Goal: Task Accomplishment & Management: Manage account settings

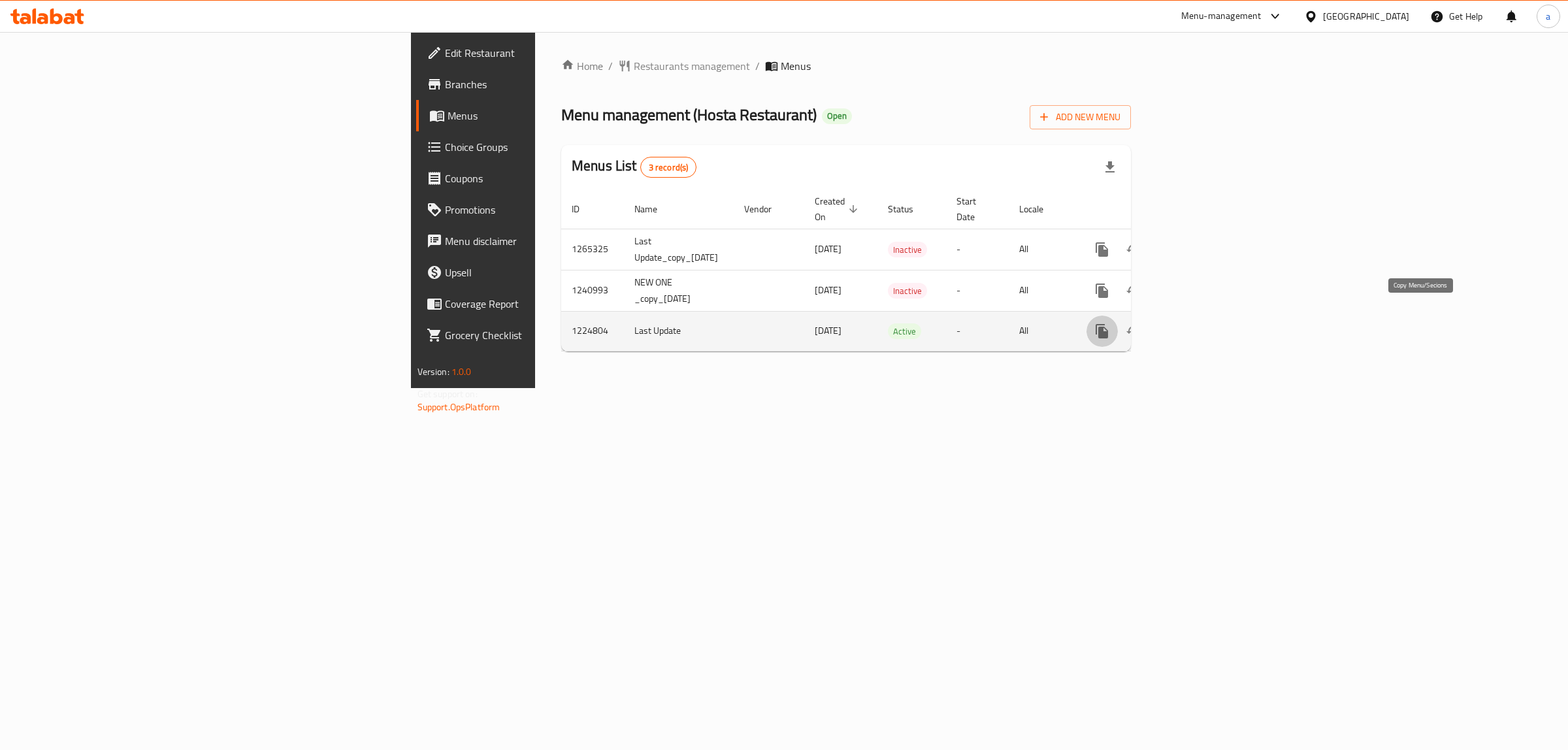
click at [1110, 323] on icon "more" at bounding box center [1102, 331] width 16 height 16
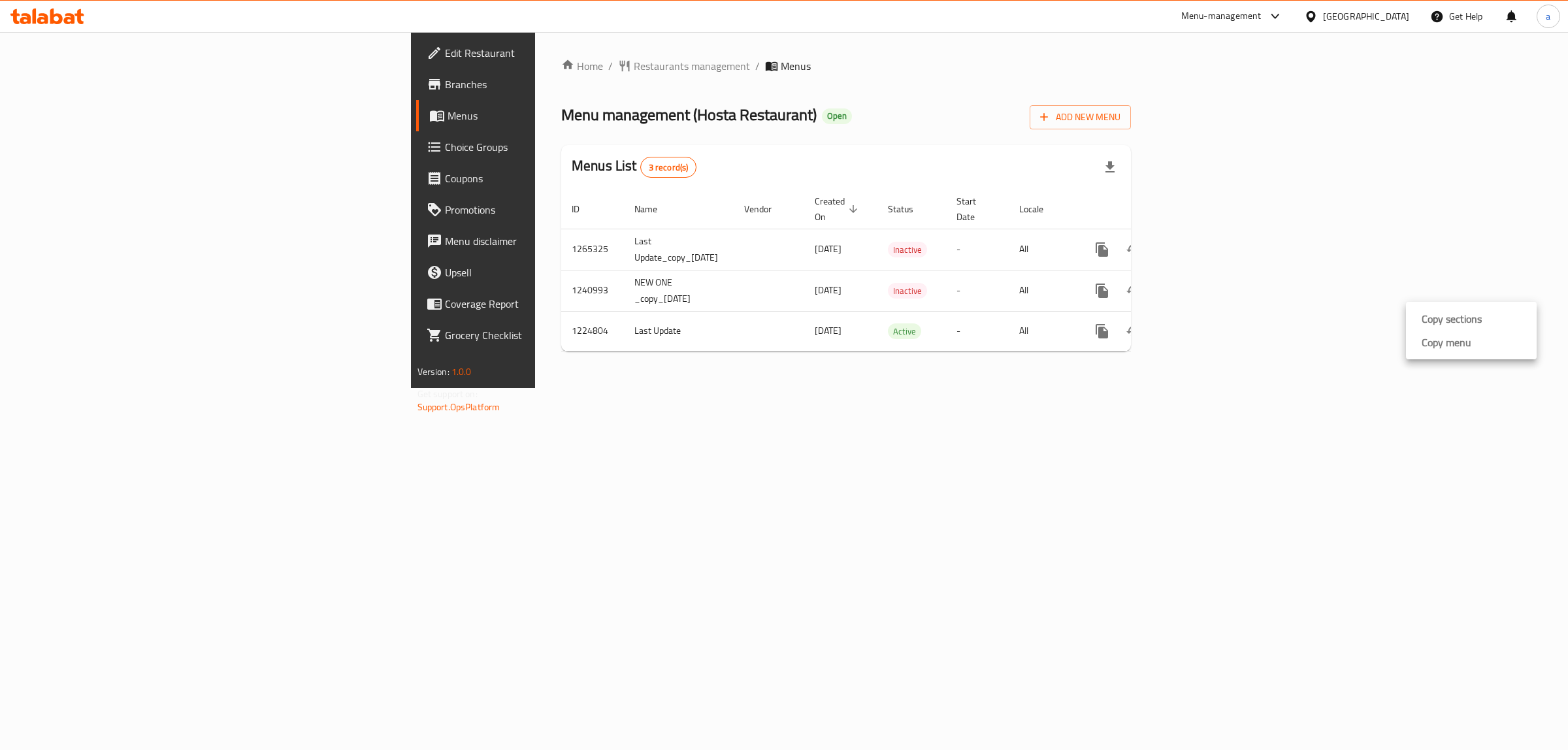
click at [743, 0] on div at bounding box center [784, 0] width 1568 height 0
click at [1110, 323] on icon "more" at bounding box center [1102, 331] width 16 height 16
click at [1443, 339] on strong "Copy menu" at bounding box center [1446, 343] width 49 height 16
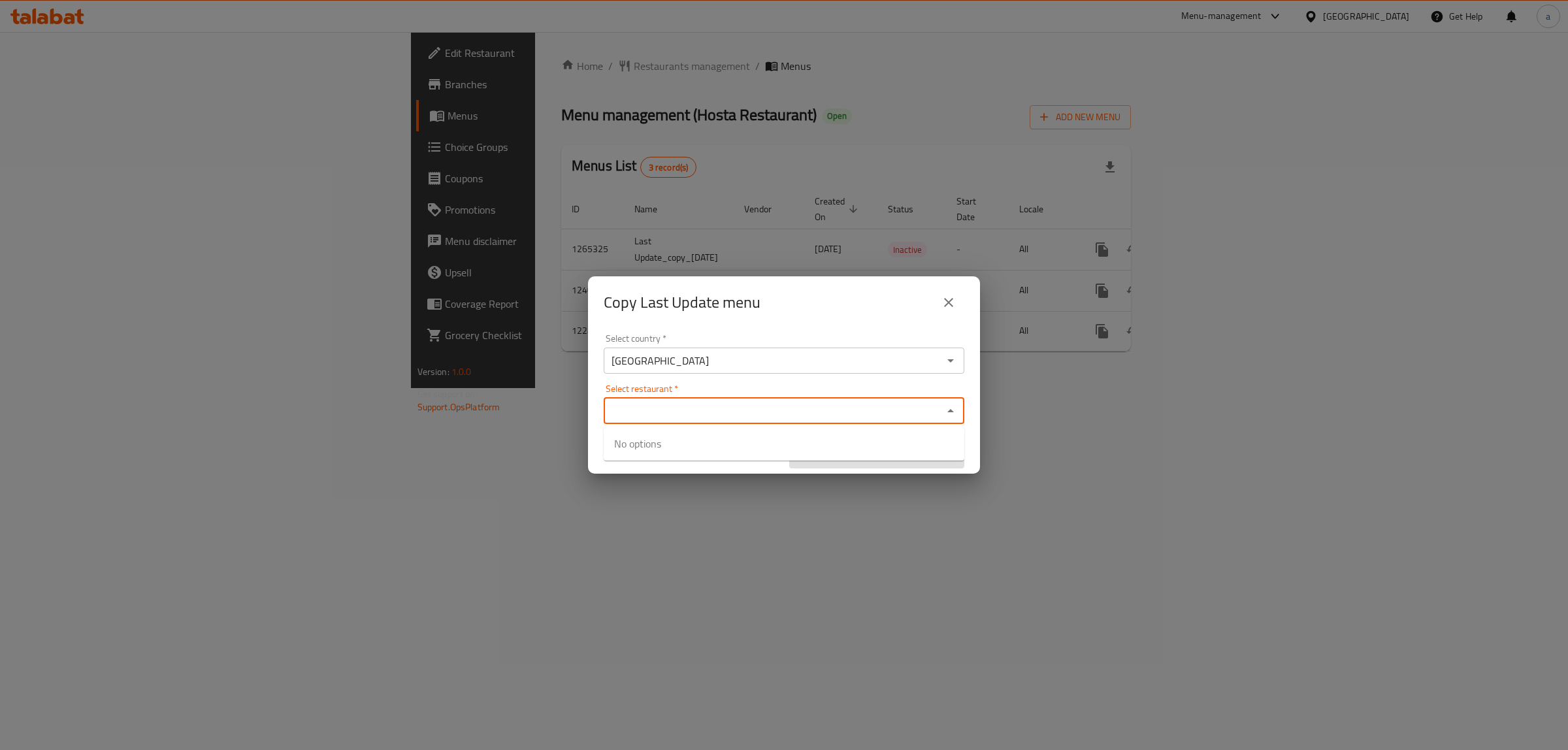
click at [667, 417] on input "Select restaurant   *" at bounding box center [773, 411] width 331 height 18
paste input "665332"
type input "665332"
click at [792, 322] on div "Copy Last Update menu" at bounding box center [783, 302] width 392 height 52
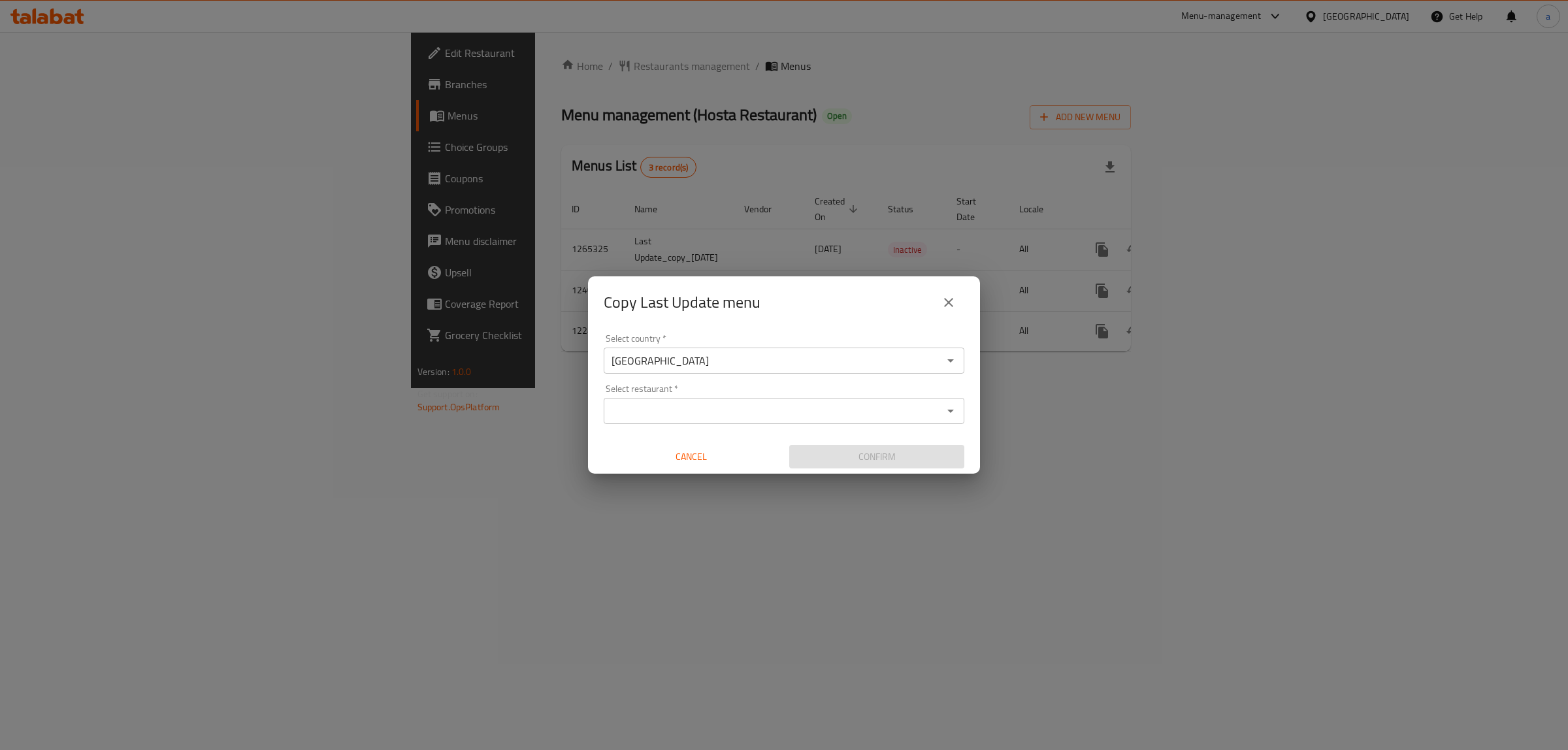
click at [728, 403] on input "Select restaurant   *" at bounding box center [773, 411] width 331 height 18
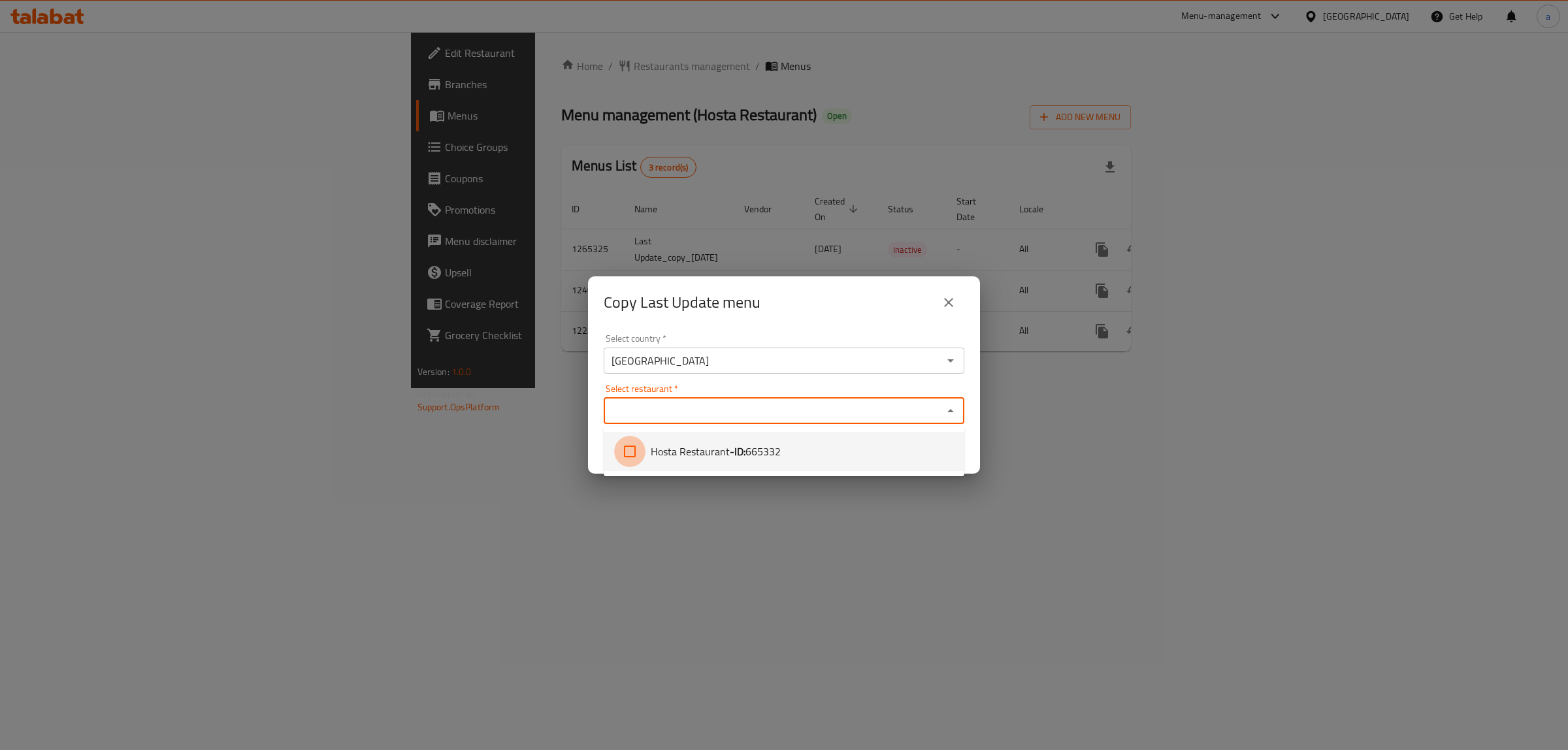
click at [632, 454] on input "checkbox" at bounding box center [629, 451] width 31 height 31
checkbox input "true"
click at [833, 336] on div "Select country   * Iraq Select country *" at bounding box center [784, 354] width 361 height 40
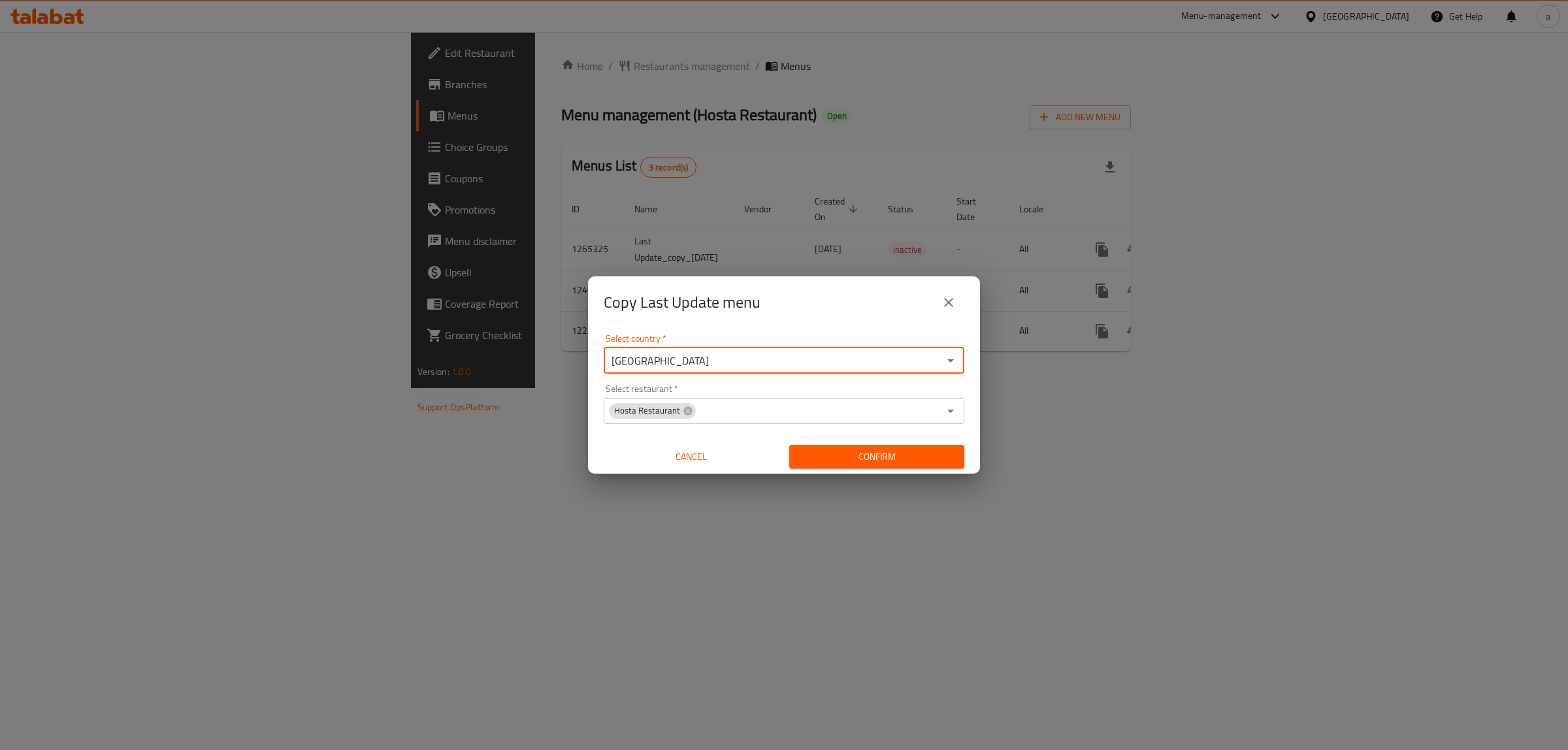
click at [869, 452] on span "Confirm" at bounding box center [876, 457] width 154 height 16
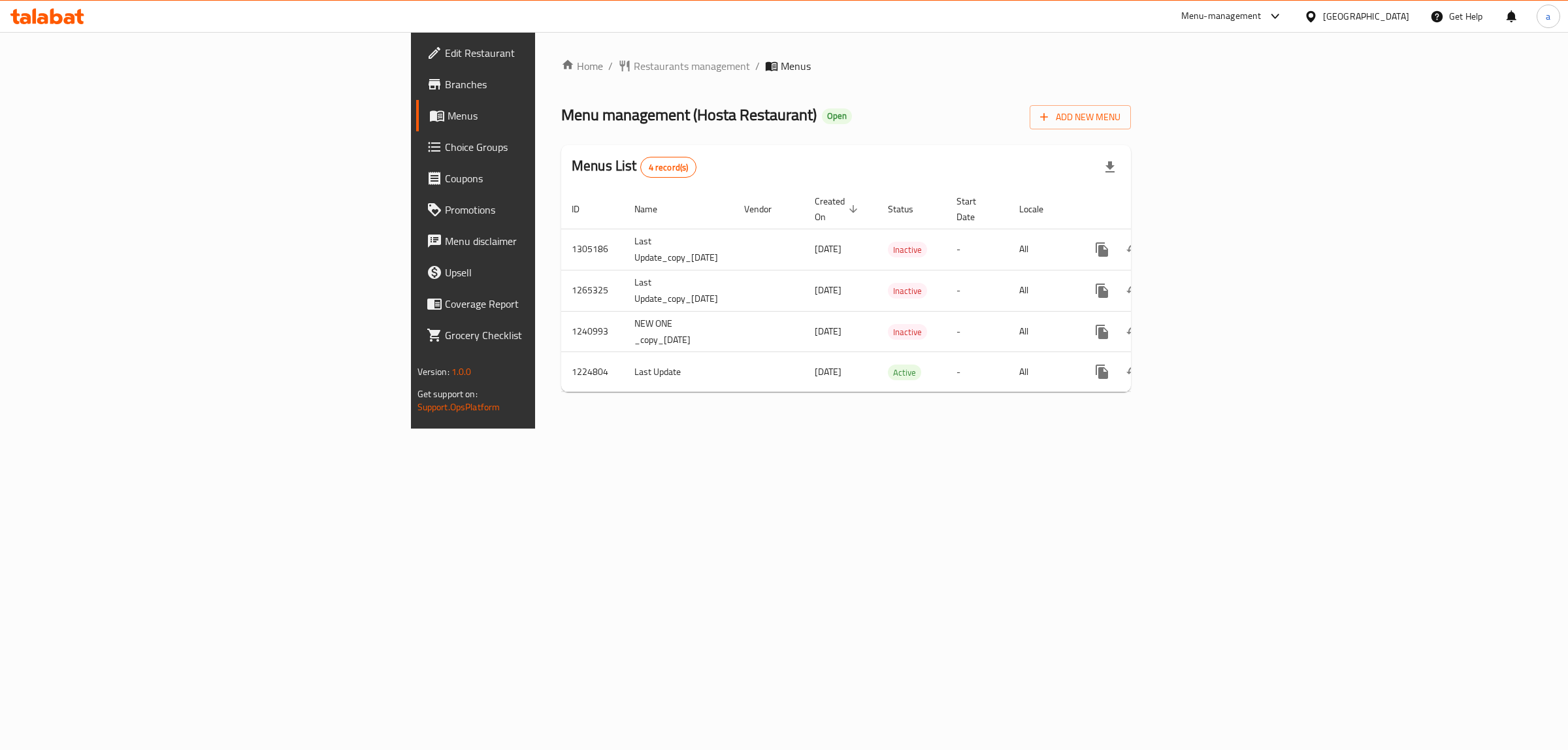
click at [1157, 429] on div "Home / Restaurants management / Menus Menu management ( Hosta Restaurant ) Open…" at bounding box center [845, 230] width 622 height 397
click at [1202, 366] on icon "enhanced table" at bounding box center [1196, 371] width 12 height 12
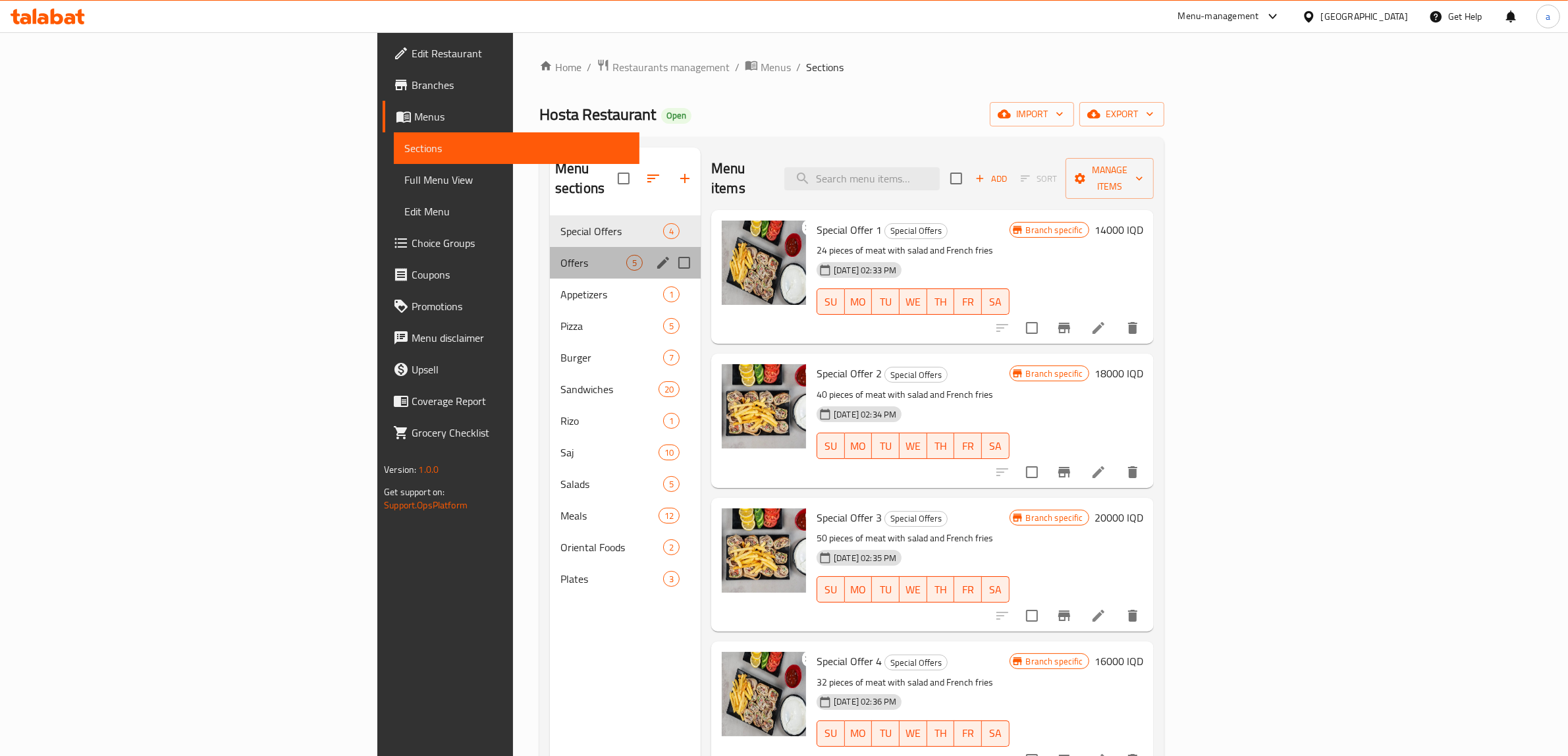
click at [550, 255] on div "Offers 5" at bounding box center [625, 262] width 151 height 31
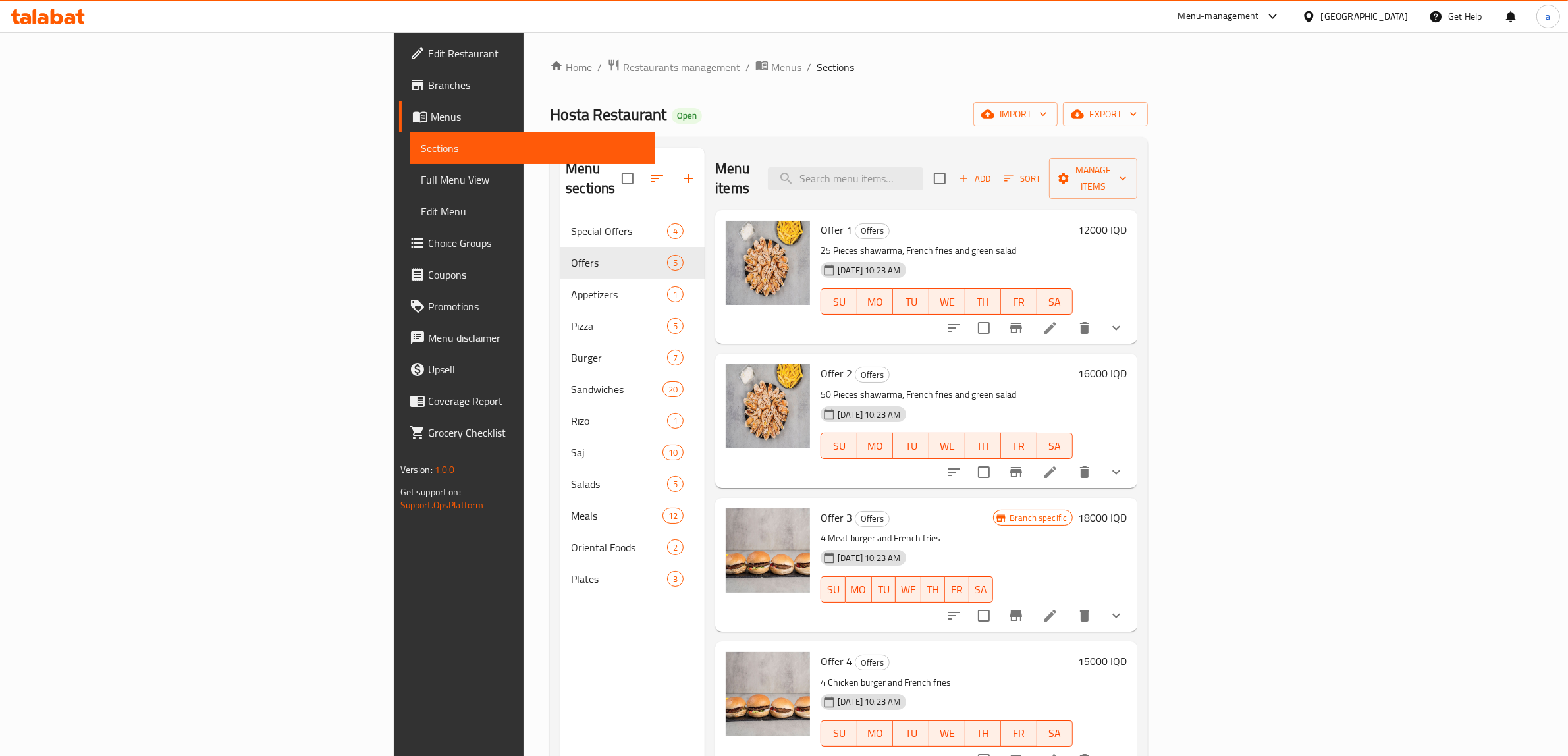
click at [1127, 221] on h6 "12000 IQD" at bounding box center [1102, 229] width 49 height 19
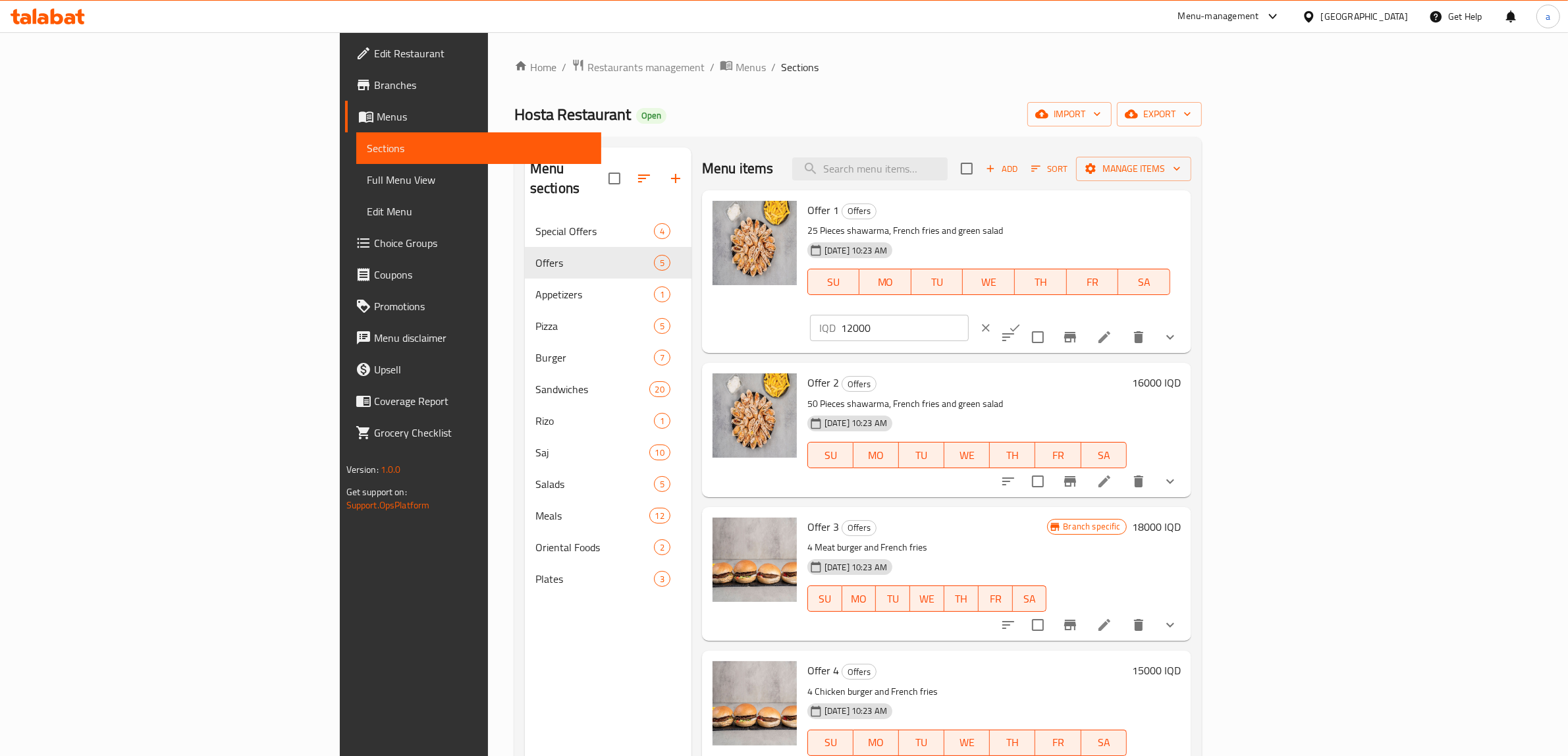
click at [969, 315] on input "12000" at bounding box center [905, 328] width 128 height 27
paste input "4"
type input "14000"
click at [1021, 321] on icon "ok" at bounding box center [1015, 328] width 13 height 13
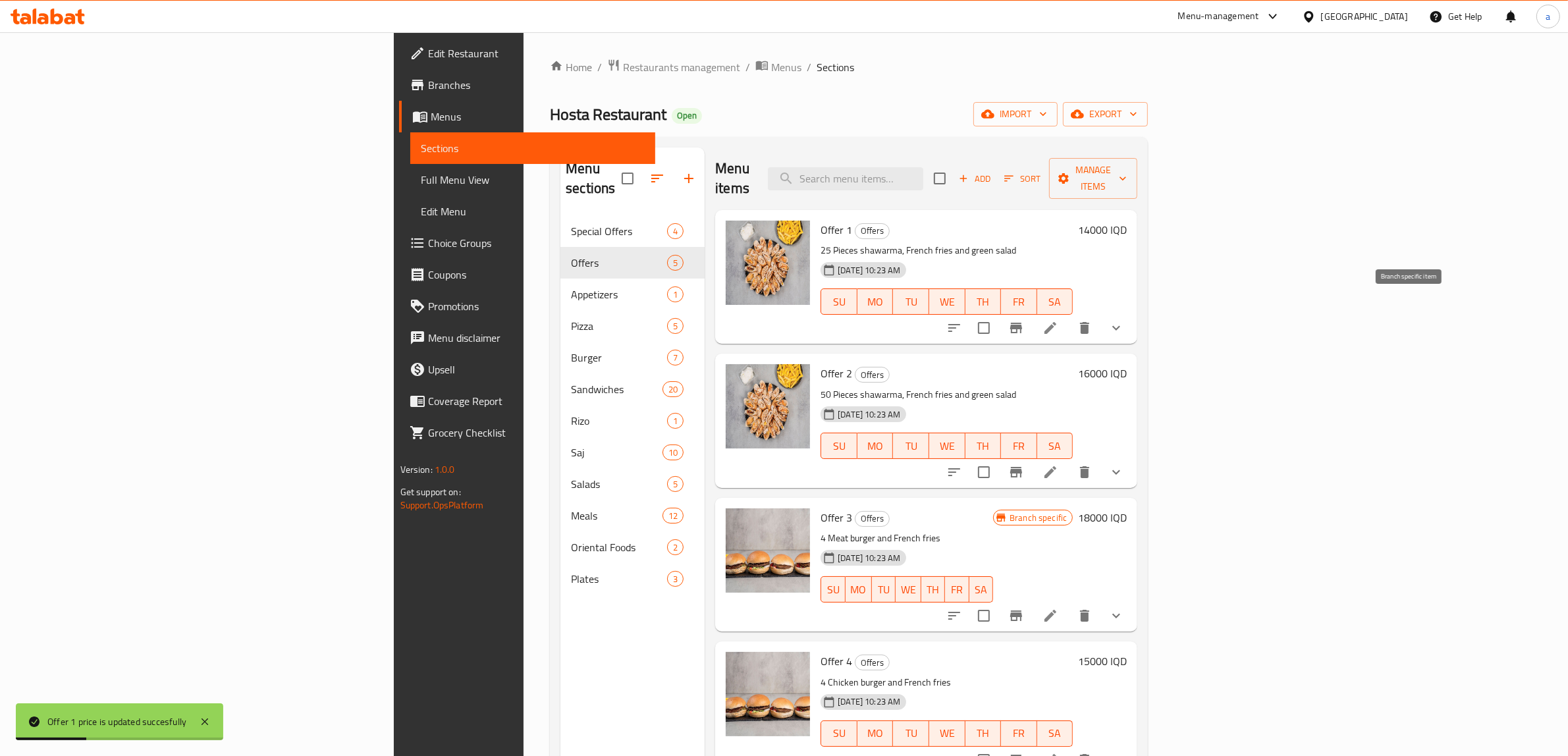
click at [1024, 320] on icon "Branch-specific-item" at bounding box center [1017, 328] width 16 height 16
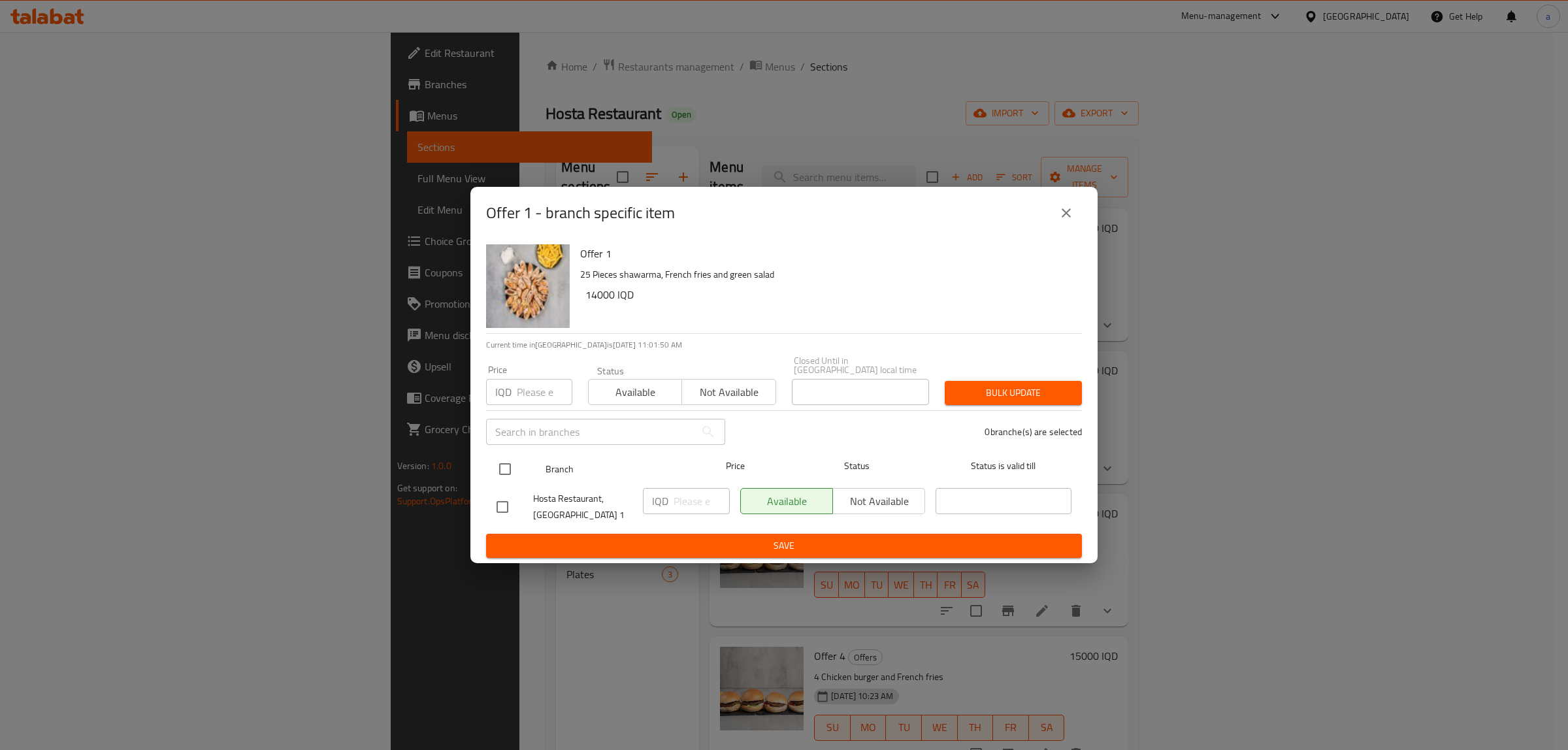
click at [497, 455] on input "checkbox" at bounding box center [505, 469] width 27 height 27
checkbox input "true"
click at [691, 497] on input "number" at bounding box center [702, 501] width 56 height 26
paste input "14000"
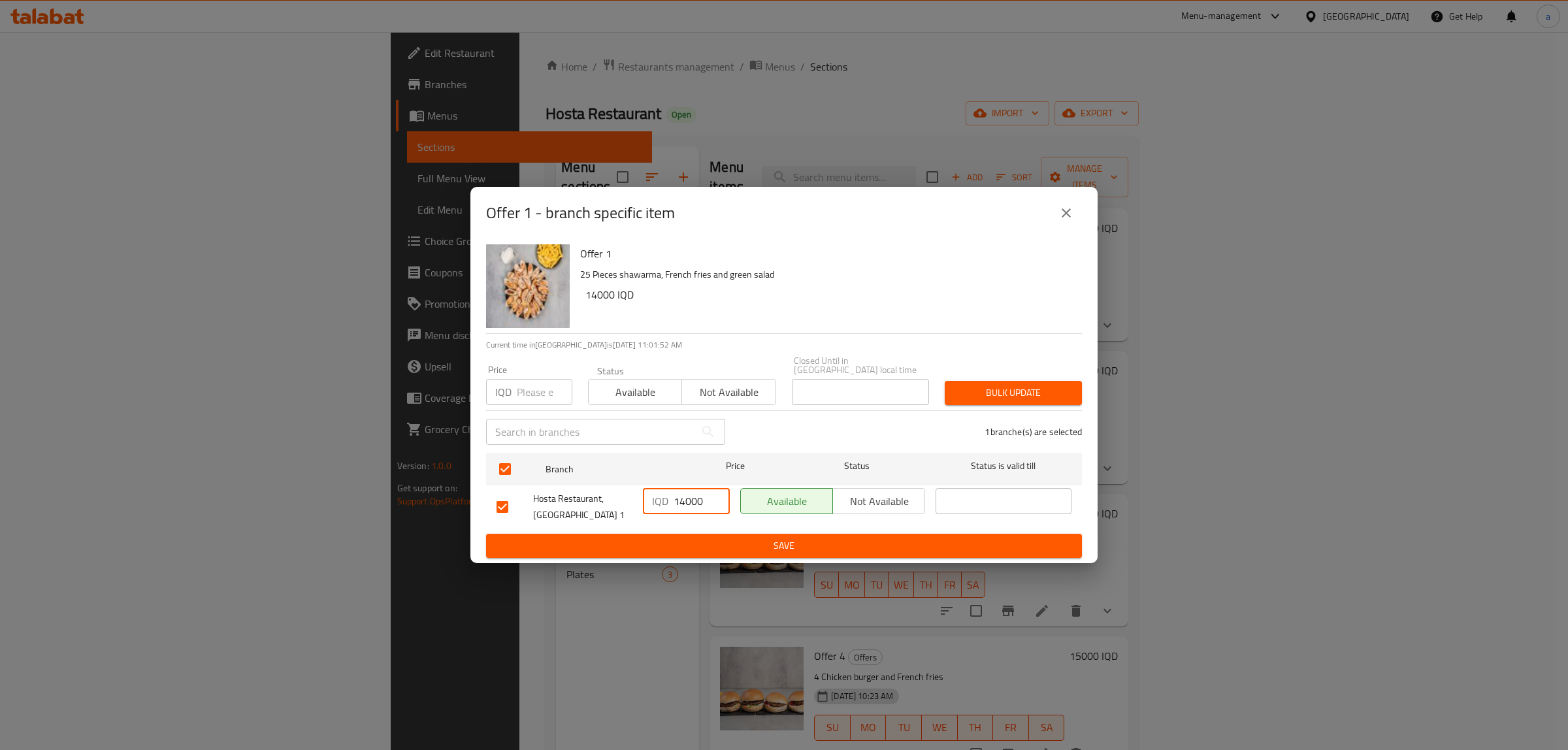
type input "14000"
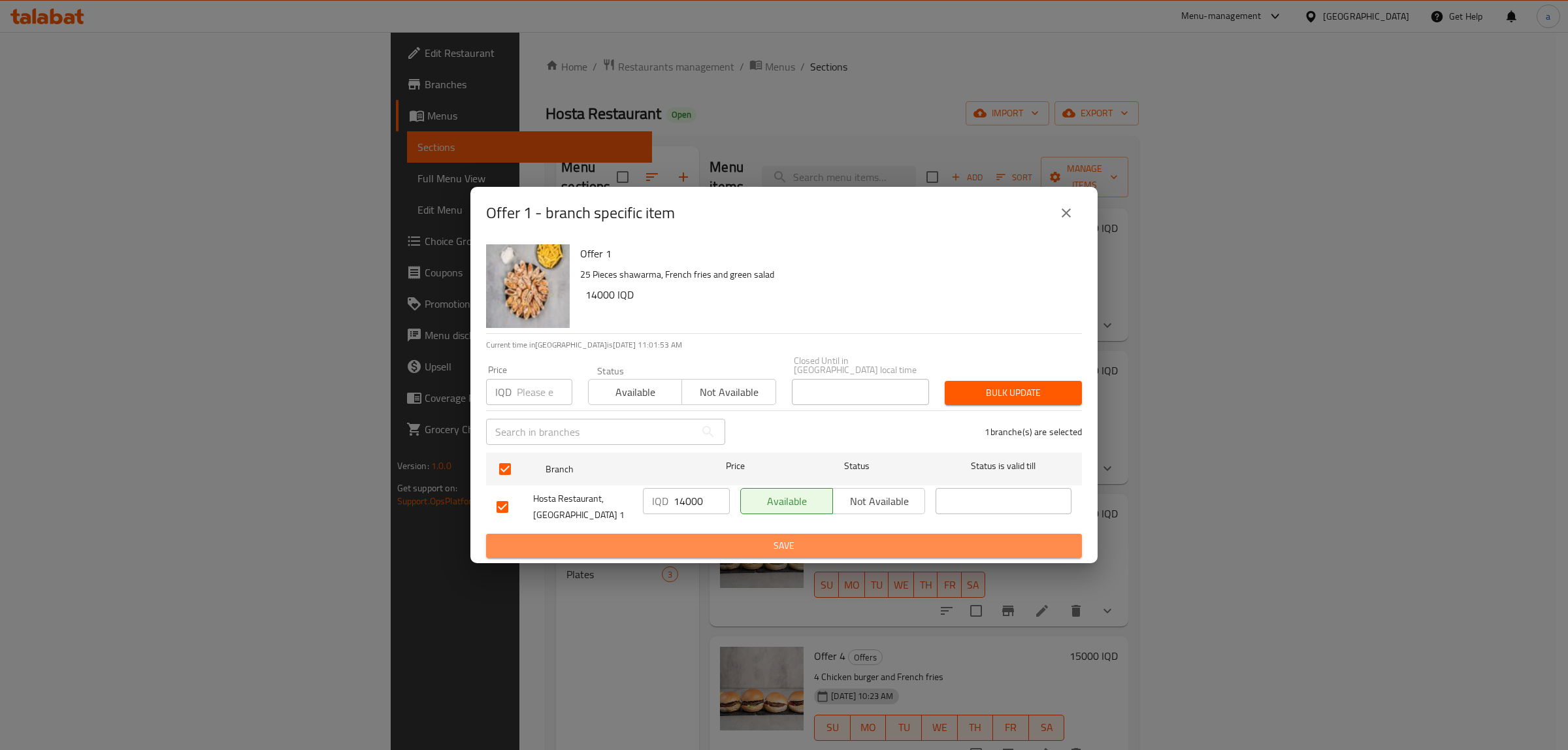
click at [733, 547] on span "Save" at bounding box center [784, 546] width 575 height 16
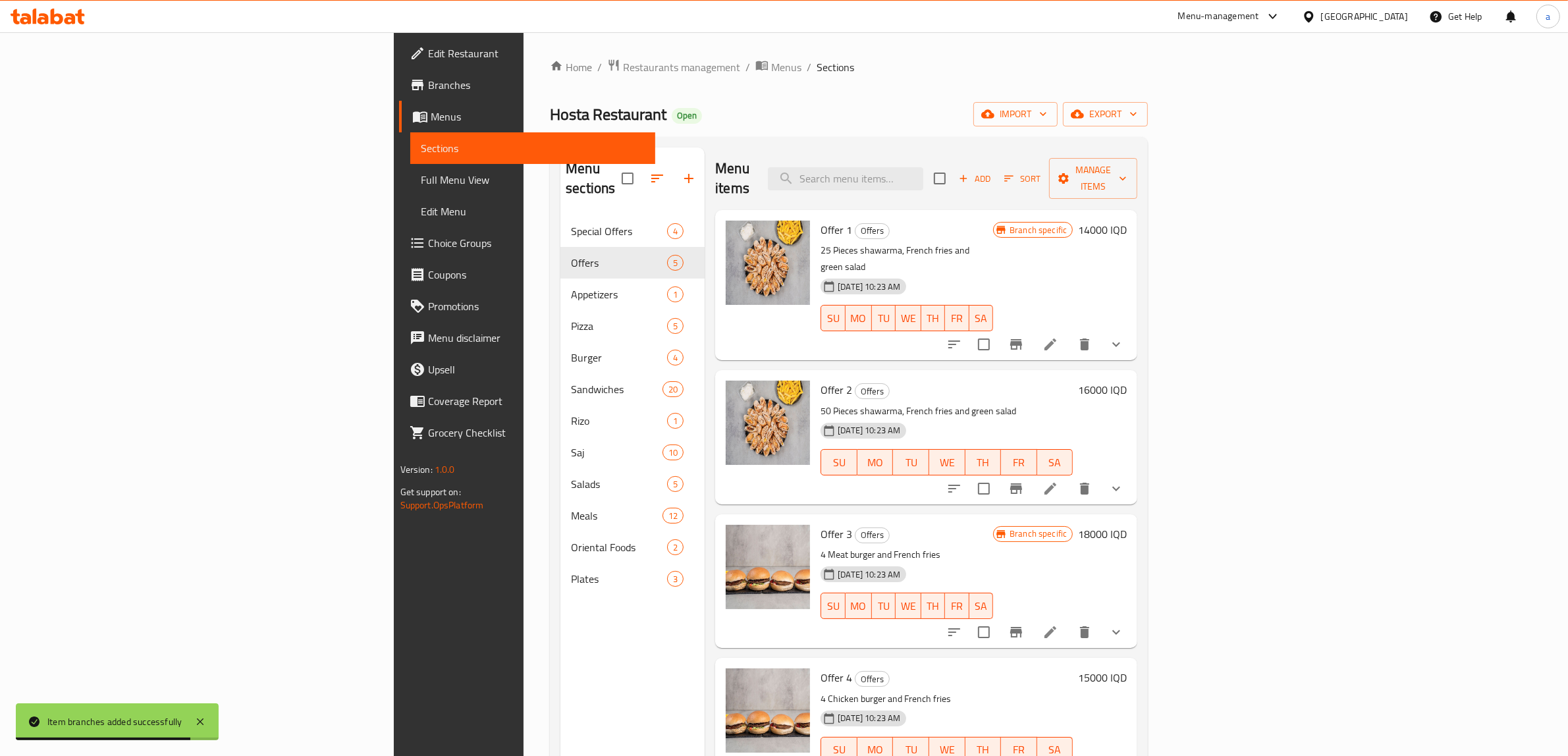
click at [1127, 381] on h6 "16000 IQD" at bounding box center [1102, 390] width 49 height 19
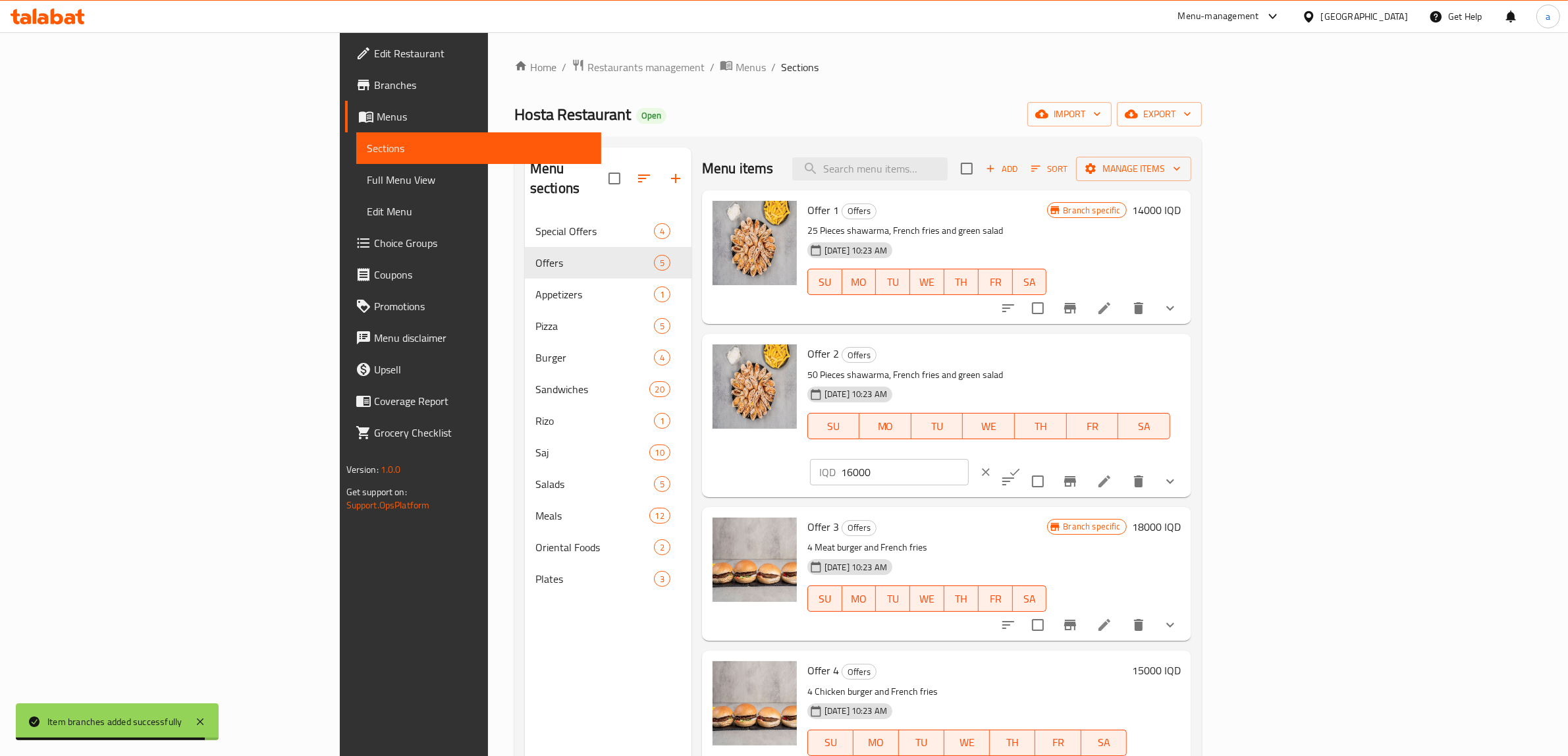
click at [969, 459] on input "16000" at bounding box center [905, 472] width 128 height 27
paste input "22"
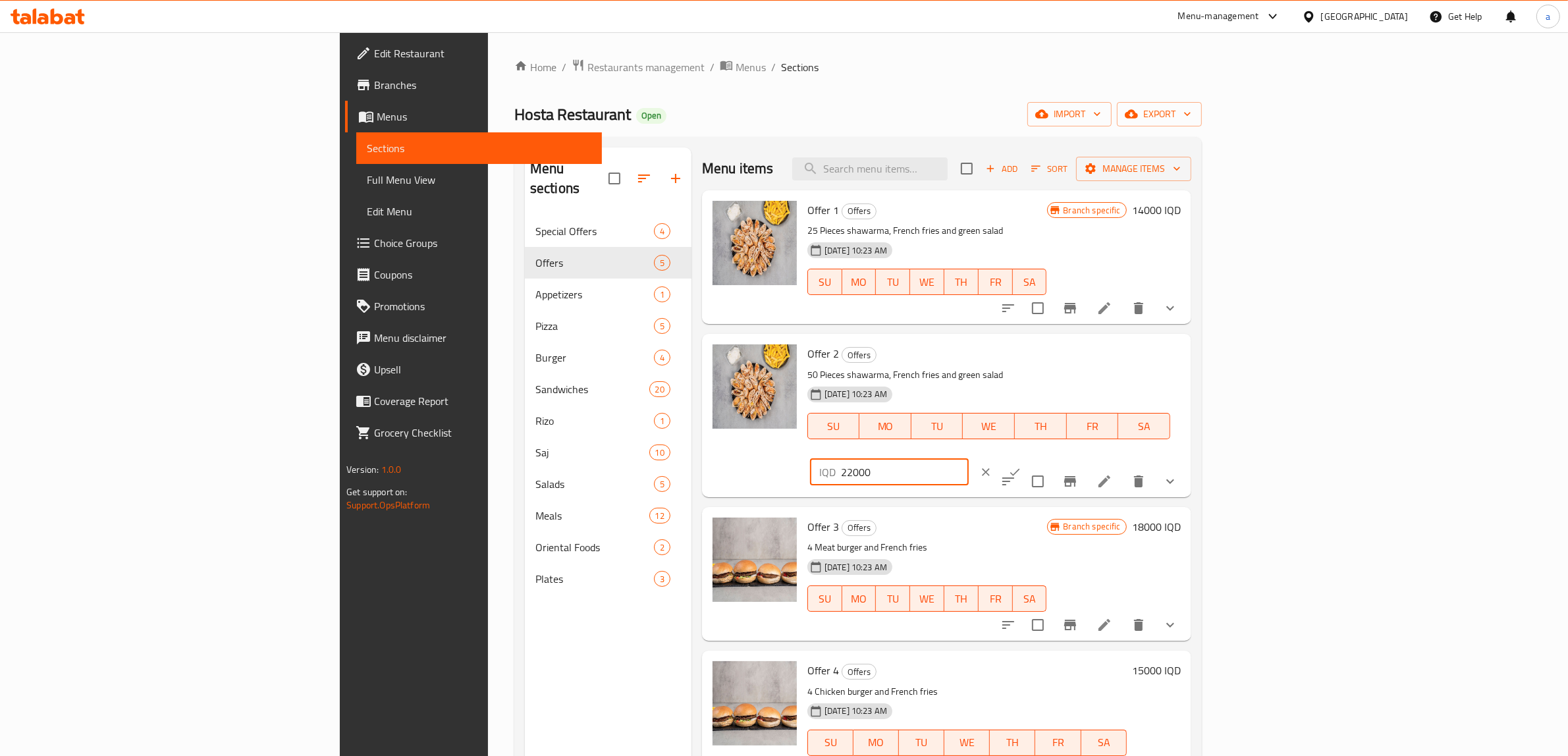
type input "22000"
click at [1021, 465] on icon "ok" at bounding box center [1015, 472] width 13 height 13
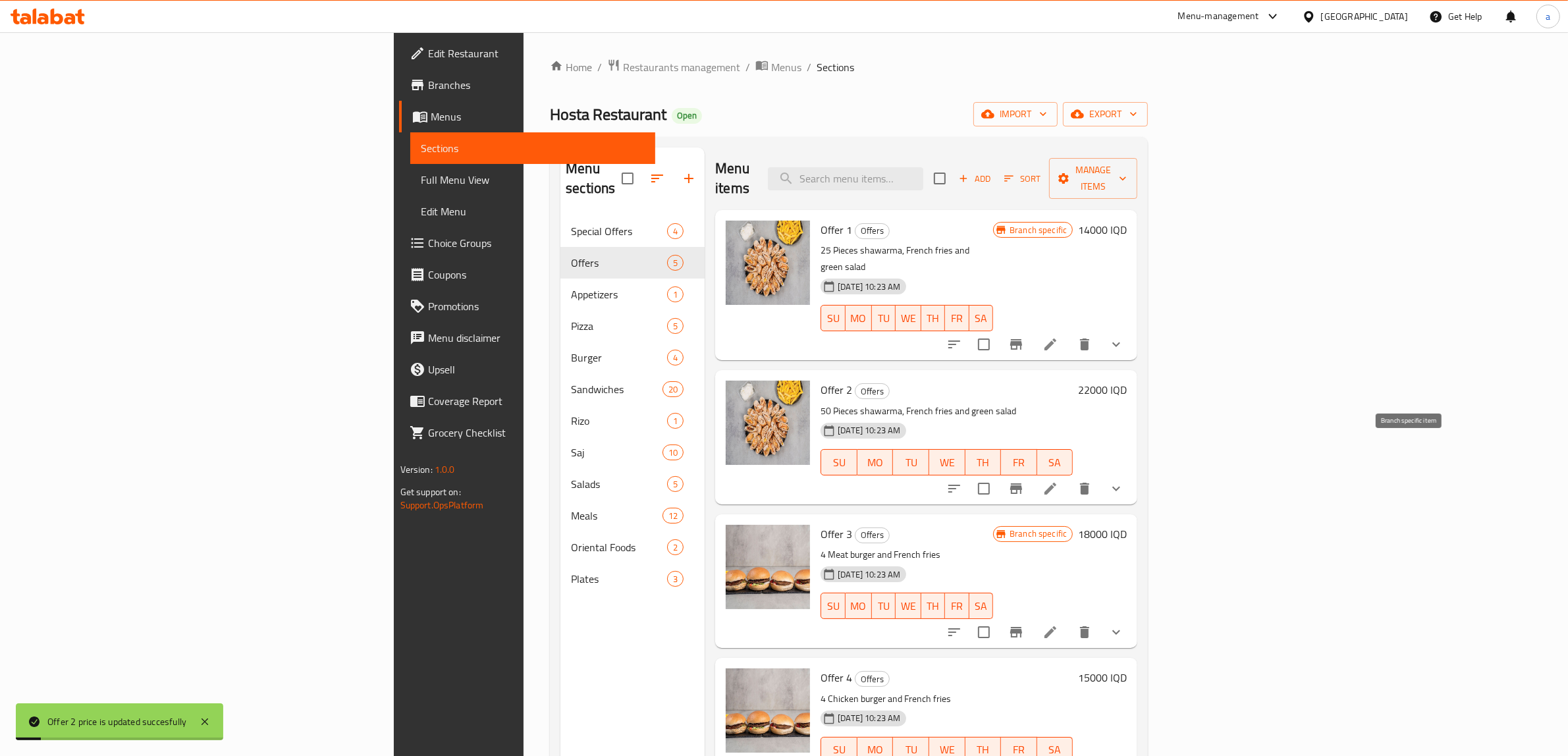
click at [1024, 481] on icon "Branch-specific-item" at bounding box center [1017, 489] width 16 height 16
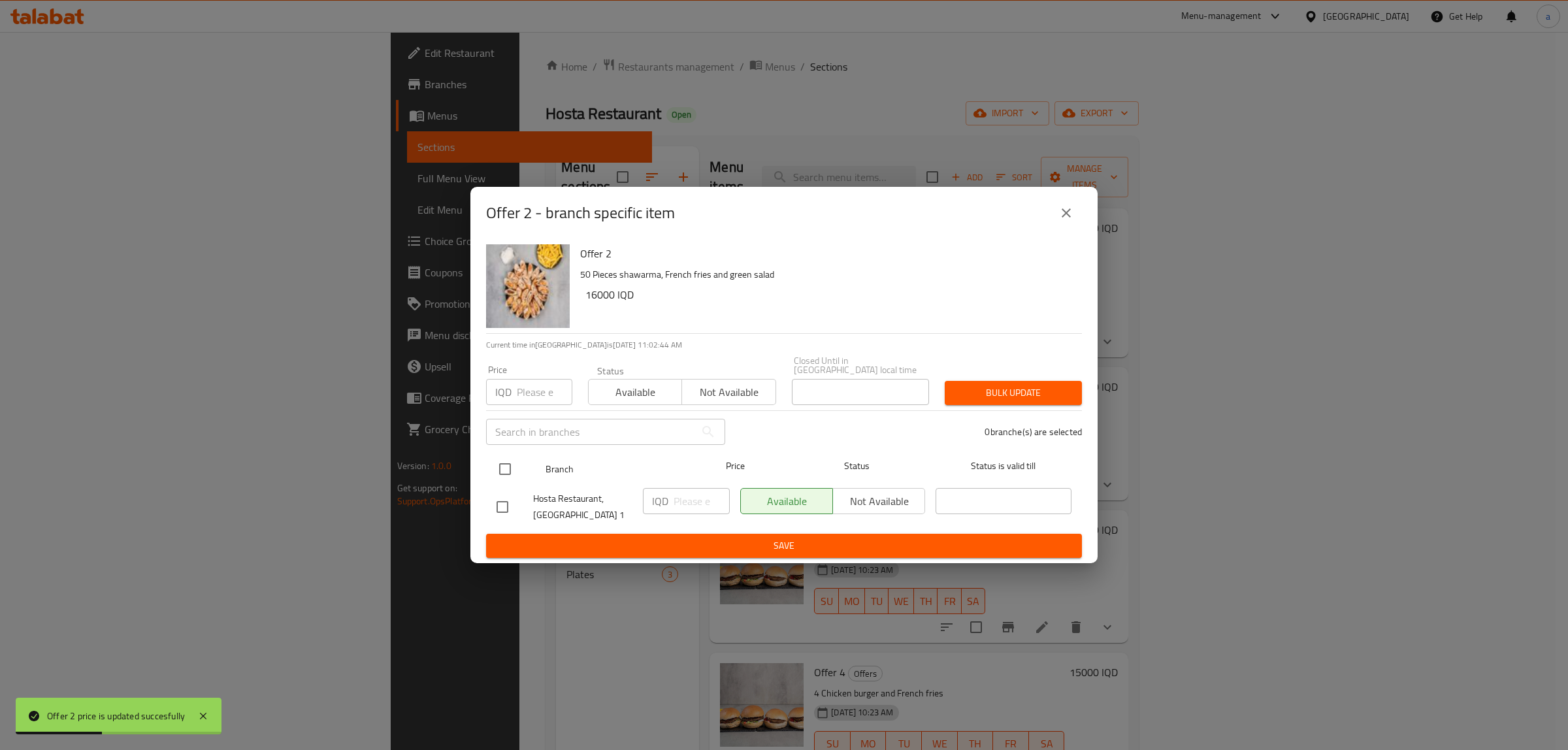
click at [501, 464] on input "checkbox" at bounding box center [505, 469] width 27 height 27
checkbox input "true"
click at [689, 498] on input "number" at bounding box center [702, 501] width 56 height 26
paste input "22000"
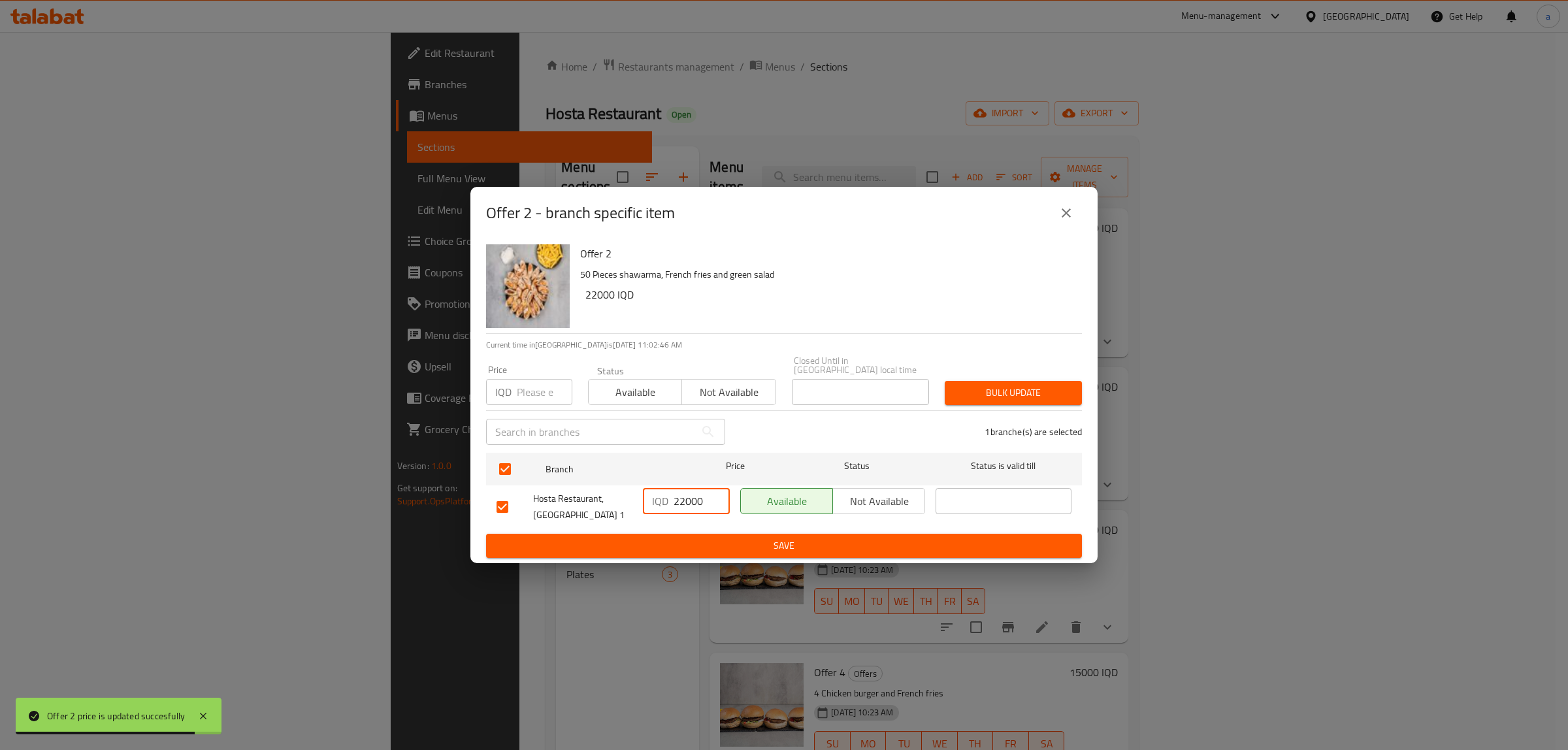
type input "22000"
click at [711, 541] on span "Save" at bounding box center [784, 546] width 575 height 16
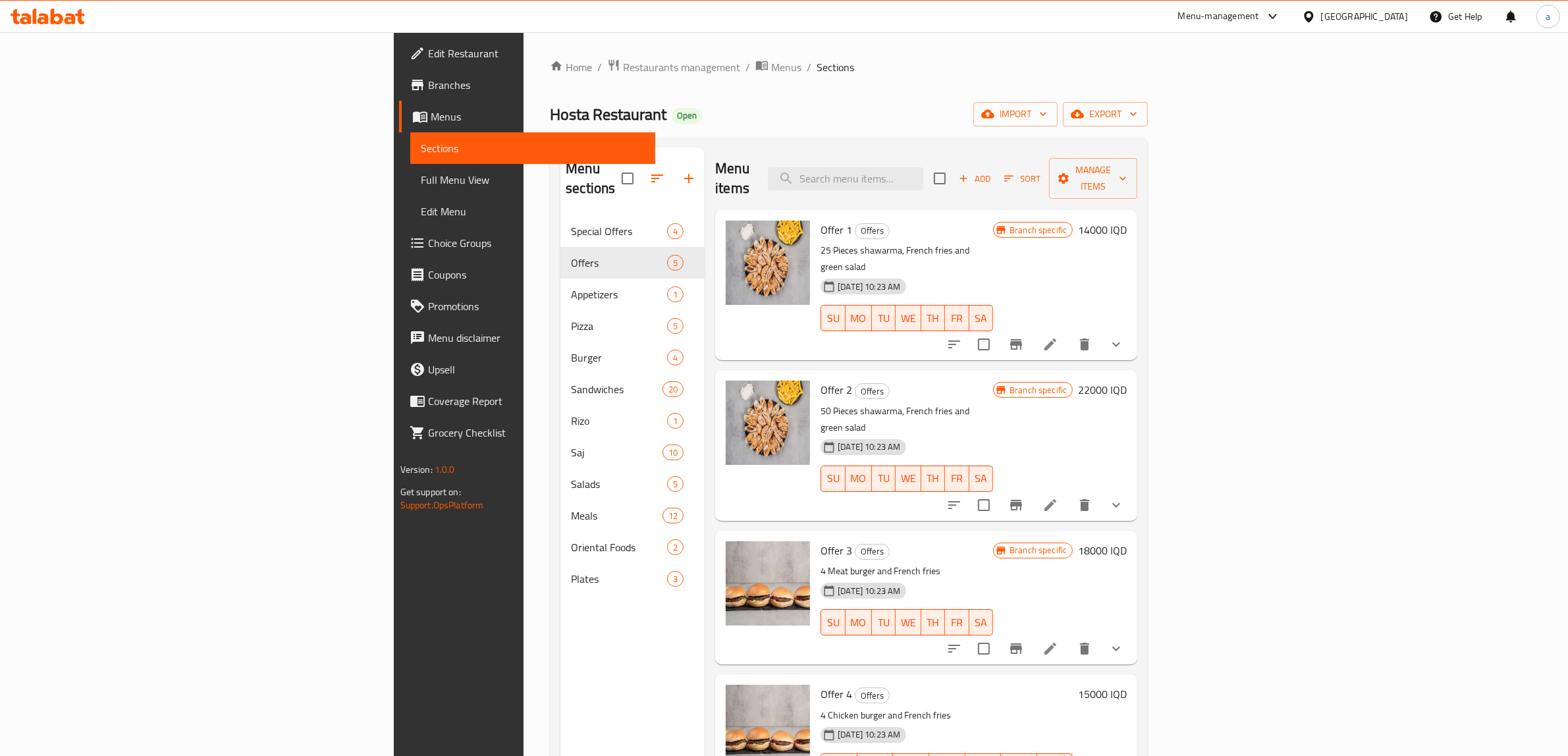
click at [1132, 328] on button "show more" at bounding box center [1116, 344] width 31 height 31
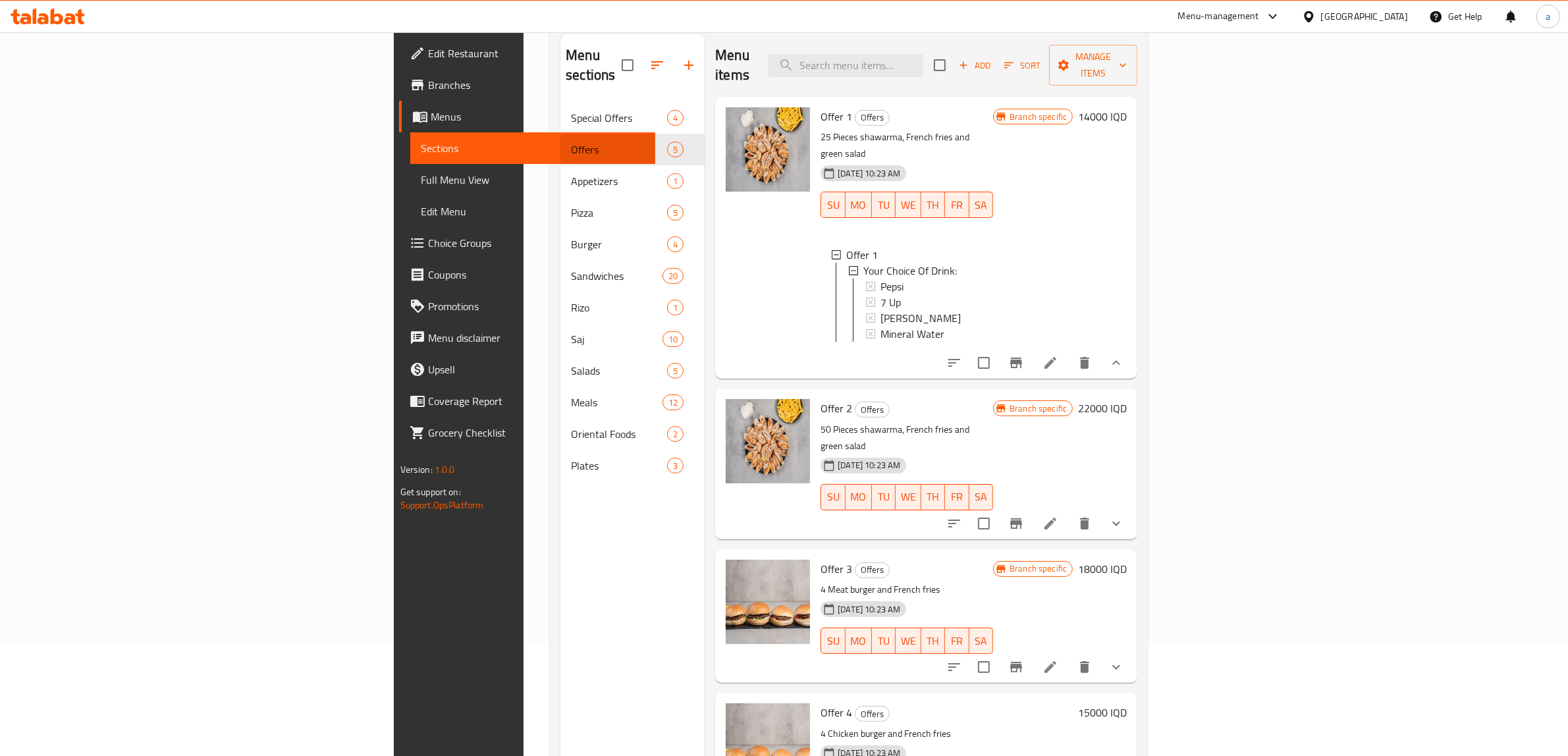
scroll to position [152, 0]
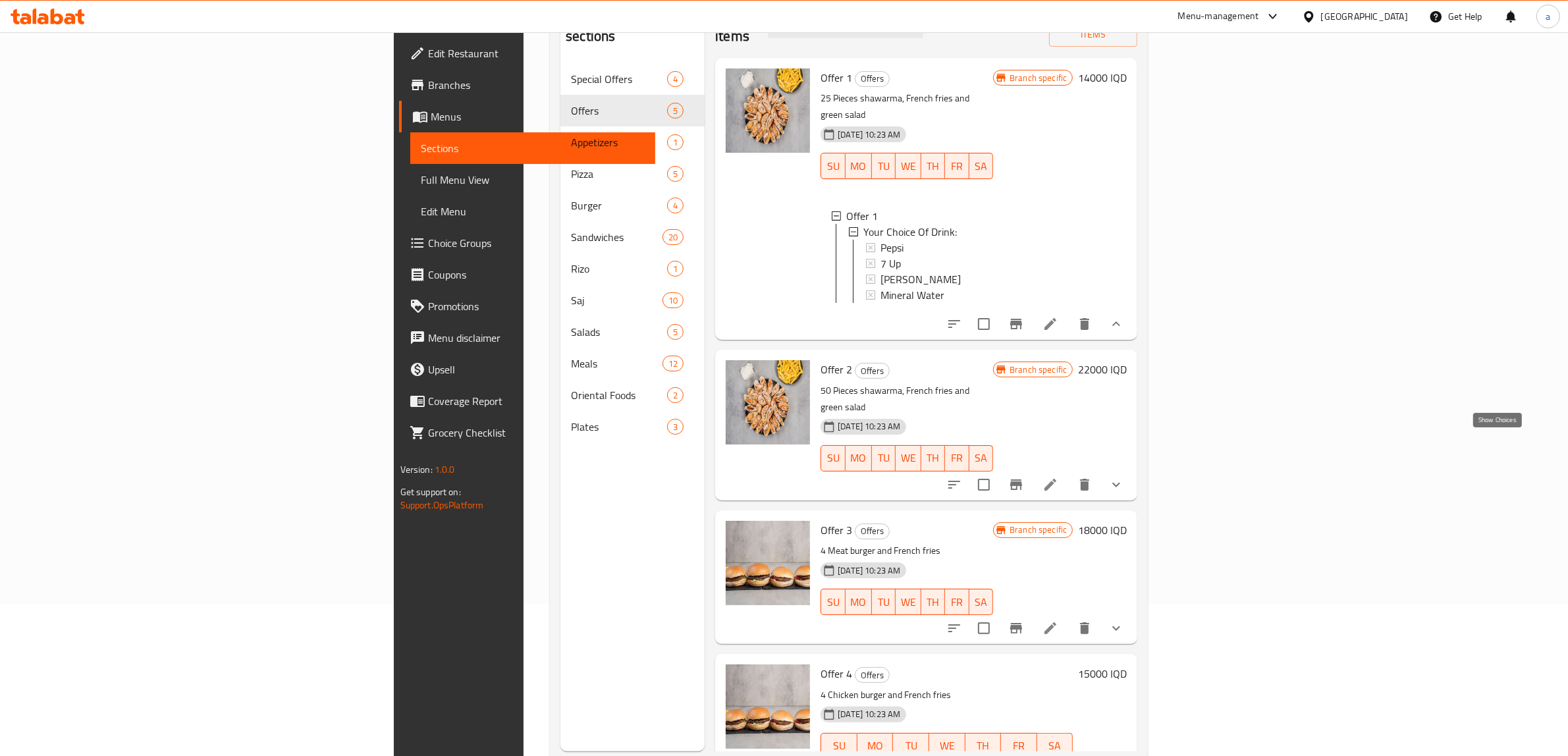
click at [1124, 477] on icon "show more" at bounding box center [1116, 485] width 16 height 16
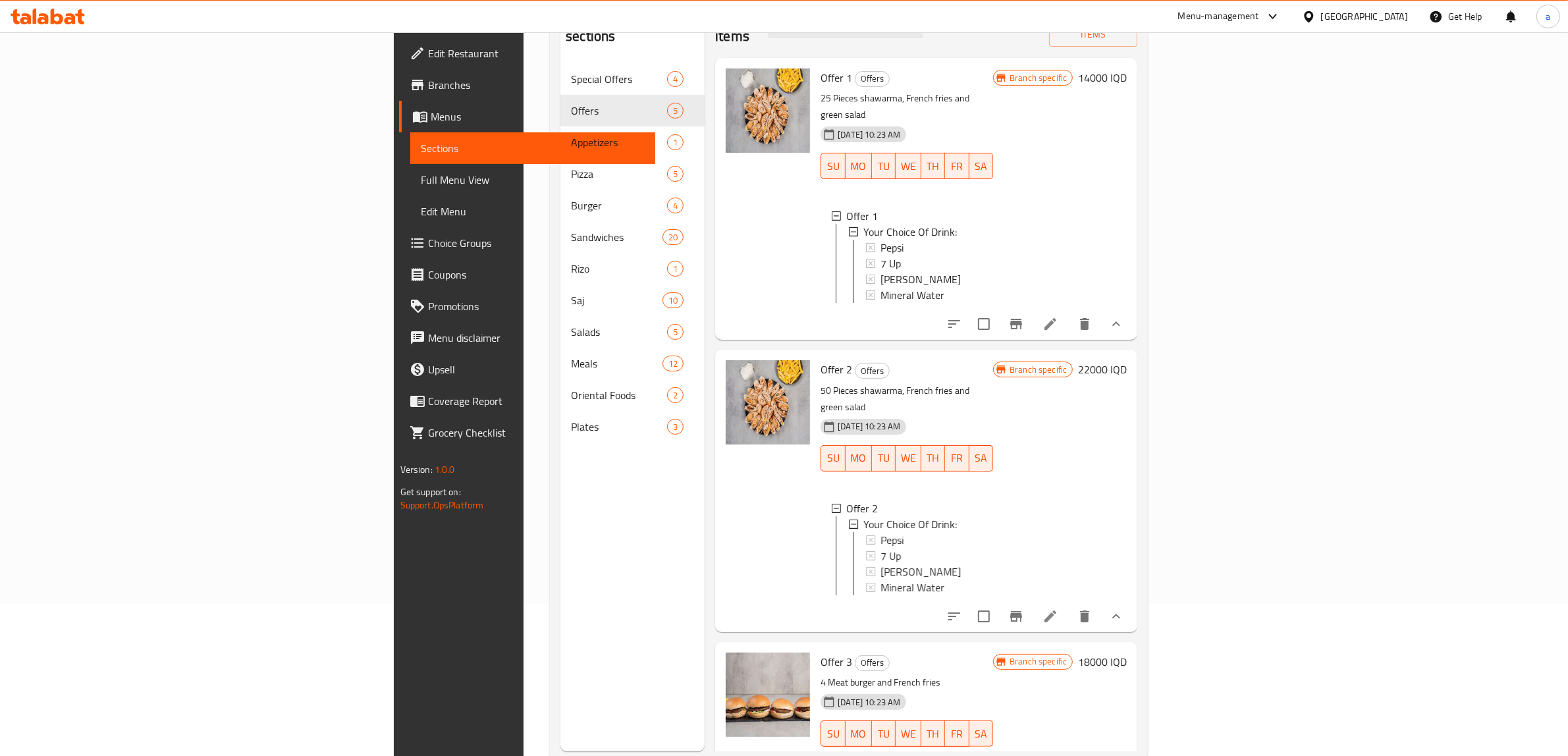
scroll to position [185, 0]
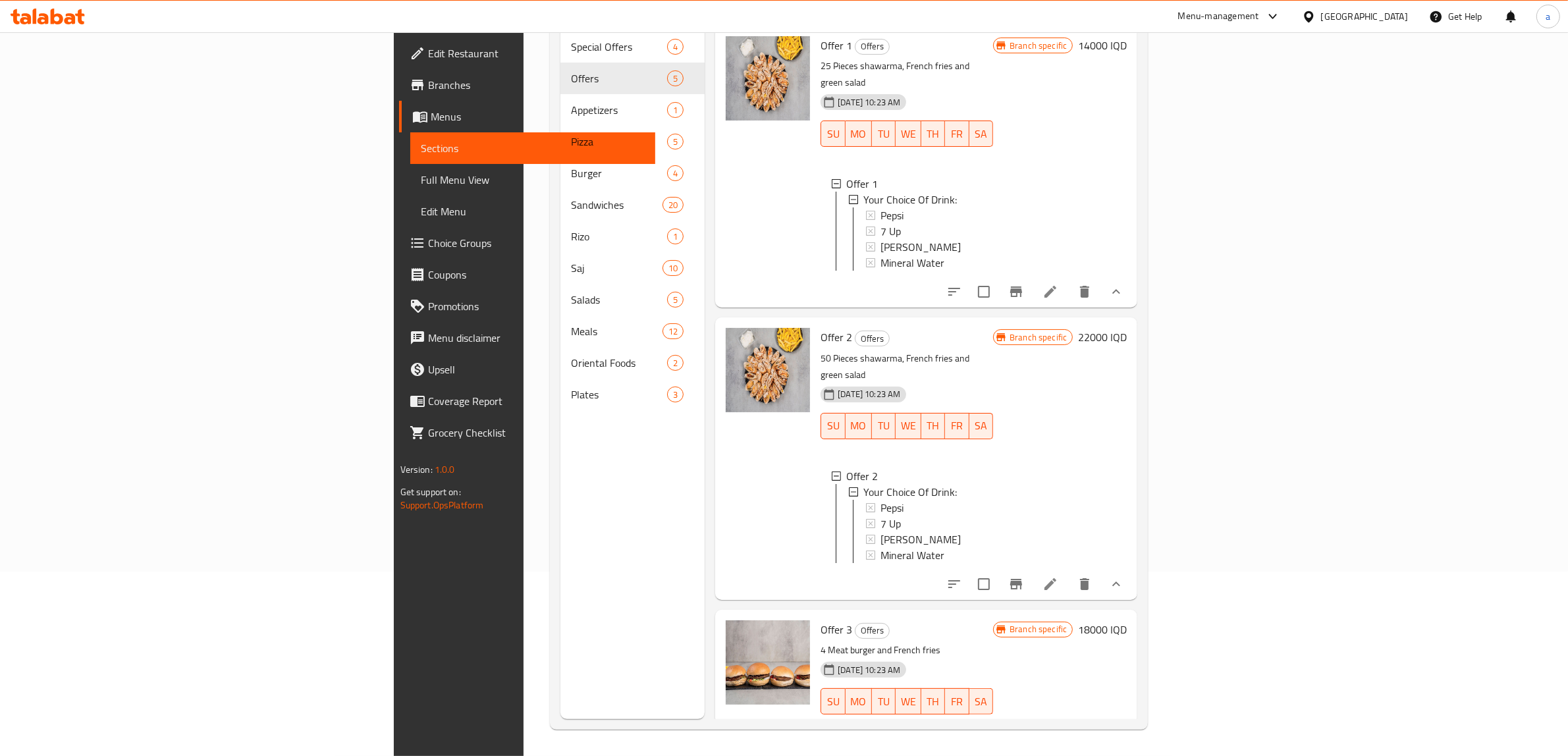
click at [1120, 581] on icon "show more" at bounding box center [1116, 584] width 8 height 5
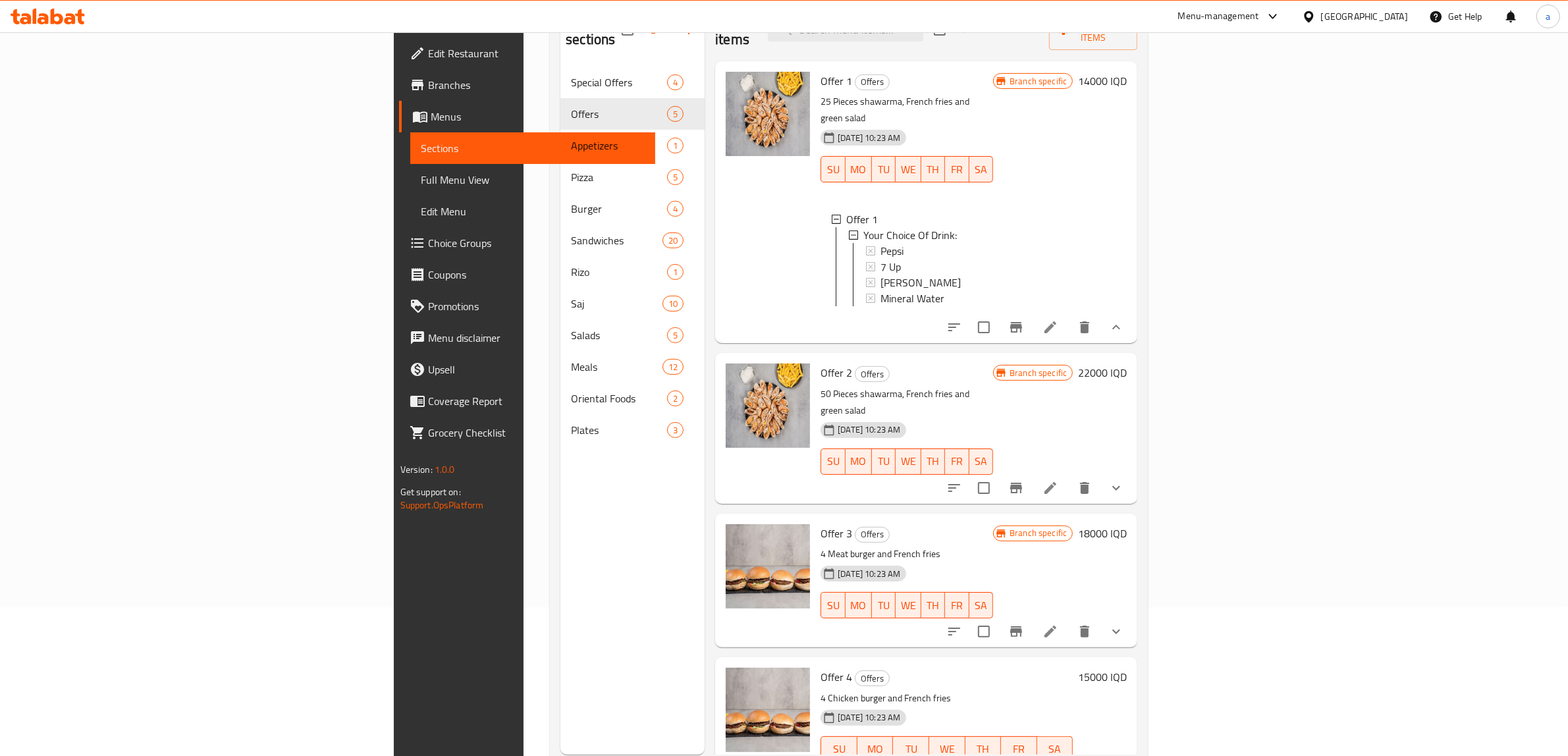
scroll to position [0, 0]
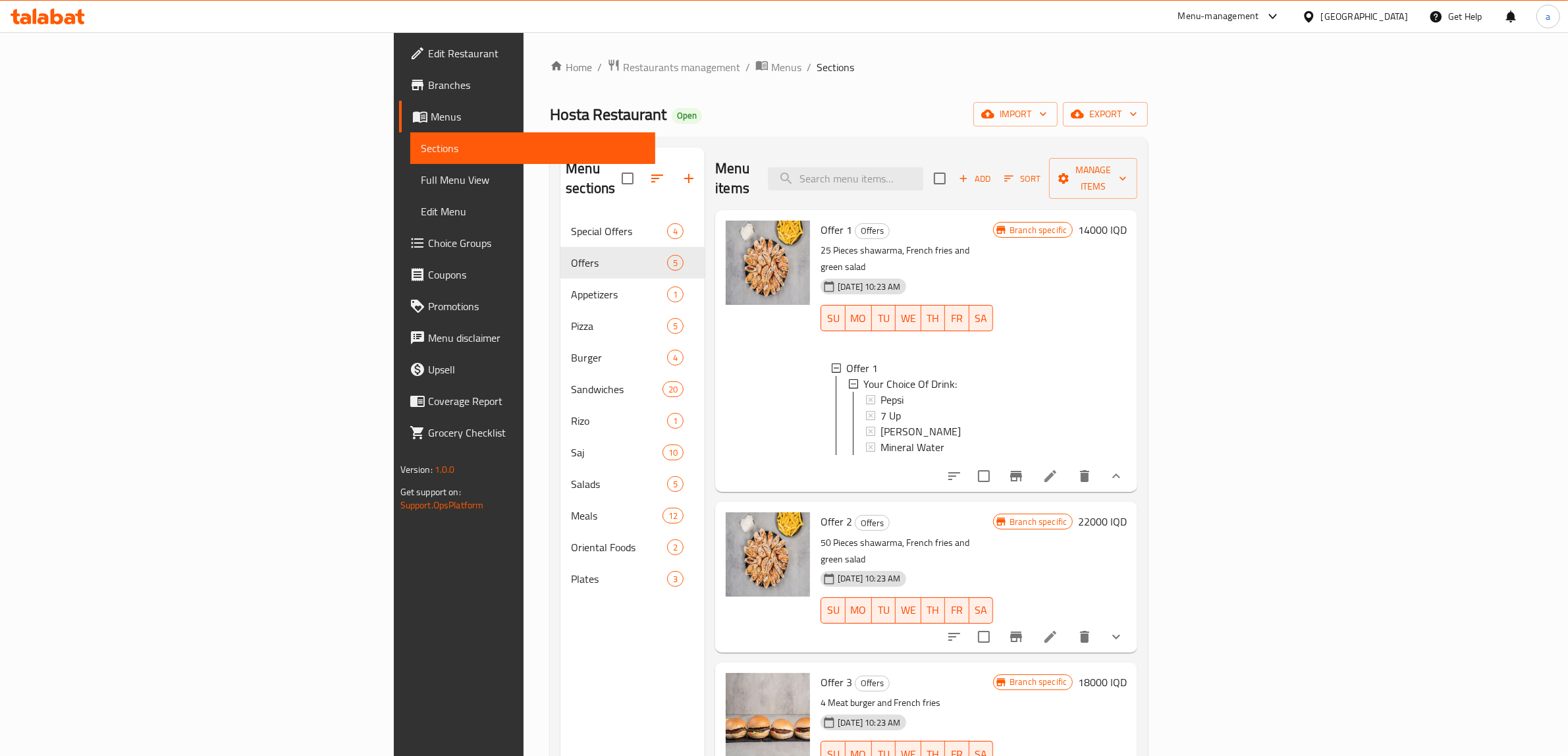
click at [1124, 469] on icon "show more" at bounding box center [1116, 477] width 16 height 16
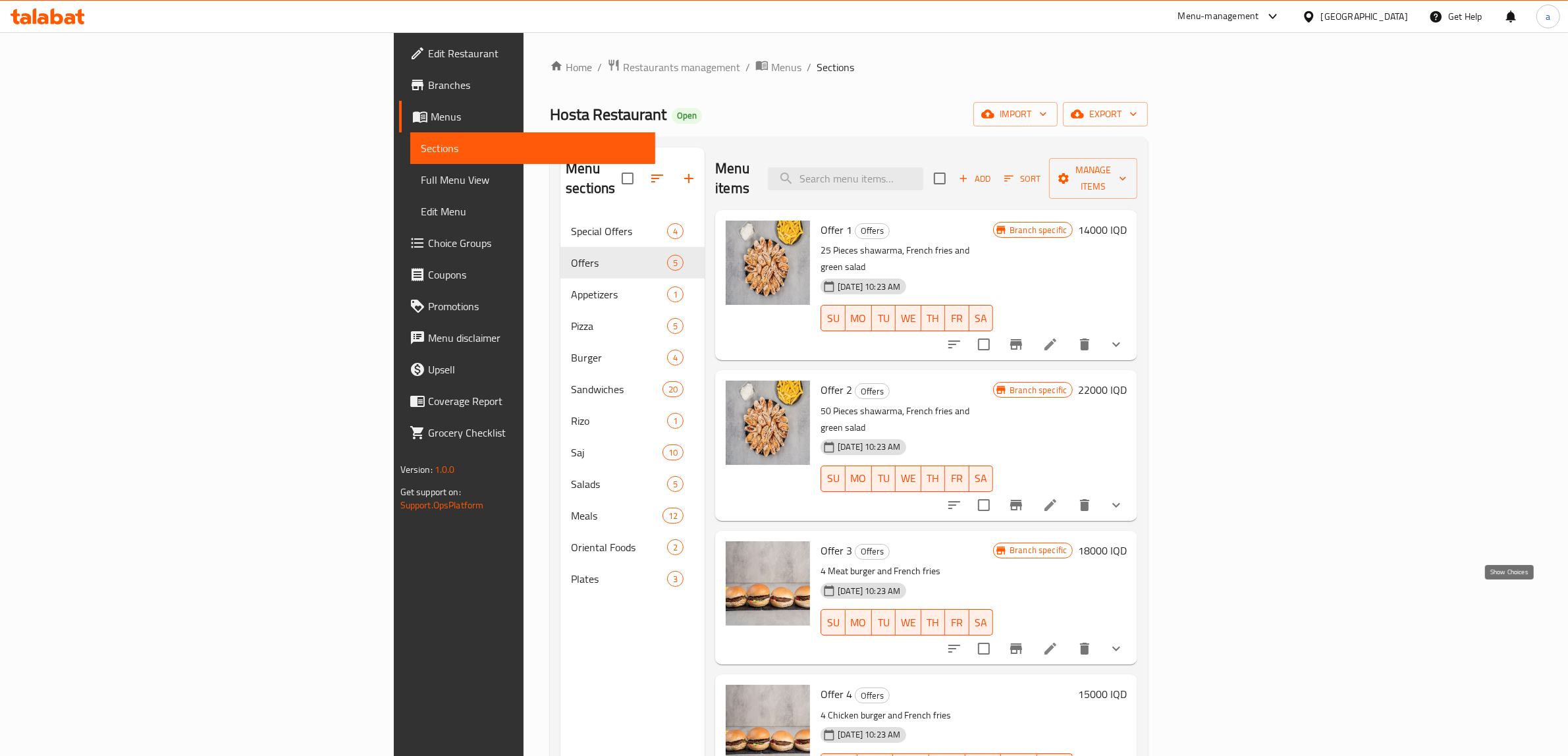
click at [1124, 641] on icon "show more" at bounding box center [1116, 649] width 16 height 16
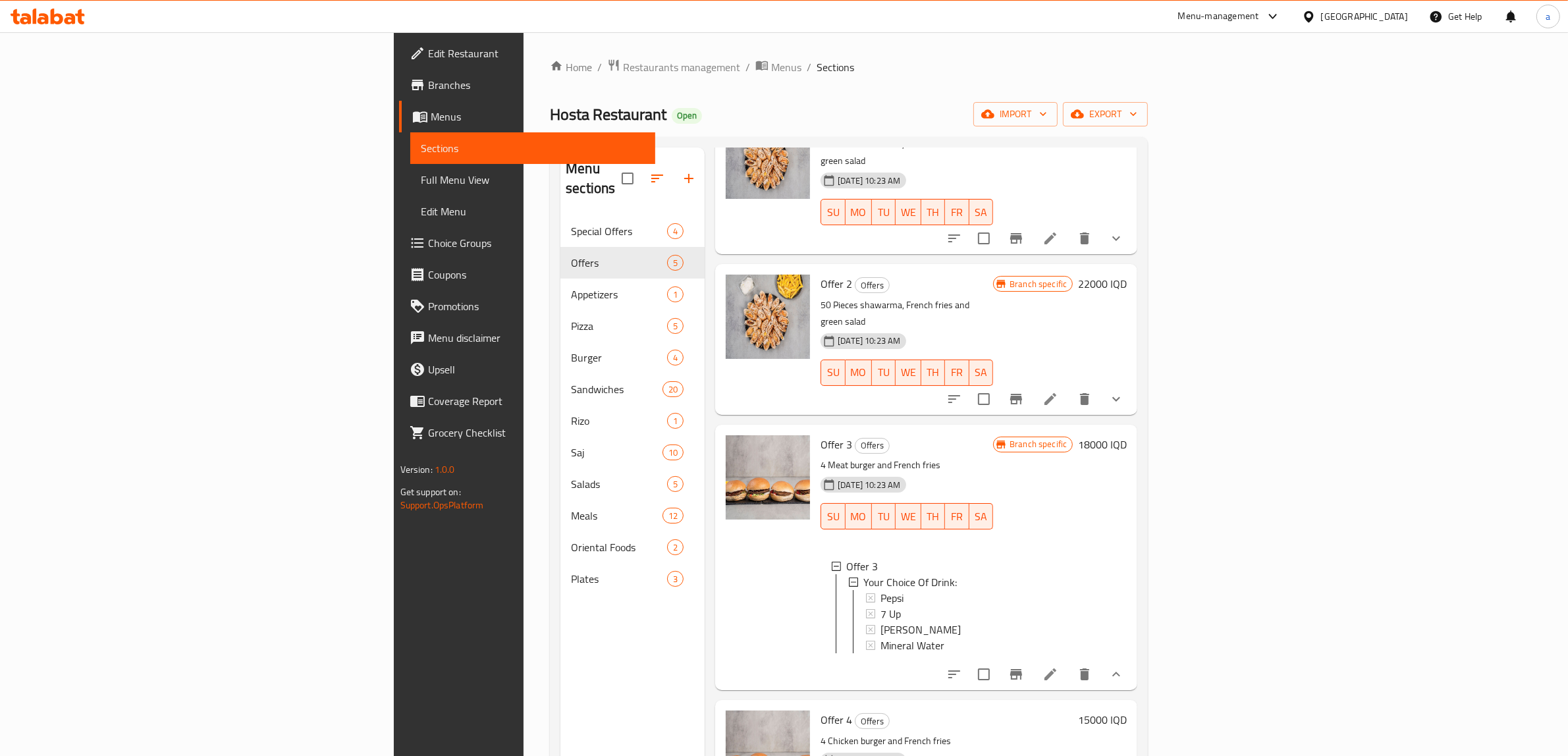
scroll to position [139, 0]
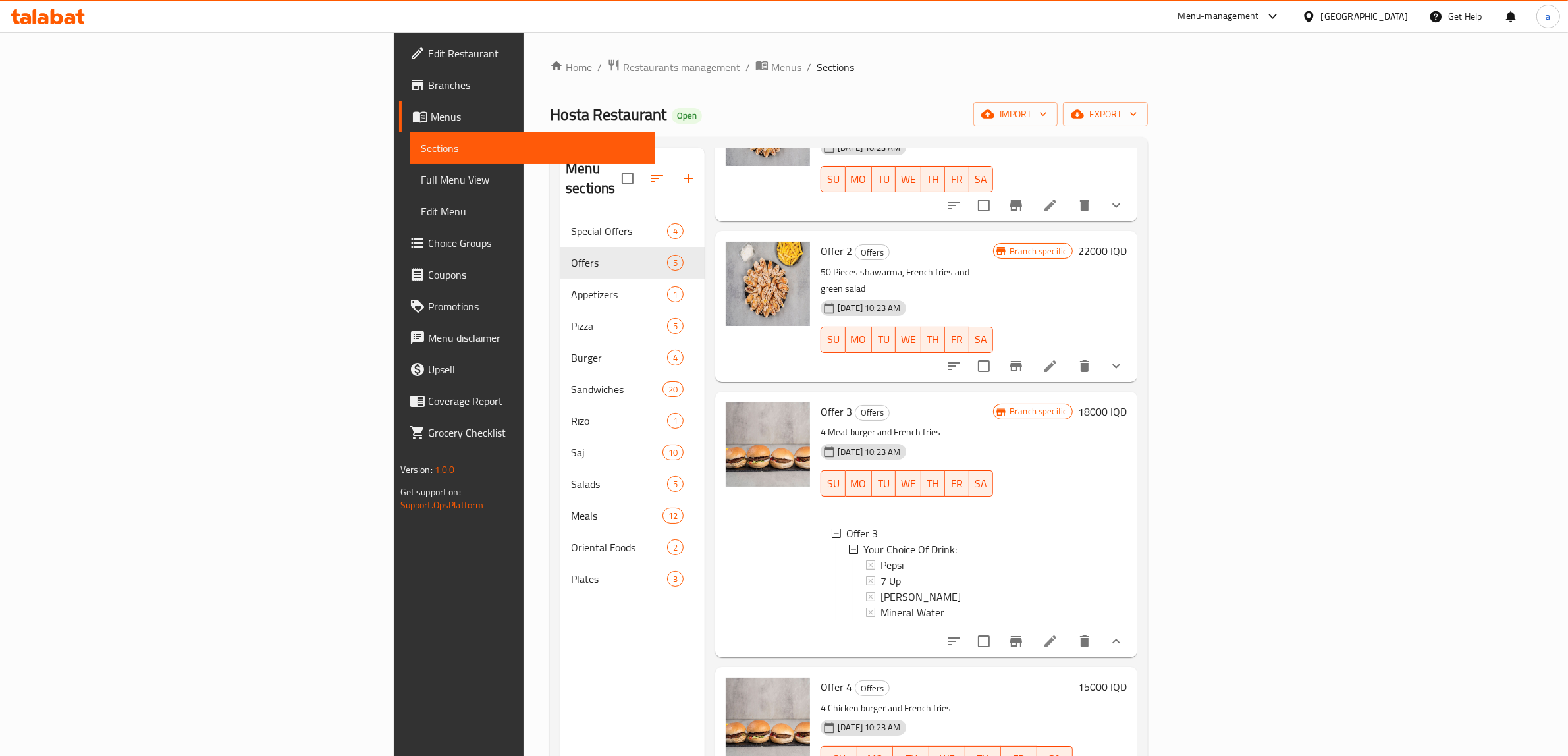
click at [1132, 626] on button "show more" at bounding box center [1116, 641] width 31 height 31
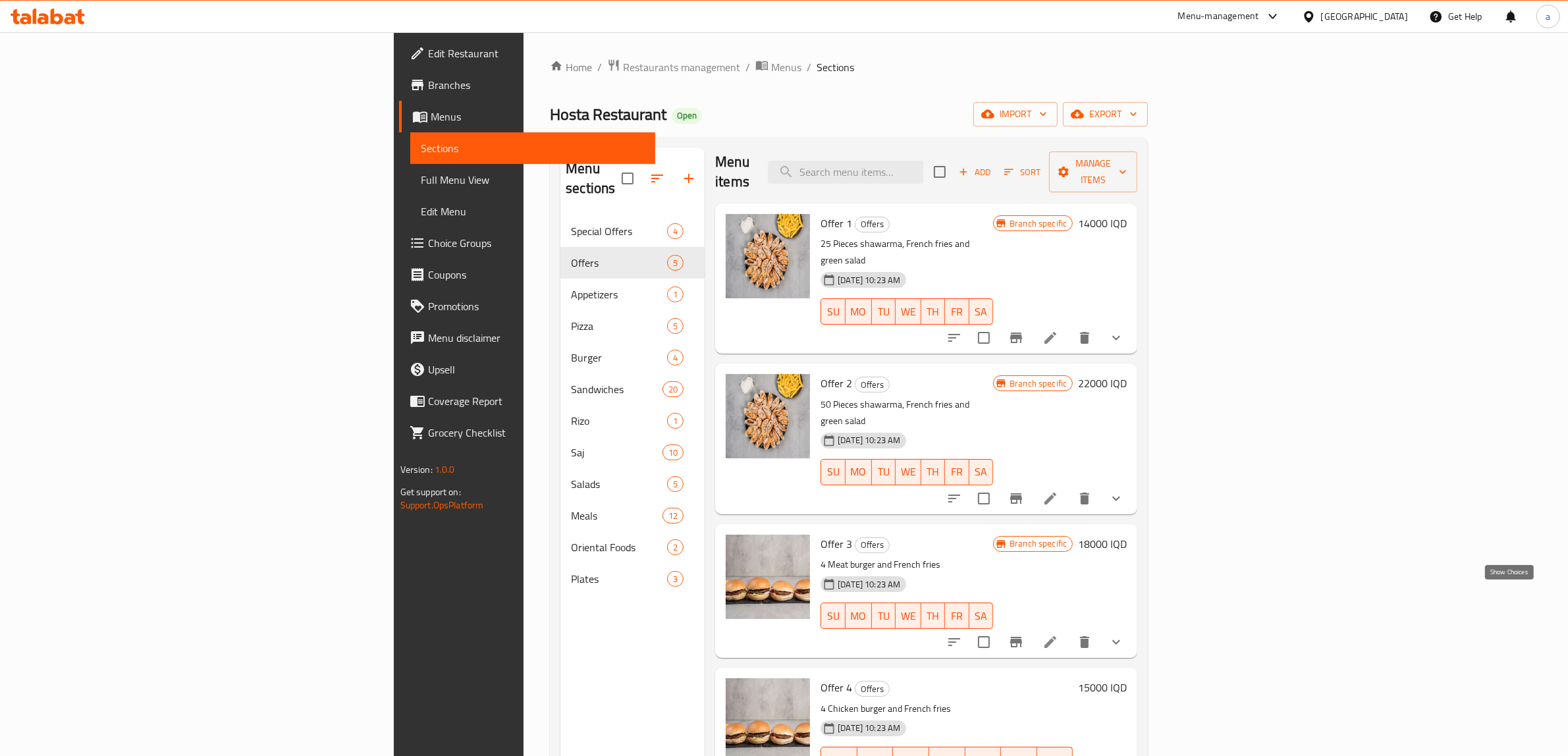
scroll to position [0, 0]
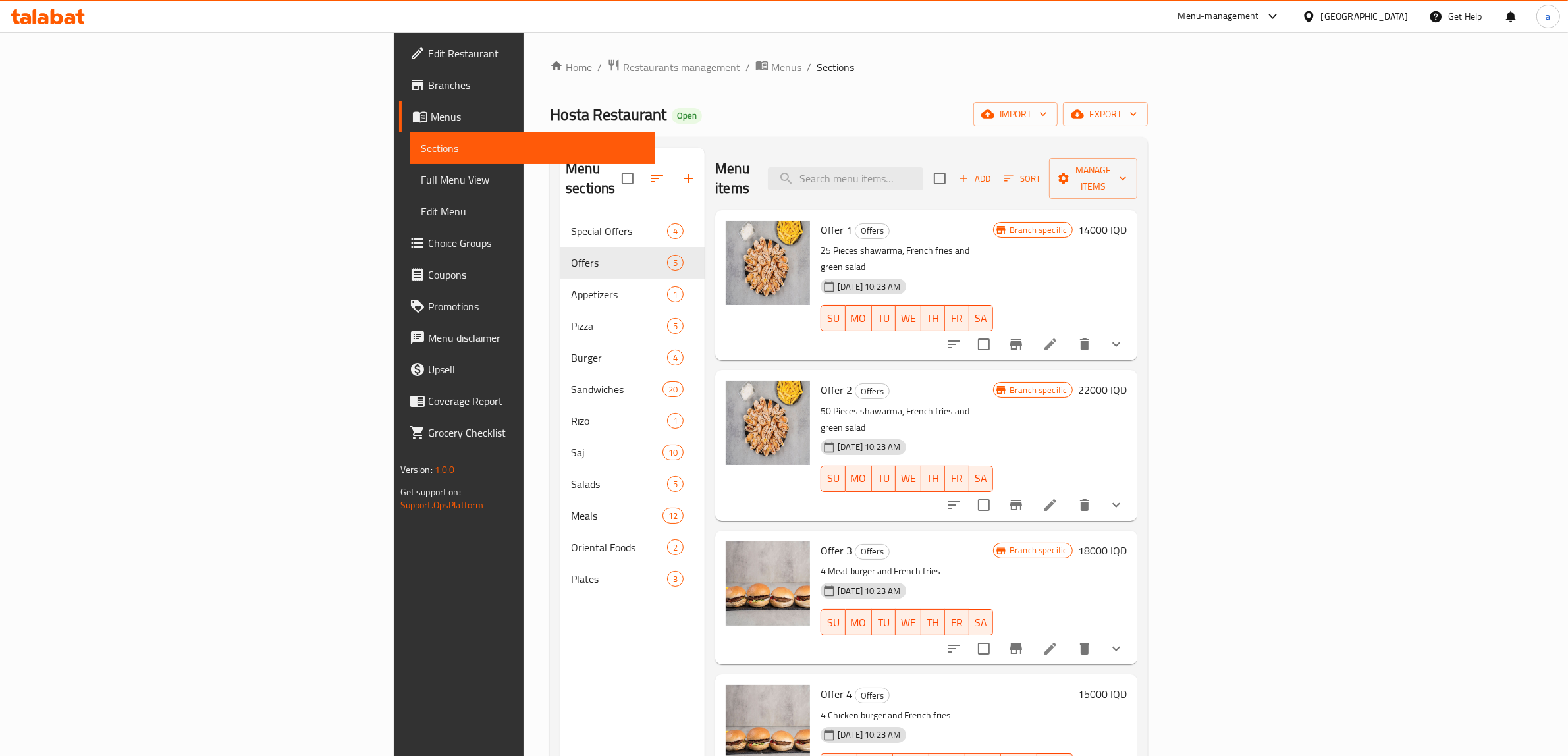
click at [1127, 542] on h6 "18000 IQD" at bounding box center [1102, 551] width 49 height 19
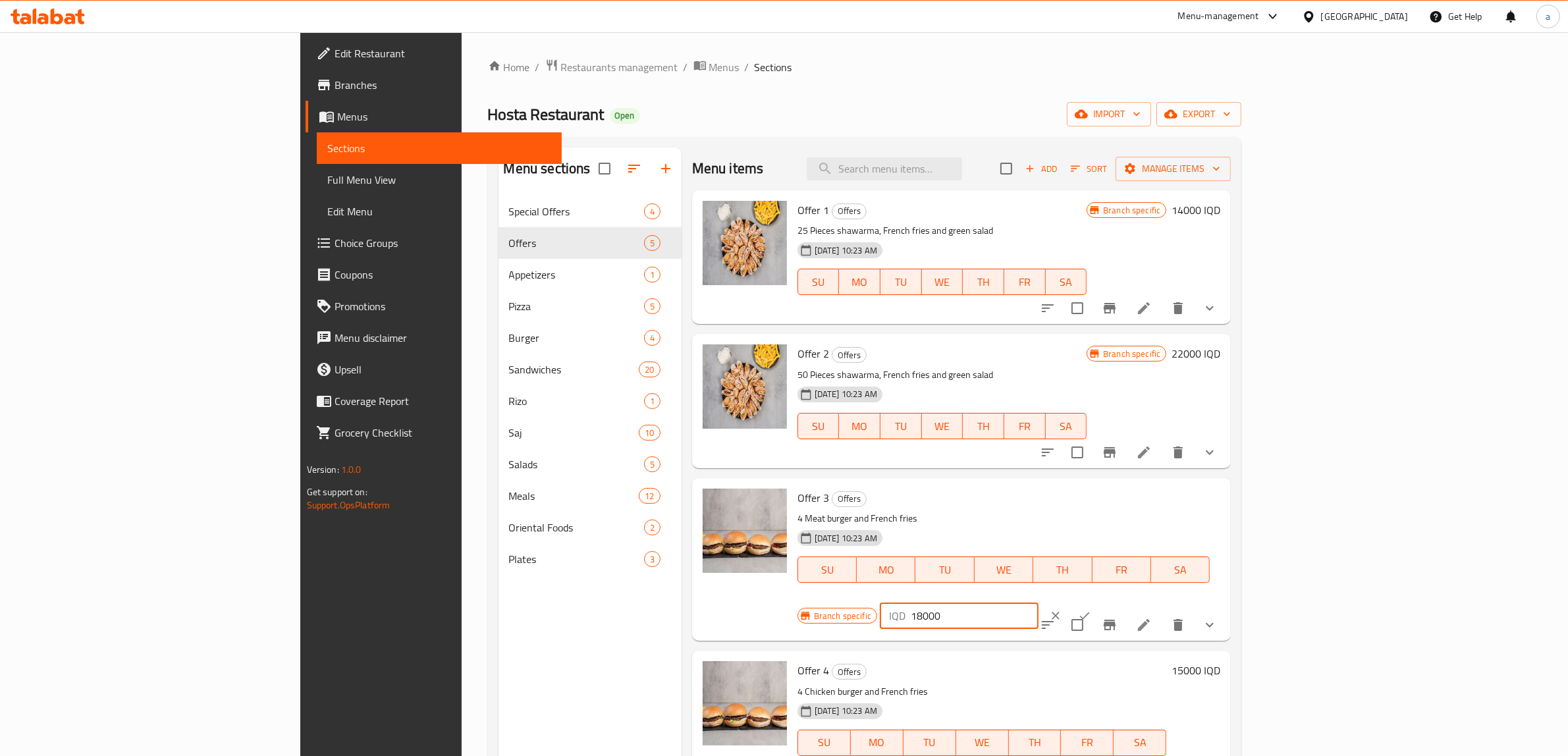
click at [1038, 603] on input "18000" at bounding box center [975, 616] width 128 height 27
paste input "22"
type input "22000"
click at [1100, 601] on button "ok" at bounding box center [1085, 616] width 29 height 29
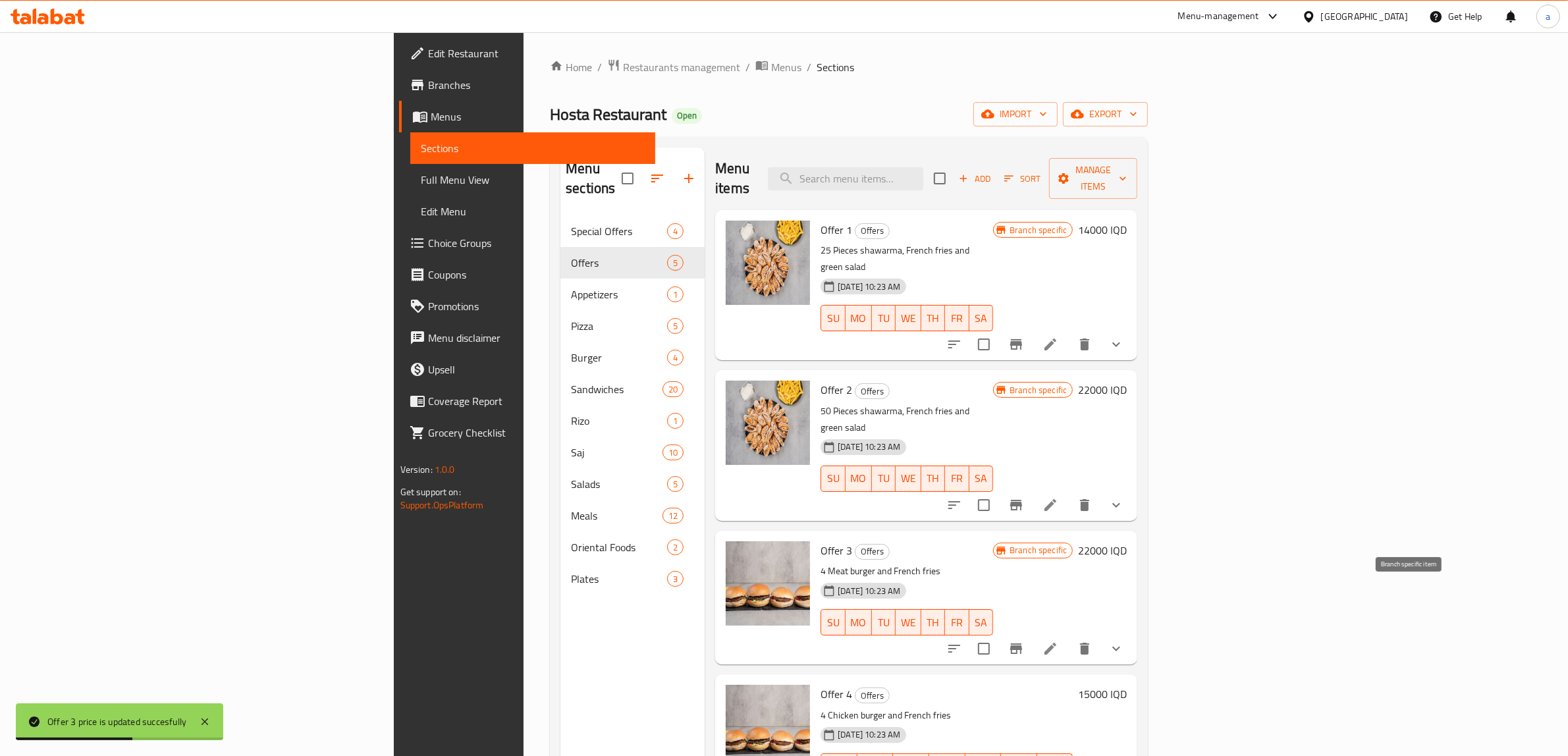
click at [1024, 641] on icon "Branch-specific-item" at bounding box center [1017, 649] width 16 height 16
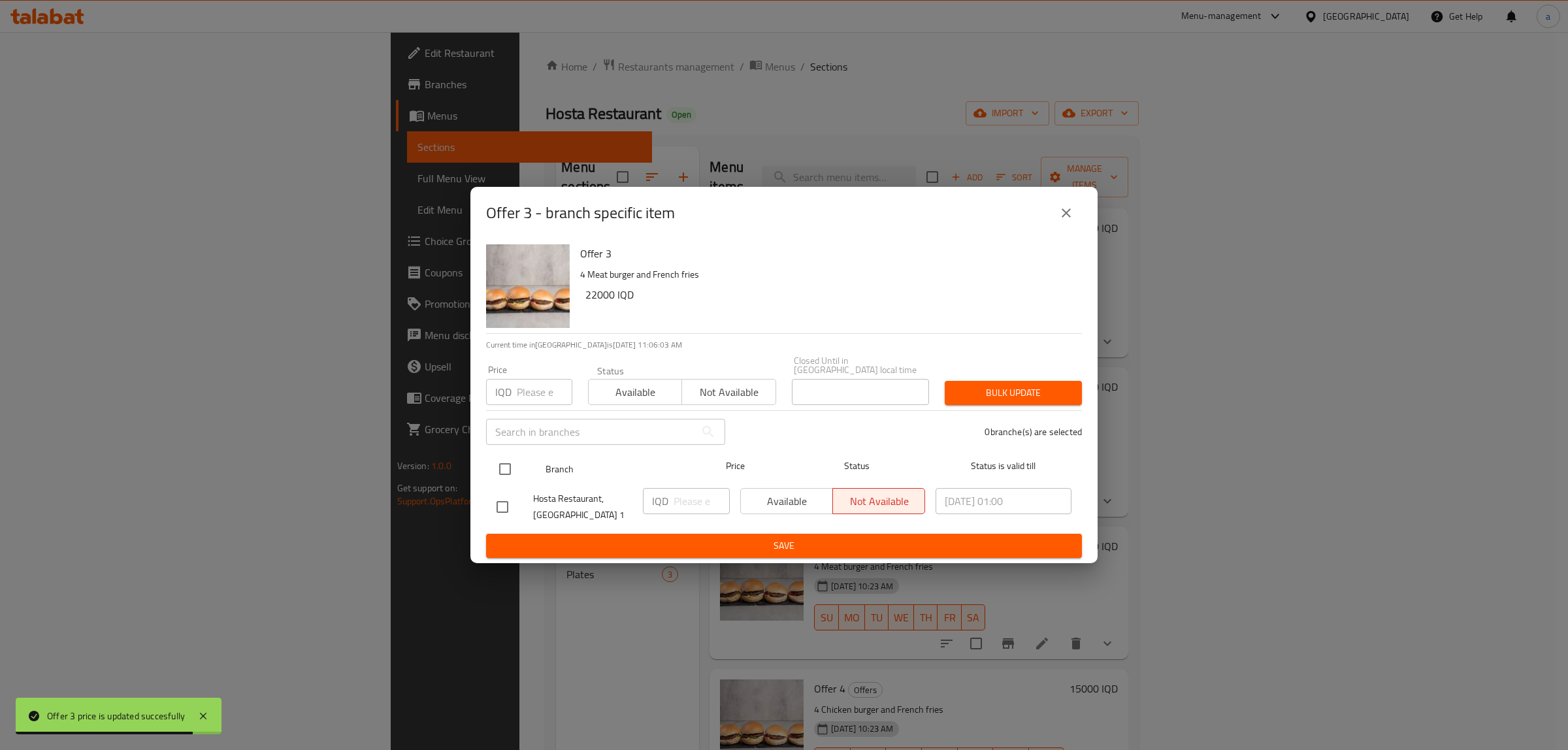
click at [487, 456] on div "Branch Price Status Status is valid till" at bounding box center [784, 469] width 596 height 33
click at [501, 462] on input "checkbox" at bounding box center [505, 469] width 27 height 27
checkbox input "true"
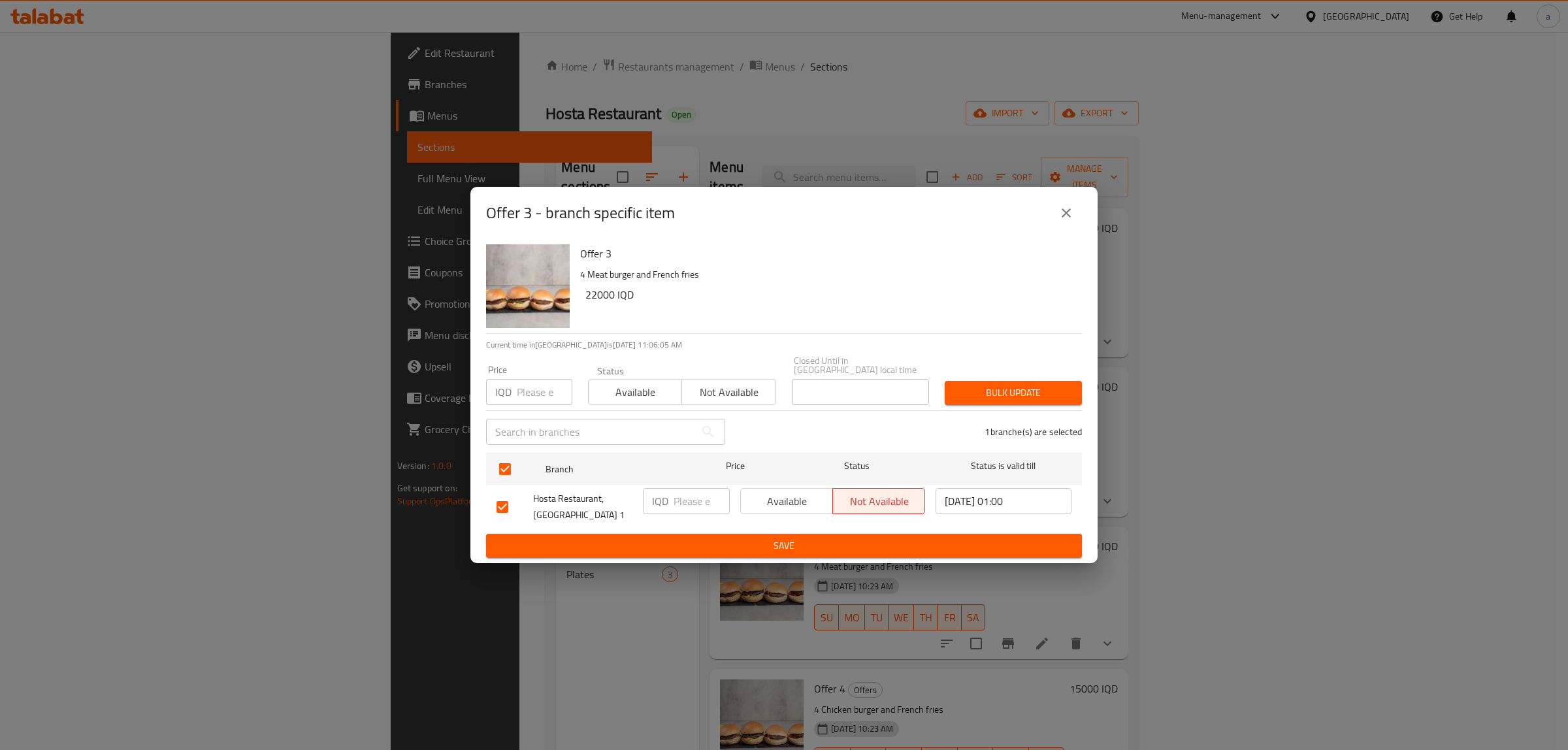
click at [674, 502] on input "number" at bounding box center [702, 501] width 56 height 26
paste input "22000"
type input "22000"
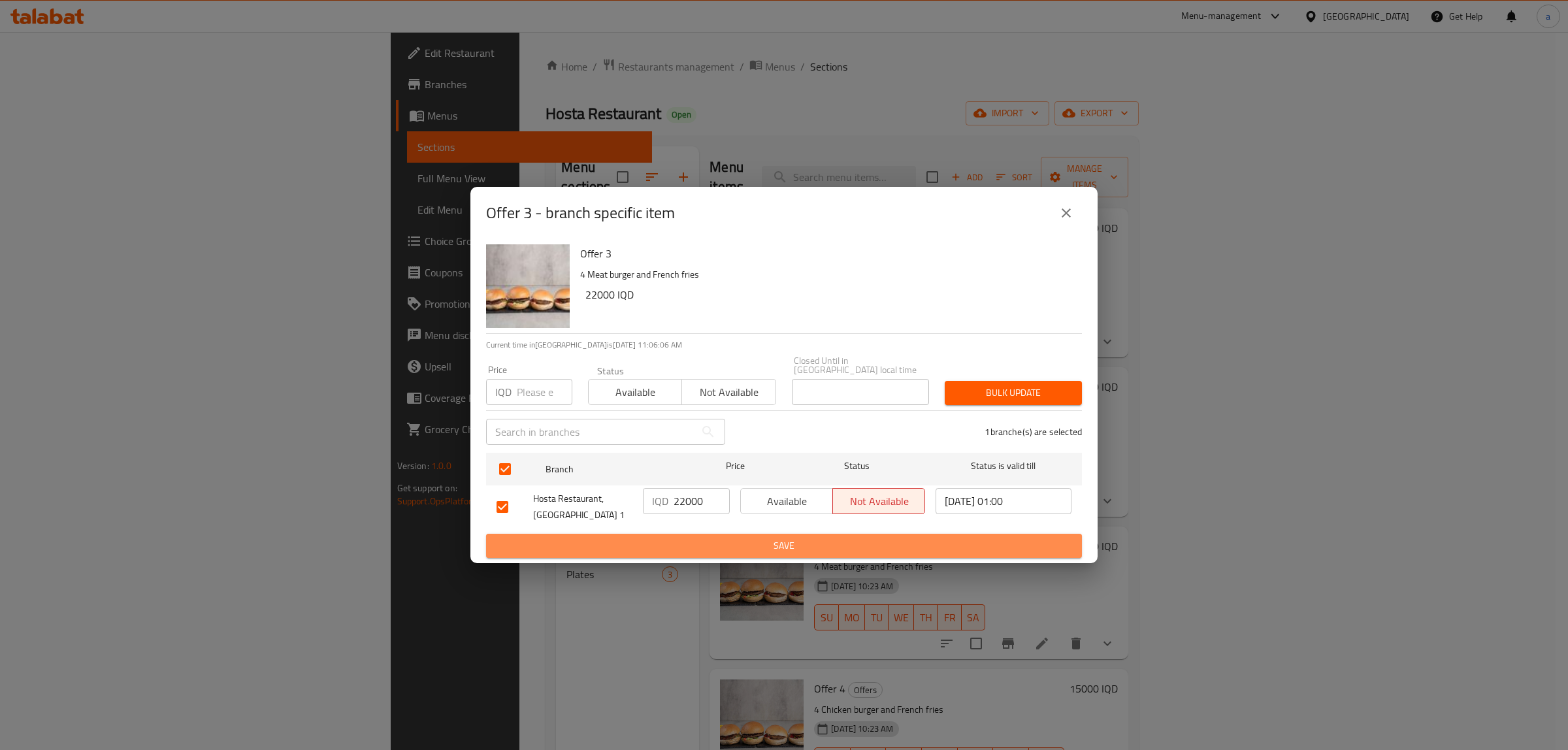
click at [720, 538] on span "Save" at bounding box center [784, 546] width 575 height 16
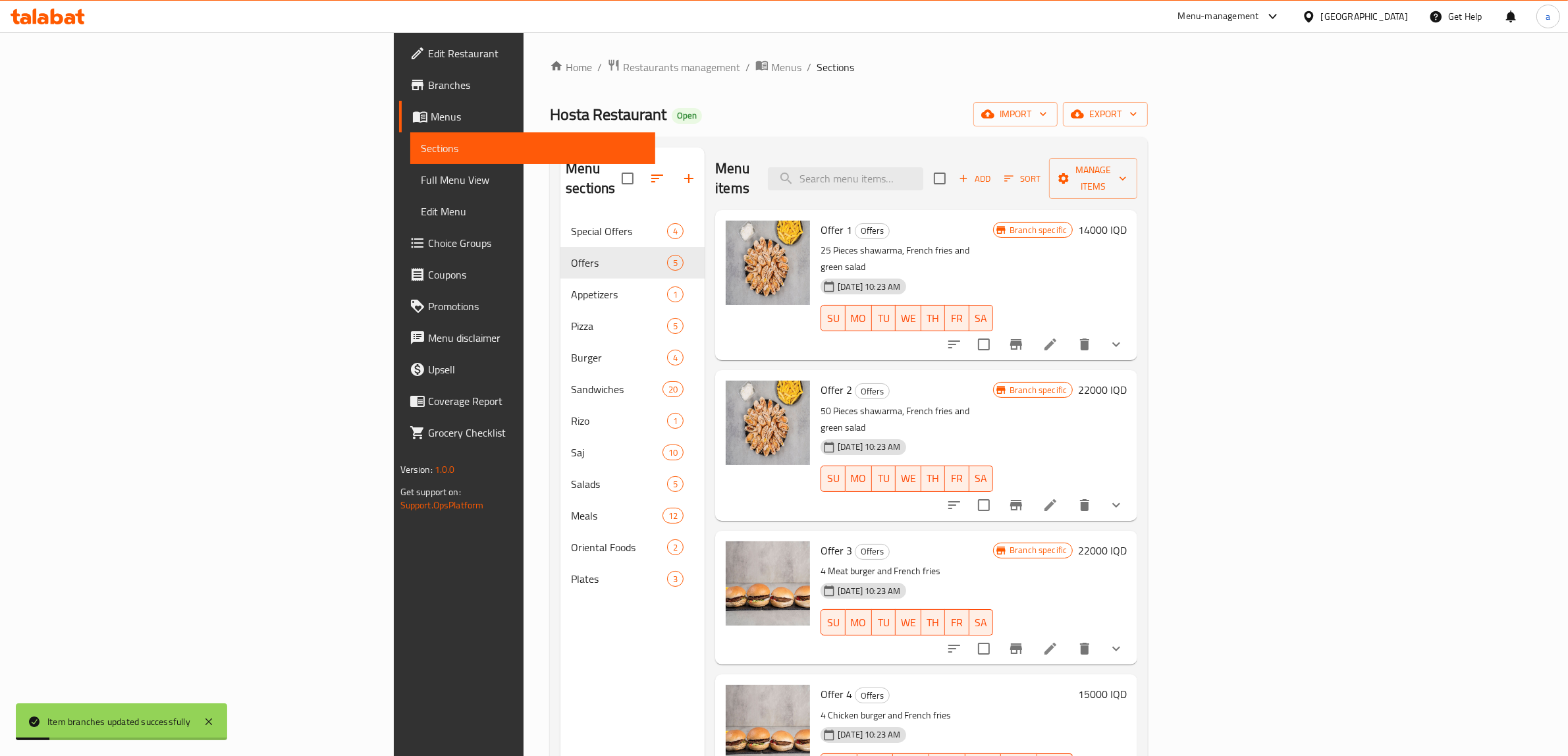
scroll to position [185, 0]
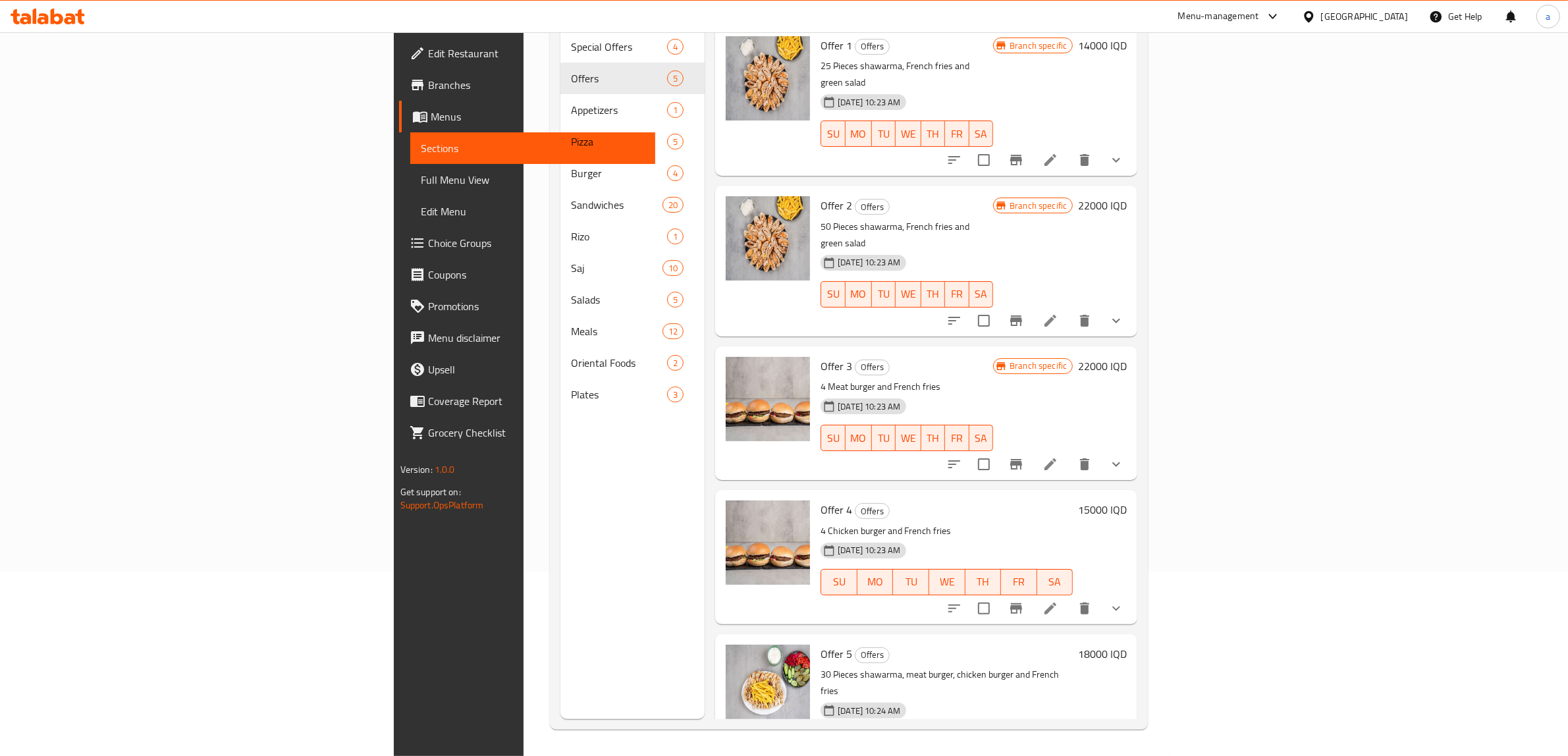
click at [1127, 645] on h6 "18000 IQD" at bounding box center [1102, 654] width 49 height 19
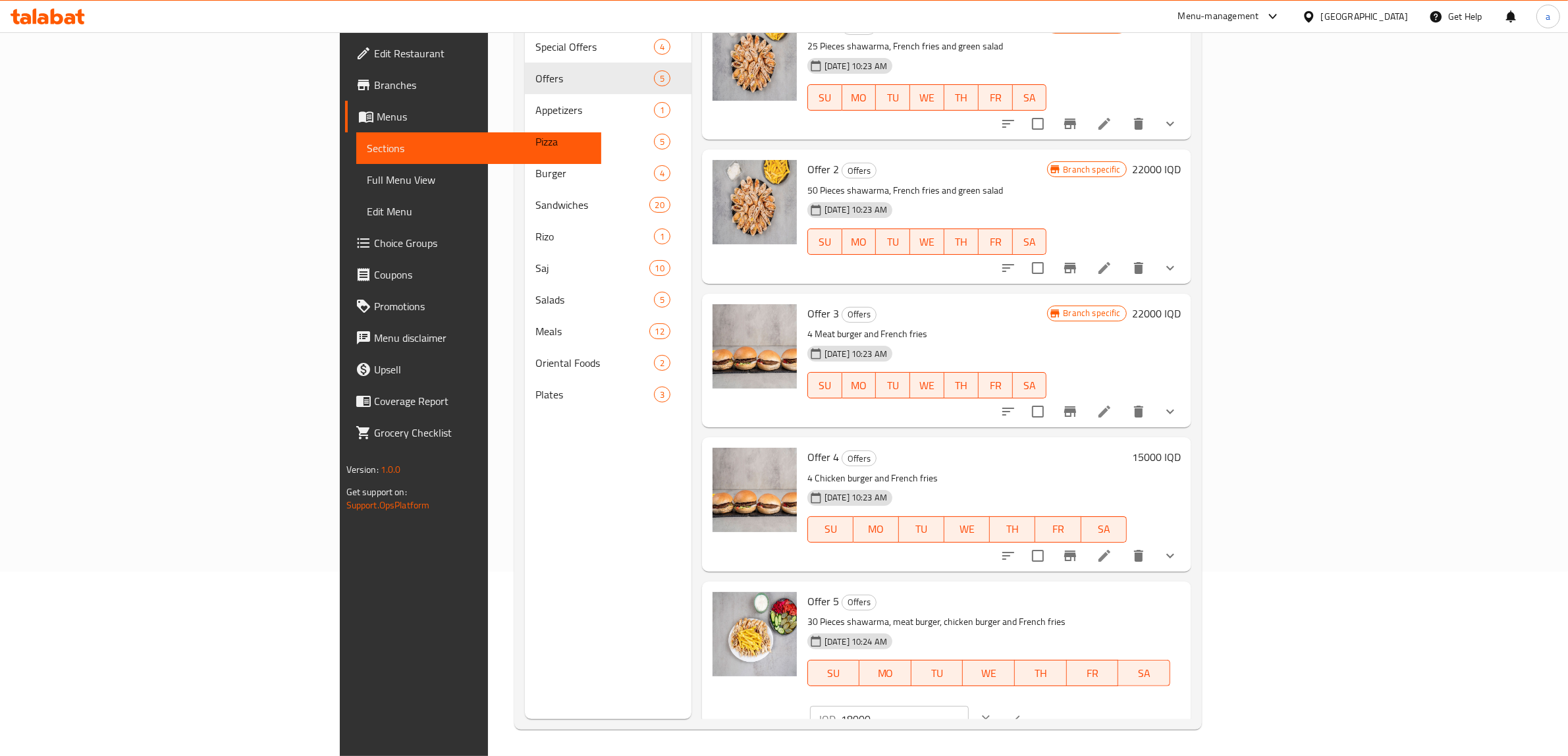
click at [969, 706] on input "18000" at bounding box center [905, 719] width 128 height 27
paste input "22"
type input "22000"
click at [1021, 713] on icon "ok" at bounding box center [1015, 719] width 13 height 13
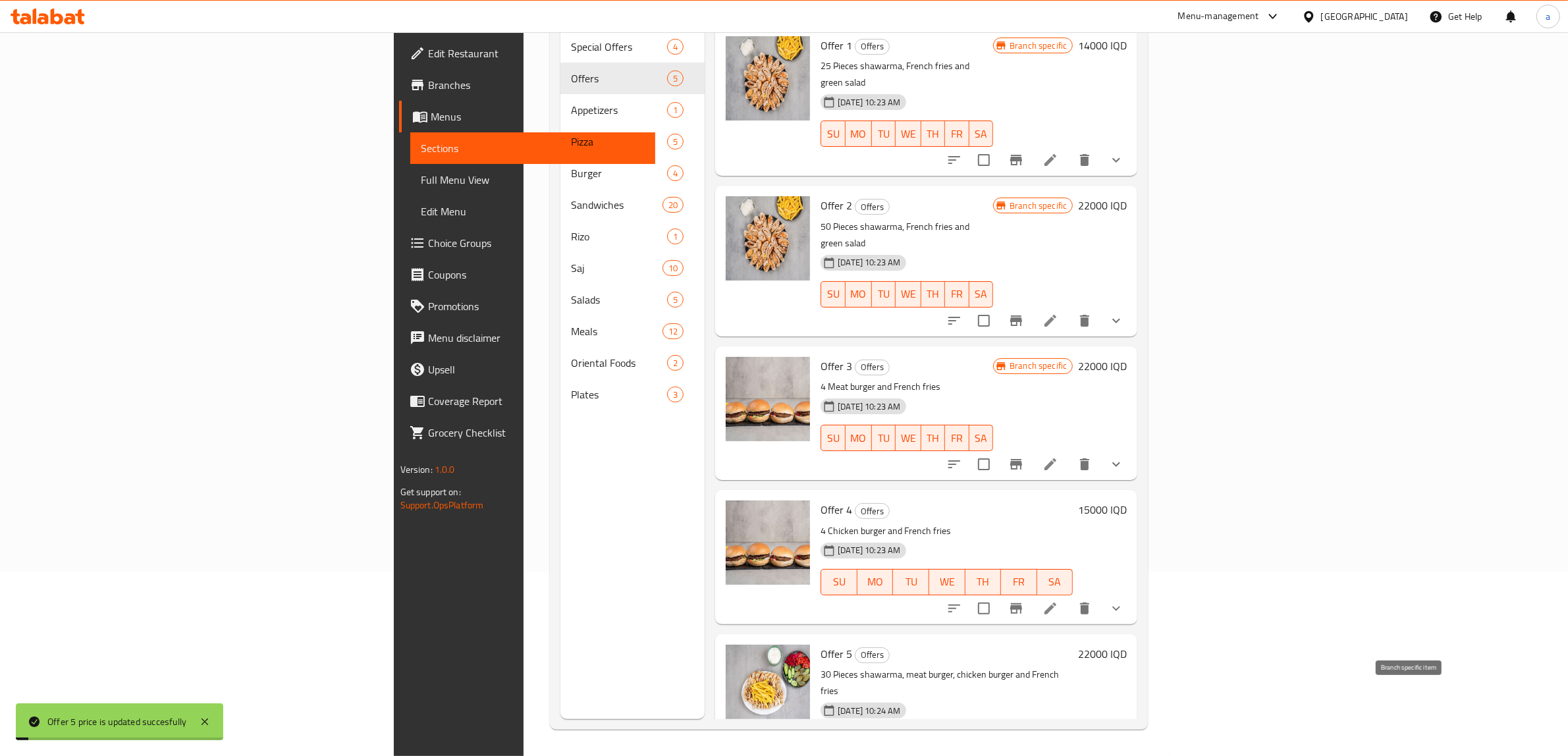
click at [1022, 755] on icon "Branch-specific-item" at bounding box center [1016, 768] width 12 height 10
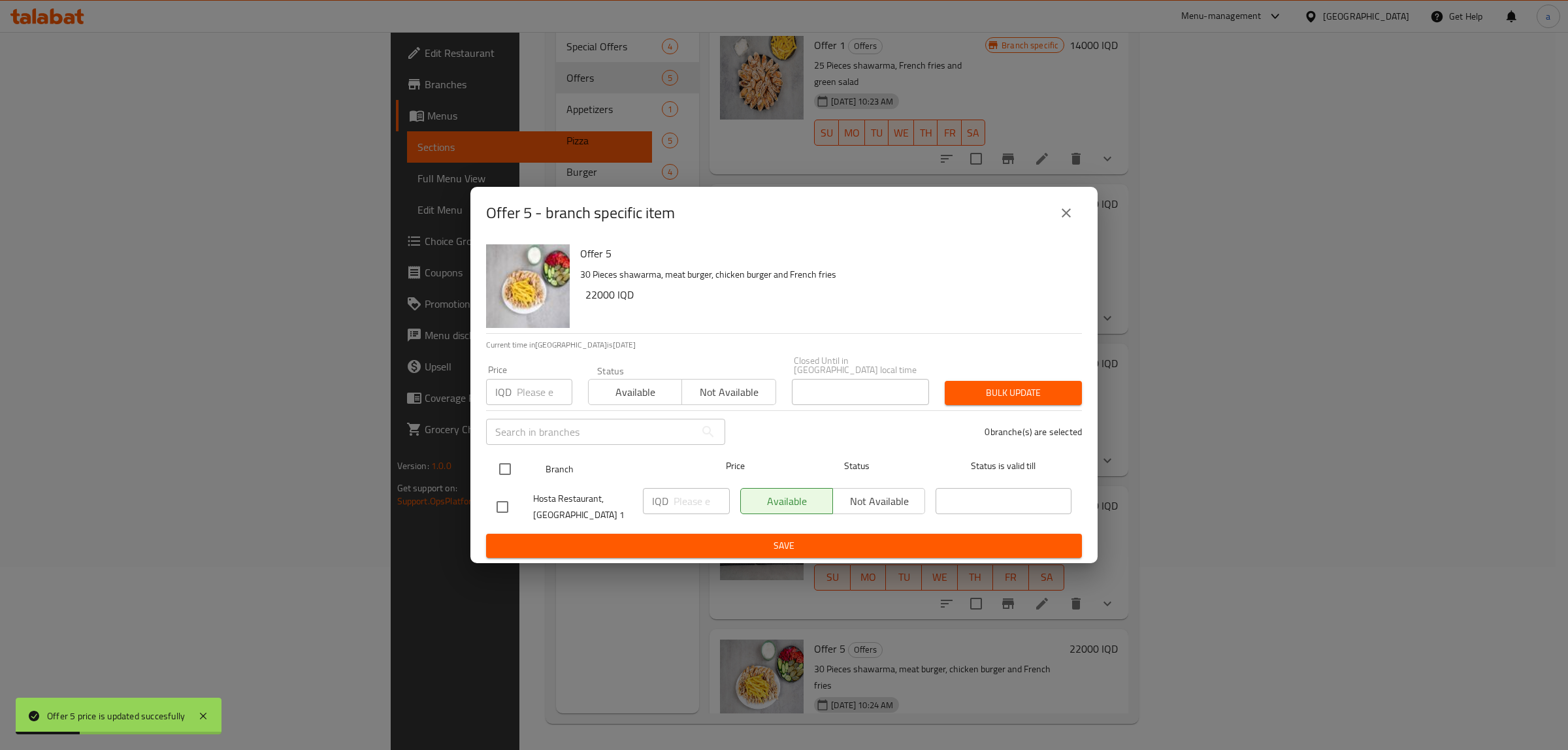
click at [501, 458] on input "checkbox" at bounding box center [505, 469] width 27 height 27
checkbox input "true"
click at [695, 494] on input "number" at bounding box center [702, 501] width 56 height 26
paste input "22000"
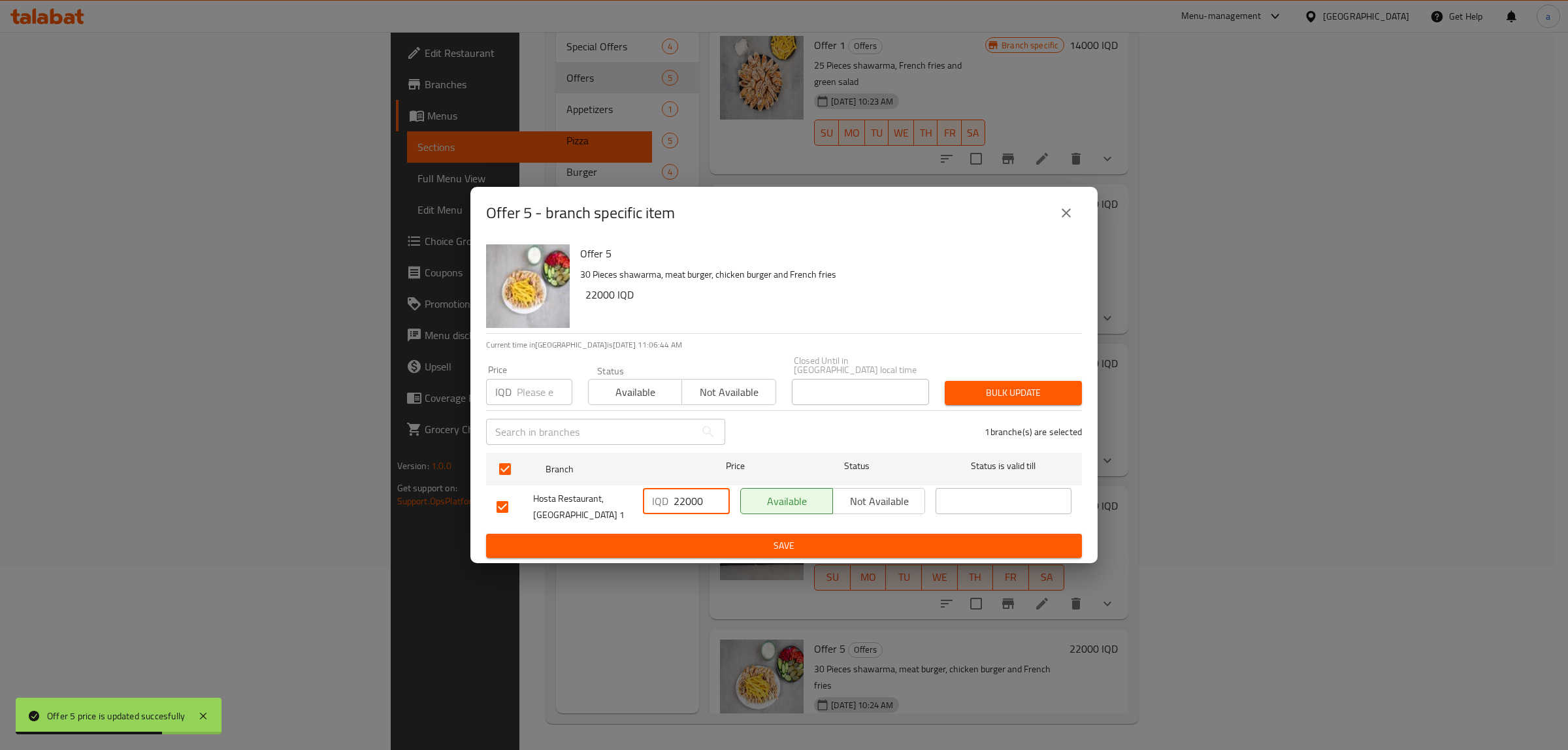
type input "22000"
click at [712, 540] on span "Save" at bounding box center [784, 546] width 575 height 16
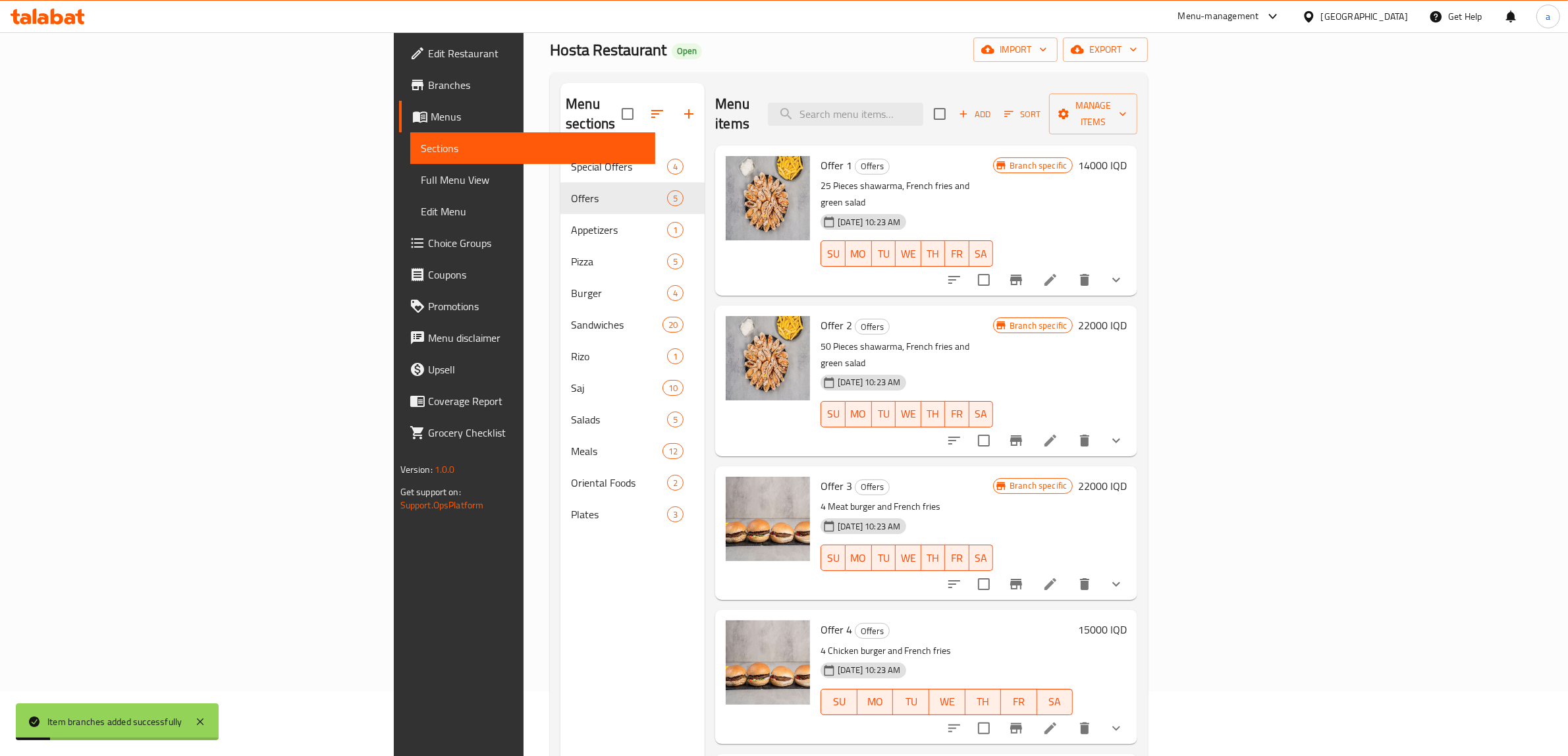
scroll to position [0, 0]
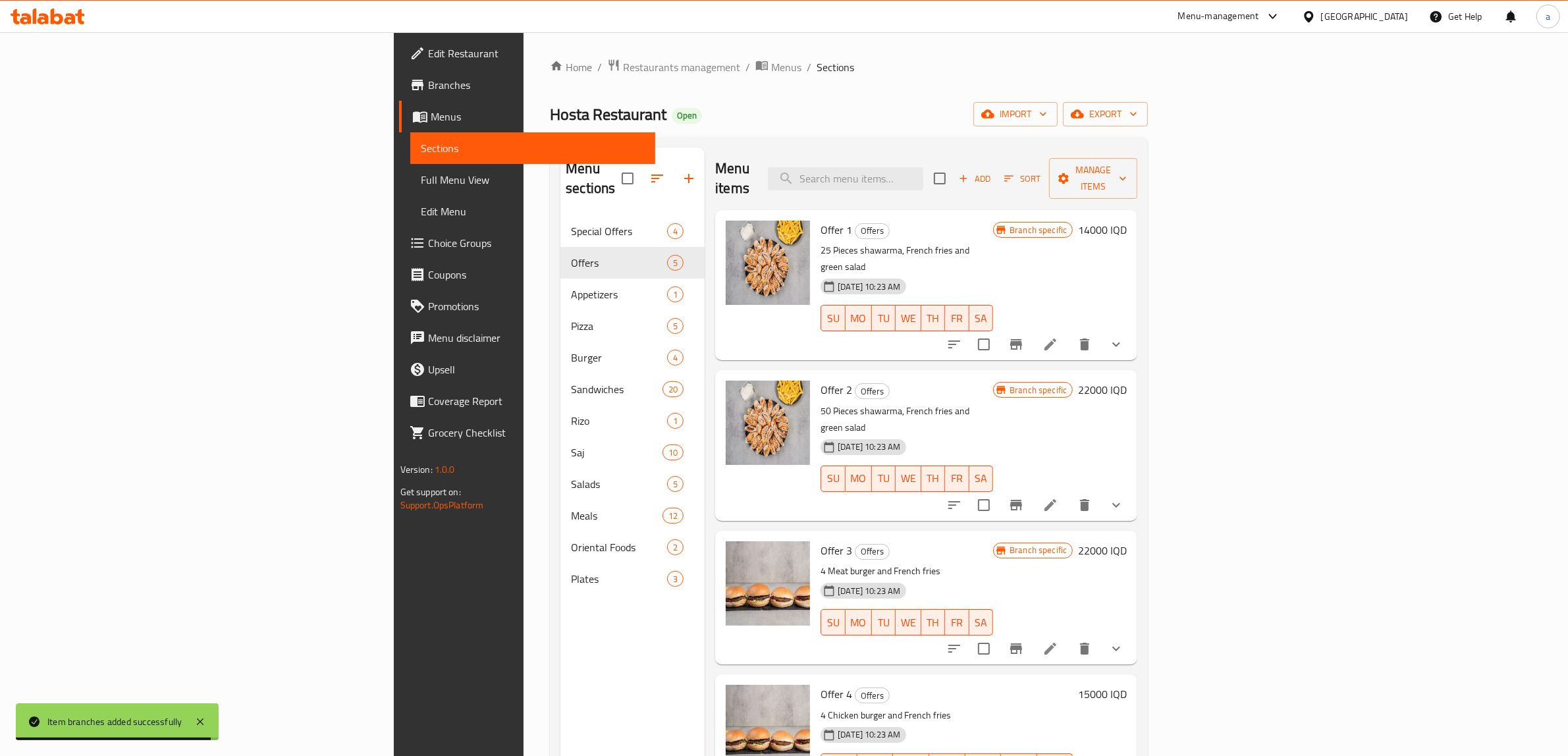
click at [1127, 542] on h6 "22000 IQD" at bounding box center [1102, 551] width 49 height 19
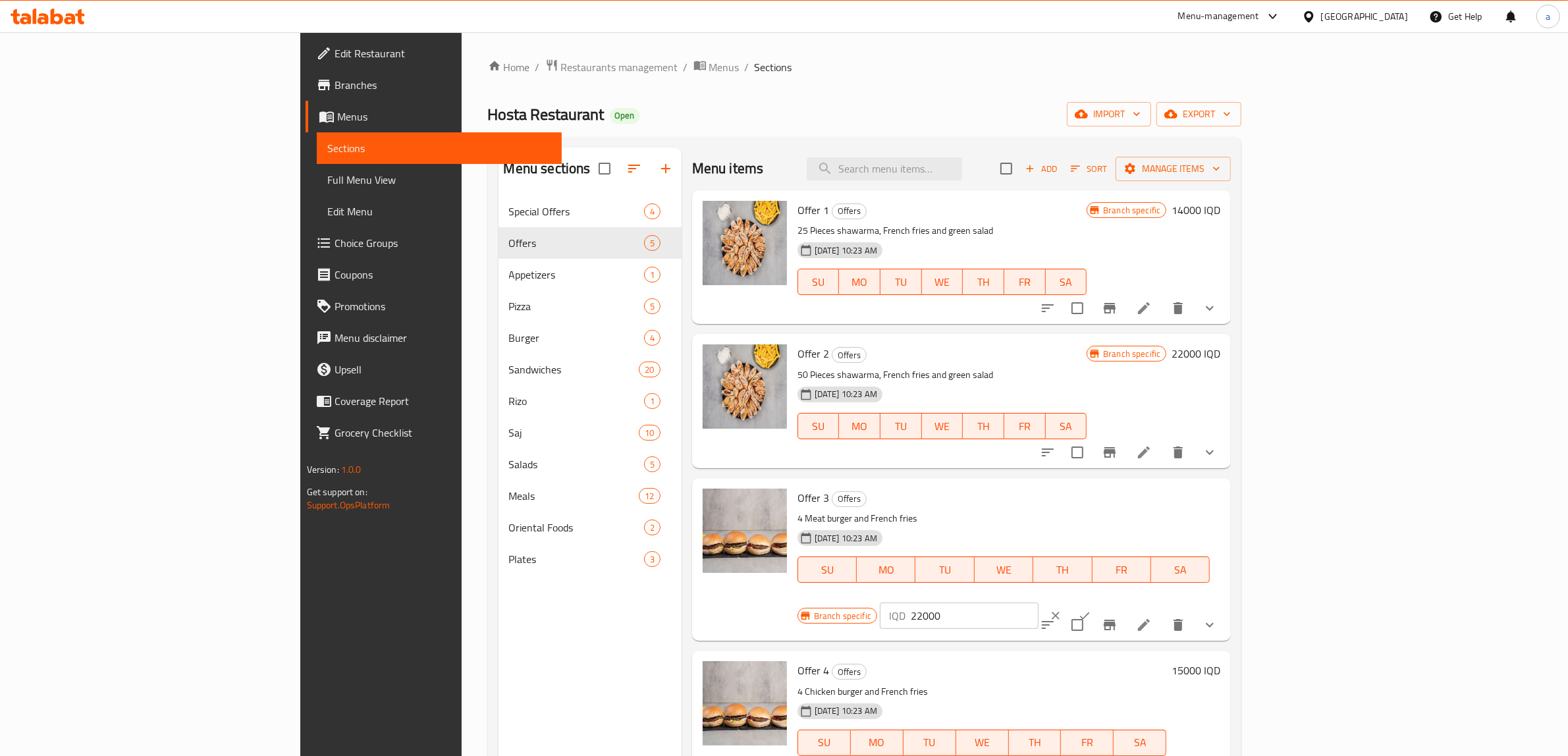
click at [1038, 603] on div "IQD 22000 ​" at bounding box center [959, 616] width 159 height 27
click at [1038, 603] on input "22000" at bounding box center [975, 616] width 128 height 27
paste input "17"
type input "17000"
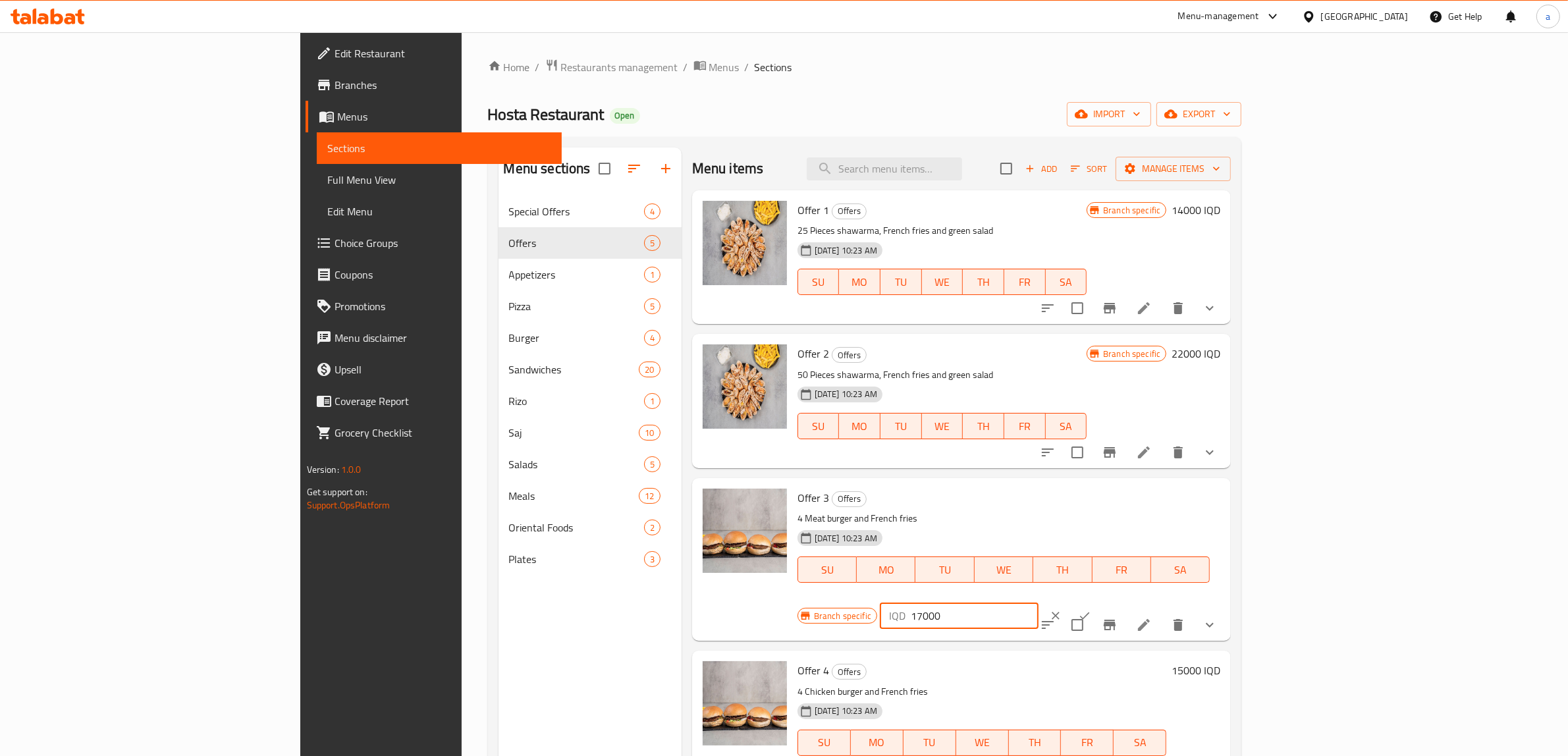
click at [1091, 609] on icon "ok" at bounding box center [1084, 616] width 13 height 13
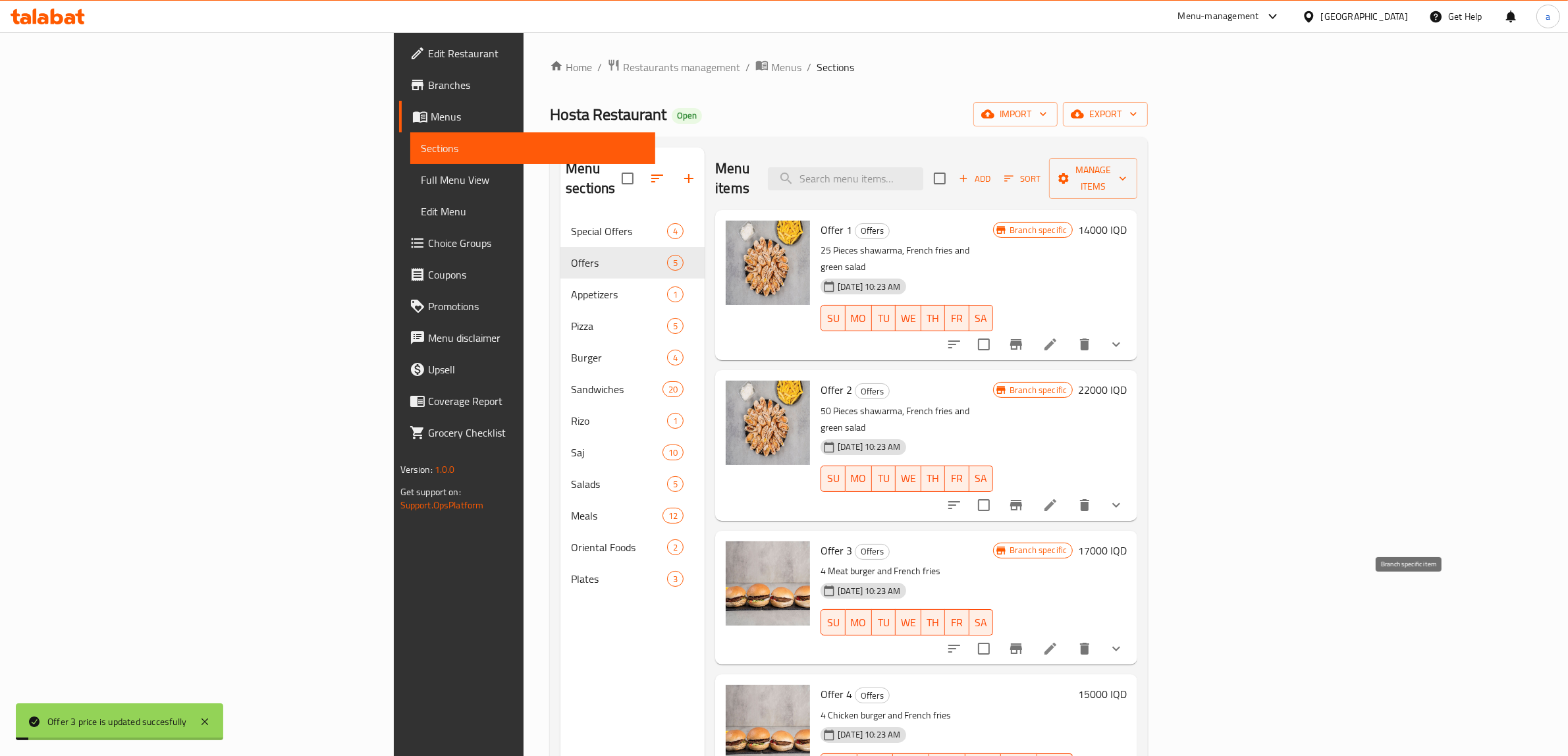
click at [1022, 643] on icon "Branch-specific-item" at bounding box center [1016, 648] width 12 height 10
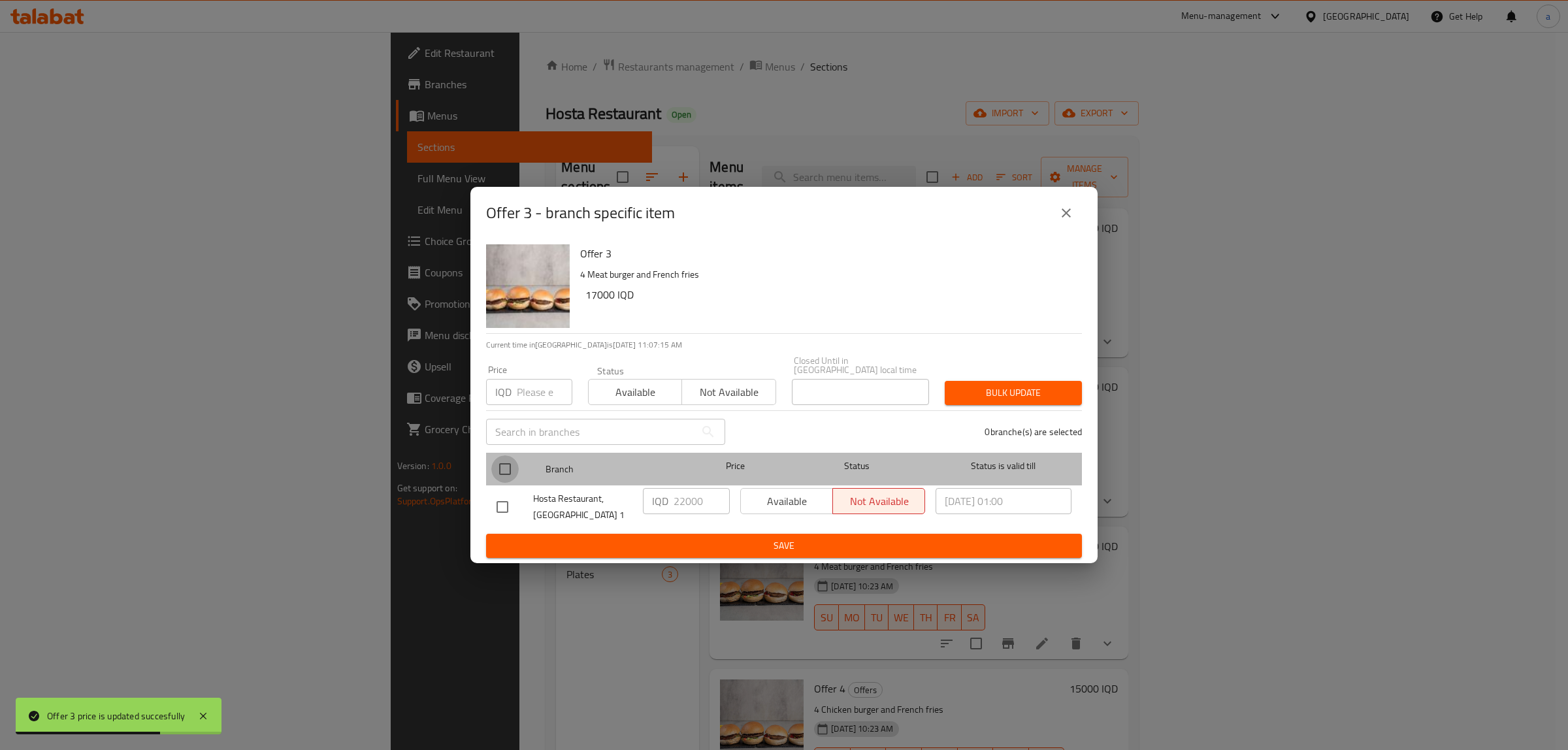
click at [507, 466] on input "checkbox" at bounding box center [505, 469] width 27 height 27
checkbox input "true"
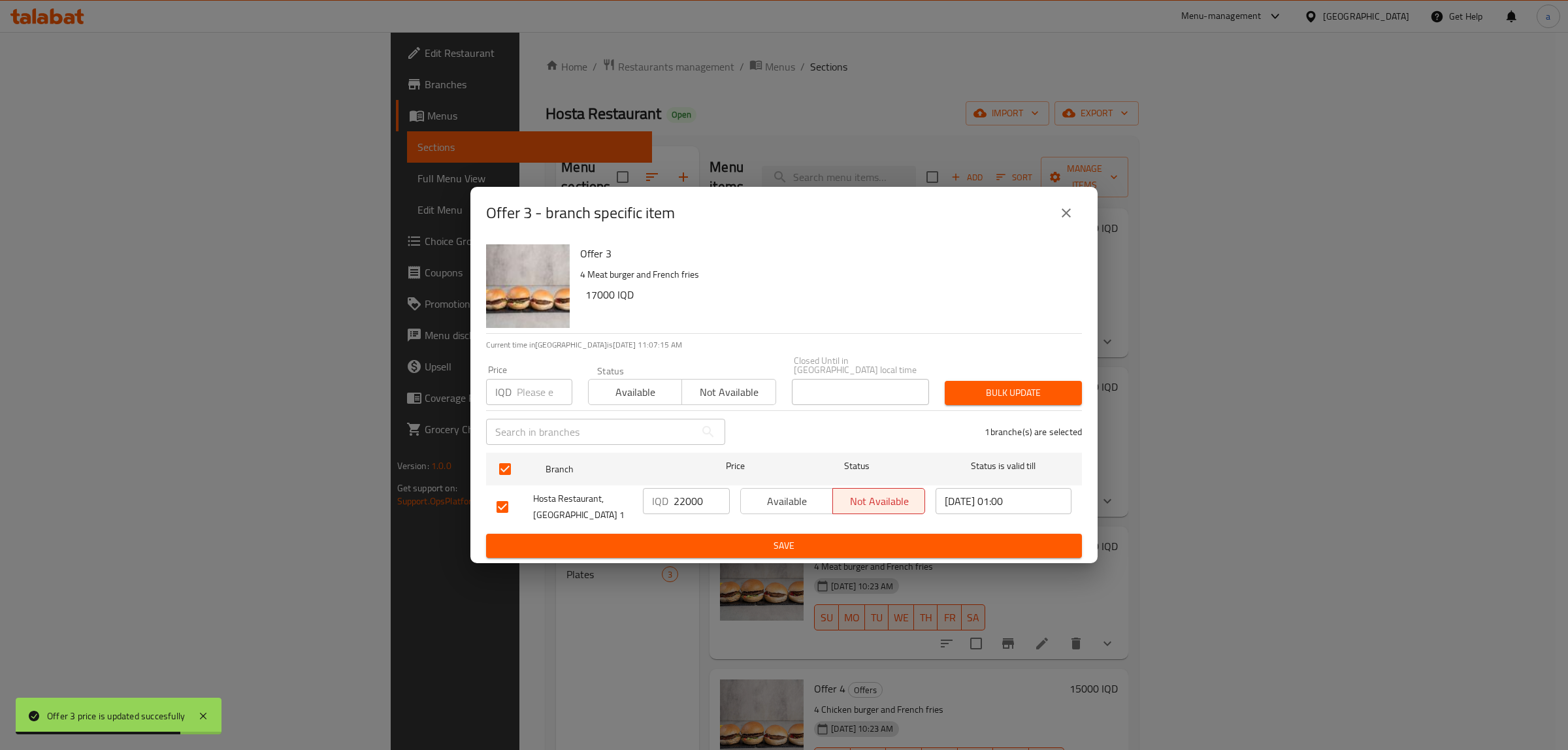
click at [684, 494] on input "22000" at bounding box center [702, 501] width 56 height 26
paste input "17"
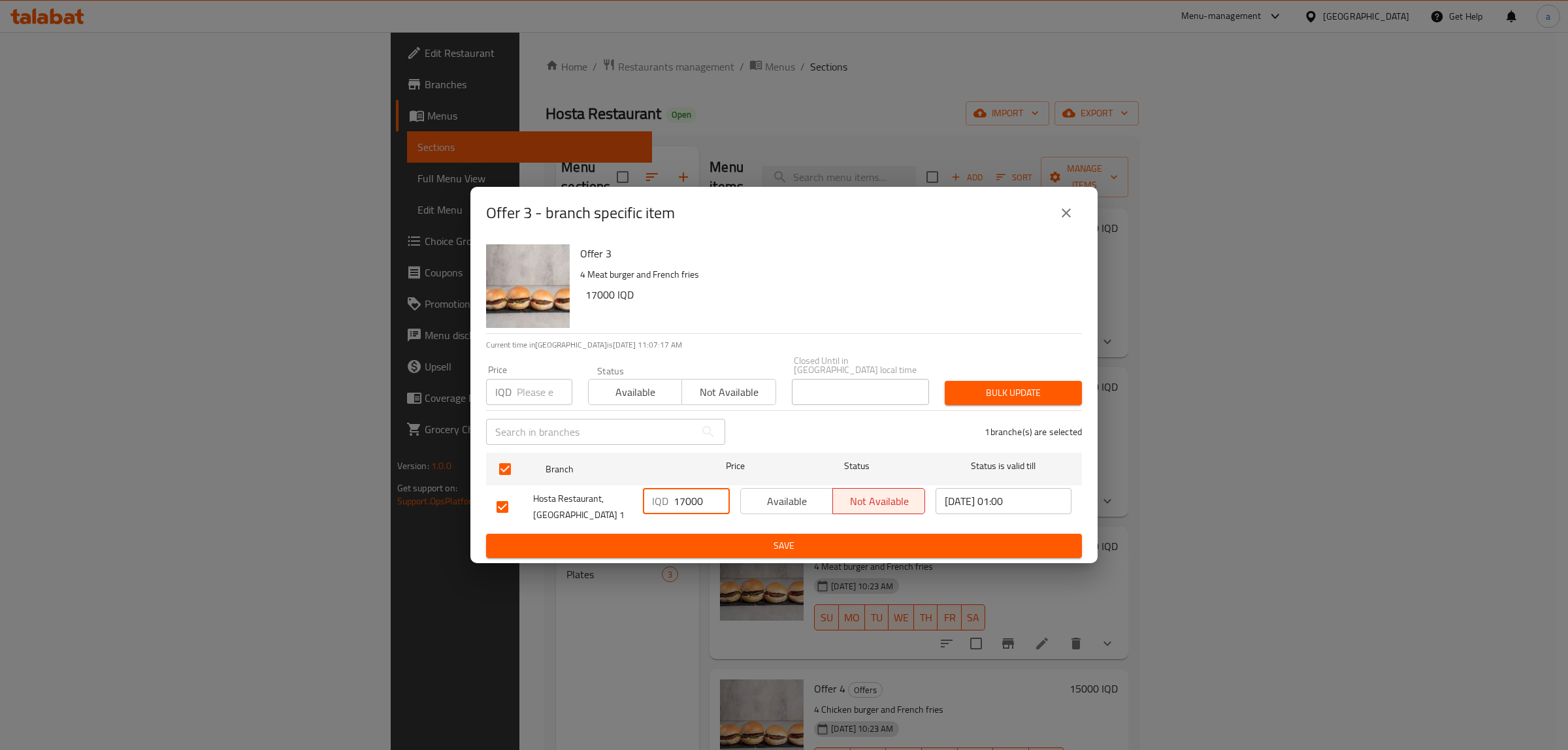
type input "17000"
click at [717, 538] on span "Save" at bounding box center [784, 546] width 575 height 16
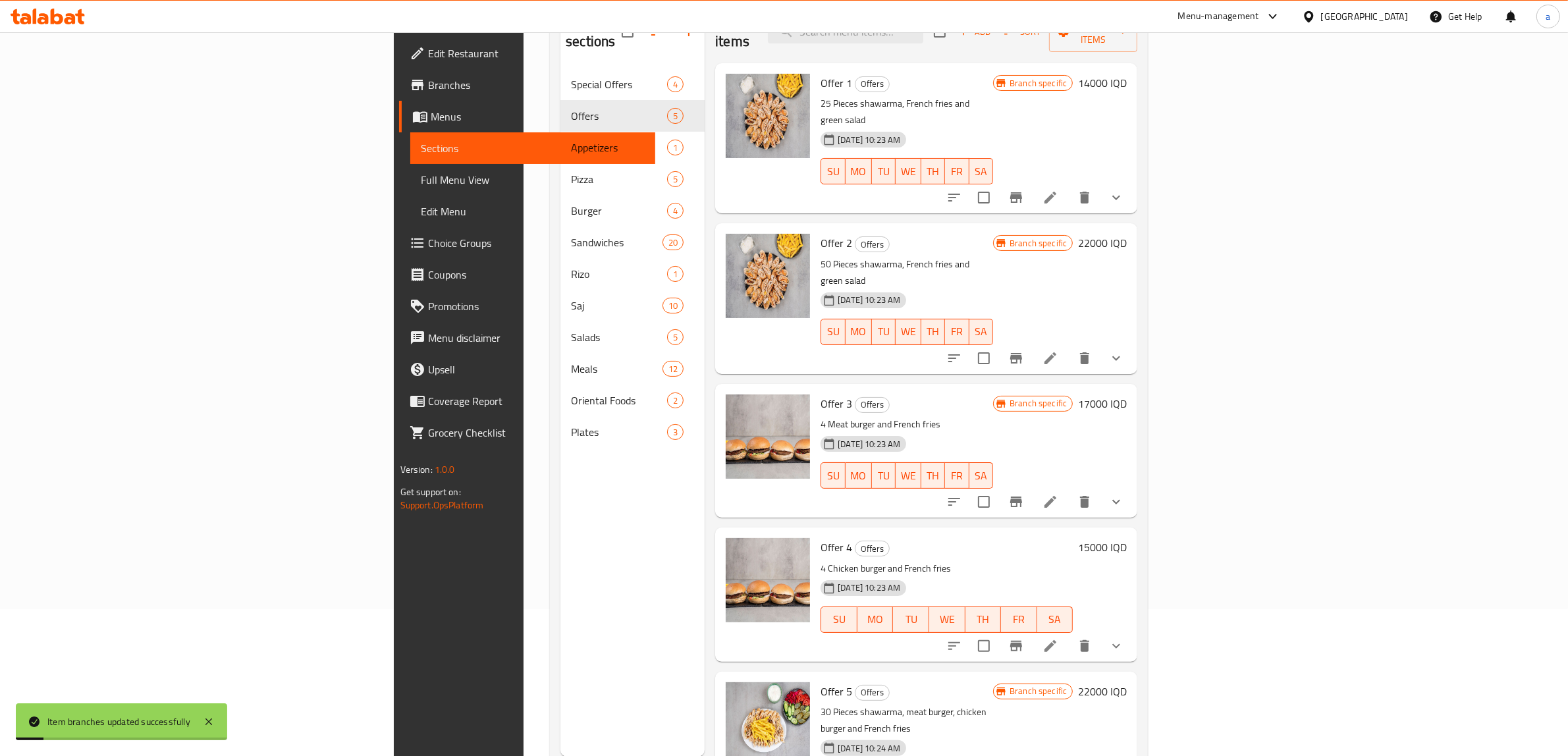
scroll to position [185, 0]
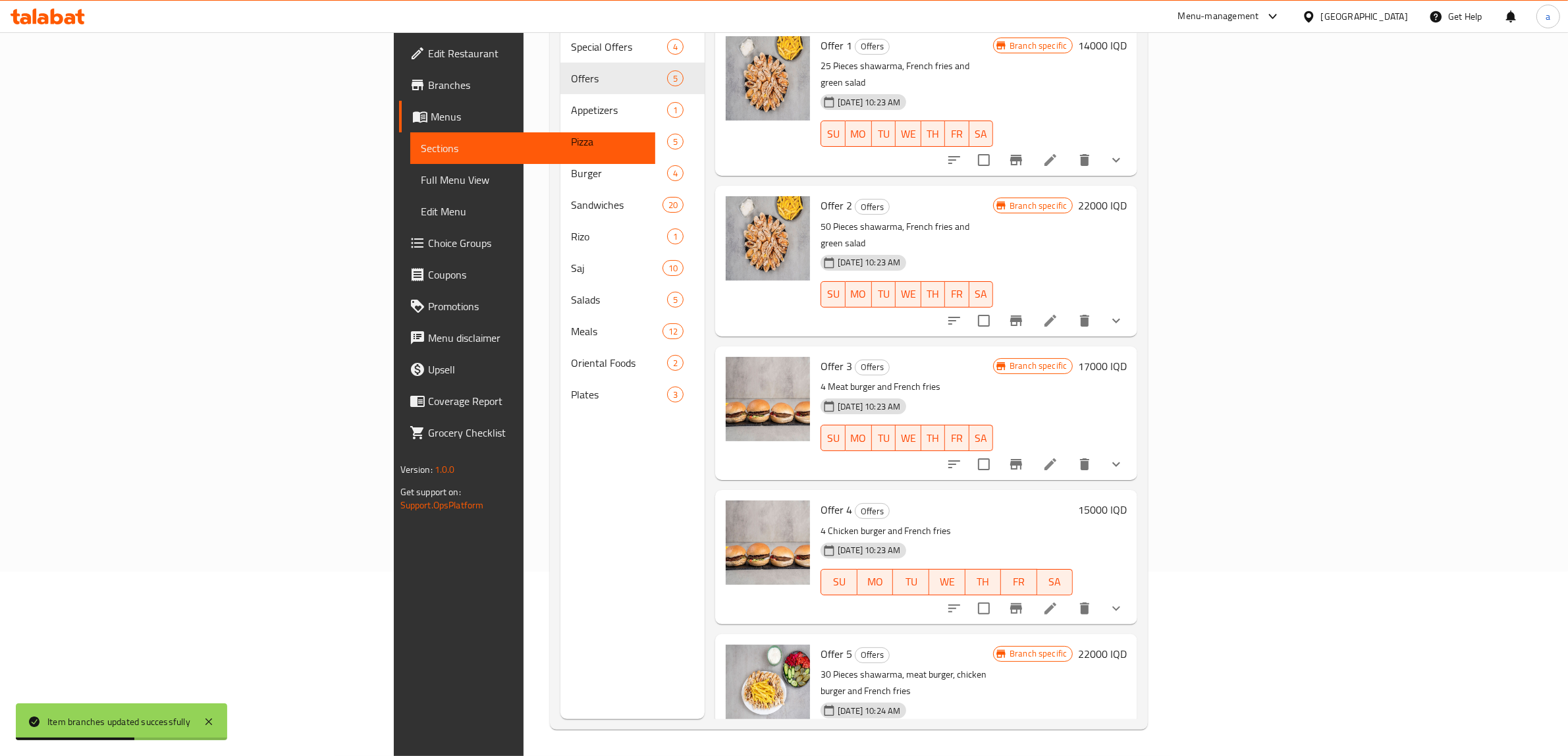
click at [1127, 501] on h6 "15000 IQD" at bounding box center [1102, 510] width 49 height 19
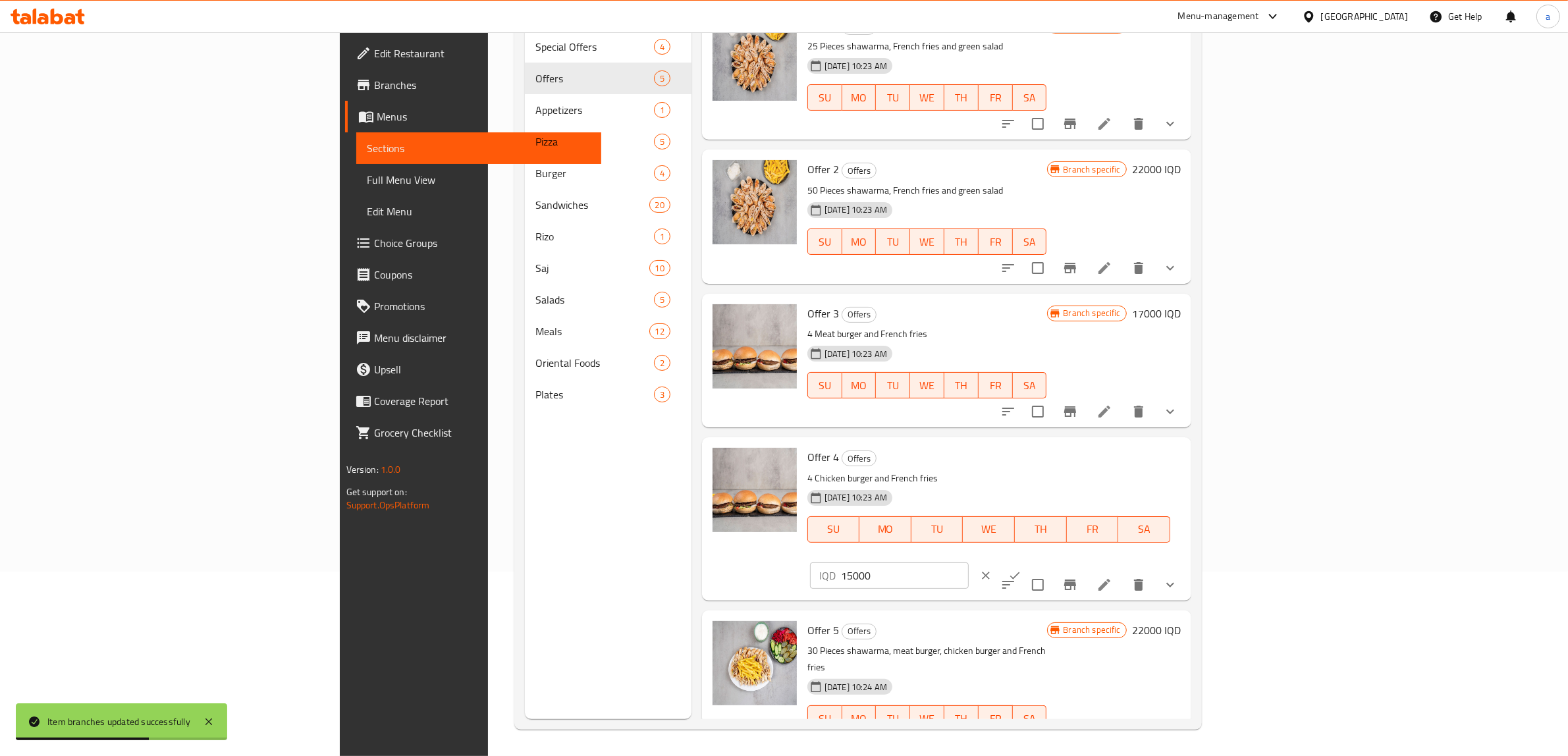
click at [969, 563] on input "15000" at bounding box center [905, 576] width 128 height 27
paste input "22"
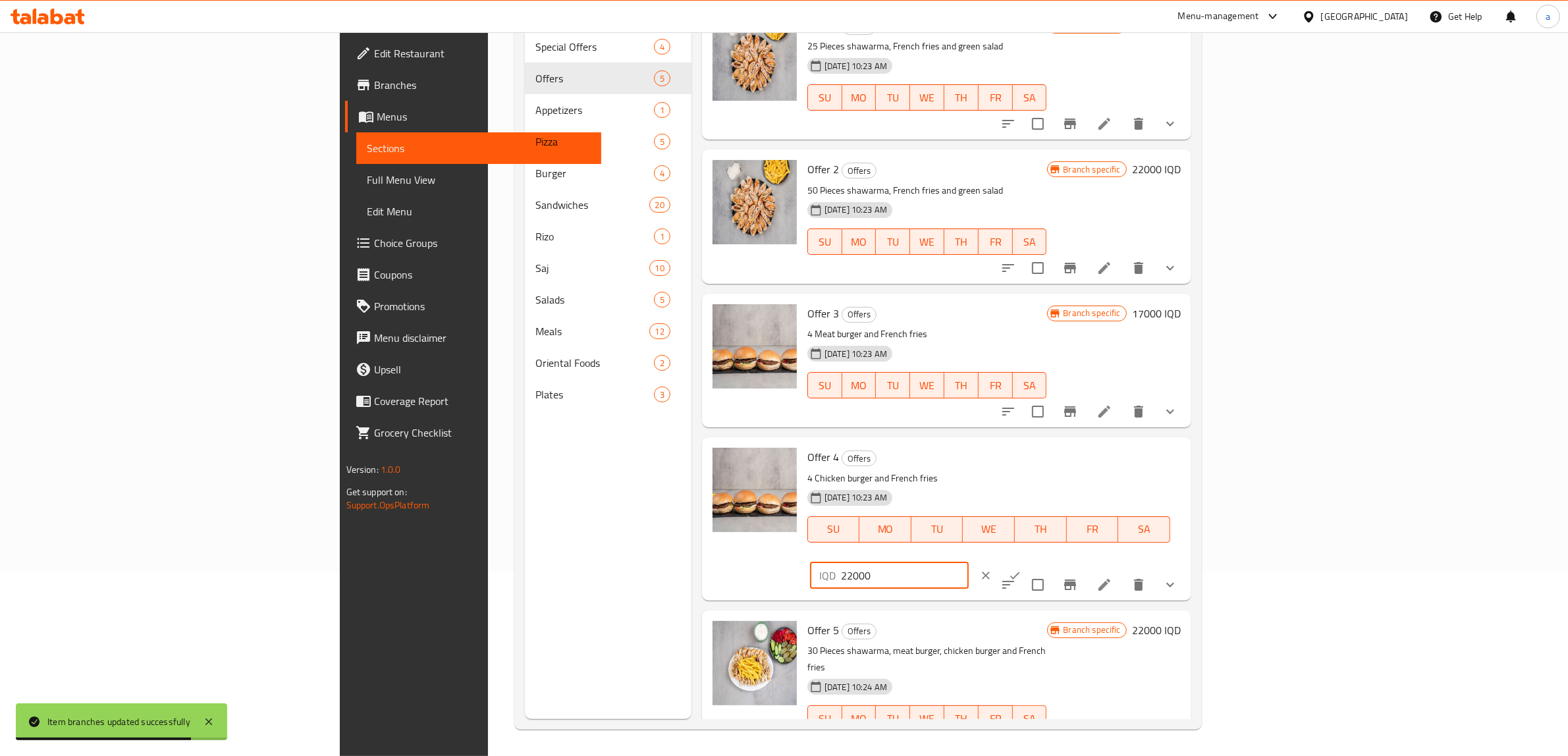
type input "22000"
click at [1030, 561] on button "ok" at bounding box center [1015, 576] width 29 height 29
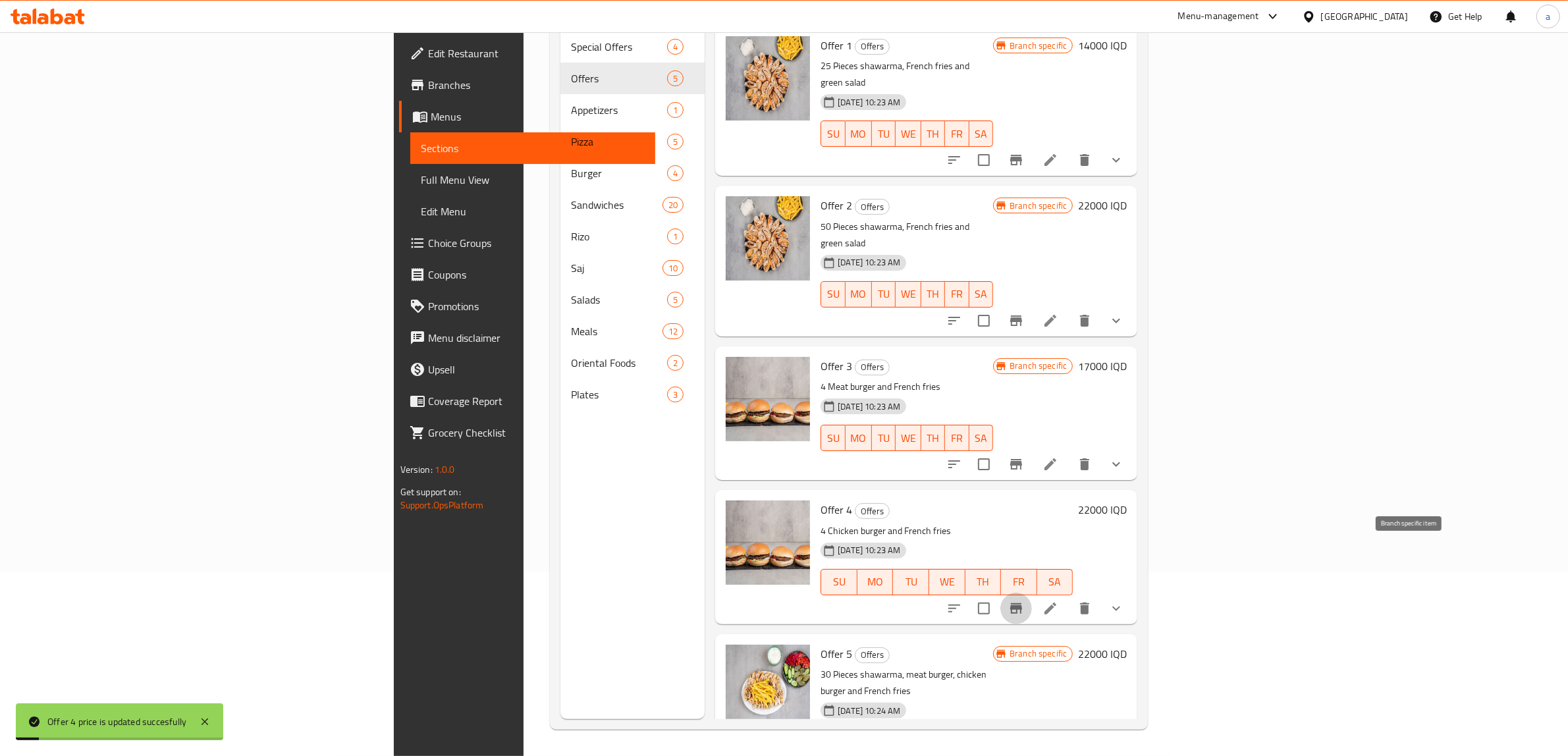
click at [1024, 601] on icon "Branch-specific-item" at bounding box center [1017, 609] width 16 height 16
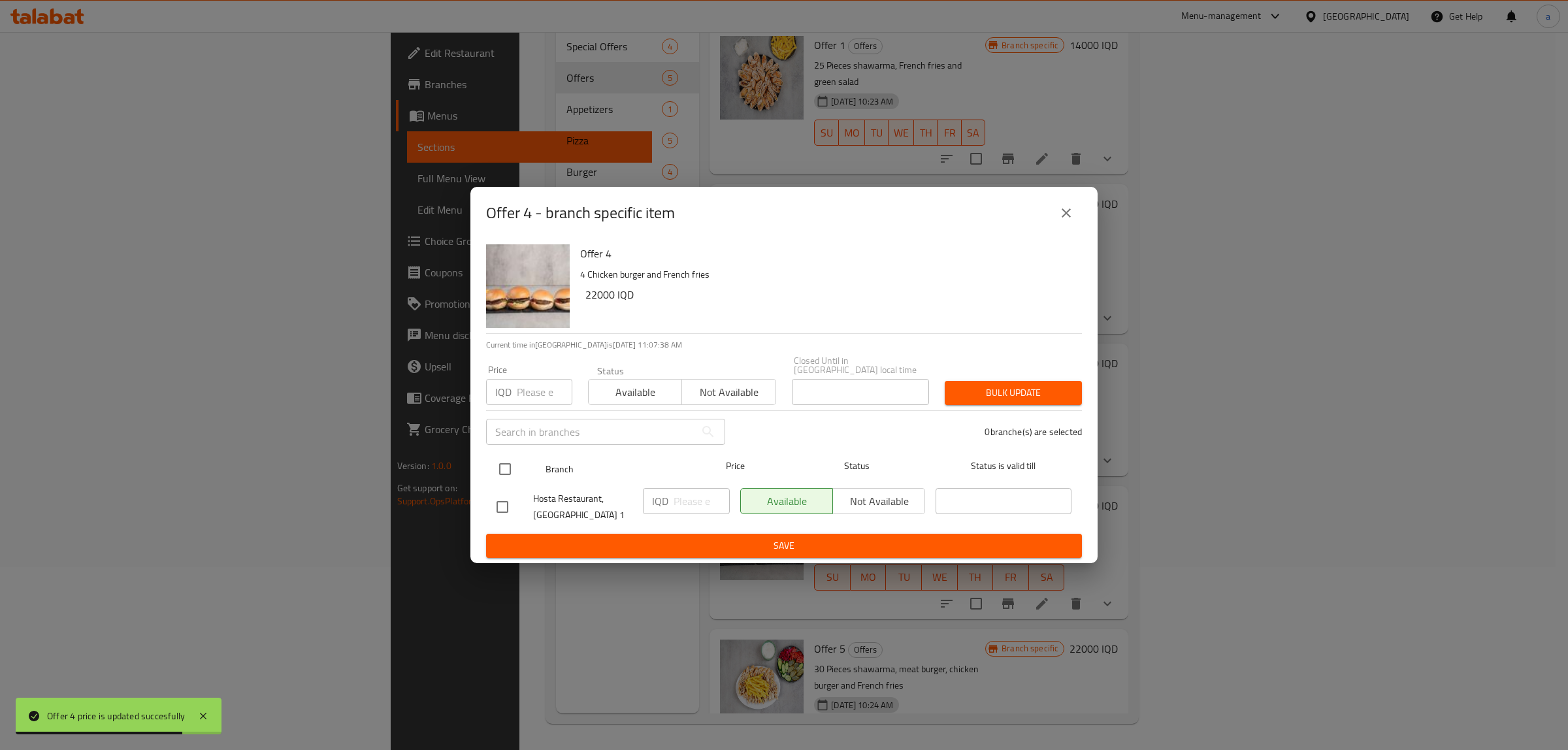
click at [497, 462] on input "checkbox" at bounding box center [505, 469] width 27 height 27
checkbox input "true"
click at [686, 498] on input "number" at bounding box center [702, 501] width 56 height 26
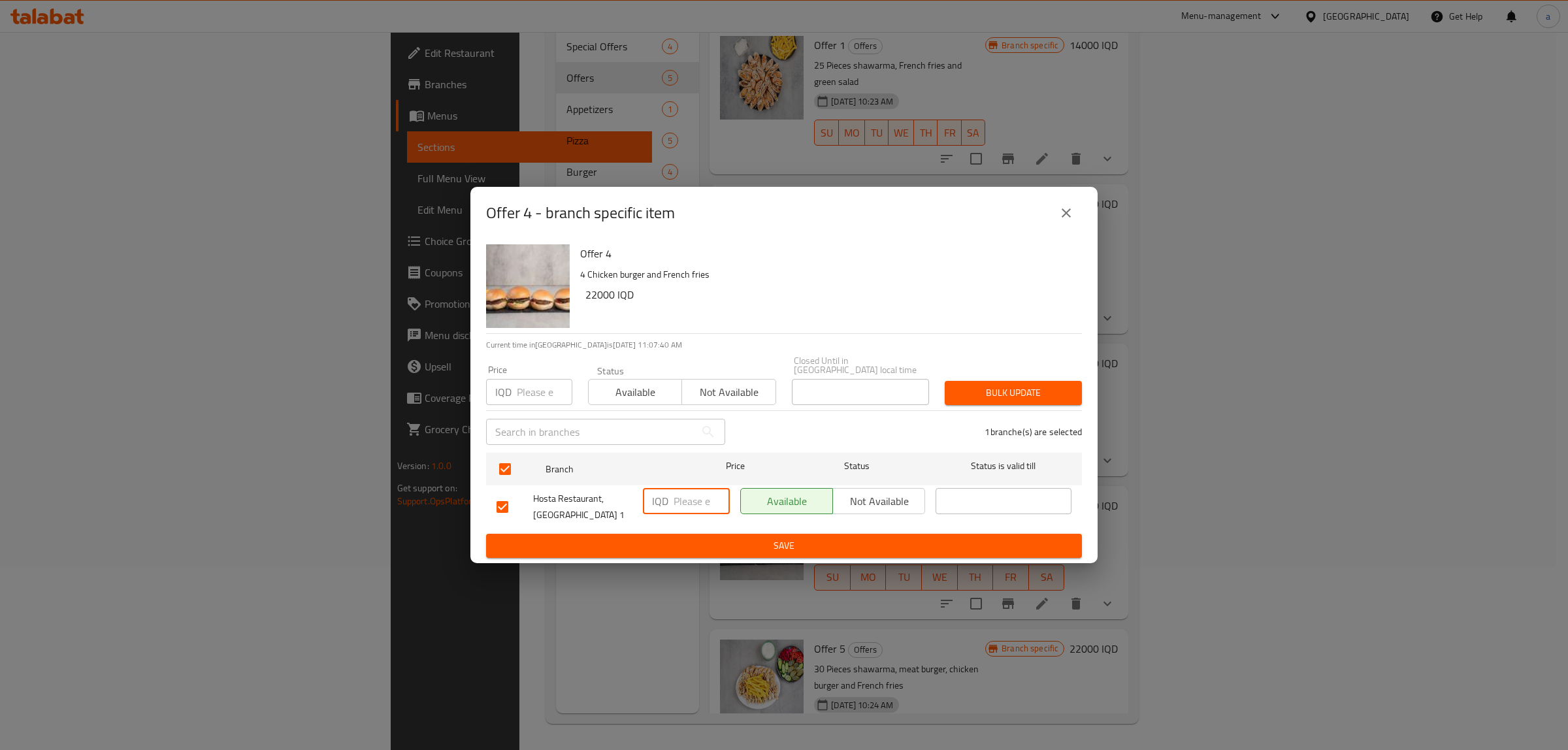
paste input "22000"
type input "22000"
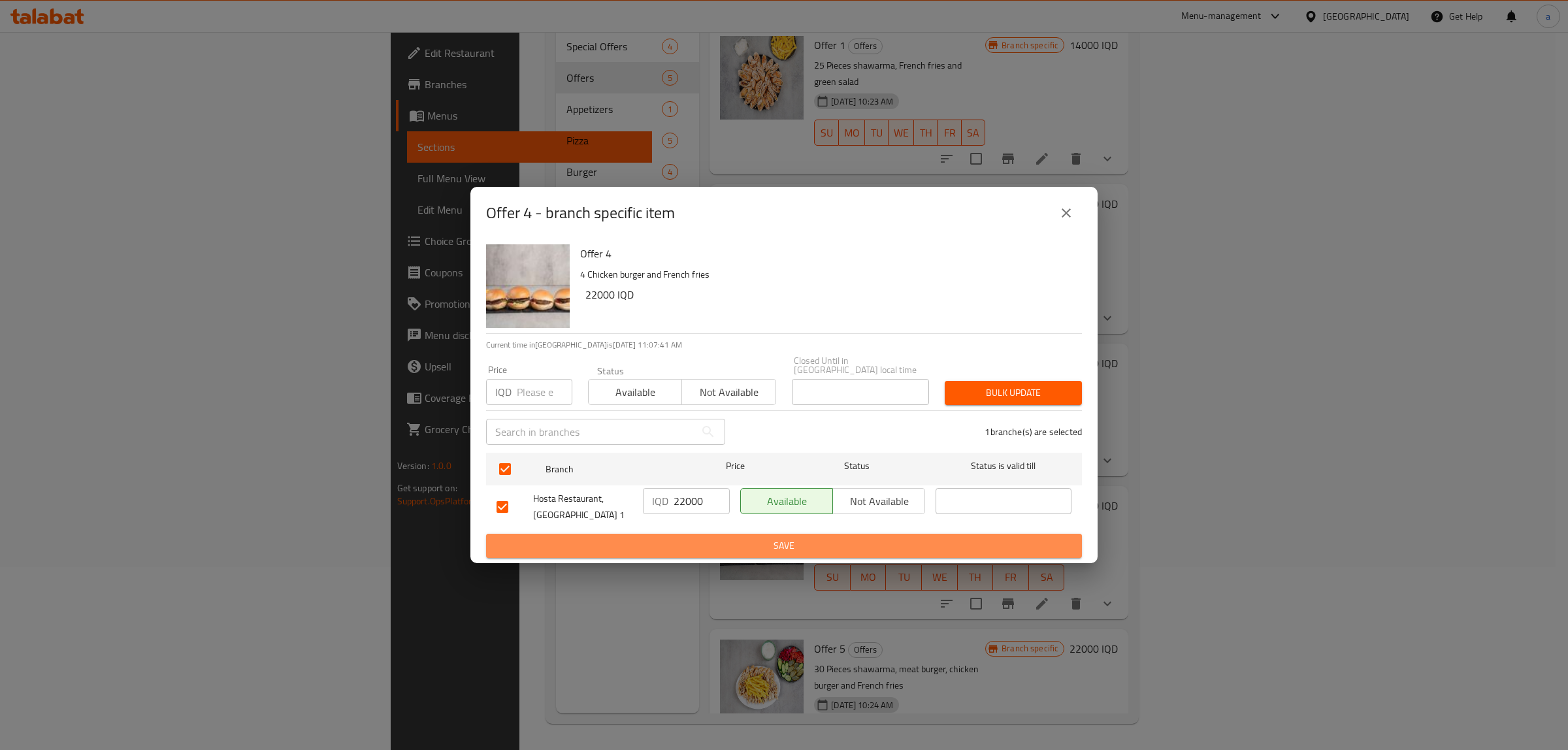
click at [774, 541] on span "Save" at bounding box center [784, 546] width 575 height 16
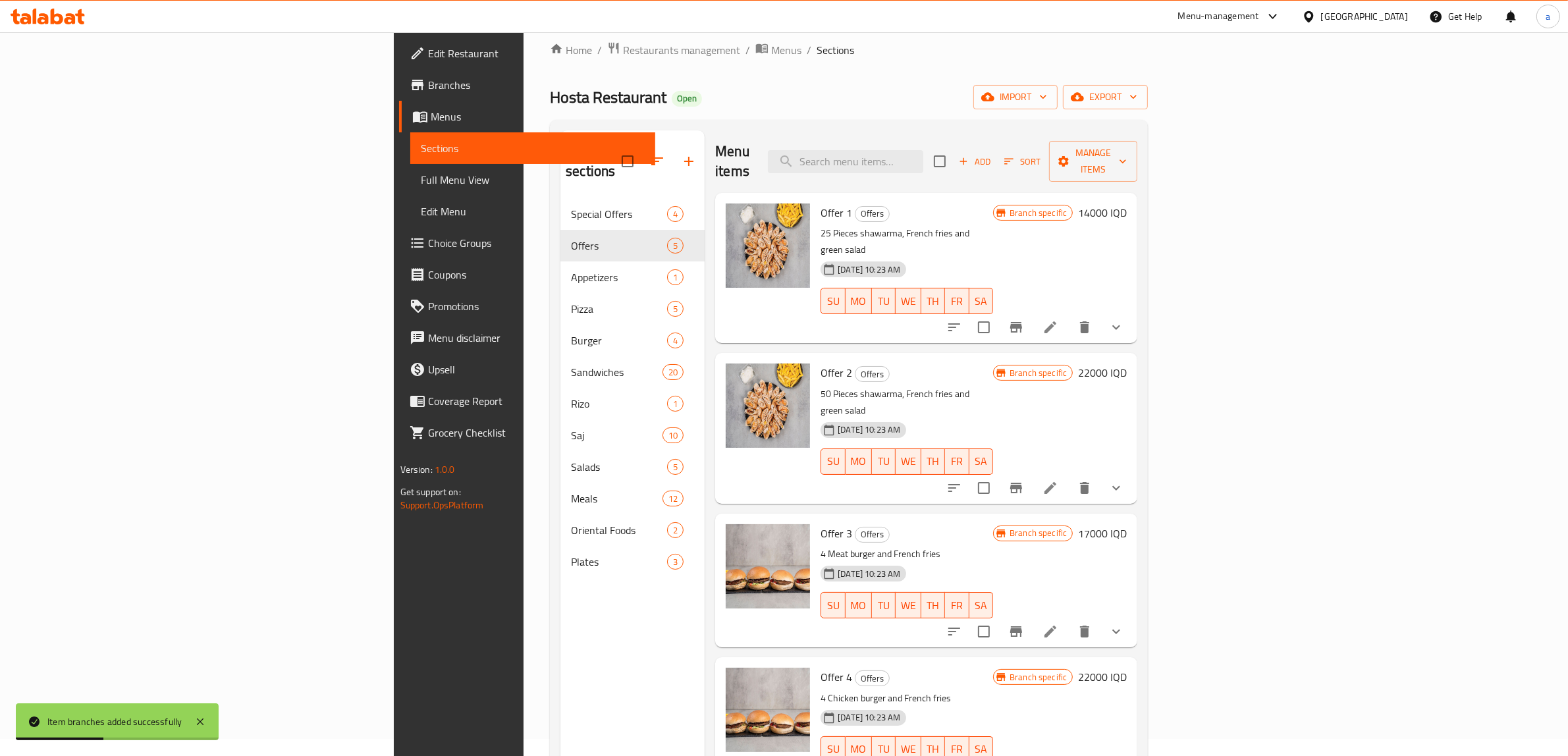
scroll to position [0, 0]
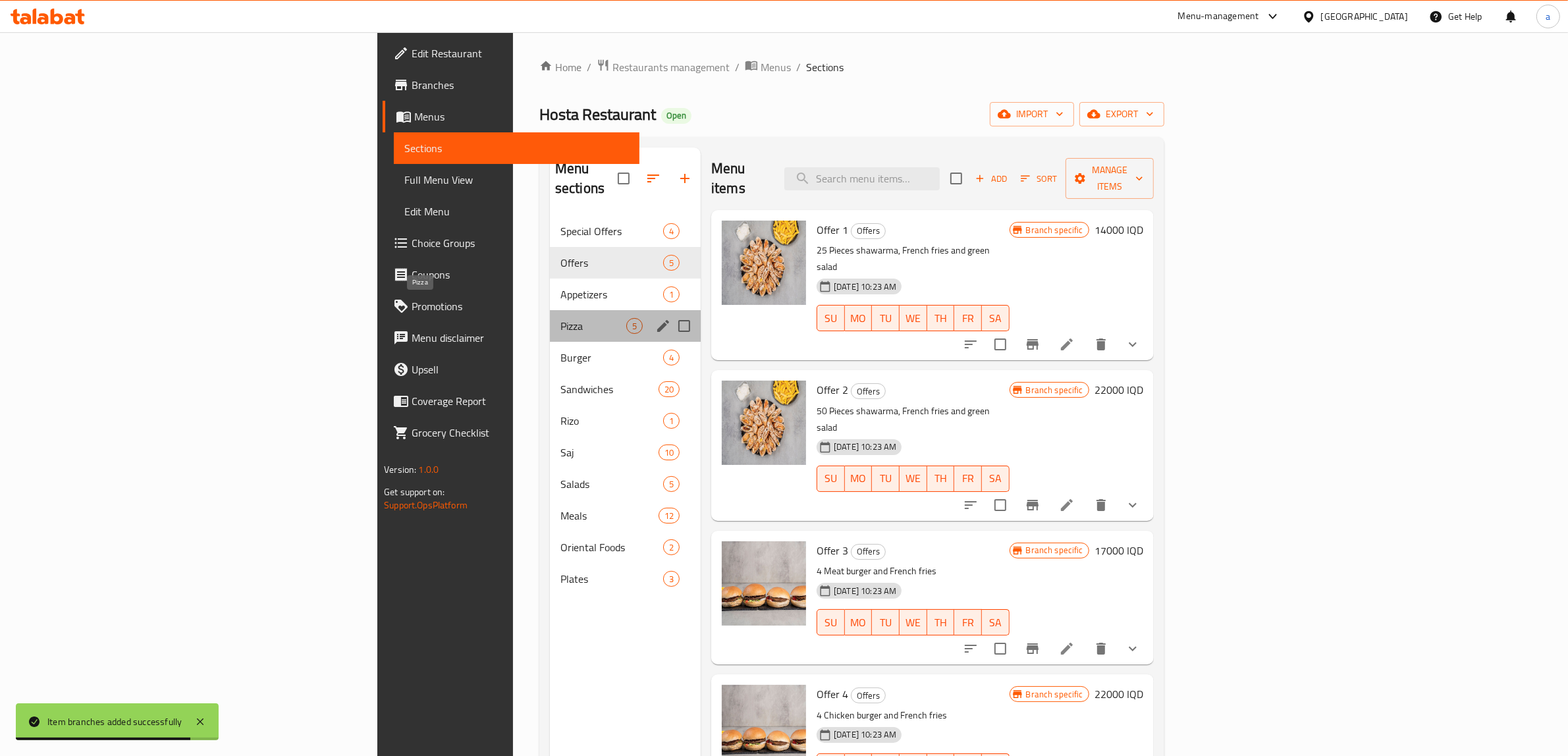
click at [560, 318] on span "Pizza" at bounding box center [593, 326] width 66 height 16
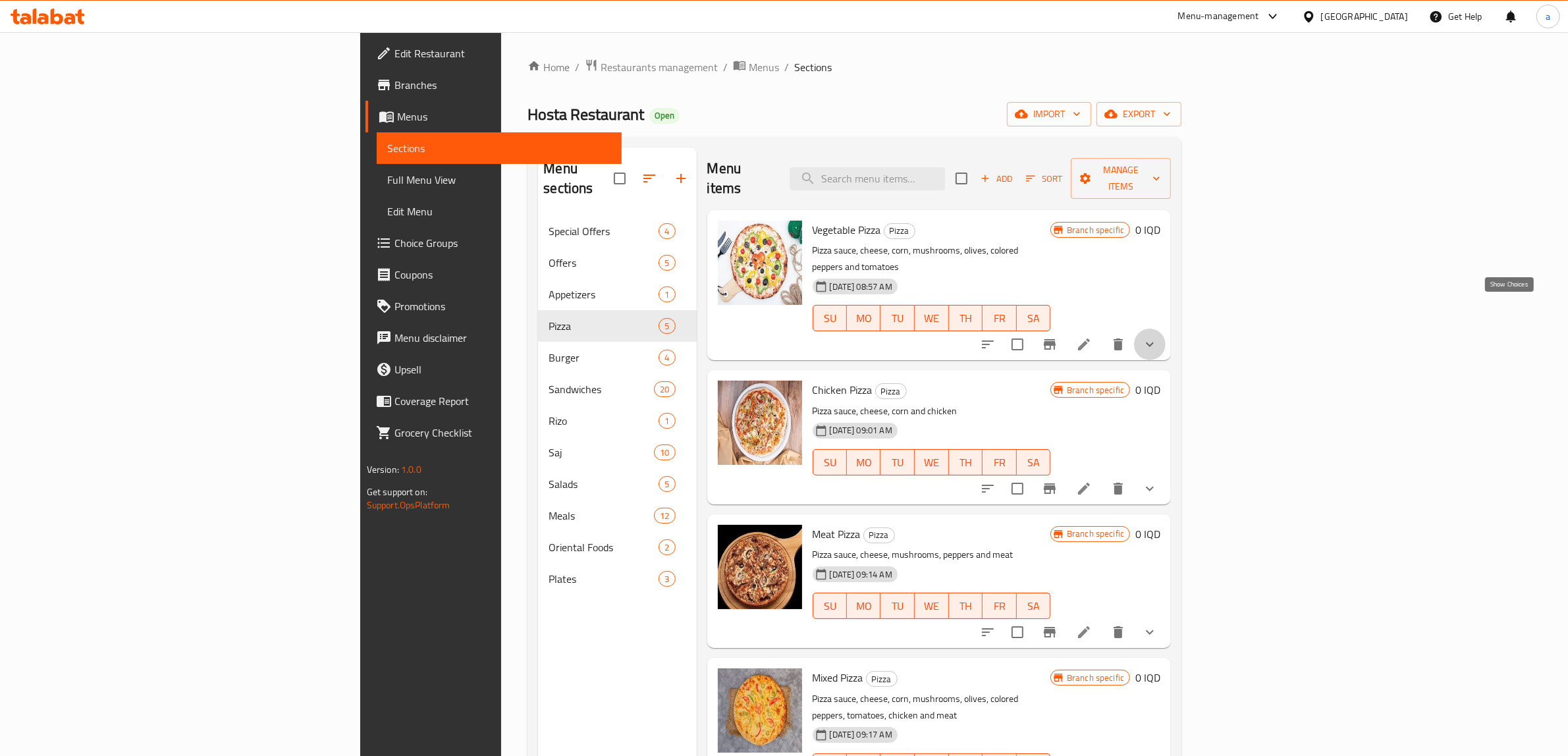
click at [1157, 337] on icon "show more" at bounding box center [1150, 345] width 16 height 16
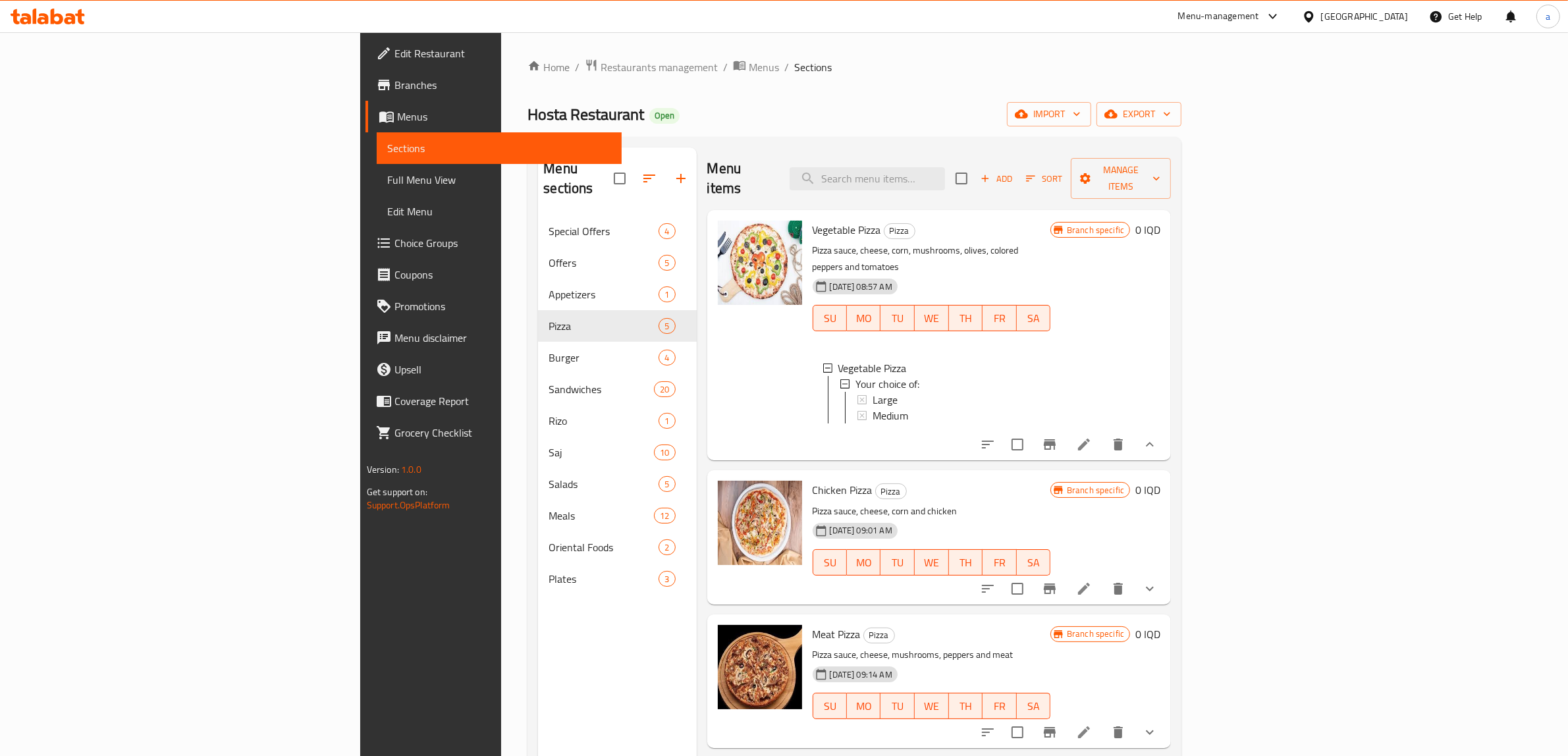
click at [1103, 433] on li at bounding box center [1084, 444] width 37 height 23
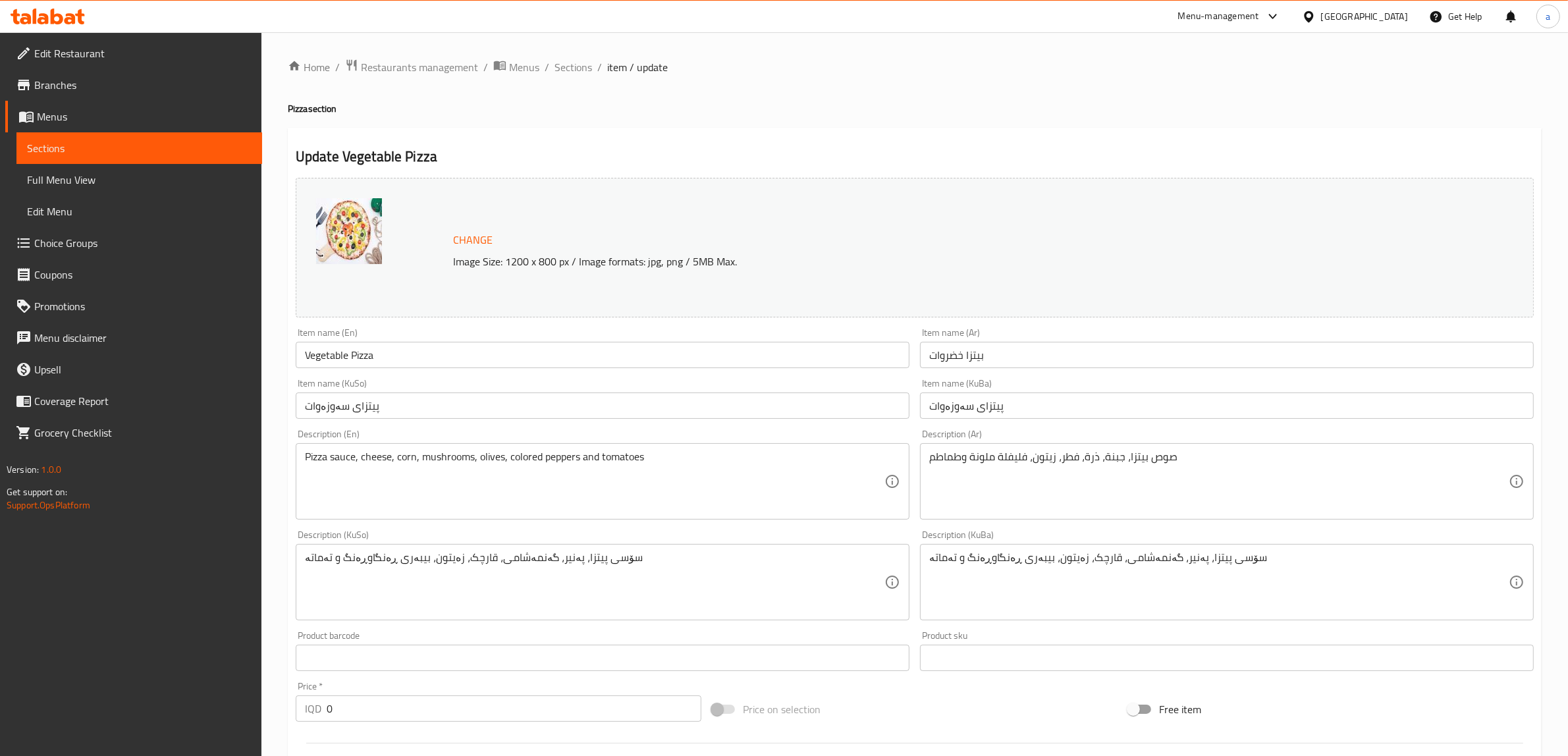
drag, startPoint x: 743, startPoint y: 151, endPoint x: 734, endPoint y: 101, distance: 50.8
click at [565, 70] on span "Sections" at bounding box center [573, 68] width 38 height 16
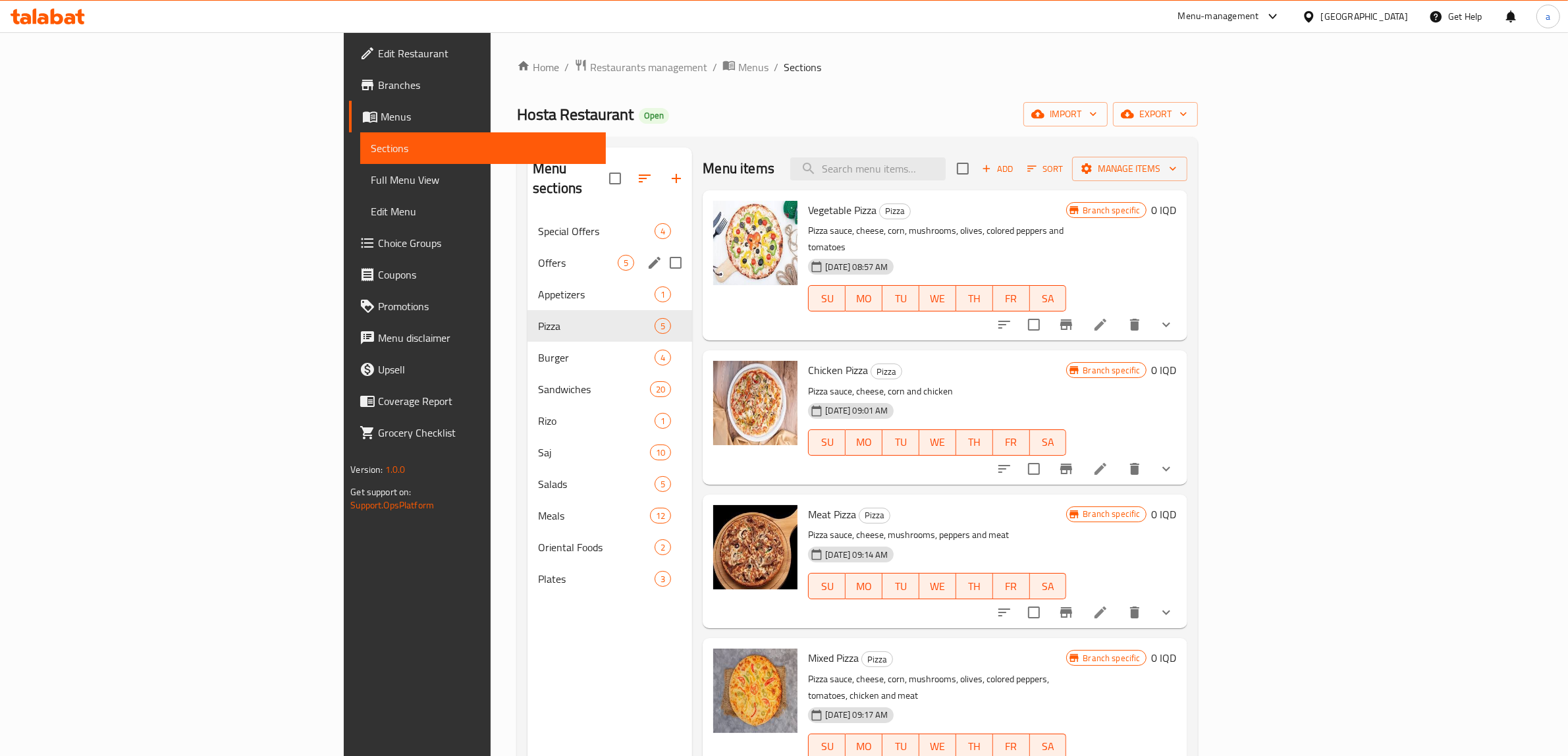
click at [538, 255] on span "Offers" at bounding box center [577, 263] width 80 height 16
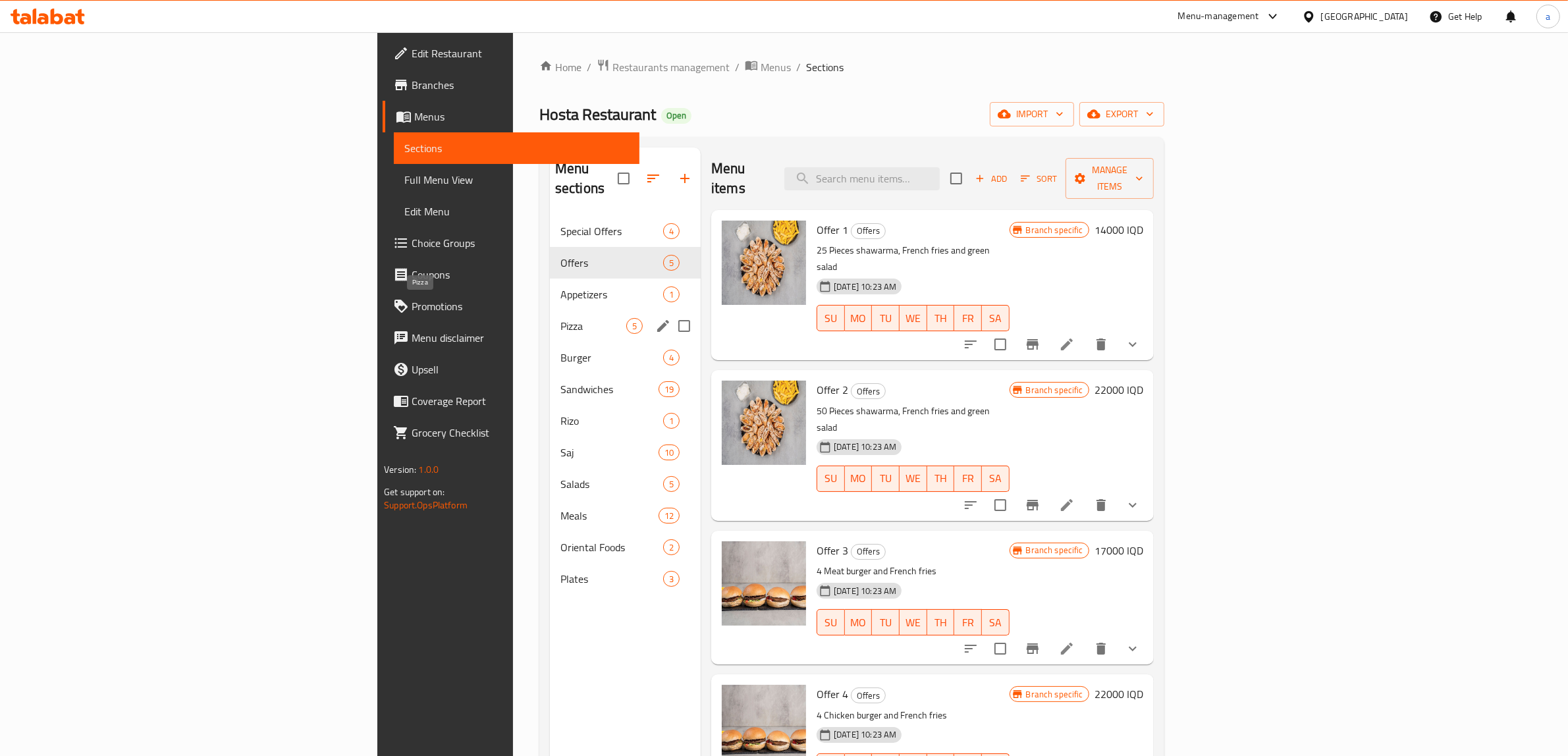
click at [560, 318] on span "Pizza" at bounding box center [593, 326] width 66 height 16
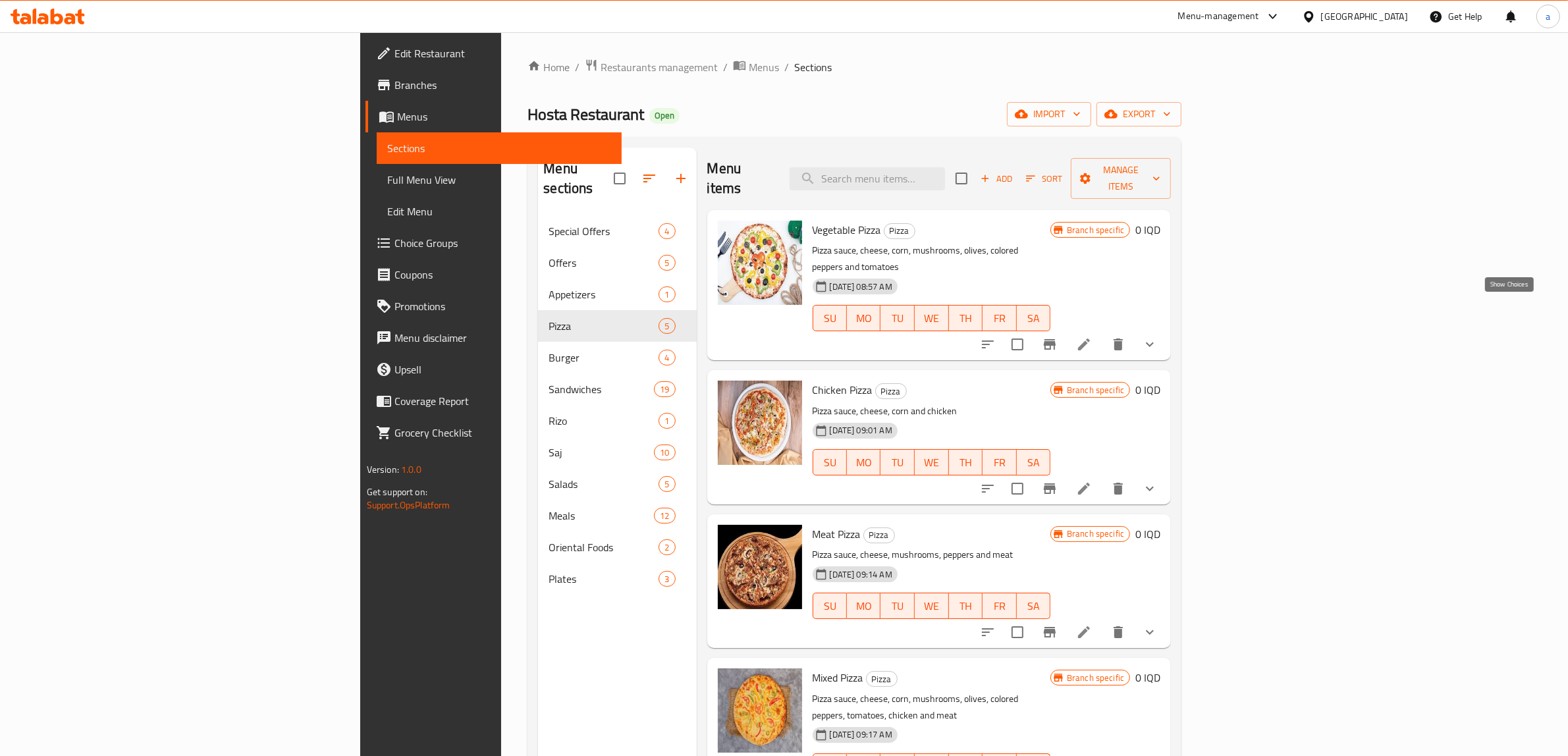
click at [1153, 342] on icon "show more" at bounding box center [1150, 345] width 8 height 5
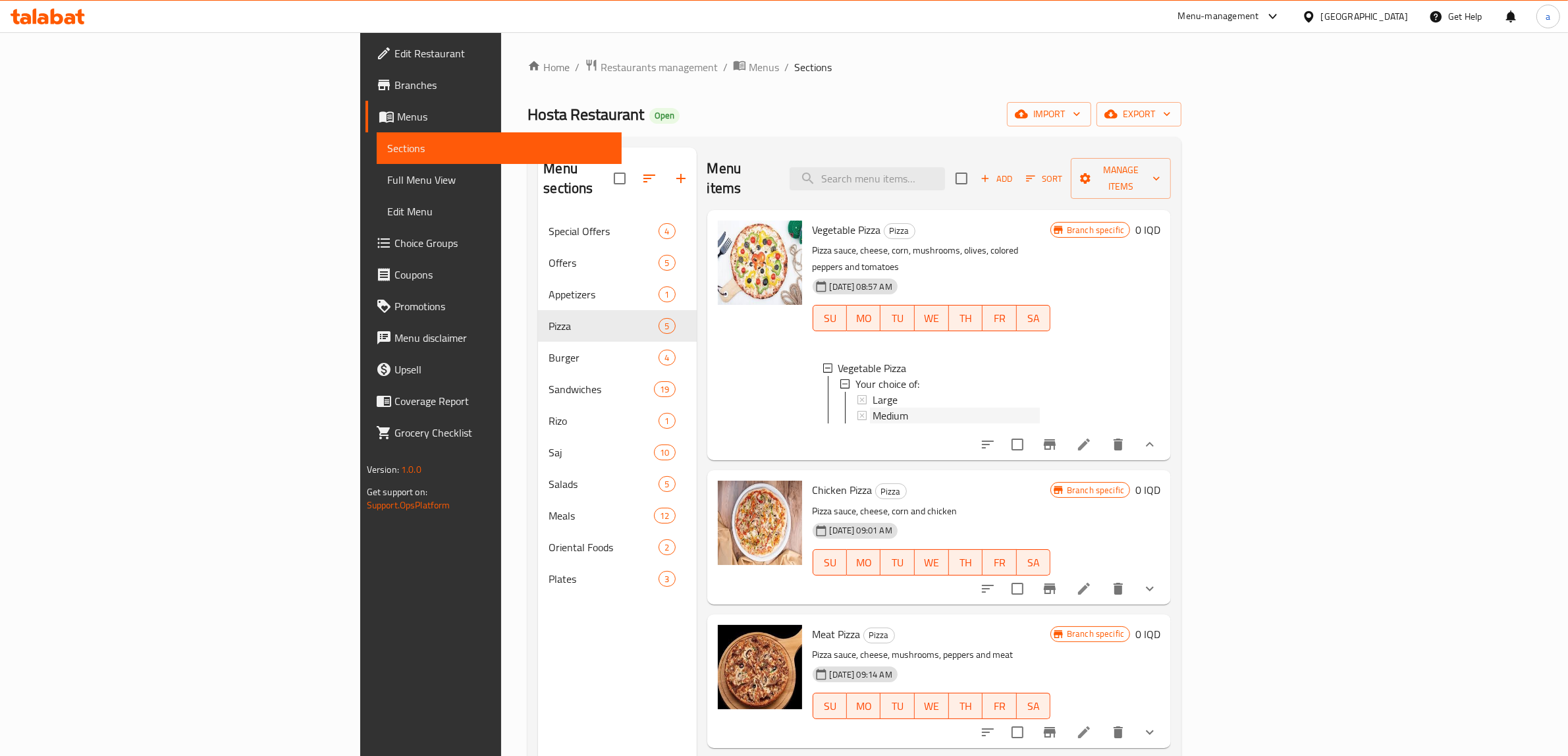
click at [873, 407] on div "Medium" at bounding box center [956, 415] width 167 height 16
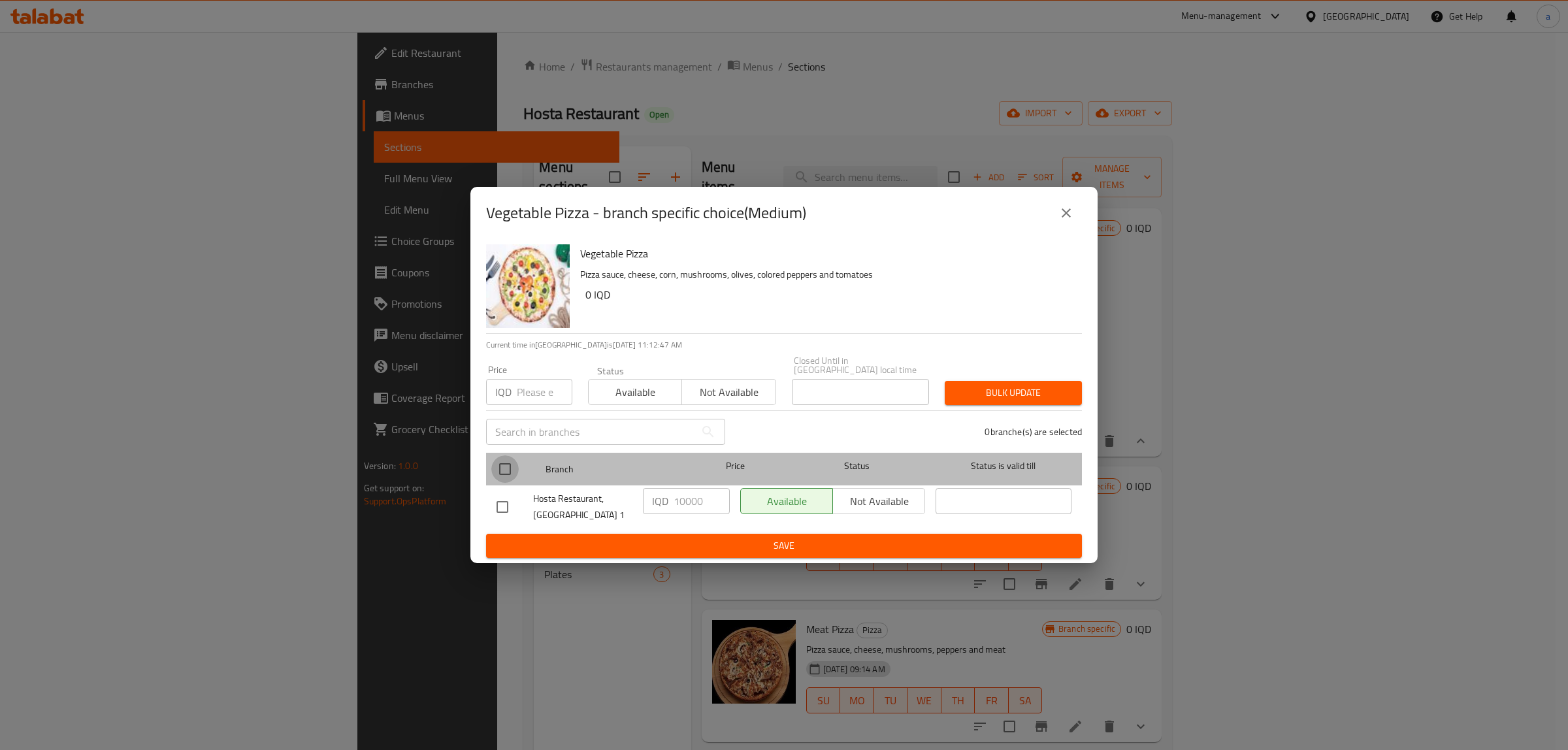
click at [497, 462] on input "checkbox" at bounding box center [505, 469] width 27 height 27
checkbox input "true"
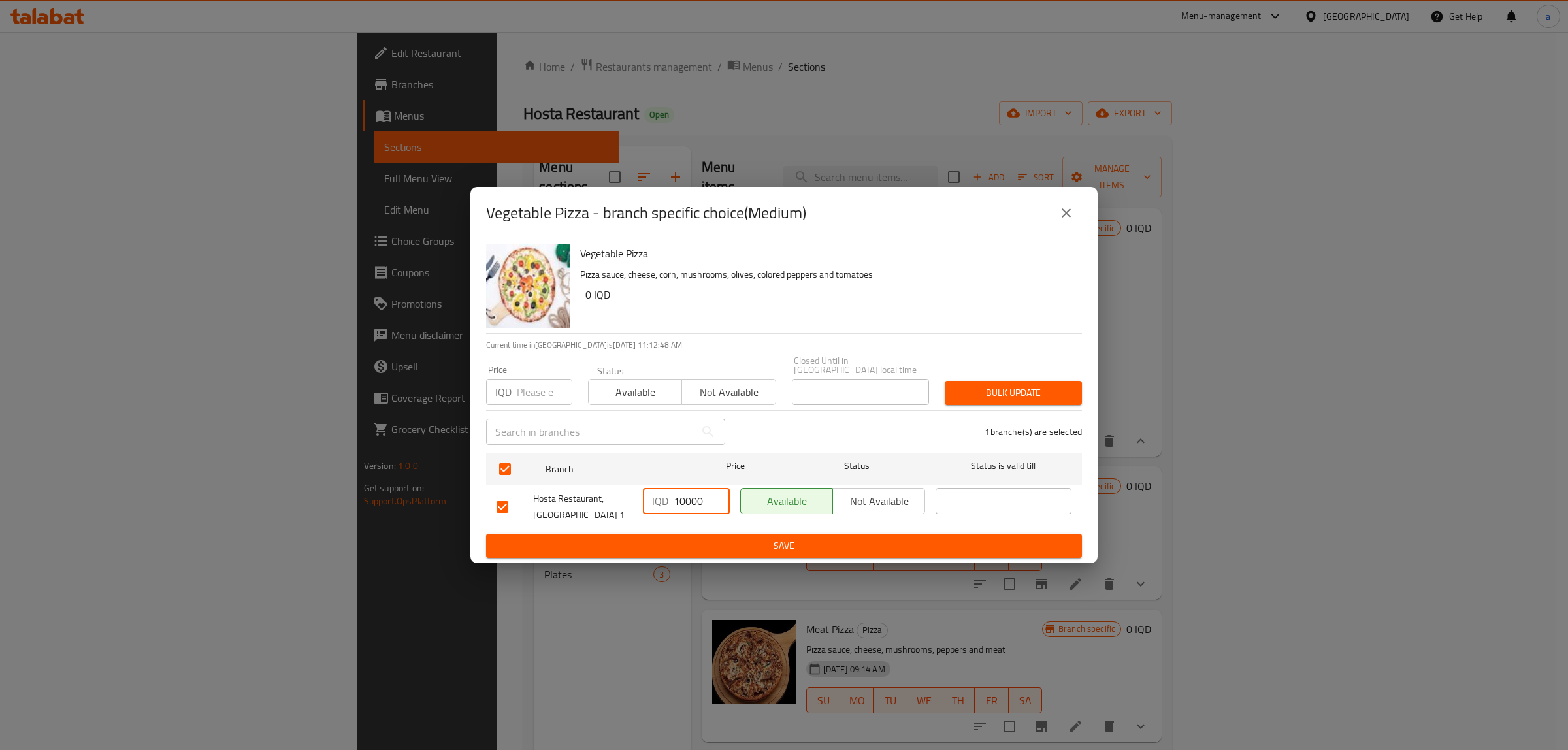
click at [681, 503] on input "10000" at bounding box center [702, 501] width 56 height 26
paste input "5"
type input "15000"
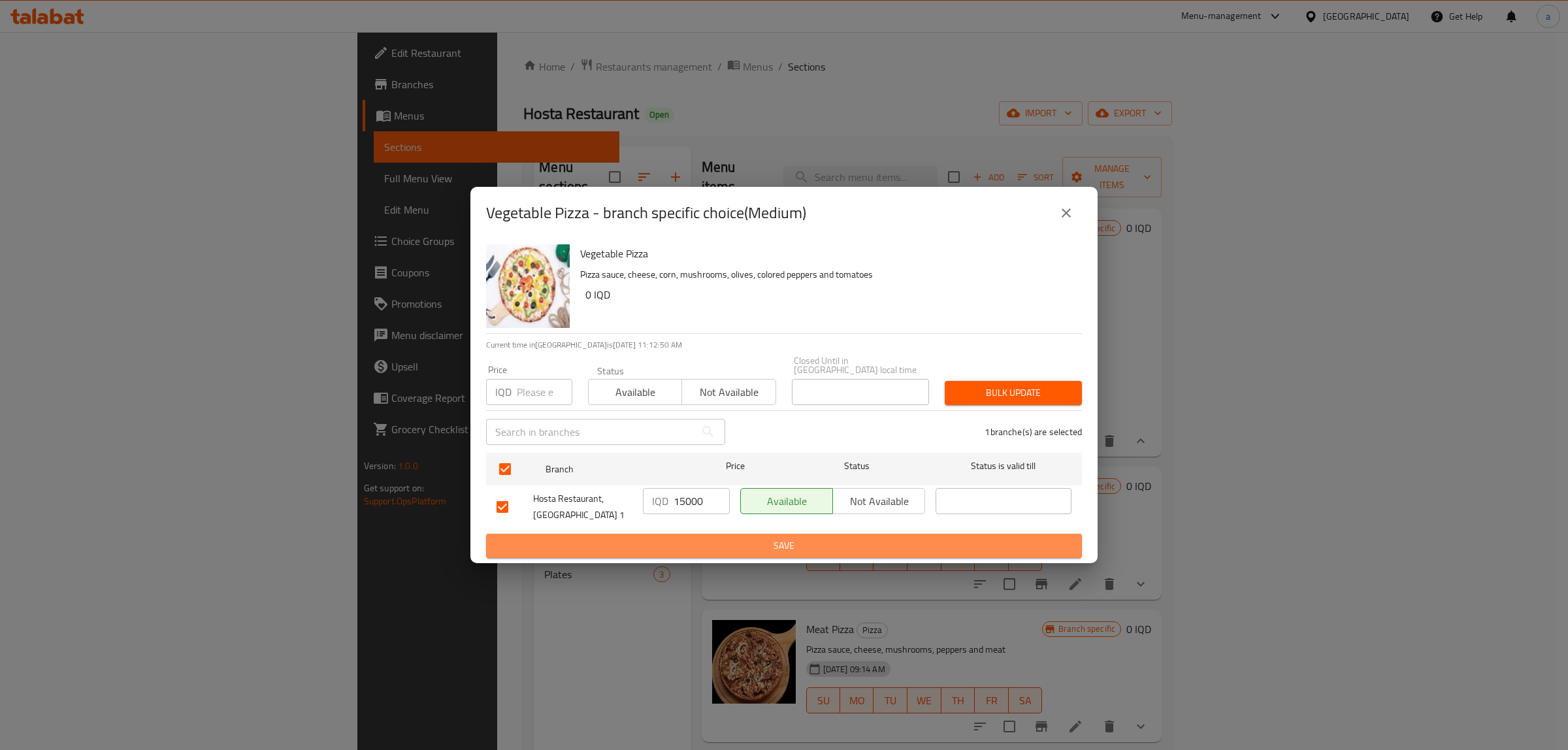
click at [785, 541] on span "Save" at bounding box center [784, 546] width 575 height 16
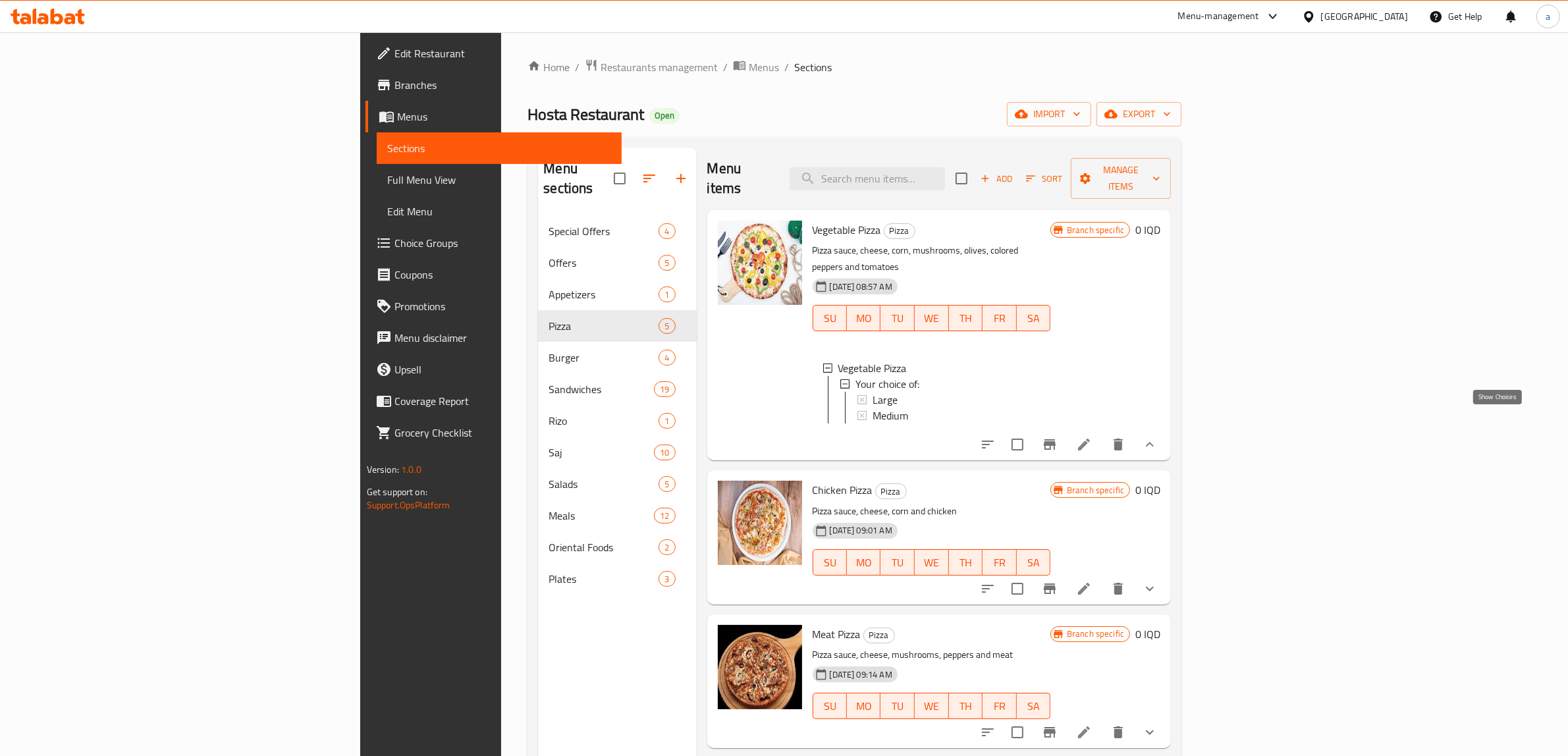
click at [1157, 436] on icon "show more" at bounding box center [1150, 444] width 16 height 16
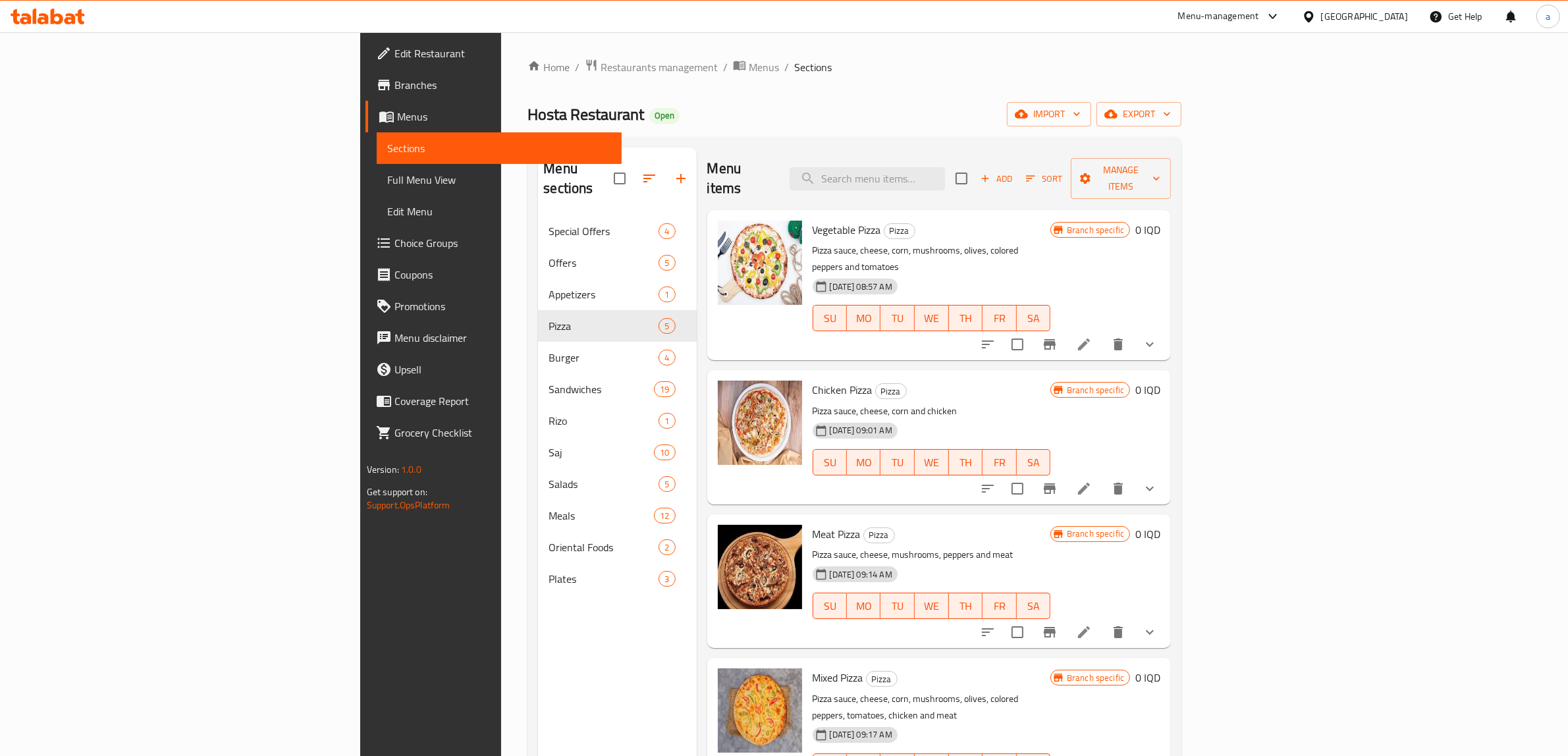
click at [394, 78] on span "Branches" at bounding box center [503, 85] width 217 height 16
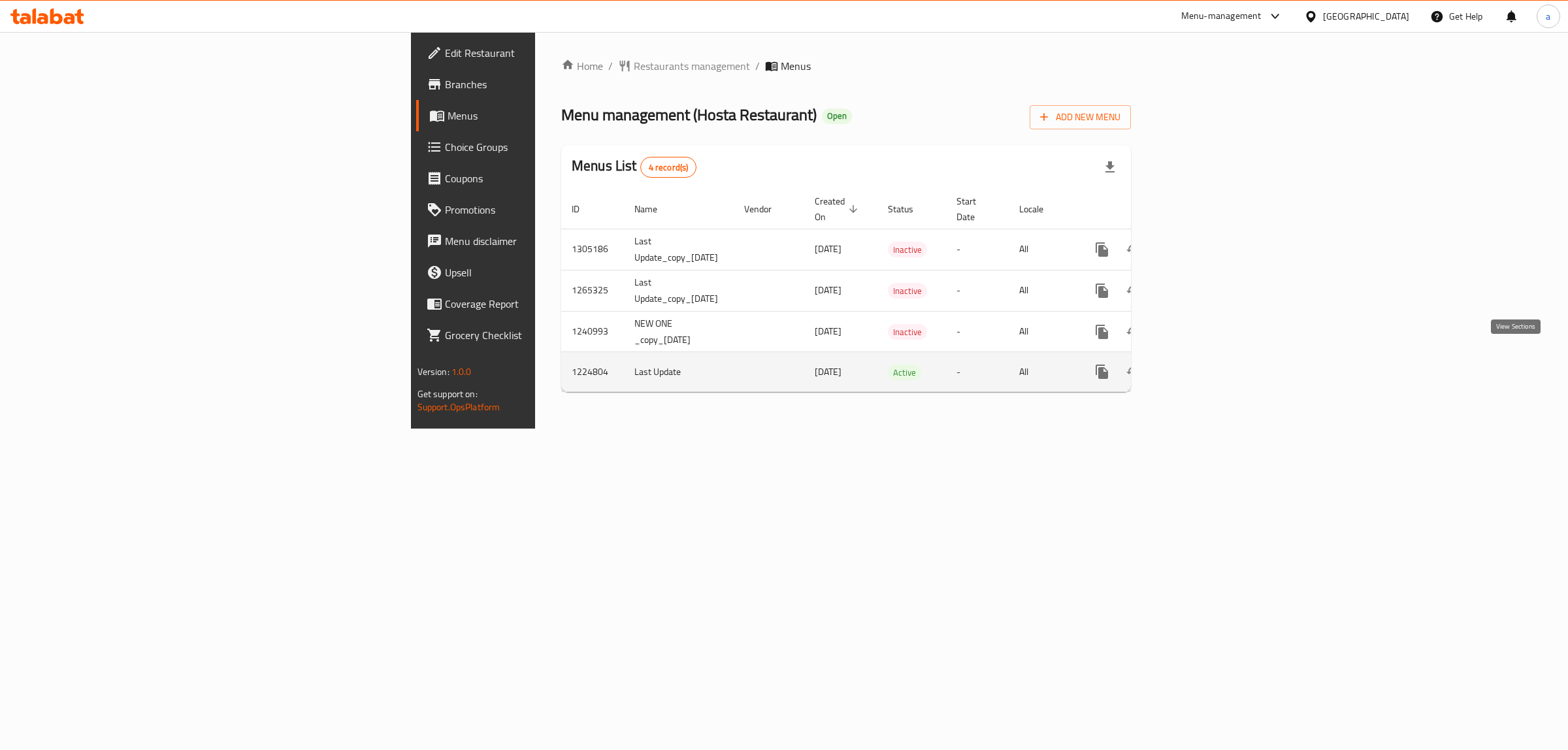
click at [1204, 364] on icon "enhanced table" at bounding box center [1196, 372] width 16 height 16
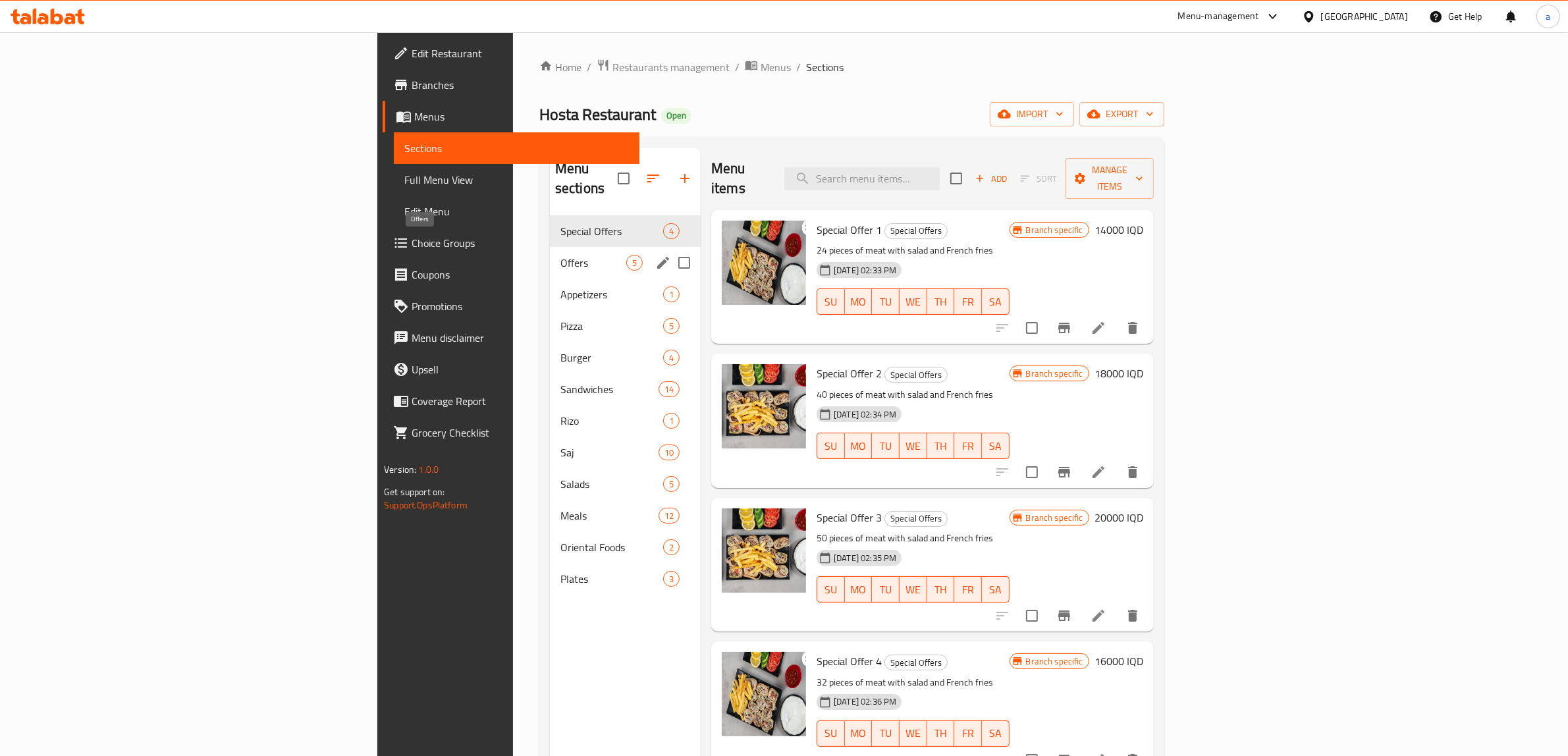
click at [560, 255] on span "Offers" at bounding box center [593, 263] width 66 height 16
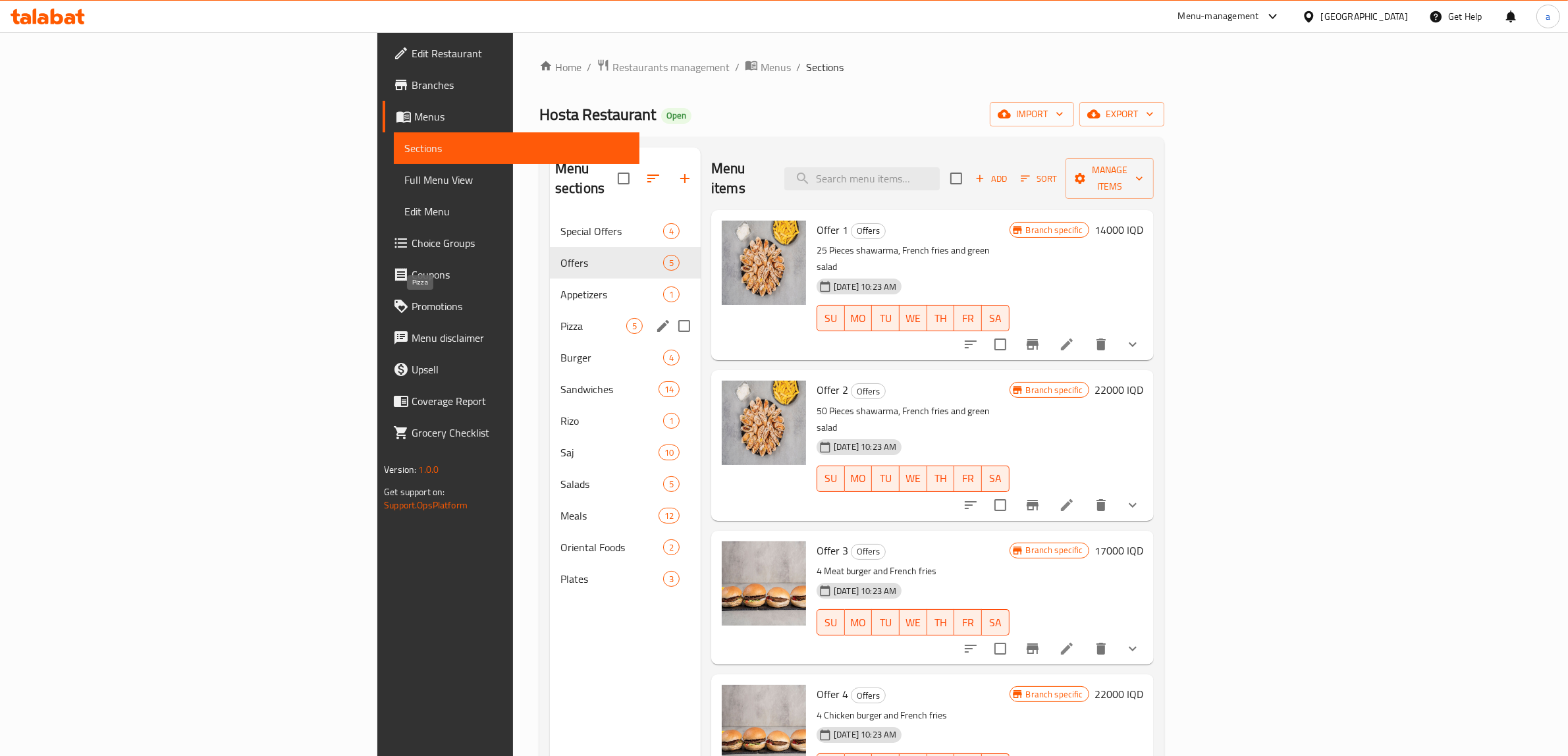
click at [560, 318] on span "Pizza" at bounding box center [593, 326] width 66 height 16
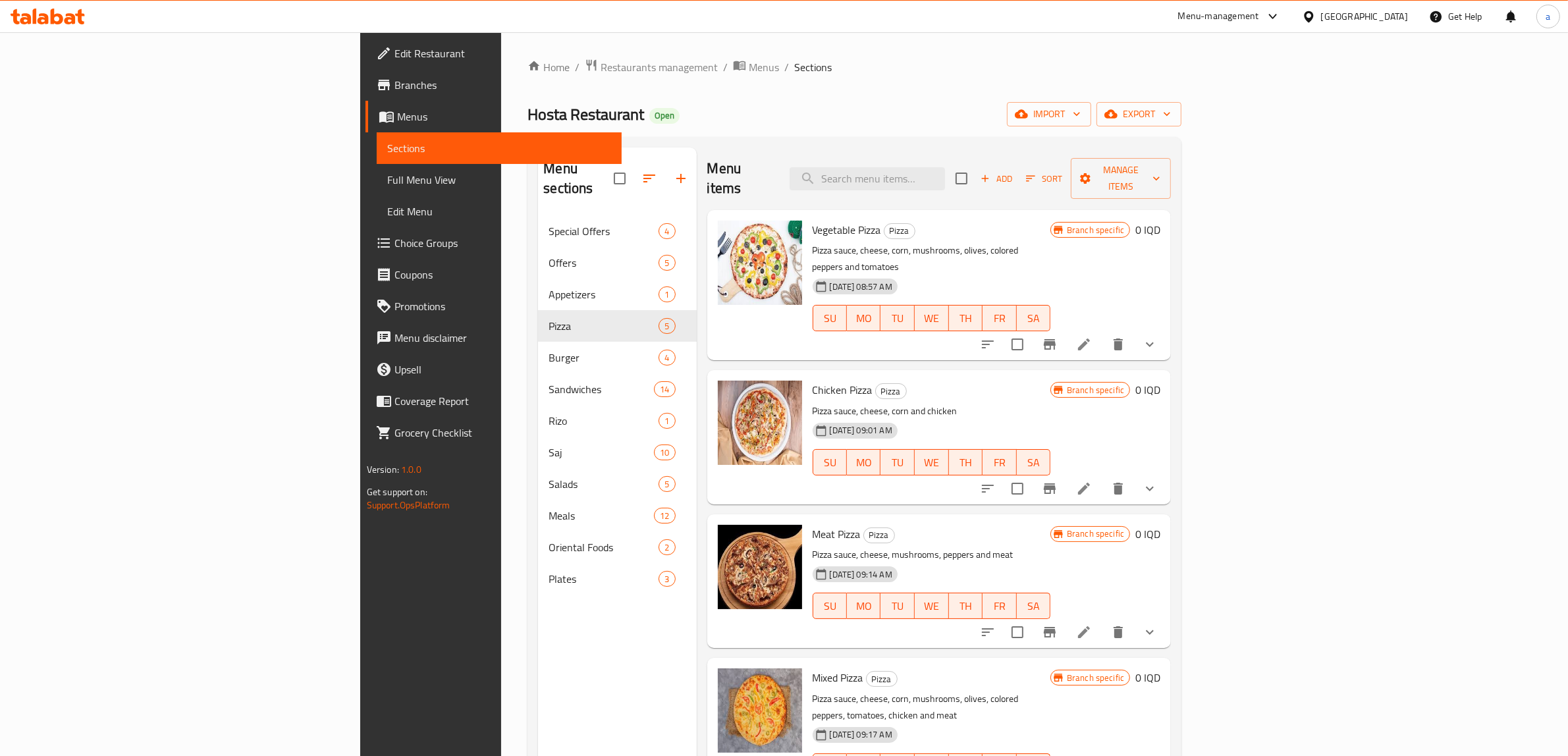
click at [1166, 473] on button "show more" at bounding box center [1149, 488] width 31 height 31
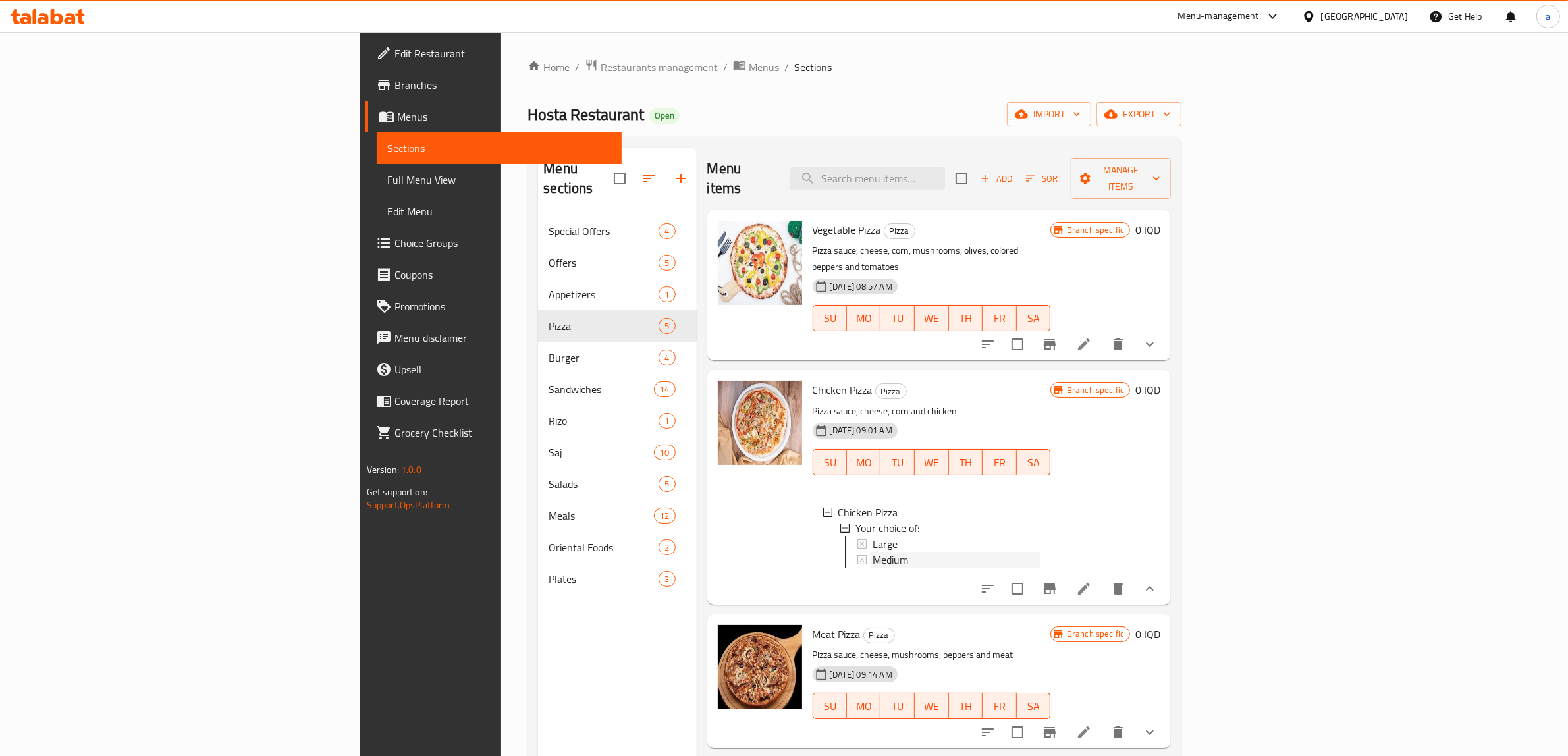
click at [873, 552] on span "Medium" at bounding box center [890, 560] width 35 height 16
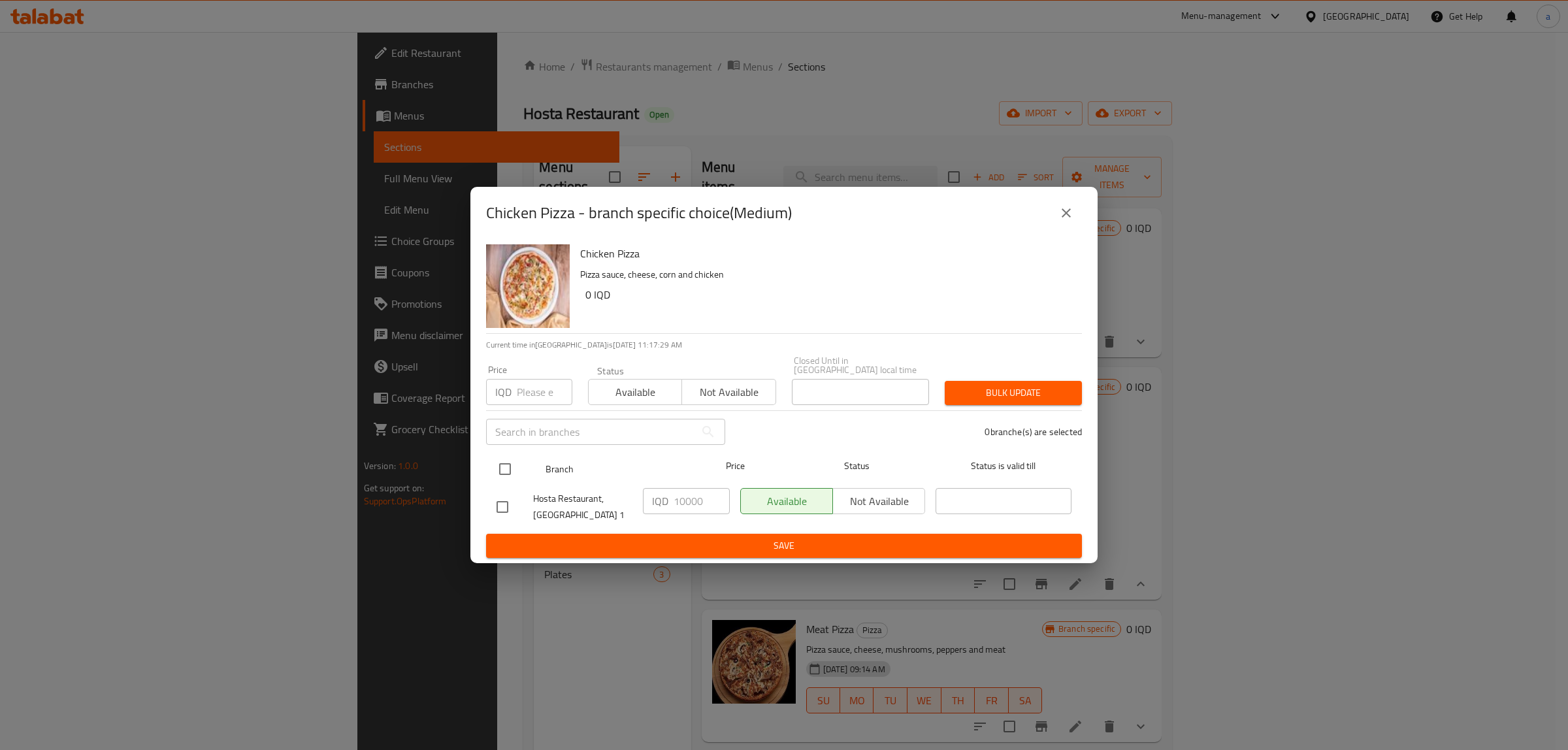
click at [504, 462] on input "checkbox" at bounding box center [505, 469] width 27 height 27
checkbox input "true"
click at [691, 497] on input "10000" at bounding box center [702, 501] width 56 height 26
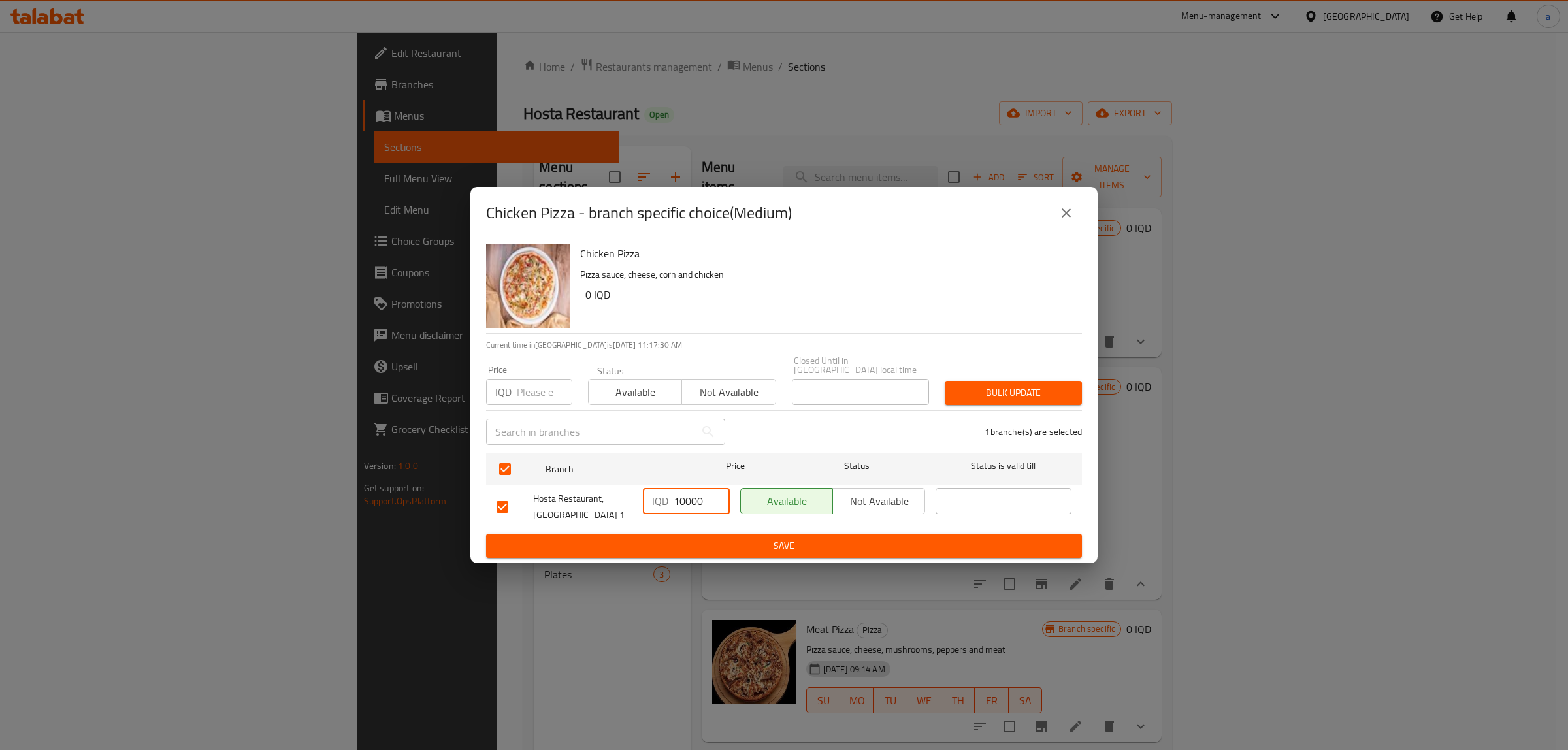
paste input "5"
type input "15000"
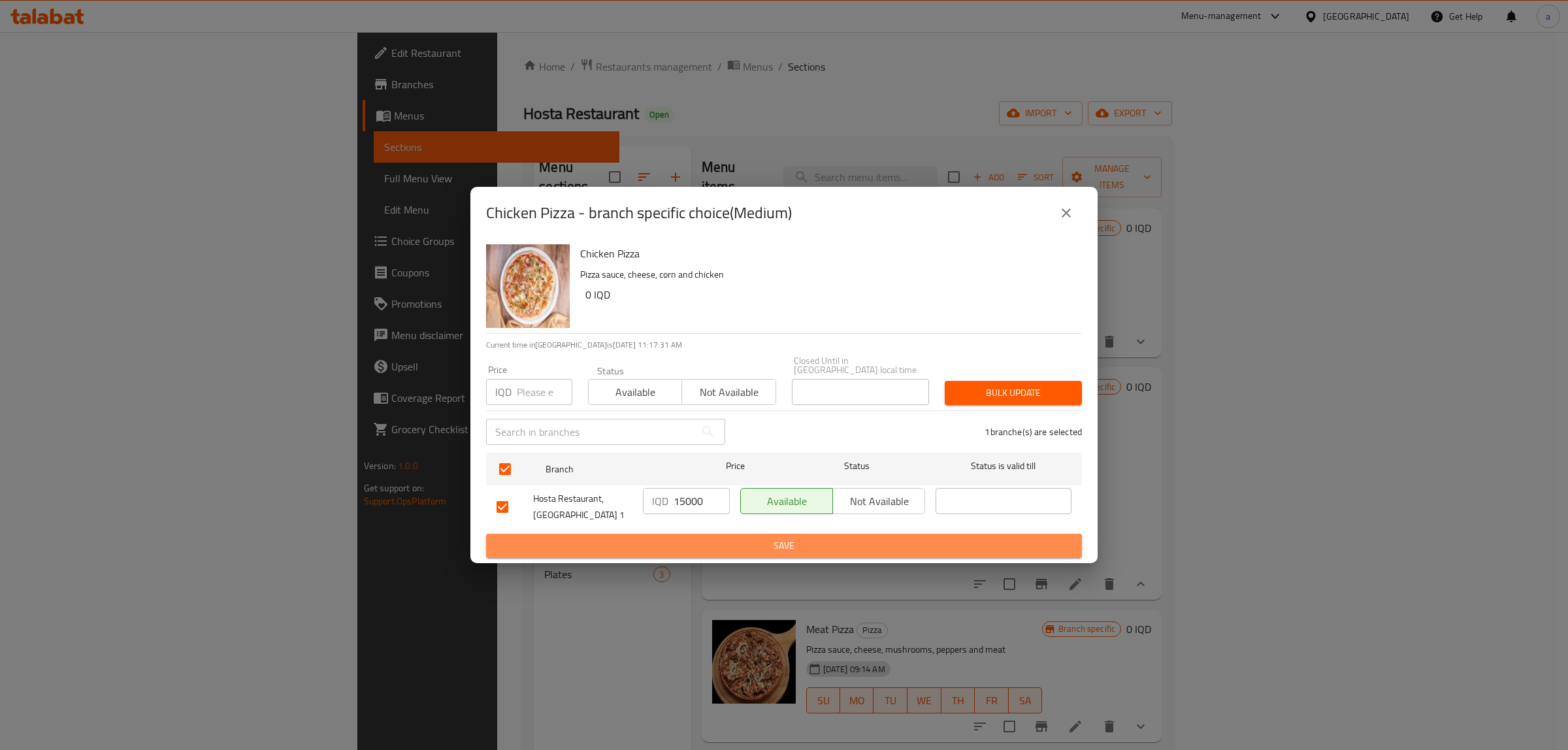
click at [727, 538] on span "Save" at bounding box center [784, 546] width 575 height 16
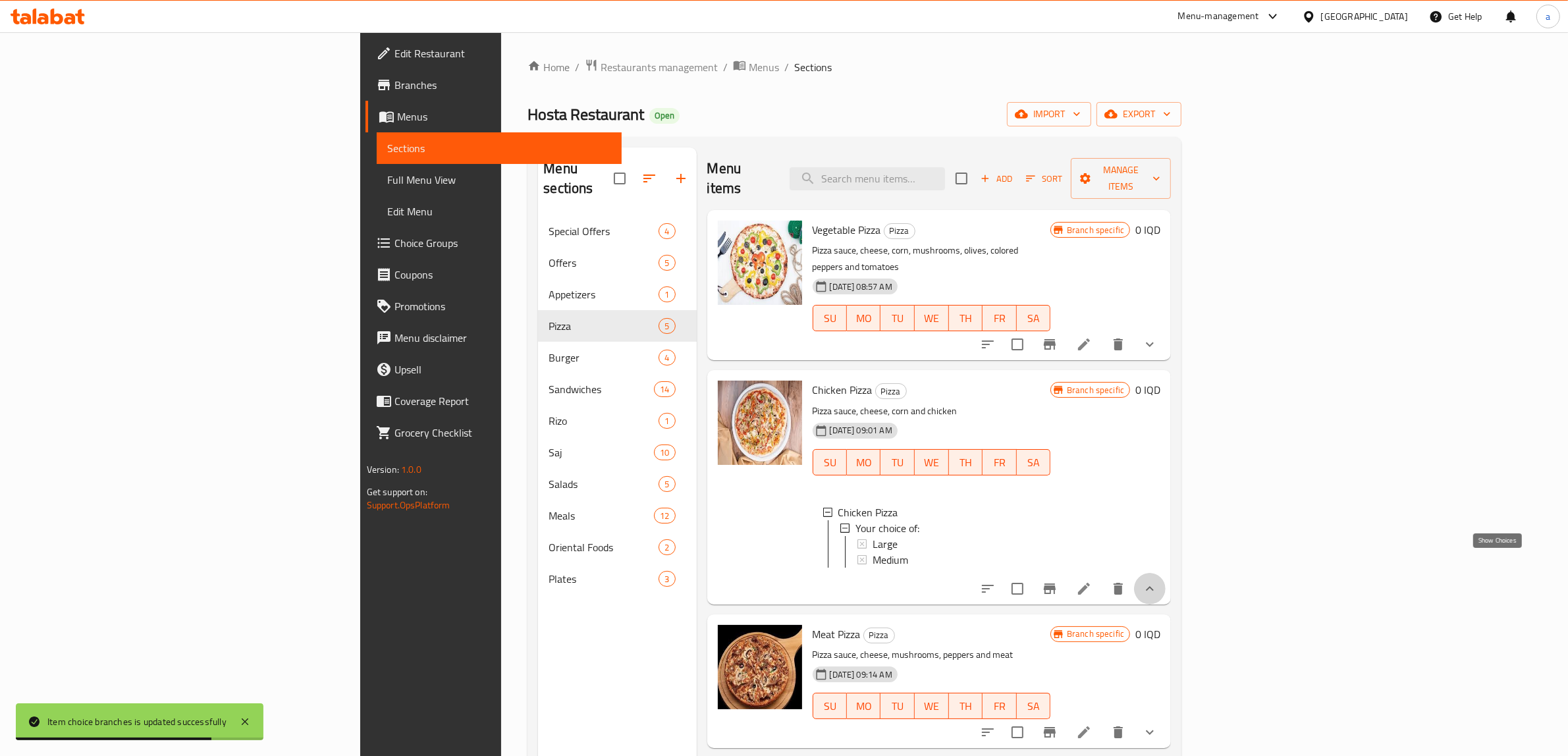
click at [1157, 581] on icon "show more" at bounding box center [1150, 589] width 16 height 16
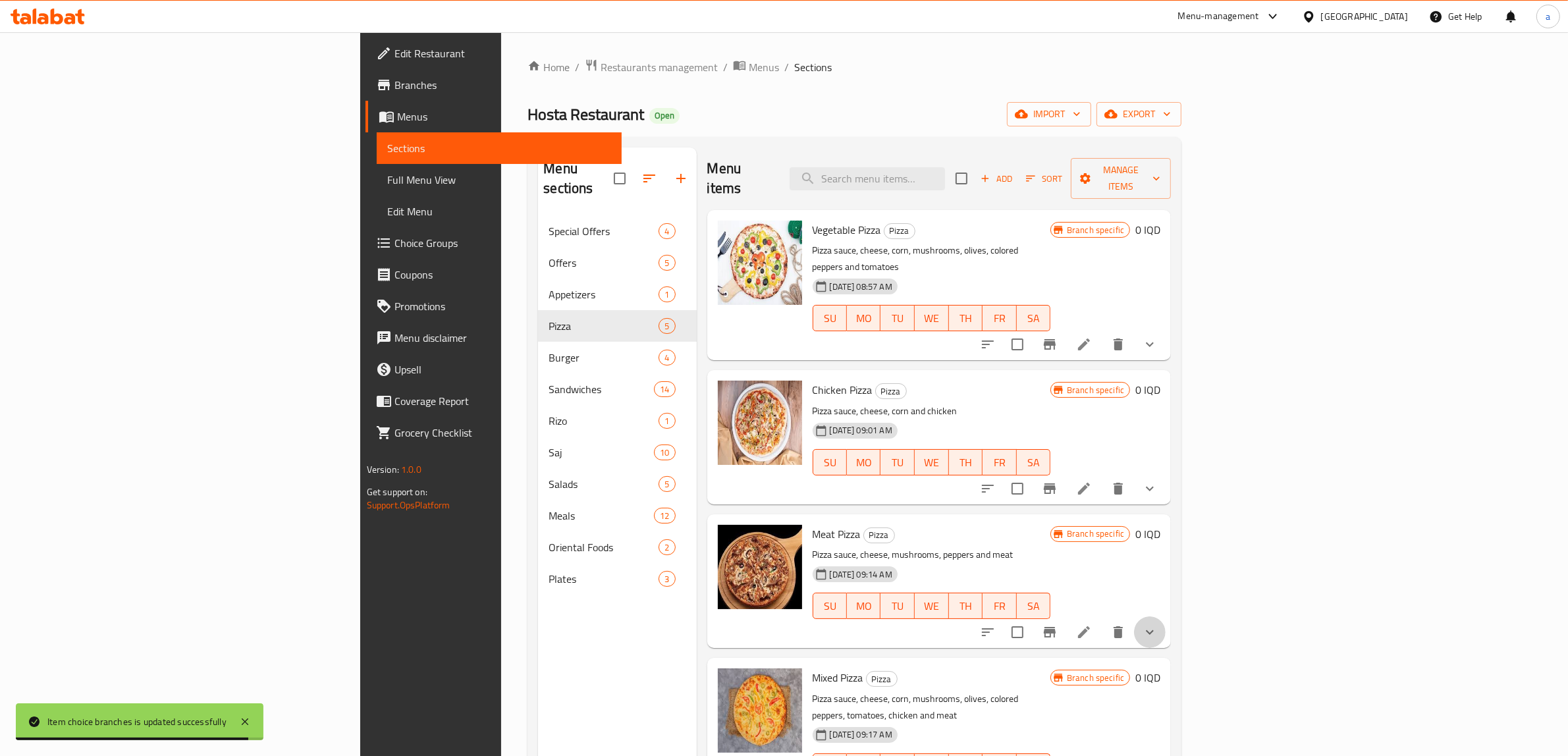
click at [1166, 617] on button "show more" at bounding box center [1149, 632] width 31 height 31
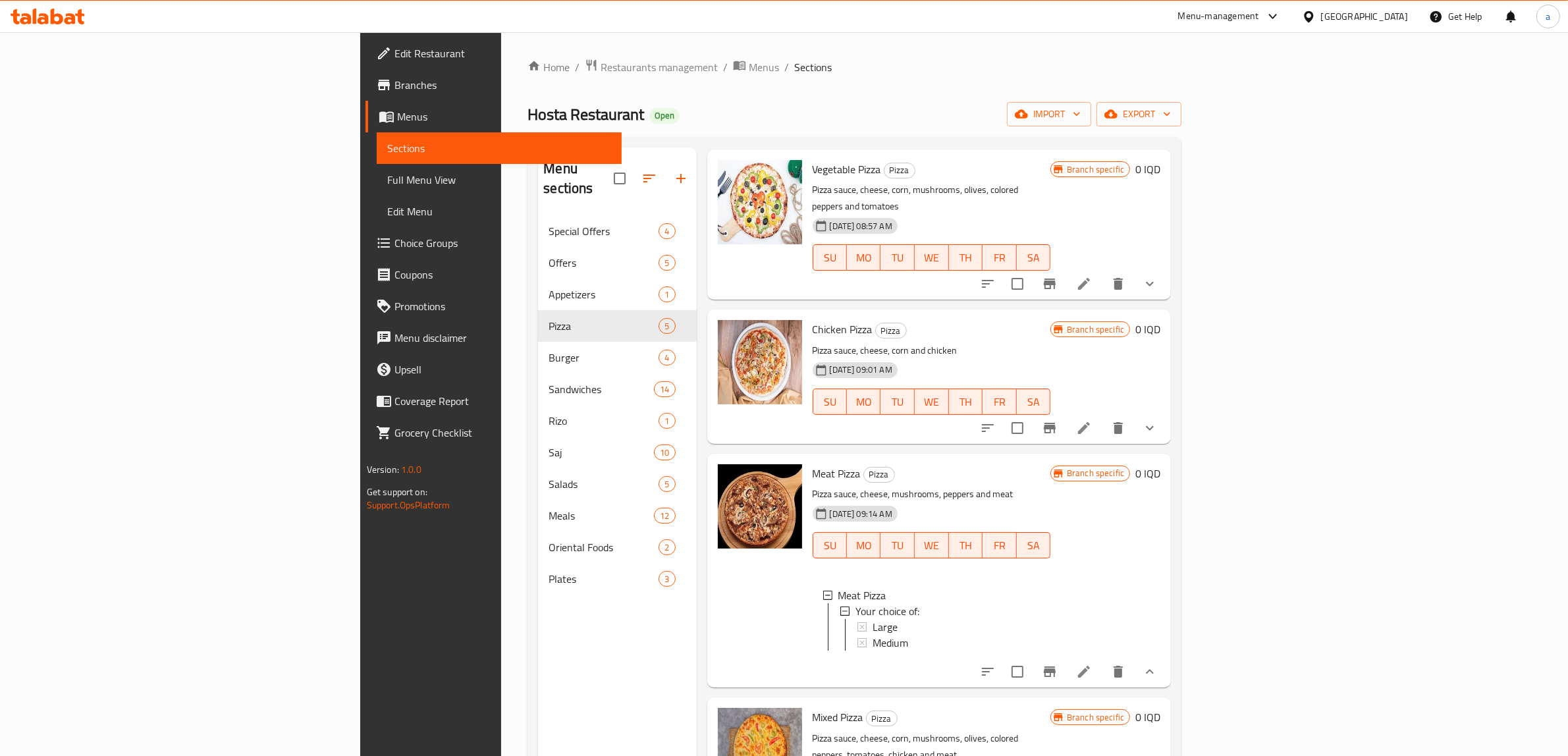
scroll to position [107, 0]
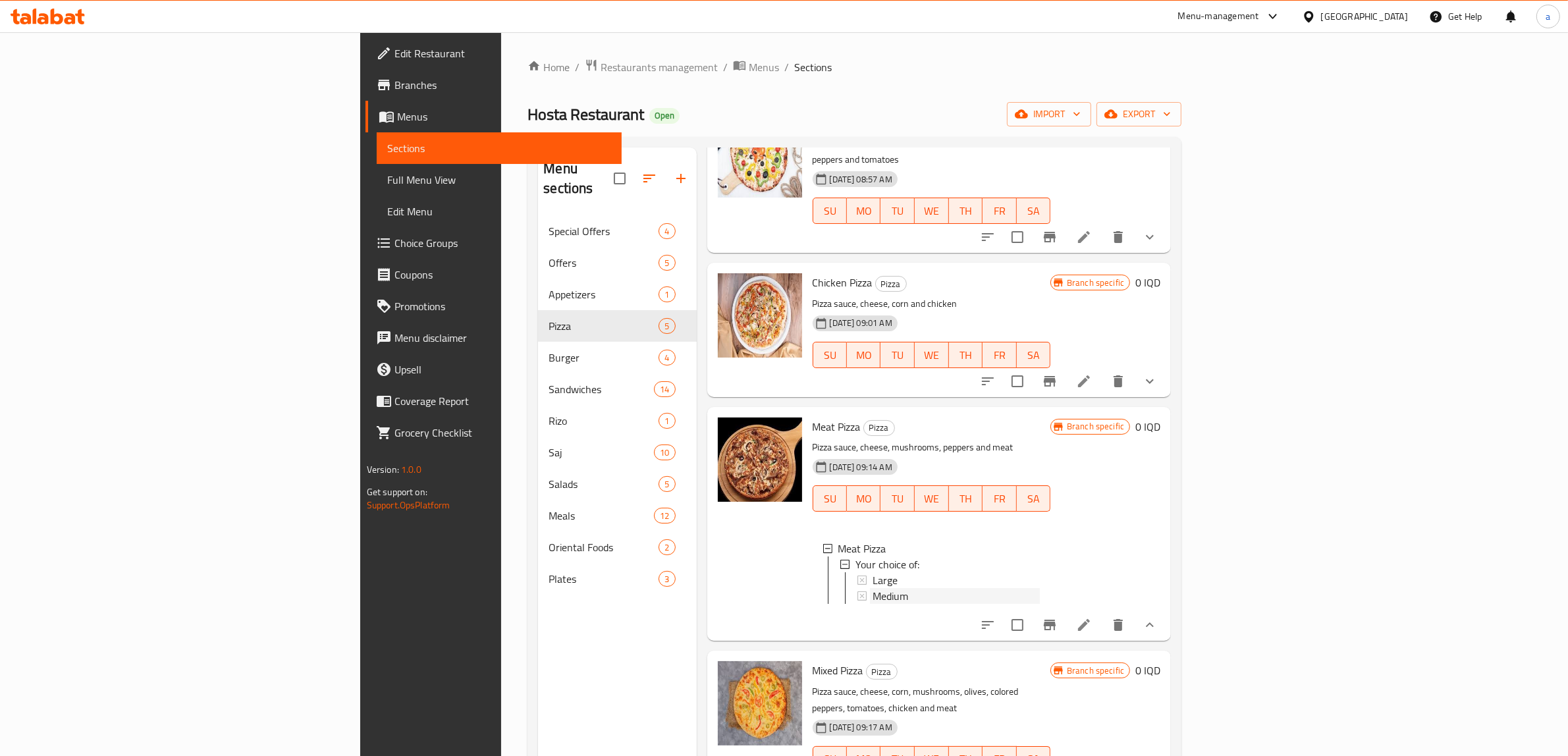
click at [873, 589] on span "Medium" at bounding box center [890, 597] width 35 height 16
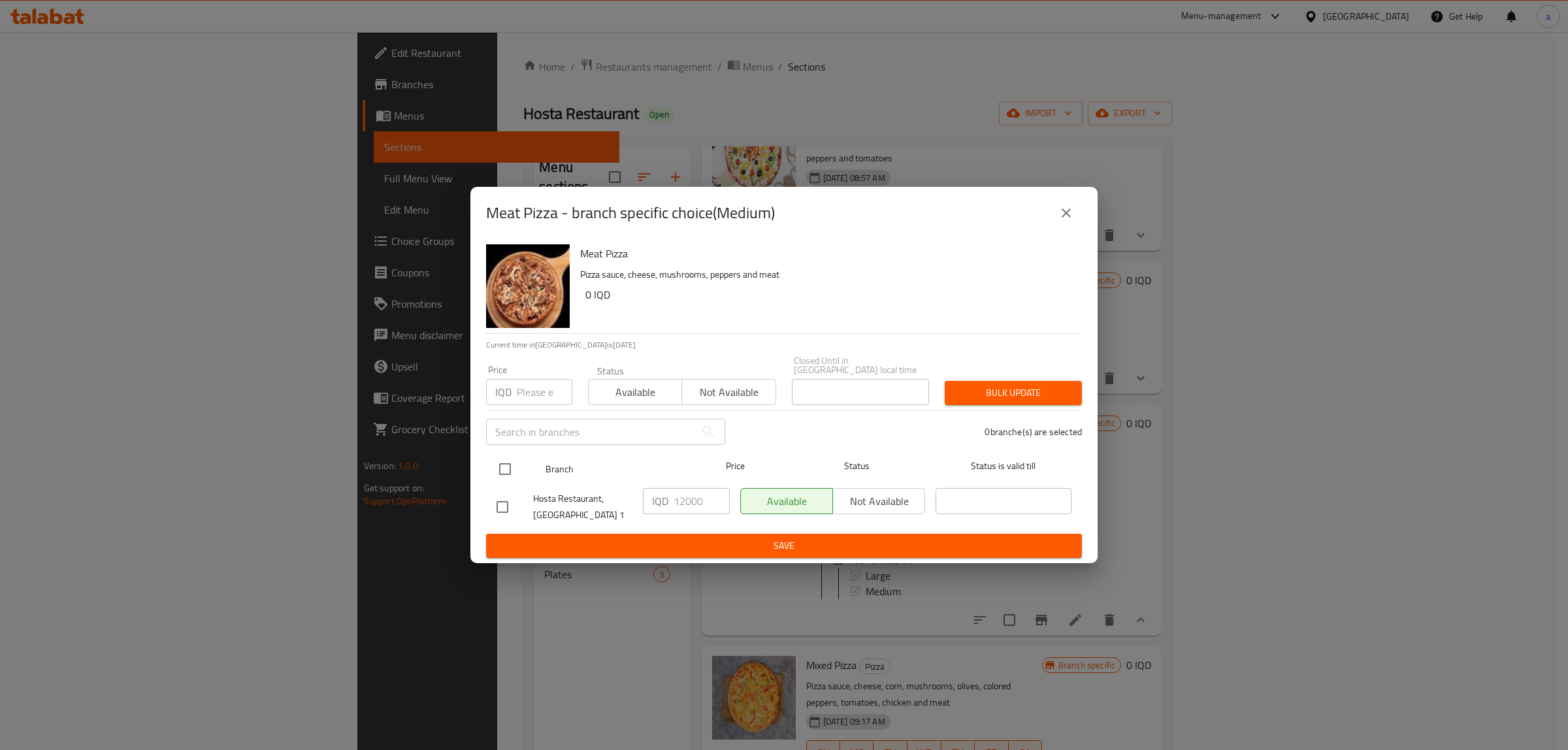
click at [498, 462] on input "checkbox" at bounding box center [505, 469] width 27 height 27
checkbox input "true"
click at [692, 498] on input "12000" at bounding box center [702, 501] width 56 height 26
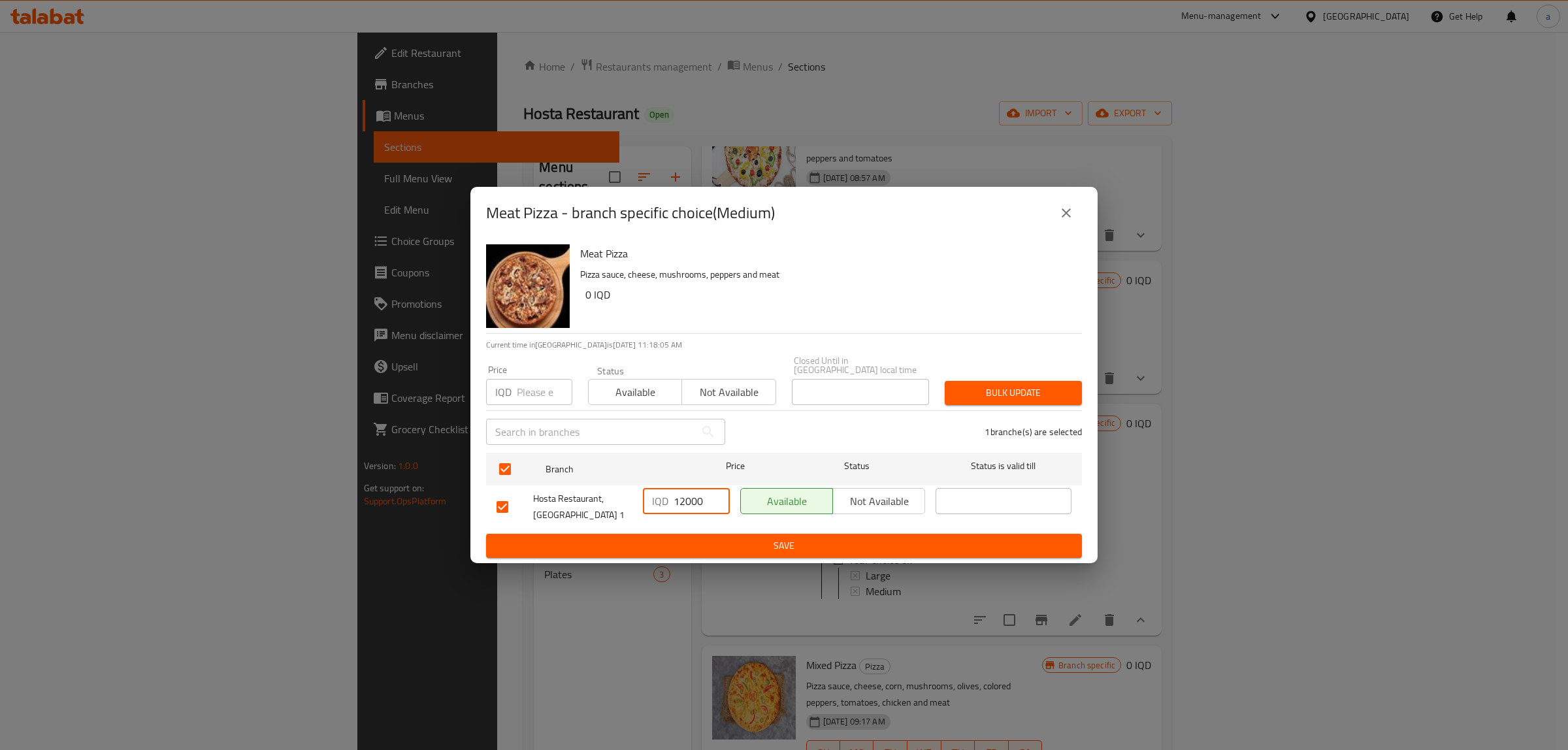
paste input "5"
type input "15000"
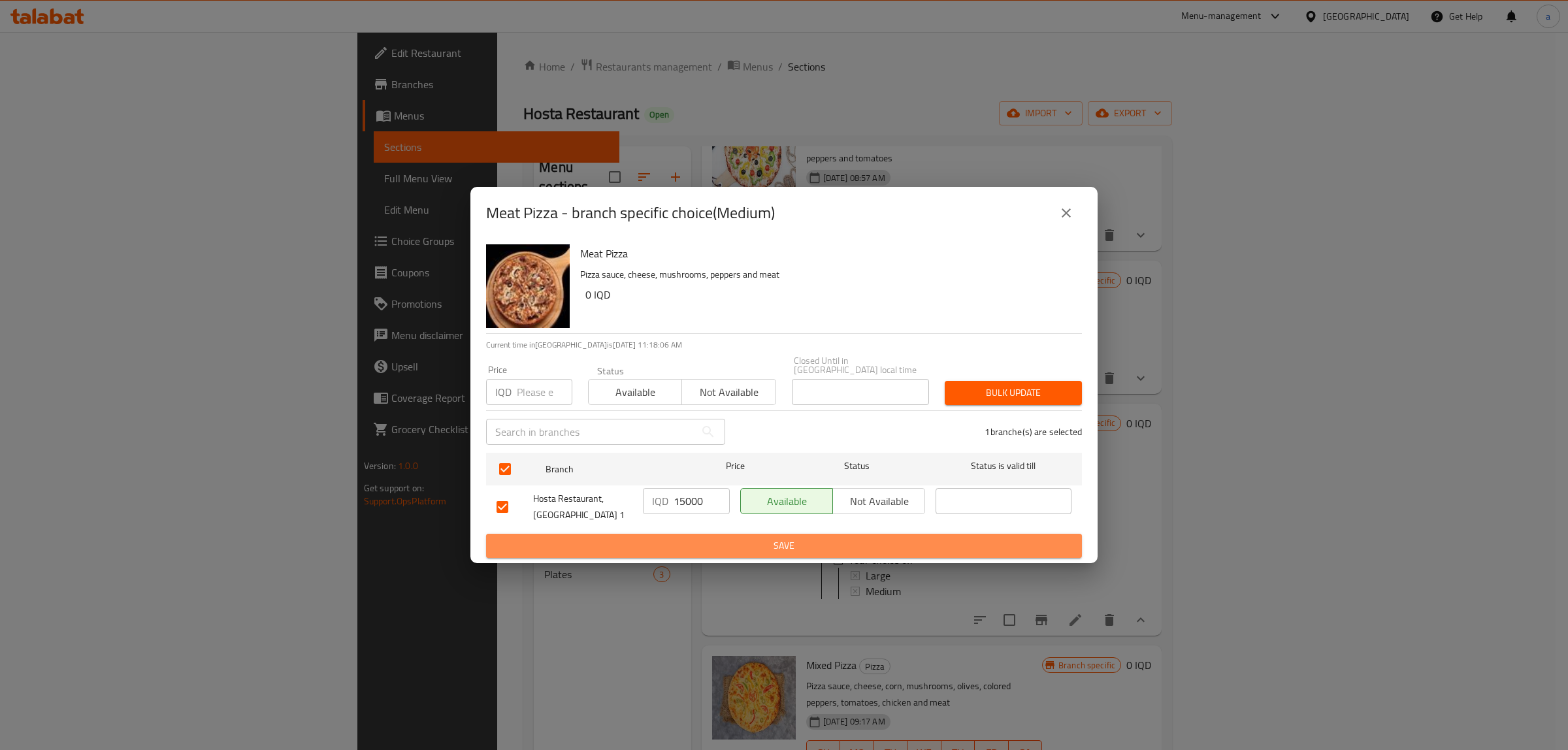
click at [846, 538] on span "Save" at bounding box center [784, 546] width 575 height 16
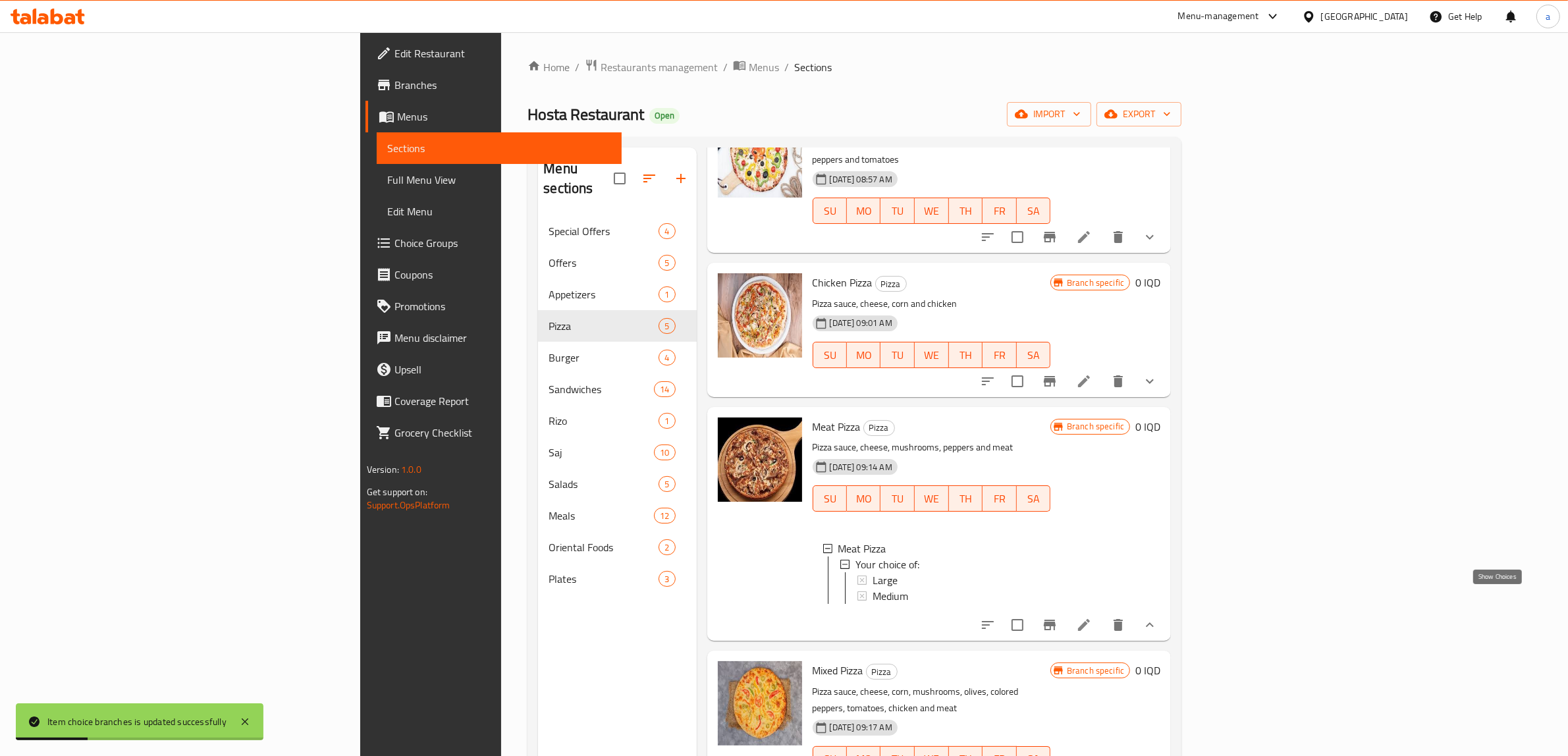
click at [1157, 618] on icon "show more" at bounding box center [1150, 626] width 16 height 16
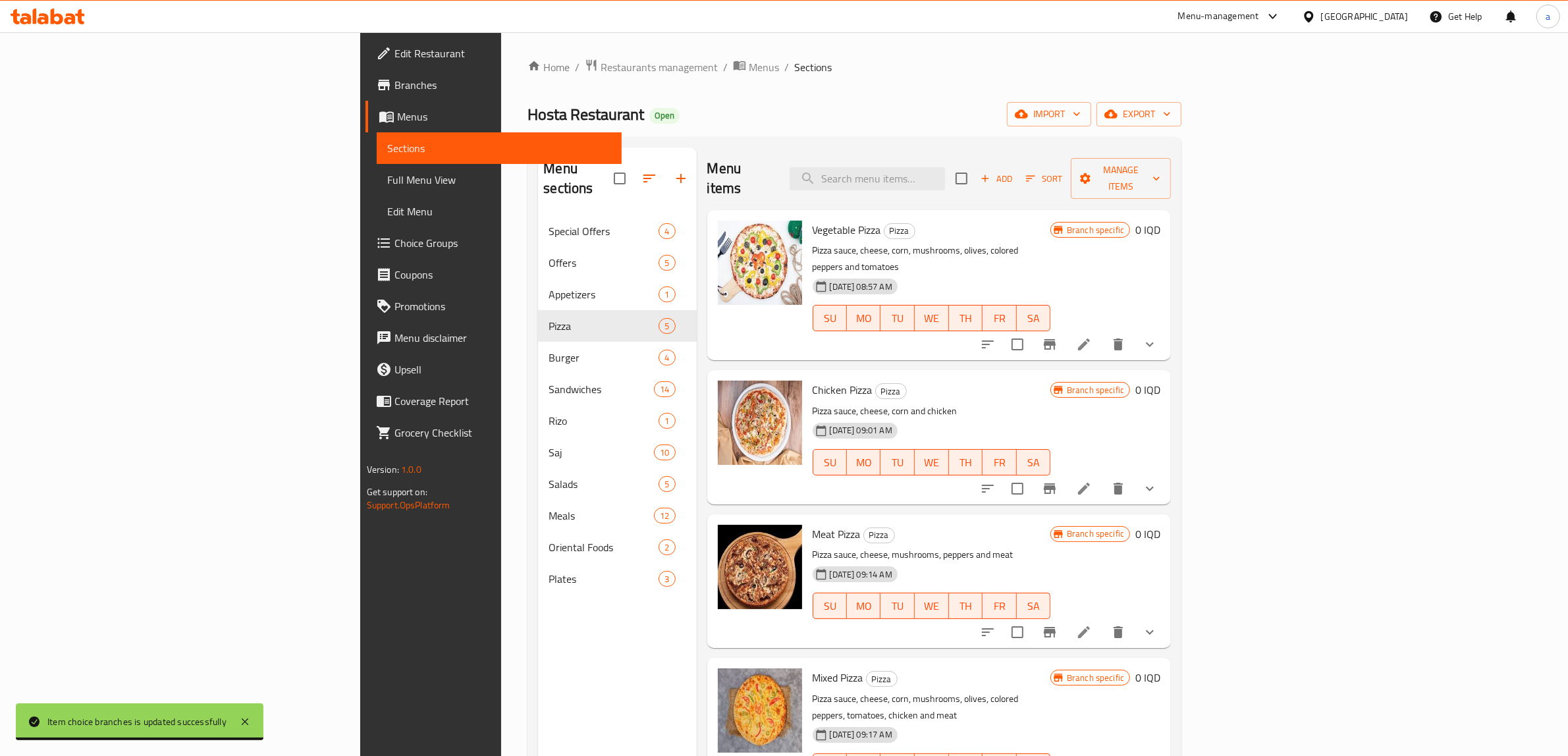
scroll to position [185, 0]
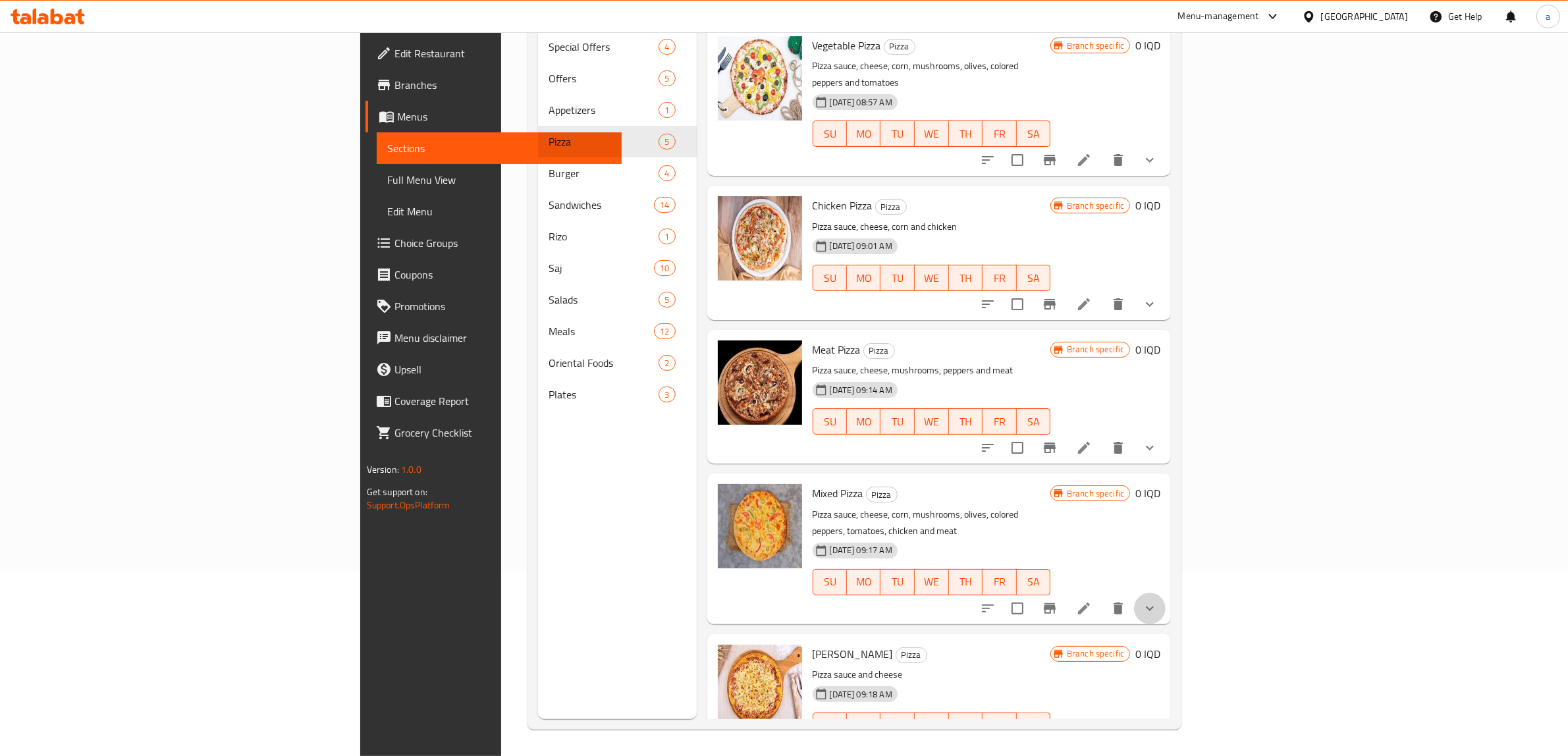
click at [1166, 593] on button "show more" at bounding box center [1149, 608] width 31 height 31
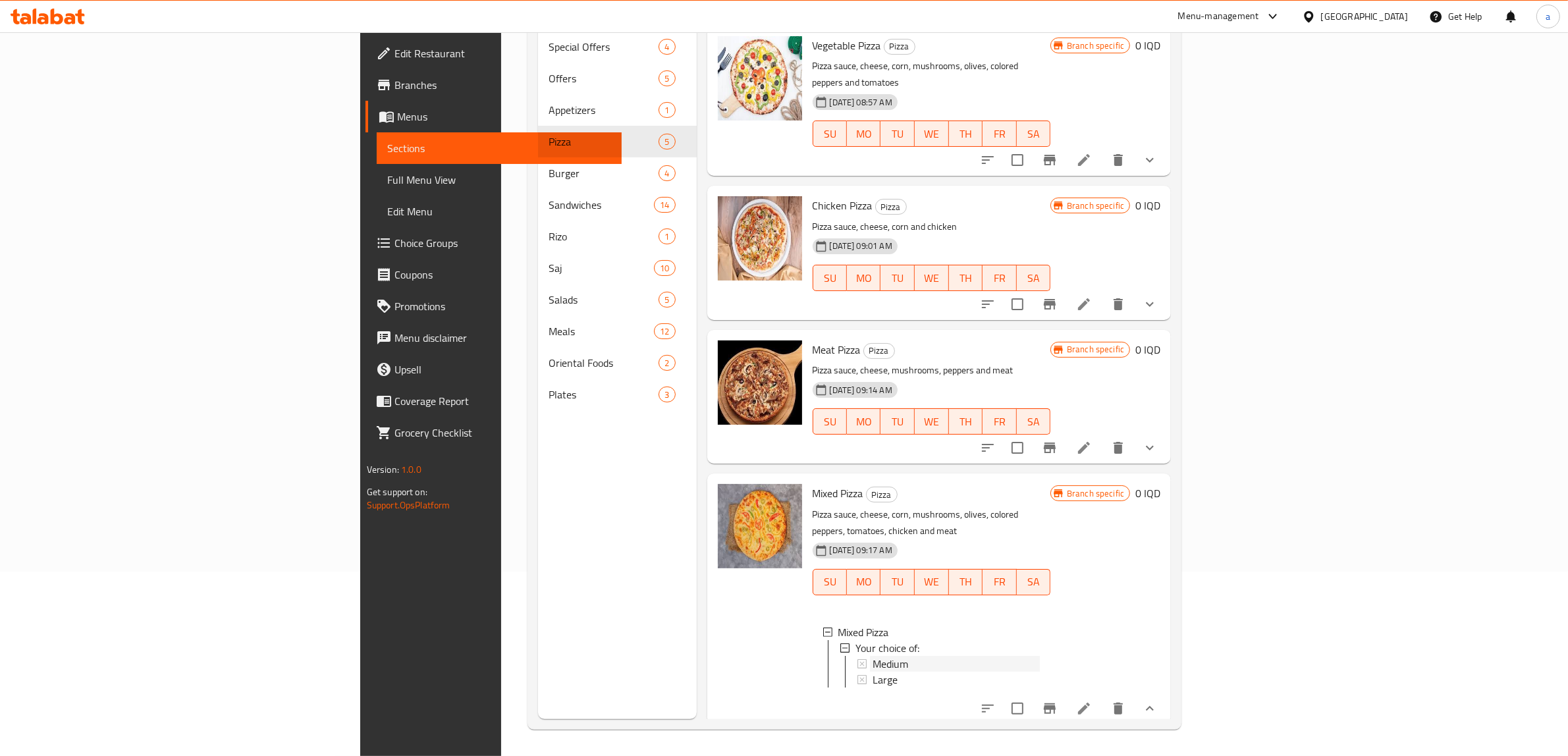
click at [873, 656] on span "Medium" at bounding box center [890, 664] width 35 height 16
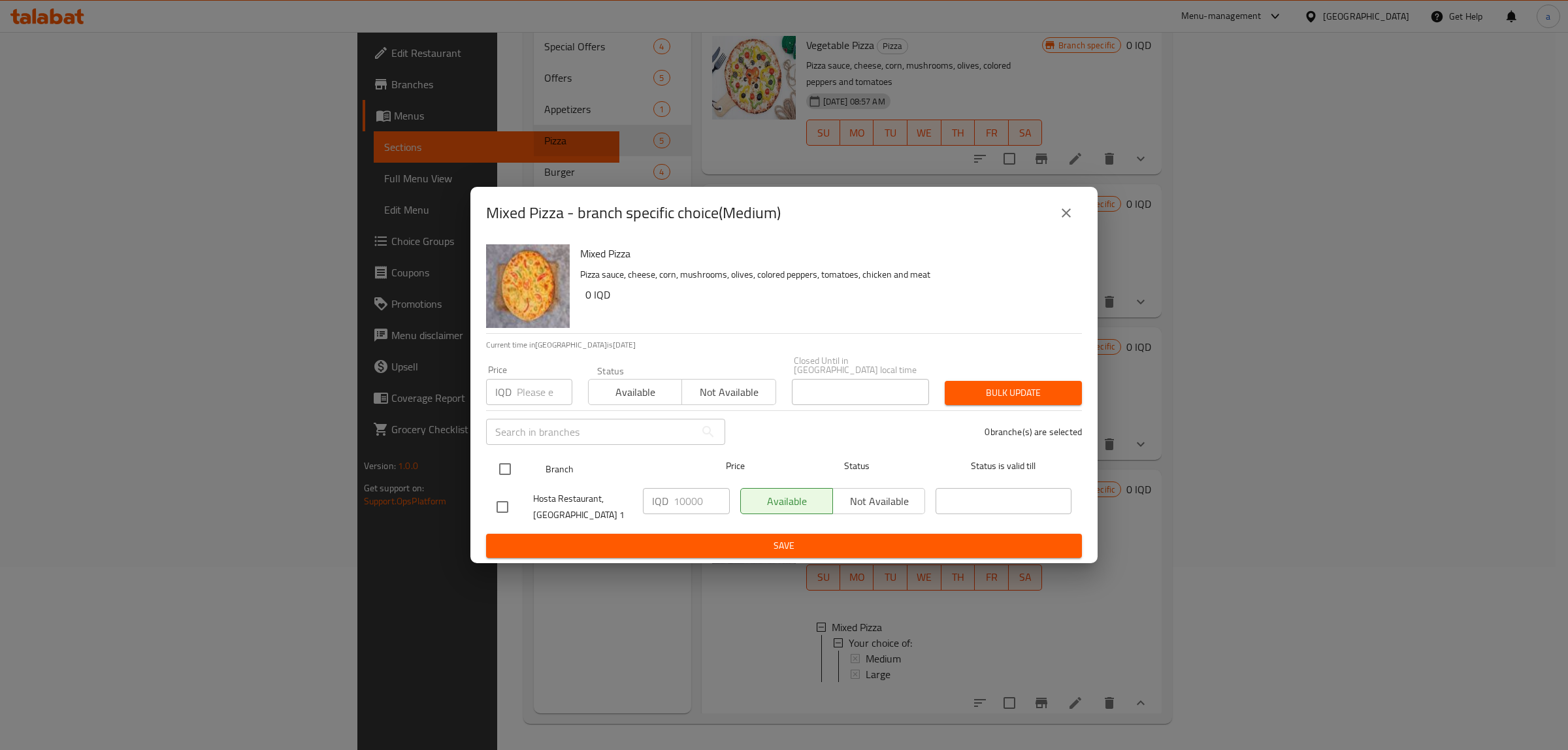
click at [507, 465] on input "checkbox" at bounding box center [505, 469] width 27 height 27
checkbox input "true"
click at [691, 495] on input "10000" at bounding box center [702, 501] width 56 height 26
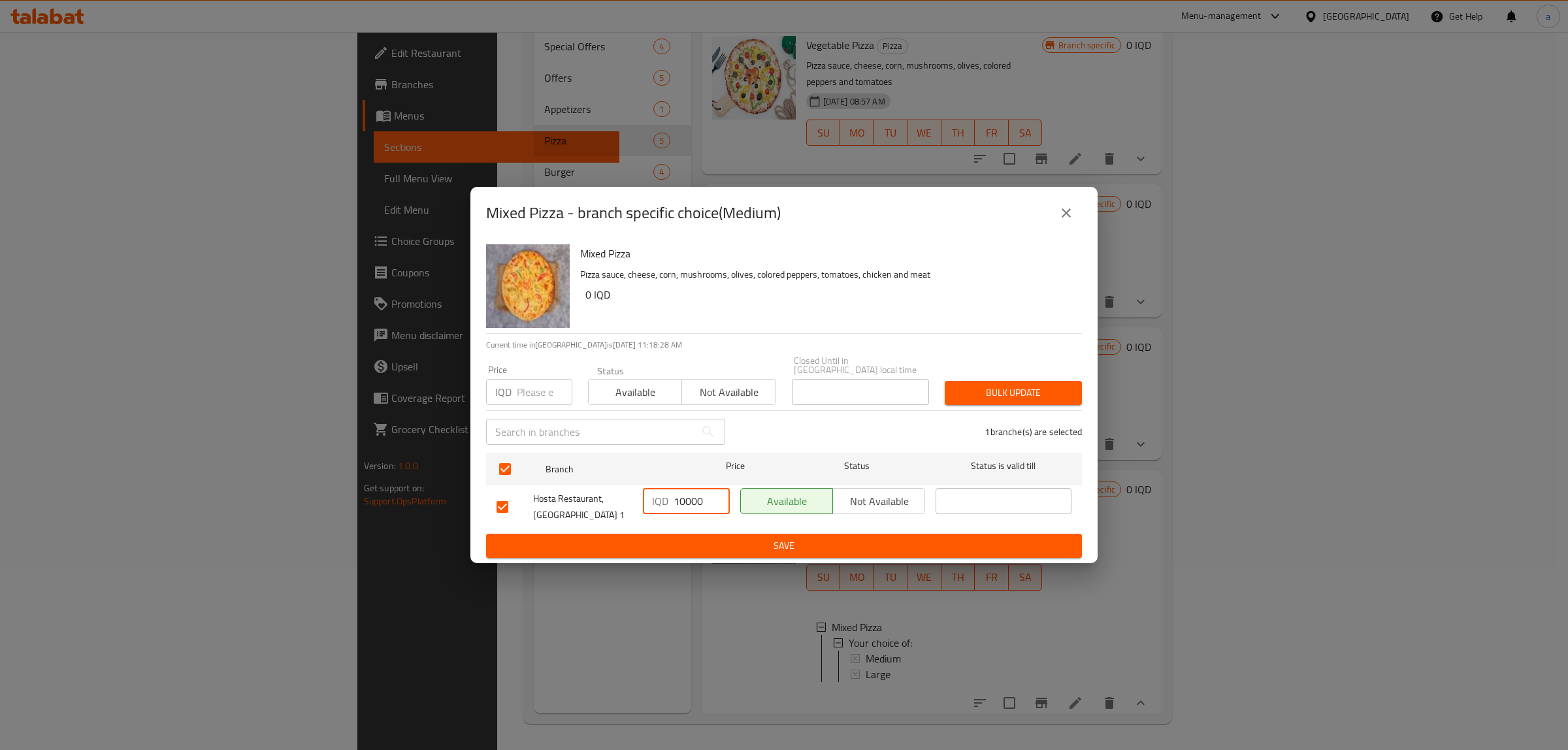
paste input "5"
type input "15000"
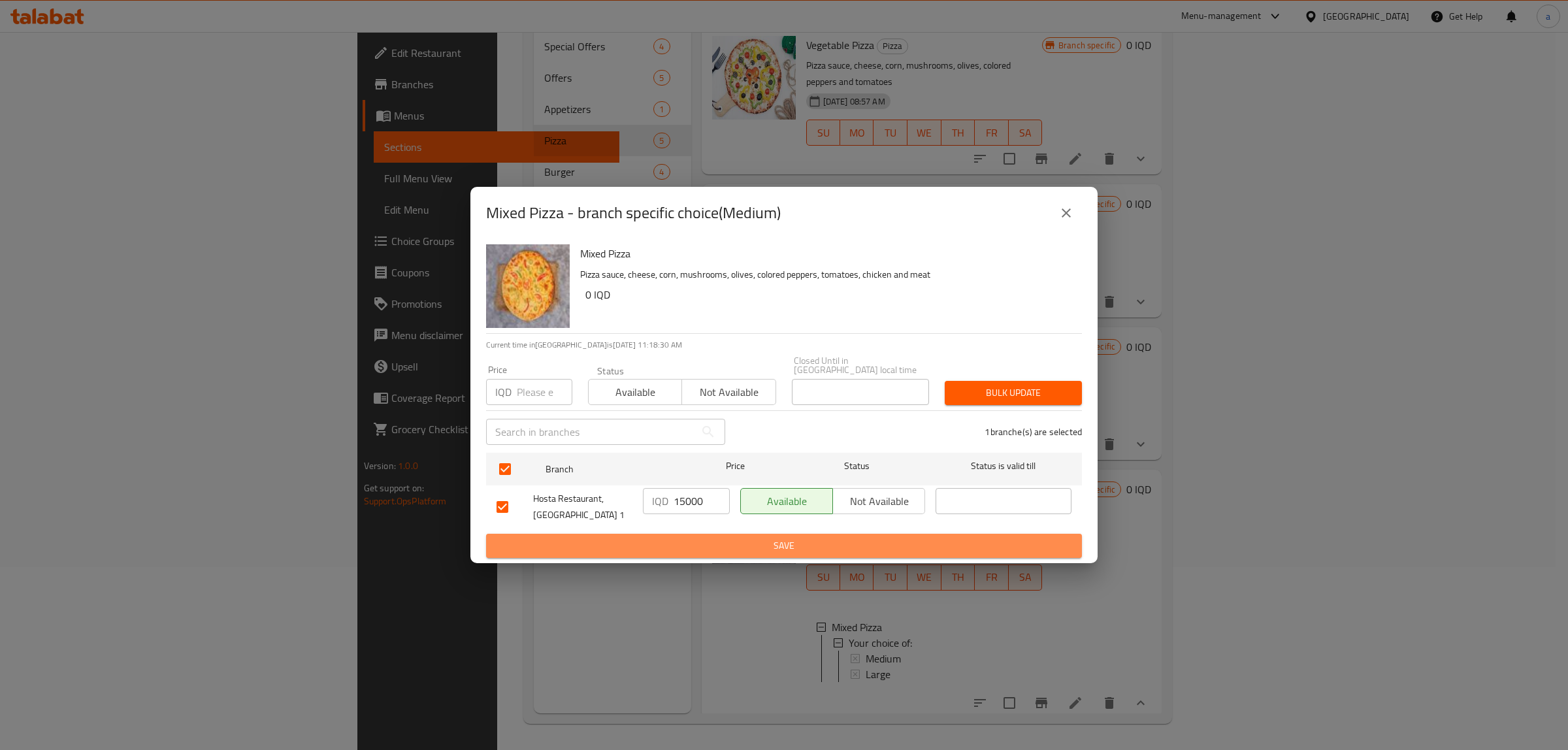
click at [712, 541] on span "Save" at bounding box center [784, 546] width 575 height 16
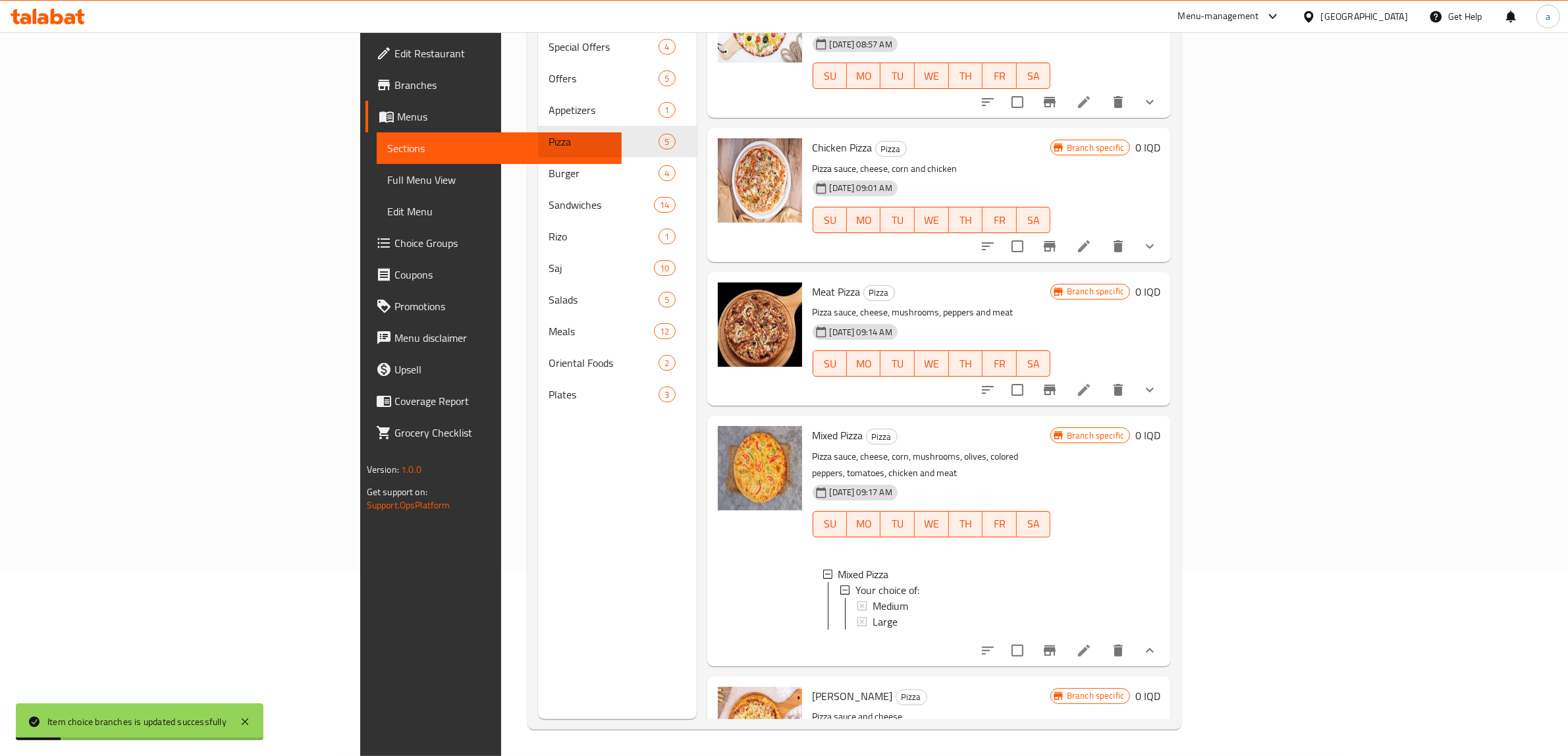
scroll to position [107, 0]
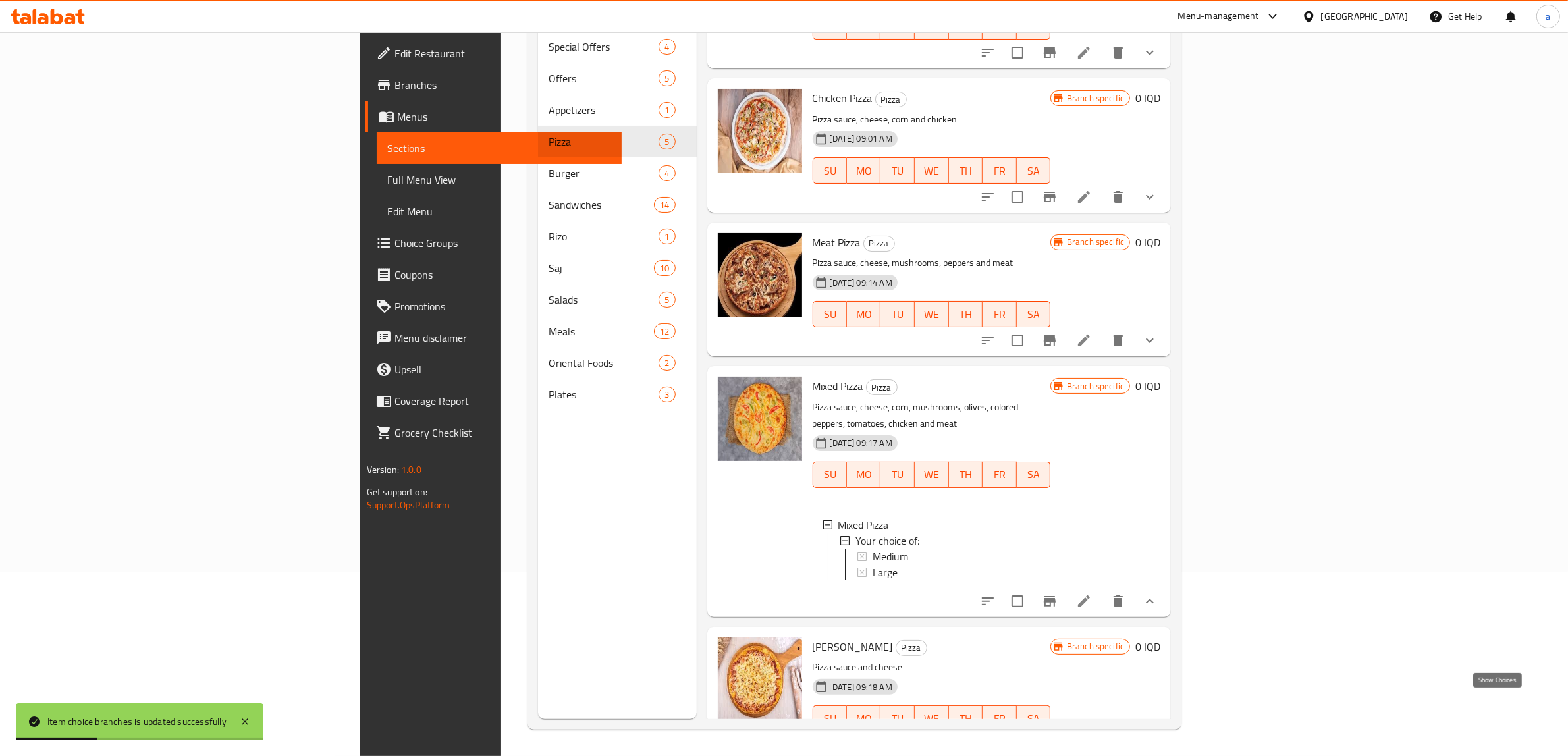
click at [1157, 737] on icon "show more" at bounding box center [1150, 746] width 16 height 16
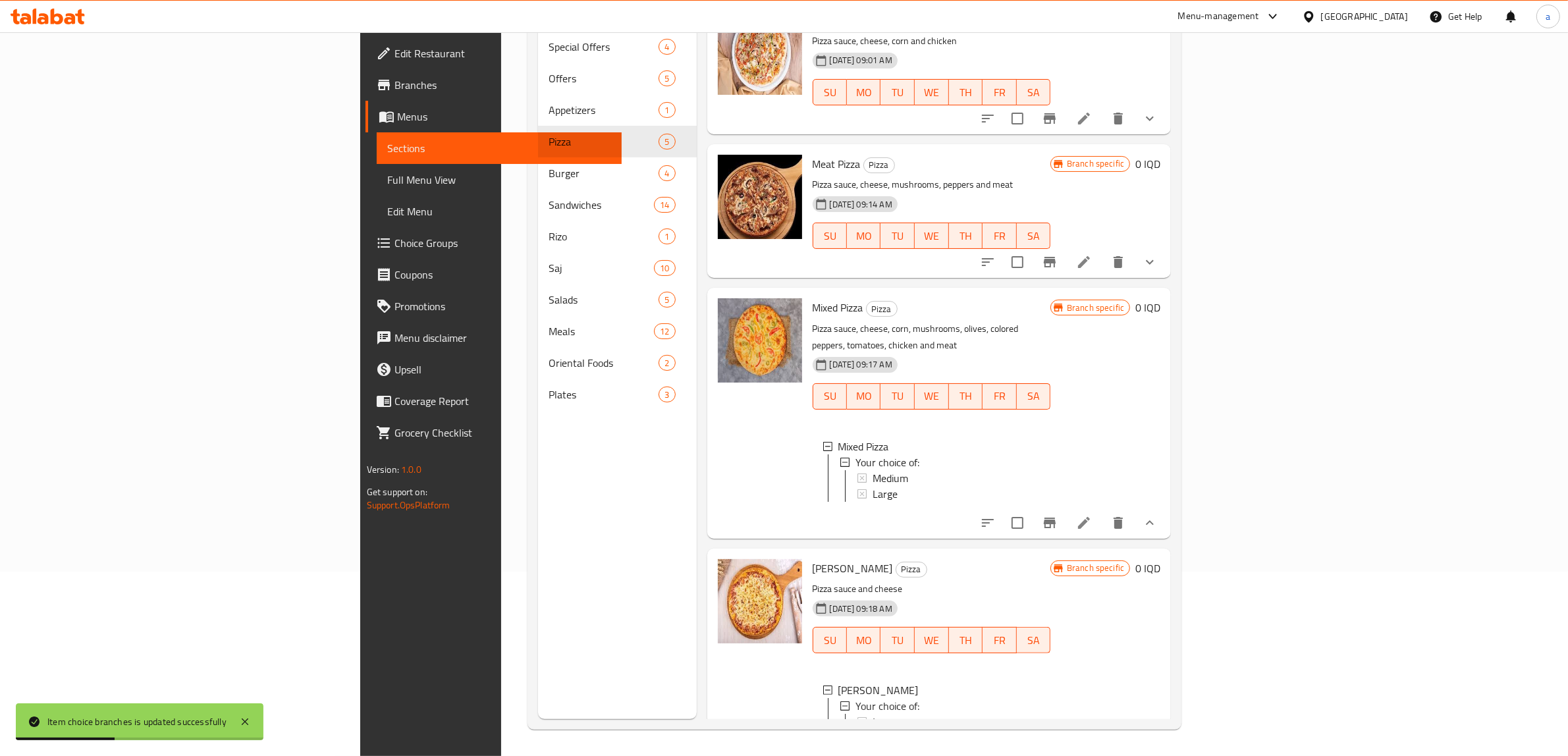
scroll to position [219, 0]
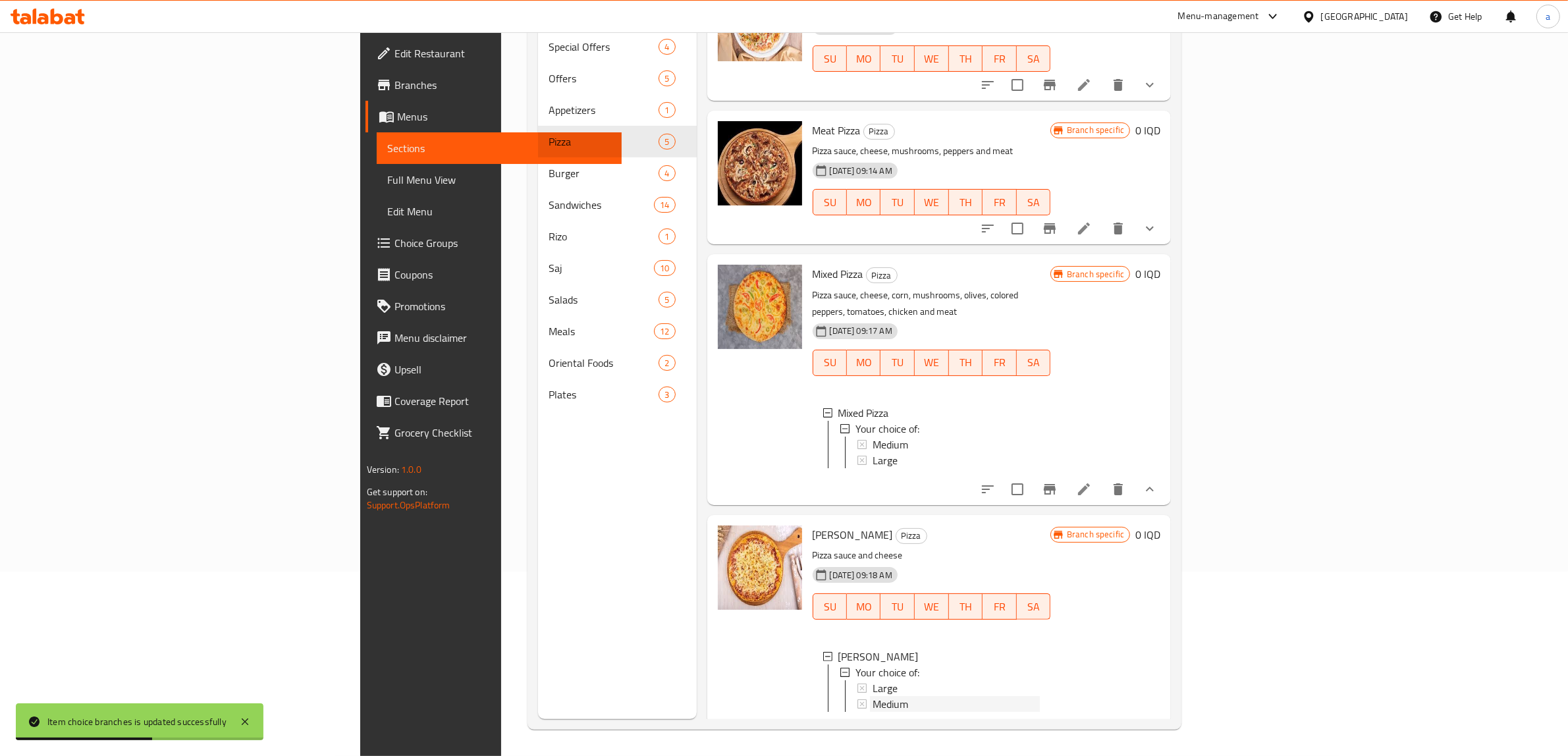
click at [873, 696] on span "Medium" at bounding box center [890, 704] width 35 height 16
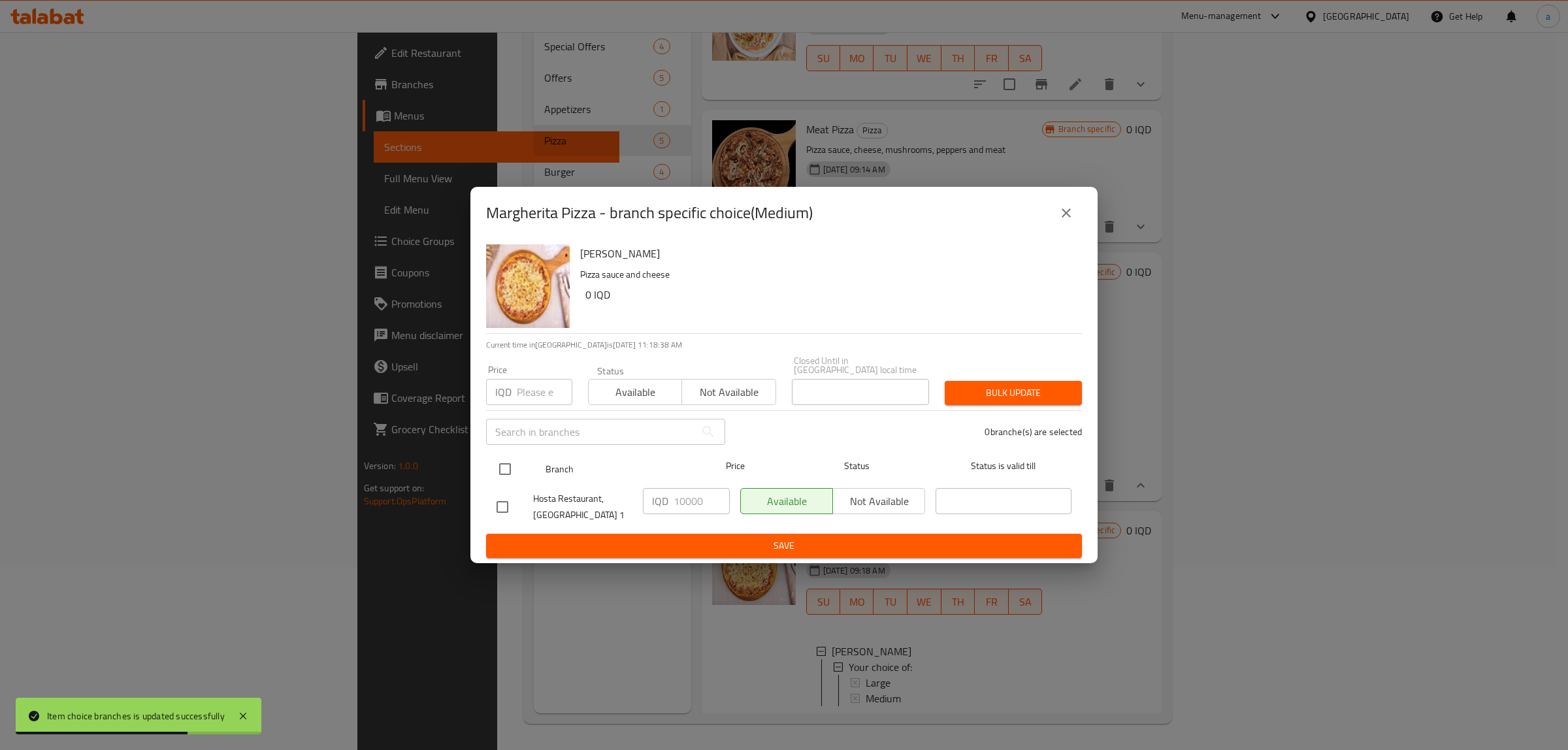
click at [501, 462] on input "checkbox" at bounding box center [505, 469] width 27 height 27
checkbox input "true"
click at [687, 490] on input "10000" at bounding box center [702, 501] width 56 height 26
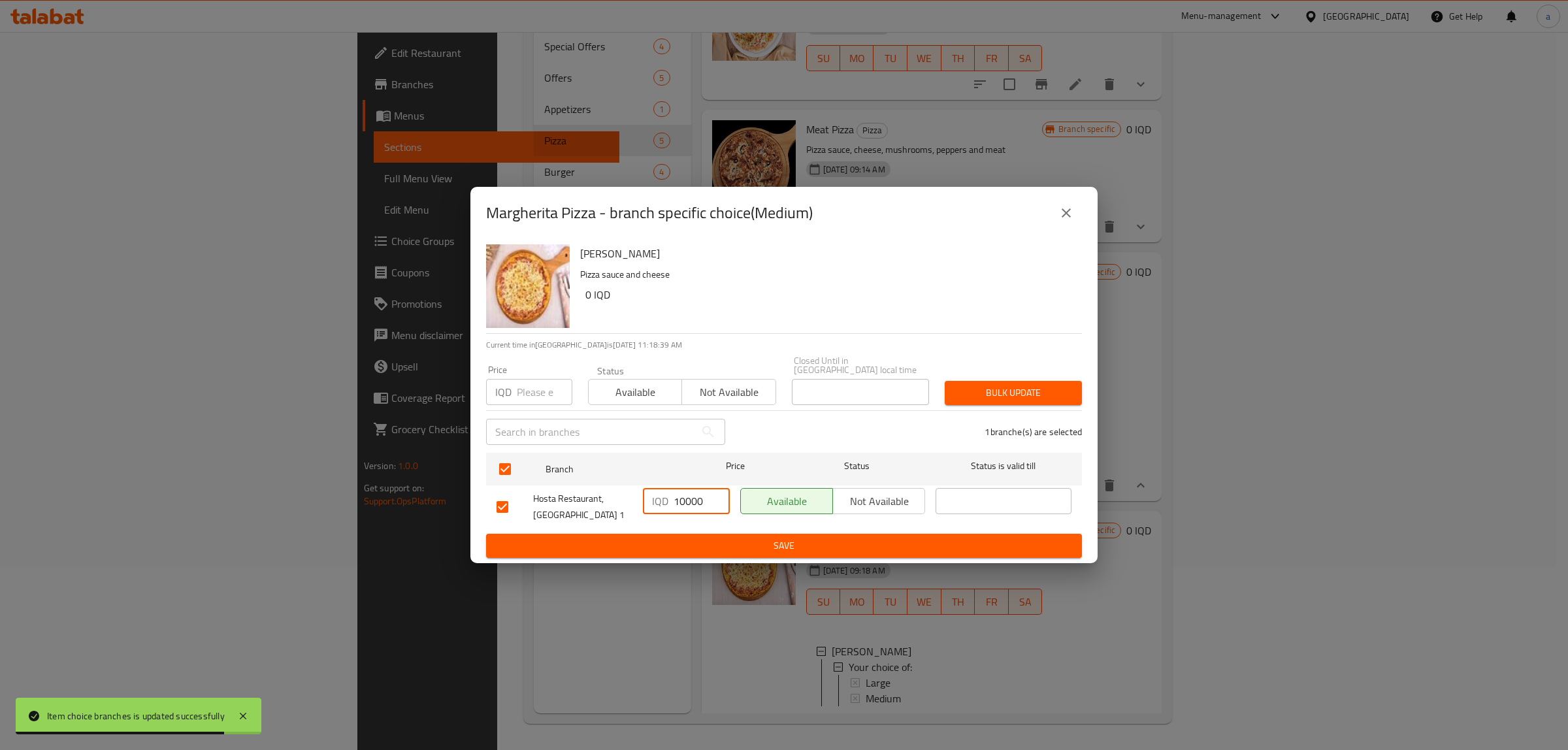
paste input "5"
type input "15000"
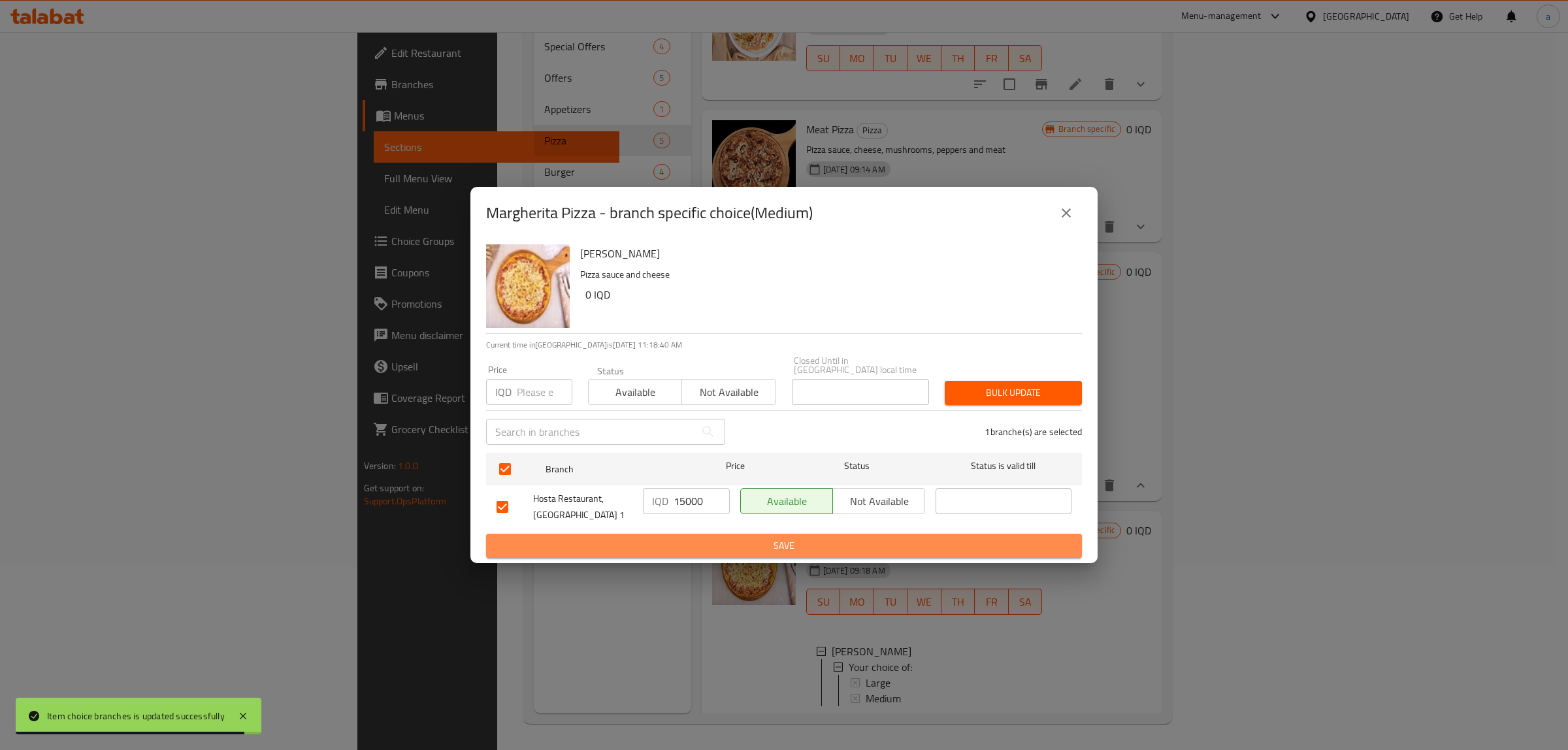
click at [717, 544] on span "Save" at bounding box center [784, 546] width 575 height 16
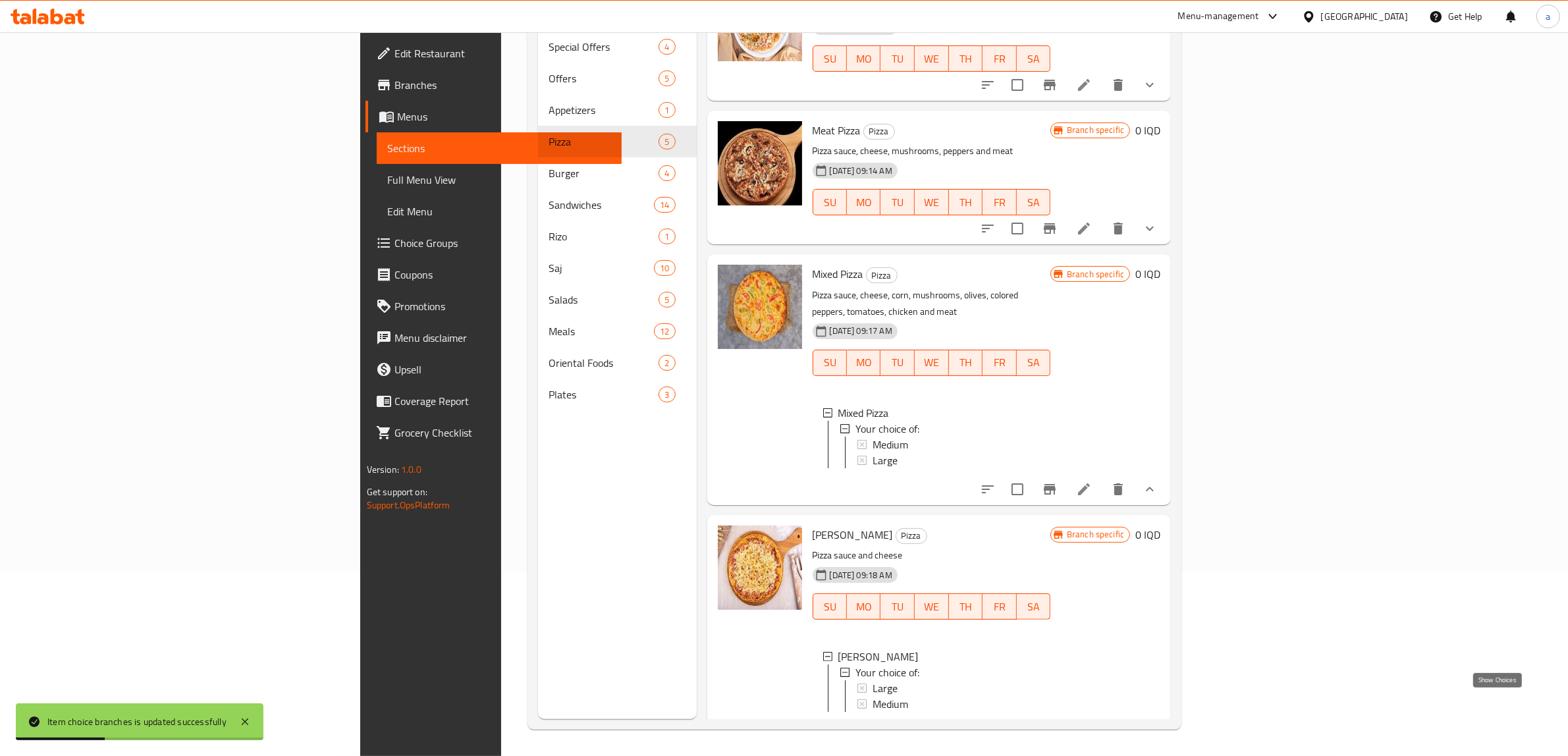
click at [1157, 725] on icon "show more" at bounding box center [1150, 733] width 16 height 16
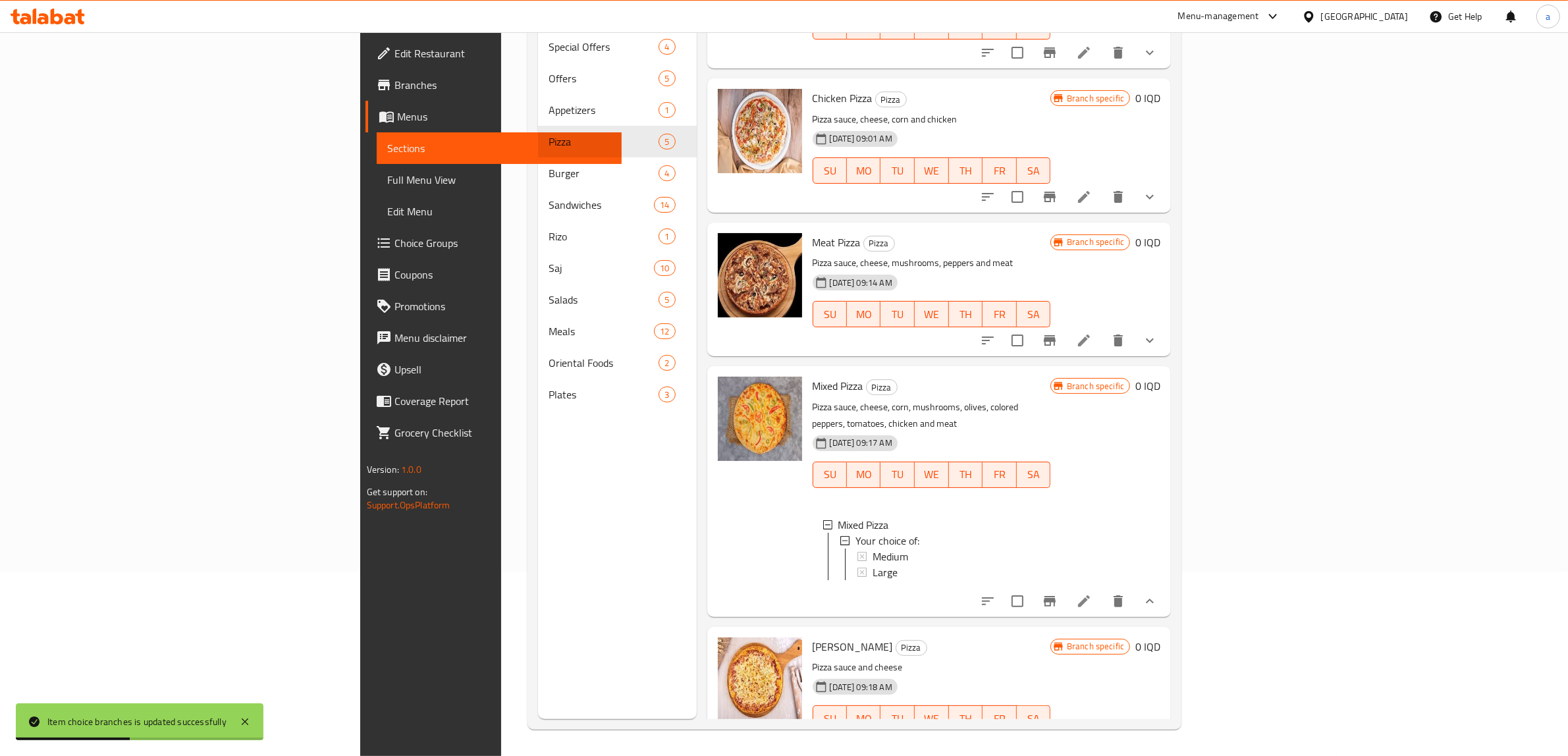
click at [1166, 585] on button "show more" at bounding box center [1149, 601] width 31 height 31
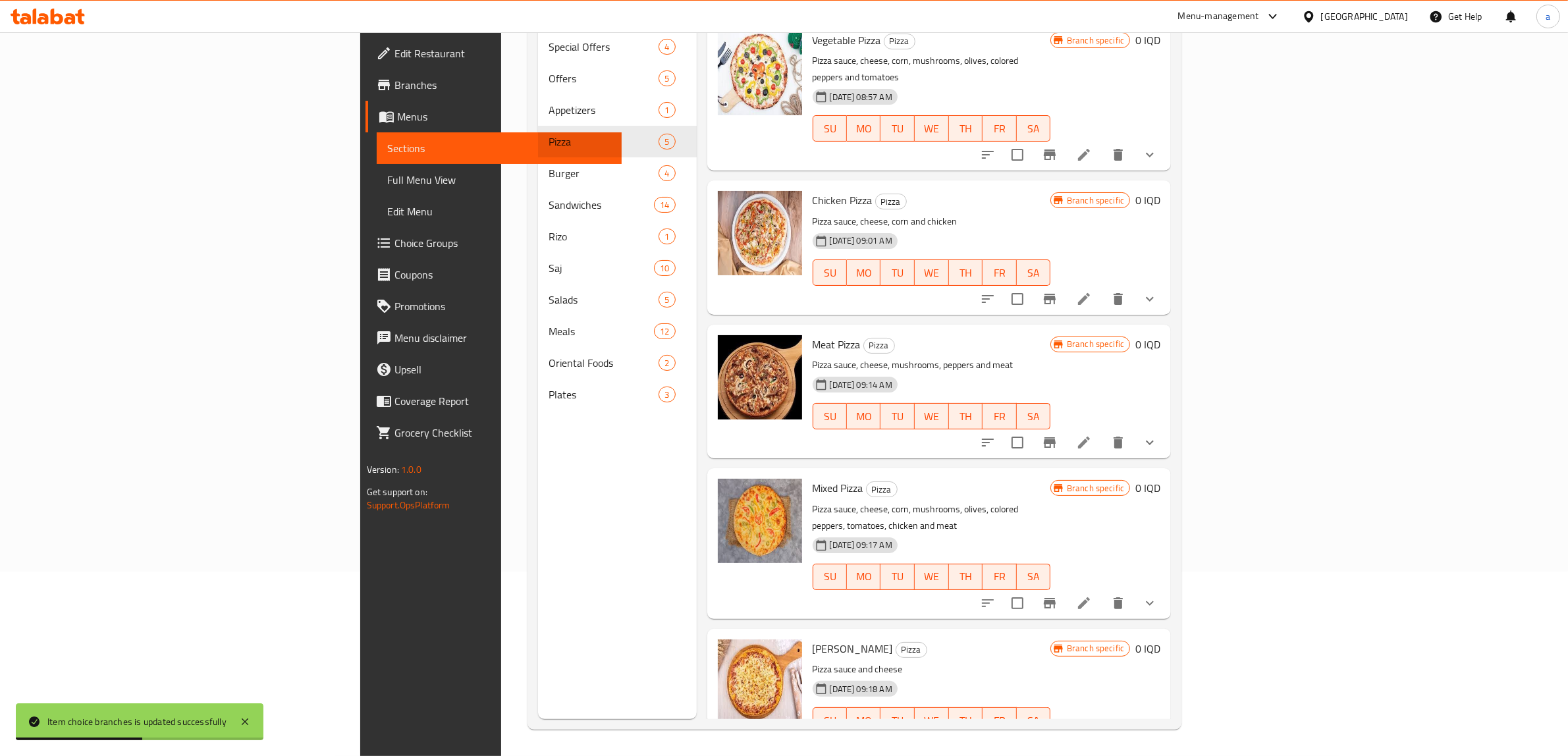
scroll to position [0, 0]
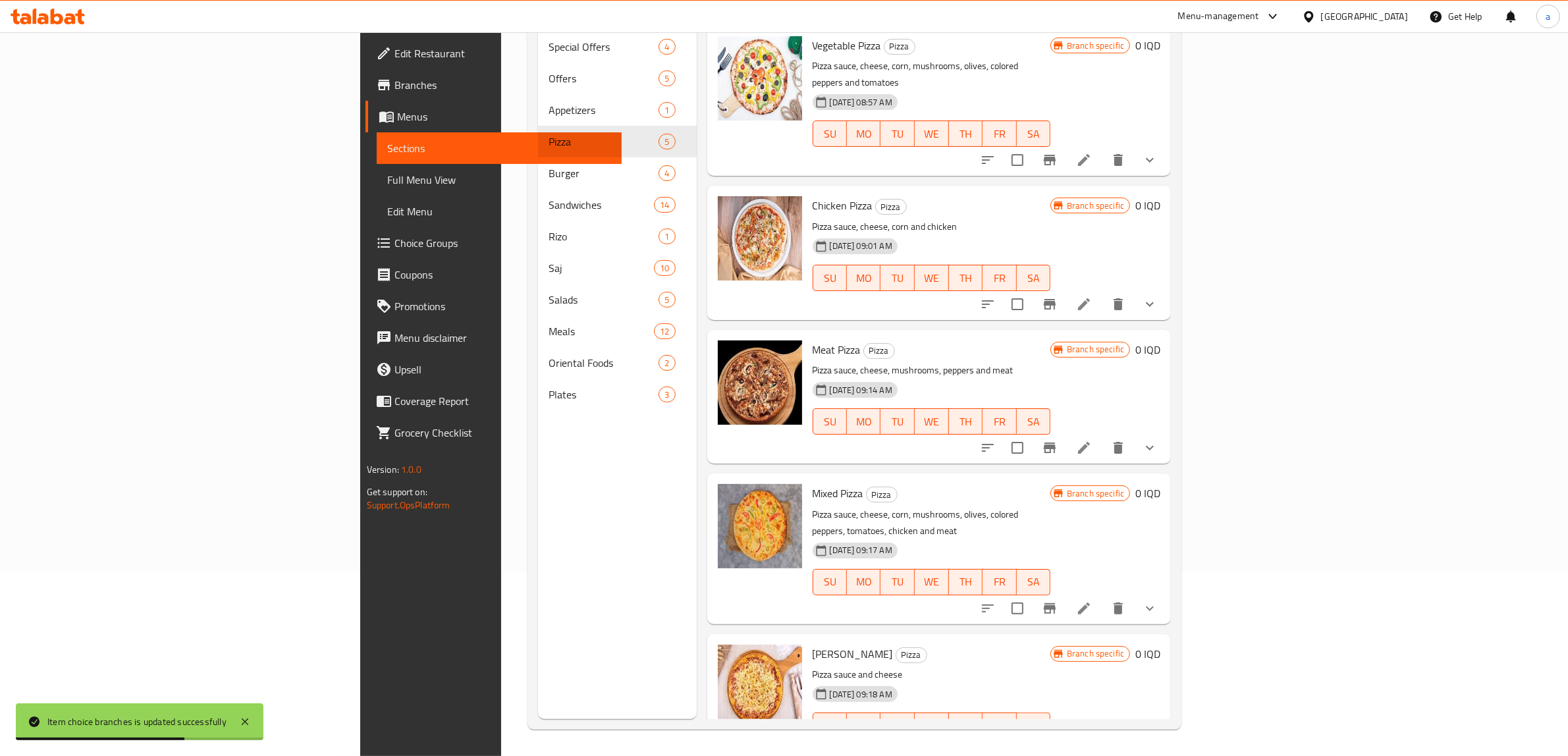
click at [387, 180] on span "Full Menu View" at bounding box center [499, 180] width 225 height 16
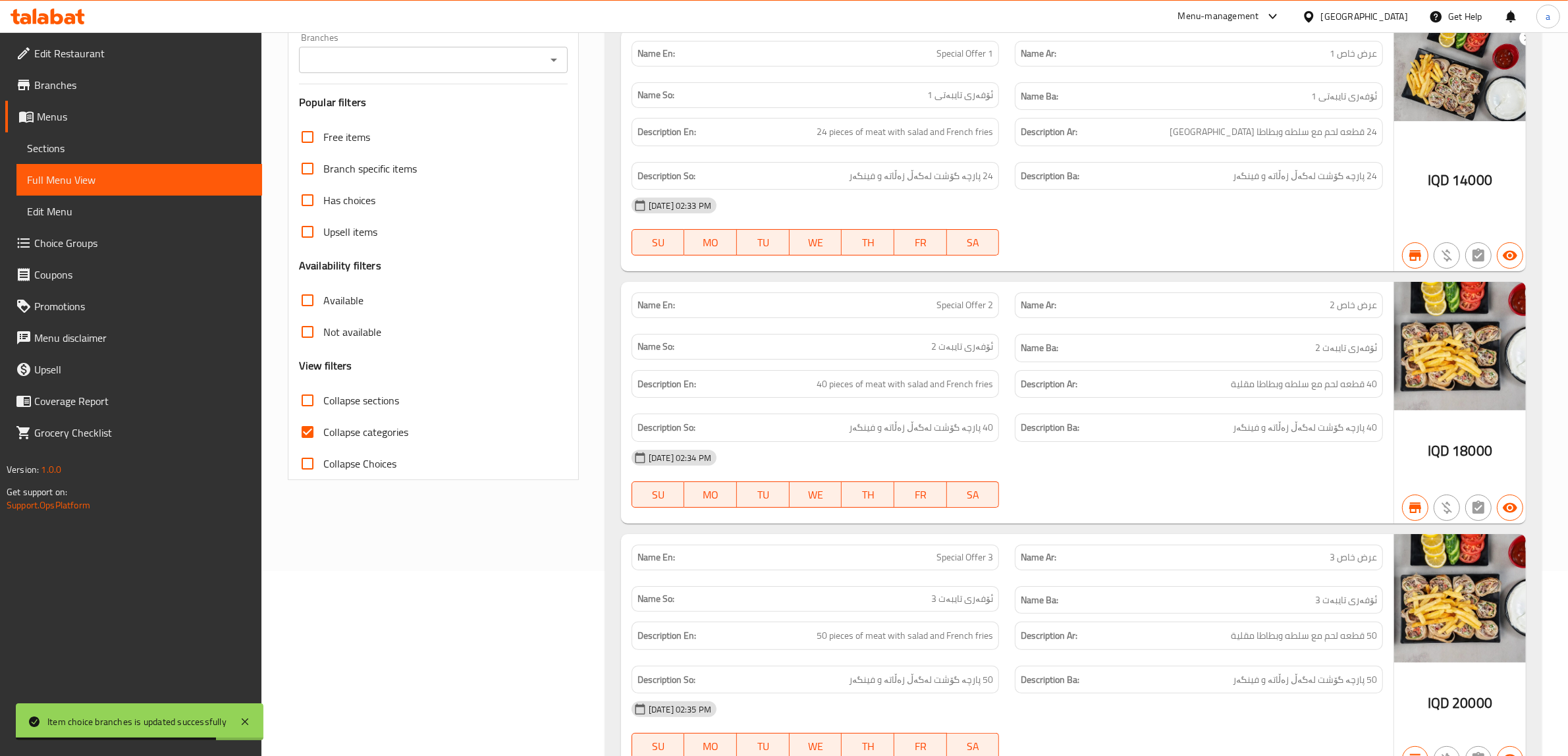
click at [307, 436] on input "Collapse categories" at bounding box center [307, 432] width 31 height 31
checkbox input "false"
click at [554, 56] on icon "Open" at bounding box center [554, 60] width 16 height 16
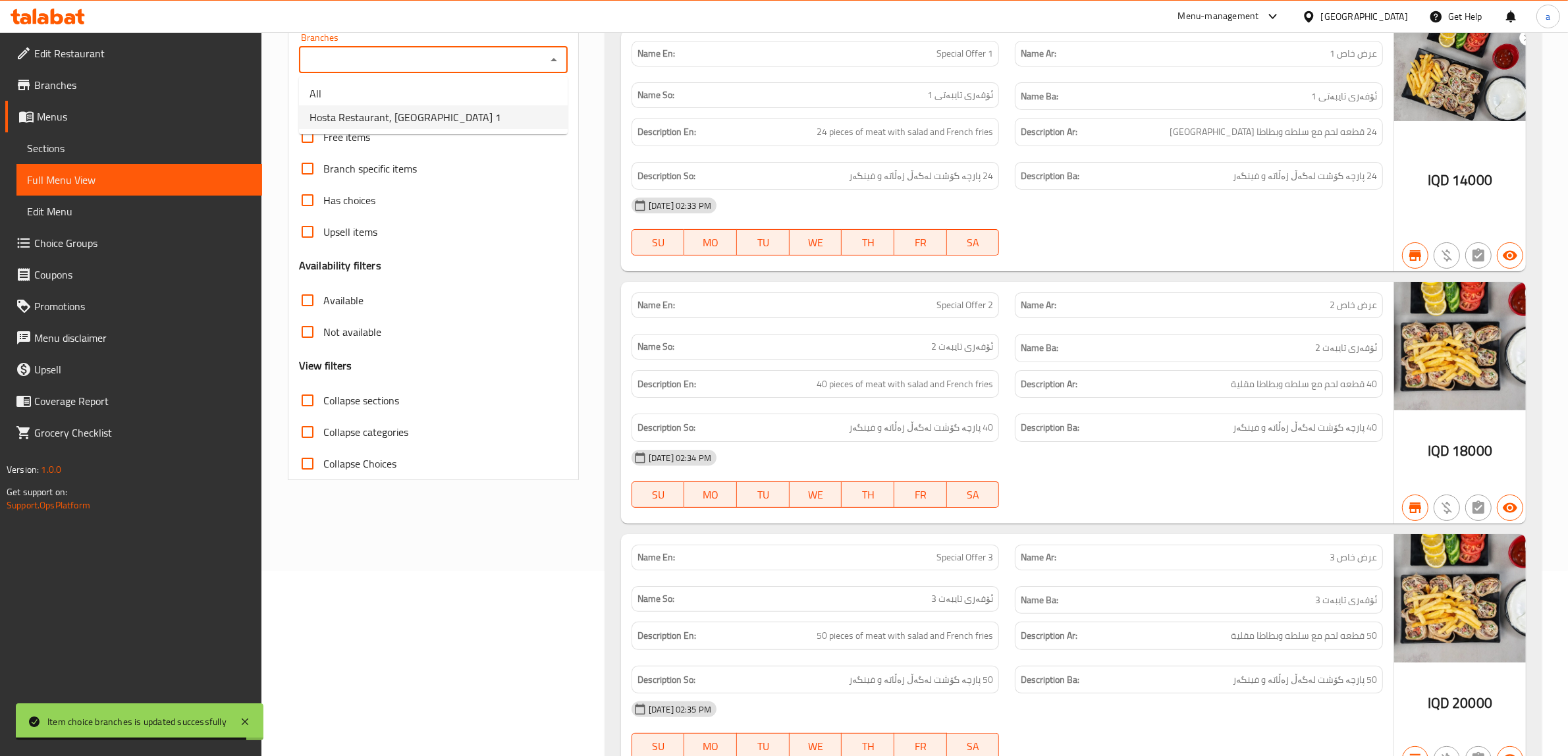
click at [414, 114] on span "Hosta Restaurant, Minara 1" at bounding box center [406, 118] width 192 height 16
type input "Hosta Restaurant, Minara 1"
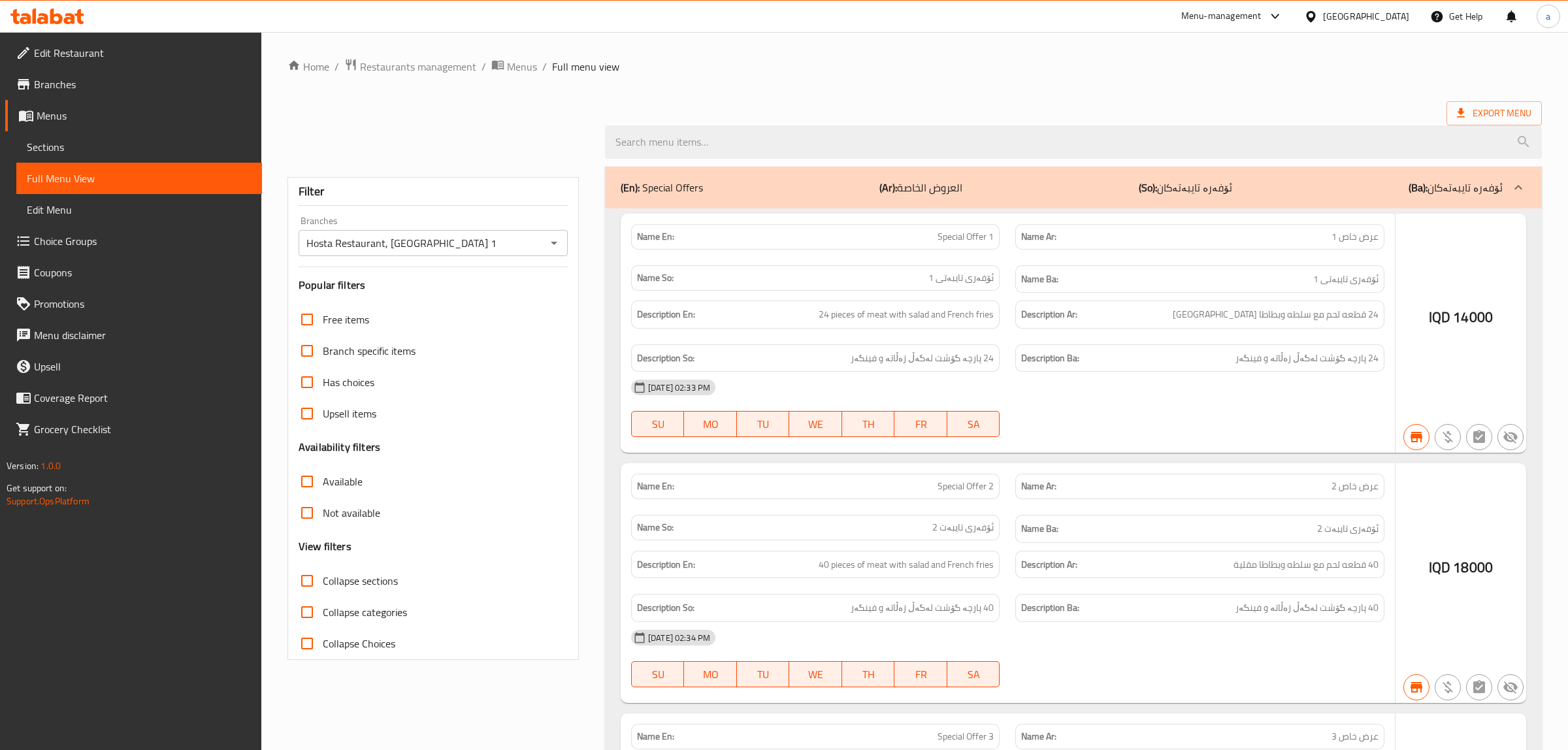
click at [301, 584] on div at bounding box center [784, 375] width 1568 height 750
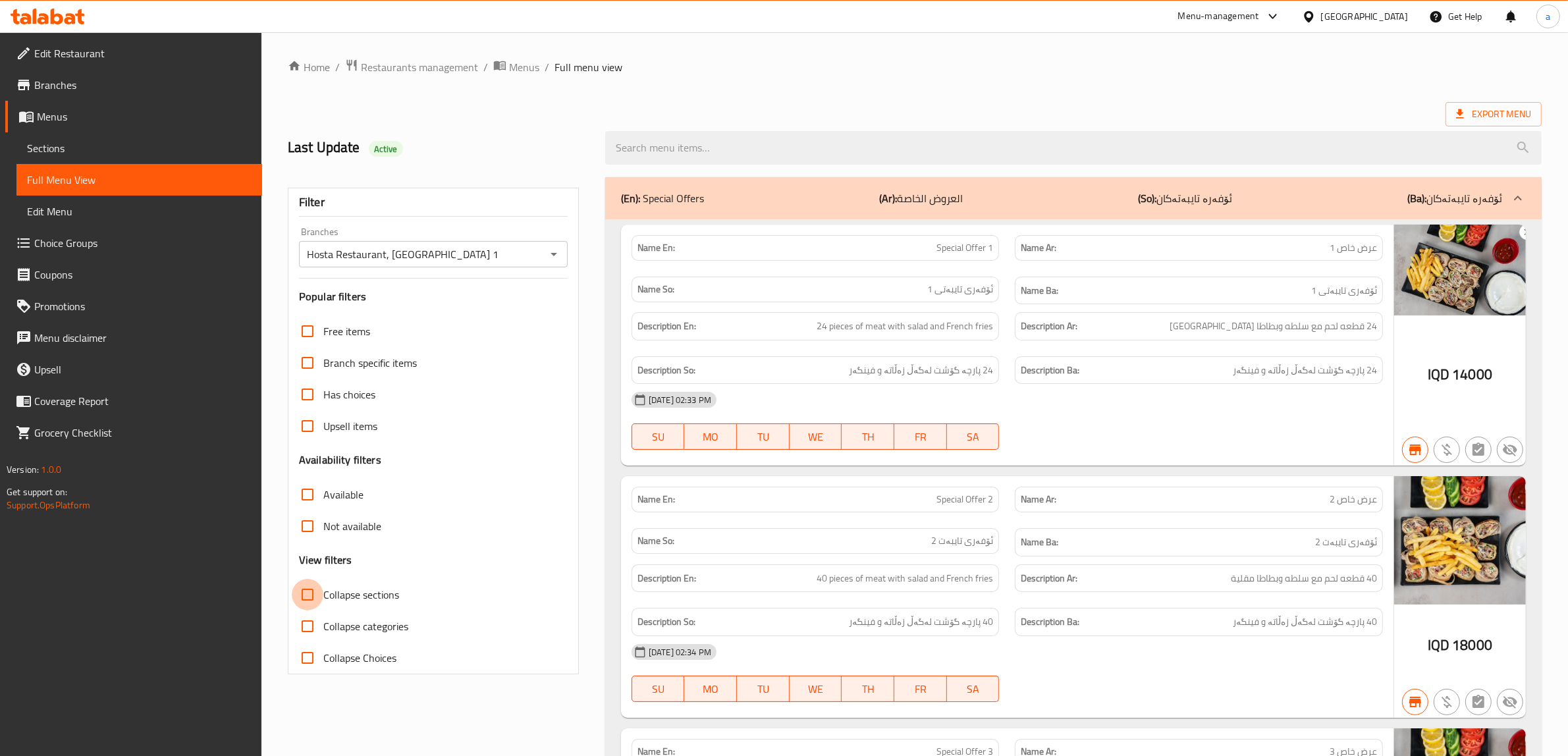
click at [303, 592] on input "Collapse sections" at bounding box center [307, 594] width 31 height 31
checkbox input "true"
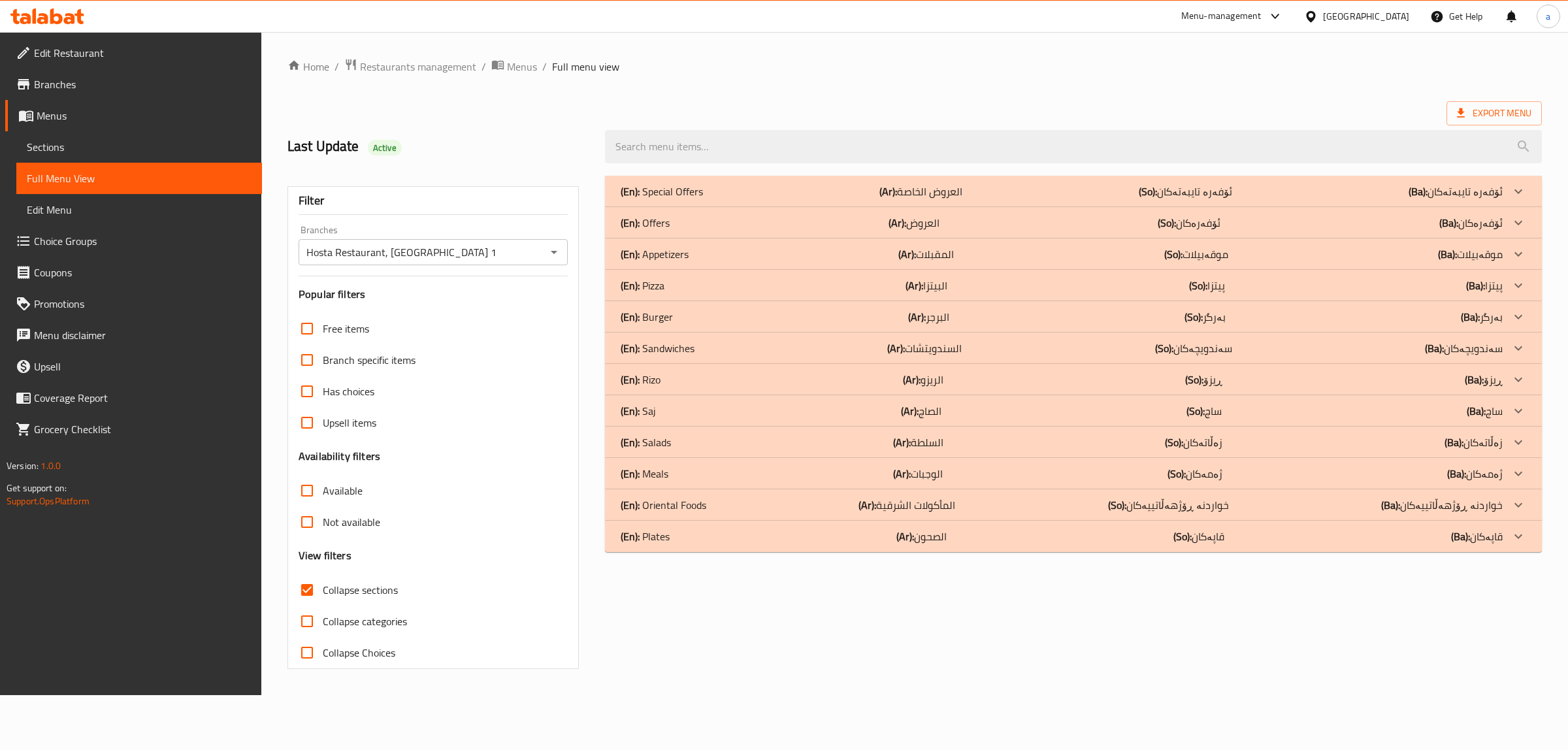
click at [671, 200] on div "(En): Pizza (Ar): البيتزا (So): پیتزا (Ba): پیتزا" at bounding box center [1061, 192] width 882 height 16
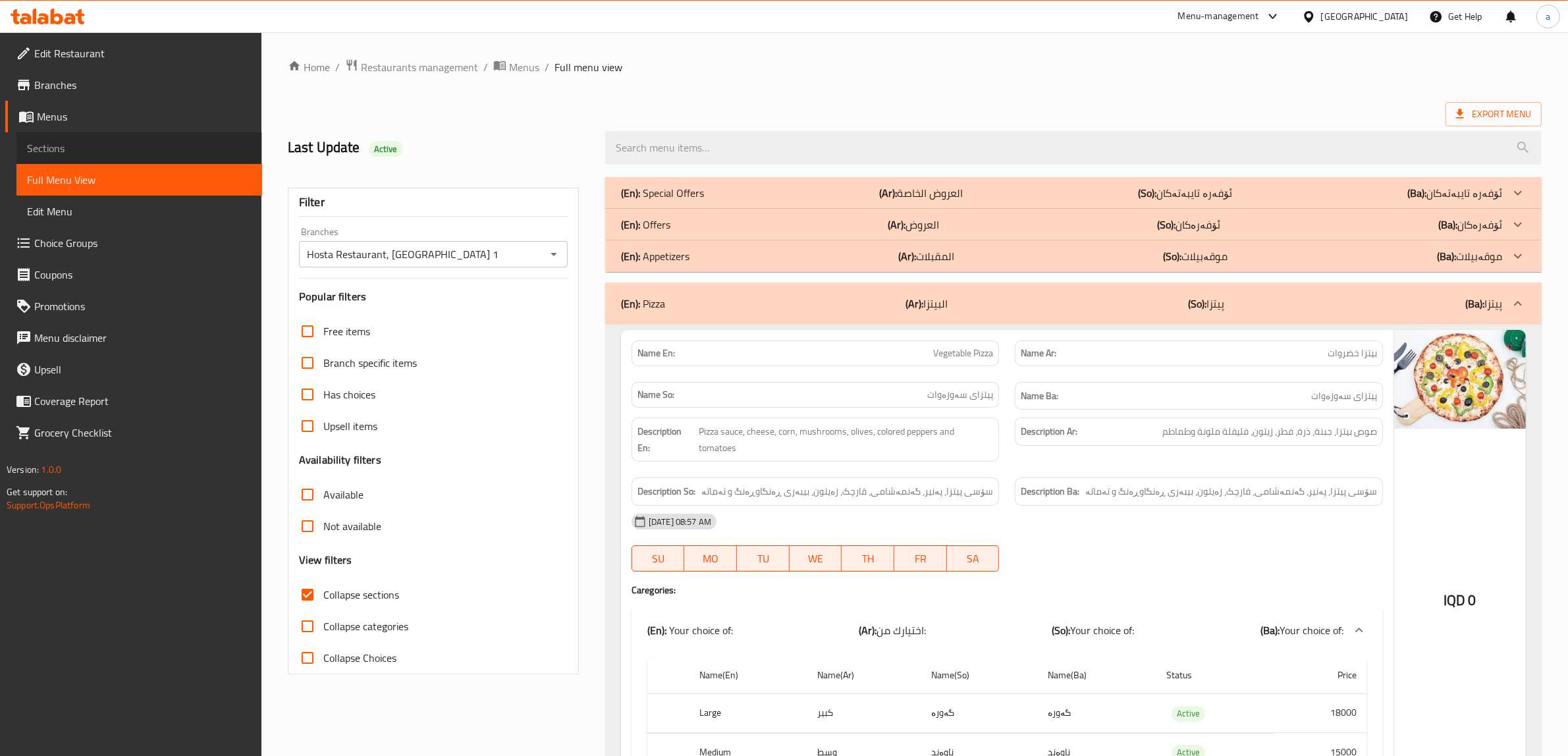
click at [37, 151] on span "Sections" at bounding box center [139, 148] width 225 height 16
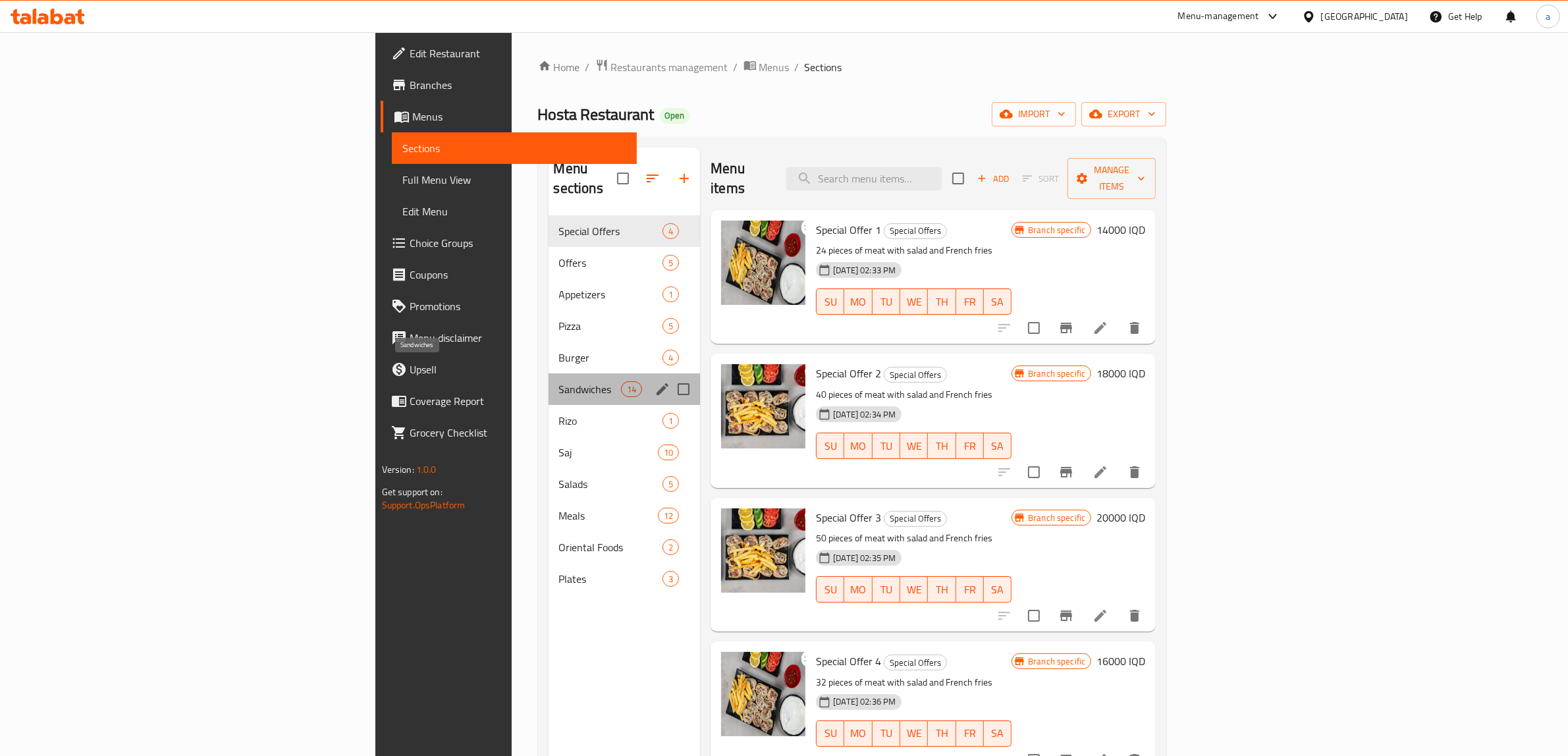
click at [559, 382] on span "Sandwiches" at bounding box center [590, 390] width 62 height 16
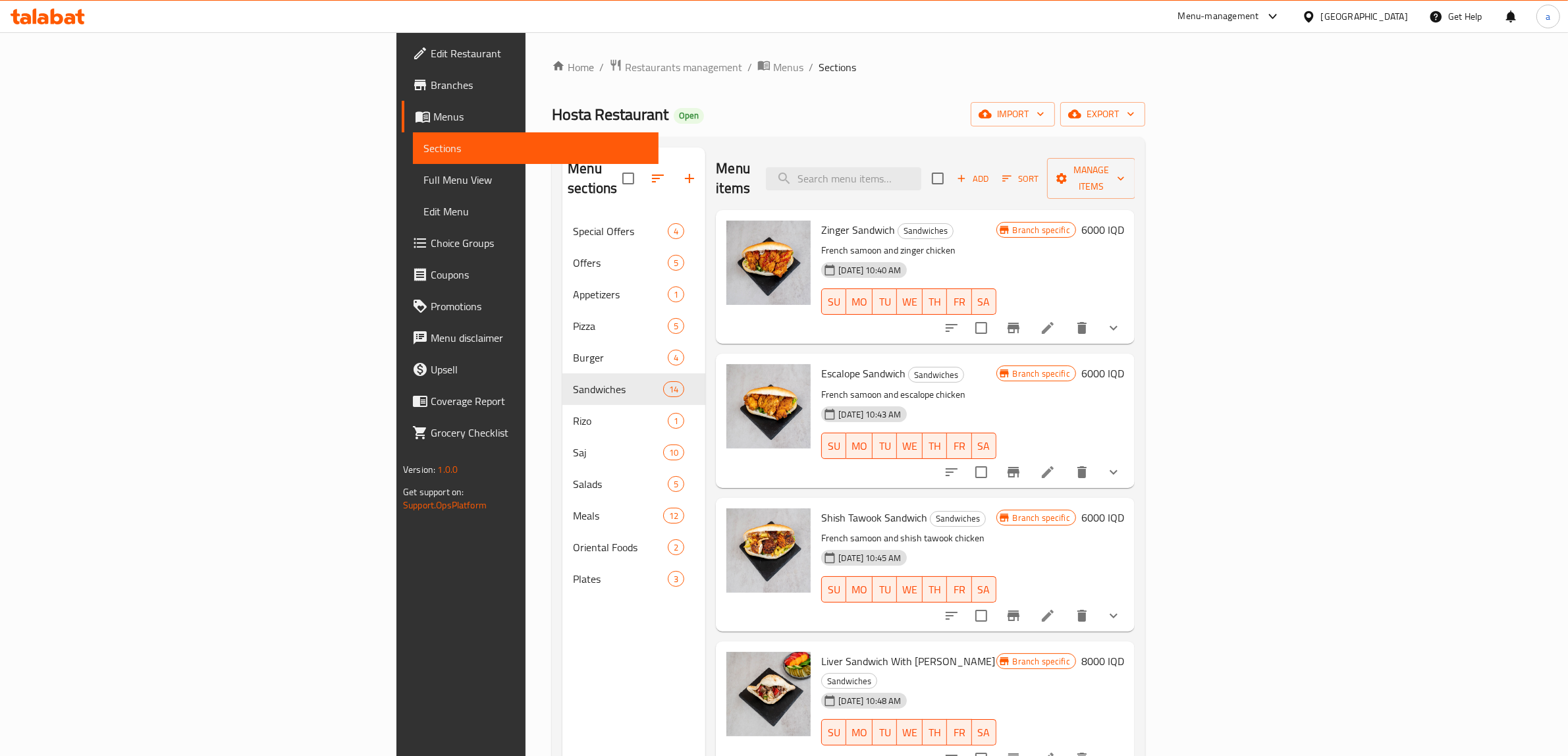
click at [563, 649] on div "Menu sections Special Offers 4 Offers 5 Appetizers 1 Pizza 5 Burger 4 Sandwiche…" at bounding box center [634, 525] width 143 height 756
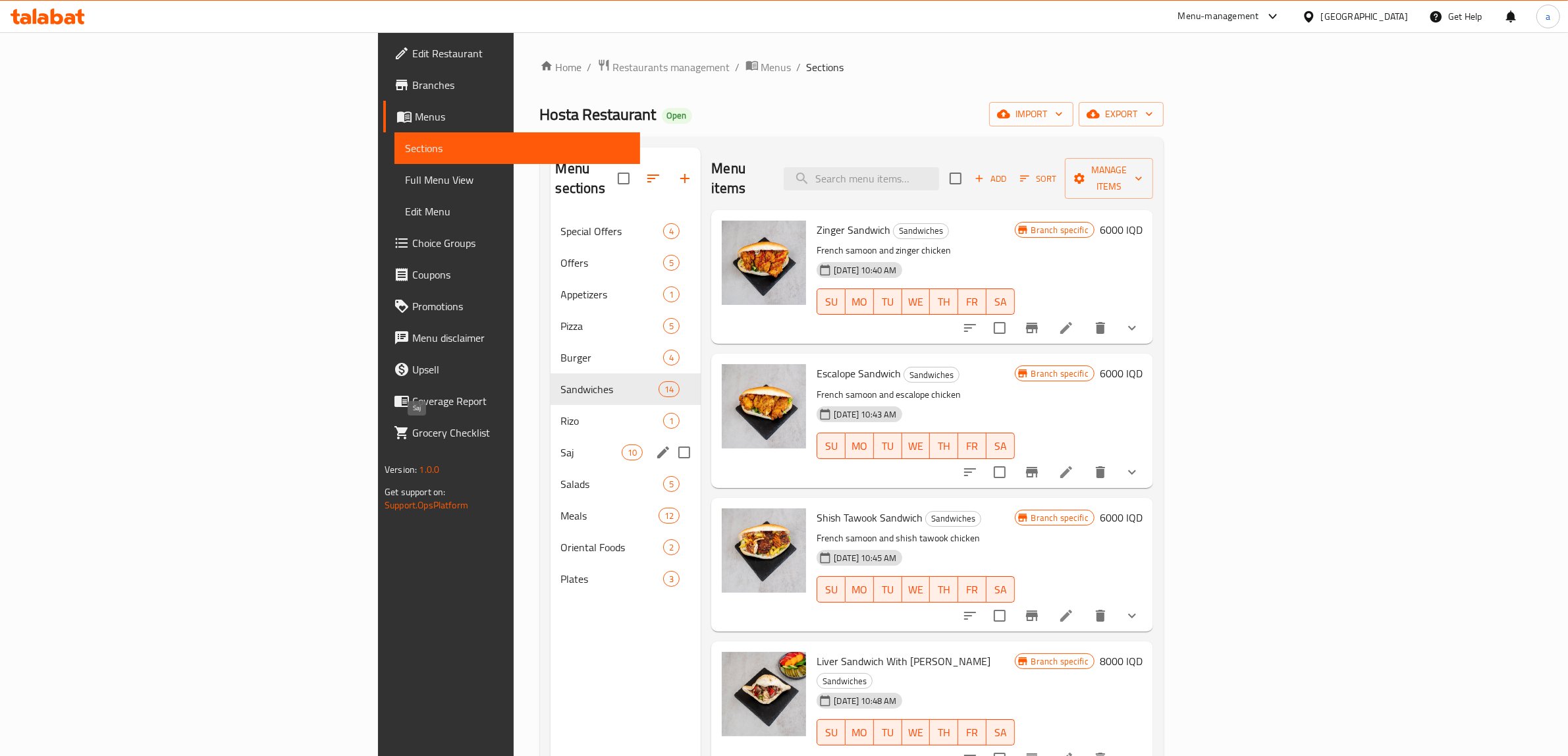
click at [561, 444] on span "Saj" at bounding box center [592, 452] width 61 height 16
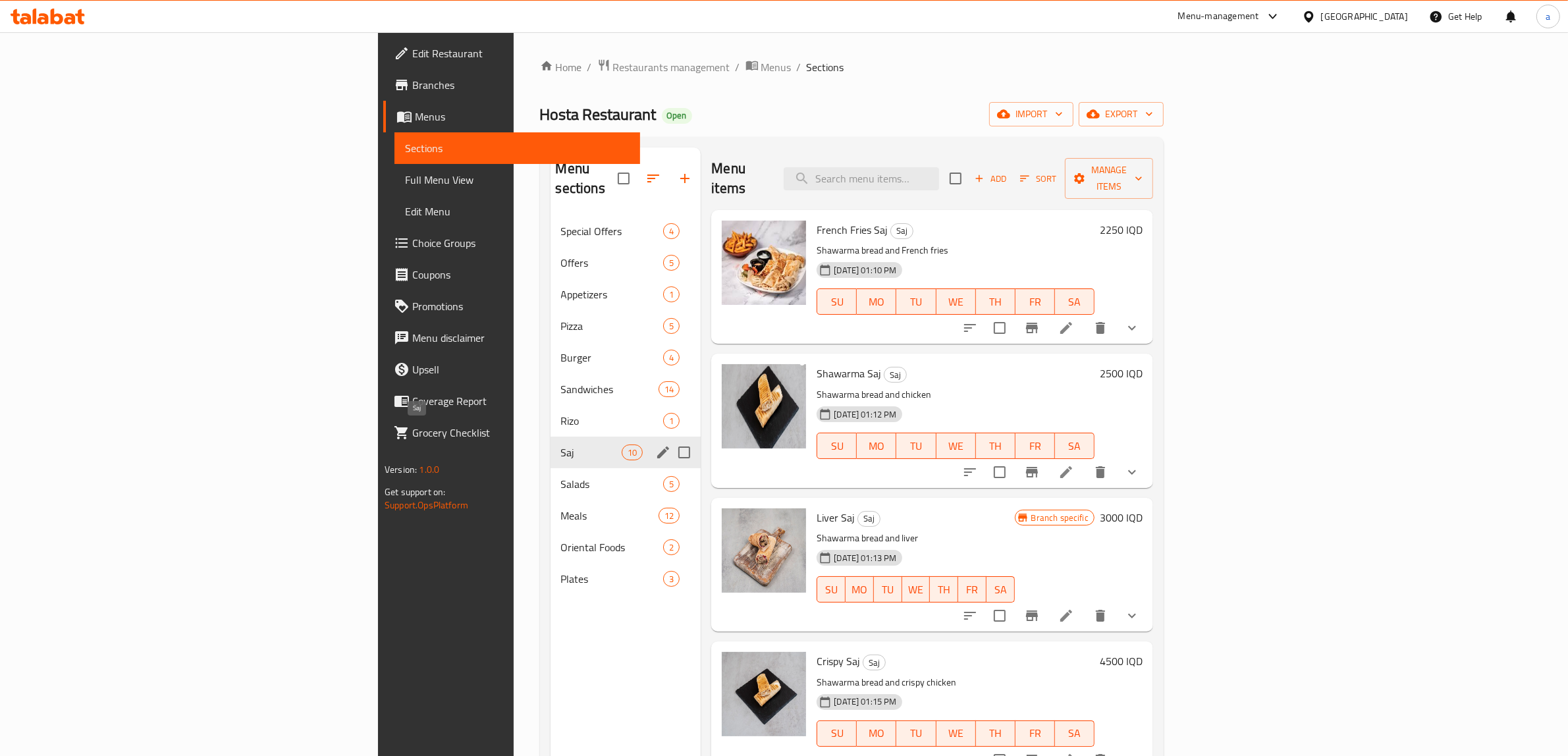
click at [561, 444] on span "Saj" at bounding box center [592, 452] width 61 height 16
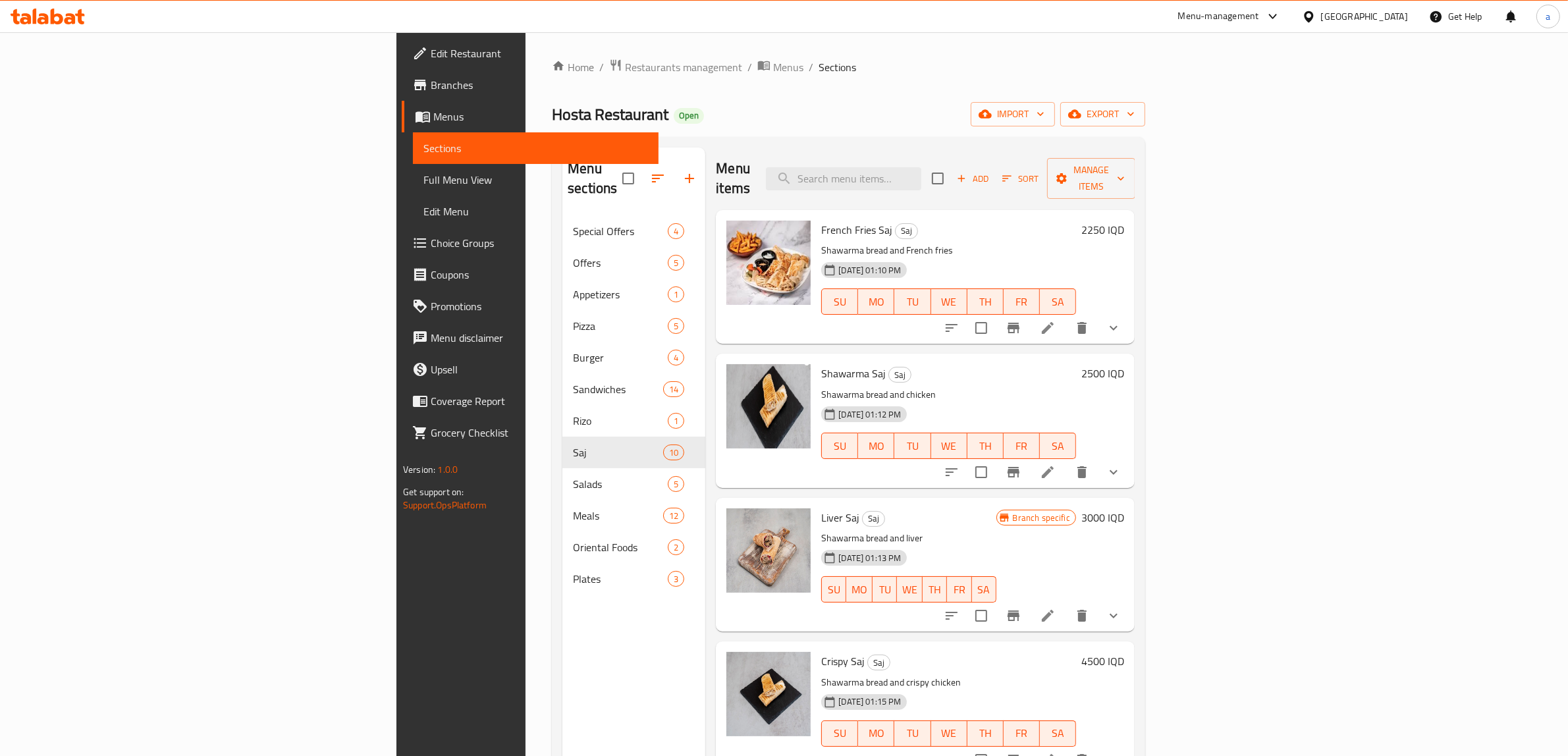
click at [1124, 221] on h6 "2250 IQD" at bounding box center [1102, 229] width 43 height 19
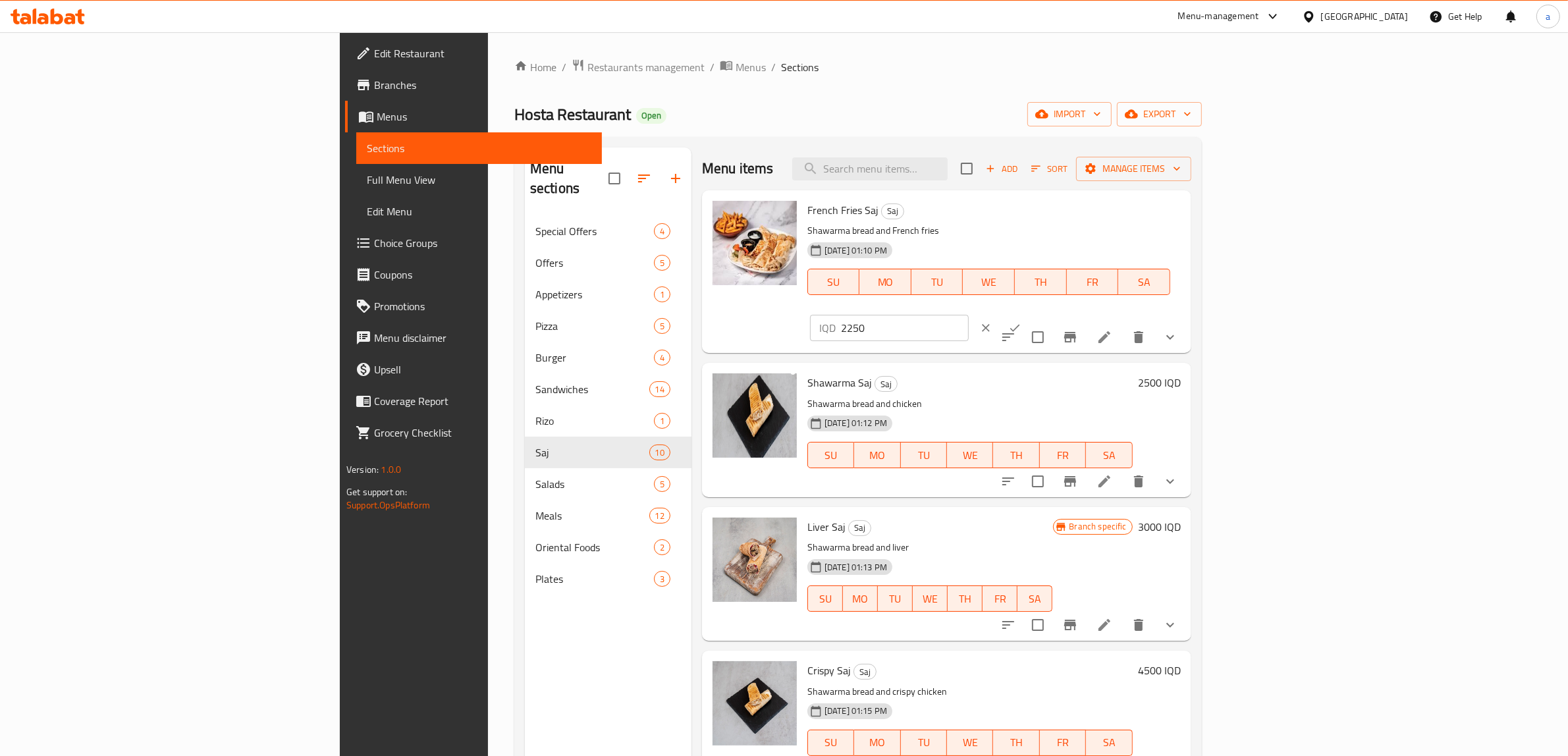
click at [969, 315] on input "2250" at bounding box center [905, 328] width 128 height 27
paste input "300"
type input "3000"
click at [1021, 321] on icon "ok" at bounding box center [1015, 328] width 13 height 13
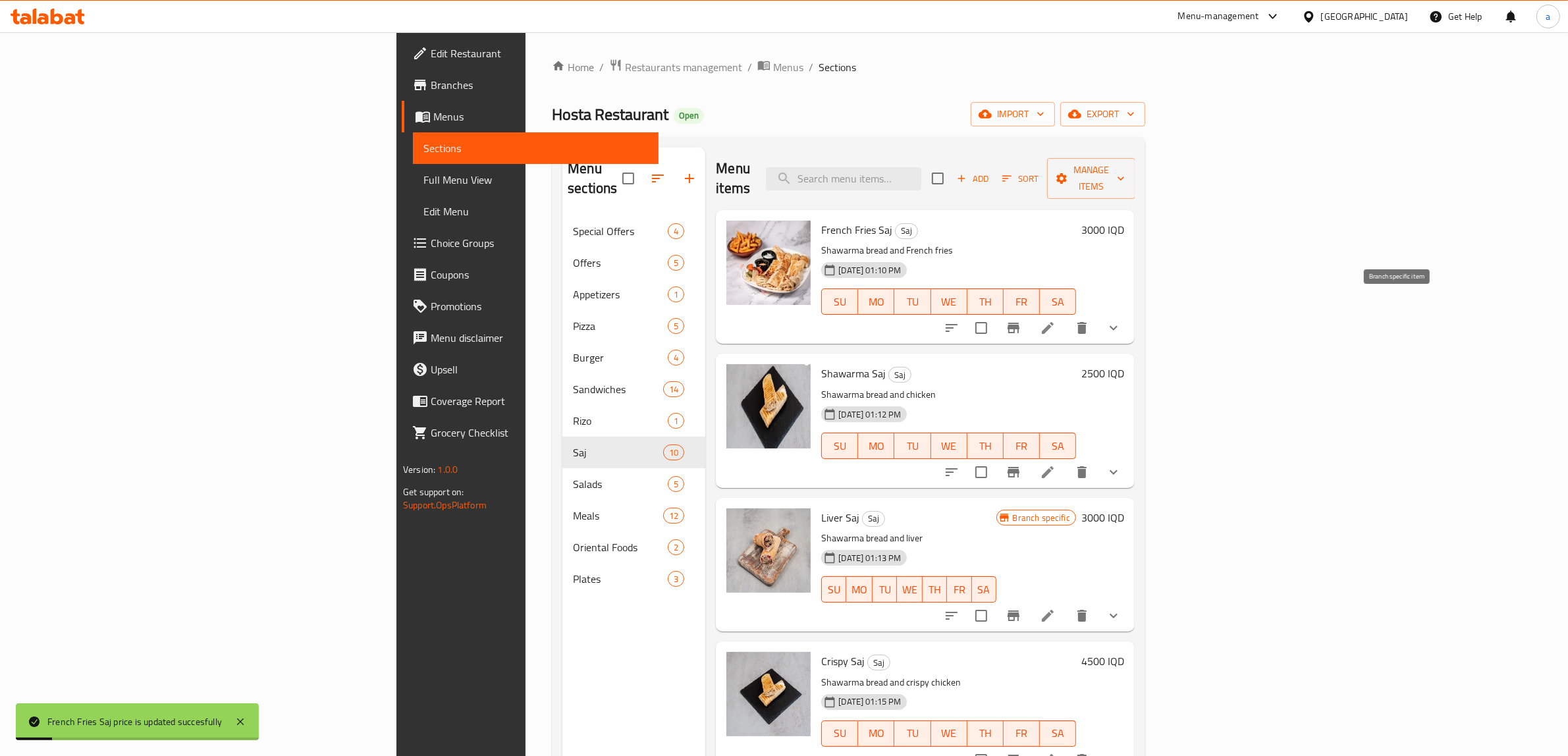
click at [1021, 320] on icon "Branch-specific-item" at bounding box center [1013, 328] width 16 height 16
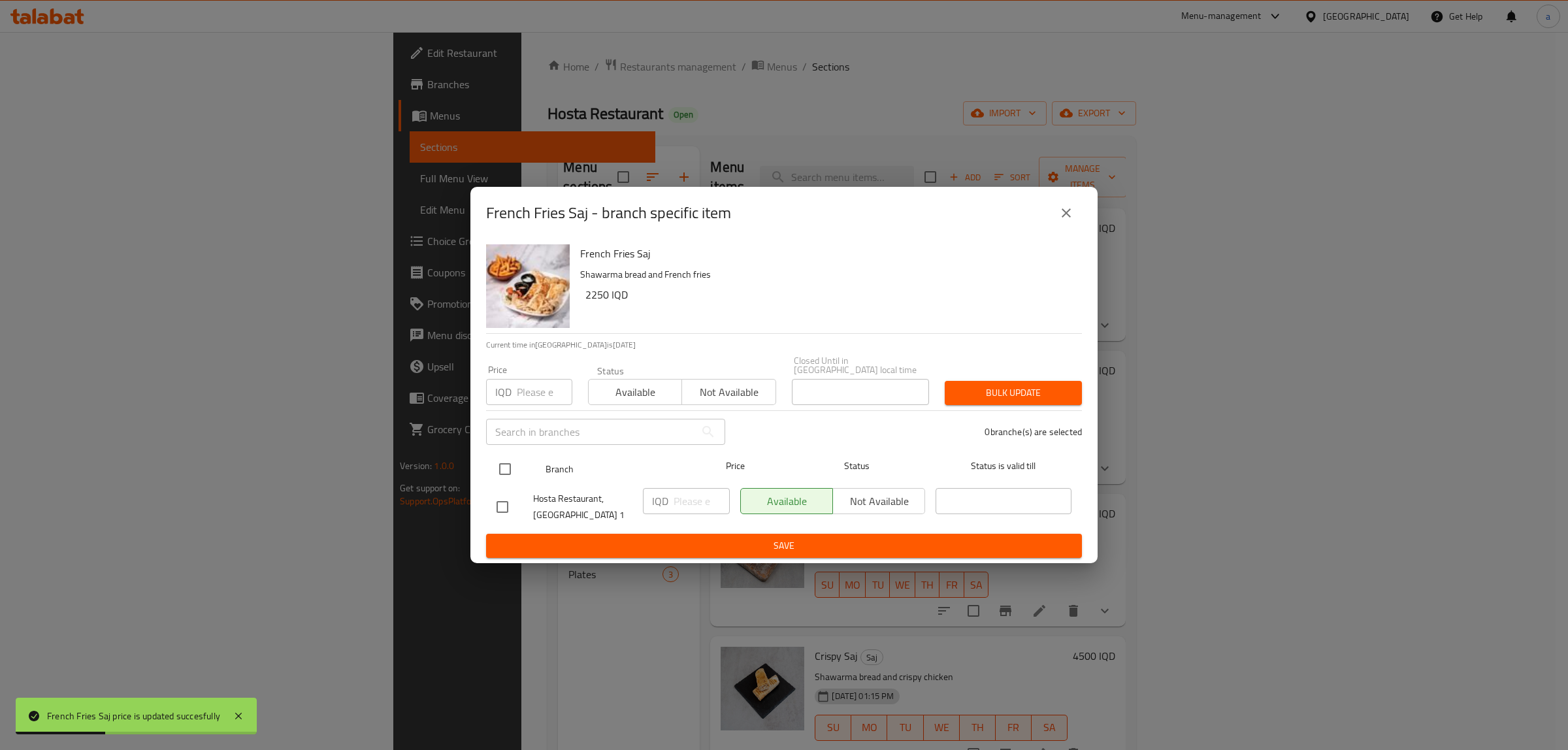
click at [505, 474] on input "checkbox" at bounding box center [505, 469] width 27 height 27
checkbox input "true"
click at [695, 495] on input "number" at bounding box center [702, 501] width 56 height 26
paste input "3000"
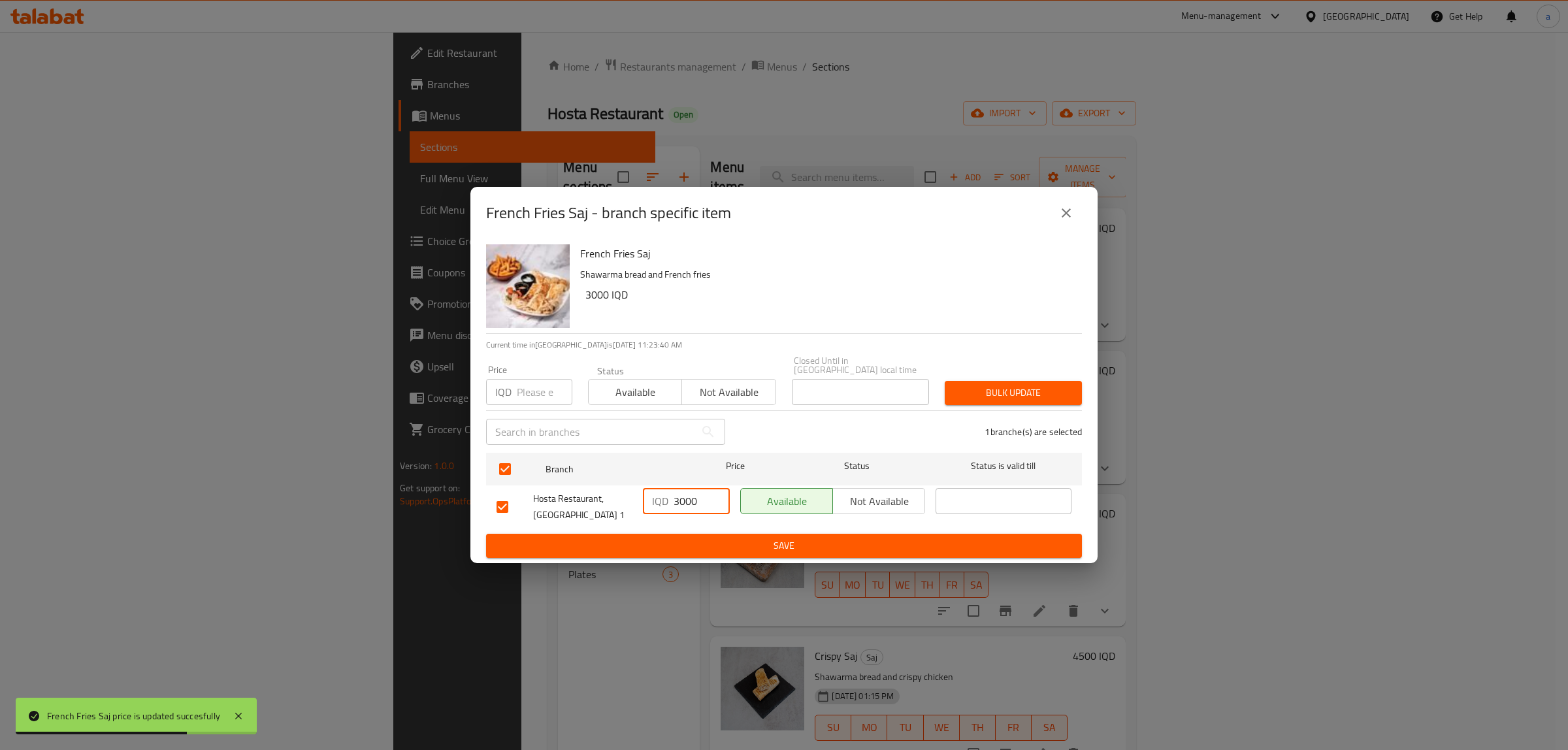
type input "3000"
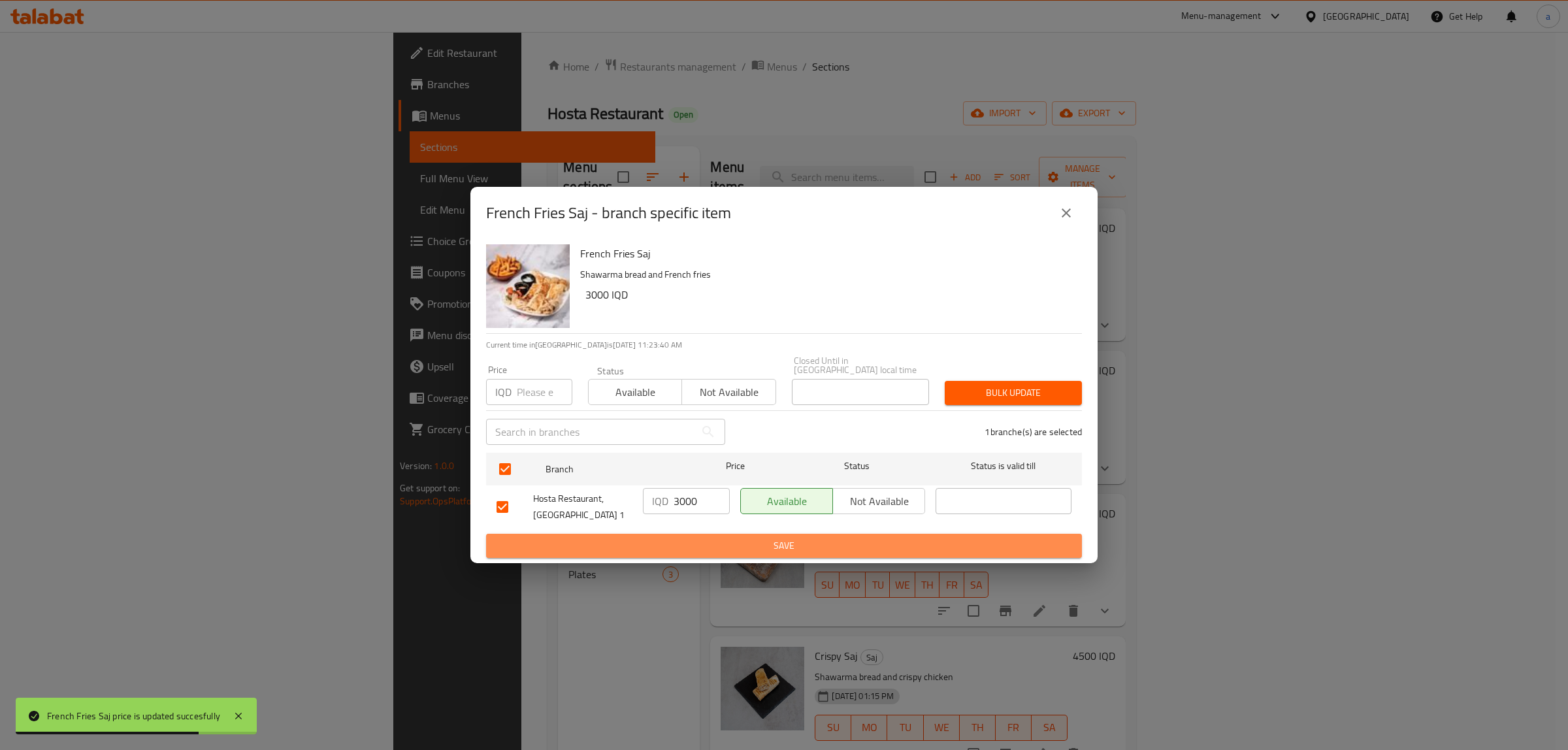
click at [724, 538] on span "Save" at bounding box center [784, 546] width 575 height 16
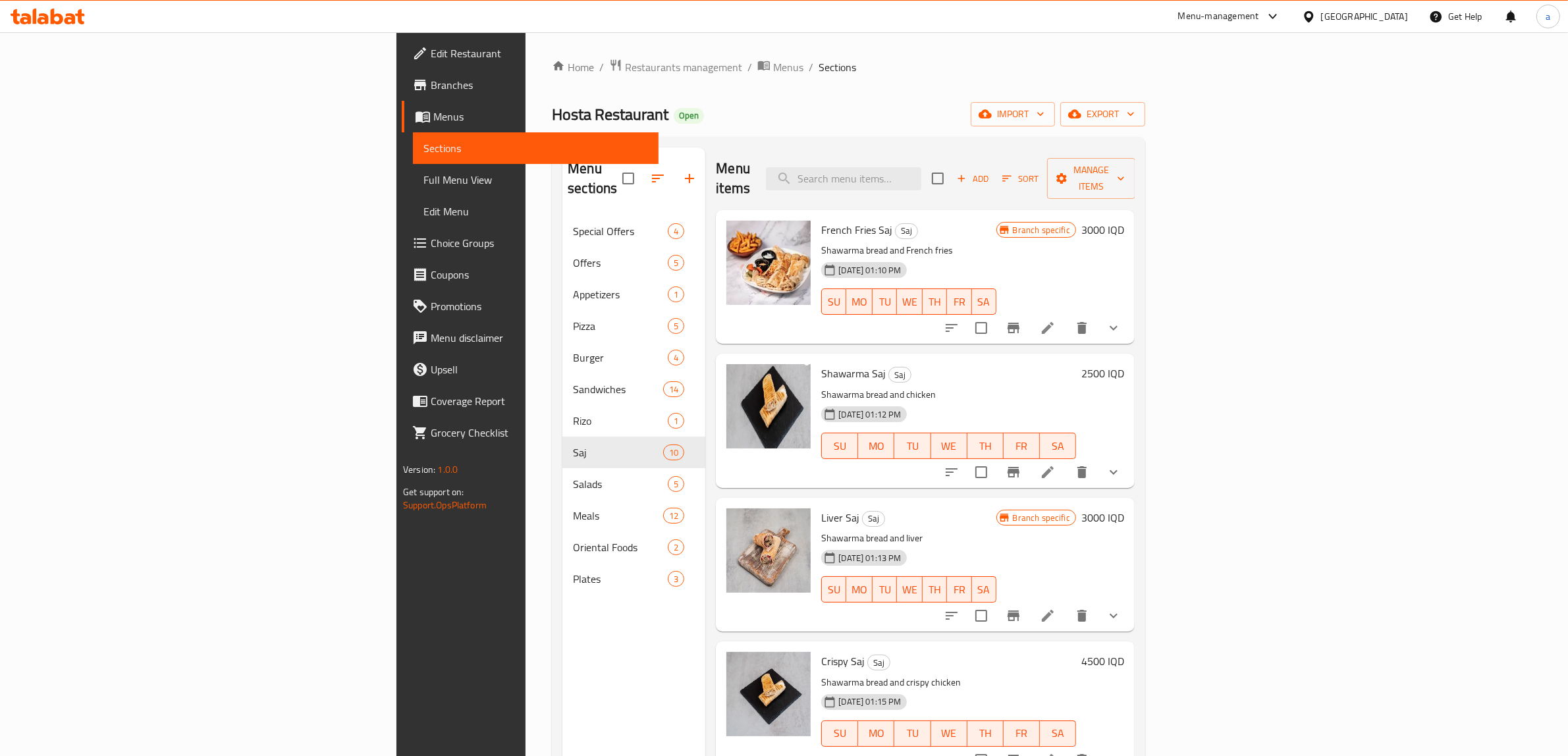
click at [1124, 364] on h6 "2500 IQD" at bounding box center [1102, 373] width 43 height 19
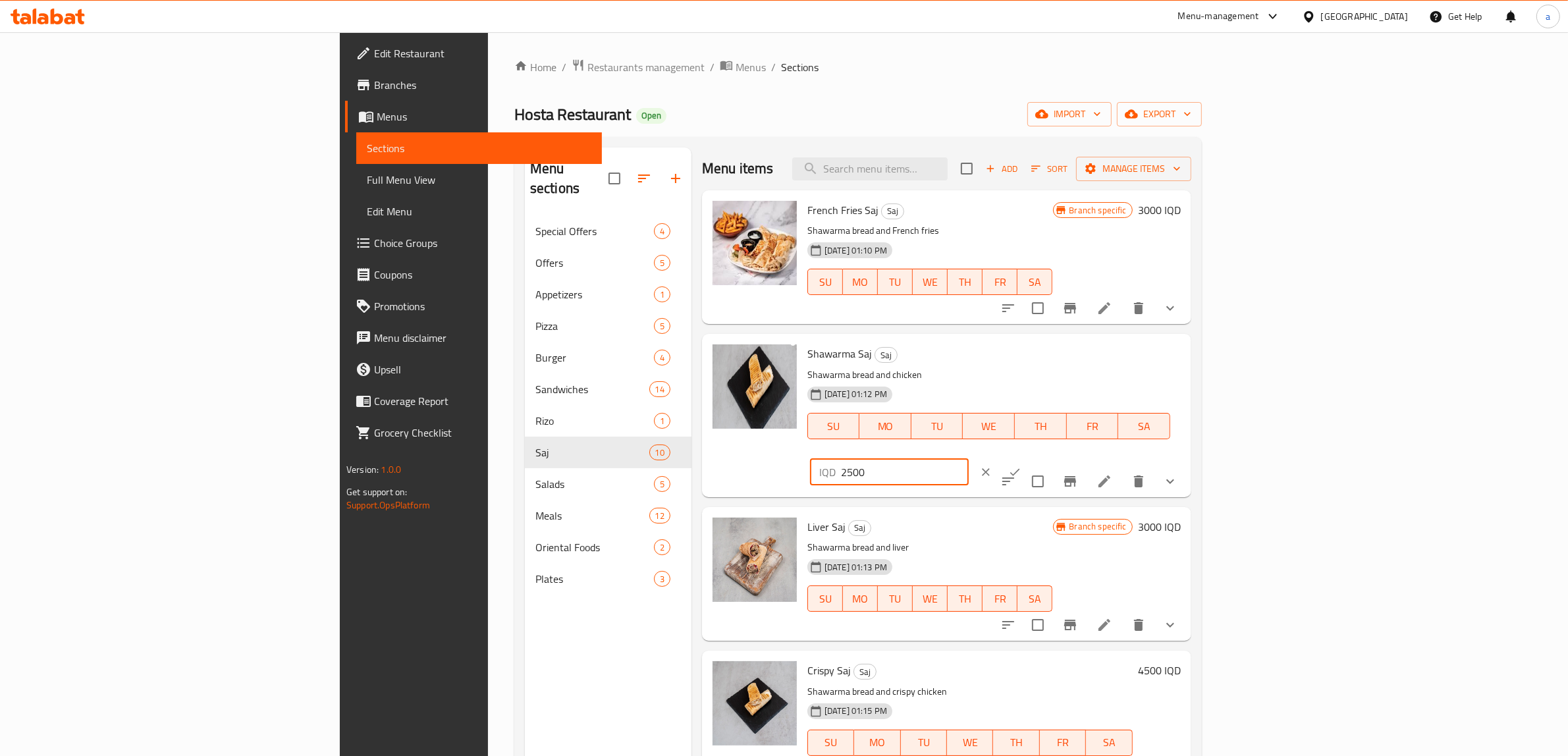
click at [969, 459] on input "2500" at bounding box center [905, 472] width 128 height 27
paste input "40"
type input "4000"
click at [1030, 458] on button "ok" at bounding box center [1015, 473] width 29 height 29
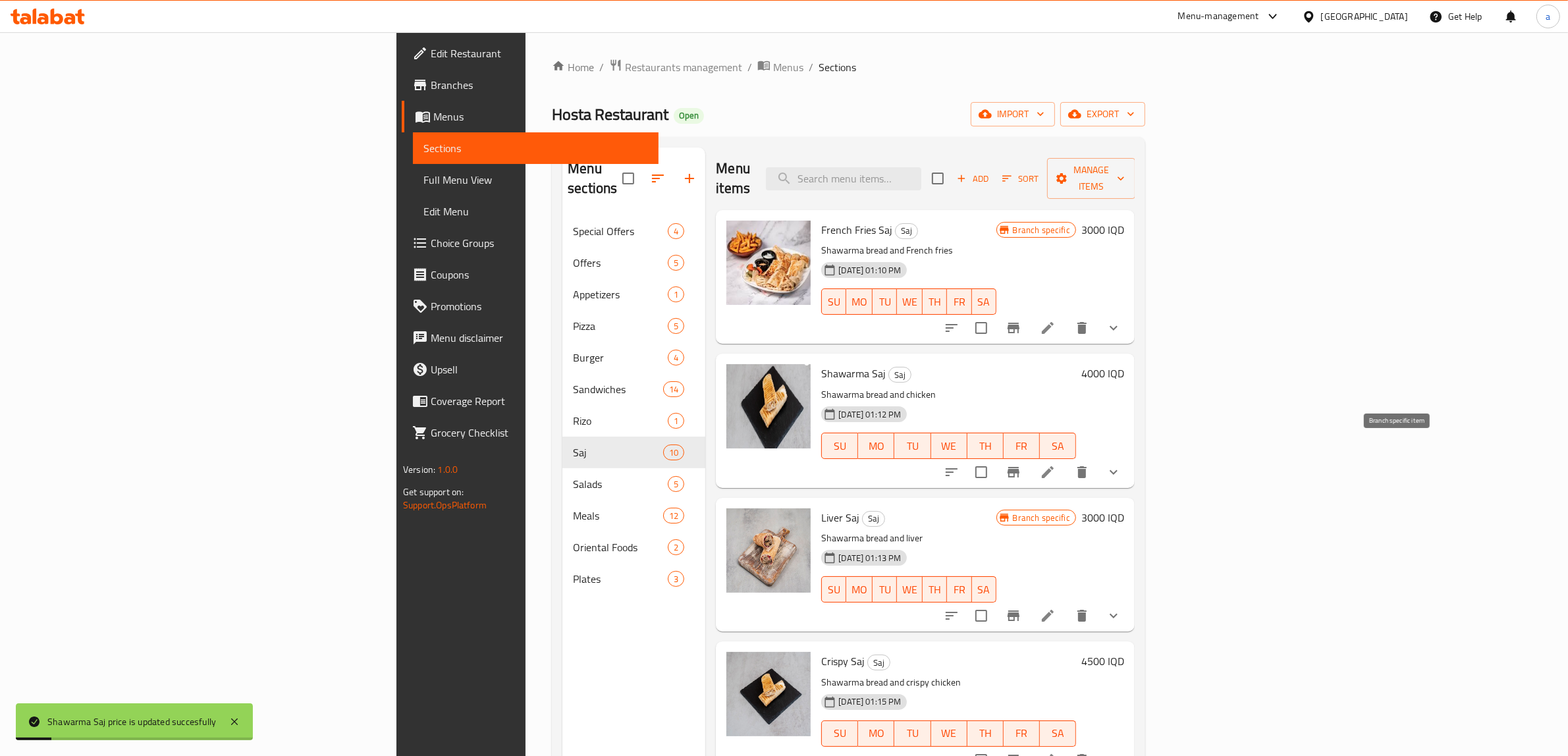
click at [1021, 465] on icon "Branch-specific-item" at bounding box center [1013, 473] width 16 height 16
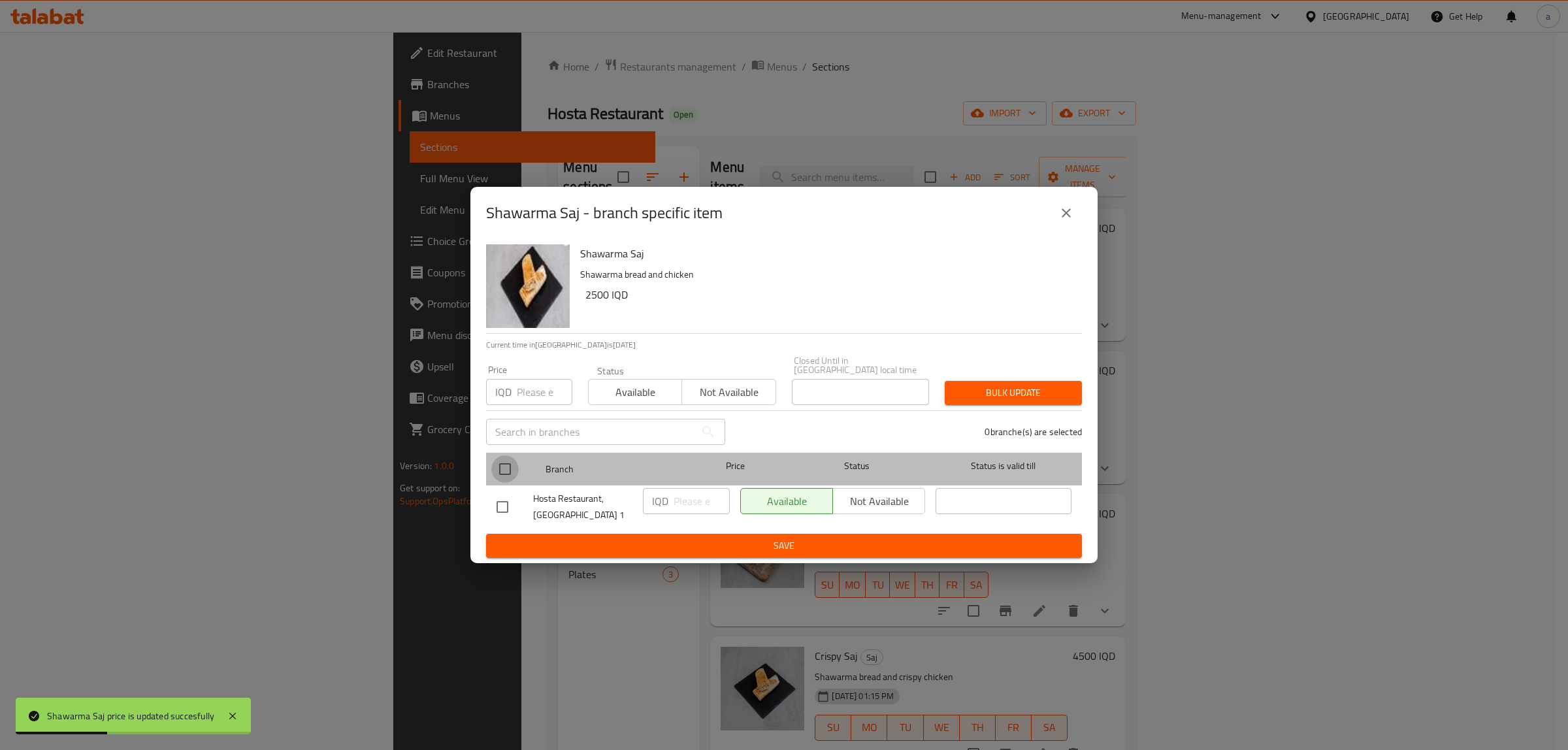
click at [494, 465] on input "checkbox" at bounding box center [505, 469] width 27 height 27
checkbox input "true"
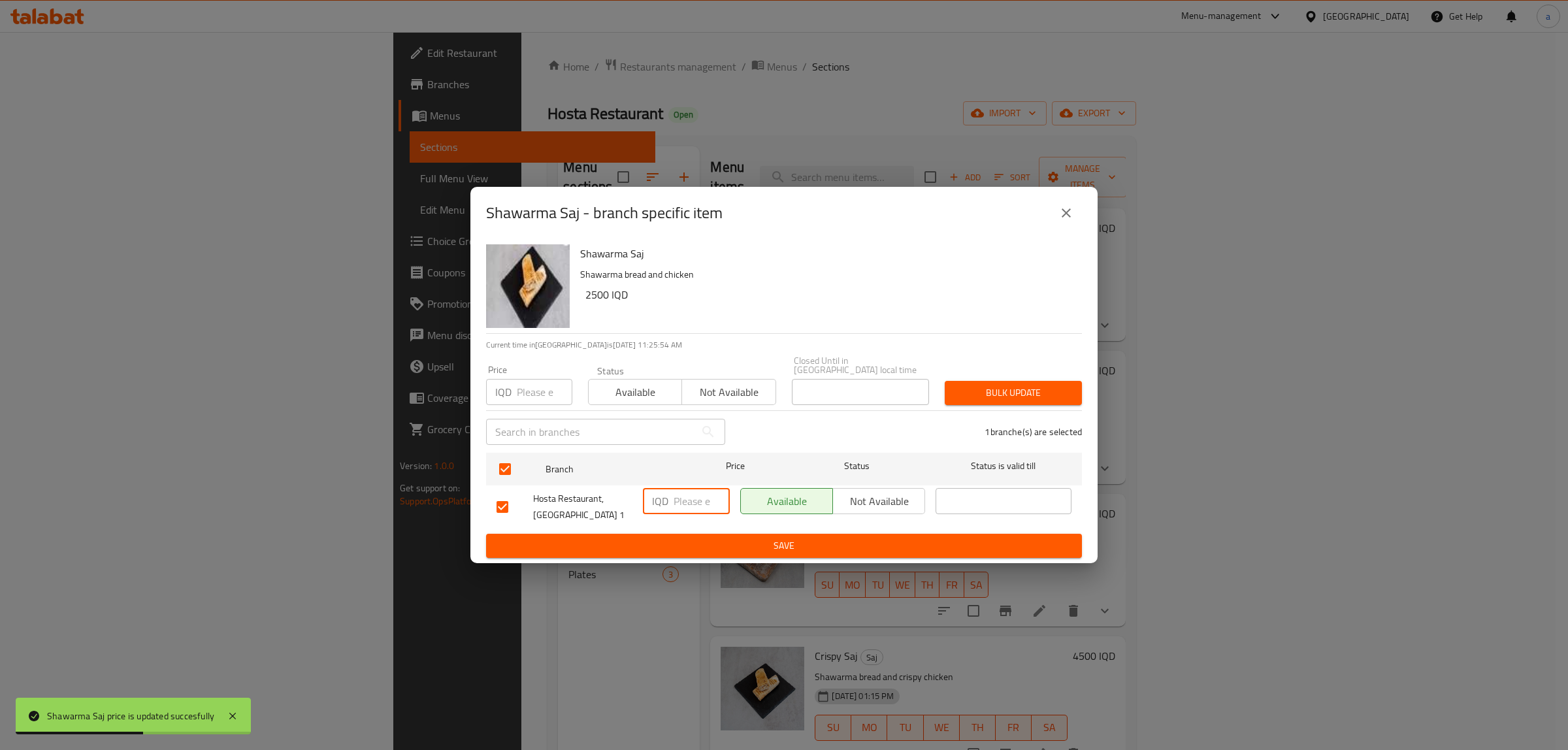
click at [683, 500] on input "number" at bounding box center [702, 501] width 56 height 26
paste input "4000"
type input "4000"
click at [722, 544] on span "Save" at bounding box center [784, 546] width 575 height 16
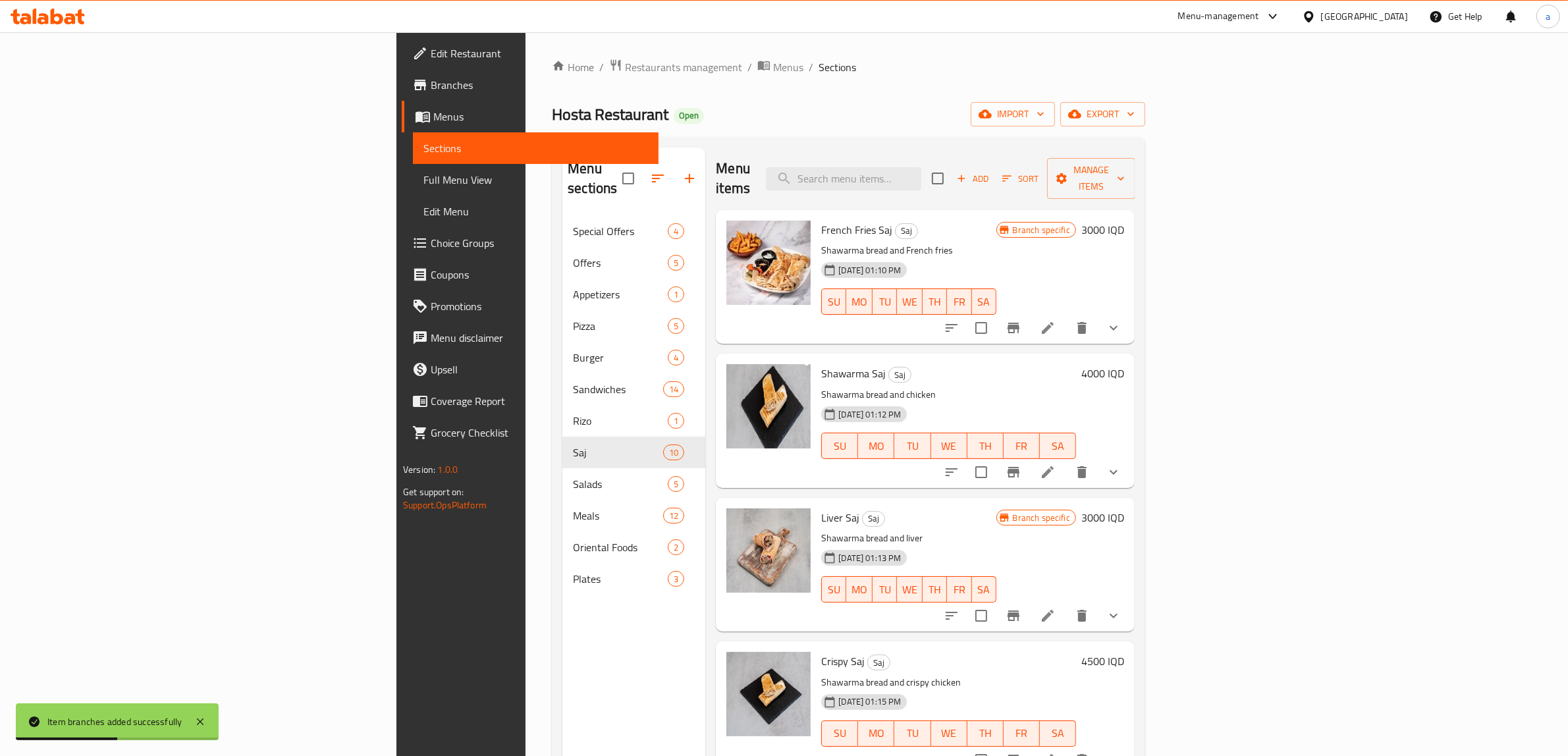
click at [1124, 509] on h6 "3000 IQD" at bounding box center [1102, 518] width 43 height 19
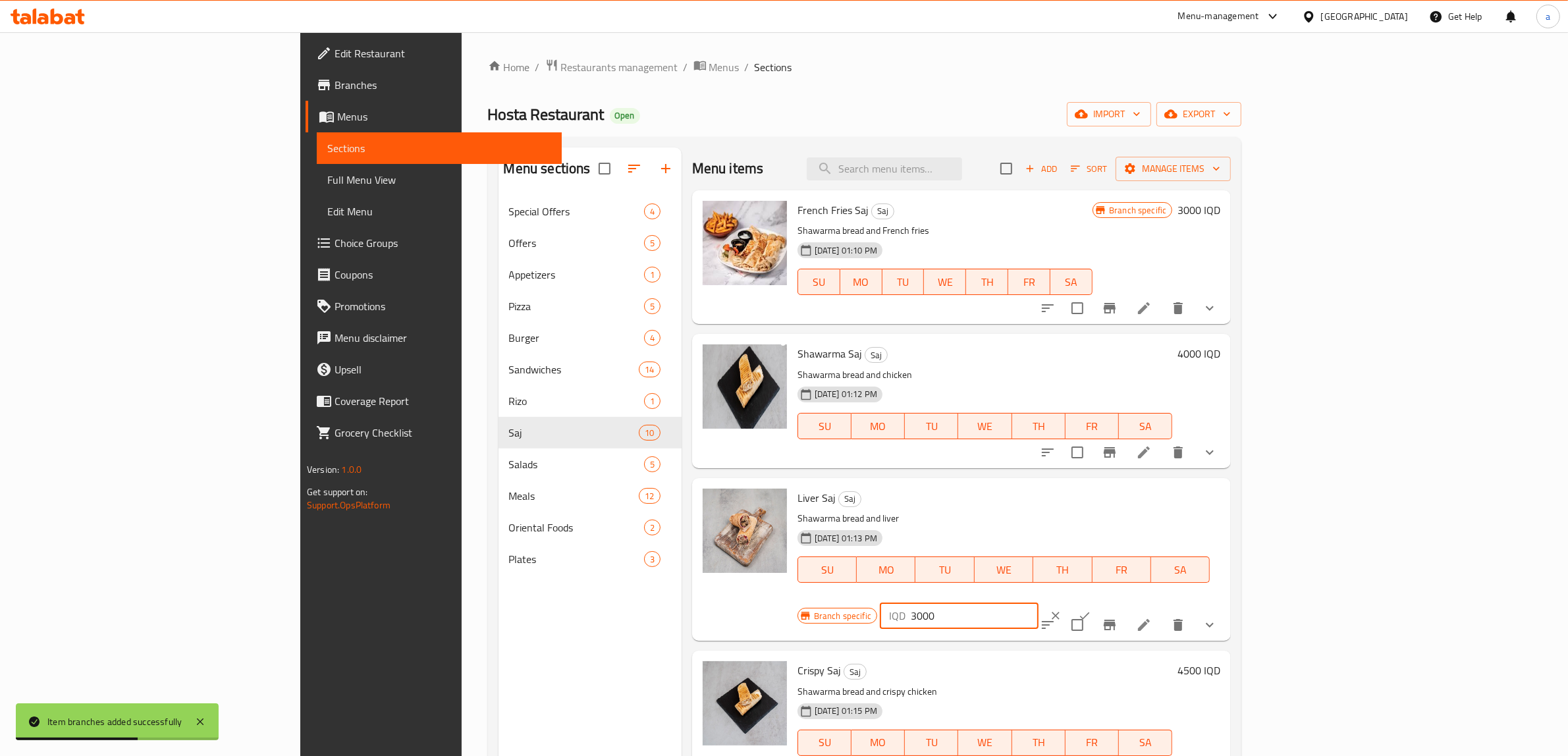
click at [1038, 603] on input "3000" at bounding box center [975, 616] width 128 height 27
paste input "8"
type input "8000"
click at [1100, 601] on button "ok" at bounding box center [1085, 616] width 29 height 29
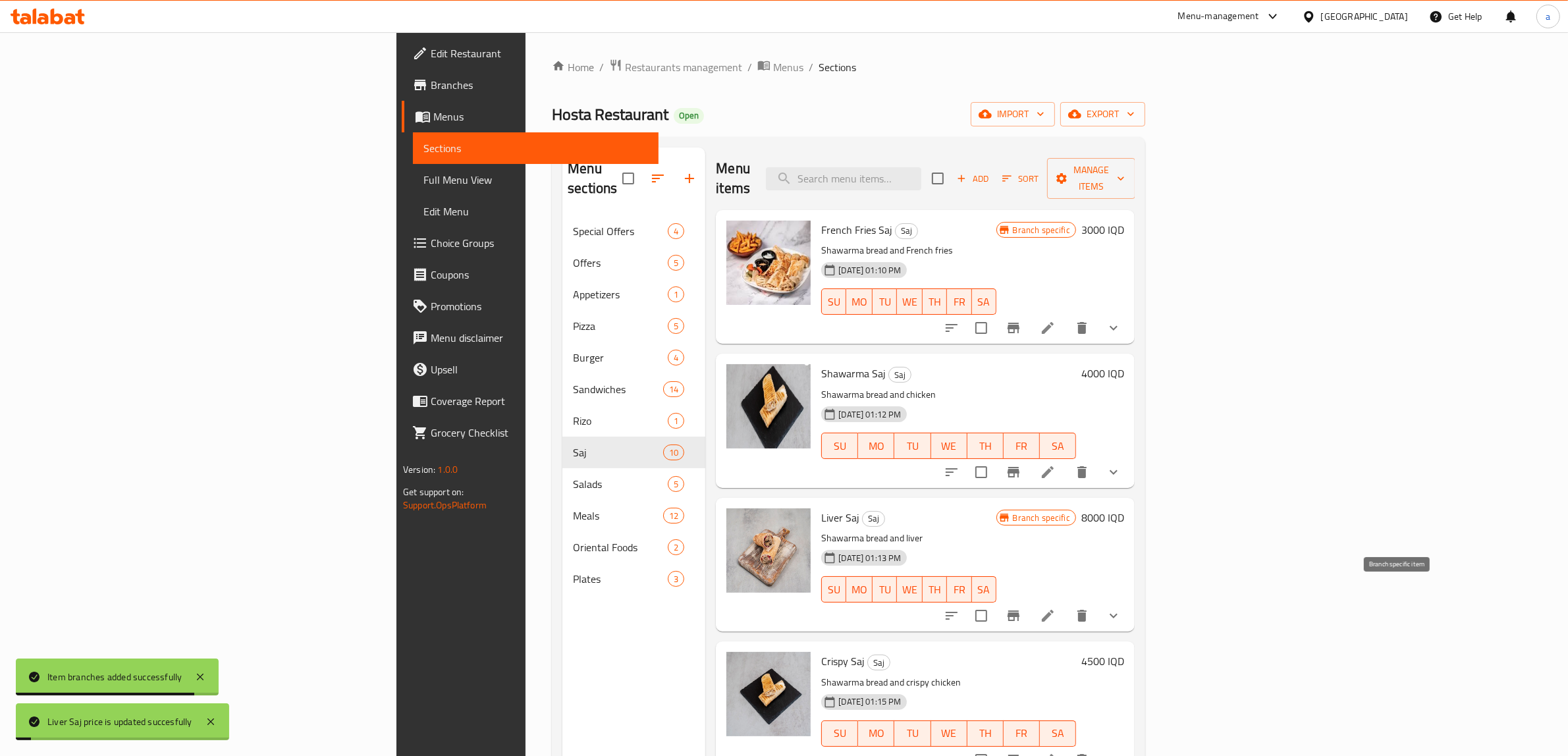
click at [1030, 600] on button "Branch-specific-item" at bounding box center [1013, 615] width 31 height 31
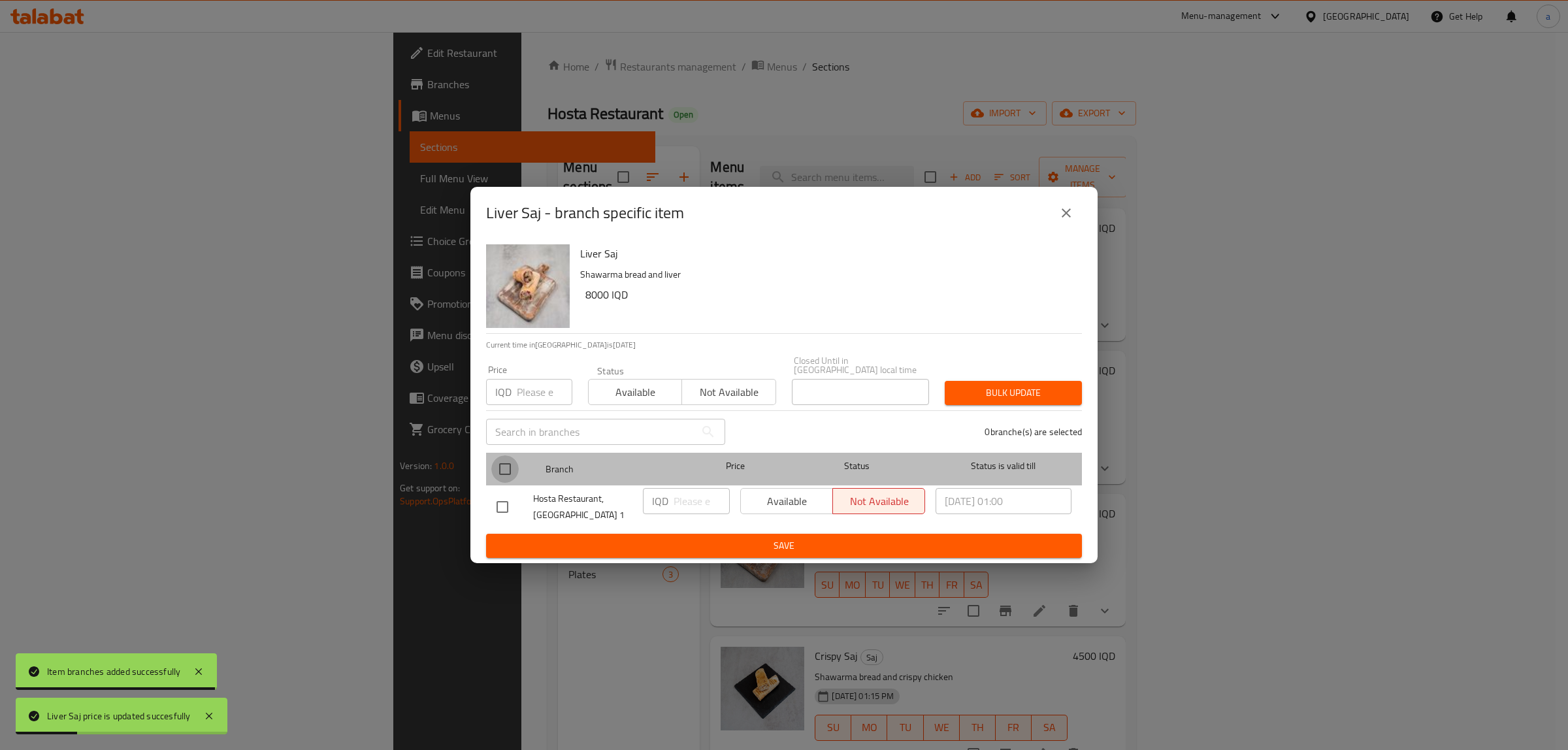
click at [517, 464] on input "checkbox" at bounding box center [505, 469] width 27 height 27
checkbox input "true"
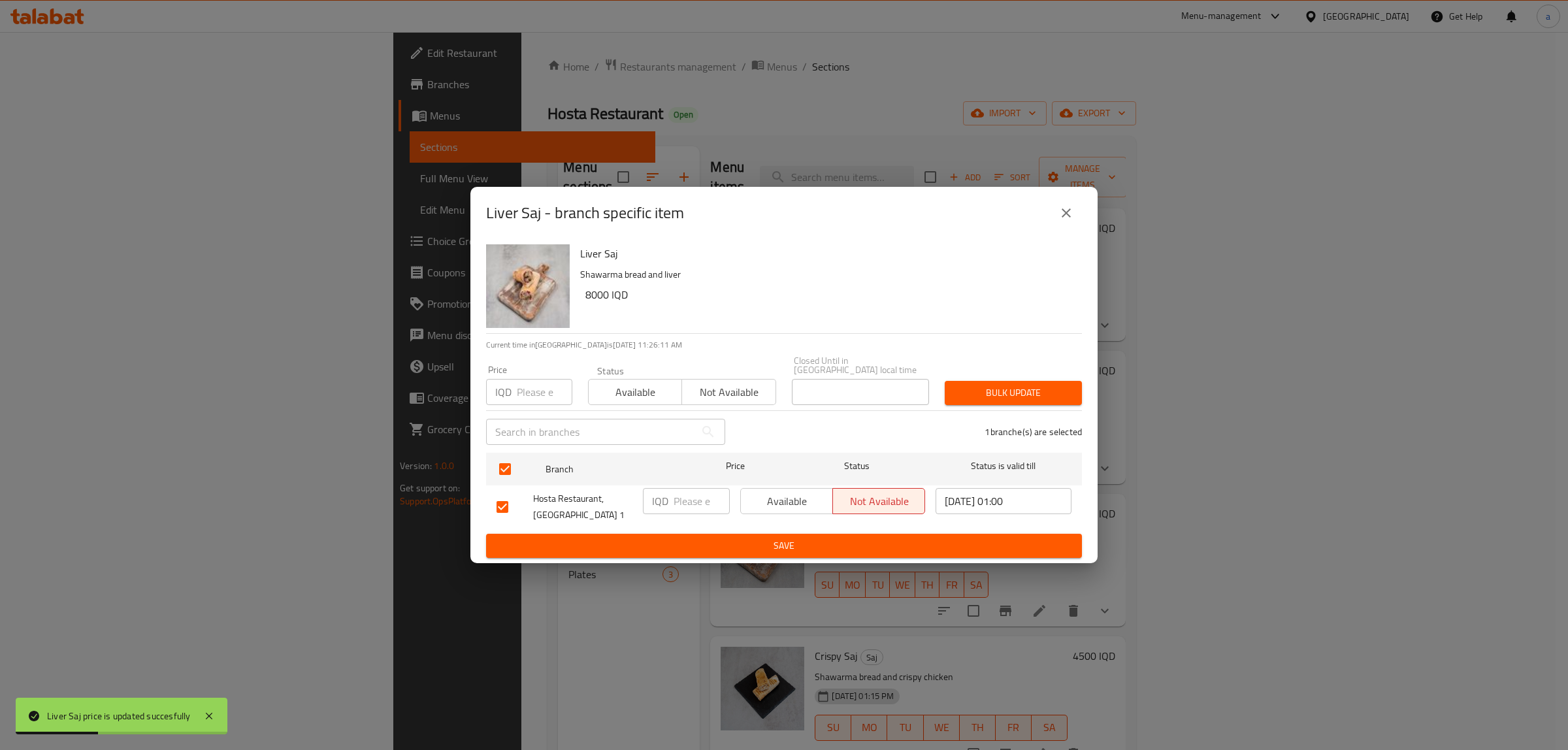
click at [687, 498] on input "number" at bounding box center [702, 501] width 56 height 26
paste input "8000"
type input "8000"
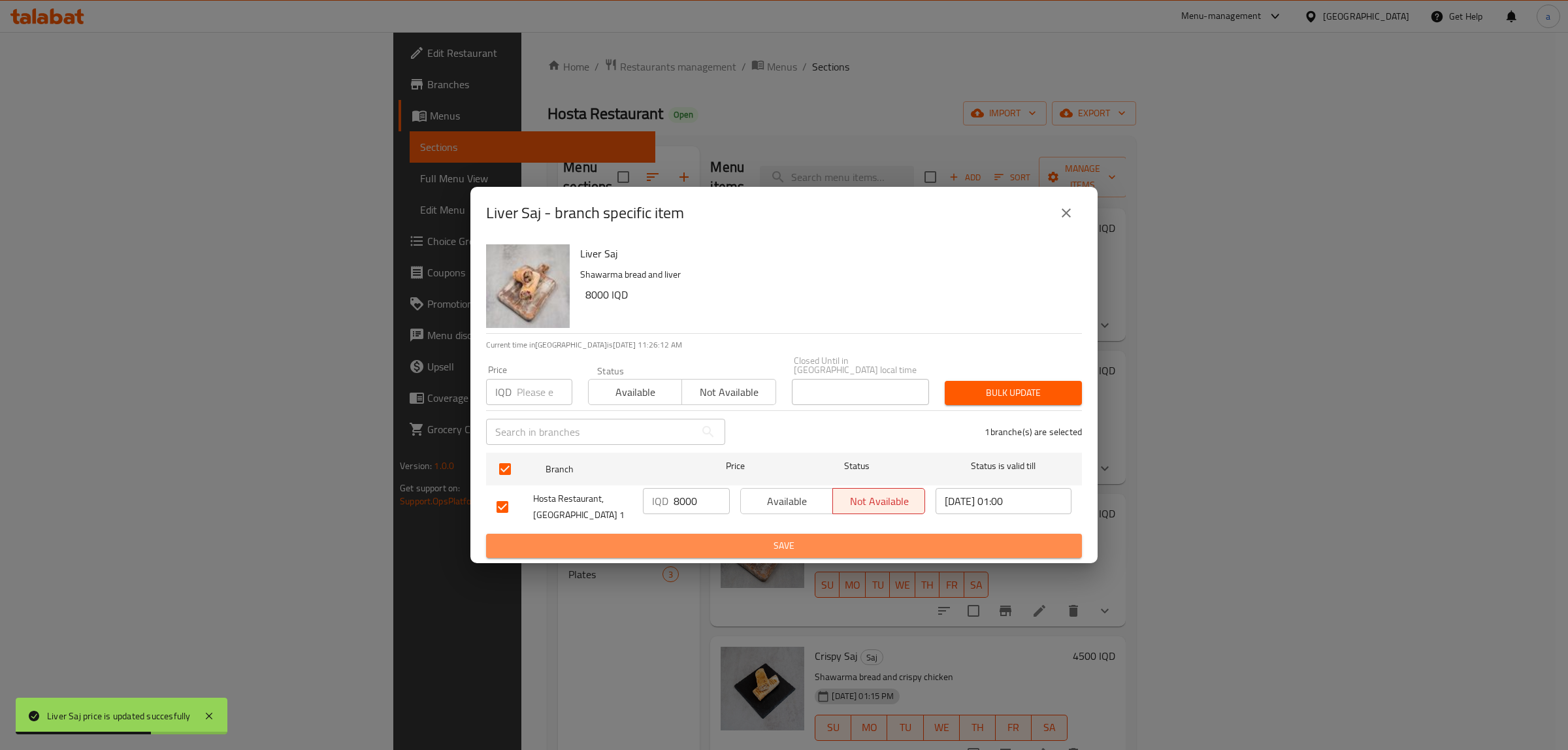
click at [717, 538] on span "Save" at bounding box center [784, 546] width 575 height 16
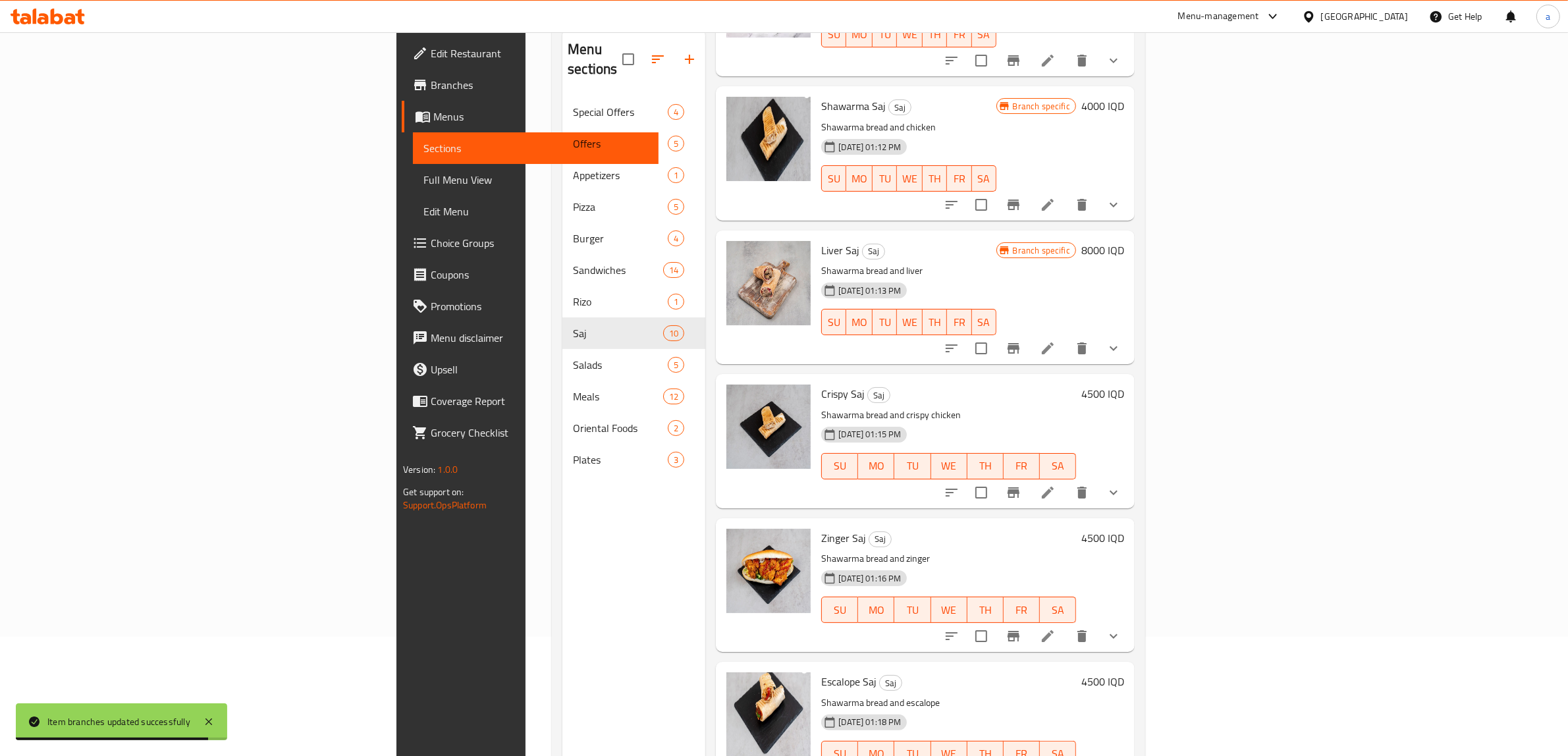
scroll to position [158, 0]
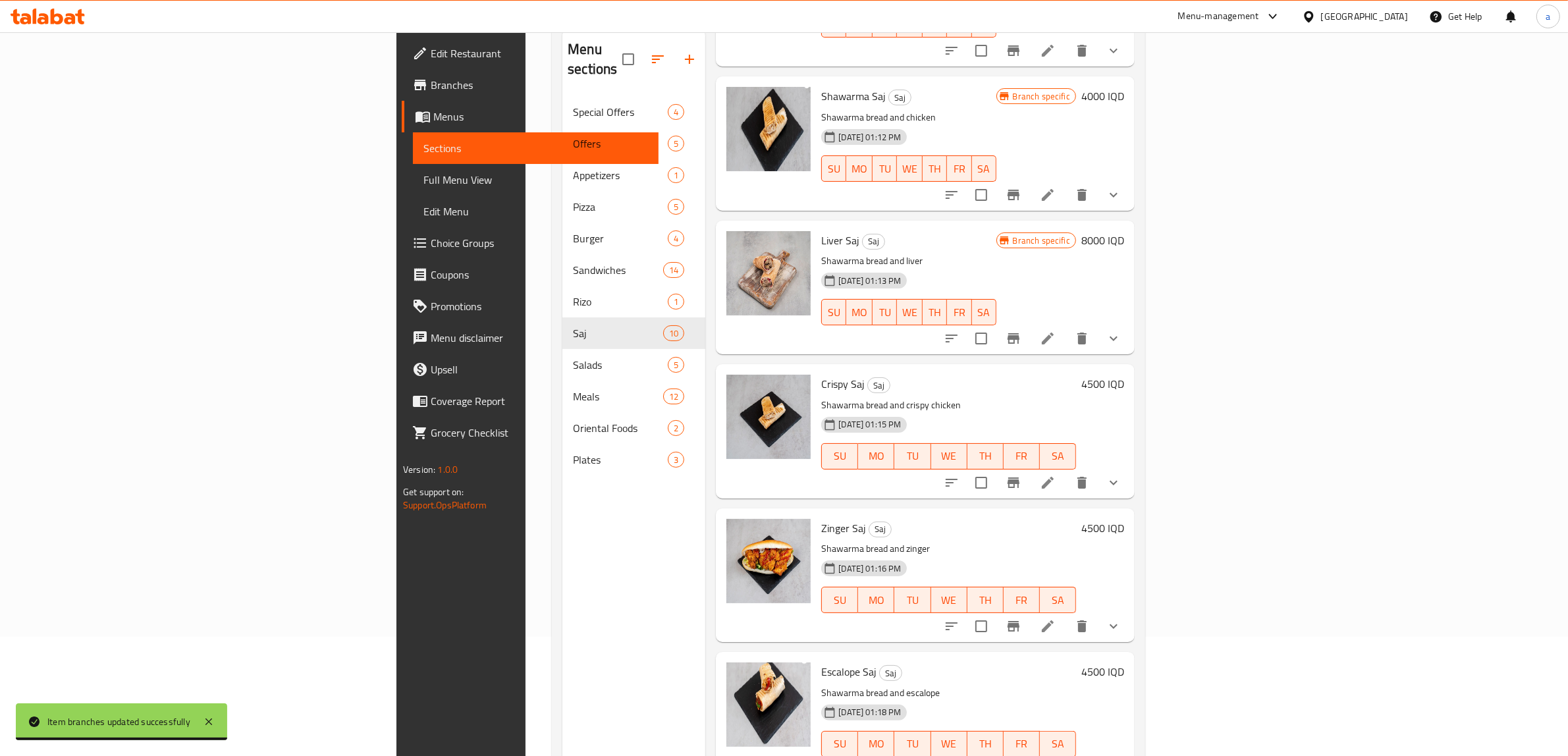
click at [1124, 375] on h6 "4500 IQD" at bounding box center [1102, 384] width 43 height 19
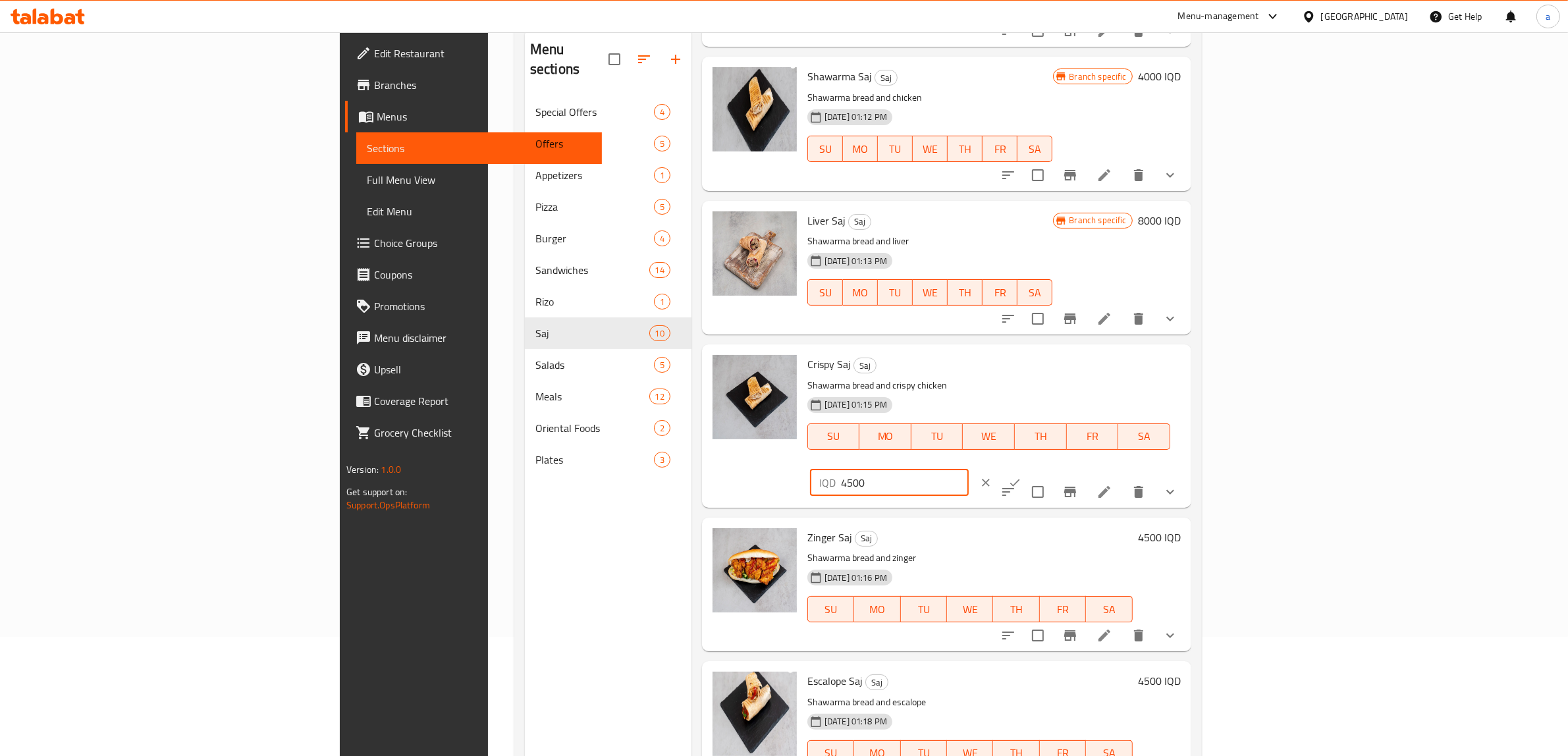
click at [969, 469] on input "4500" at bounding box center [905, 482] width 128 height 27
paste input "60"
type input "6000"
click at [1021, 477] on icon "ok" at bounding box center [1015, 483] width 13 height 13
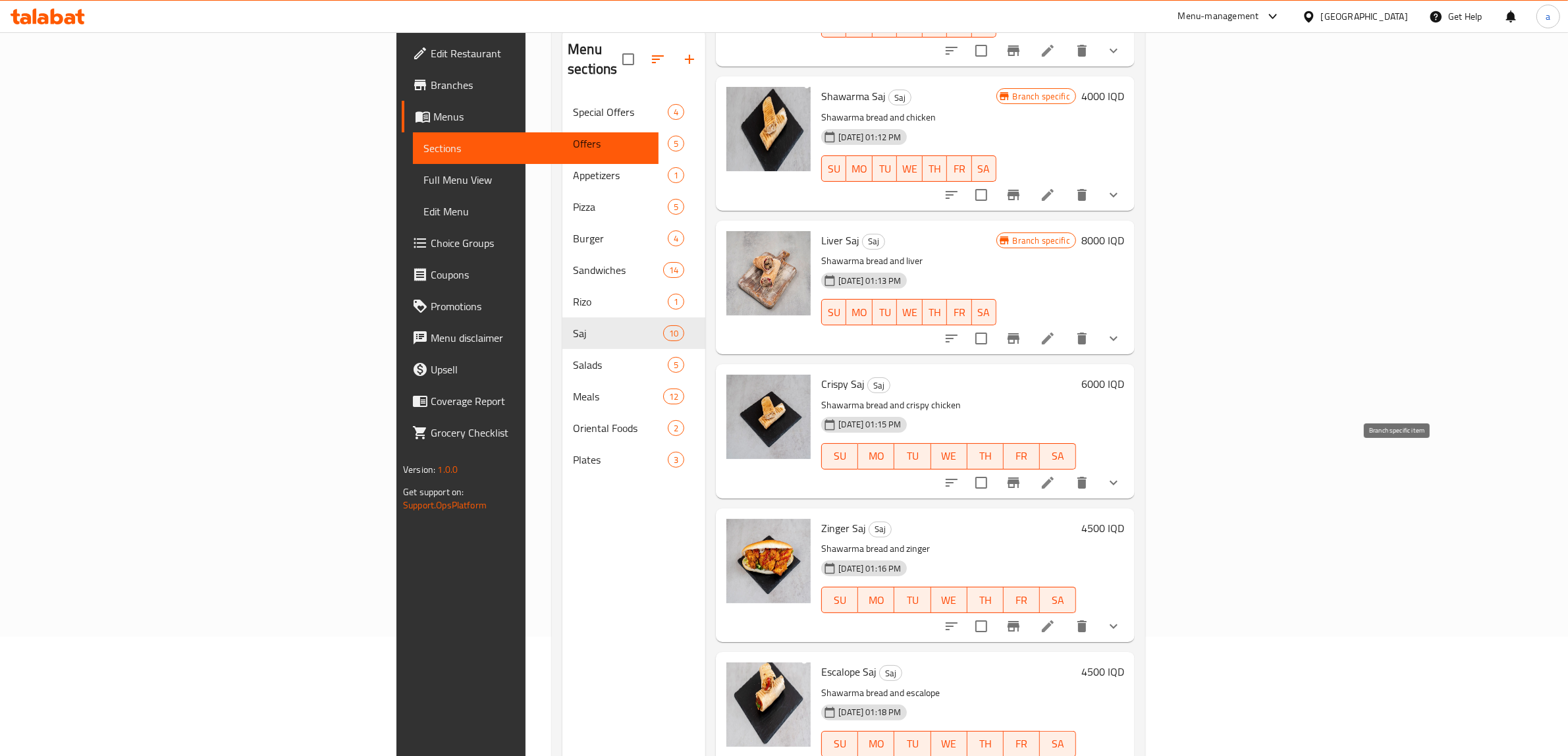
click at [1020, 477] on icon "Branch-specific-item" at bounding box center [1013, 482] width 12 height 10
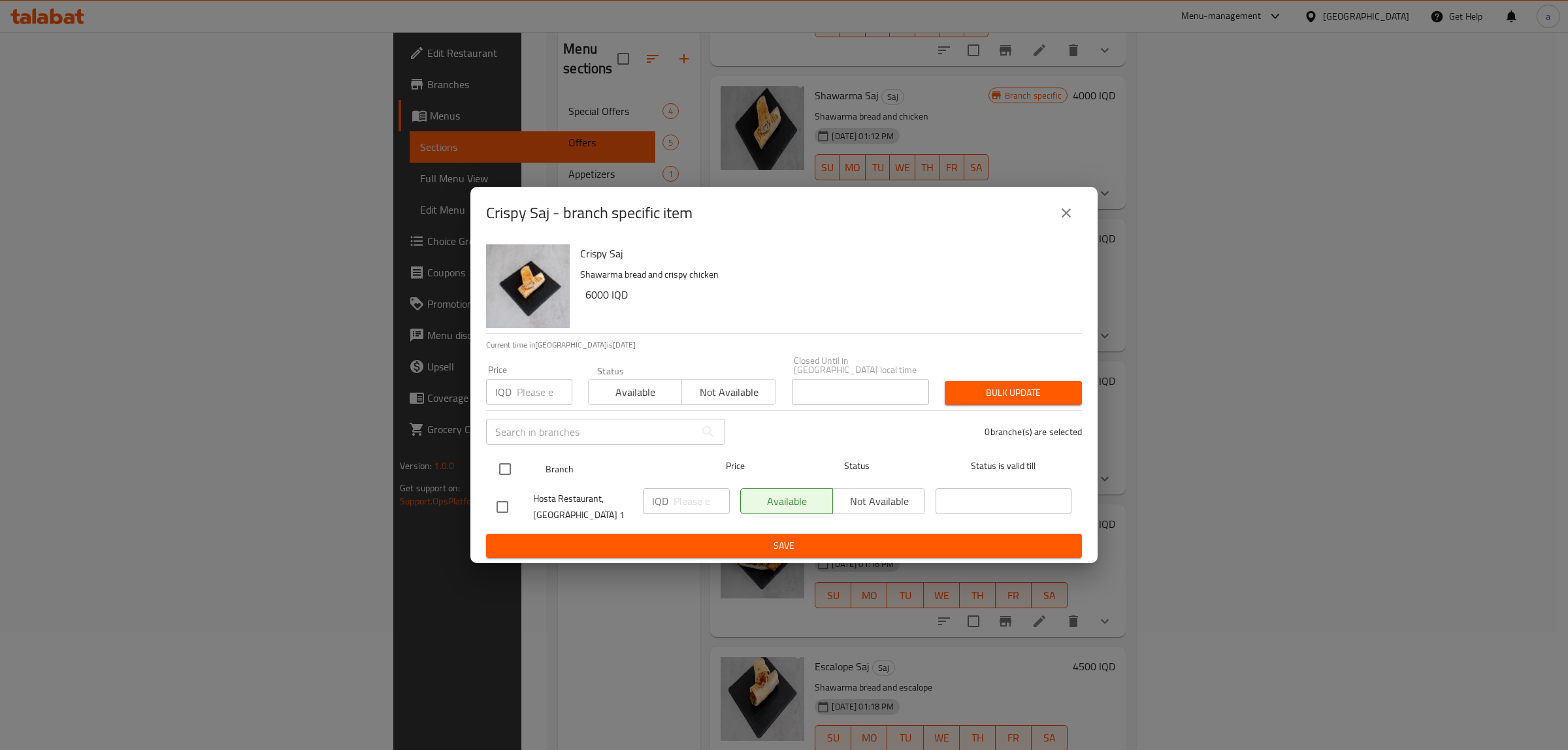
click at [515, 468] on input "checkbox" at bounding box center [505, 469] width 27 height 27
checkbox input "true"
click at [691, 497] on input "number" at bounding box center [702, 501] width 56 height 26
paste input "6000"
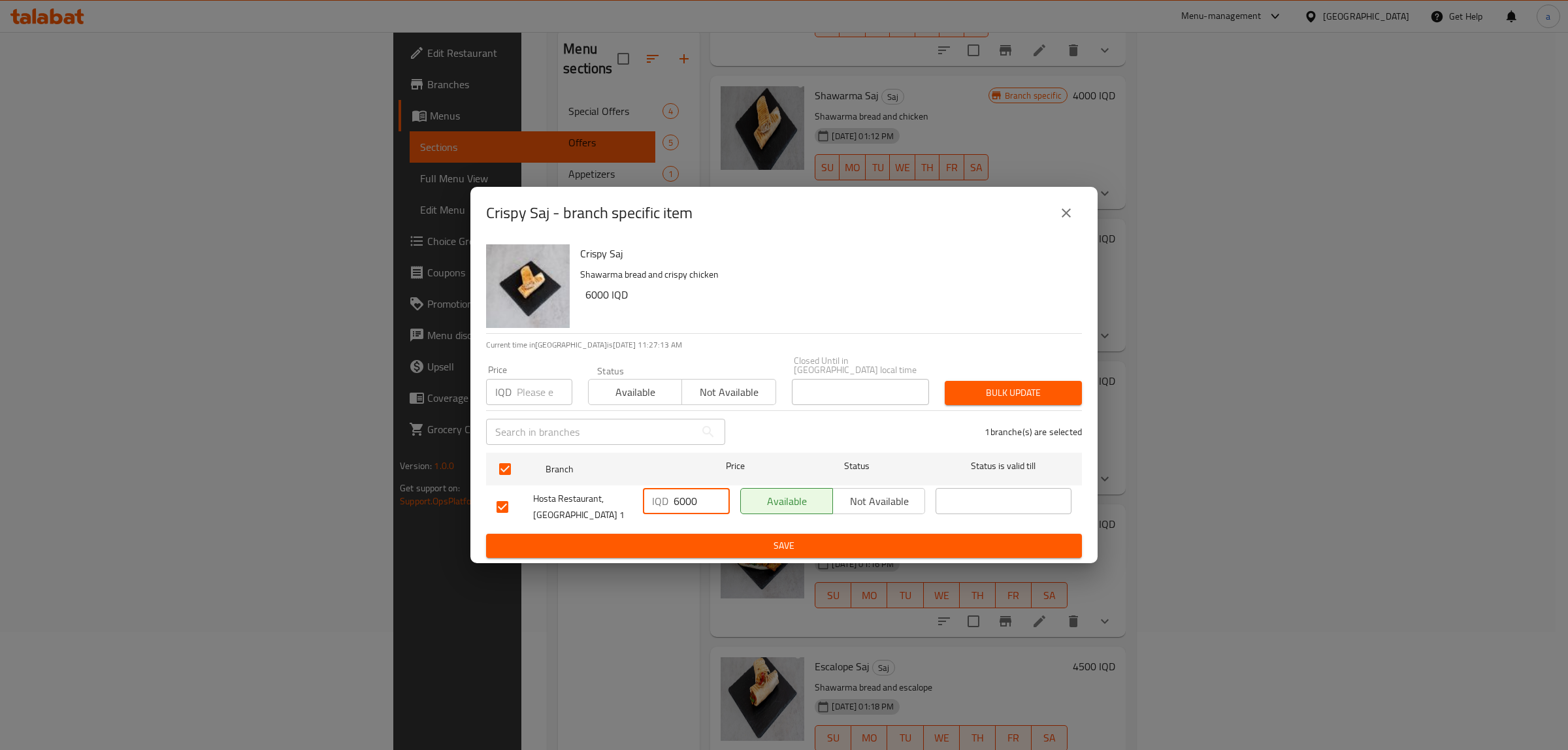
type input "6000"
click at [746, 538] on span "Save" at bounding box center [784, 546] width 575 height 16
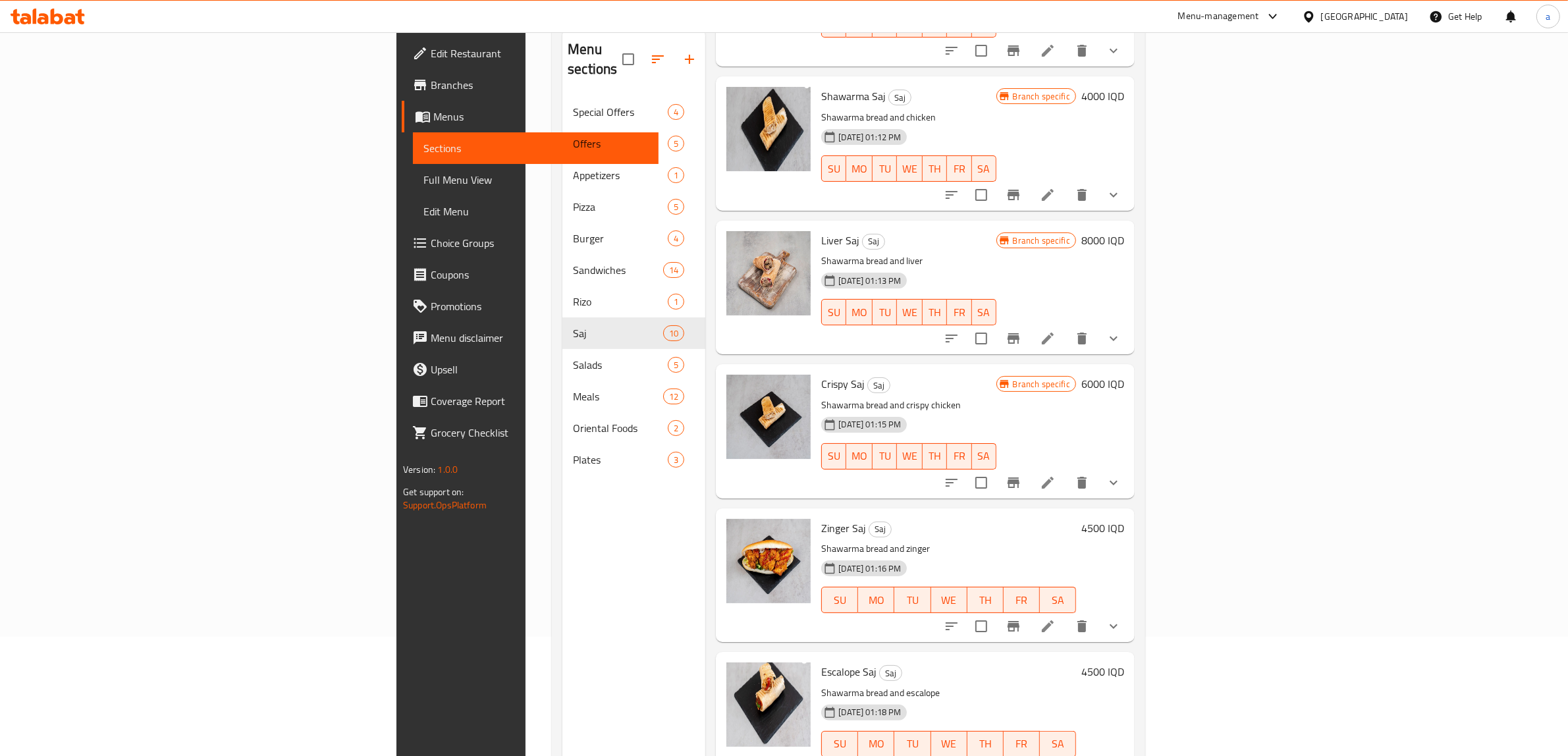
click at [1124, 519] on h6 "4500 IQD" at bounding box center [1102, 528] width 43 height 19
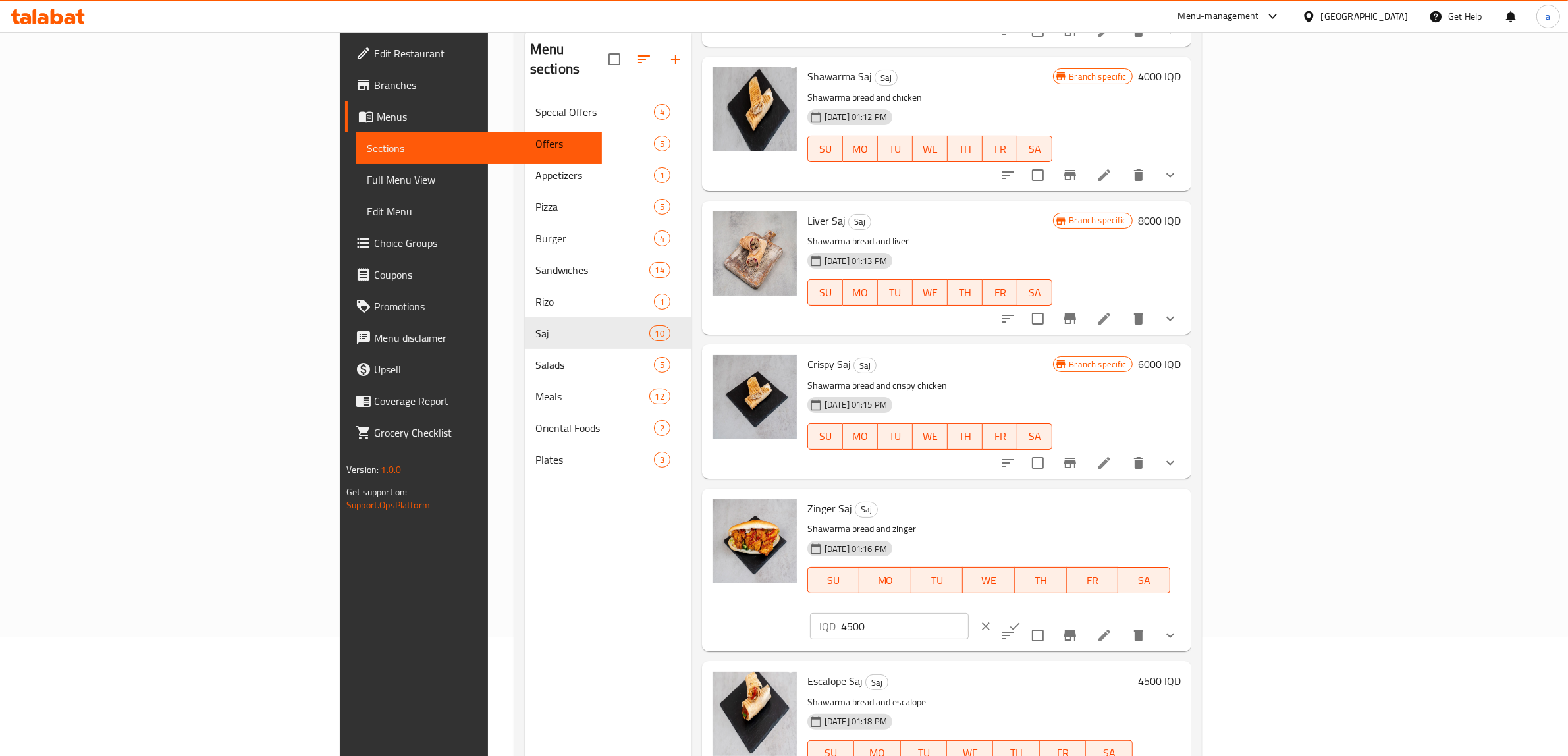
click at [969, 613] on input "4500" at bounding box center [905, 626] width 128 height 27
paste input "60"
type input "6000"
click at [1030, 612] on button "ok" at bounding box center [1015, 626] width 29 height 29
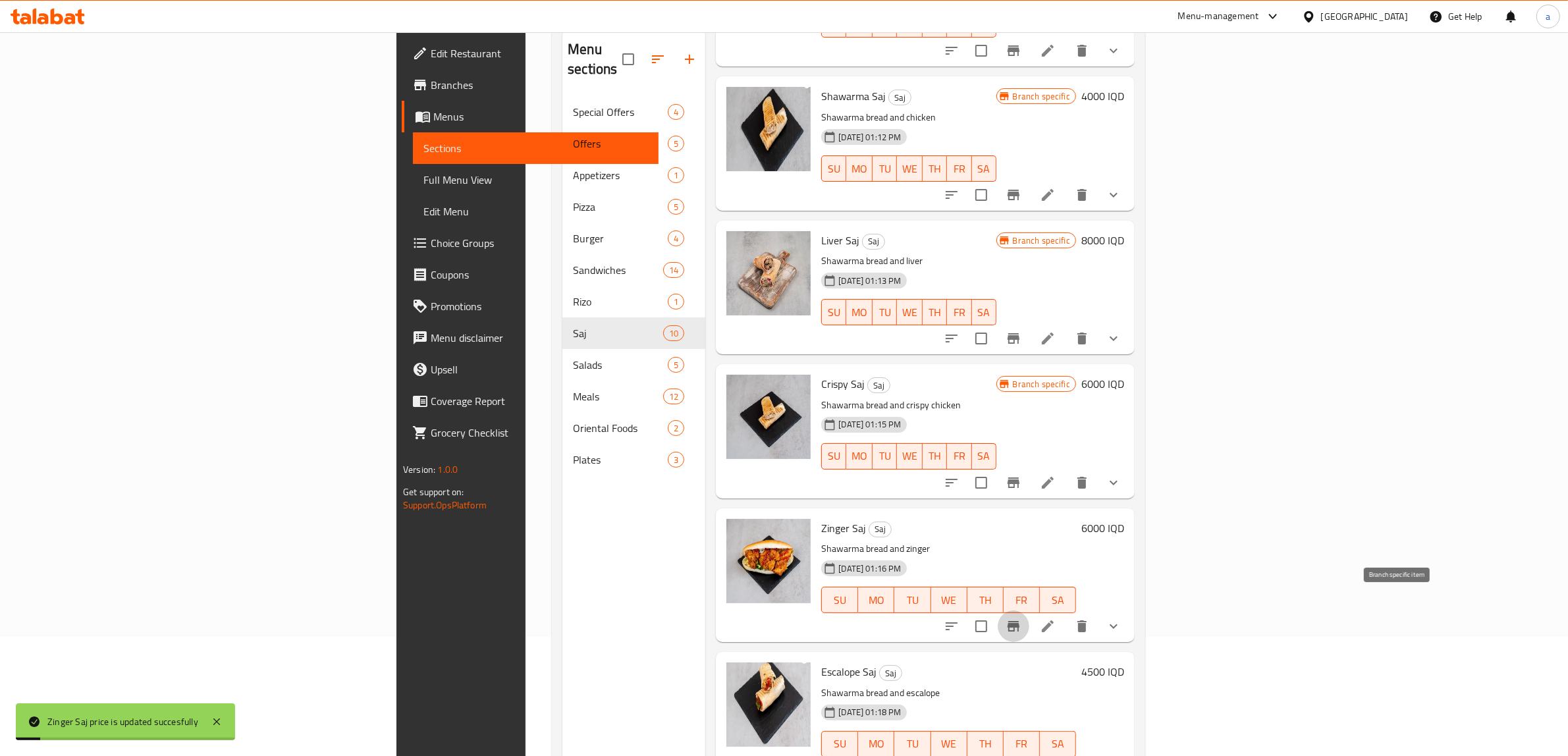
click at [1020, 622] on icon "Branch-specific-item" at bounding box center [1013, 626] width 12 height 10
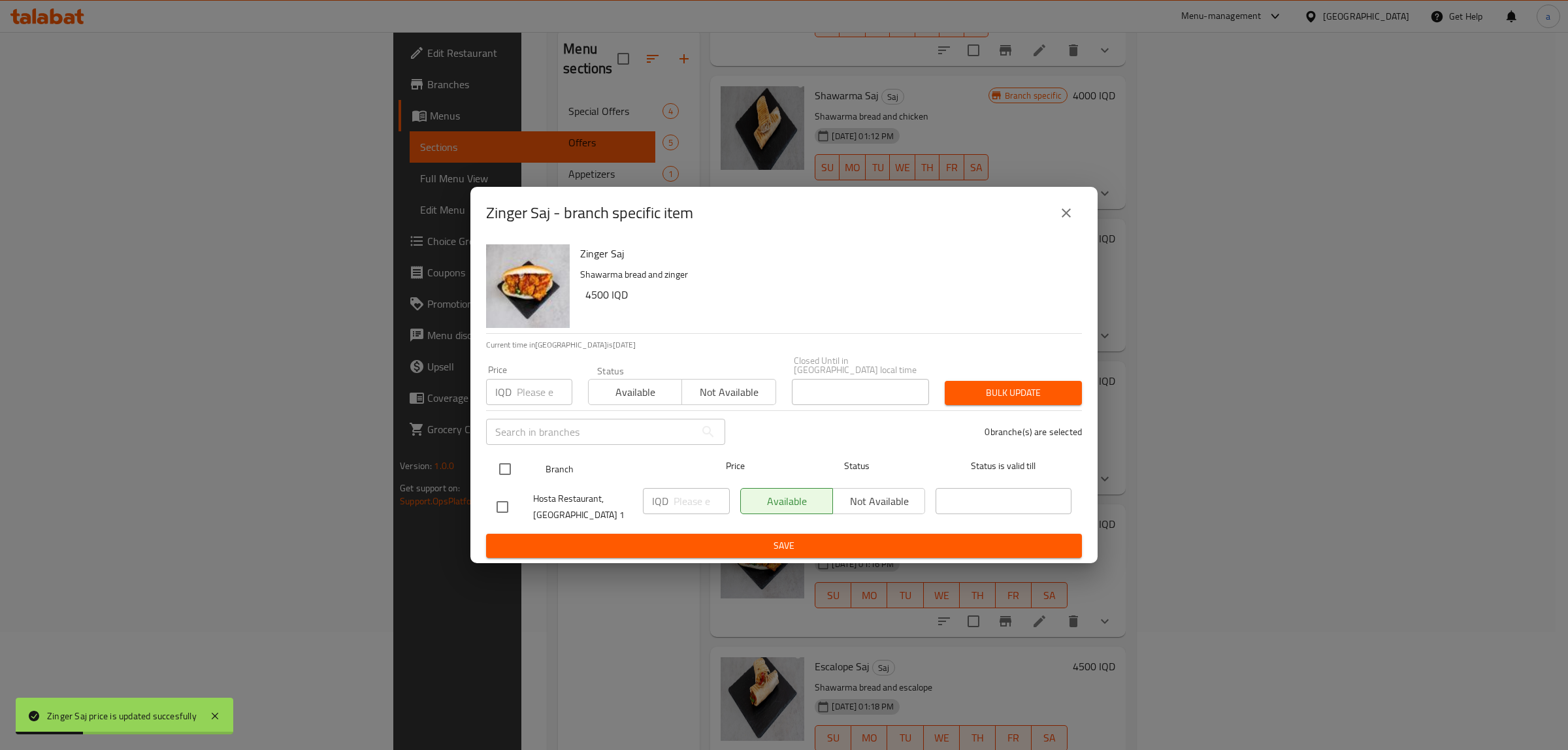
click at [513, 462] on input "checkbox" at bounding box center [505, 469] width 27 height 27
checkbox input "true"
click at [683, 500] on input "number" at bounding box center [702, 501] width 56 height 26
paste input "6000"
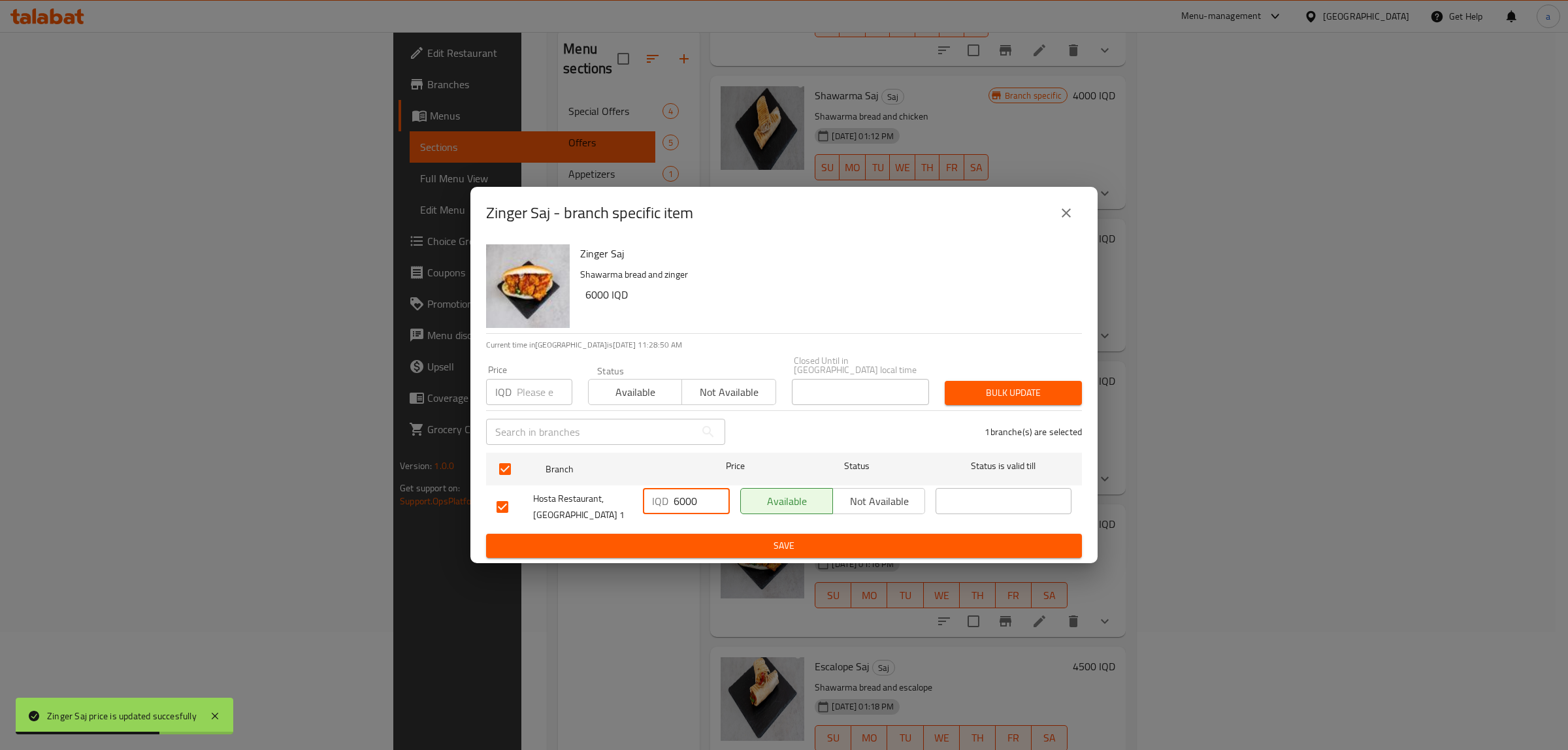
type input "6000"
click at [713, 538] on span "Save" at bounding box center [784, 546] width 575 height 16
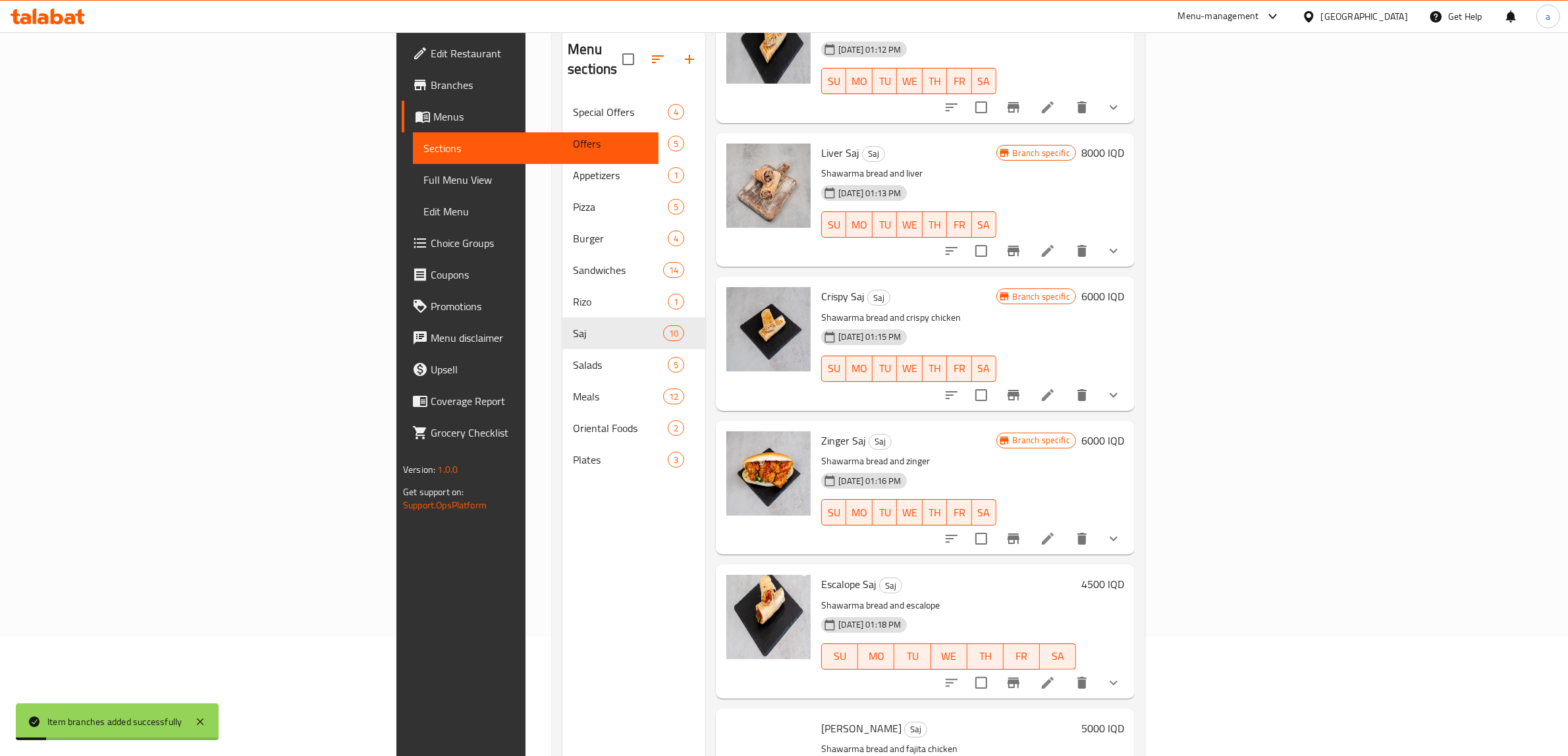
scroll to position [378, 0]
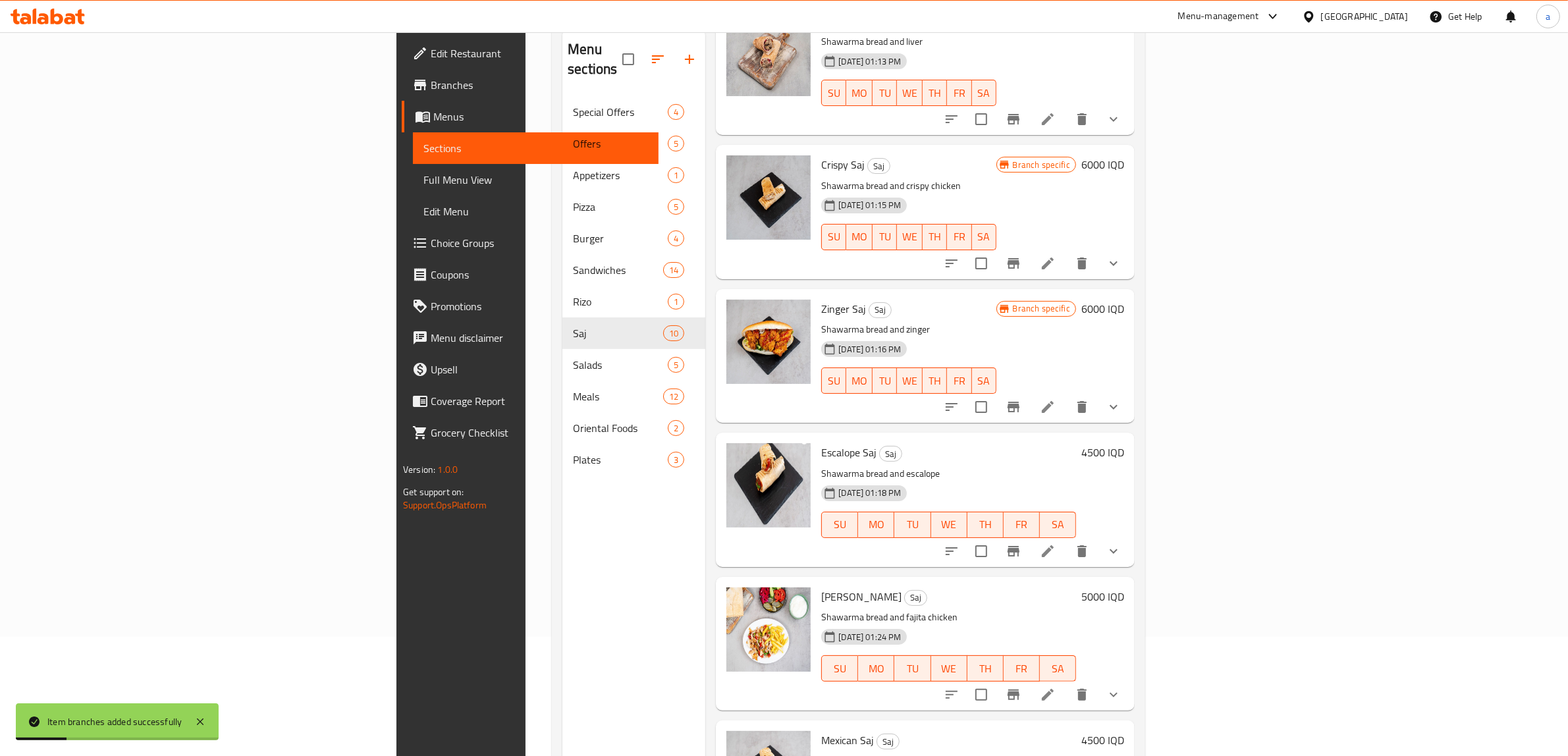
click at [1124, 444] on h6 "4500 IQD" at bounding box center [1102, 452] width 43 height 19
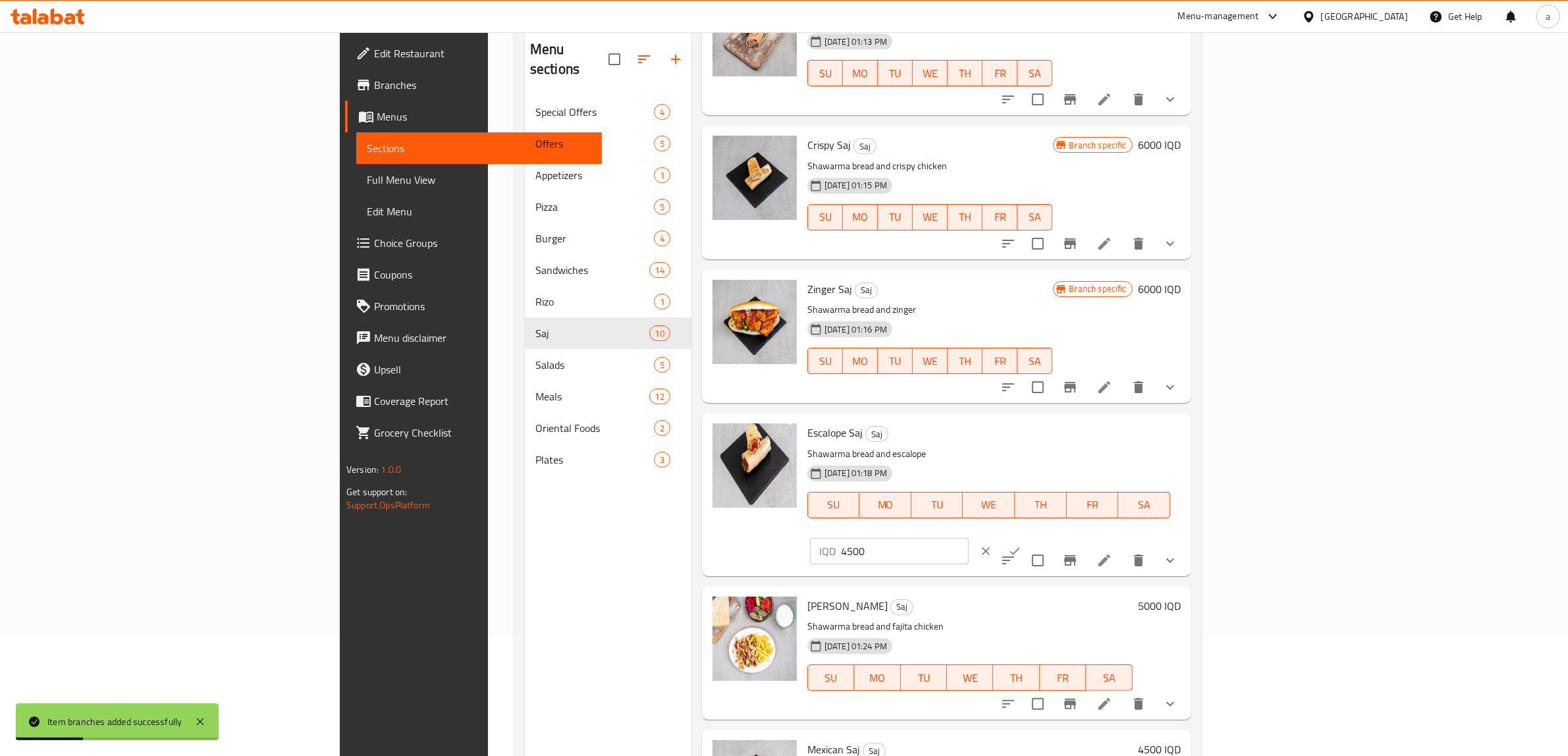
click at [969, 538] on input "4500" at bounding box center [905, 551] width 128 height 27
paste input "60"
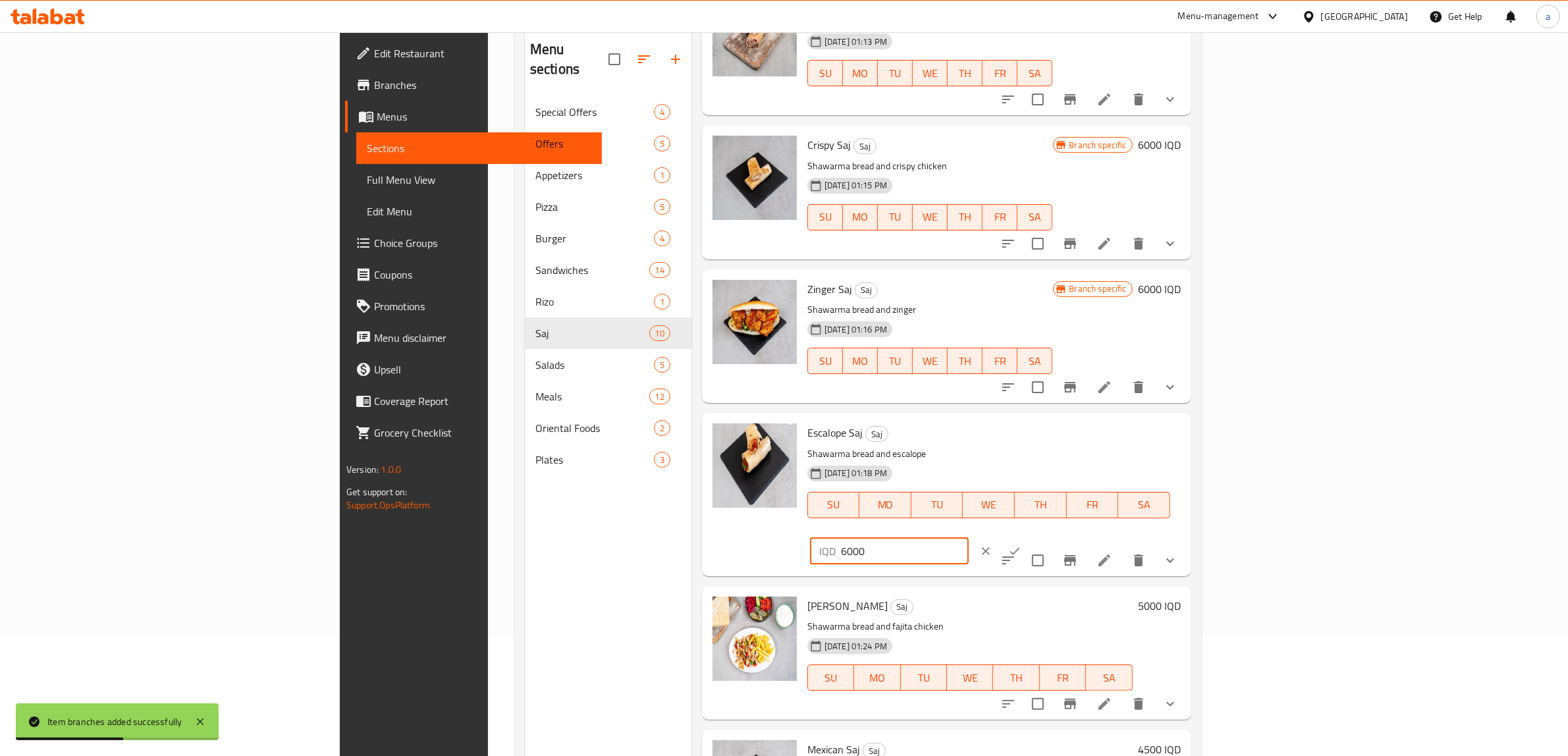
type input "6000"
click at [1030, 537] on button "ok" at bounding box center [1015, 552] width 29 height 29
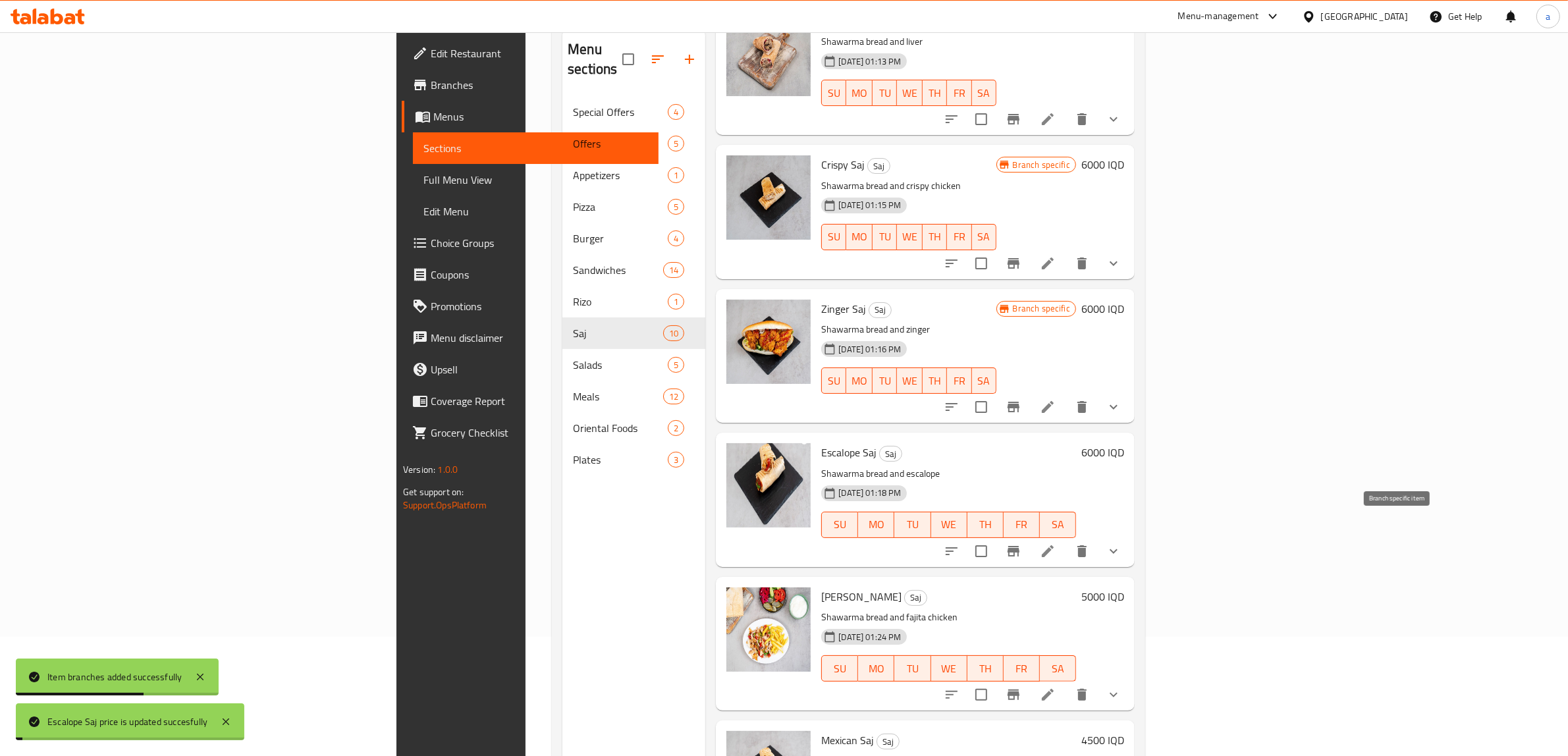
click at [1021, 543] on icon "Branch-specific-item" at bounding box center [1013, 552] width 16 height 16
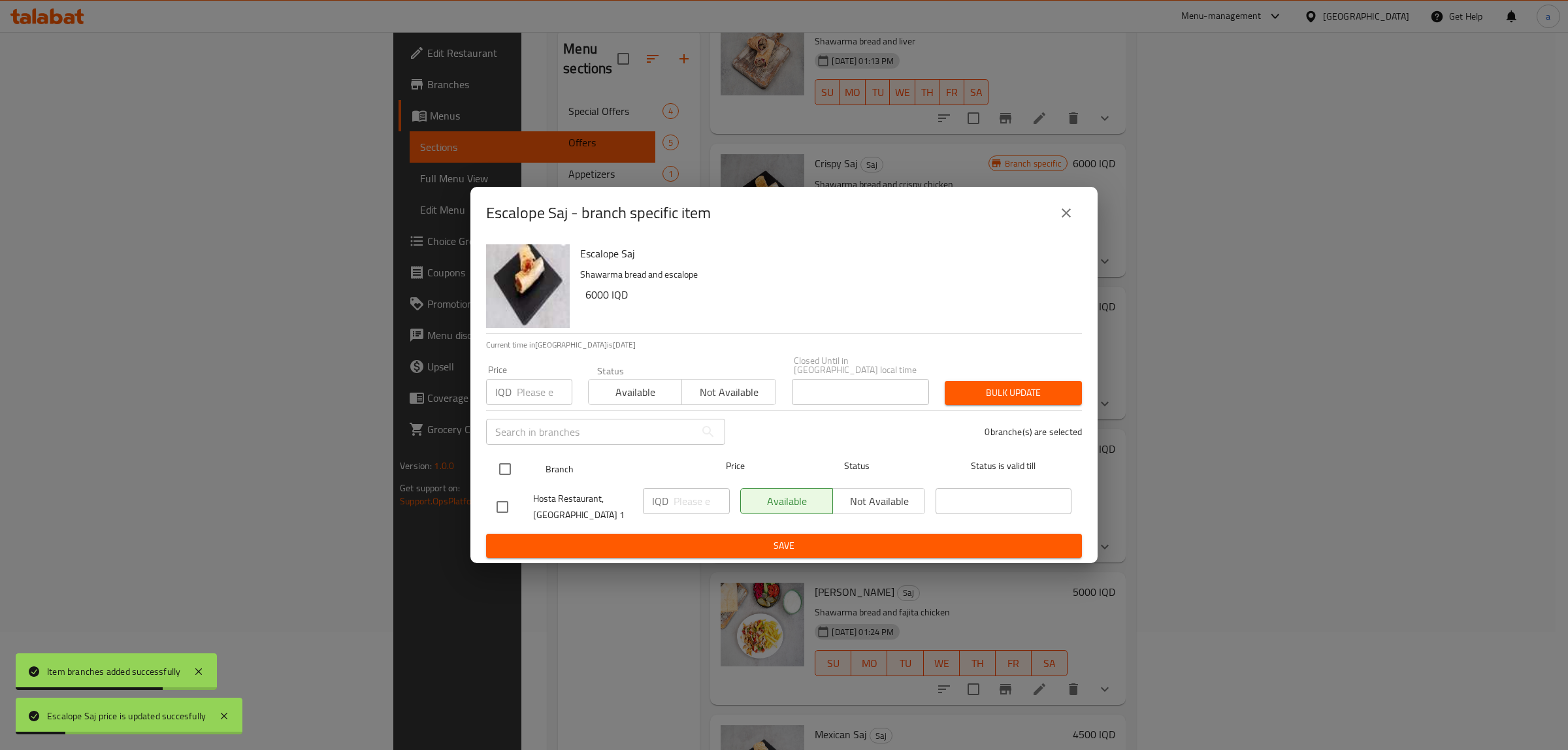
click at [507, 471] on input "checkbox" at bounding box center [505, 469] width 27 height 27
checkbox input "true"
click at [690, 500] on input "number" at bounding box center [702, 501] width 56 height 26
paste input "6000"
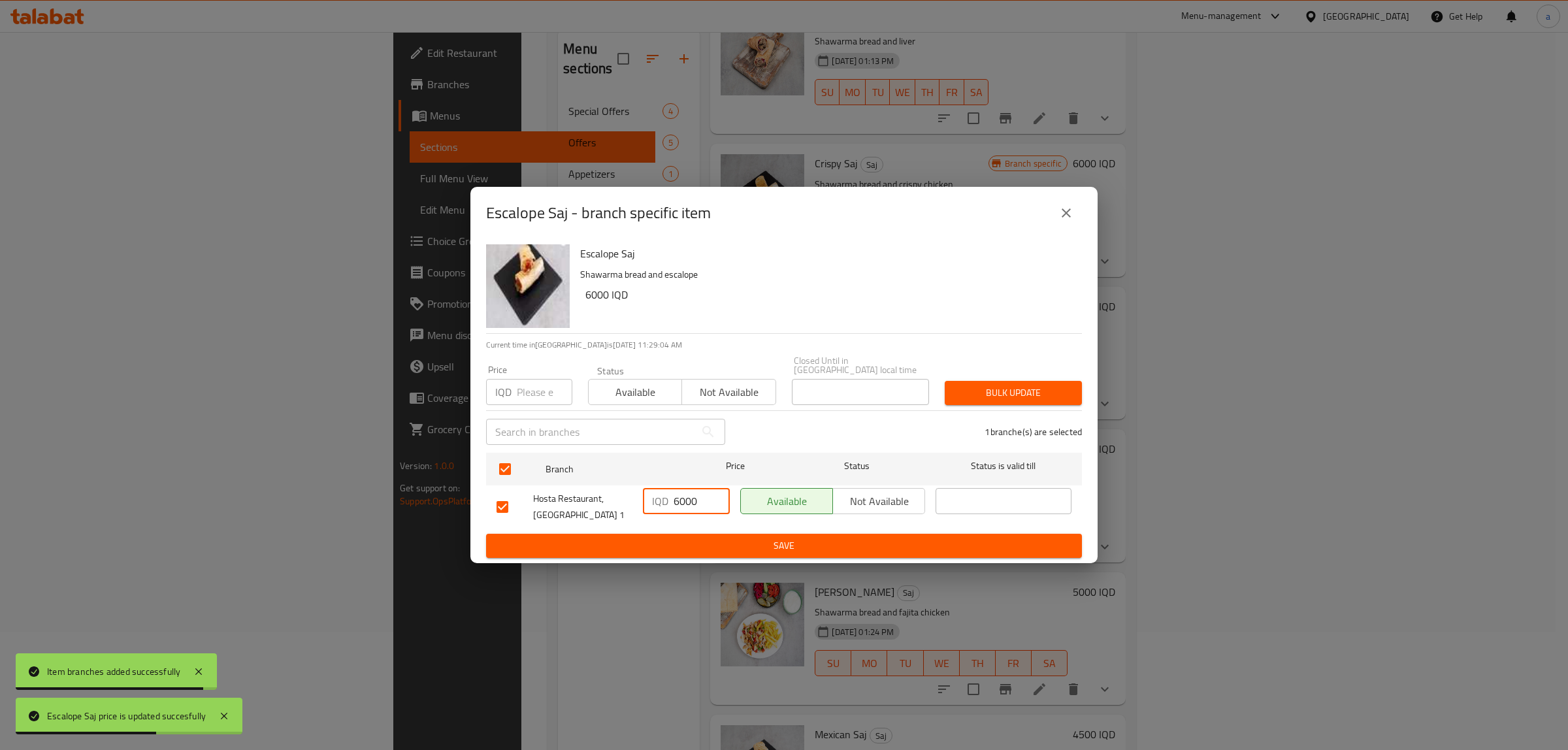
type input "6000"
click at [711, 545] on span "Save" at bounding box center [784, 546] width 575 height 16
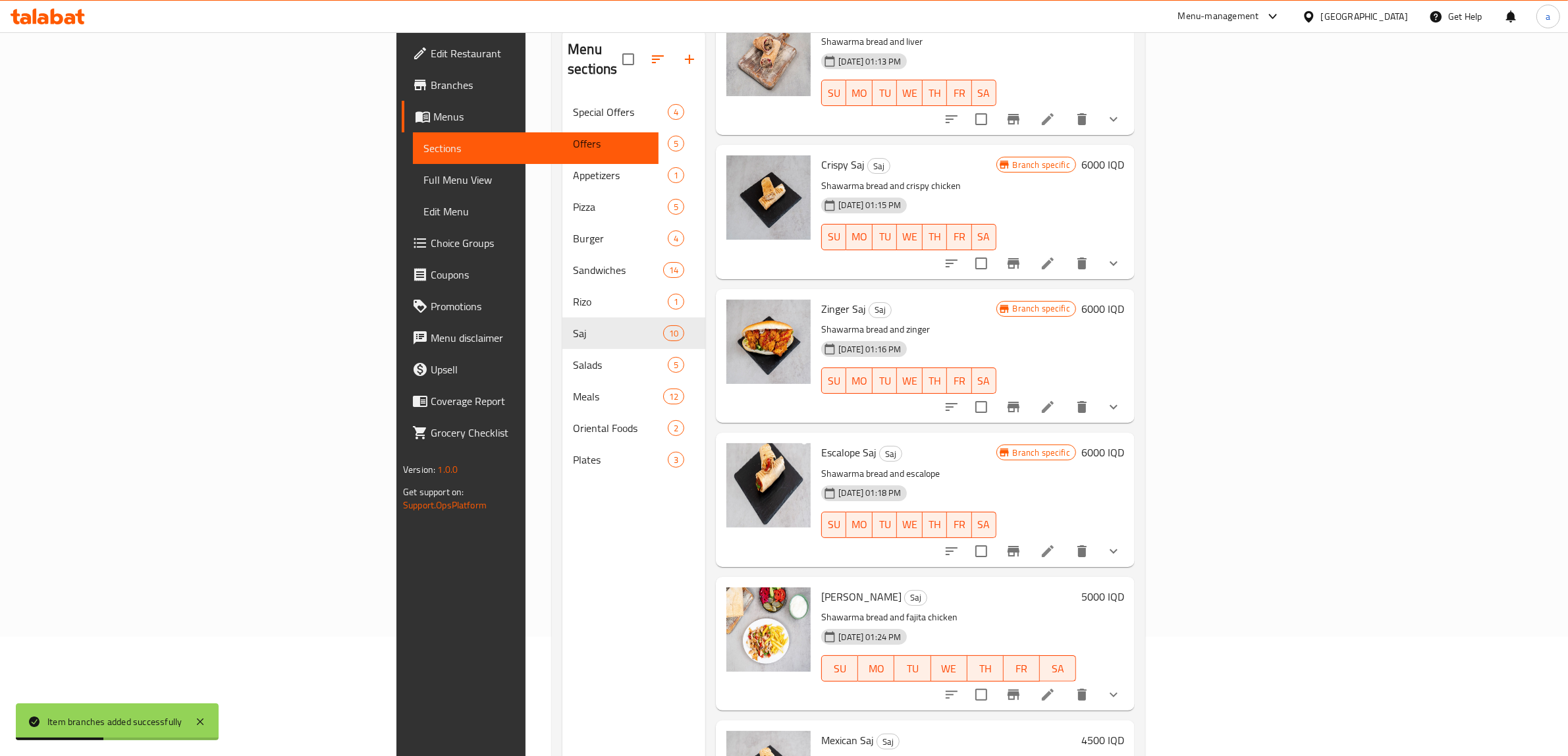
click at [1124, 588] on h6 "5000 IQD" at bounding box center [1102, 597] width 43 height 19
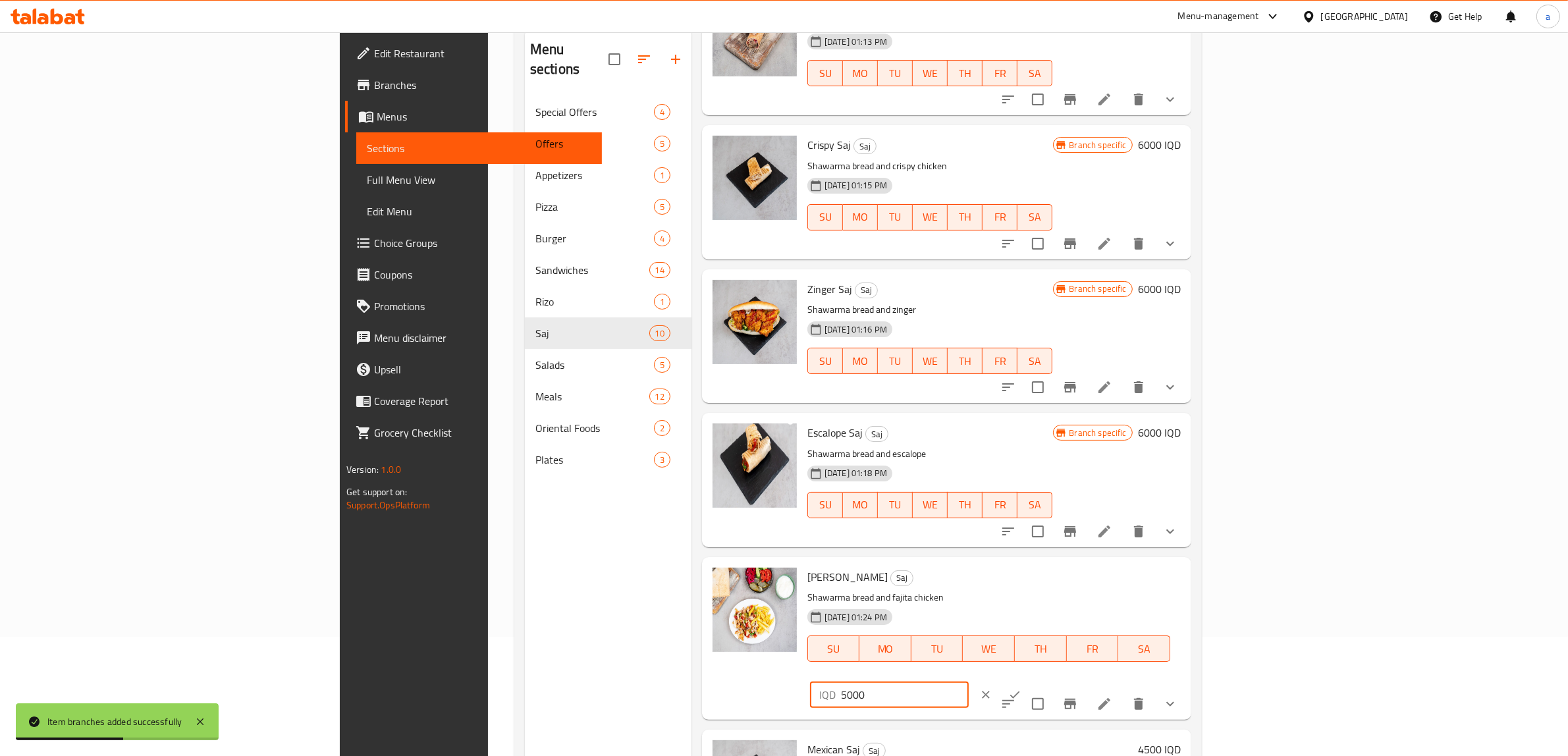
click at [969, 682] on input "5000" at bounding box center [905, 695] width 128 height 27
paste input "6"
type input "6000"
click at [1021, 688] on icon "ok" at bounding box center [1015, 695] width 13 height 13
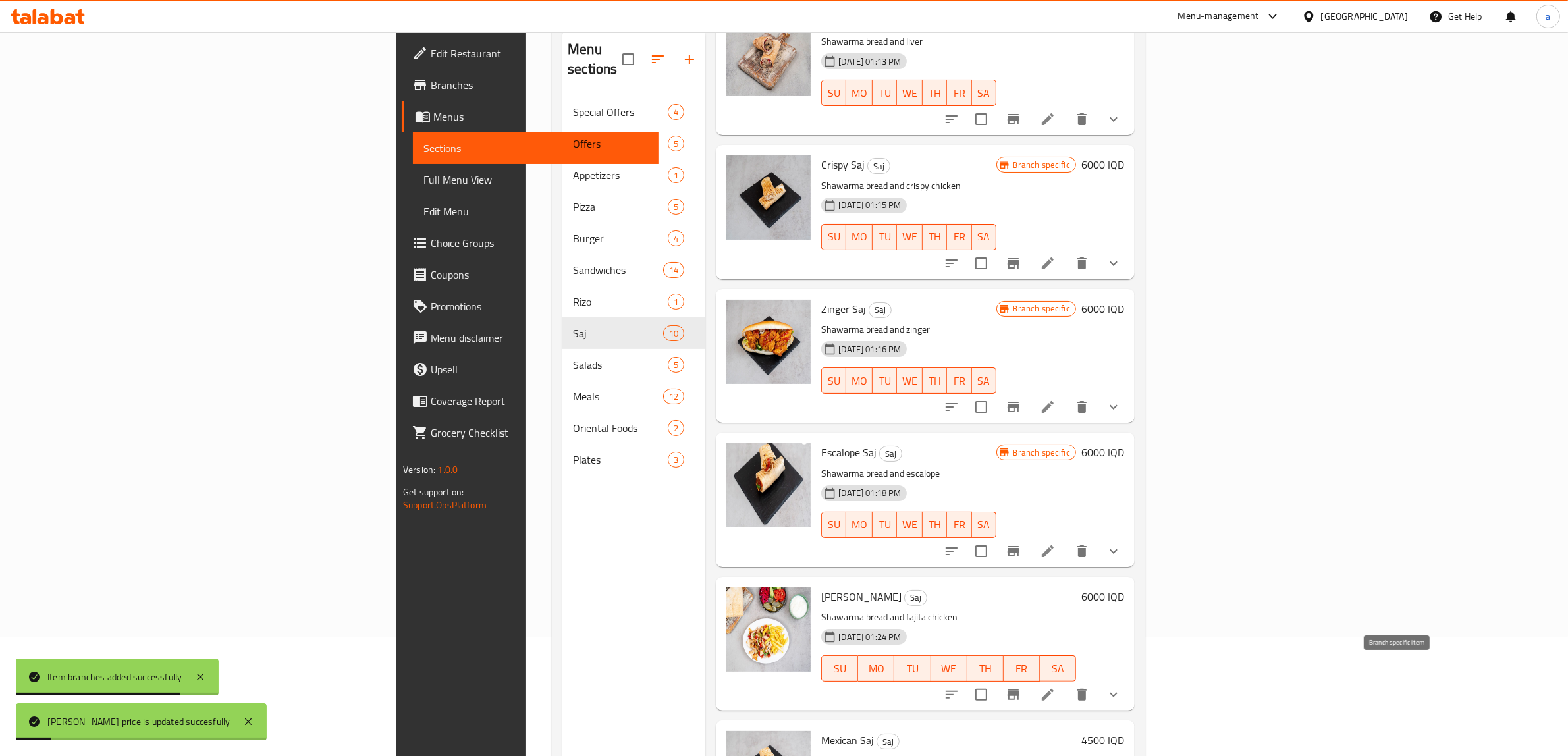
click at [1020, 690] on icon "Branch-specific-item" at bounding box center [1013, 695] width 12 height 10
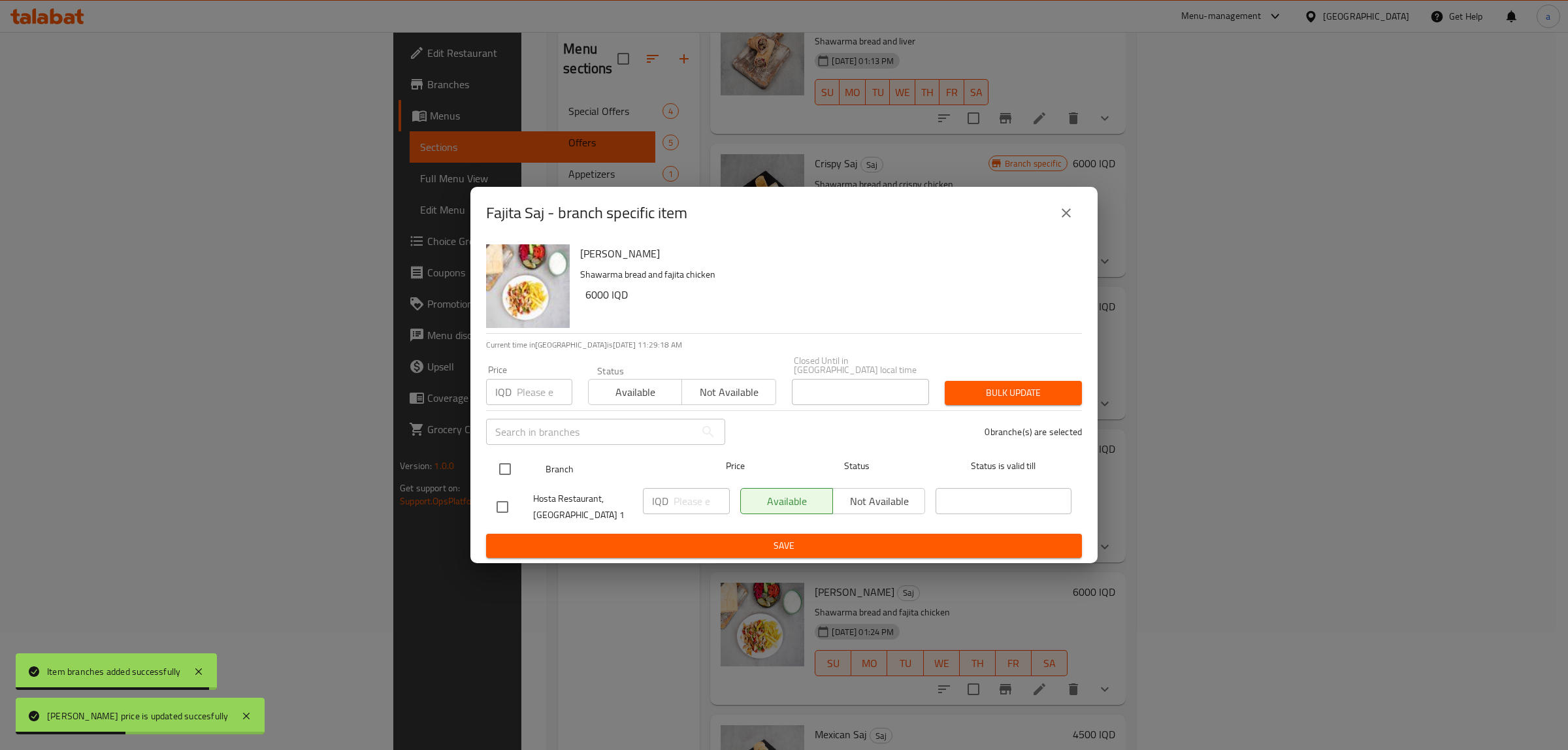
click at [508, 467] on input "checkbox" at bounding box center [505, 469] width 27 height 27
checkbox input "true"
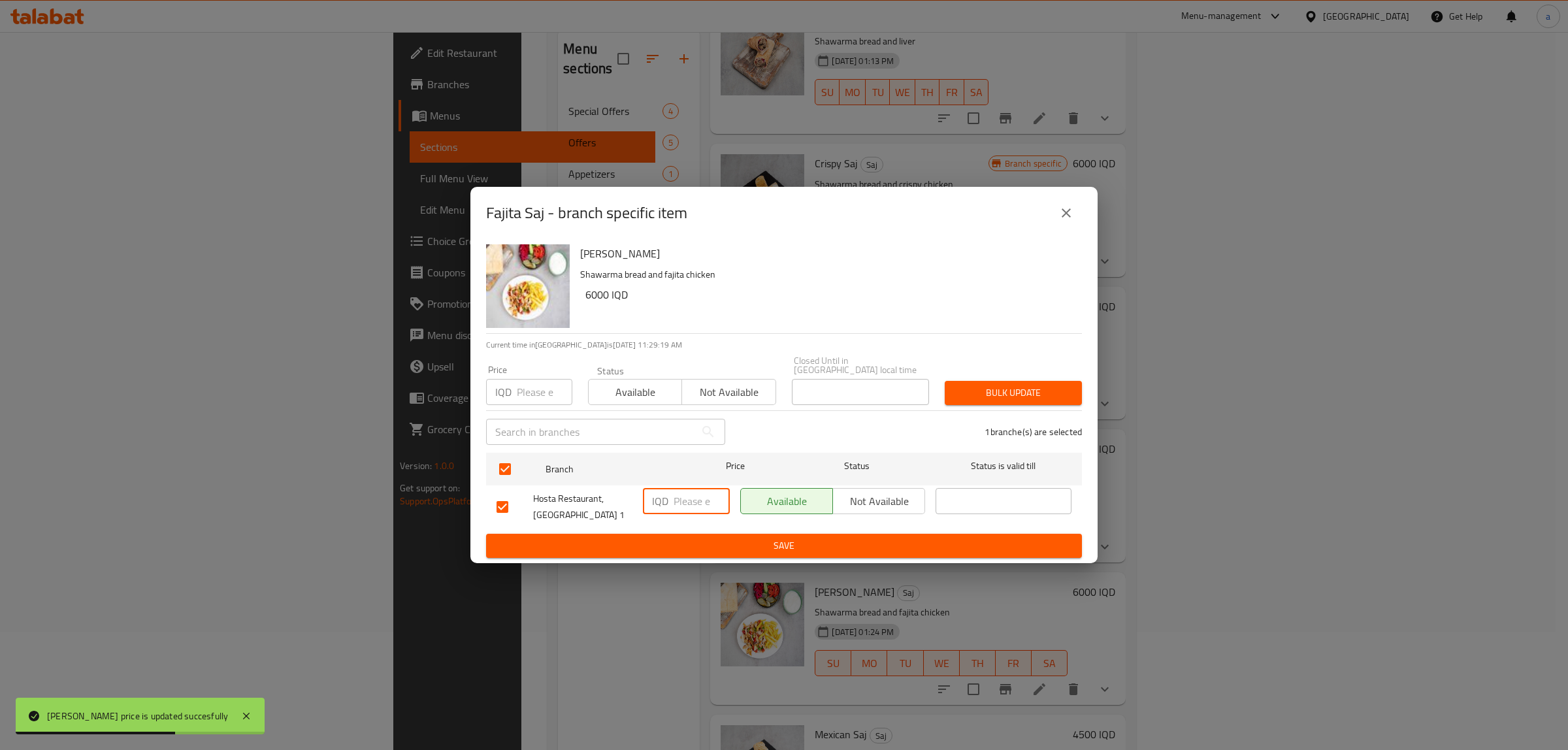
click at [696, 498] on input "number" at bounding box center [702, 501] width 56 height 26
paste input "6000"
type input "6000"
click at [1070, 211] on icon "close" at bounding box center [1066, 213] width 16 height 16
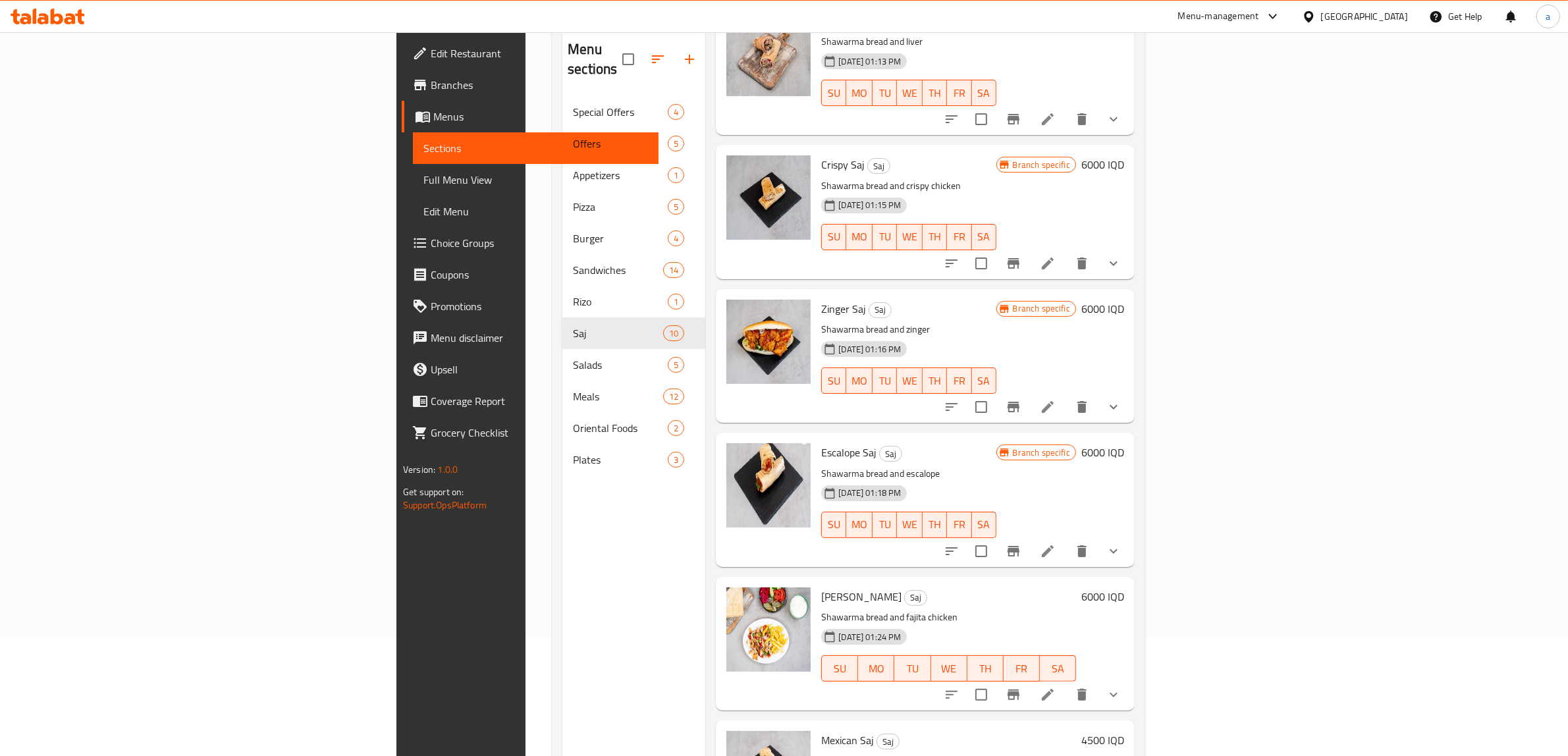
click at [1129, 680] on button "show more" at bounding box center [1113, 695] width 31 height 31
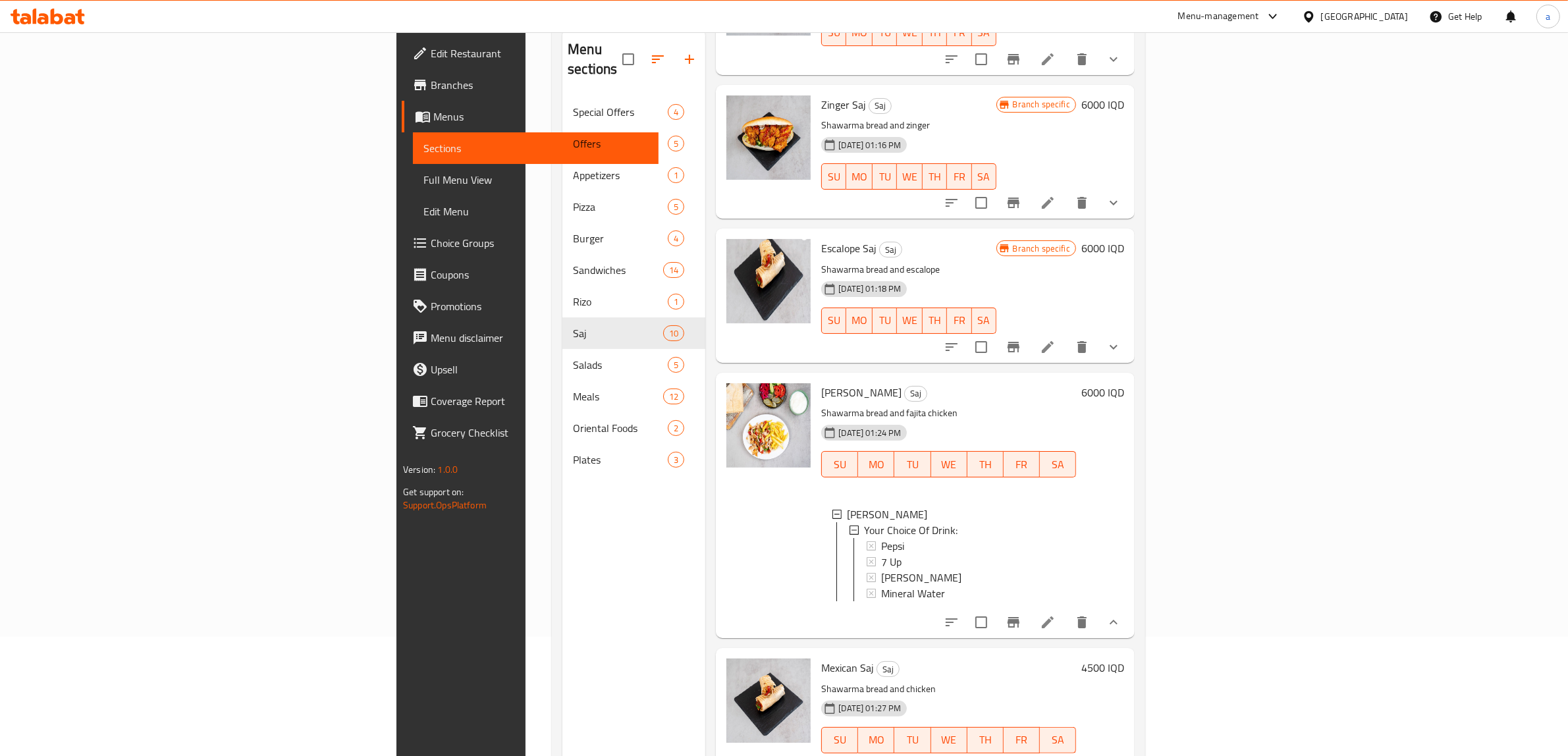
scroll to position [597, 0]
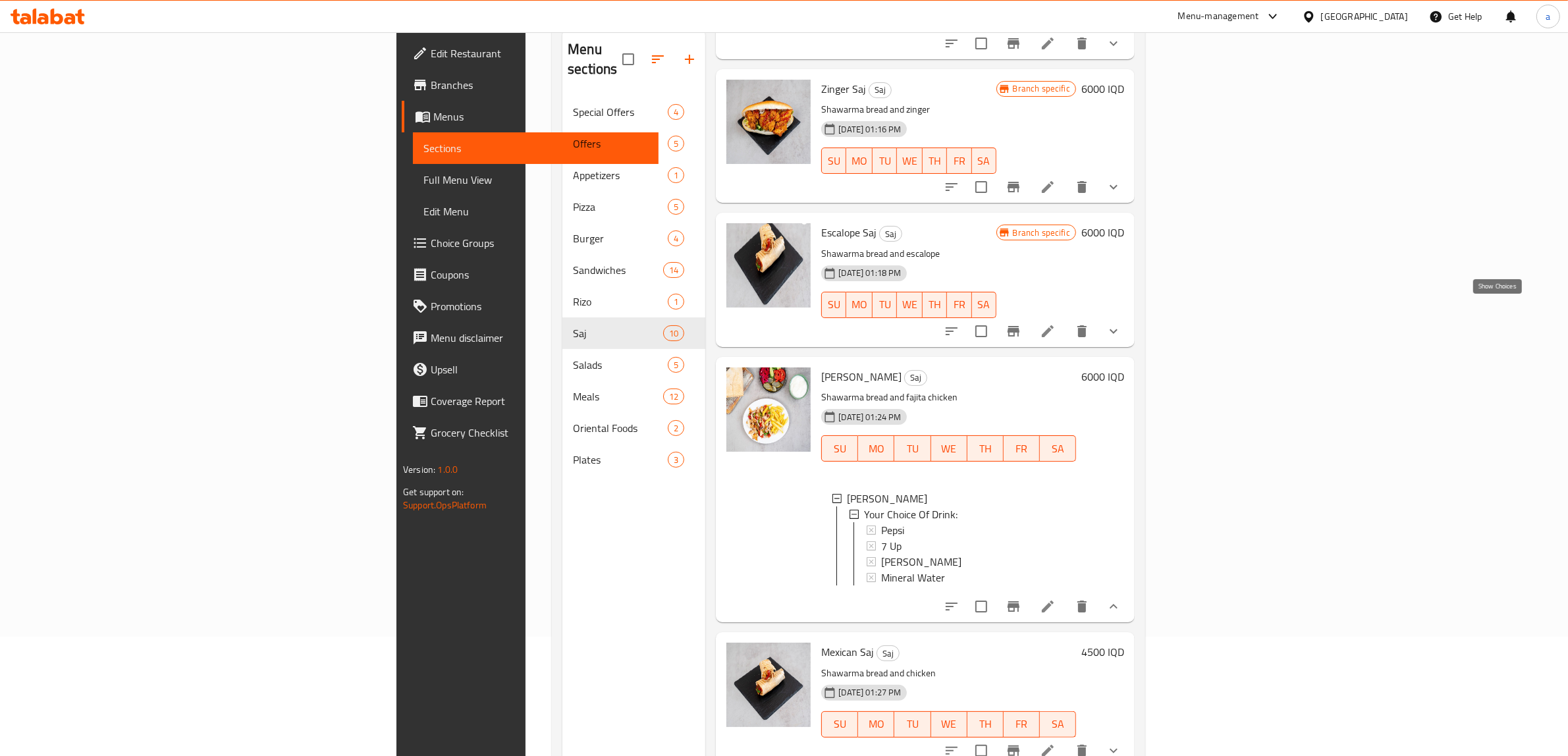
click at [1121, 324] on icon "show more" at bounding box center [1114, 332] width 16 height 16
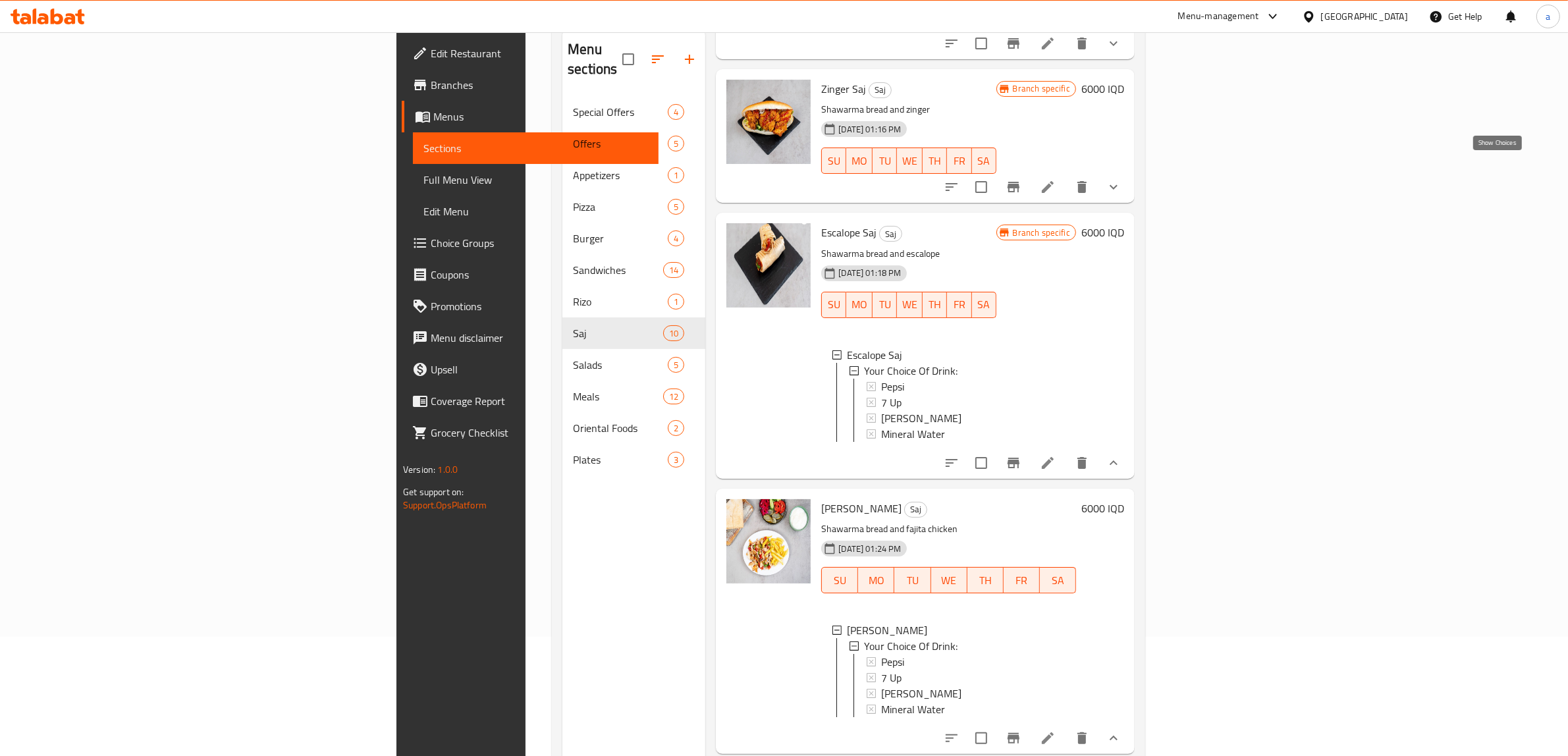
click at [1121, 180] on icon "show more" at bounding box center [1114, 188] width 16 height 16
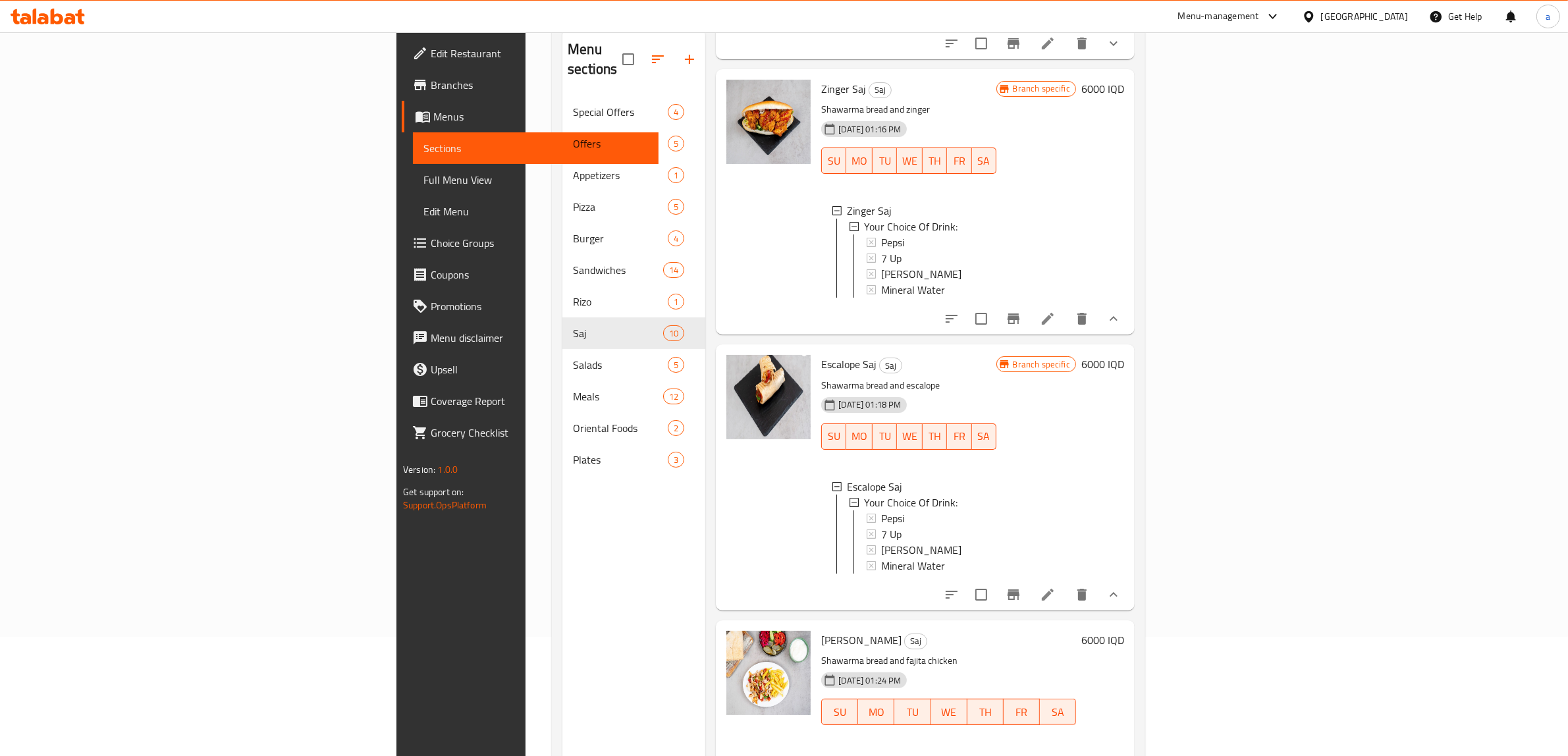
scroll to position [817, 0]
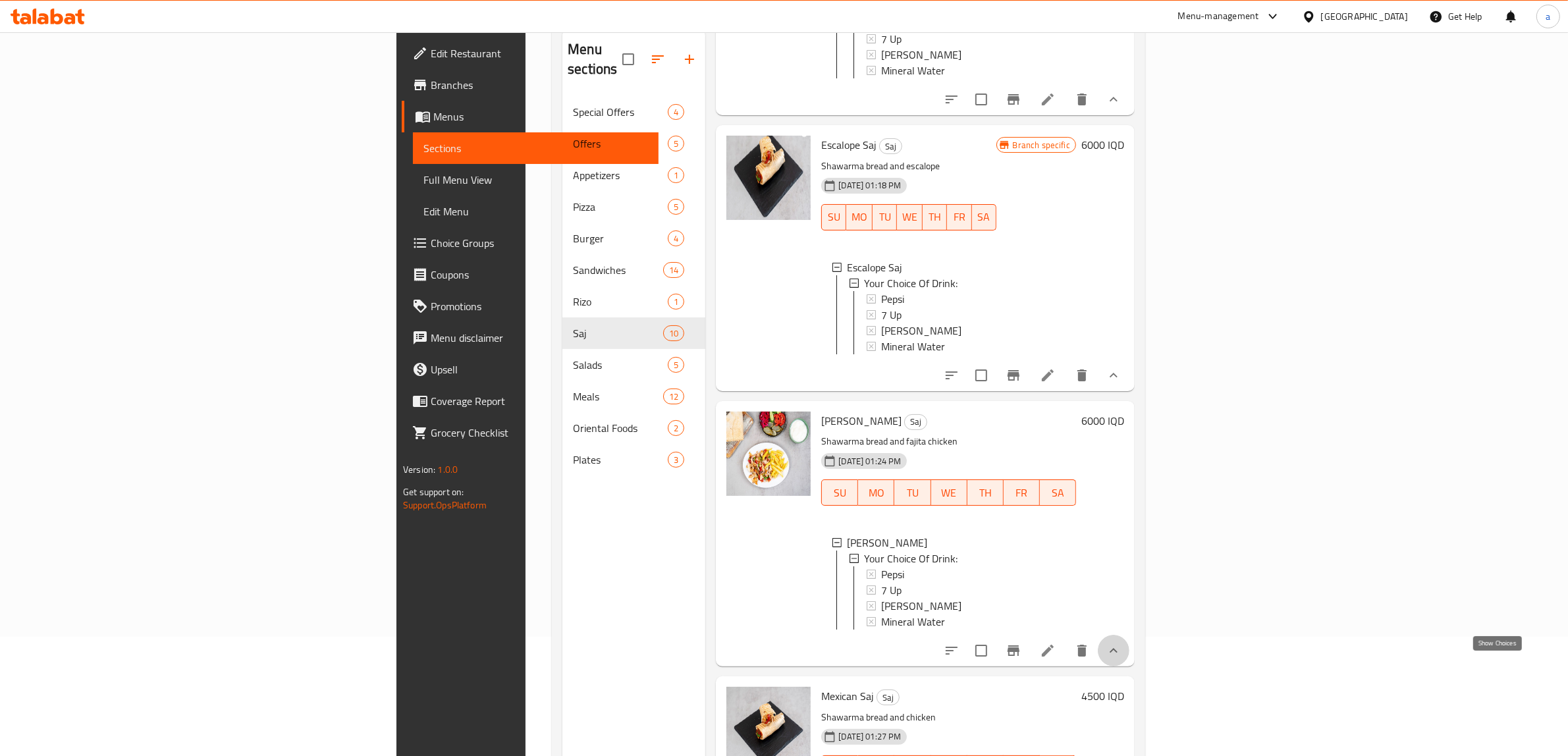
click at [1121, 659] on icon "show more" at bounding box center [1114, 651] width 16 height 16
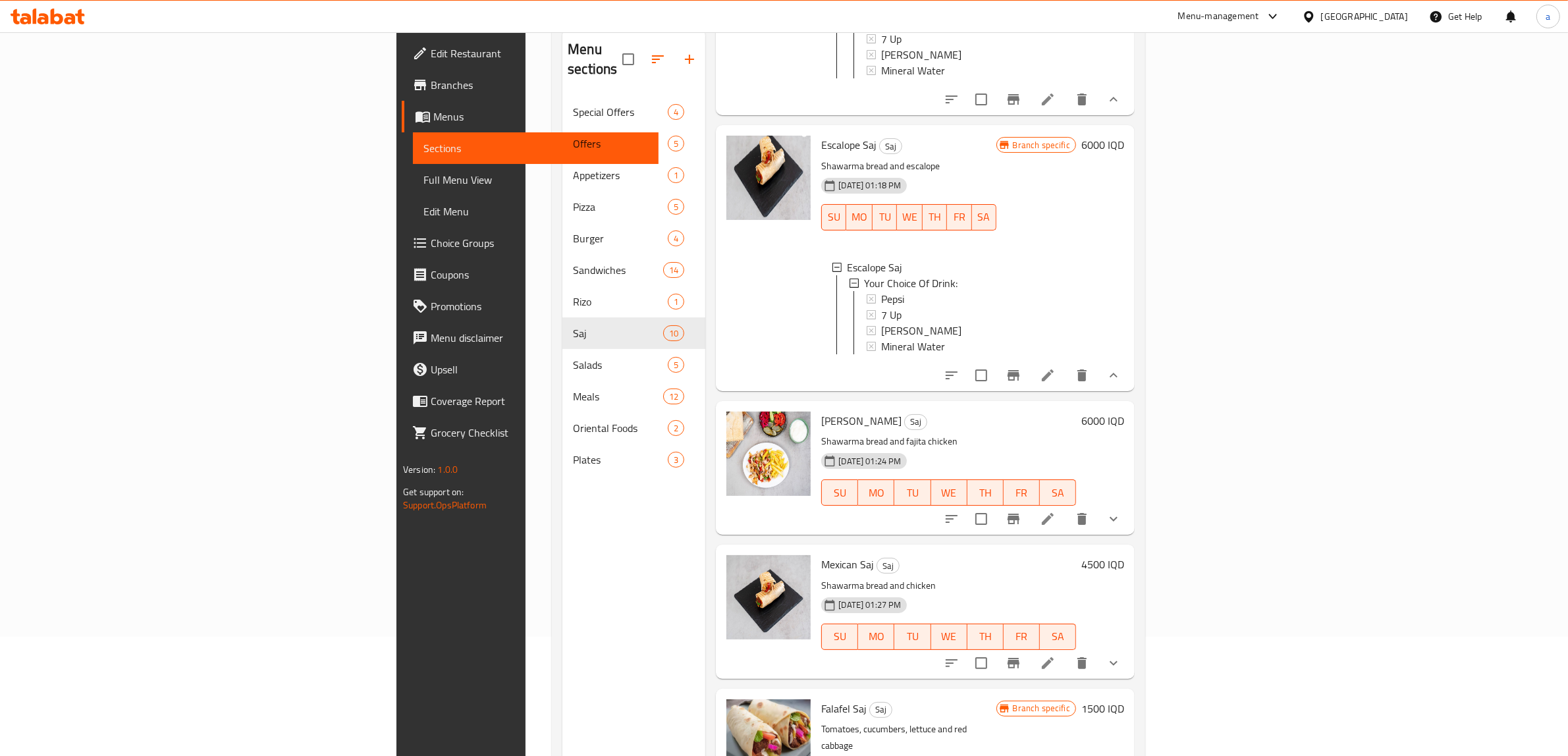
click at [1117, 378] on icon "show more" at bounding box center [1114, 375] width 8 height 5
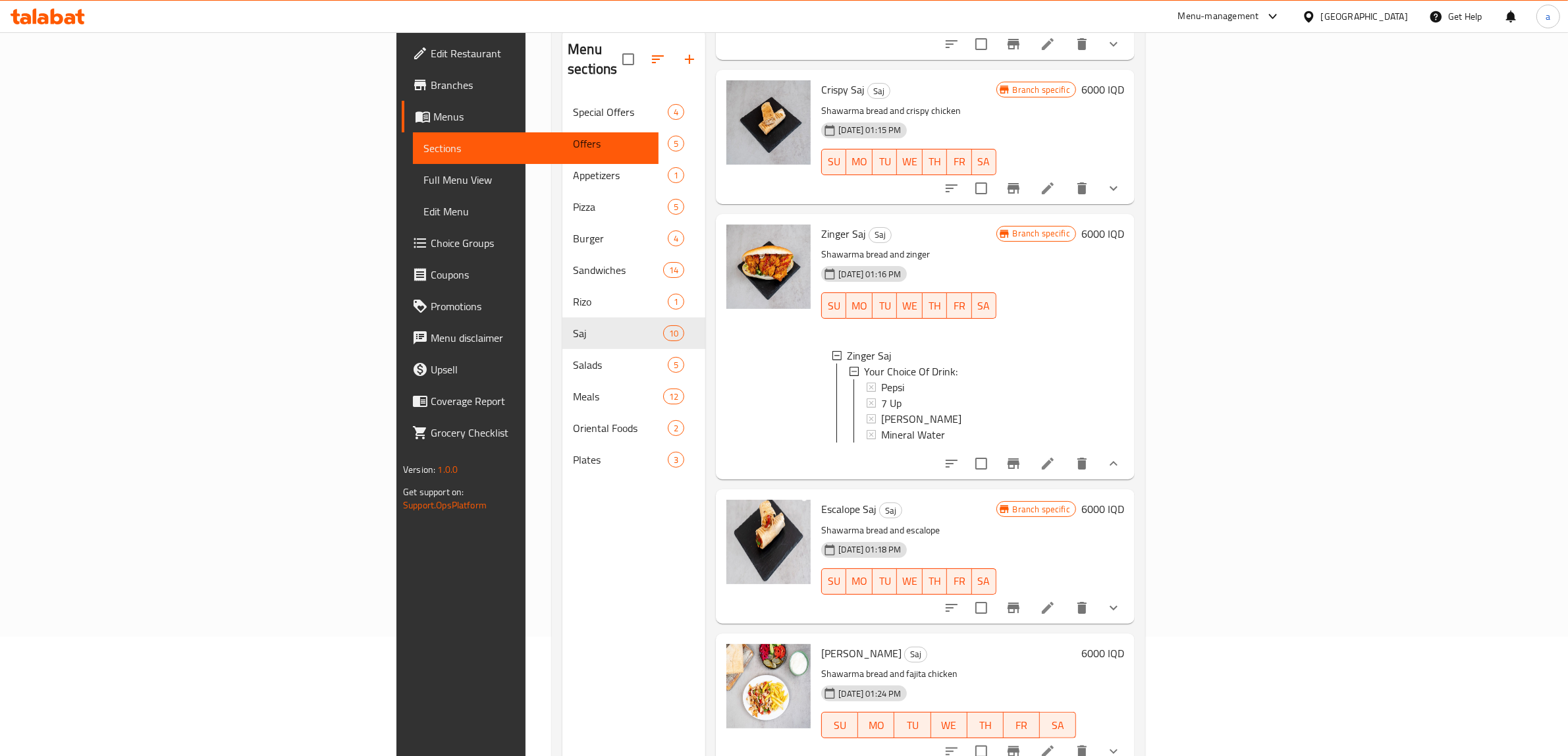
scroll to position [378, 0]
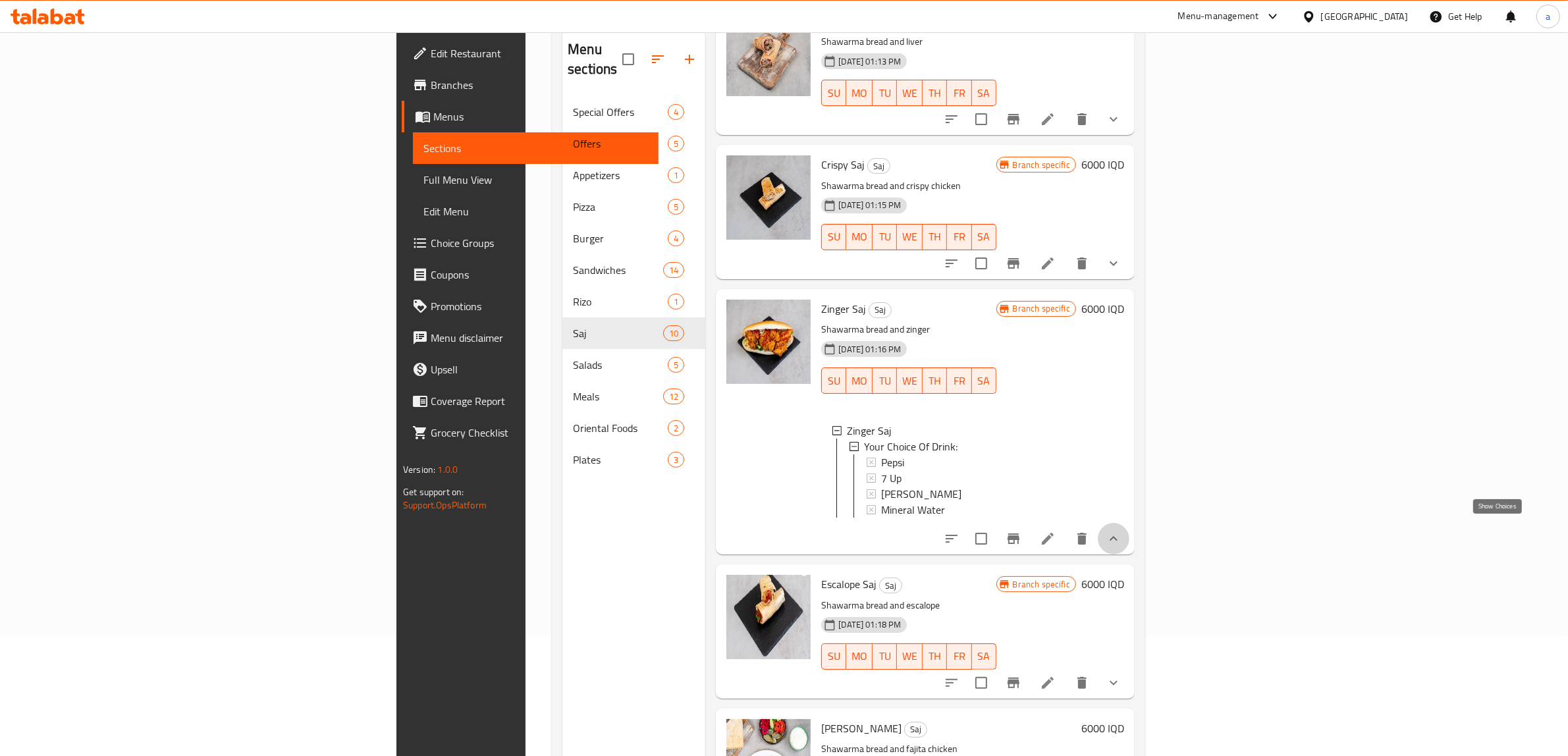
click at [1121, 531] on icon "show more" at bounding box center [1114, 539] width 16 height 16
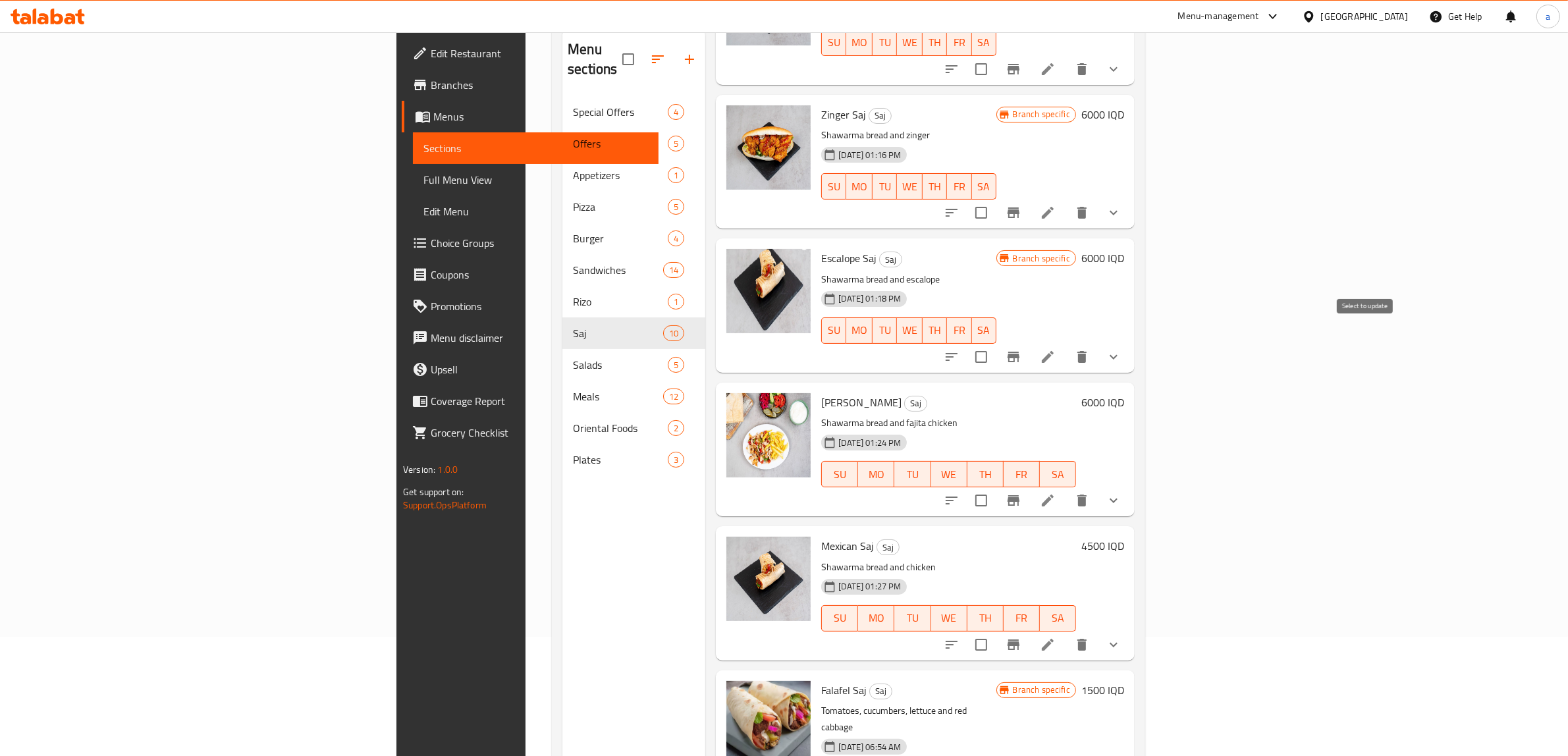
scroll to position [597, 0]
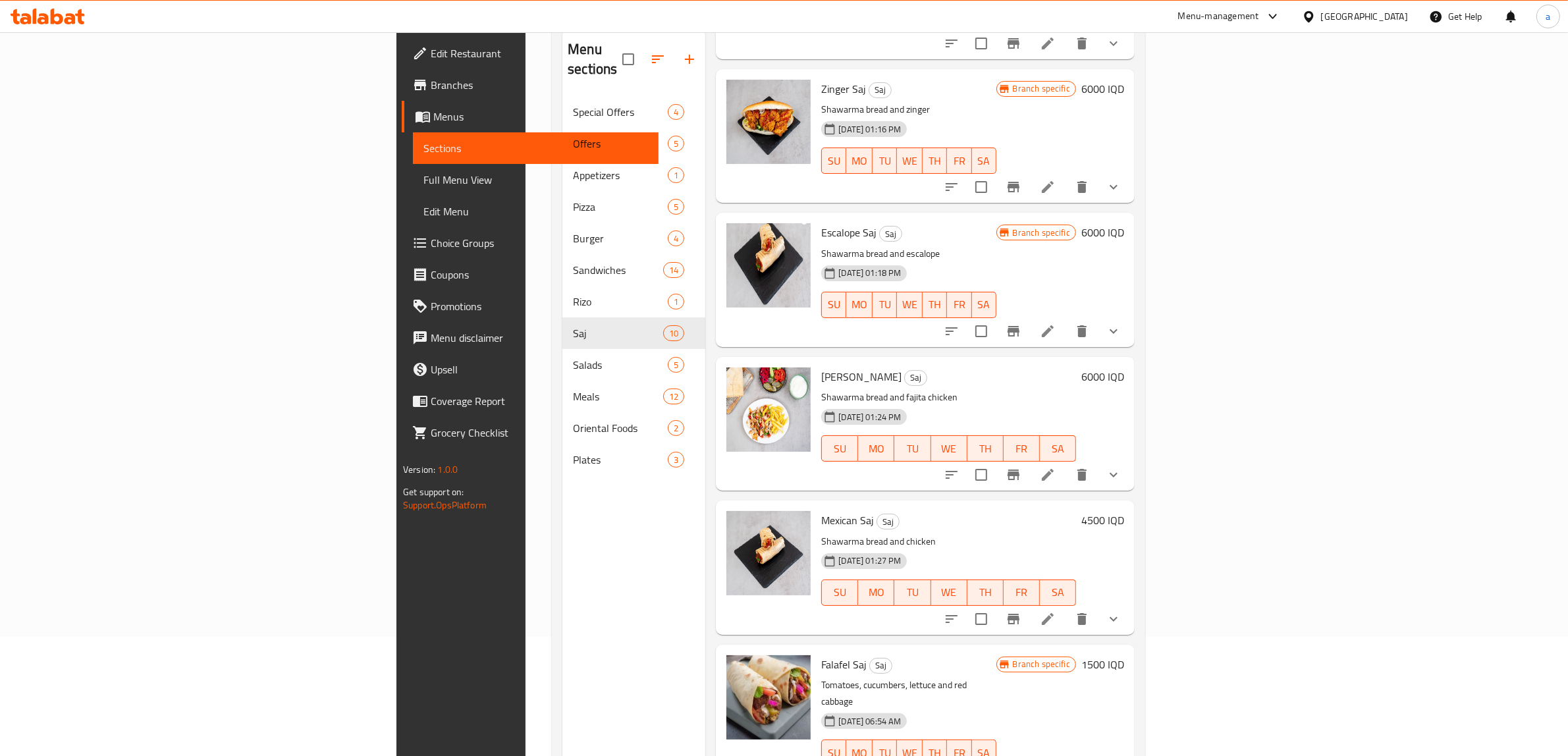
click at [1030, 459] on button "Branch-specific-item" at bounding box center [1013, 474] width 31 height 31
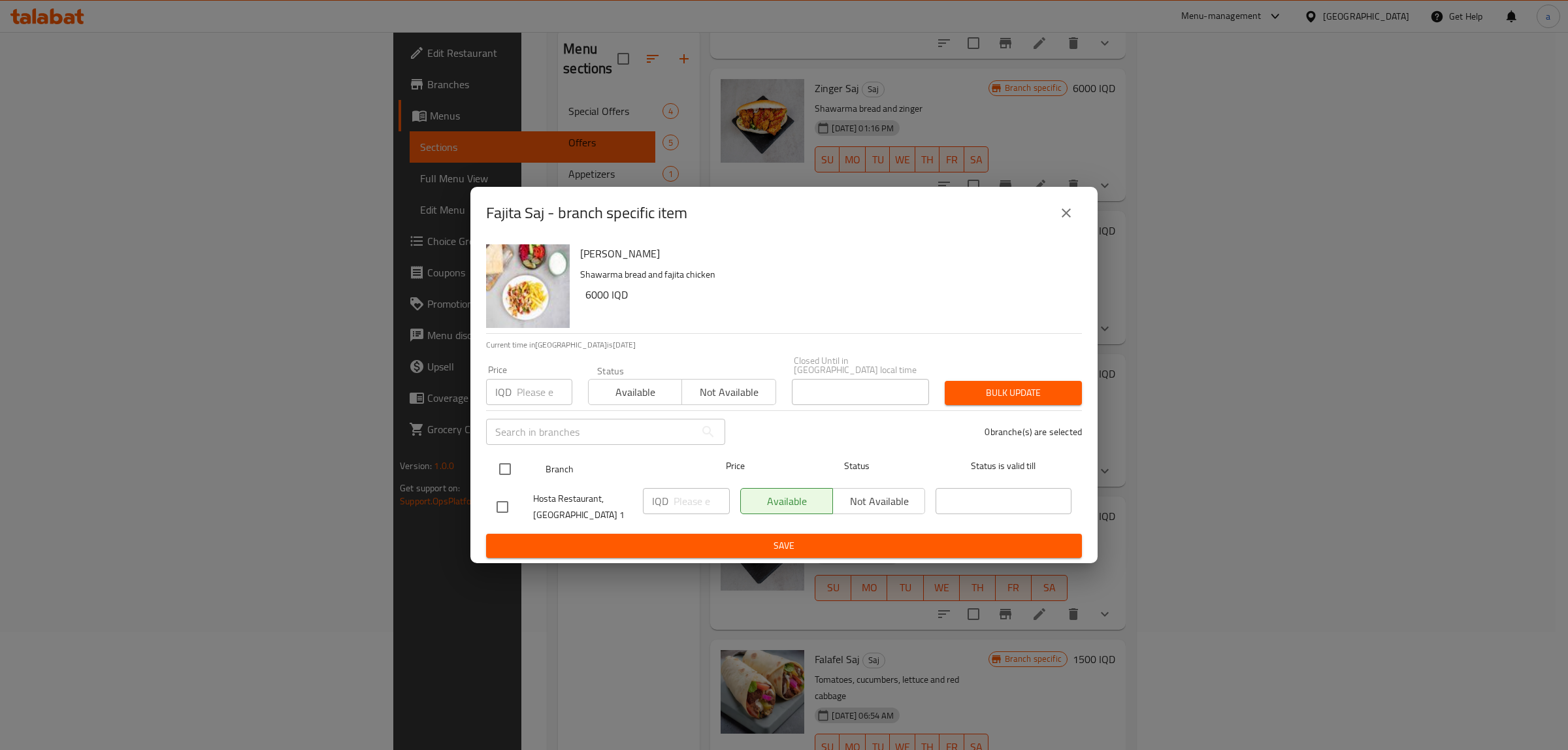
click at [508, 464] on input "checkbox" at bounding box center [505, 469] width 27 height 27
checkbox input "true"
click at [686, 494] on input "number" at bounding box center [702, 501] width 56 height 26
paste input "6000"
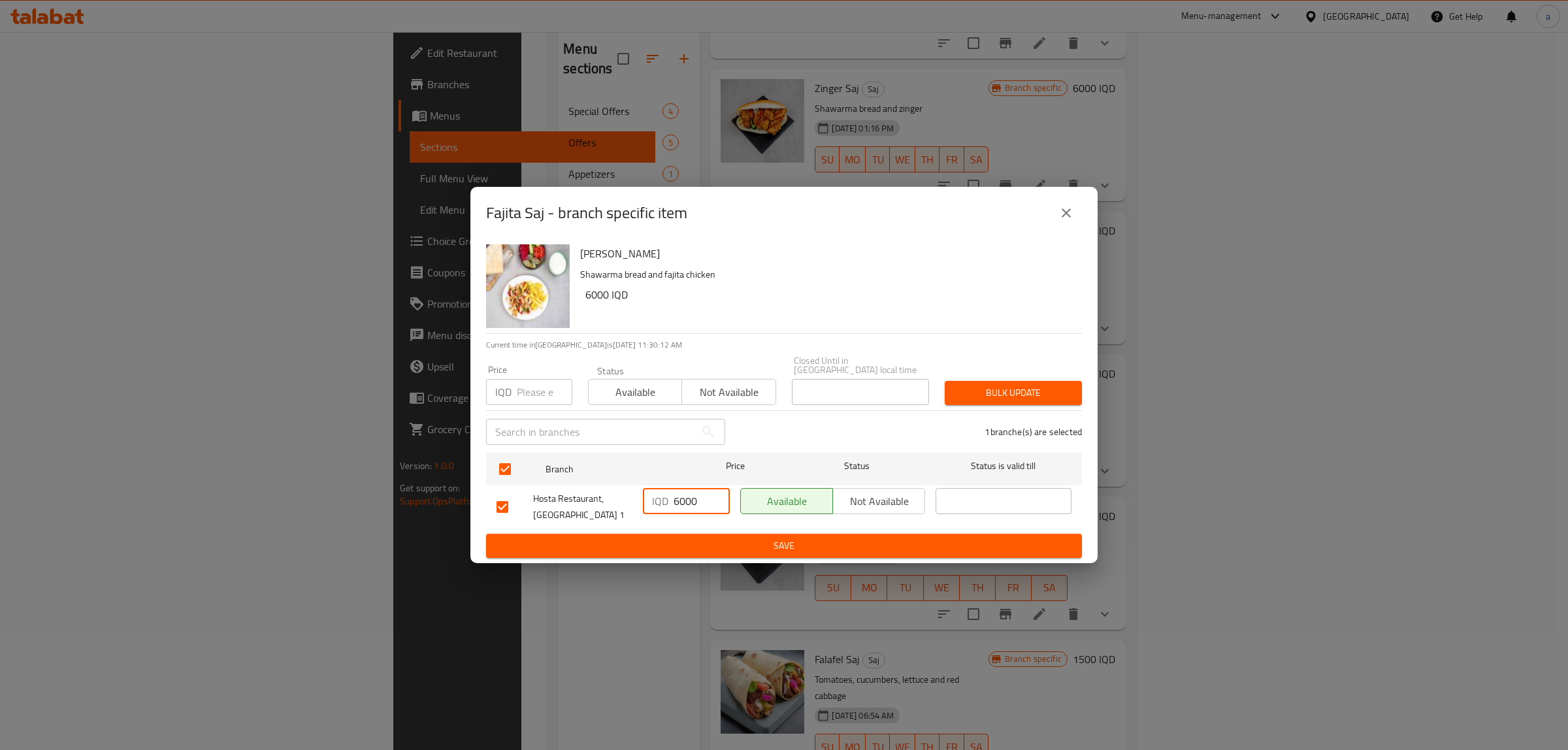
type input "6000"
click at [712, 538] on span "Save" at bounding box center [784, 546] width 575 height 16
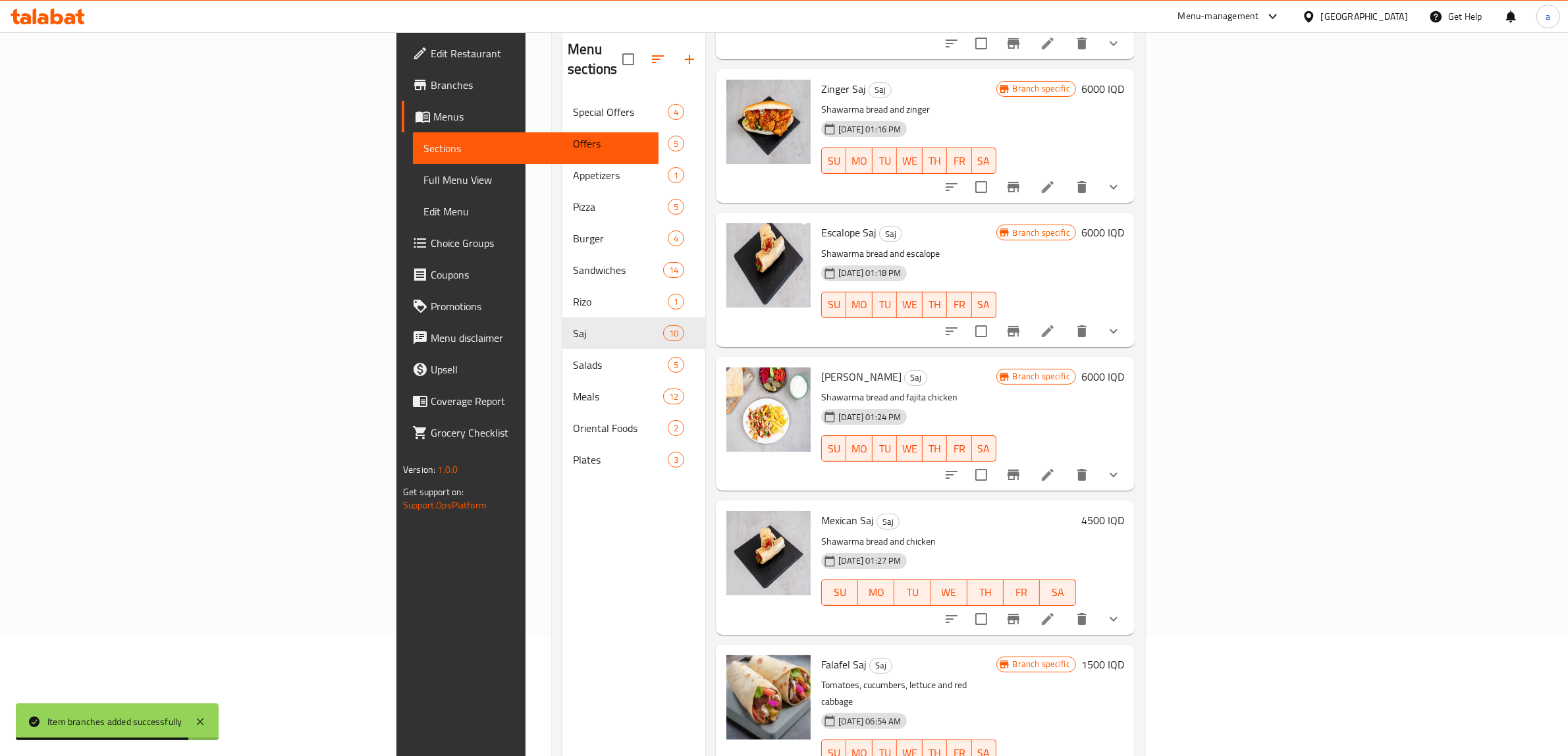
click at [1124, 511] on h6 "4500 IQD" at bounding box center [1102, 520] width 43 height 19
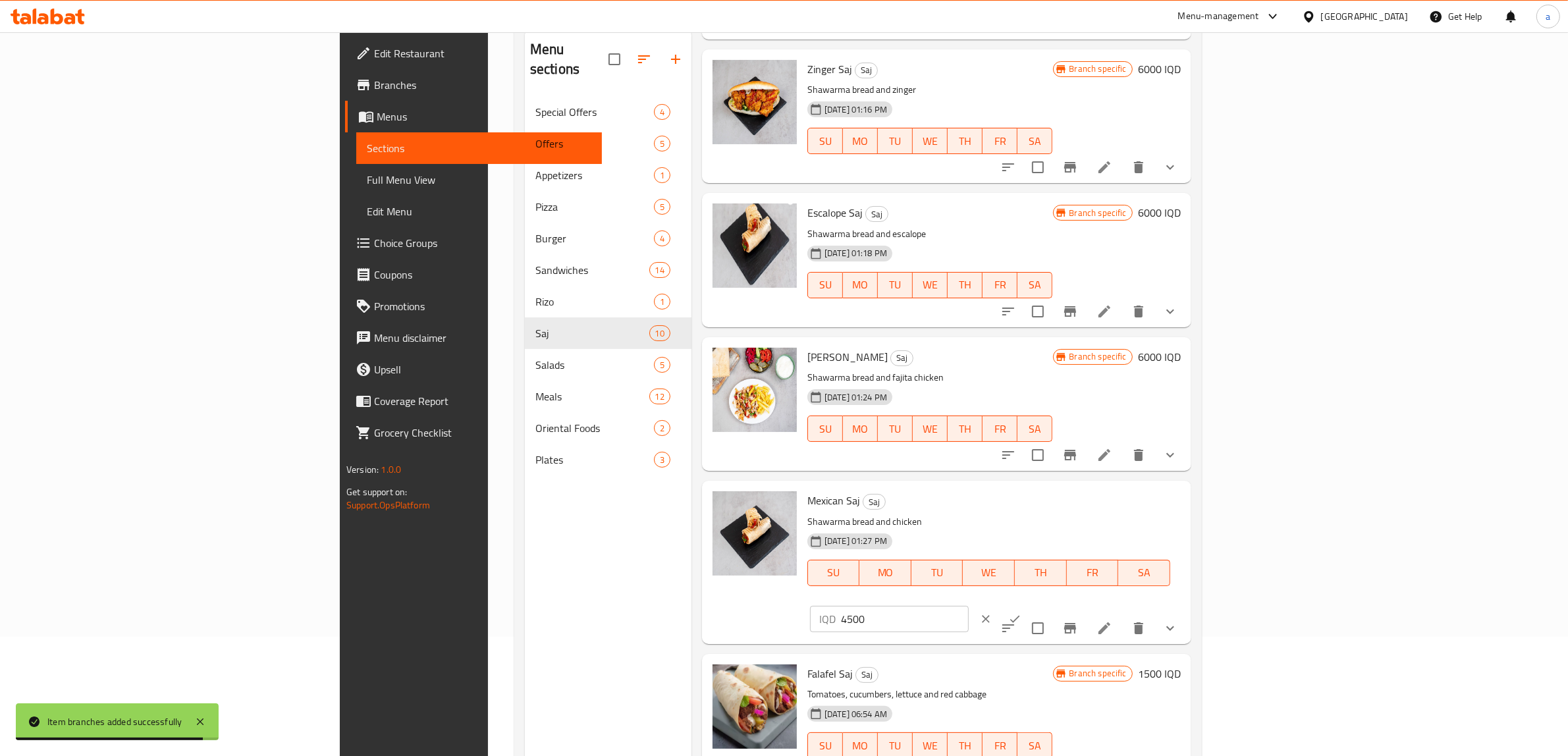
click at [969, 606] on input "4500" at bounding box center [905, 619] width 128 height 27
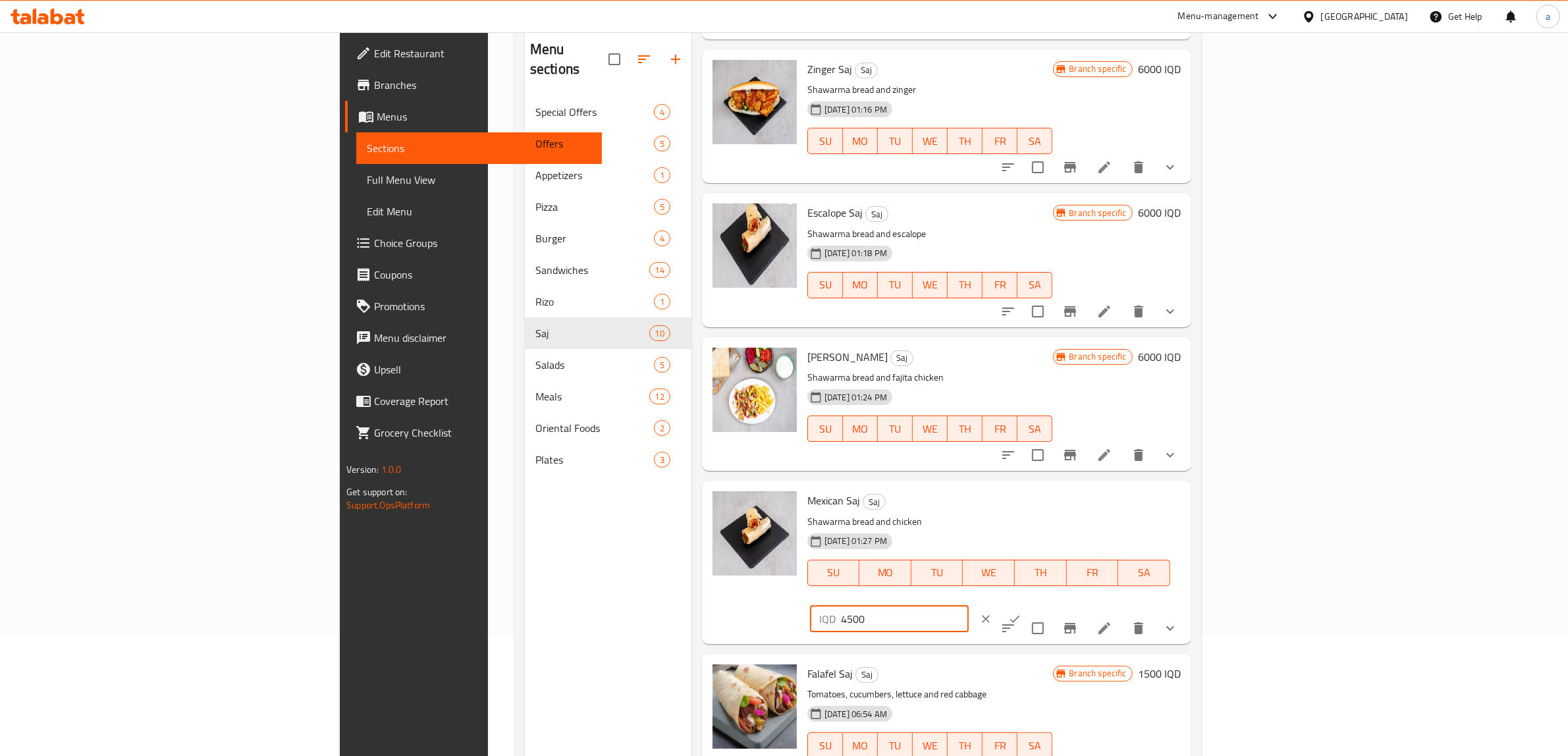
paste input "60"
type input "6000"
click at [1030, 605] on button "ok" at bounding box center [1015, 619] width 29 height 29
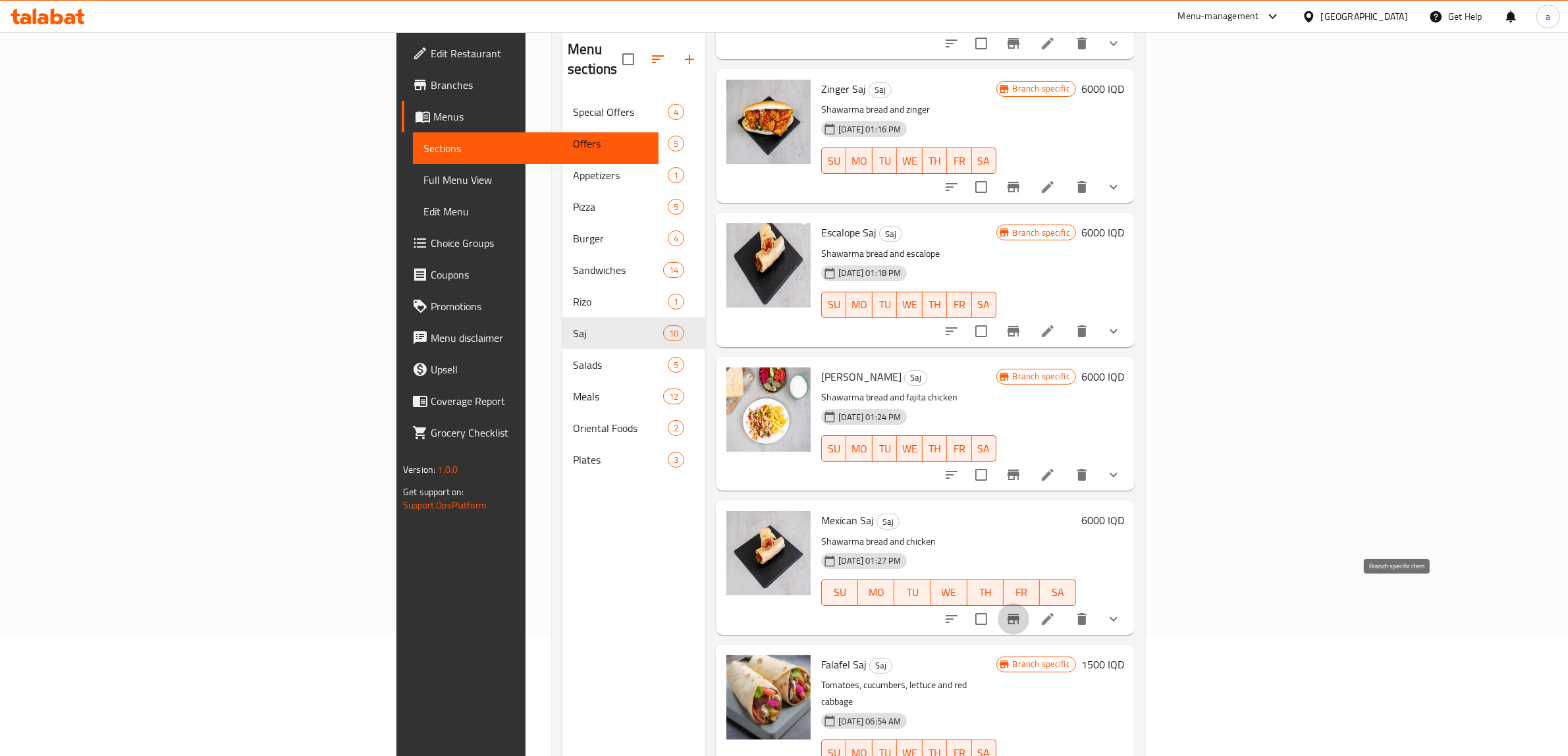
click at [1021, 611] on icon "Branch-specific-item" at bounding box center [1013, 619] width 16 height 16
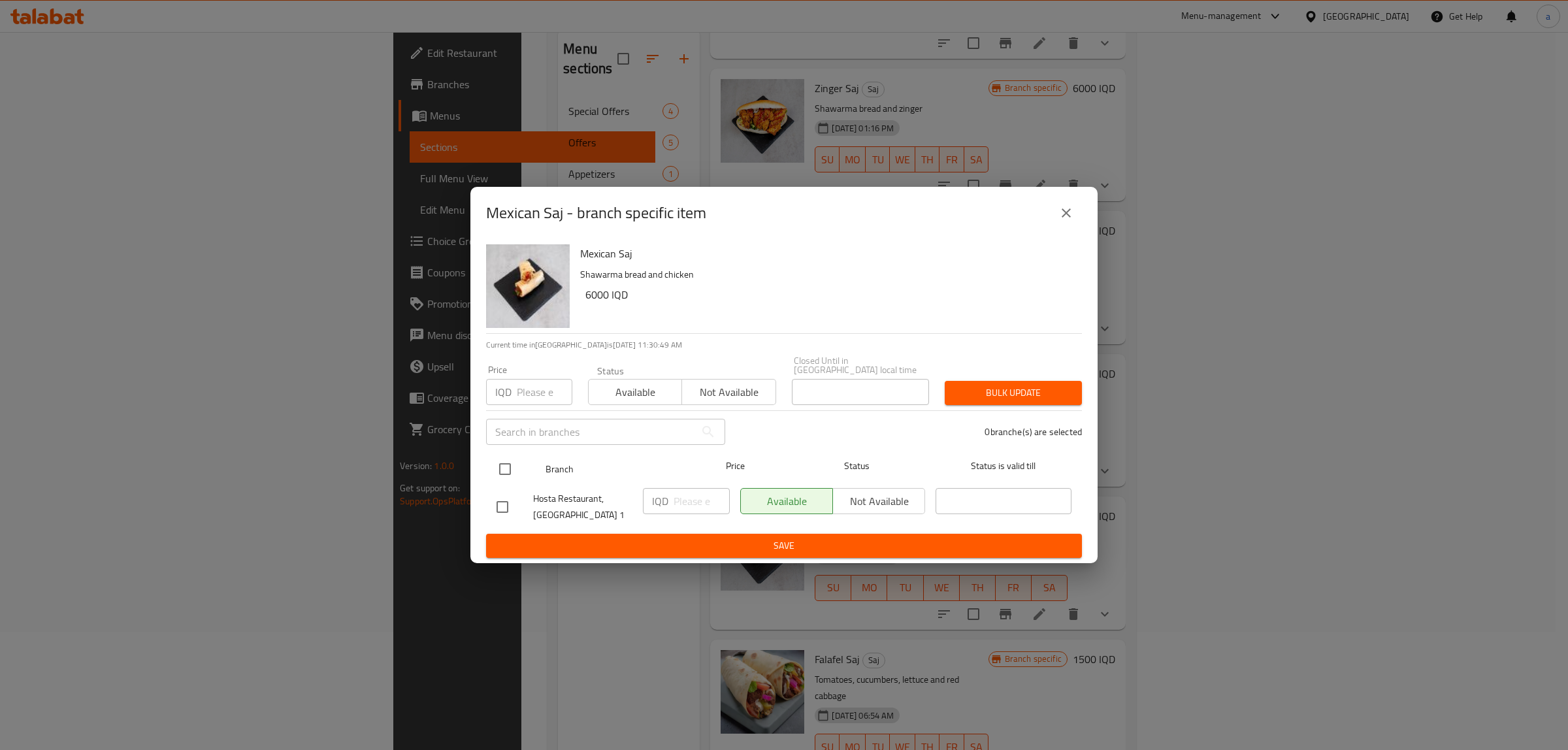
click at [500, 464] on input "checkbox" at bounding box center [505, 469] width 27 height 27
checkbox input "true"
click at [684, 504] on input "number" at bounding box center [702, 501] width 56 height 26
paste input "6000"
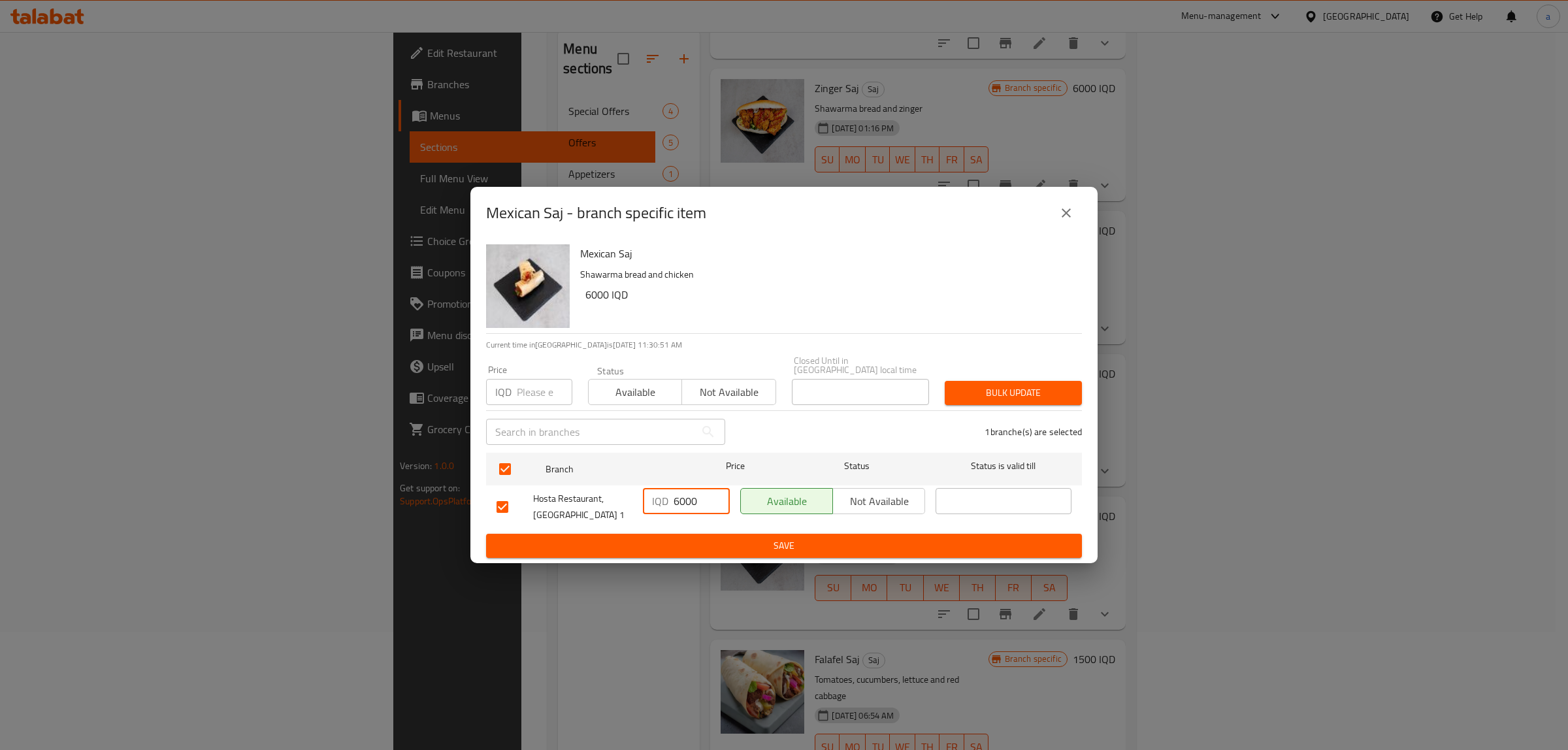
type input "6000"
click at [686, 549] on span "Save" at bounding box center [784, 546] width 575 height 16
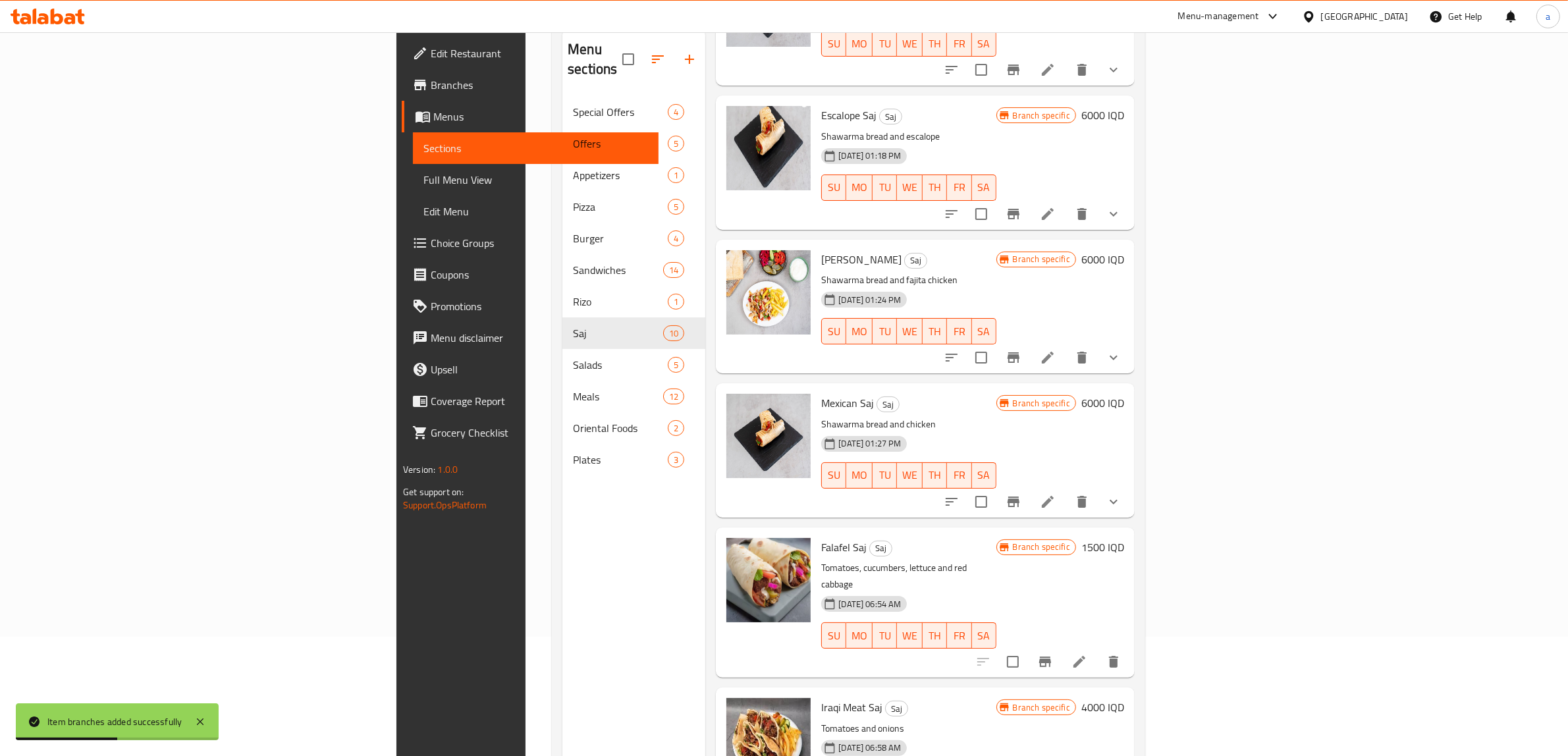
scroll to position [185, 0]
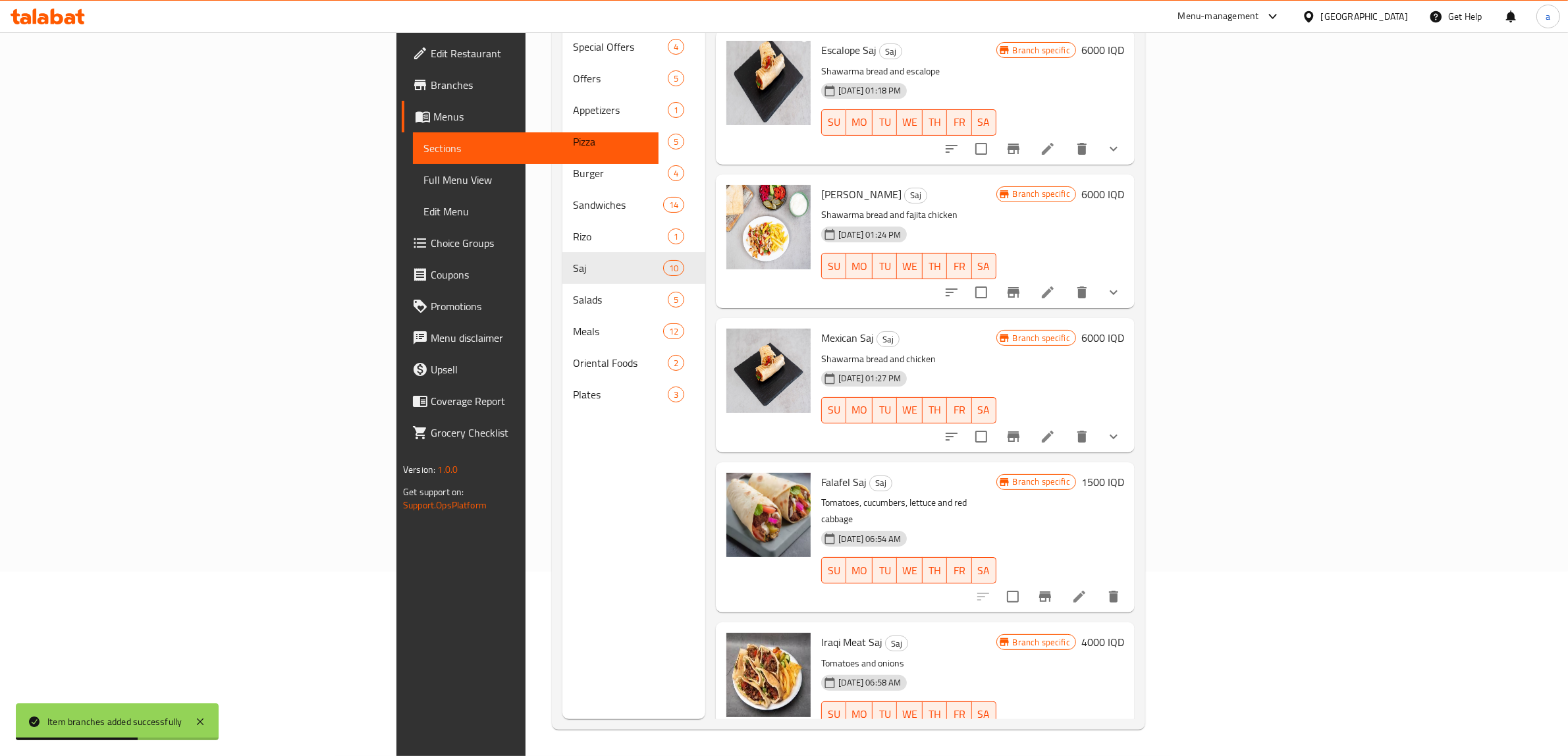
click at [1124, 473] on h6 "1500 IQD" at bounding box center [1102, 481] width 43 height 19
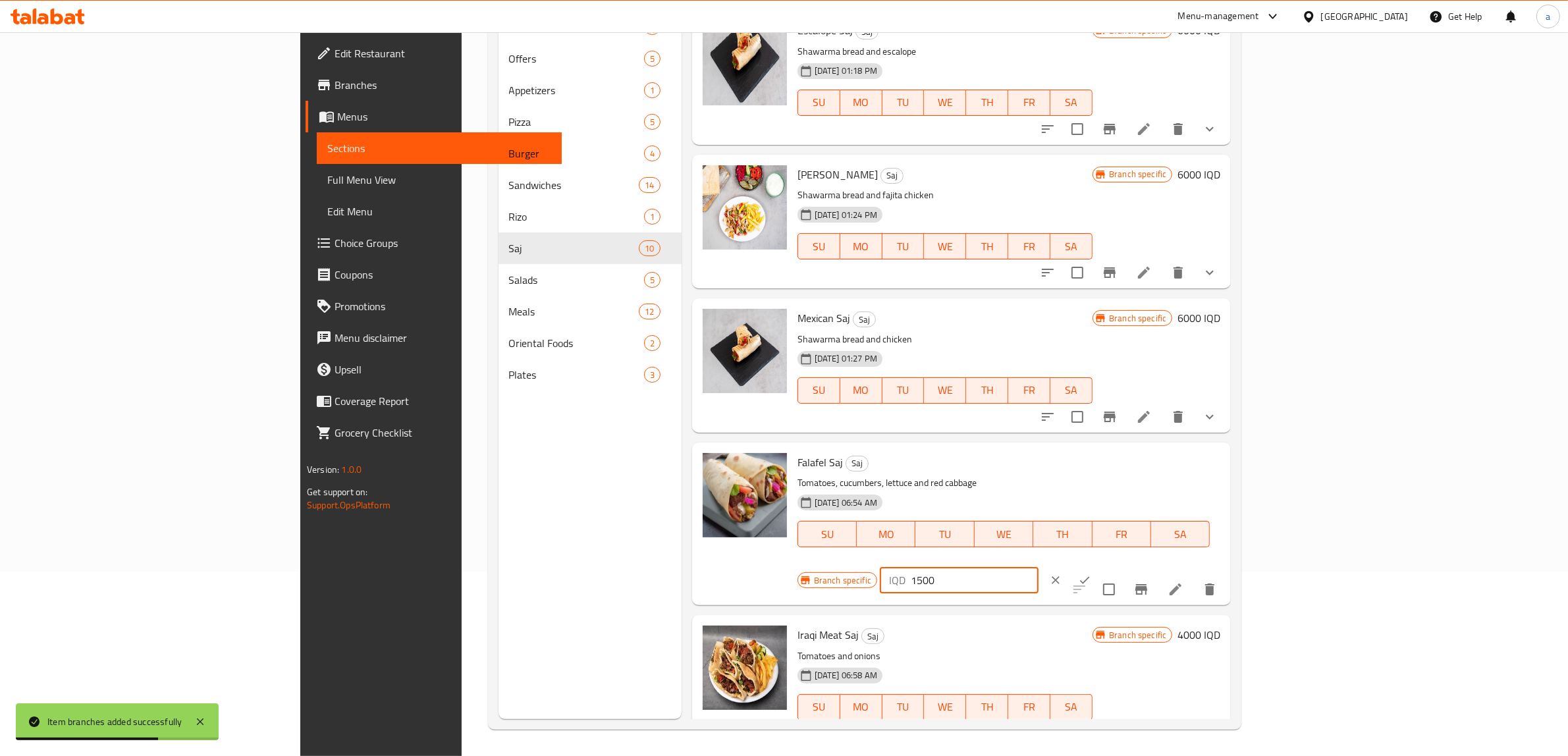
click at [1038, 567] on input "1500" at bounding box center [975, 580] width 128 height 27
paste input "30"
type input "3000"
click at [1091, 574] on icon "ok" at bounding box center [1084, 580] width 13 height 13
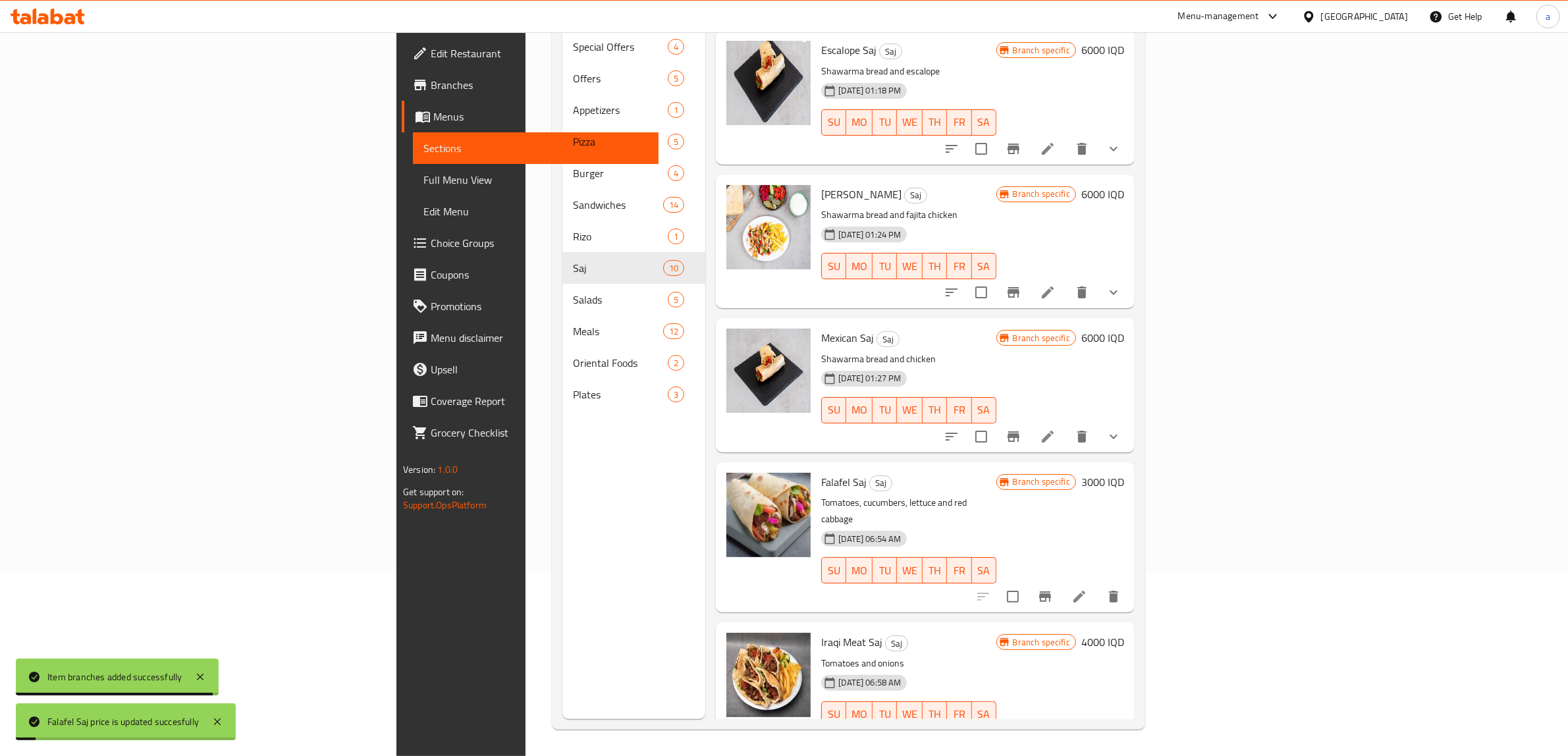
click at [1061, 581] on button "Branch-specific-item" at bounding box center [1045, 597] width 31 height 31
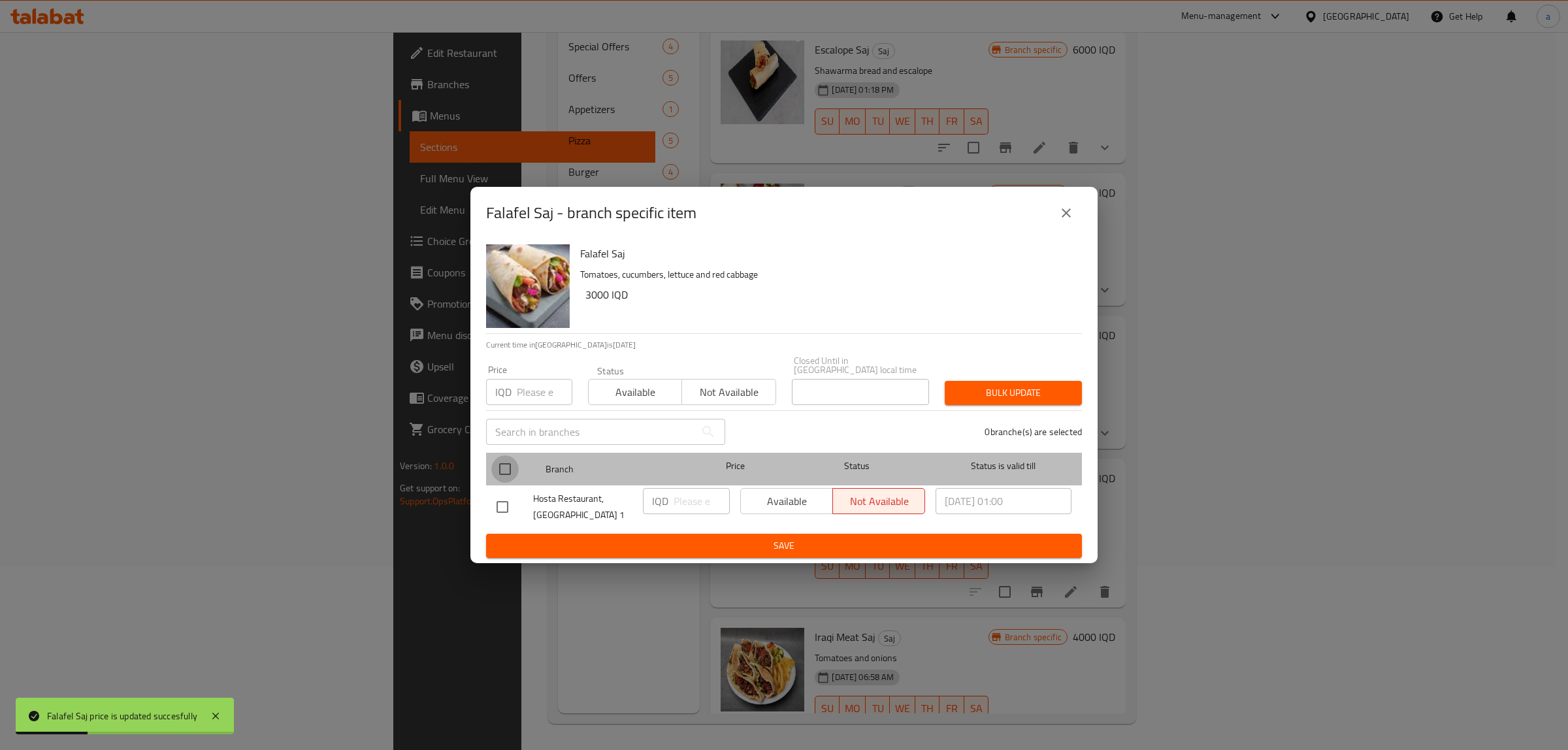
click at [509, 464] on input "checkbox" at bounding box center [505, 469] width 27 height 27
checkbox input "true"
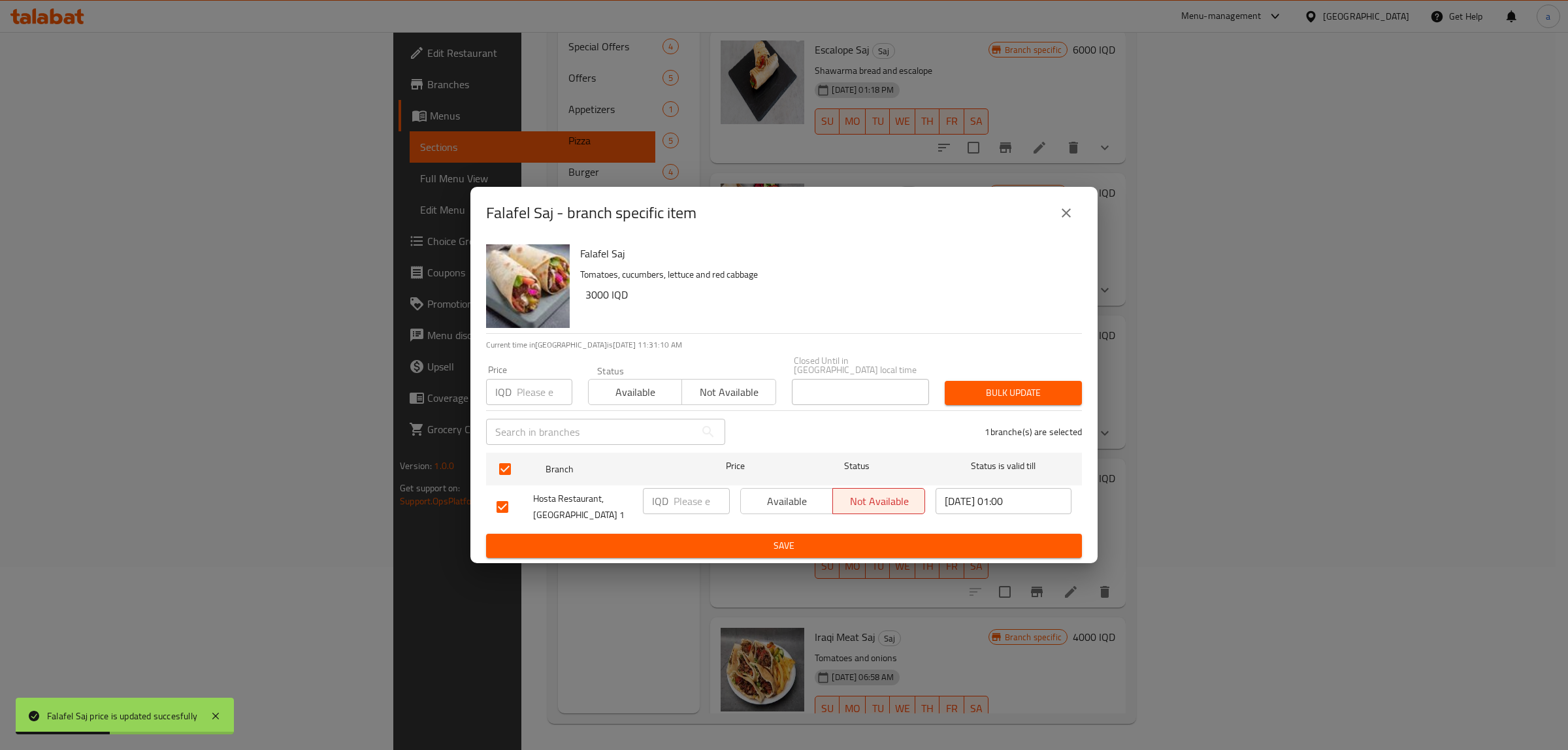
click at [678, 497] on input "number" at bounding box center [702, 501] width 56 height 26
paste input "3000"
type input "3000"
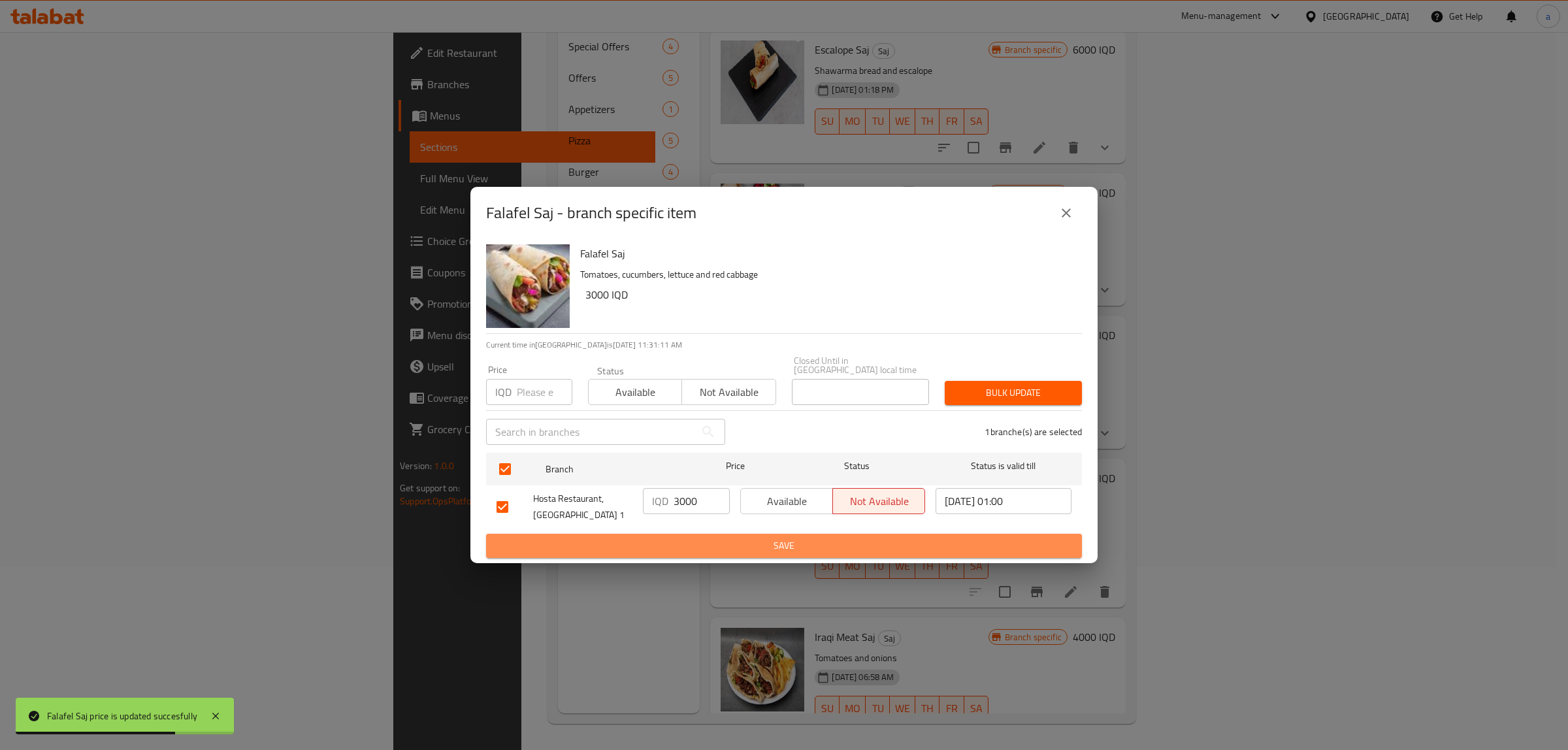
click at [753, 534] on button "Save" at bounding box center [784, 546] width 596 height 24
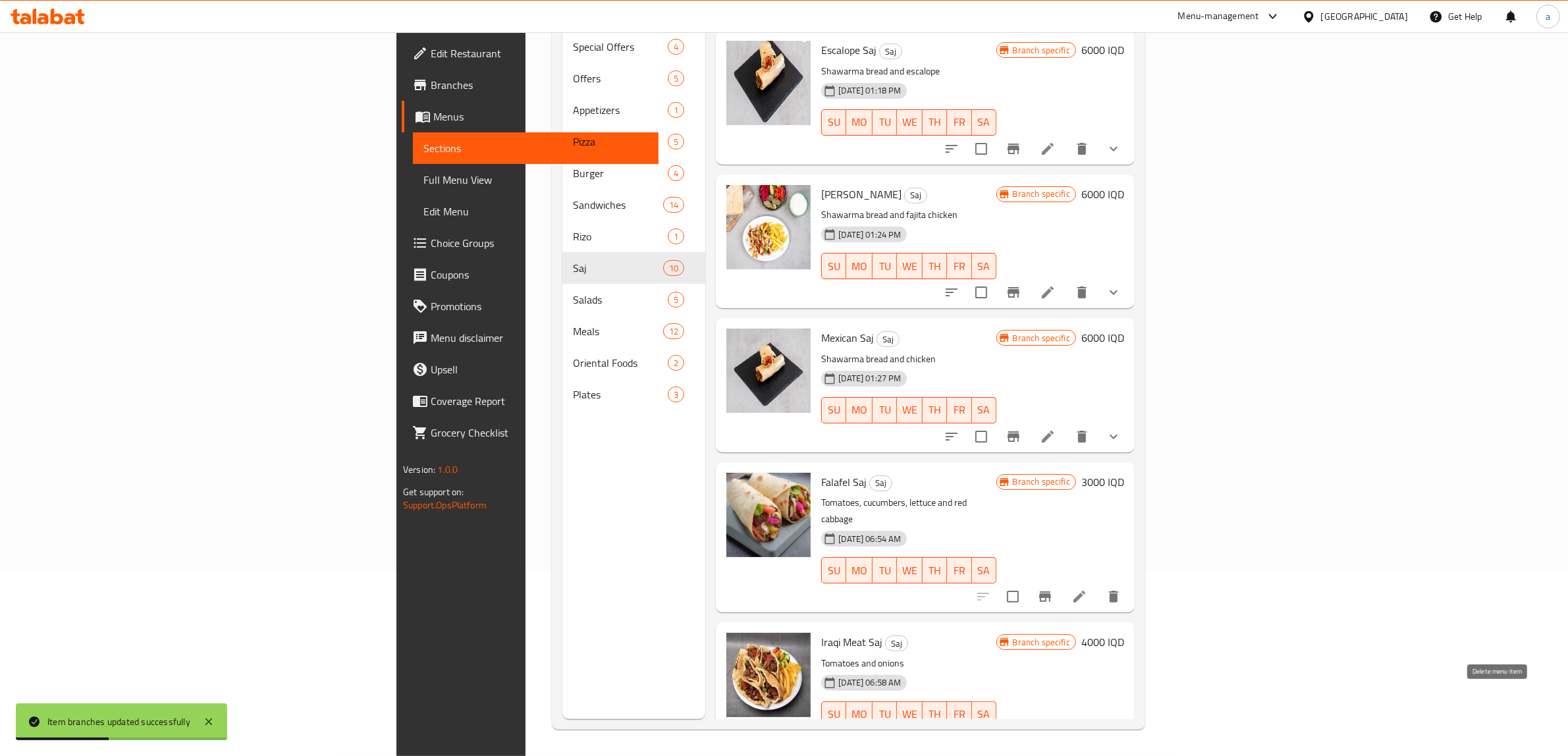
click at [1118, 735] on icon "delete" at bounding box center [1113, 741] width 9 height 12
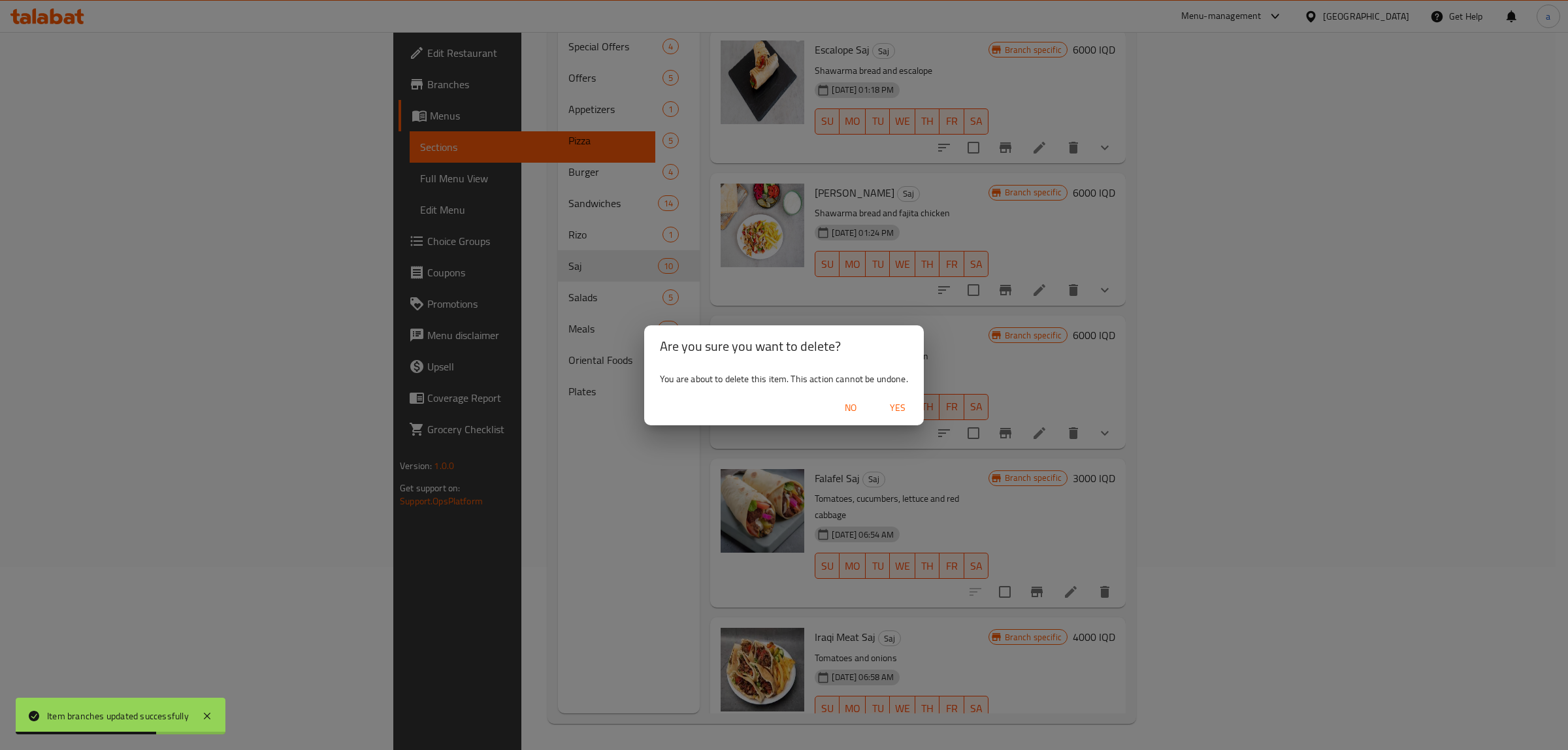
click at [904, 407] on span "Yes" at bounding box center [897, 408] width 31 height 16
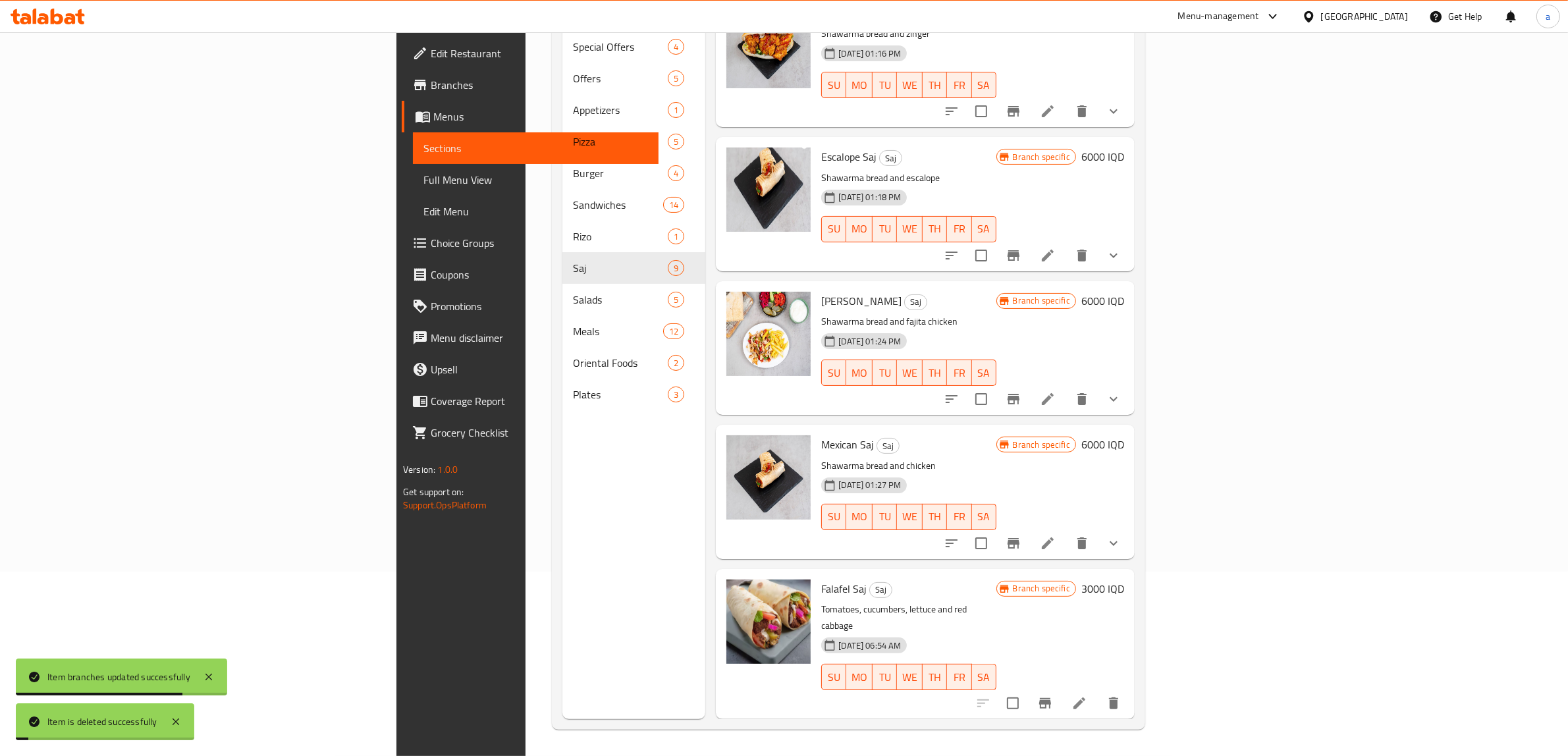
scroll to position [571, 0]
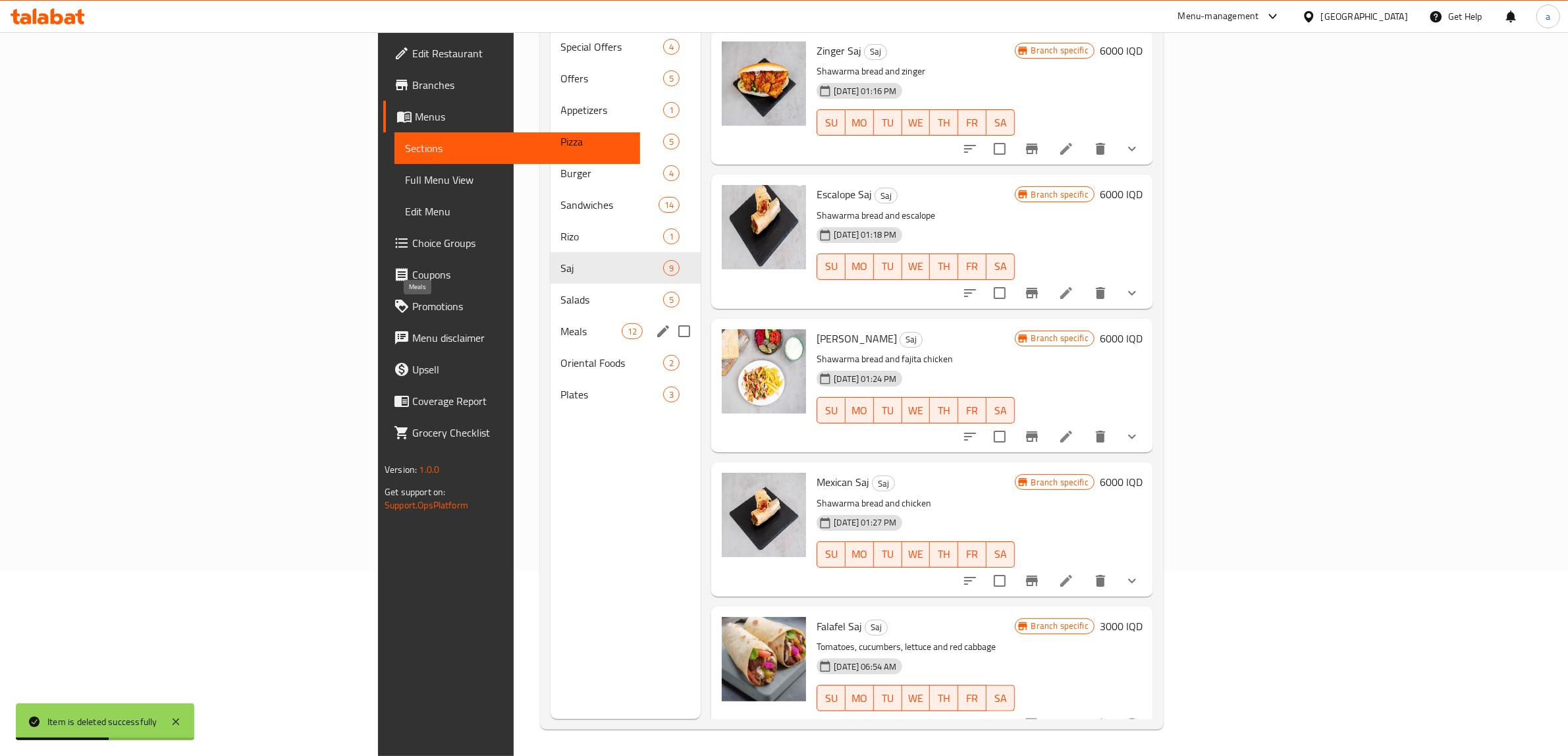
click at [561, 324] on span "Meals" at bounding box center [592, 332] width 61 height 16
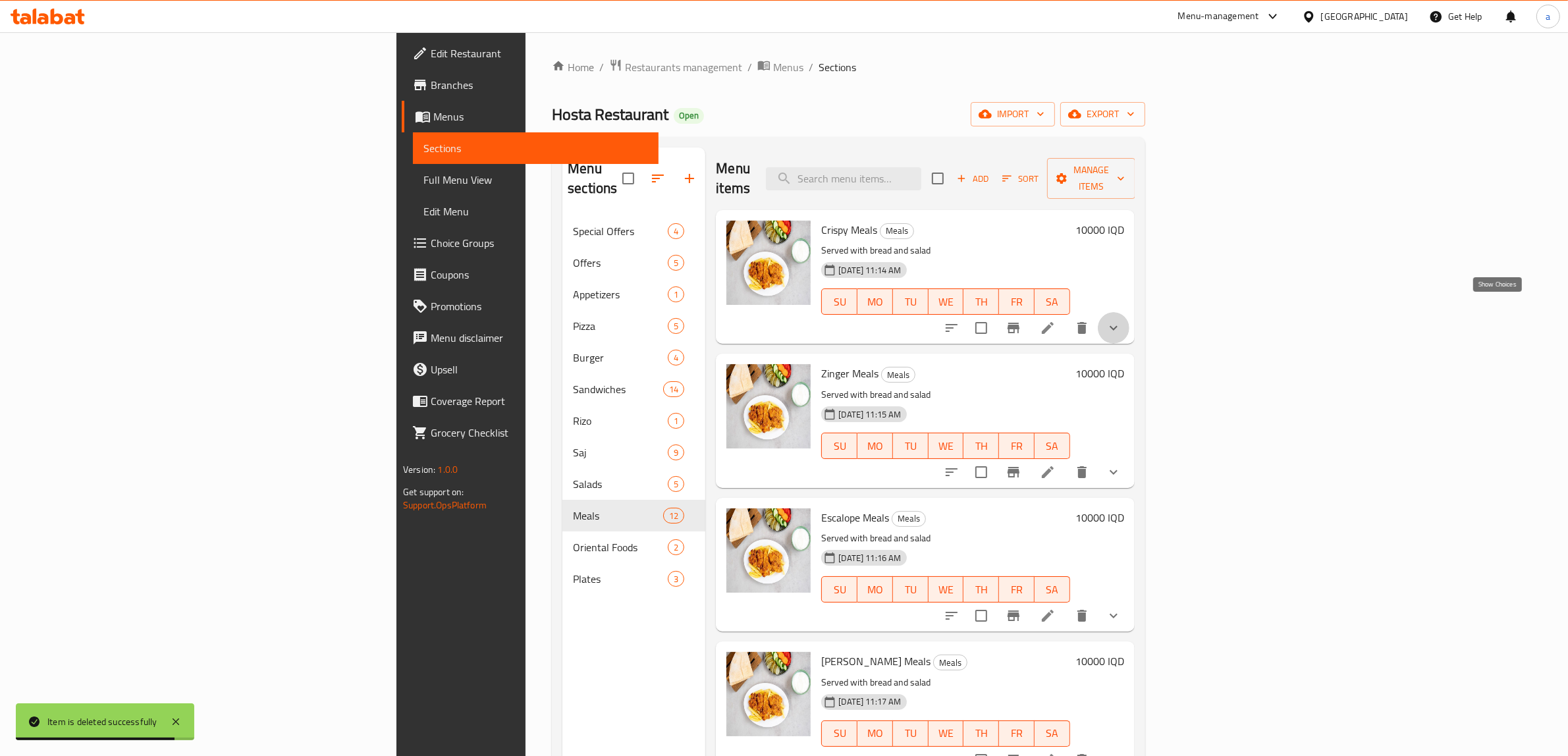
drag, startPoint x: 1504, startPoint y: 300, endPoint x: 1479, endPoint y: 359, distance: 64.1
click at [1121, 320] on icon "show more" at bounding box center [1114, 328] width 16 height 16
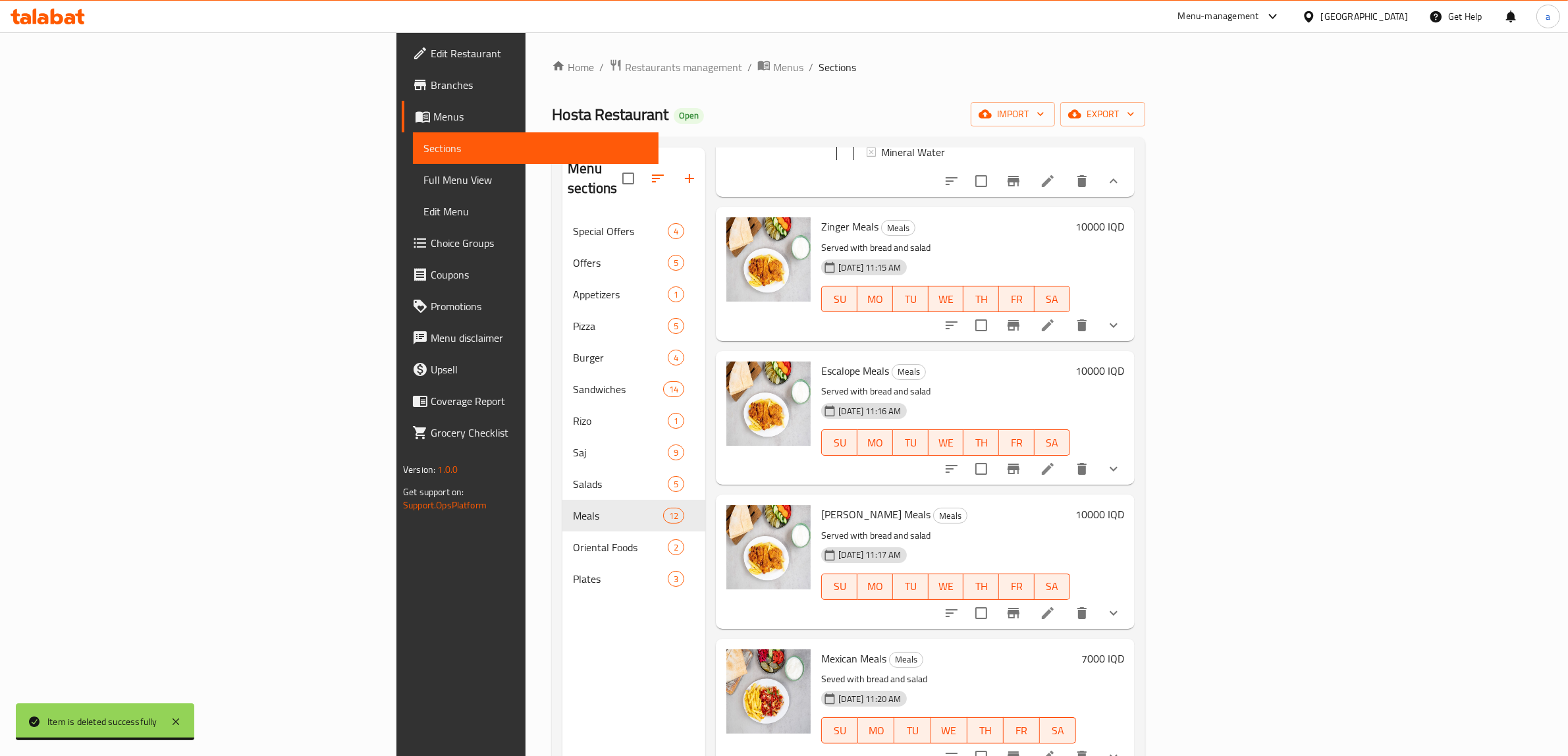
scroll to position [439, 0]
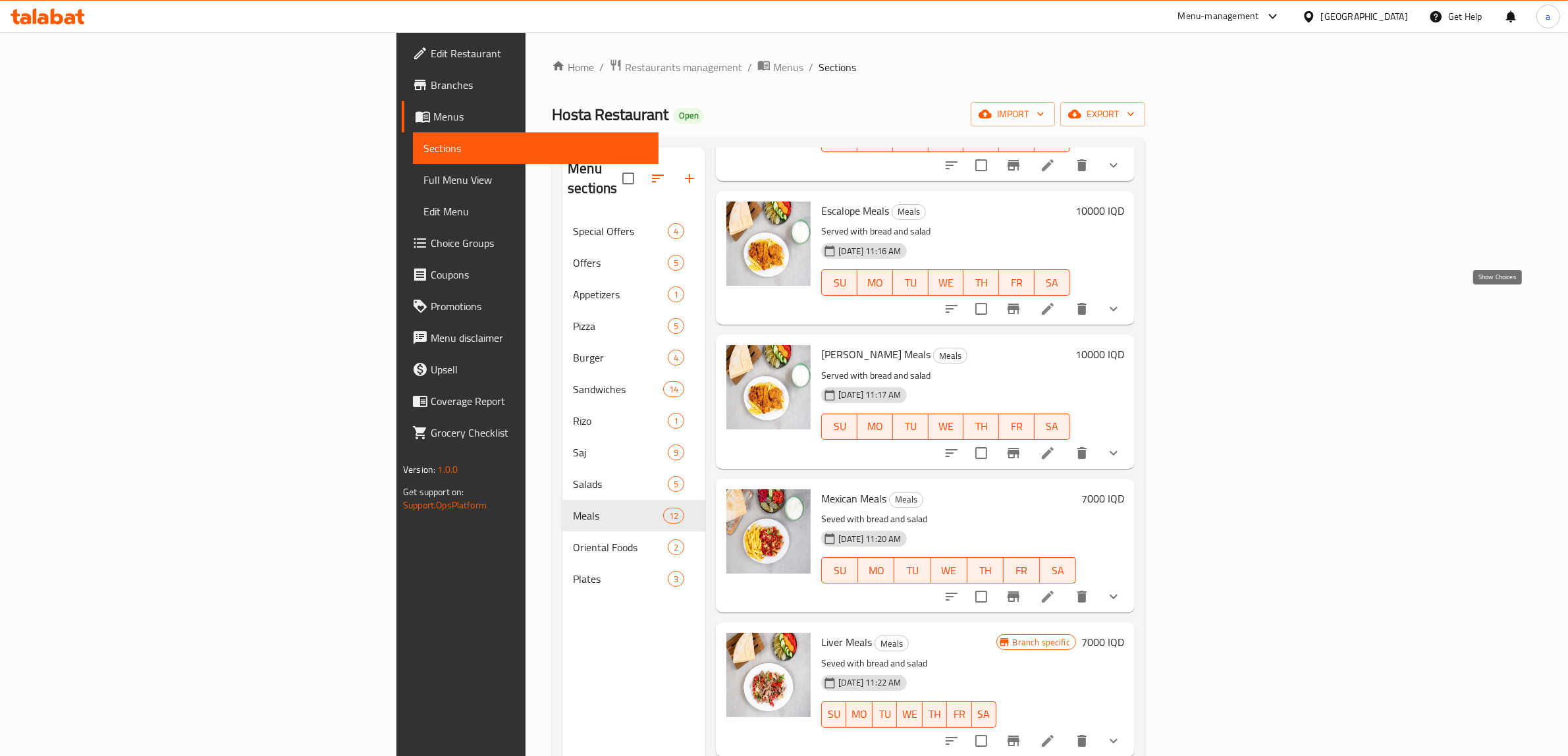
click at [1121, 305] on icon "show more" at bounding box center [1114, 309] width 16 height 16
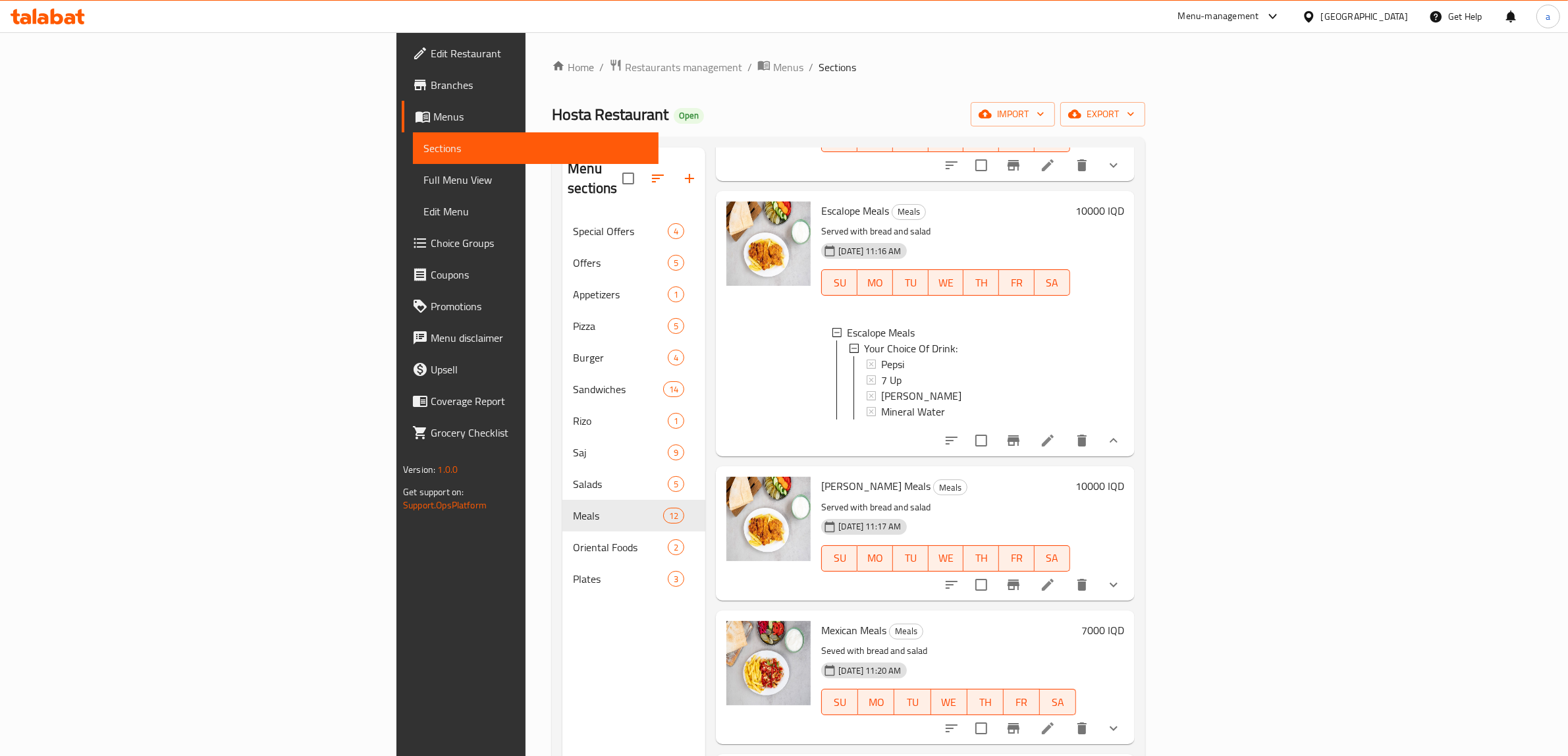
scroll to position [219, 0]
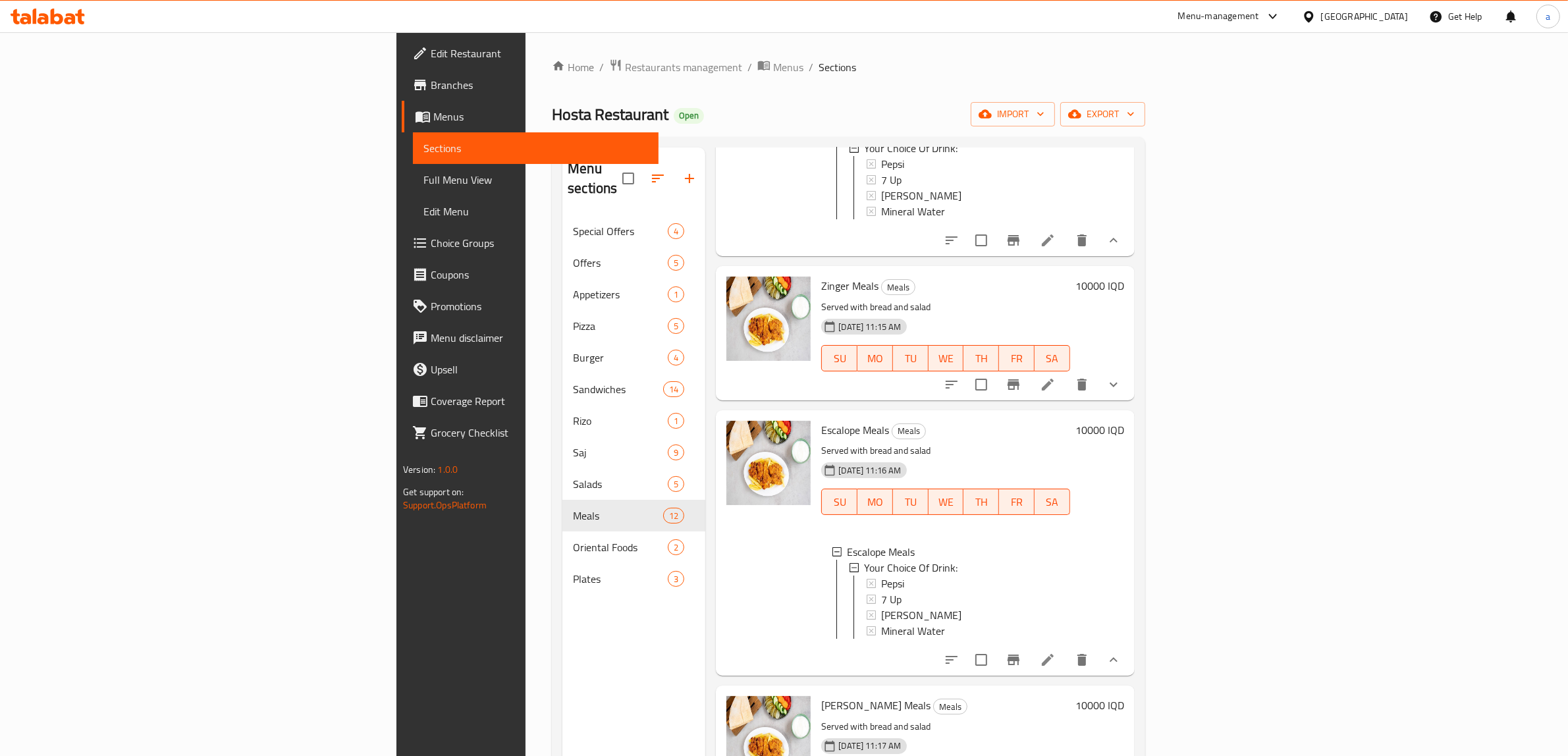
click at [1129, 369] on button "show more" at bounding box center [1113, 384] width 31 height 31
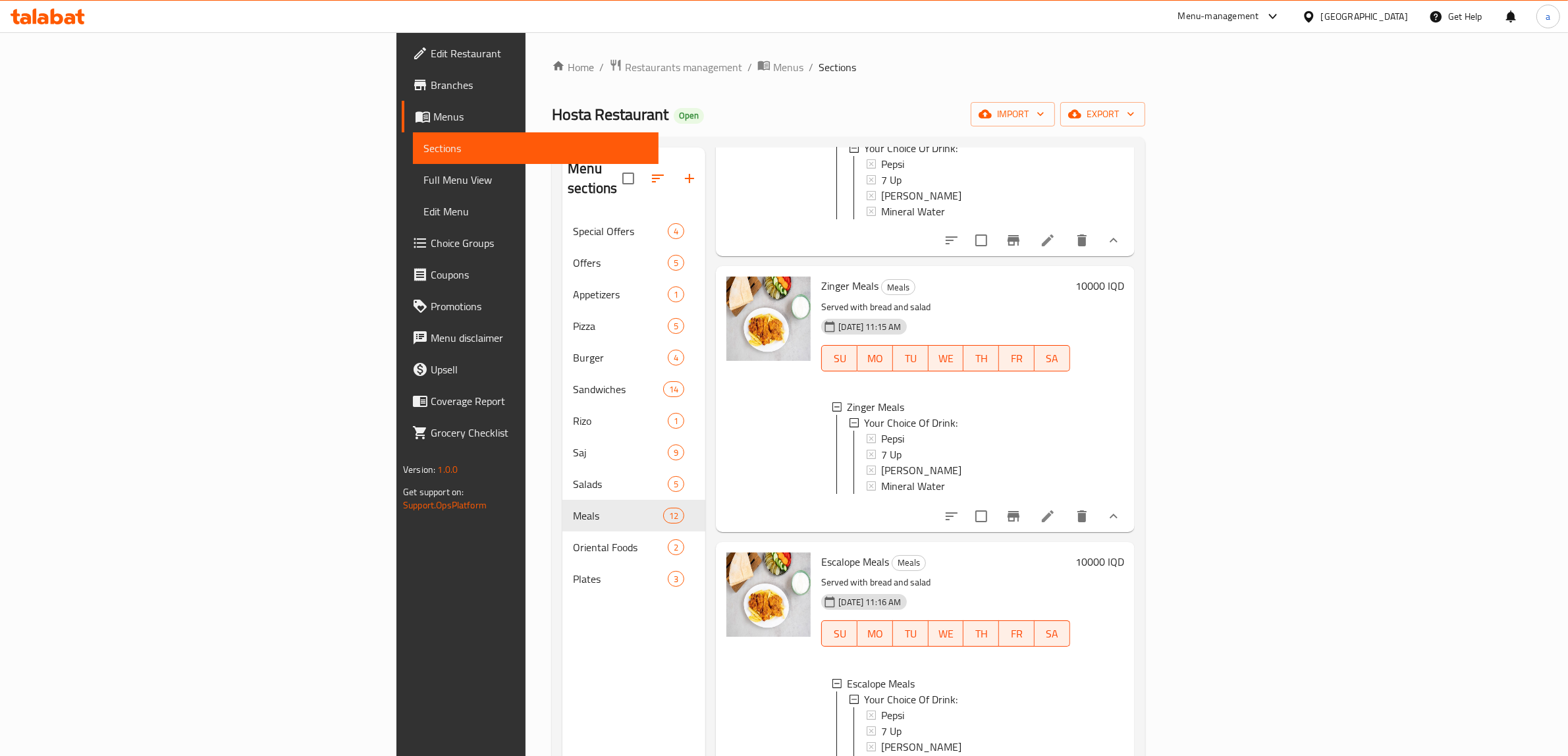
scroll to position [659, 0]
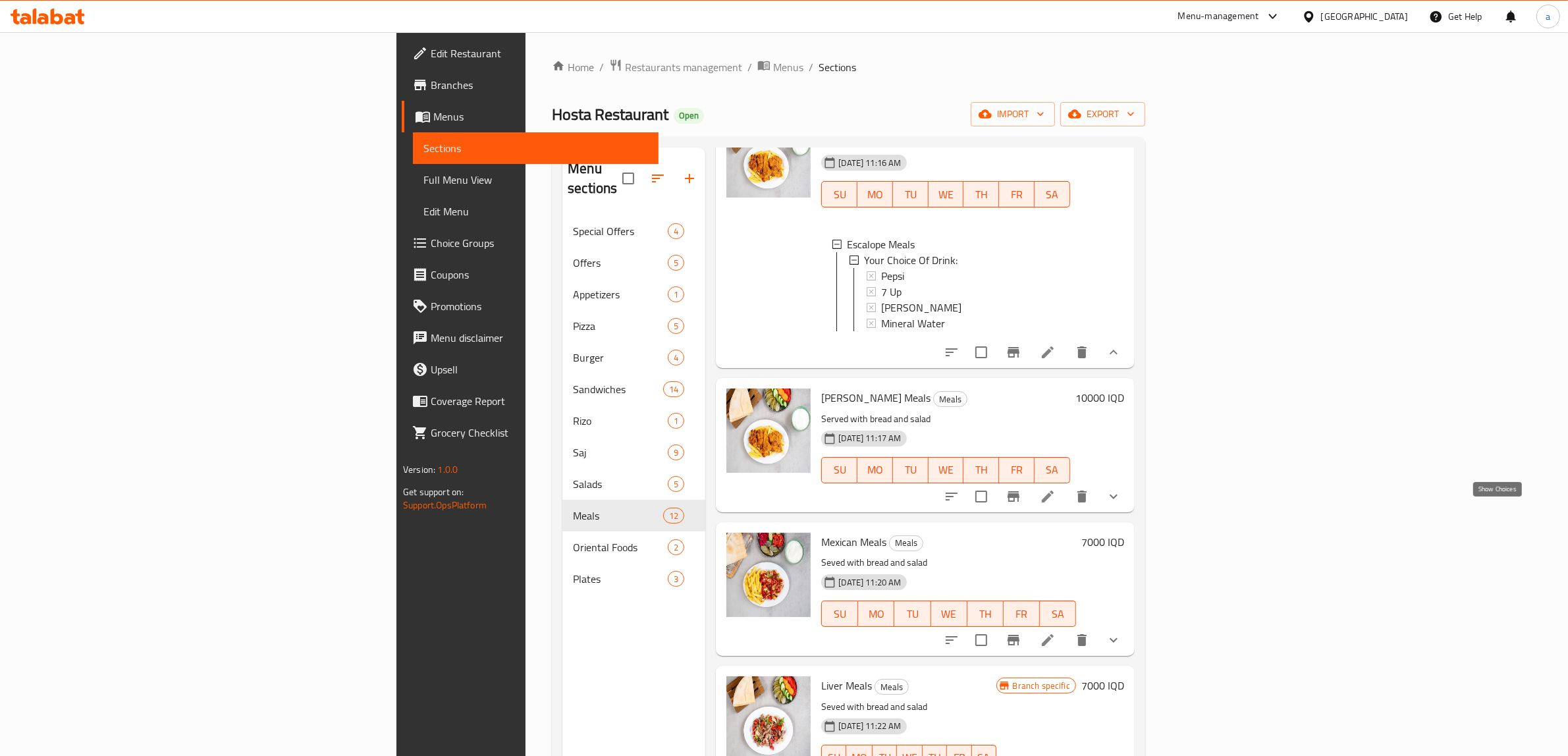
click at [1121, 505] on icon "show more" at bounding box center [1114, 497] width 16 height 16
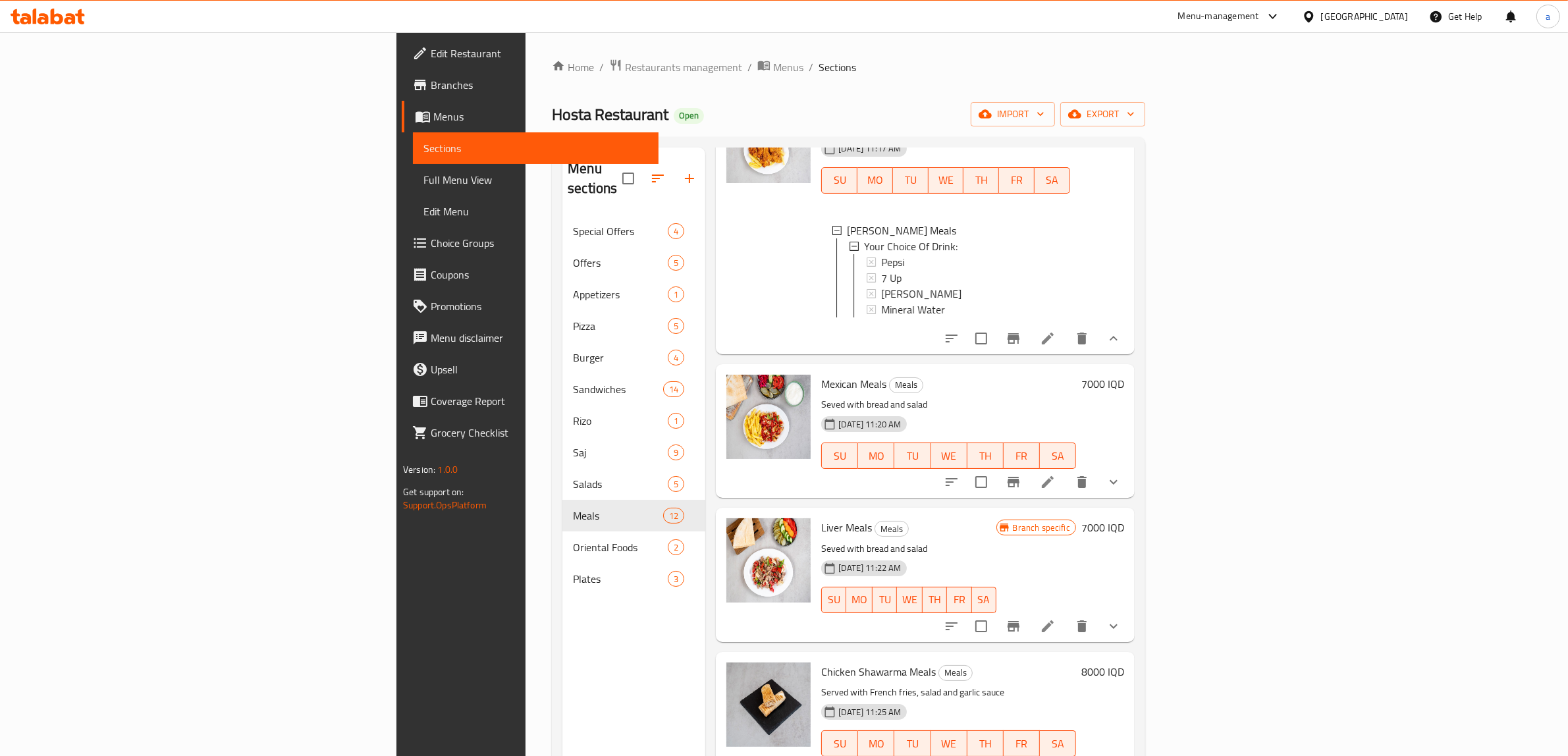
scroll to position [1097, 0]
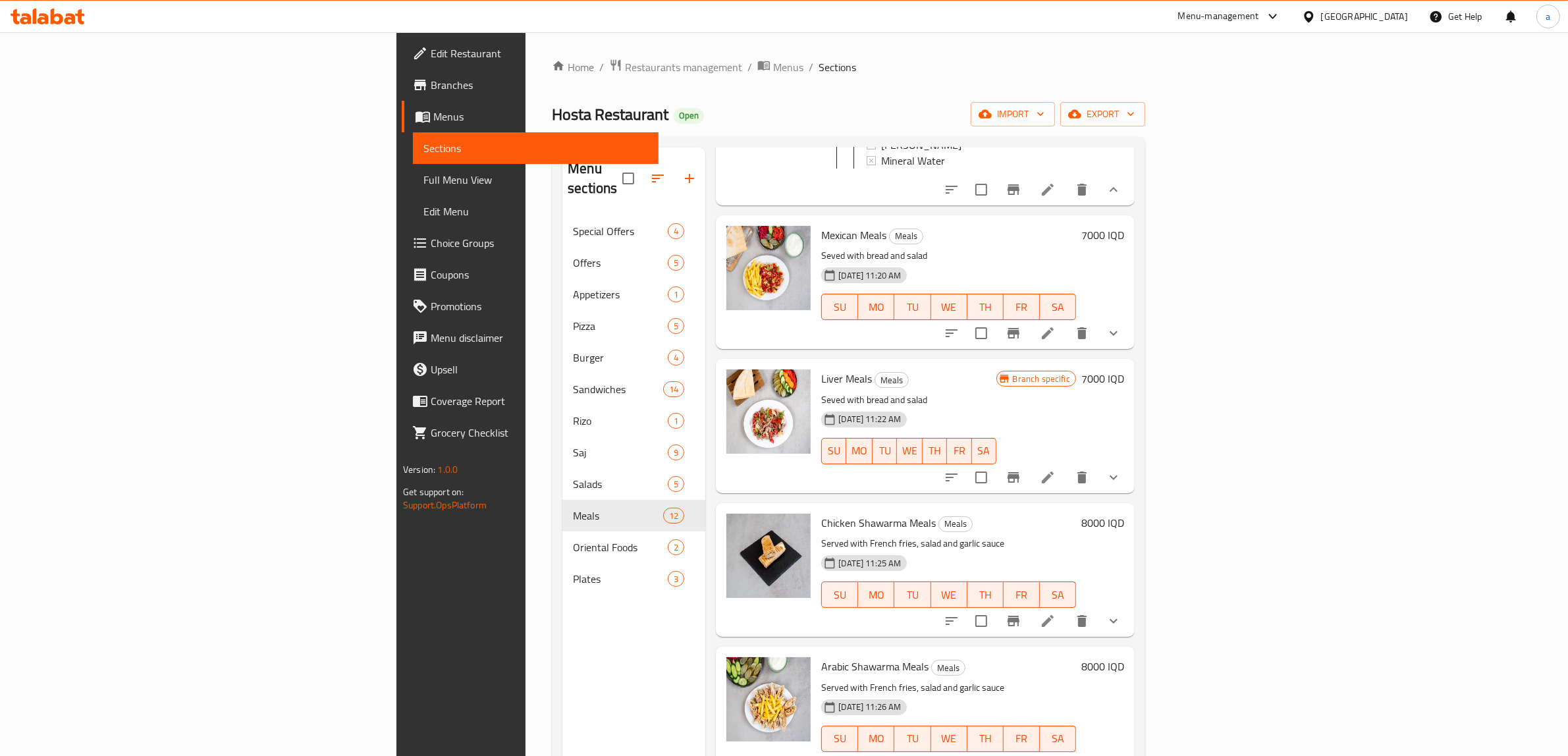
click at [1121, 341] on icon "show more" at bounding box center [1114, 333] width 16 height 16
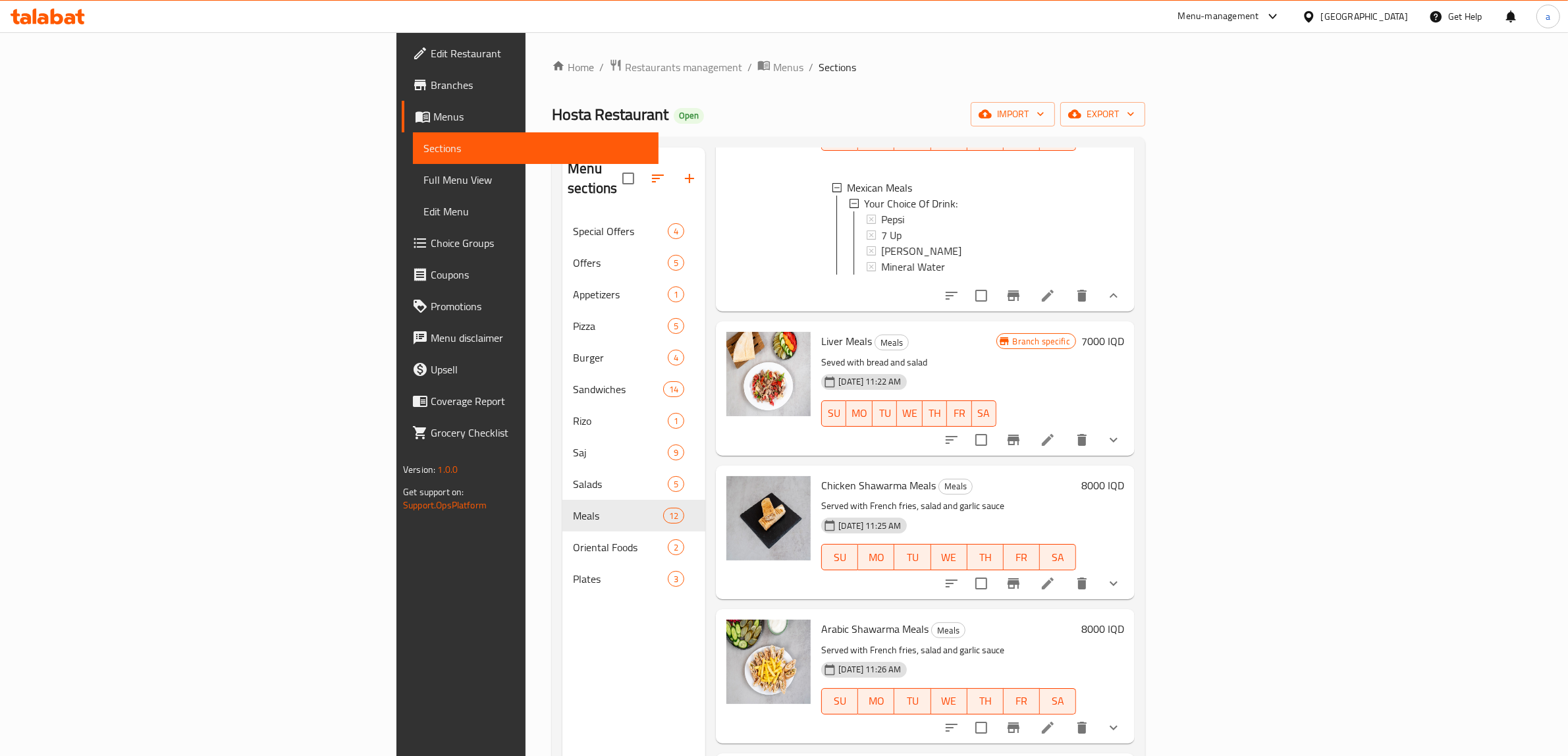
scroll to position [1317, 0]
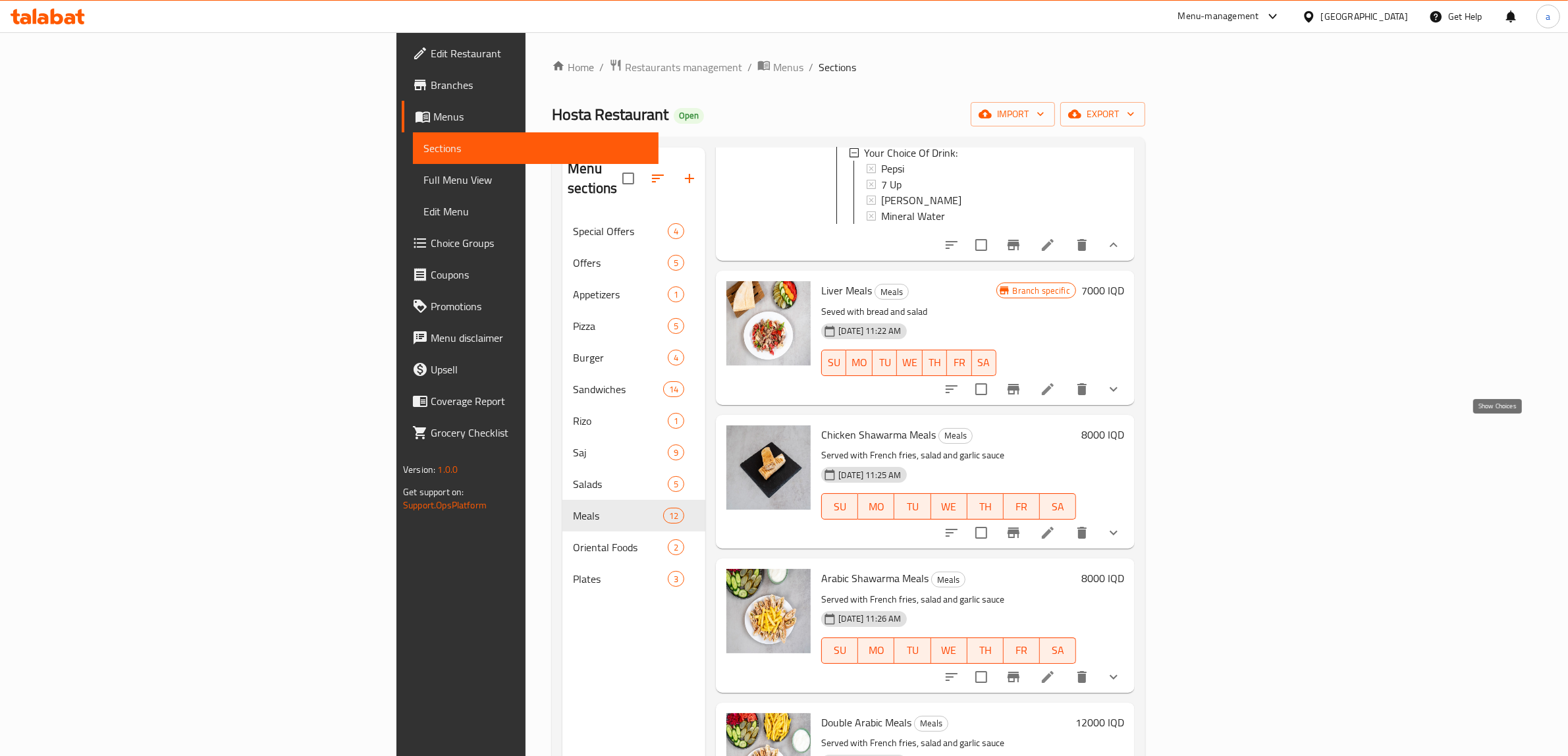
click at [1121, 397] on icon "show more" at bounding box center [1114, 390] width 16 height 16
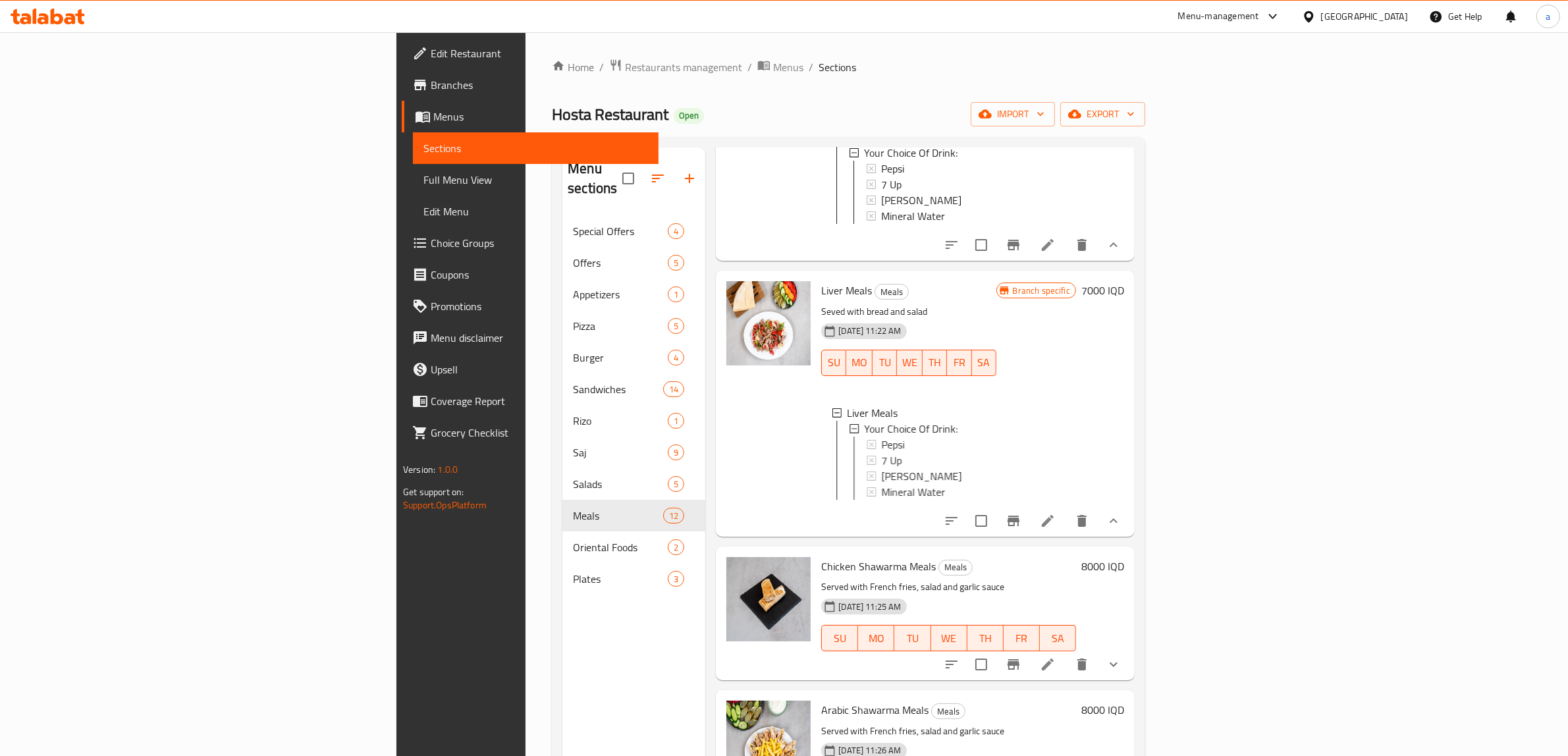
scroll to position [1537, 0]
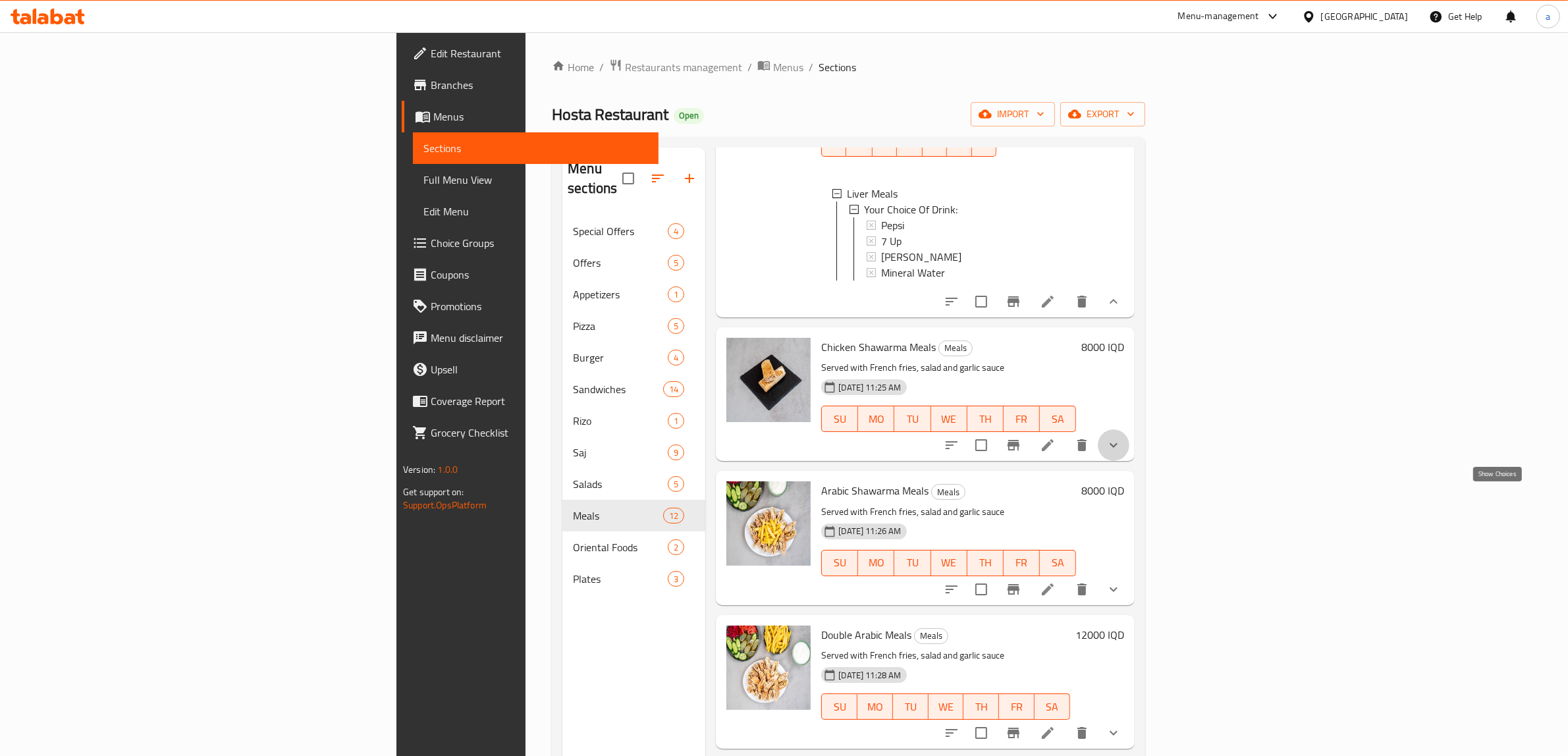
click at [1117, 448] on icon "show more" at bounding box center [1114, 446] width 8 height 5
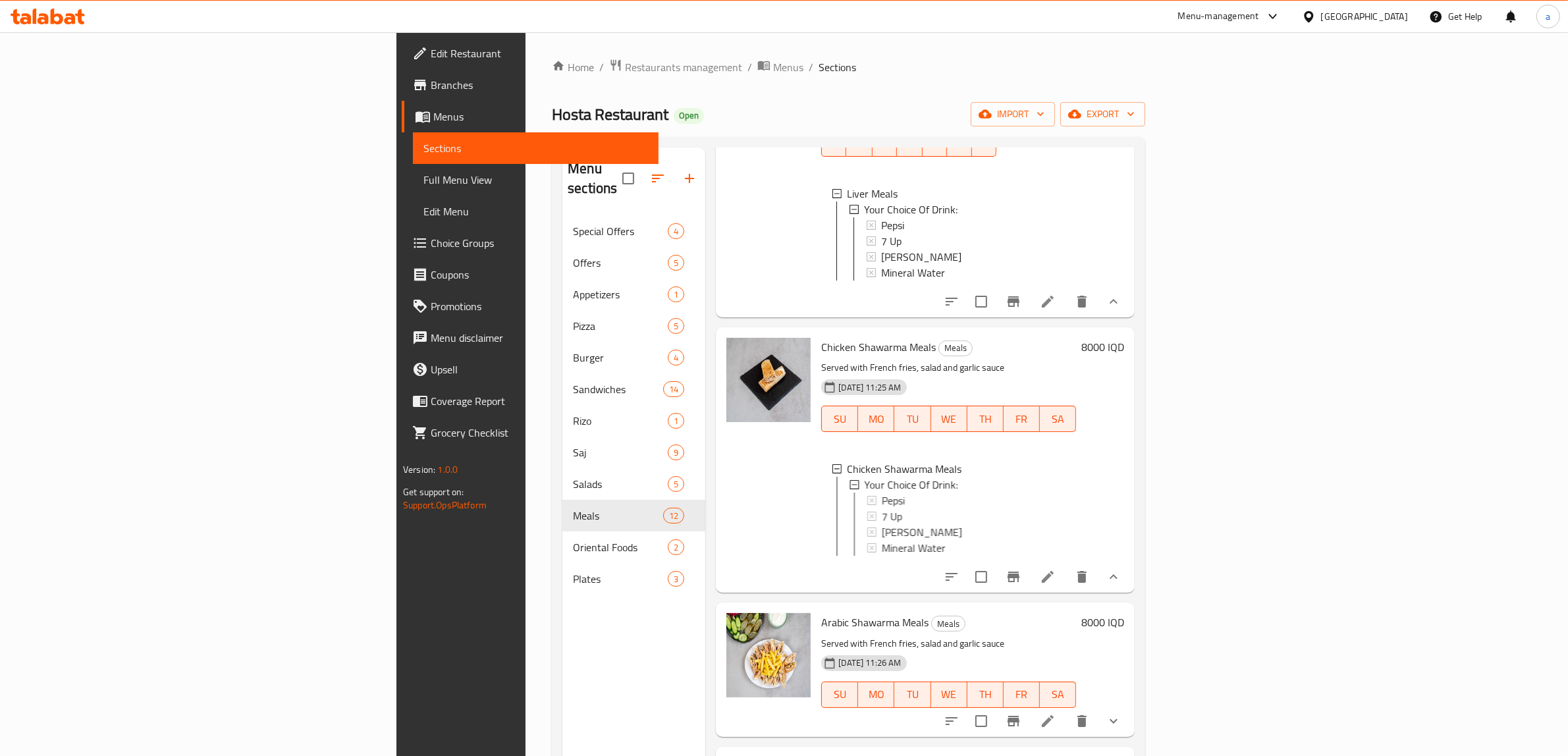
scroll to position [1977, 0]
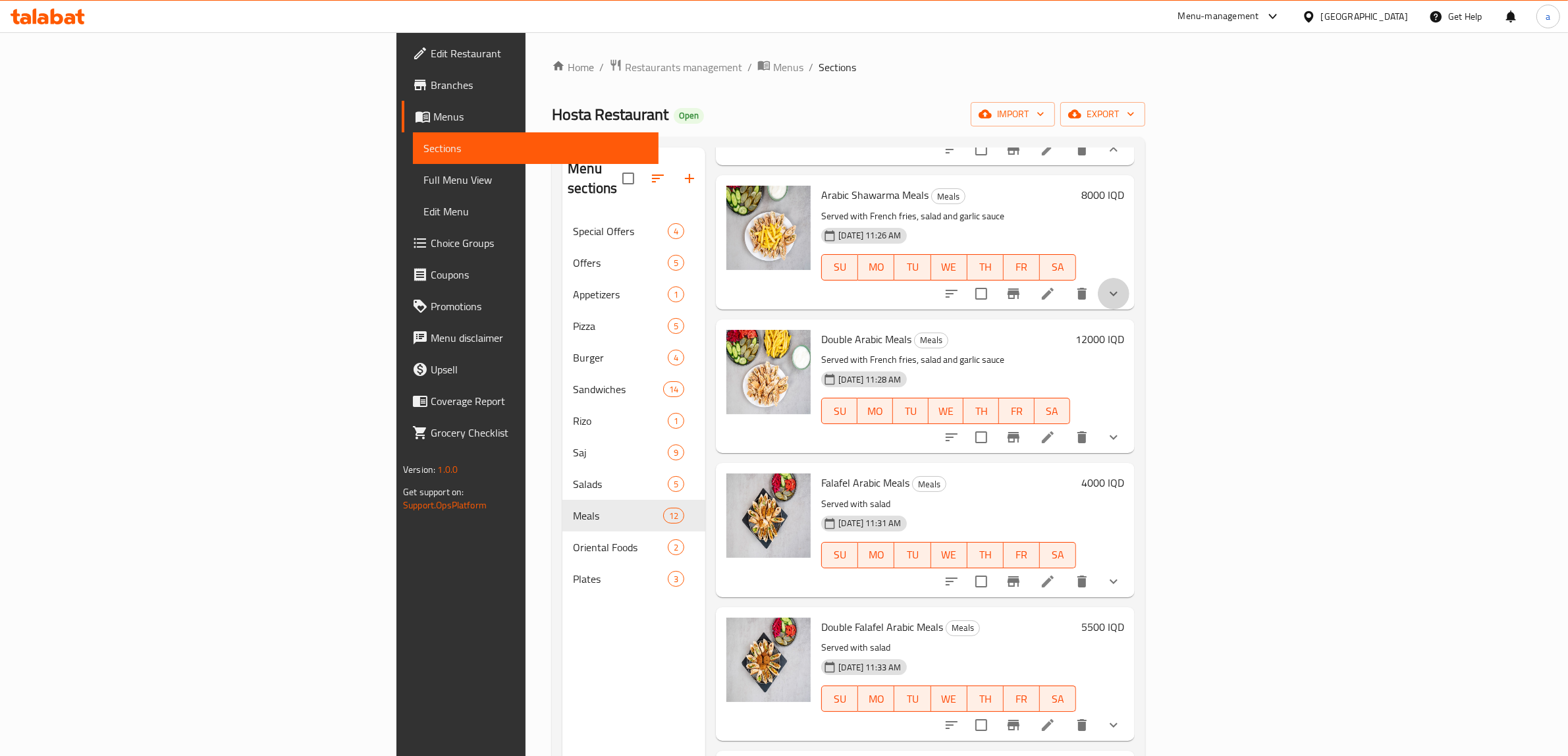
click at [1129, 310] on button "show more" at bounding box center [1113, 293] width 31 height 31
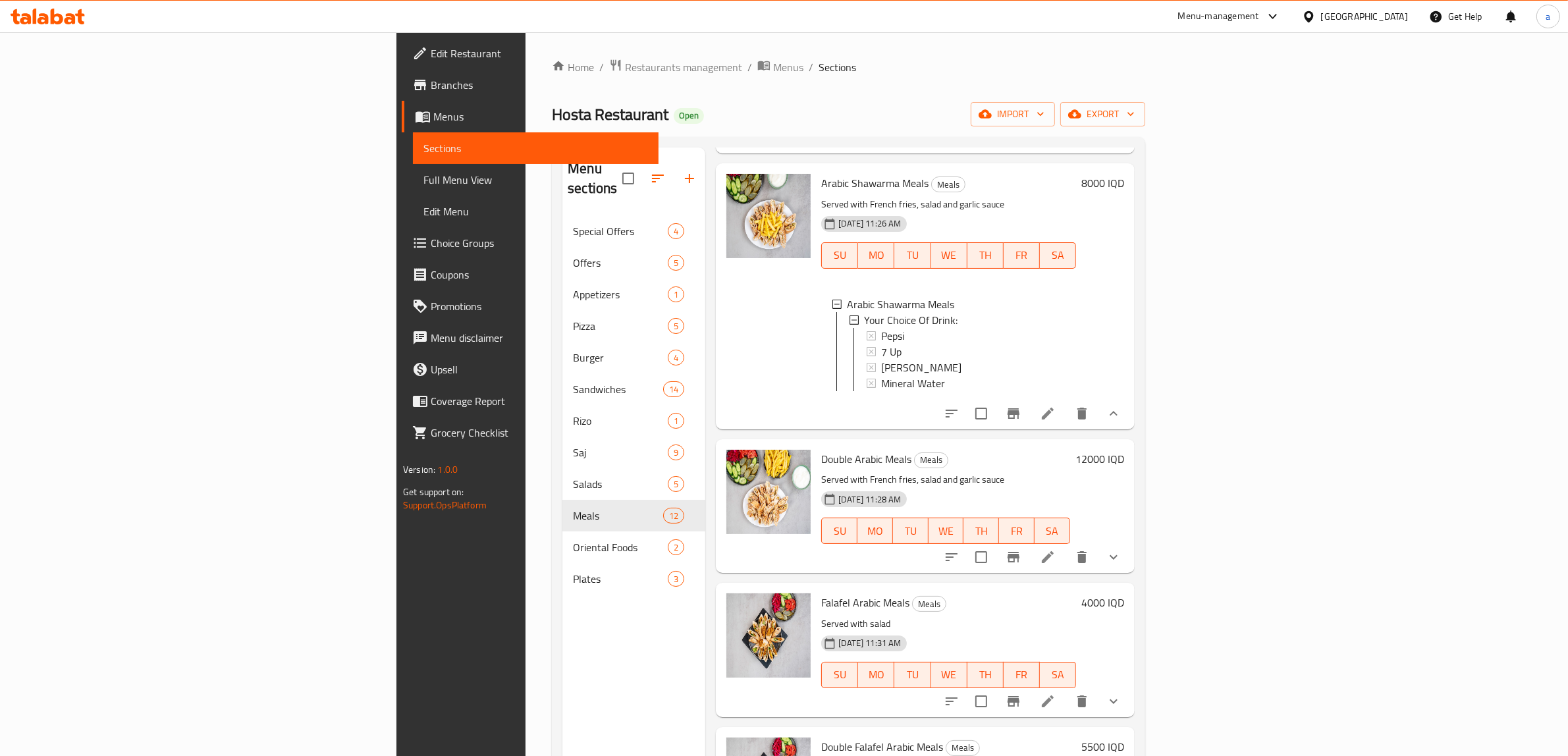
scroll to position [2154, 0]
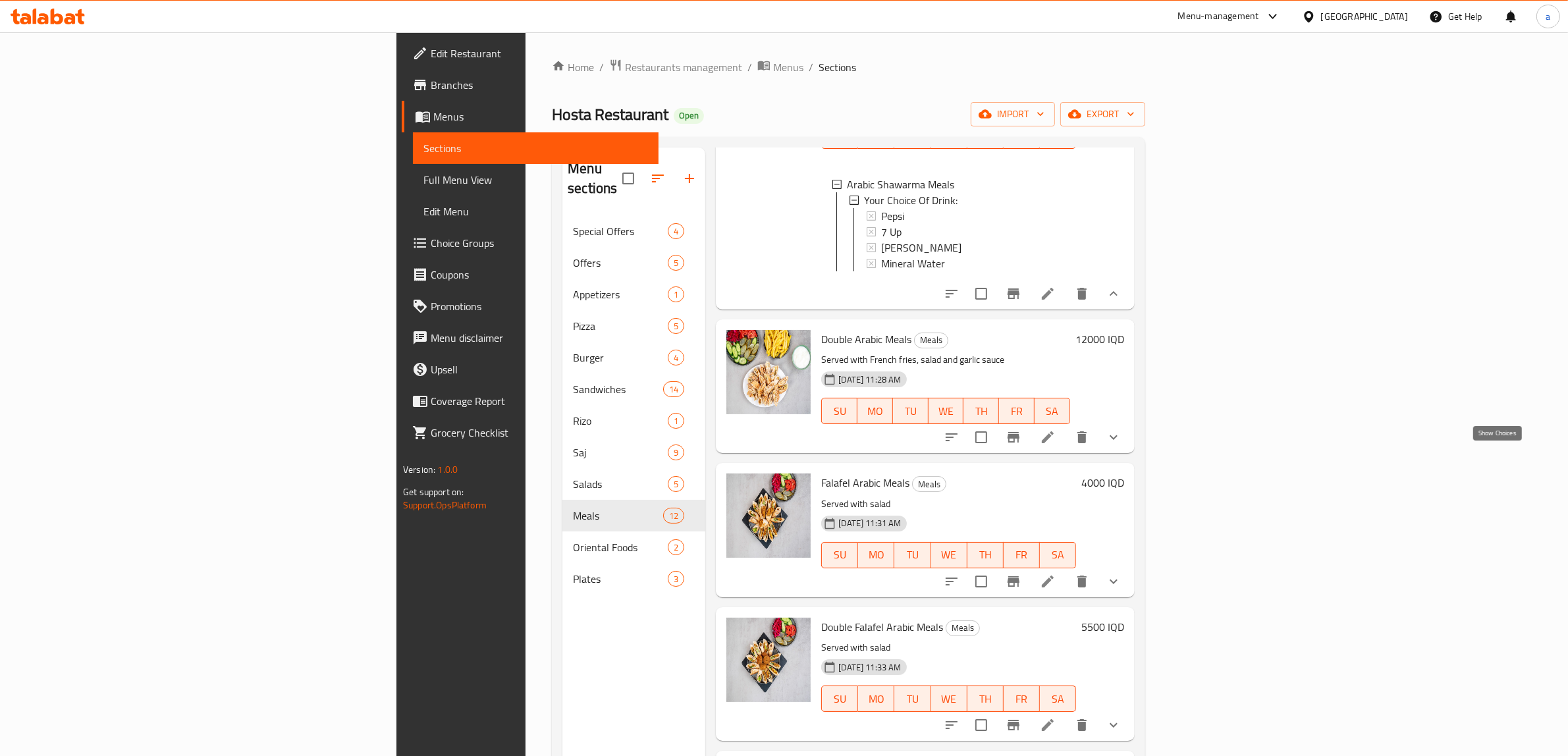
click at [1121, 445] on icon "show more" at bounding box center [1114, 437] width 16 height 16
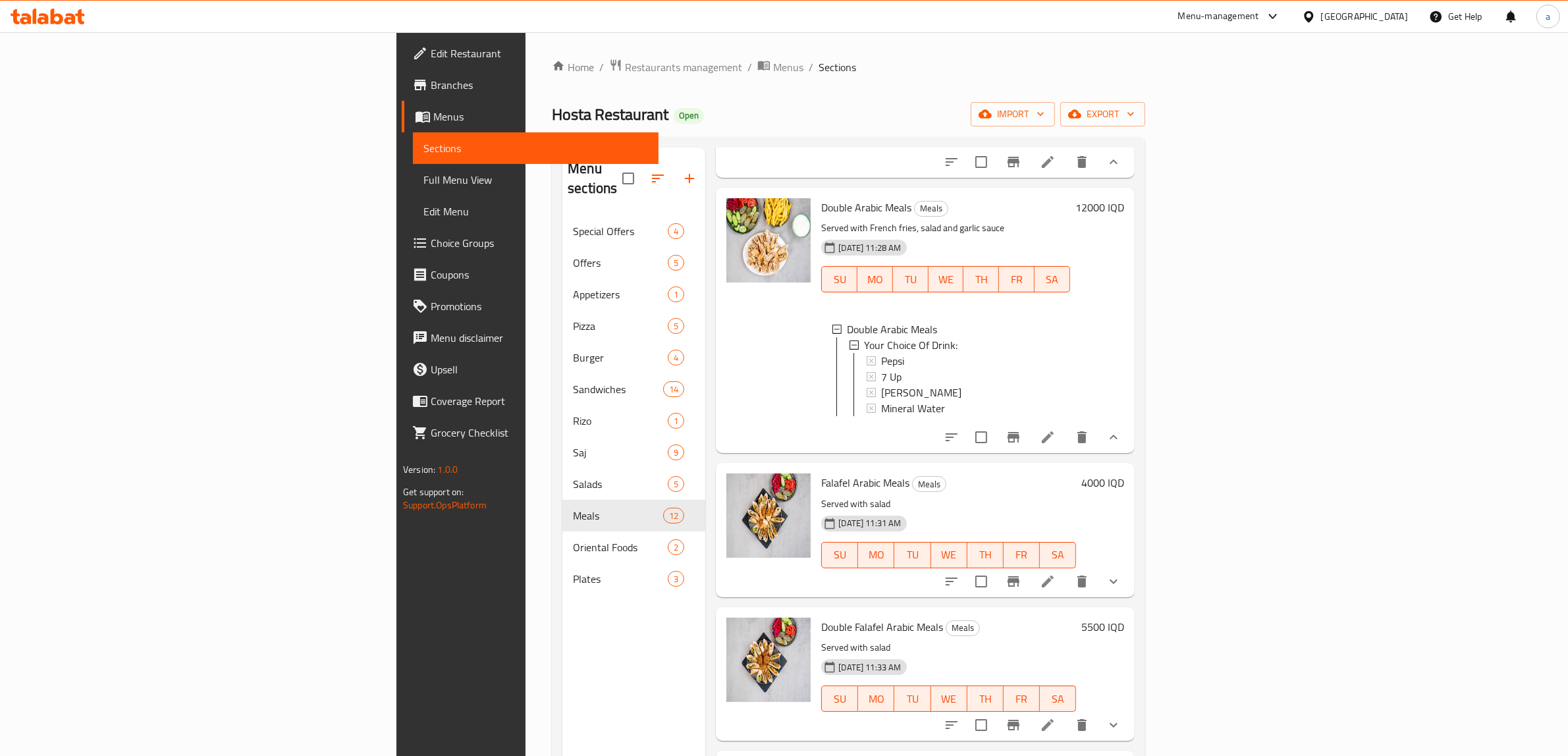
scroll to position [2298, 0]
click at [1121, 589] on icon "show more" at bounding box center [1114, 582] width 16 height 16
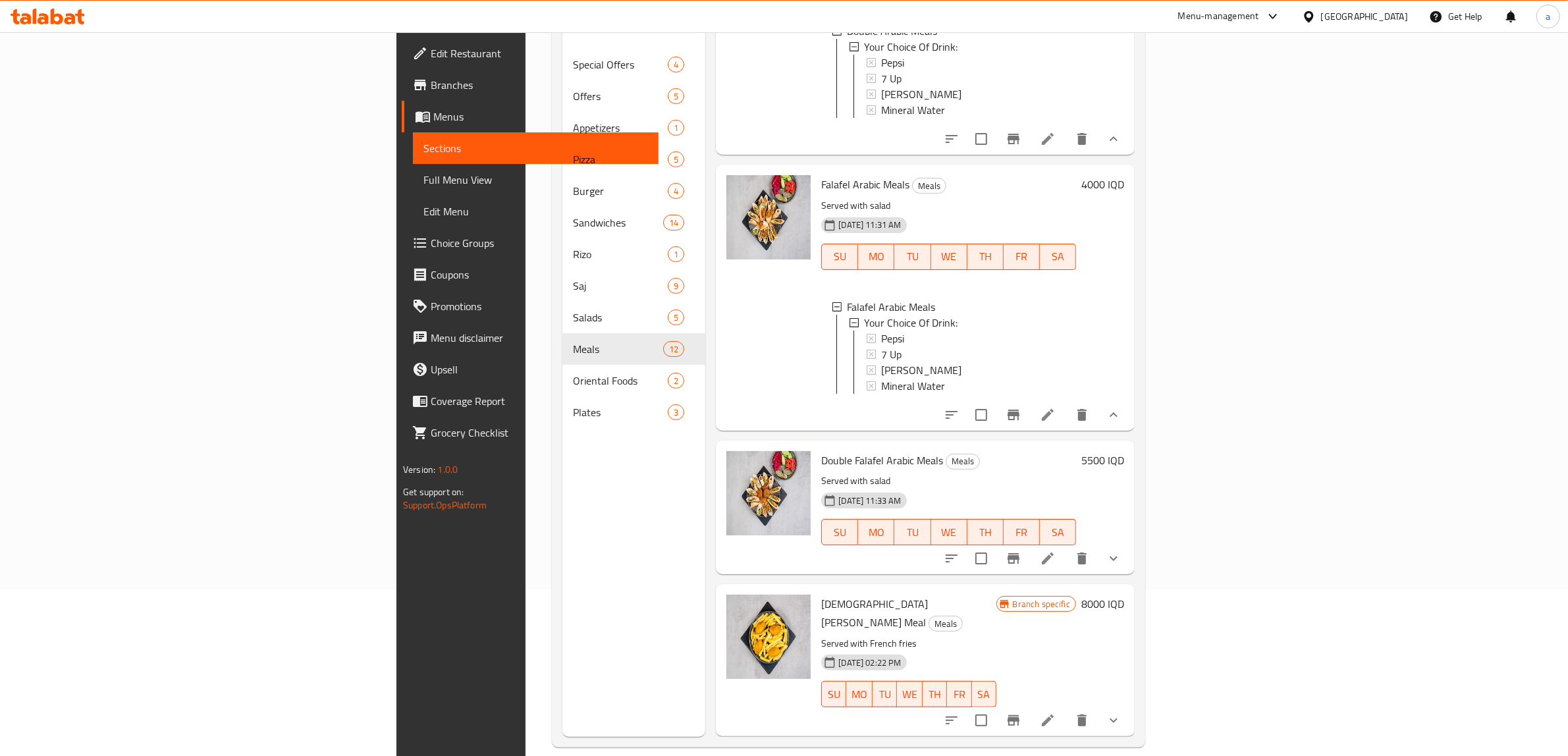
scroll to position [185, 0]
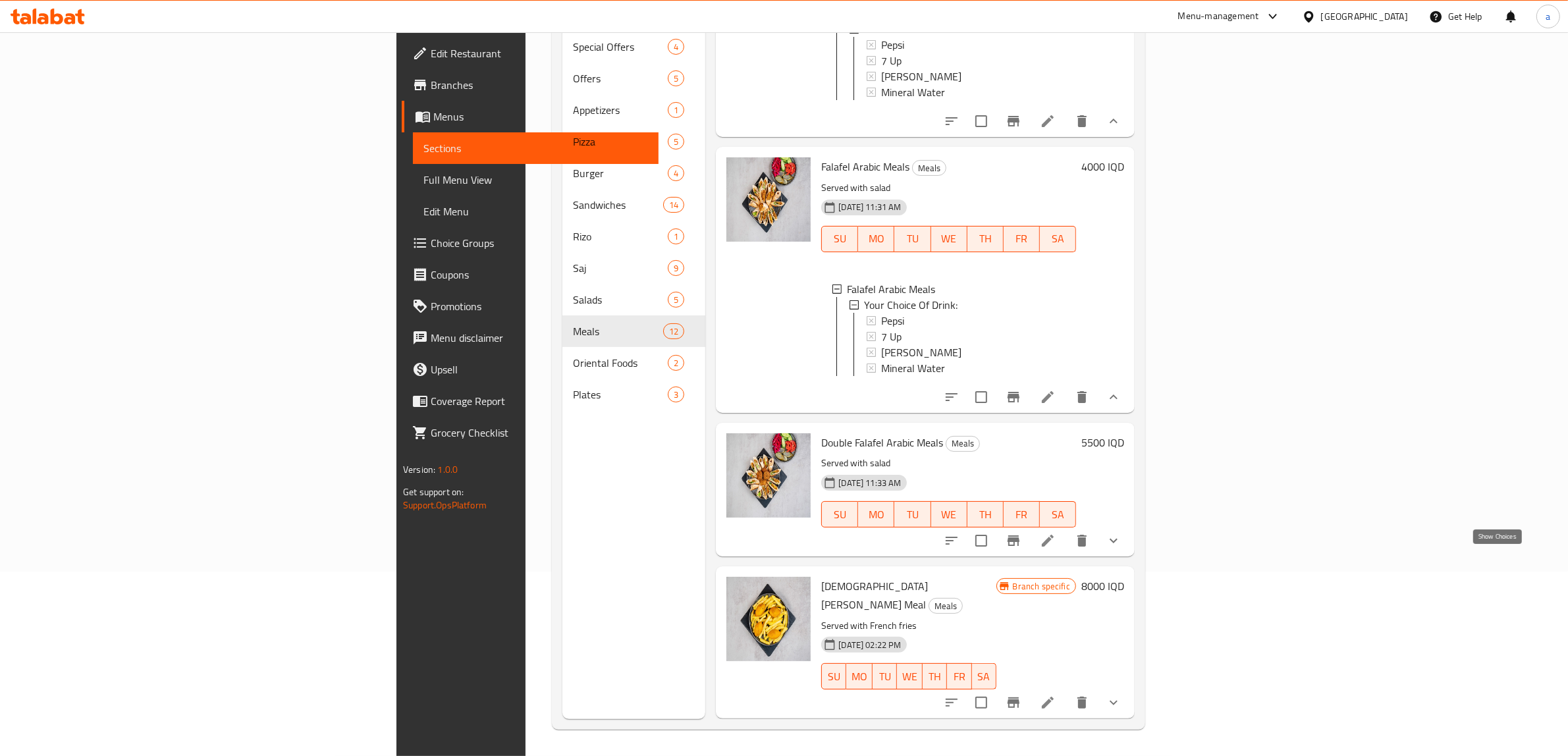
click at [1121, 549] on icon "show more" at bounding box center [1114, 541] width 16 height 16
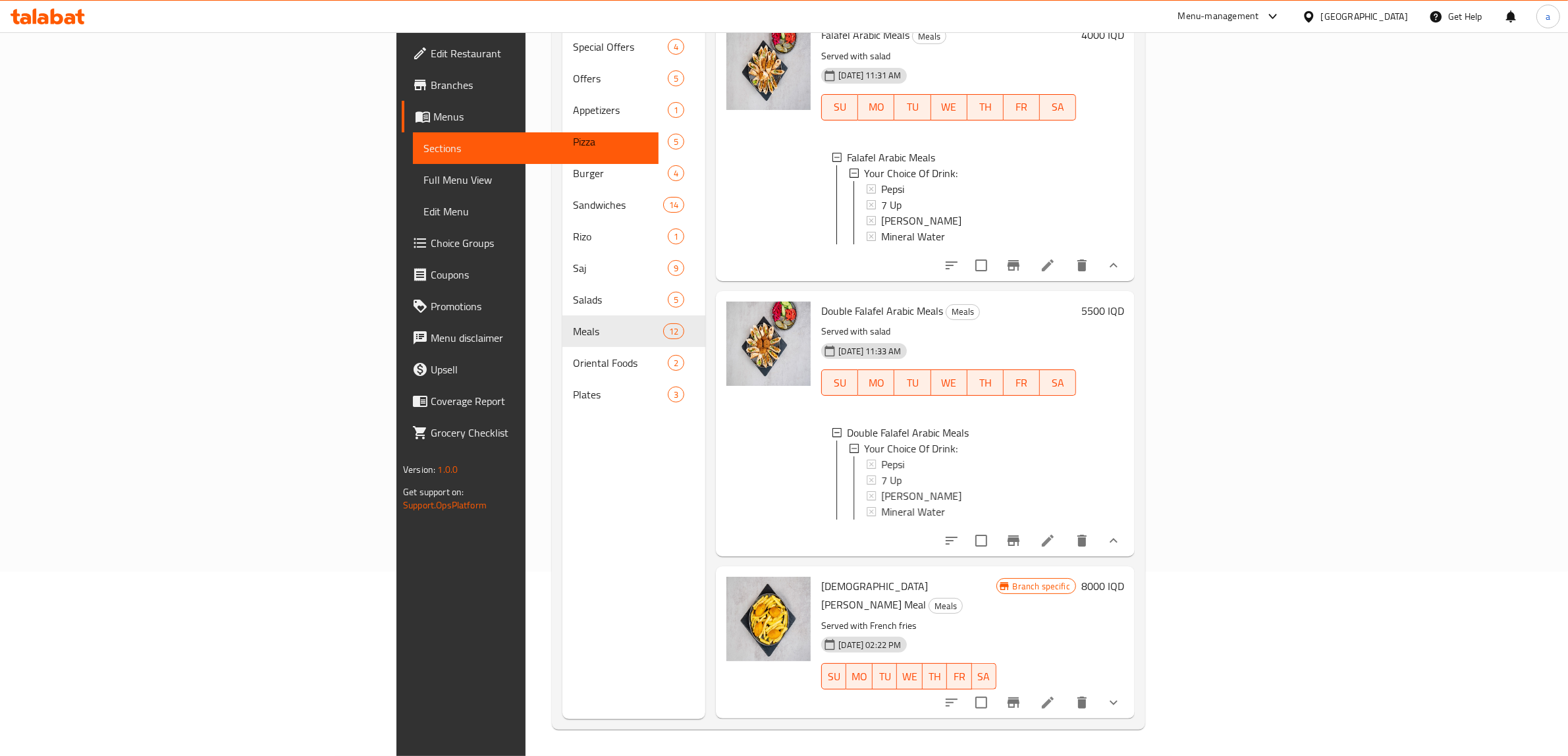
scroll to position [2586, 0]
click at [1121, 707] on icon "show more" at bounding box center [1114, 703] width 16 height 16
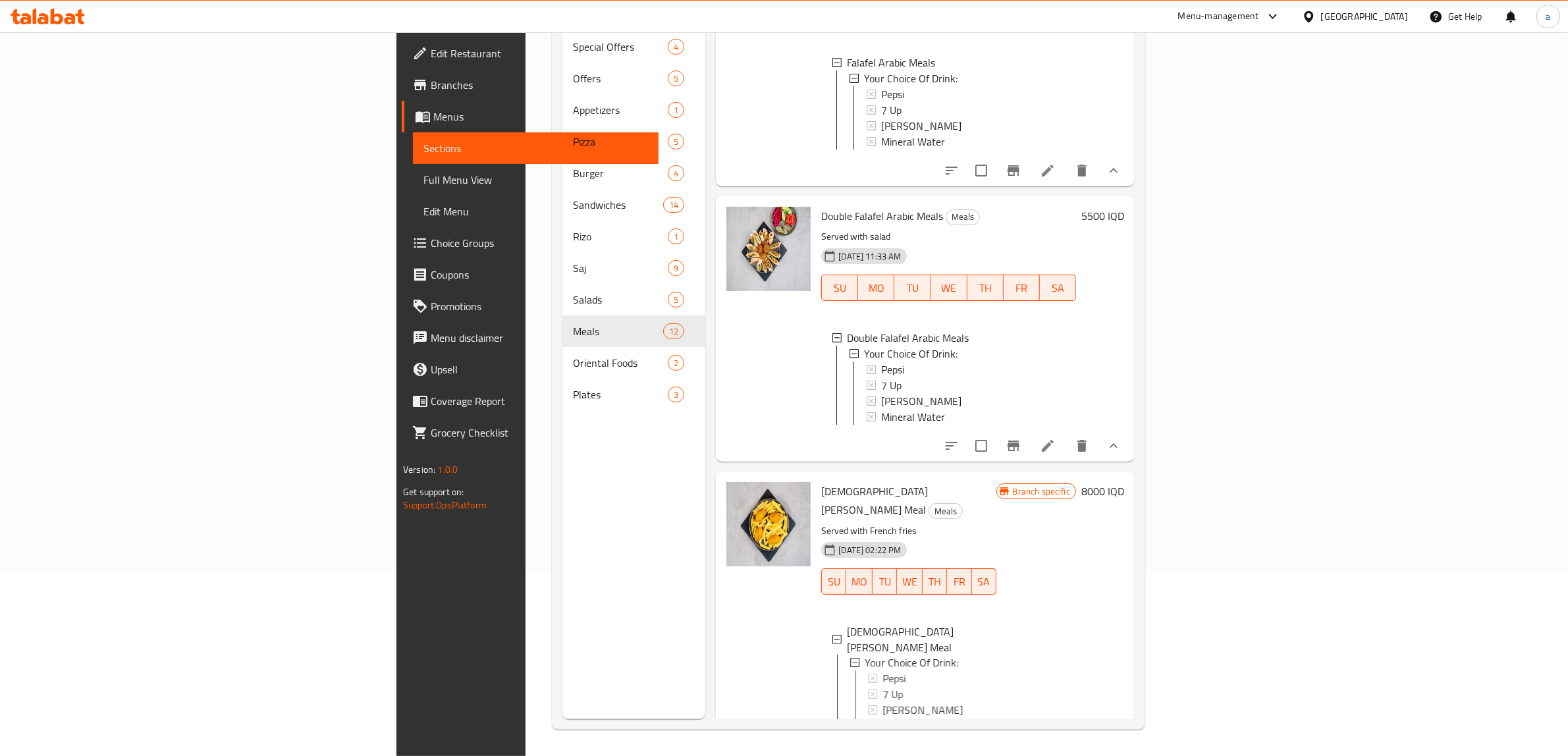
scroll to position [2730, 0]
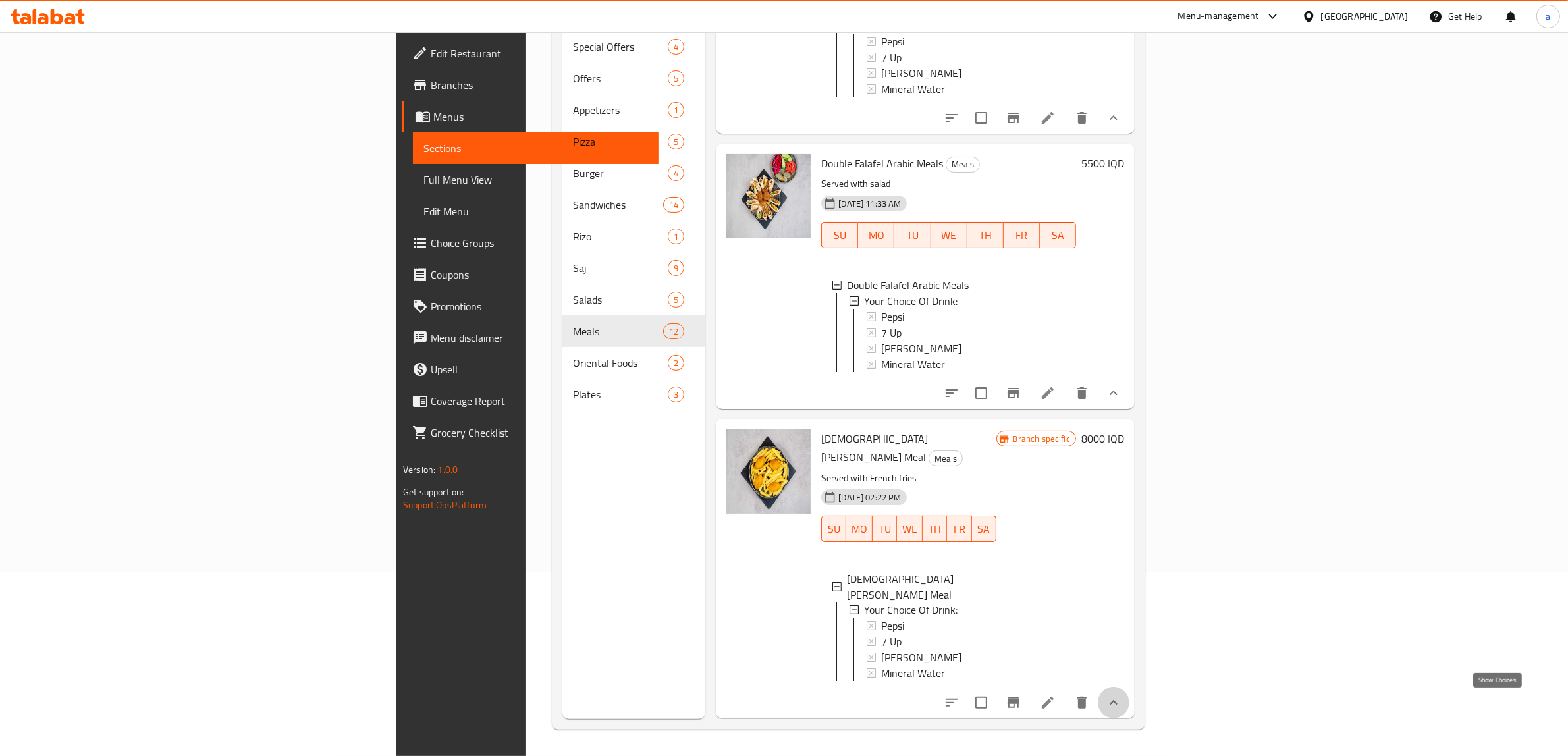
click at [1121, 696] on icon "show more" at bounding box center [1114, 703] width 16 height 16
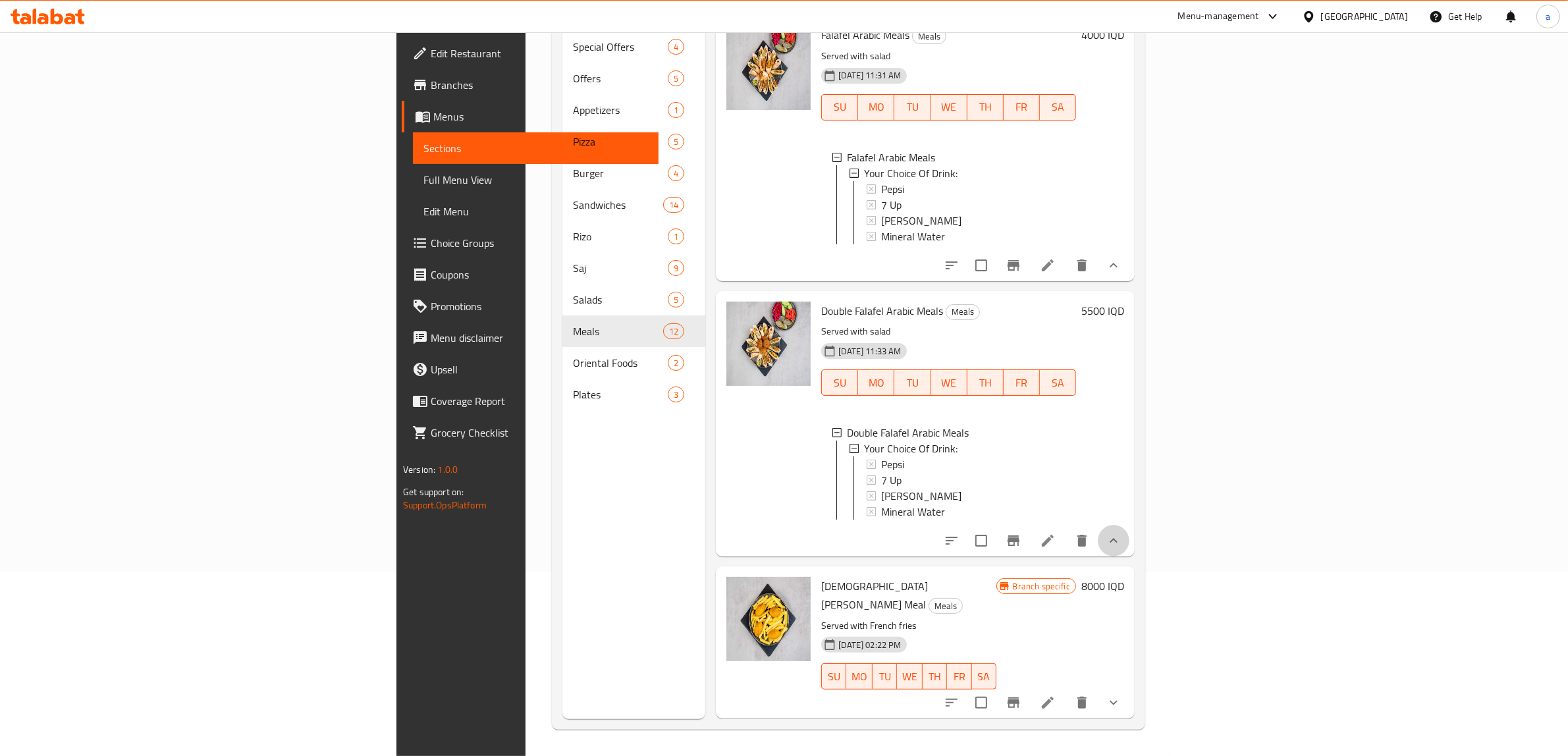
click at [1129, 551] on button "show more" at bounding box center [1113, 540] width 31 height 31
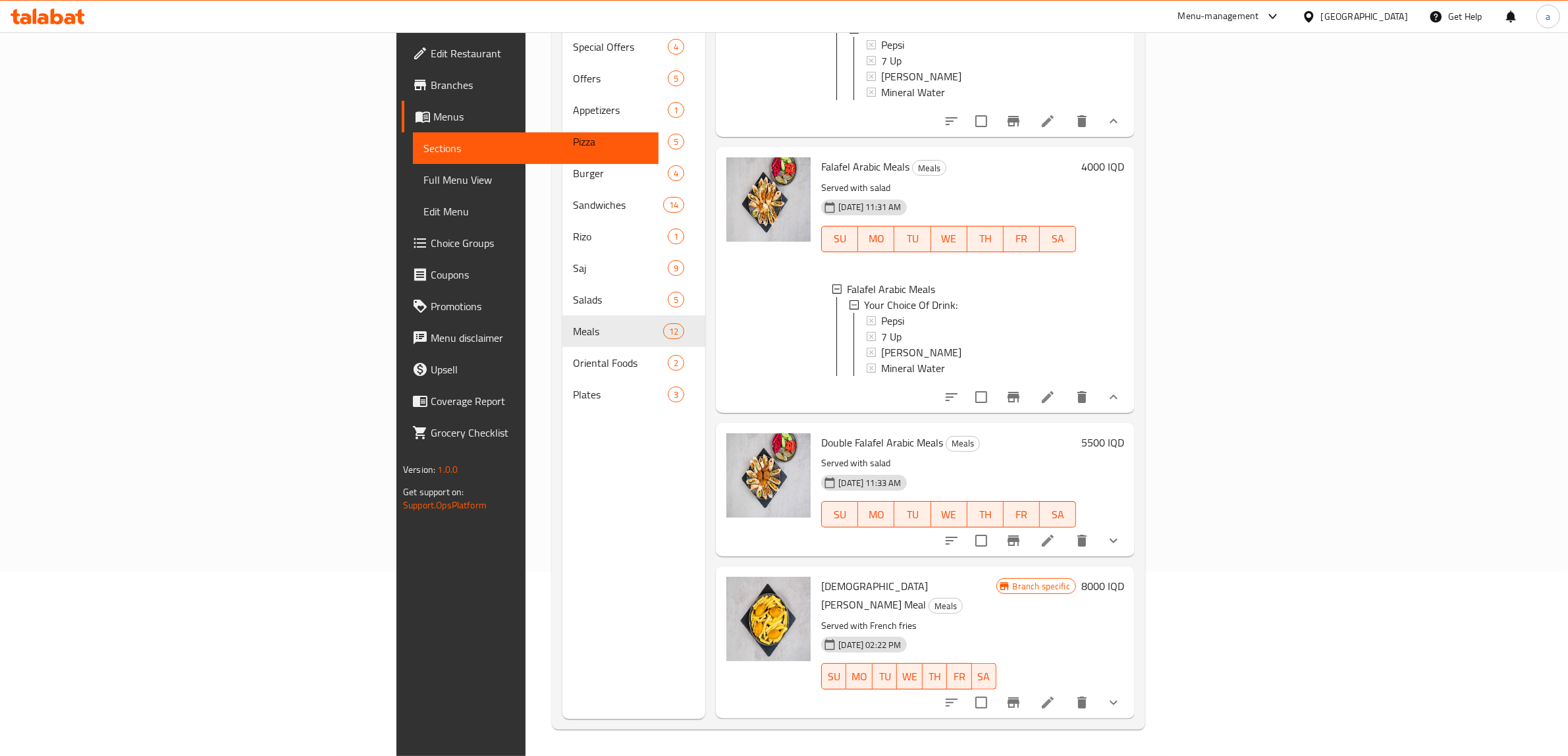
click at [1121, 405] on icon "show more" at bounding box center [1114, 398] width 16 height 16
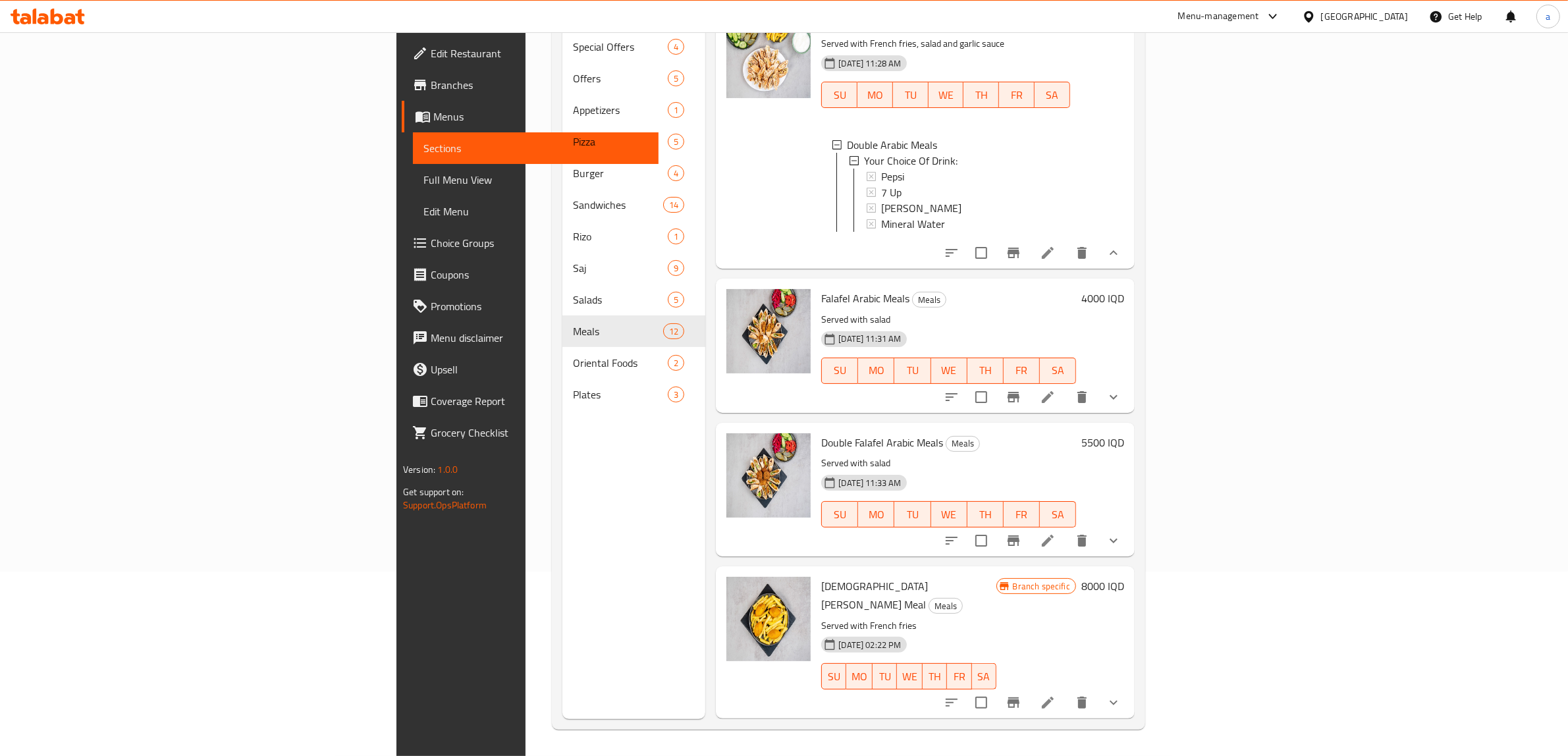
click at [1129, 263] on button "show more" at bounding box center [1113, 253] width 31 height 31
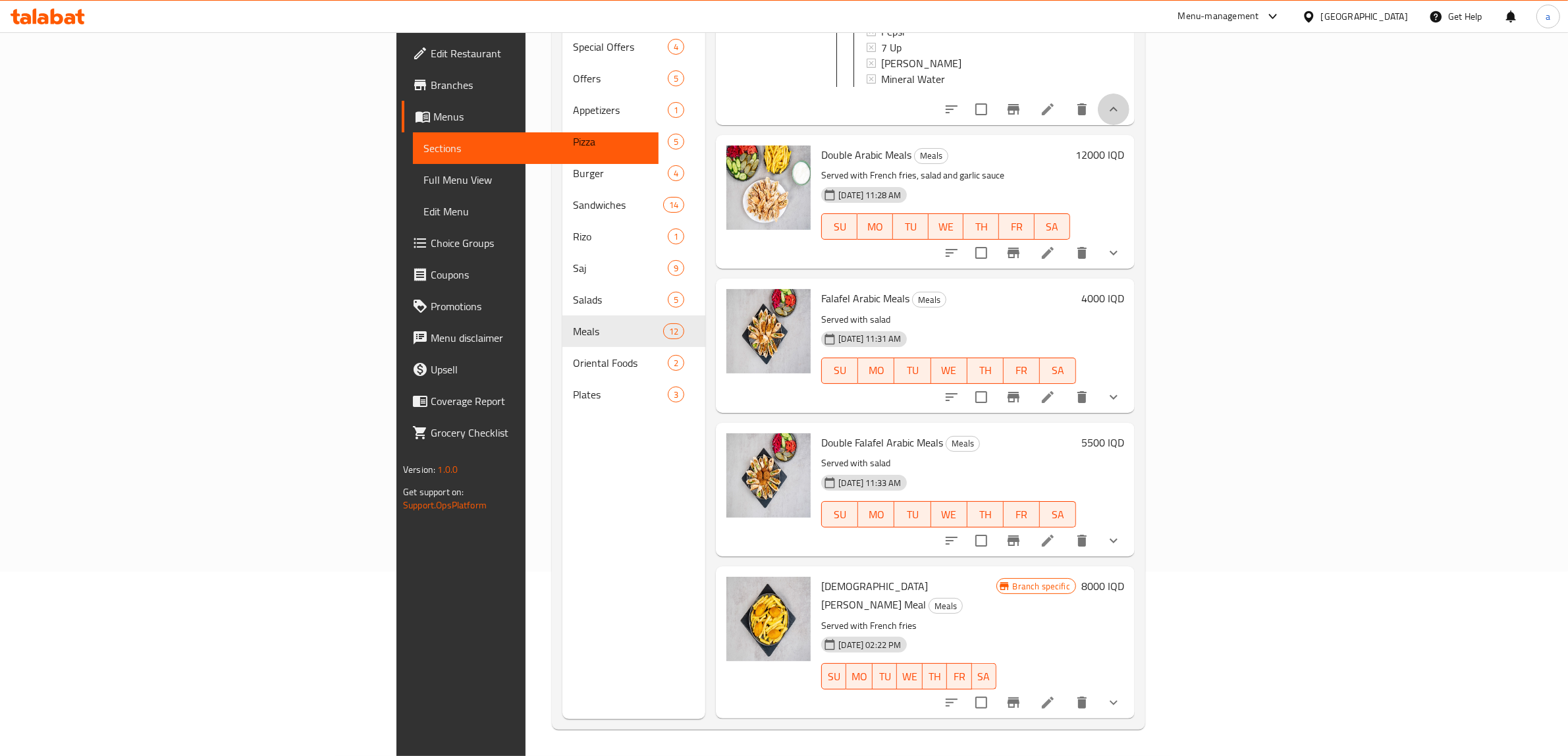
click at [1129, 125] on button "show more" at bounding box center [1113, 109] width 31 height 31
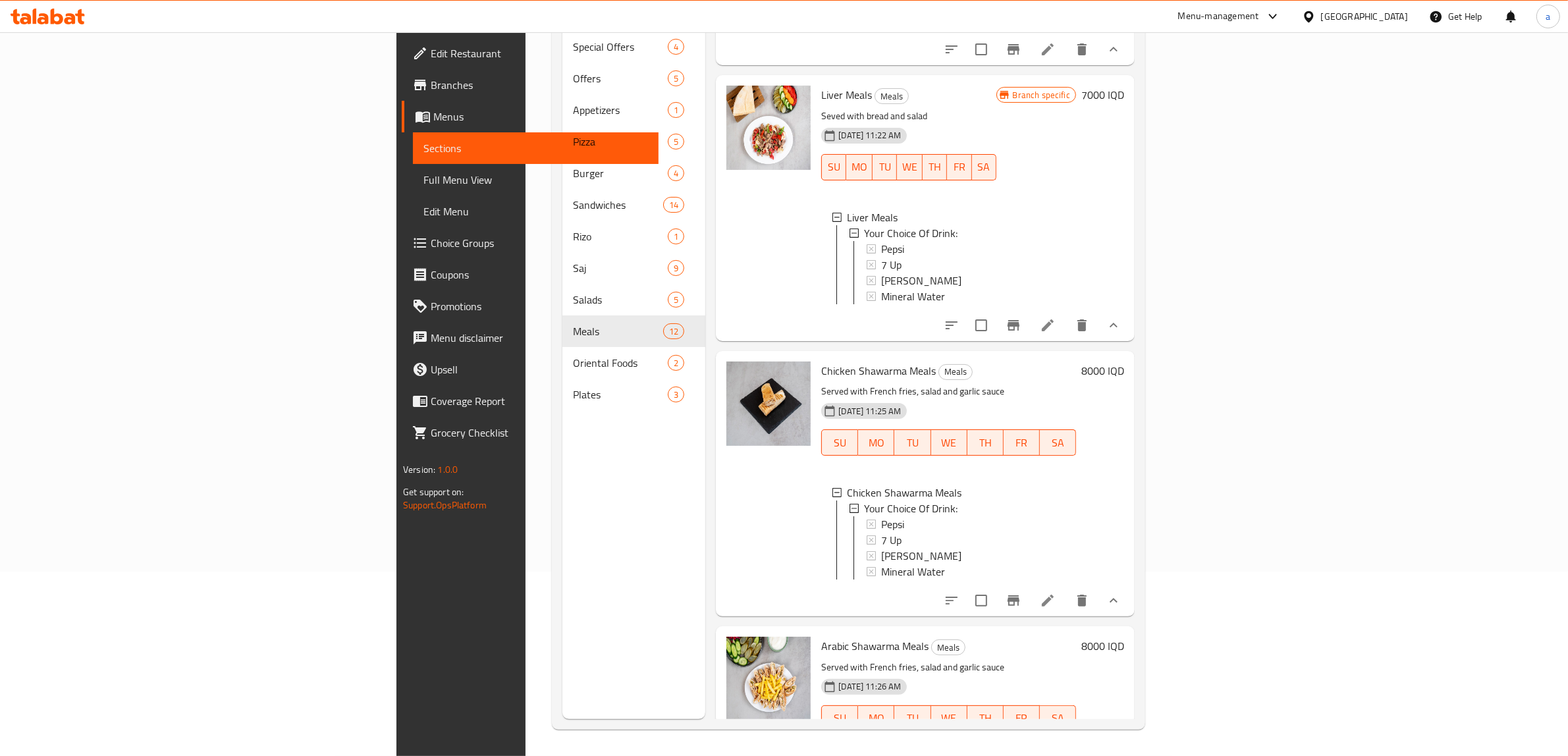
scroll to position [1131, 0]
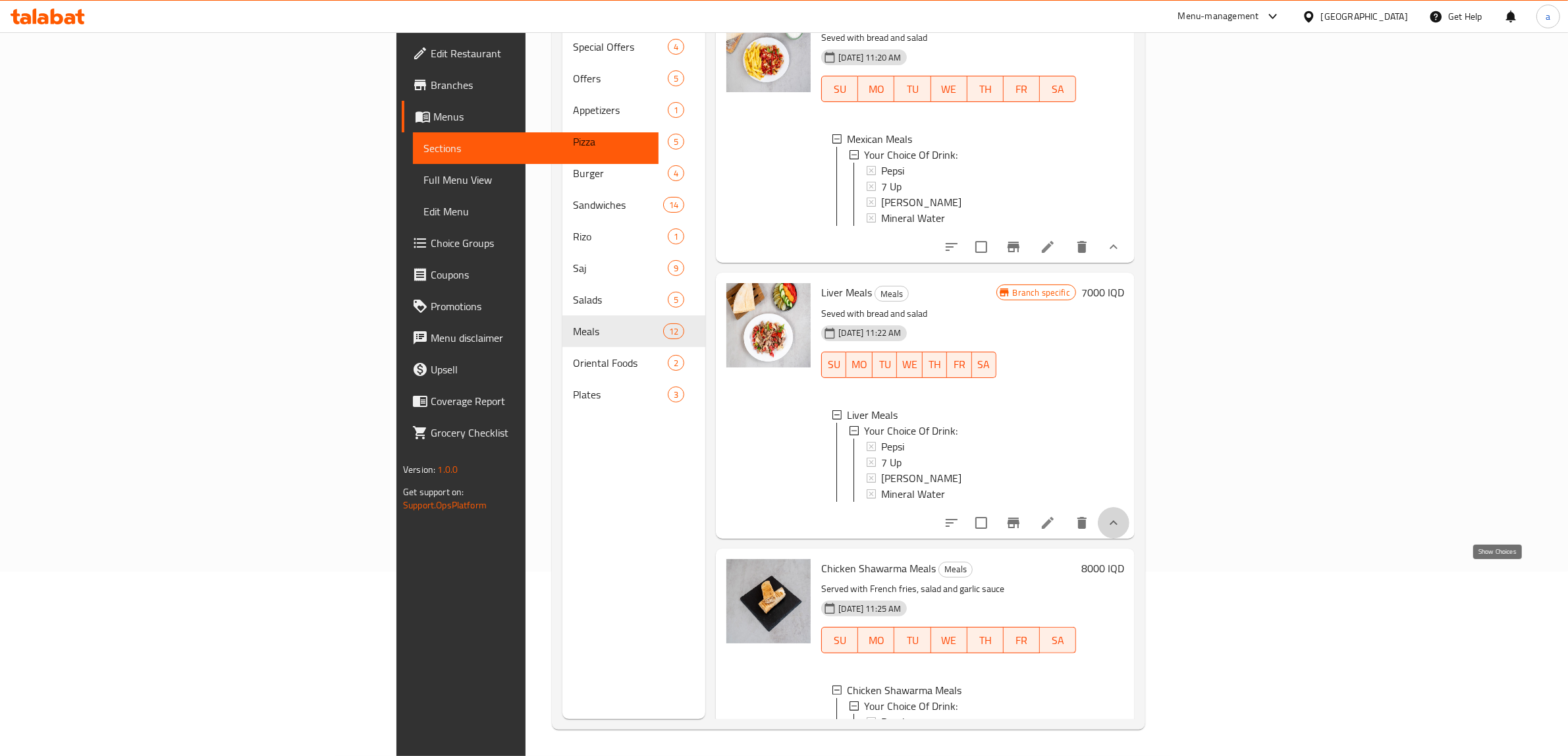
click at [1121, 531] on icon "show more" at bounding box center [1114, 523] width 16 height 16
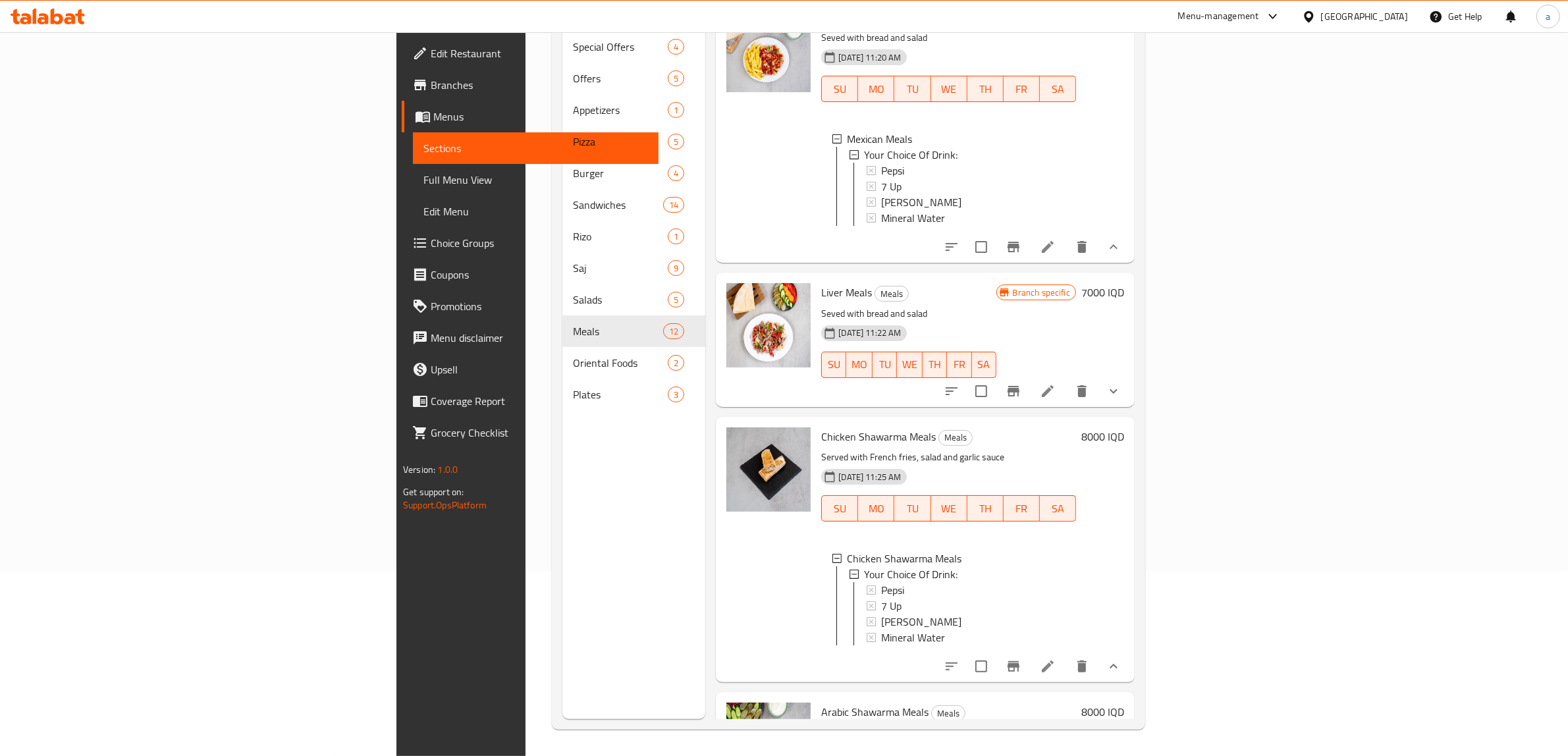
scroll to position [1571, 0]
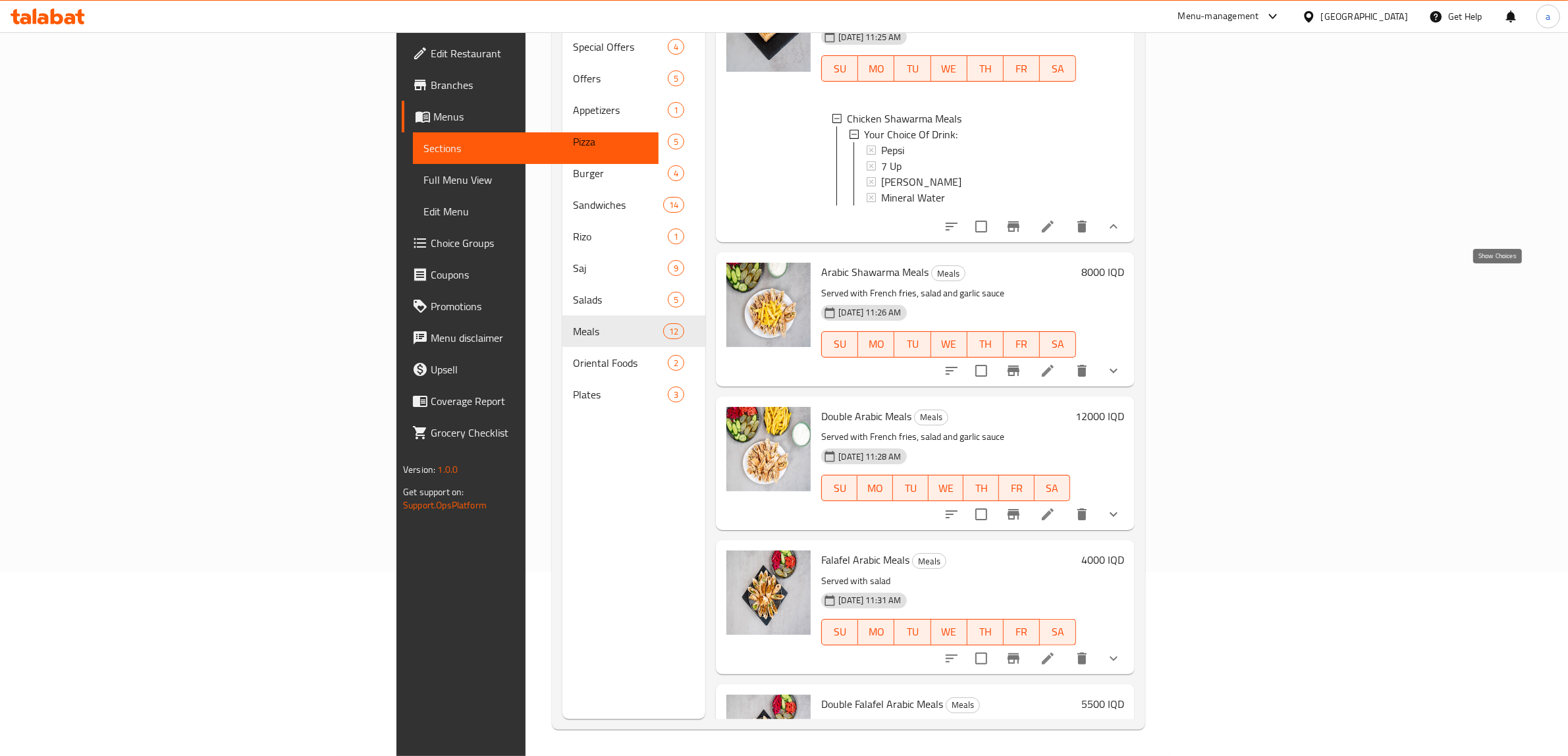
click at [1121, 234] on icon "show more" at bounding box center [1114, 227] width 16 height 16
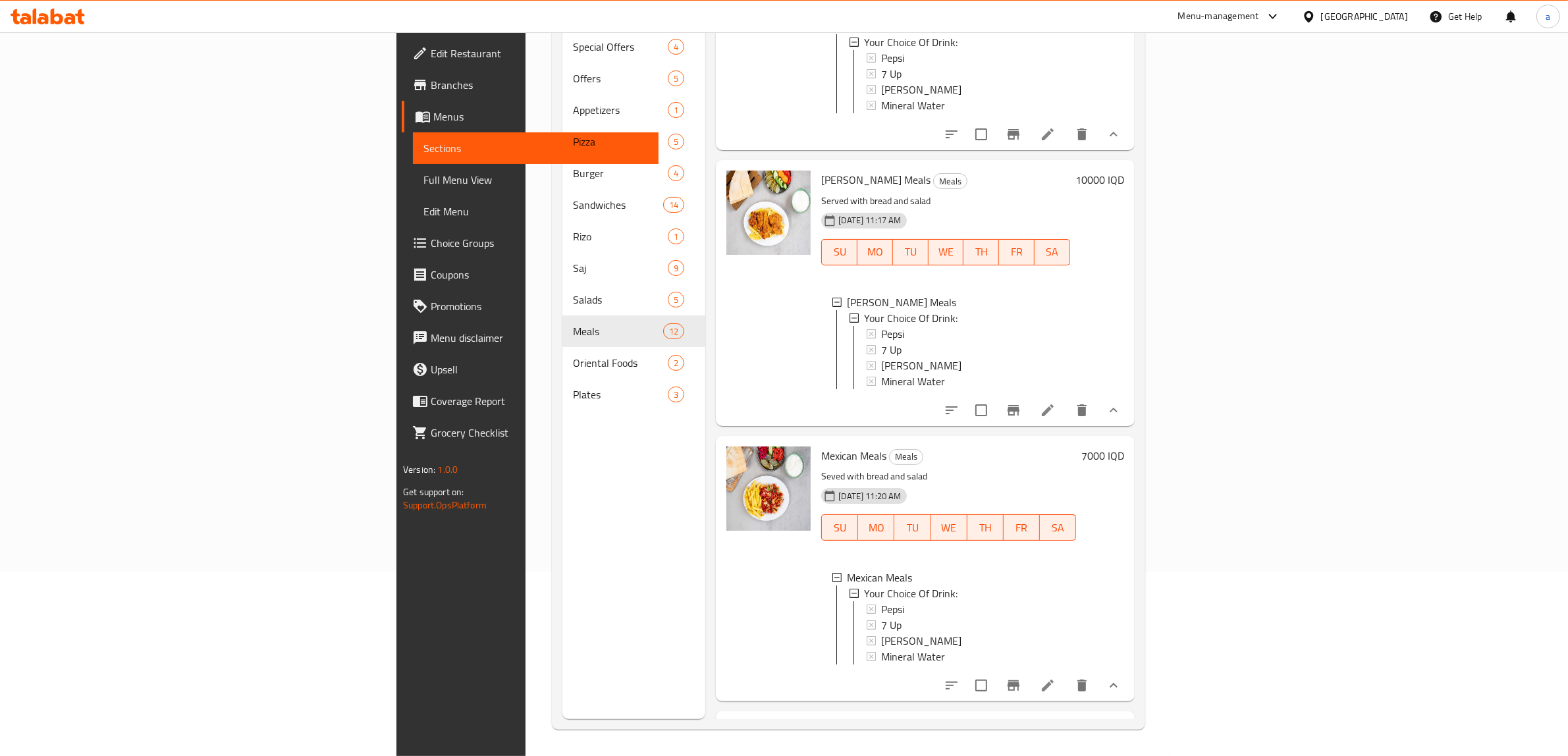
scroll to position [912, 0]
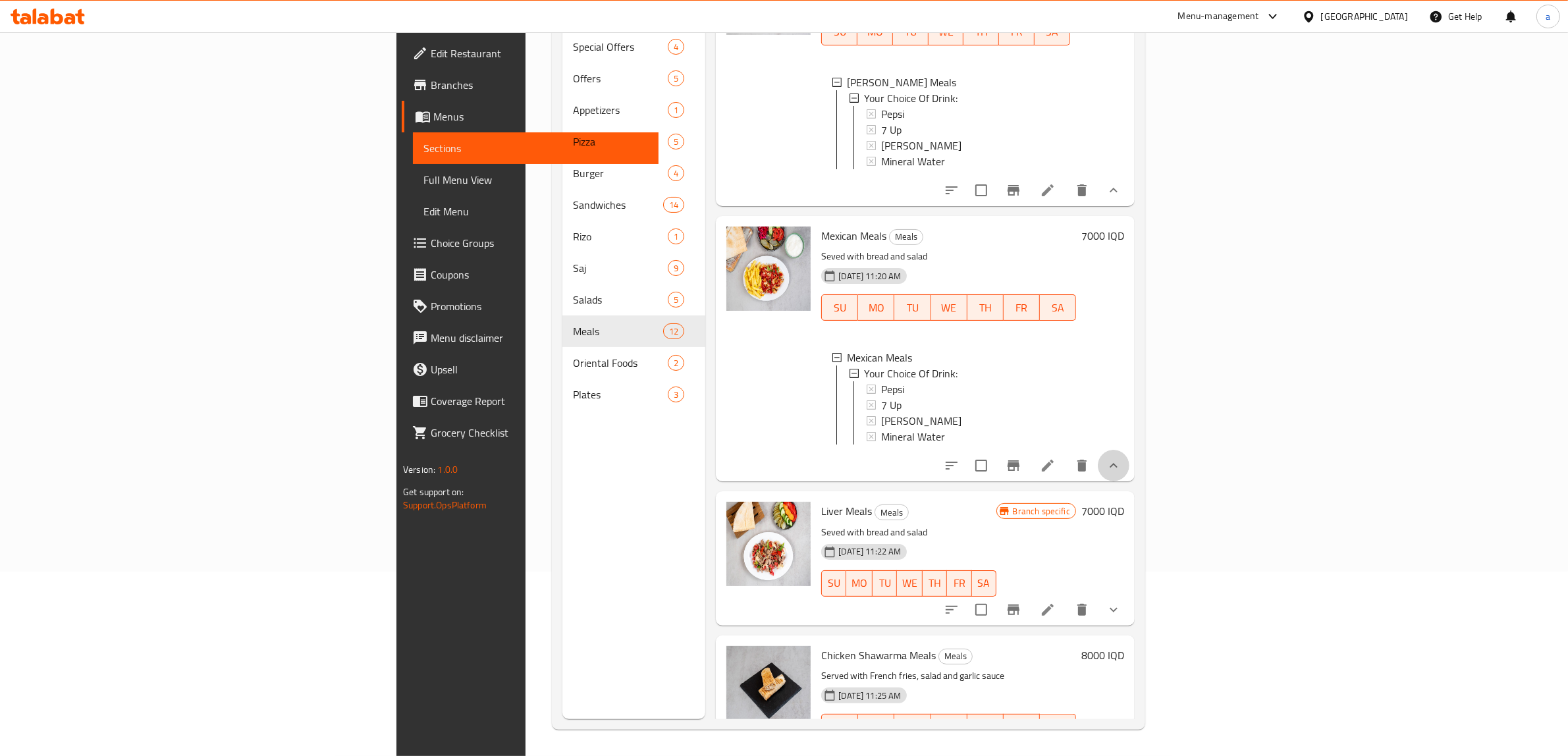
click at [1129, 481] on button "show more" at bounding box center [1113, 465] width 31 height 31
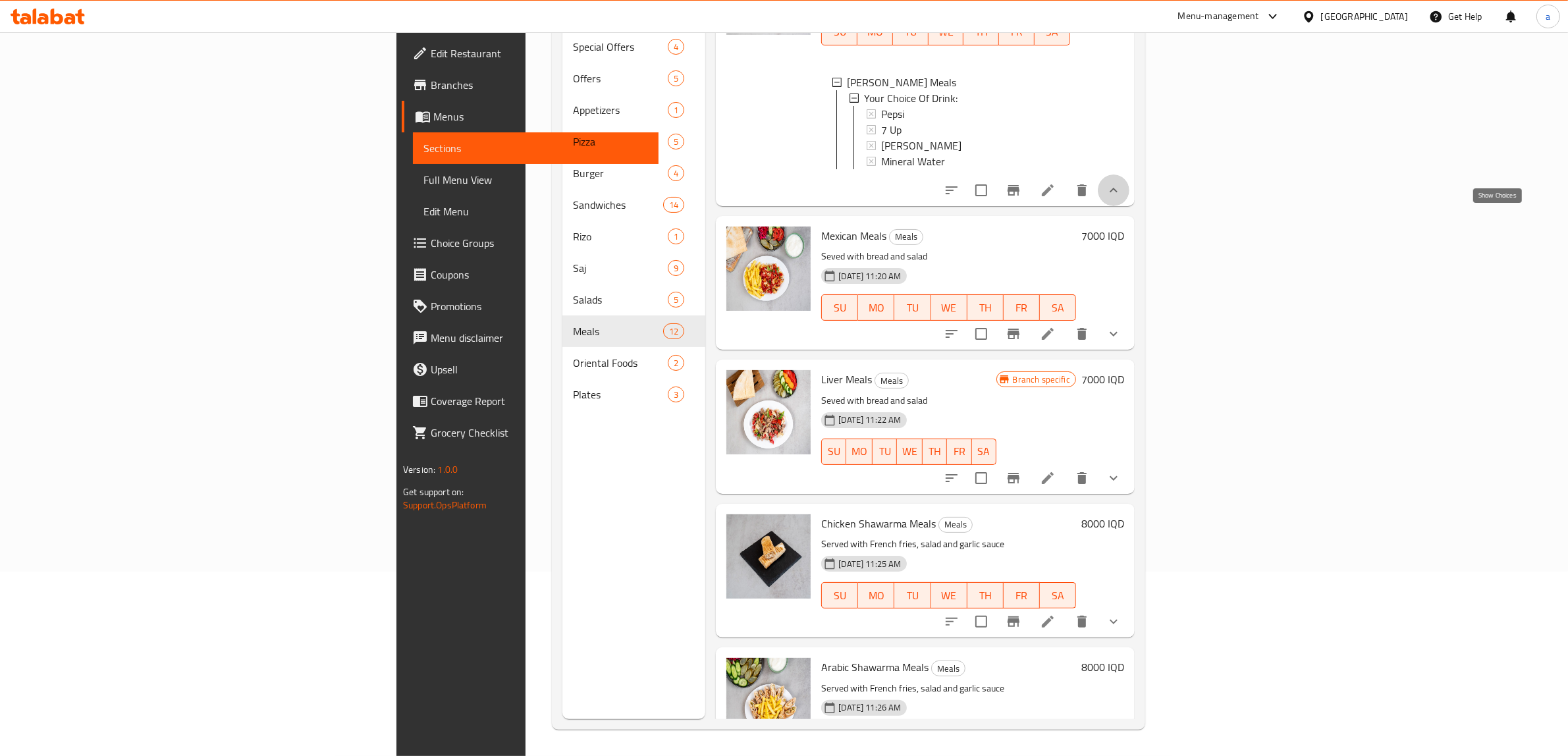
click at [1121, 198] on icon "show more" at bounding box center [1114, 191] width 16 height 16
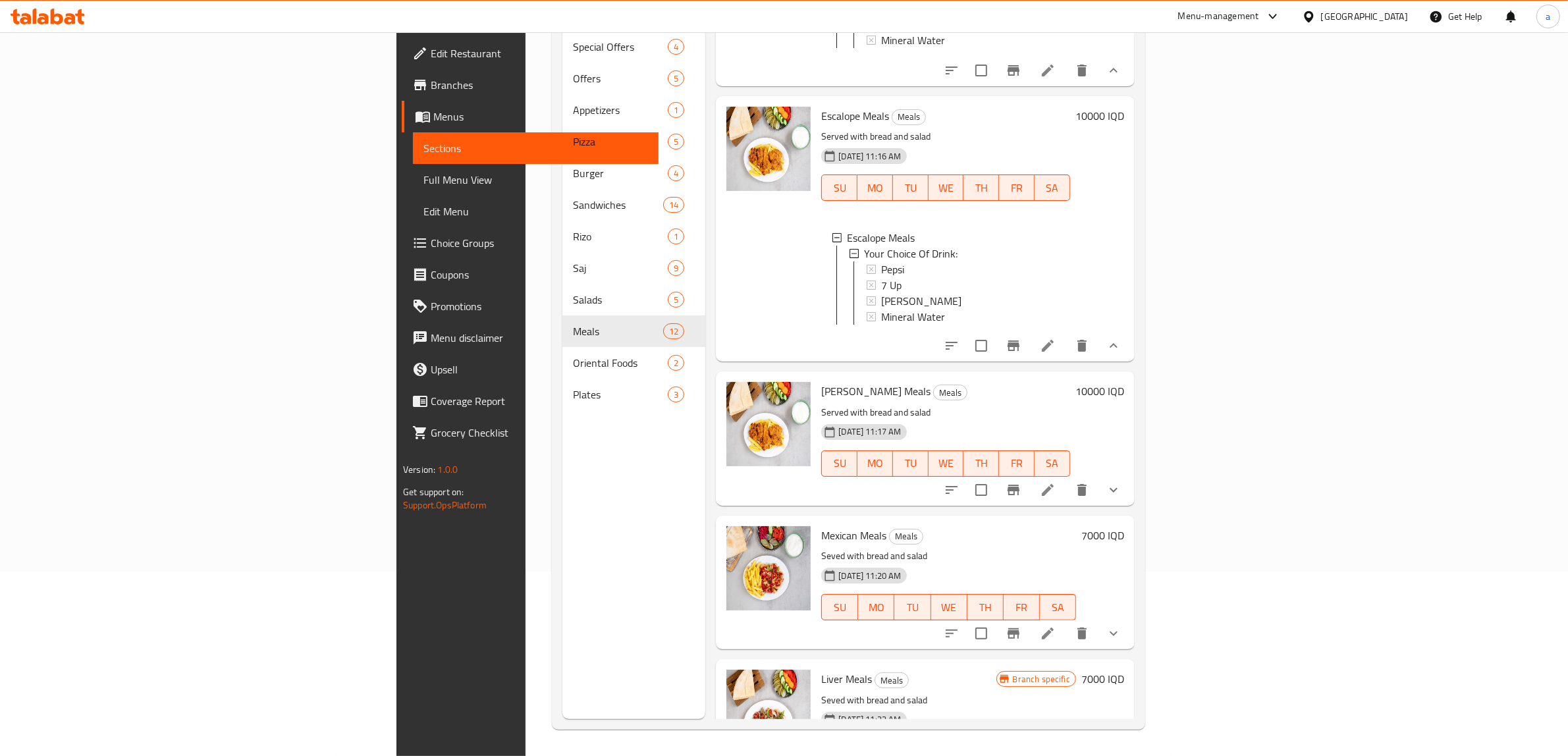
scroll to position [473, 0]
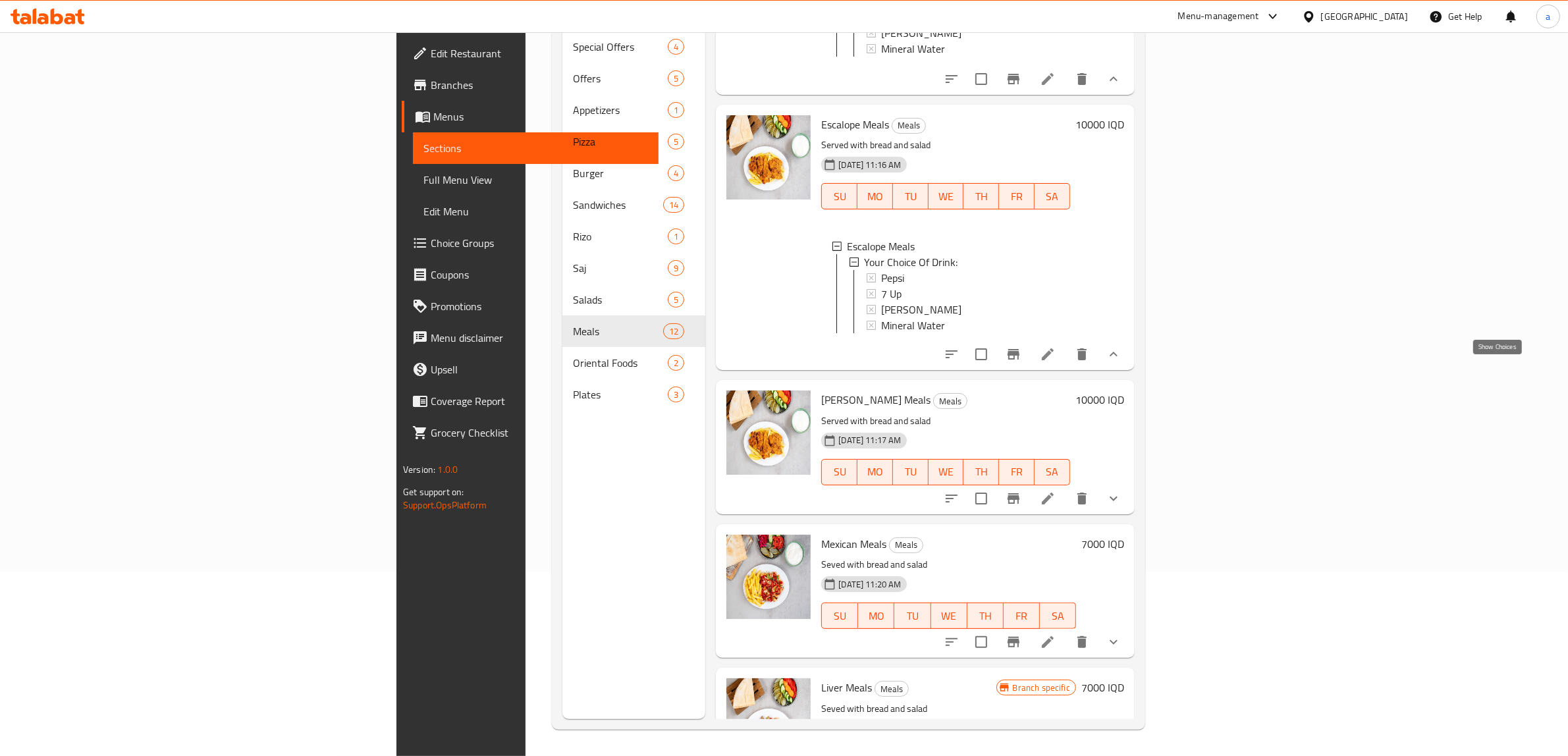
click at [1121, 362] on icon "show more" at bounding box center [1114, 354] width 16 height 16
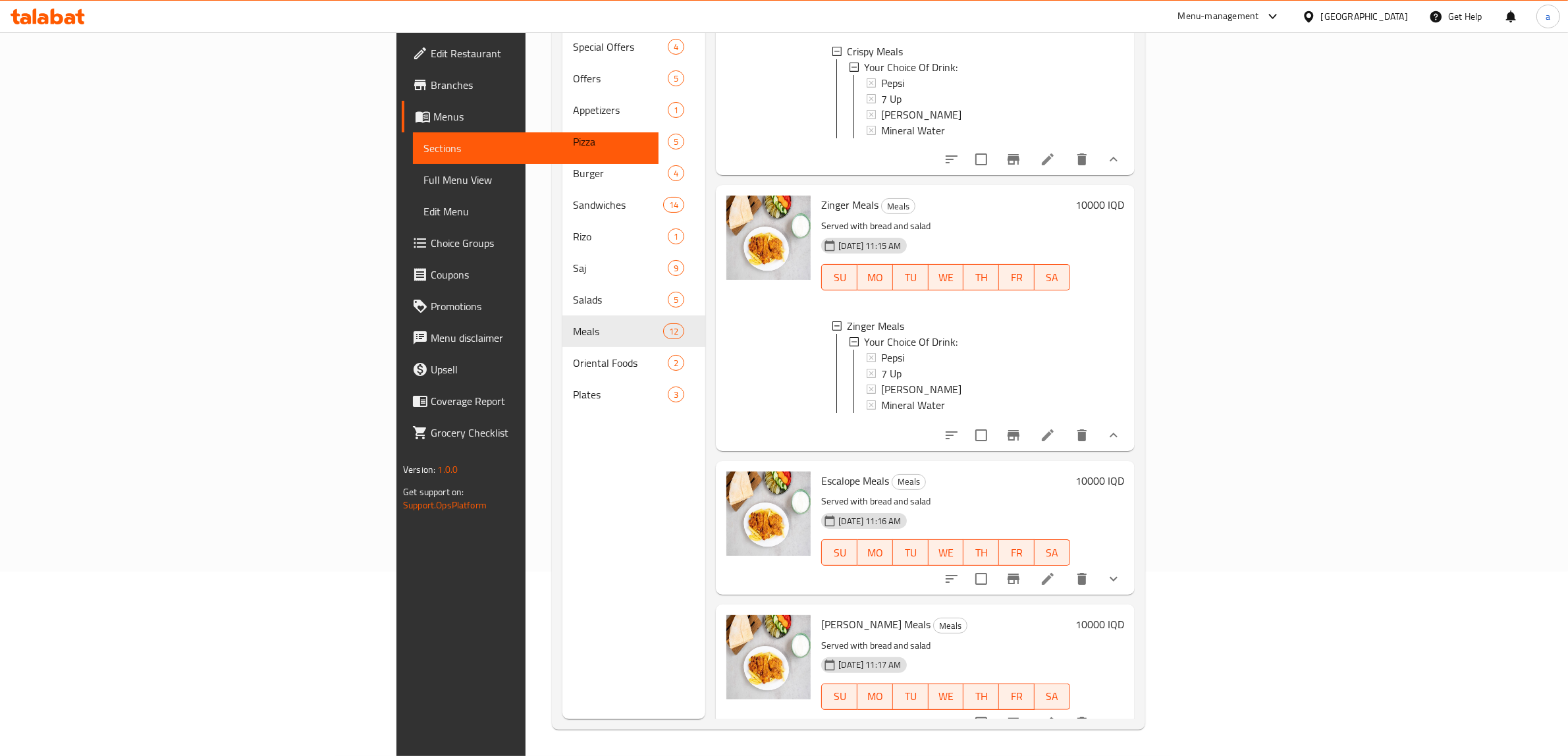
scroll to position [0, 0]
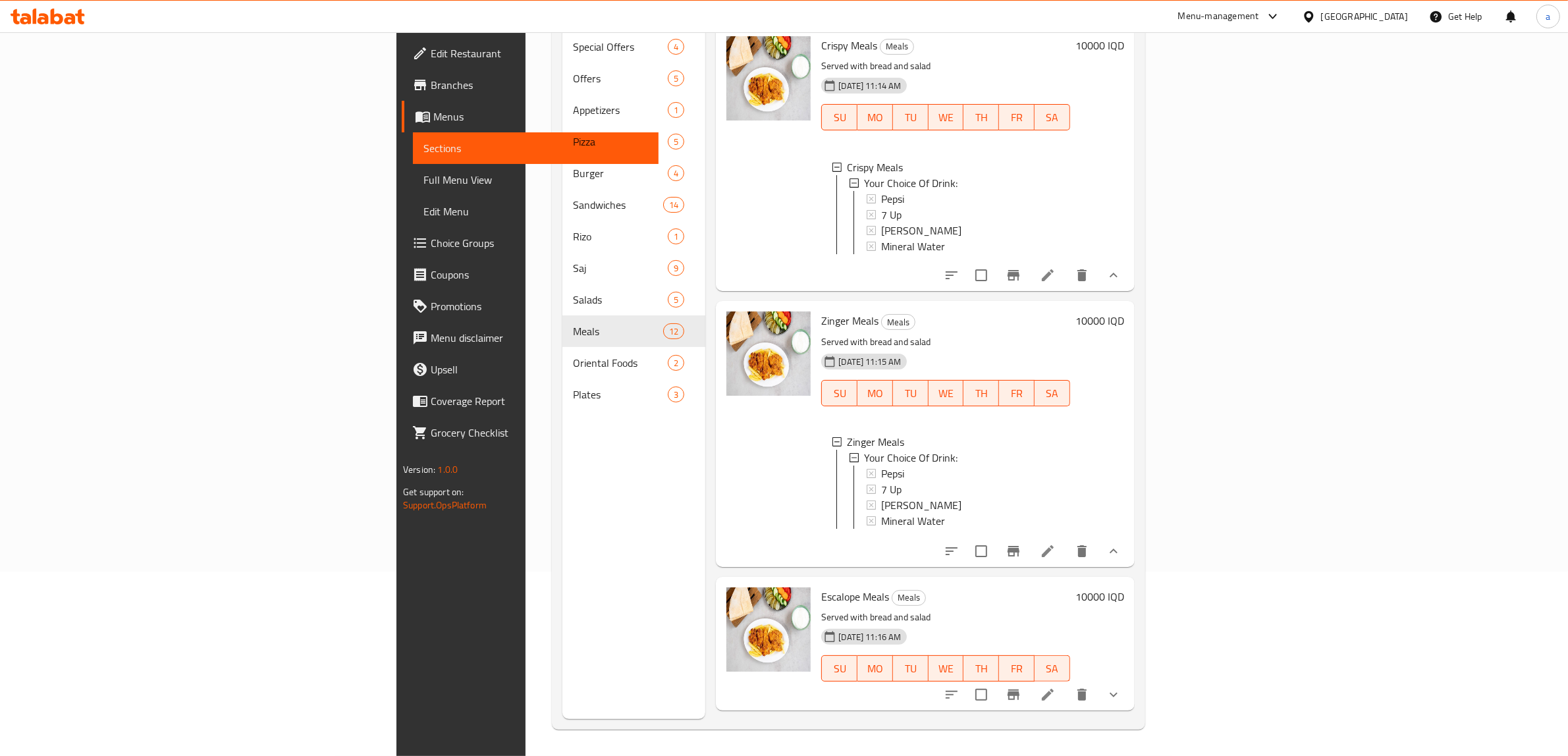
click at [1129, 565] on button "show more" at bounding box center [1113, 551] width 31 height 31
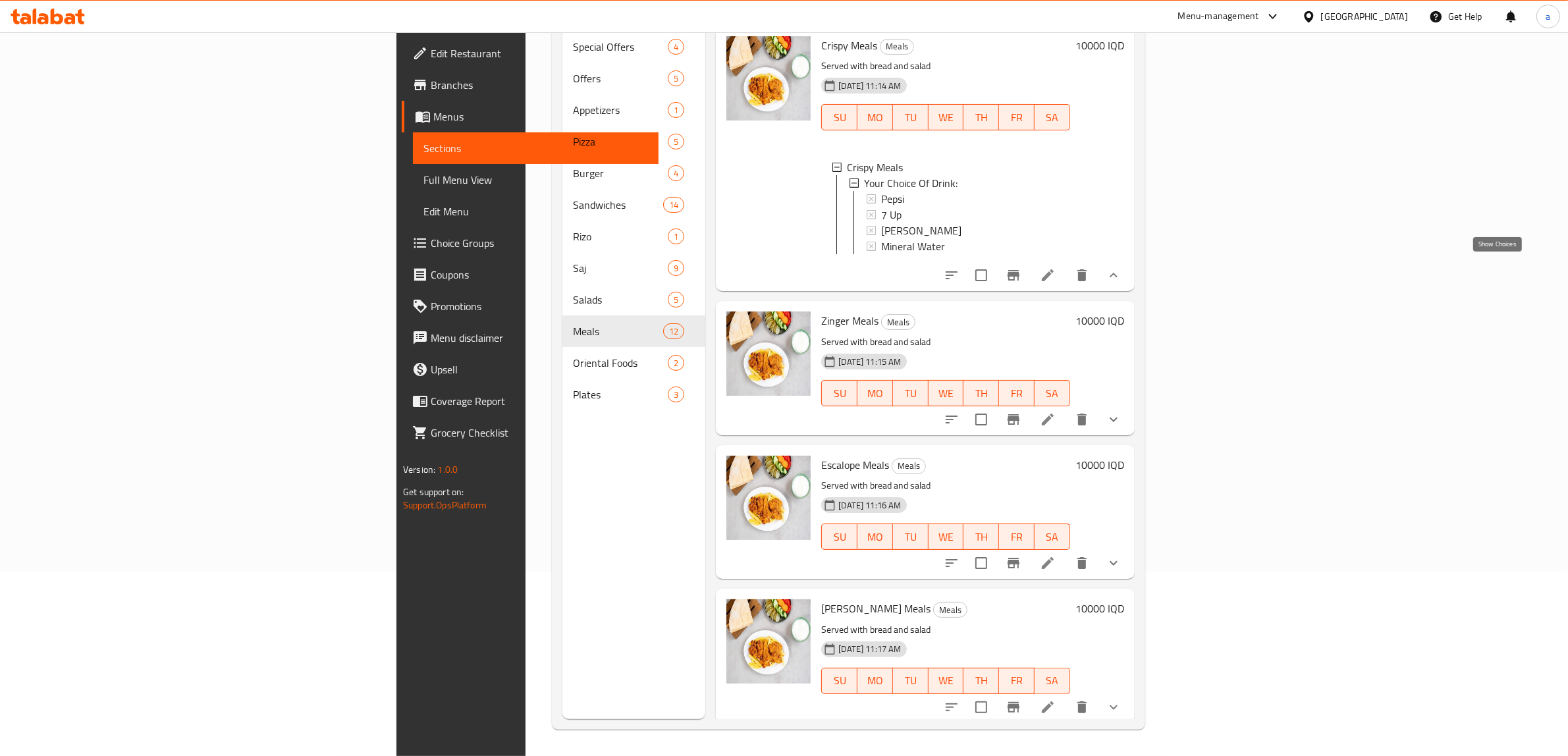
click at [1121, 267] on icon "show more" at bounding box center [1114, 275] width 16 height 16
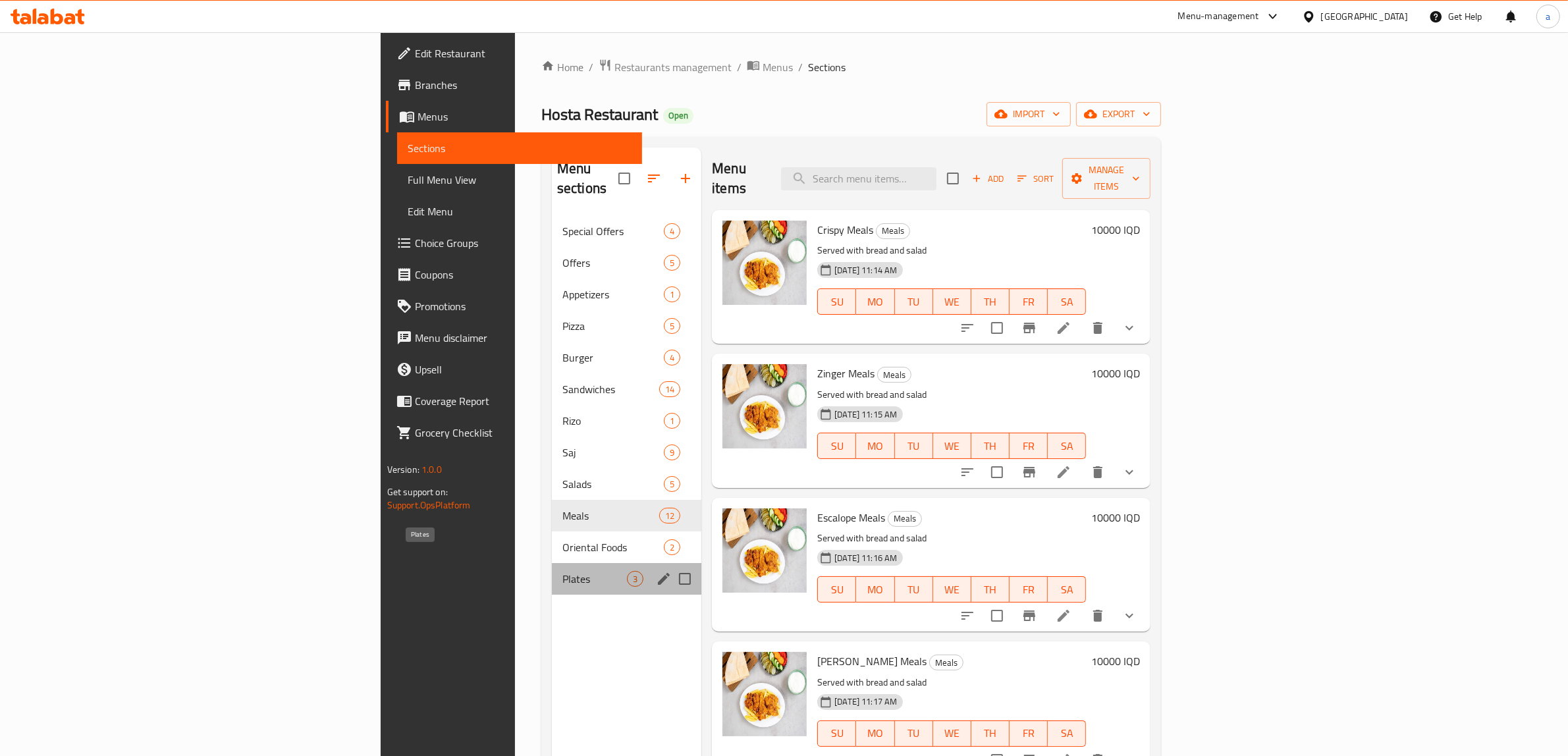
click at [563, 571] on span "Plates" at bounding box center [595, 579] width 64 height 16
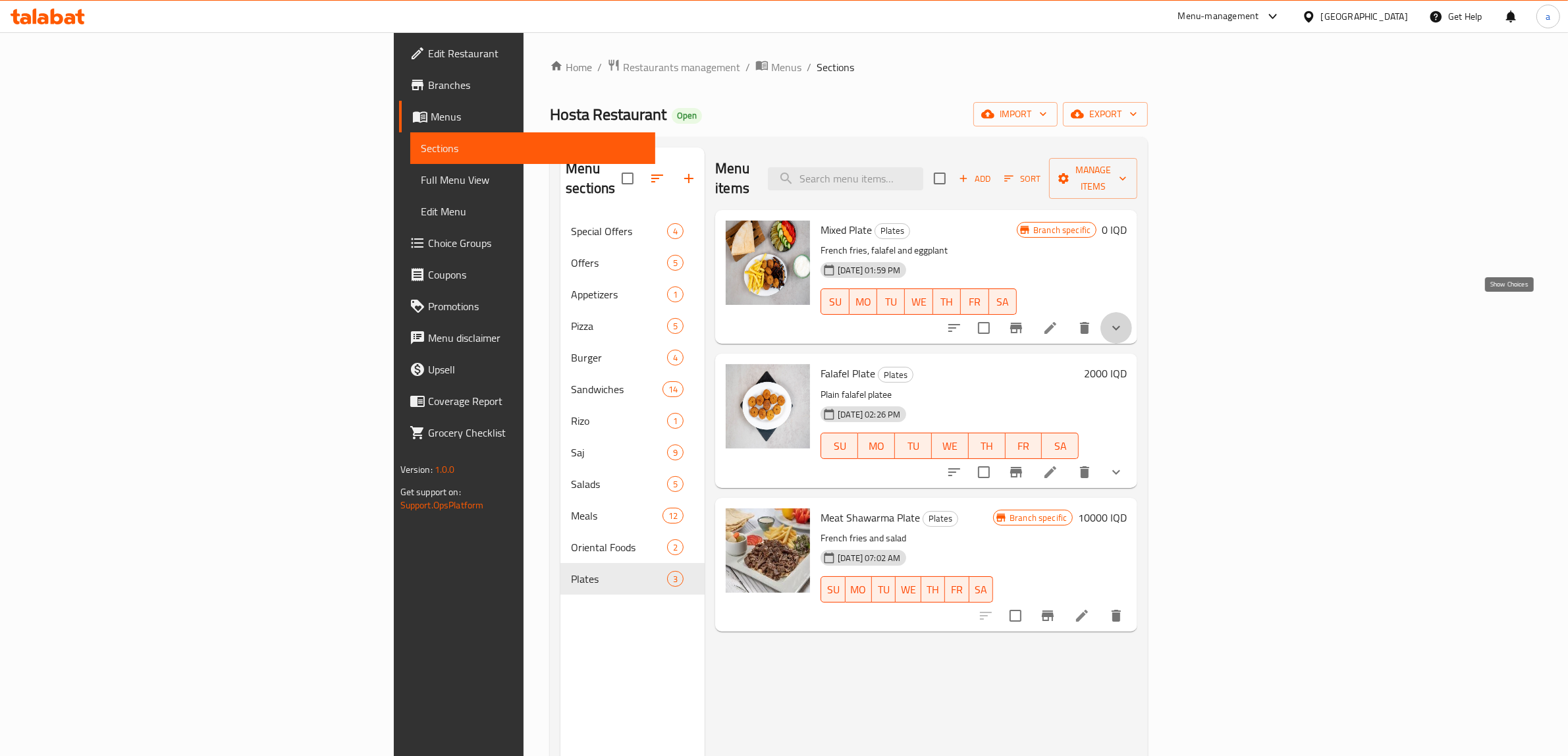
click at [1124, 320] on icon "show more" at bounding box center [1116, 328] width 16 height 16
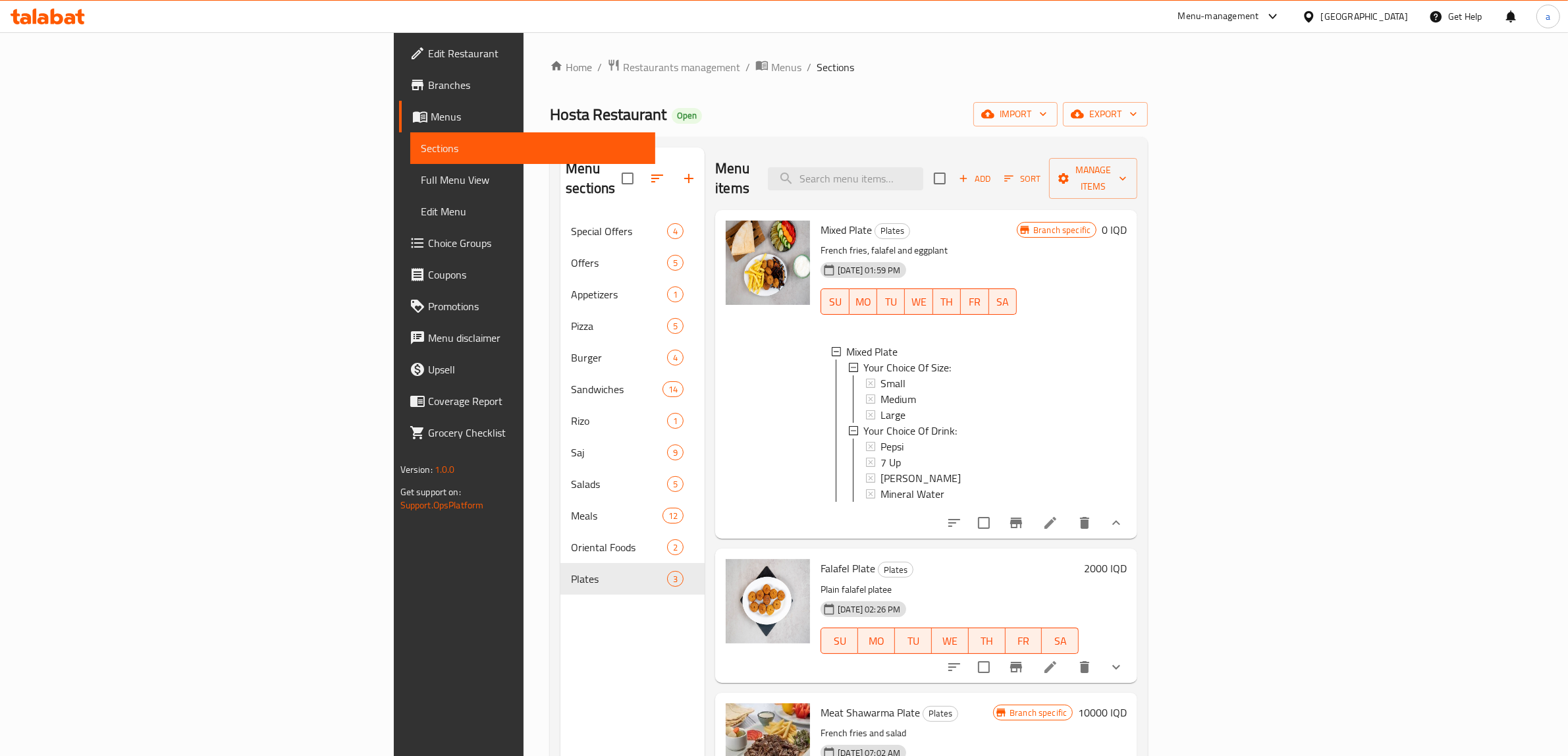
click at [1132, 517] on button "show more" at bounding box center [1116, 523] width 31 height 31
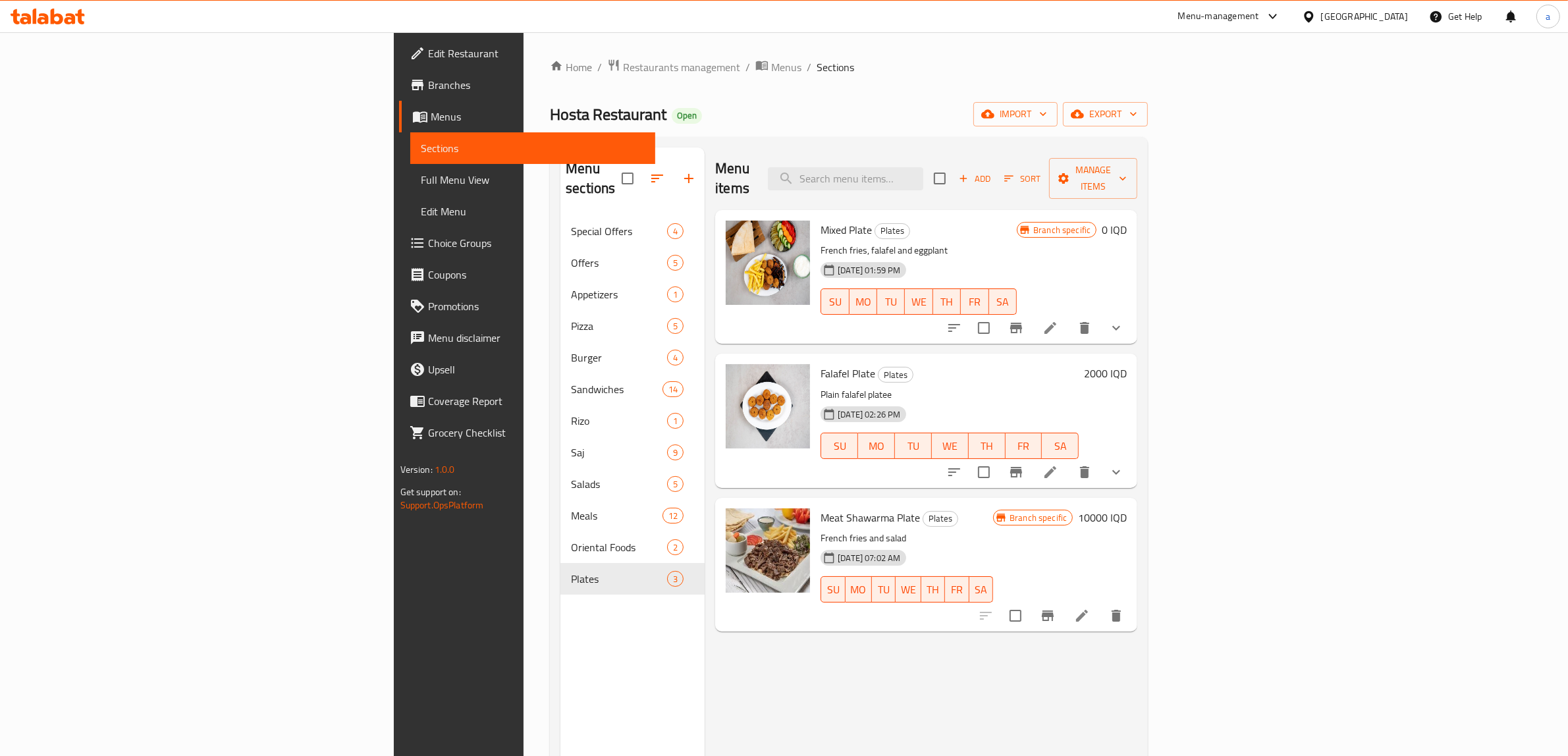
click at [1132, 463] on button "show more" at bounding box center [1116, 472] width 31 height 31
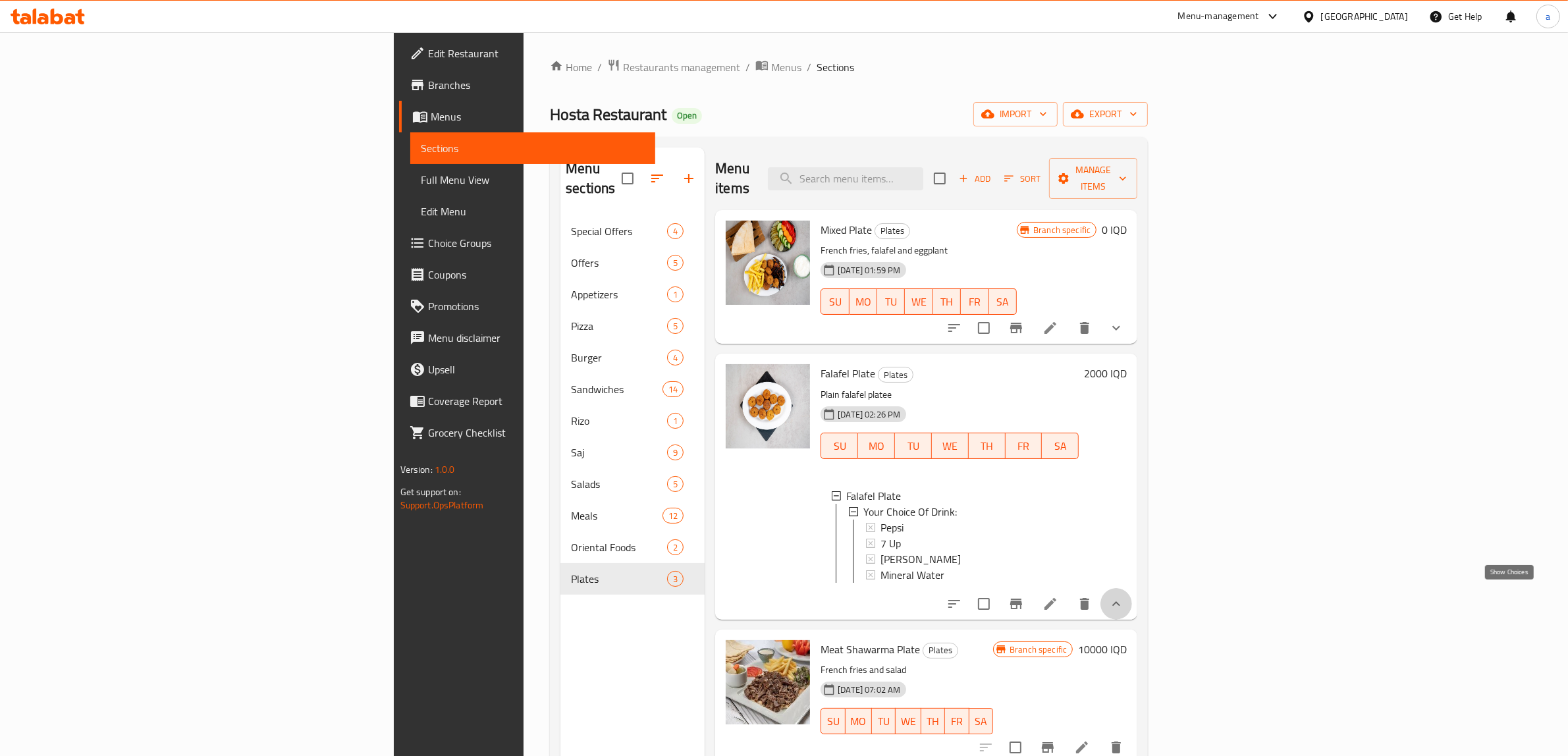
click at [1124, 601] on icon "show more" at bounding box center [1116, 604] width 16 height 16
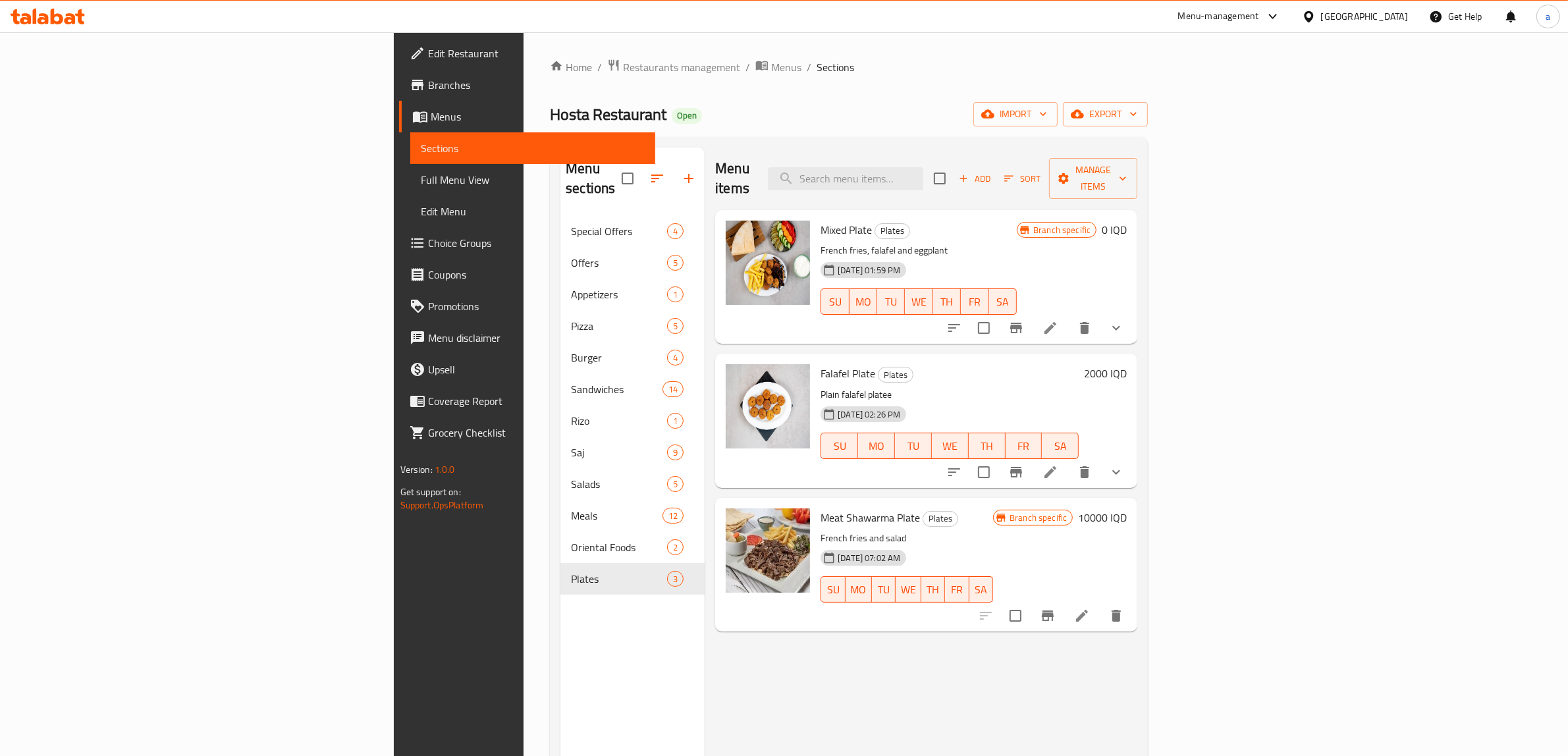
scroll to position [185, 0]
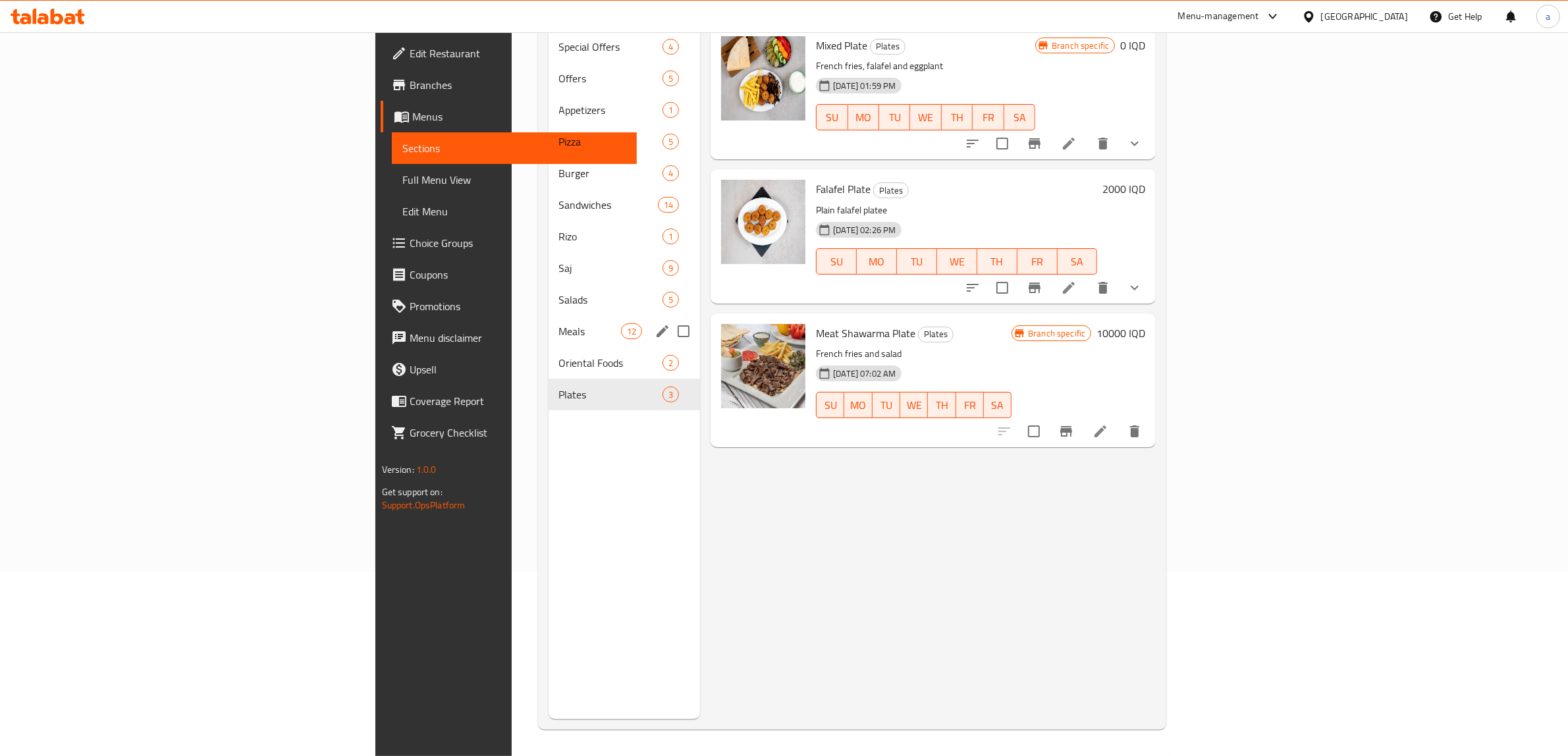
click at [559, 324] on span "Meals" at bounding box center [590, 332] width 62 height 16
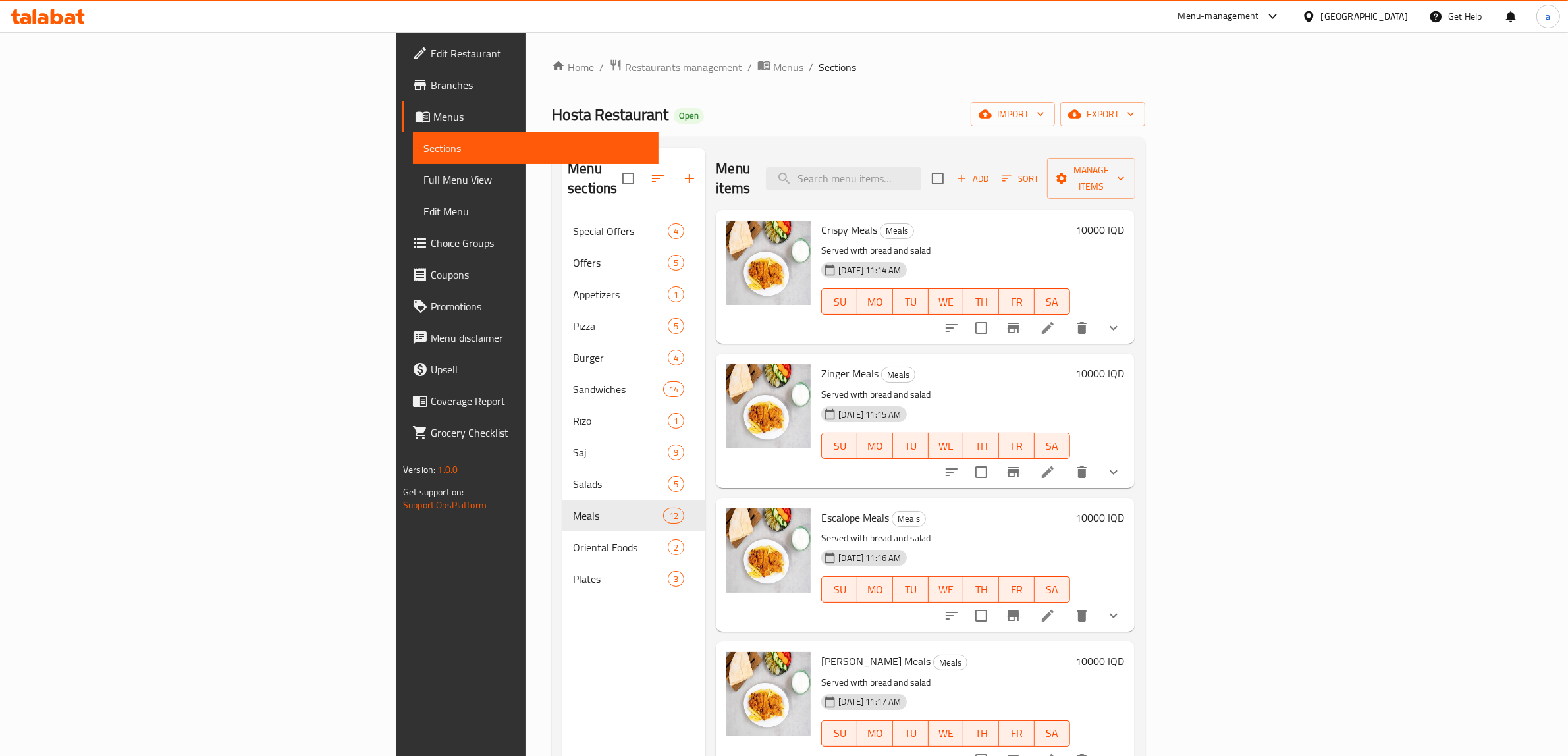
click at [1124, 221] on h6 "10000 IQD" at bounding box center [1100, 229] width 49 height 19
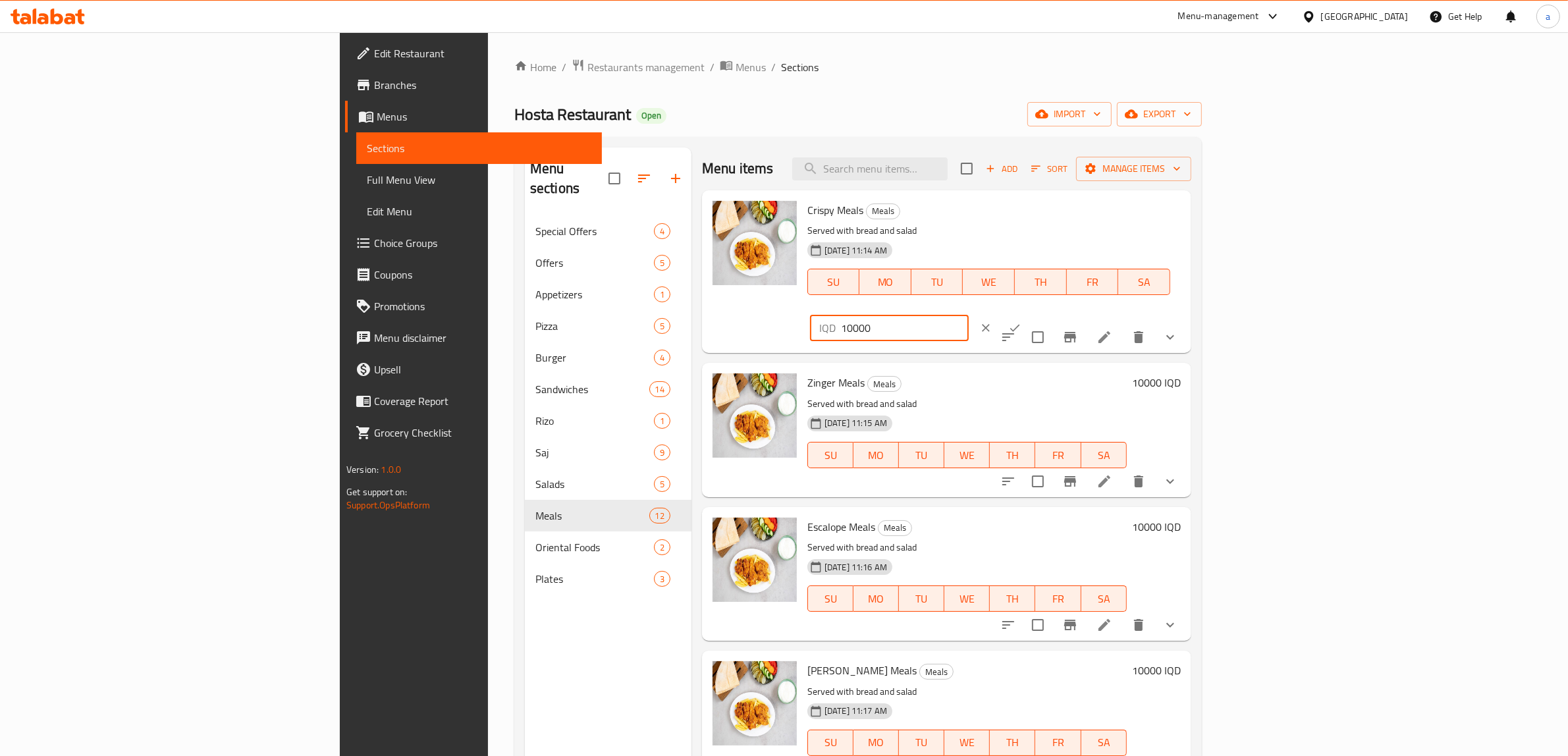
click at [969, 315] on input "10000" at bounding box center [905, 328] width 128 height 27
paste input "3"
type input "13000"
click at [1030, 313] on button "ok" at bounding box center [1015, 328] width 29 height 29
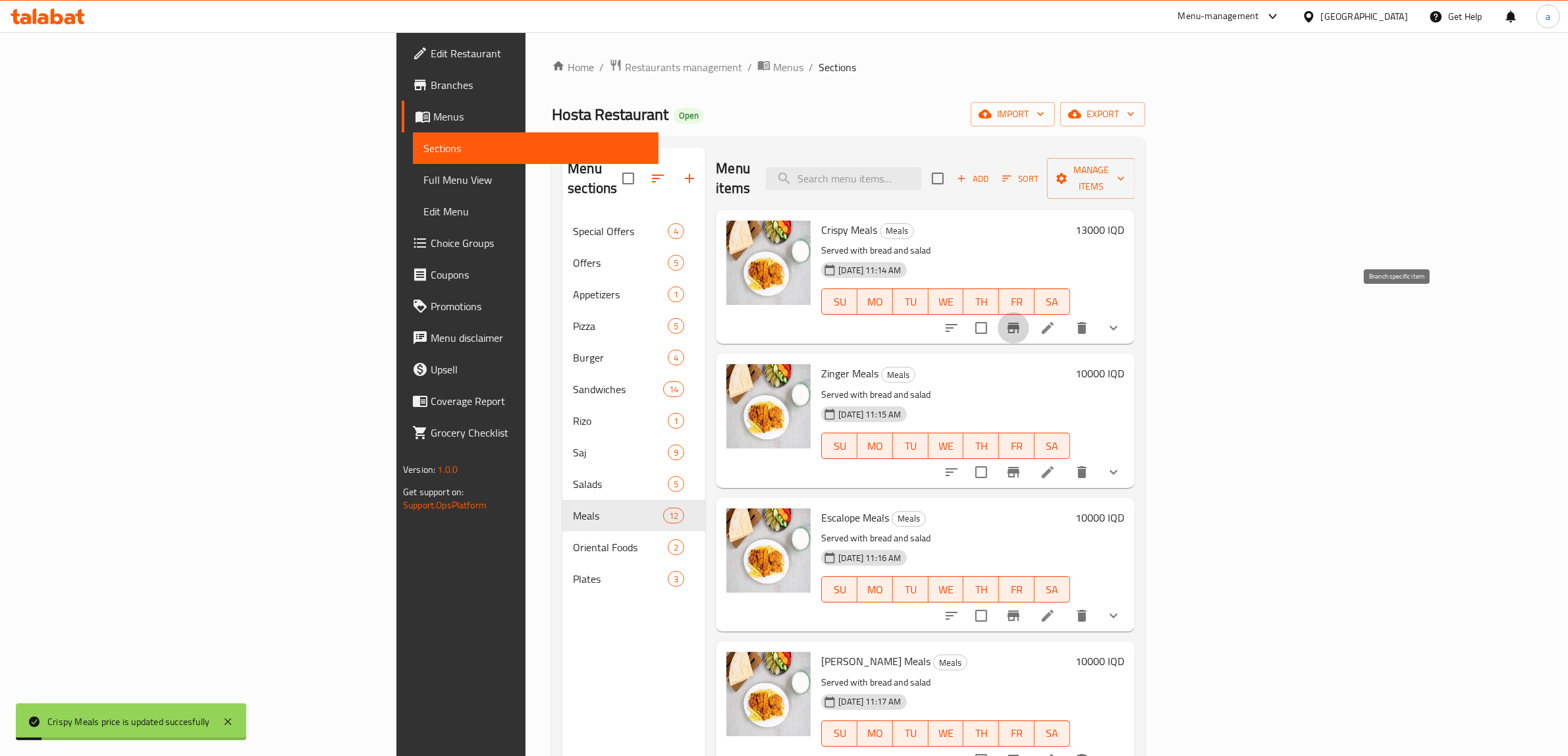
click at [1021, 320] on icon "Branch-specific-item" at bounding box center [1013, 328] width 16 height 16
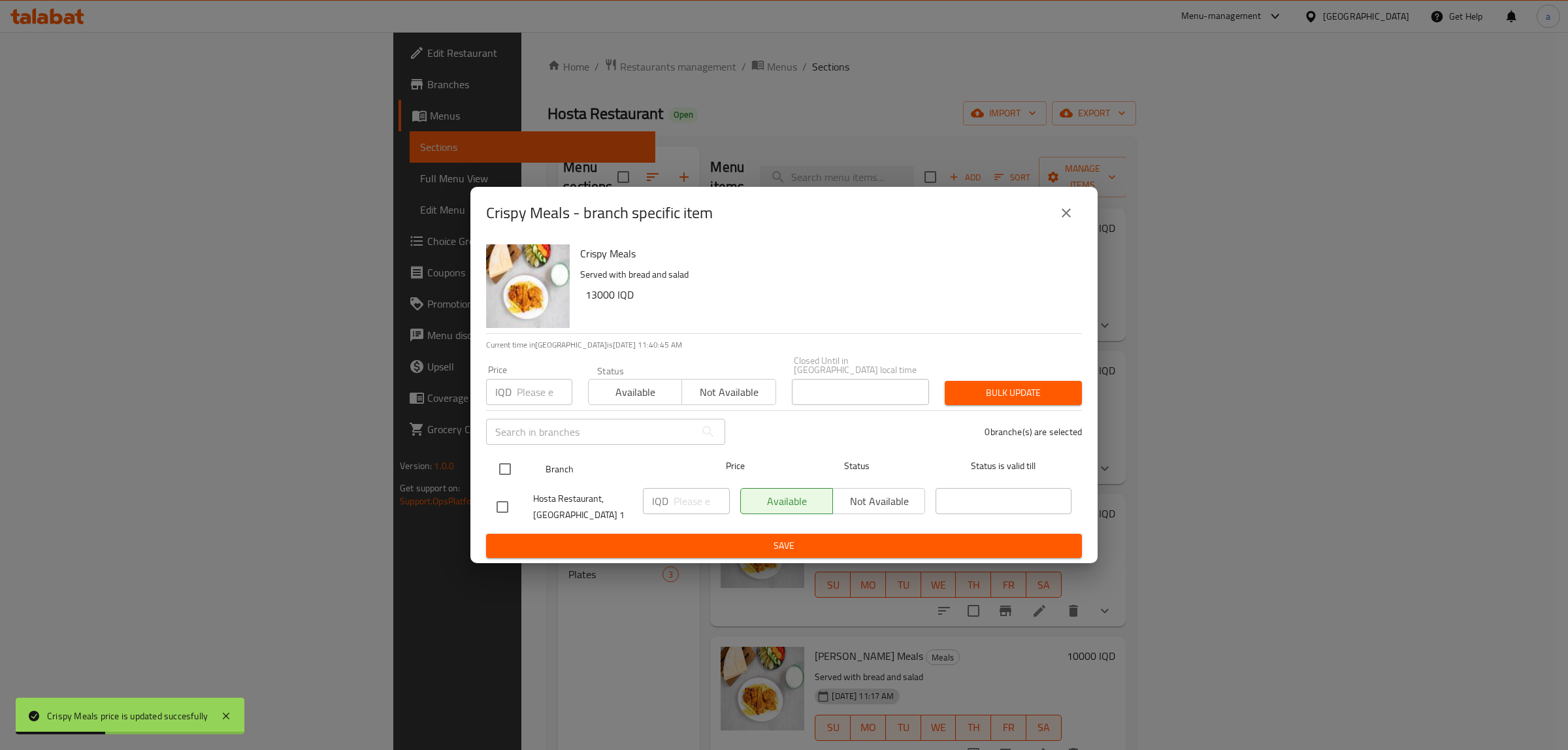
click at [504, 467] on input "checkbox" at bounding box center [505, 469] width 27 height 27
checkbox input "true"
click at [693, 503] on input "number" at bounding box center [702, 501] width 56 height 26
paste input "13000"
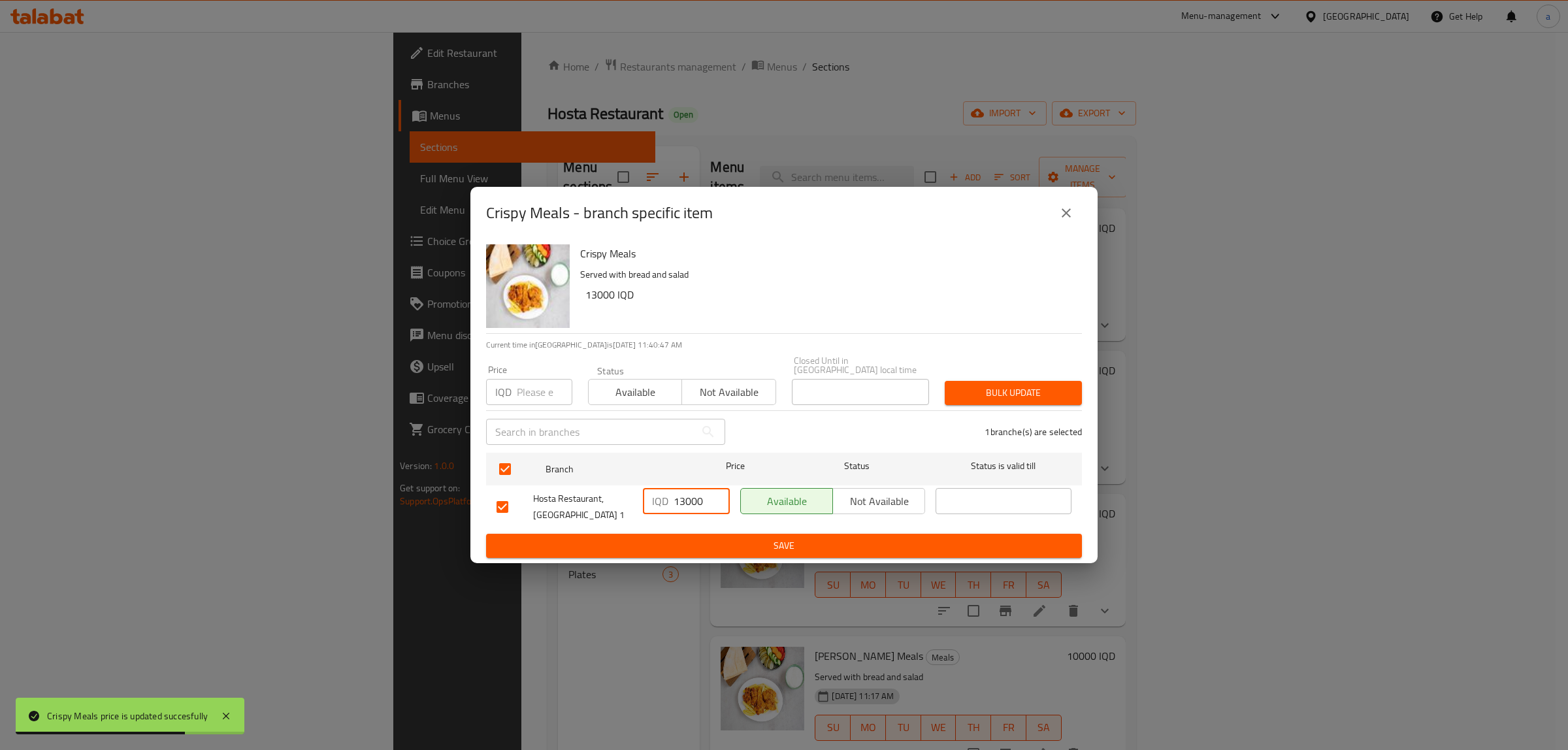
type input "13000"
click at [716, 541] on span "Save" at bounding box center [784, 546] width 575 height 16
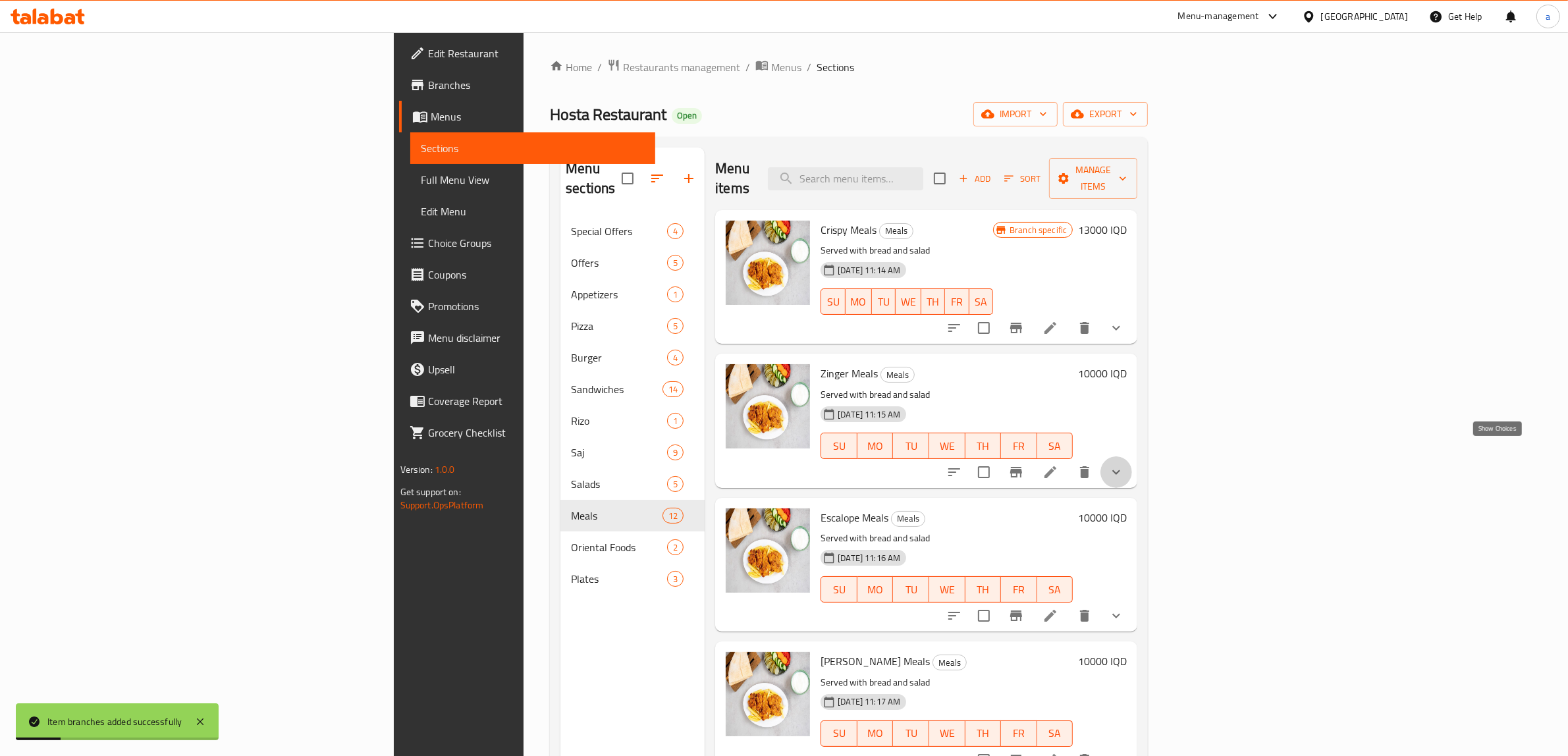
click at [1120, 469] on icon "show more" at bounding box center [1116, 472] width 8 height 5
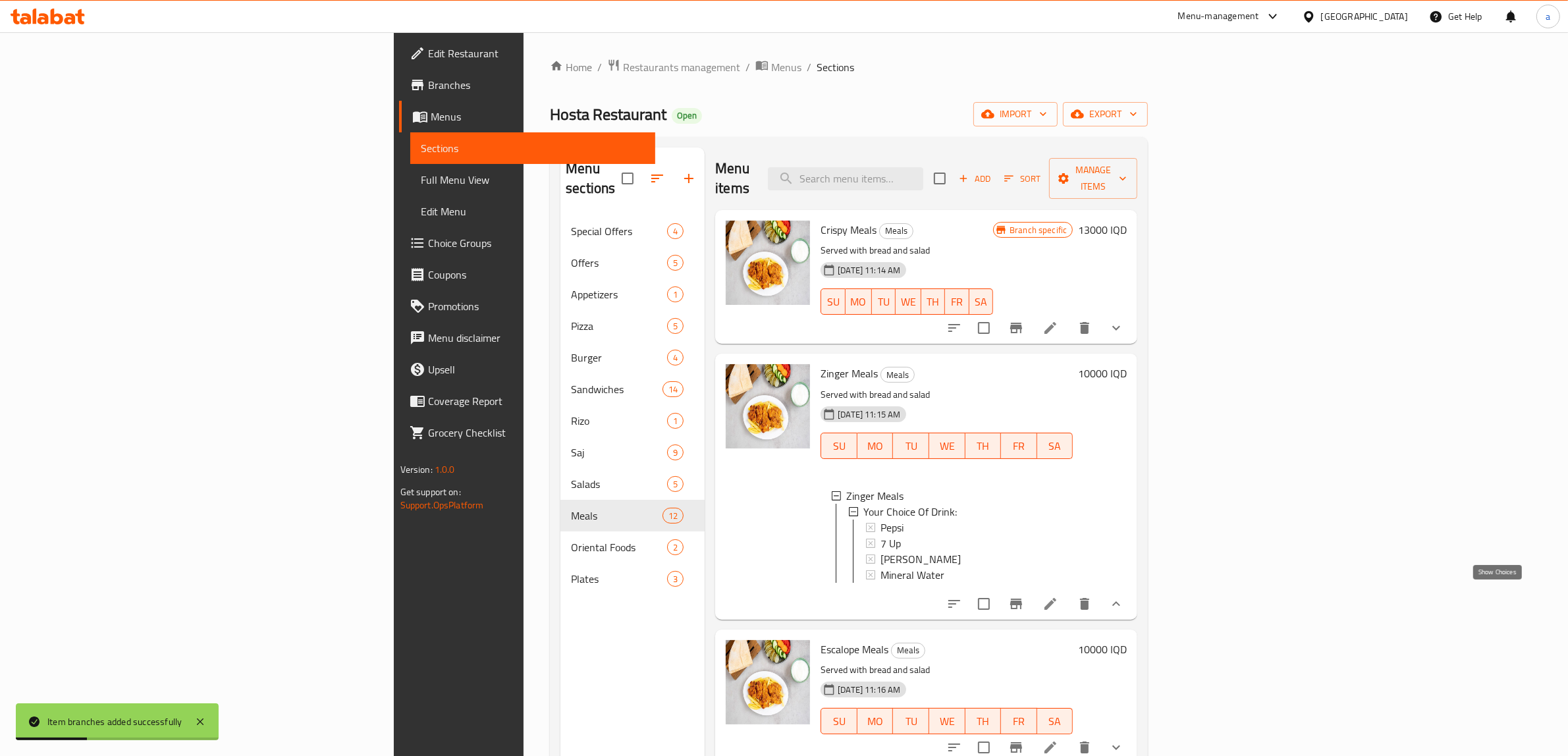
click at [1124, 601] on icon "show more" at bounding box center [1116, 604] width 16 height 16
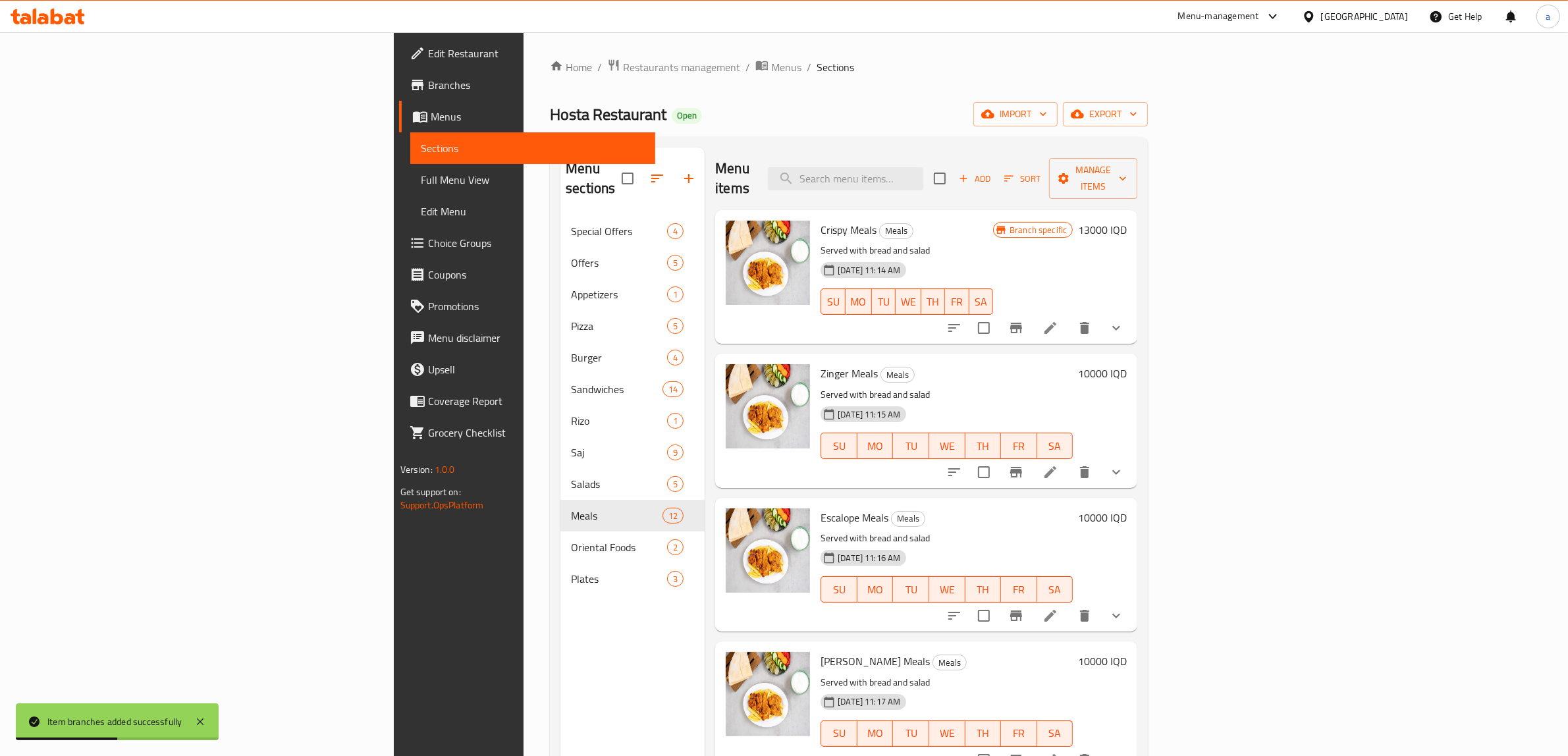
click at [1127, 364] on h6 "10000 IQD" at bounding box center [1102, 373] width 49 height 19
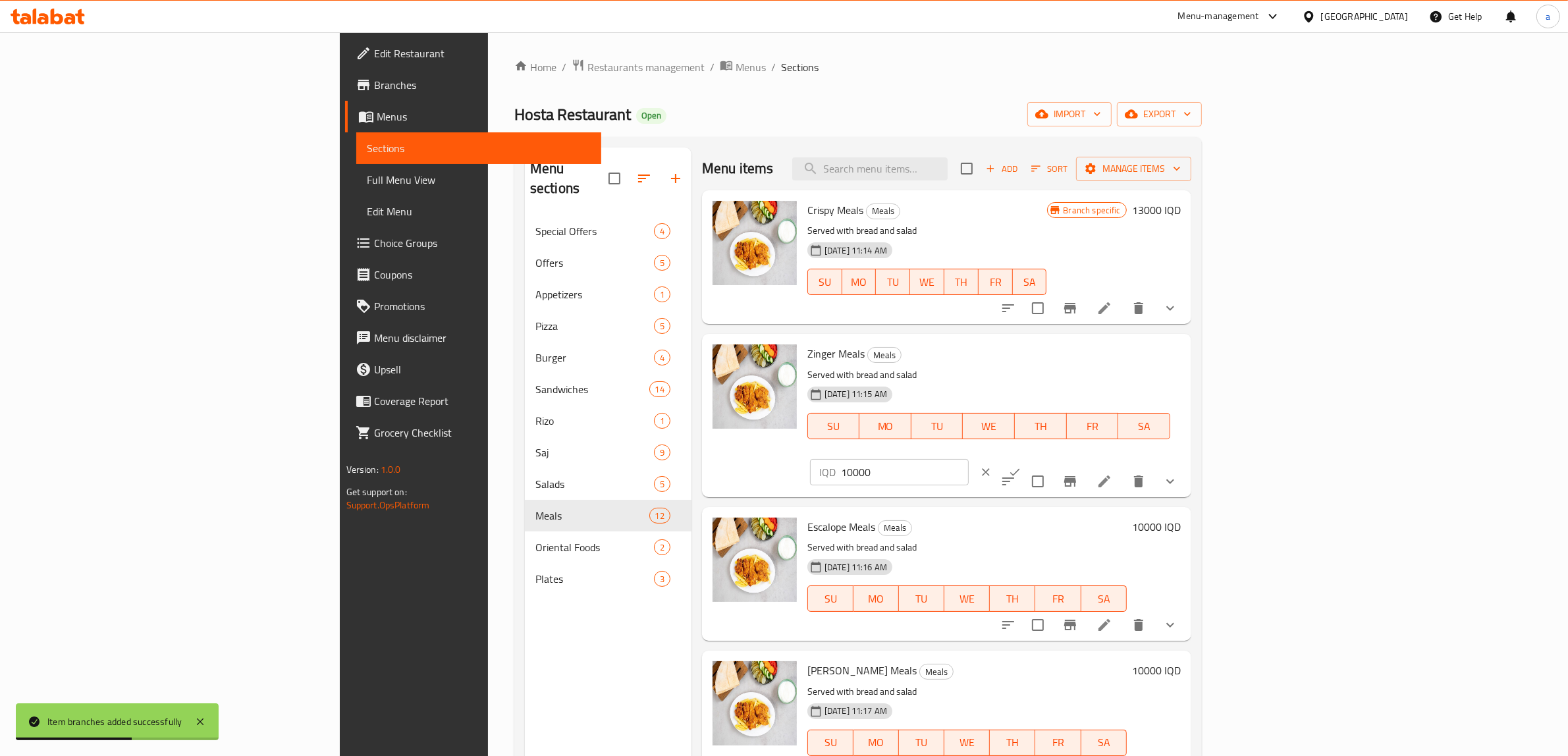
click at [969, 459] on input "10000" at bounding box center [905, 472] width 128 height 27
paste input "3"
type input "13000"
click at [1030, 458] on button "ok" at bounding box center [1015, 473] width 29 height 29
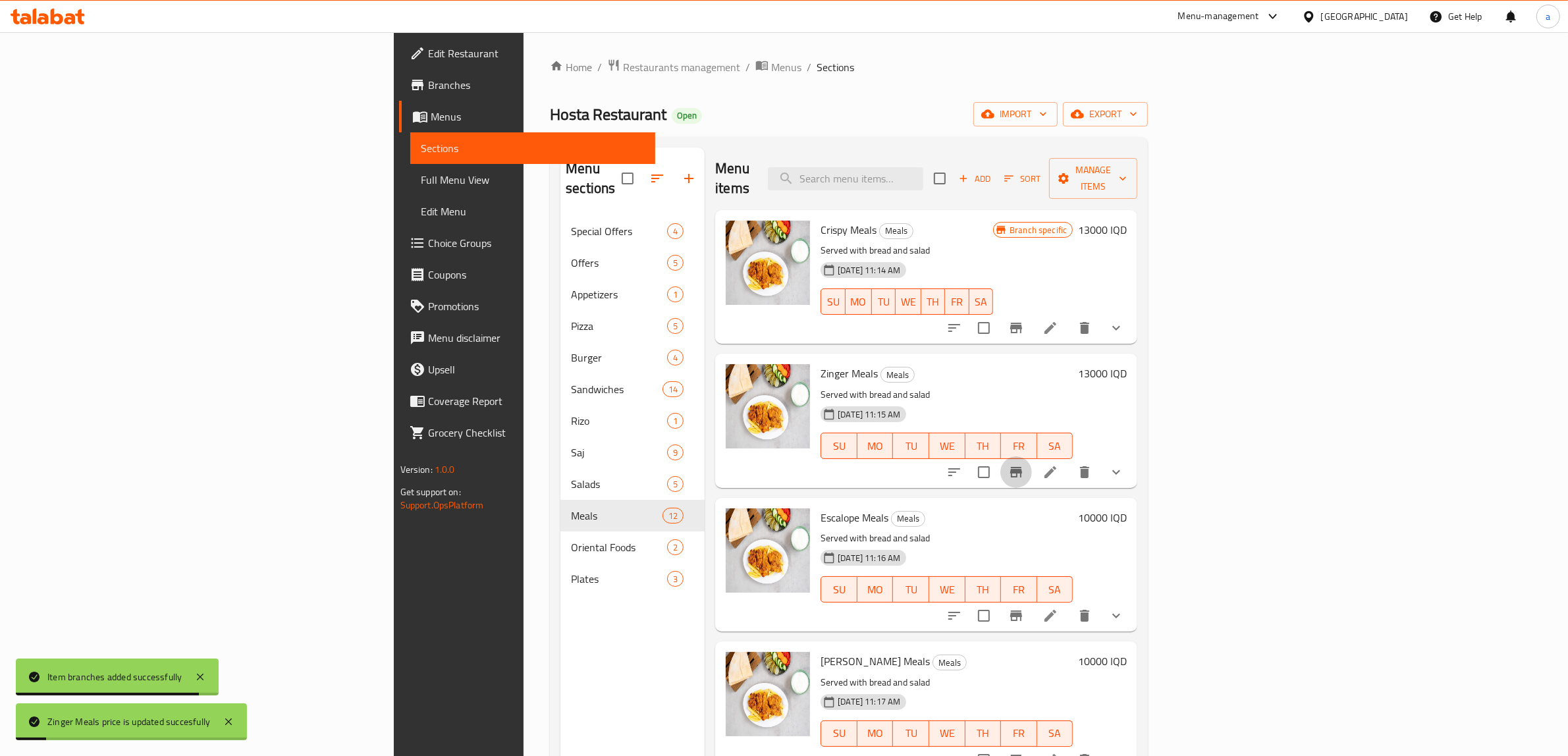
click at [1024, 465] on icon "Branch-specific-item" at bounding box center [1017, 473] width 16 height 16
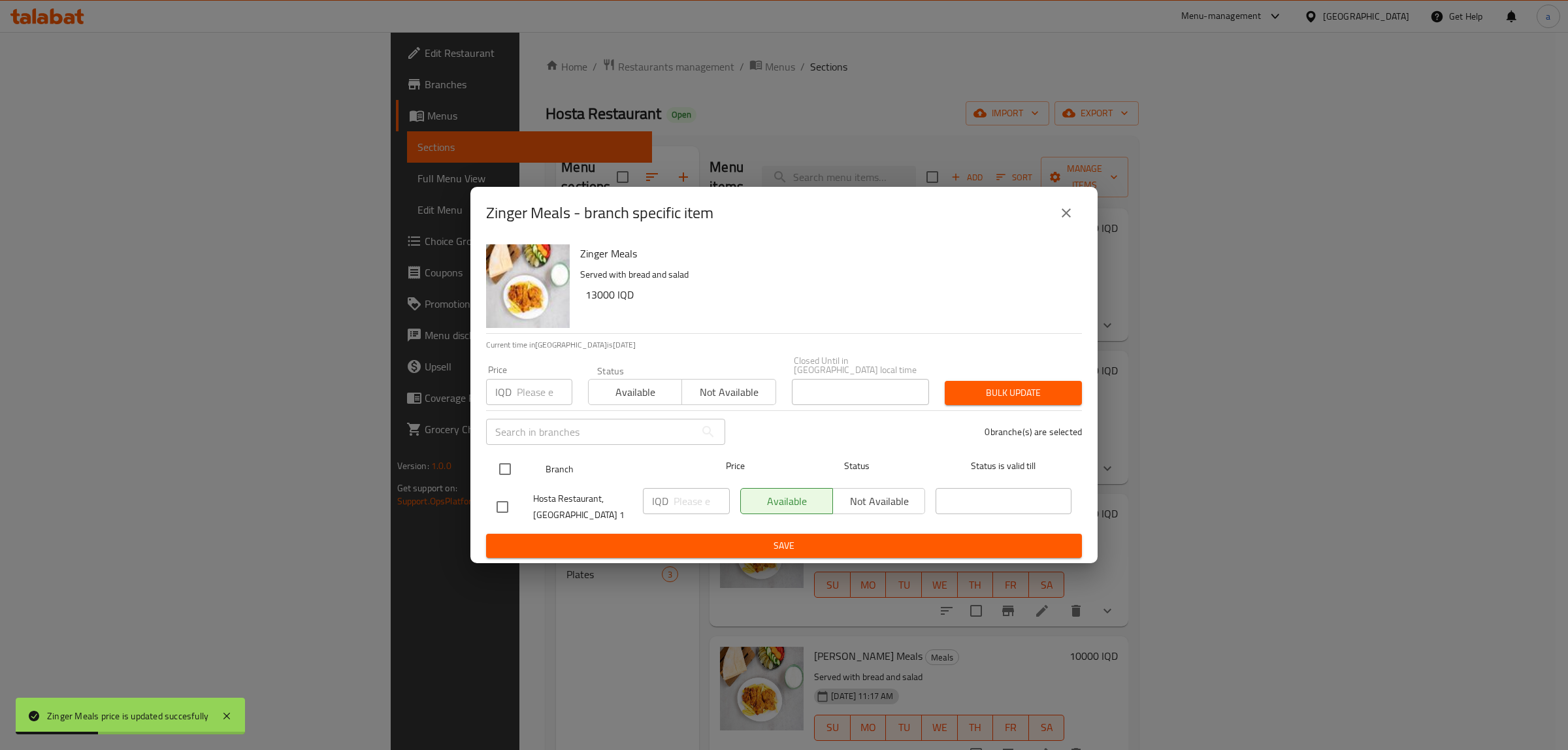
click at [501, 466] on input "checkbox" at bounding box center [505, 469] width 27 height 27
checkbox input "true"
click at [706, 494] on input "number" at bounding box center [702, 501] width 56 height 26
paste input "13000"
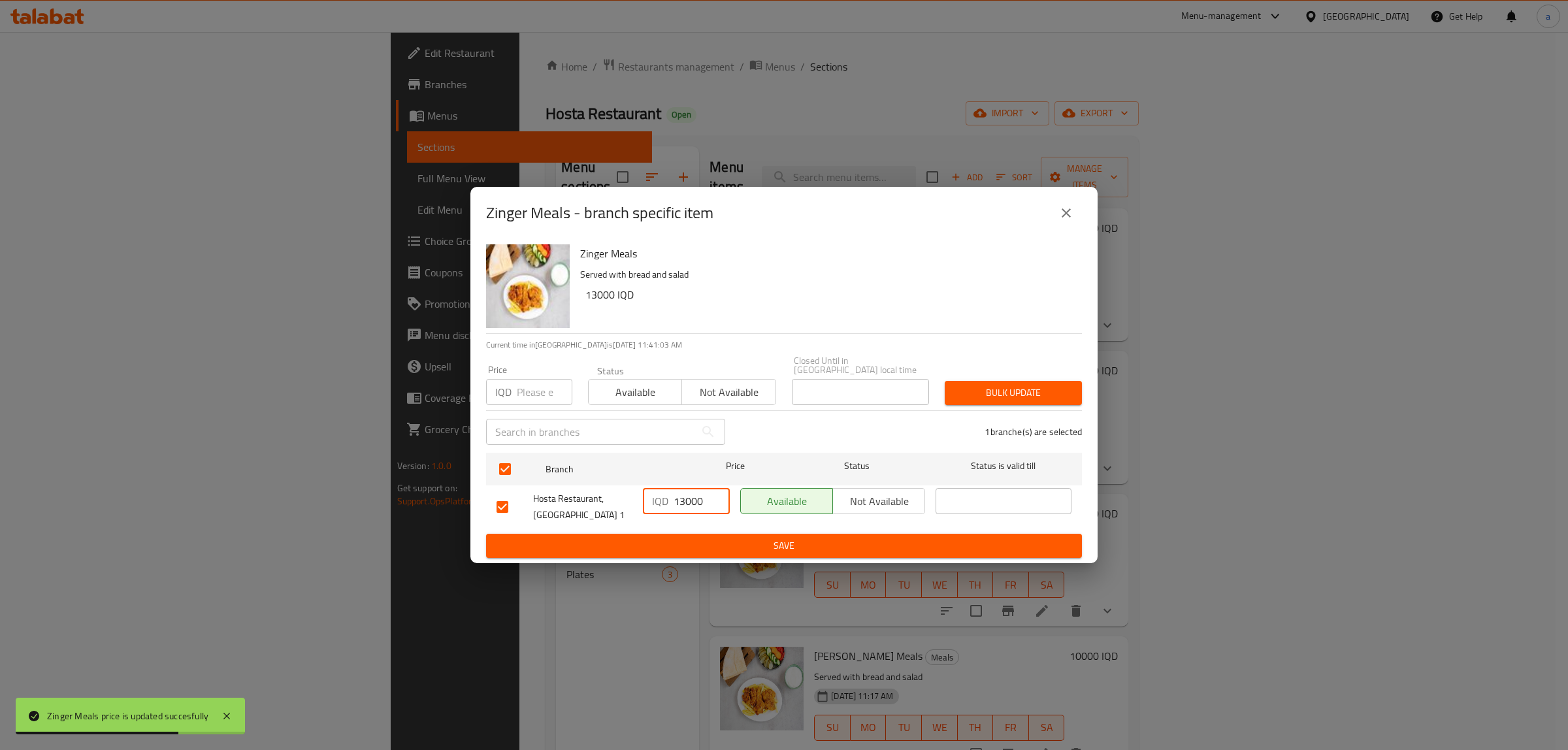
type input "13000"
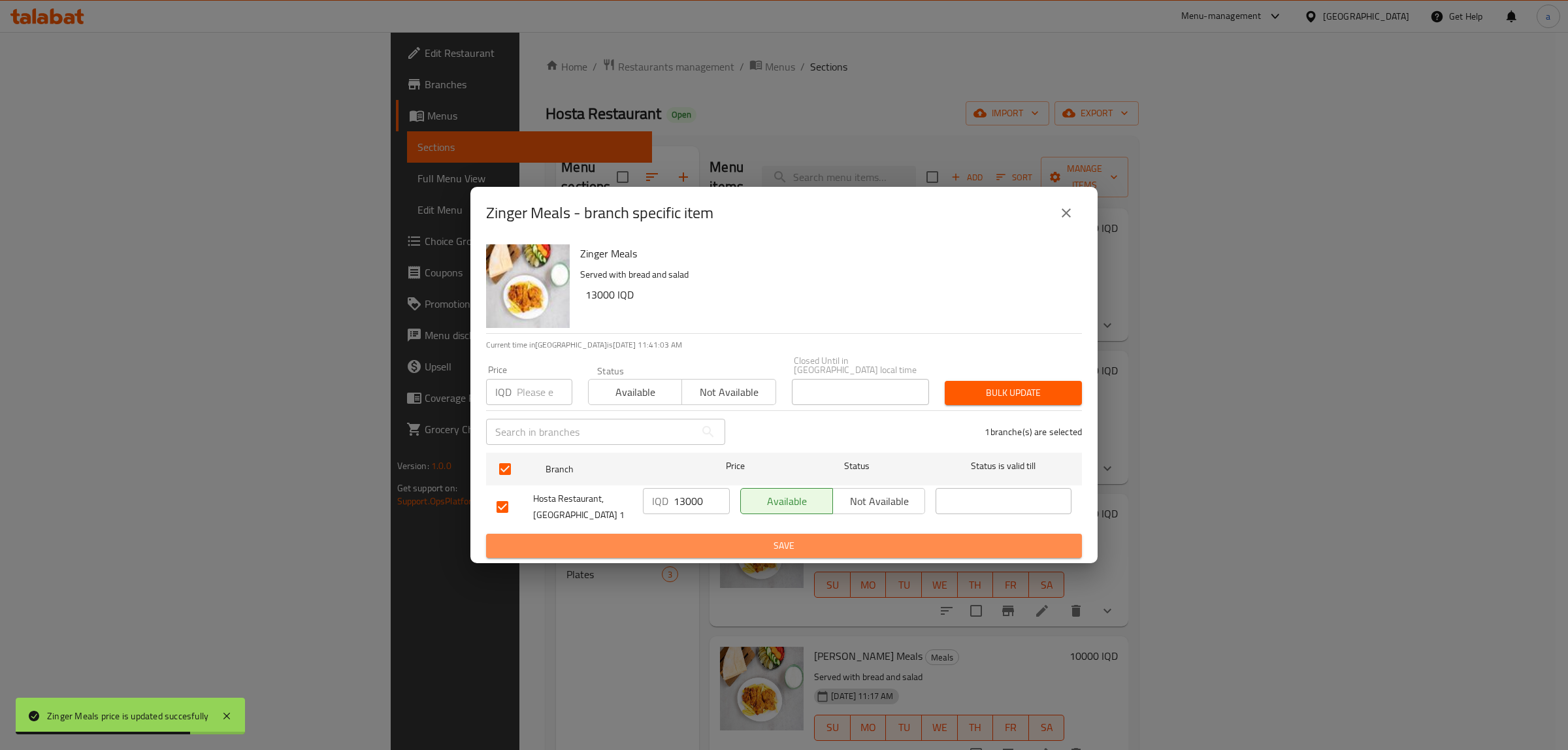
click at [710, 538] on span "Save" at bounding box center [784, 546] width 575 height 16
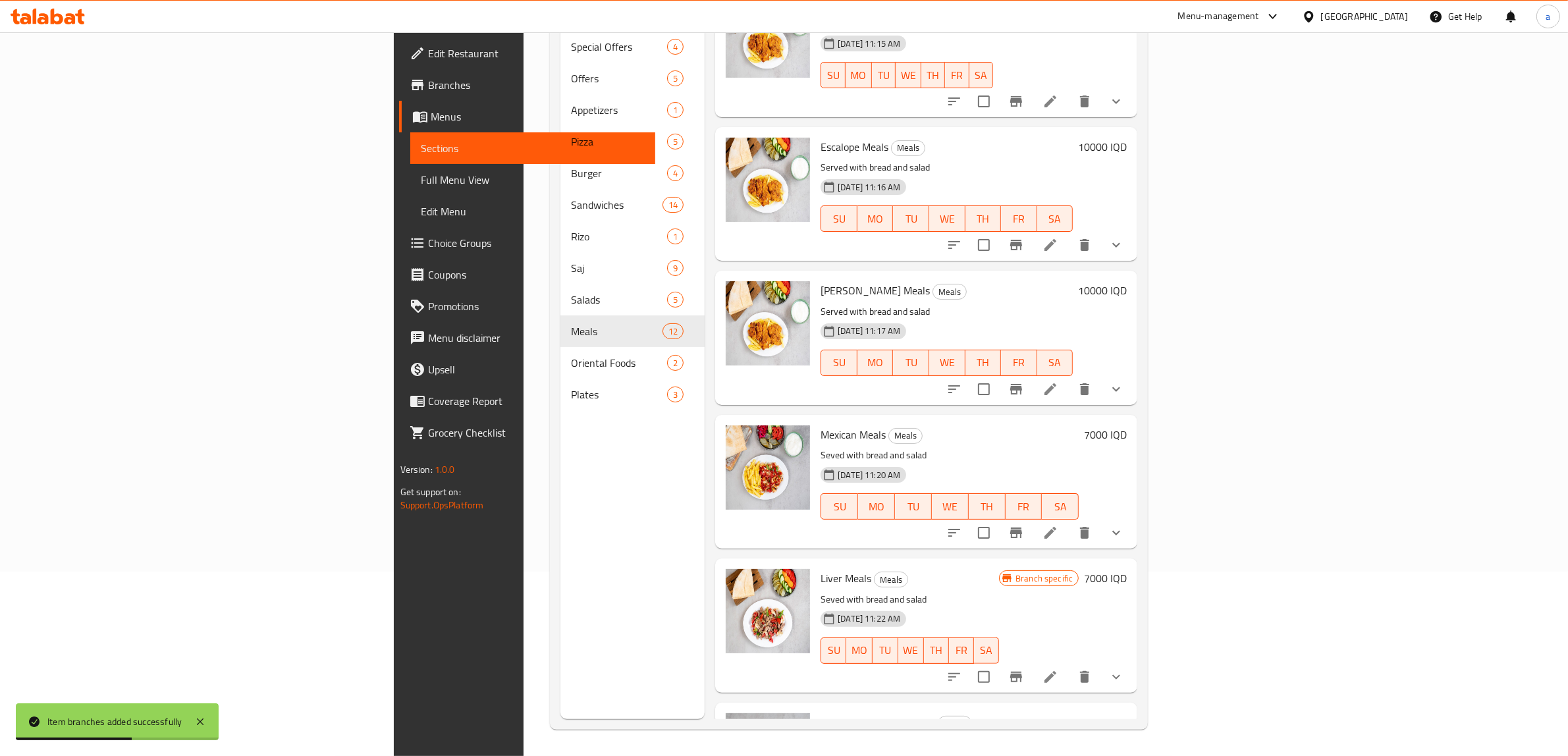
scroll to position [157, 0]
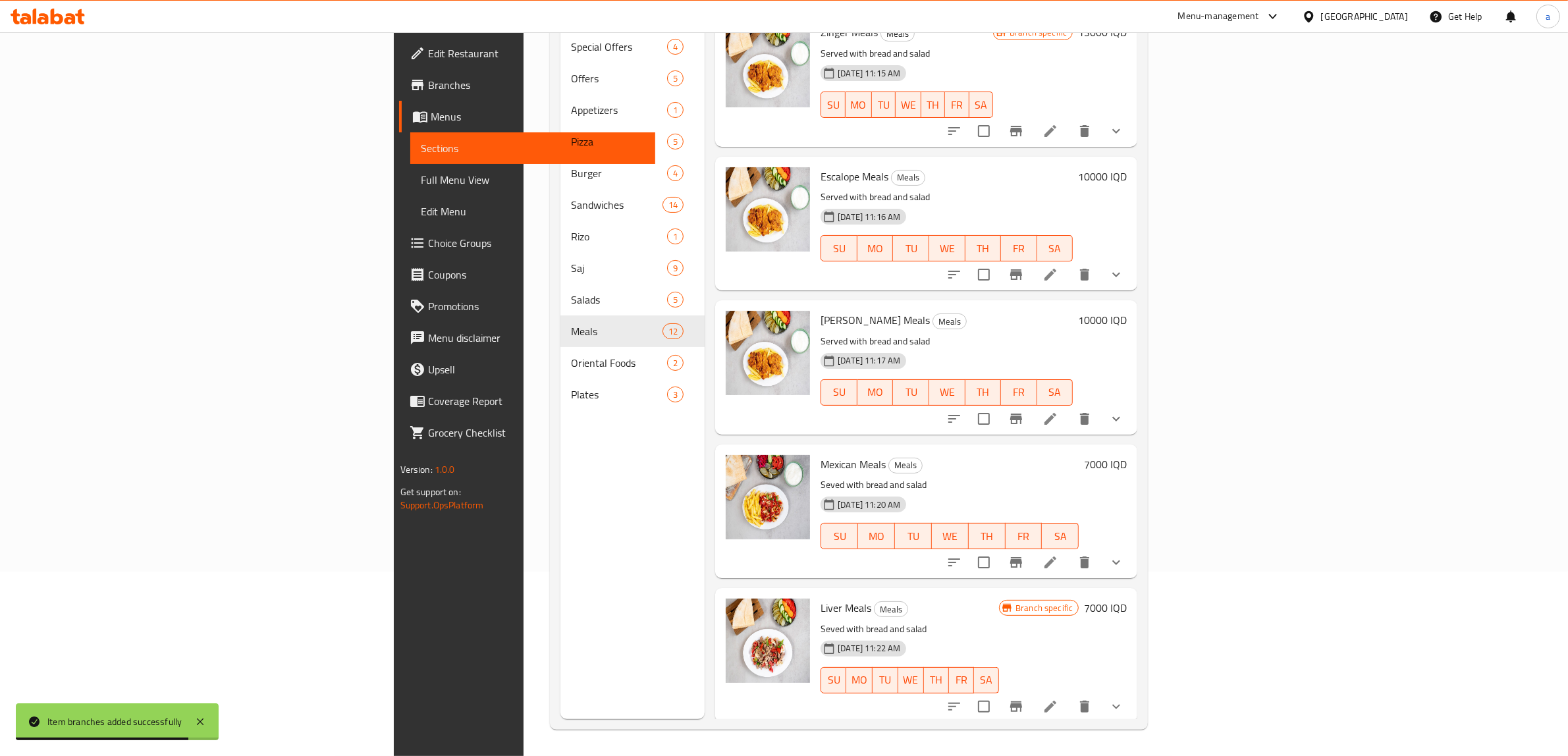
click at [1127, 167] on h6 "10000 IQD" at bounding box center [1102, 176] width 49 height 19
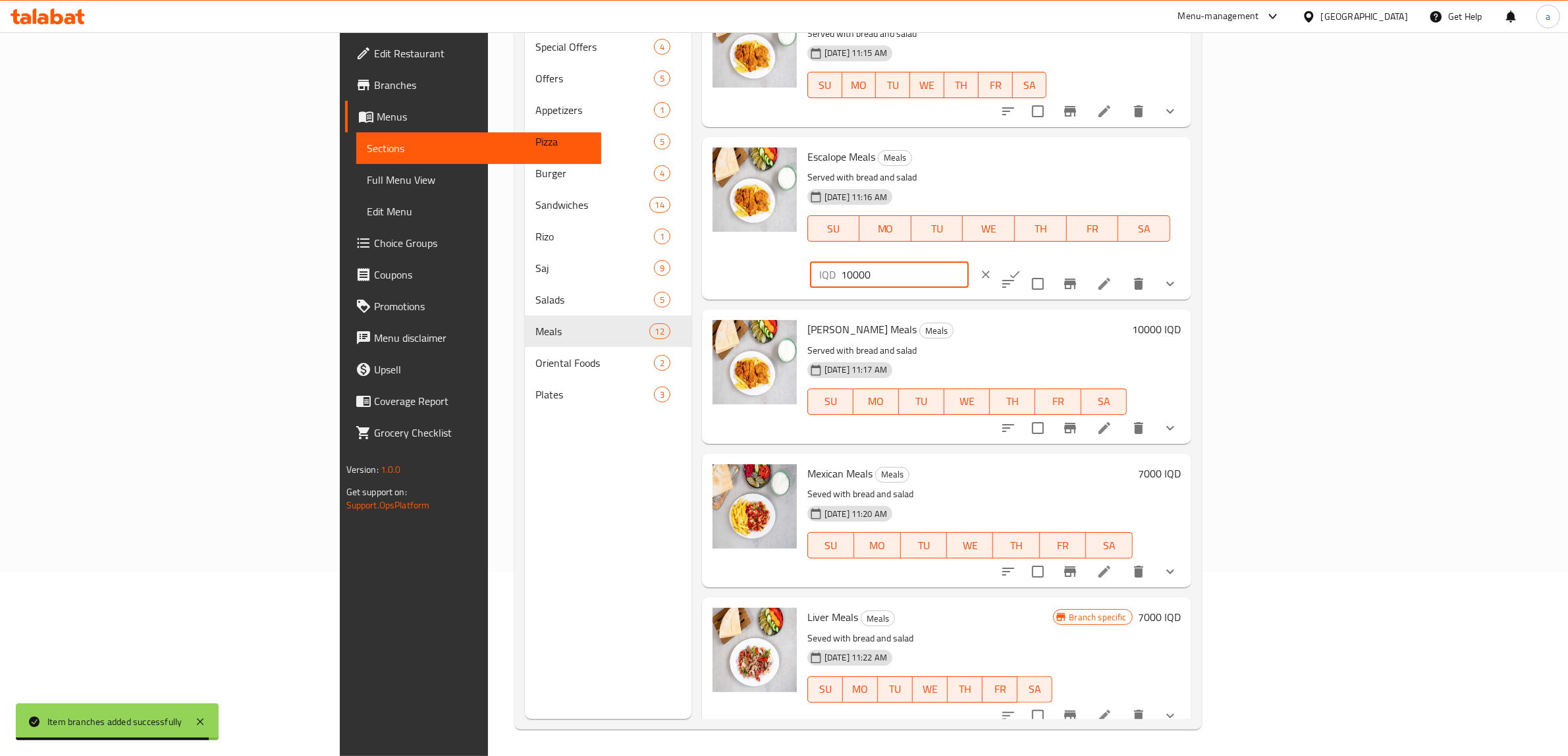
click at [969, 262] on input "10000" at bounding box center [905, 275] width 128 height 27
paste input "3"
type input "13000"
click at [1021, 268] on icon "ok" at bounding box center [1015, 275] width 13 height 13
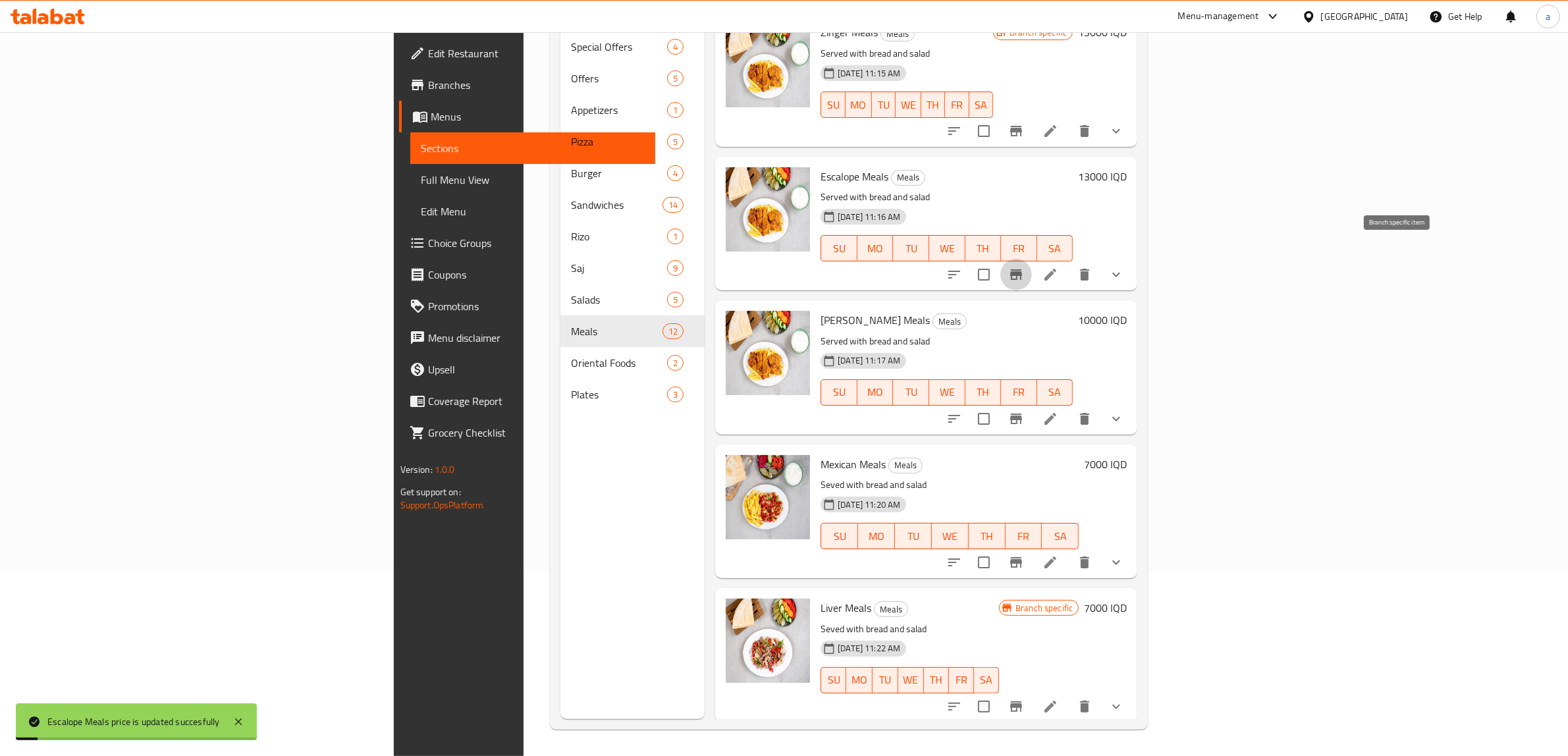
click at [1024, 266] on icon "Branch-specific-item" at bounding box center [1017, 275] width 16 height 16
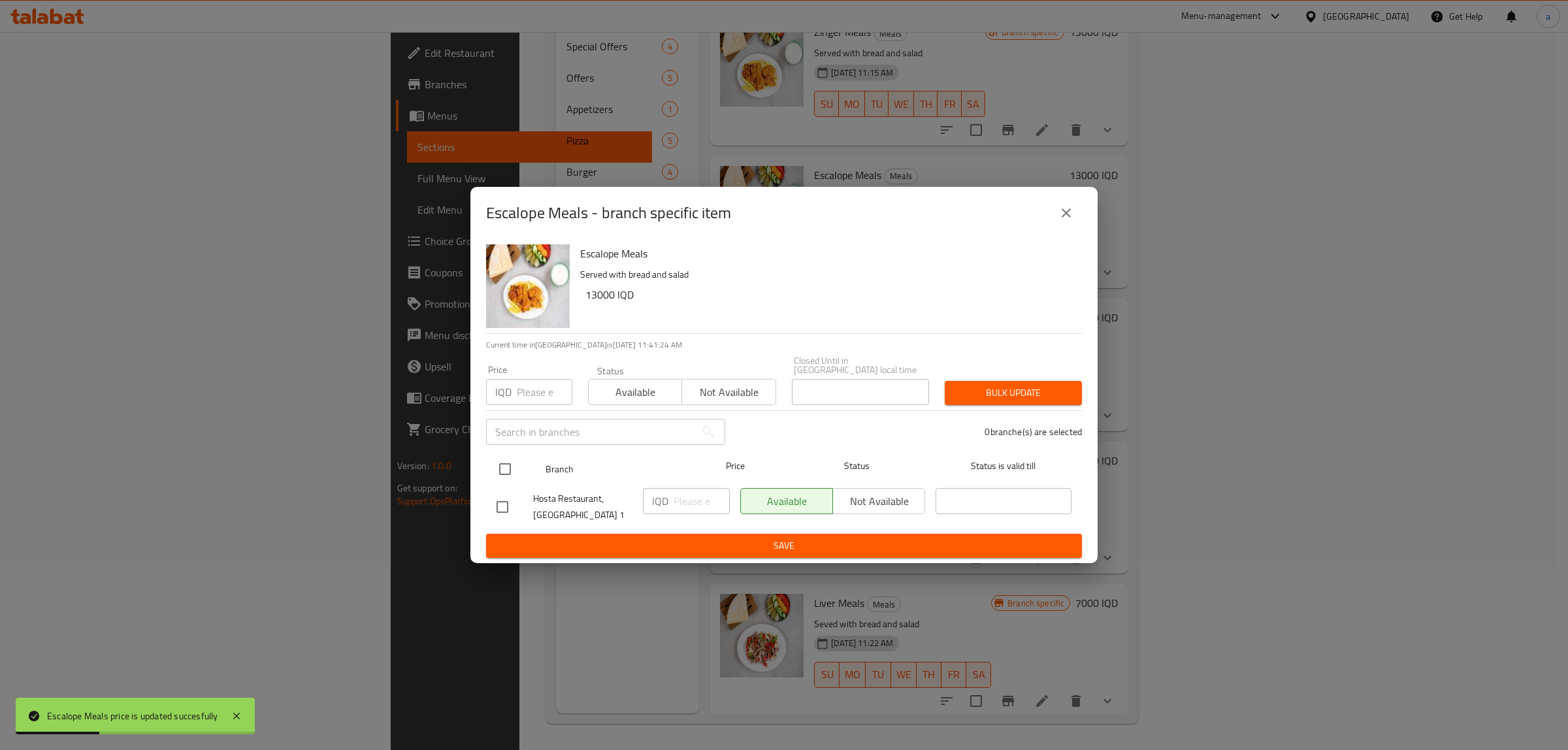
click at [509, 458] on input "checkbox" at bounding box center [505, 469] width 27 height 27
checkbox input "true"
click at [683, 495] on input "number" at bounding box center [702, 501] width 56 height 26
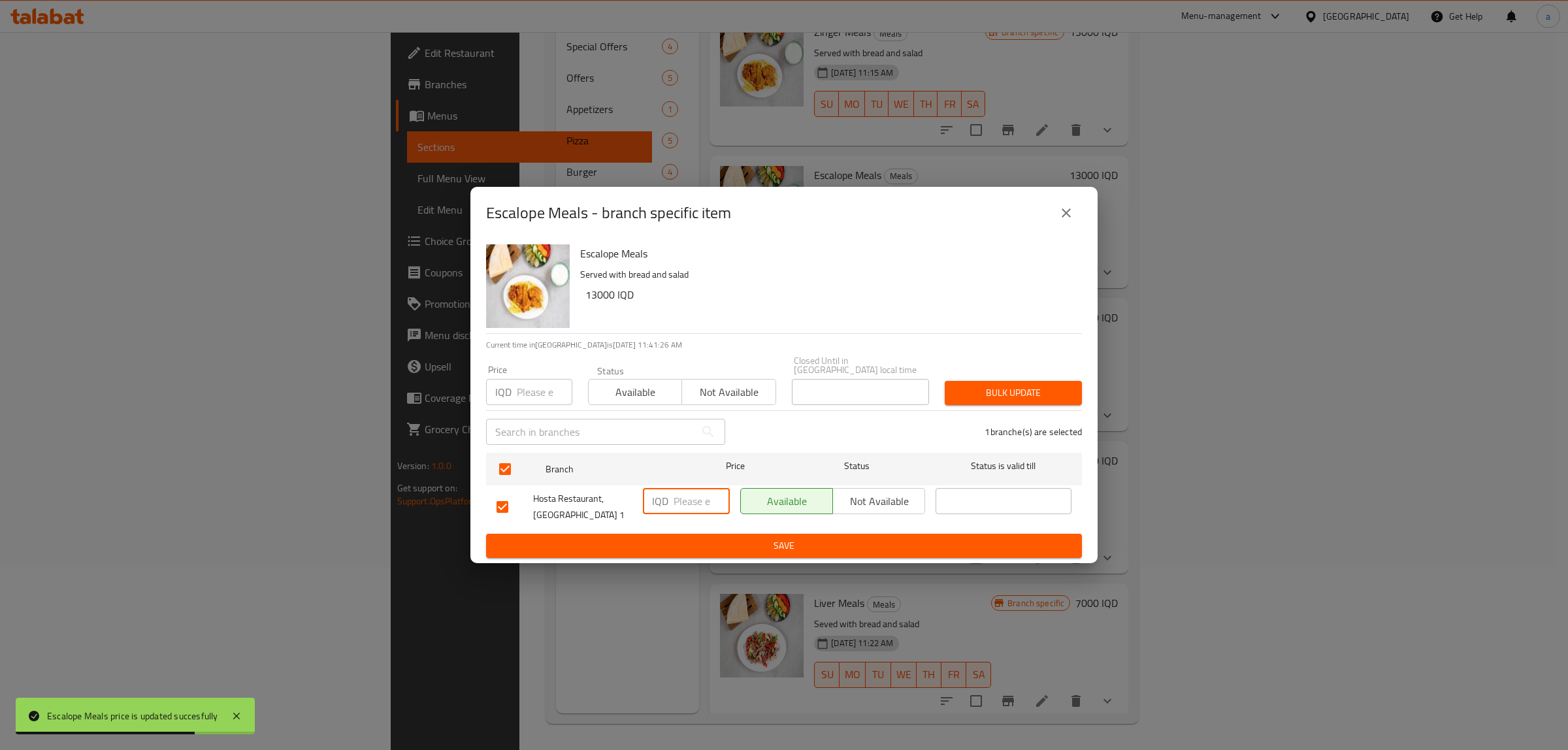
paste input "13000"
type input "13000"
click at [703, 539] on span "Save" at bounding box center [784, 546] width 575 height 16
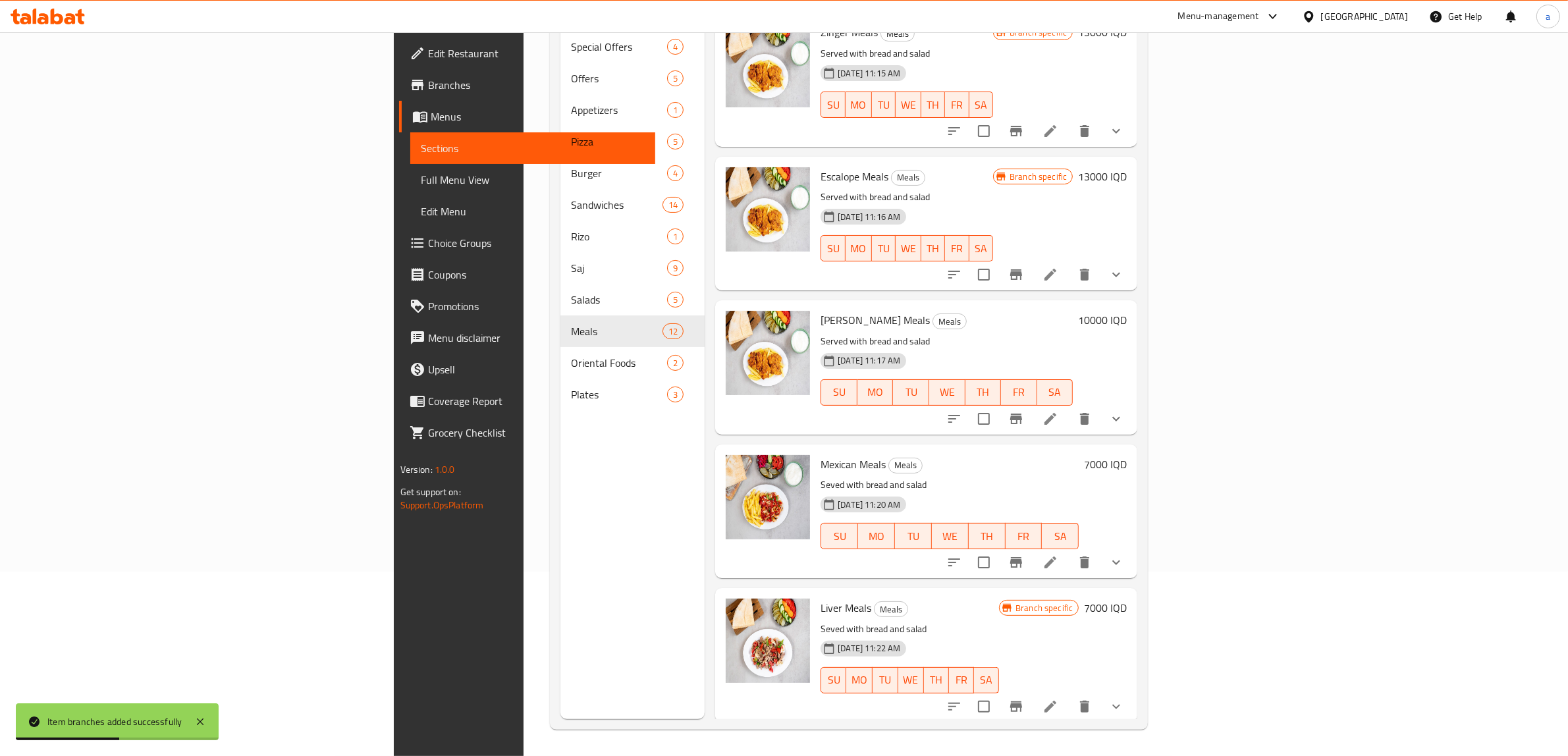
click at [1127, 311] on h6 "10000 IQD" at bounding box center [1102, 320] width 49 height 19
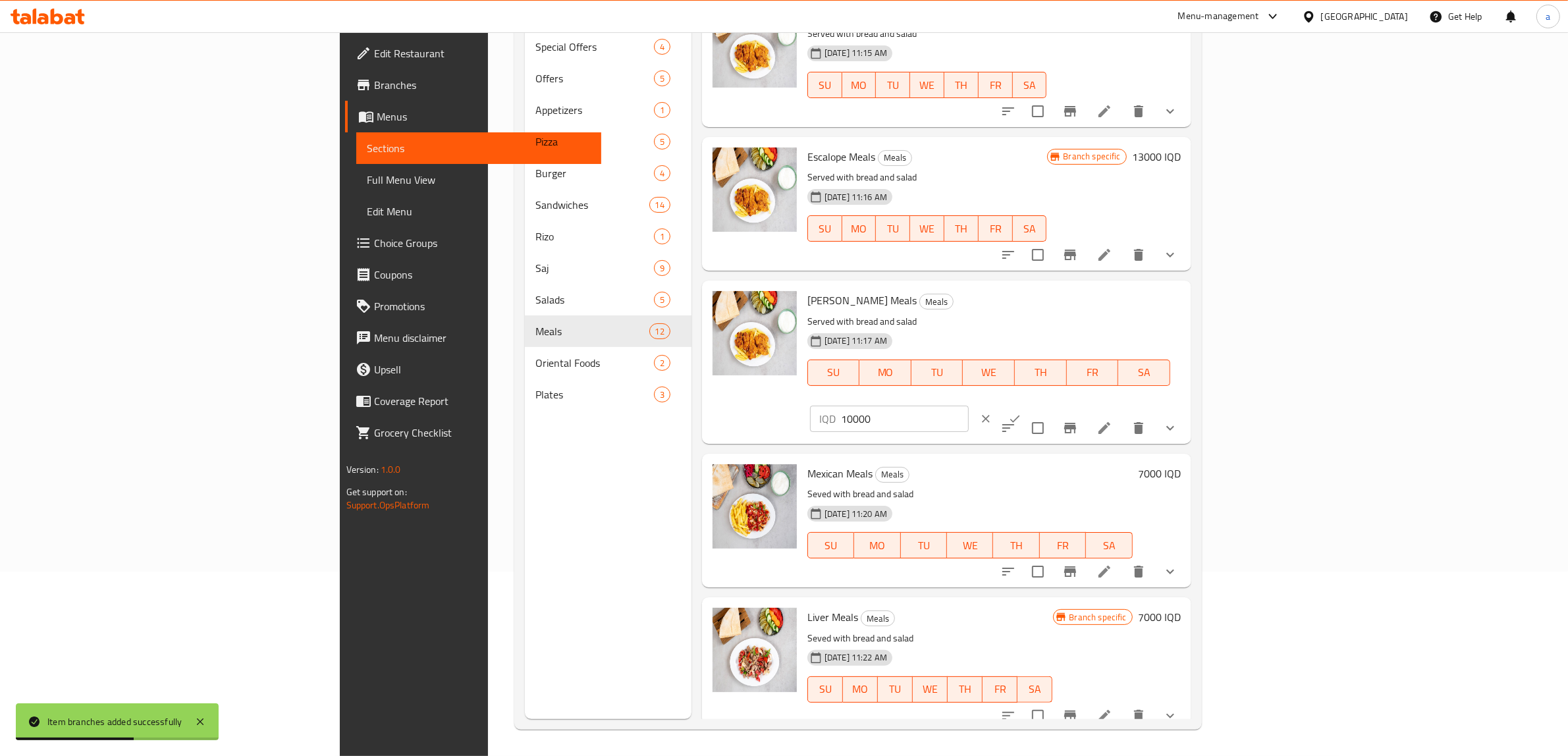
click at [969, 406] on input "10000" at bounding box center [905, 419] width 128 height 27
paste input "3"
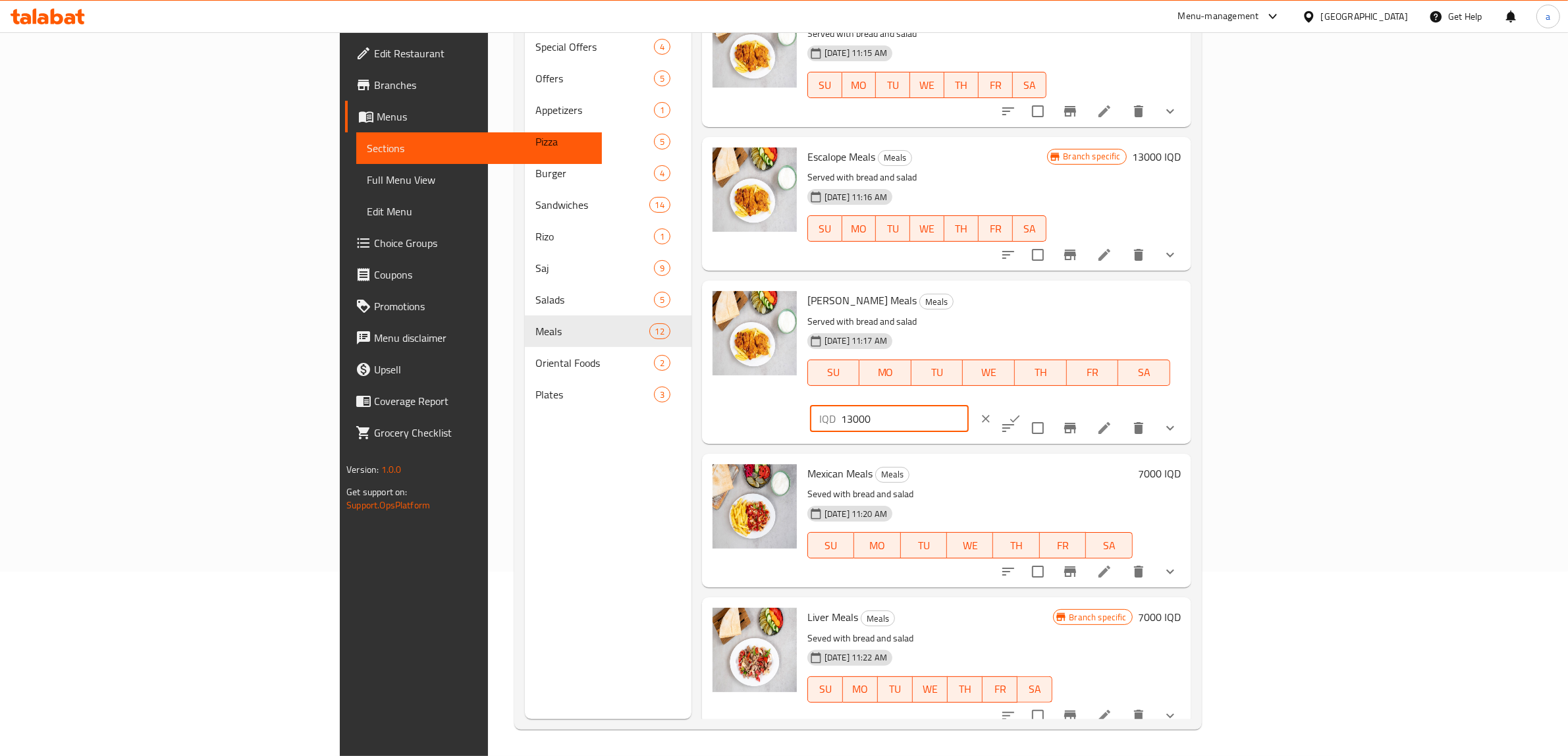
type input "13000"
click at [1021, 412] on icon "ok" at bounding box center [1015, 419] width 13 height 13
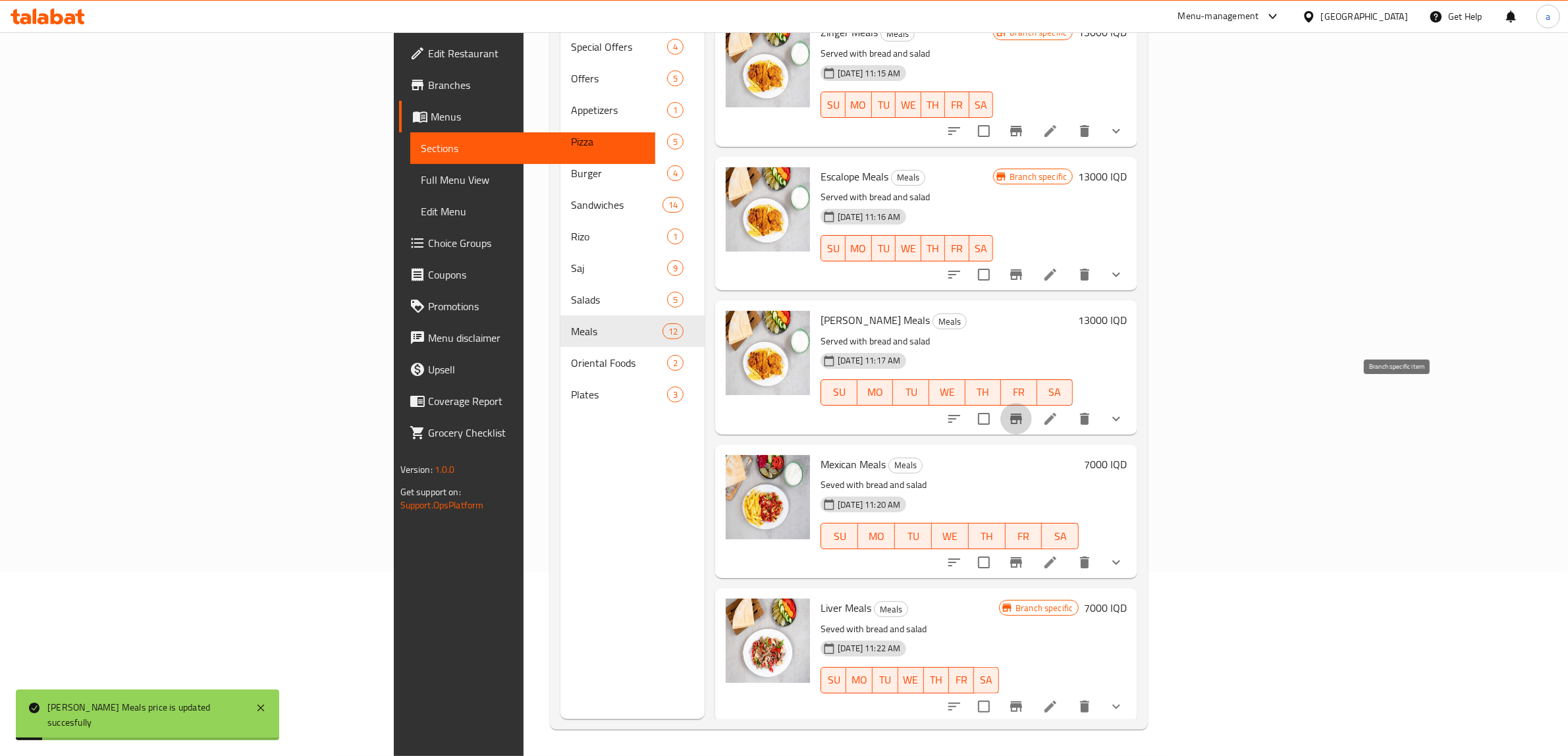
click at [1022, 414] on icon "Branch-specific-item" at bounding box center [1016, 419] width 12 height 10
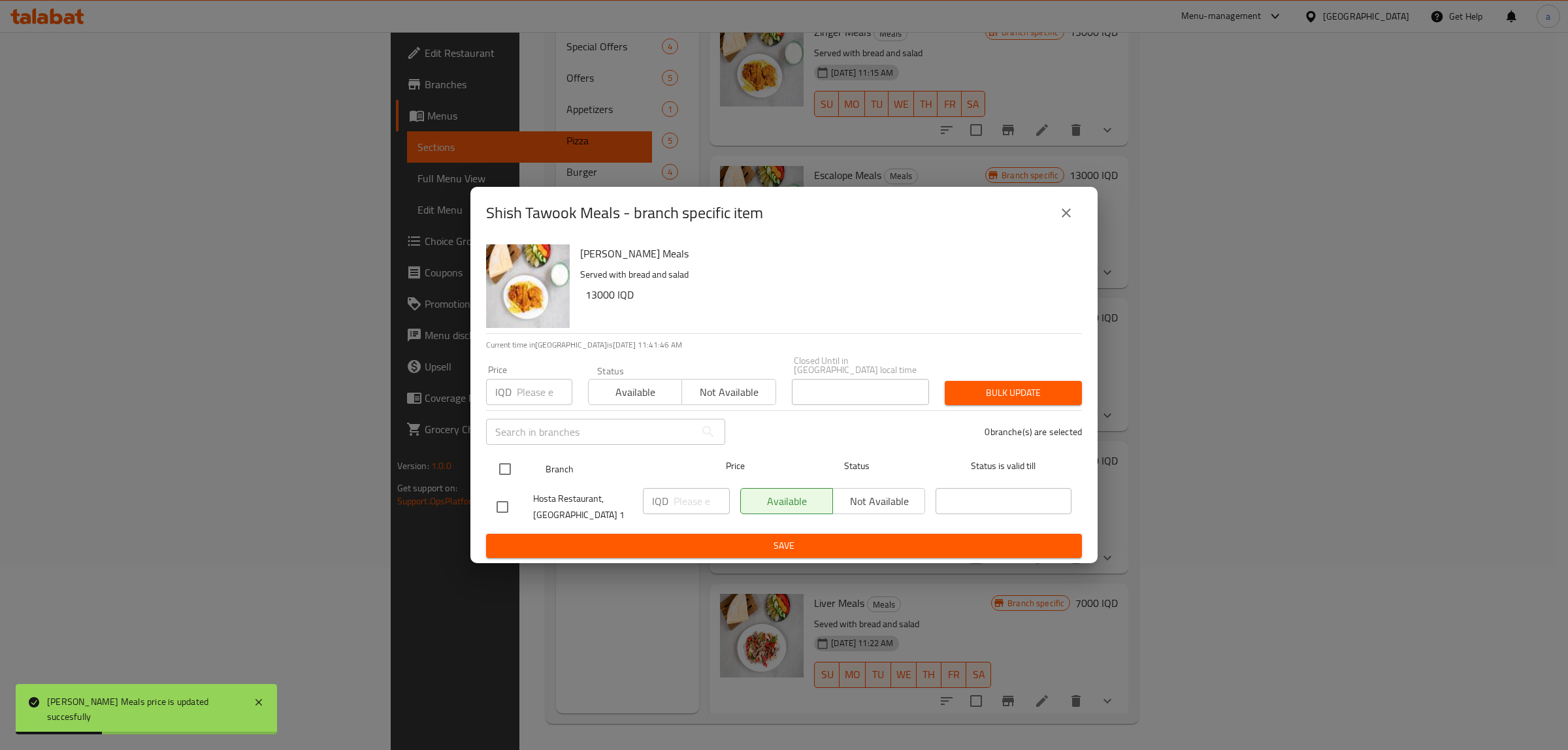
click at [509, 455] on input "checkbox" at bounding box center [505, 469] width 27 height 27
checkbox input "true"
click at [694, 498] on input "number" at bounding box center [702, 501] width 56 height 26
paste input "13000"
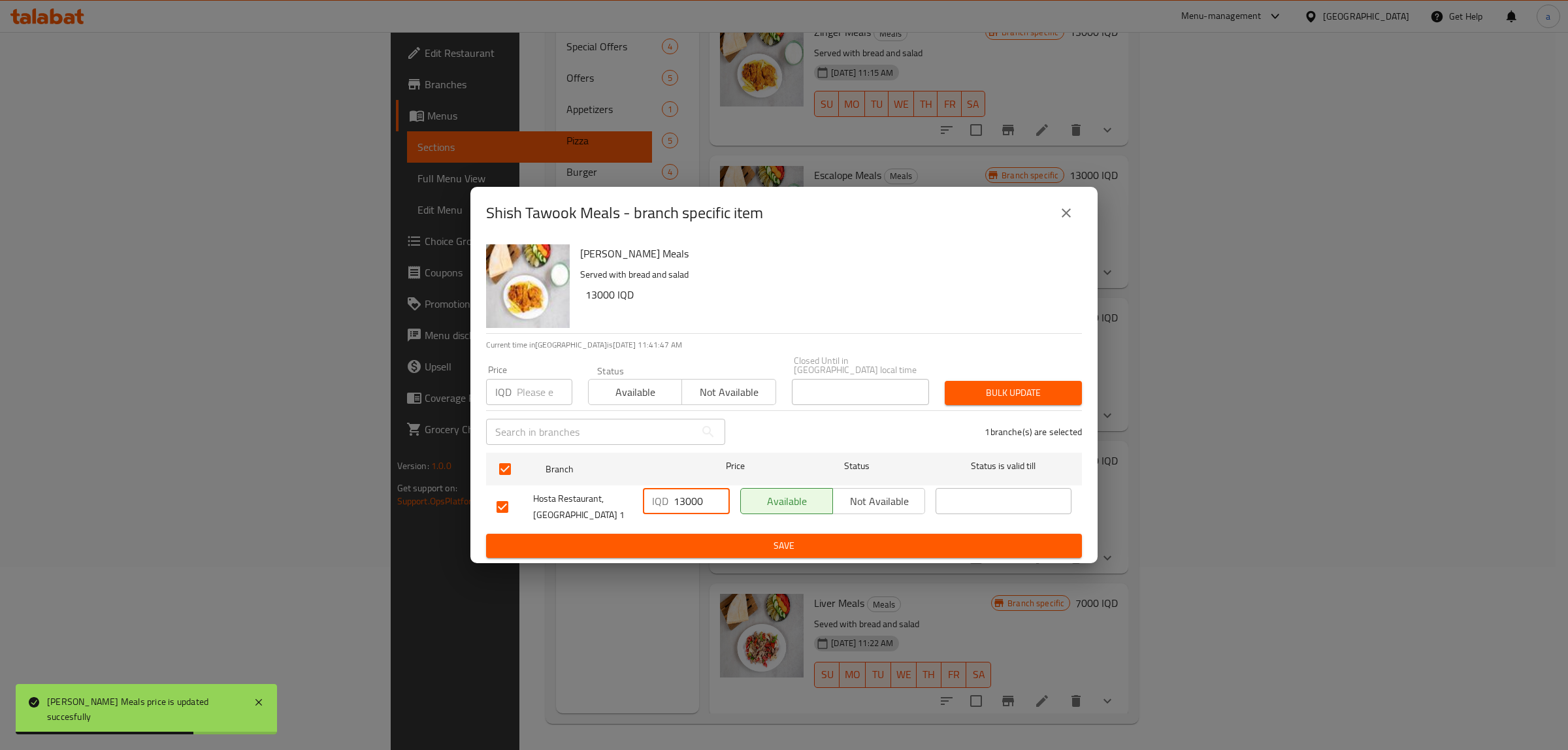
type input "13000"
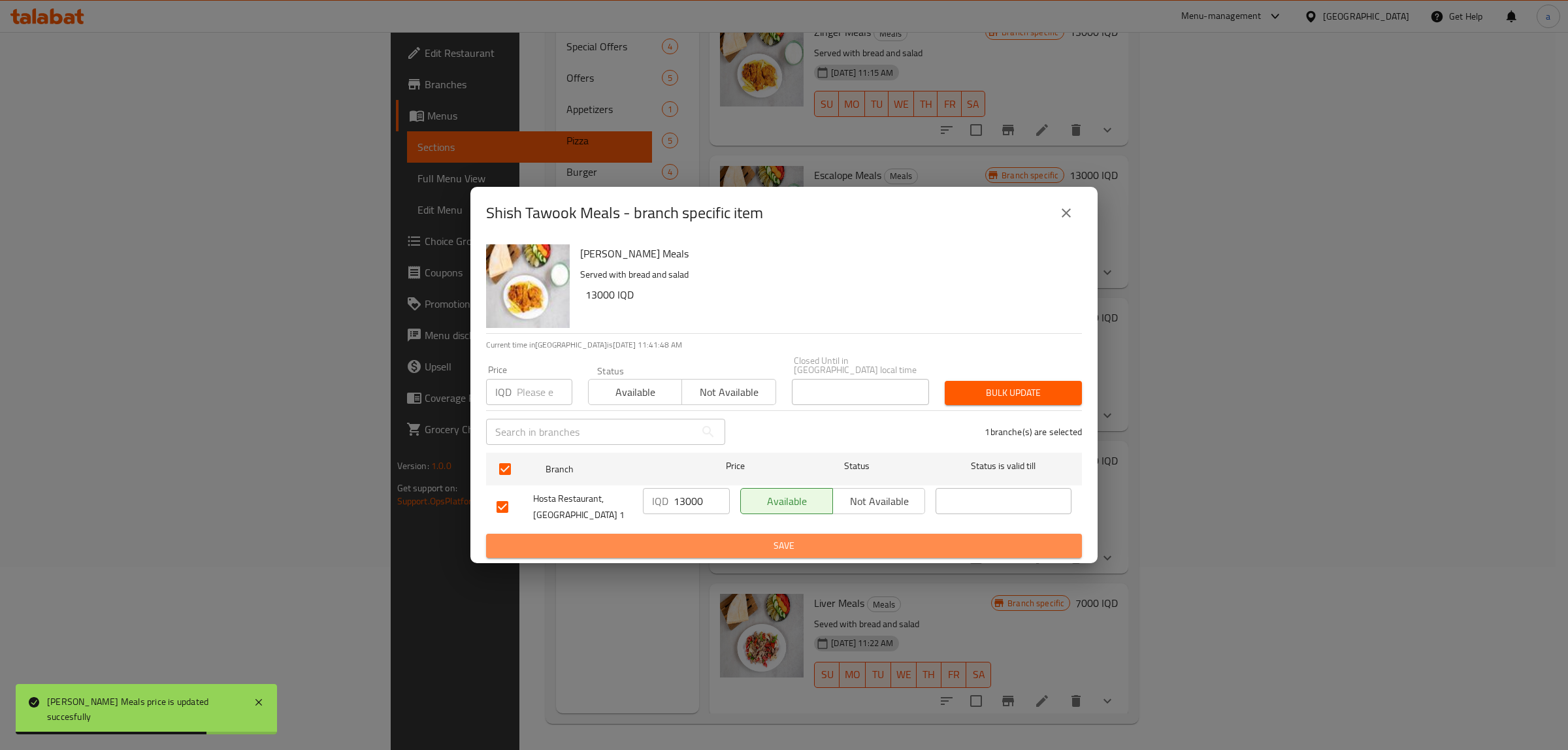
click at [736, 541] on span "Save" at bounding box center [784, 546] width 575 height 16
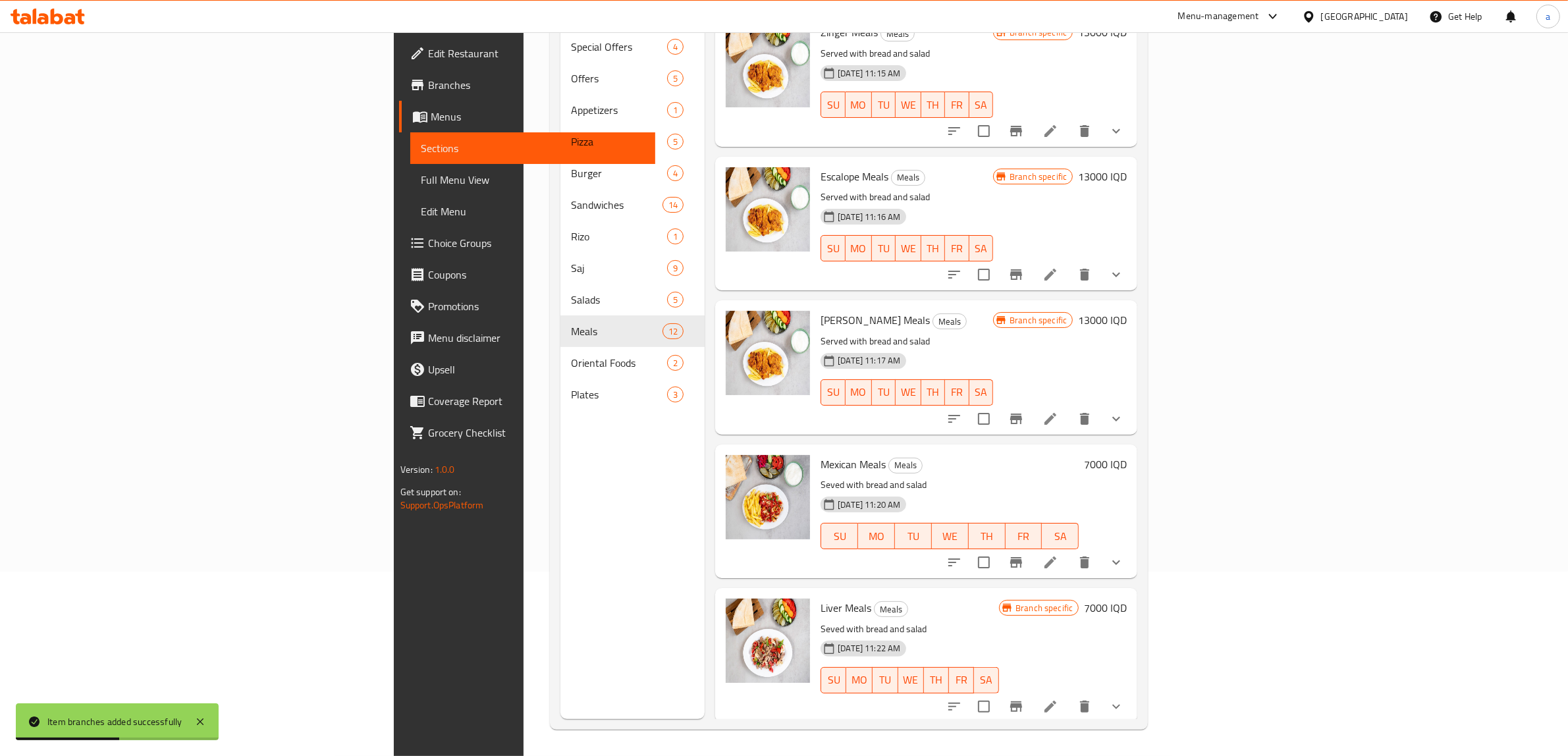
click at [1127, 455] on h6 "7000 IQD" at bounding box center [1105, 464] width 43 height 19
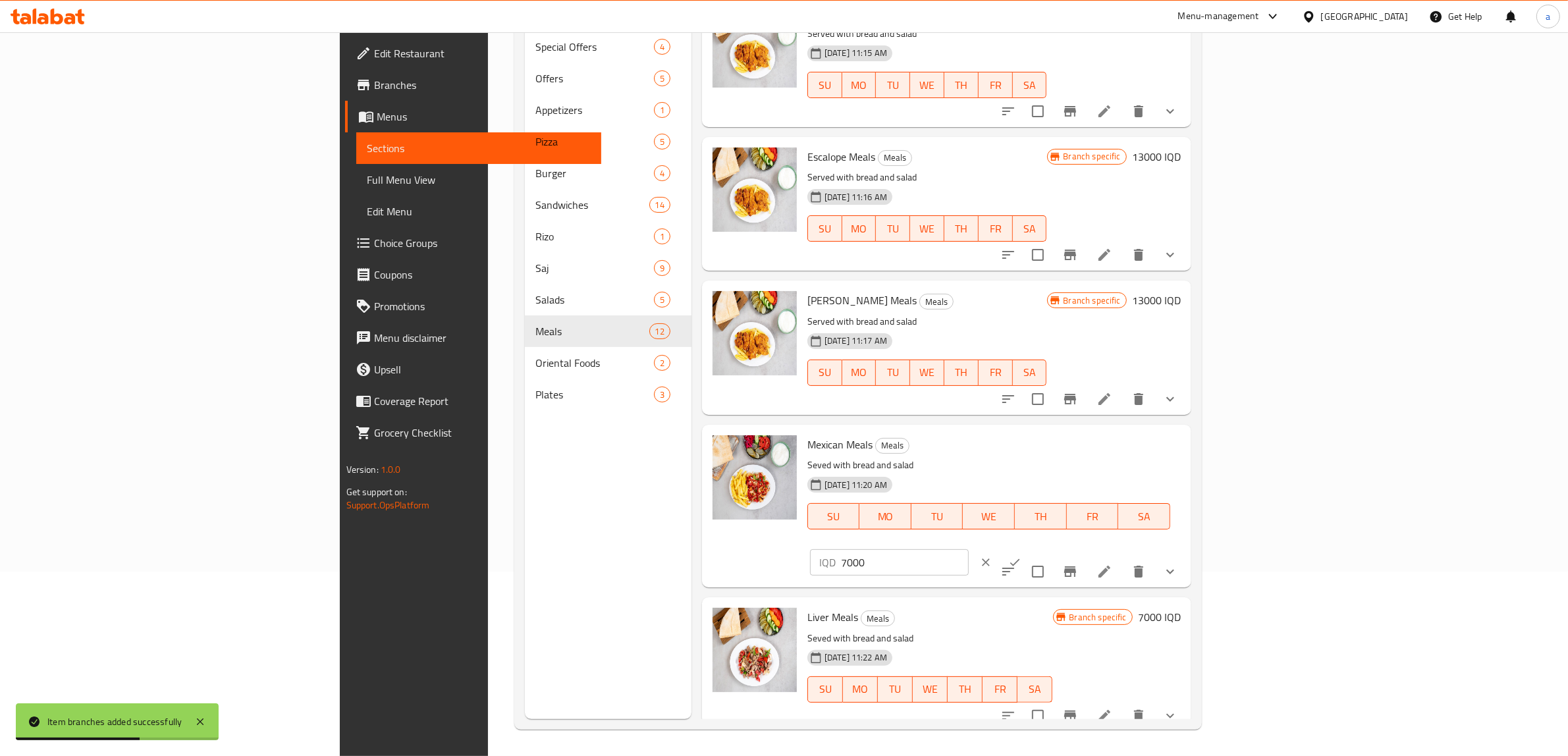
click at [969, 549] on input "7000" at bounding box center [905, 562] width 128 height 27
paste input "12"
type input "12000"
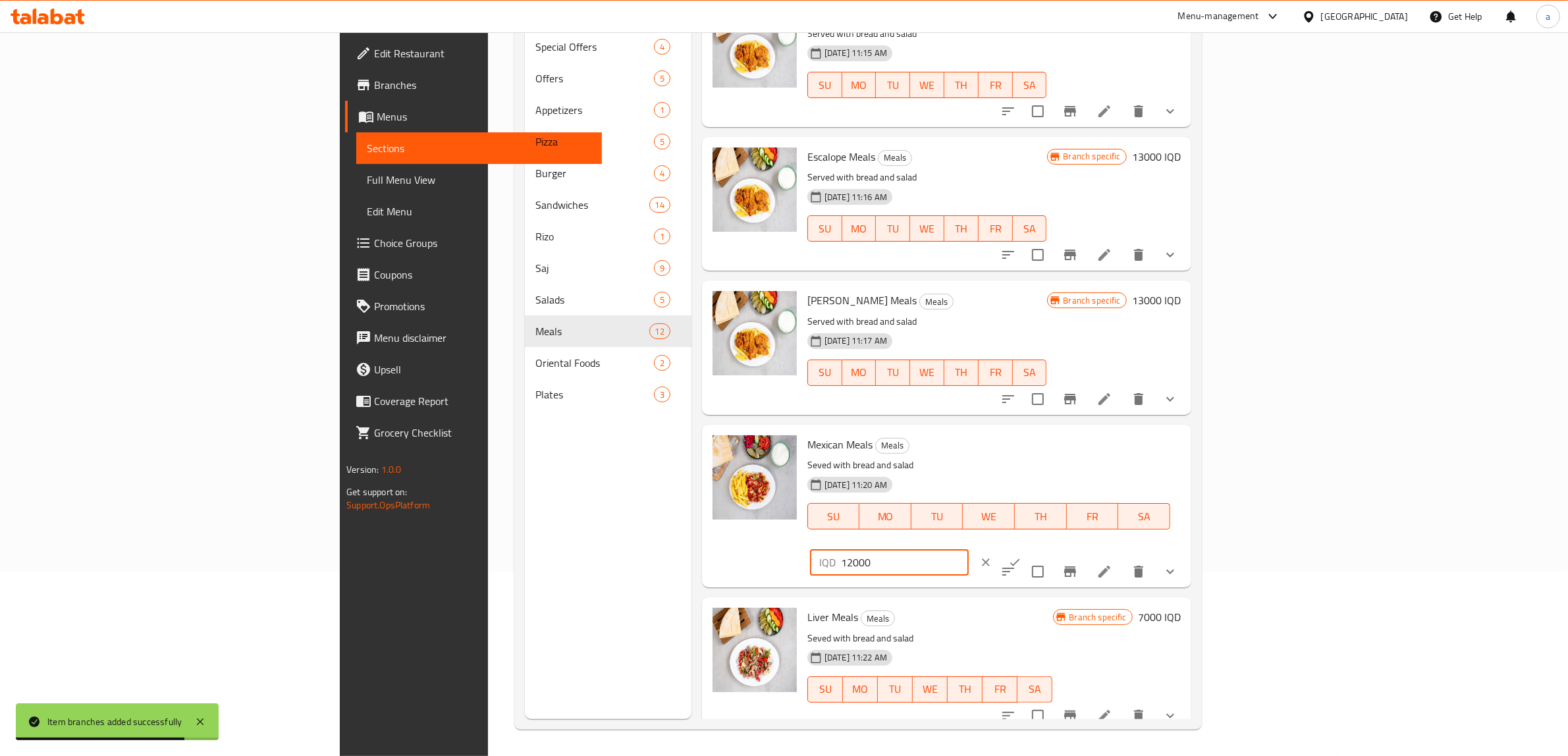
click at [1021, 556] on icon "ok" at bounding box center [1015, 563] width 13 height 13
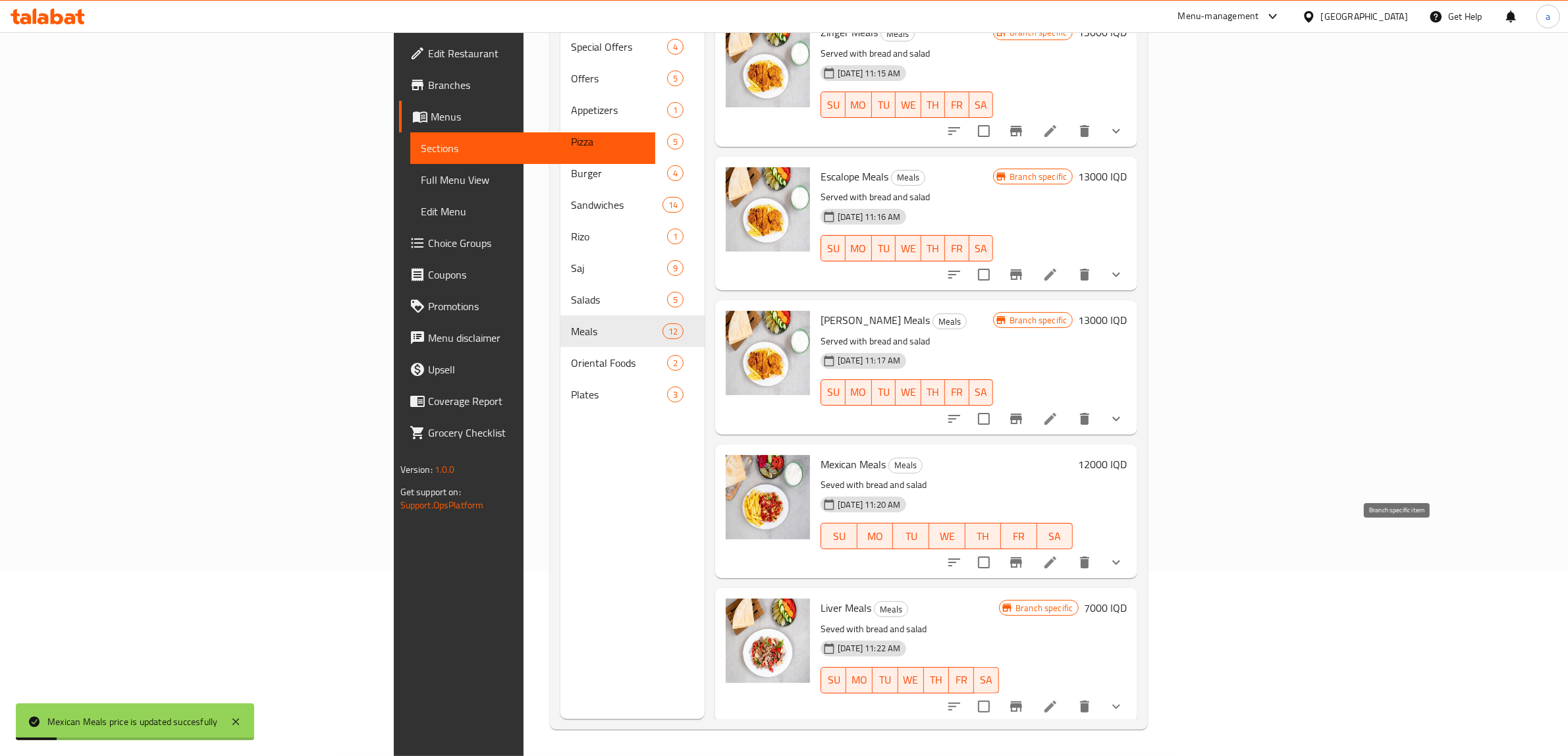
click at [1022, 557] on icon "Branch-specific-item" at bounding box center [1016, 562] width 12 height 10
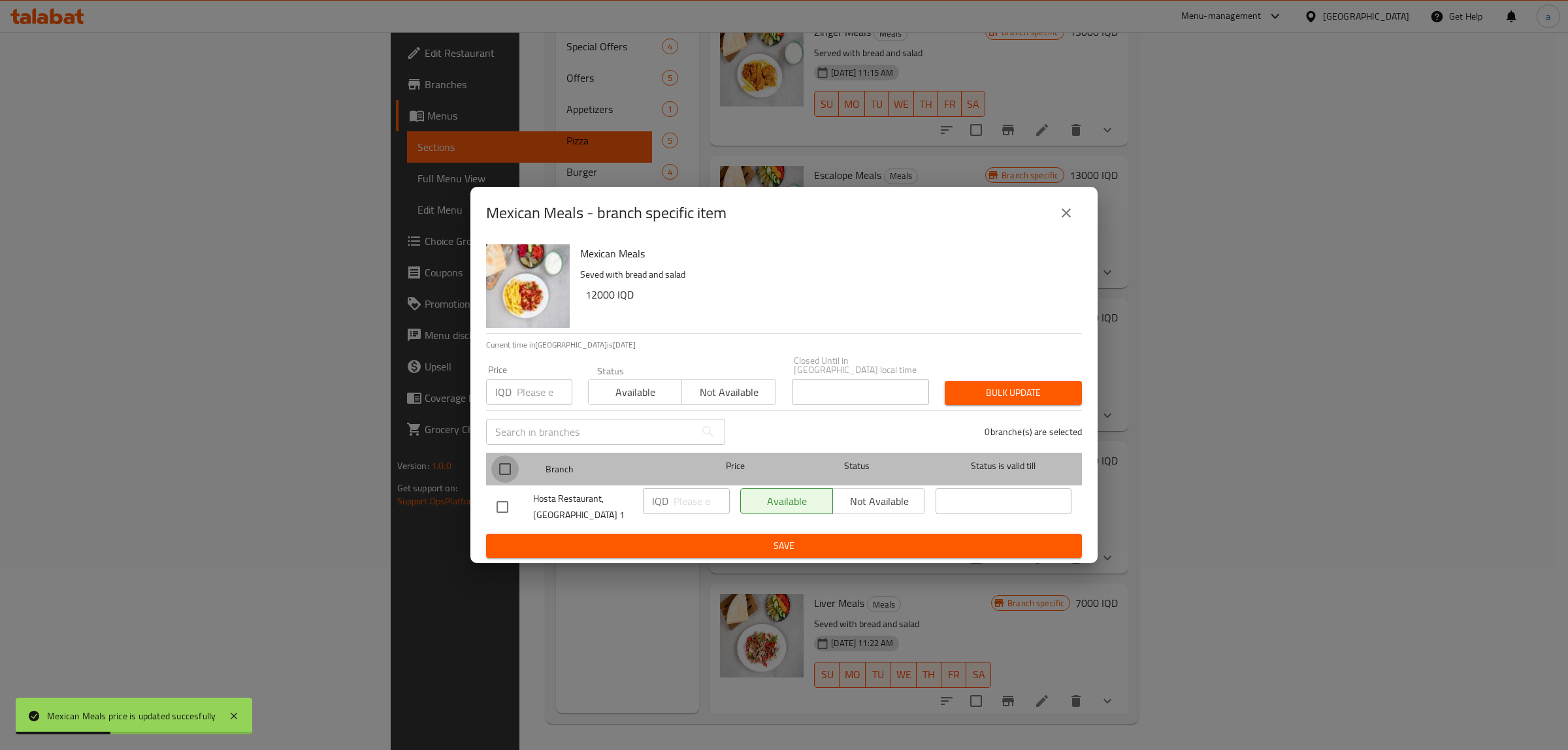
click at [509, 458] on input "checkbox" at bounding box center [505, 469] width 27 height 27
checkbox input "true"
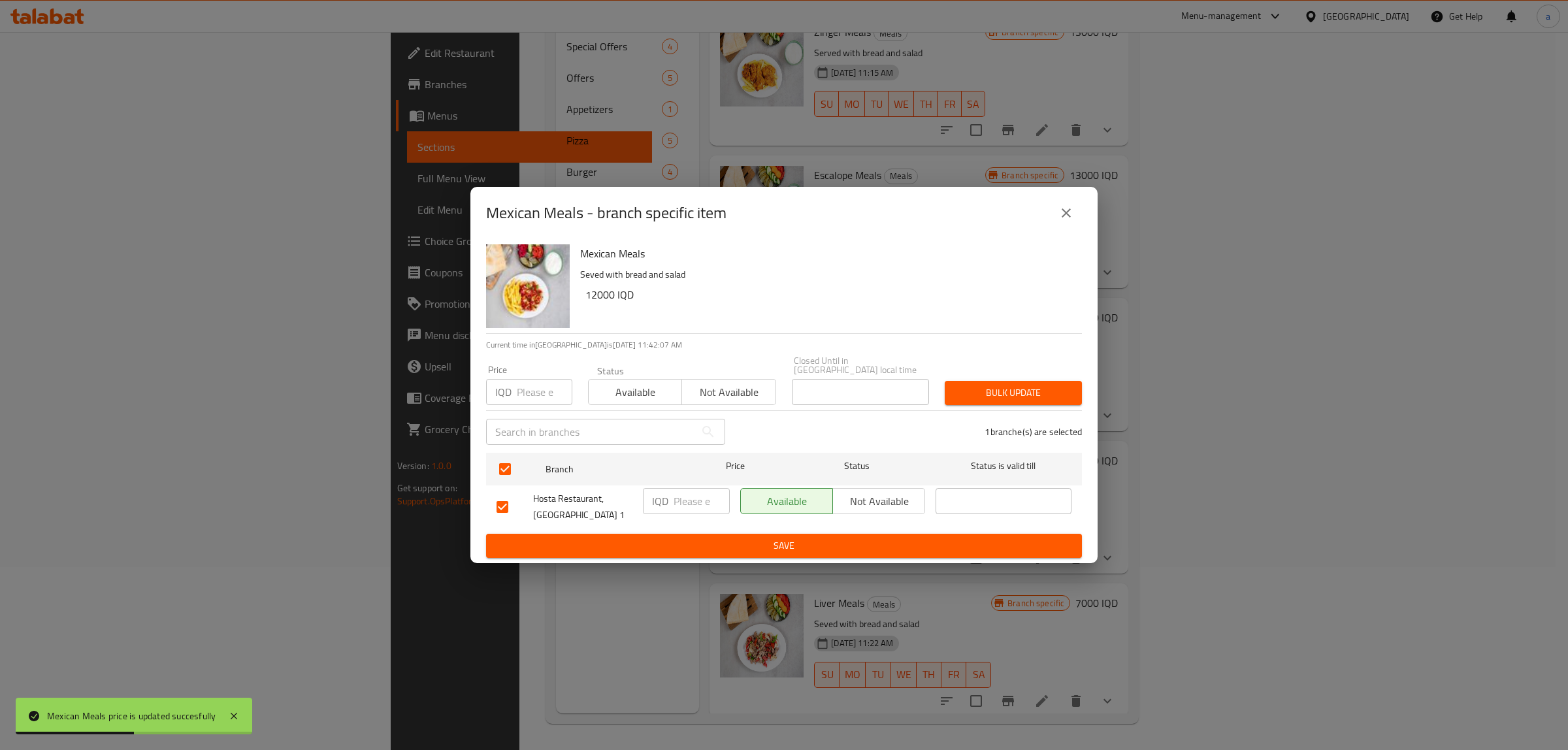
click at [679, 494] on input "number" at bounding box center [702, 501] width 56 height 26
paste input "12000"
type input "12000"
click at [728, 549] on span "Save" at bounding box center [784, 546] width 575 height 16
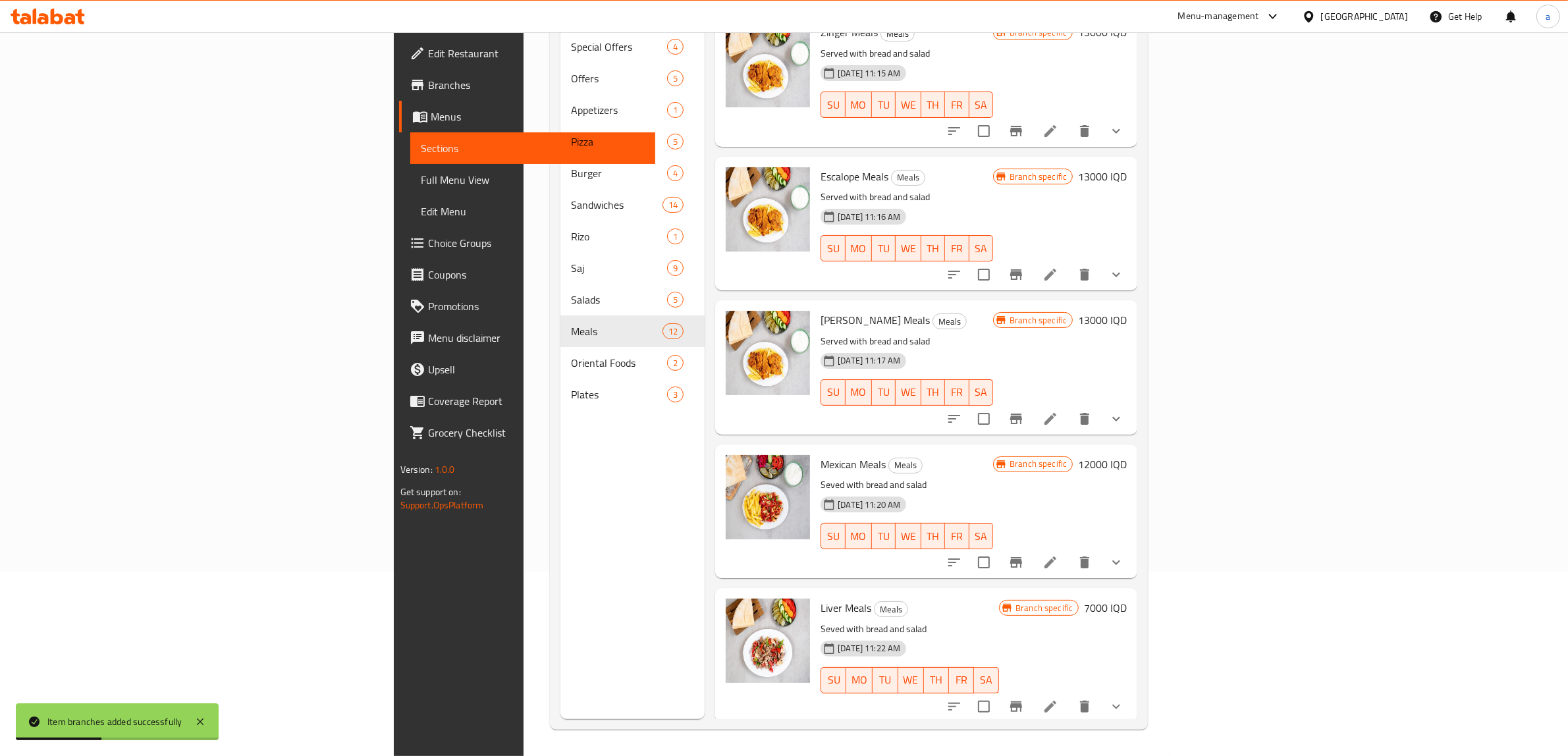
click at [1127, 599] on h6 "7000 IQD" at bounding box center [1105, 608] width 43 height 19
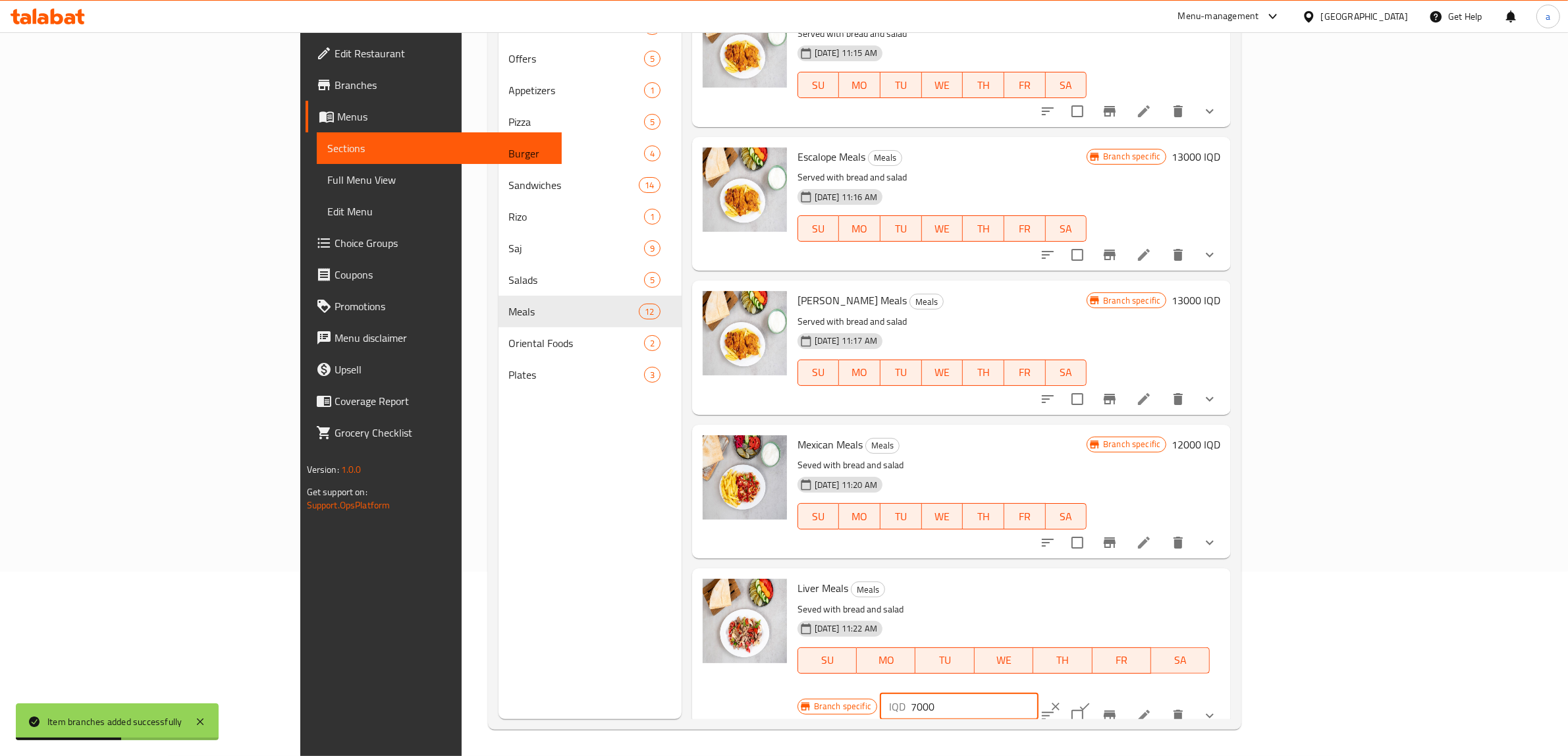
click at [1038, 694] on input "7000" at bounding box center [975, 707] width 128 height 27
paste input "12"
type input "12000"
click at [1091, 700] on icon "ok" at bounding box center [1084, 707] width 13 height 13
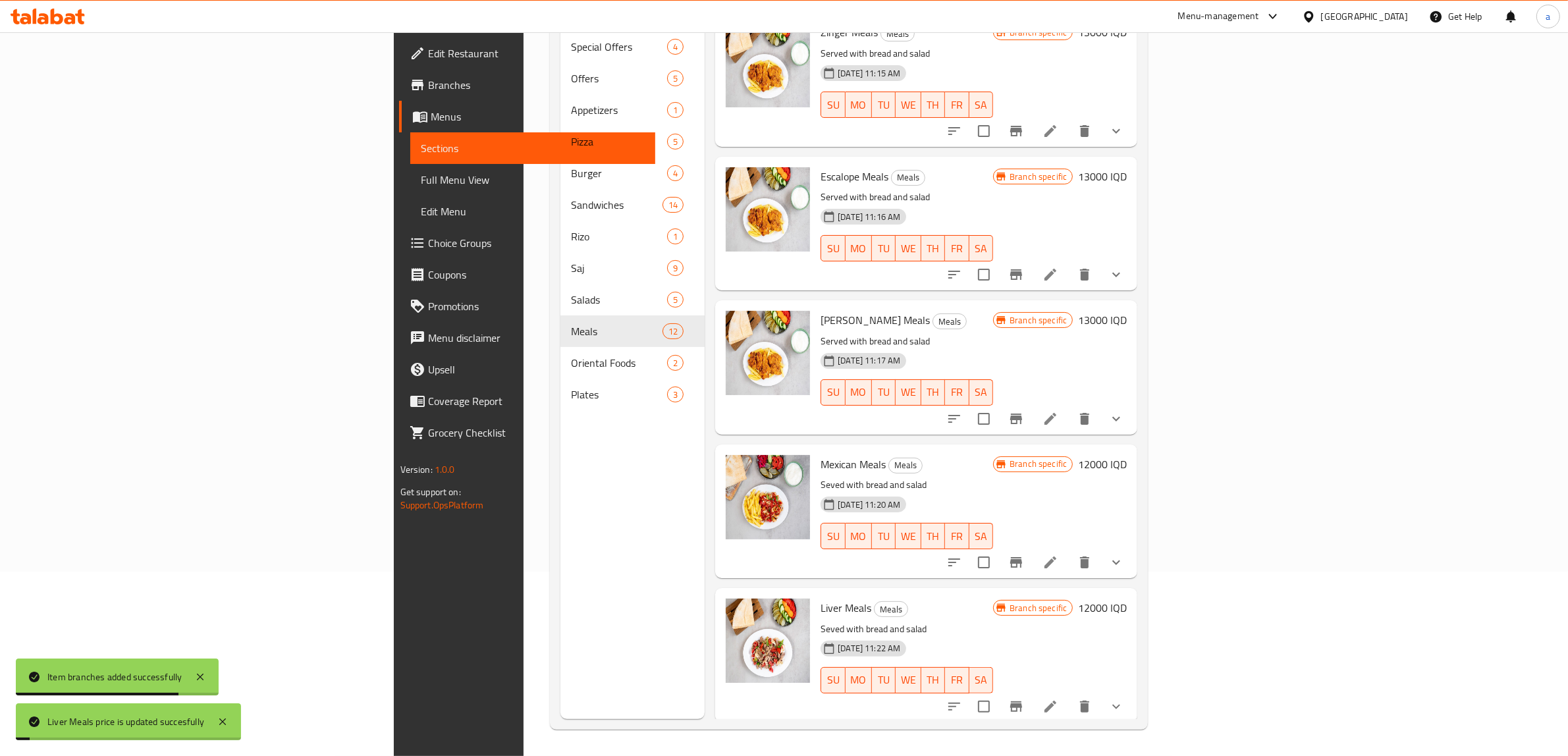
click at [1022, 701] on icon "Branch-specific-item" at bounding box center [1016, 706] width 12 height 10
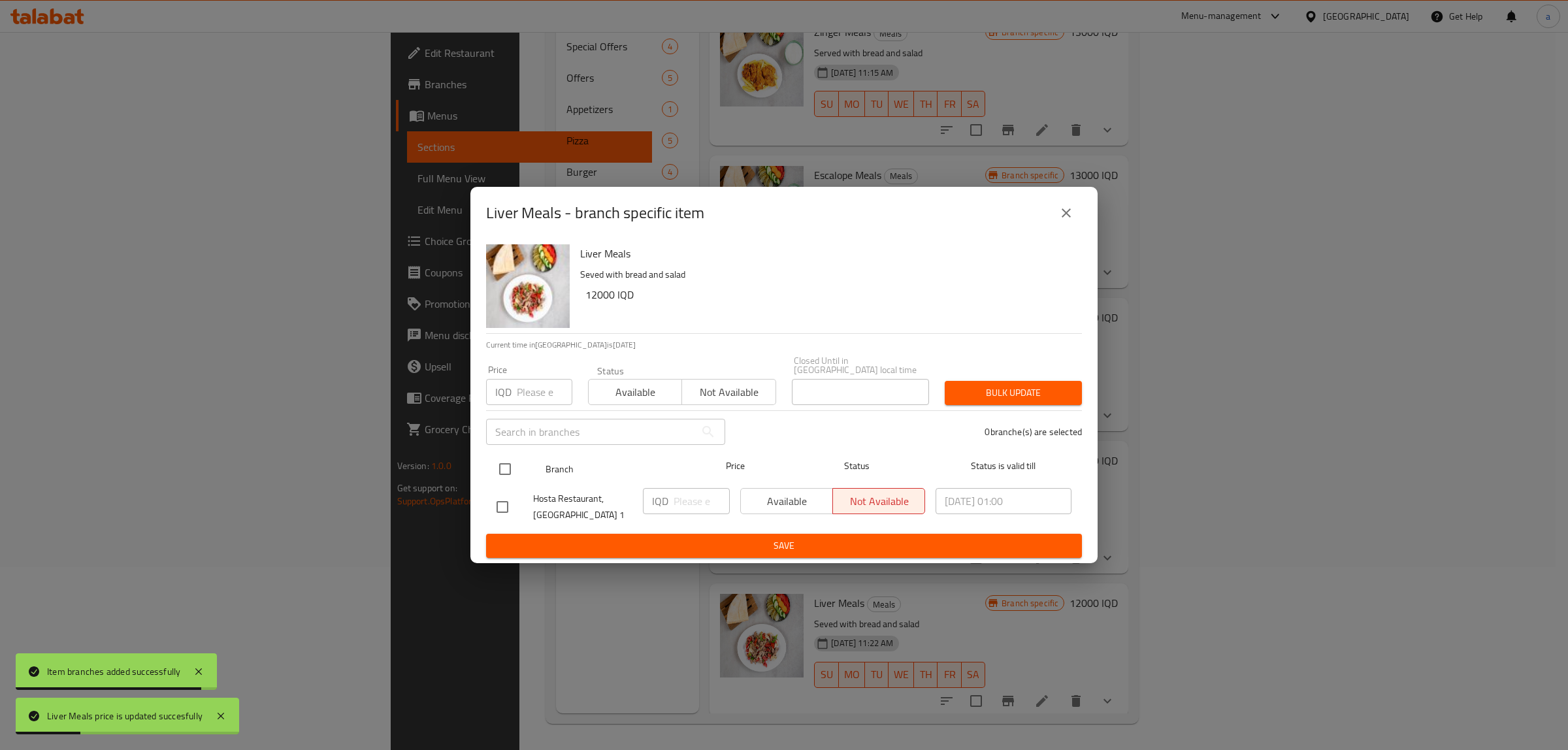
click at [500, 466] on input "checkbox" at bounding box center [505, 469] width 27 height 27
checkbox input "true"
click at [691, 494] on input "number" at bounding box center [702, 501] width 56 height 26
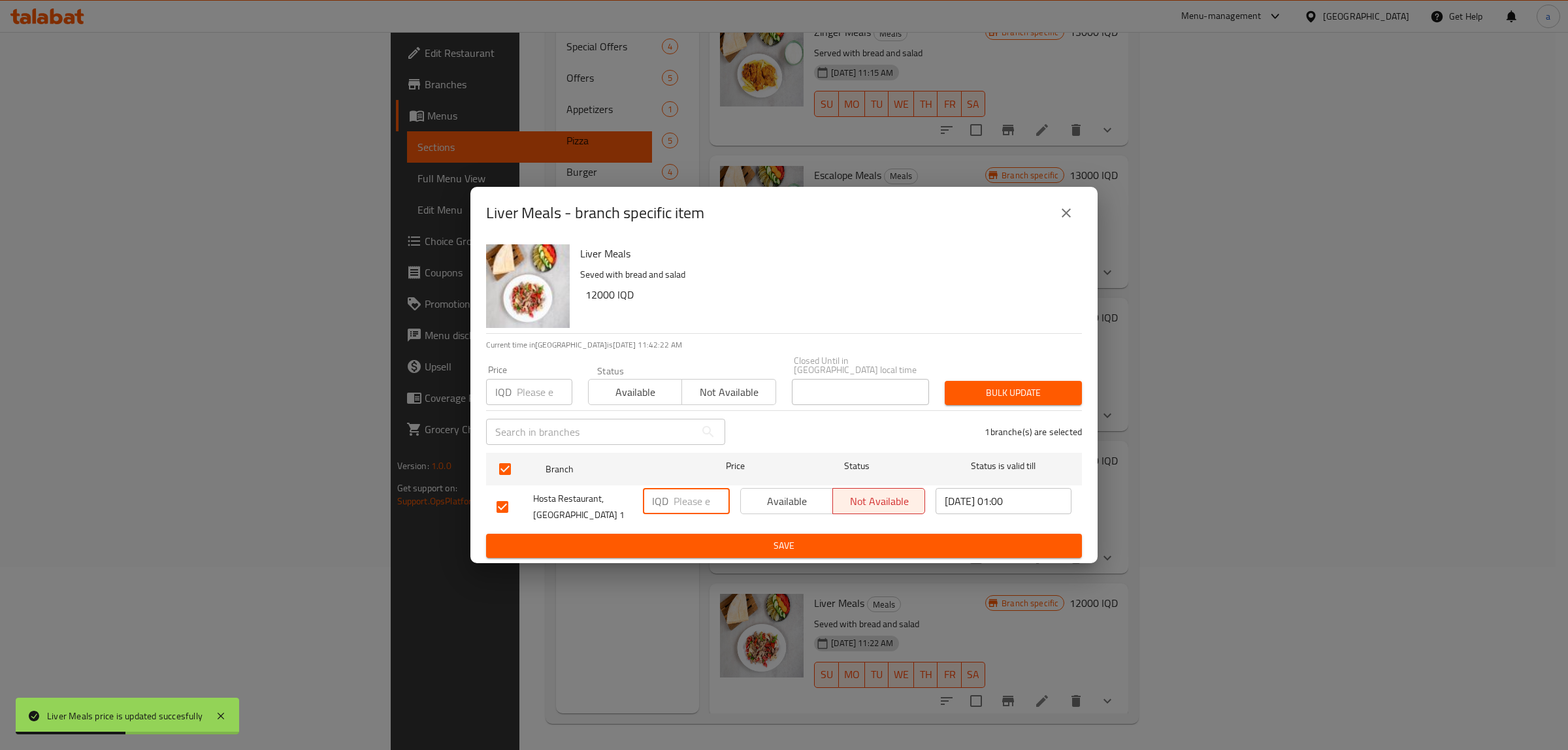
paste input "12000"
type input "12000"
click at [714, 538] on span "Save" at bounding box center [784, 546] width 575 height 16
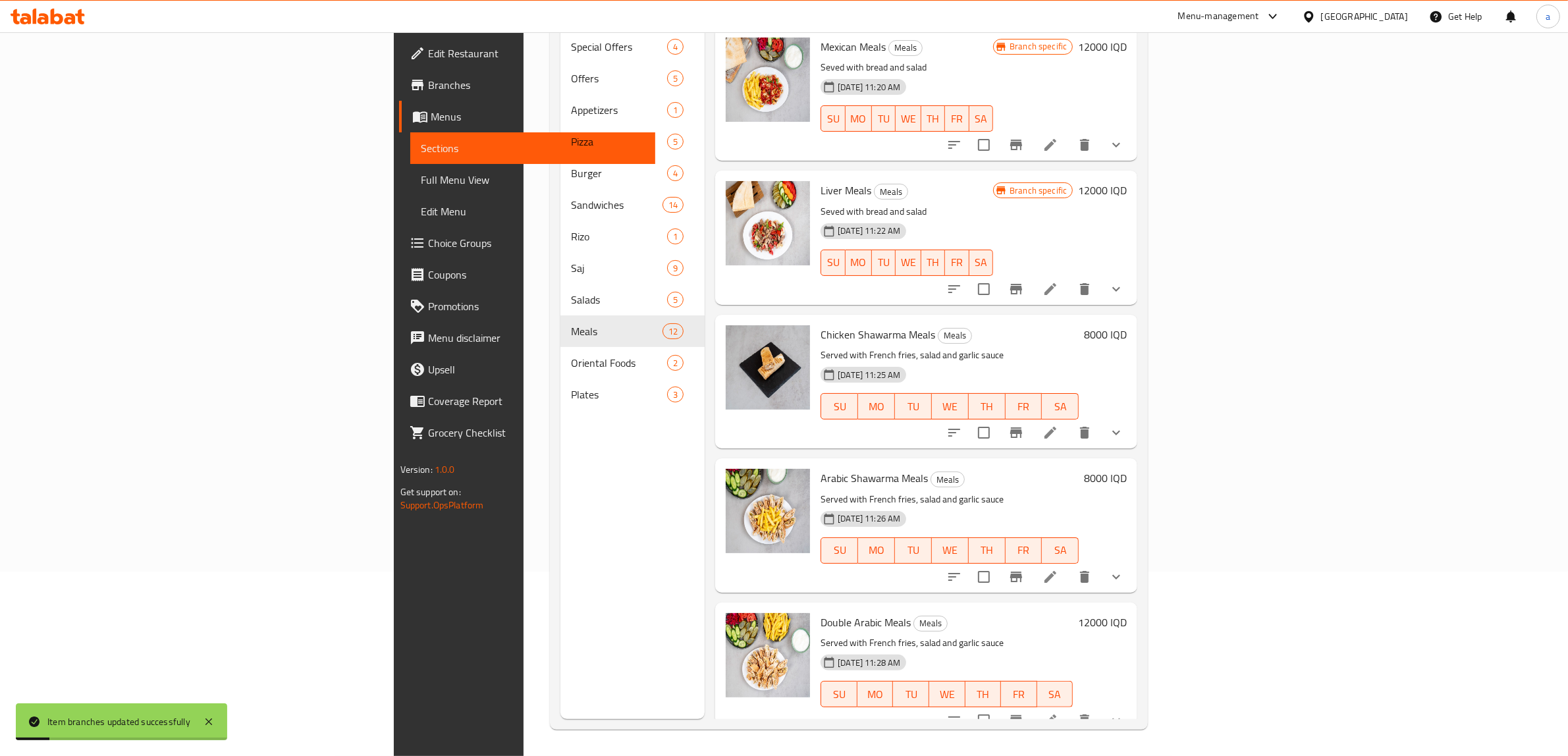
scroll to position [596, 0]
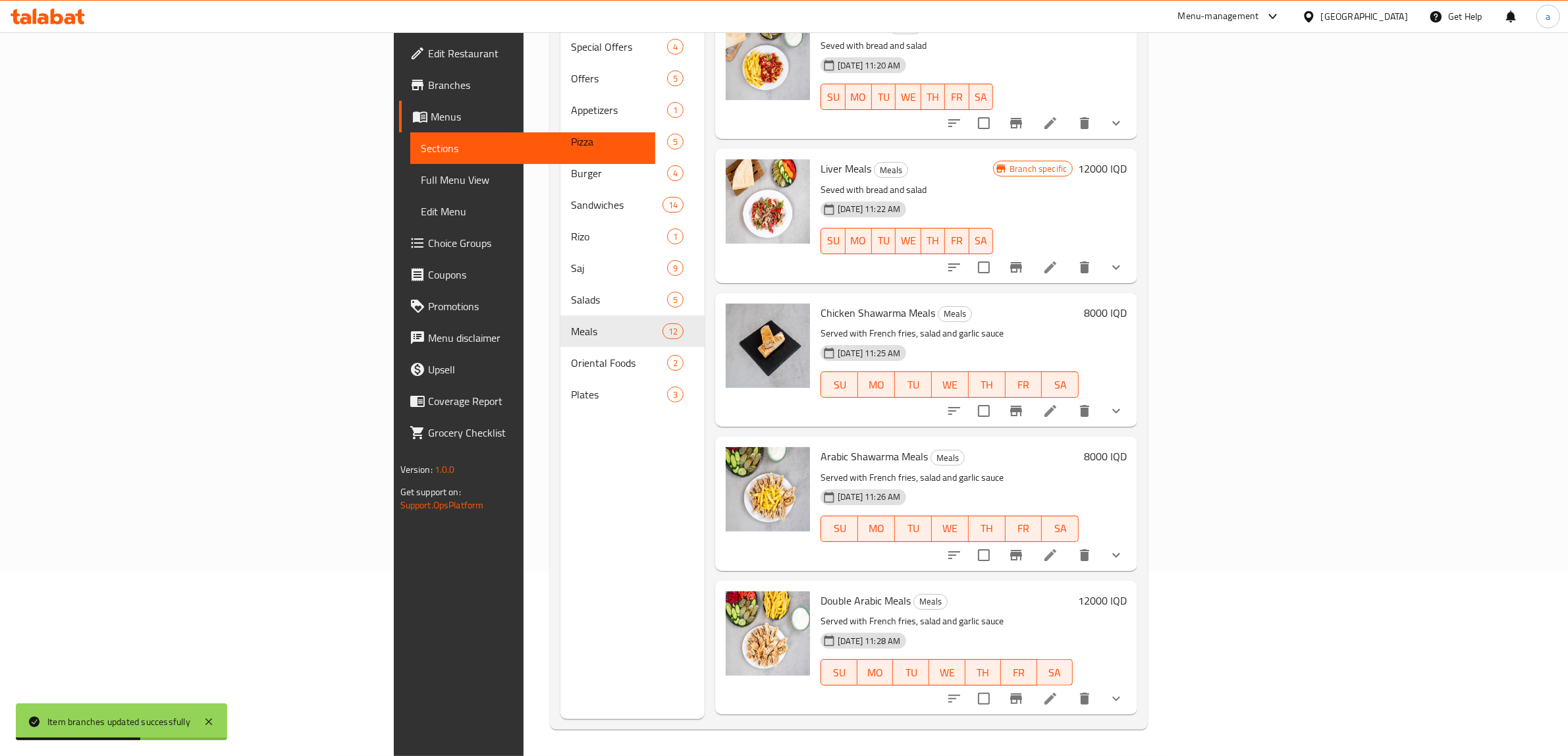
click at [1127, 304] on h6 "8000 IQD" at bounding box center [1105, 312] width 43 height 19
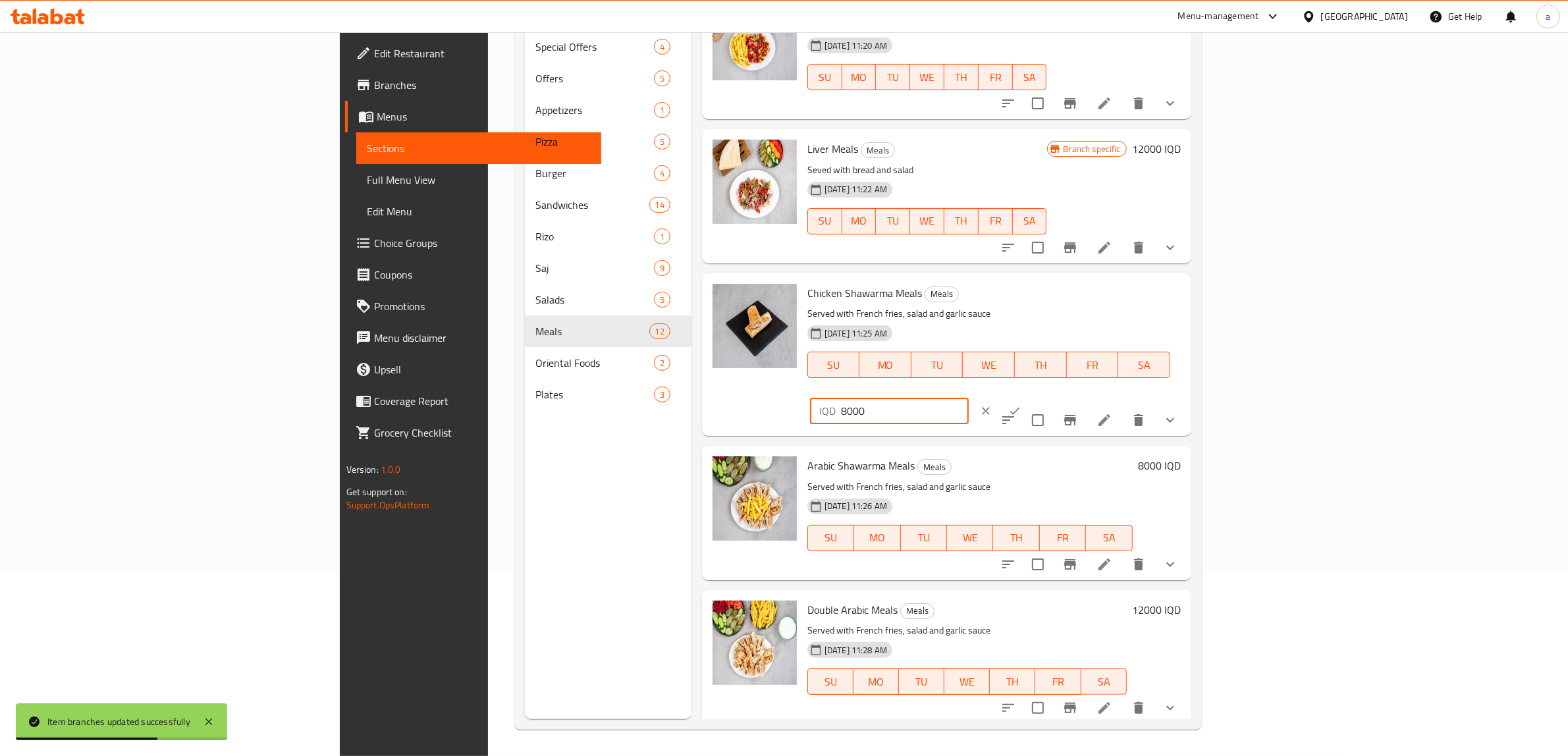
click at [969, 398] on input "8000" at bounding box center [905, 411] width 128 height 27
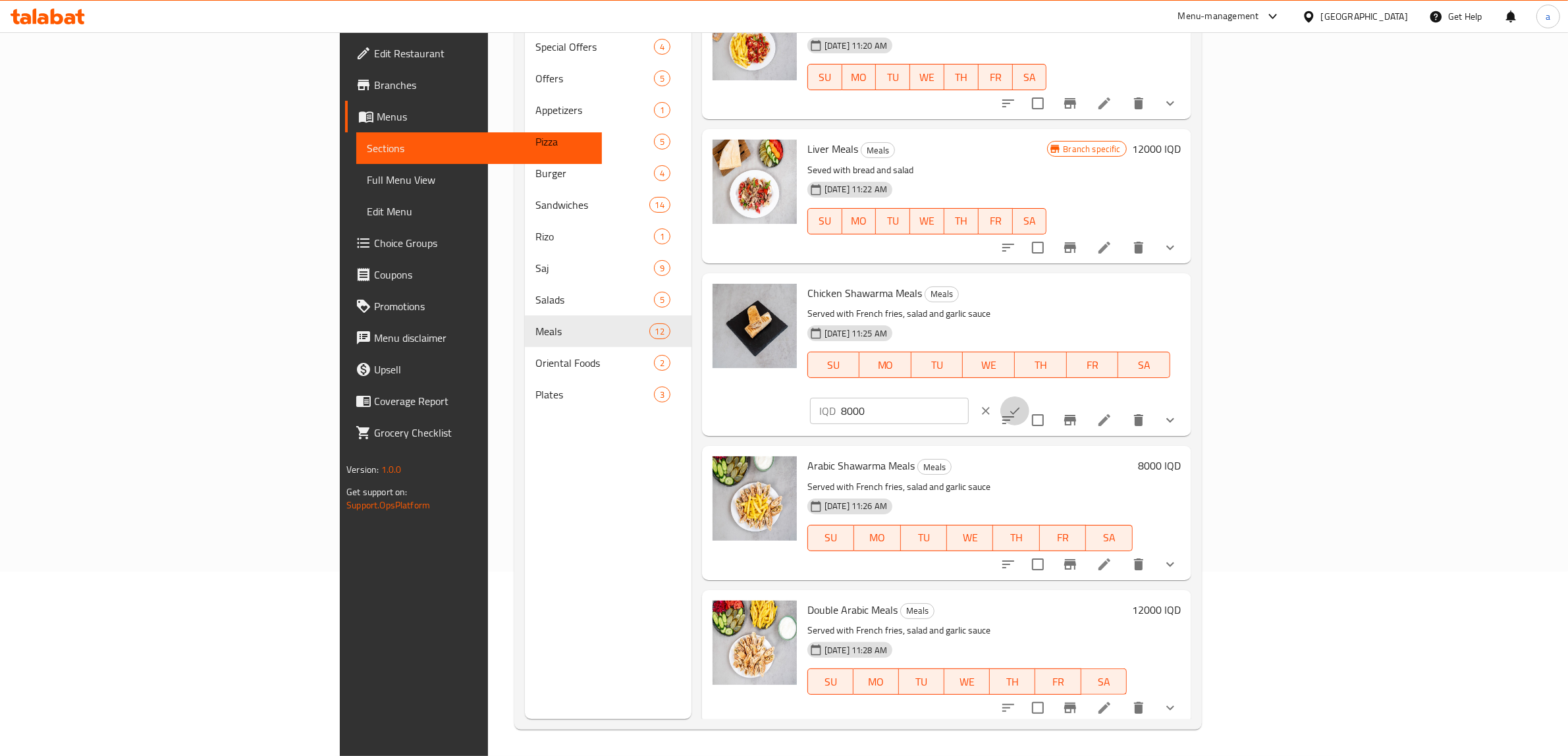
click at [1021, 404] on icon "ok" at bounding box center [1015, 411] width 13 height 13
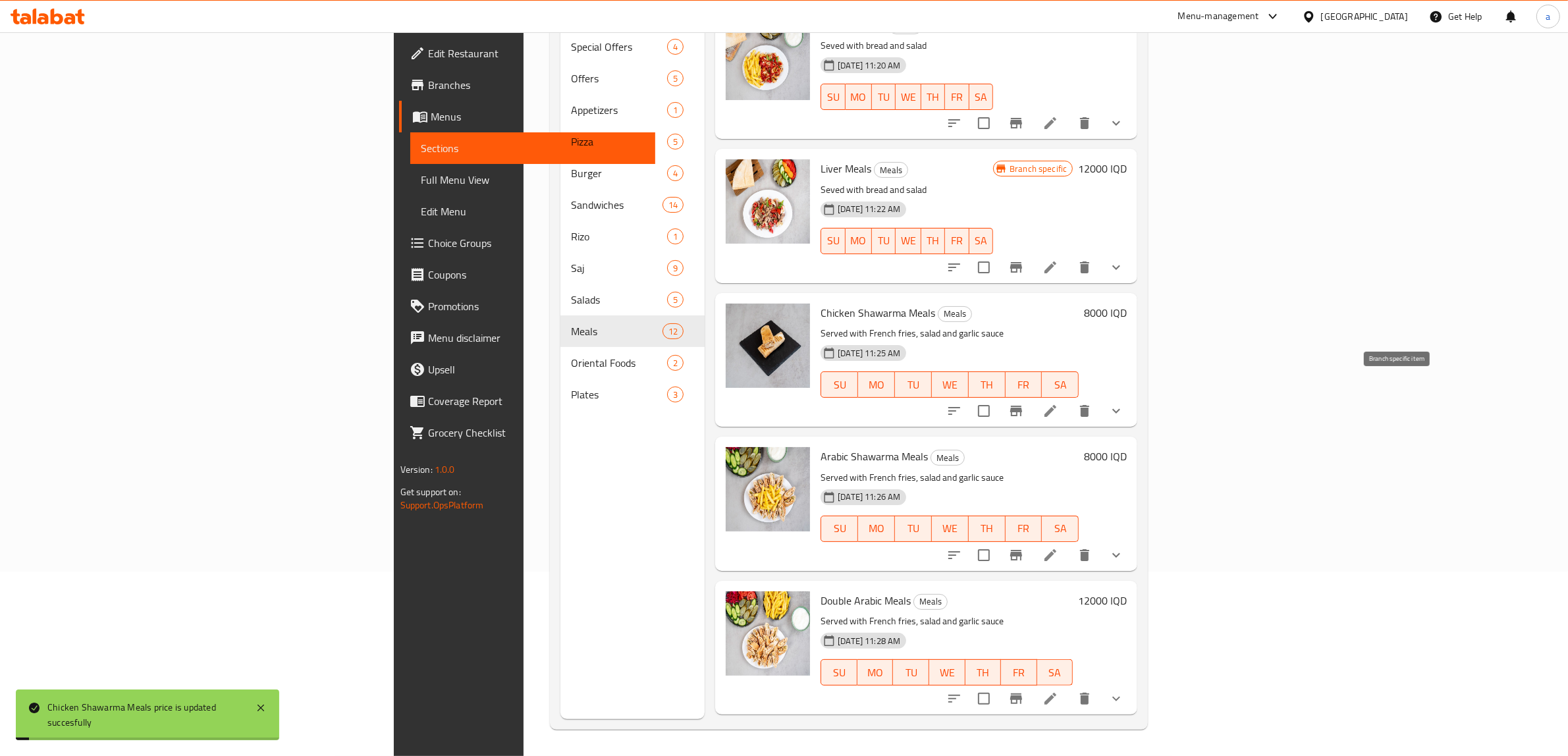
click at [1022, 406] on icon "Branch-specific-item" at bounding box center [1016, 411] width 12 height 10
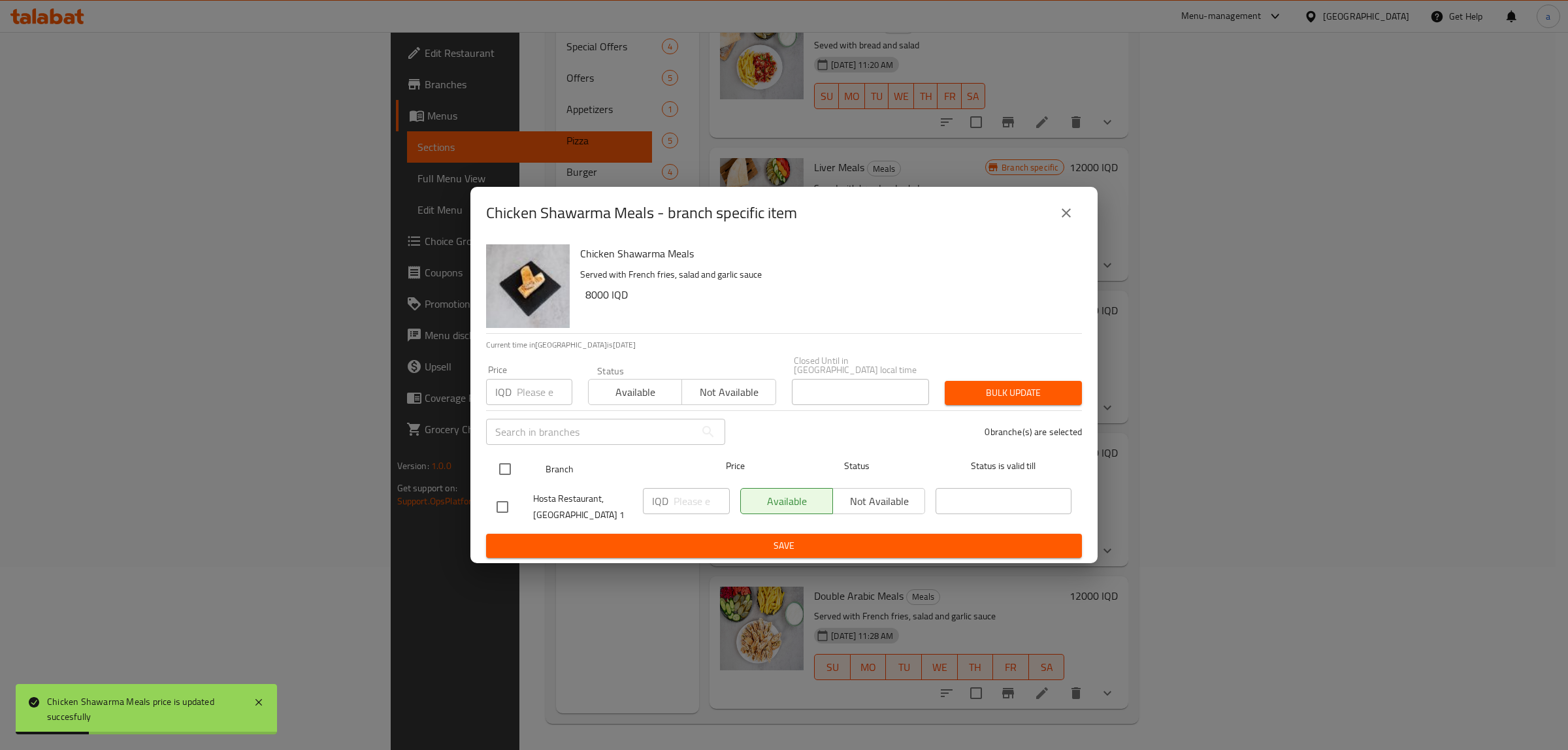
click at [503, 467] on input "checkbox" at bounding box center [505, 469] width 27 height 27
checkbox input "true"
click at [681, 498] on input "number" at bounding box center [702, 501] width 56 height 26
paste input "8000"
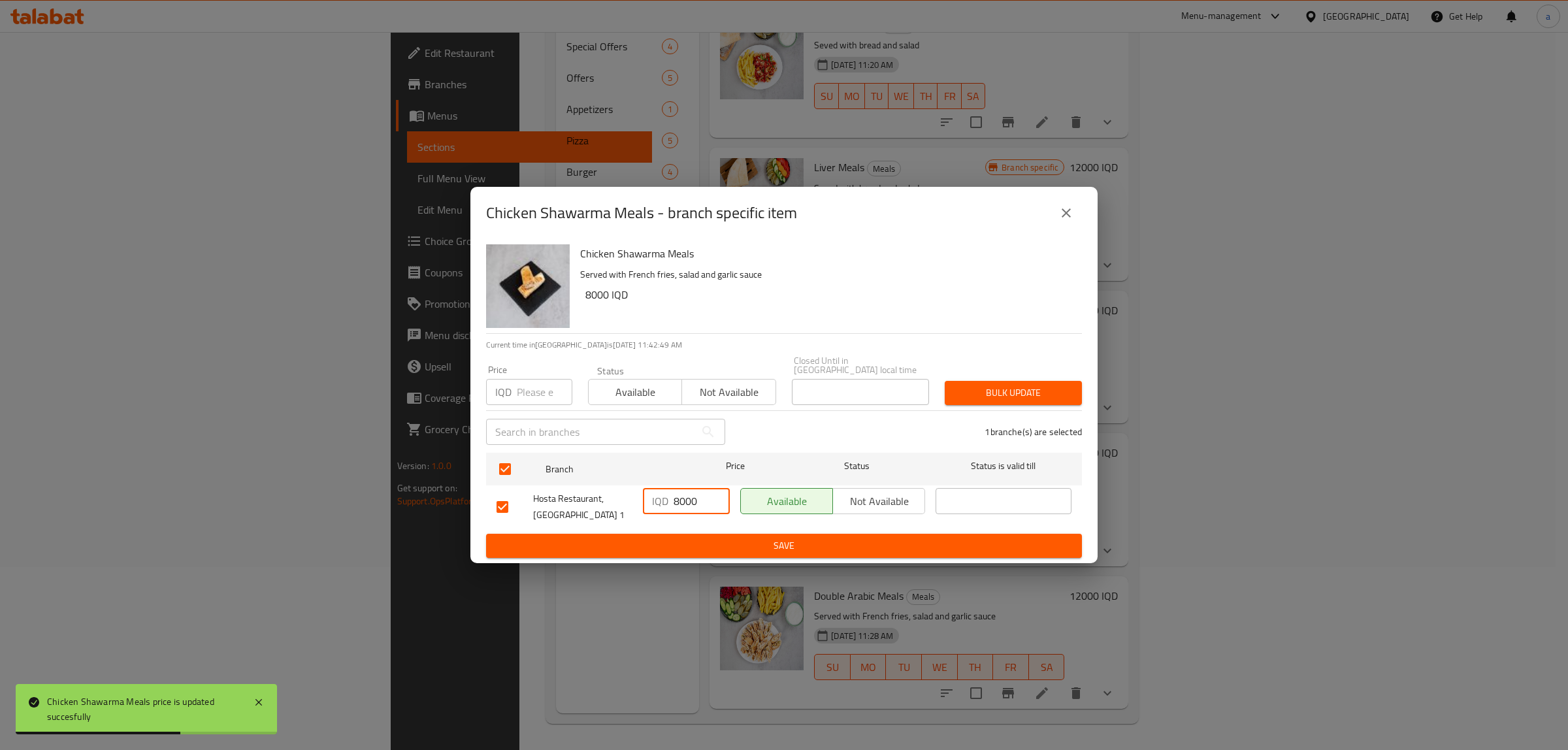
type input "8000"
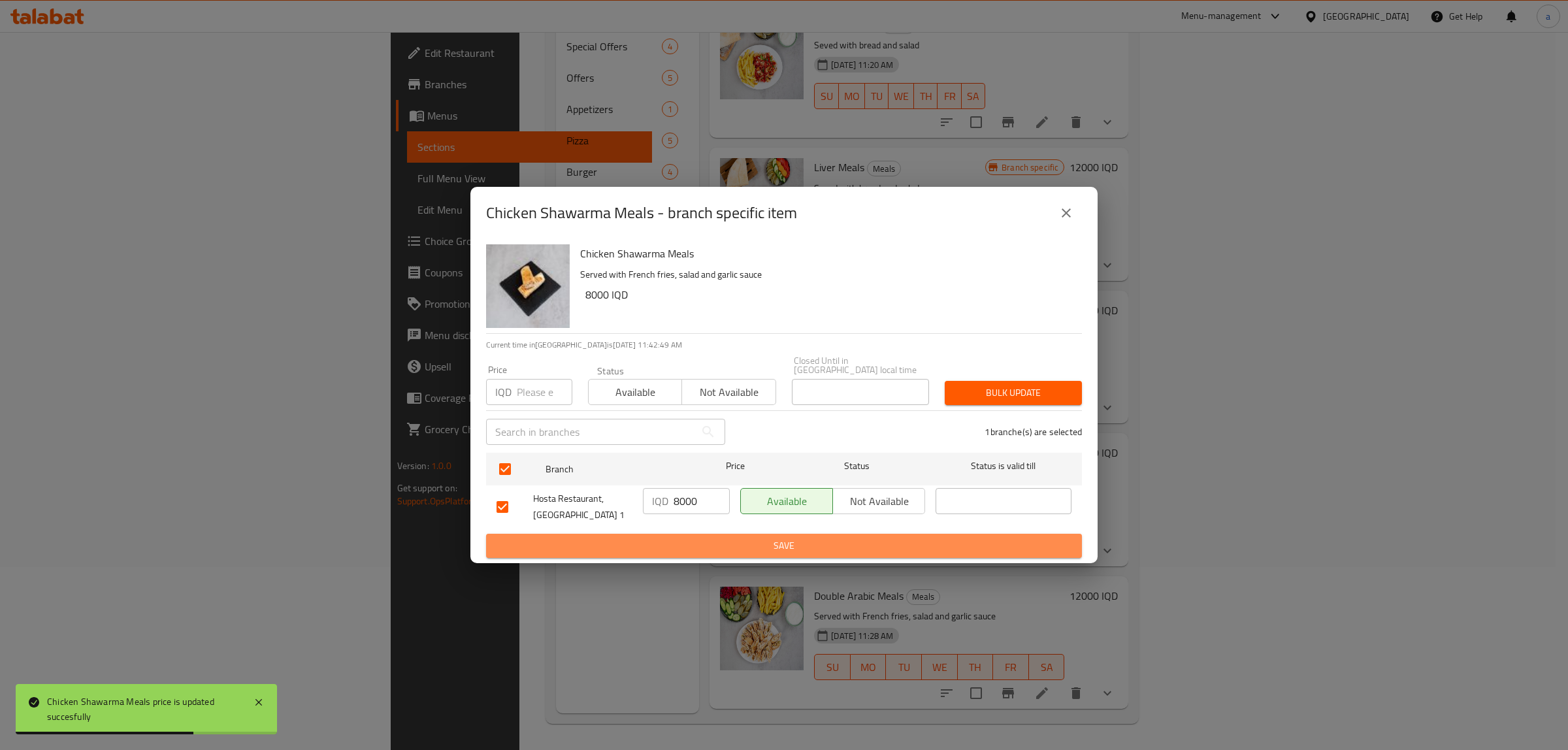
click at [693, 538] on span "Save" at bounding box center [784, 546] width 575 height 16
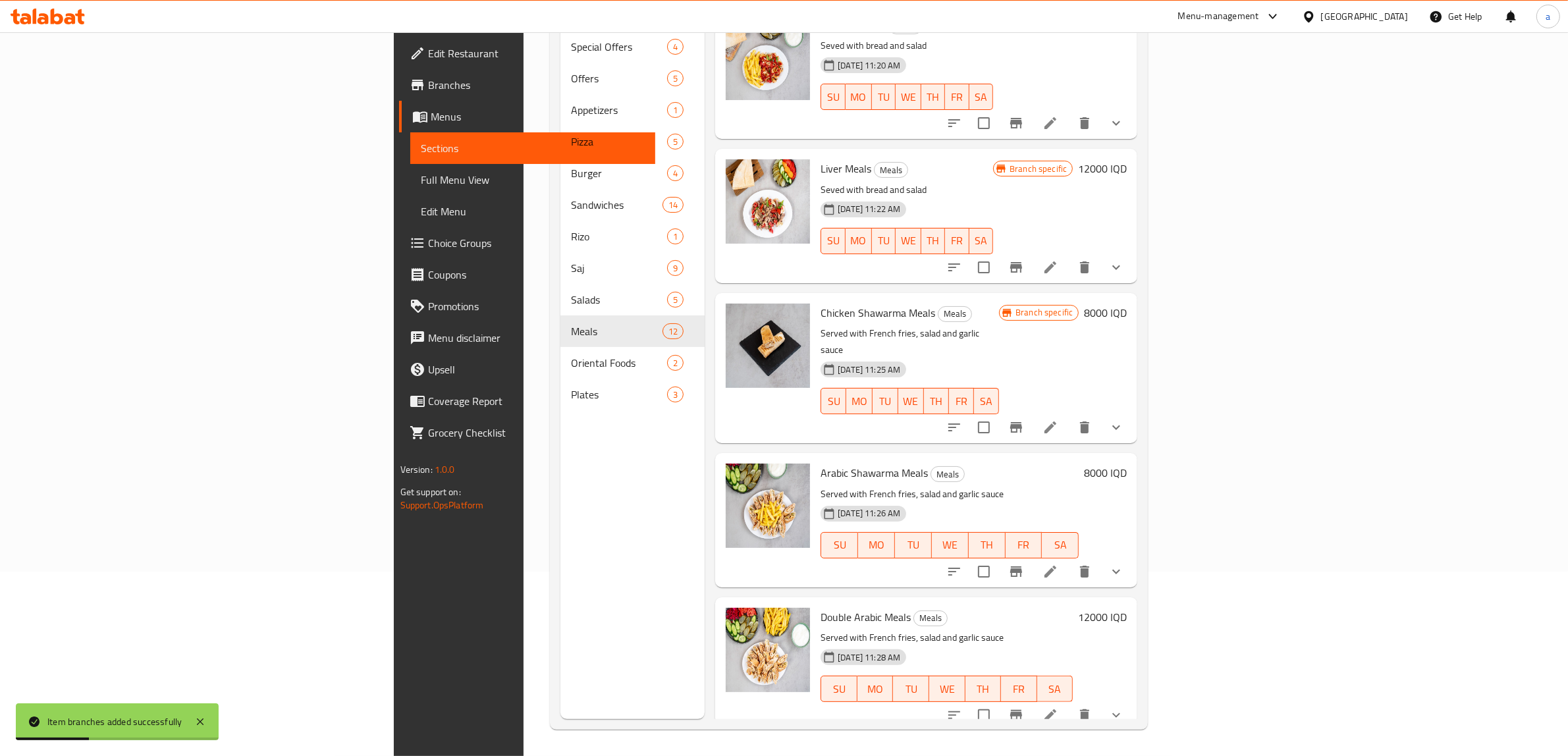
click at [1127, 464] on h6 "8000 IQD" at bounding box center [1105, 473] width 43 height 19
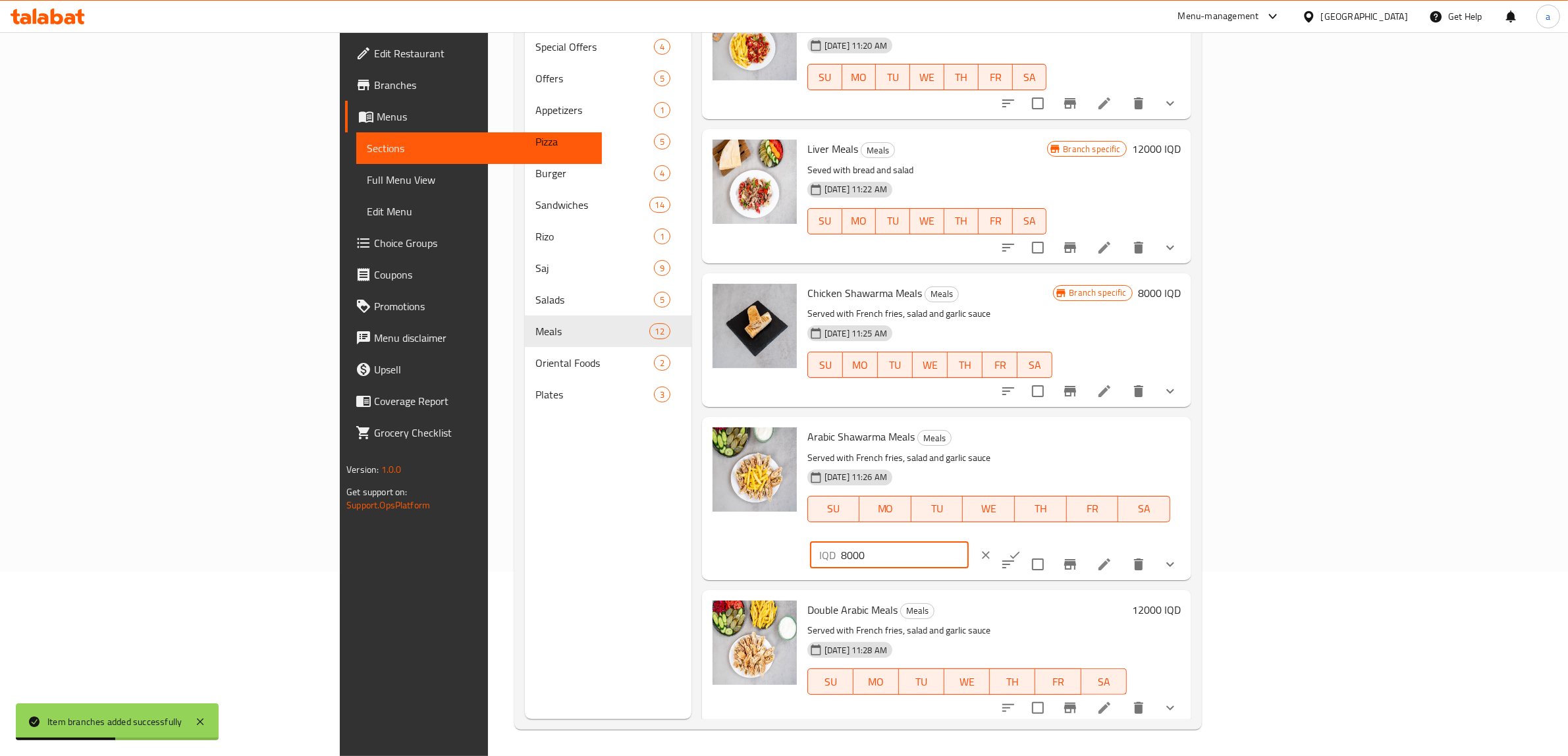
click at [969, 542] on input "8000" at bounding box center [905, 555] width 128 height 27
click at [1021, 549] on icon "ok" at bounding box center [1015, 556] width 13 height 13
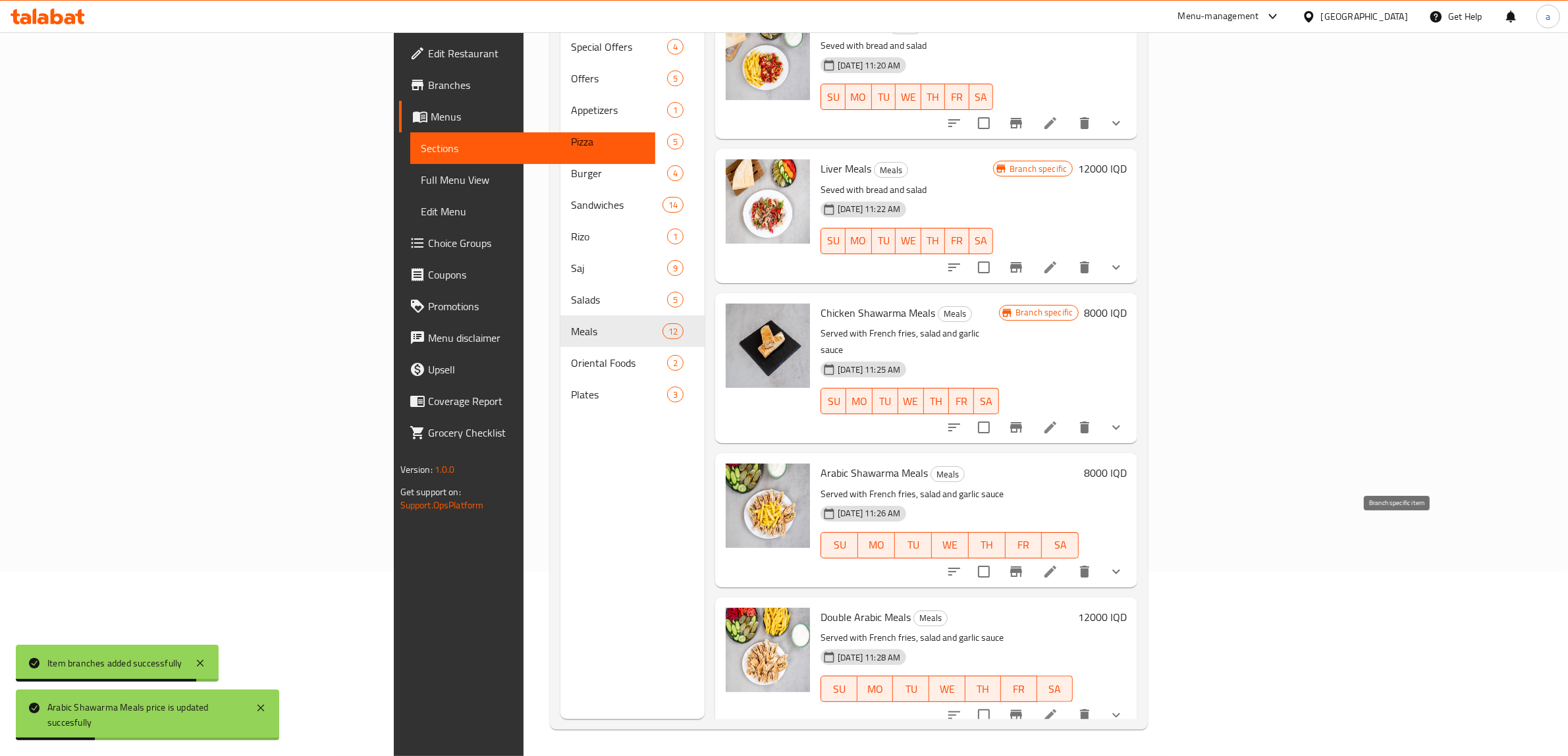
click at [1022, 567] on icon "Branch-specific-item" at bounding box center [1016, 572] width 12 height 10
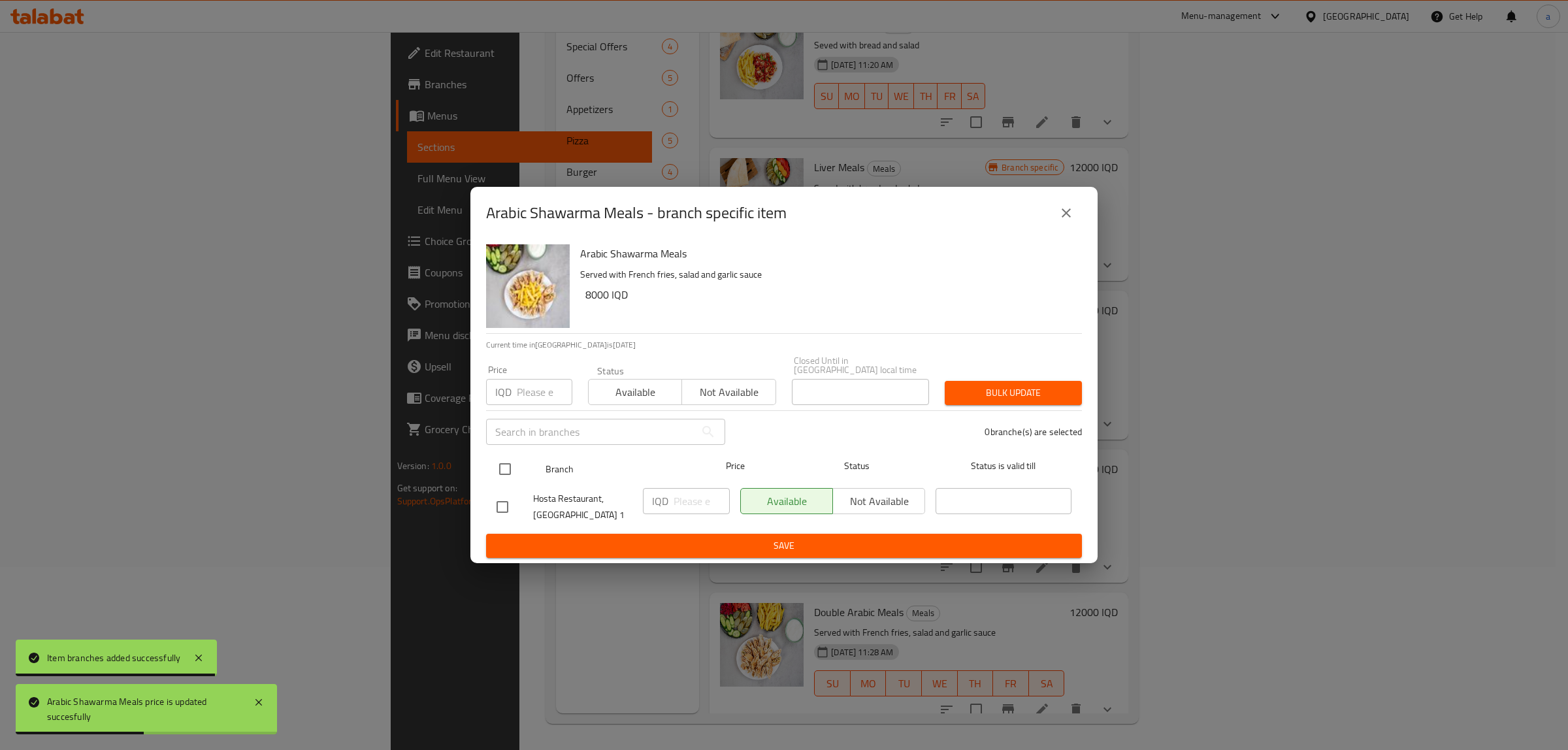
click at [513, 474] on input "checkbox" at bounding box center [505, 469] width 27 height 27
checkbox input "true"
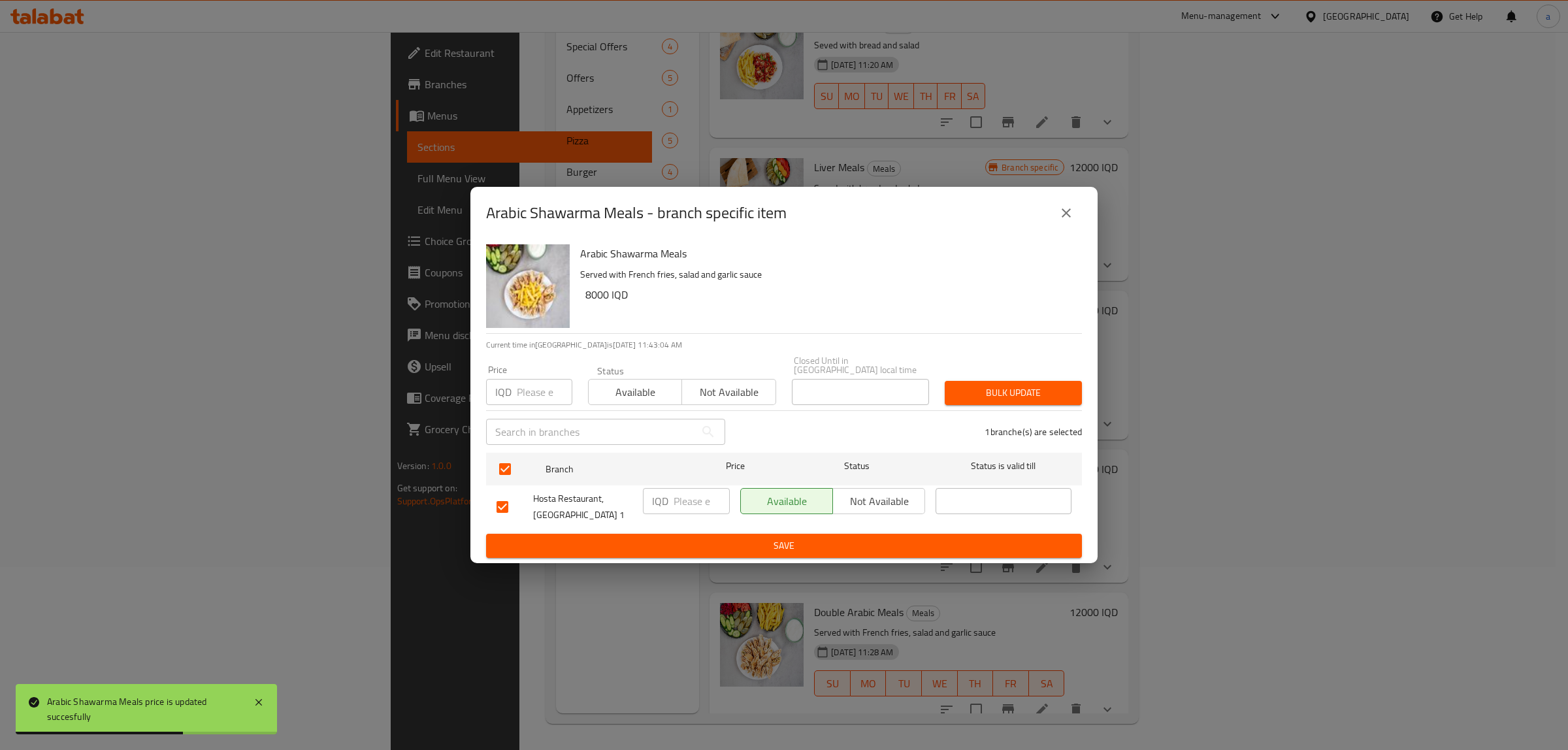
click at [679, 502] on input "number" at bounding box center [702, 501] width 56 height 26
paste input "8000"
type input "8000"
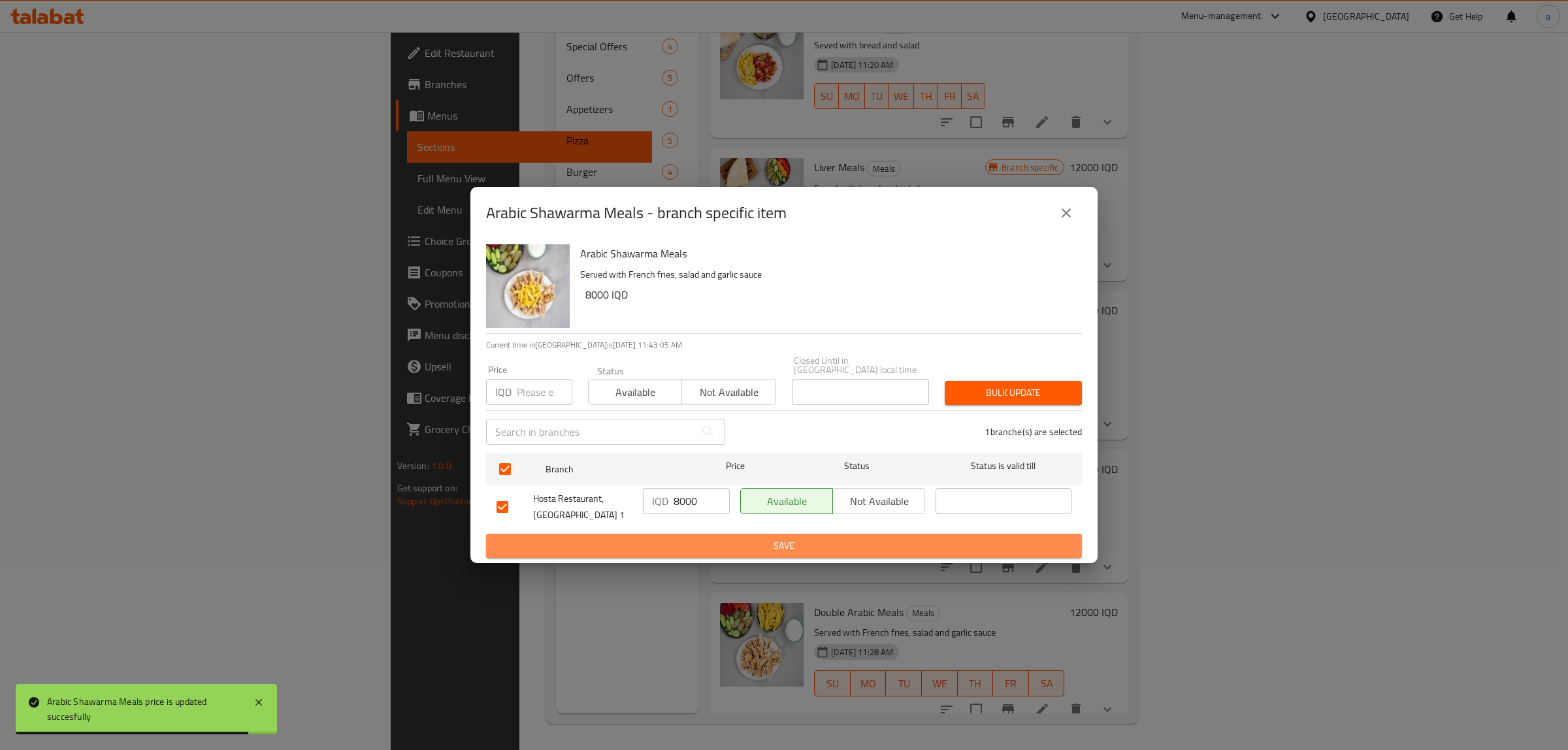
click at [703, 548] on span "Save" at bounding box center [784, 546] width 575 height 16
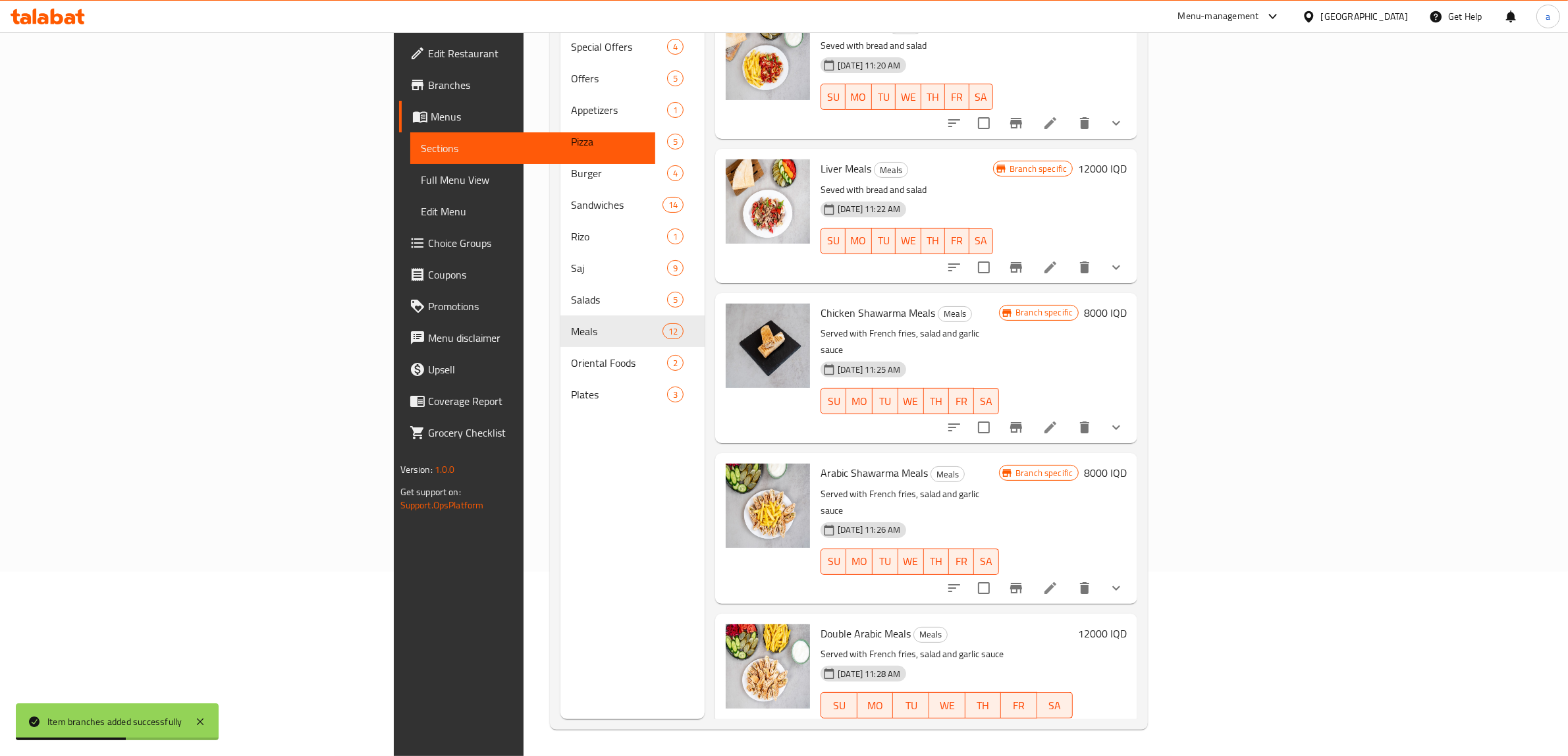
click at [1127, 625] on h6 "12000 IQD" at bounding box center [1102, 634] width 49 height 19
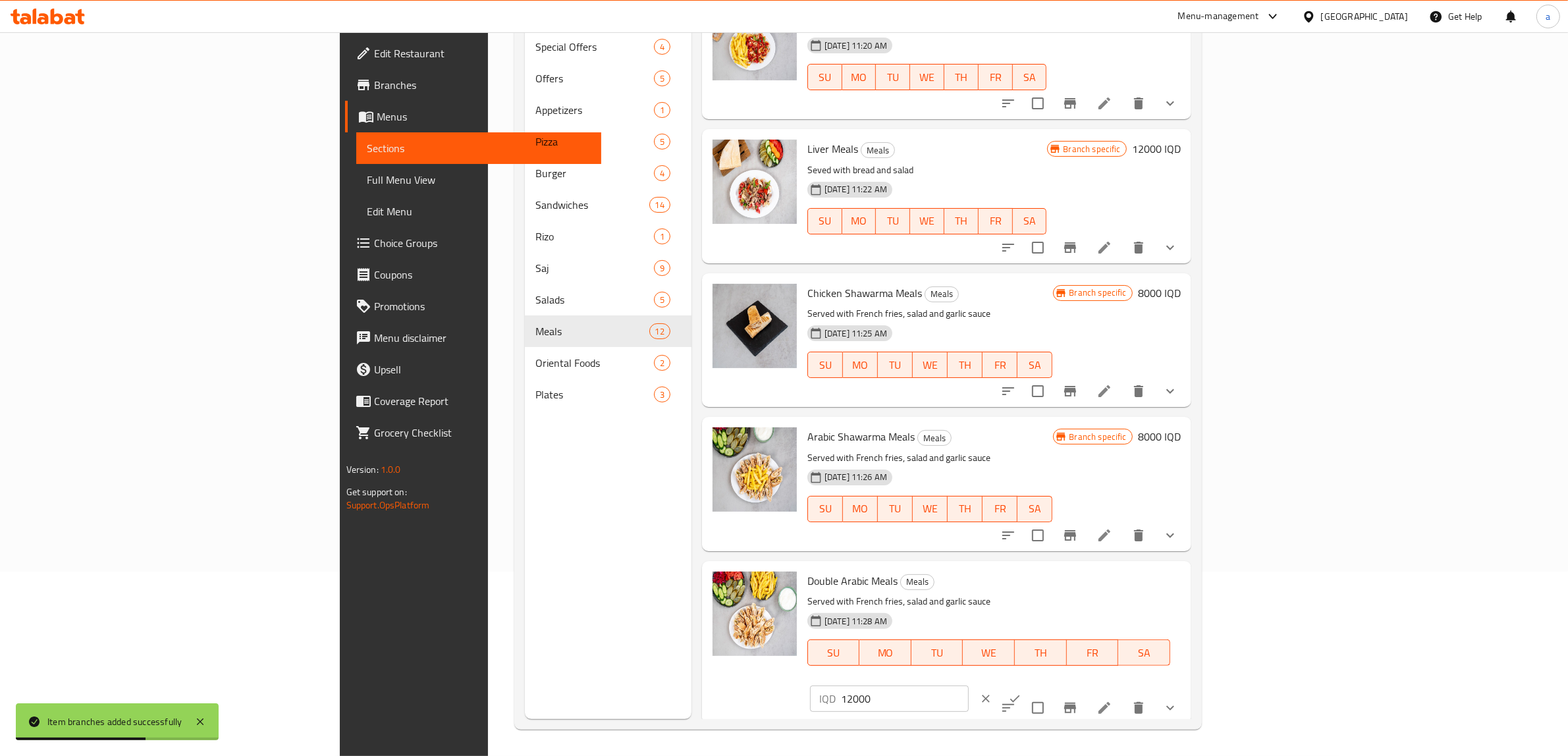
click at [969, 686] on input "12000" at bounding box center [905, 699] width 128 height 27
click at [1030, 684] on button "ok" at bounding box center [1015, 699] width 29 height 29
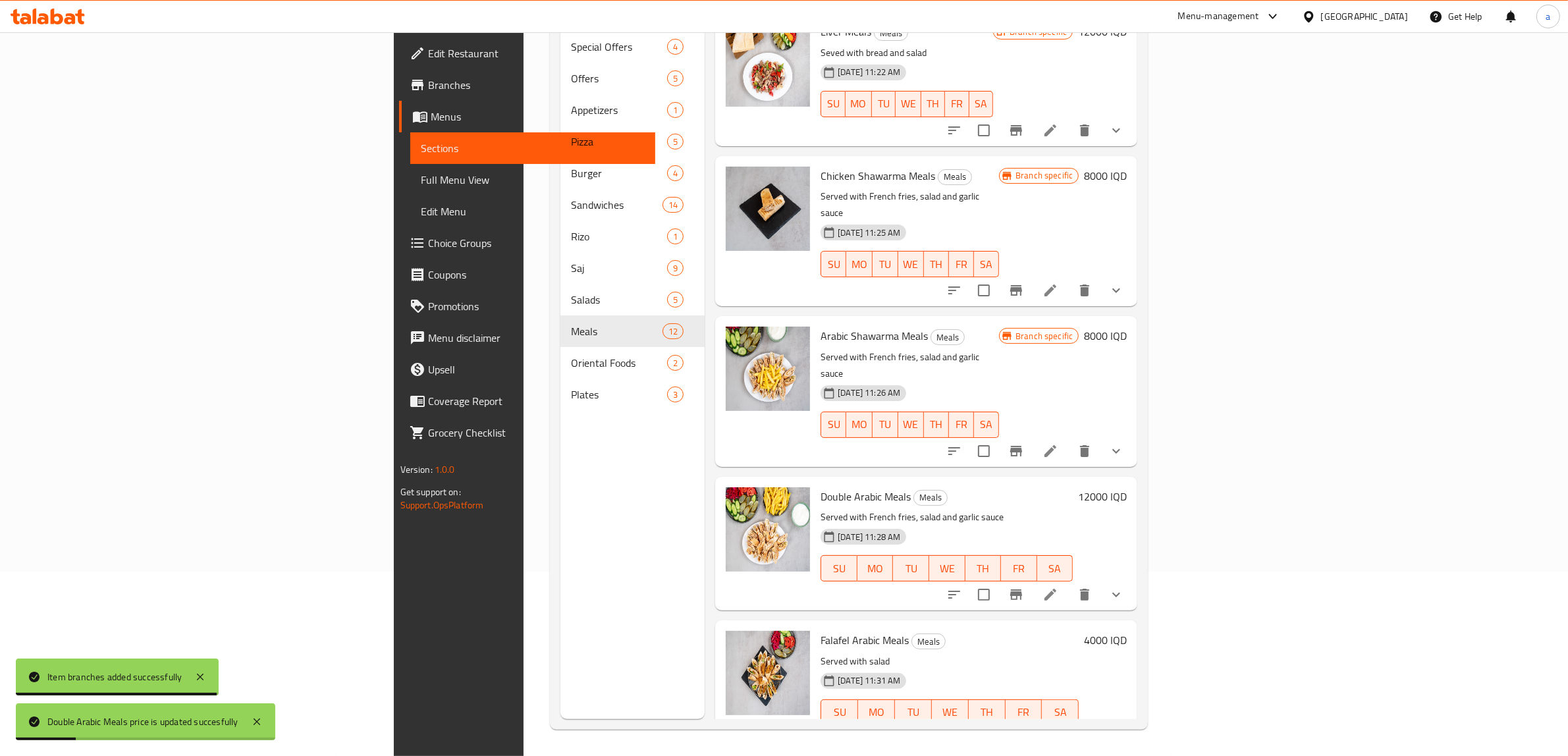
scroll to position [742, 0]
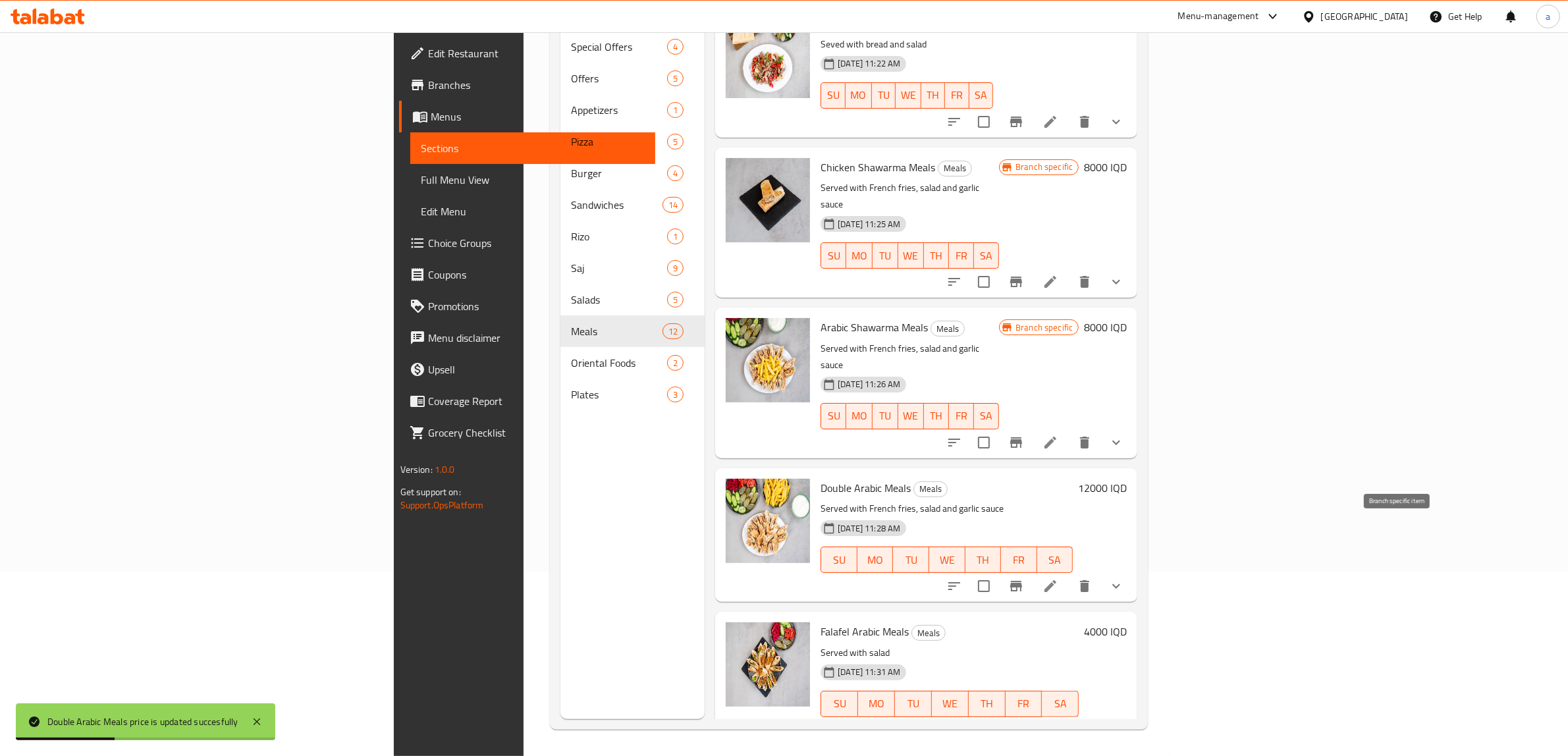
click at [1022, 581] on icon "Branch-specific-item" at bounding box center [1016, 586] width 12 height 10
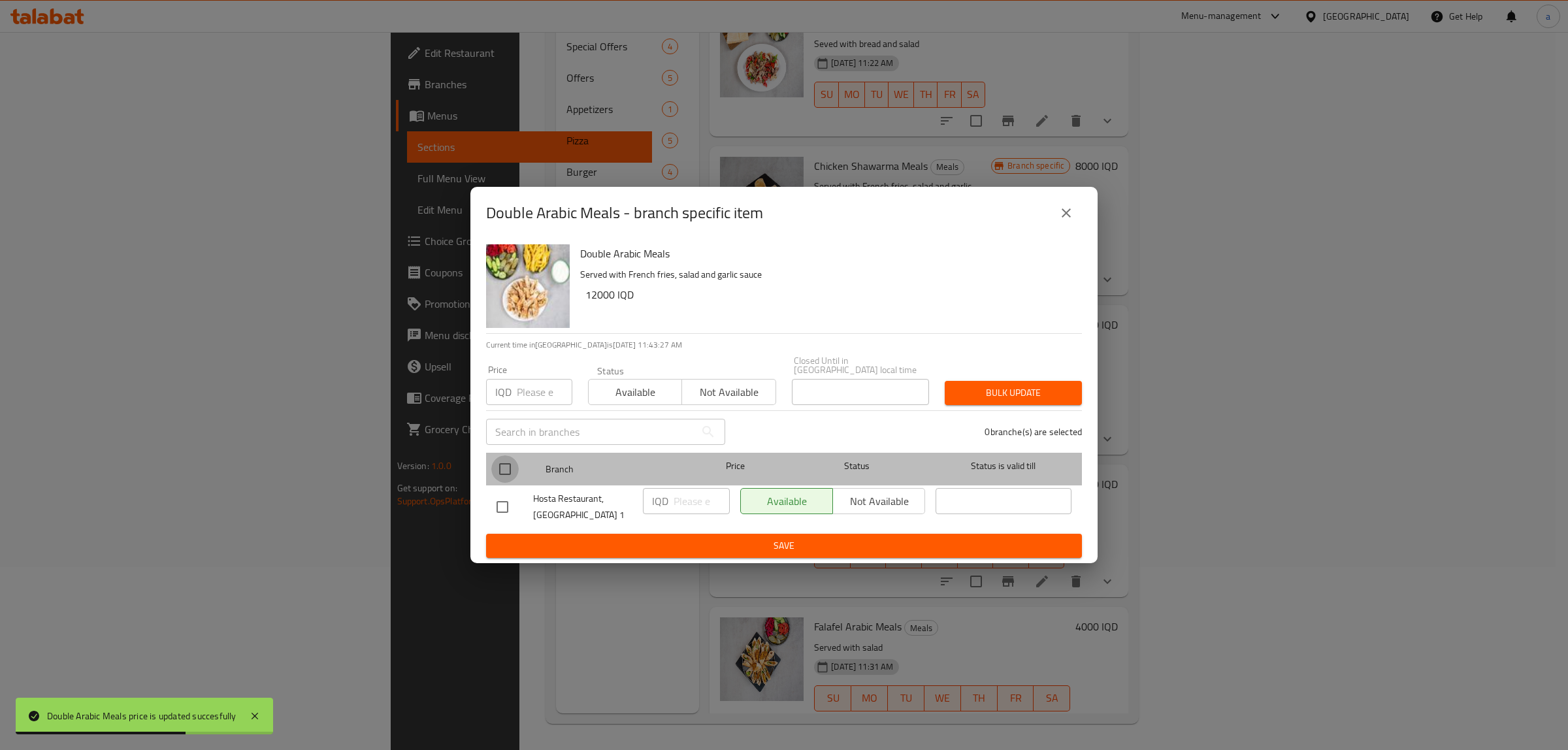
click at [503, 466] on input "checkbox" at bounding box center [505, 469] width 27 height 27
checkbox input "true"
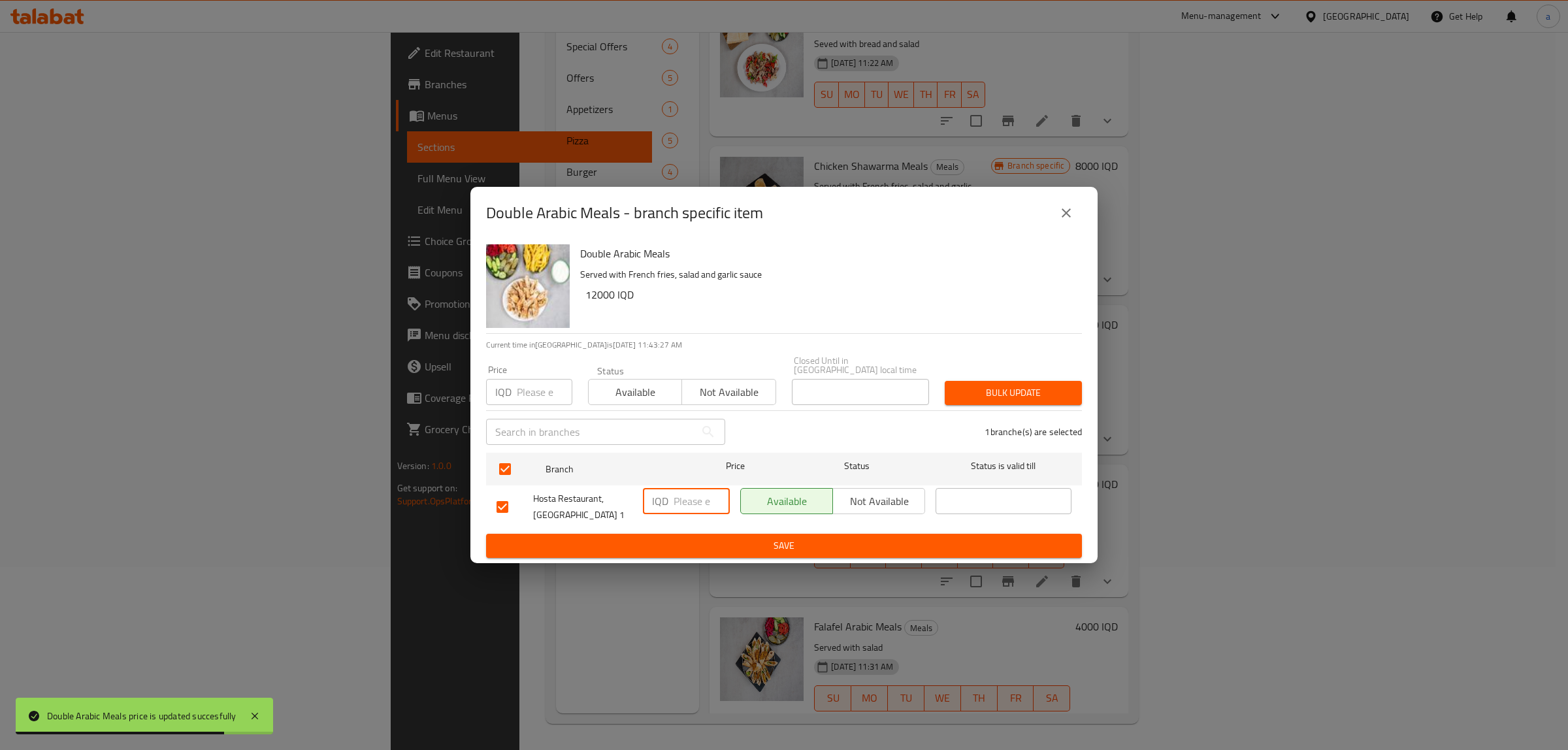
click at [691, 498] on input "number" at bounding box center [702, 501] width 56 height 26
paste input "12000"
type input "12000"
click at [706, 540] on span "Save" at bounding box center [784, 546] width 575 height 16
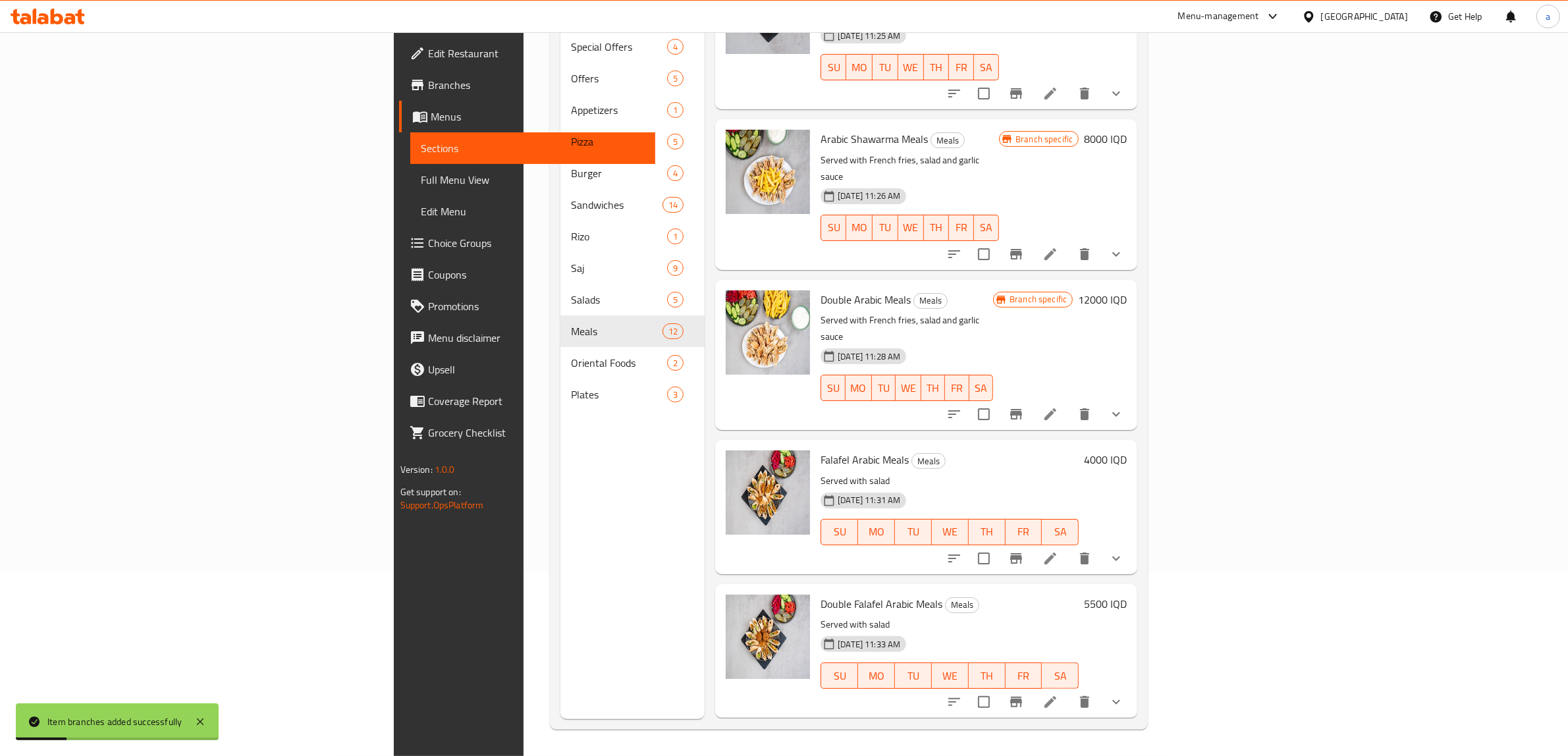
scroll to position [962, 0]
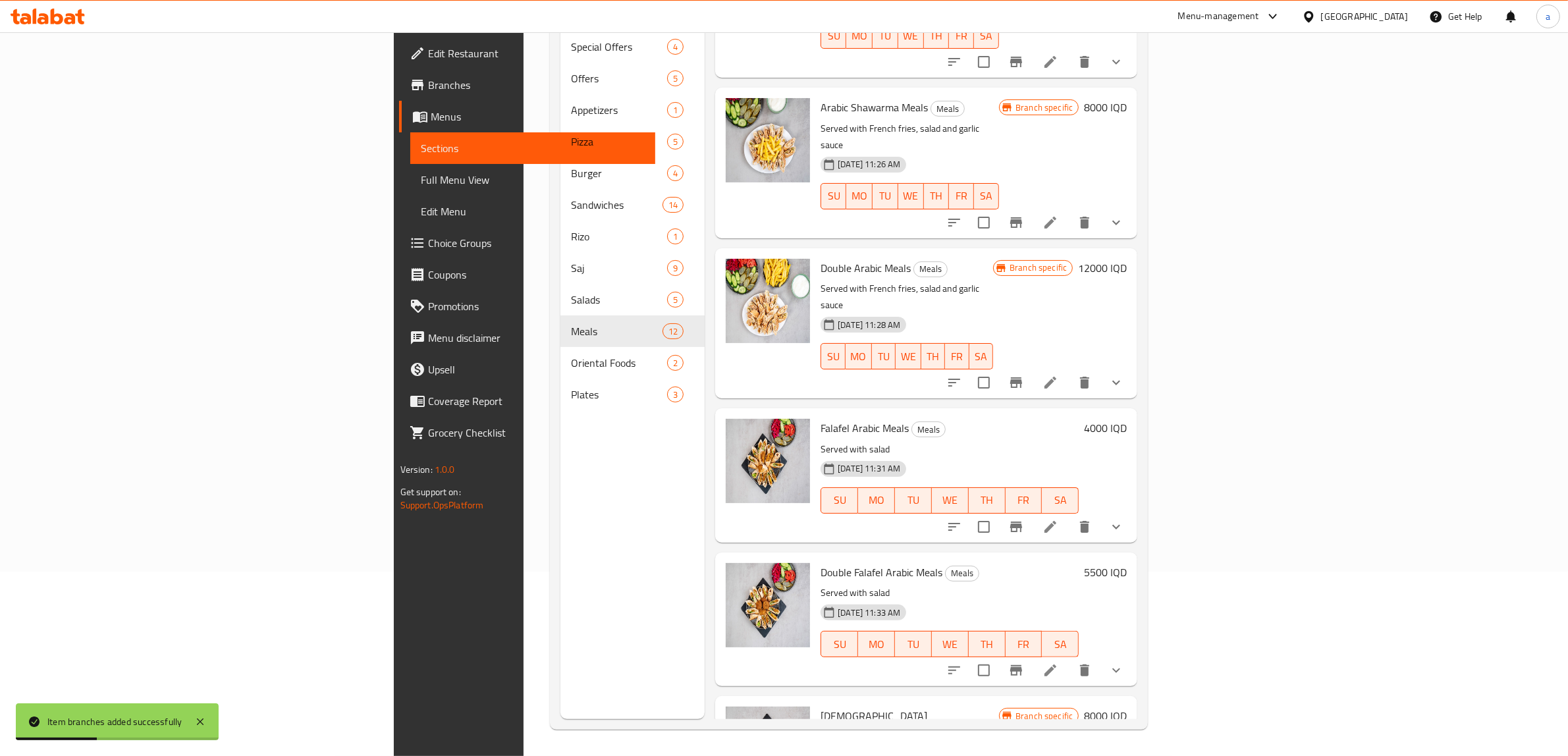
click at [1127, 419] on h6 "4000 IQD" at bounding box center [1105, 428] width 43 height 19
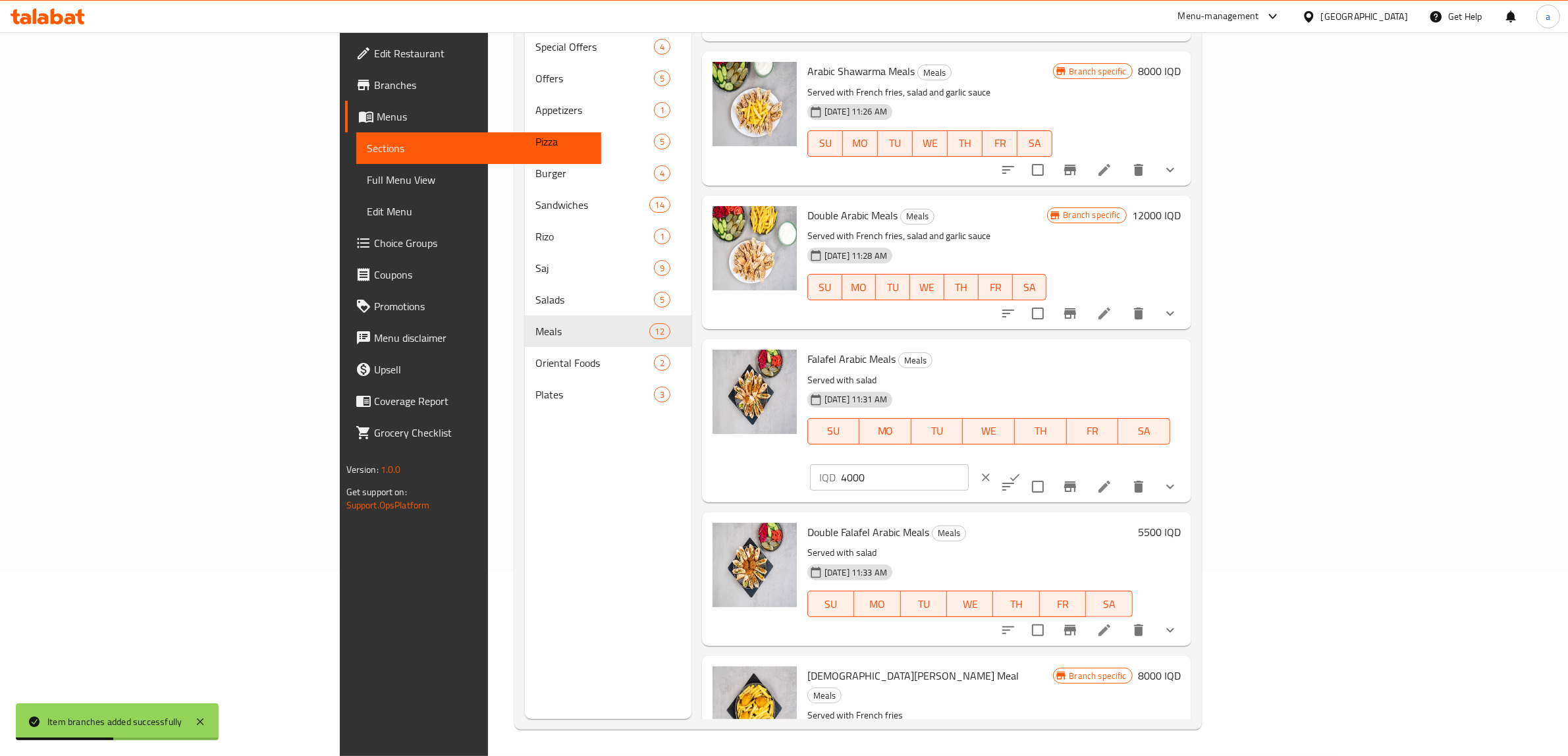
click at [969, 465] on input "4000" at bounding box center [905, 477] width 128 height 27
paste input "5"
type input "5000"
click at [1020, 473] on icon "ok" at bounding box center [1015, 477] width 10 height 7
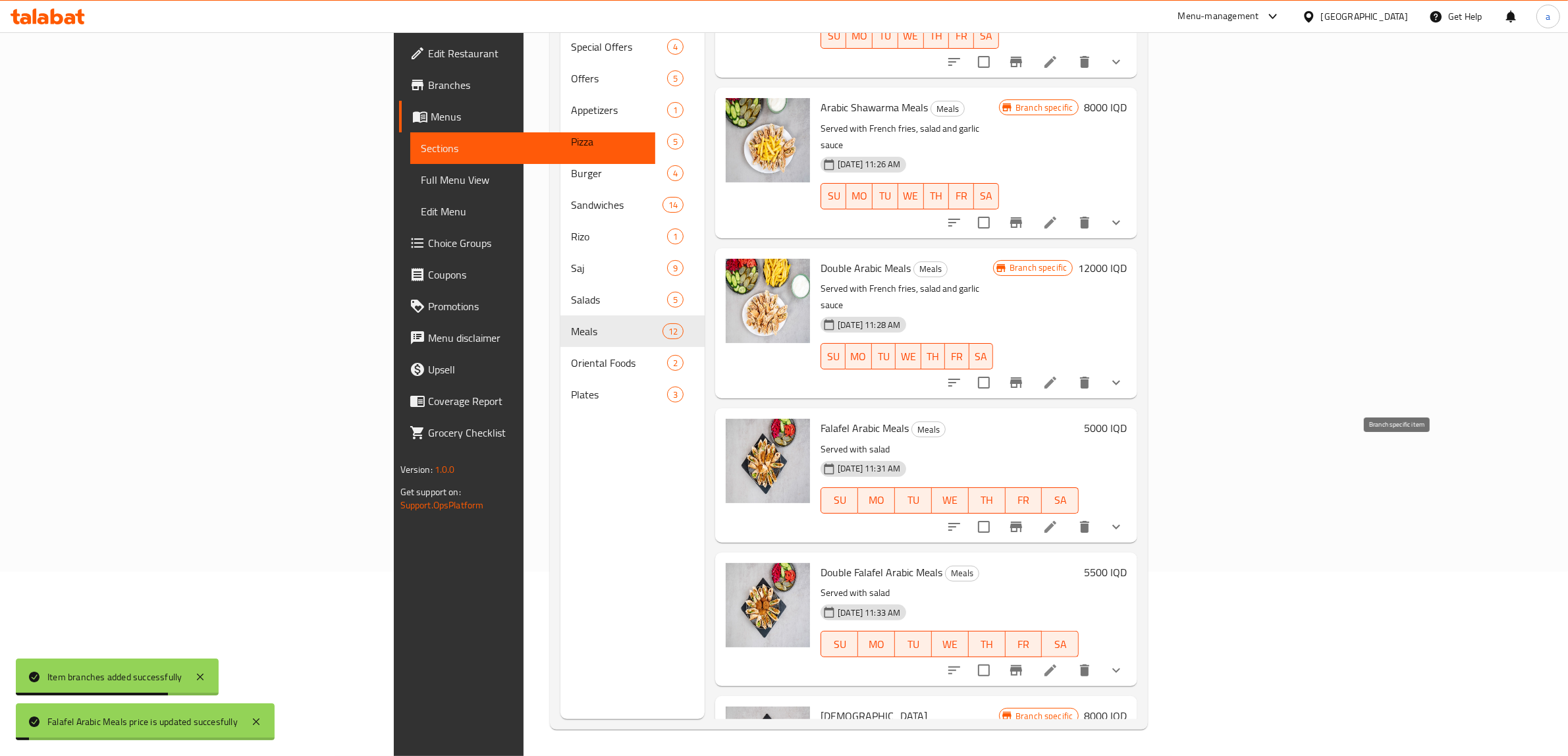
click at [1024, 519] on icon "Branch-specific-item" at bounding box center [1017, 527] width 16 height 16
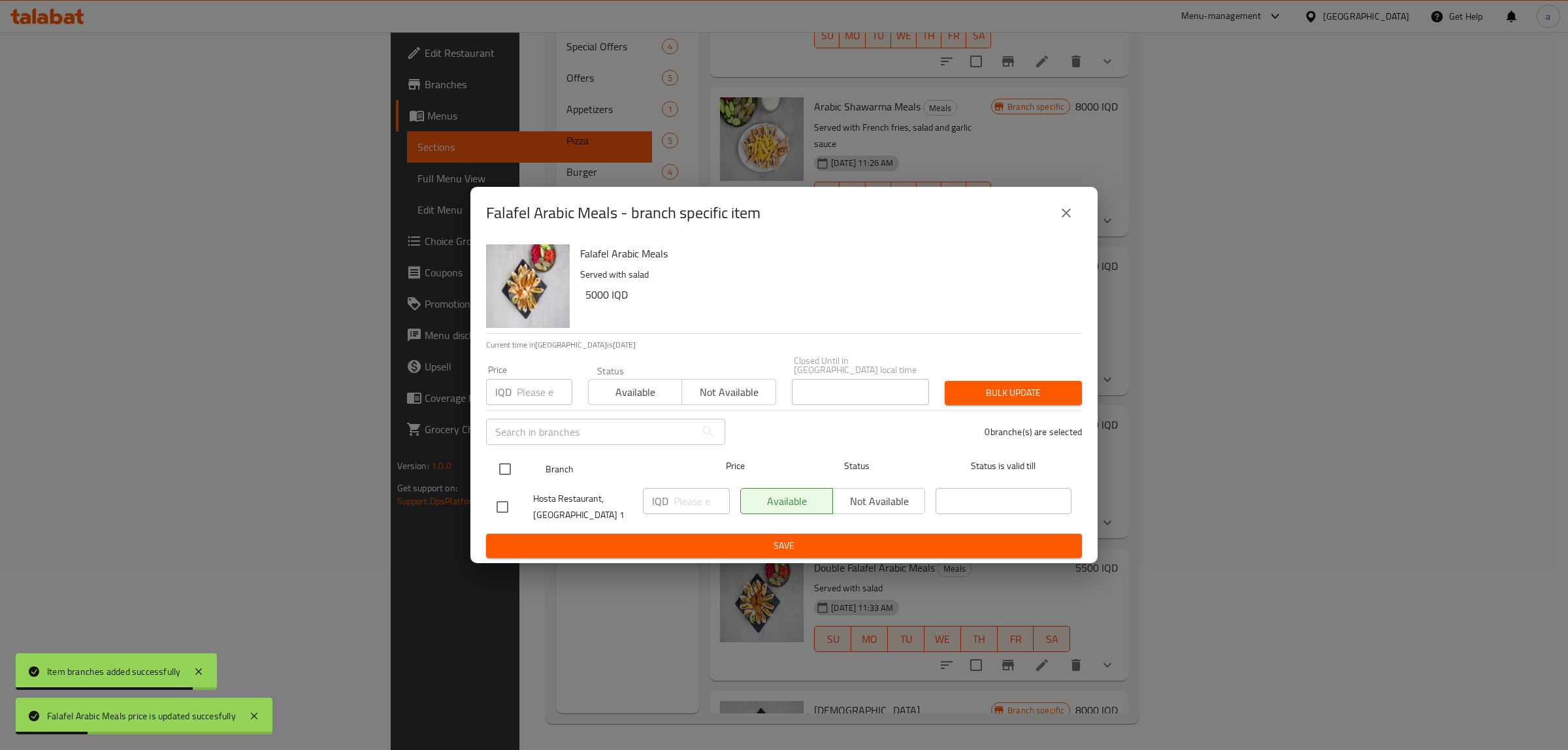
click at [503, 470] on input "checkbox" at bounding box center [505, 469] width 27 height 27
checkbox input "true"
click at [696, 490] on input "number" at bounding box center [702, 501] width 56 height 26
paste input "5000"
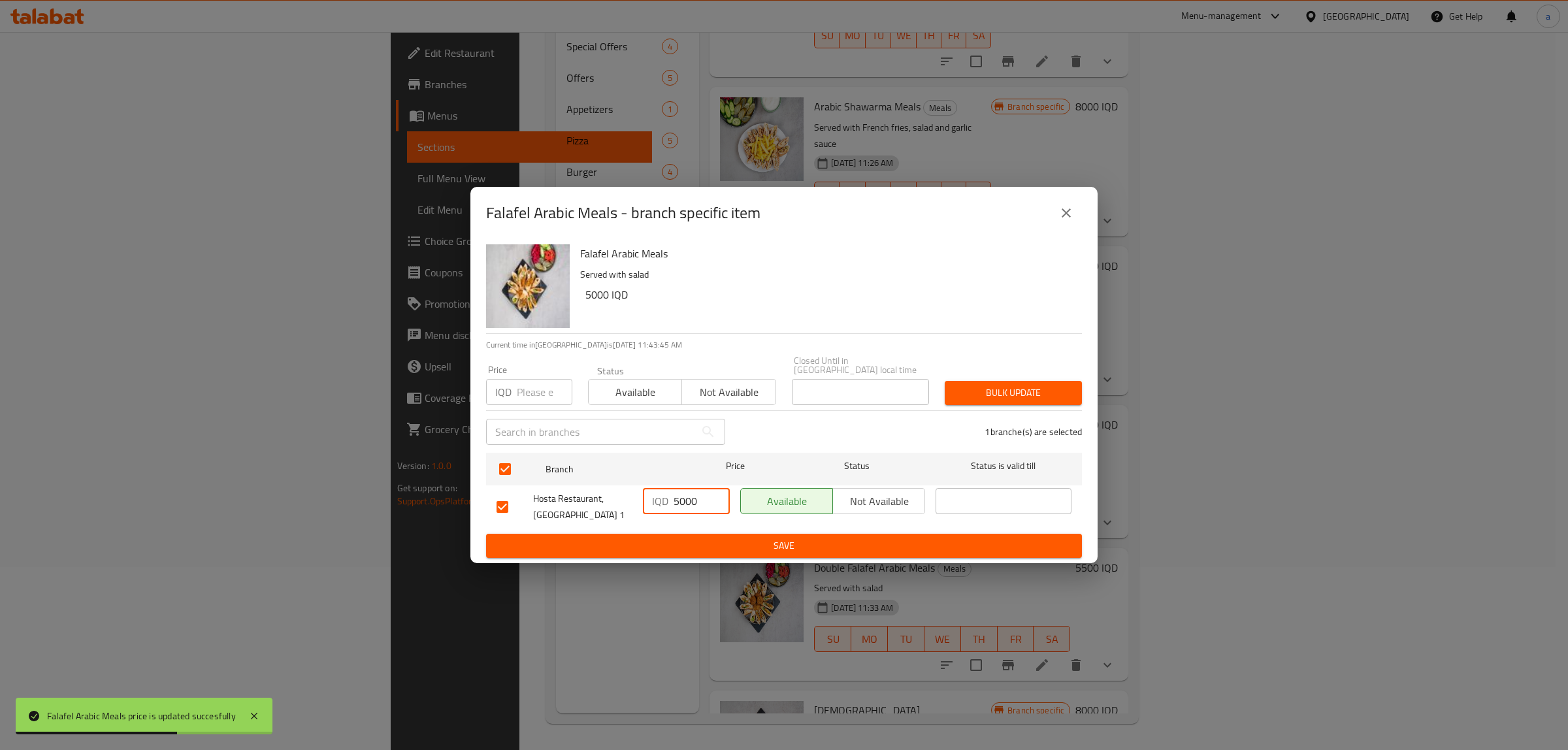
type input "5000"
click at [739, 541] on span "Save" at bounding box center [784, 546] width 575 height 16
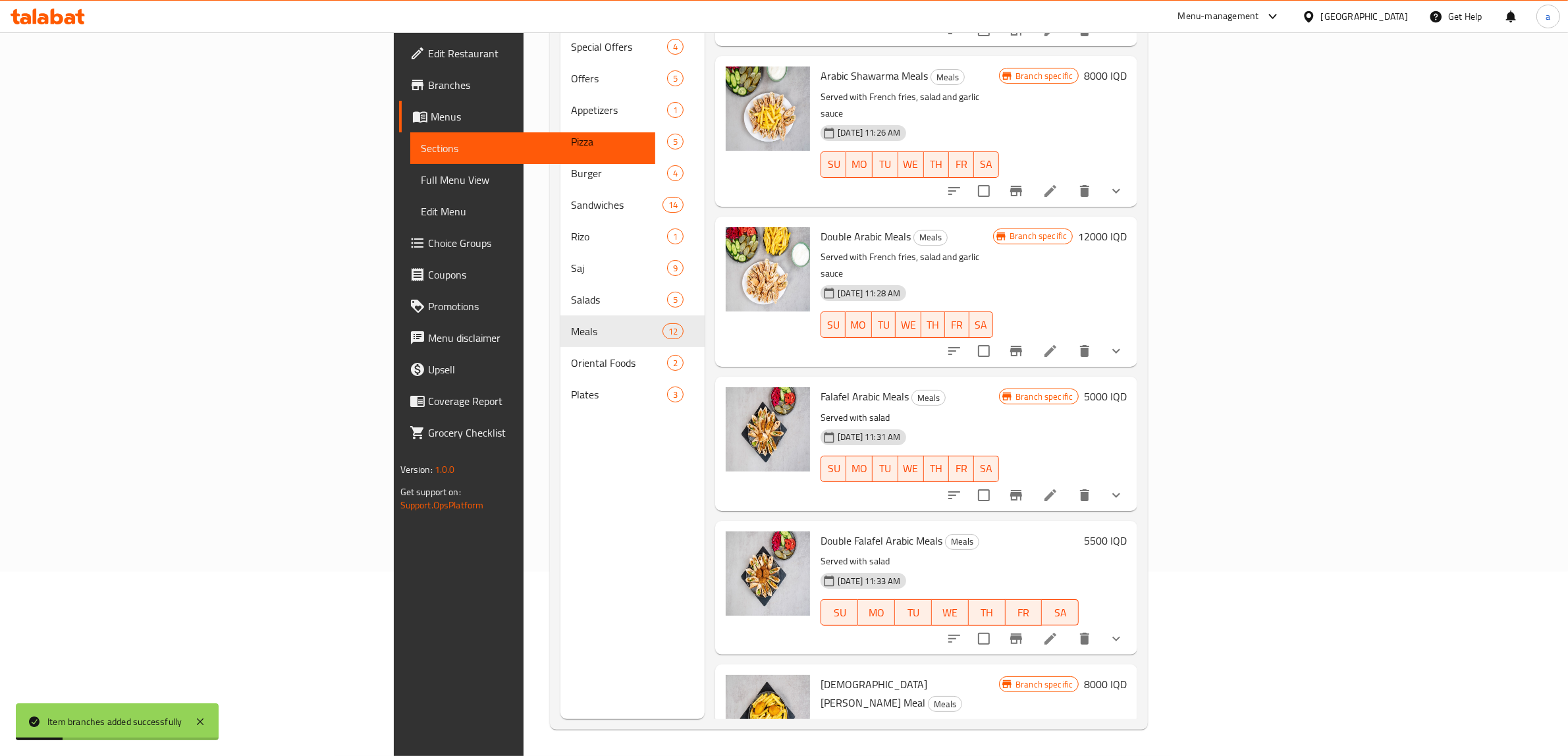
scroll to position [1002, 0]
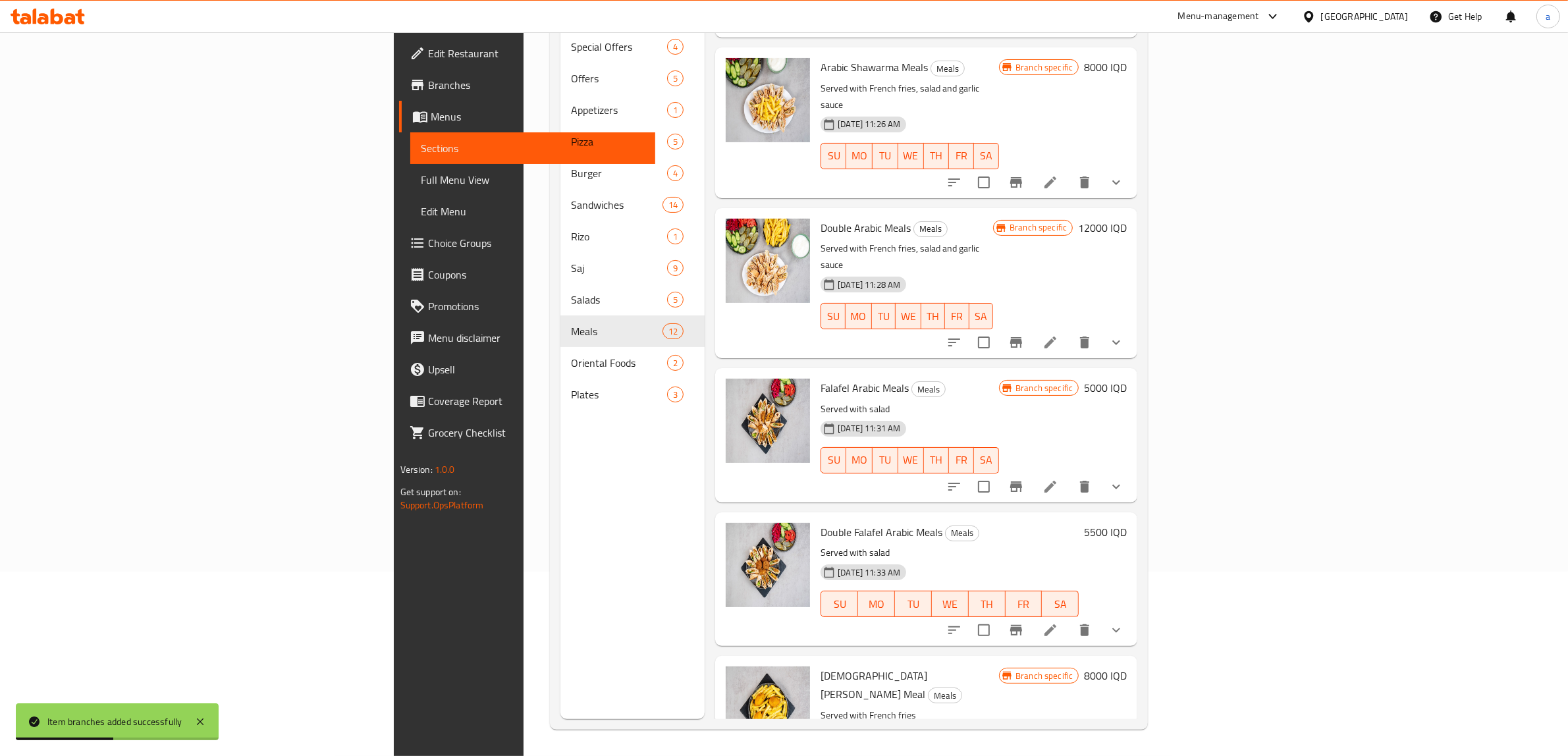
click at [1127, 523] on h6 "5500 IQD" at bounding box center [1105, 532] width 43 height 19
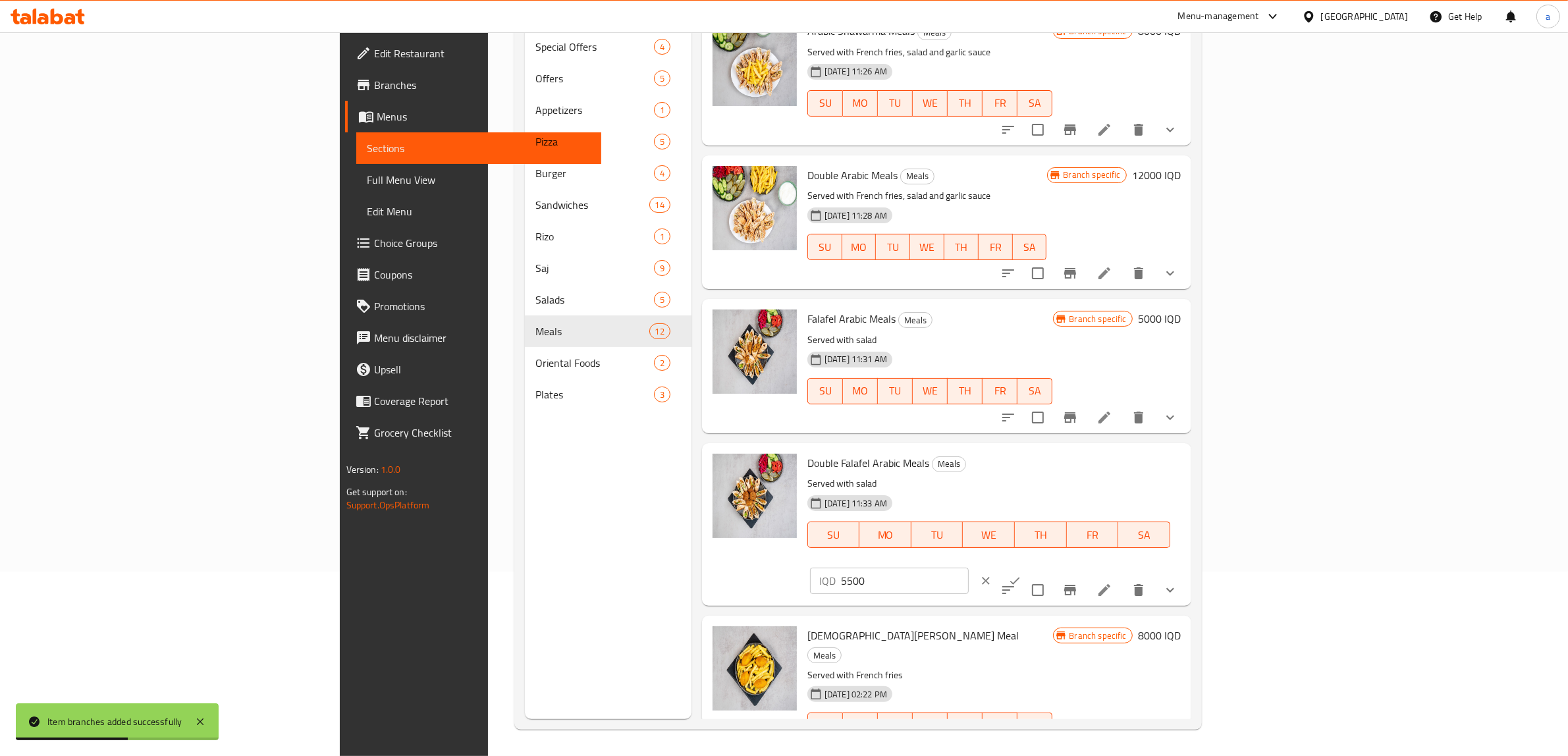
click at [969, 568] on input "5500" at bounding box center [905, 580] width 128 height 27
paste input "6"
type input "6500"
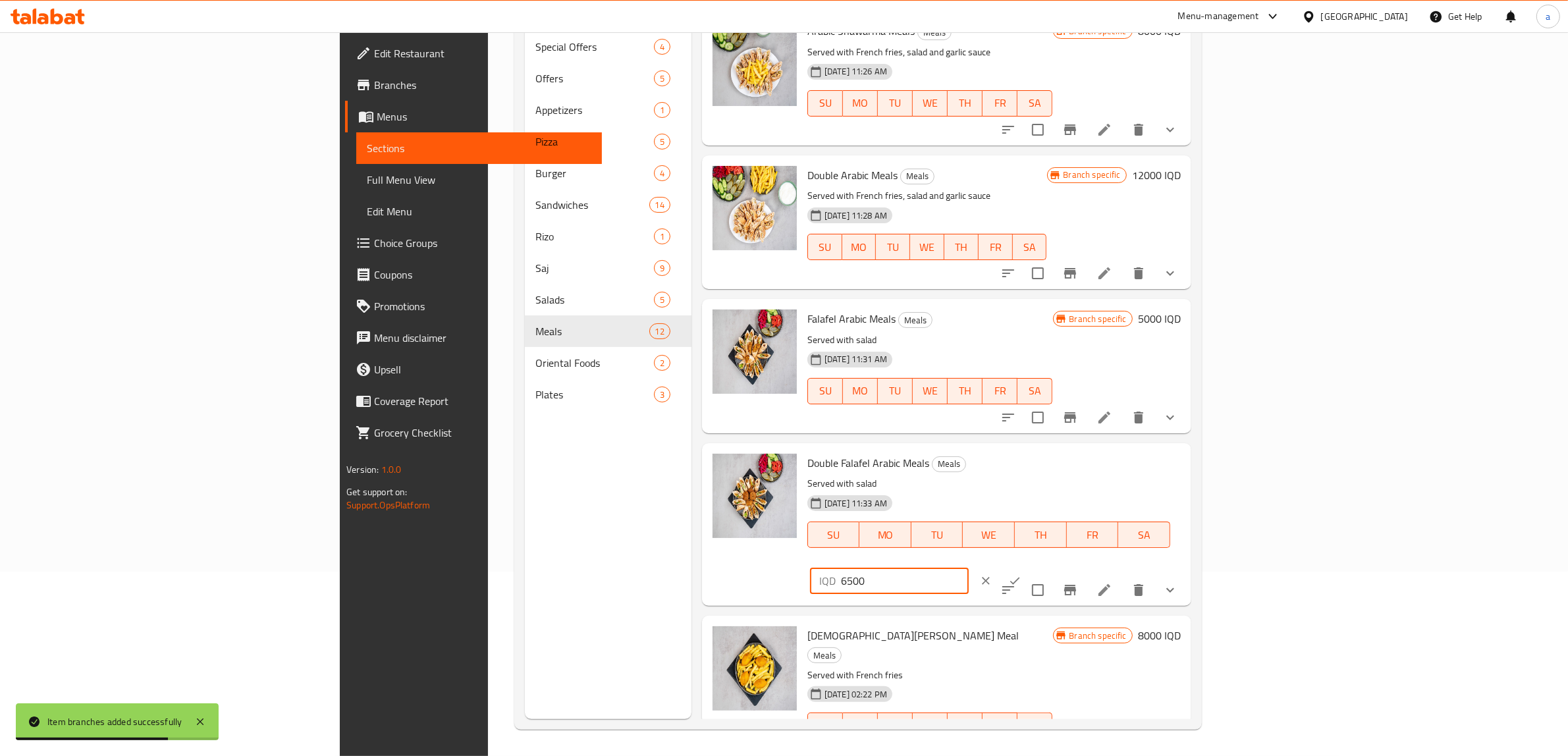
drag, startPoint x: 1483, startPoint y: 469, endPoint x: 1501, endPoint y: 510, distance: 44.8
click at [1049, 567] on div "IQD 6500 ​" at bounding box center [927, 581] width 241 height 29
click at [1030, 567] on button "ok" at bounding box center [1015, 581] width 29 height 29
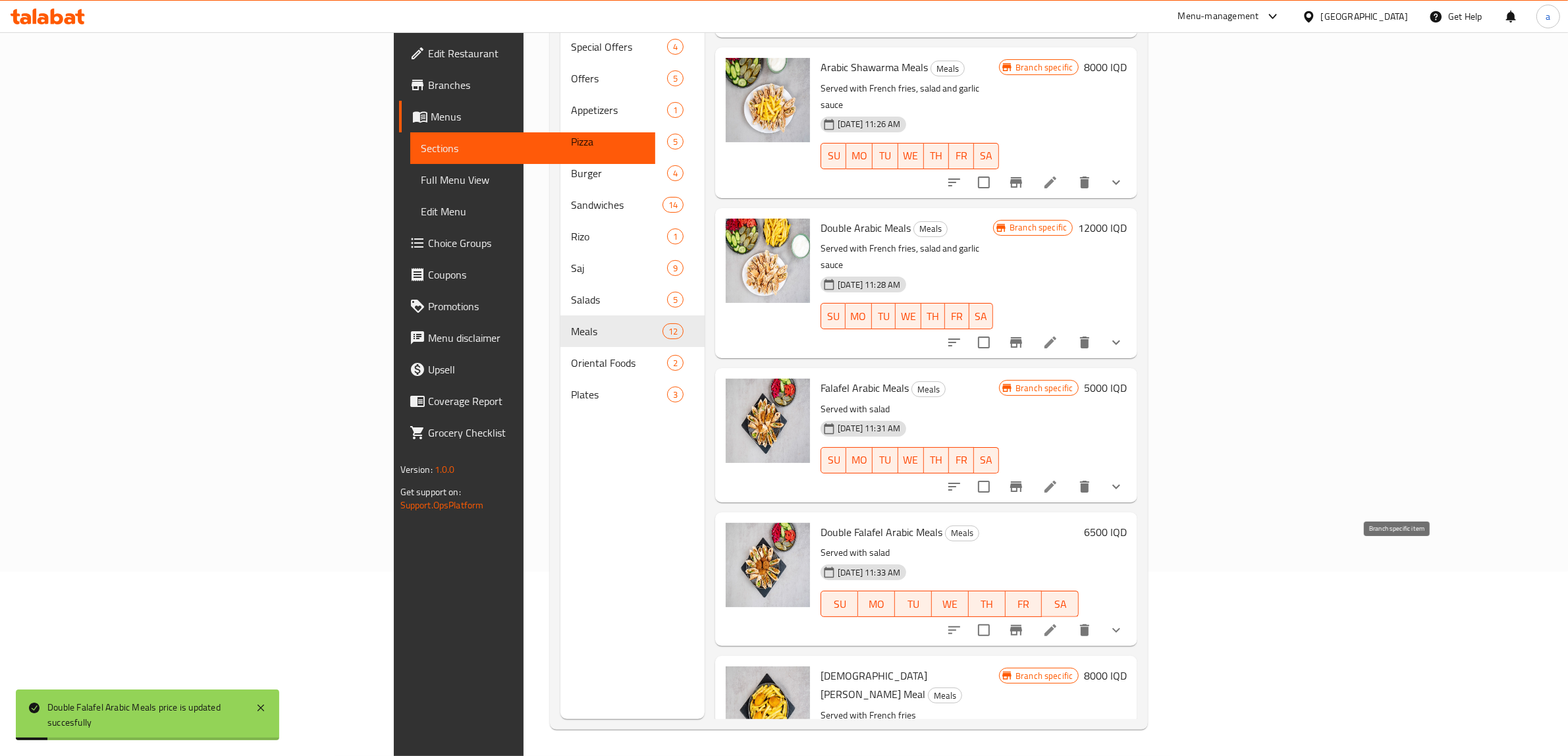
click at [1022, 625] on icon "Branch-specific-item" at bounding box center [1016, 630] width 12 height 10
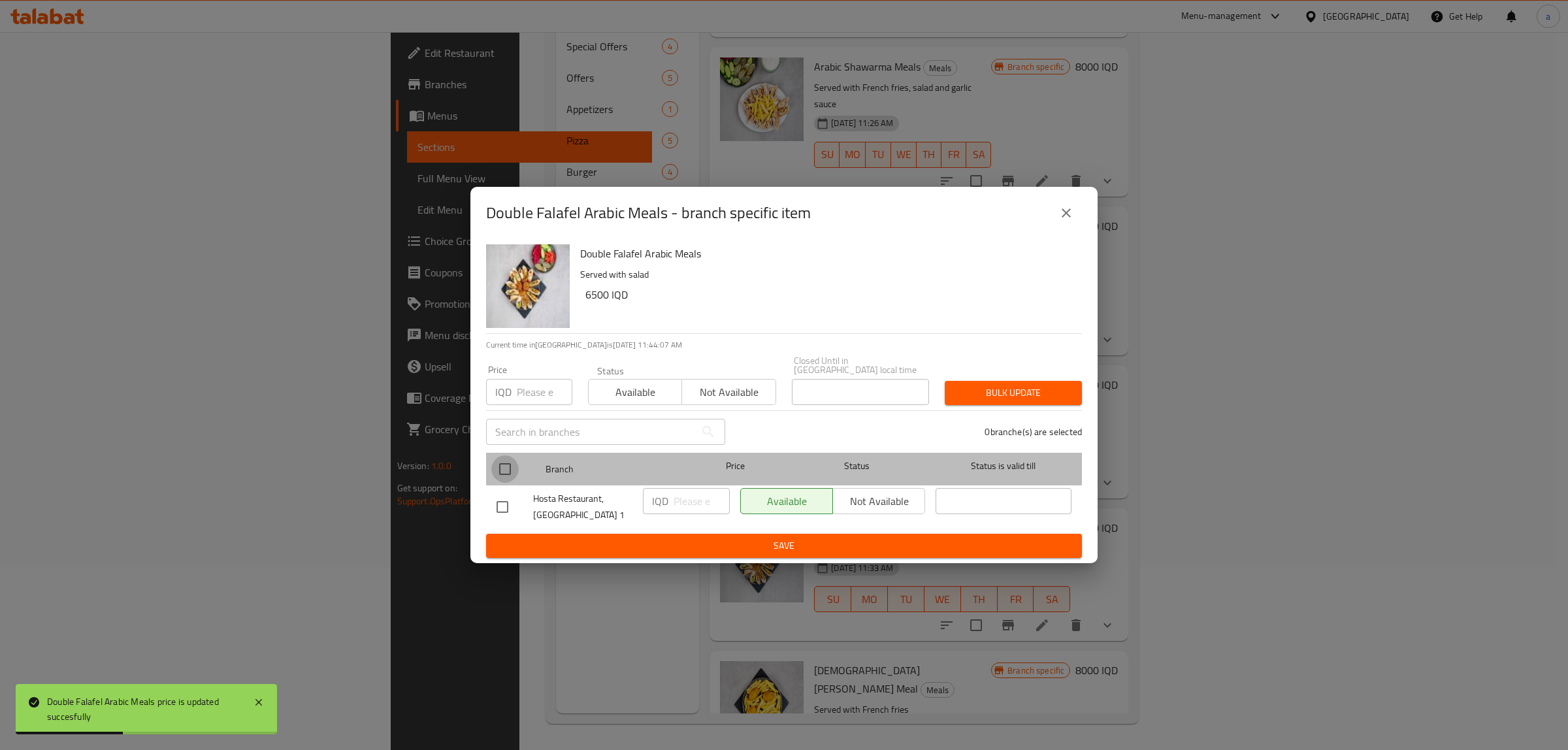
click at [497, 471] on input "checkbox" at bounding box center [505, 469] width 27 height 27
checkbox input "true"
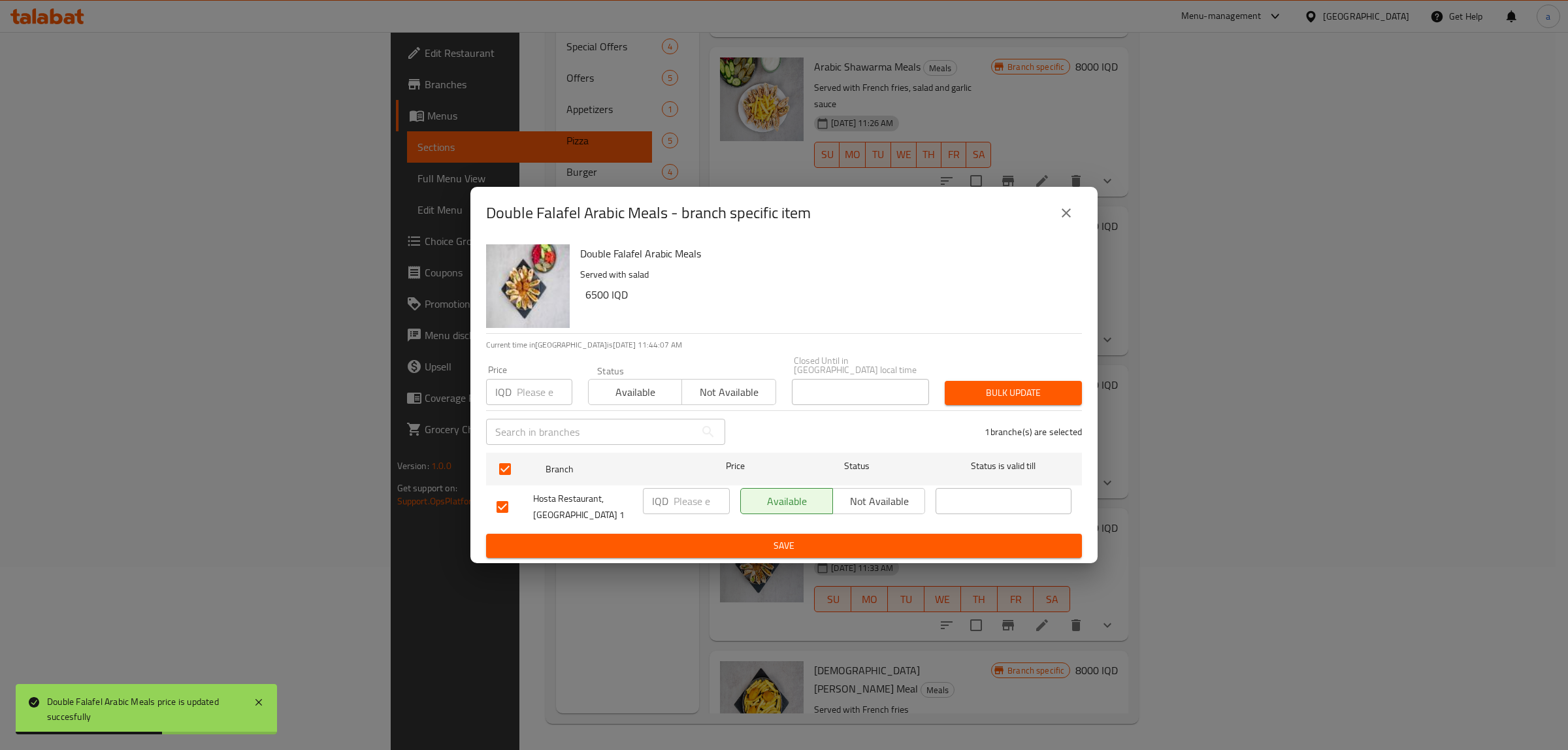
click at [686, 498] on input "number" at bounding box center [702, 501] width 56 height 26
paste input "6500"
type input "6500"
click at [710, 544] on span "Save" at bounding box center [784, 546] width 575 height 16
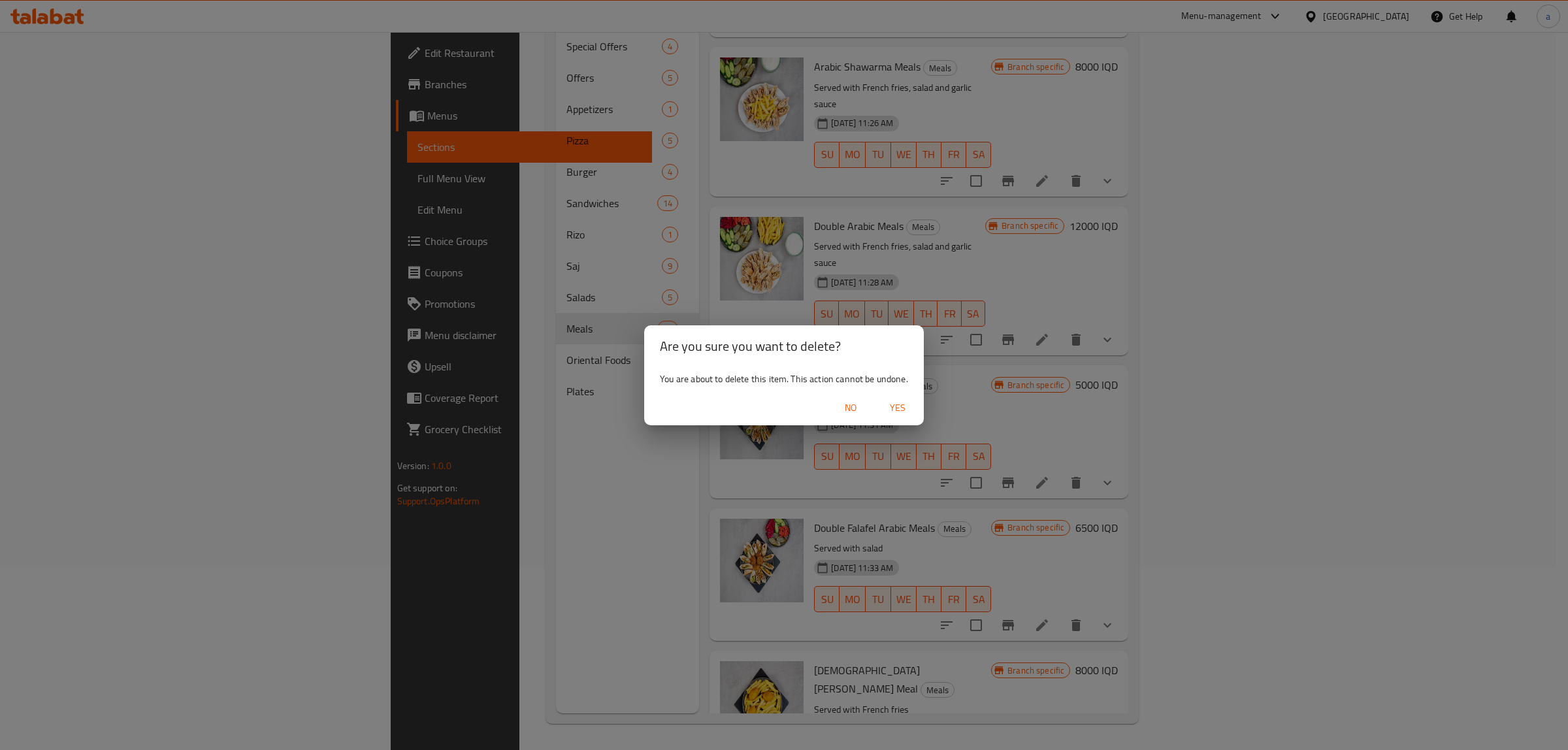
click at [896, 402] on span "Yes" at bounding box center [897, 408] width 31 height 16
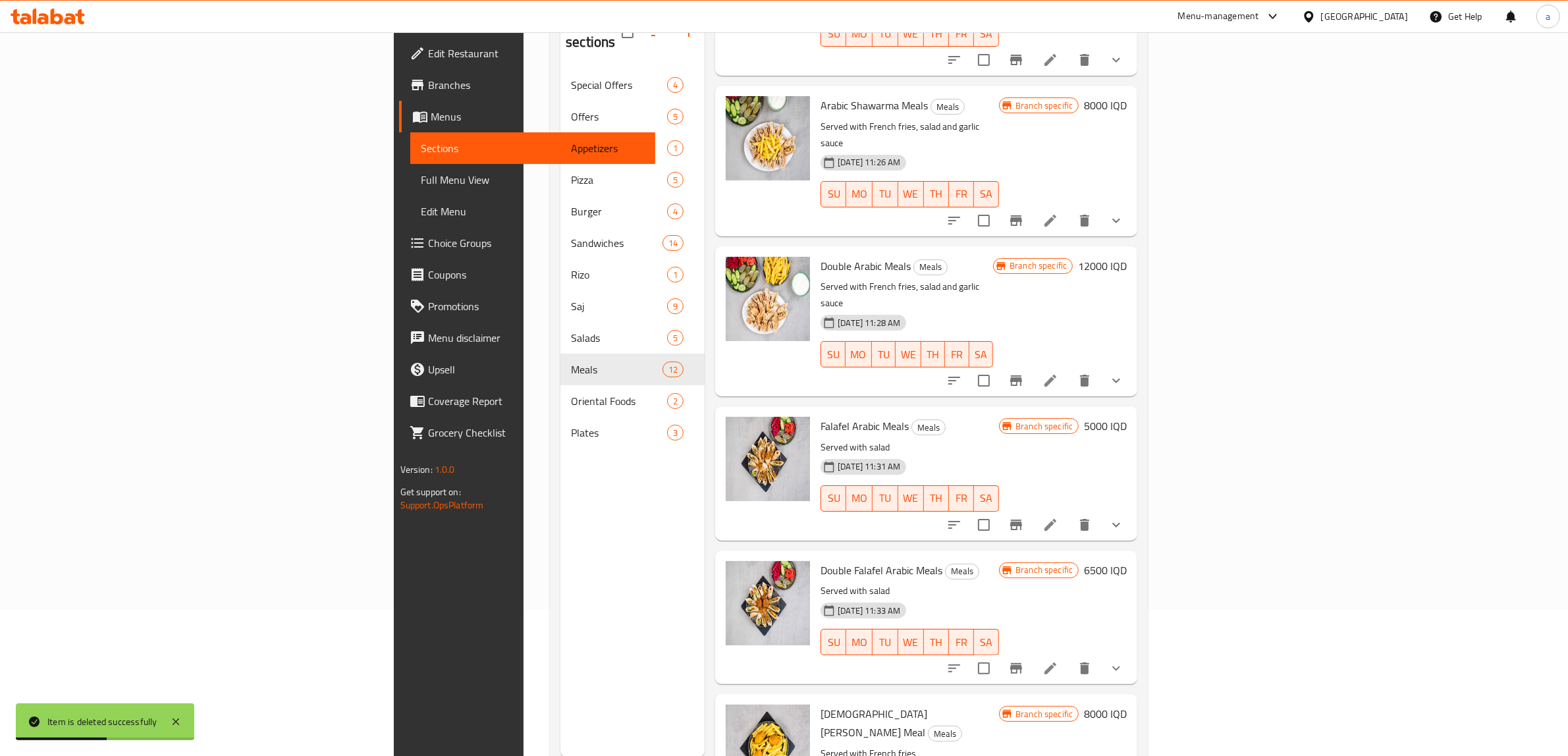
scroll to position [185, 0]
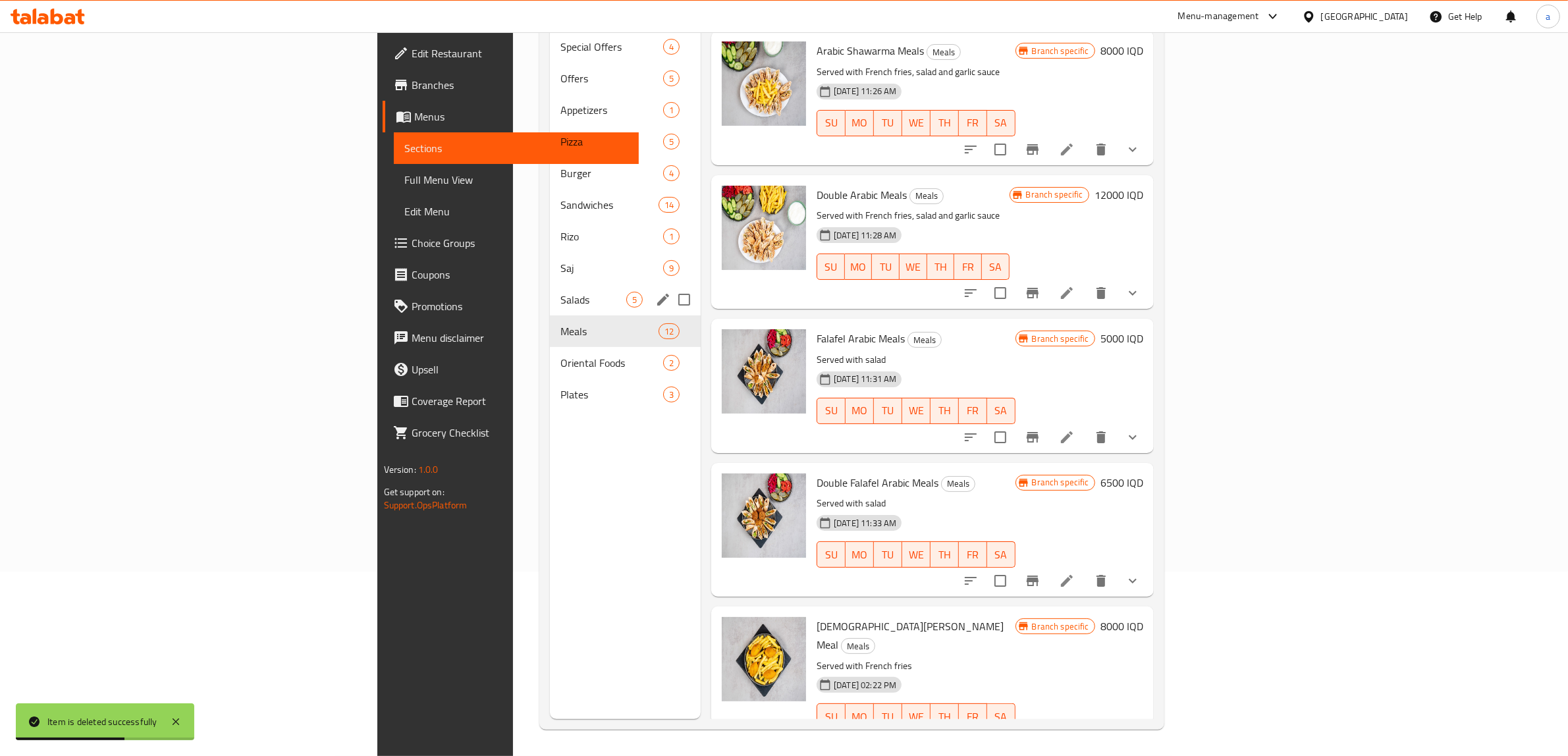
click at [550, 288] on div "Salads 5" at bounding box center [625, 300] width 151 height 31
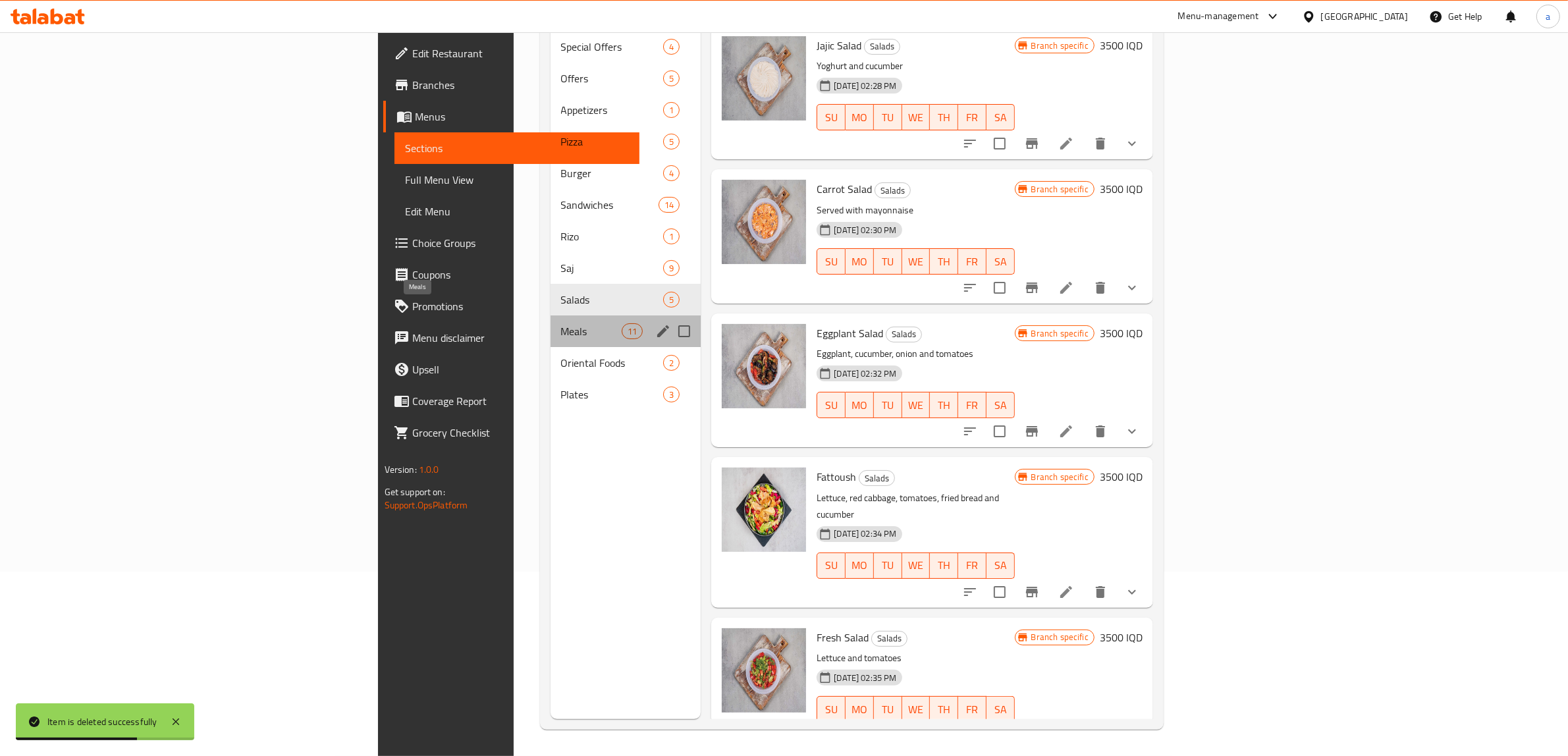
click at [561, 324] on span "Meals" at bounding box center [592, 332] width 61 height 16
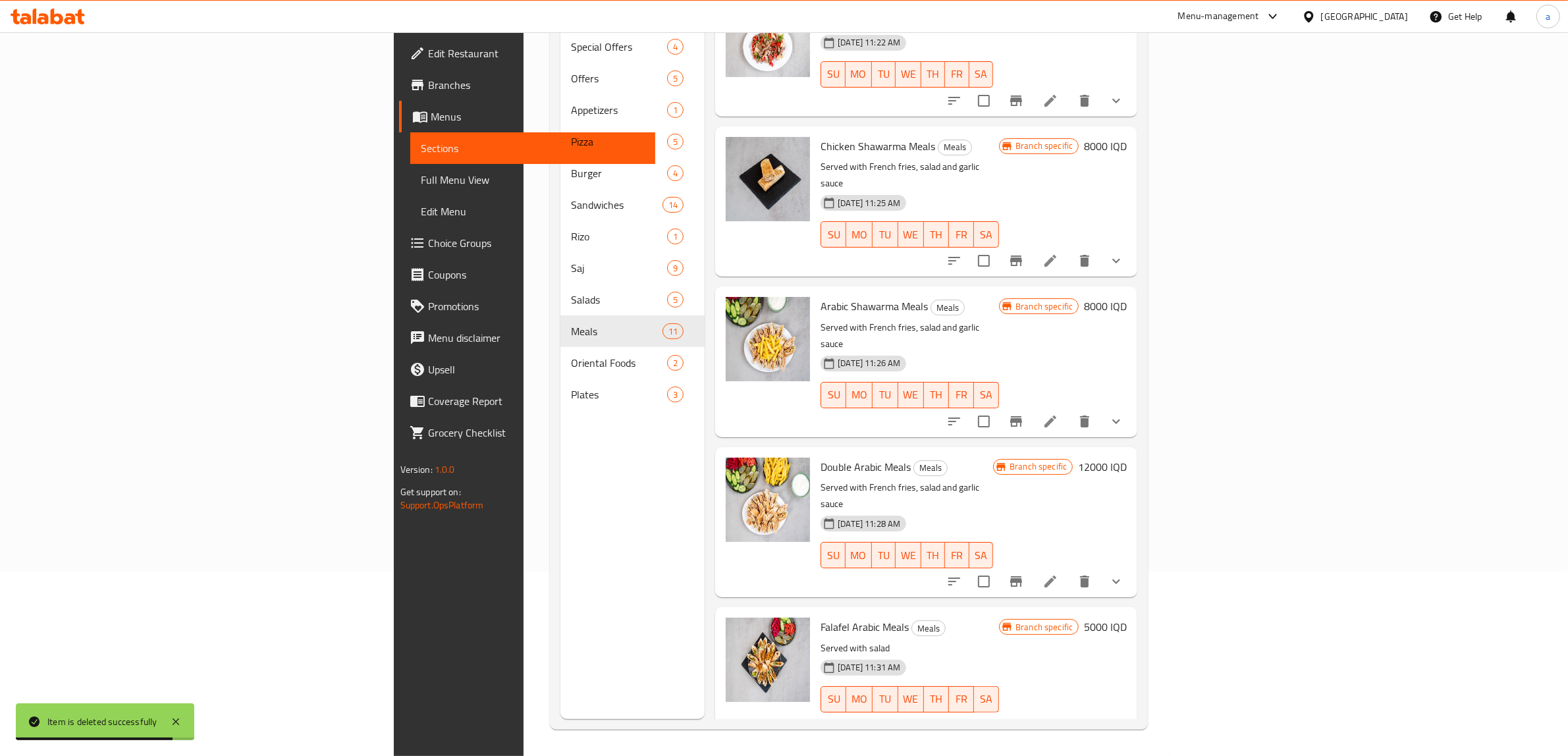
scroll to position [857, 0]
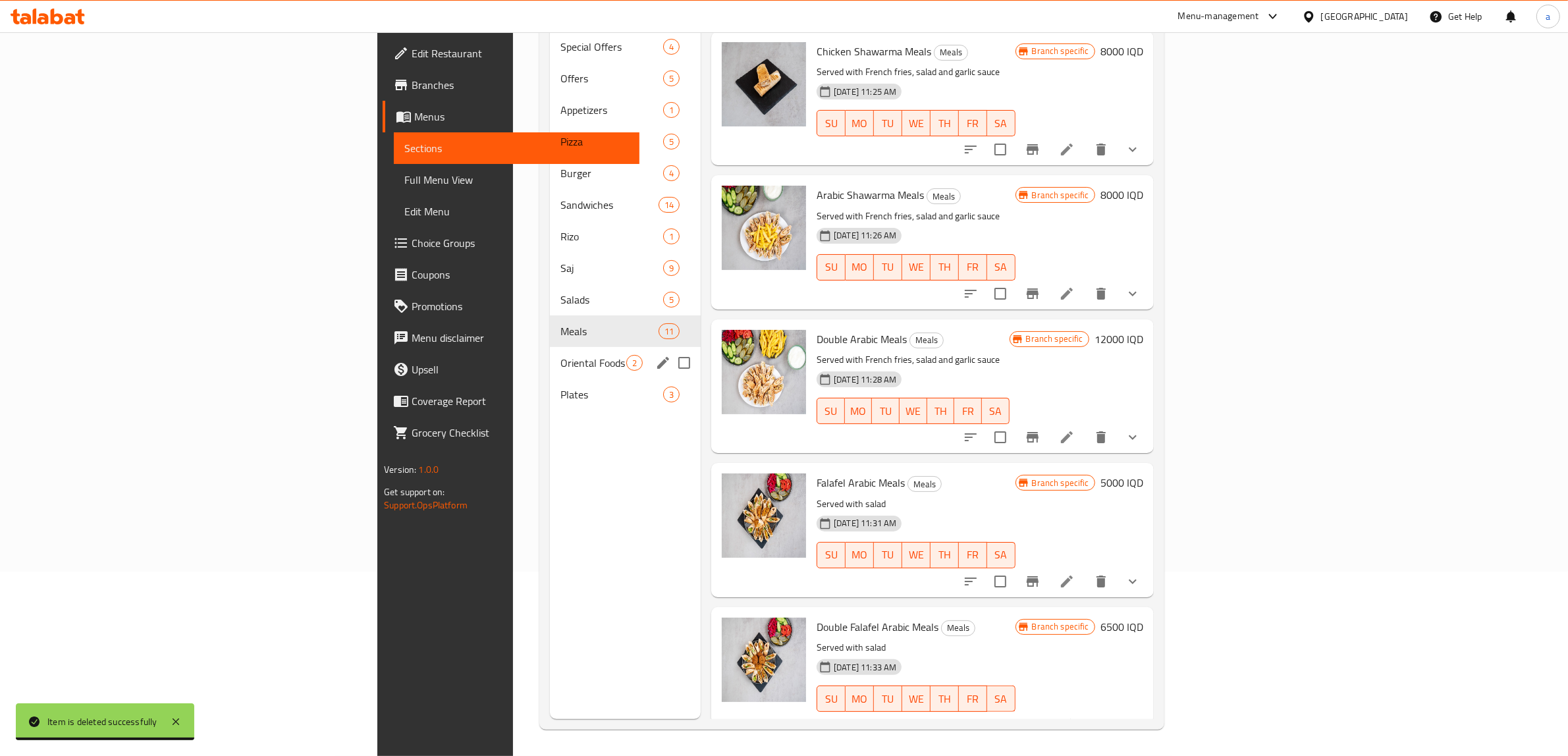
click at [560, 355] on span "Oriental Foods" at bounding box center [593, 363] width 66 height 16
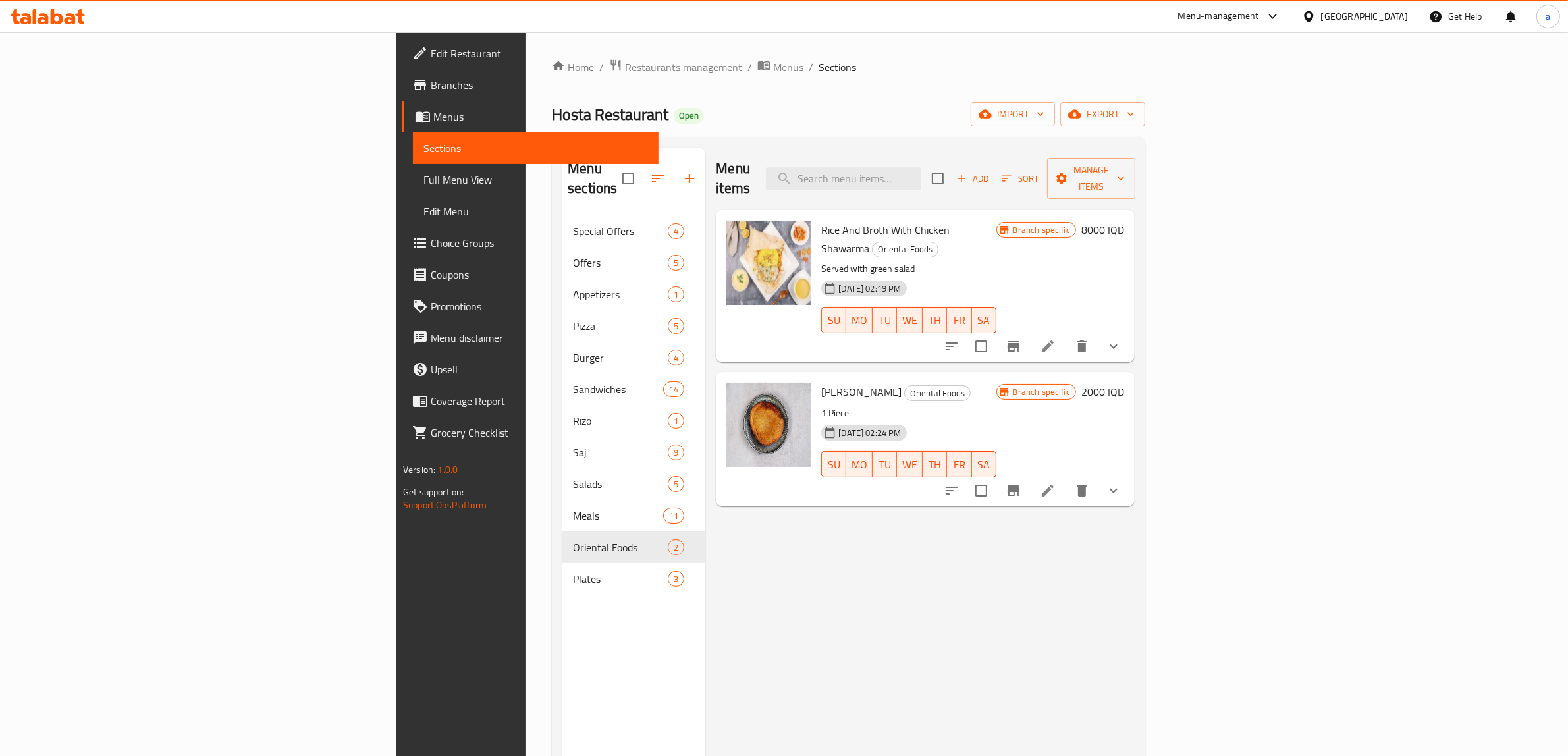
click at [1124, 221] on h6 "8000 IQD" at bounding box center [1102, 229] width 43 height 19
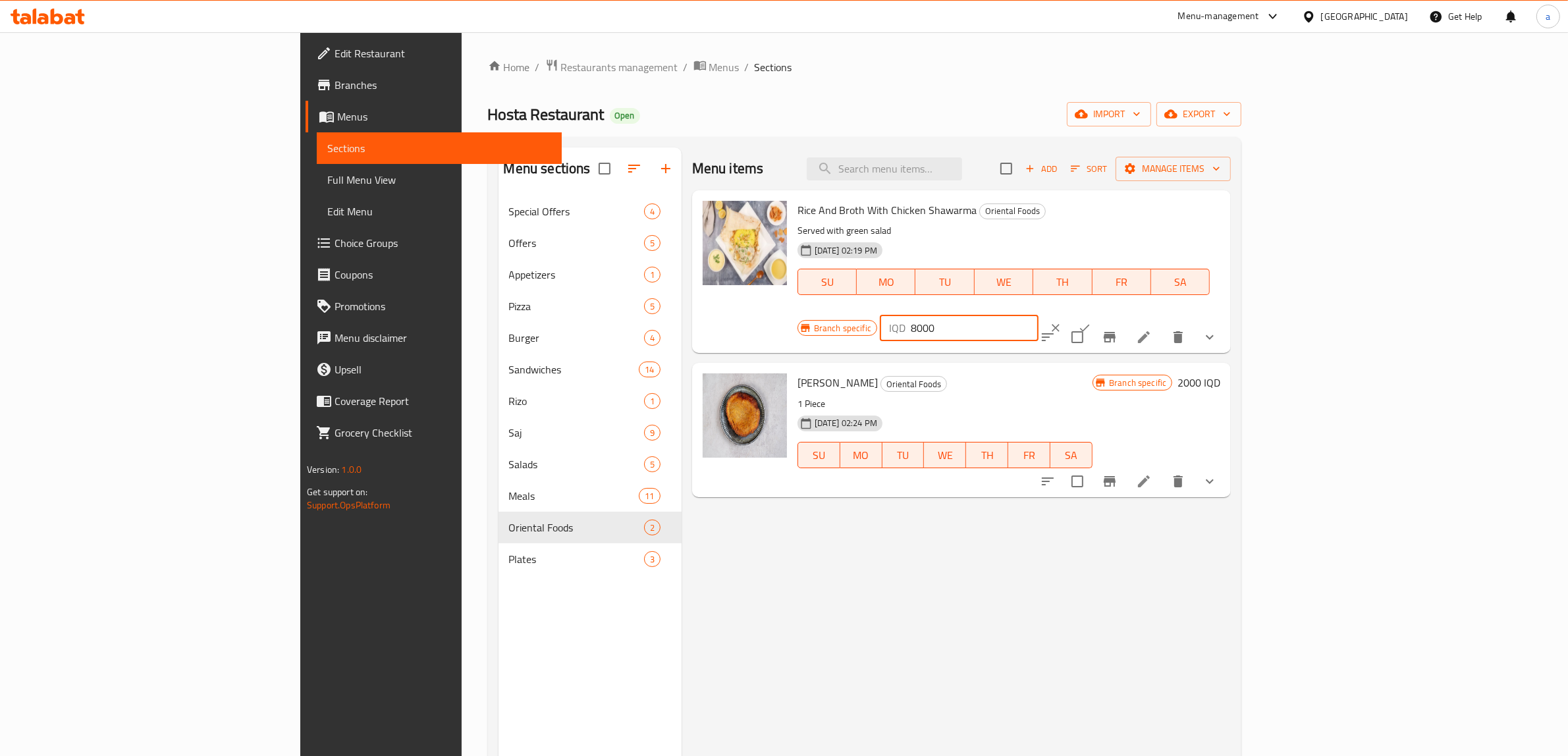
click at [1038, 315] on input "8000" at bounding box center [975, 328] width 128 height 27
paste input "10"
type input "10000"
click at [1091, 321] on icon "ok" at bounding box center [1084, 328] width 13 height 13
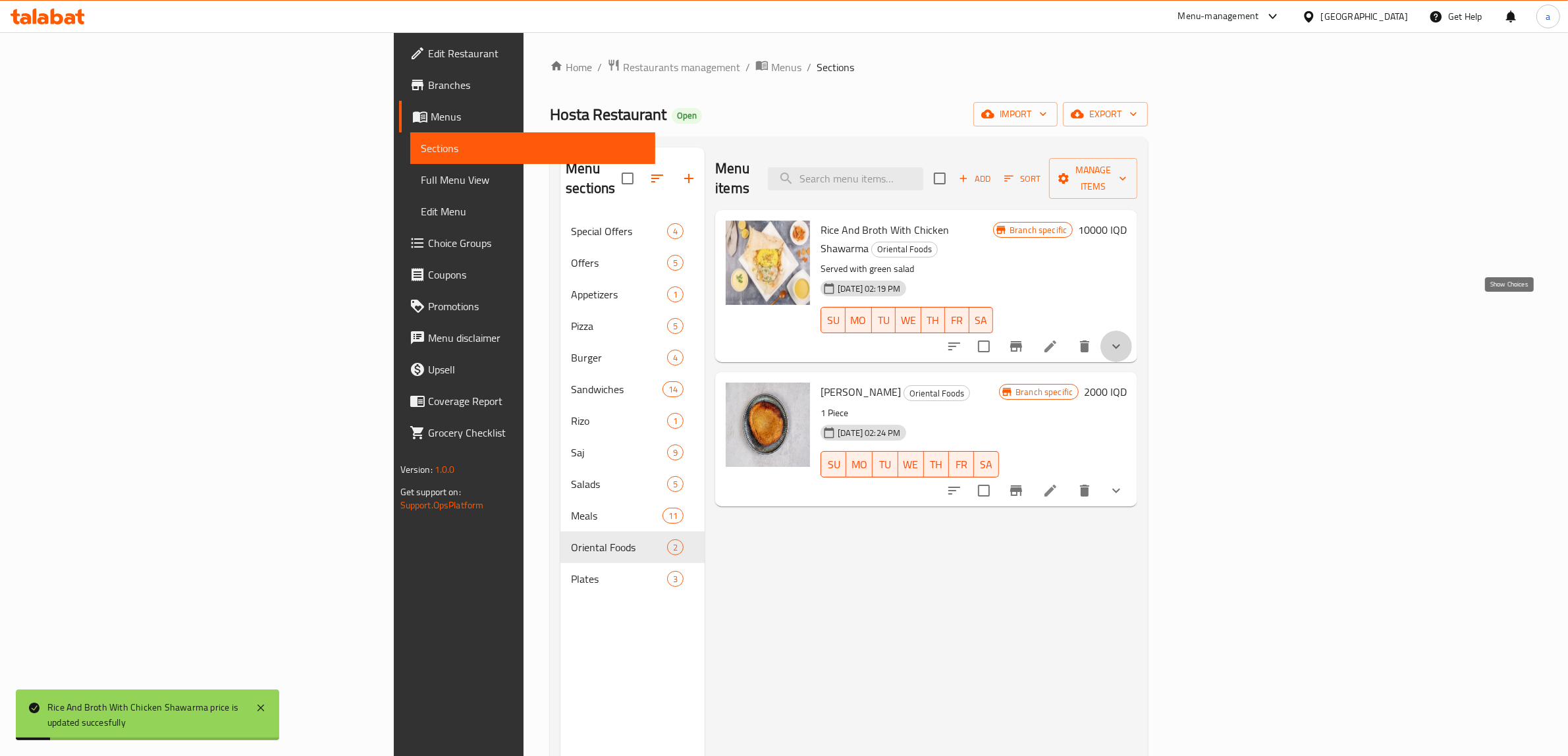
click at [1124, 339] on icon "show more" at bounding box center [1116, 347] width 16 height 16
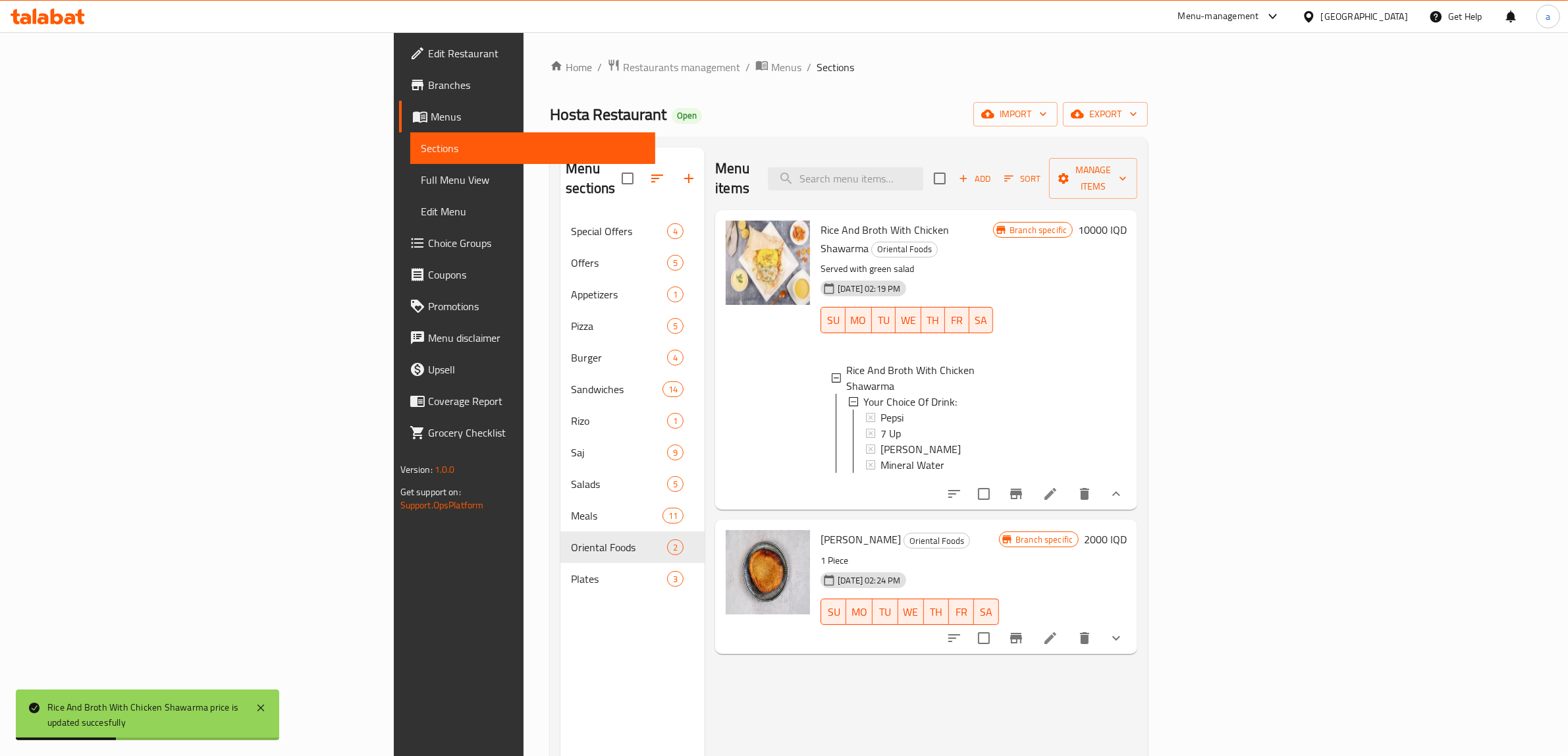
click at [1132, 478] on button "show more" at bounding box center [1116, 494] width 31 height 31
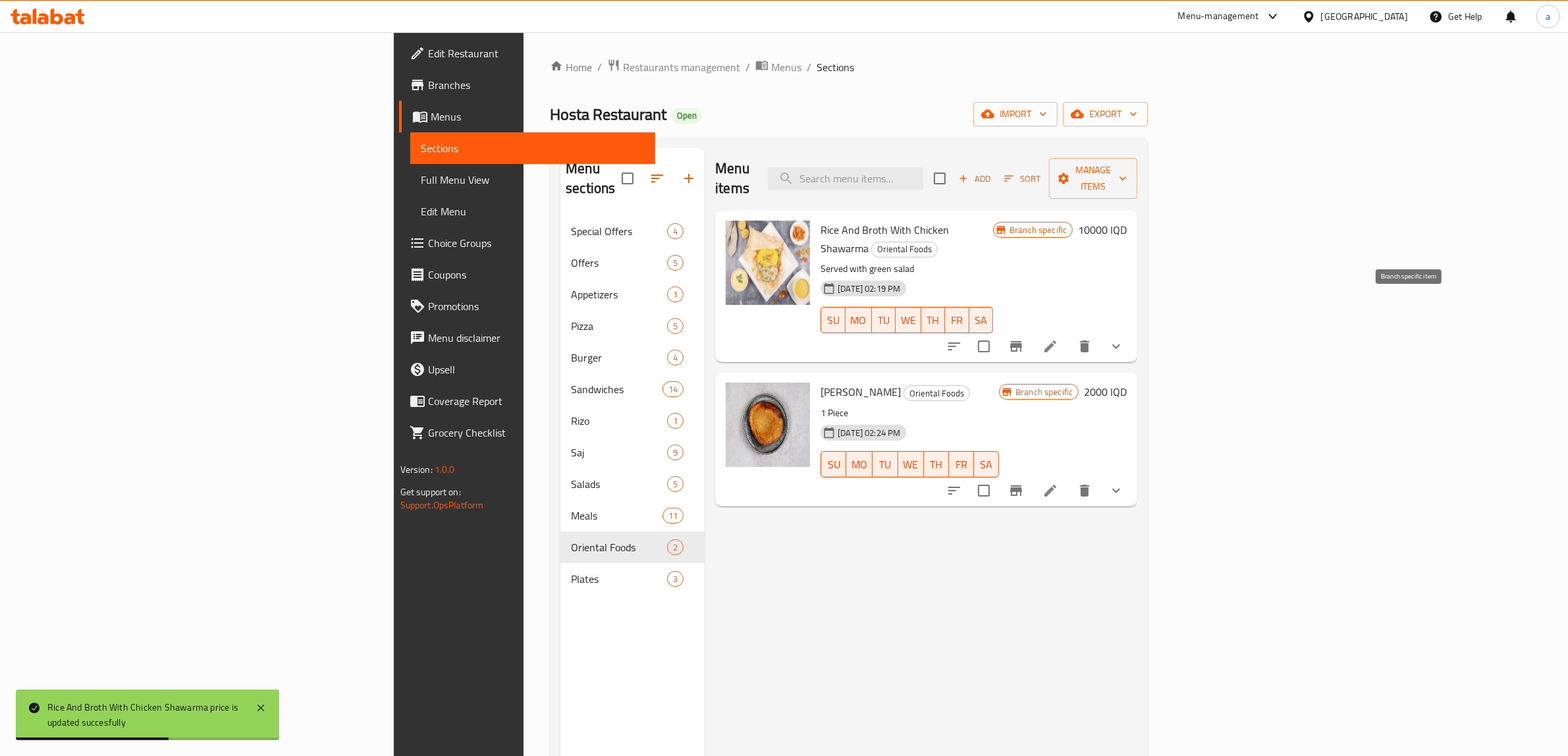
click at [1024, 339] on icon "Branch-specific-item" at bounding box center [1017, 347] width 16 height 16
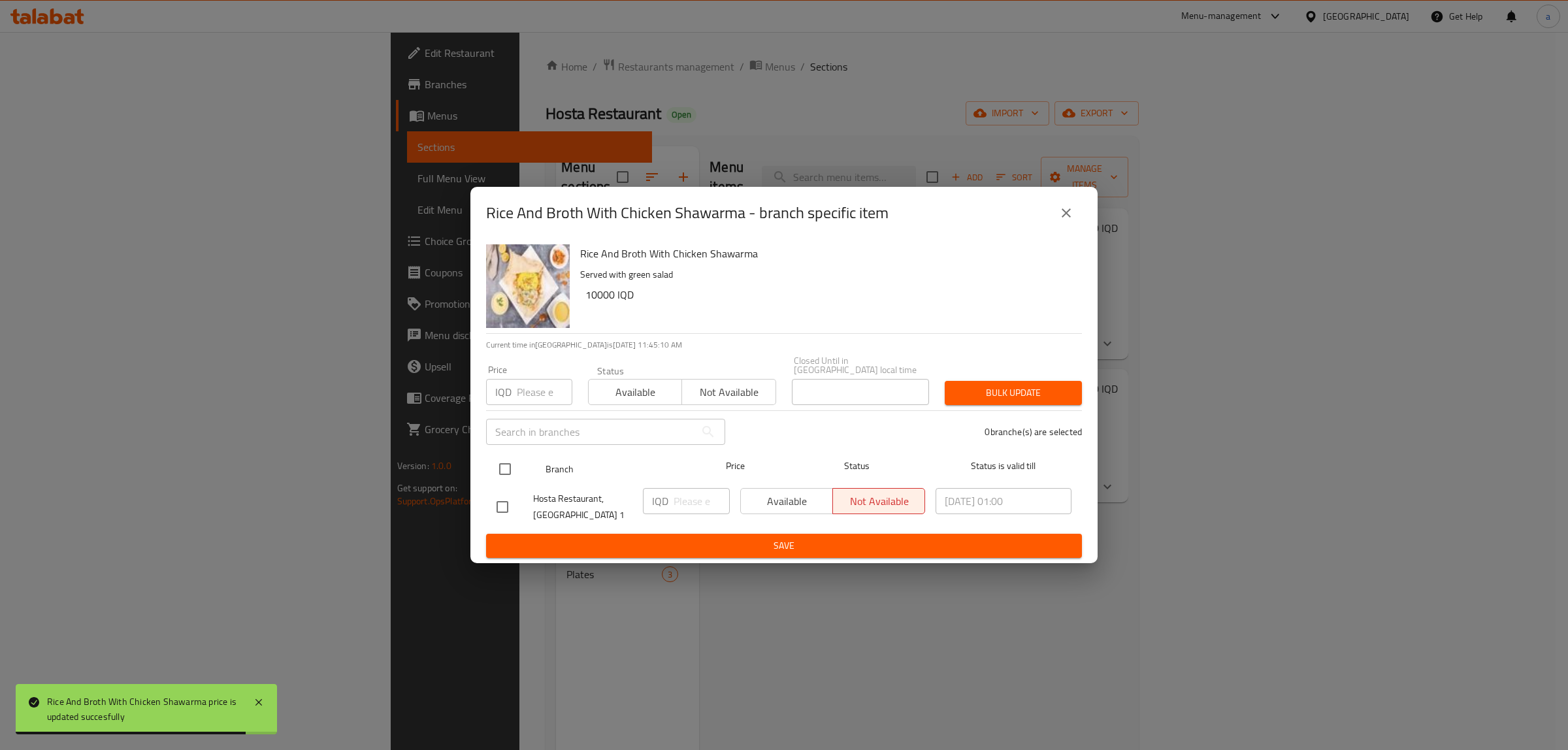
click at [506, 469] on input "checkbox" at bounding box center [505, 469] width 27 height 27
checkbox input "true"
click at [694, 494] on input "number" at bounding box center [702, 501] width 56 height 26
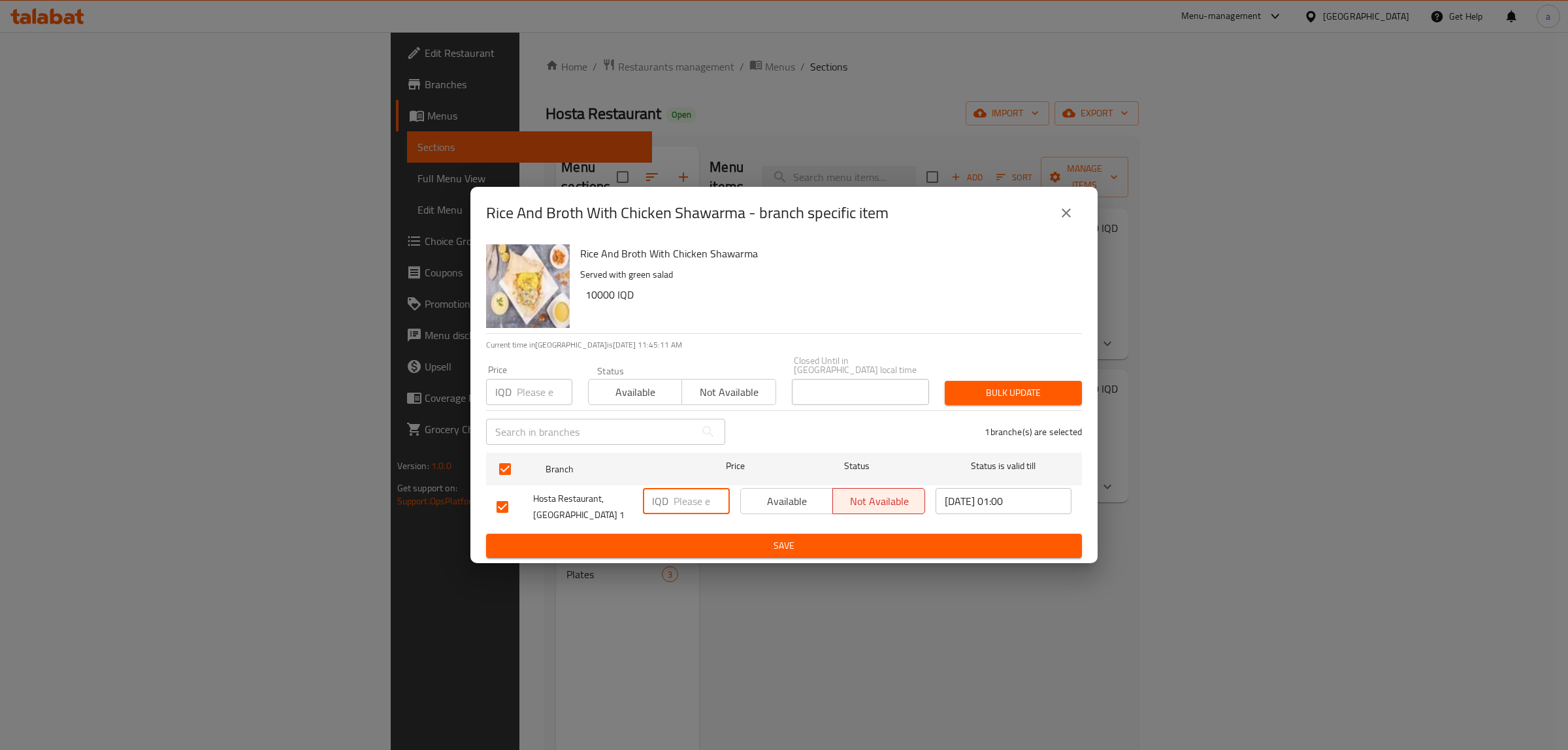
paste input "10000"
type input "10000"
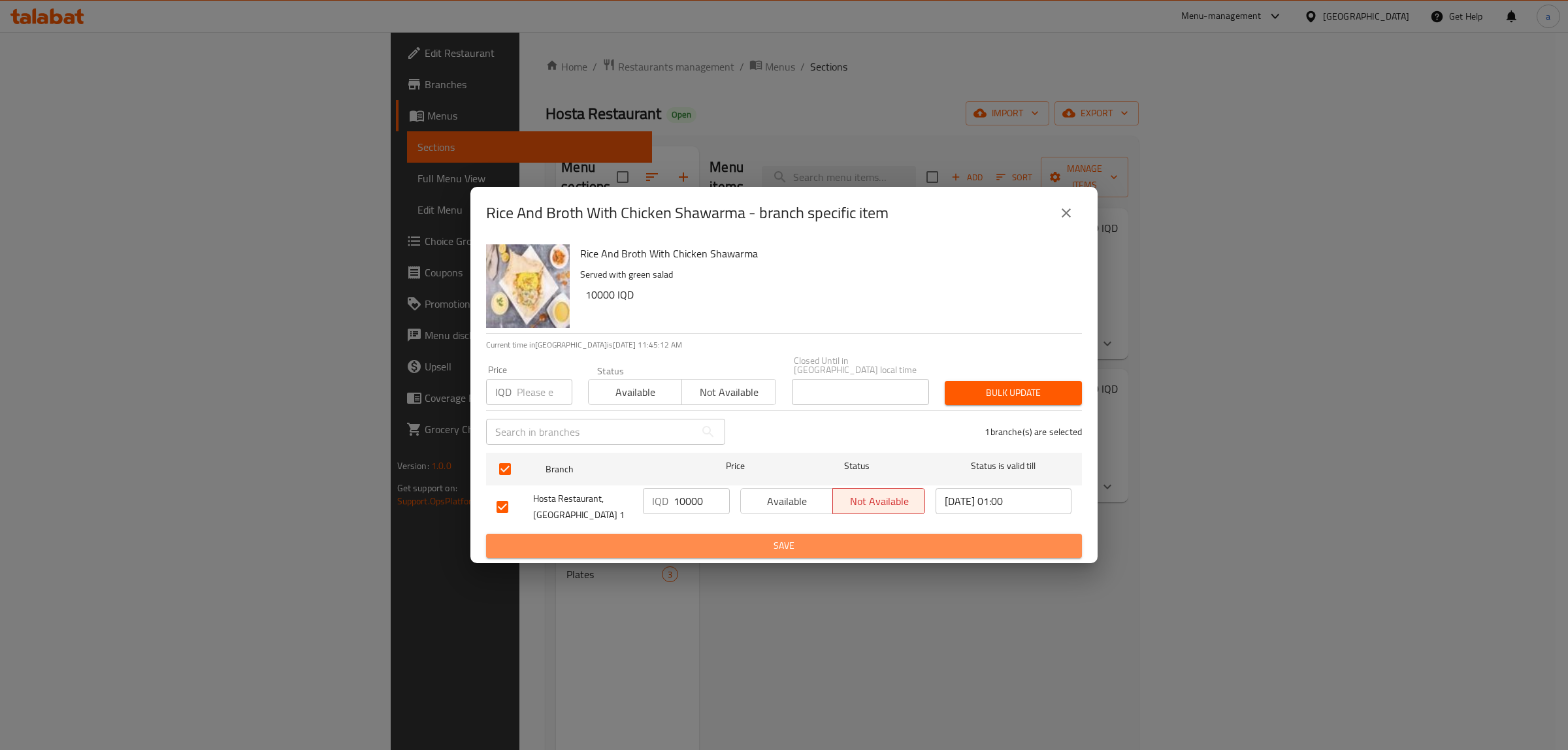
click at [723, 538] on span "Save" at bounding box center [784, 546] width 575 height 16
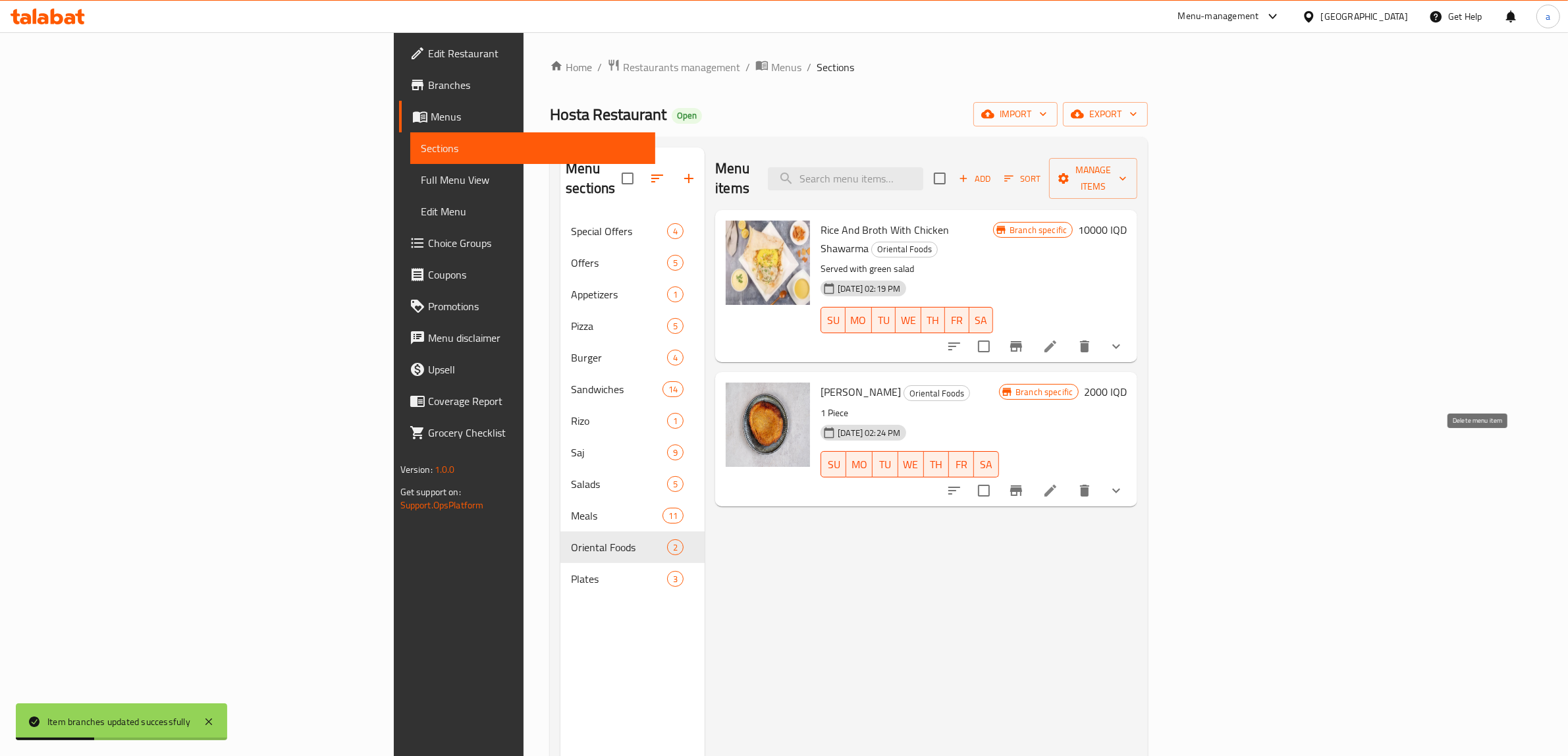
click at [1100, 475] on button "delete" at bounding box center [1084, 490] width 31 height 31
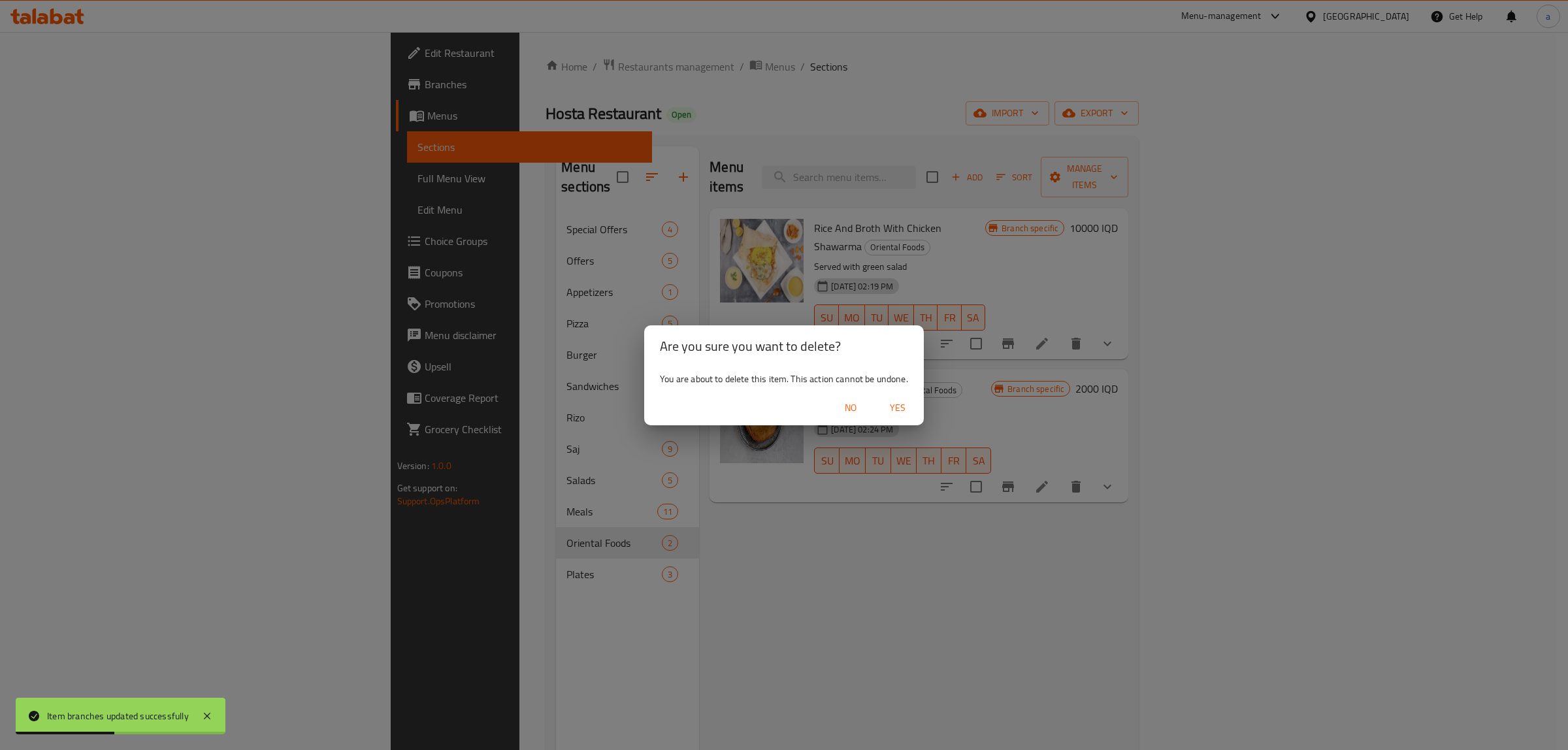
click at [903, 405] on span "Yes" at bounding box center [897, 408] width 31 height 16
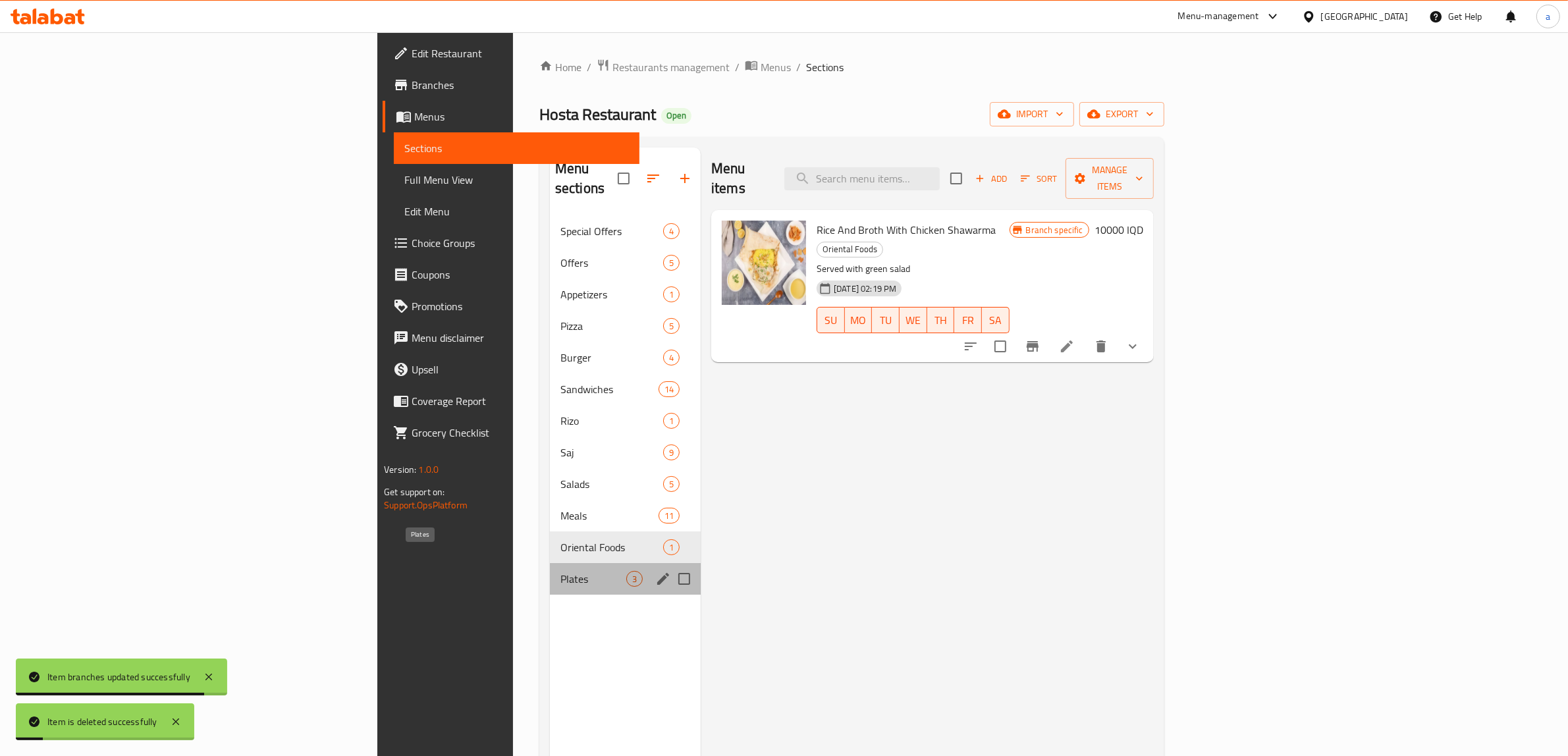
click at [560, 571] on span "Plates" at bounding box center [593, 579] width 66 height 16
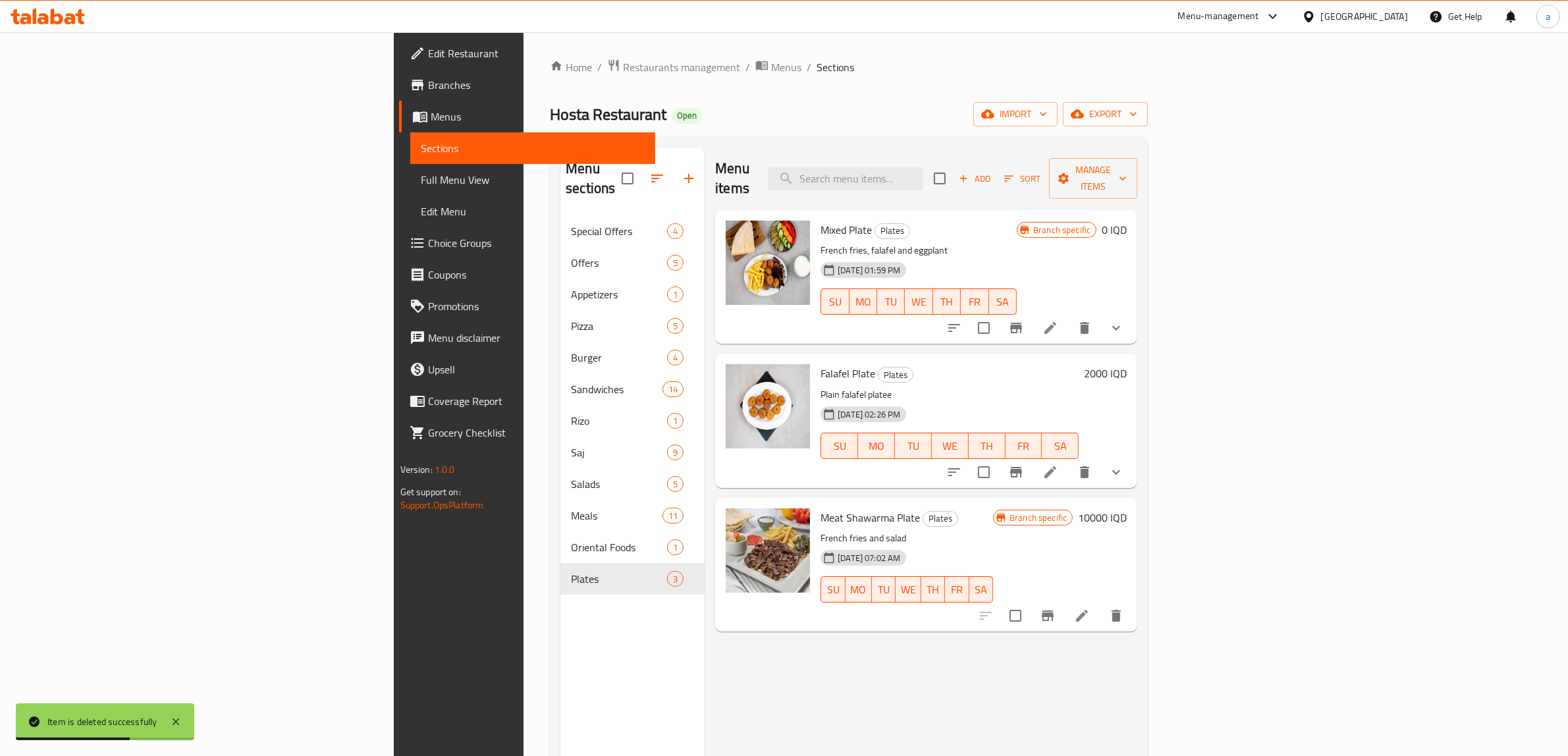
click at [1124, 320] on icon "show more" at bounding box center [1116, 328] width 16 height 16
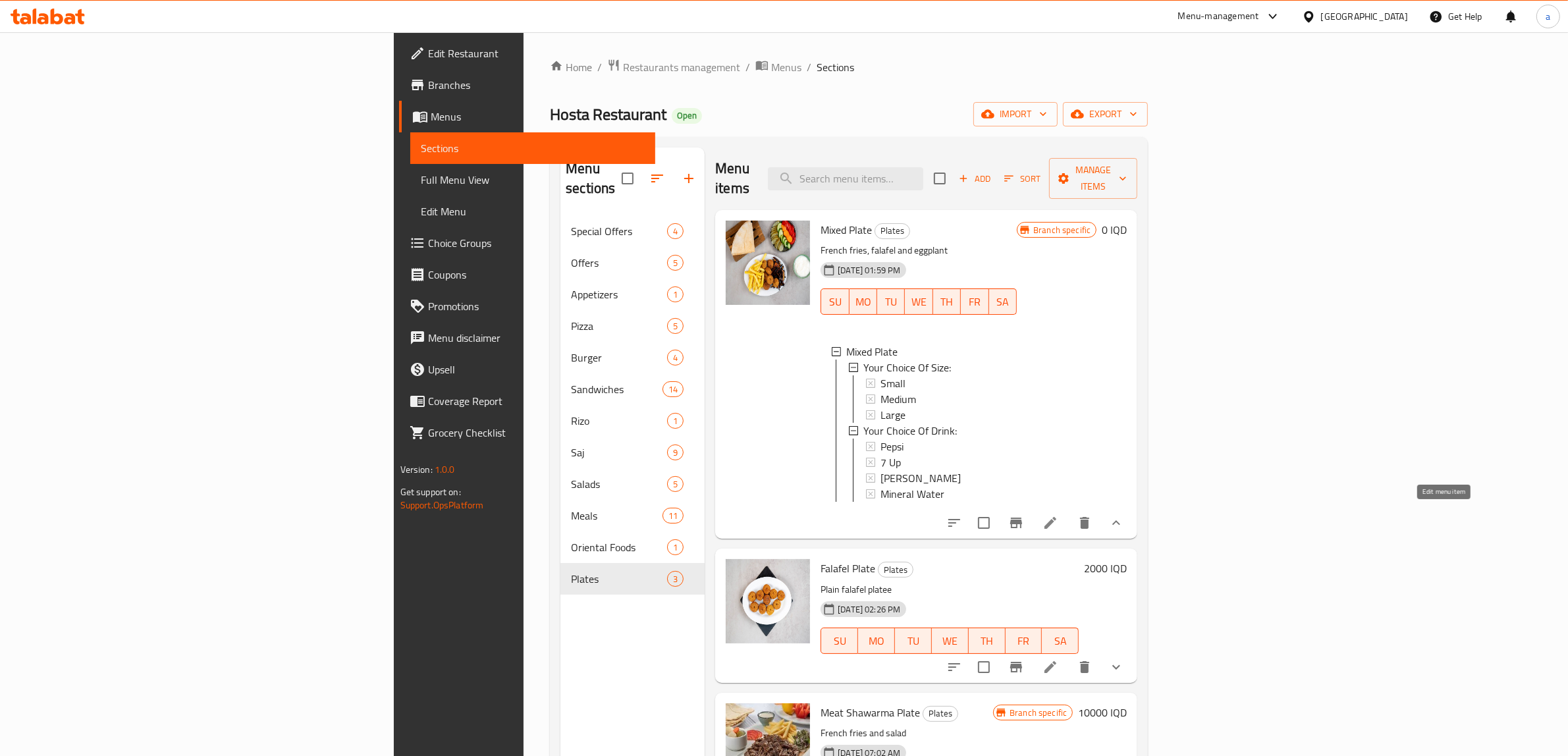
click at [1056, 521] on icon at bounding box center [1050, 523] width 12 height 12
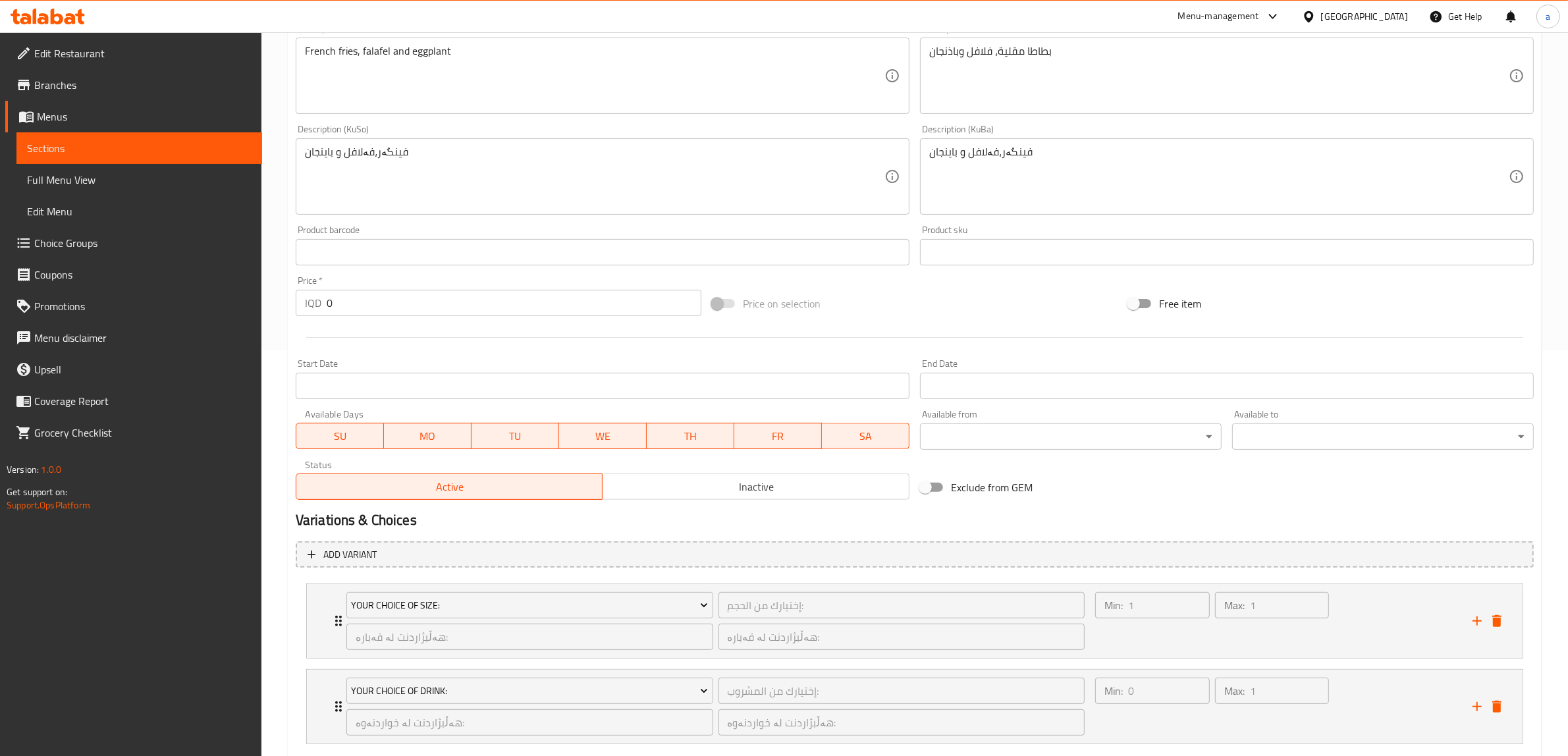
scroll to position [484, 0]
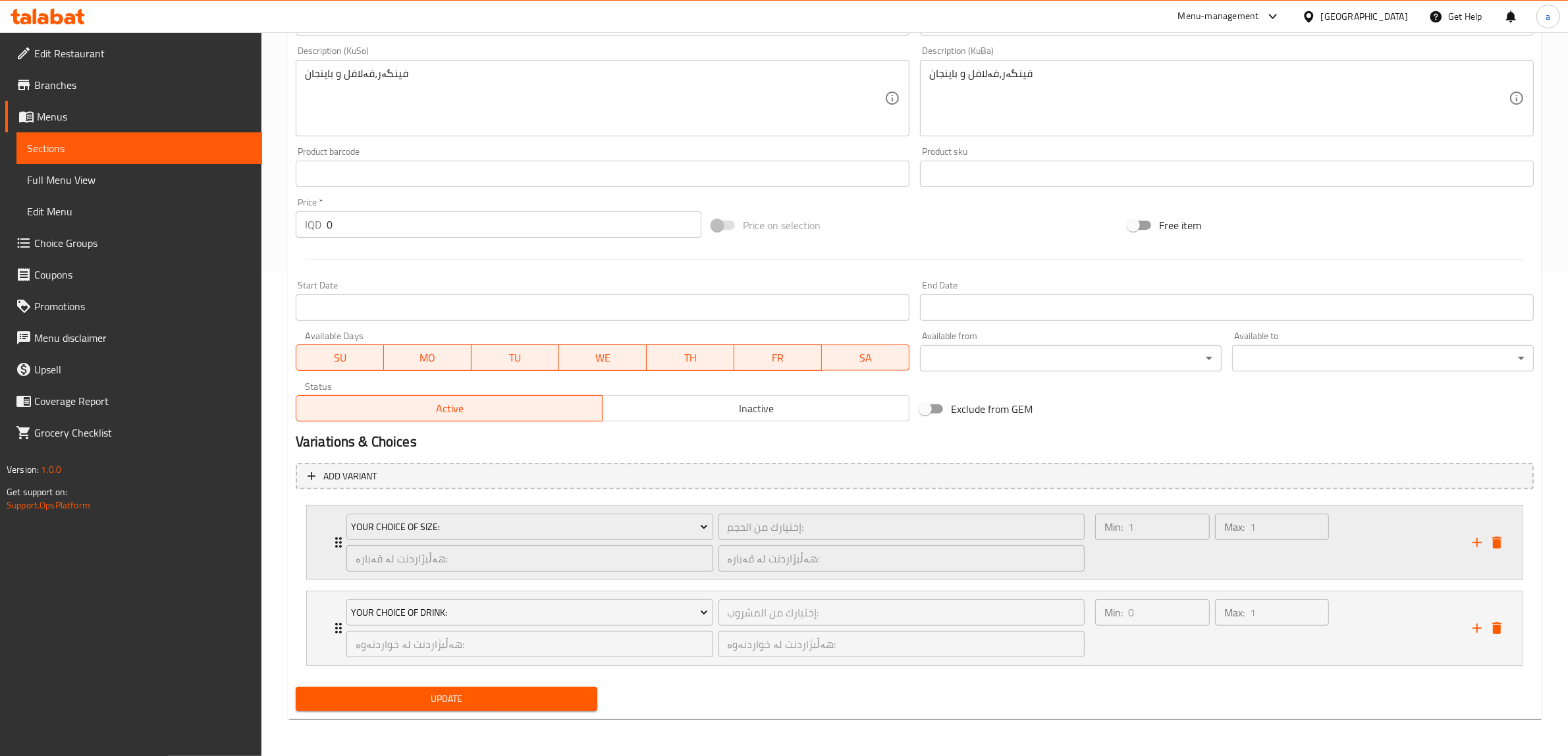
click at [333, 551] on div "Your Choice Of Size: إختيارك من الحجم: ​ هەڵبژاردنت لە قەبارە: ​ هەڵبژاردنت لە …" at bounding box center [918, 543] width 1176 height 74
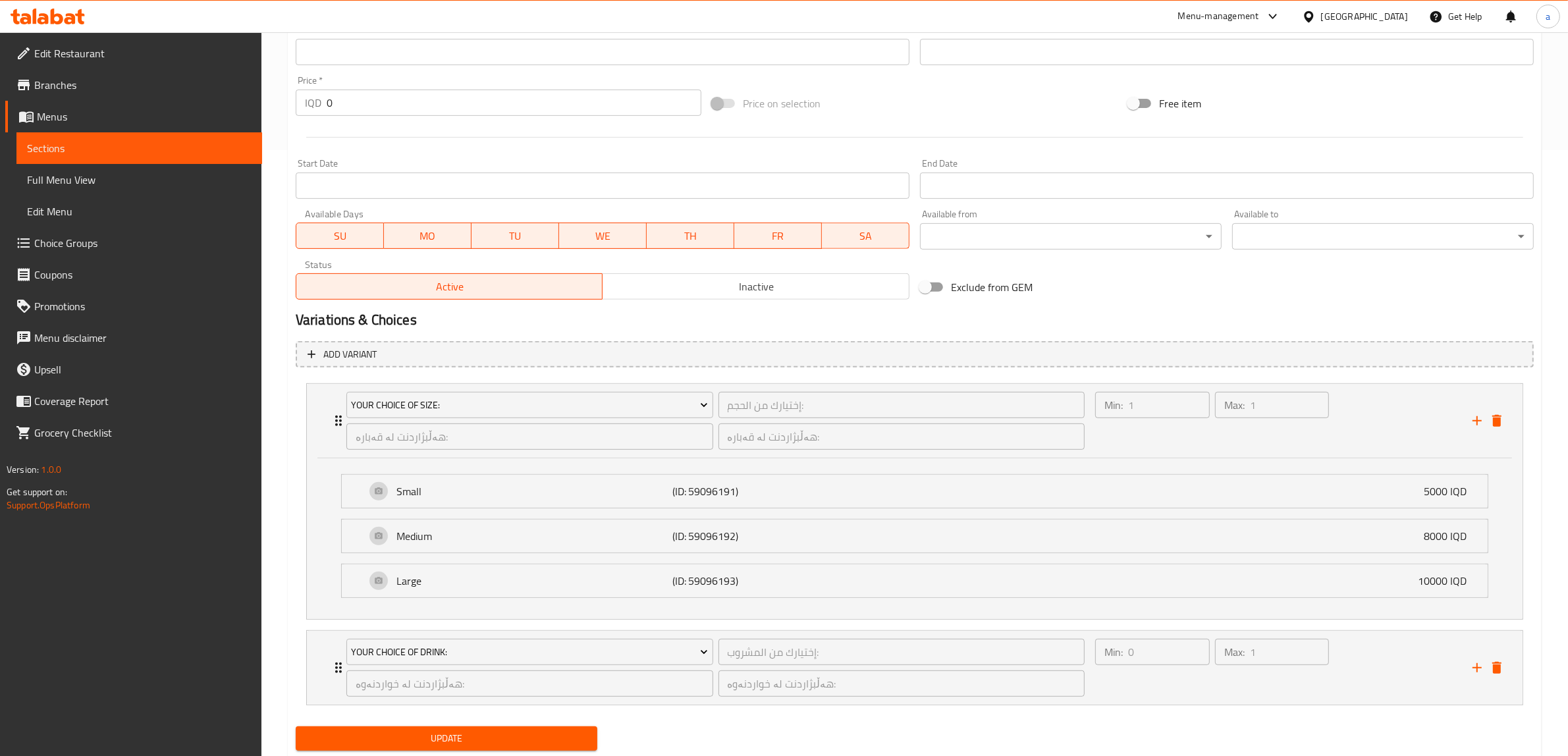
scroll to position [647, 0]
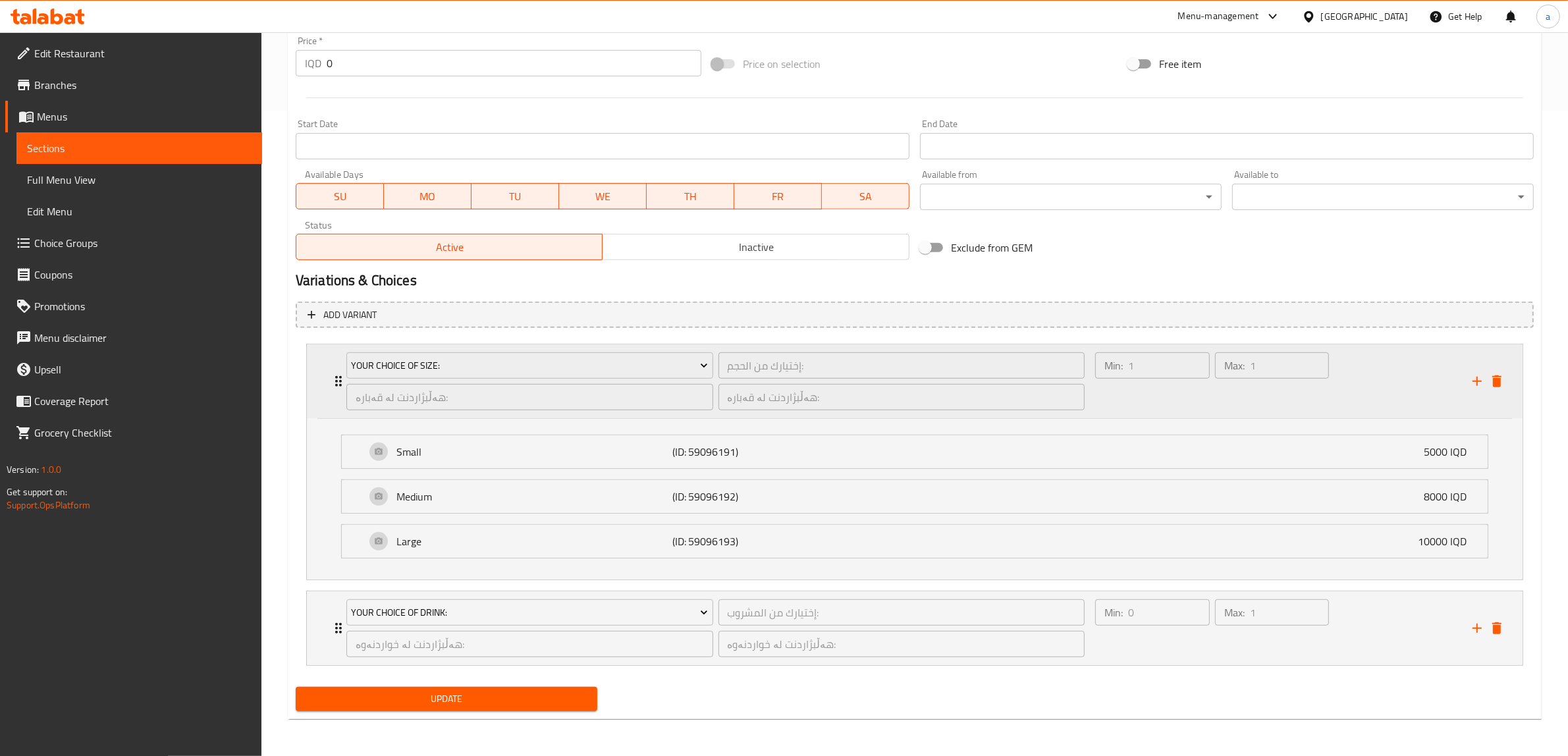
click at [331, 375] on icon "Expand" at bounding box center [339, 382] width 16 height 16
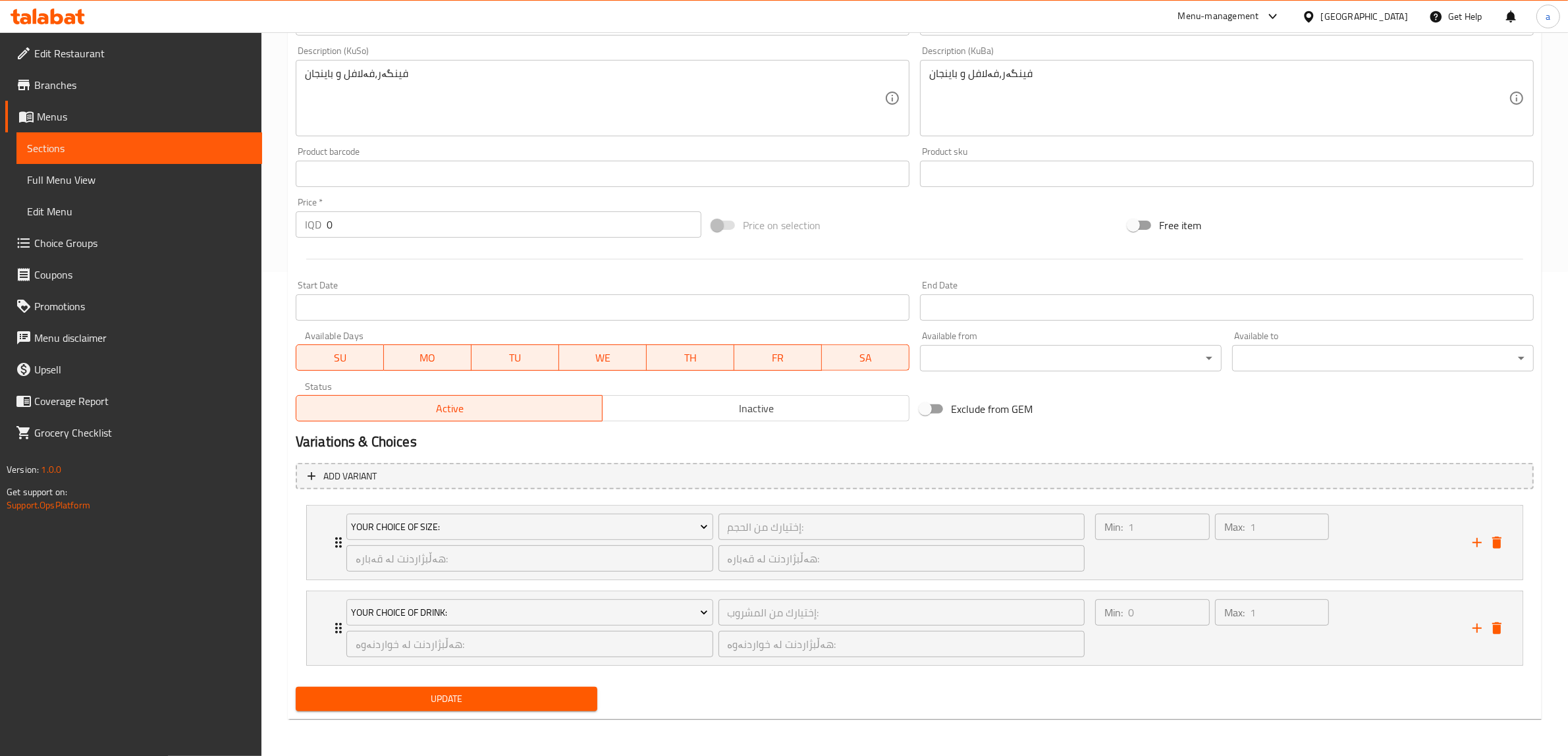
scroll to position [0, 0]
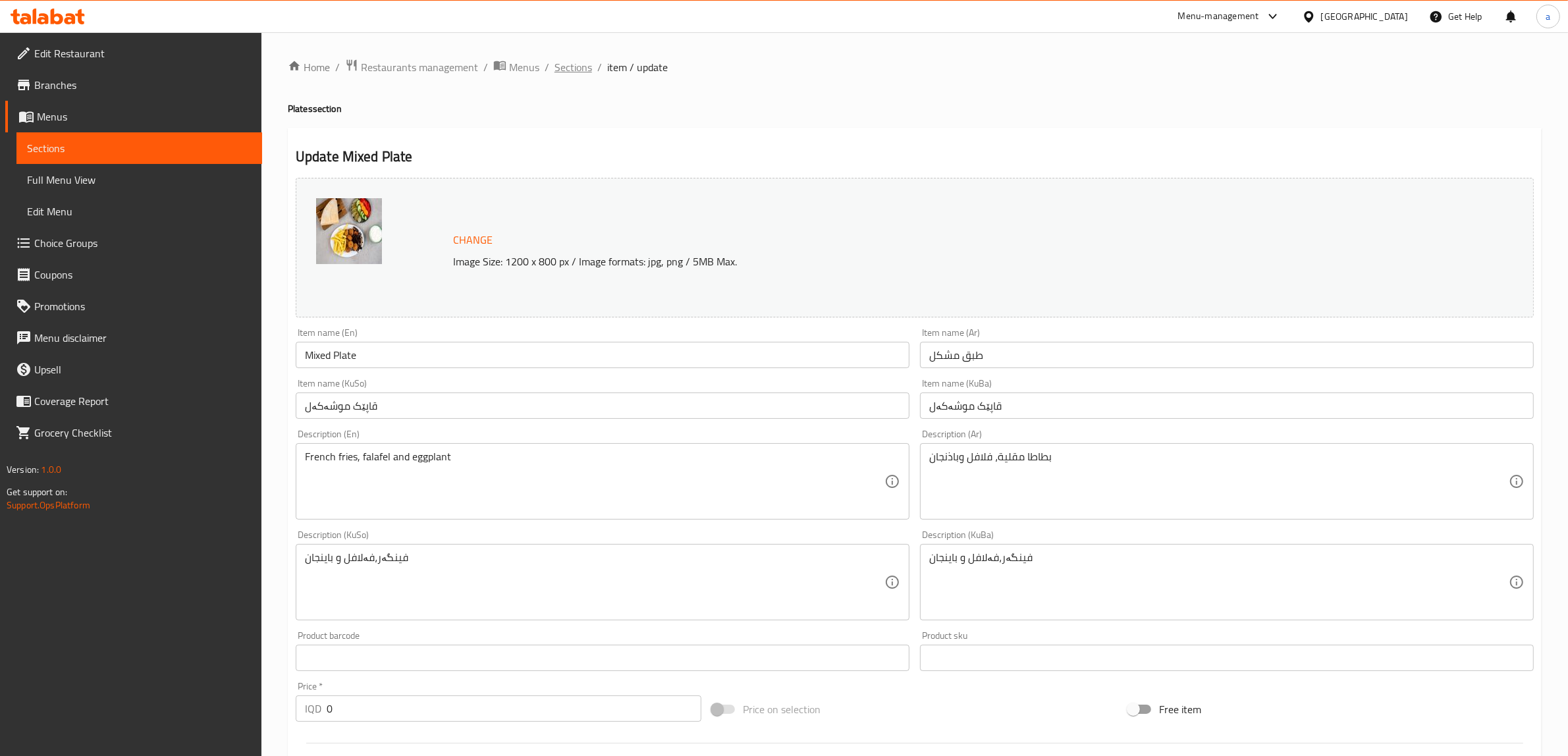
click at [571, 67] on span "Sections" at bounding box center [573, 68] width 38 height 16
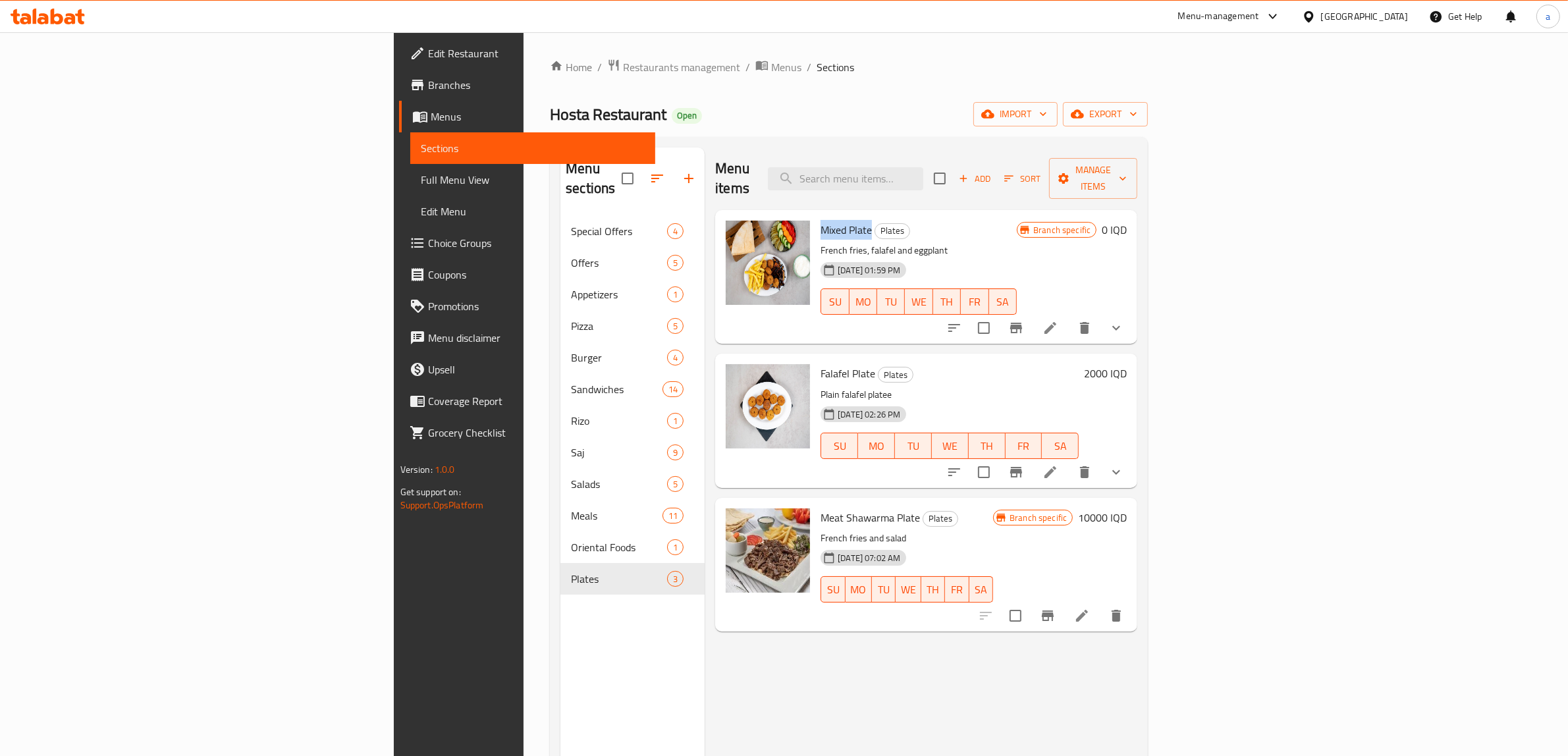
drag, startPoint x: 723, startPoint y: 209, endPoint x: 772, endPoint y: 212, distance: 49.1
click at [820, 220] on span "Mixed Plate" at bounding box center [846, 229] width 52 height 20
copy span "Mixed Plate"
click at [863, 664] on div "Menu items Add Sort Manage items Mixed Plate Plates French fries, falafel and e…" at bounding box center [921, 525] width 433 height 756
click at [1132, 456] on button "show more" at bounding box center [1116, 472] width 31 height 31
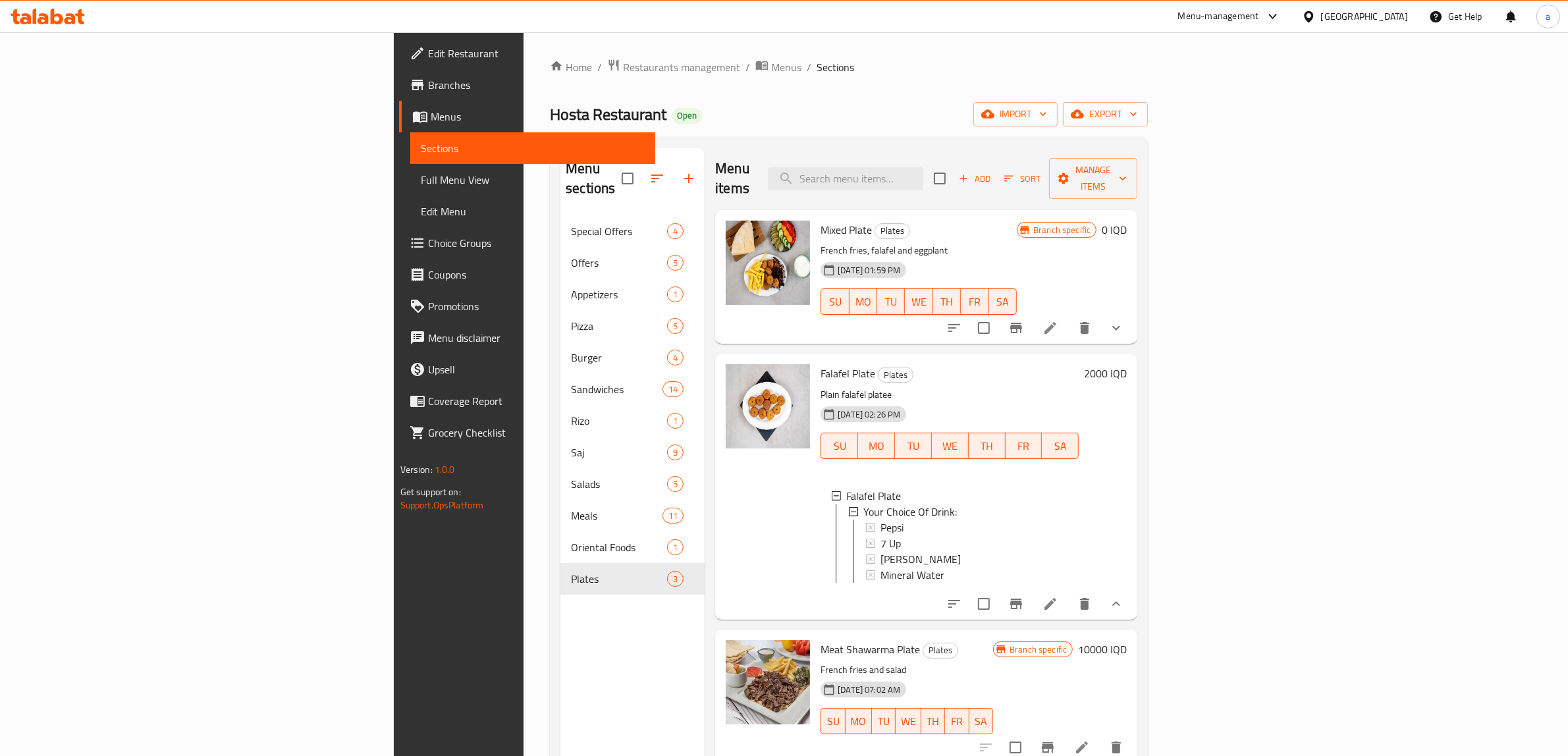
click at [1127, 364] on h6 "2000 IQD" at bounding box center [1105, 373] width 43 height 19
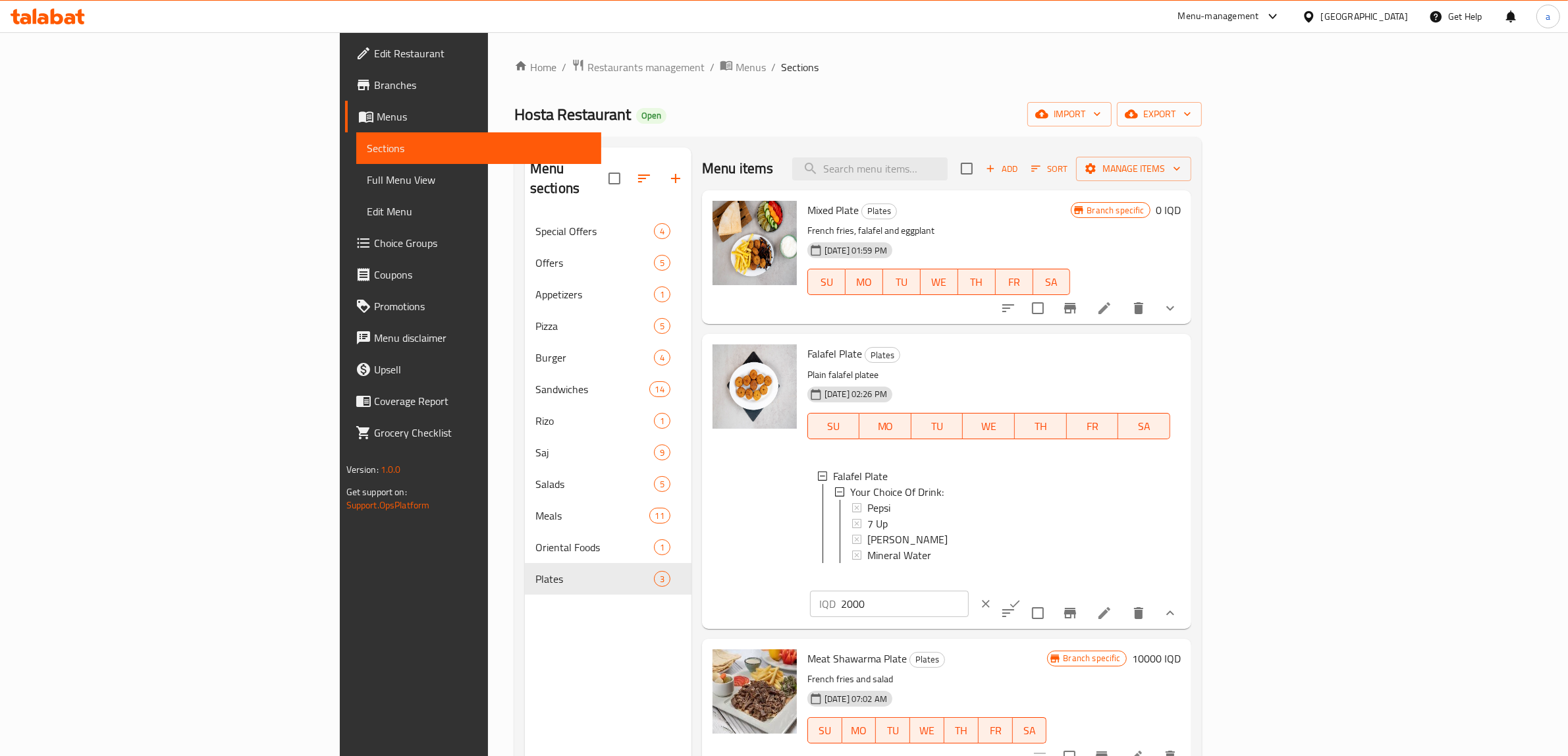
click at [969, 591] on input "2000" at bounding box center [905, 604] width 128 height 27
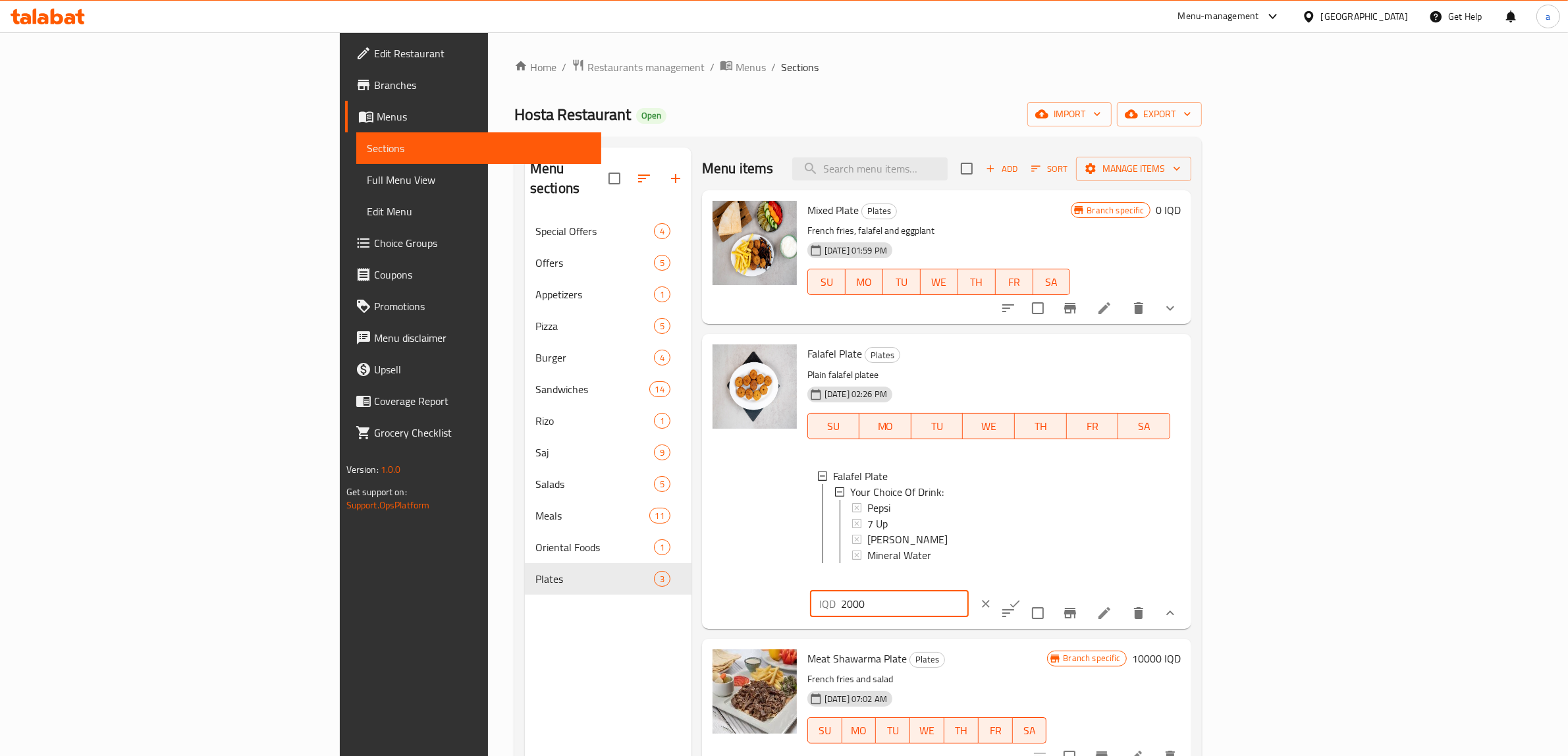
paste input "3"
type input "3000"
click at [1021, 597] on icon "ok" at bounding box center [1015, 604] width 13 height 13
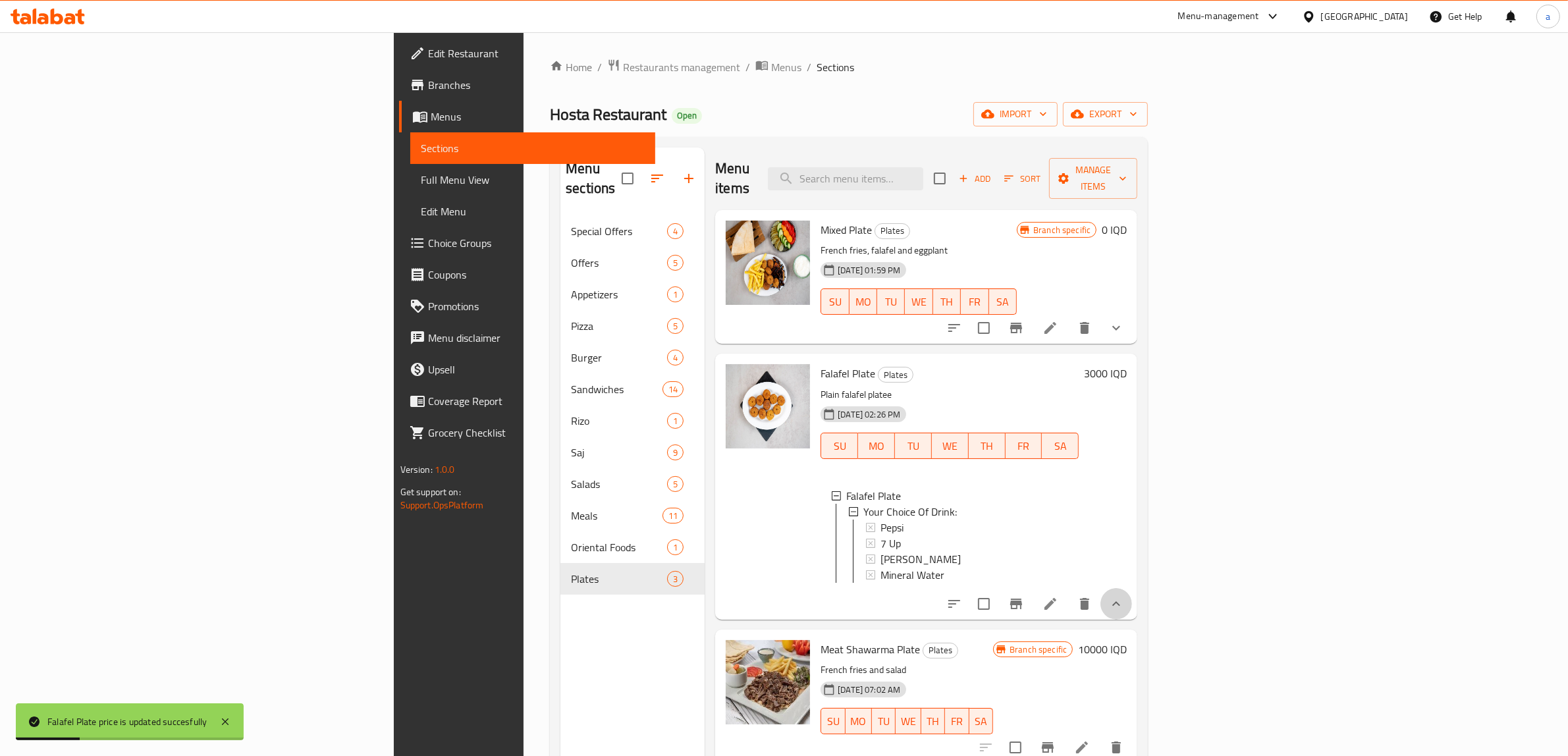
click at [1132, 597] on button "show more" at bounding box center [1116, 604] width 31 height 31
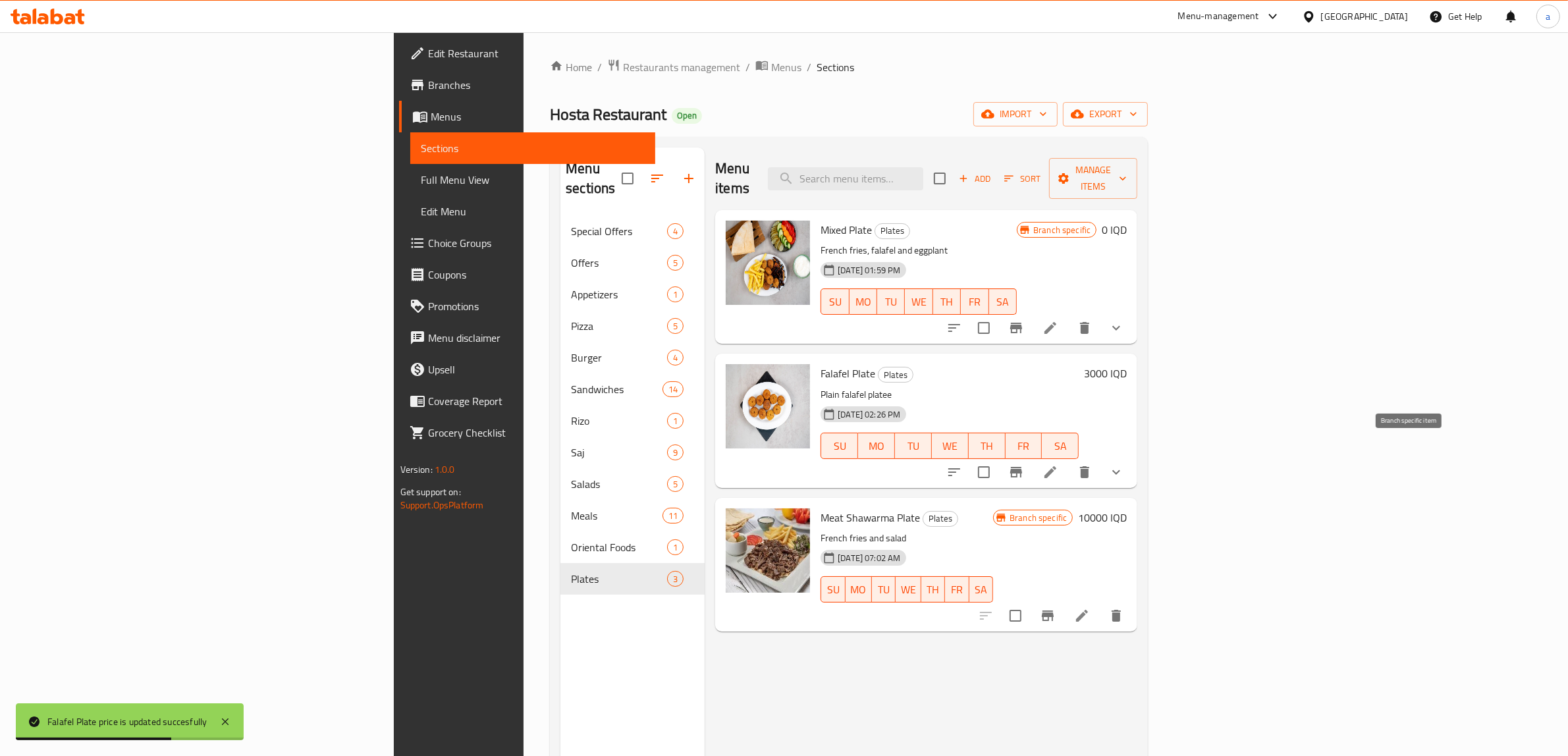
click at [1022, 467] on icon "Branch-specific-item" at bounding box center [1016, 472] width 12 height 10
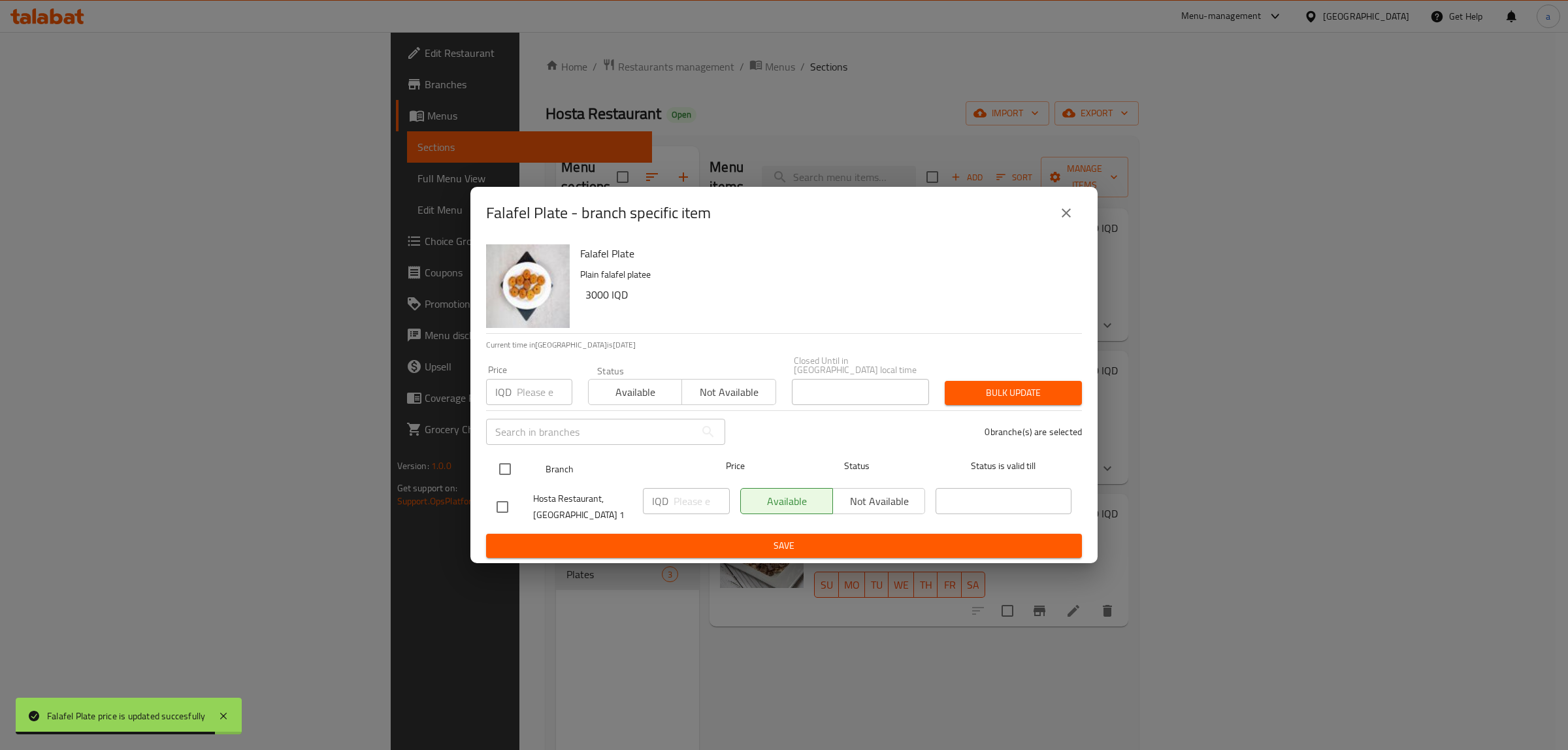
click at [494, 462] on input "checkbox" at bounding box center [505, 469] width 27 height 27
checkbox input "true"
click at [683, 497] on input "number" at bounding box center [702, 501] width 56 height 26
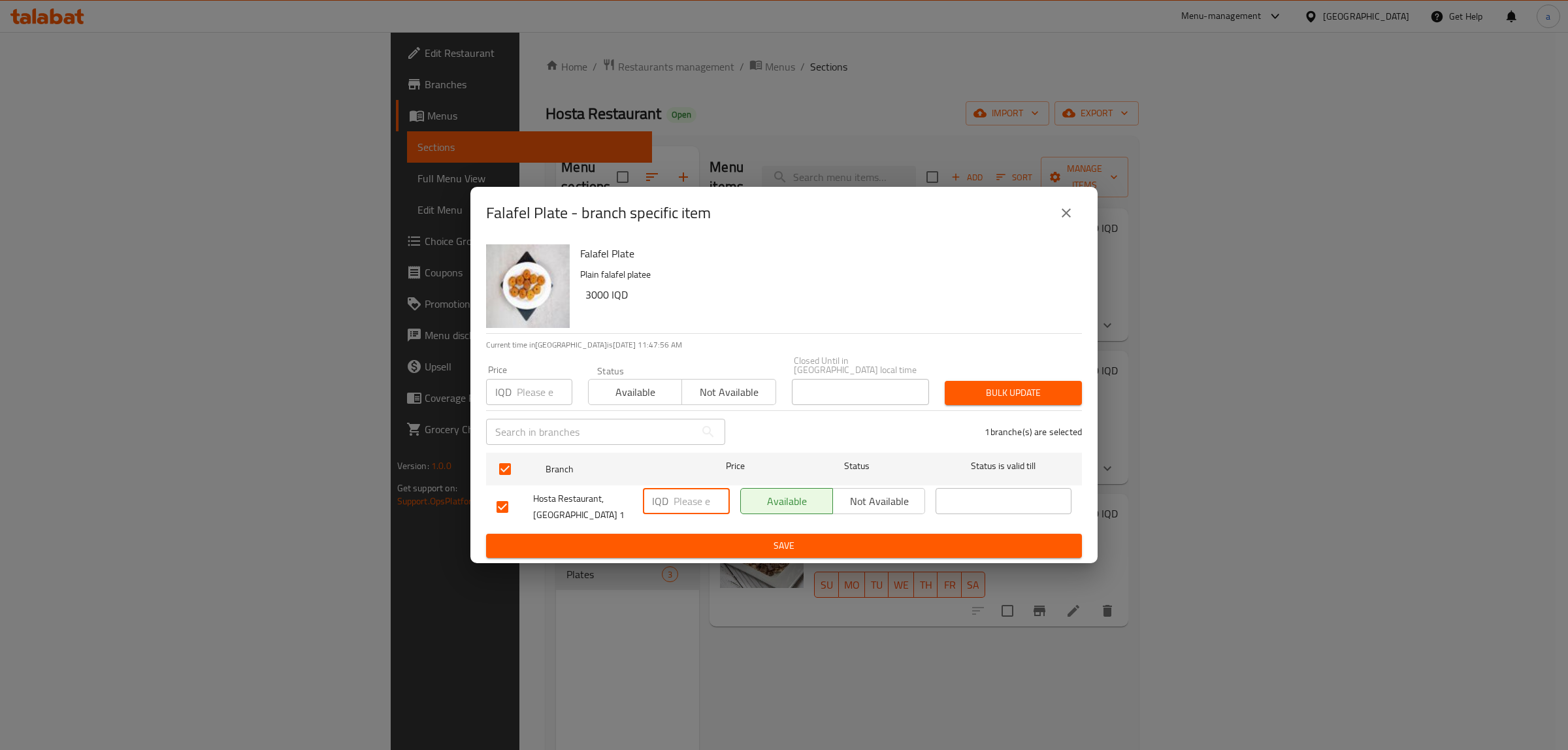
paste input "3000"
type input "3000"
click at [689, 538] on span "Save" at bounding box center [784, 546] width 575 height 16
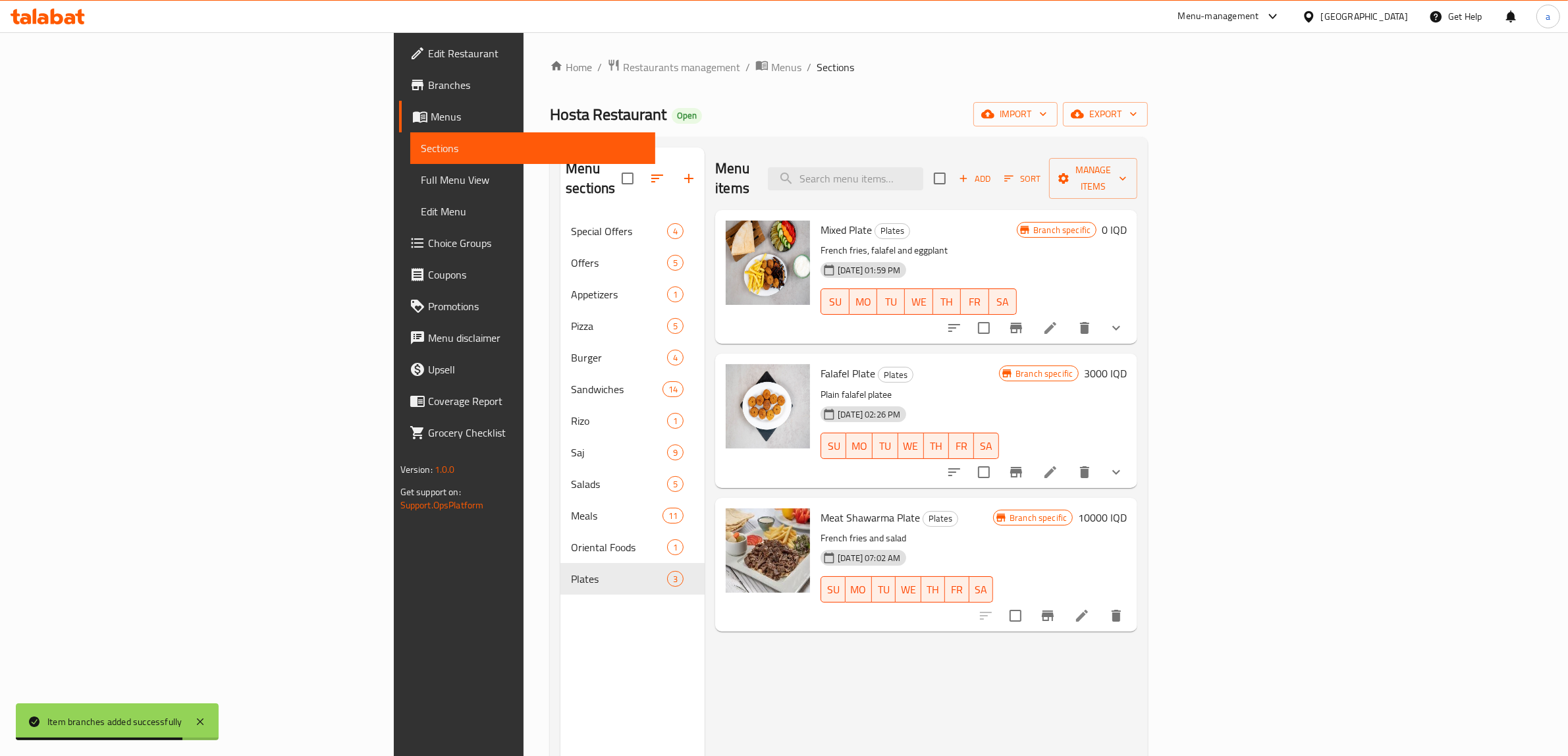
click at [1127, 509] on h6 "10000 IQD" at bounding box center [1102, 518] width 49 height 19
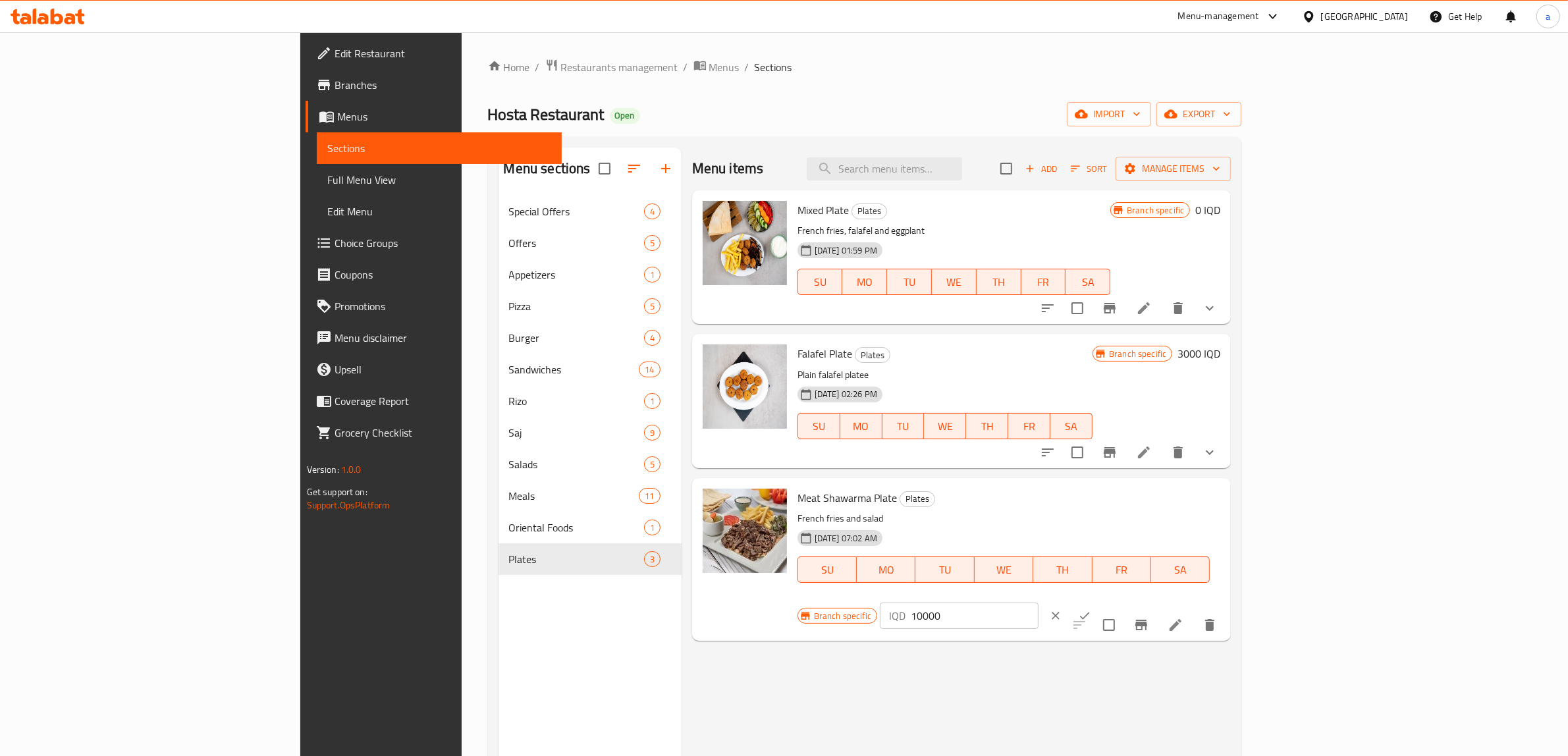
click at [1038, 603] on input "10000" at bounding box center [975, 616] width 128 height 27
paste input "5"
type input "15000"
click at [1091, 609] on icon "ok" at bounding box center [1084, 616] width 13 height 13
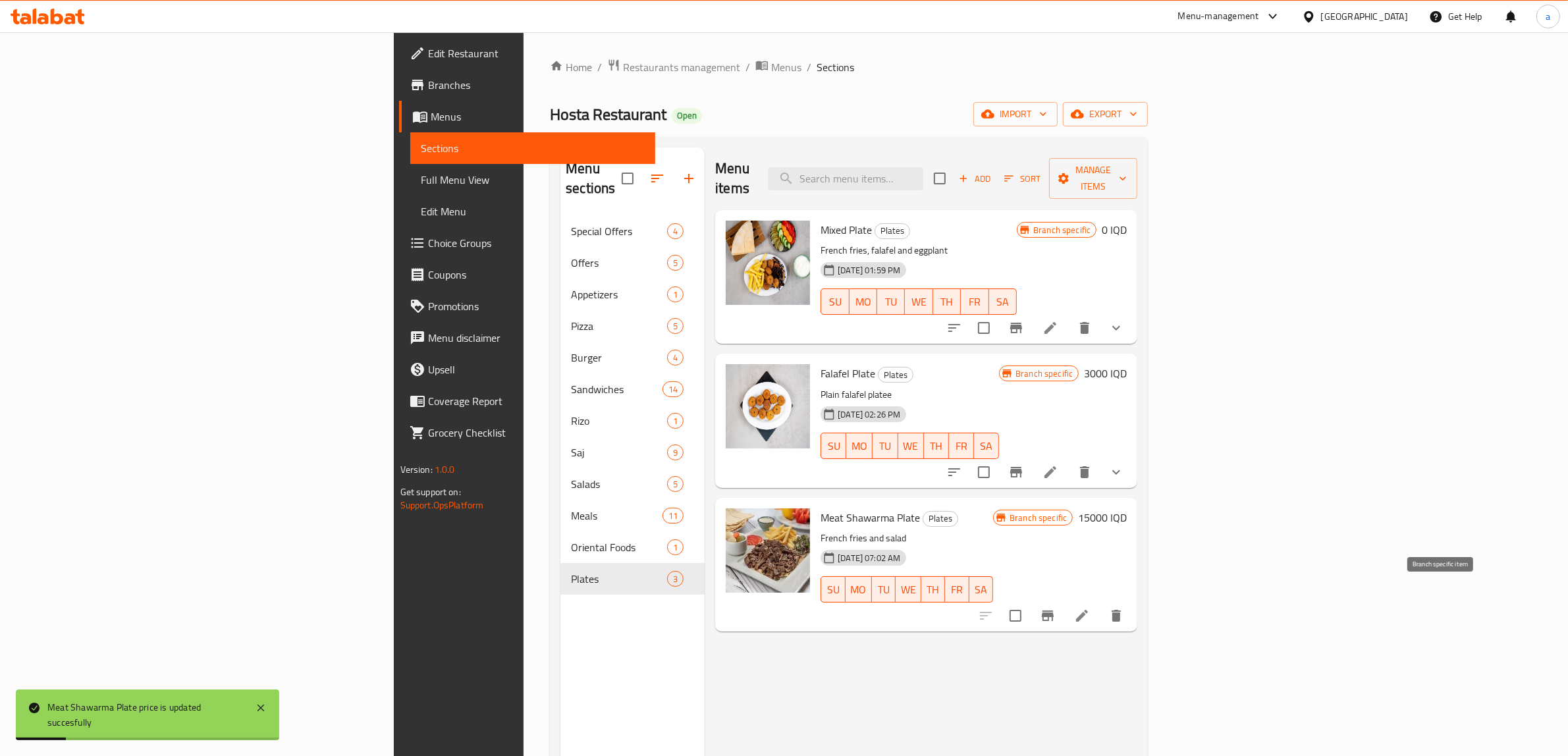
click at [1056, 608] on icon "Branch-specific-item" at bounding box center [1048, 616] width 16 height 16
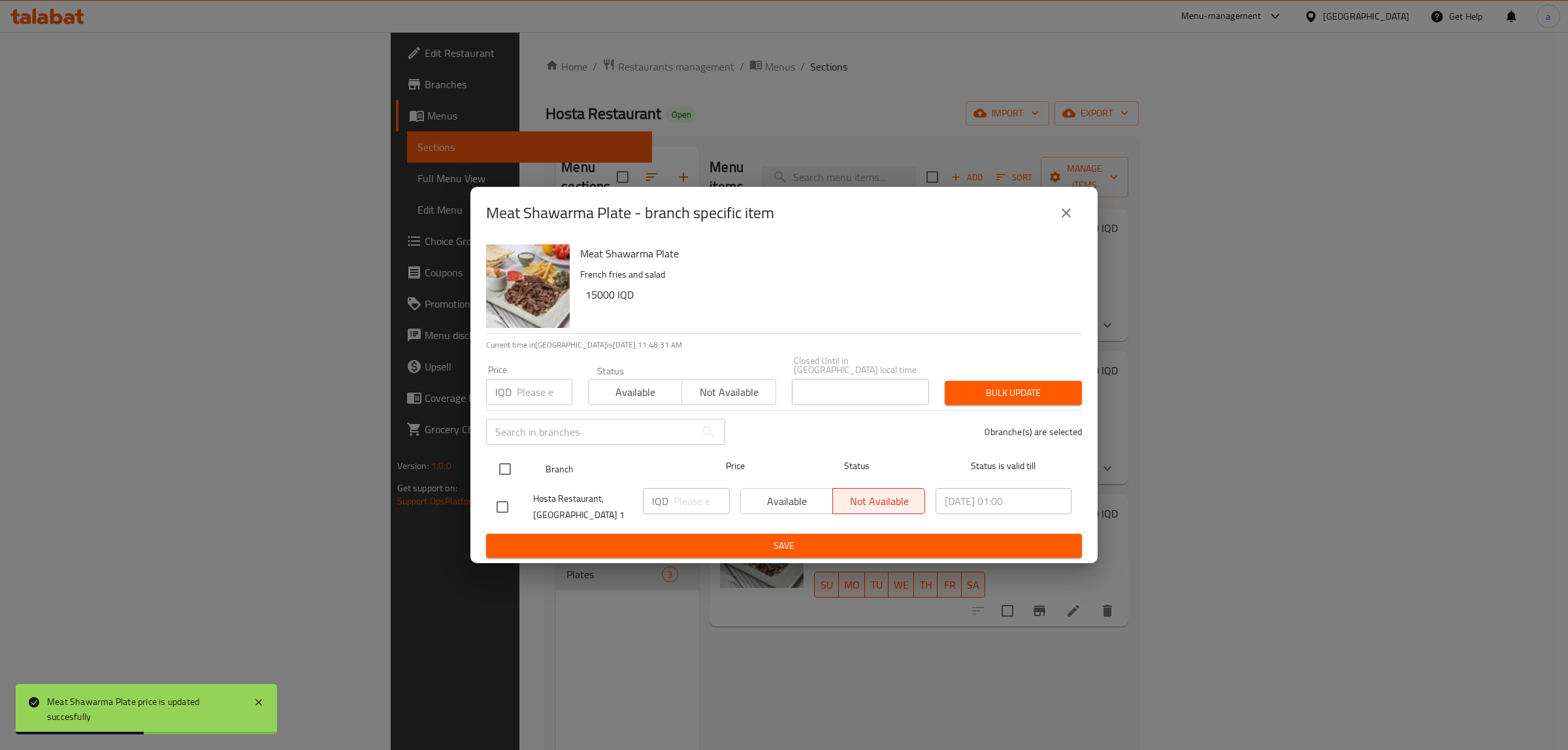
click at [505, 462] on input "checkbox" at bounding box center [505, 469] width 27 height 27
checkbox input "true"
click at [690, 497] on input "number" at bounding box center [702, 501] width 56 height 26
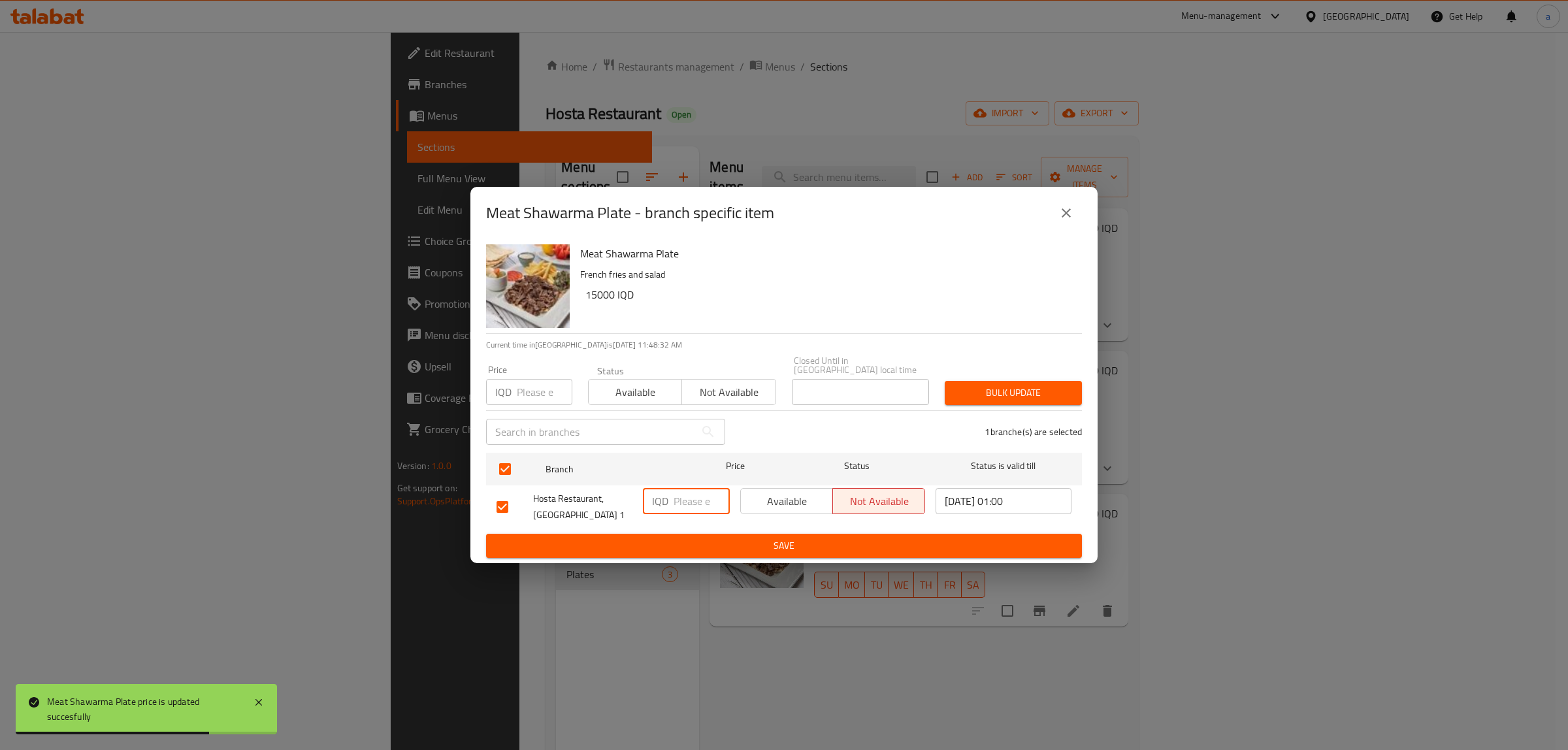
paste input "15000"
type input "15000"
click at [706, 538] on span "Save" at bounding box center [784, 546] width 575 height 16
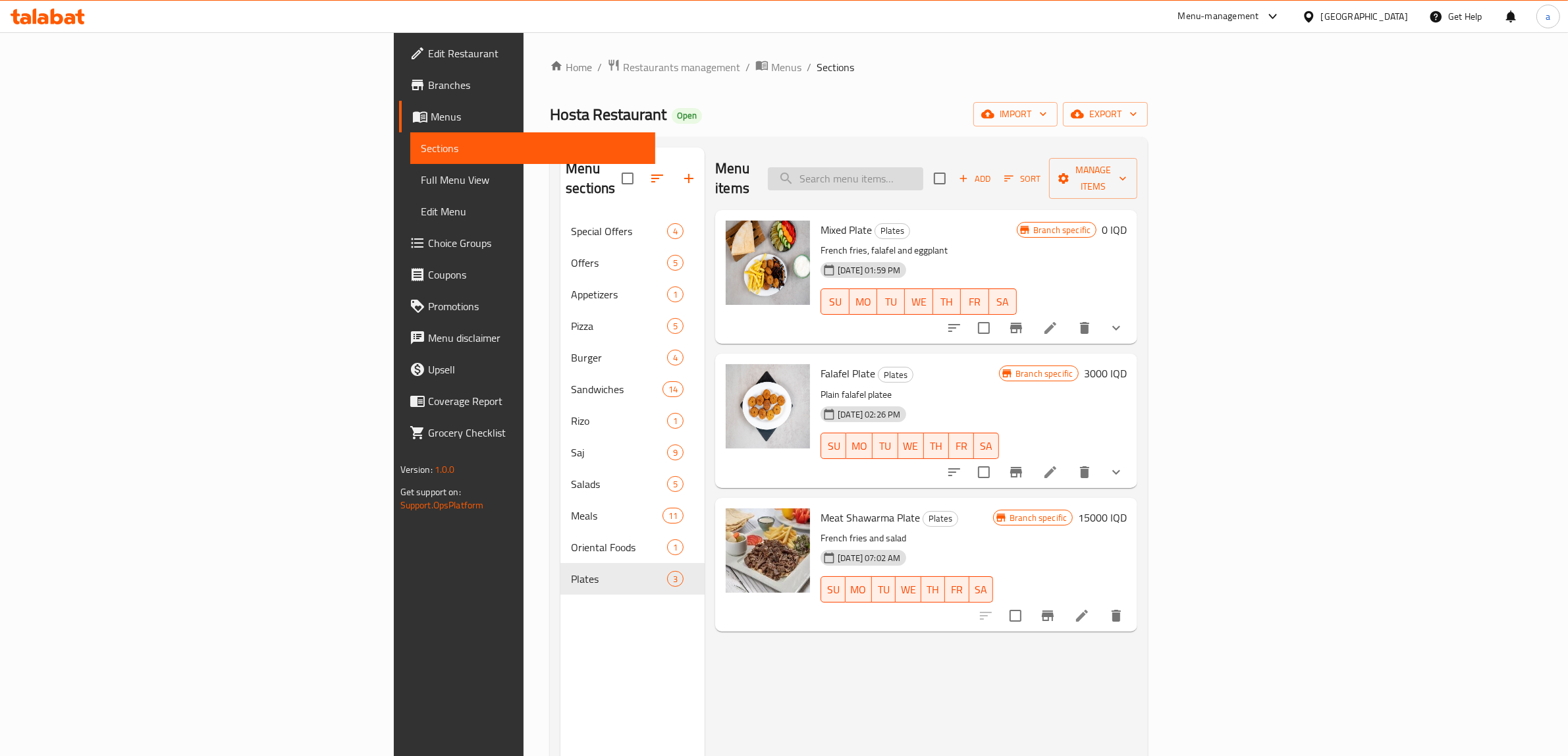
click at [923, 180] on input "search" at bounding box center [845, 179] width 155 height 23
click at [923, 169] on input "search" at bounding box center [845, 179] width 155 height 23
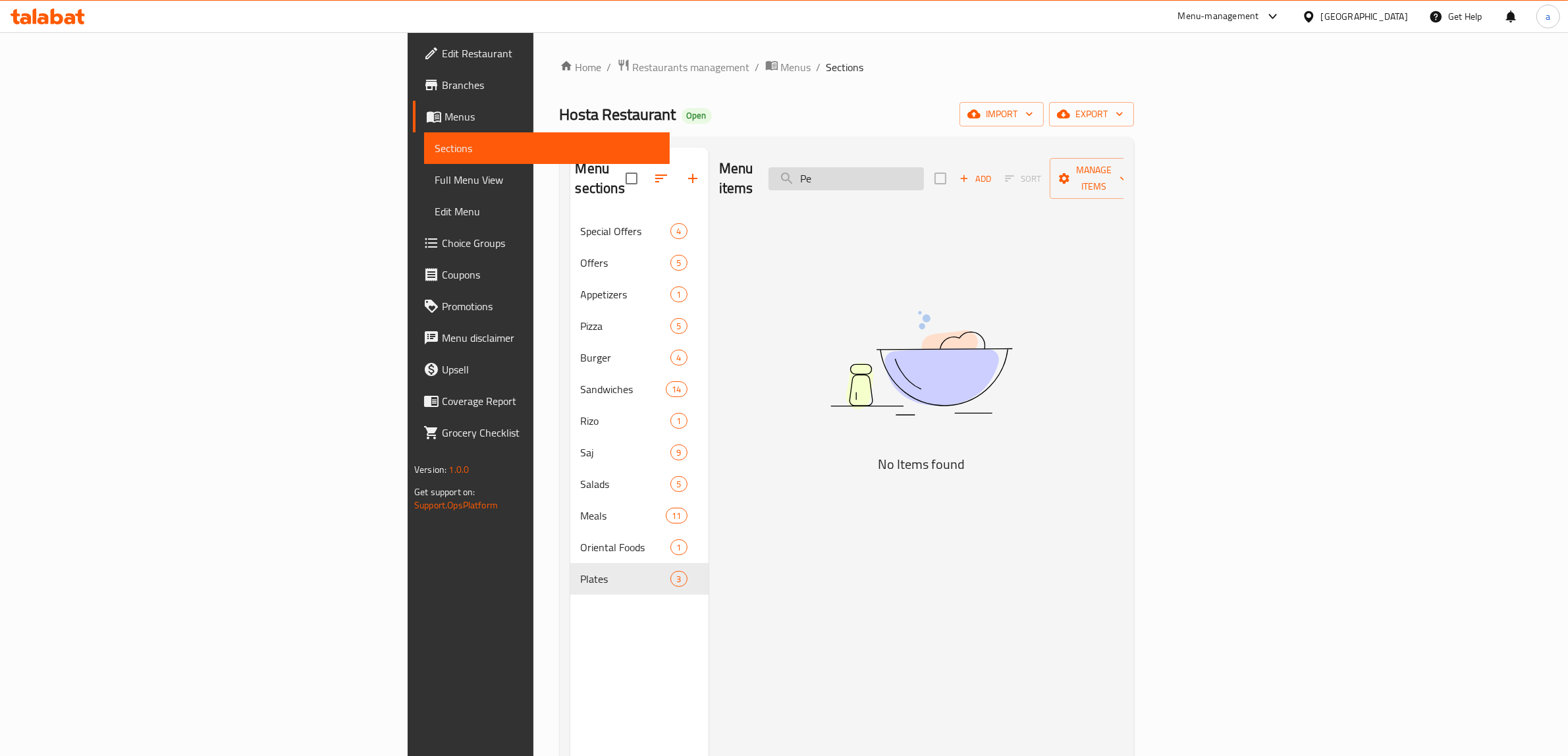
type input "P"
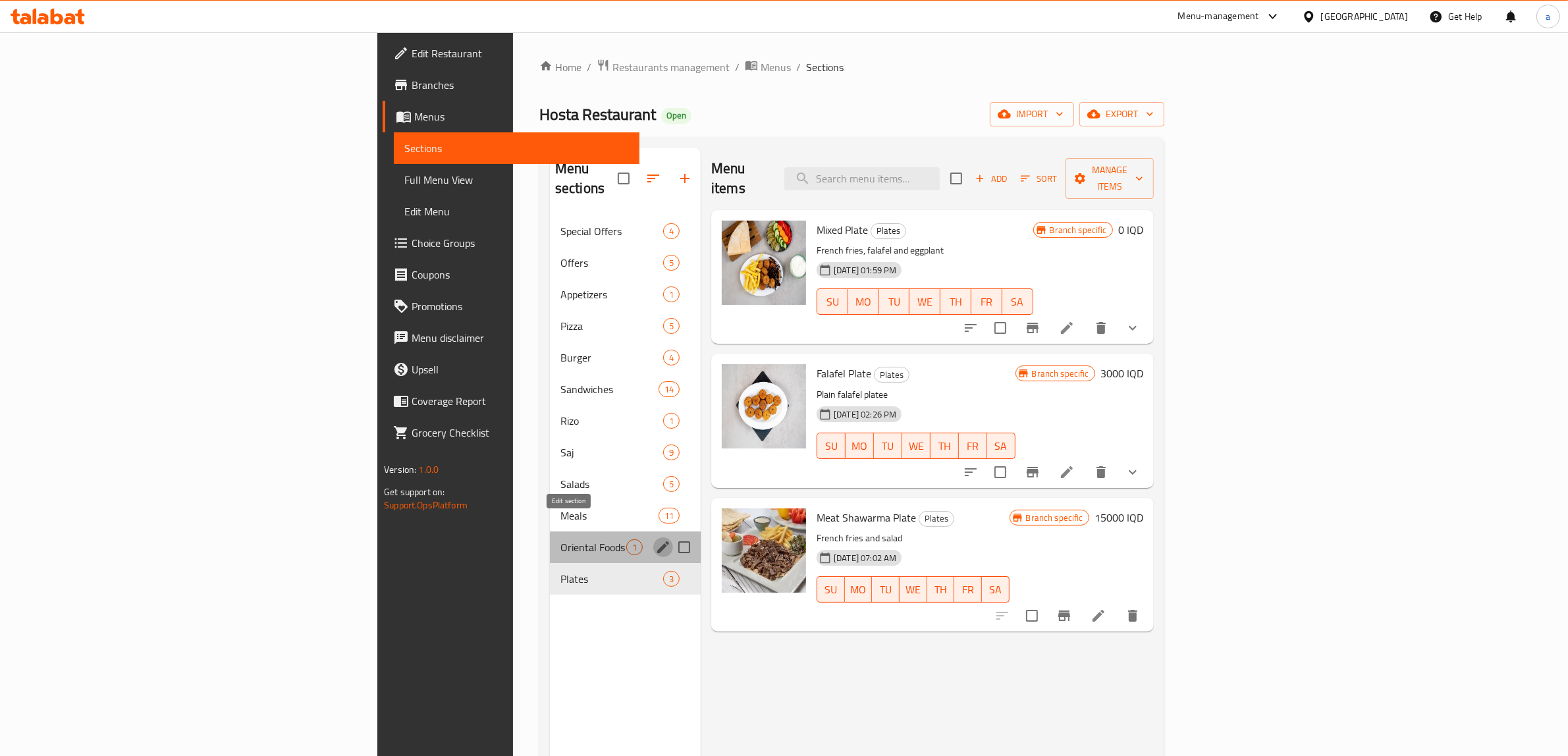
click at [655, 539] on icon "edit" at bounding box center [663, 547] width 16 height 16
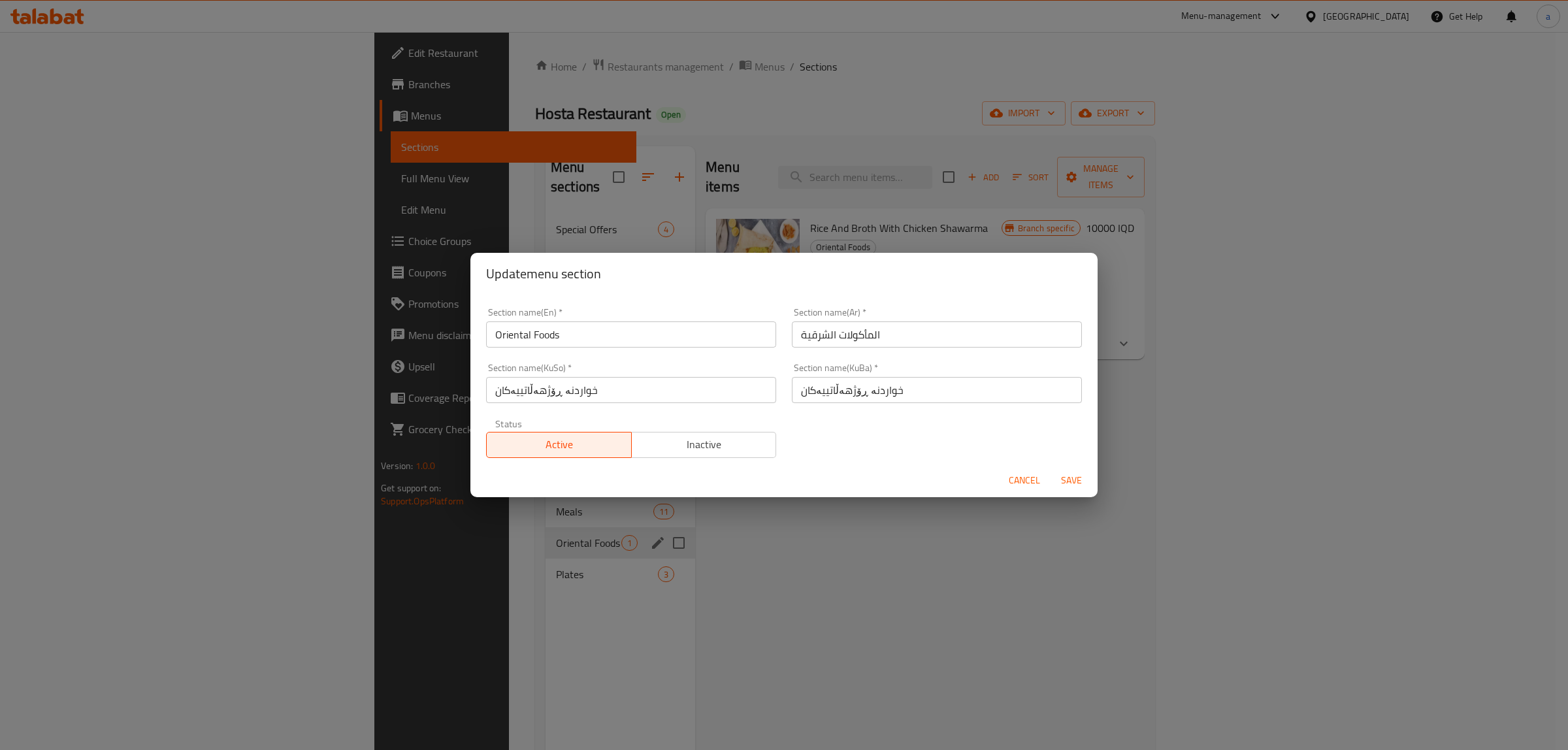
click at [536, 343] on input "Oriental Foods" at bounding box center [631, 335] width 290 height 26
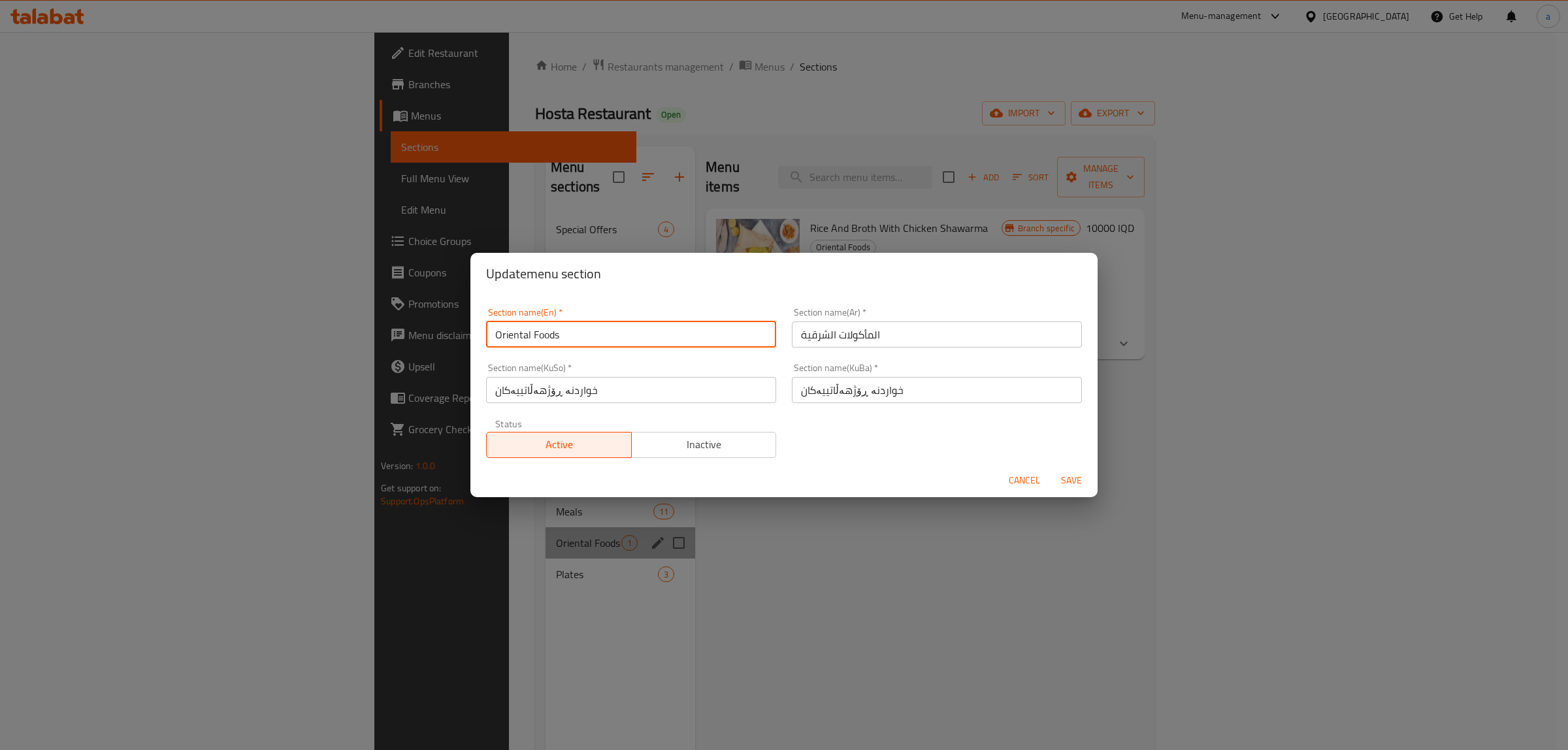
click at [536, 343] on input "Oriental Foods" at bounding box center [631, 335] width 290 height 26
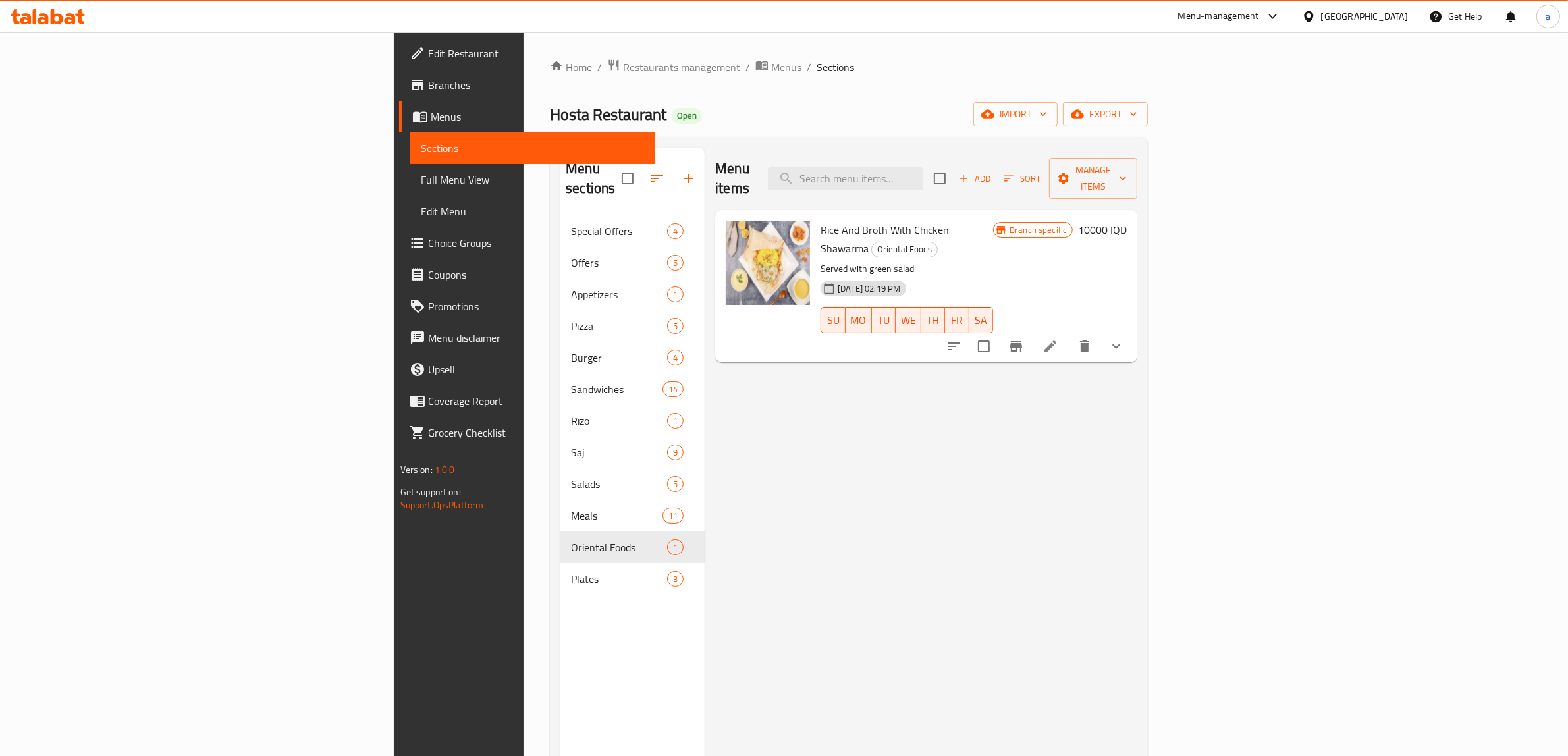
click at [729, 415] on div "Menu items Add Sort Manage items Rice And Broth With Chicken Shawarma Oriental …" at bounding box center [921, 525] width 433 height 756
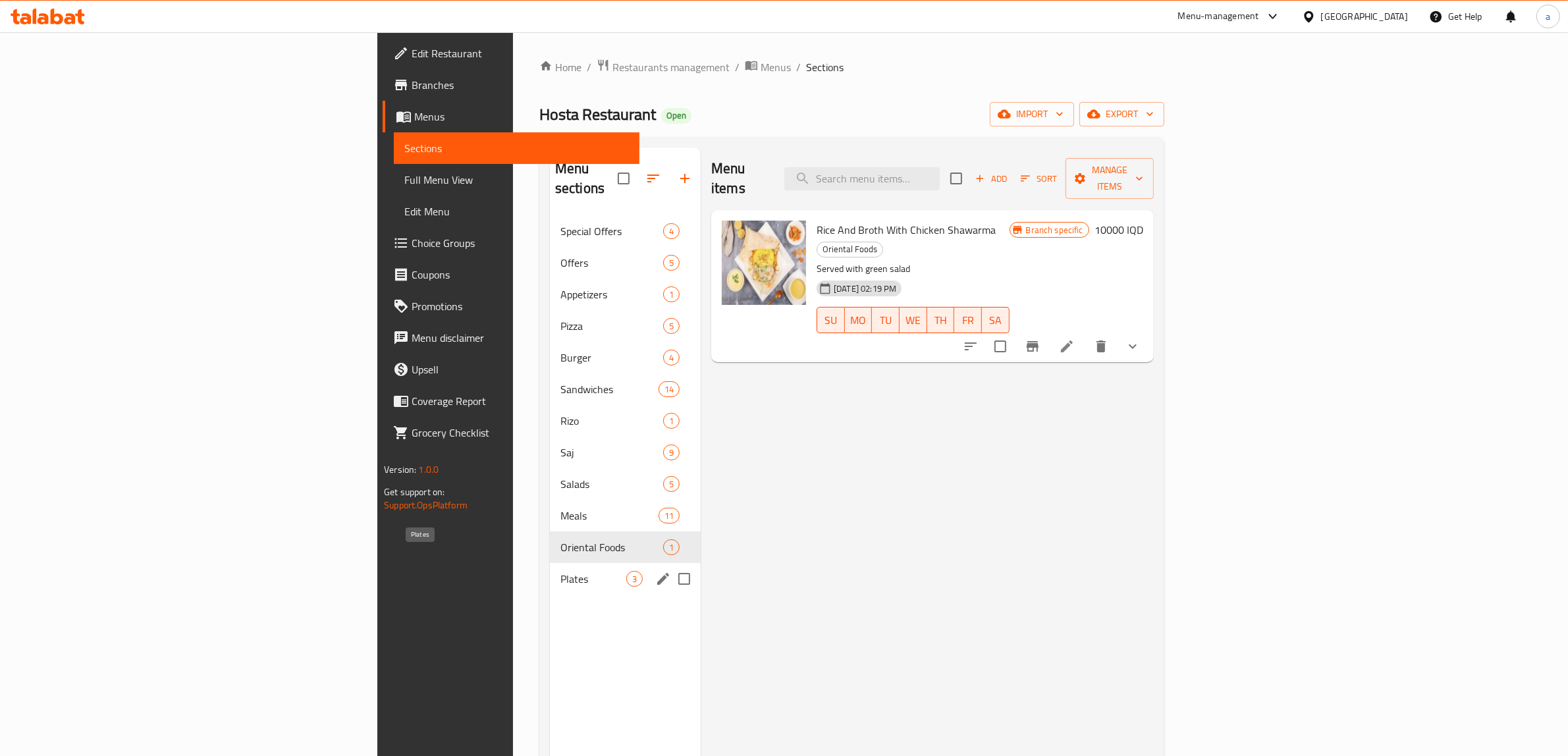
click at [560, 571] on span "Plates" at bounding box center [593, 579] width 66 height 16
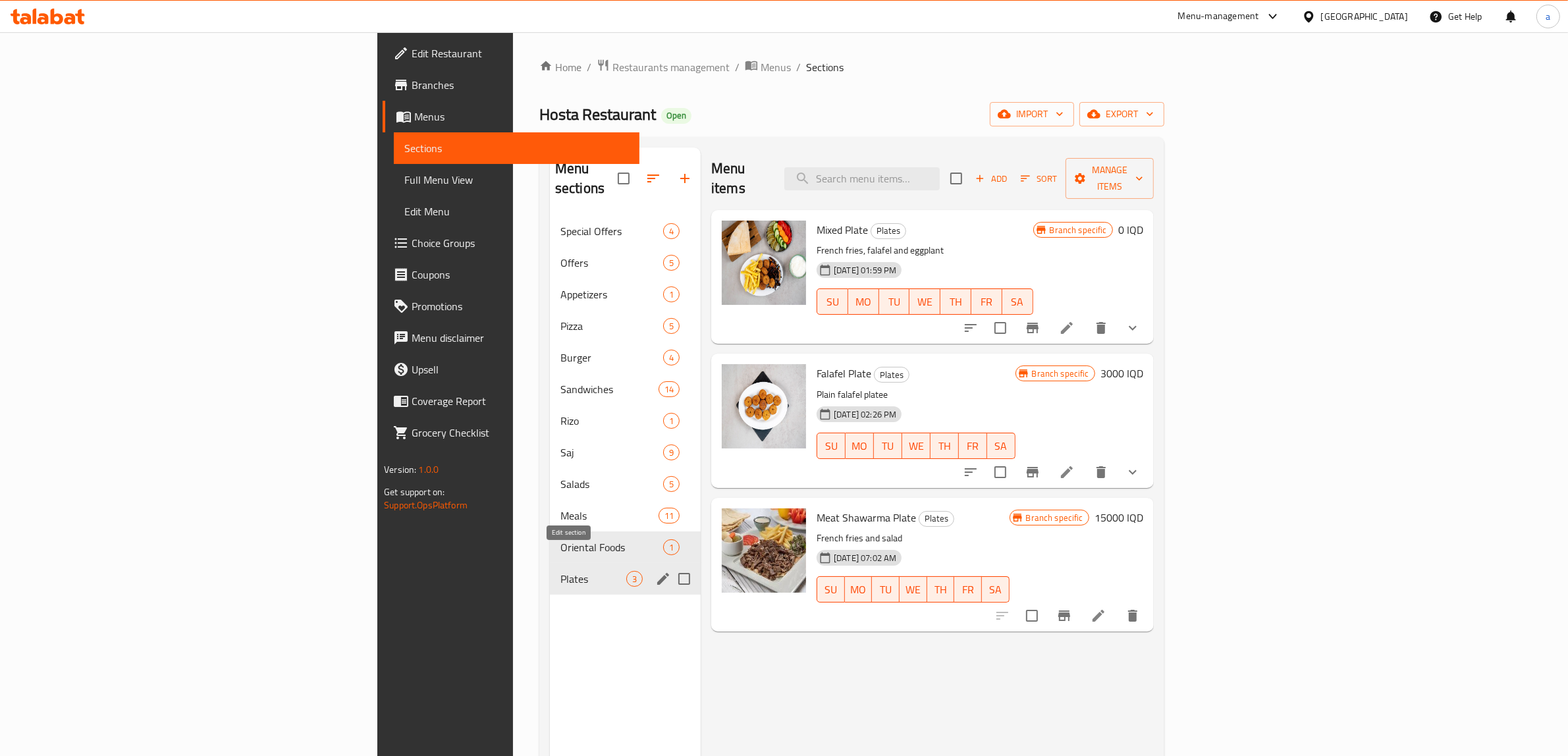
click at [658, 573] on icon "edit" at bounding box center [663, 579] width 12 height 12
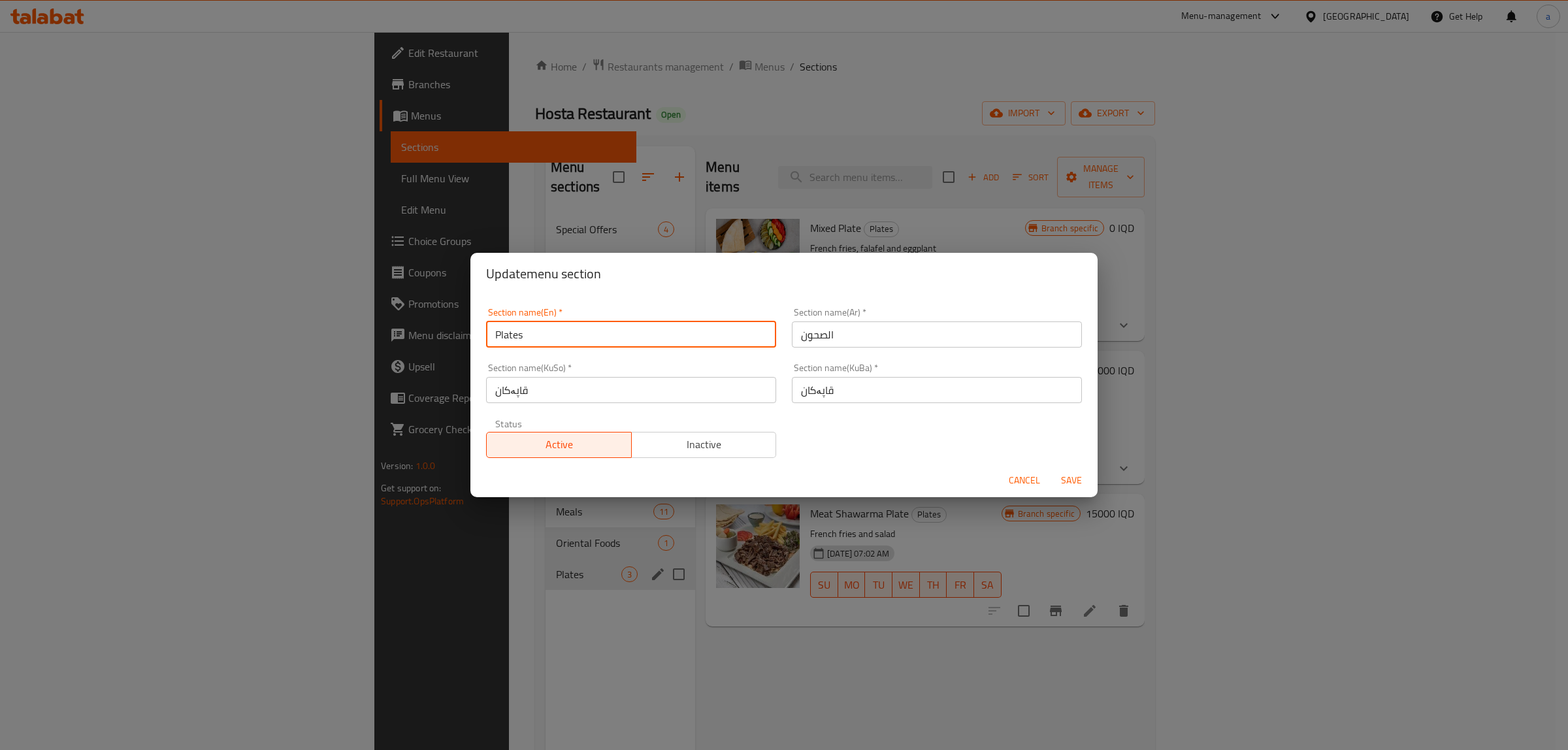
click at [509, 323] on input "Plates" at bounding box center [631, 335] width 290 height 26
click at [869, 719] on div "Update menu section Section name(En)   * Plates Section name(En) * Section name…" at bounding box center [784, 375] width 1568 height 750
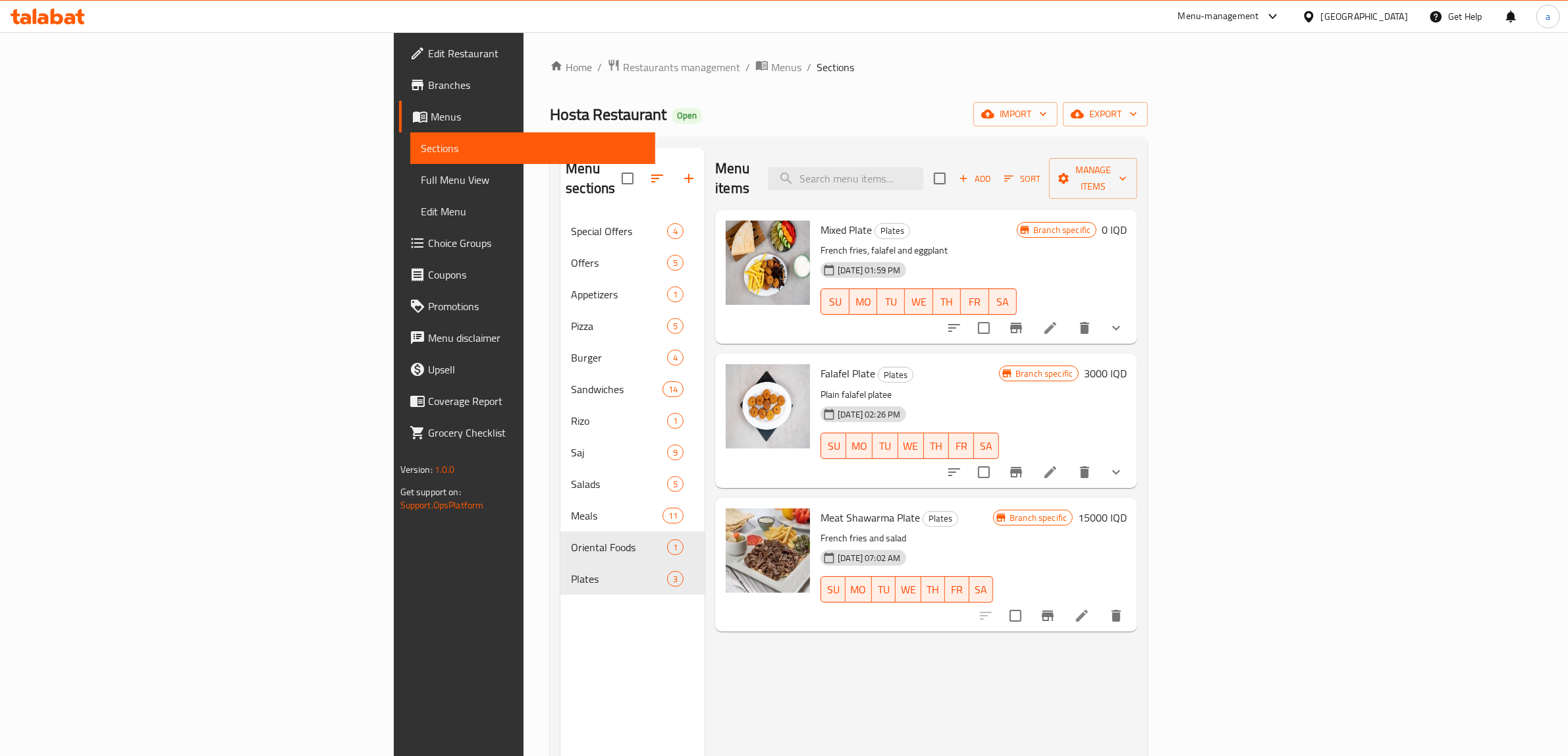
click at [704, 670] on div "Menu items Add Sort Manage items Mixed Plate Plates French fries, falafel and e…" at bounding box center [921, 525] width 433 height 756
click at [421, 178] on span "Full Menu View" at bounding box center [533, 180] width 225 height 16
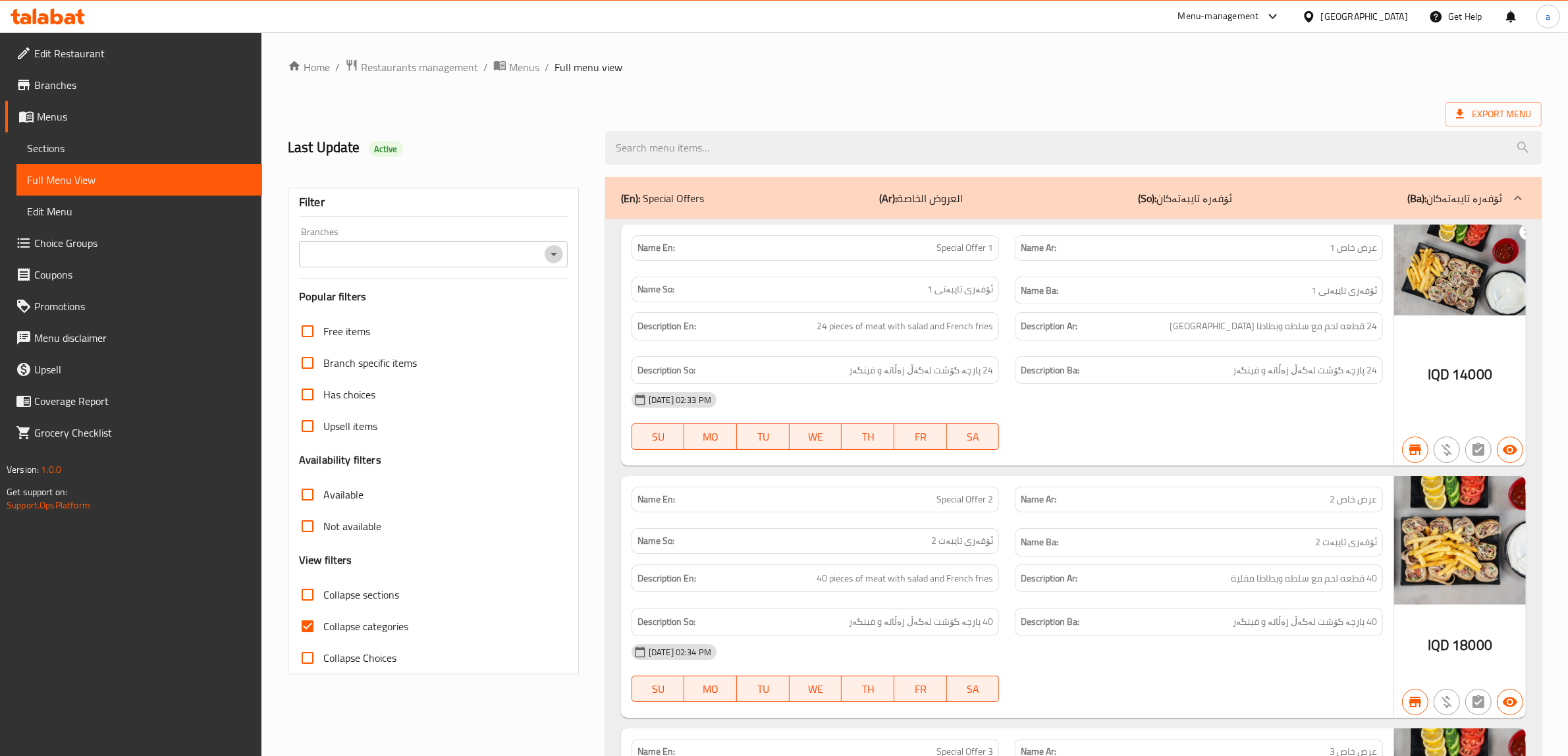
click at [554, 258] on icon "Open" at bounding box center [554, 254] width 16 height 16
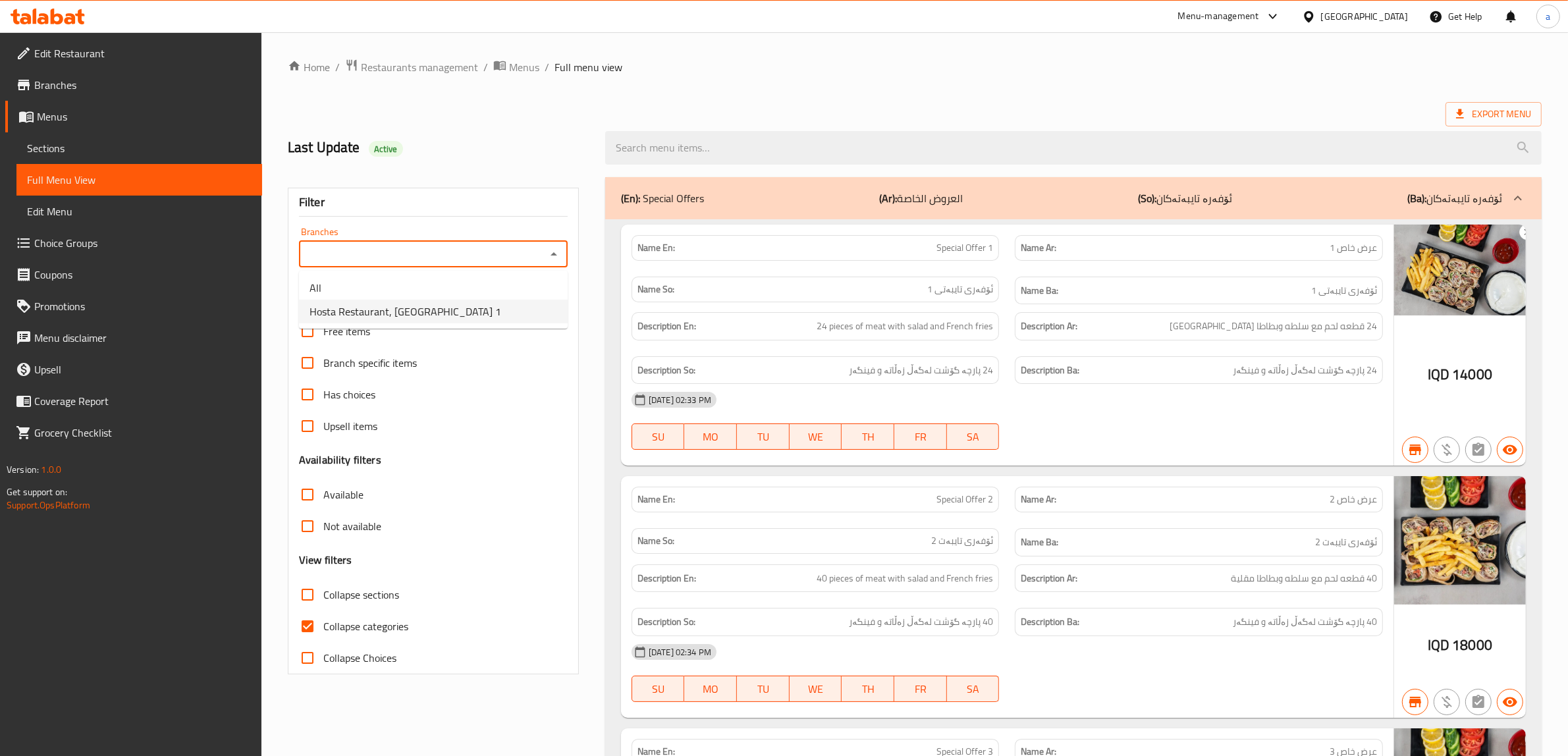
click at [400, 312] on span "Hosta Restaurant, Minara 1" at bounding box center [406, 312] width 192 height 16
type input "Hosta Restaurant, Minara 1"
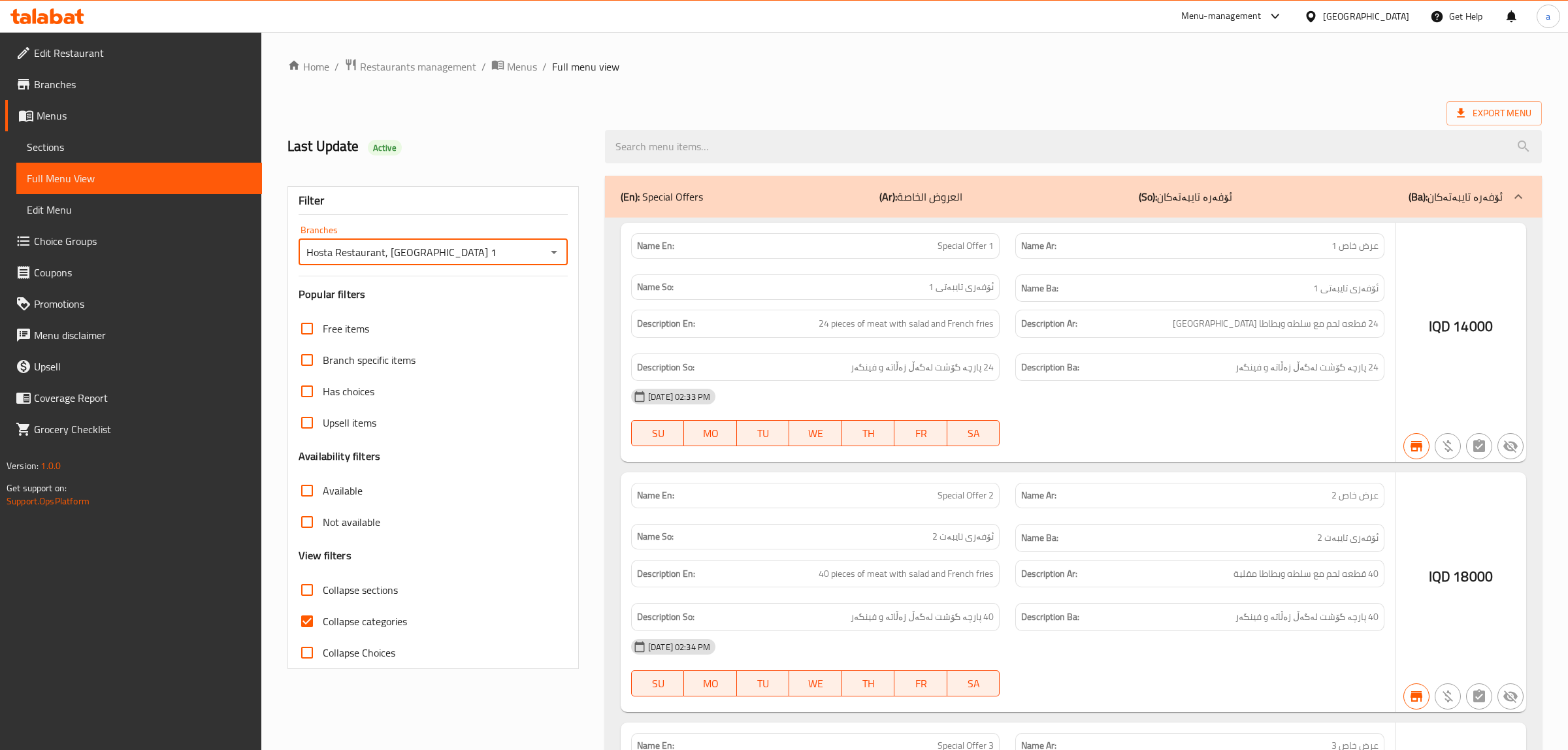
click at [303, 618] on div at bounding box center [784, 375] width 1568 height 750
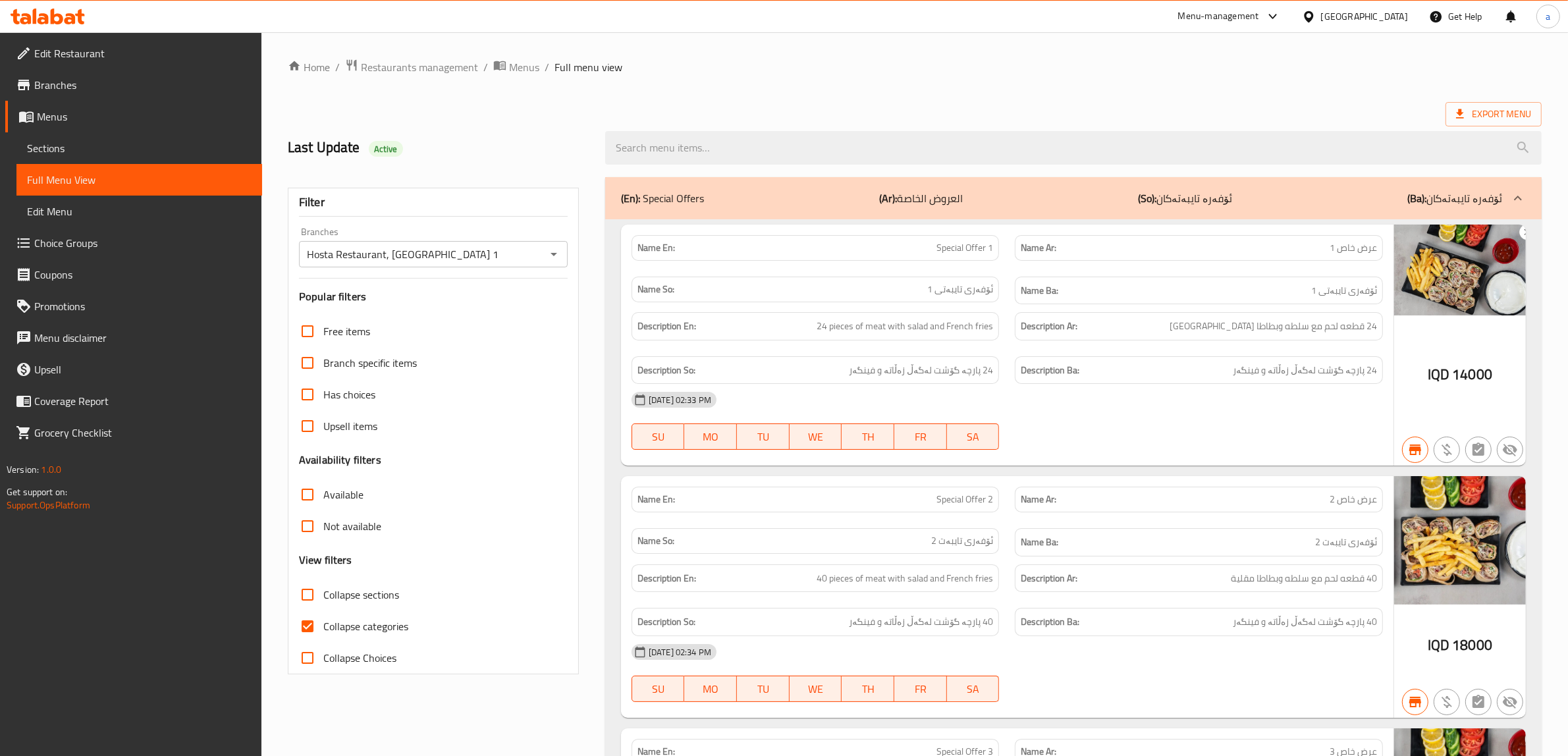
click at [308, 630] on input "Collapse categories" at bounding box center [307, 626] width 31 height 31
checkbox input "false"
click at [312, 597] on input "Collapse sections" at bounding box center [307, 594] width 31 height 31
checkbox input "true"
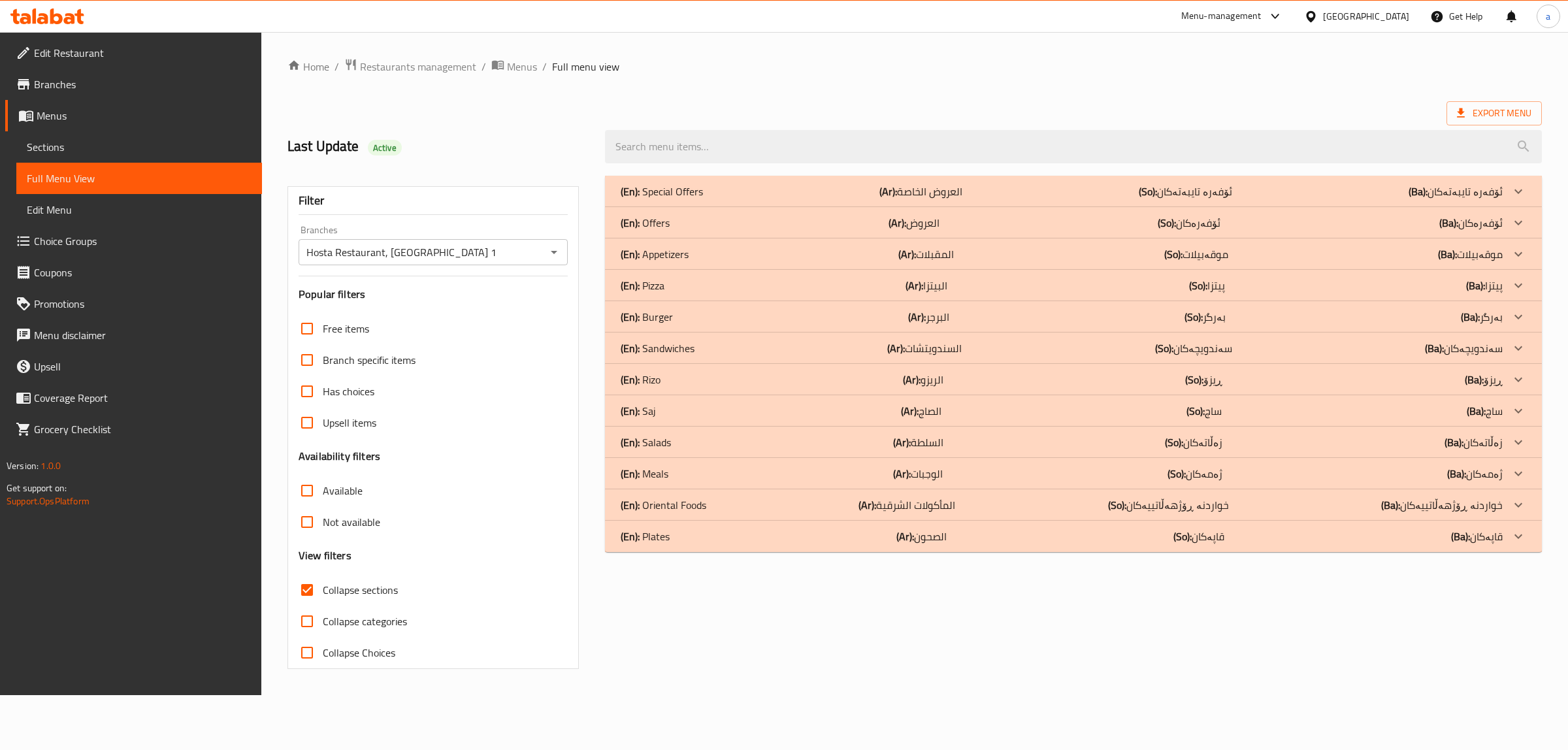
click at [668, 196] on p "(En): Special Offers" at bounding box center [661, 192] width 82 height 16
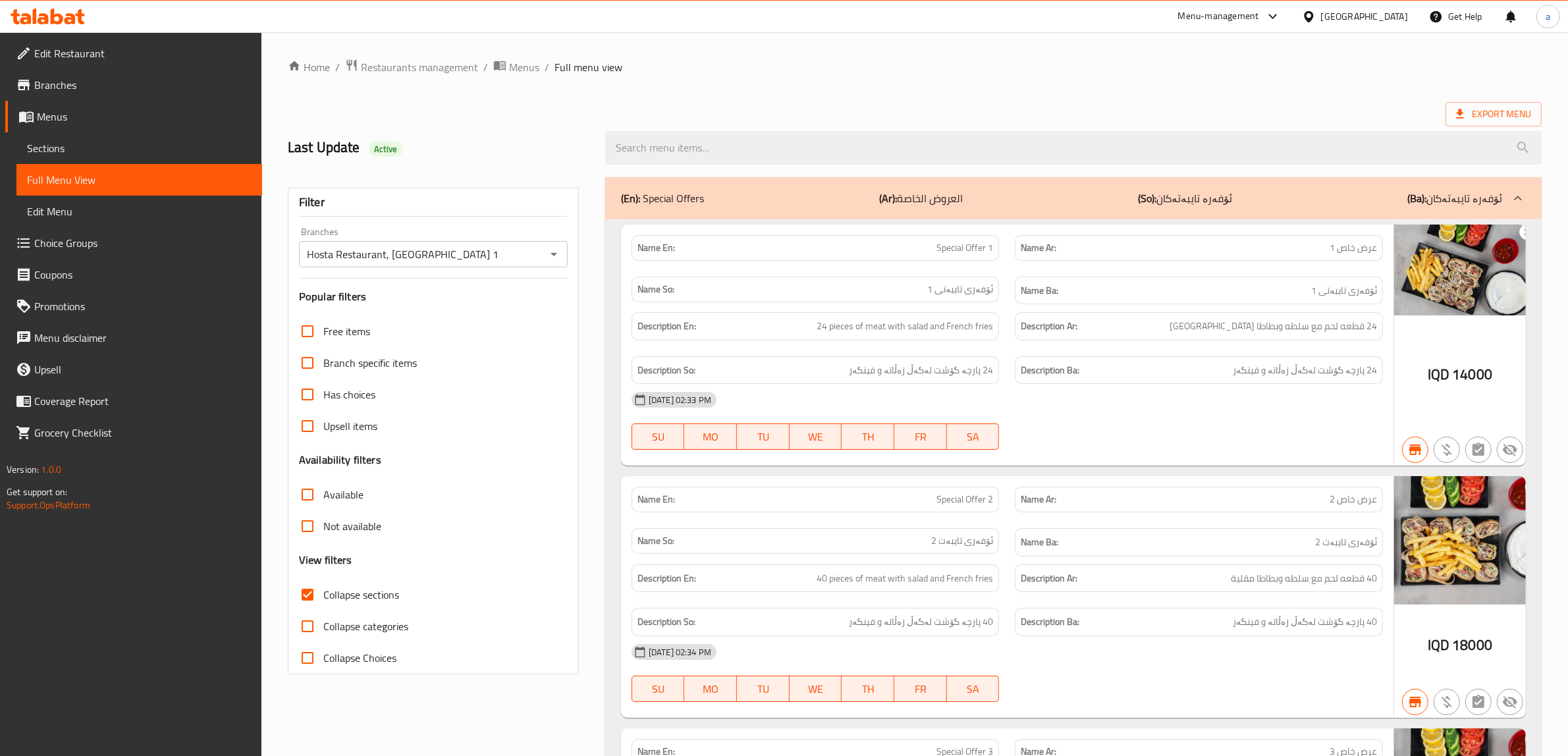
click at [756, 193] on div "(En): Special Offers (Ar): العروض الخاصة (So): ئۆفەرە تایبەتەکان (Ba): ئۆفەرە ت…" at bounding box center [1062, 198] width 881 height 16
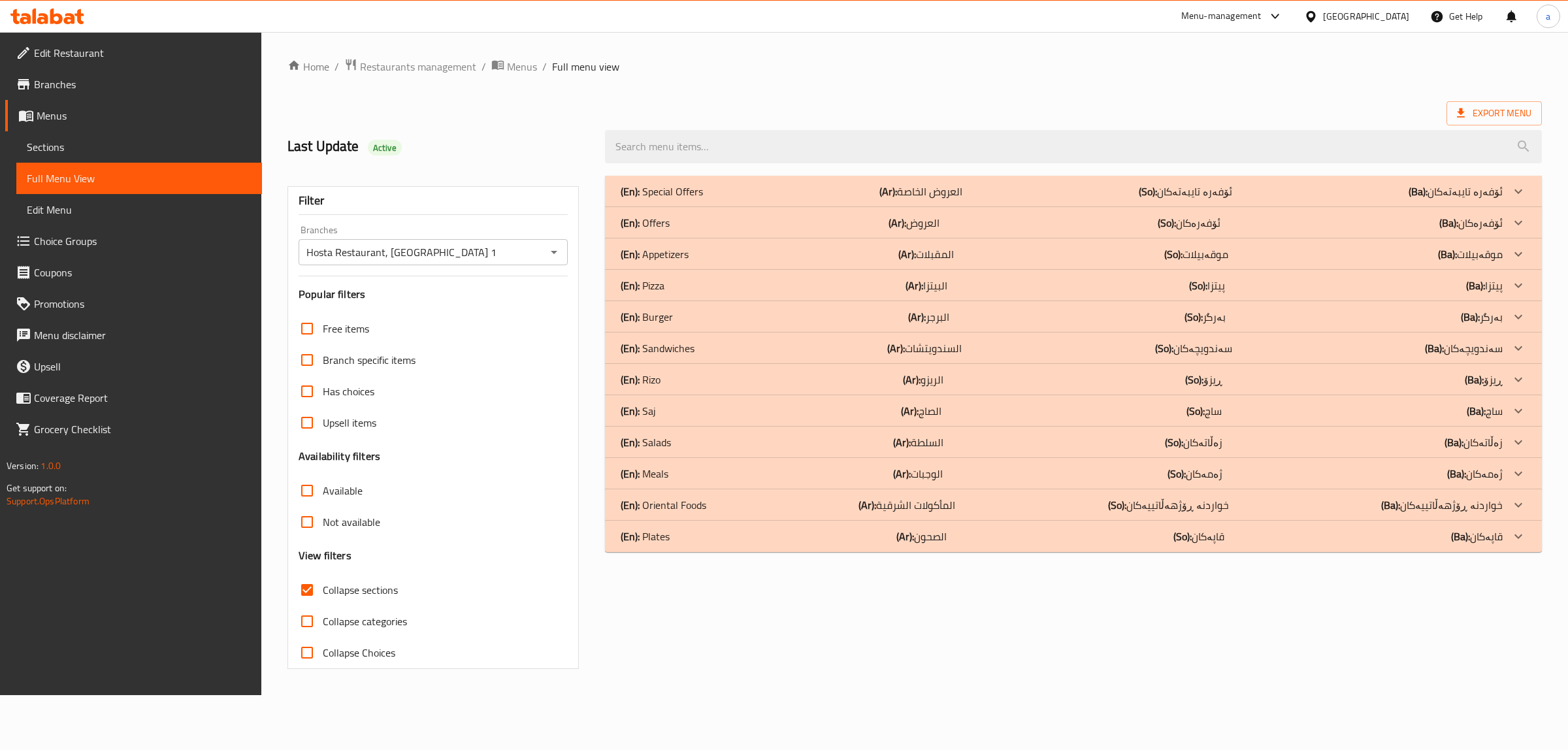
click at [691, 200] on div "(En): Plates (Ar): الصحون (So): قاپەکان (Ba): قاپەکان" at bounding box center [1061, 192] width 882 height 16
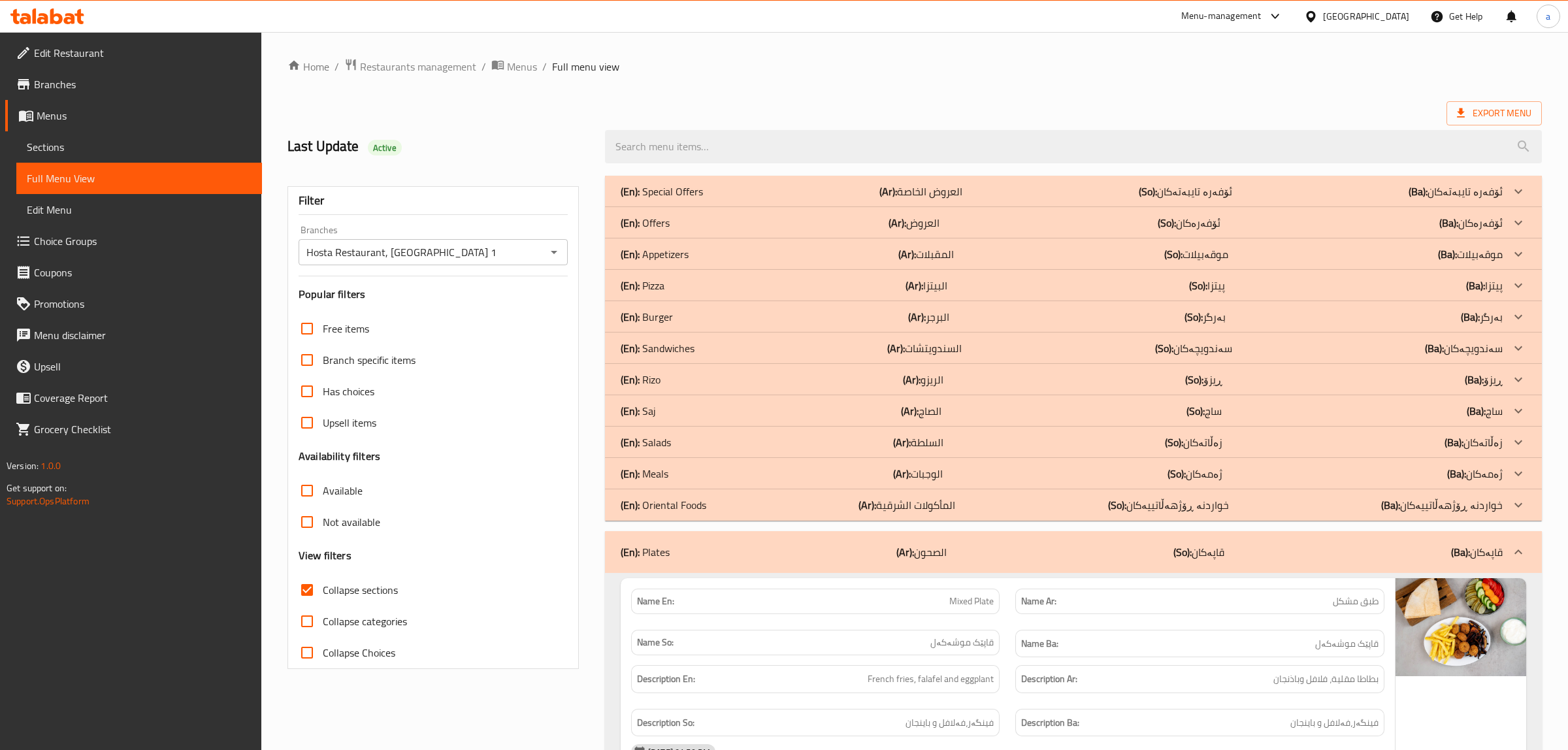
click at [659, 200] on p "(En): Oriental Foods" at bounding box center [661, 192] width 82 height 16
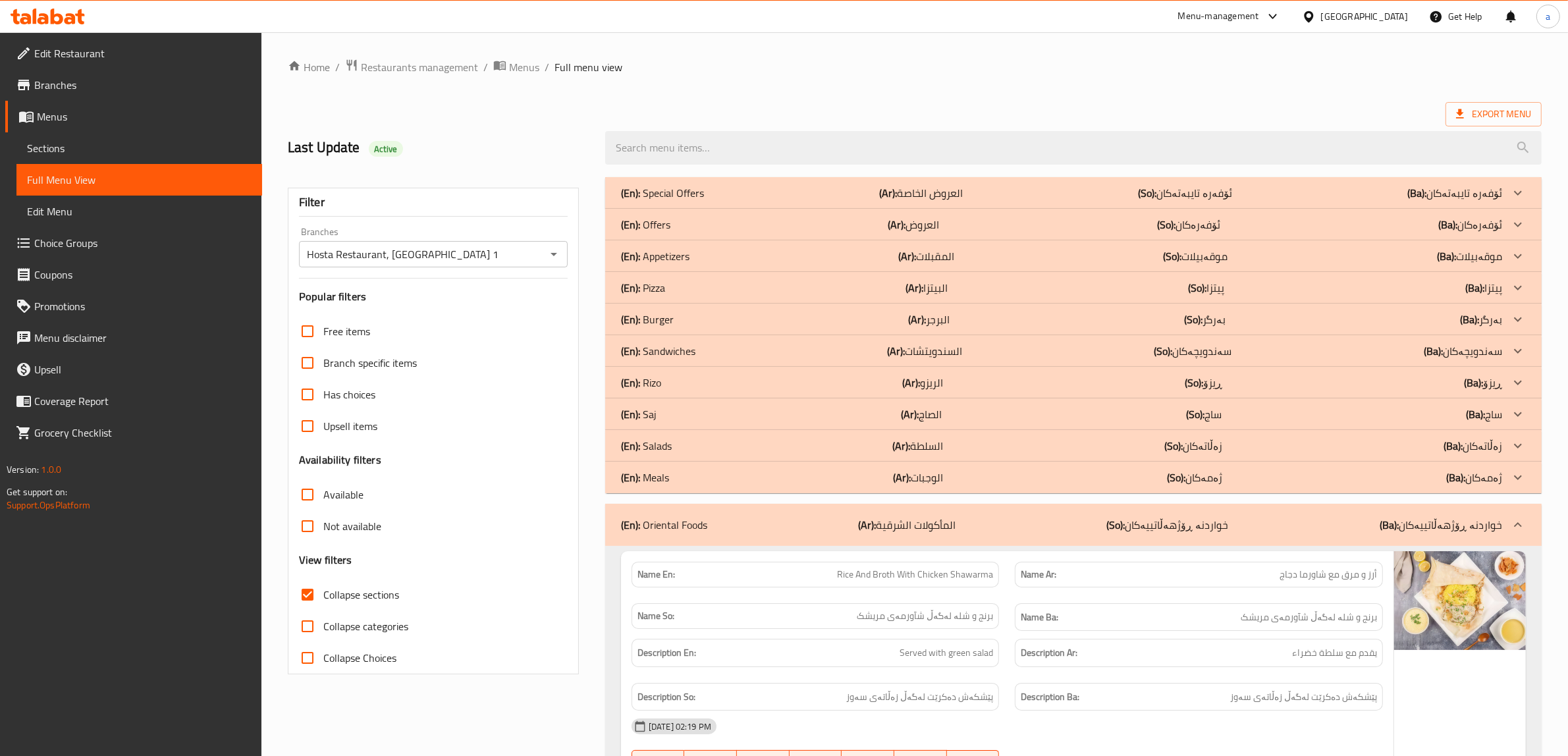
click at [650, 201] on p "(En): Meals" at bounding box center [662, 193] width 83 height 16
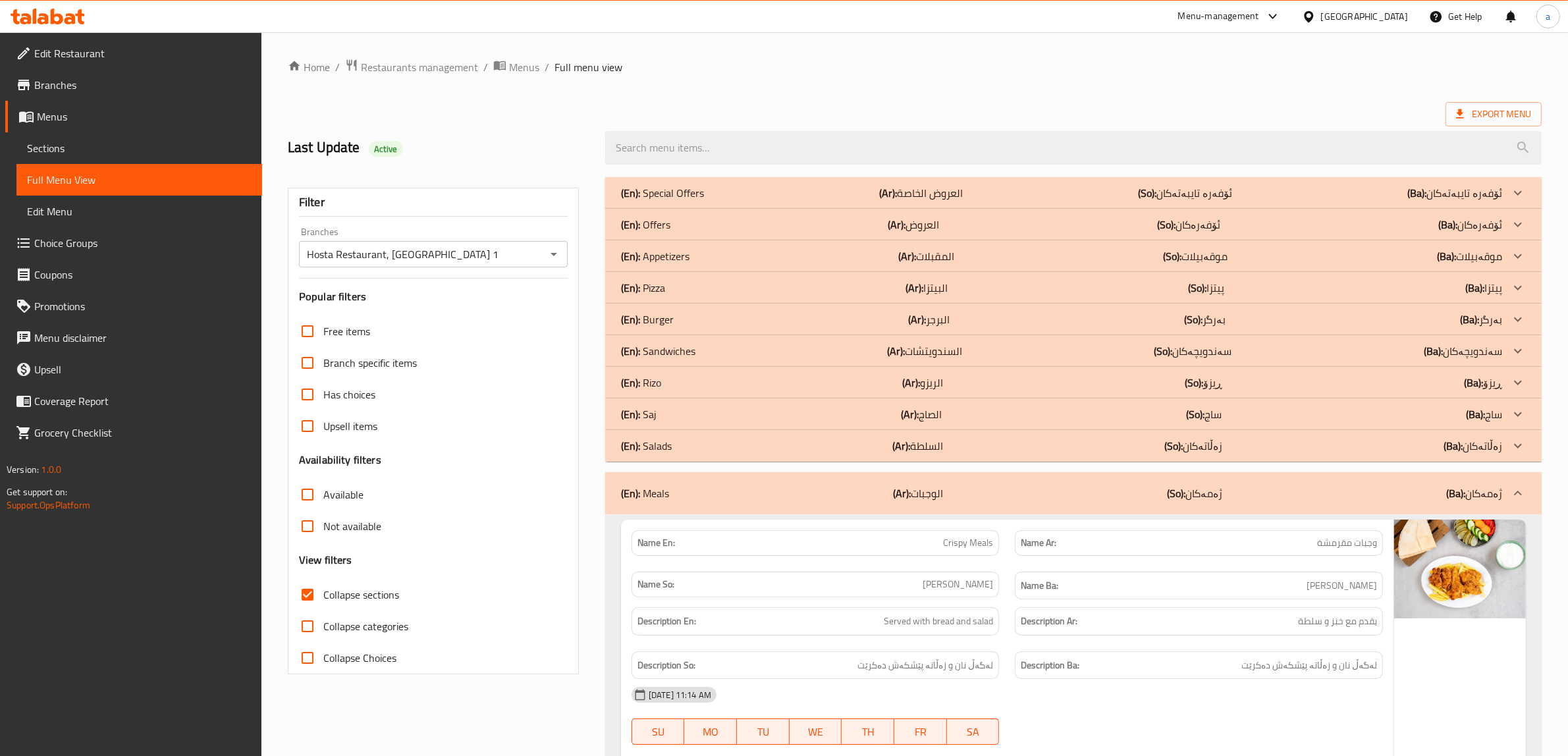
click at [661, 201] on div "(En): Saj (Ar): الصاج (So): ساج (Ba): ساج" at bounding box center [1062, 193] width 881 height 16
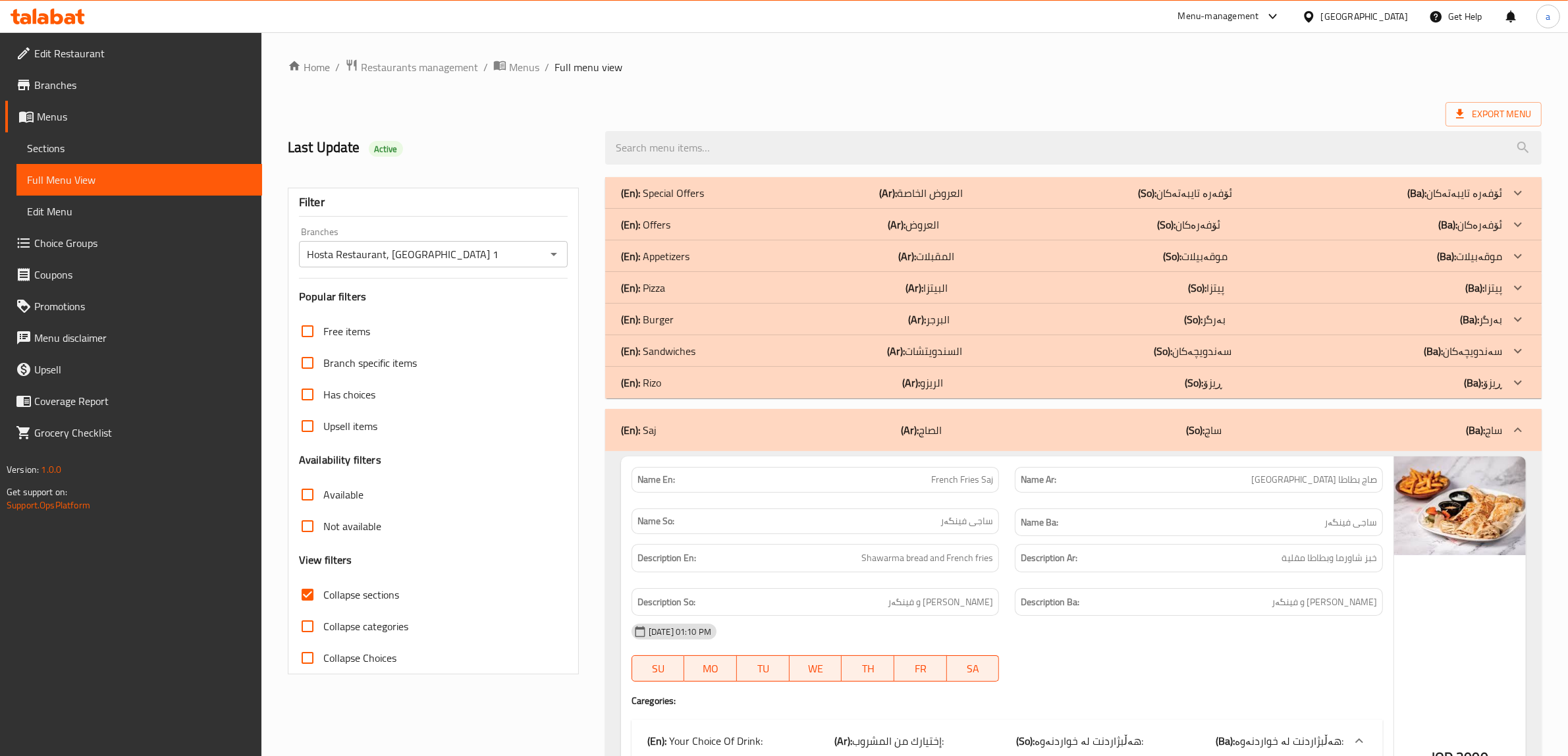
click at [660, 201] on p "(En): Pizza" at bounding box center [662, 193] width 83 height 16
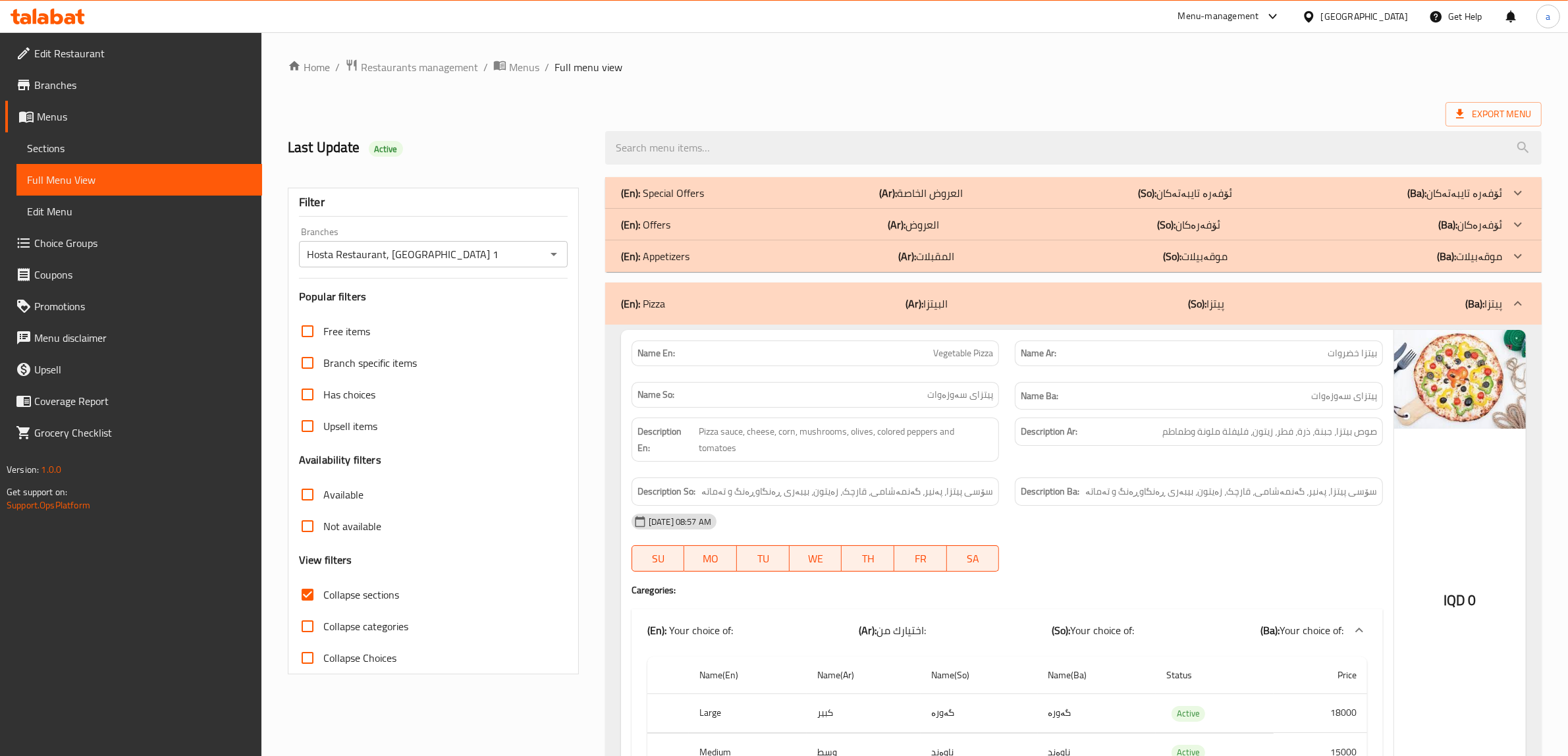
click at [667, 201] on p "(En): Offers" at bounding box center [662, 193] width 83 height 16
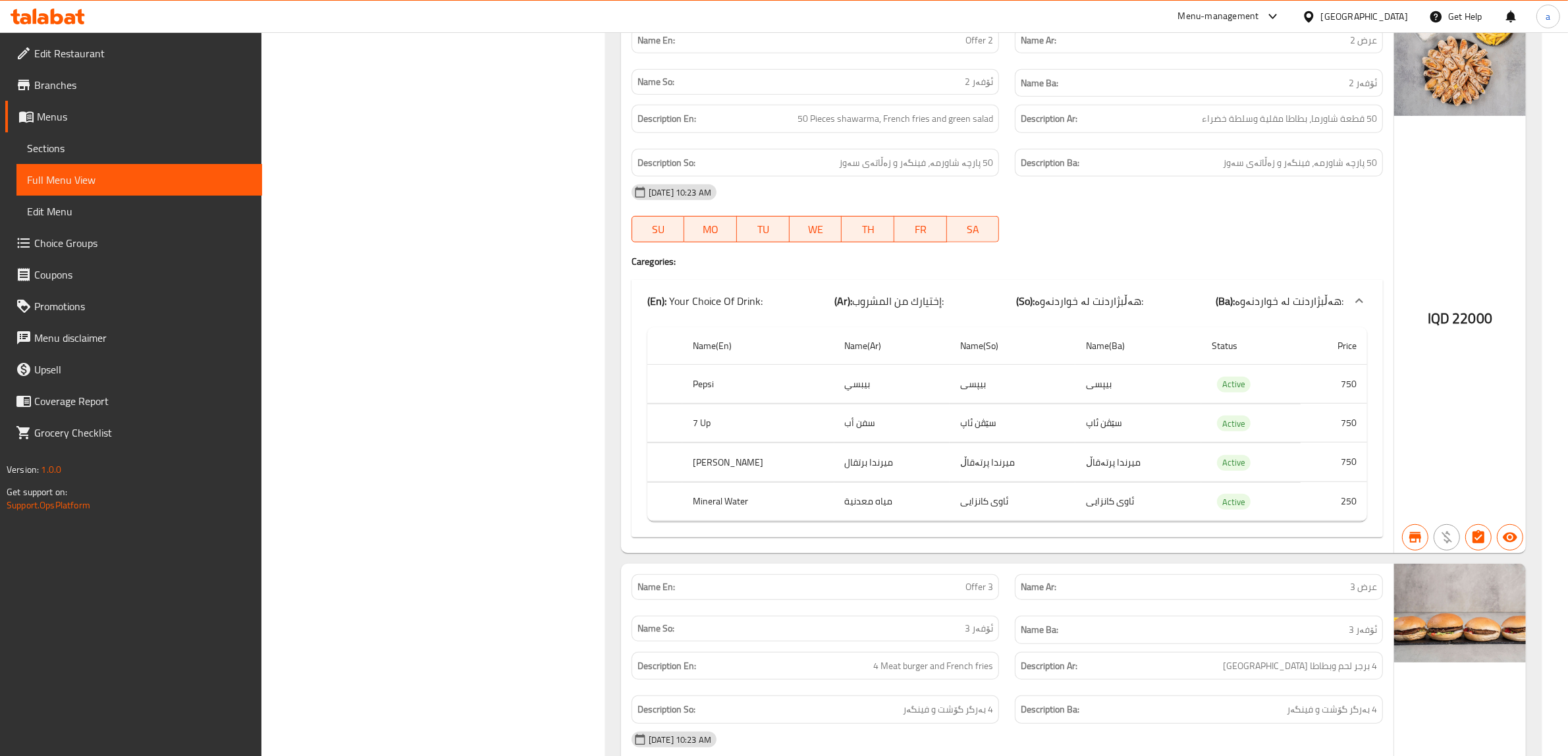
scroll to position [439, 0]
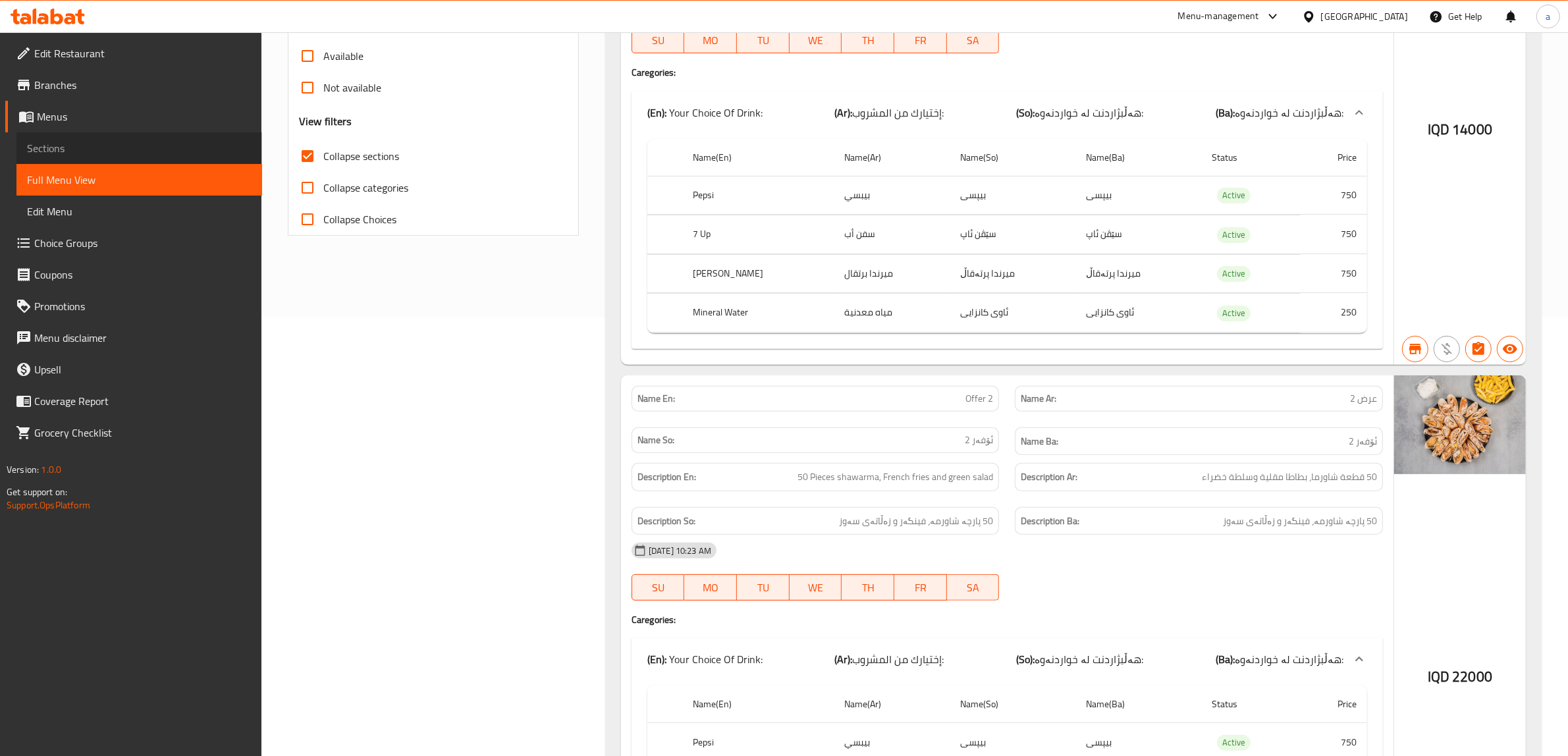
click at [50, 140] on span "Sections" at bounding box center [139, 148] width 225 height 16
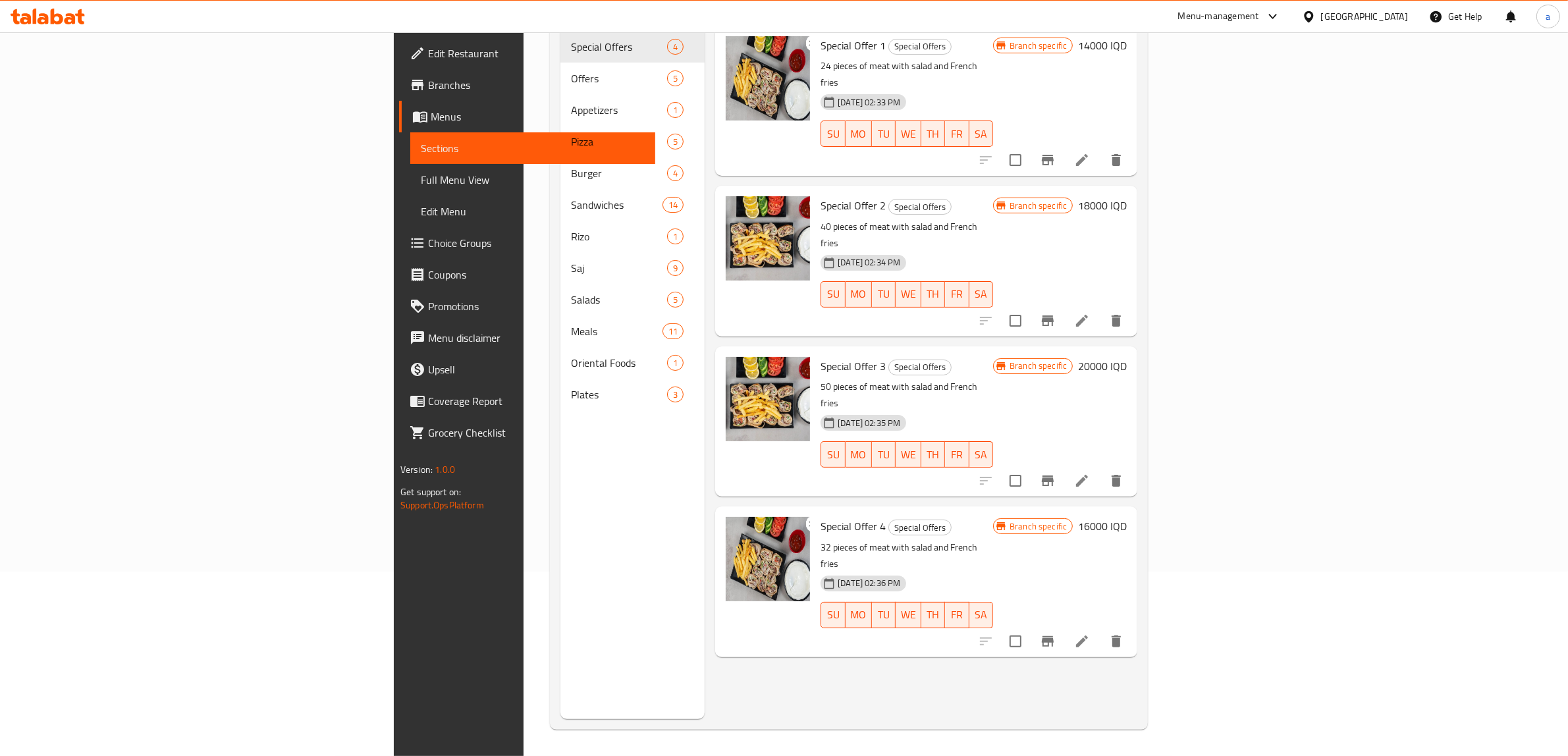
scroll to position [185, 0]
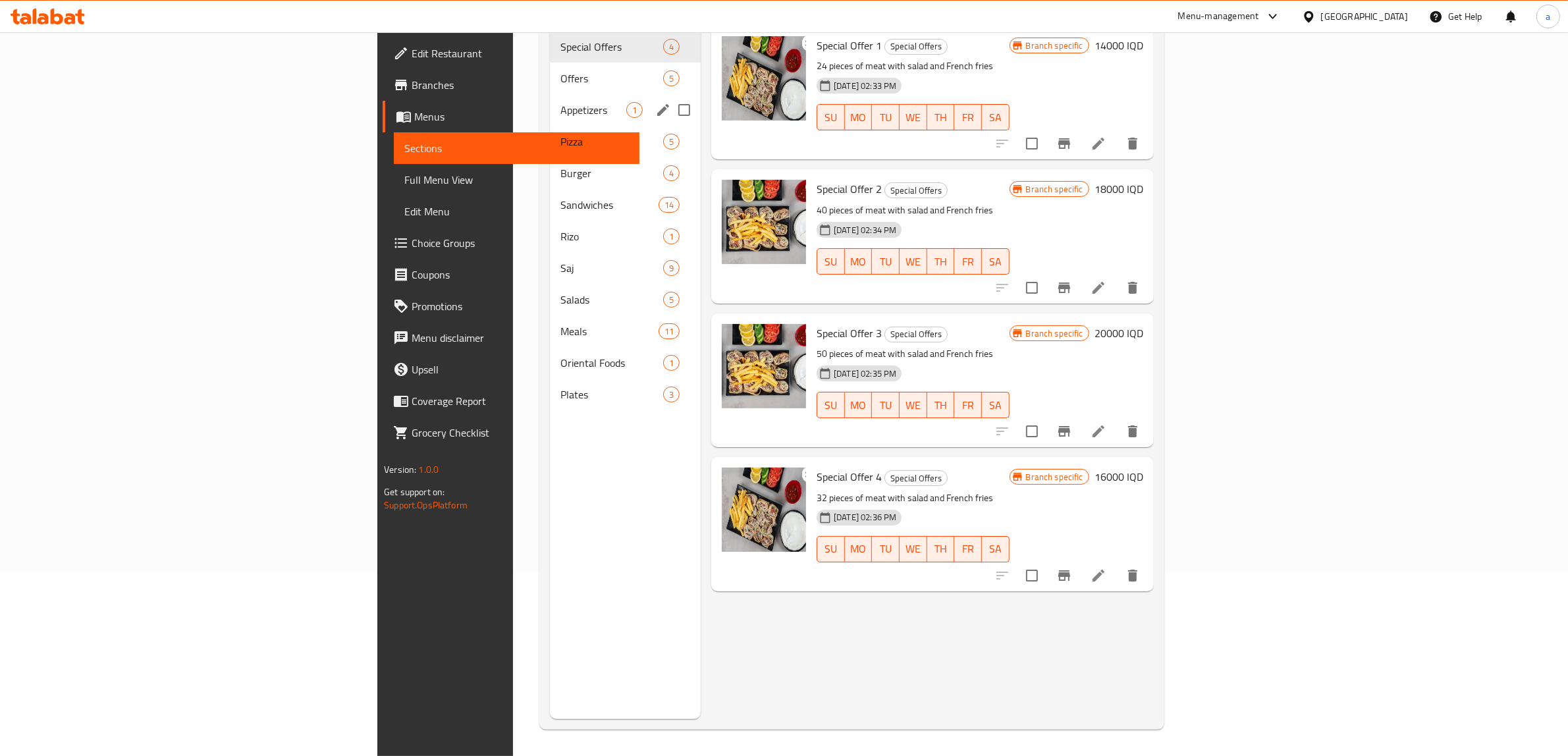
click at [550, 94] on div "Appetizers 1" at bounding box center [625, 109] width 151 height 31
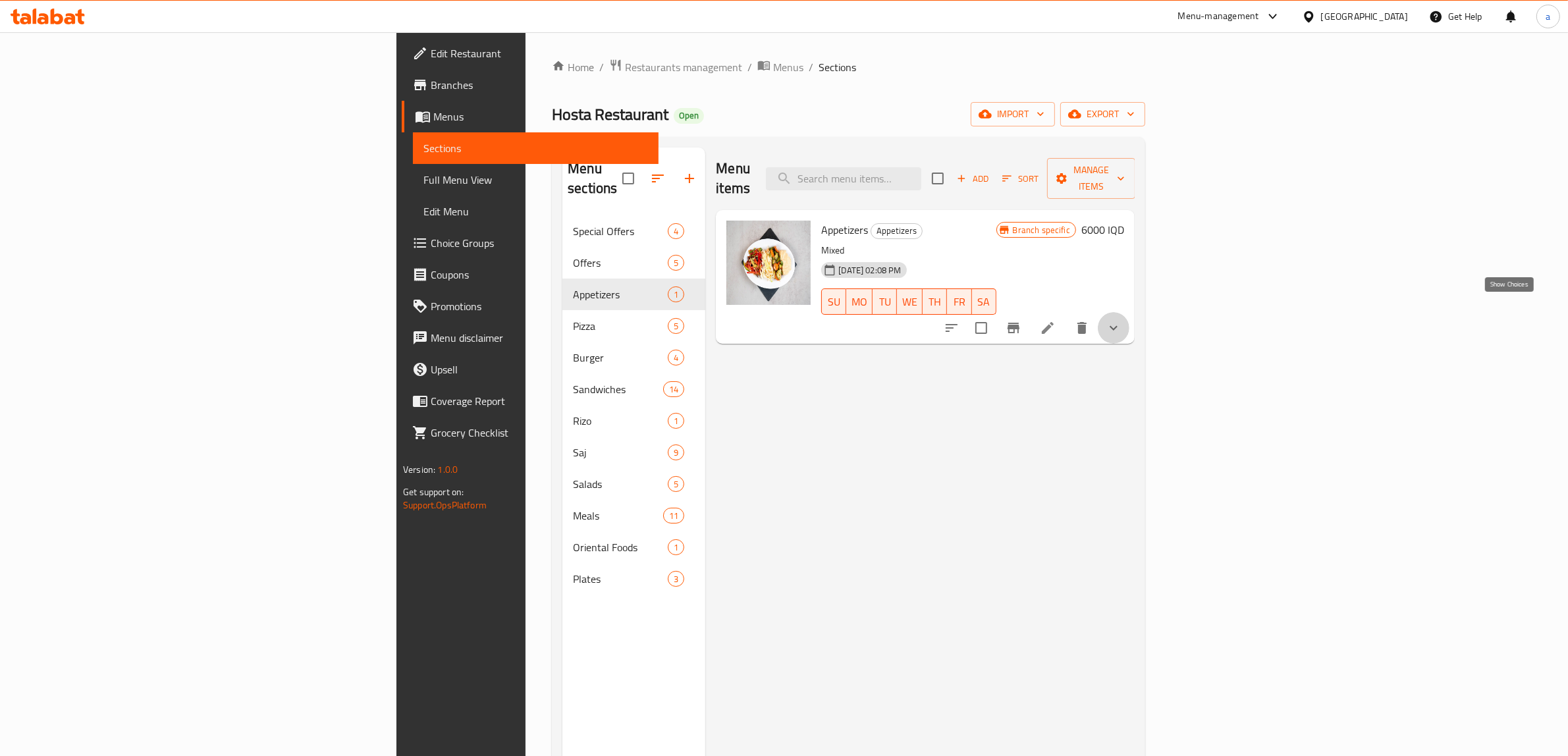
click at [1121, 320] on icon "show more" at bounding box center [1114, 328] width 16 height 16
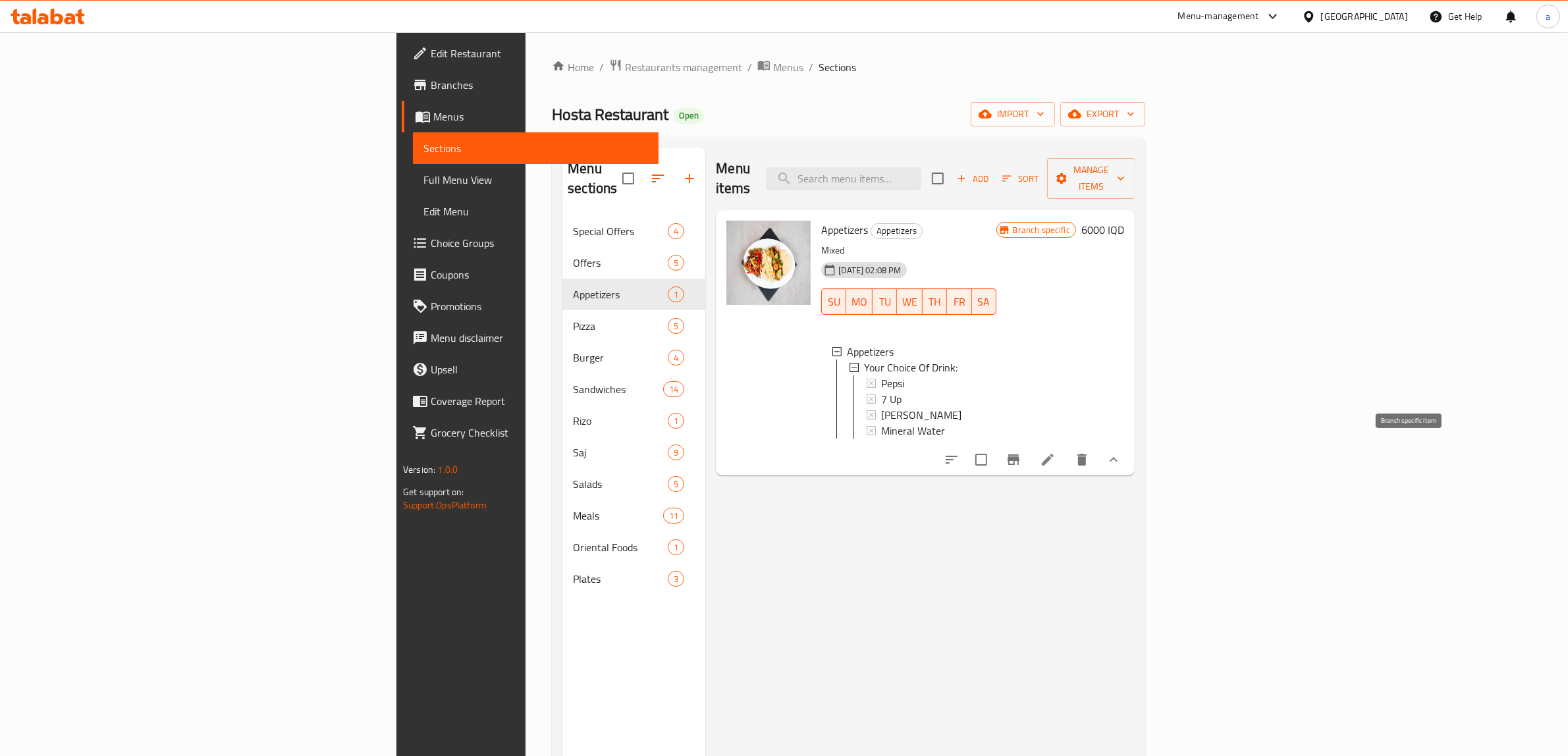
click at [1020, 455] on icon "Branch-specific-item" at bounding box center [1013, 460] width 12 height 10
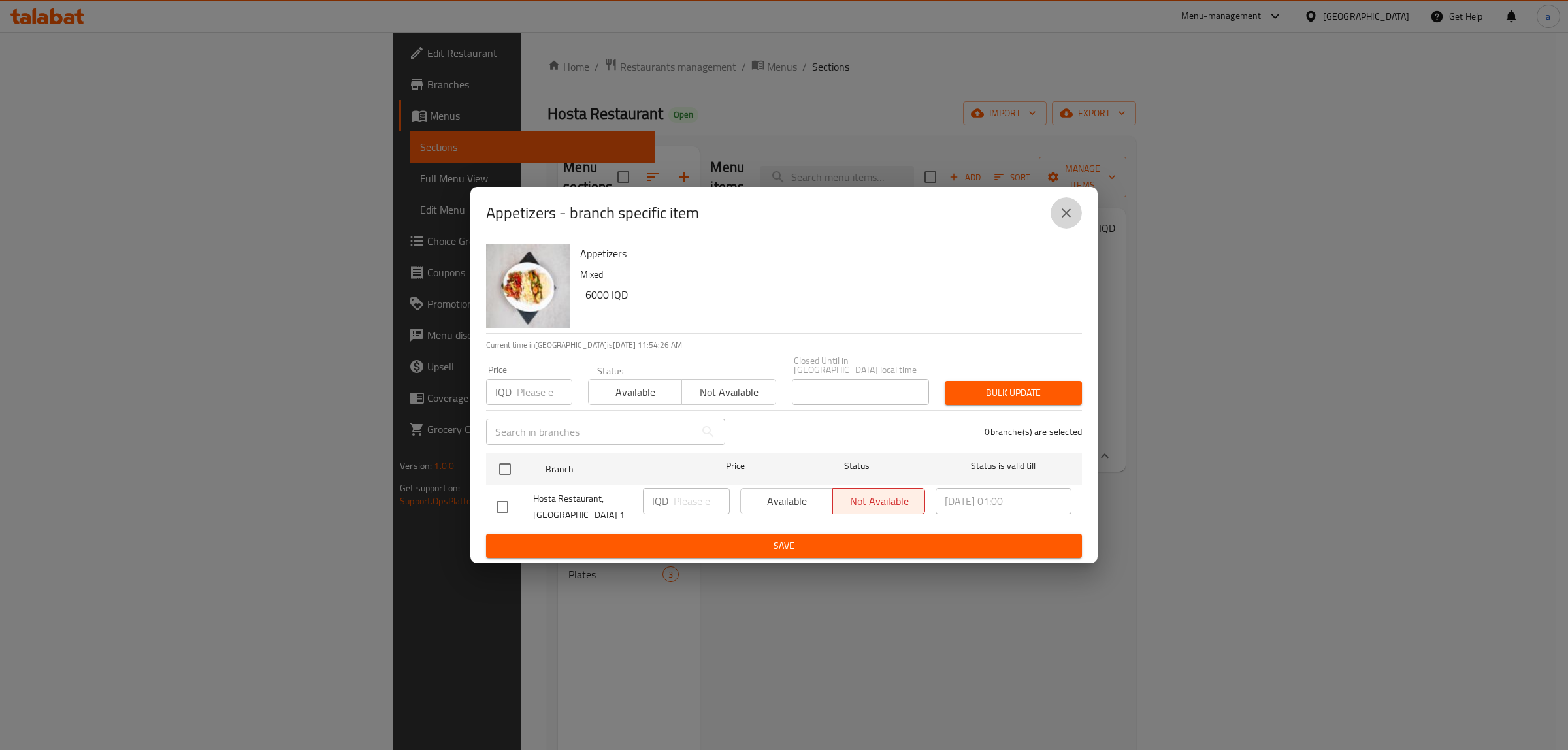
click at [1070, 213] on icon "close" at bounding box center [1066, 213] width 16 height 16
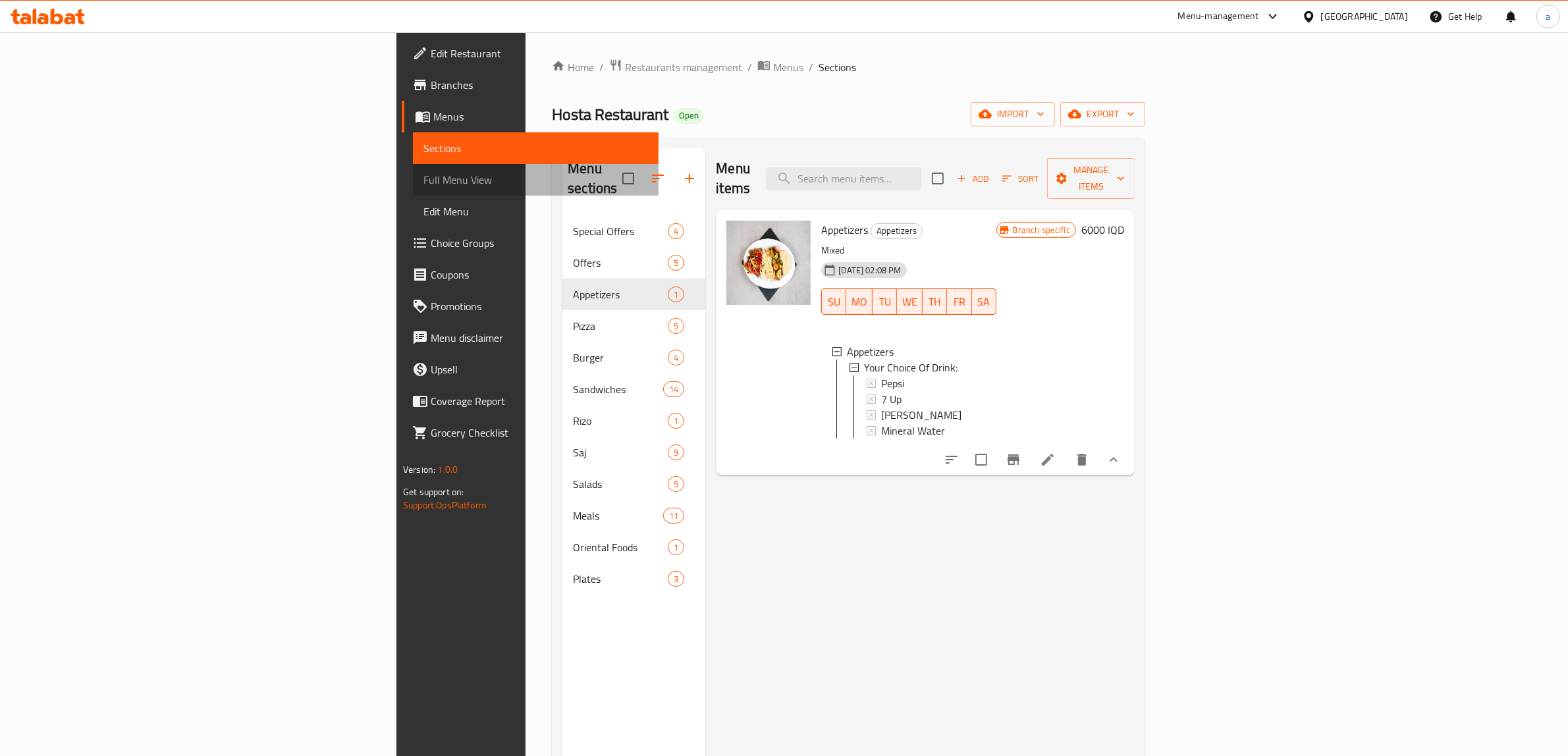
click at [423, 183] on span "Full Menu View" at bounding box center [535, 180] width 225 height 16
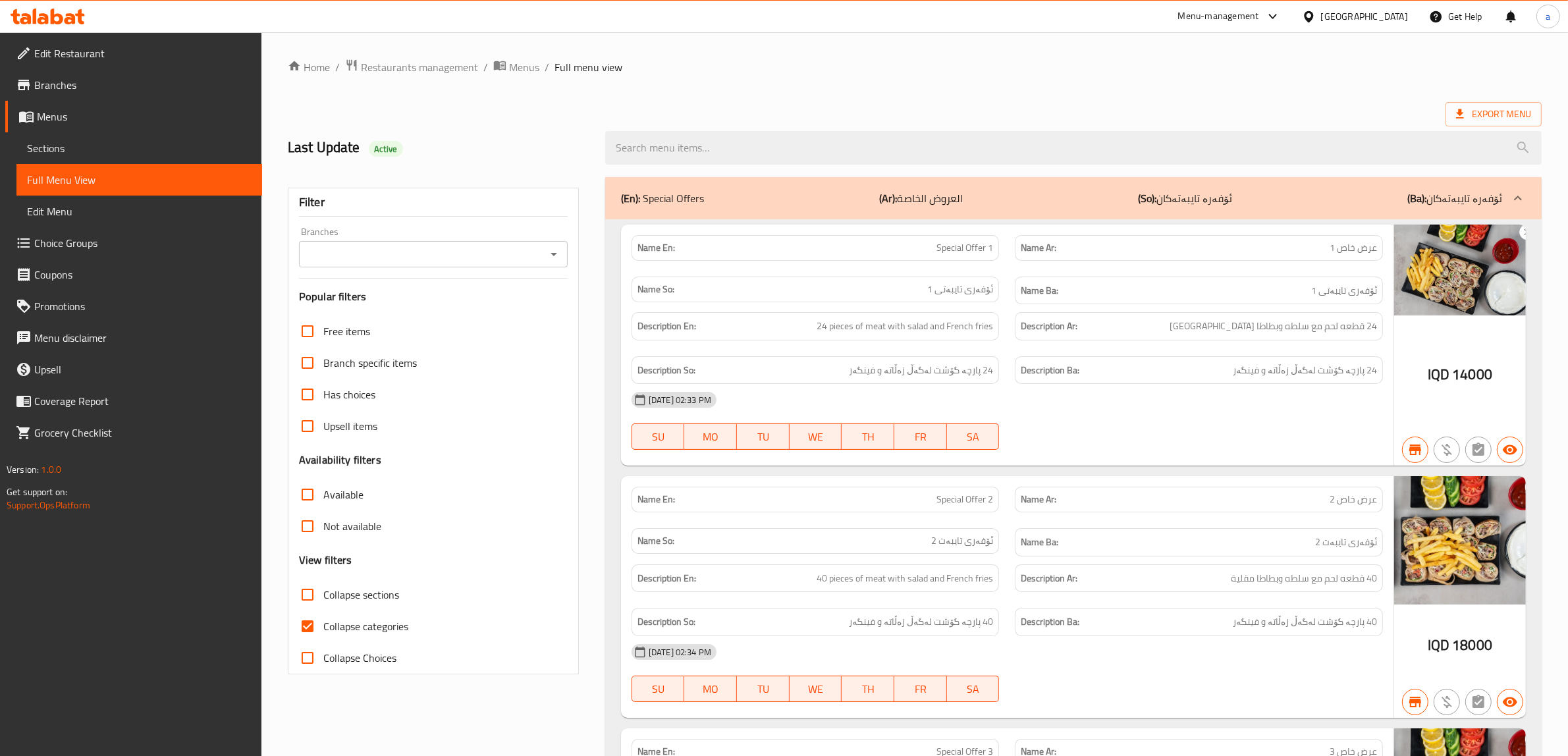
click at [308, 632] on input "Collapse categories" at bounding box center [307, 626] width 31 height 31
checkbox input "false"
click at [548, 266] on div "Branches" at bounding box center [433, 254] width 269 height 27
click at [555, 259] on icon "Open" at bounding box center [554, 254] width 16 height 16
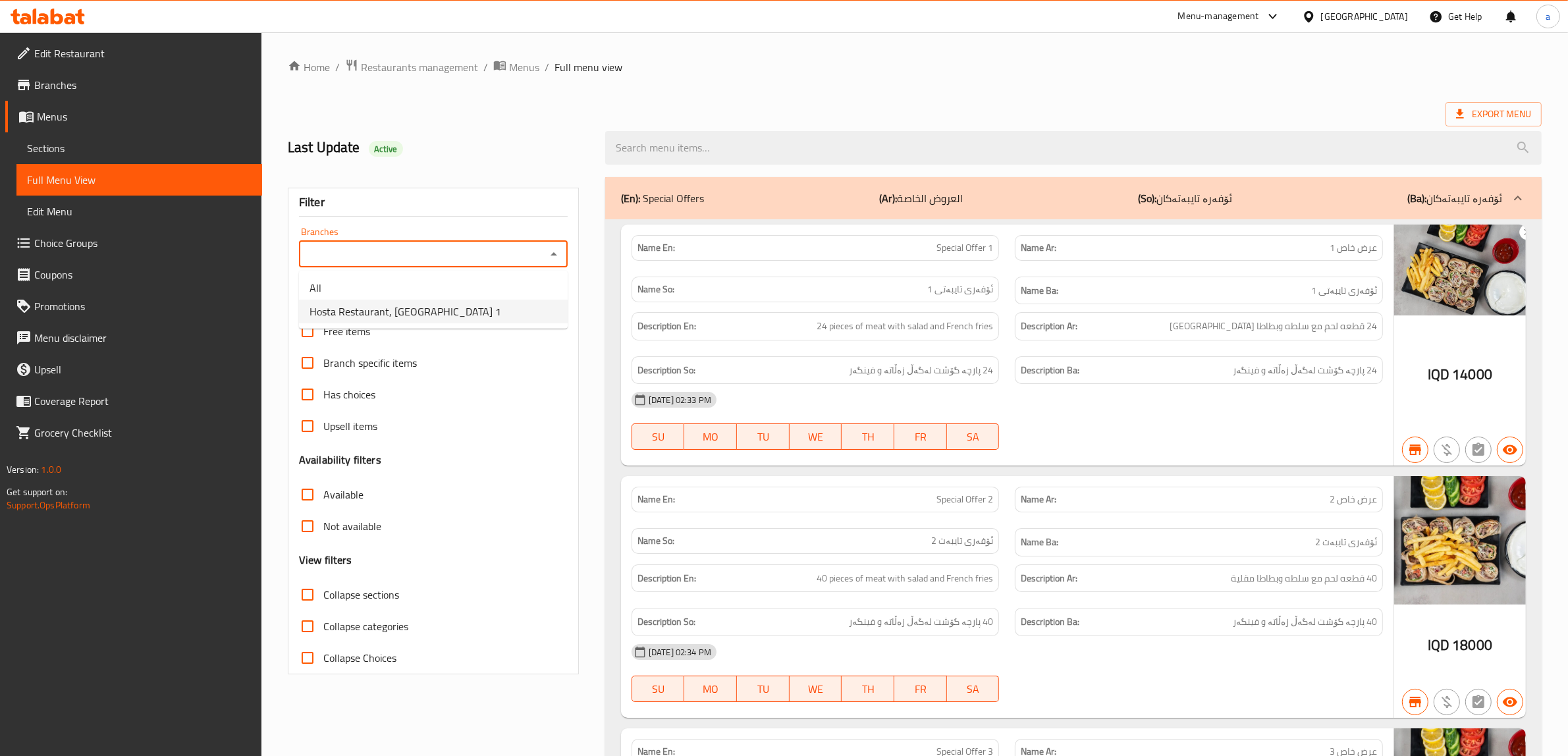
click at [406, 317] on span "Hosta Restaurant, Minara 1" at bounding box center [406, 312] width 192 height 16
type input "Hosta Restaurant, Minara 1"
click at [308, 593] on input "Collapse sections" at bounding box center [307, 594] width 31 height 31
checkbox input "true"
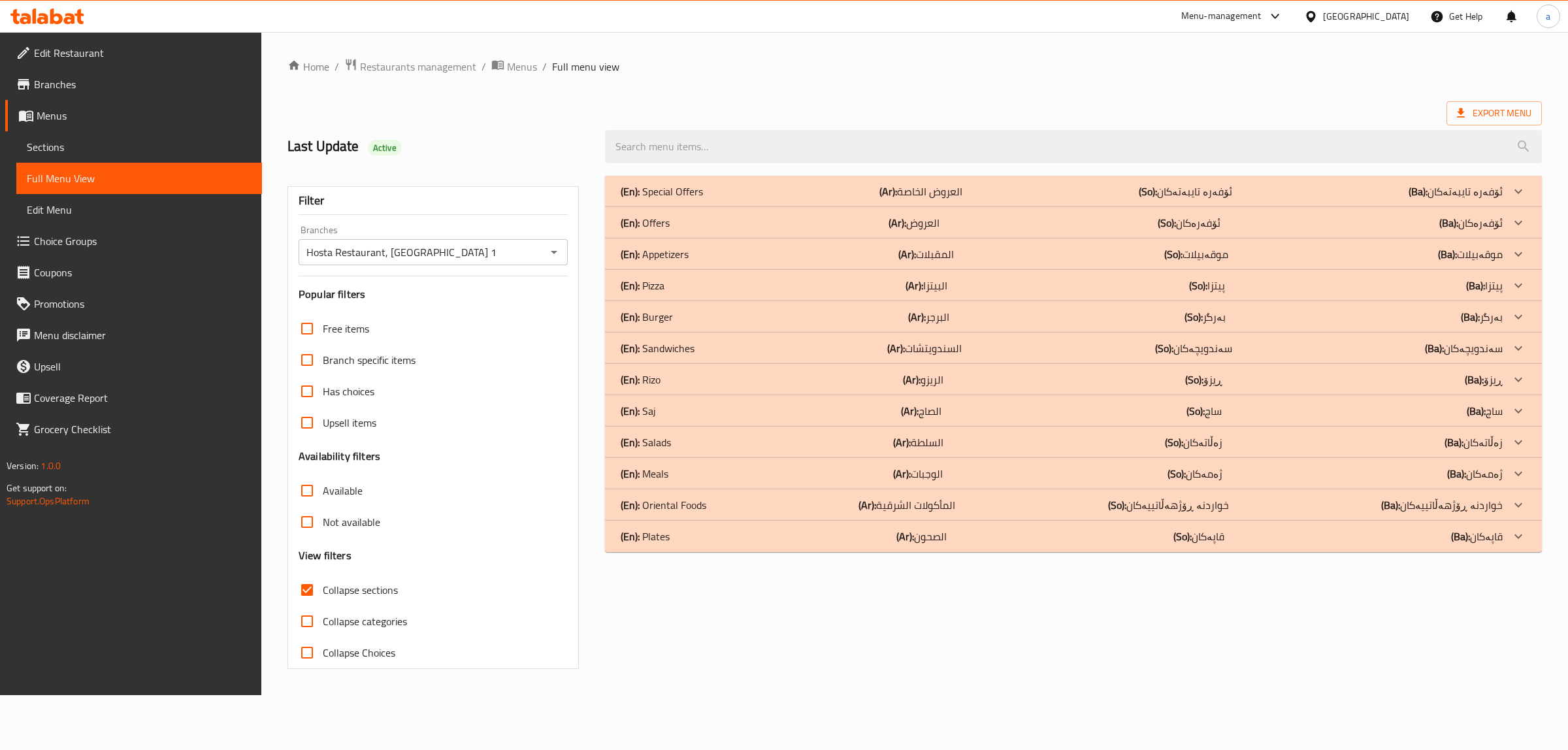
click at [723, 200] on div "(En): Plates (Ar): الصحون (So): قاپەکان (Ba): قاپەکان" at bounding box center [1061, 192] width 882 height 16
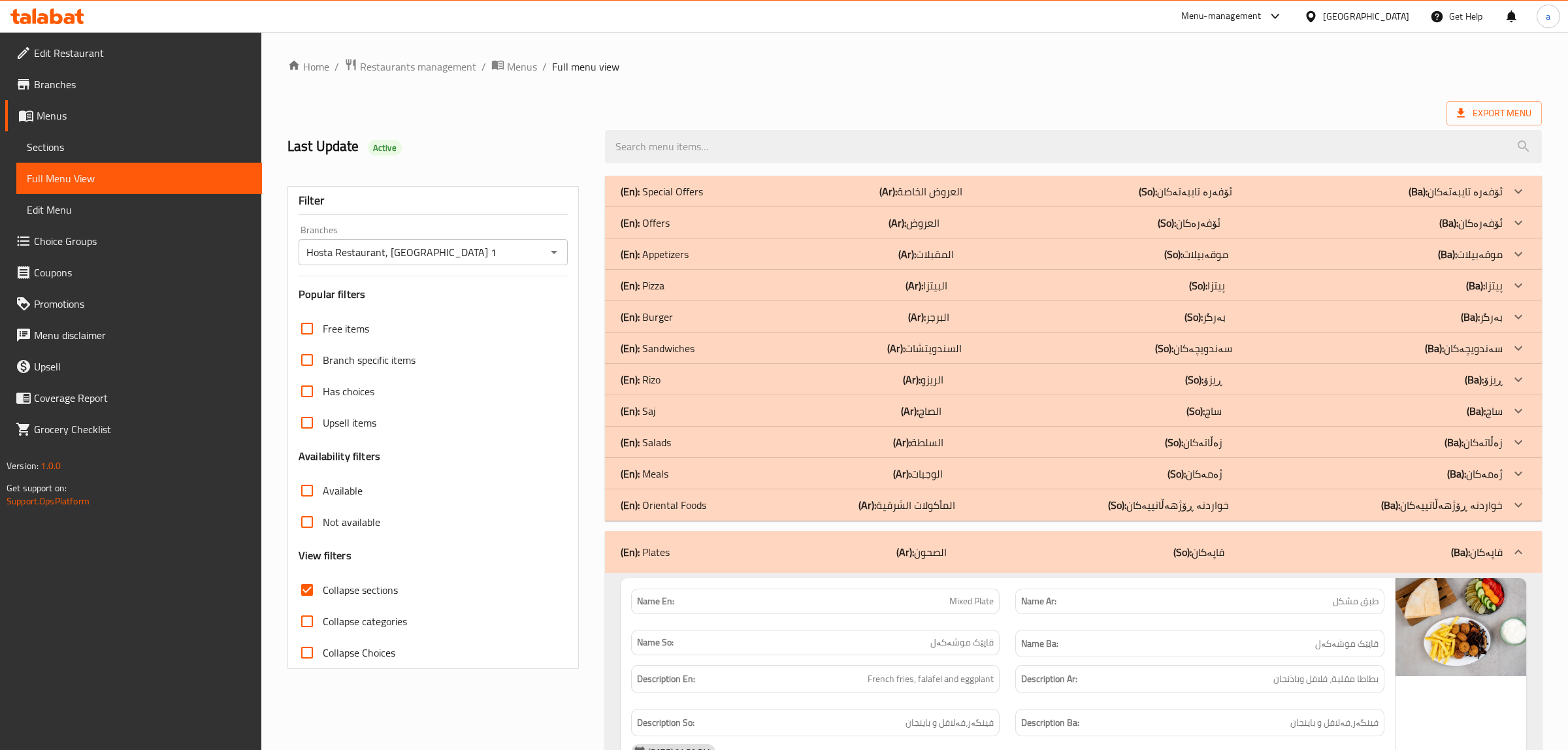
click at [688, 200] on p "(En): Oriental Foods" at bounding box center [661, 192] width 82 height 16
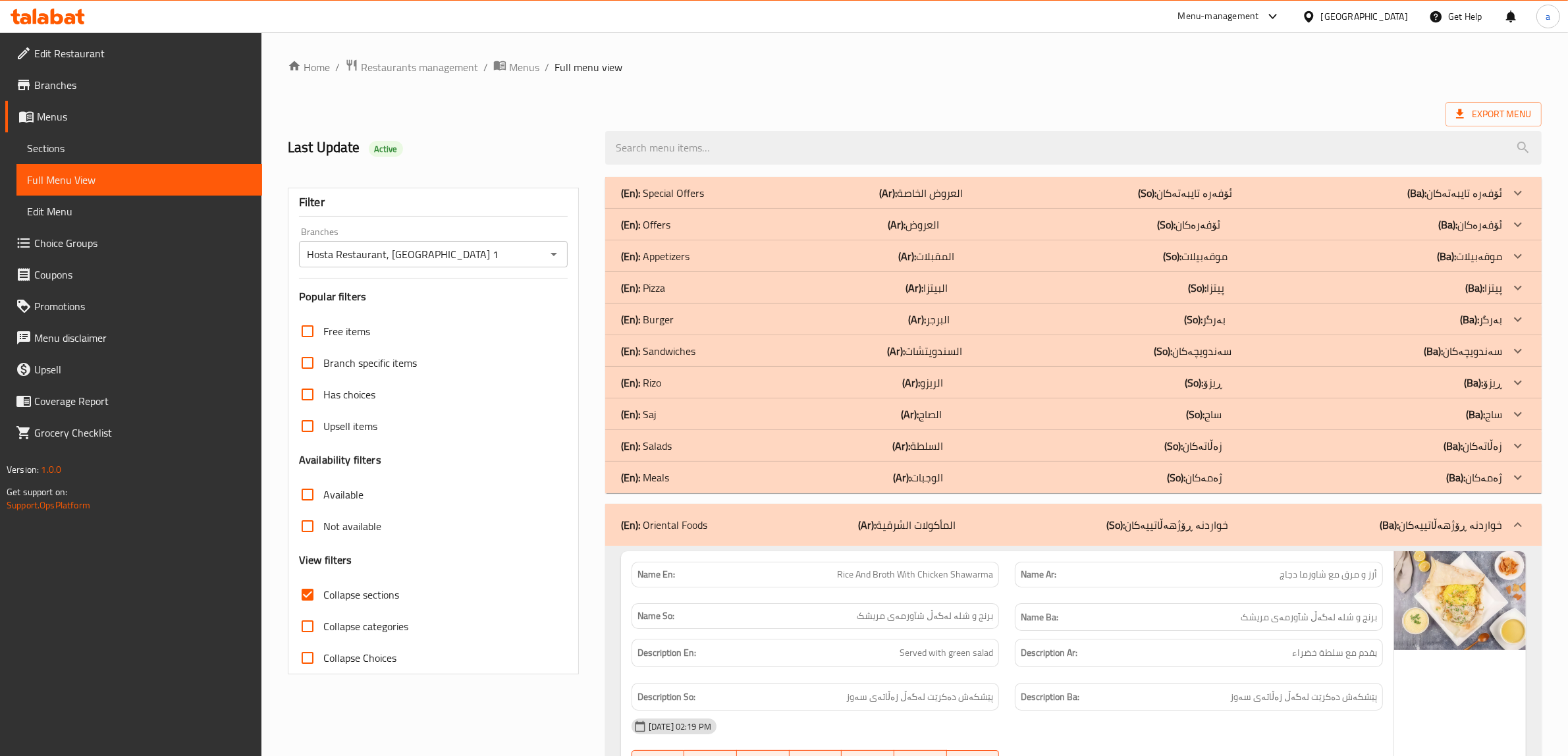
click at [650, 201] on p "(En): Meals" at bounding box center [662, 193] width 83 height 16
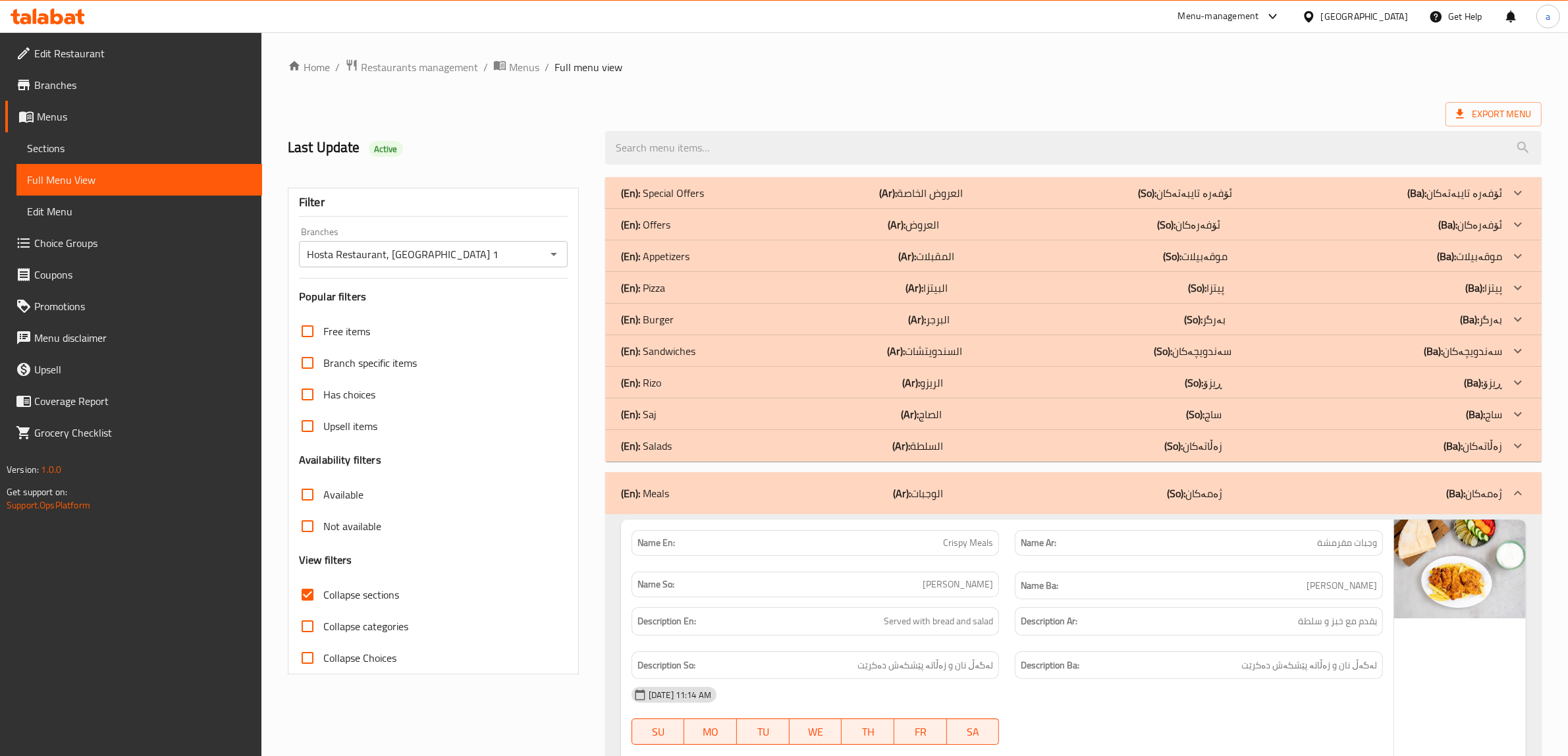
click at [662, 201] on div "(En): Saj (Ar): الصاج (So): ساج (Ba): ساج" at bounding box center [1062, 193] width 881 height 16
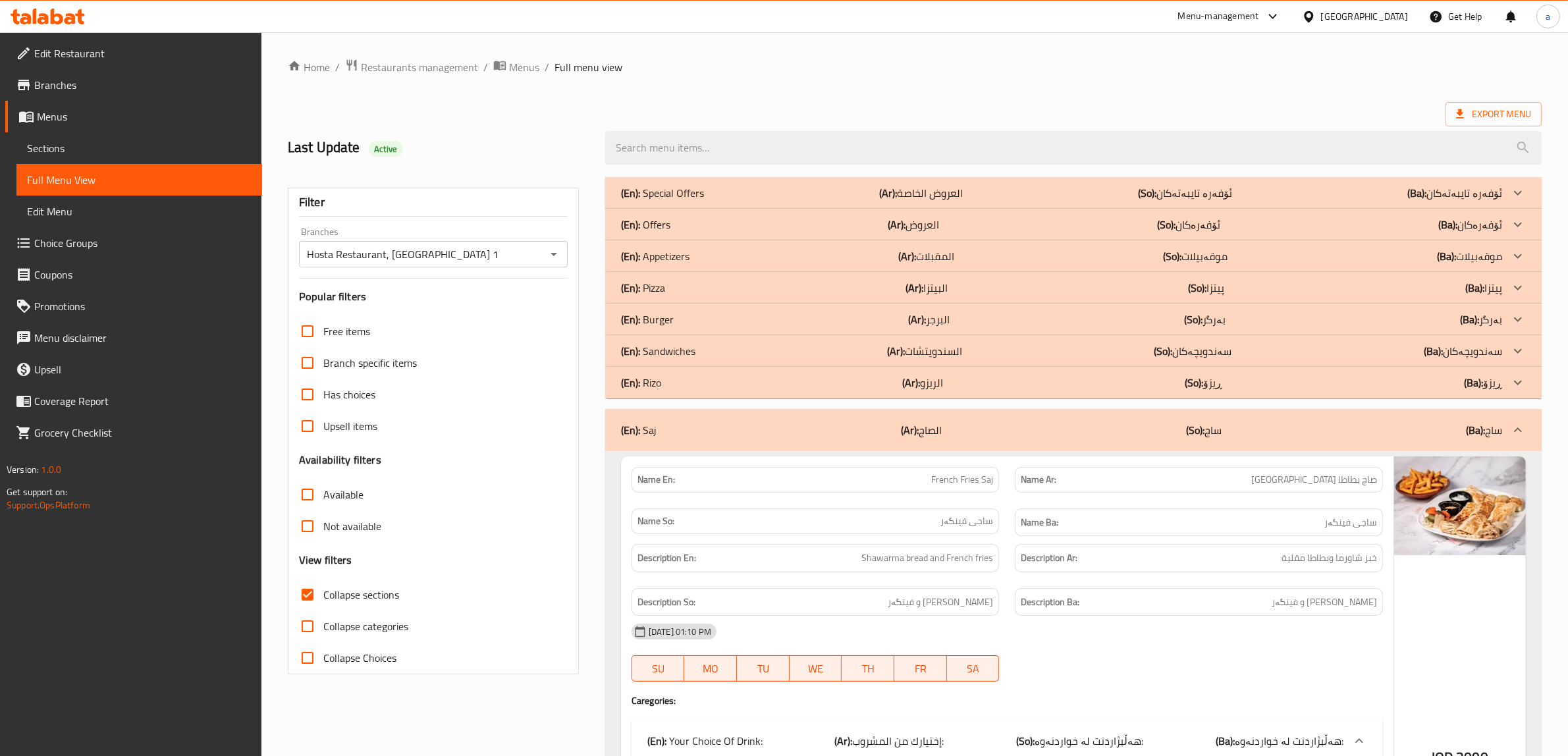
click at [663, 201] on p "(En): Pizza" at bounding box center [662, 193] width 83 height 16
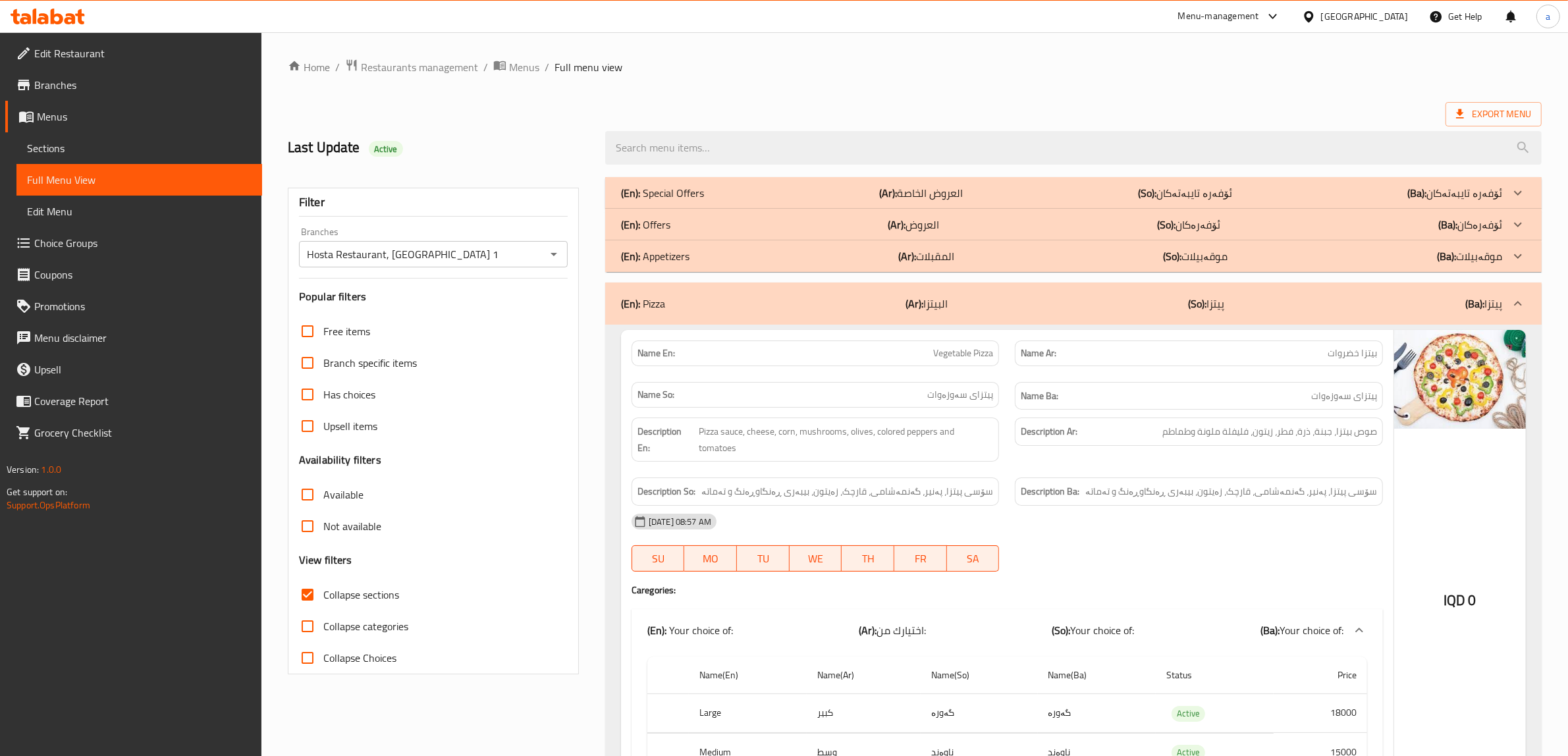
click at [666, 201] on p "(En): Offers" at bounding box center [662, 193] width 83 height 16
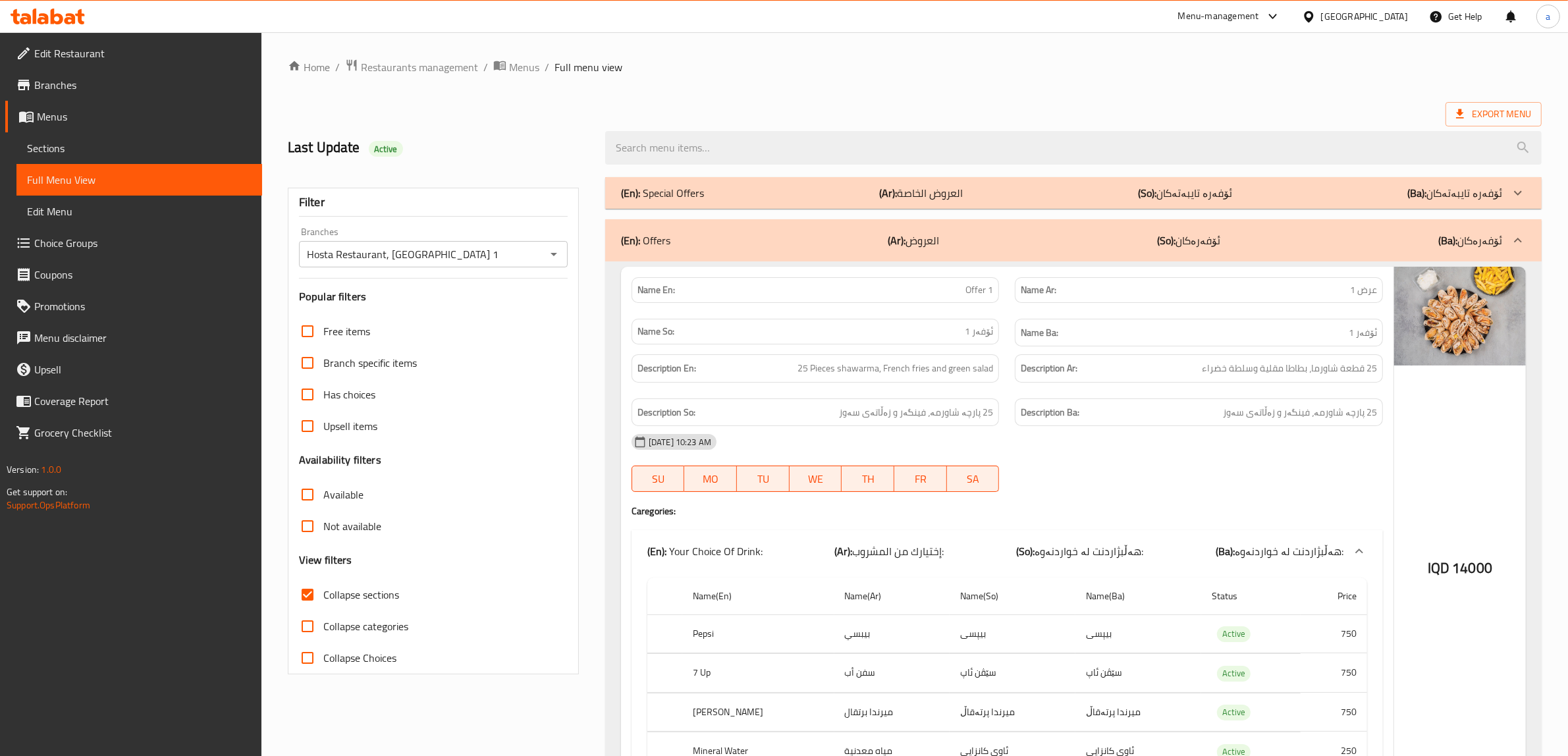
drag, startPoint x: 1016, startPoint y: 433, endPoint x: 1084, endPoint y: 50, distance: 389.0
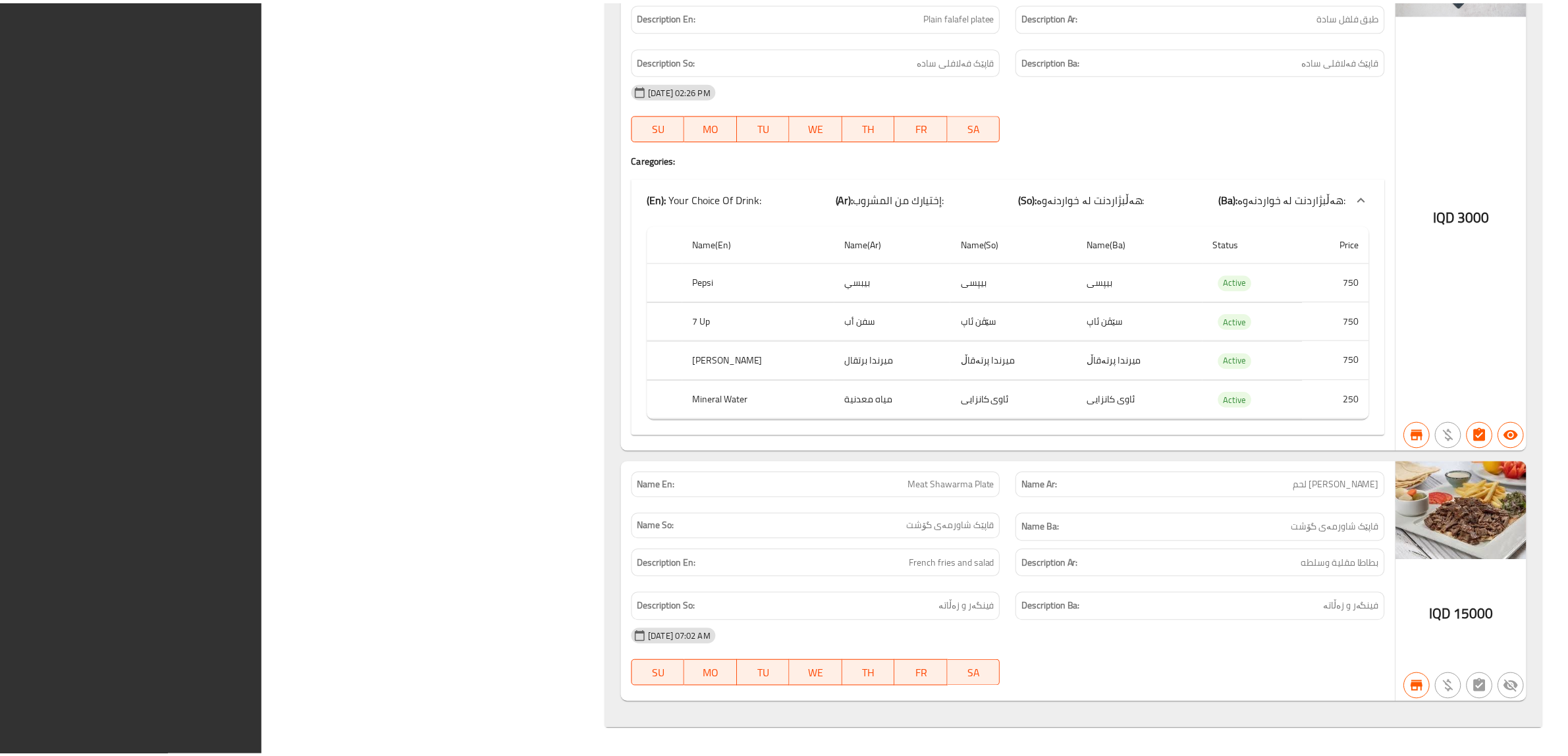
scroll to position [18118, 0]
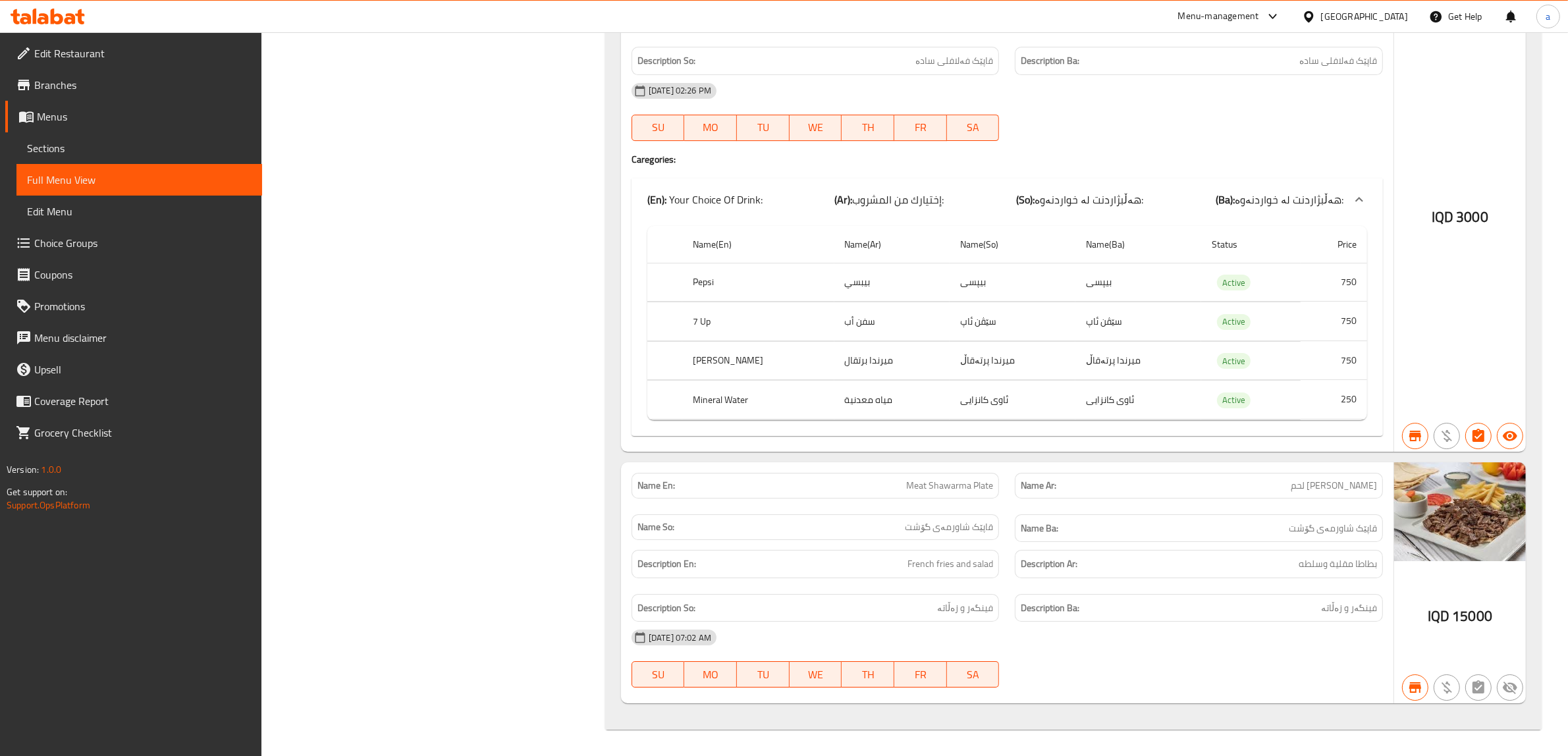
click at [61, 12] on icon at bounding box center [47, 17] width 74 height 16
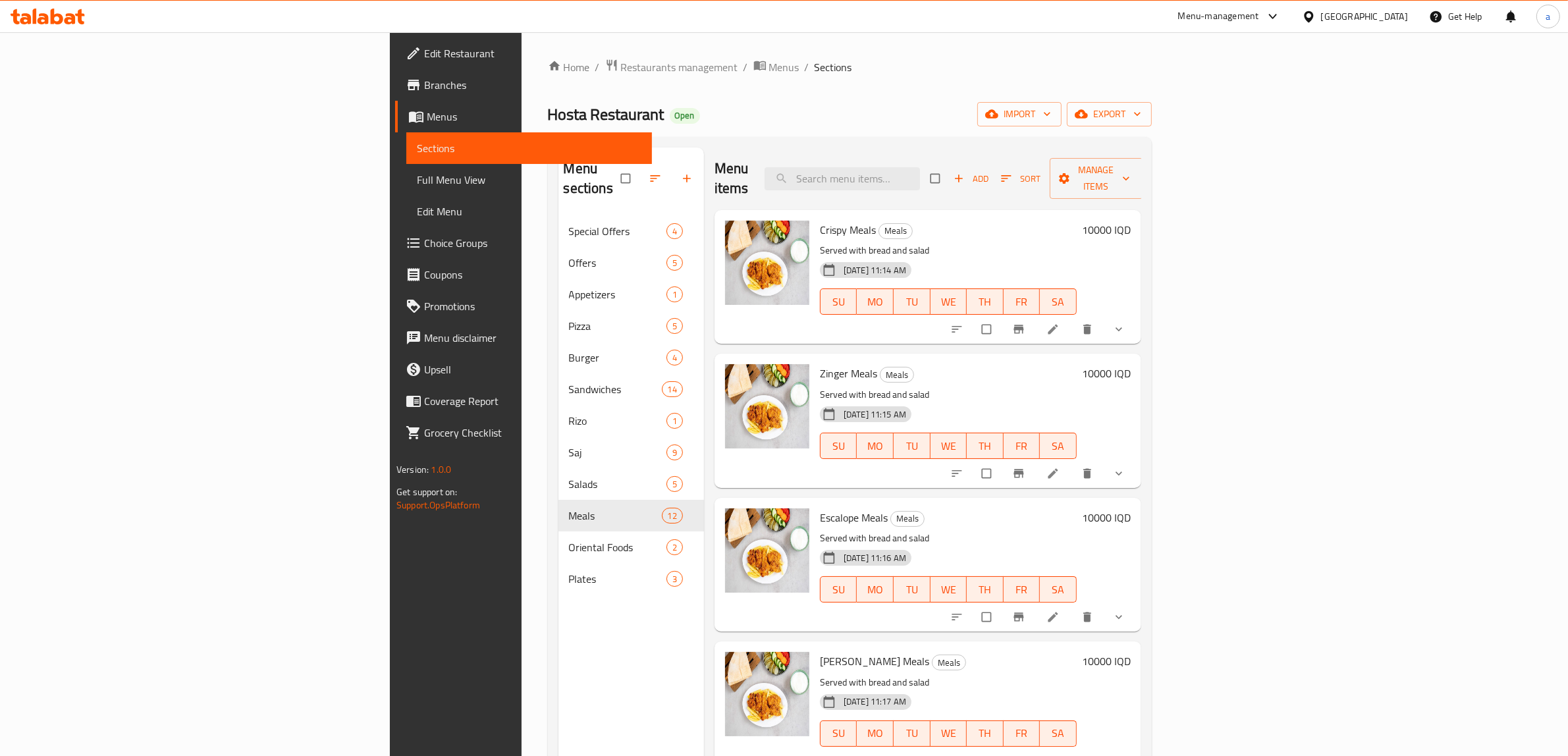
click at [40, 20] on icon at bounding box center [43, 19] width 11 height 11
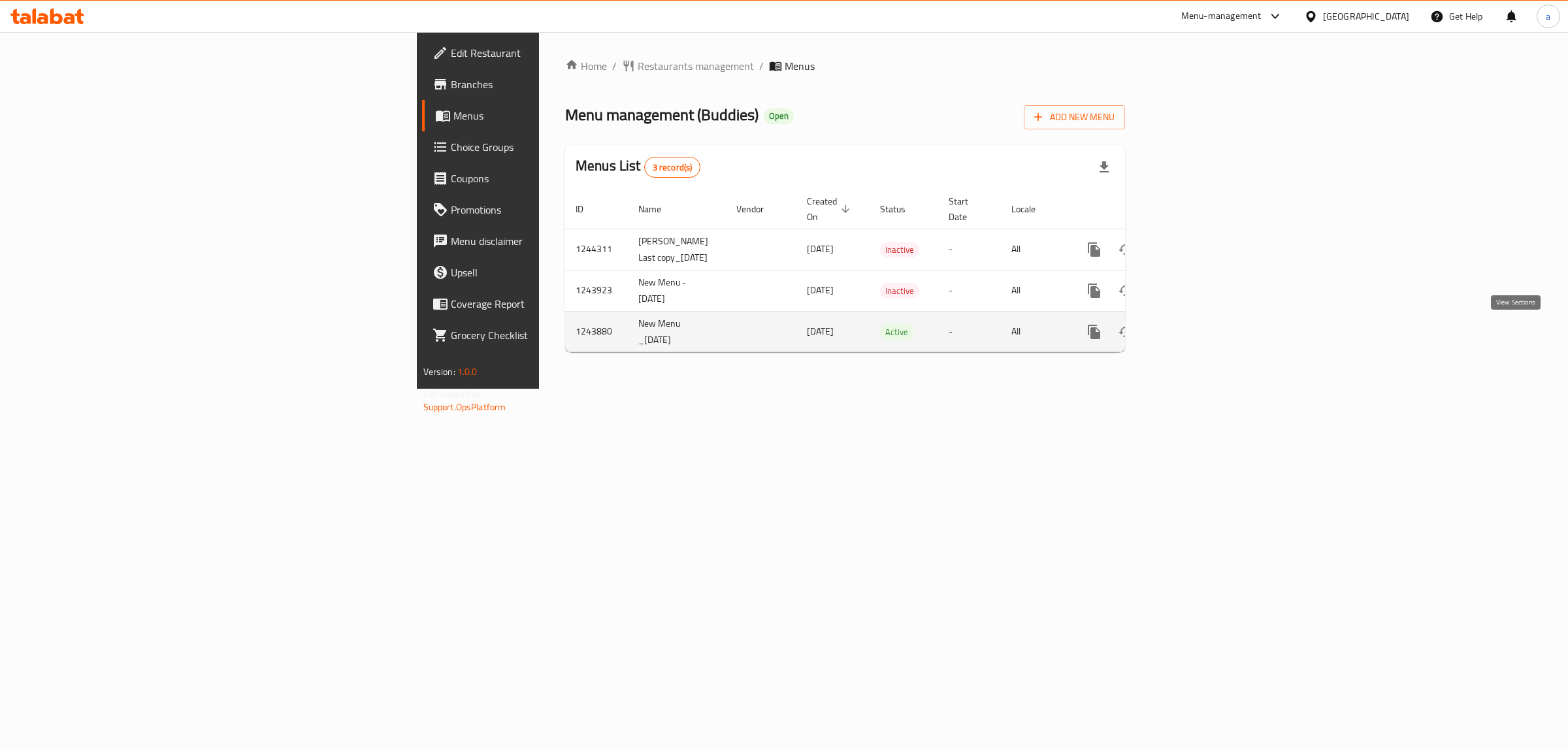
click at [1196, 329] on icon "enhanced table" at bounding box center [1188, 332] width 16 height 16
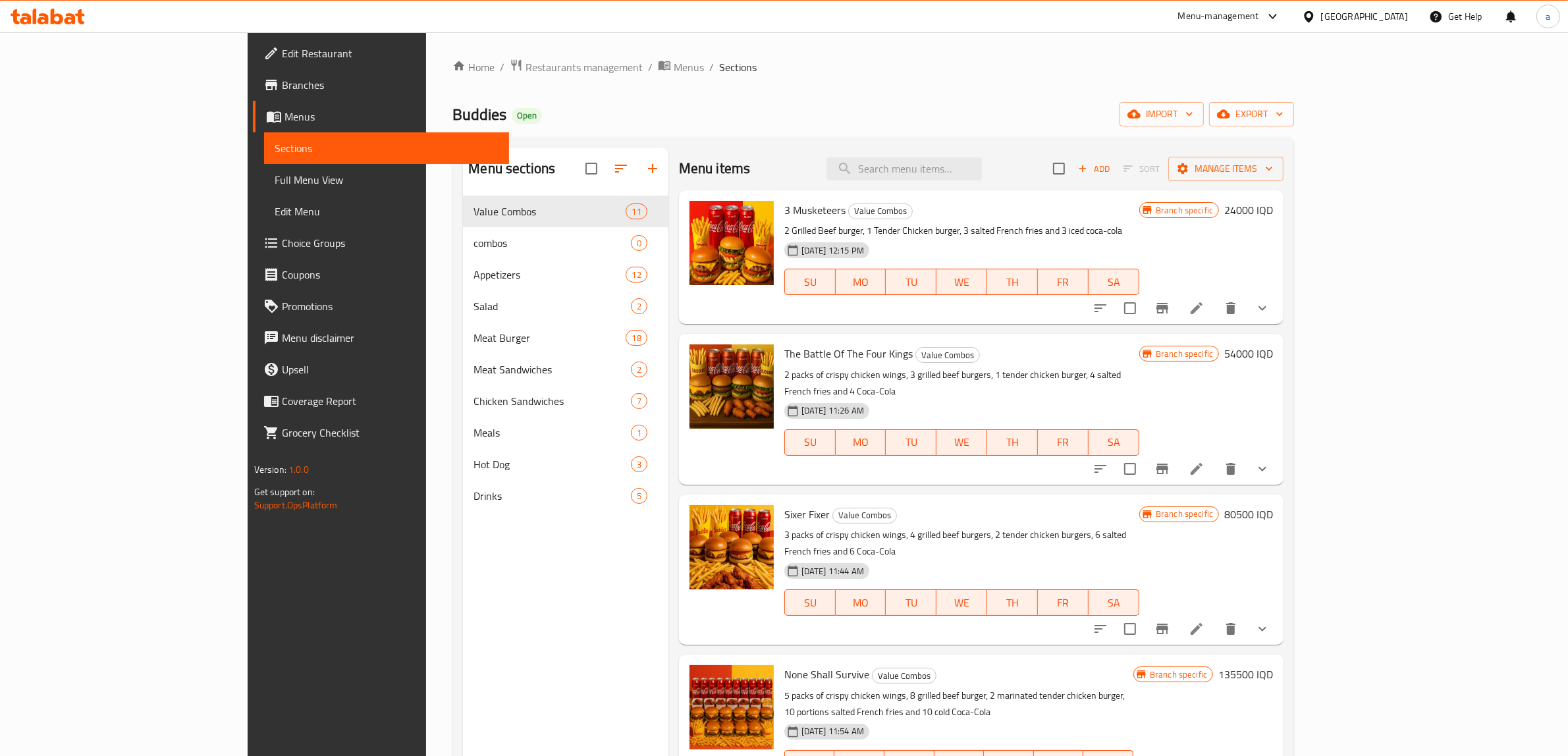
click at [963, 152] on div "Menu items Add Sort Manage items" at bounding box center [981, 168] width 605 height 43
click at [975, 165] on input "search" at bounding box center [904, 169] width 155 height 23
paste input "Duo Combo"
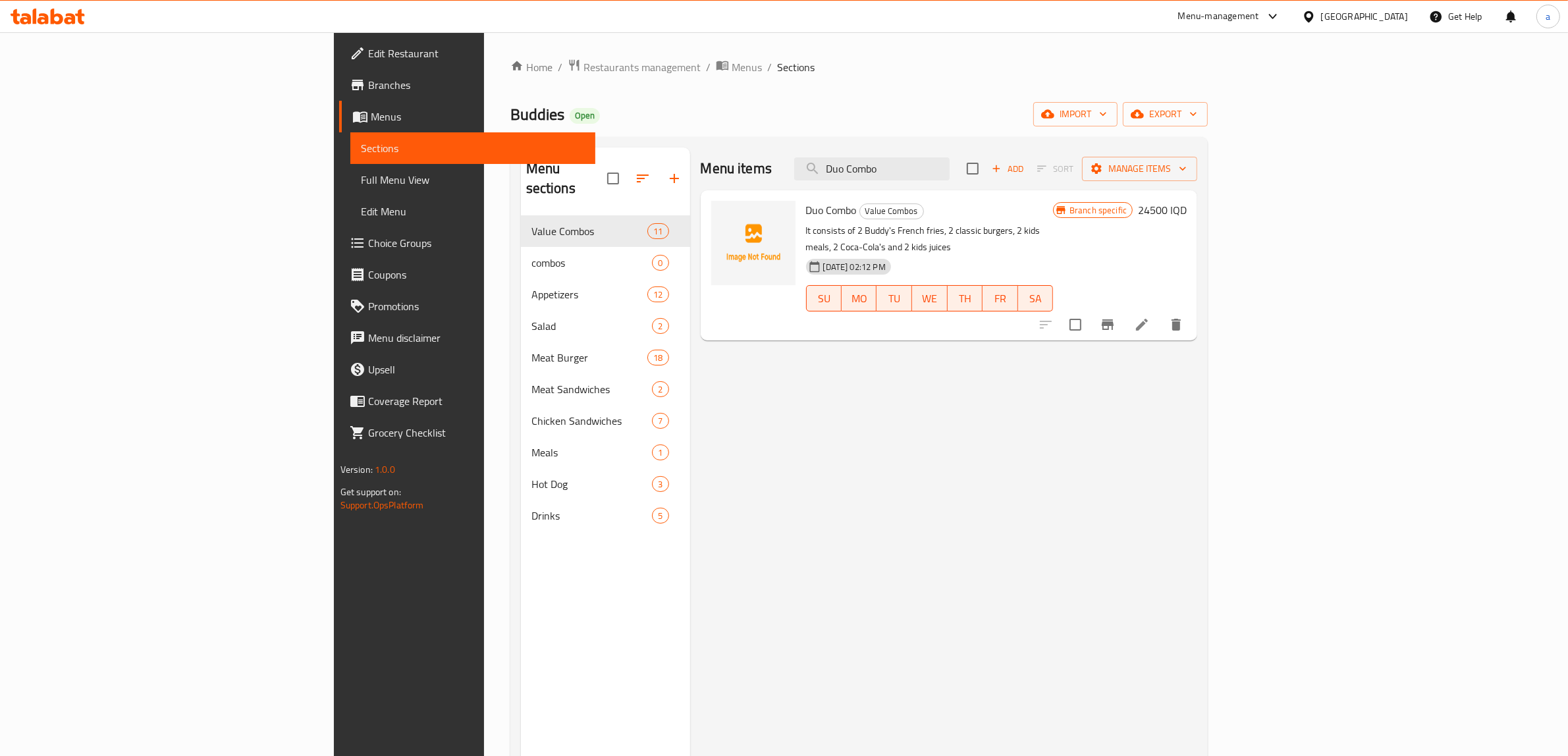
type input "Duo Combo"
click at [361, 172] on span "Full Menu View" at bounding box center [472, 180] width 225 height 16
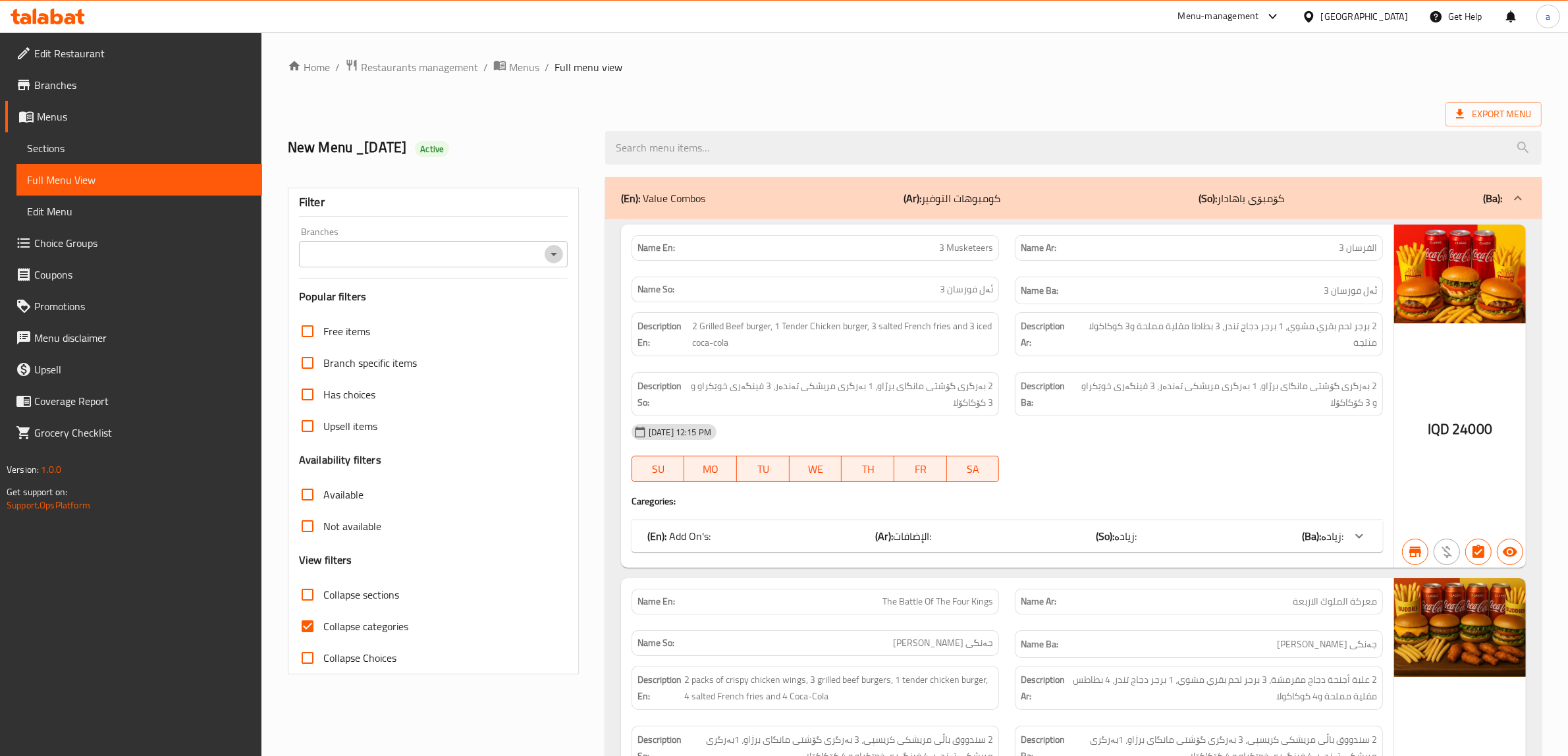
click at [552, 263] on button "Open" at bounding box center [554, 254] width 19 height 19
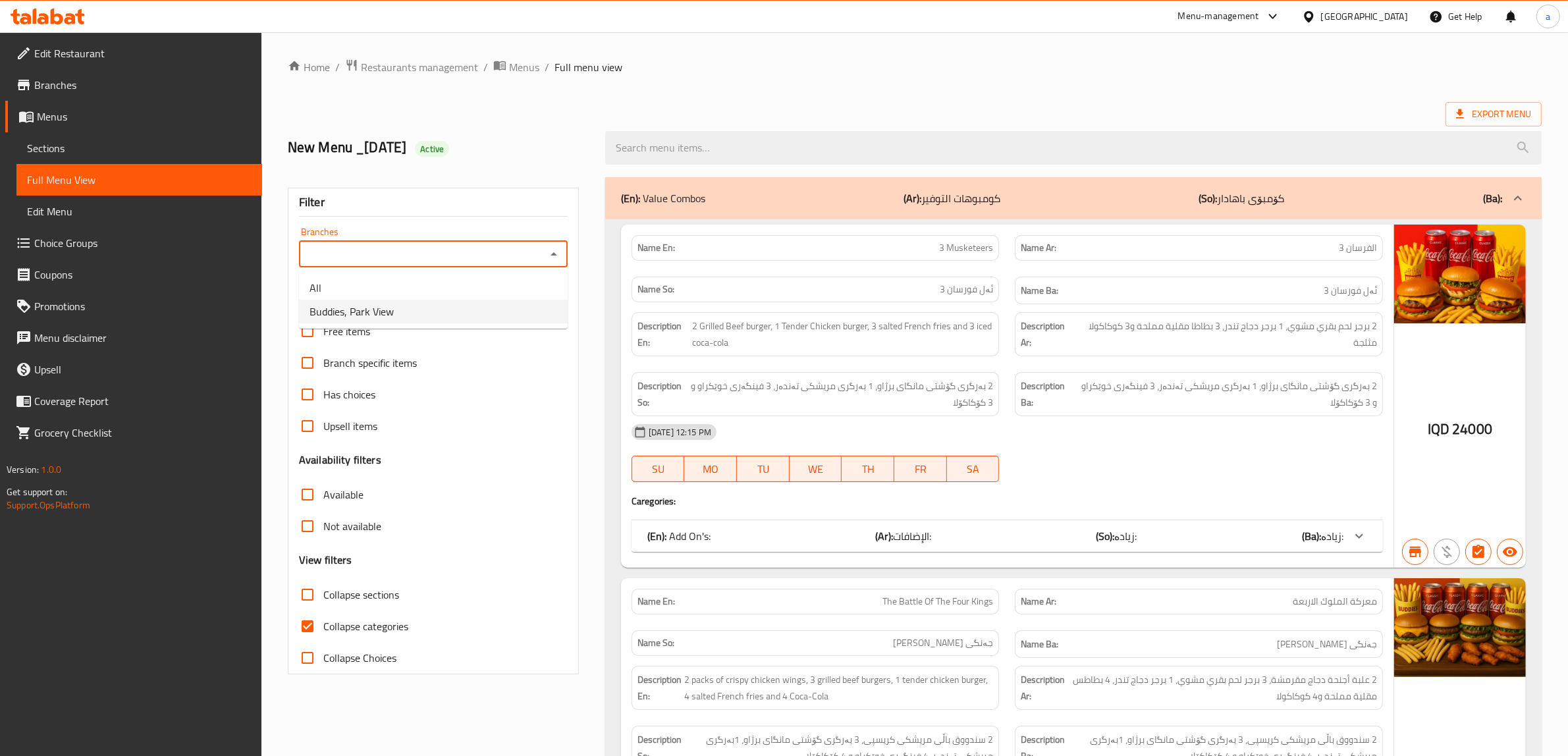
click at [369, 312] on span "Buddies, Park View" at bounding box center [352, 312] width 85 height 16
type input "Buddies, Park View"
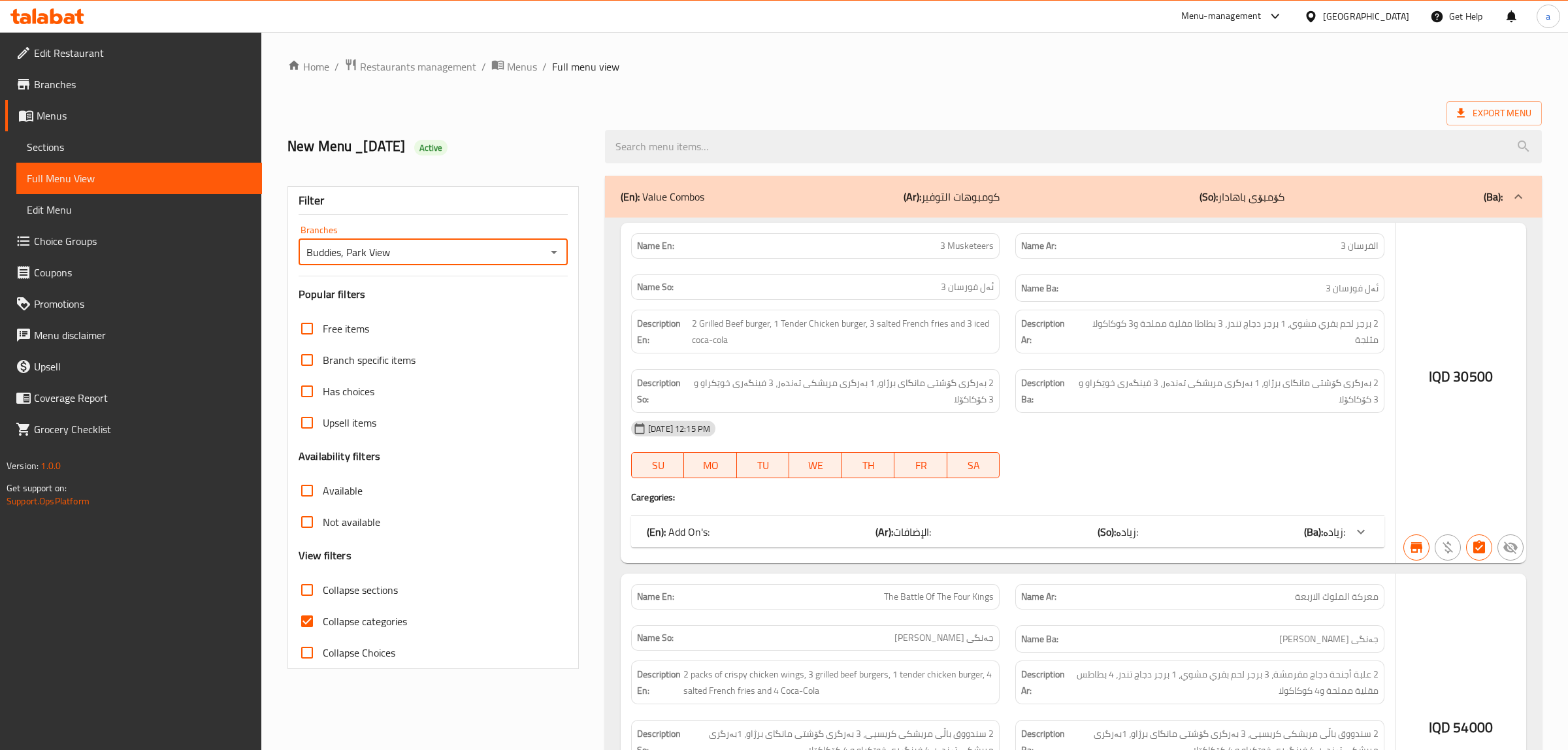
click at [307, 623] on input "Collapse categories" at bounding box center [307, 621] width 31 height 31
checkbox input "false"
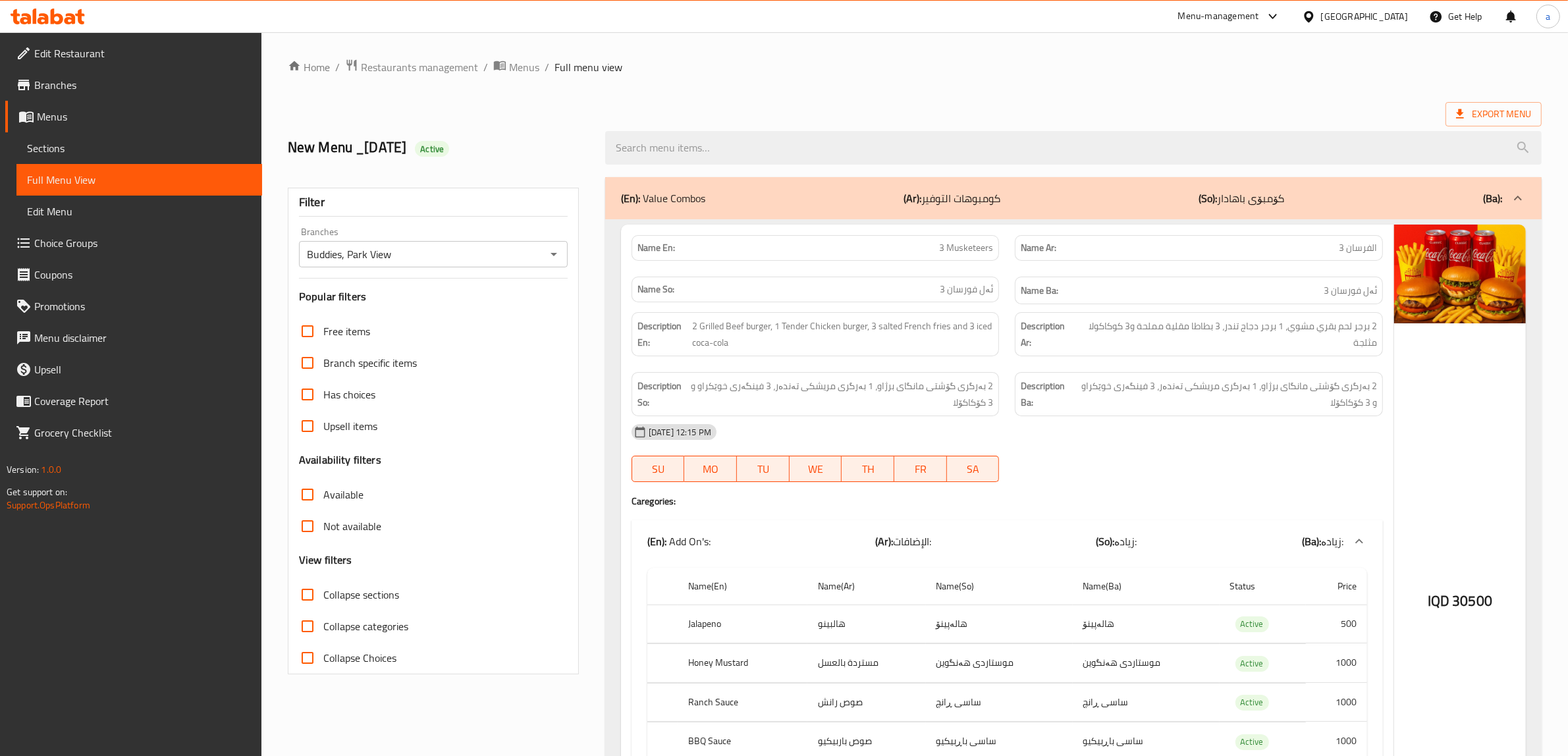
click at [788, 129] on div at bounding box center [1073, 147] width 952 height 49
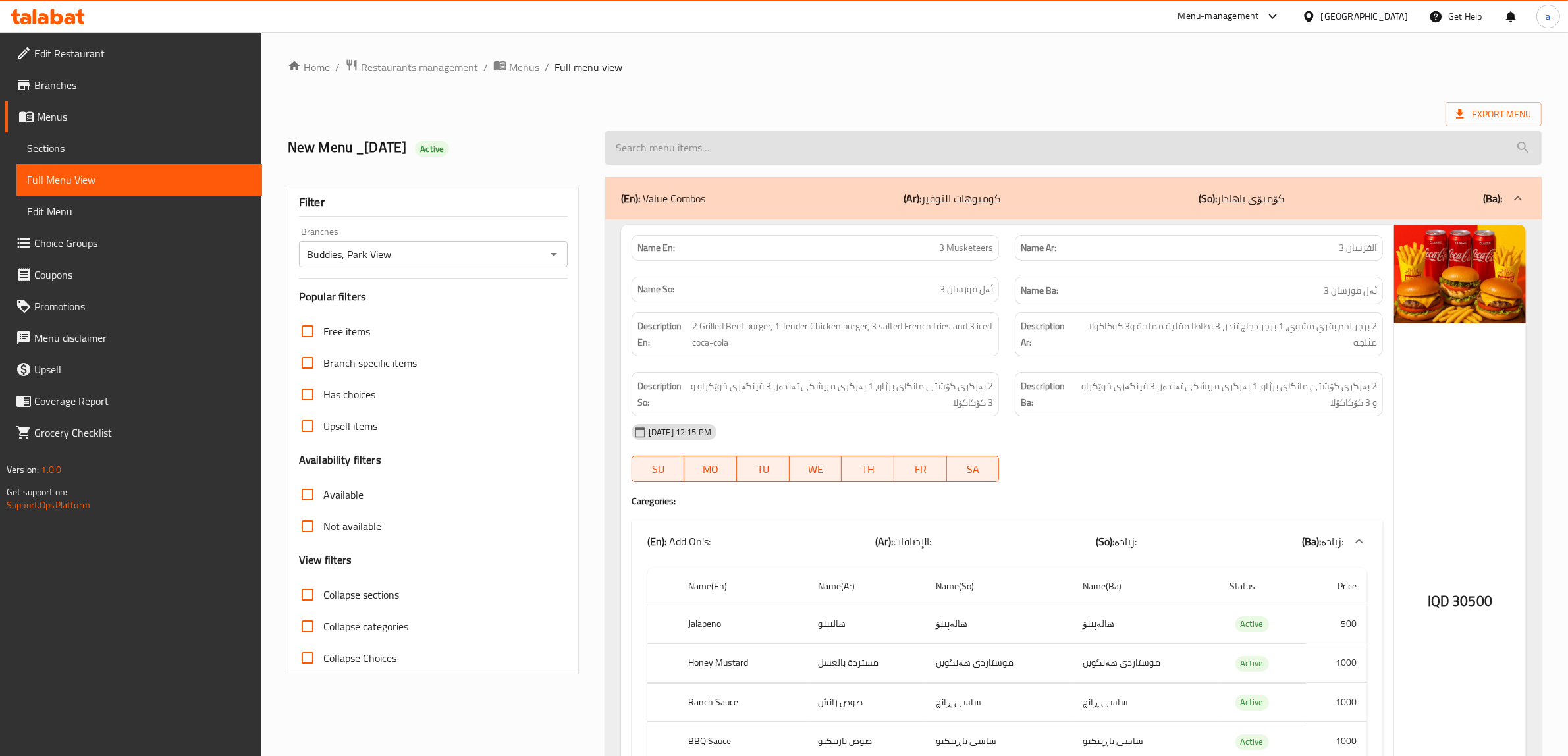
click at [791, 147] on input "search" at bounding box center [1073, 148] width 936 height 34
paste input "Duo Combo"
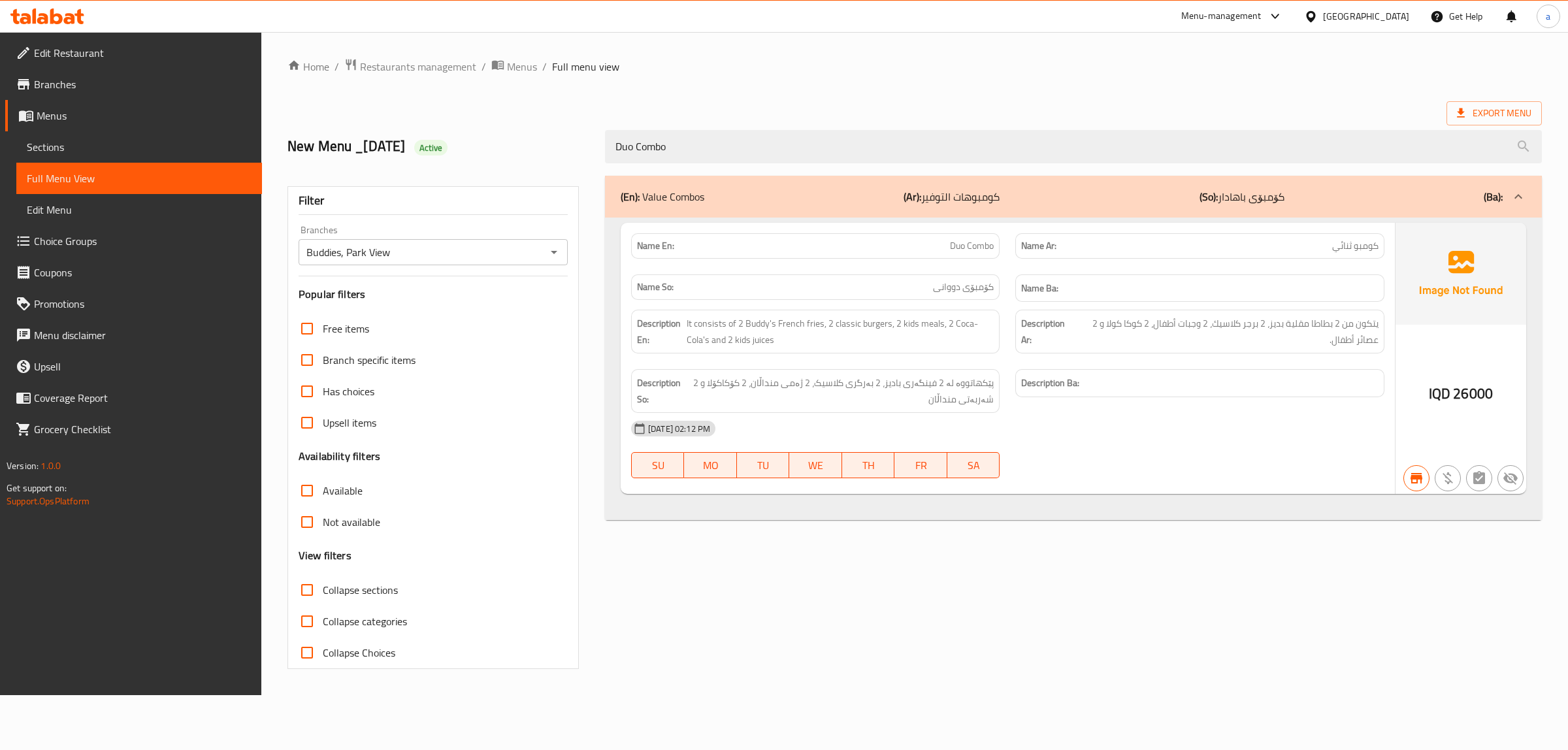
type input "Duo Combo"
click at [56, 102] on link "Menus" at bounding box center [134, 115] width 257 height 31
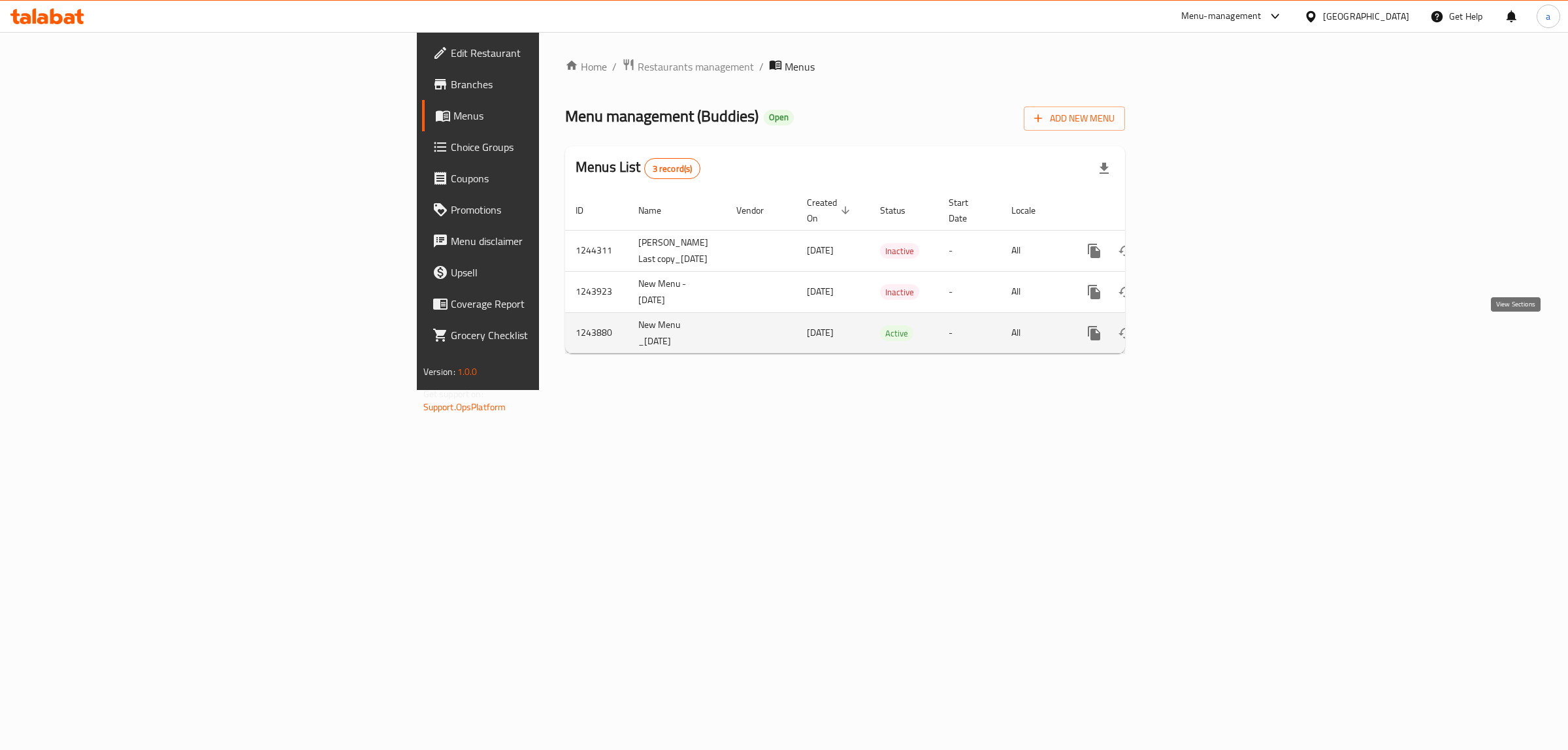
click at [1196, 336] on icon "enhanced table" at bounding box center [1188, 333] width 16 height 16
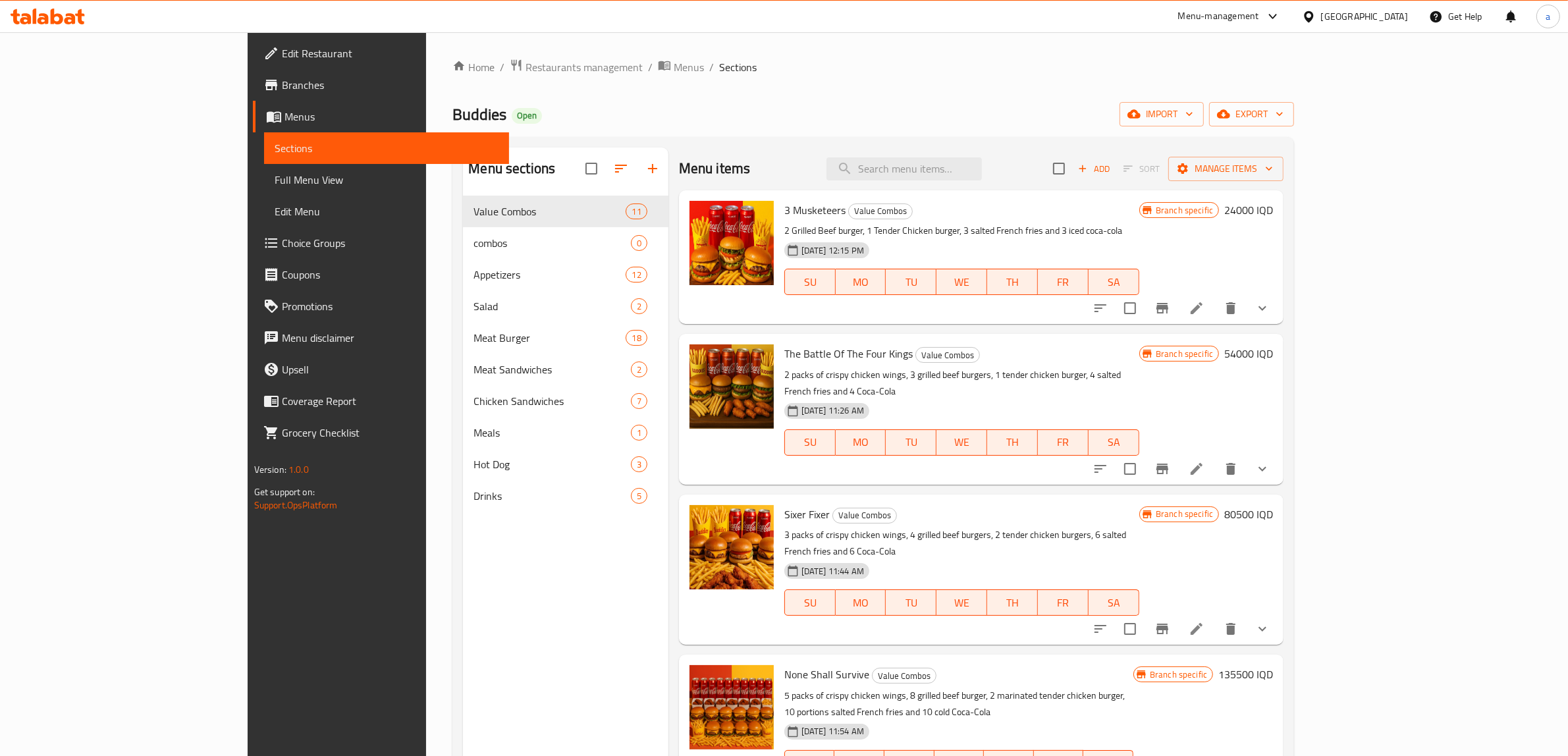
click at [274, 173] on span "Full Menu View" at bounding box center [386, 180] width 225 height 16
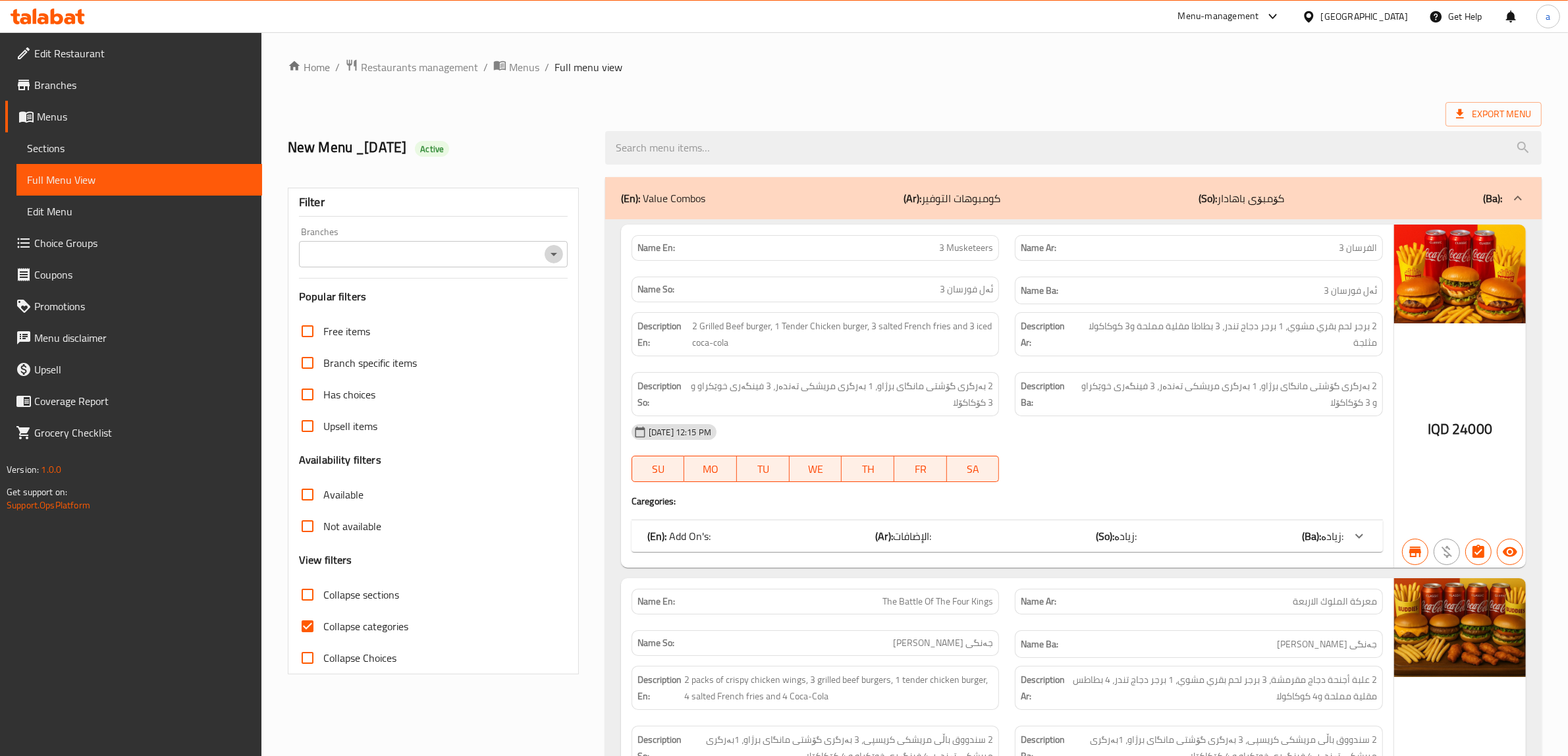
click at [559, 254] on icon "Open" at bounding box center [554, 254] width 16 height 16
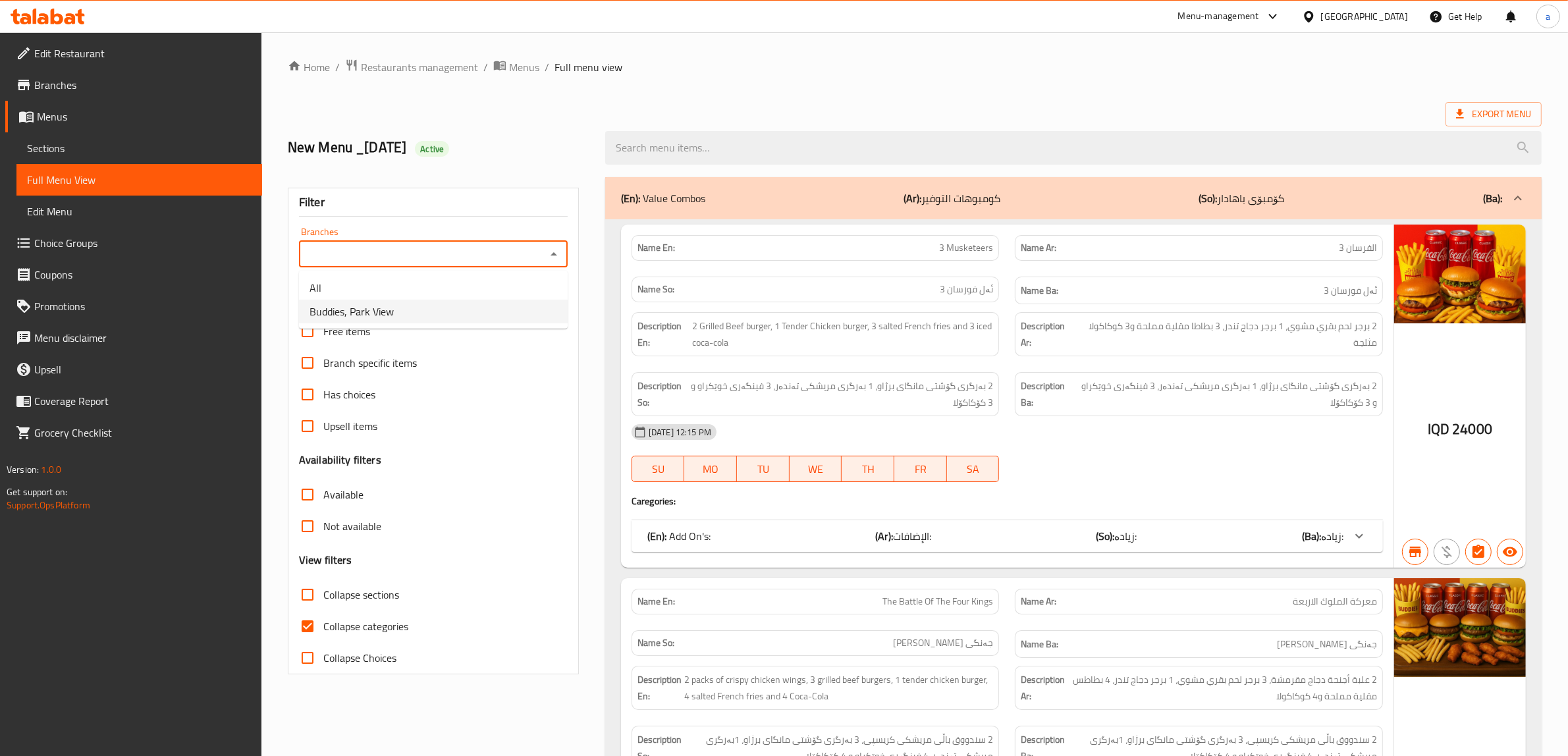
click at [411, 314] on li "Buddies, Park View" at bounding box center [433, 311] width 269 height 23
type input "Buddies, Park View"
click at [320, 626] on input "Collapse categories" at bounding box center [307, 626] width 31 height 31
checkbox input "false"
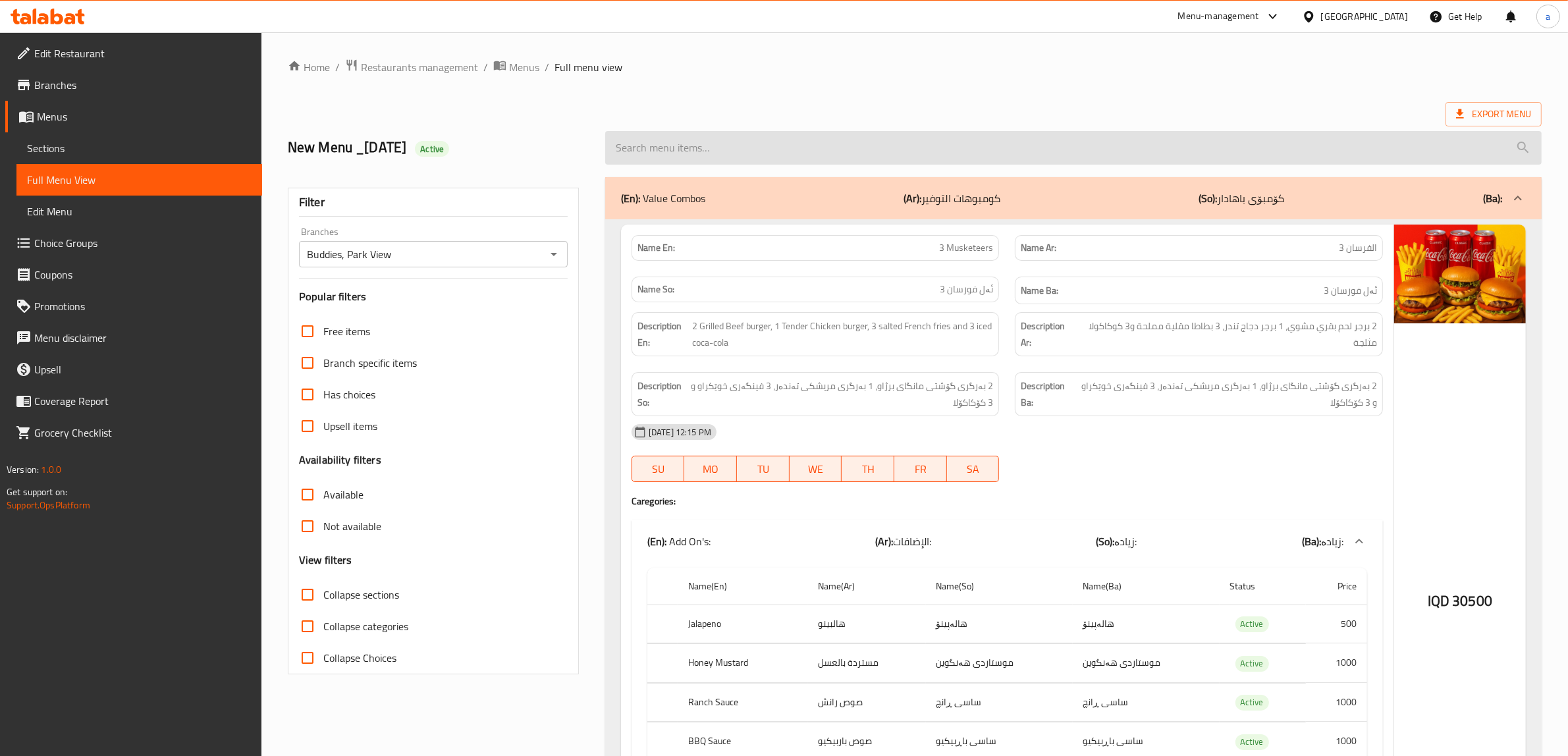
click at [739, 130] on div at bounding box center [1073, 147] width 952 height 49
click at [741, 143] on input "search" at bounding box center [1073, 148] width 936 height 34
paste input "Nashville Combo"
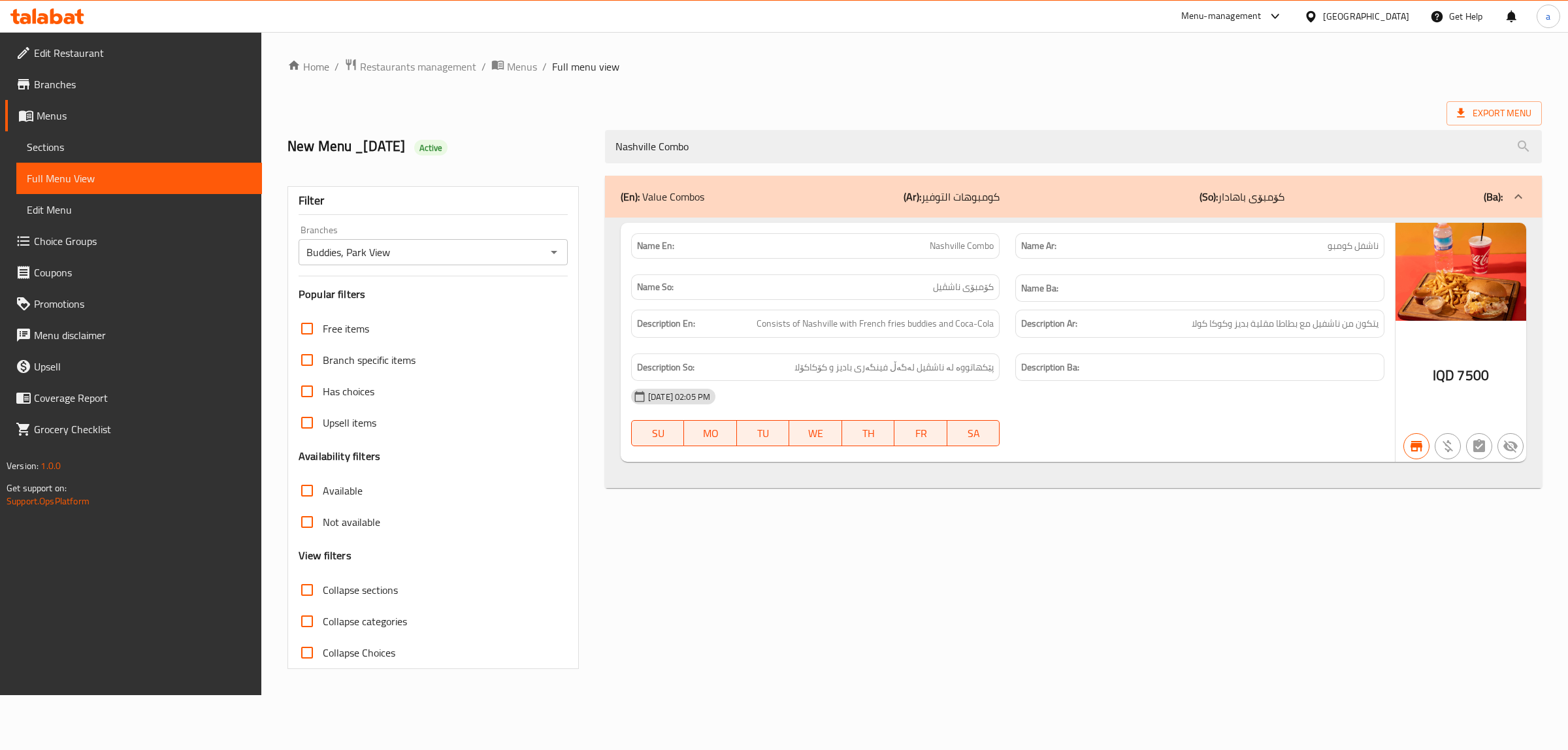
type input "Nashville Combo"
drag, startPoint x: 1156, startPoint y: 279, endPoint x: 758, endPoint y: 583, distance: 500.8
click at [758, 583] on div "(En): Value Combos (Ar): كومبوهات التوفير (So): کۆمبۆی باھادار (Ba): Name En: N…" at bounding box center [1073, 422] width 952 height 509
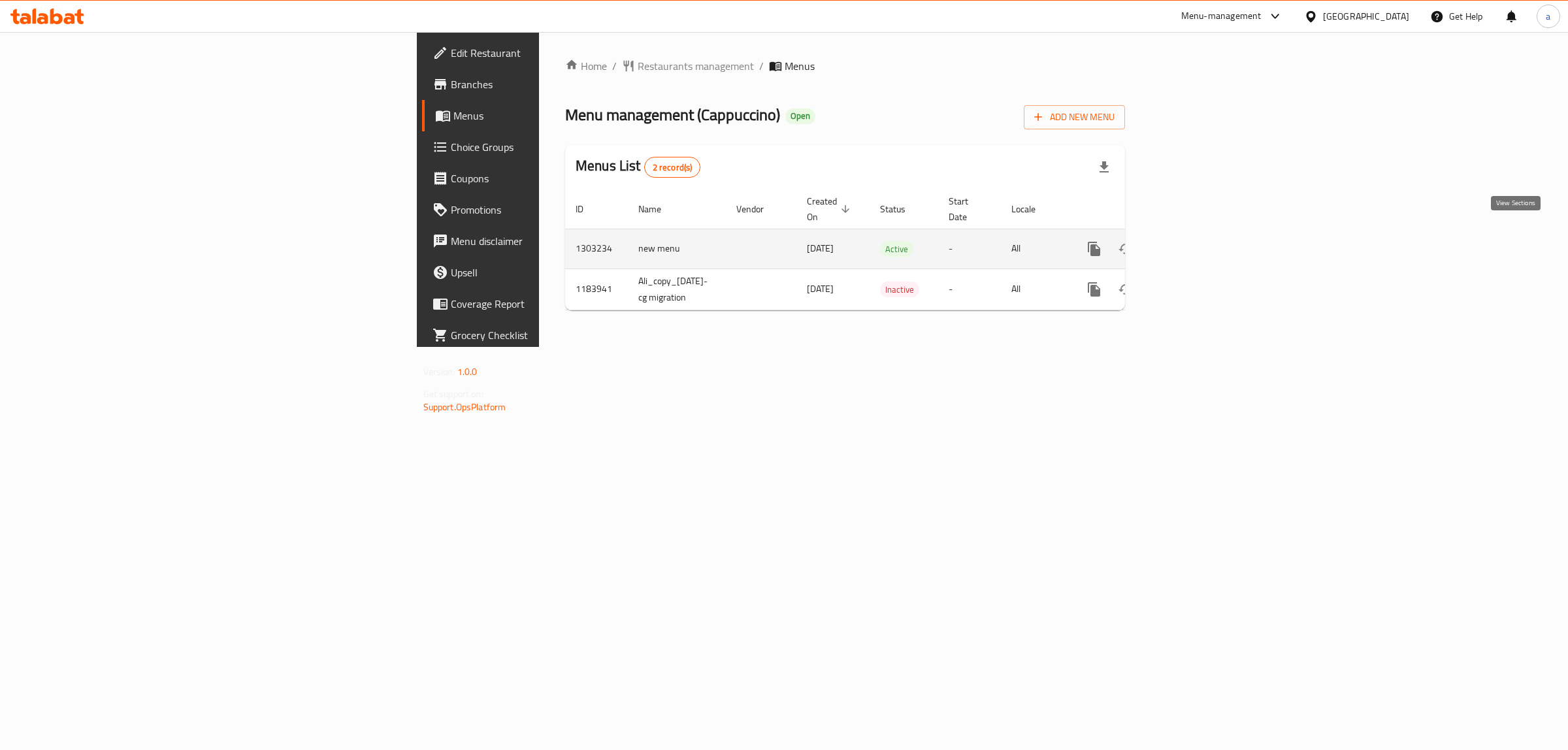
click at [1194, 243] on icon "enhanced table" at bounding box center [1188, 248] width 12 height 12
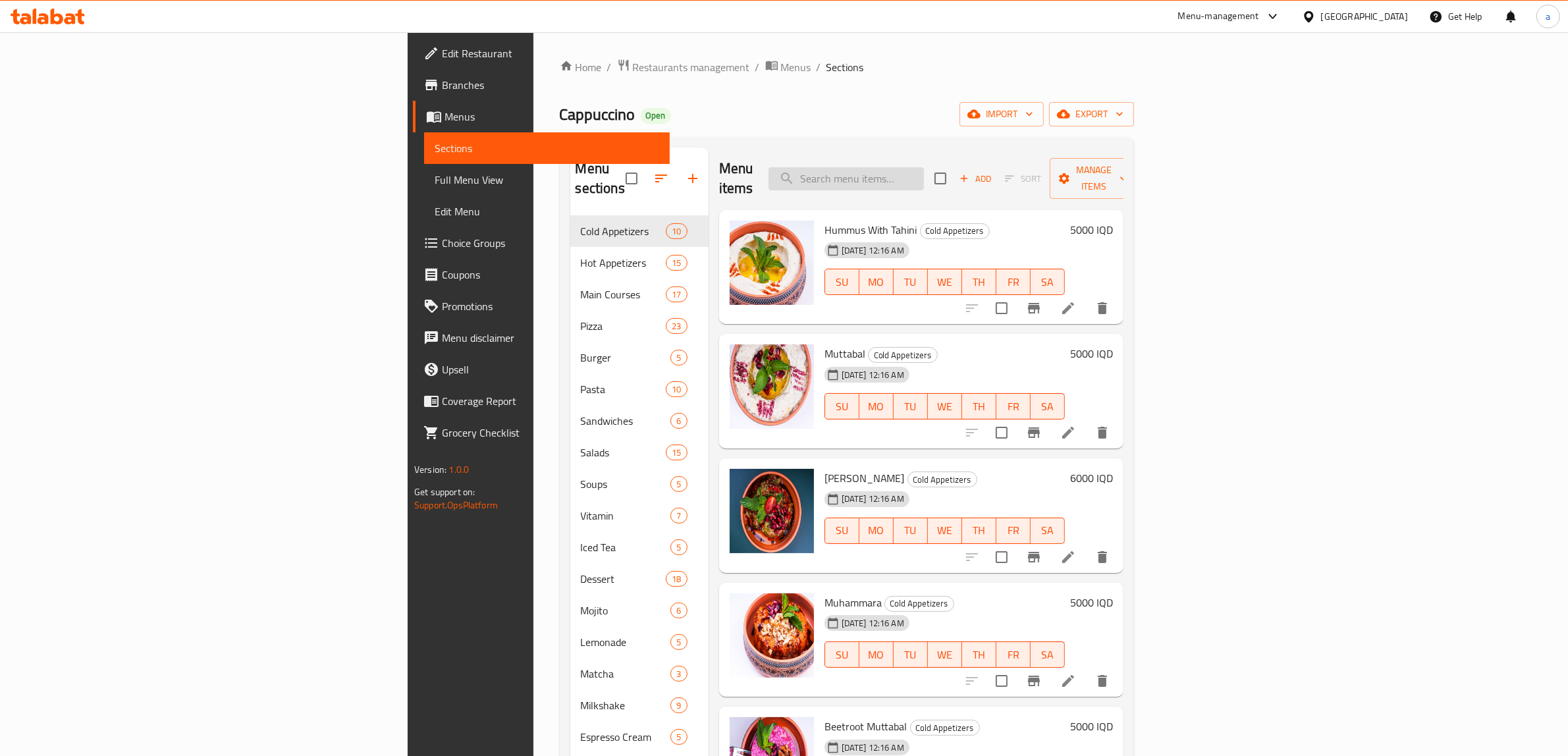
click at [924, 167] on input "search" at bounding box center [846, 179] width 155 height 23
paste input "Koto Funji"
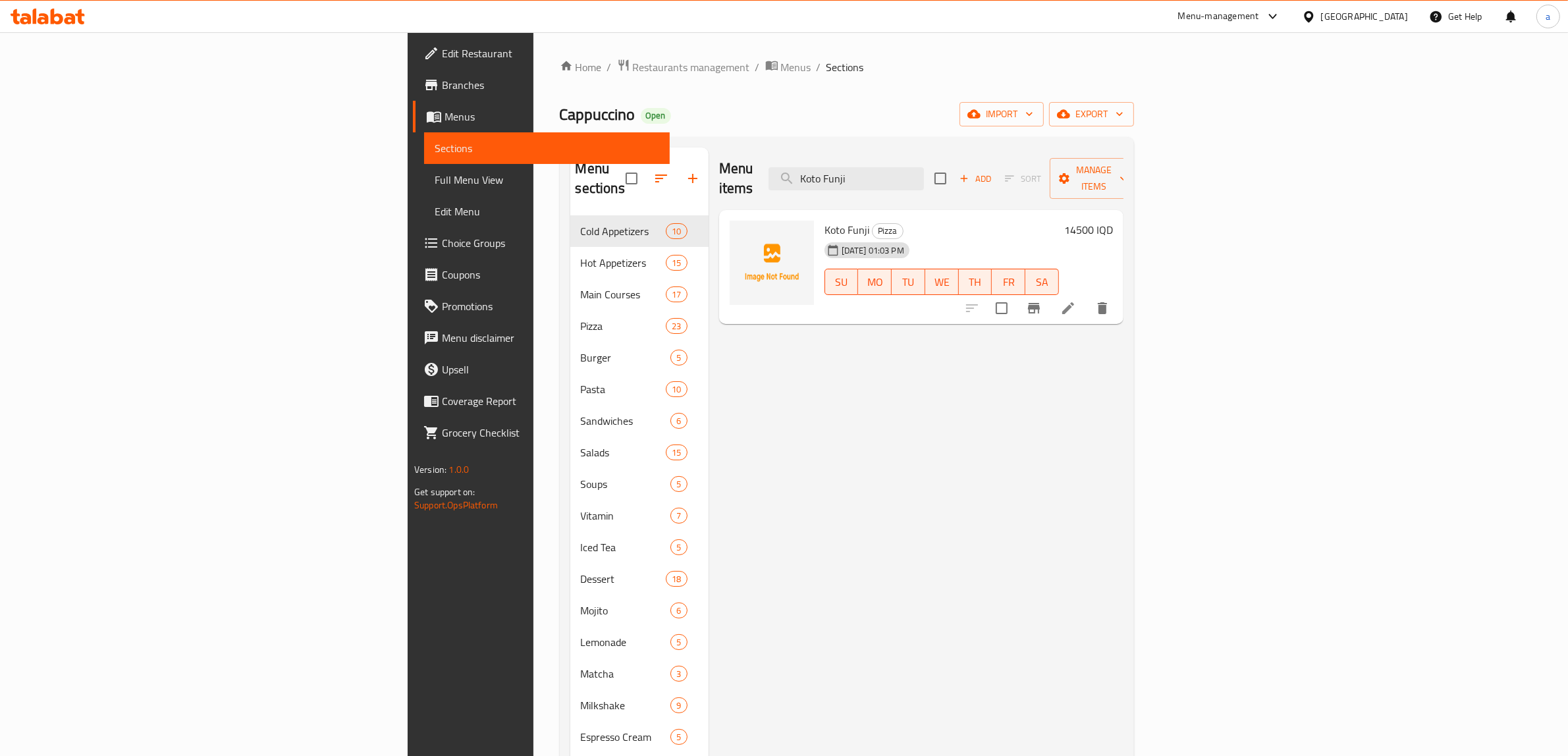
type input "Koto Funji"
click at [435, 180] on span "Full Menu View" at bounding box center [547, 180] width 225 height 16
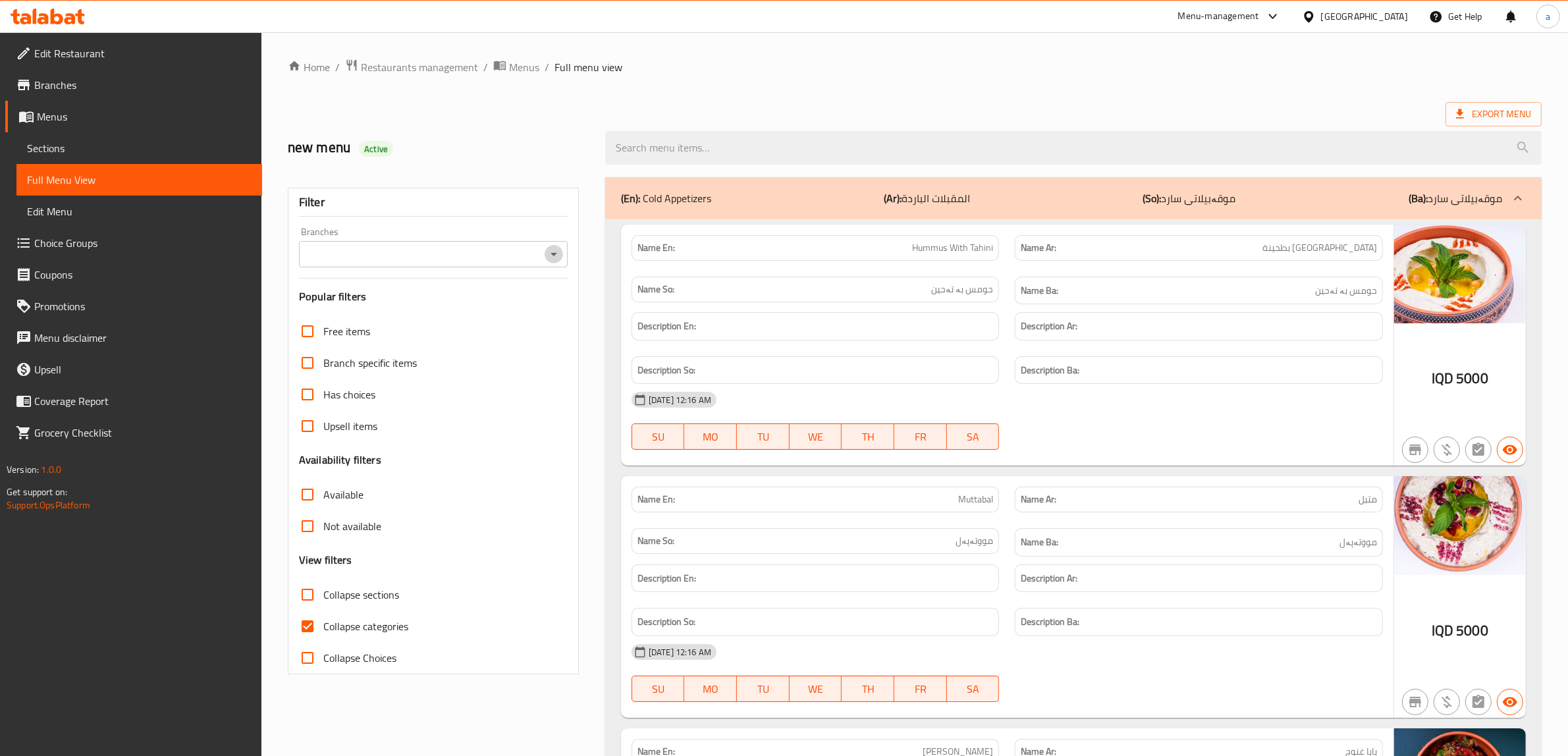
click at [559, 255] on icon "Open" at bounding box center [554, 254] width 16 height 16
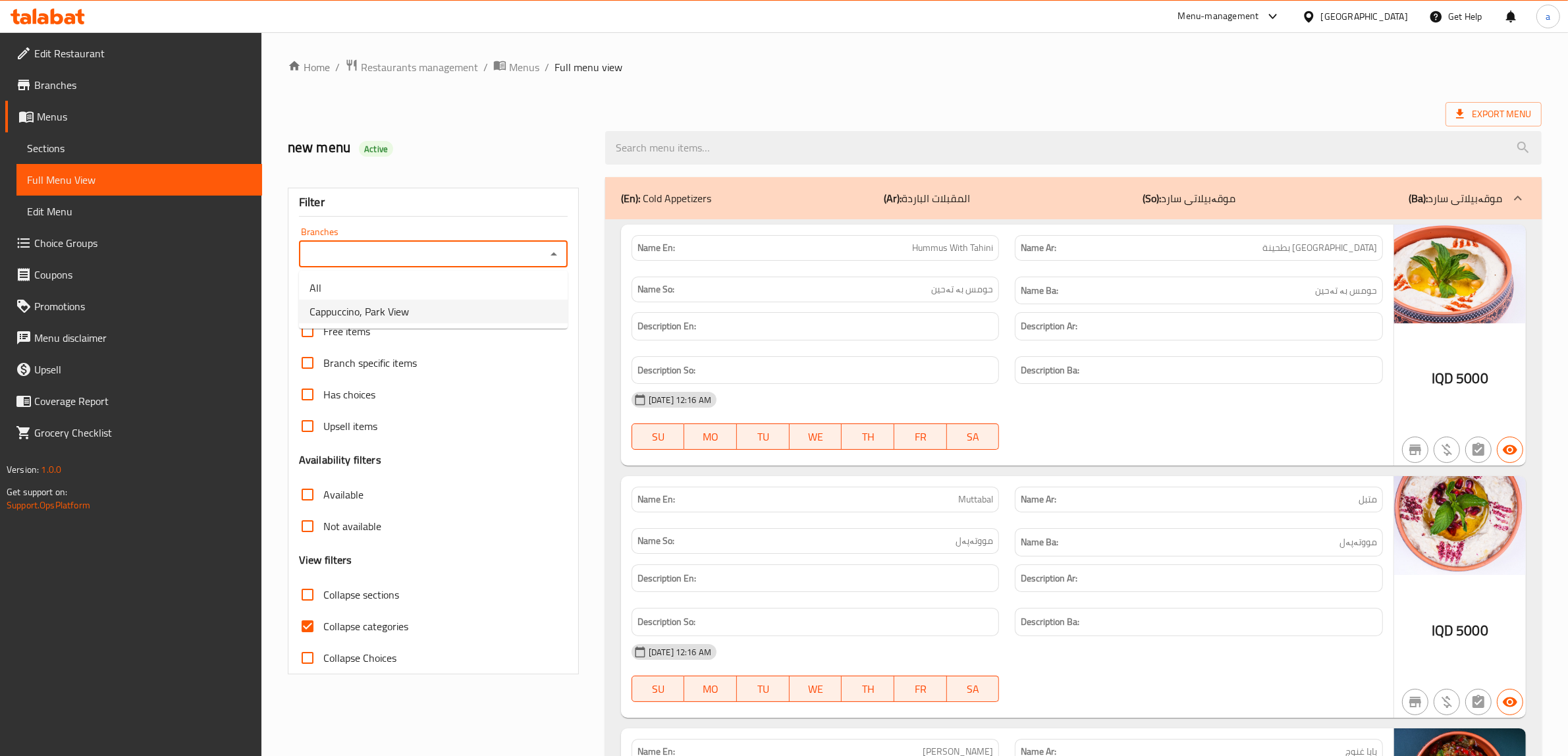
click at [427, 320] on li "Cappuccino, Park View" at bounding box center [433, 311] width 269 height 23
type input "Cappuccino, Park View"
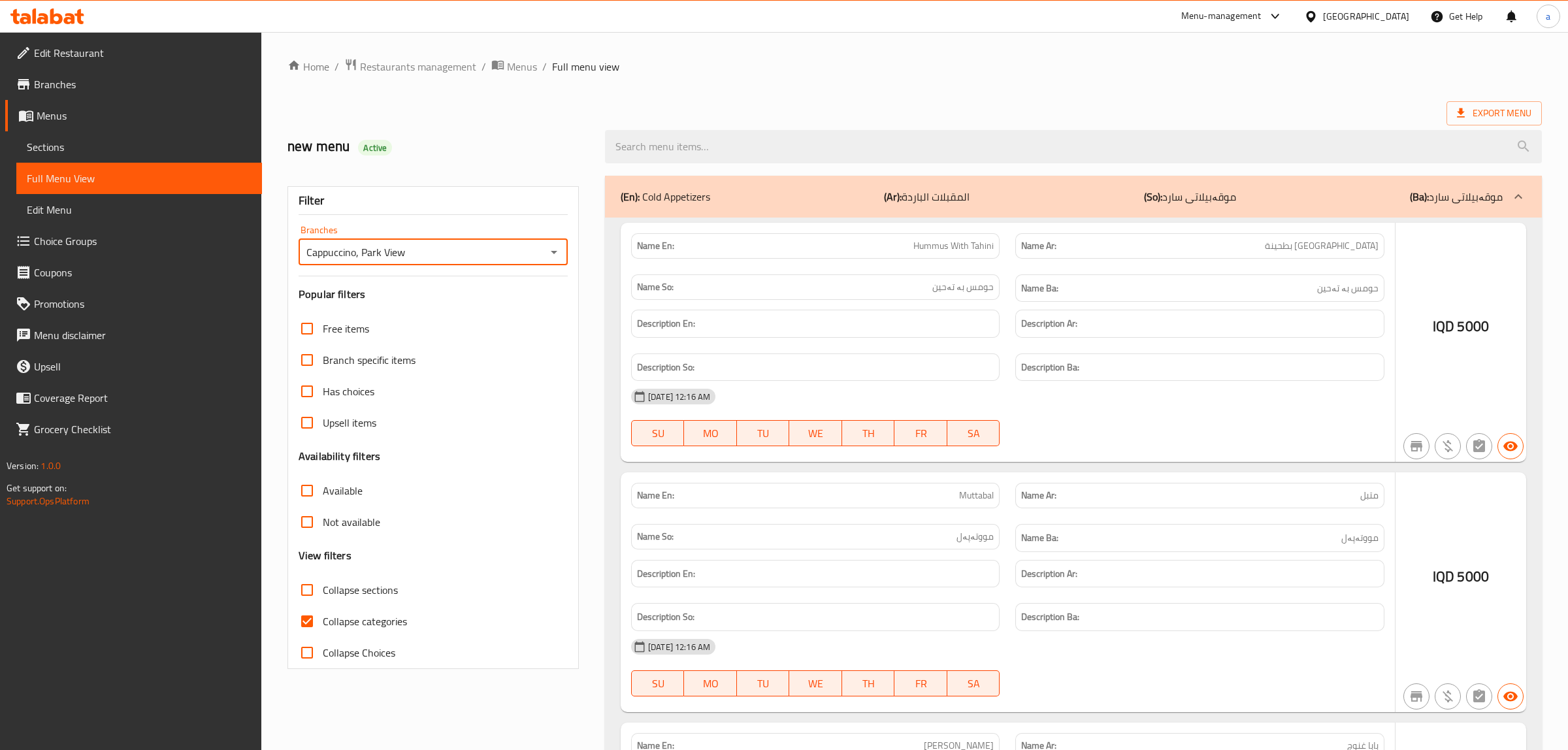
click at [311, 620] on div at bounding box center [784, 375] width 1568 height 750
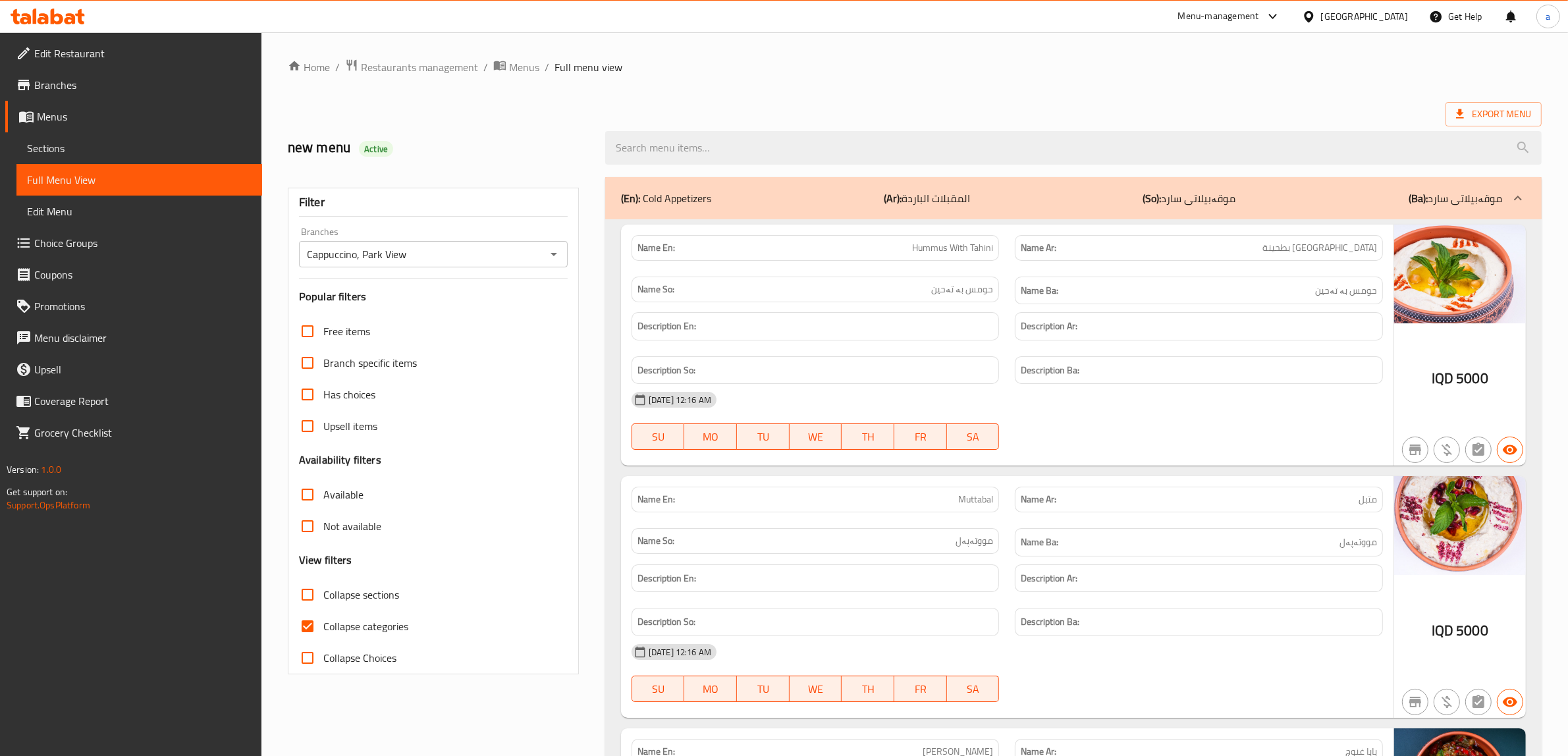
click at [305, 626] on input "Collapse categories" at bounding box center [307, 626] width 31 height 31
checkbox input "false"
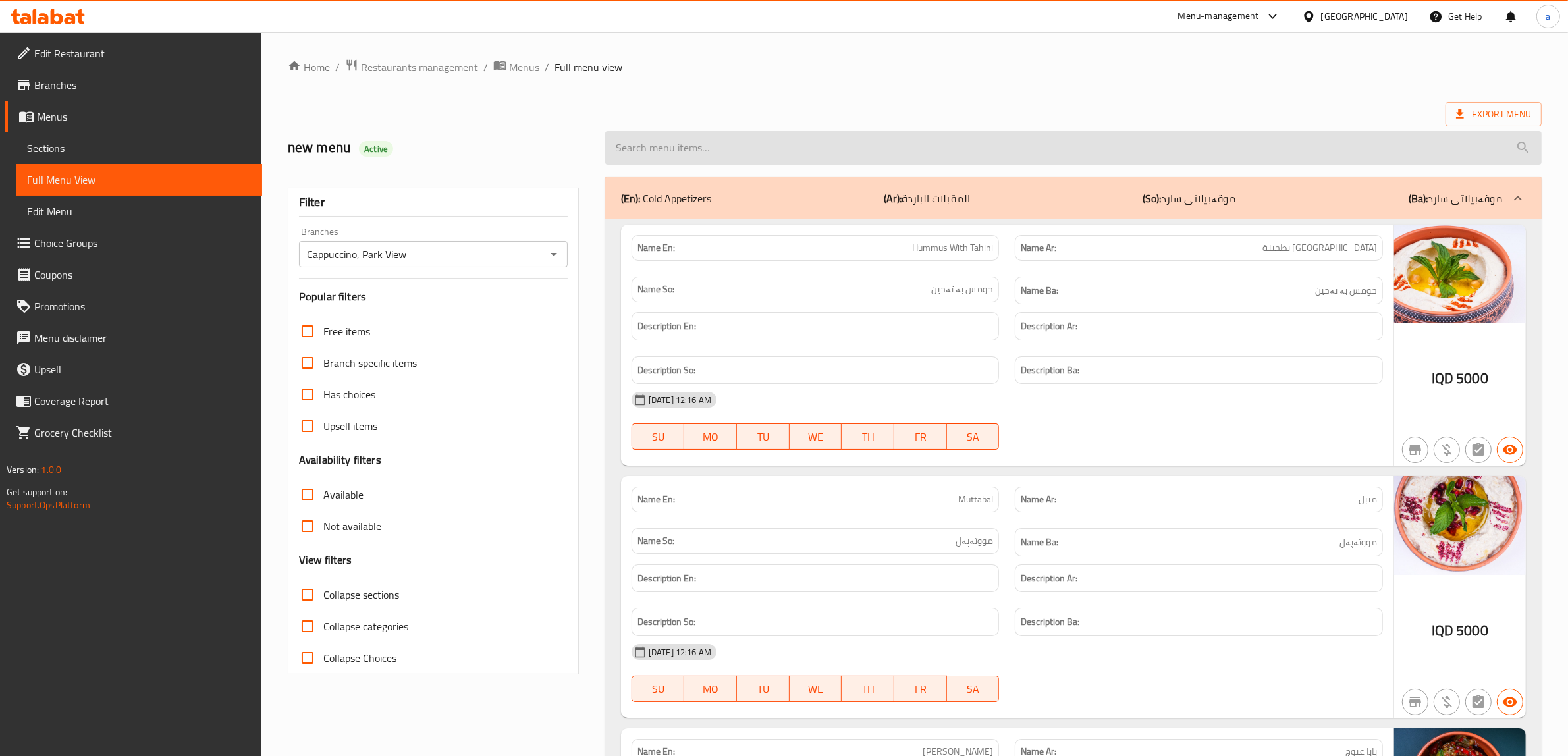
click at [748, 147] on input "search" at bounding box center [1073, 148] width 936 height 34
paste input "Koto Funji"
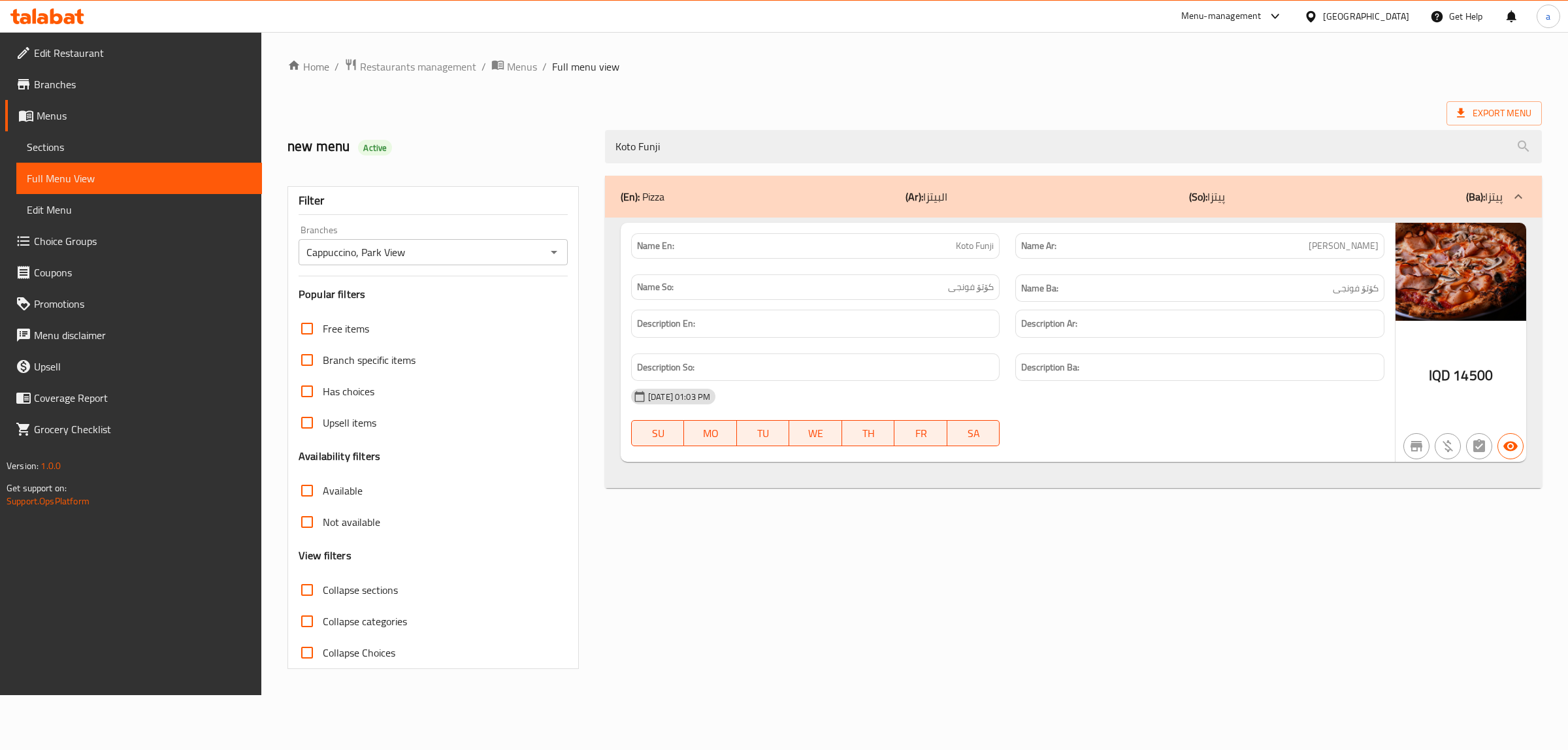
type input "Koto Funji"
click at [45, 108] on span "Menus" at bounding box center [144, 116] width 215 height 16
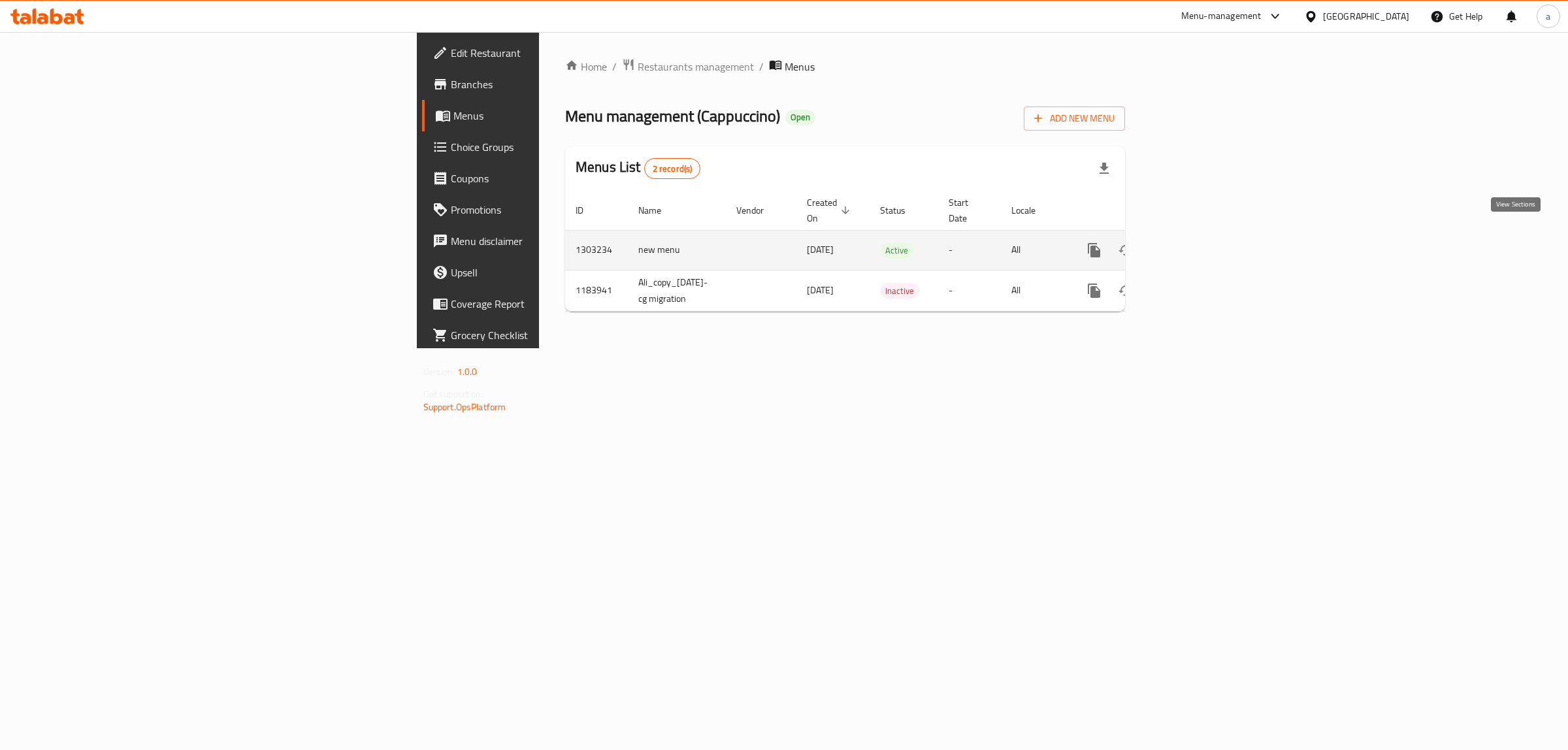
click at [1196, 243] on icon "enhanced table" at bounding box center [1188, 251] width 16 height 16
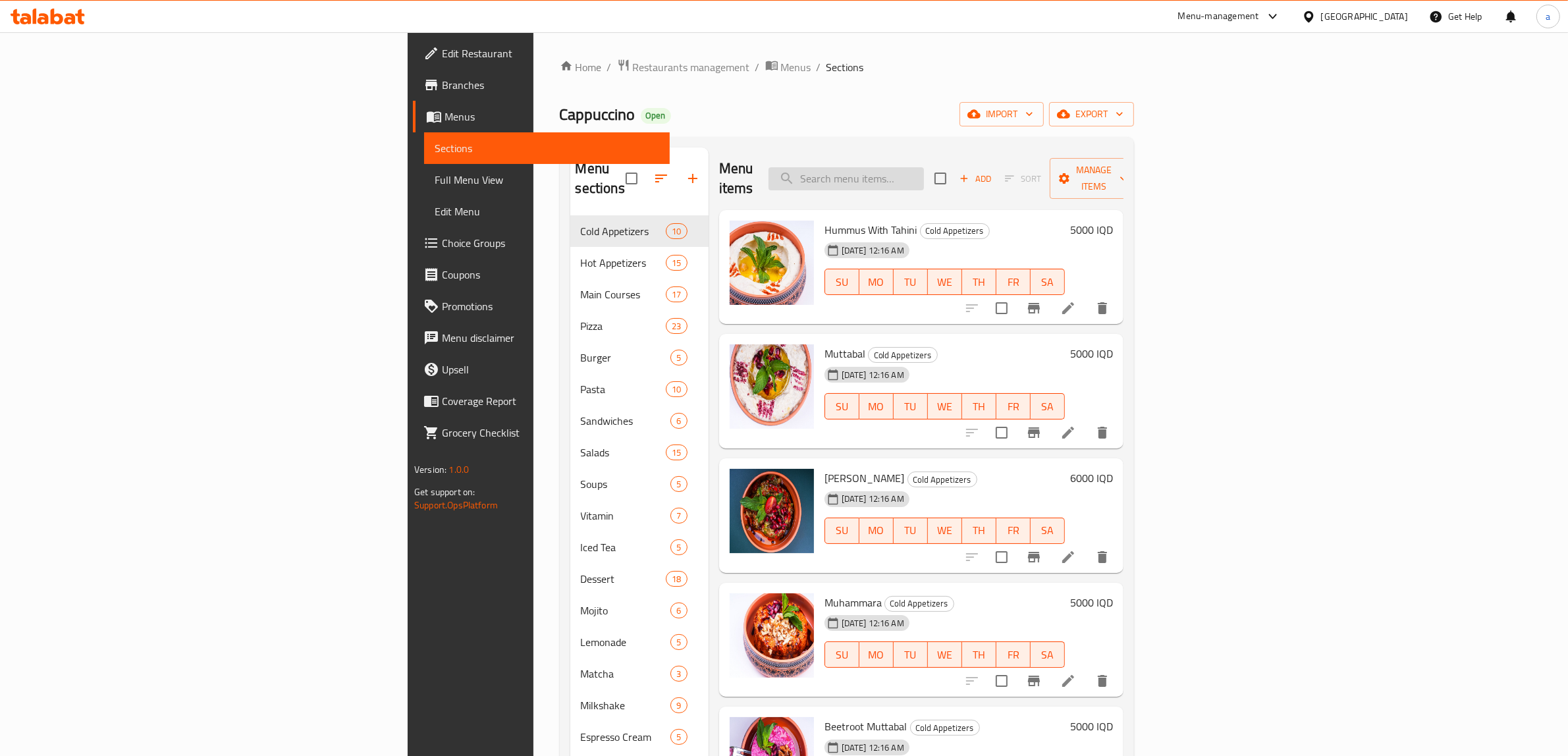
click at [924, 167] on input "search" at bounding box center [846, 179] width 155 height 23
paste input "Volcano calzone"
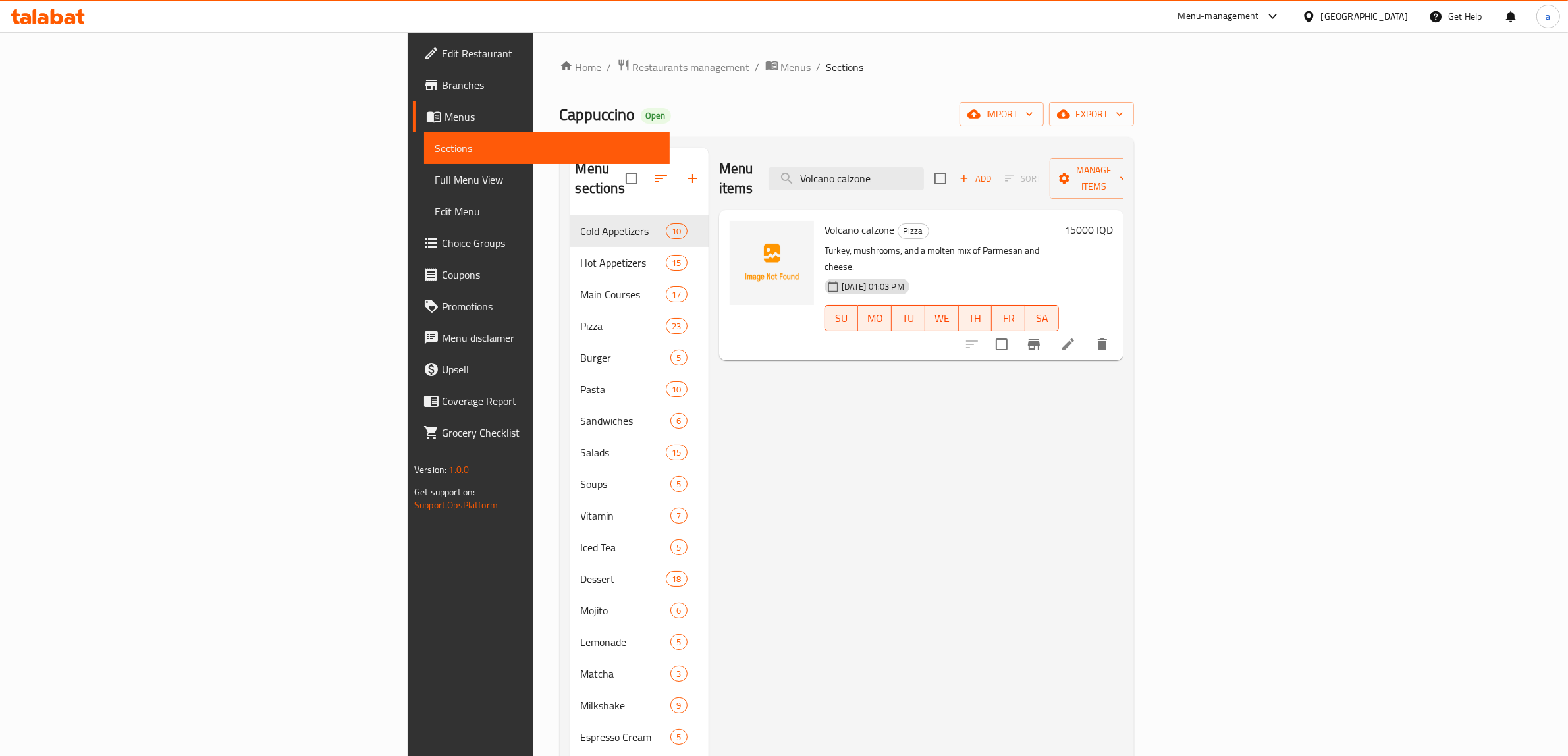
type input "Volcano calzone"
click at [1076, 337] on icon at bounding box center [1068, 345] width 16 height 16
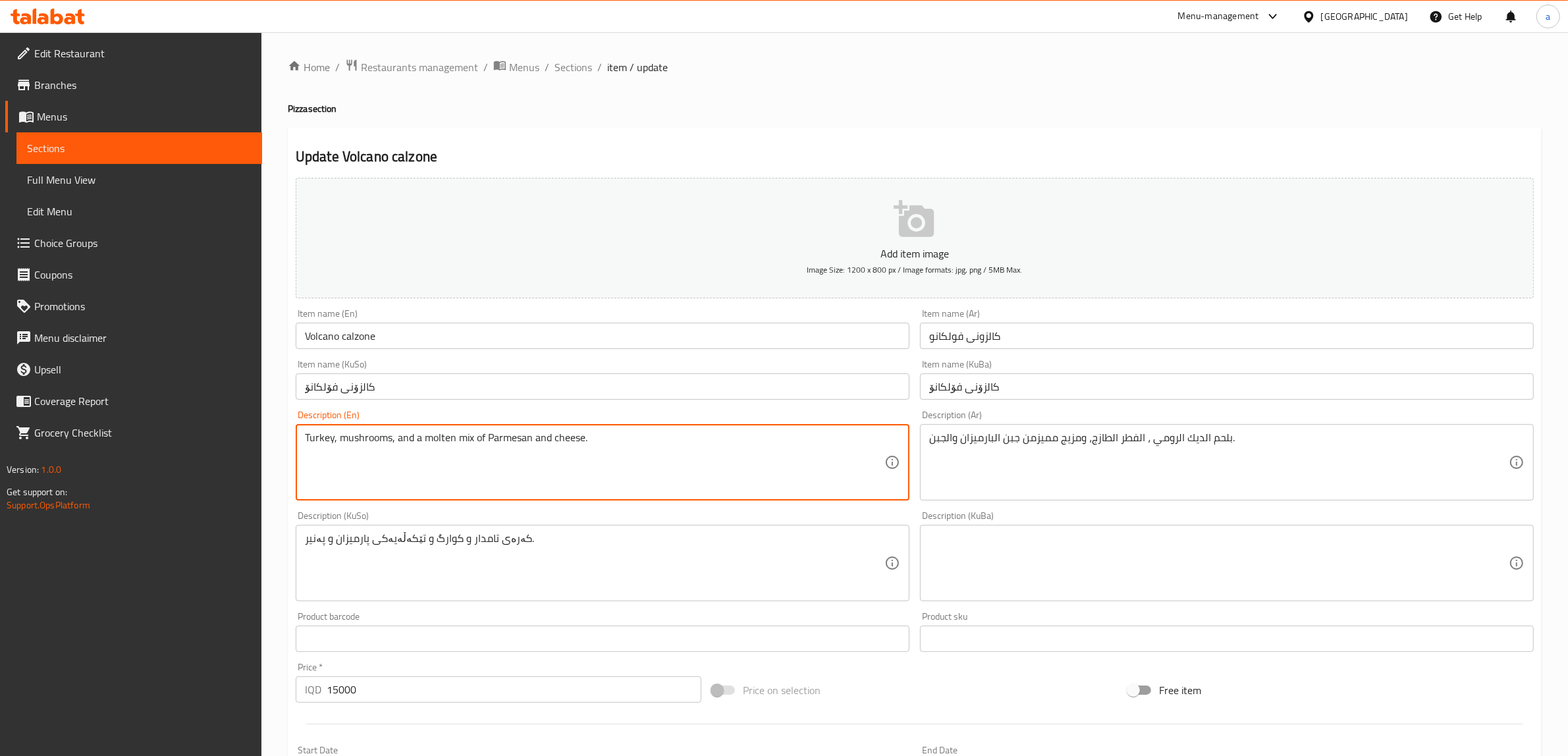
drag, startPoint x: 422, startPoint y: 438, endPoint x: 460, endPoint y: 508, distance: 79.6
type textarea "Turkey, mushrooms, and molten mix of Parmesan and cheese."
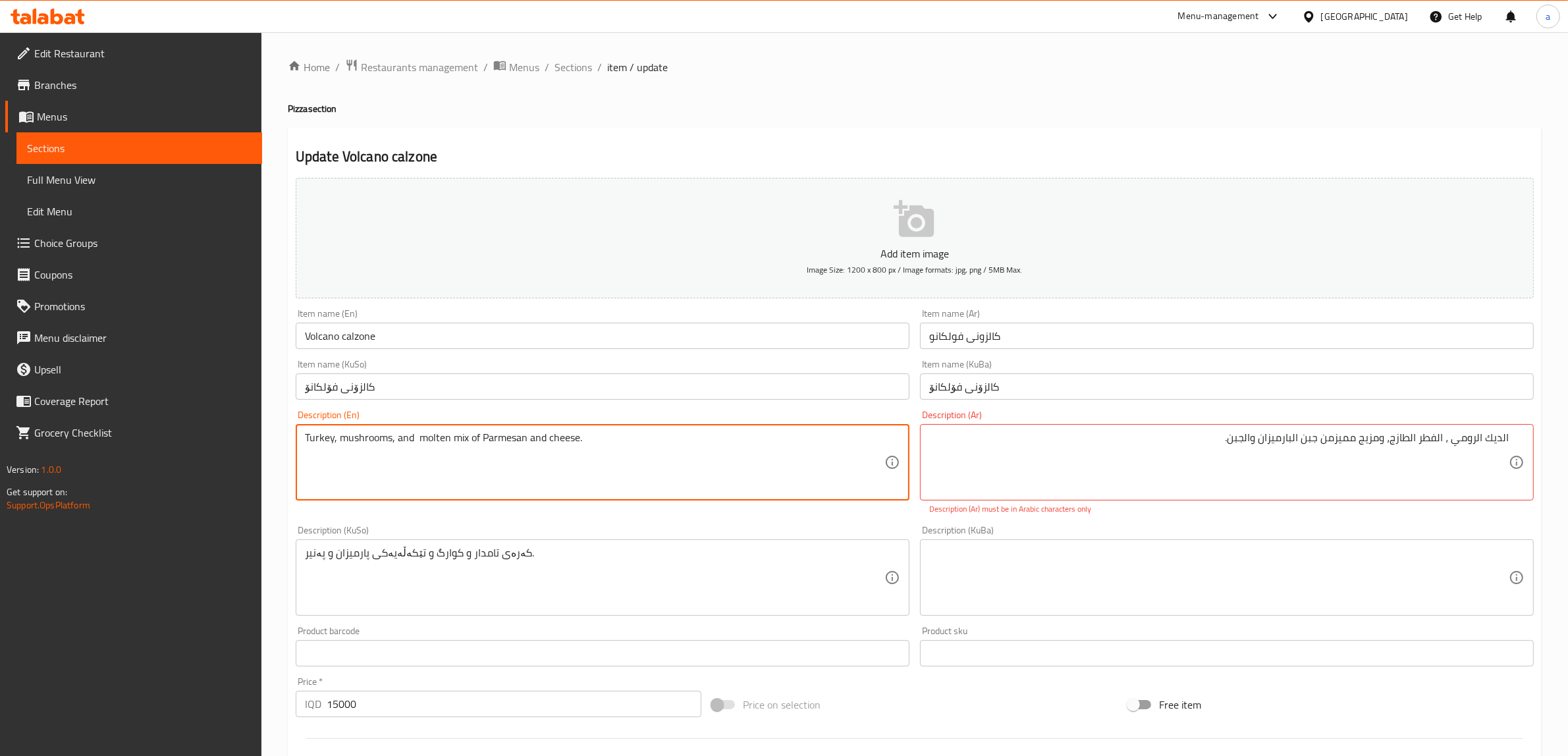
click at [317, 435] on textarea "Turkey, mushrooms, and molten mix of Parmesan and cheese." at bounding box center [595, 463] width 580 height 63
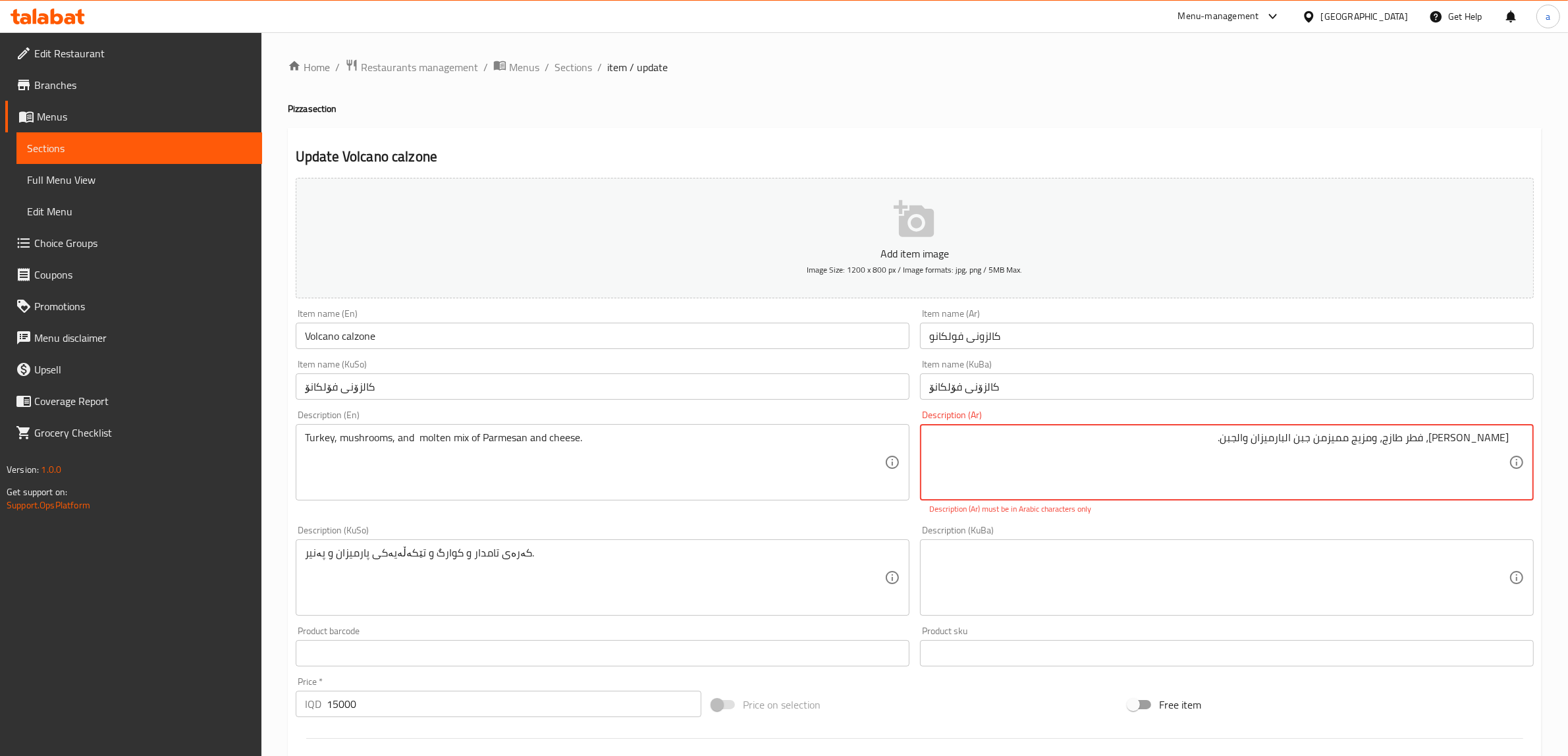
click at [1520, 432] on div "ديك رومي، فطر طازج، ومزيج ممیزمن جبن البارميزان والجبن. Description (Ar)" at bounding box center [1227, 462] width 614 height 76
click at [1515, 440] on div "ديك رومي، فطر طازج، ومزيج ممیزمن جبن البارميزان والجبن. Description (Ar)" at bounding box center [1227, 462] width 614 height 76
click at [1512, 438] on div "ديك رومي، فطر طازج، ومزيج ممیزمن جبن البارميزان والجبن. Description (Ar)" at bounding box center [1227, 462] width 614 height 76
click at [1506, 436] on textarea "ديك رومي، فطر طازج، ومزيج ممیزمن جبن البارميزان والجبن." at bounding box center [1219, 463] width 580 height 63
click at [1516, 444] on div "ديك رومي، فطر طازج، ومزيج ممیزمن جبن البارميزان والجبن. Description (Ar)" at bounding box center [1227, 462] width 614 height 76
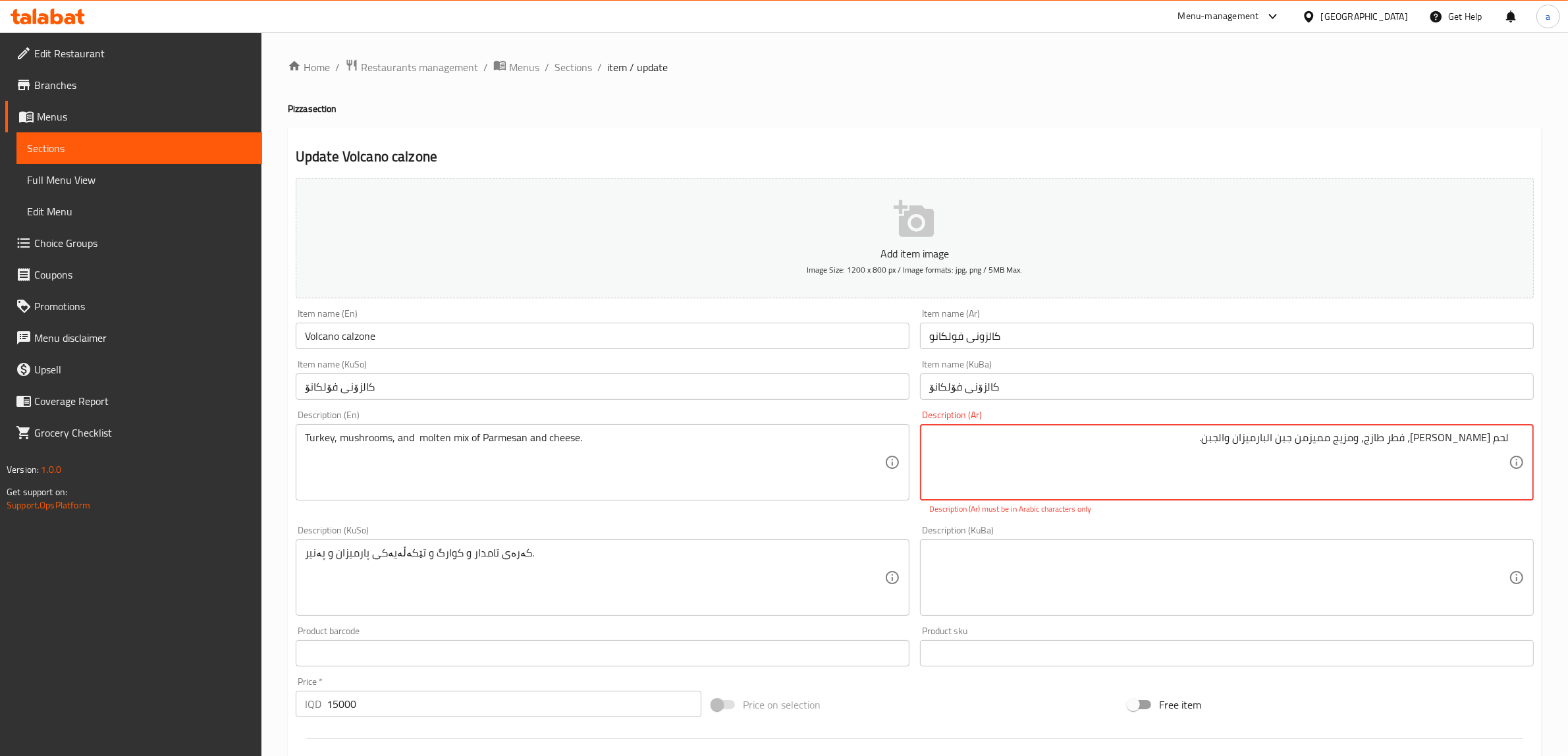
type textarea "لحم ديك رومي، فطر طازج، ومزيج ممیزمن جبن البارميزان والجبن."
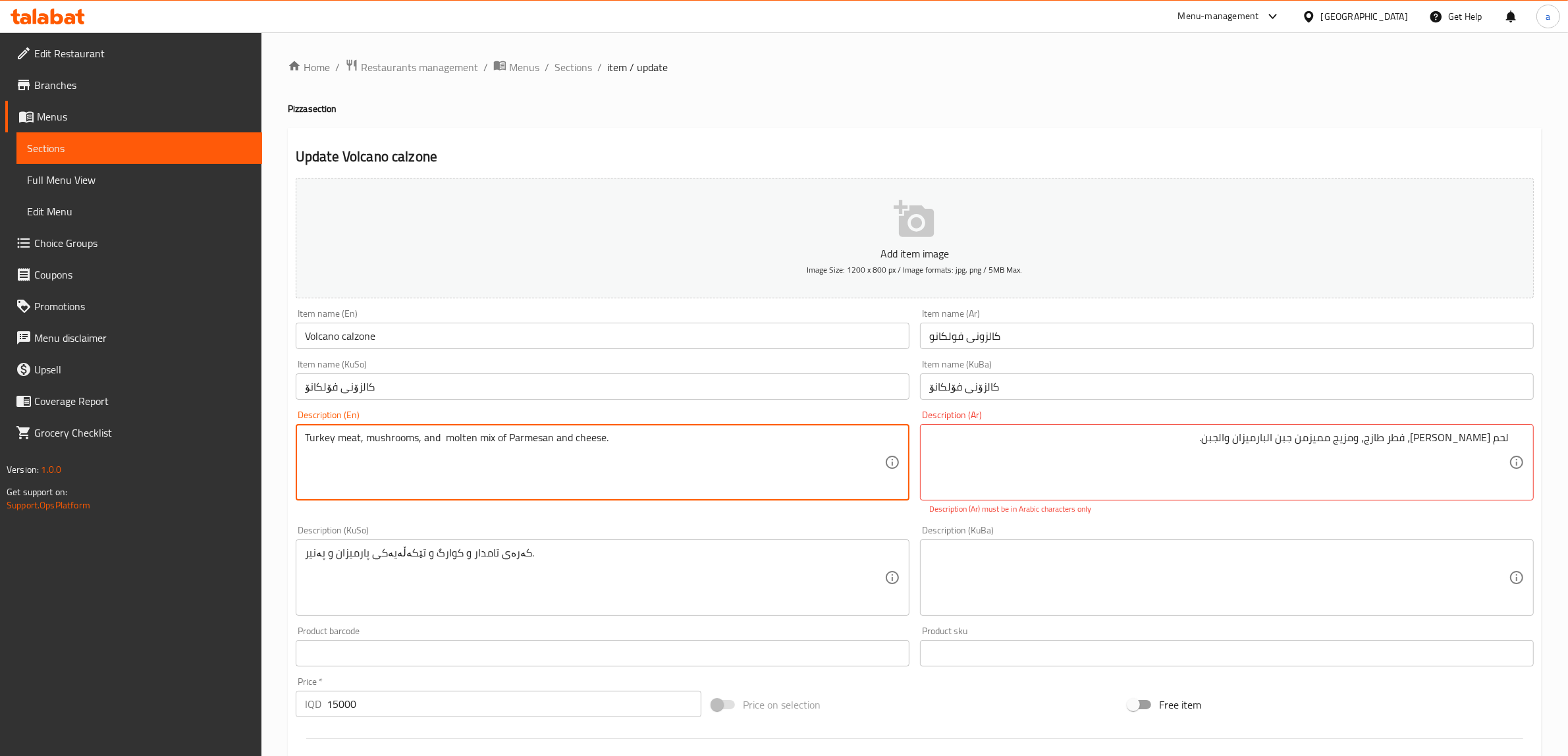
type textarea "Turkey meat, mushrooms, and molten mix of Parmesan and cheese."
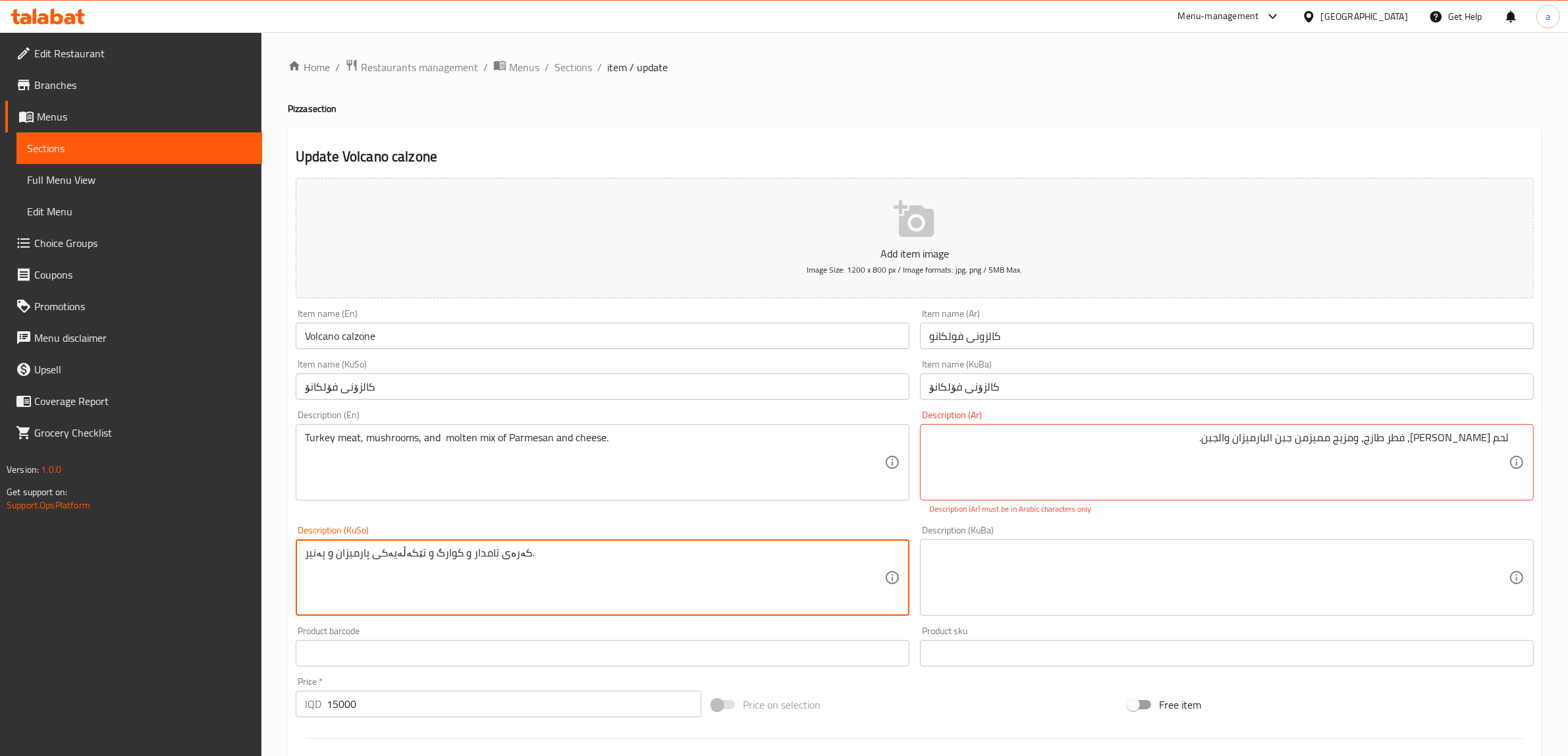
click at [517, 551] on textarea "کەرەی تامدار و كوارگ و تێکەڵەیەکی پارمیزان و پەنیر." at bounding box center [595, 578] width 580 height 63
drag, startPoint x: 619, startPoint y: 553, endPoint x: 827, endPoint y: 571, distance: 208.8
click at [827, 571] on textarea "گۆشتی قەل، کەرەی تامدار و كوارگ و تێکەڵەیەکی پارمیزان و پەنیر." at bounding box center [595, 578] width 580 height 63
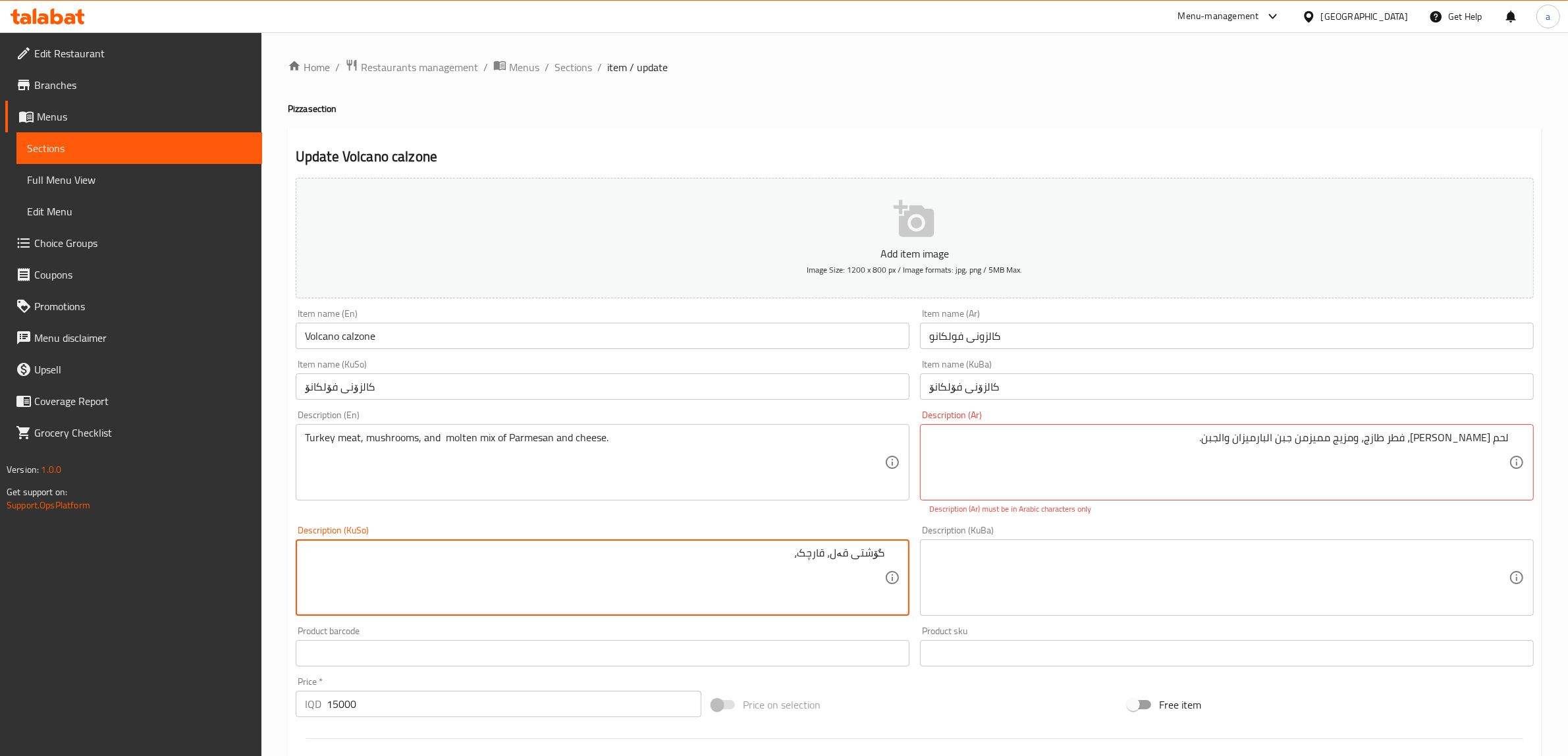
type textarea "گۆشتی قەل، قارچک،"
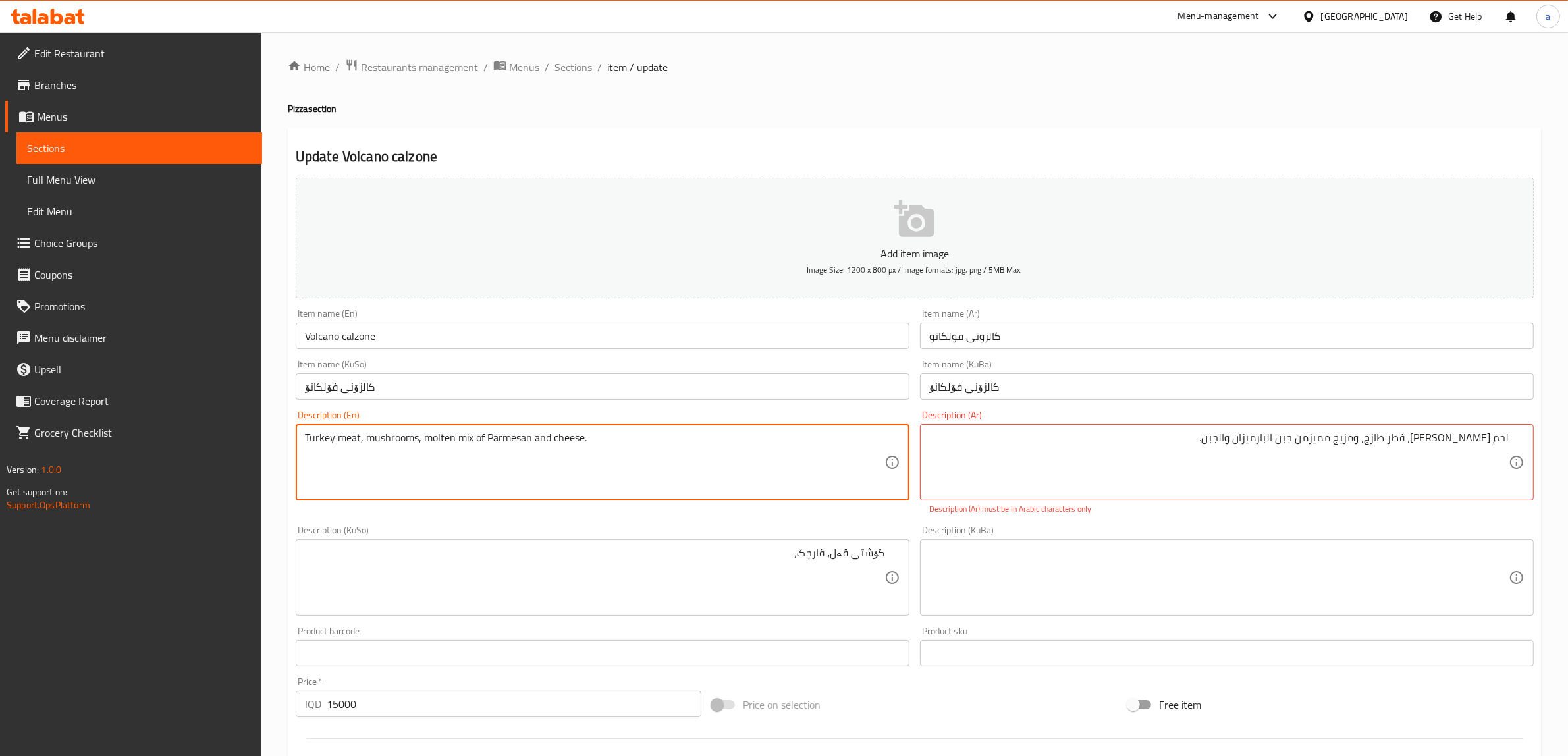
drag, startPoint x: 422, startPoint y: 444, endPoint x: 451, endPoint y: 452, distance: 30.1
click at [451, 452] on textarea "Turkey meat, mushrooms, molten mix of Parmesan and cheese." at bounding box center [595, 463] width 580 height 63
type textarea "Turkey meat, mushrooms, molten mix of Parmesan and cheese."
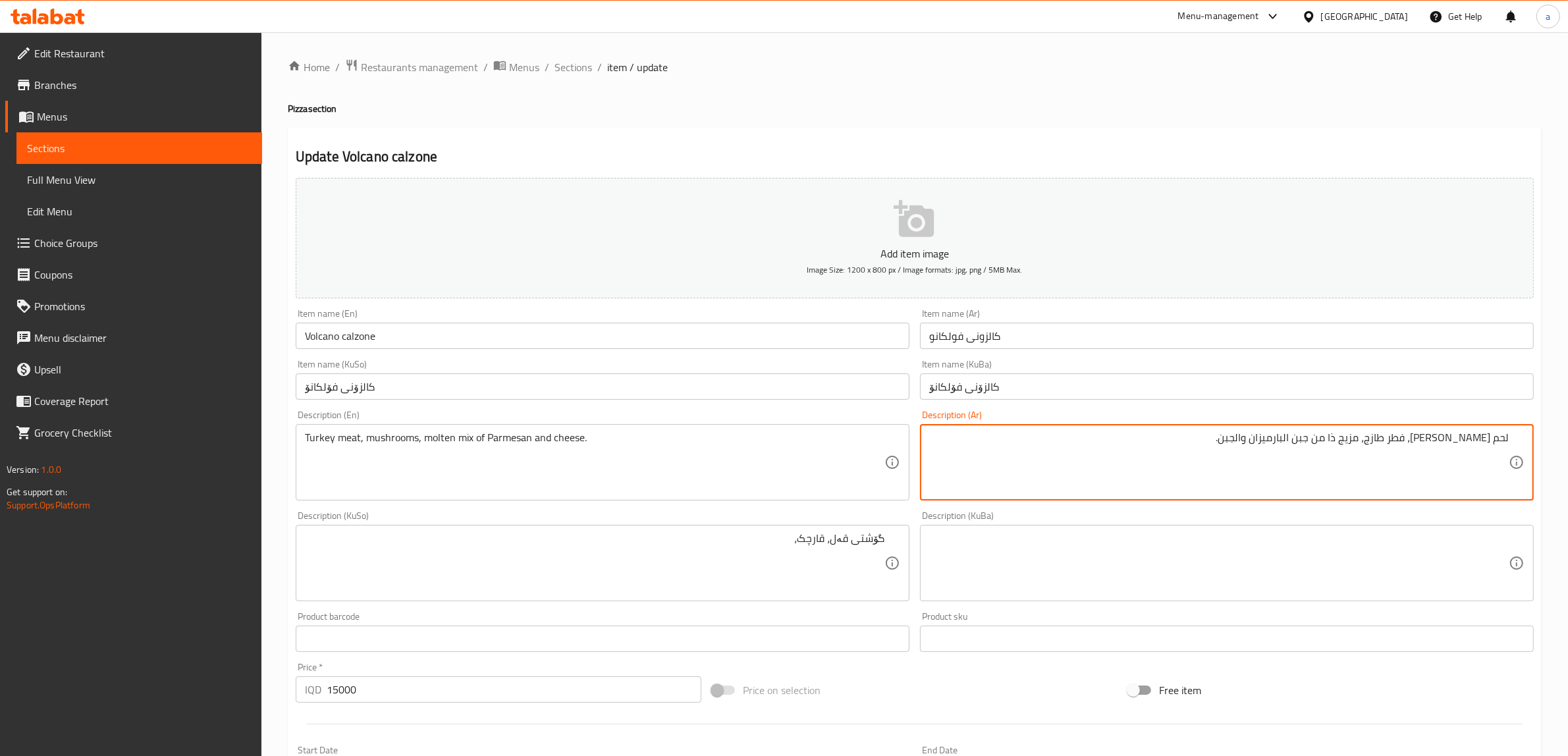
drag, startPoint x: 1364, startPoint y: 438, endPoint x: 1377, endPoint y: 444, distance: 14.3
click at [1377, 444] on textarea "لحم ديك رومي، فطر طازج، مزيج ذا من جبن البارميزان والجبن." at bounding box center [1219, 463] width 580 height 63
paste textarea "مذاب"
type textarea "لحم ديك رومي، فطر طازج، مزيج مذاب من جبن بارميزان وجبن."
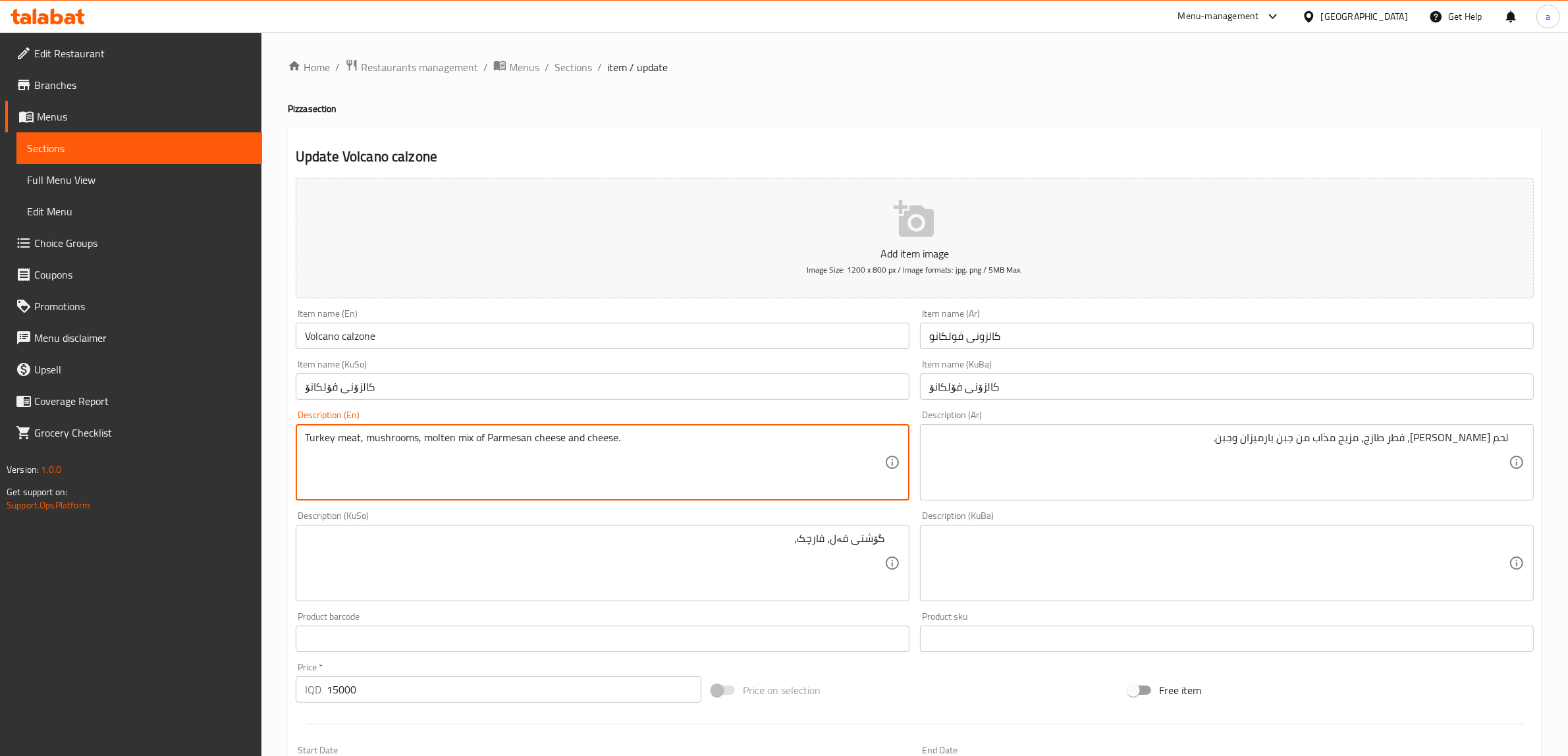
type textarea "Turkey meat, mushrooms, molten mix of Parmesan cheese and cheese."
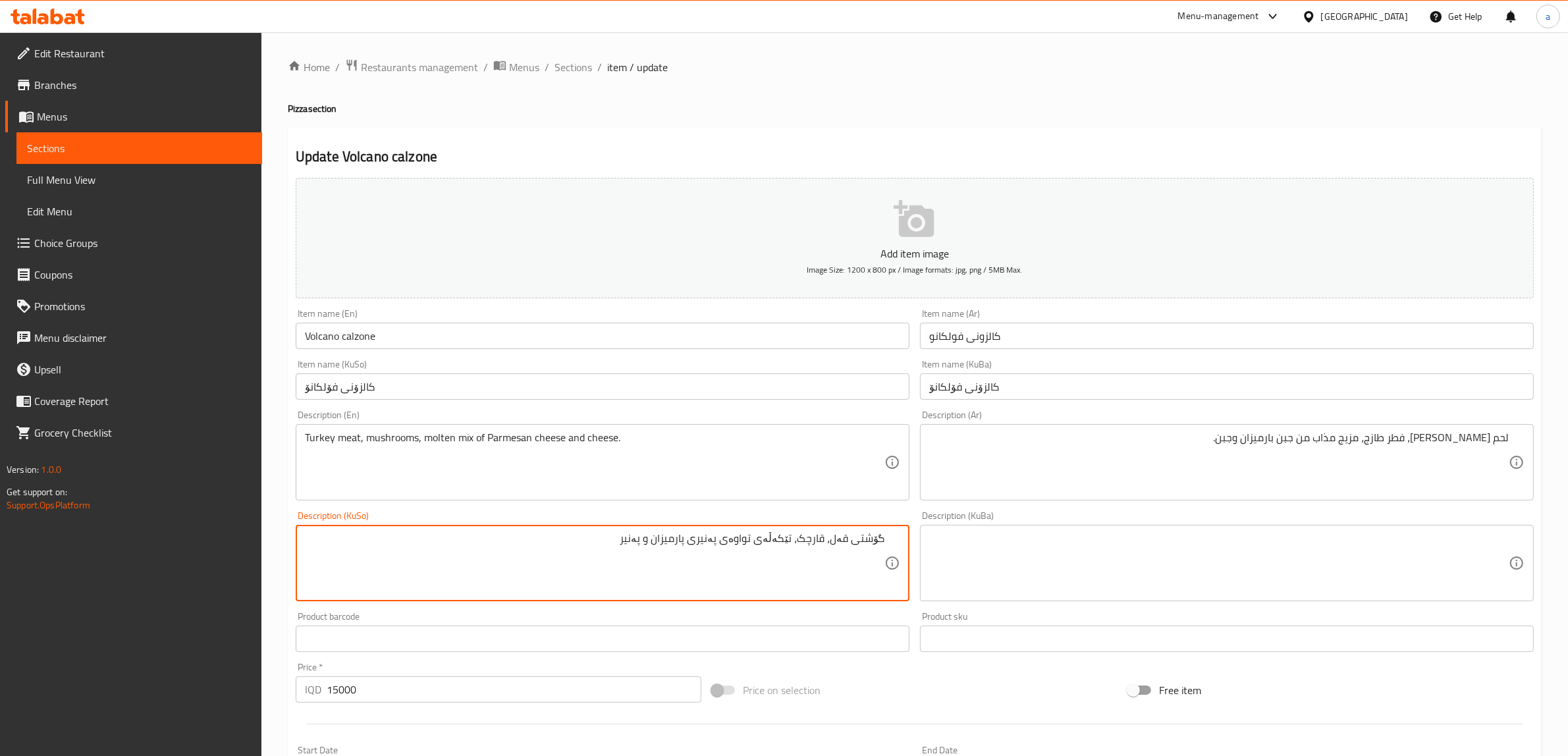
type textarea "گۆشتی قەل، قارچک، تێکەڵەی تواوەی پەنیری پارمیزان و پەنیر"
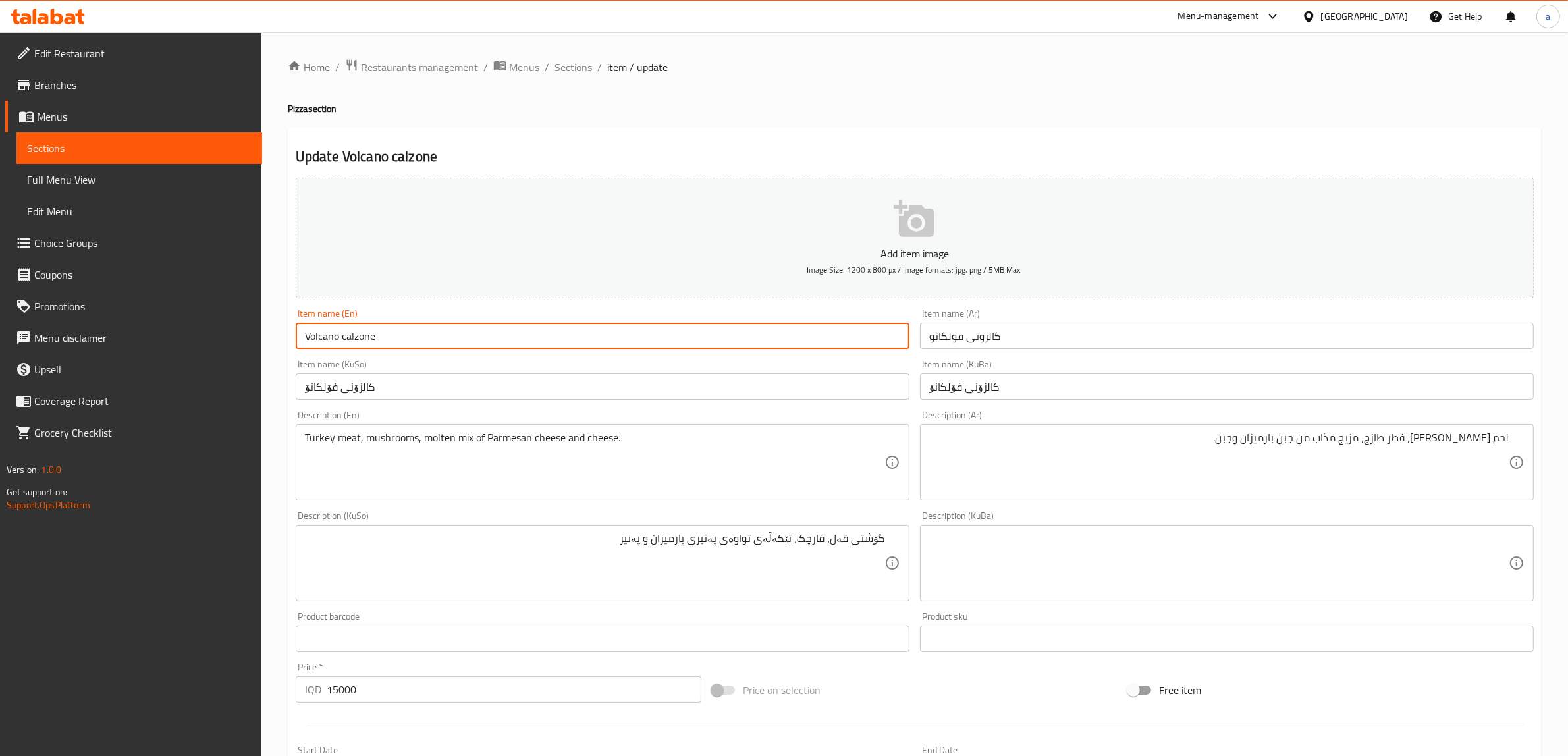
click at [340, 339] on input "Volcano calzone" at bounding box center [602, 336] width 614 height 27
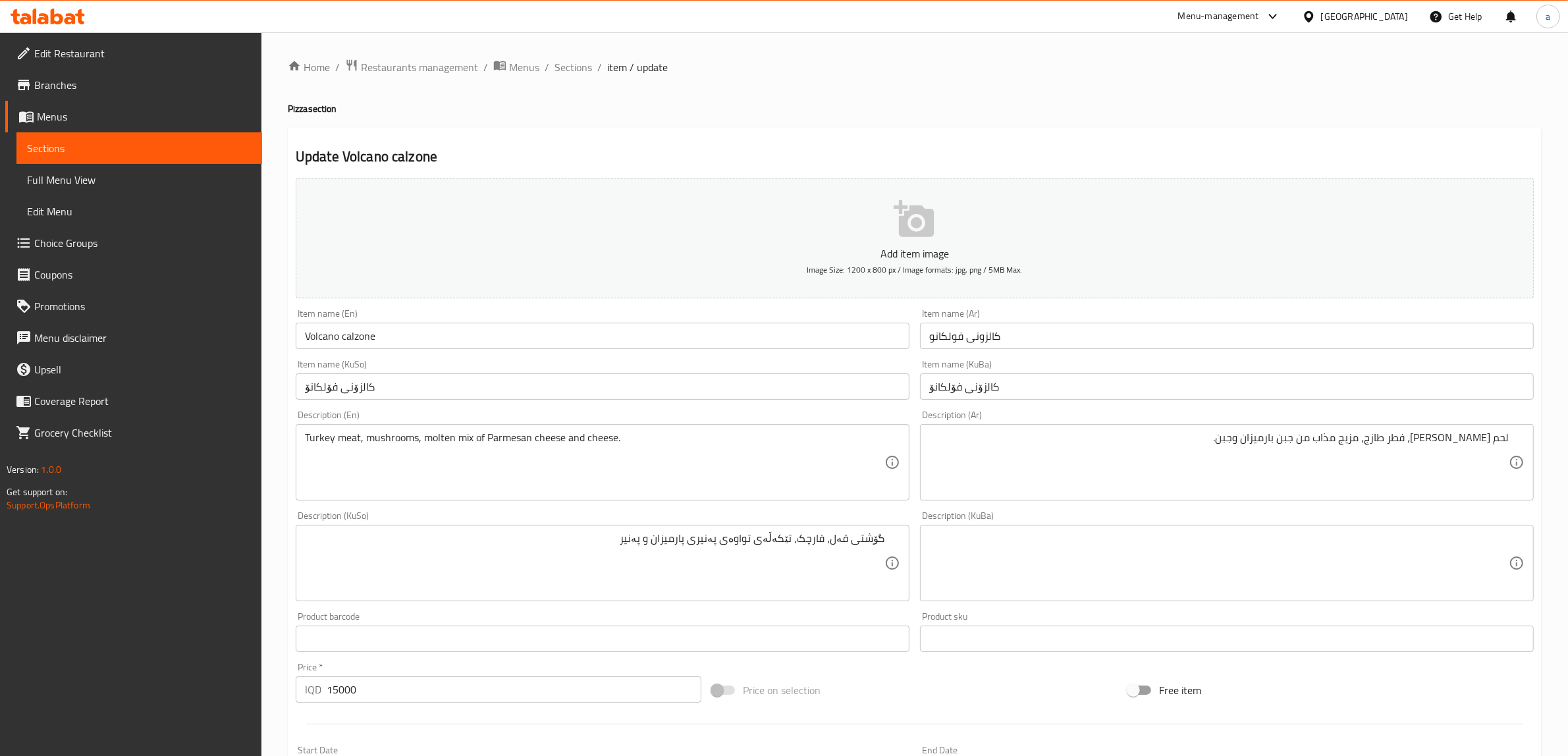
click at [455, 305] on div "Item name (En) Volcano calzone Item name (En)" at bounding box center [603, 328] width 625 height 51
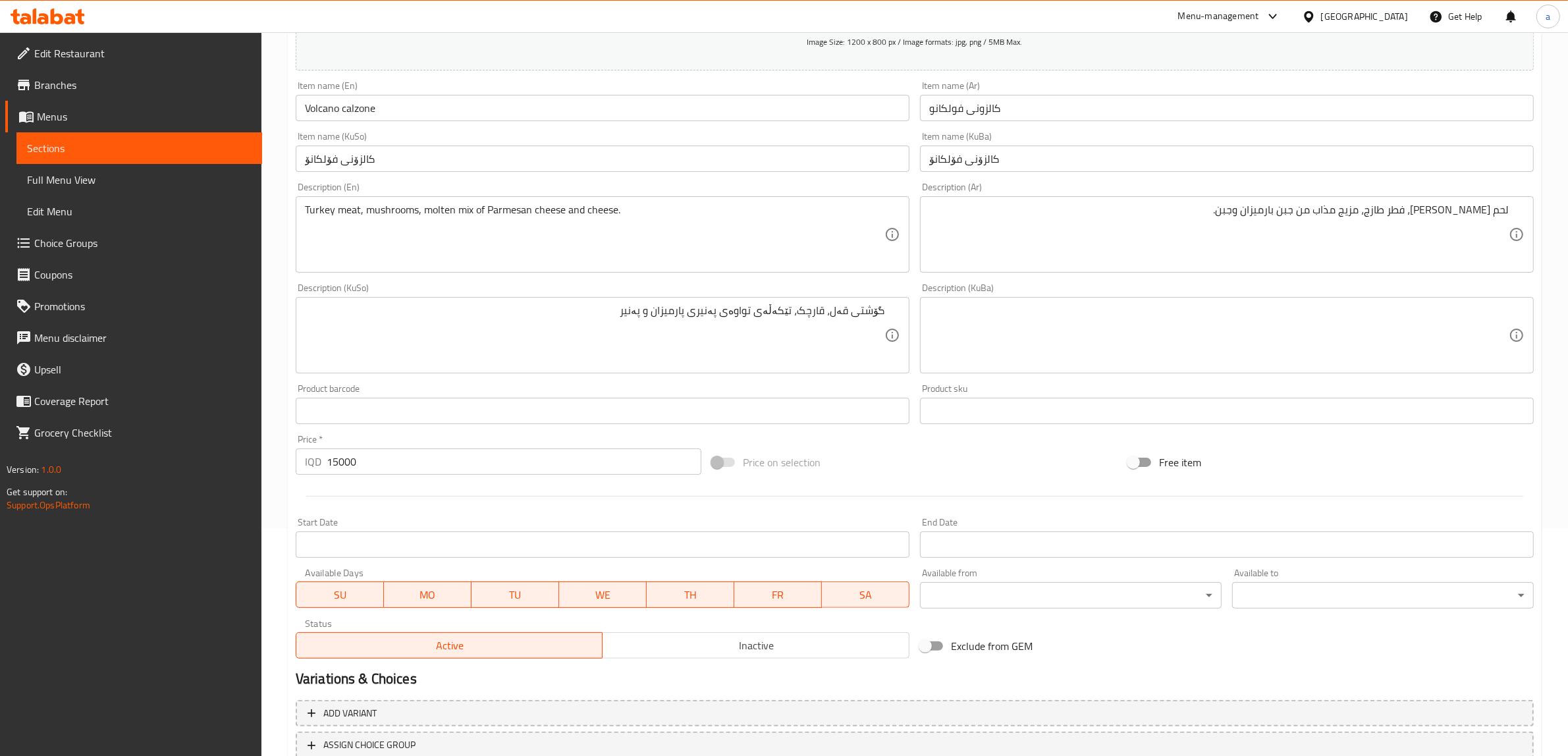
scroll to position [324, 0]
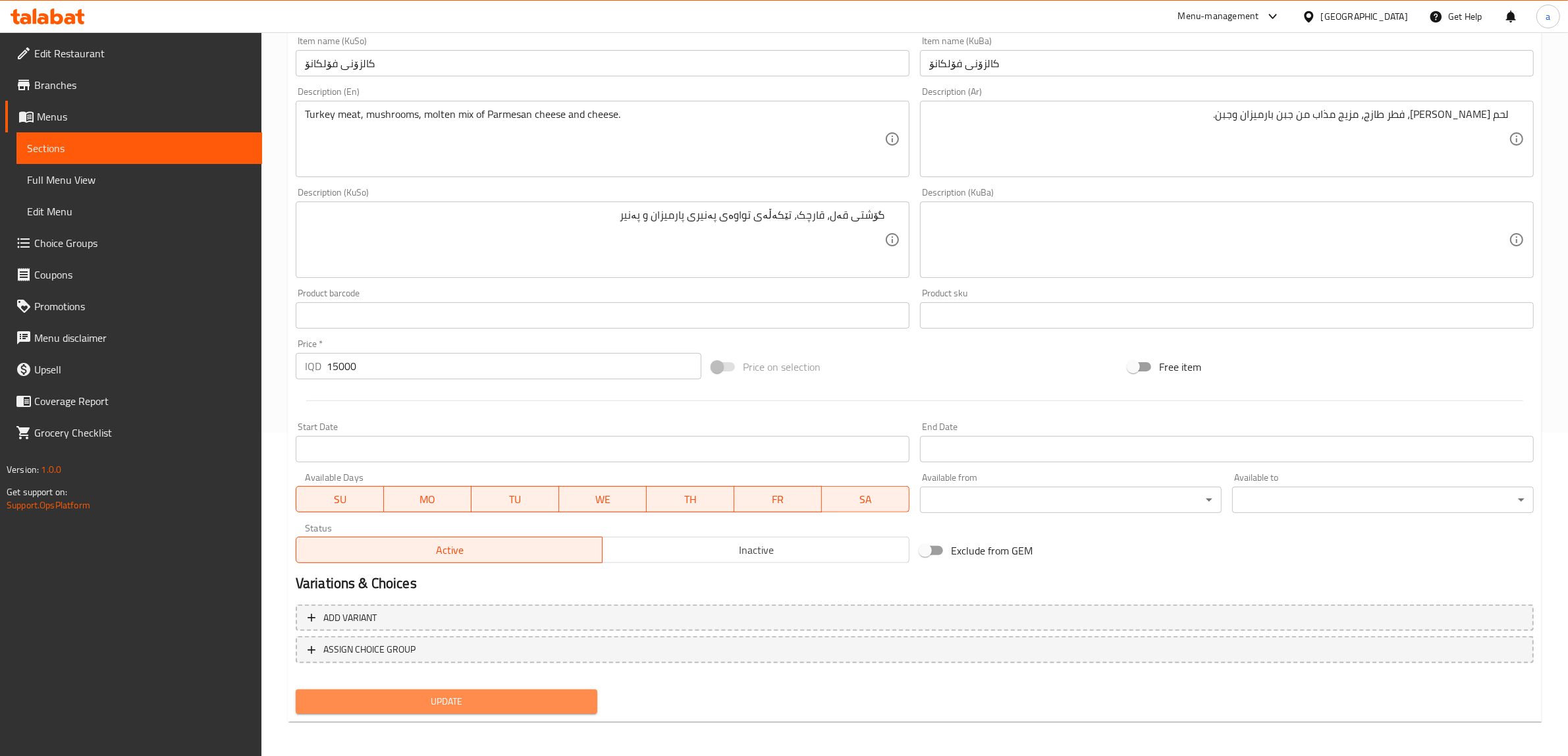
click at [439, 700] on span "Update" at bounding box center [446, 702] width 281 height 16
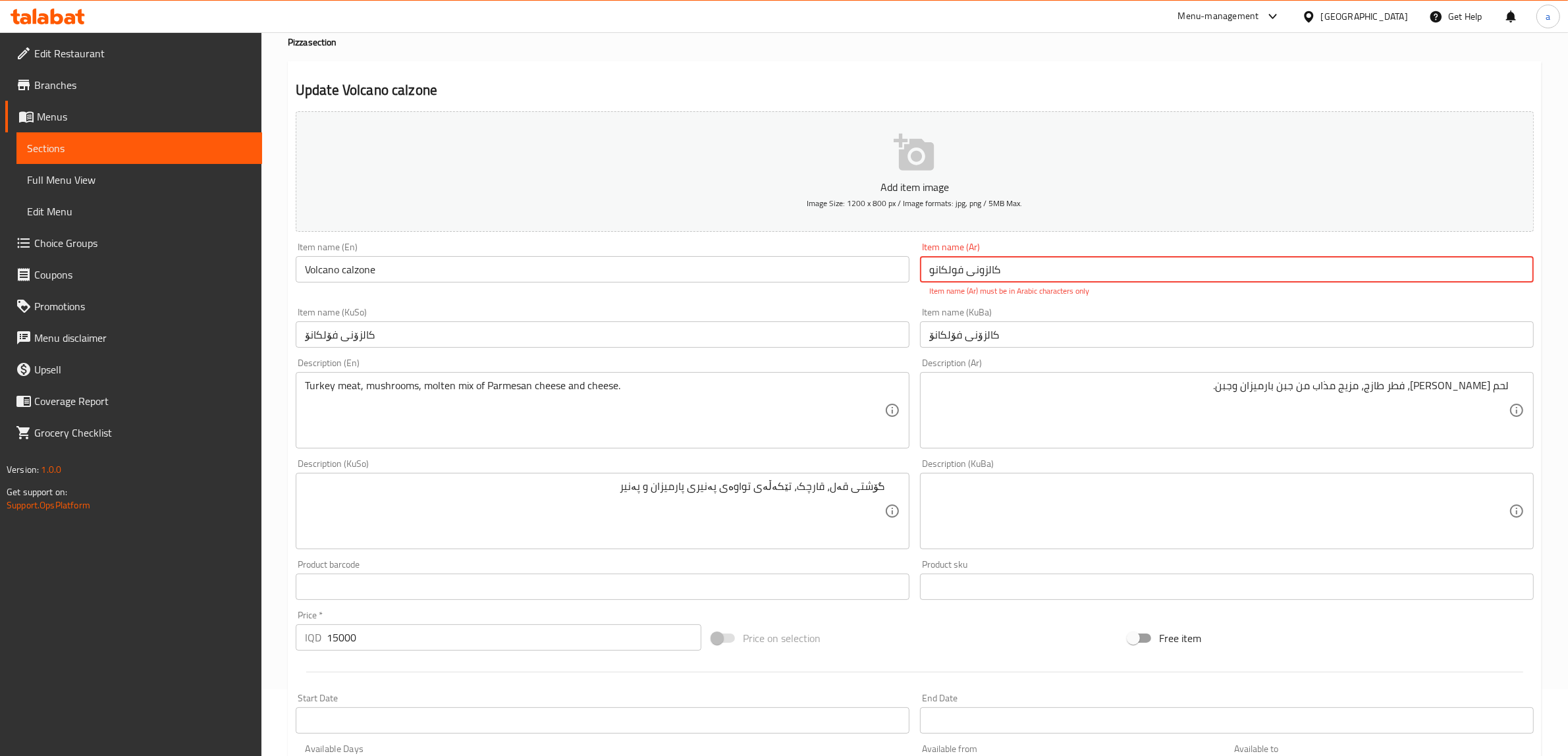
scroll to position [0, 0]
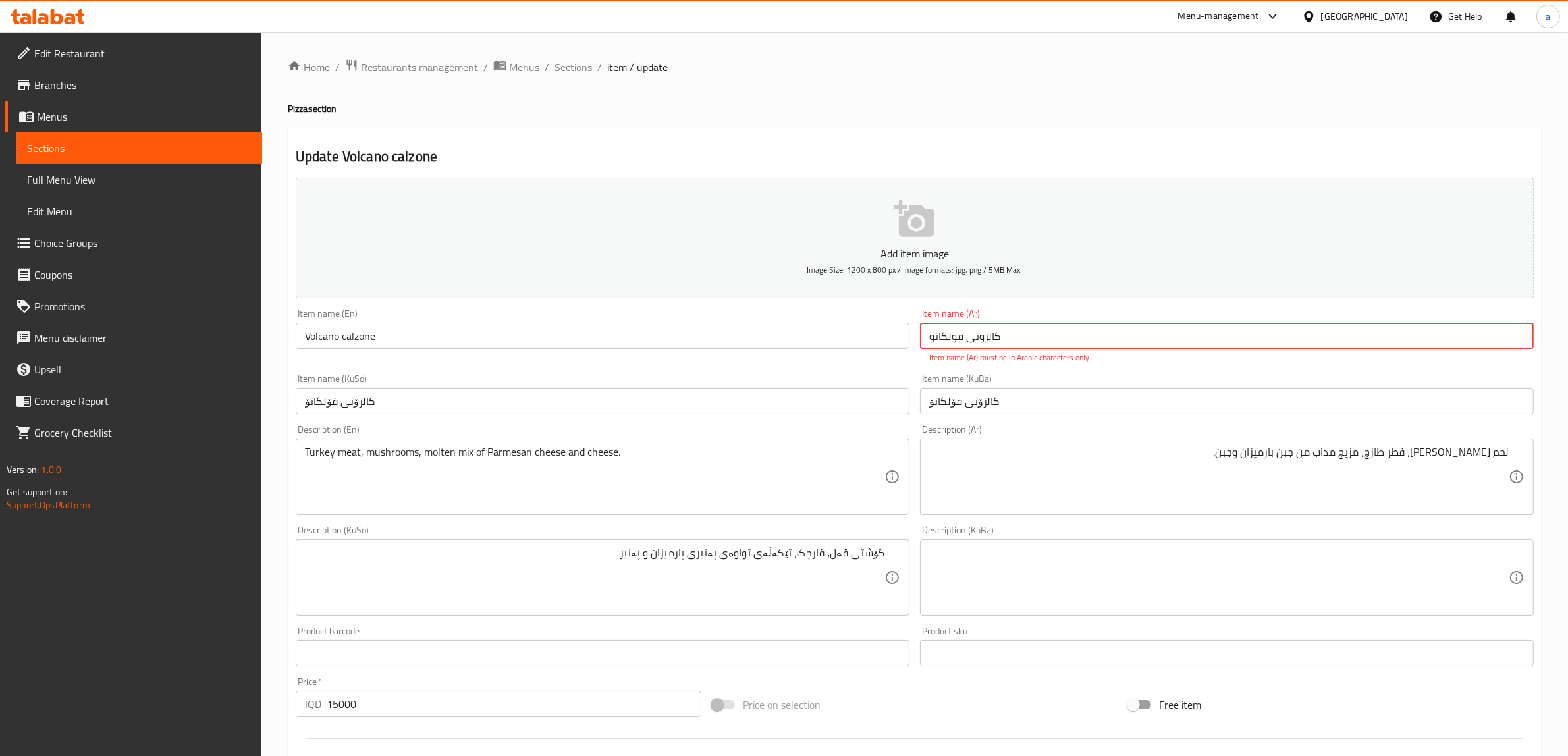
click at [976, 337] on input "كالزونی فولكانو" at bounding box center [1227, 336] width 614 height 27
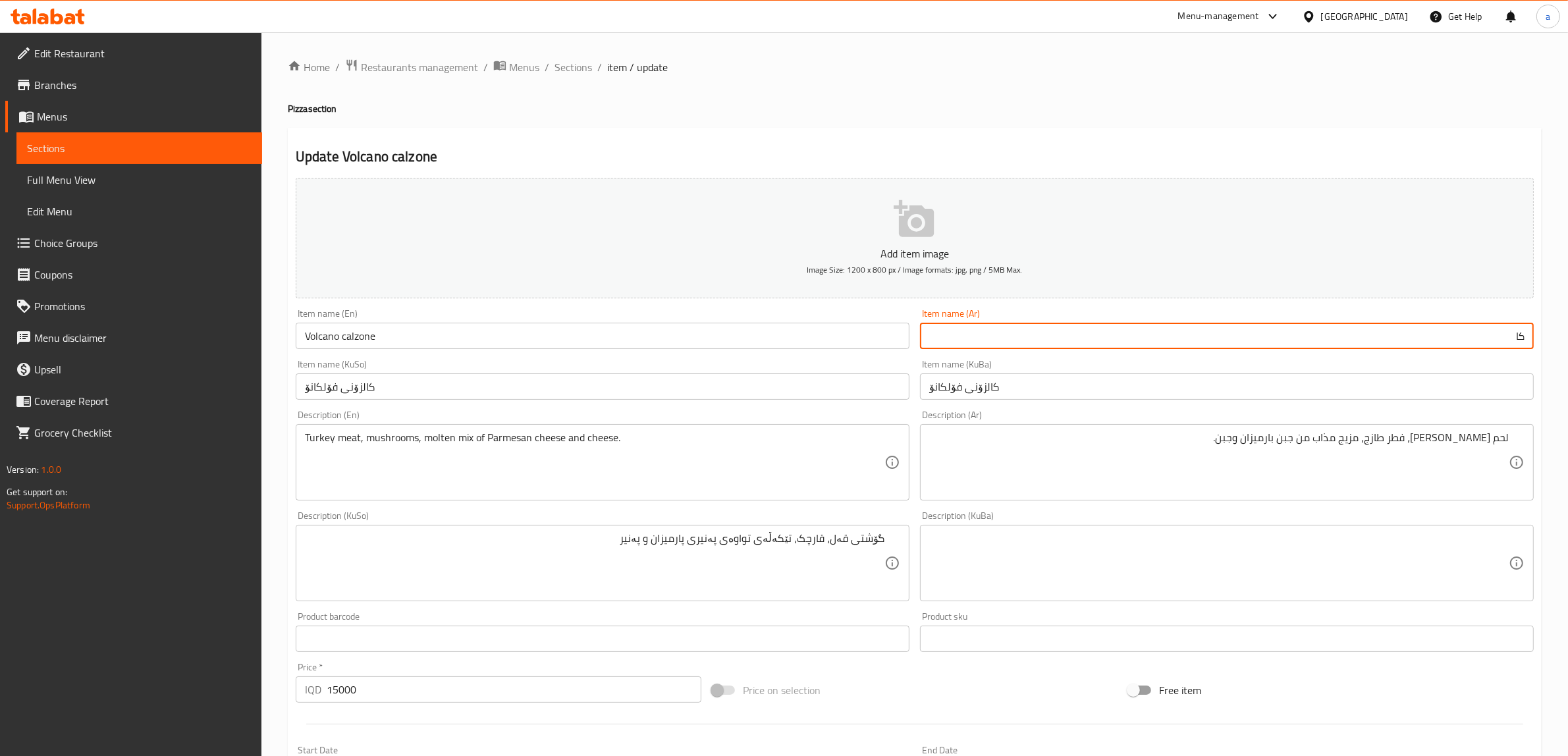
type input "ك"
type input "كالزوني فولكانو"
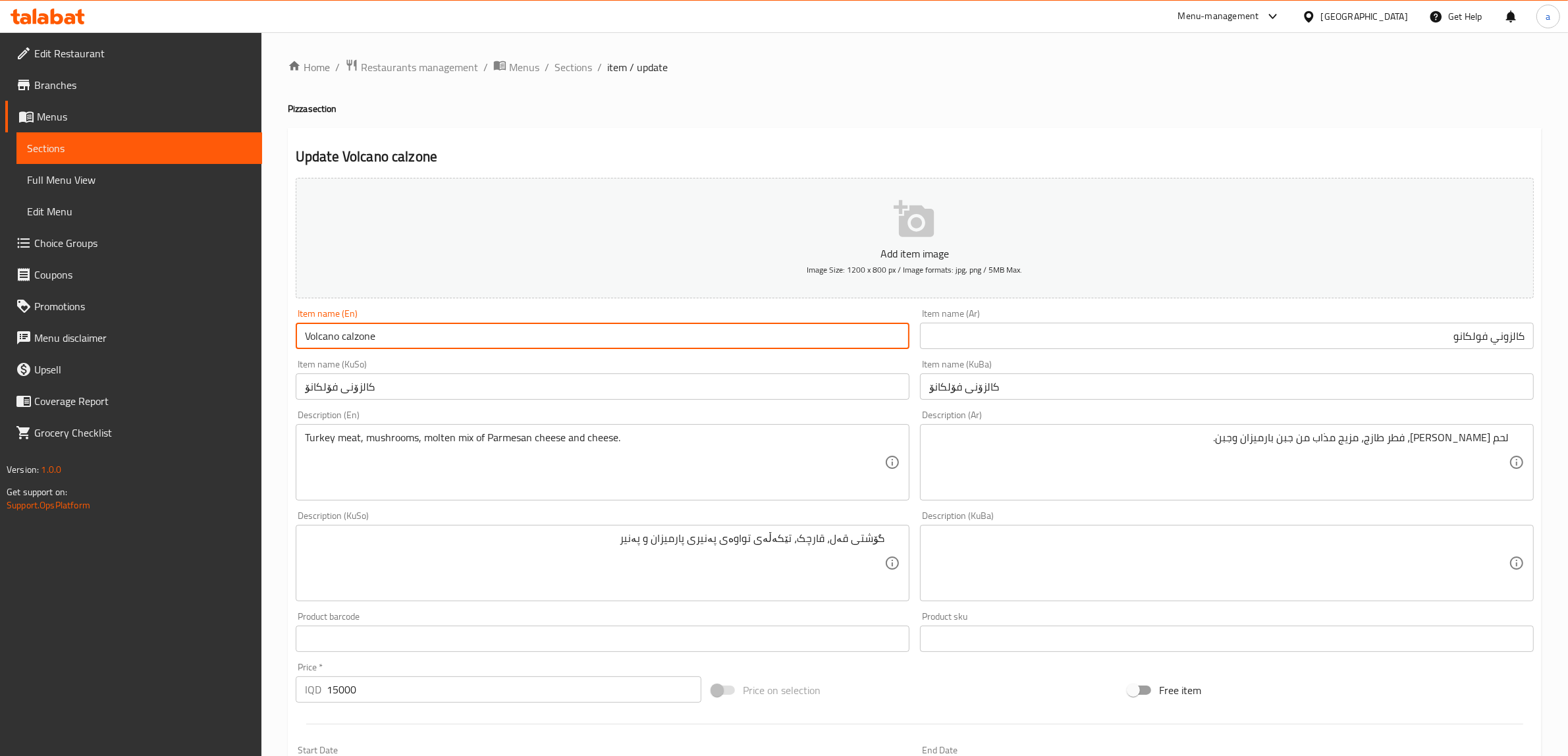
click at [343, 341] on input "Volcano calzone" at bounding box center [602, 336] width 614 height 27
click at [427, 310] on div "Item name (En) Volcano calzone Item name (En)" at bounding box center [602, 329] width 614 height 40
click at [346, 344] on input "Volcano calzone" at bounding box center [602, 336] width 614 height 27
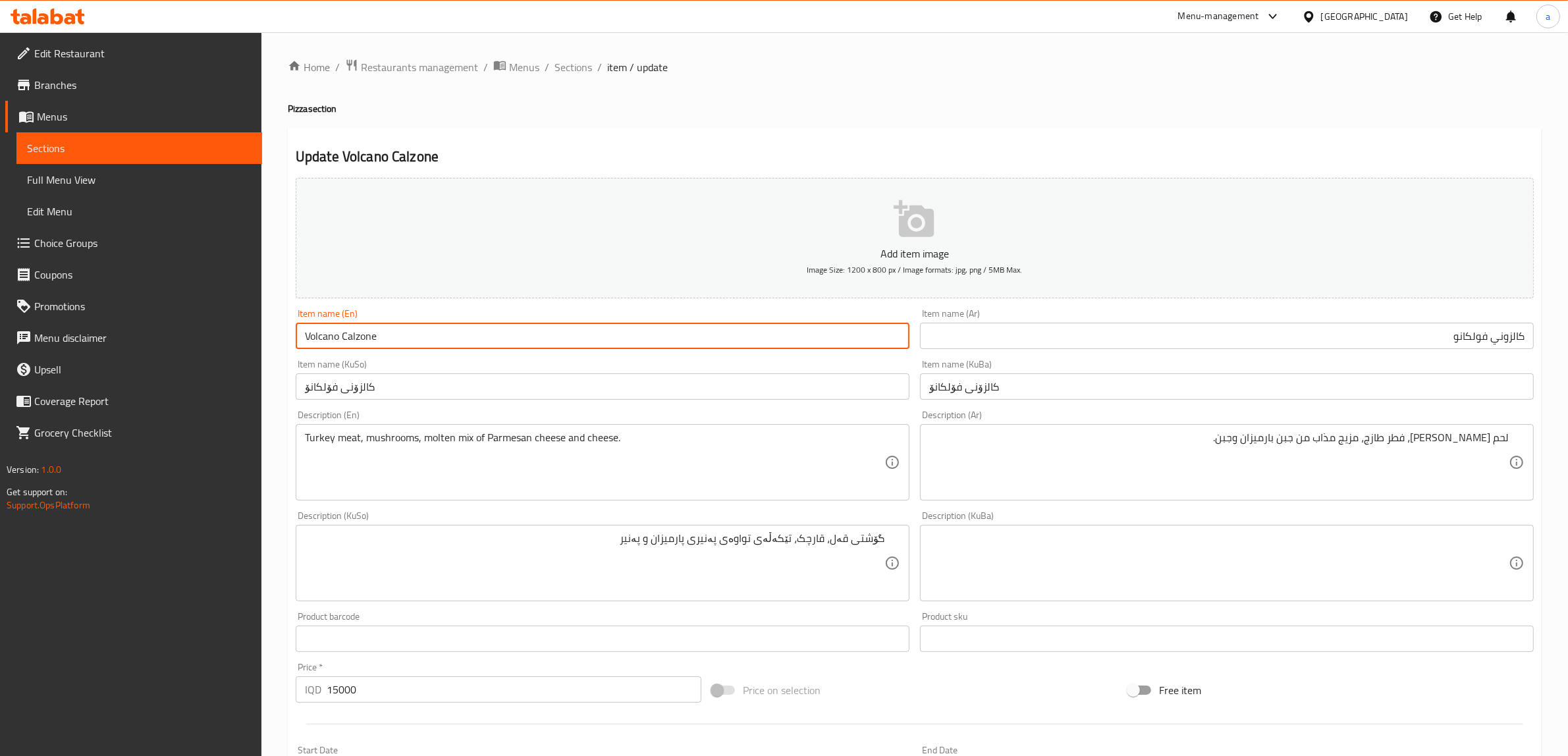
scroll to position [324, 0]
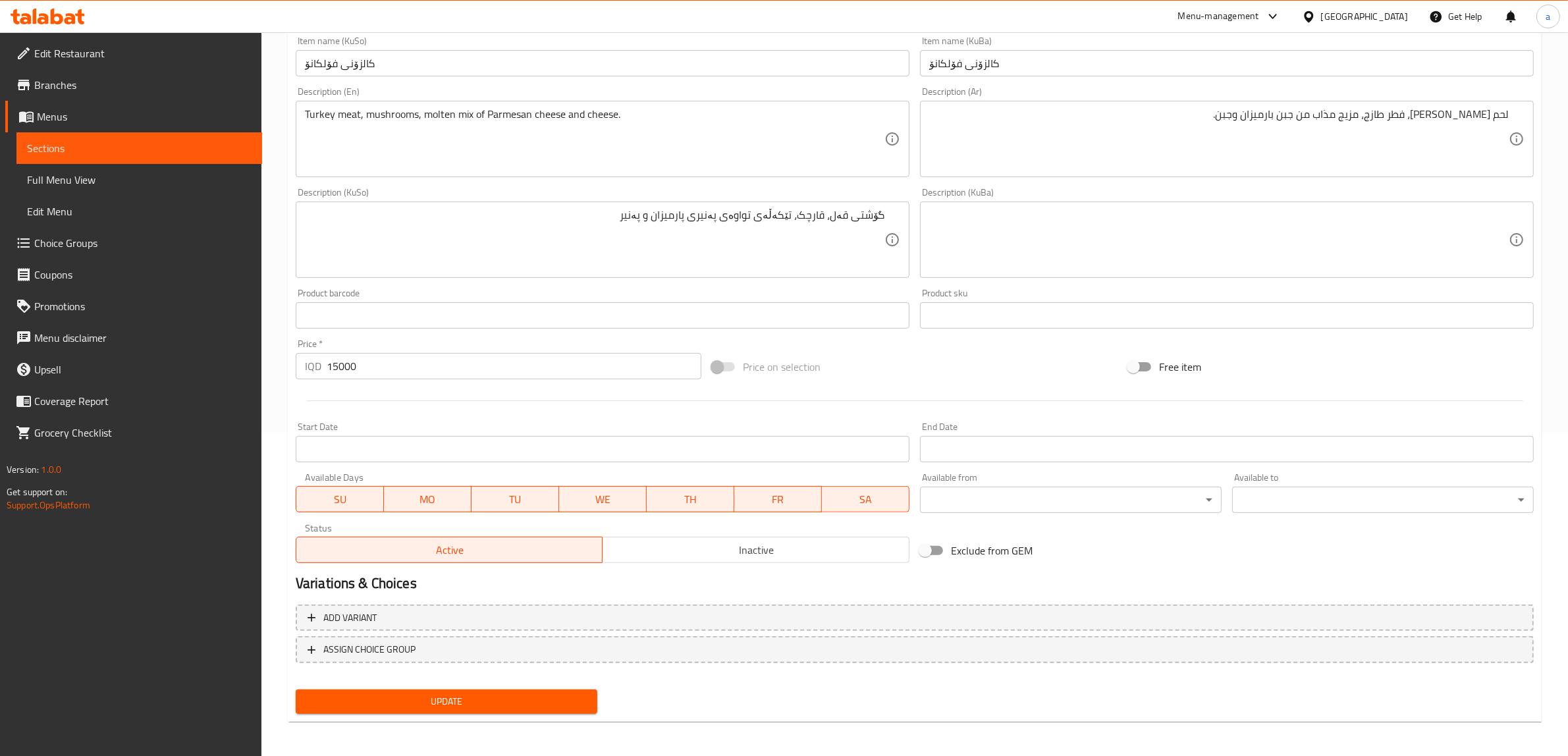
type input "Volcano Calzone"
click at [406, 699] on span "Update" at bounding box center [446, 702] width 281 height 16
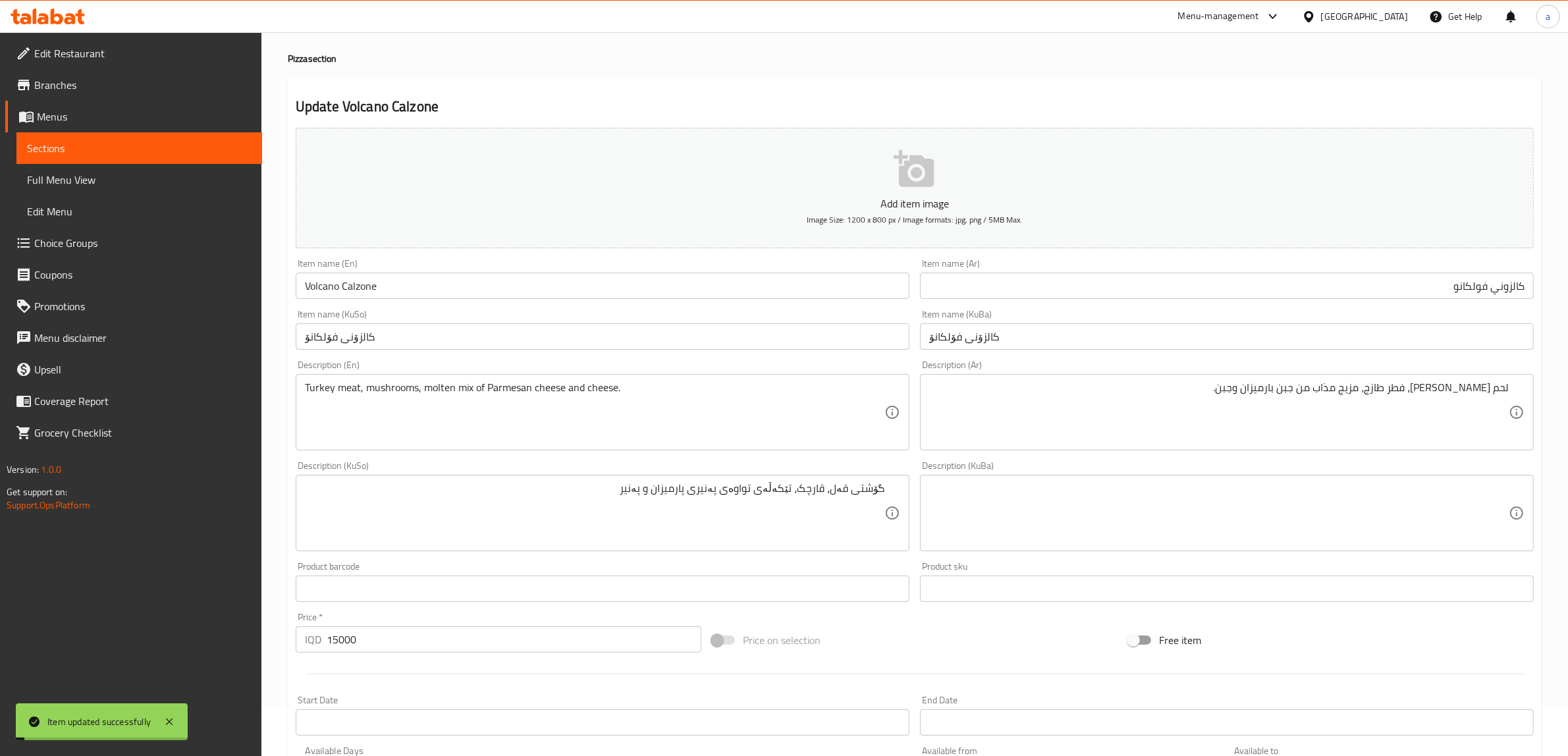
scroll to position [0, 0]
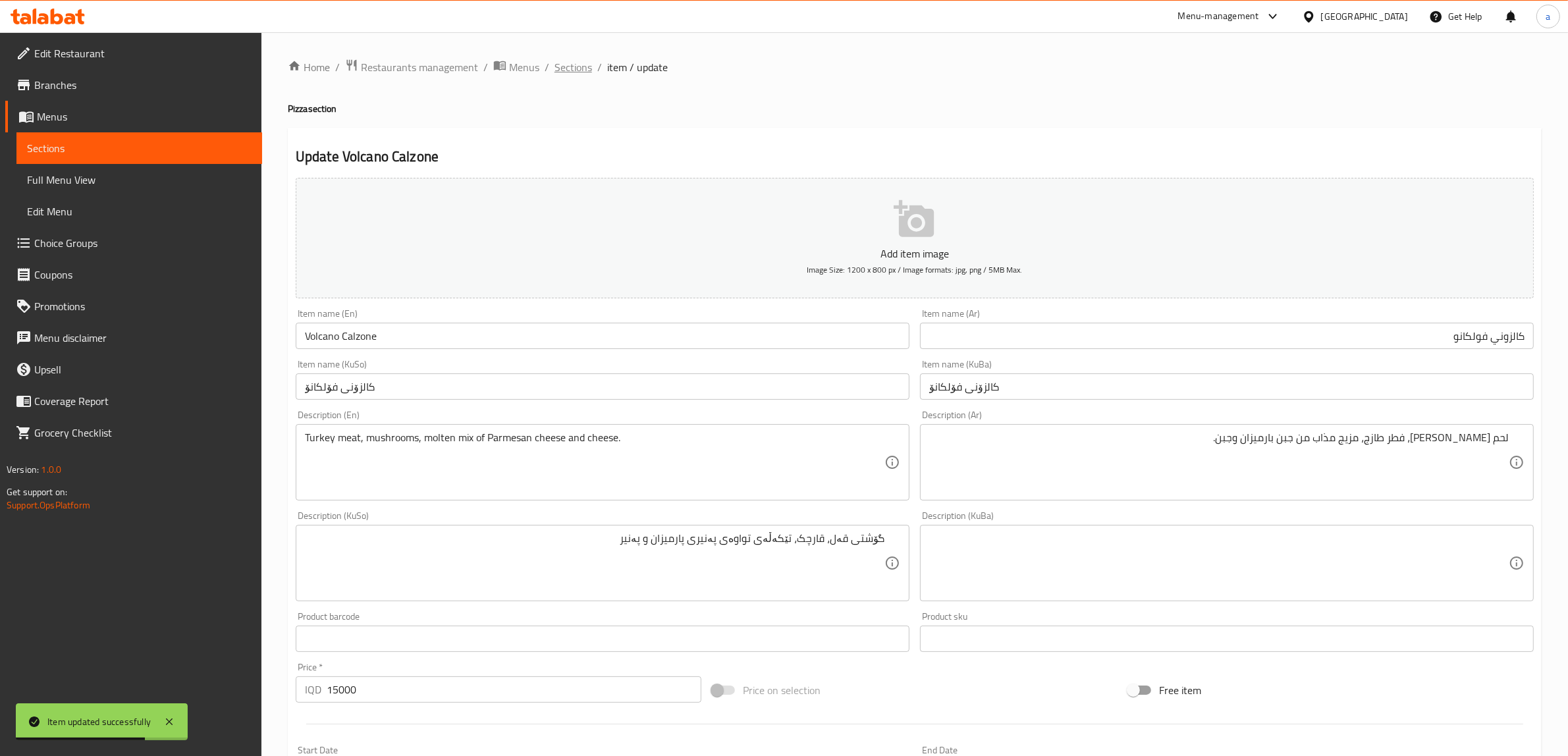
click at [578, 64] on span "Sections" at bounding box center [573, 68] width 38 height 16
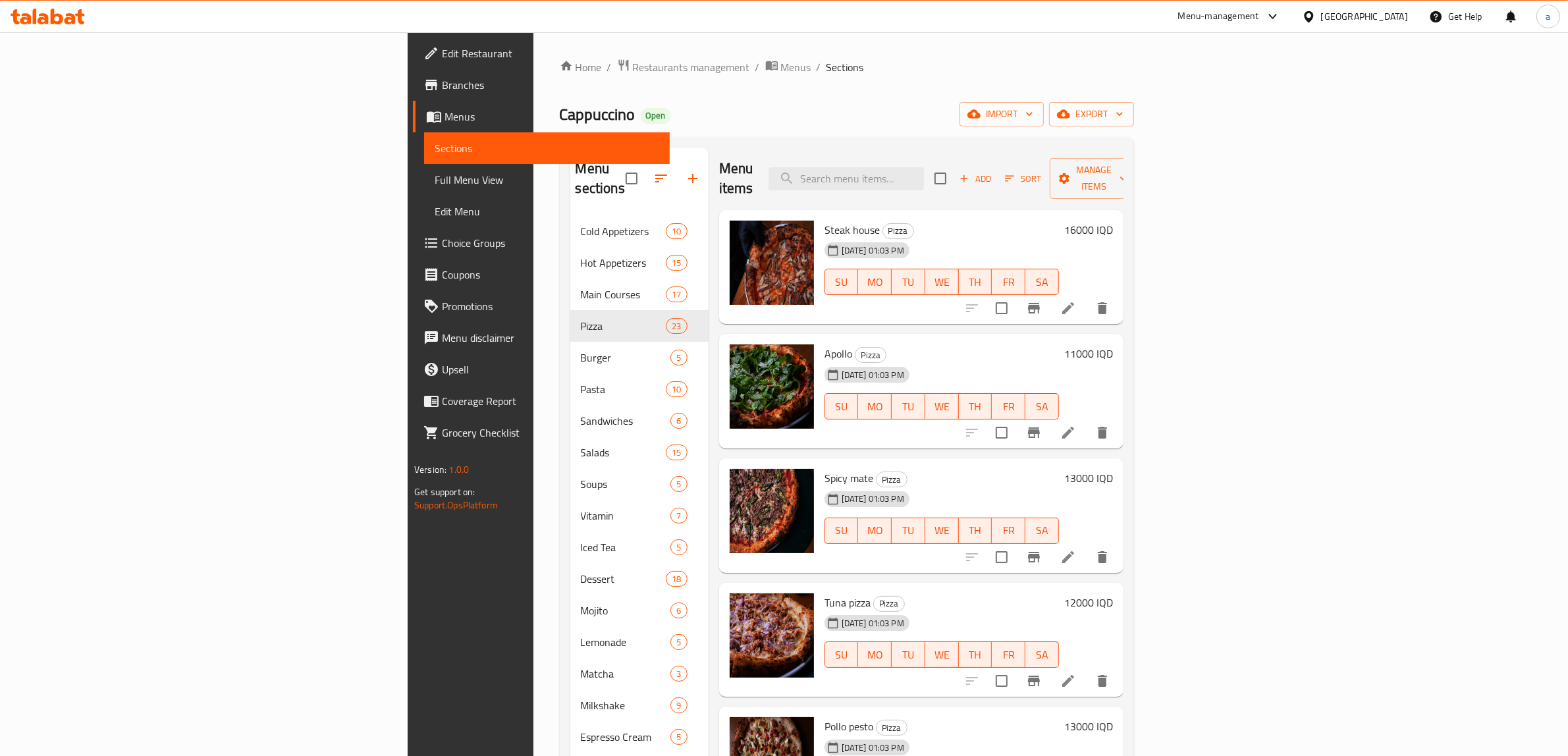
click at [435, 187] on span "Full Menu View" at bounding box center [547, 180] width 225 height 16
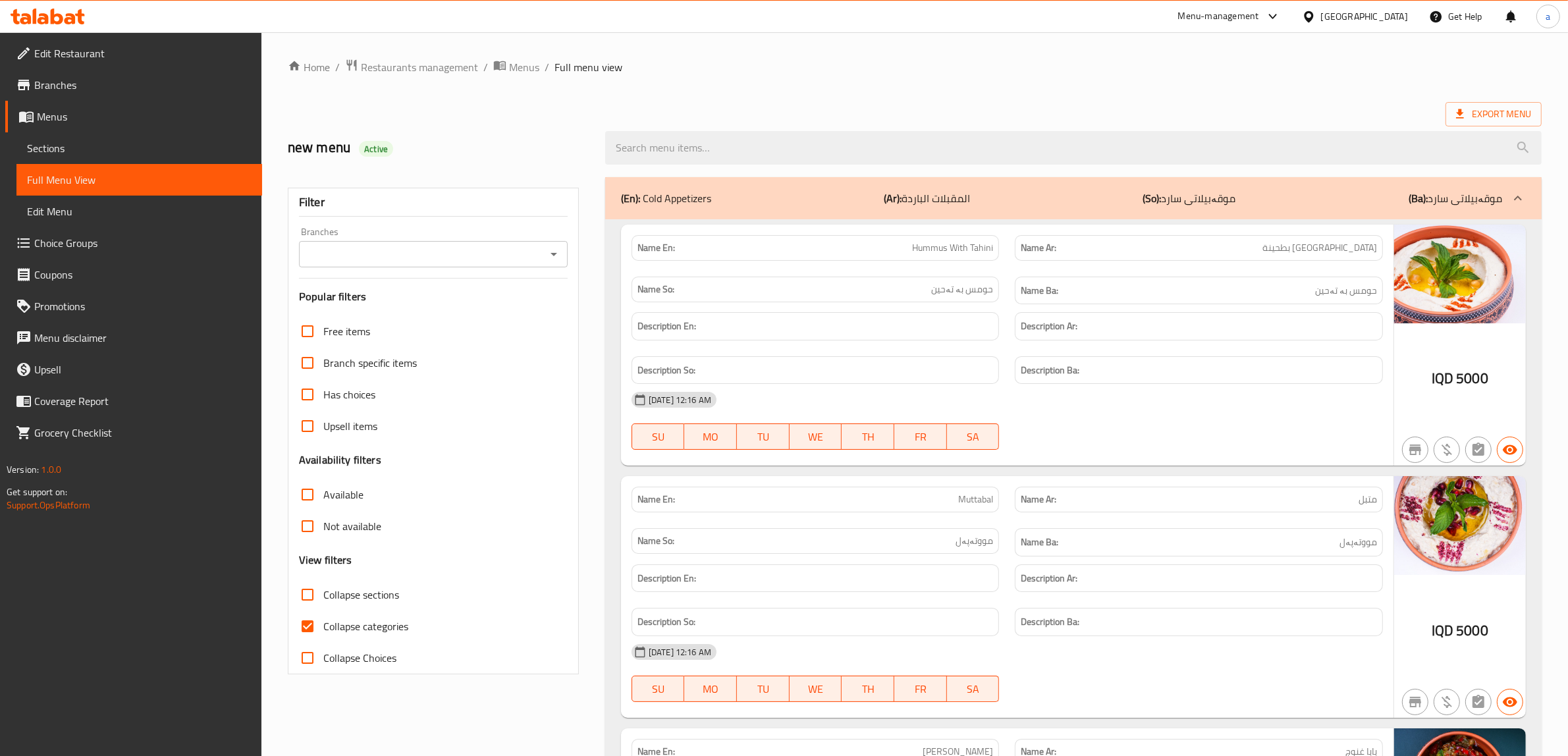
click at [553, 242] on div "Branches" at bounding box center [433, 254] width 269 height 27
click at [555, 255] on icon "Open" at bounding box center [554, 254] width 16 height 16
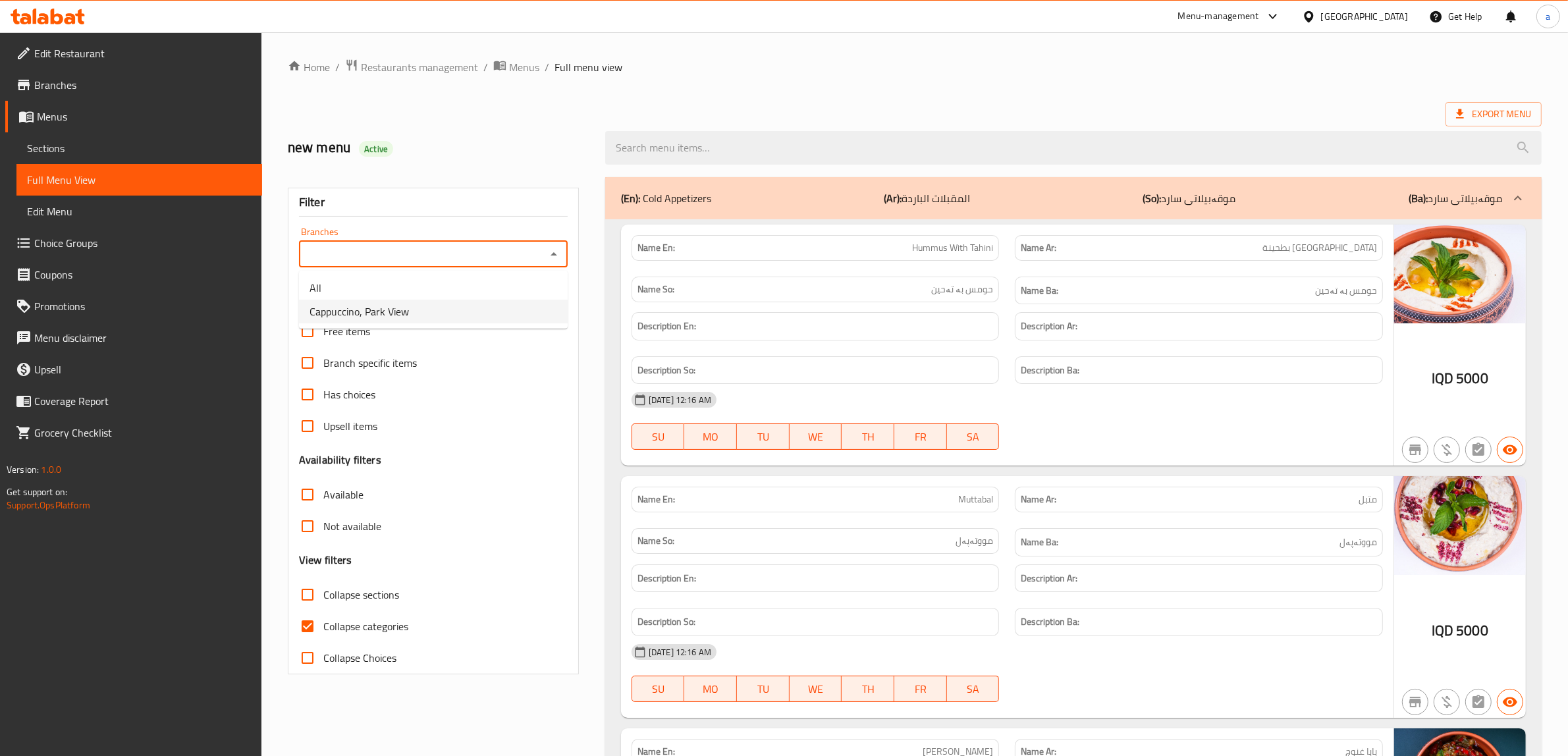
click at [423, 318] on li "Cappuccino, Park View" at bounding box center [433, 311] width 269 height 23
type input "Cappuccino, Park View"
click at [307, 631] on input "Collapse categories" at bounding box center [307, 626] width 31 height 31
checkbox input "false"
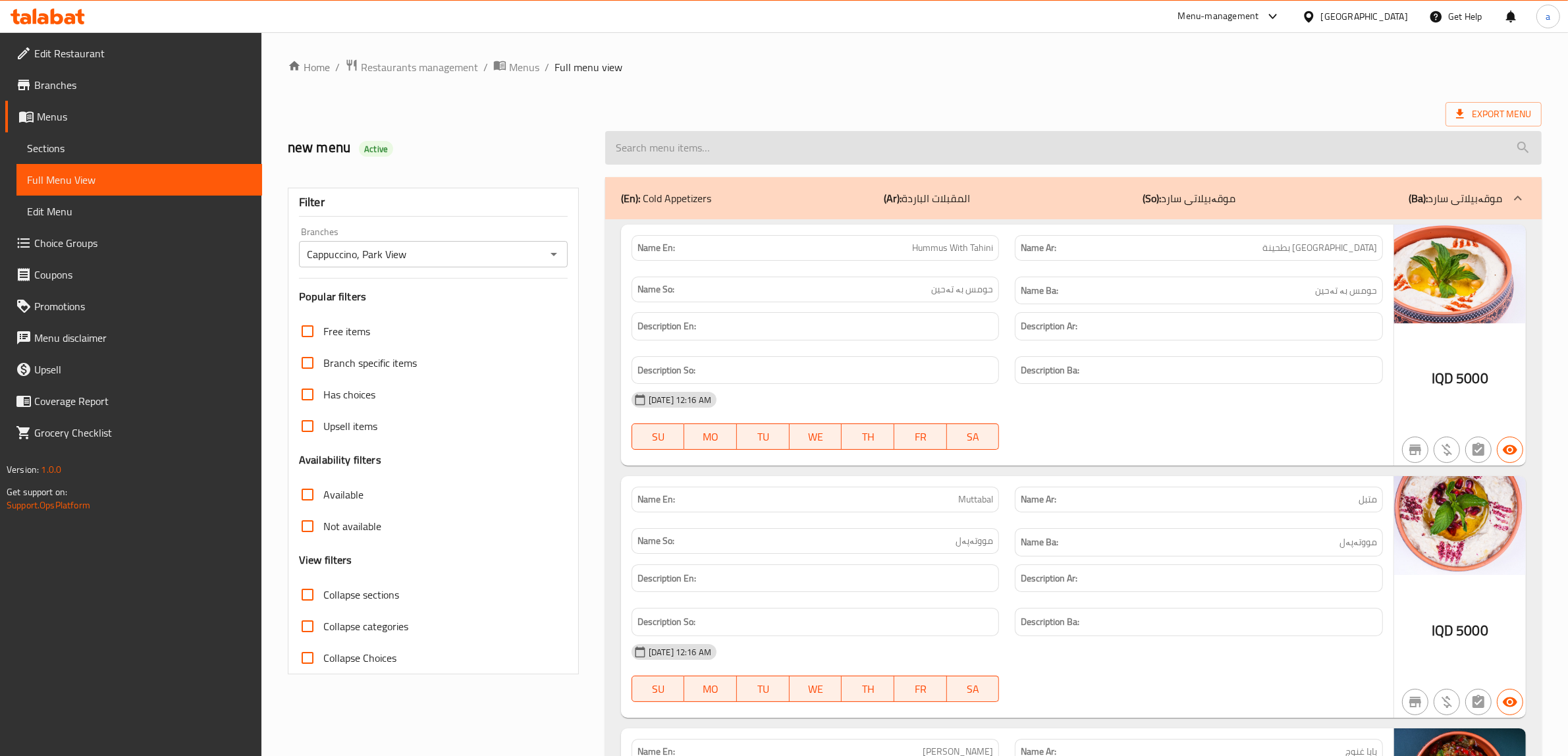
click at [662, 149] on input "search" at bounding box center [1073, 148] width 936 height 34
paste input "Volcano Calzone"
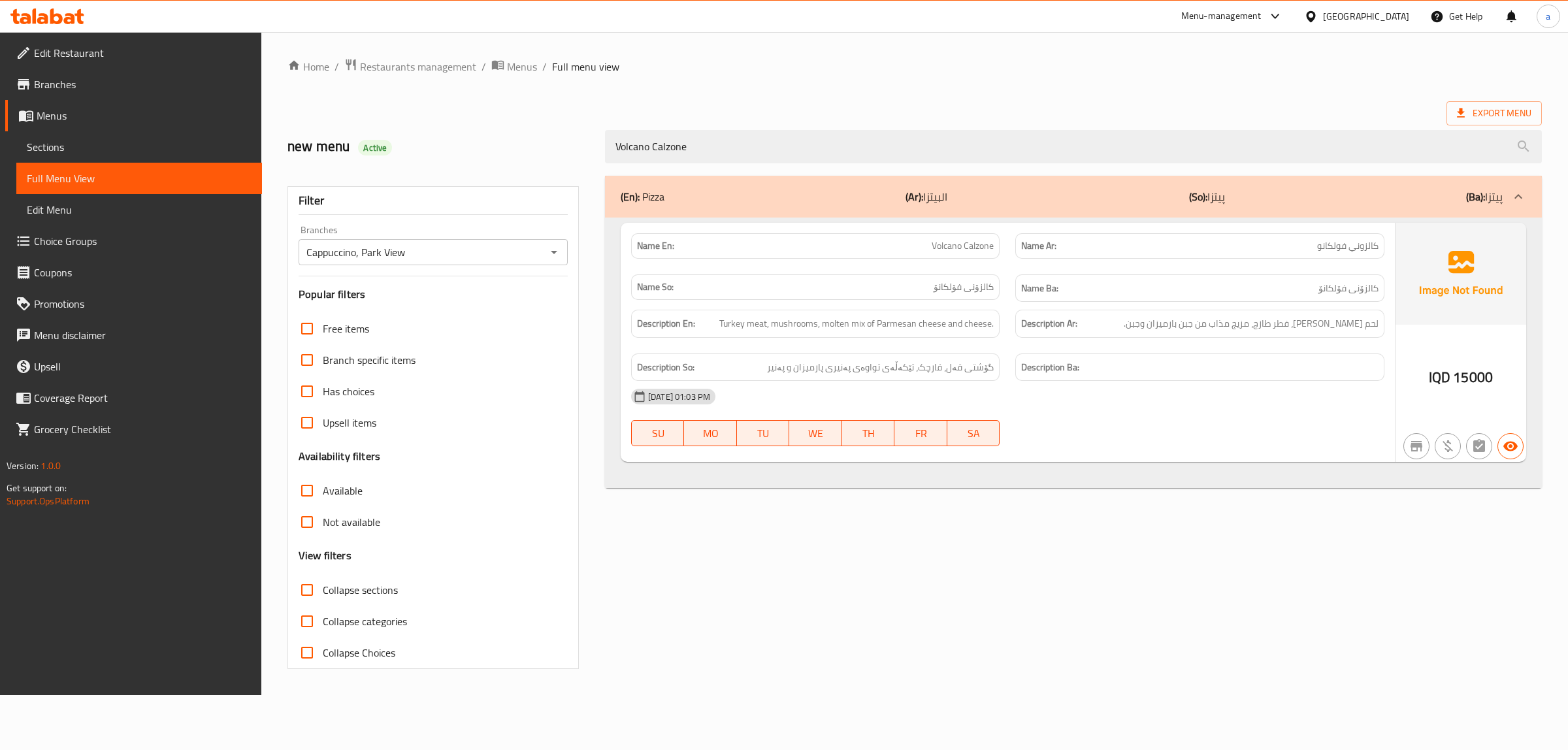
type input "Volcano Calzone"
click at [77, 136] on link "Sections" at bounding box center [139, 146] width 246 height 31
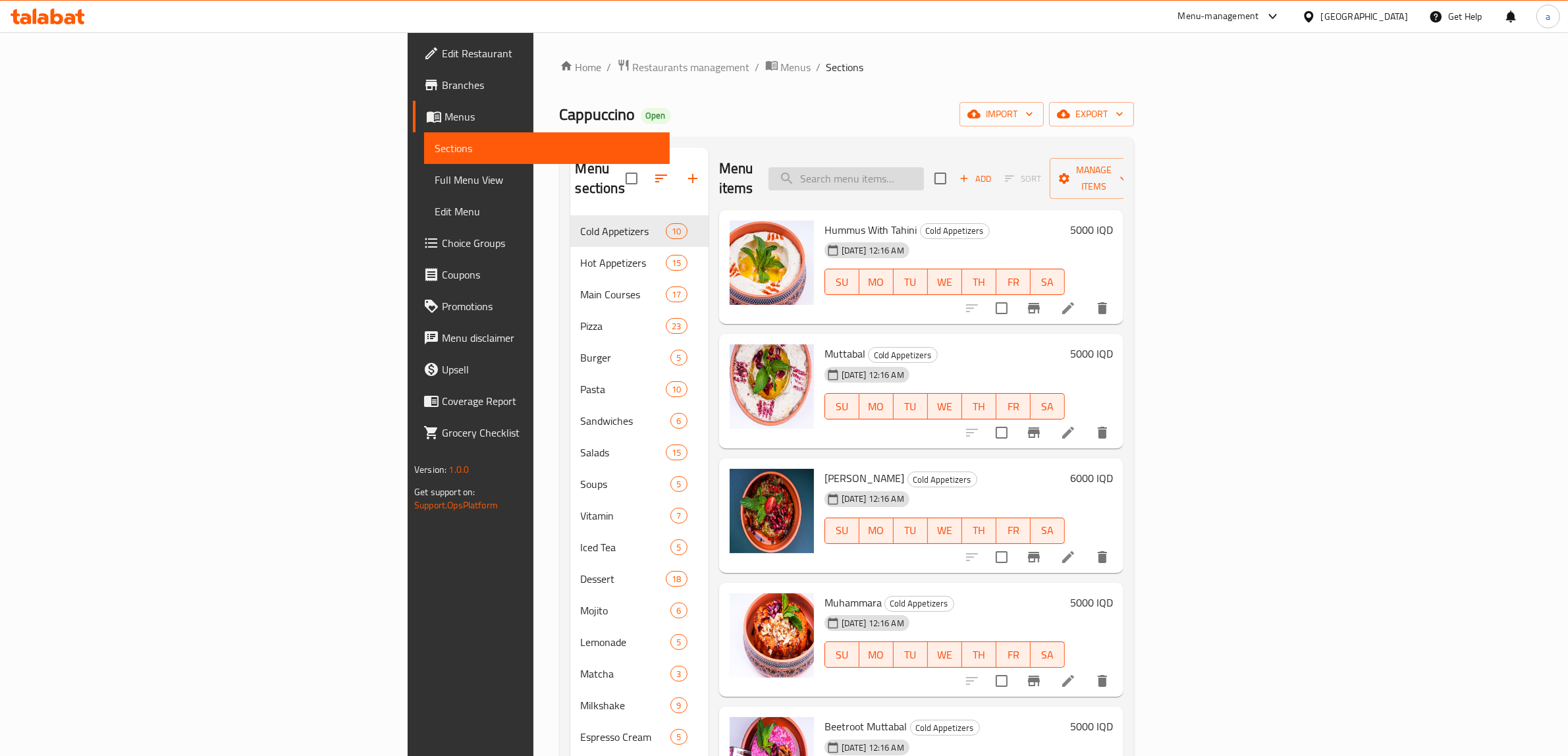
click at [924, 178] on input "search" at bounding box center [846, 179] width 155 height 23
paste input "Volcano Calzone"
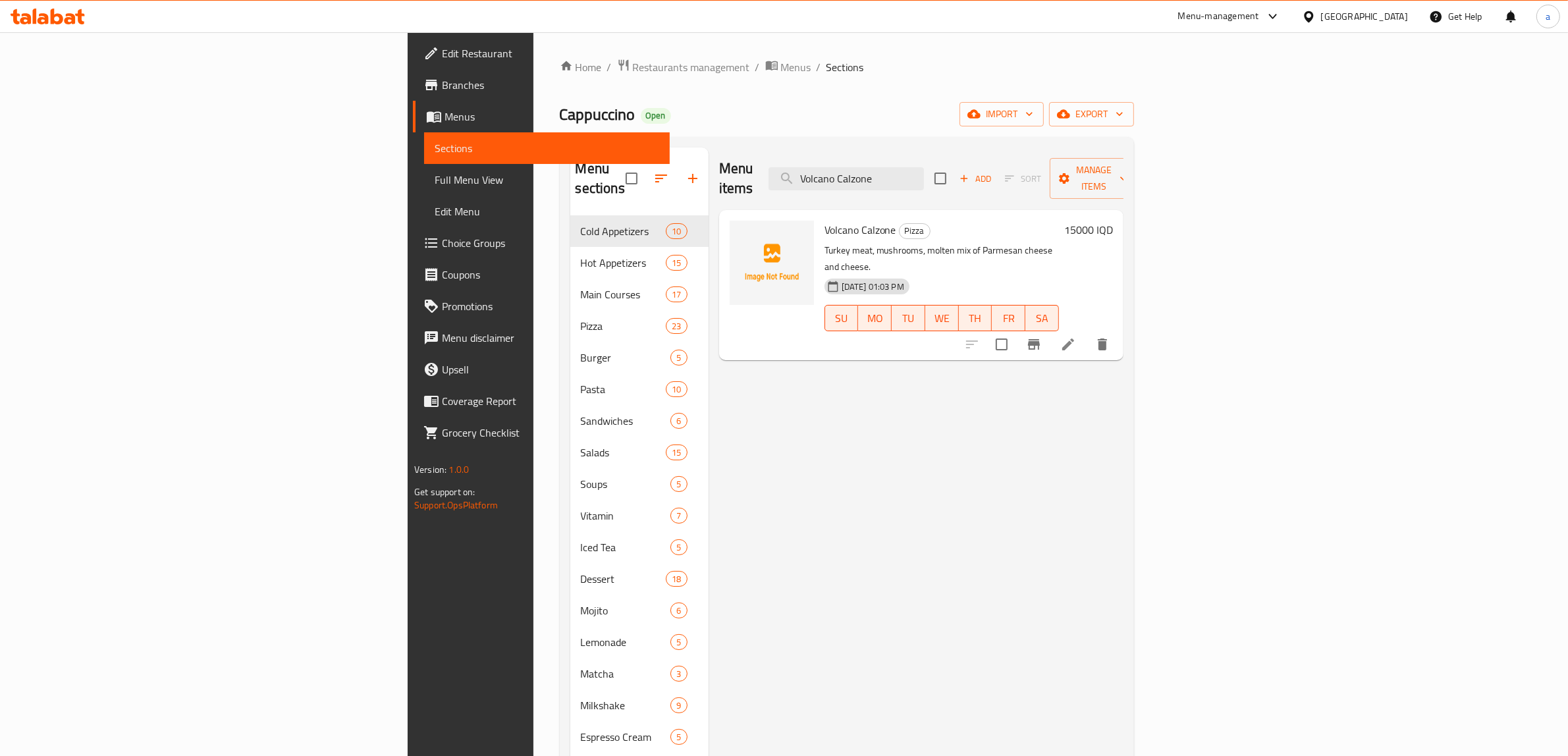
type input "Volcano Calzone"
click at [1076, 337] on icon at bounding box center [1068, 345] width 16 height 16
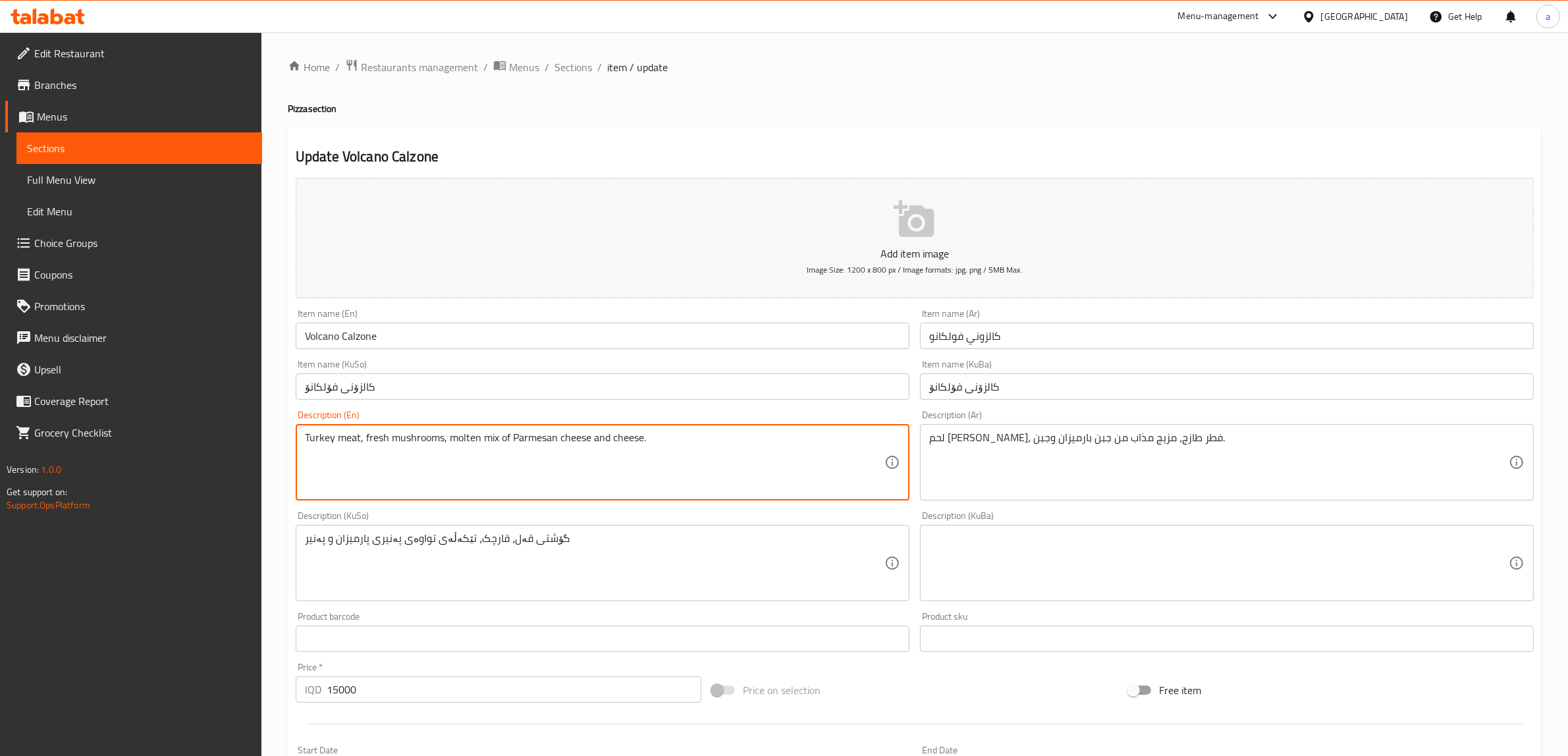
type textarea "Turkey meat, fresh mushrooms, molten mix of Parmesan cheese and cheese."
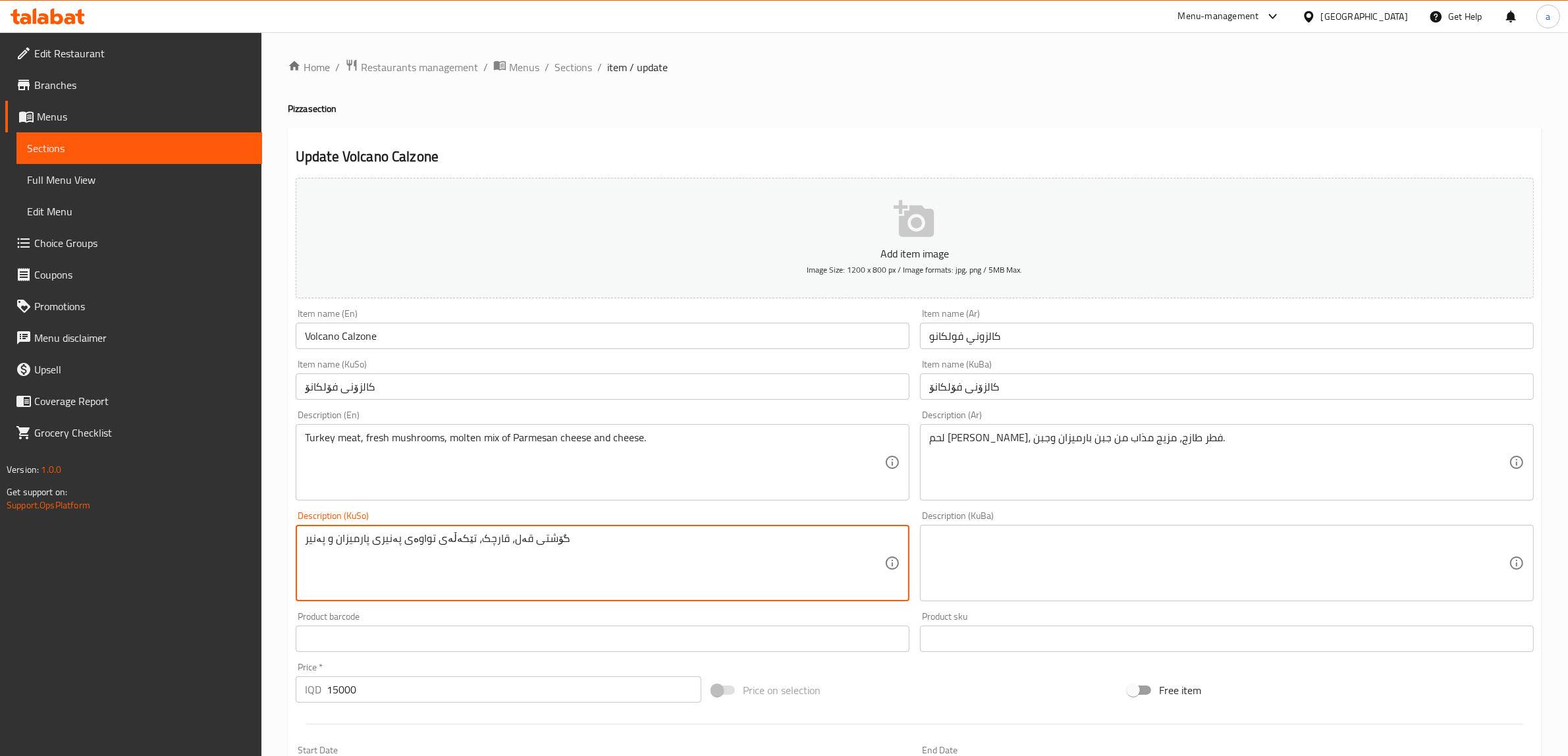
click at [471, 554] on textarea "گۆشتی قەل، قارچک، تێکەڵەی تواوەی پەنیری پارمیزان و پەنیر" at bounding box center [595, 564] width 580 height 63
type textarea "گۆشتی قەل، قارچکی فرێش، تێکەڵەی تواوەی پەنیری پارمیزان و پەنیر"
click at [351, 341] on input "Volcano Calzone" at bounding box center [602, 336] width 614 height 27
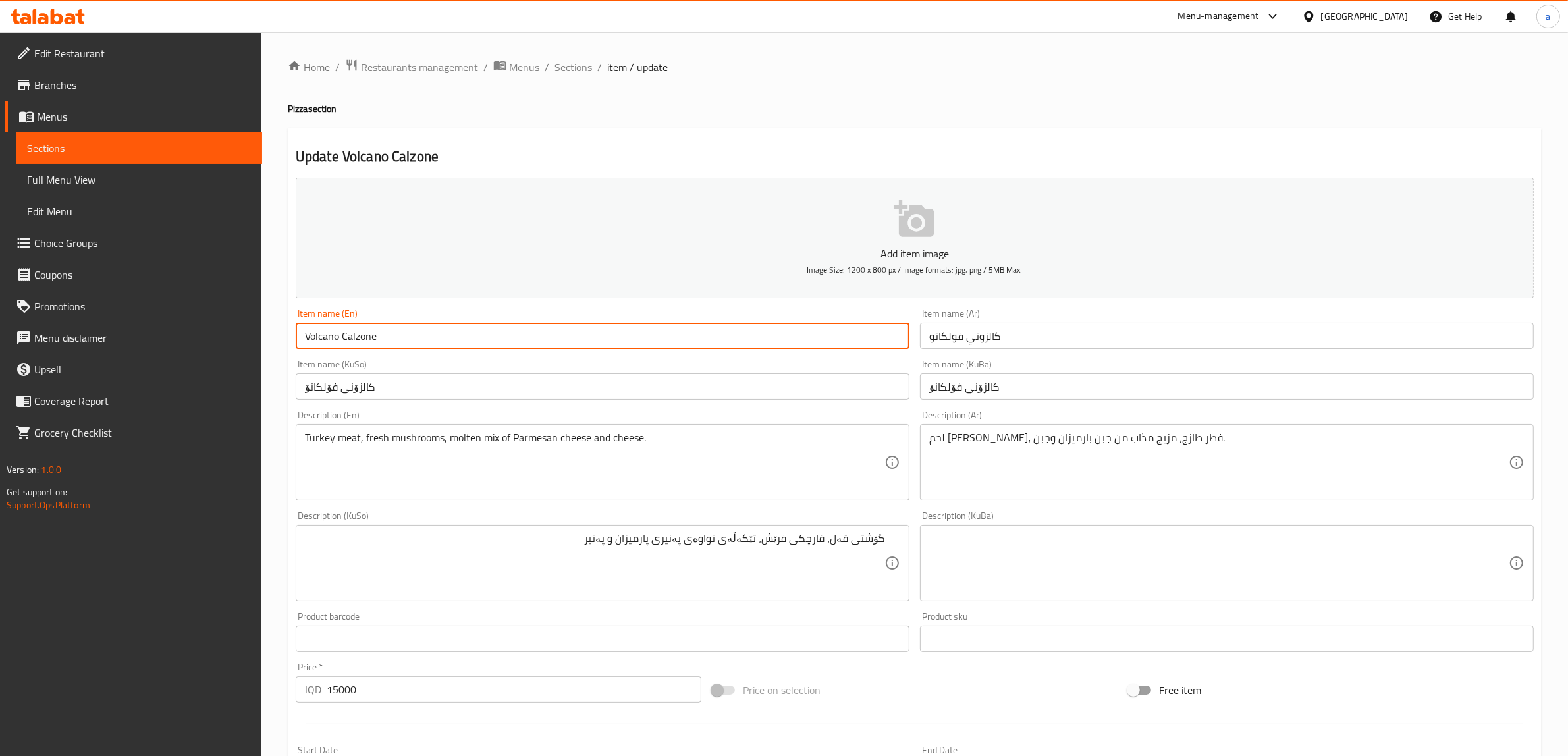
click at [351, 341] on input "Volcano Calzone" at bounding box center [602, 336] width 614 height 27
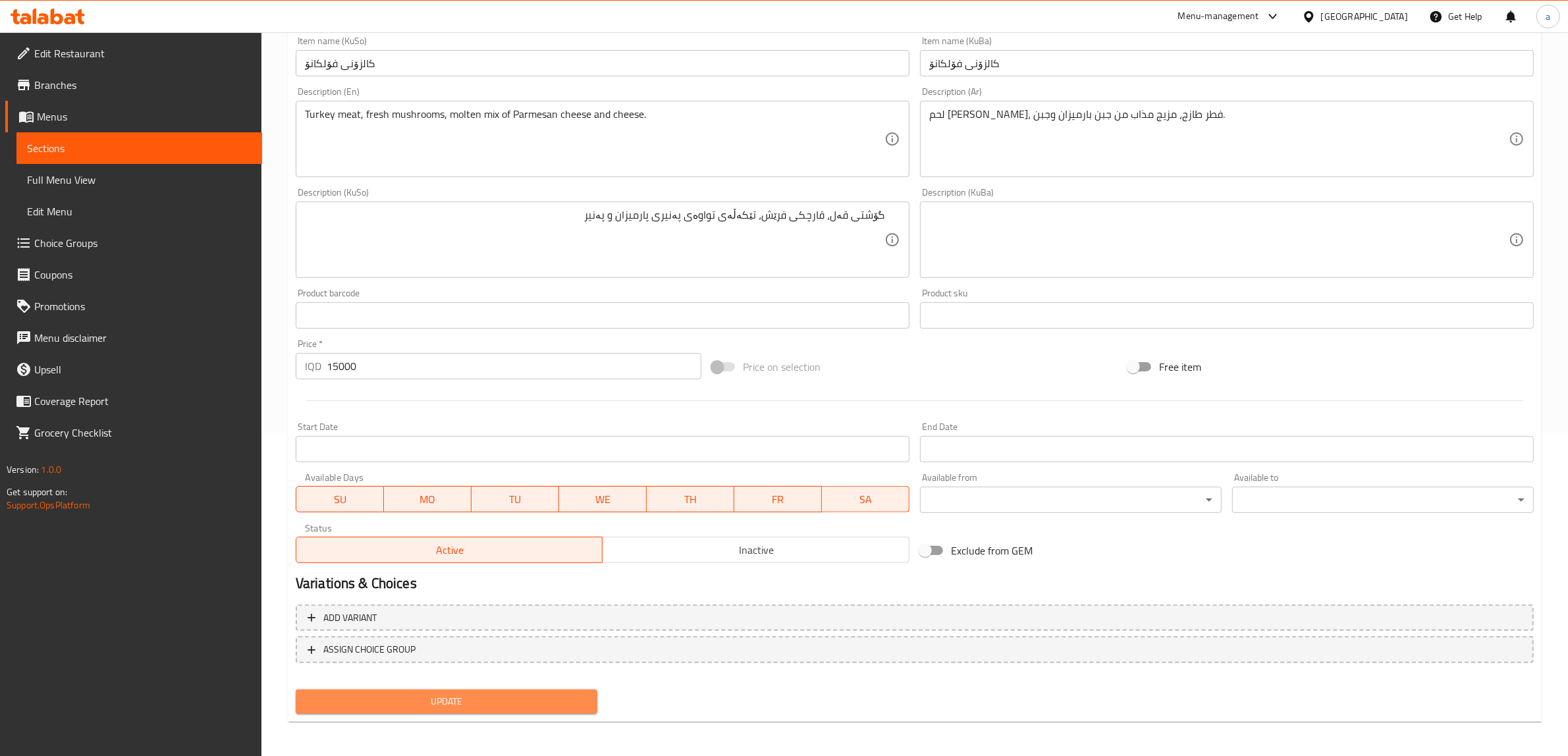
click at [423, 690] on button "Update" at bounding box center [446, 702] width 302 height 24
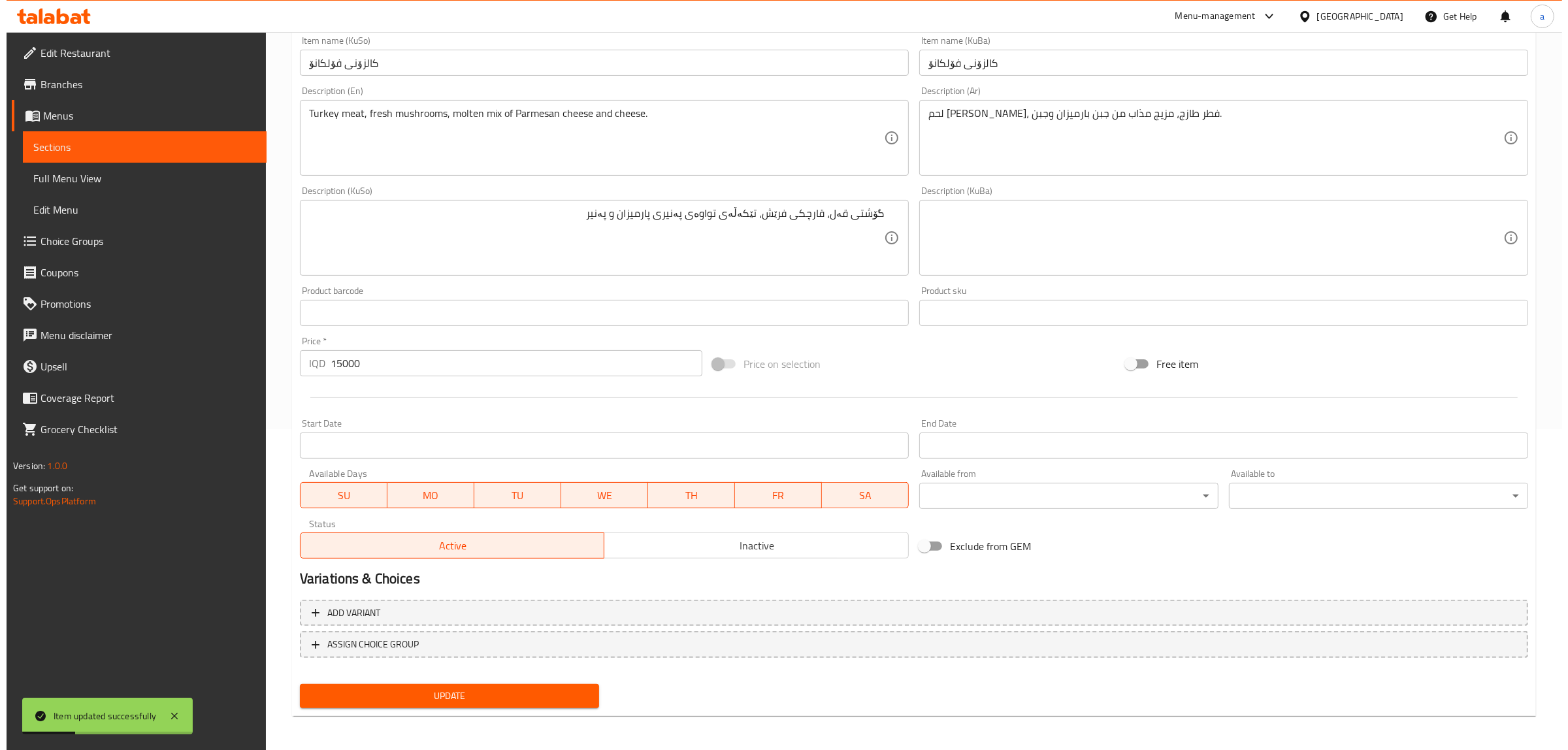
scroll to position [0, 0]
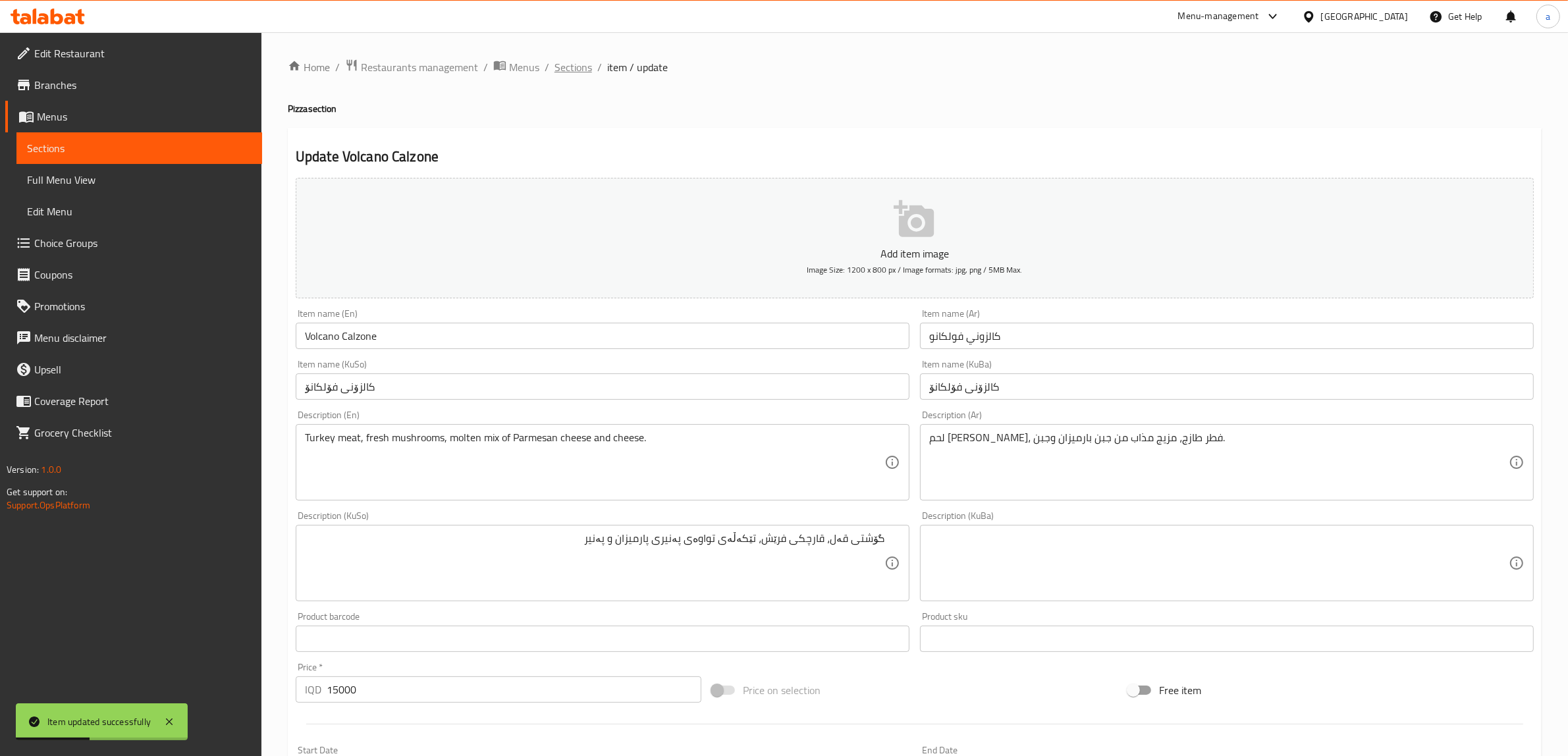
click at [576, 71] on span "Sections" at bounding box center [573, 68] width 38 height 16
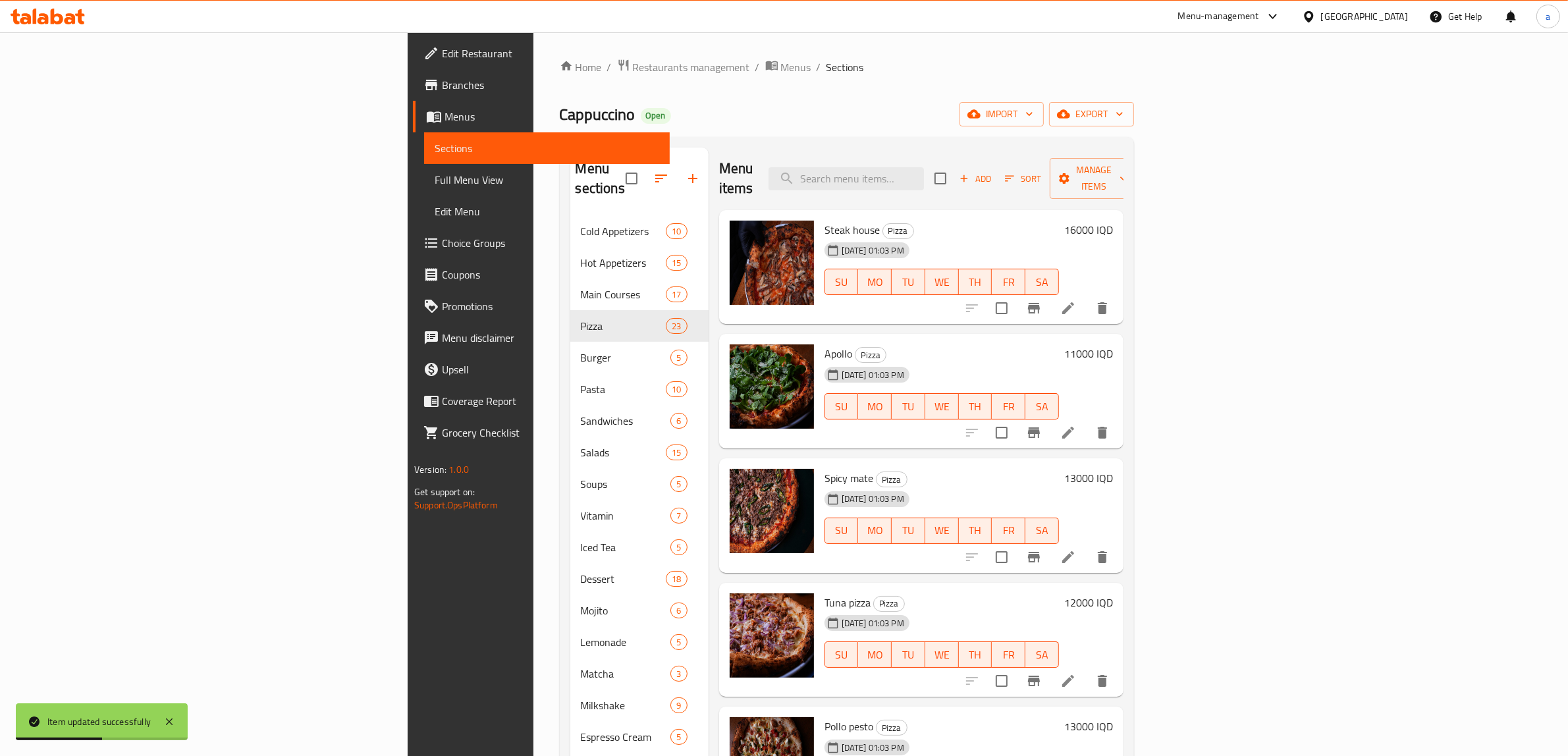
click at [435, 183] on span "Full Menu View" at bounding box center [547, 180] width 225 height 16
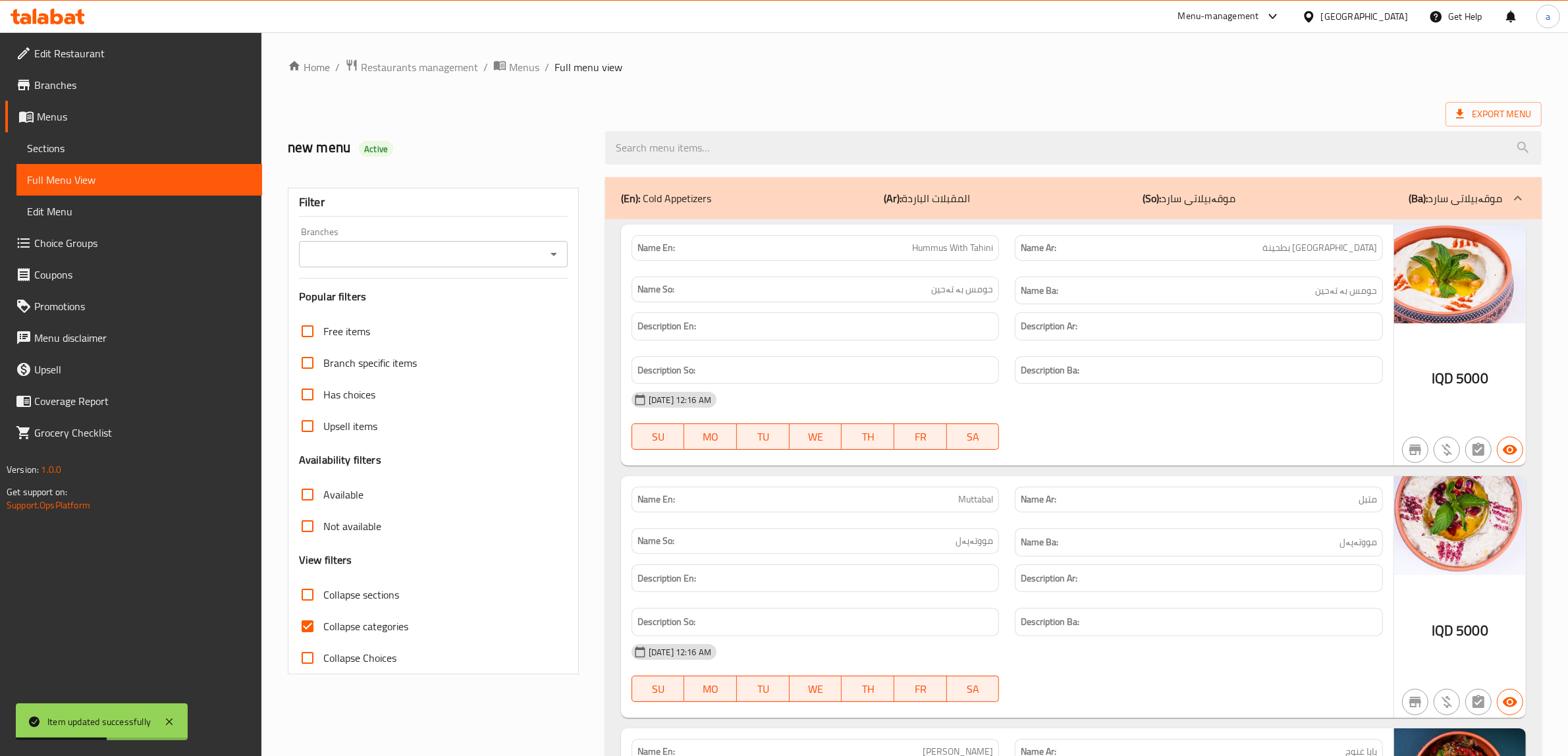
click at [551, 245] on div "Branches" at bounding box center [433, 254] width 269 height 27
click at [561, 257] on icon "Open" at bounding box center [554, 254] width 16 height 16
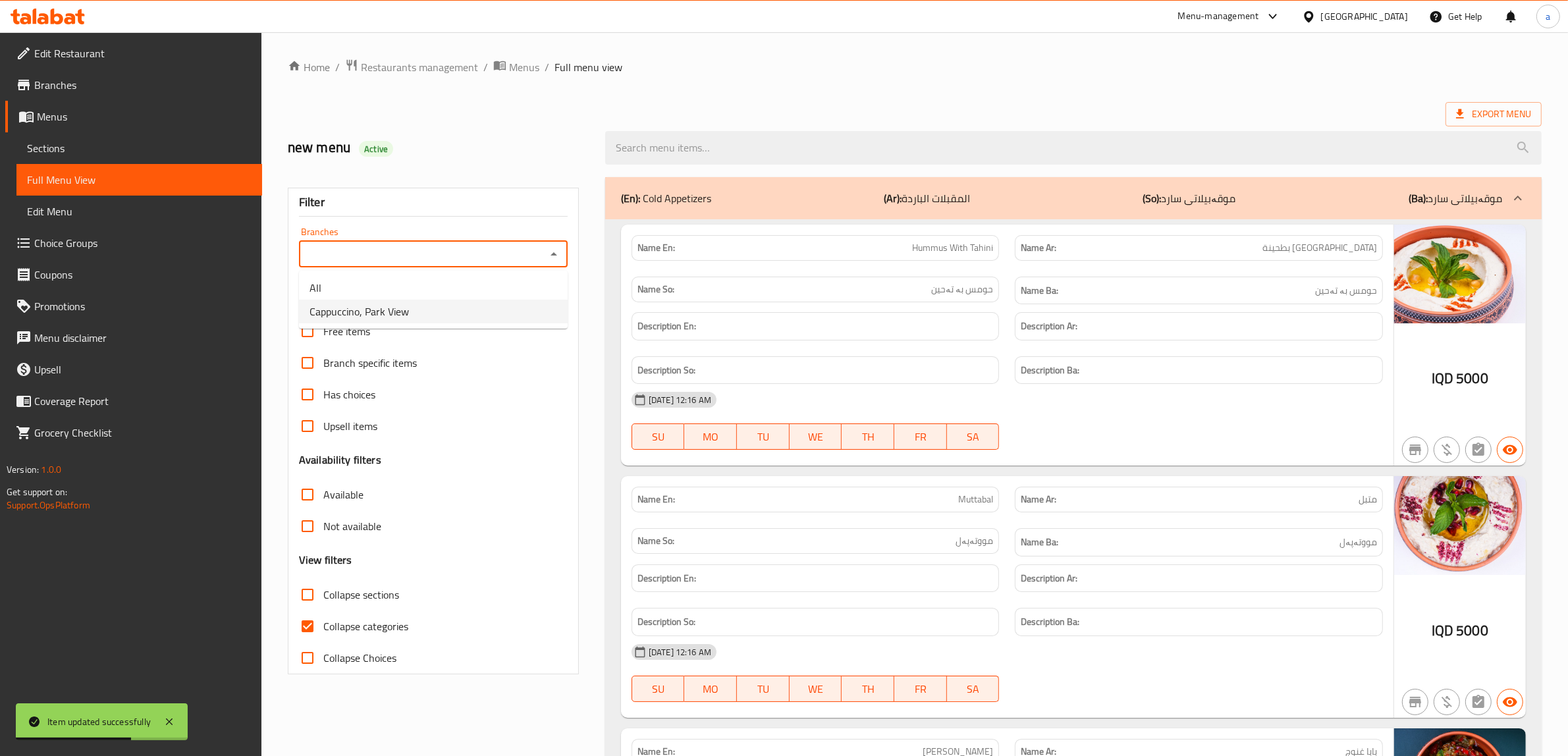
click at [415, 317] on li "Cappuccino, Park View" at bounding box center [433, 311] width 269 height 23
type input "Cappuccino, Park View"
drag, startPoint x: 308, startPoint y: 634, endPoint x: 552, endPoint y: 341, distance: 381.3
click at [310, 634] on input "Collapse categories" at bounding box center [307, 626] width 31 height 31
checkbox input "false"
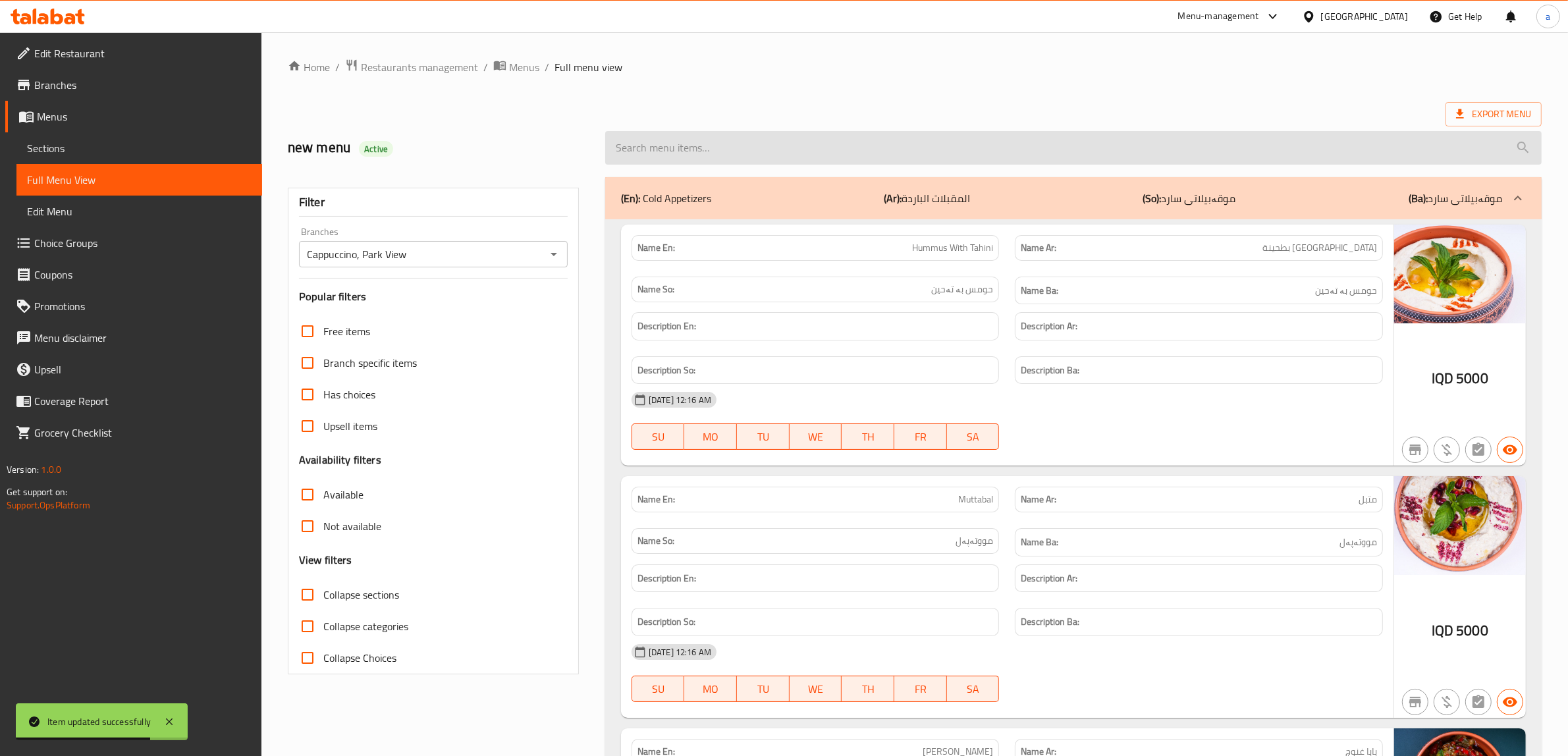
click at [696, 149] on input "search" at bounding box center [1073, 148] width 936 height 34
paste input "Volcano Calzone"
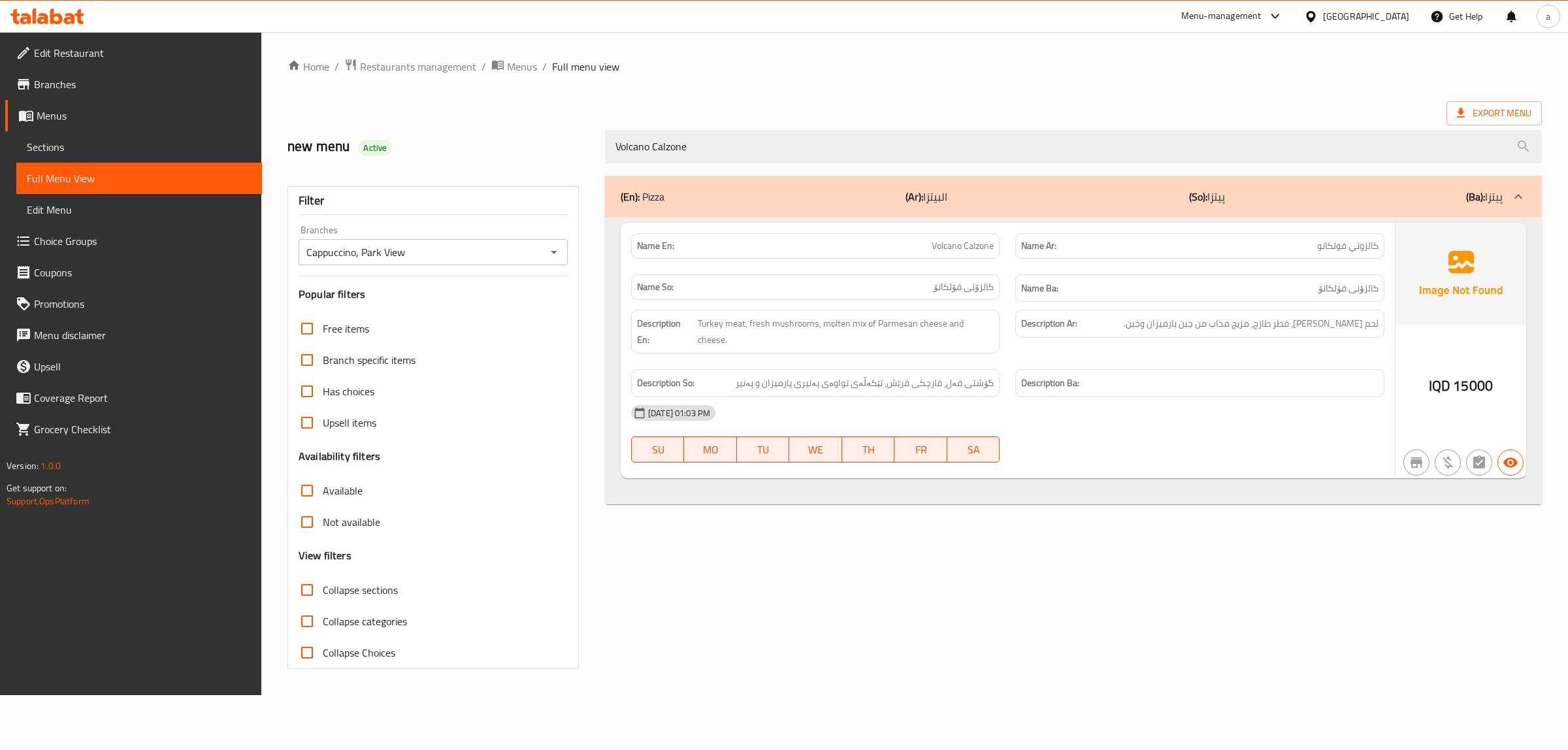
type input "Volcano Calzone"
click at [63, 115] on span "Menus" at bounding box center [144, 116] width 215 height 16
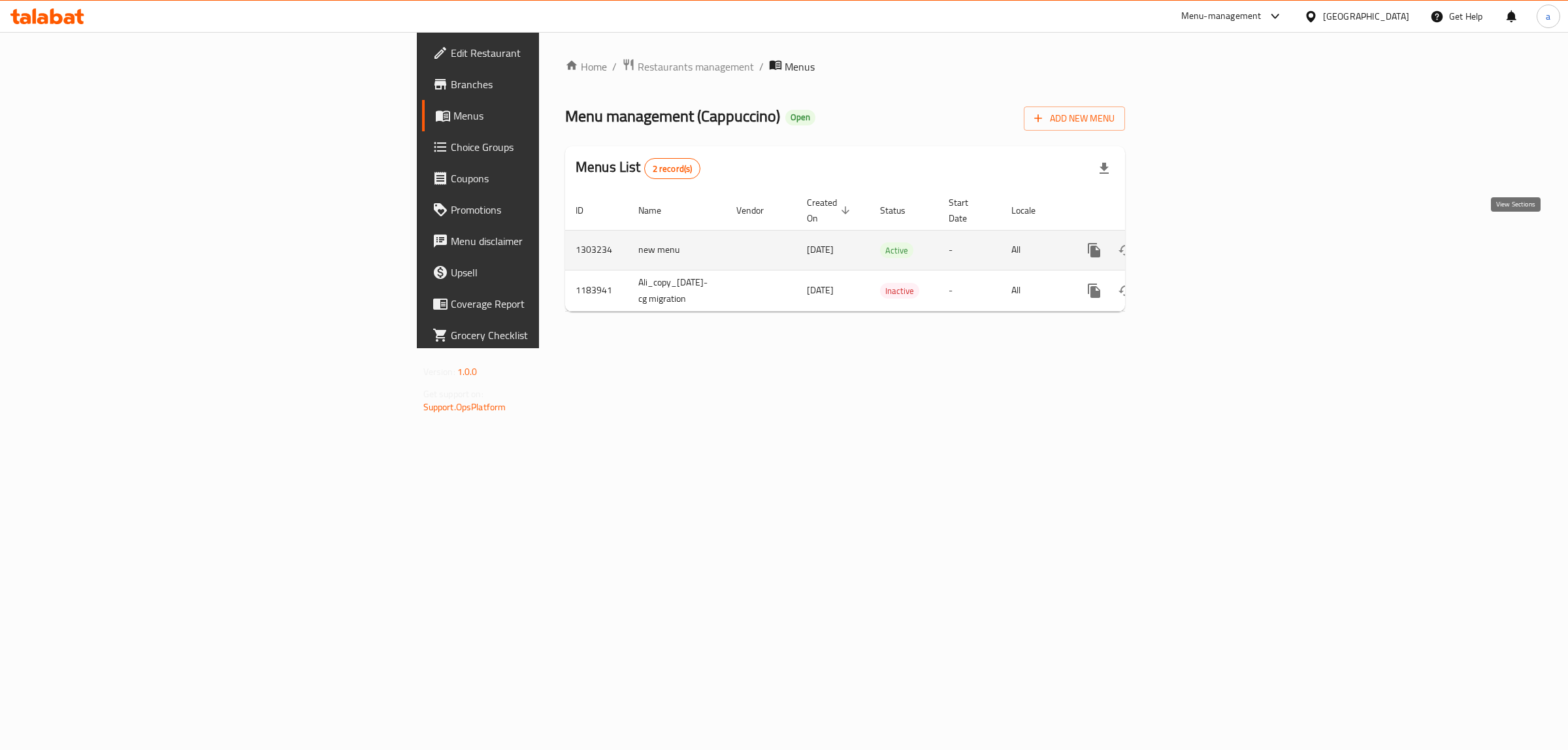
click at [1204, 239] on link "enhanced table" at bounding box center [1188, 250] width 31 height 31
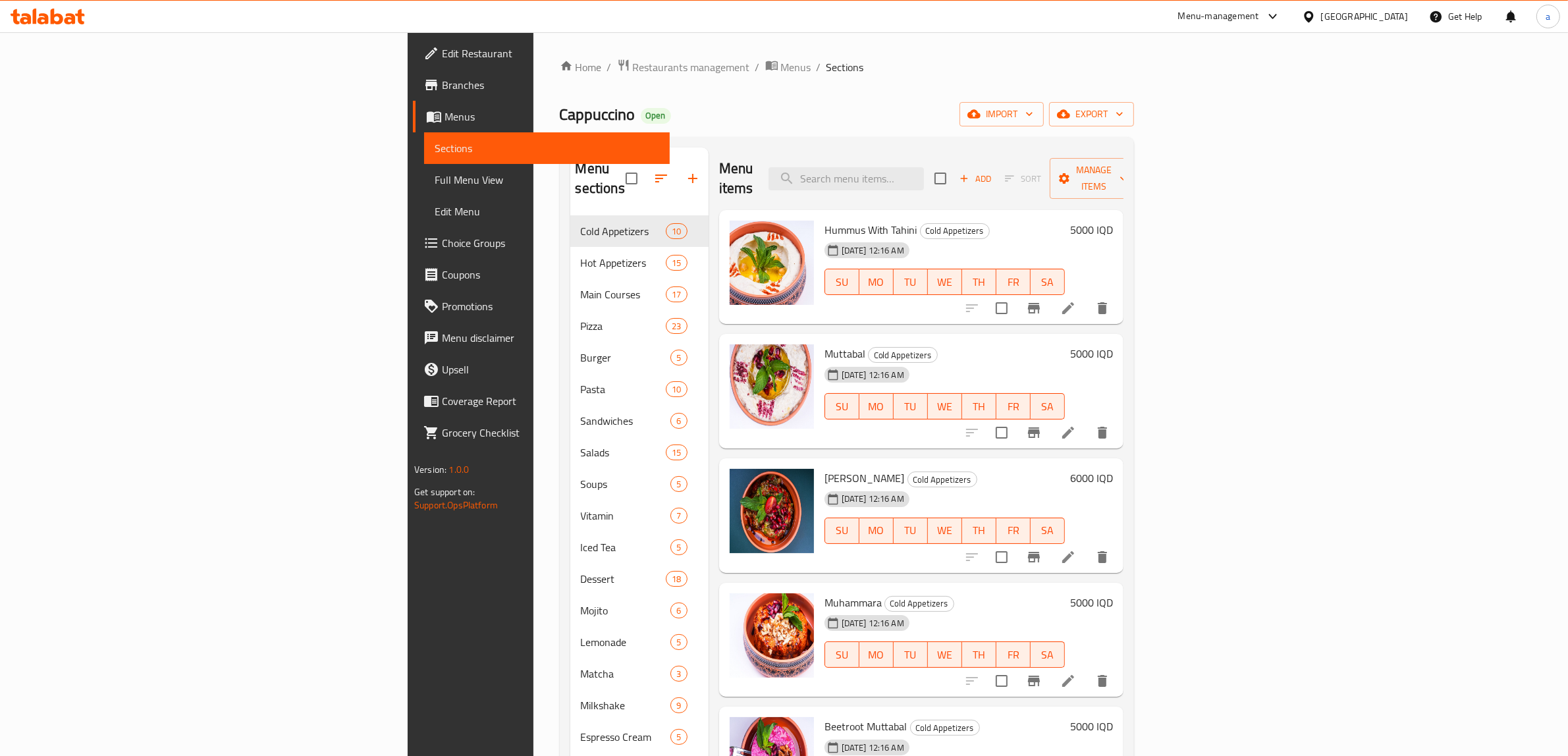
click at [435, 183] on span "Full Menu View" at bounding box center [547, 180] width 225 height 16
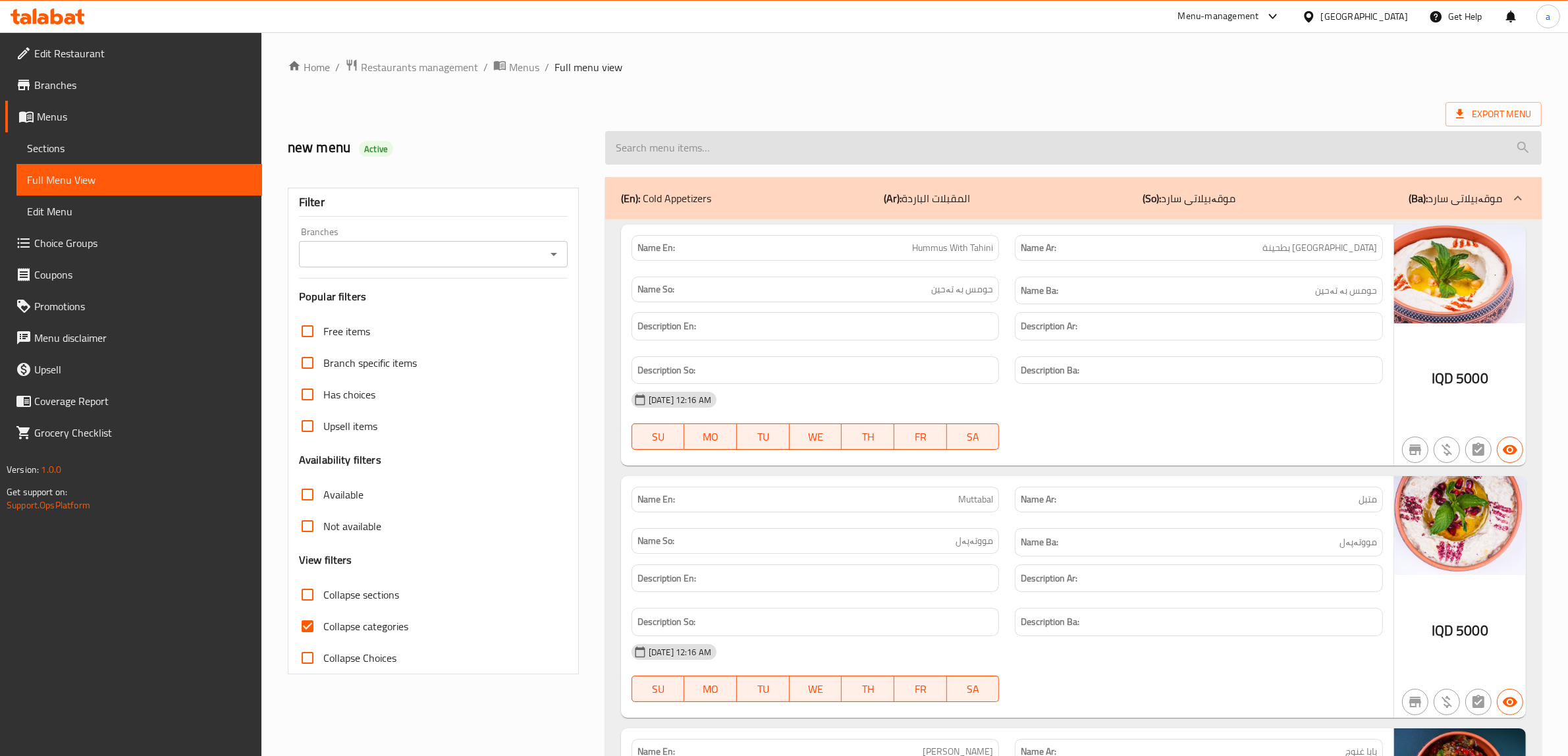
click at [907, 161] on input "search" at bounding box center [1073, 148] width 936 height 34
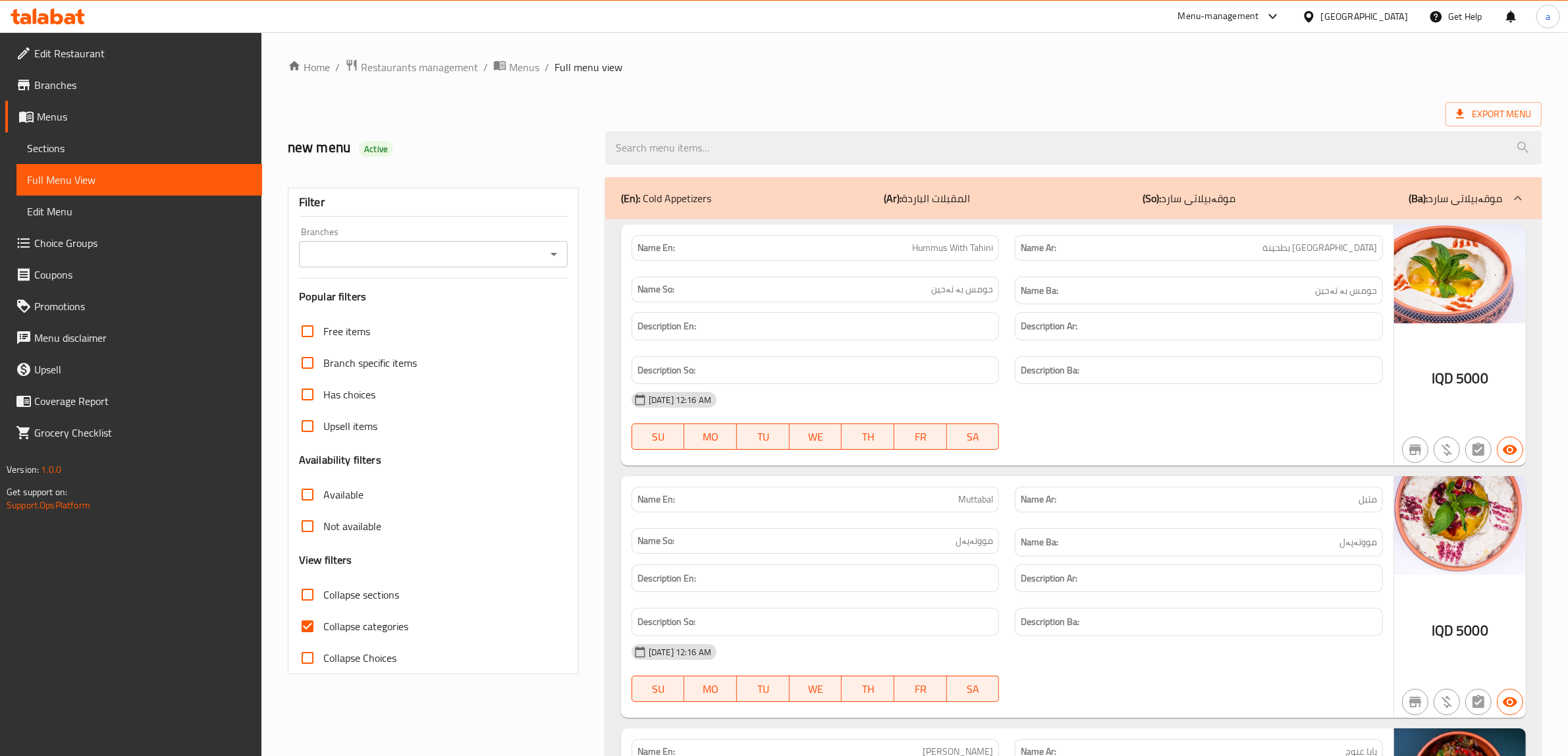
click at [552, 252] on icon "Open" at bounding box center [554, 254] width 16 height 16
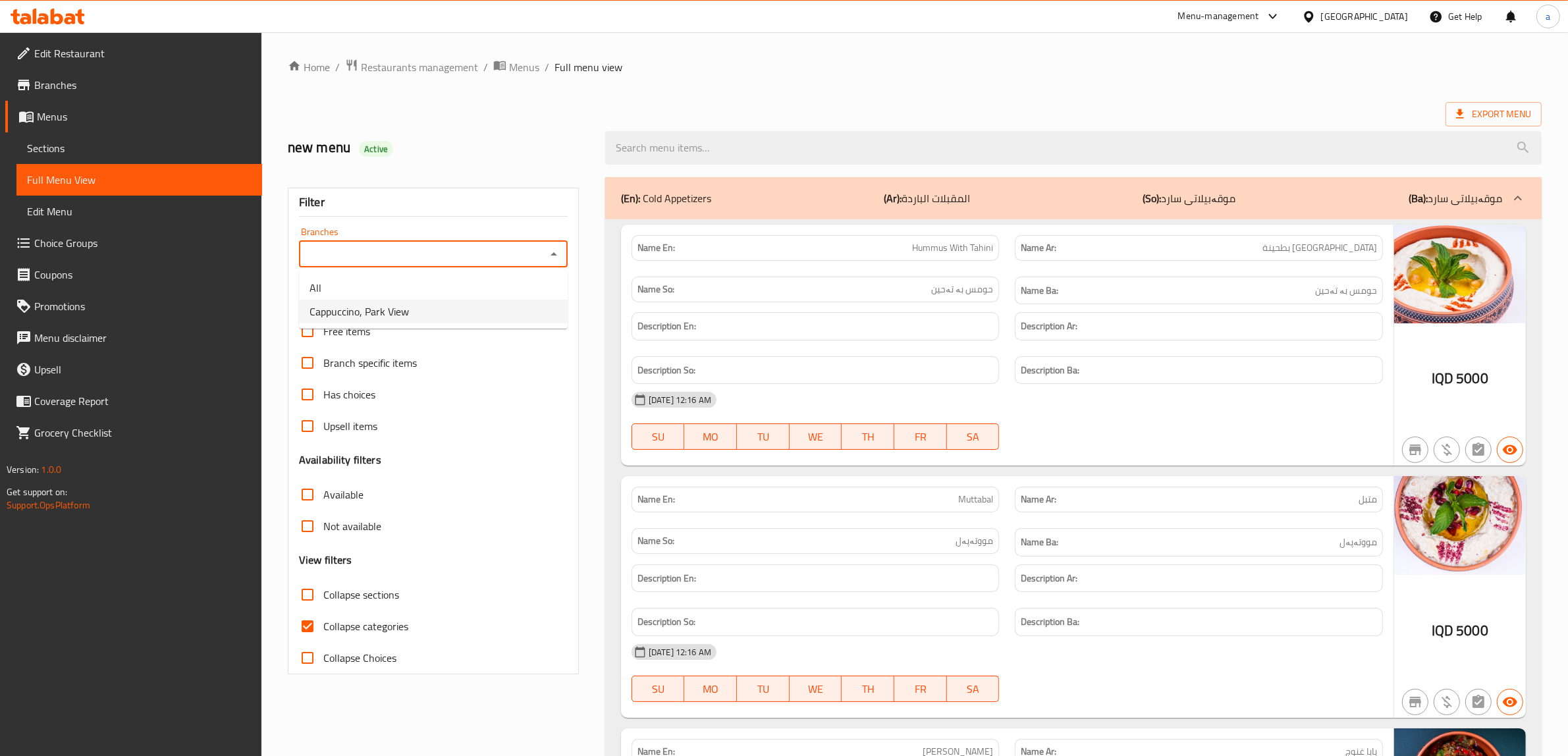
click at [400, 316] on span "Cappuccino, Park View" at bounding box center [360, 312] width 100 height 16
type input "Cappuccino, Park View"
click at [305, 624] on input "Collapse categories" at bounding box center [307, 626] width 31 height 31
checkbox input "false"
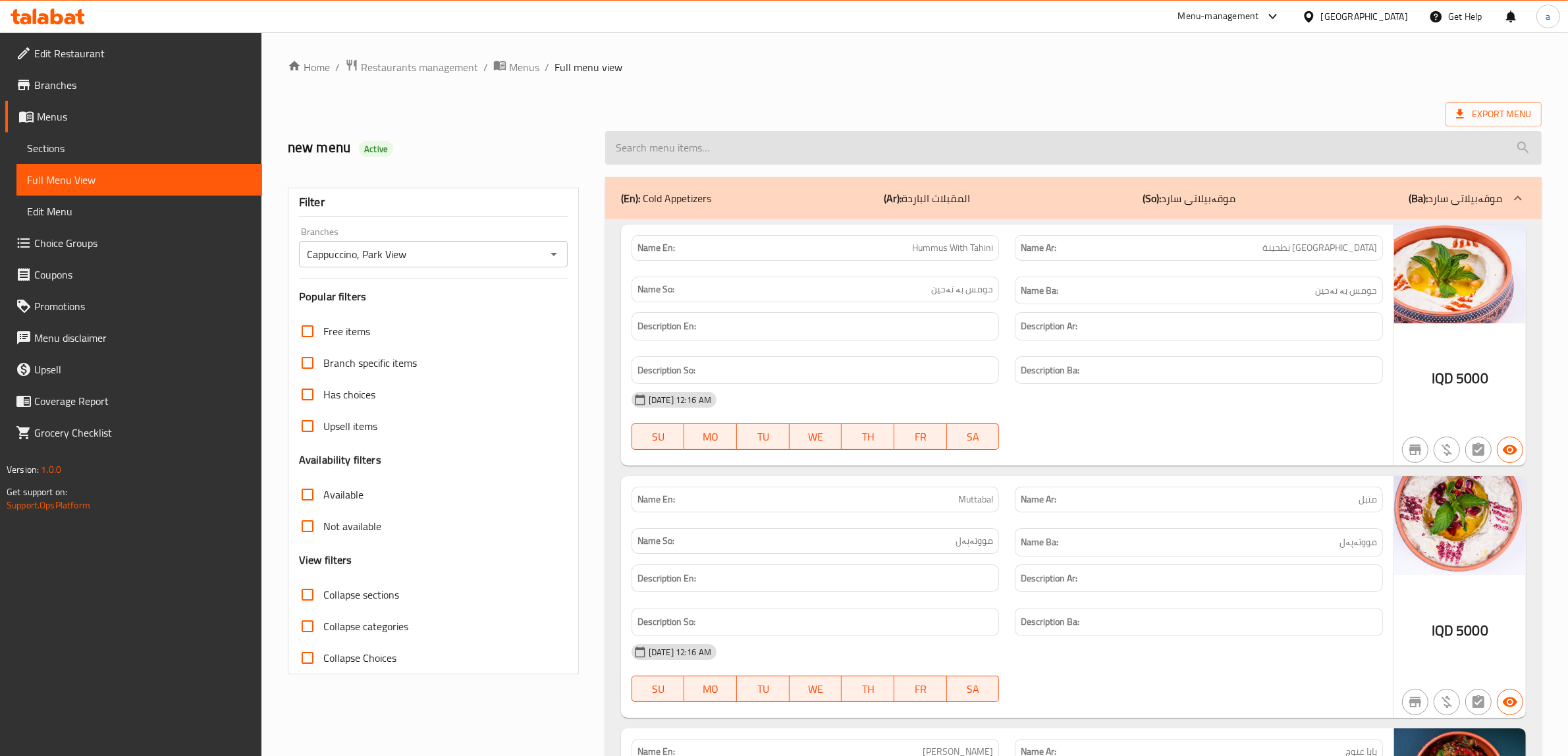
click at [698, 150] on input "search" at bounding box center [1073, 148] width 936 height 34
paste input "Volcano Calzone"
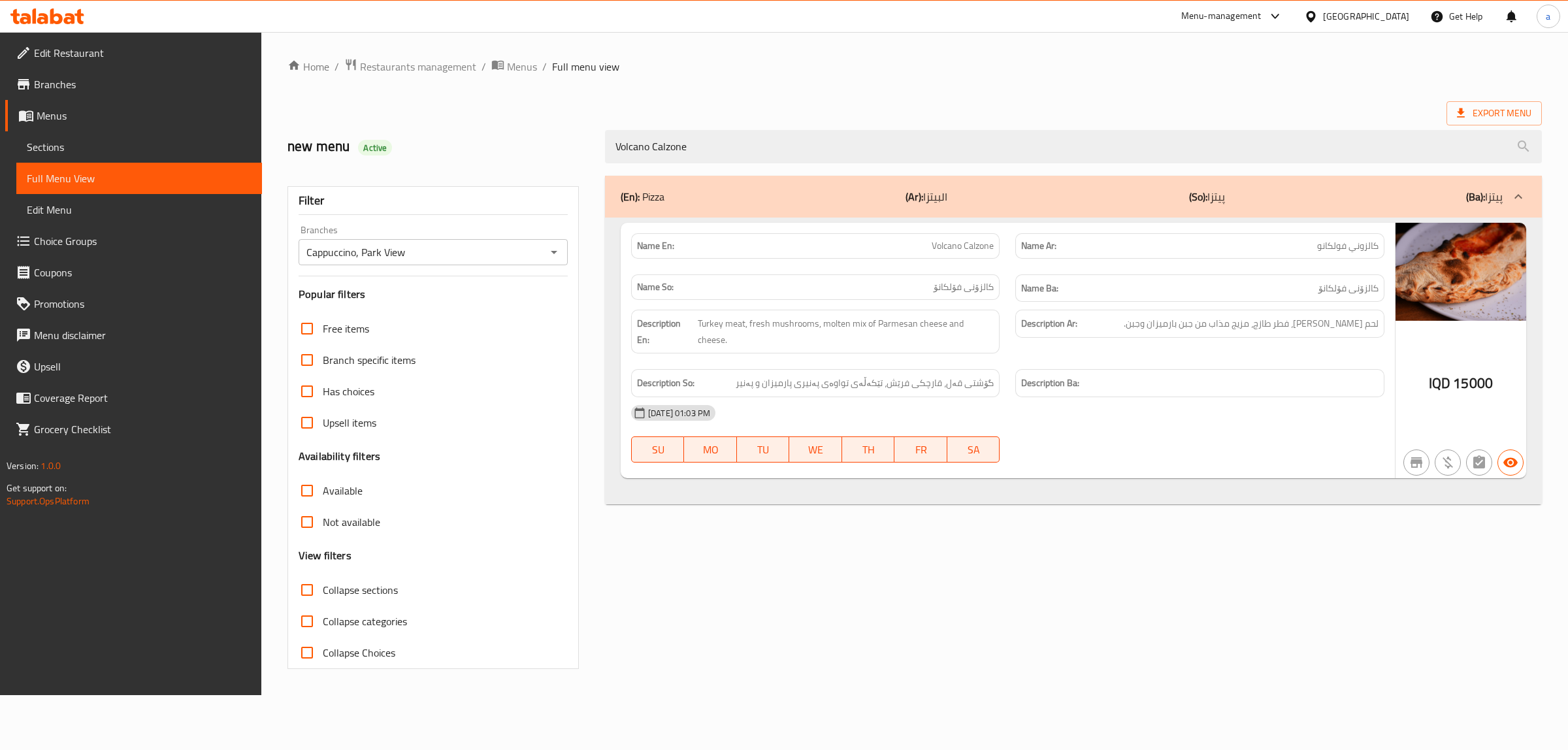
type input "Volcano Calzone"
click at [34, 117] on span at bounding box center [27, 116] width 18 height 16
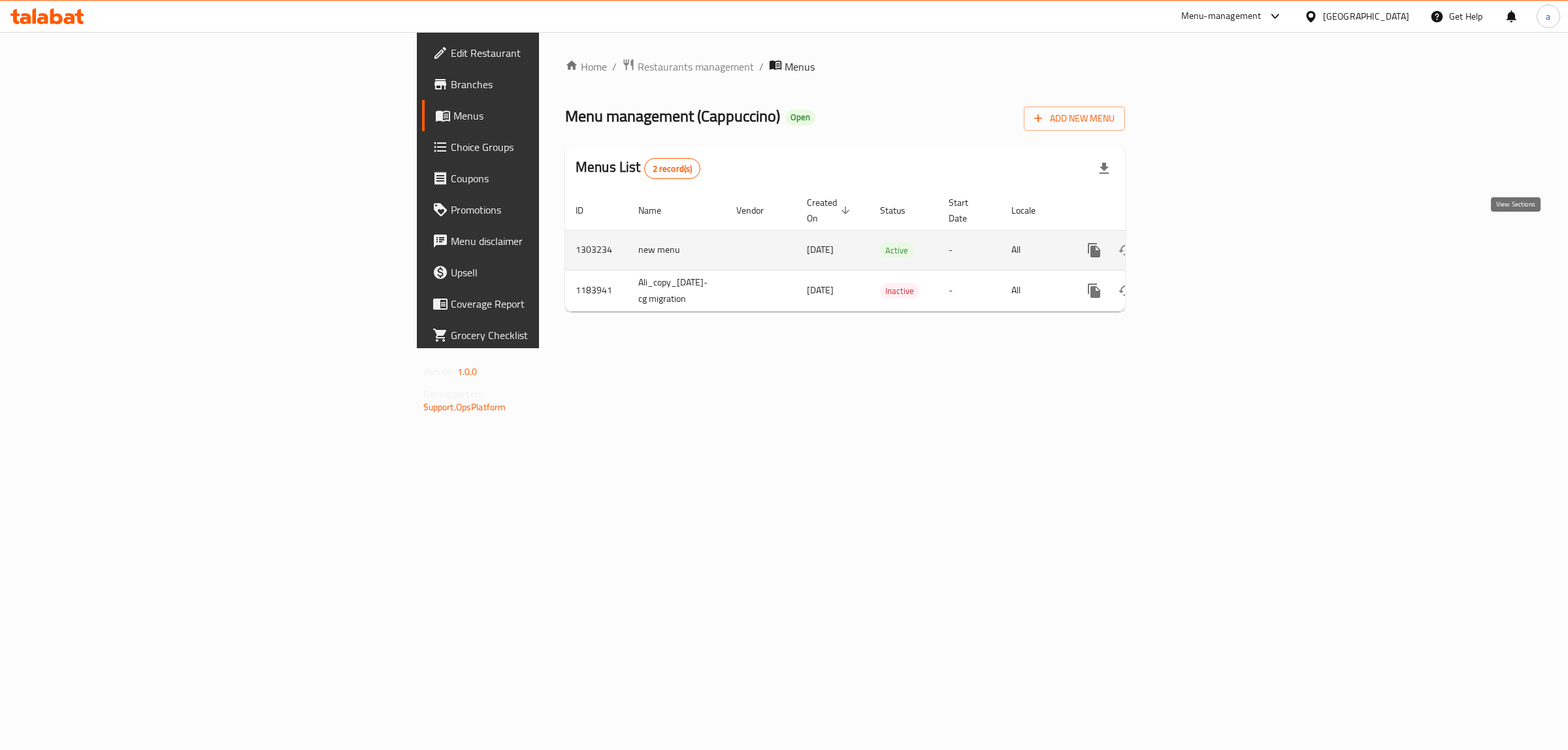
click at [1204, 235] on link "enhanced table" at bounding box center [1188, 250] width 31 height 31
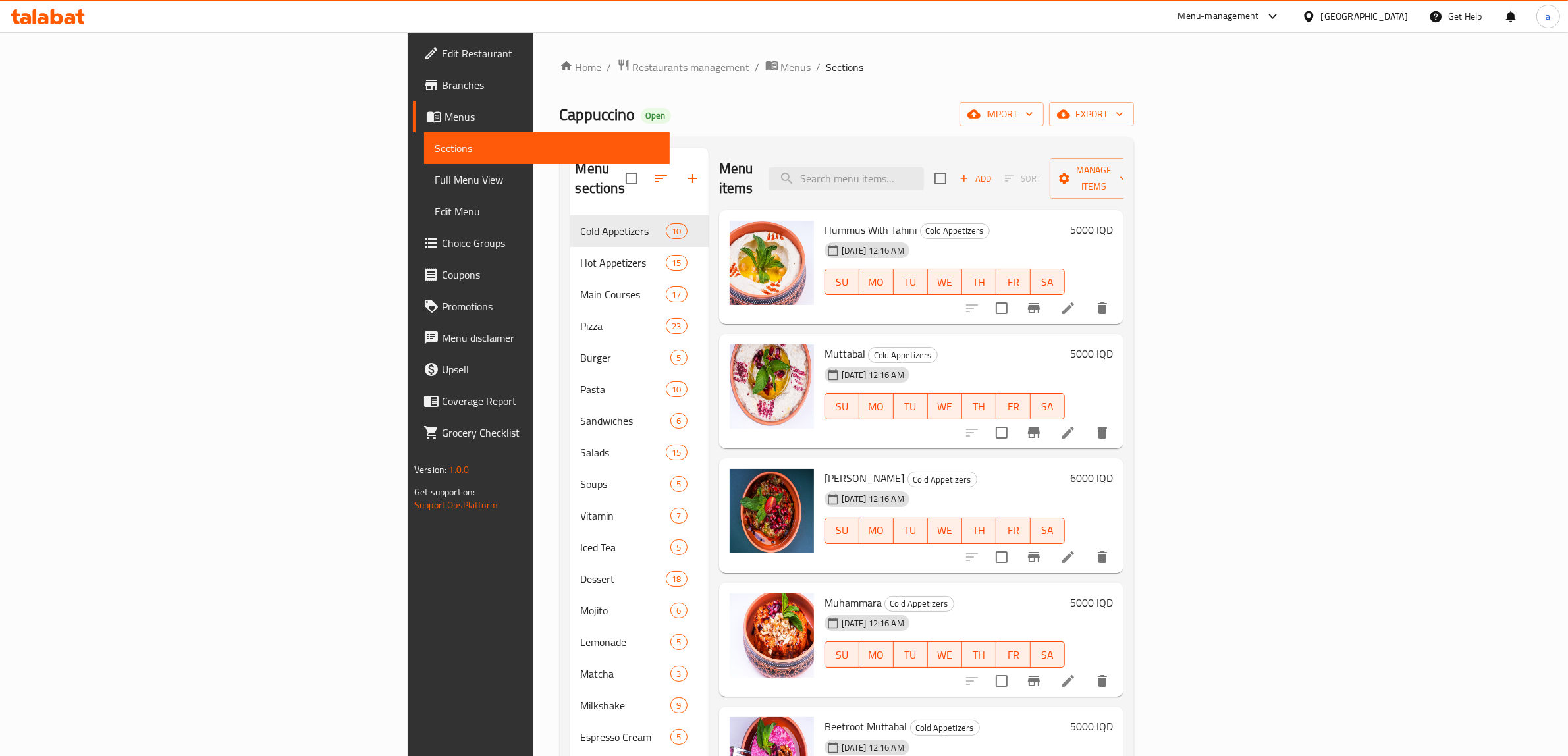
click at [435, 185] on span "Full Menu View" at bounding box center [547, 180] width 225 height 16
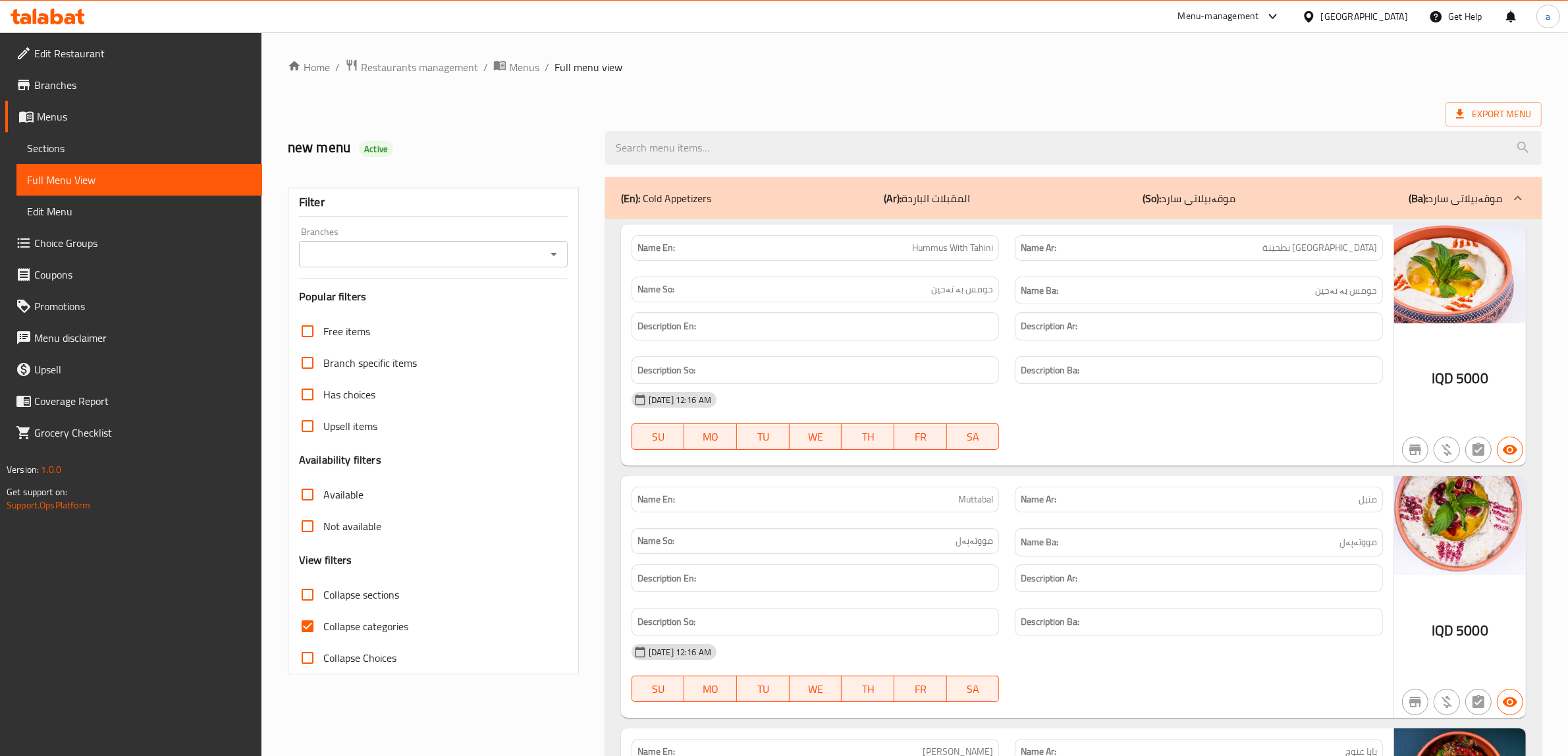
click at [558, 241] on div "Branches" at bounding box center [433, 254] width 269 height 27
click at [556, 252] on icon "Open" at bounding box center [554, 254] width 16 height 16
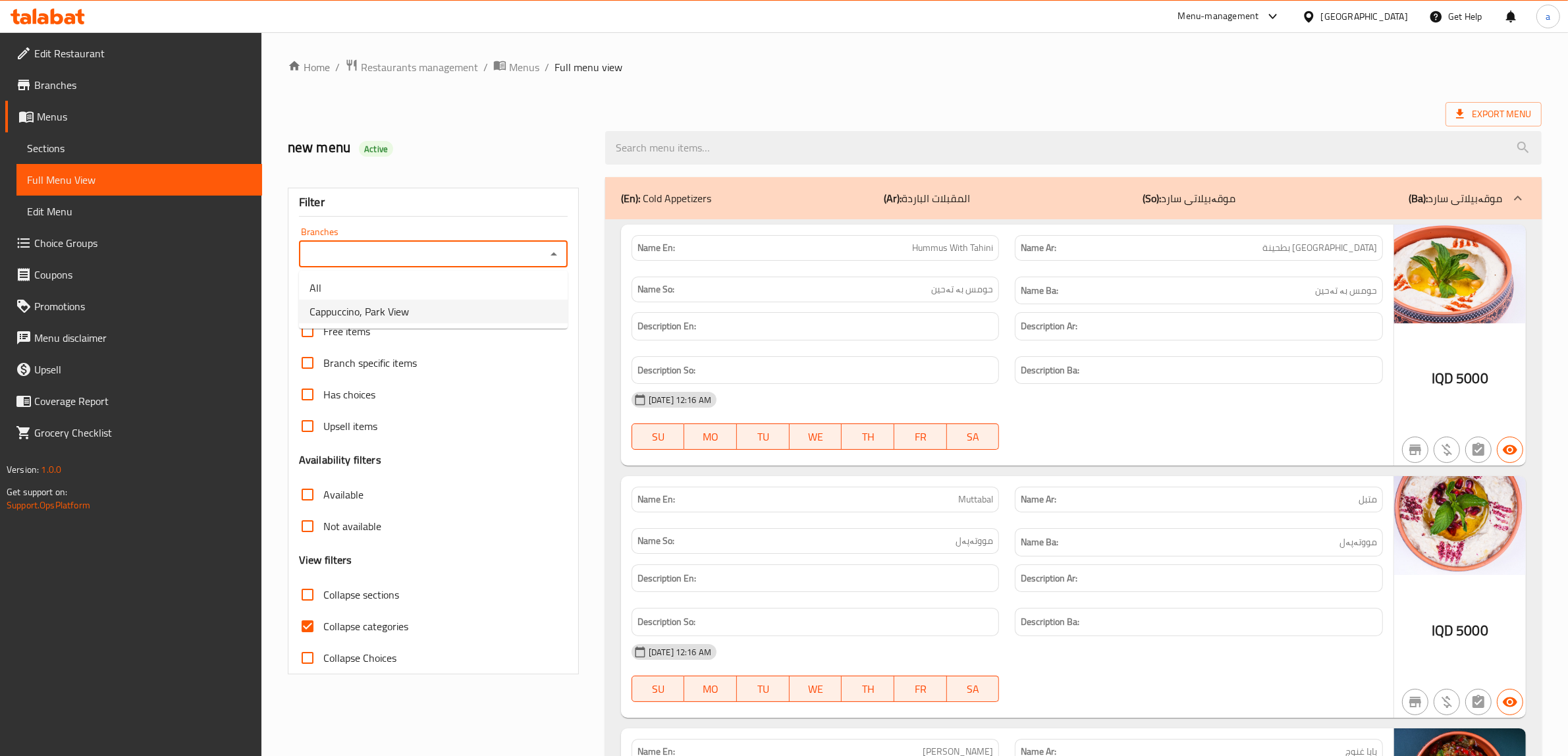
click at [411, 317] on li "Cappuccino, Park View" at bounding box center [433, 311] width 269 height 23
type input "Cappuccino, Park View"
click at [305, 622] on input "Collapse categories" at bounding box center [307, 626] width 31 height 31
checkbox input "false"
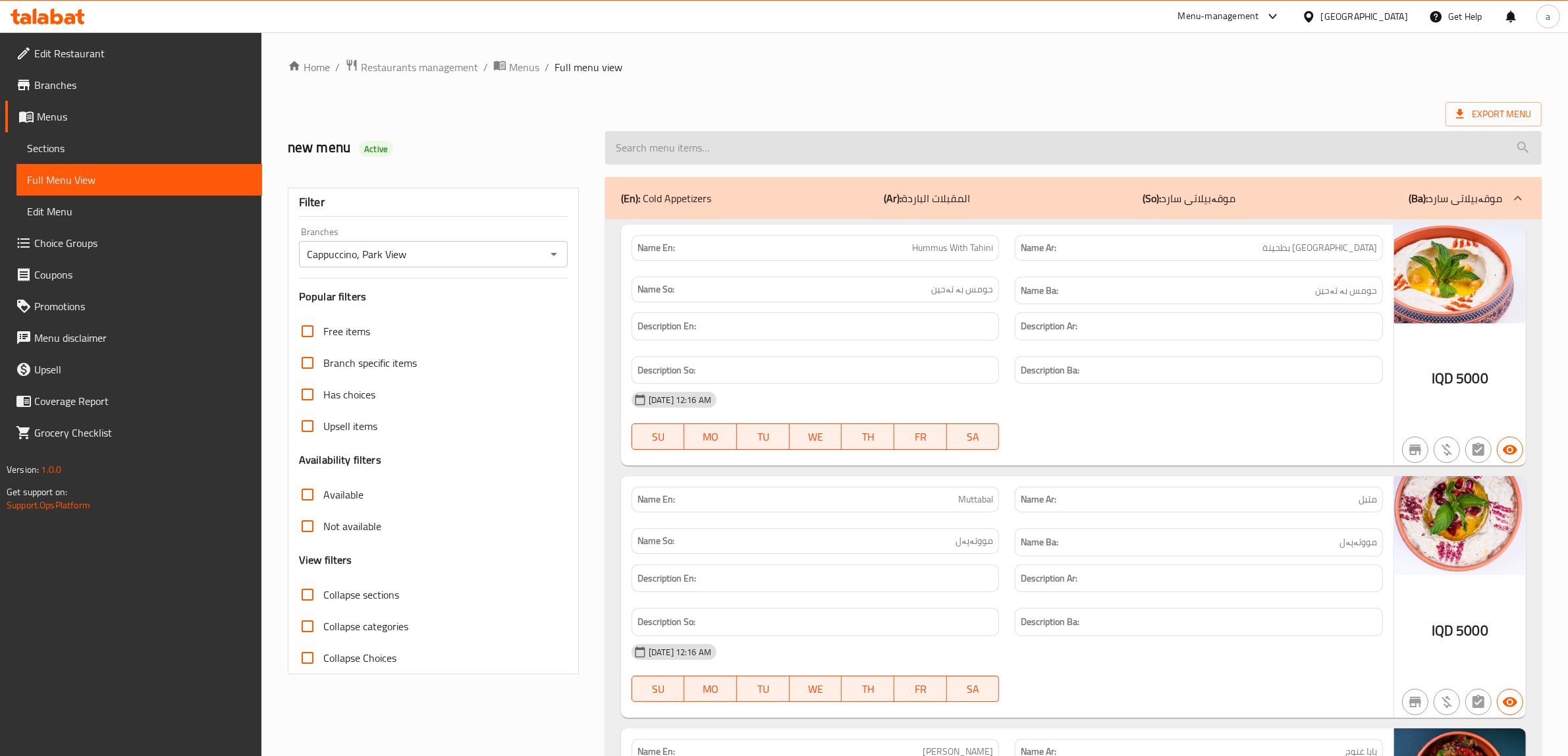
click at [680, 143] on input "search" at bounding box center [1073, 148] width 936 height 34
paste input "Four chapters"
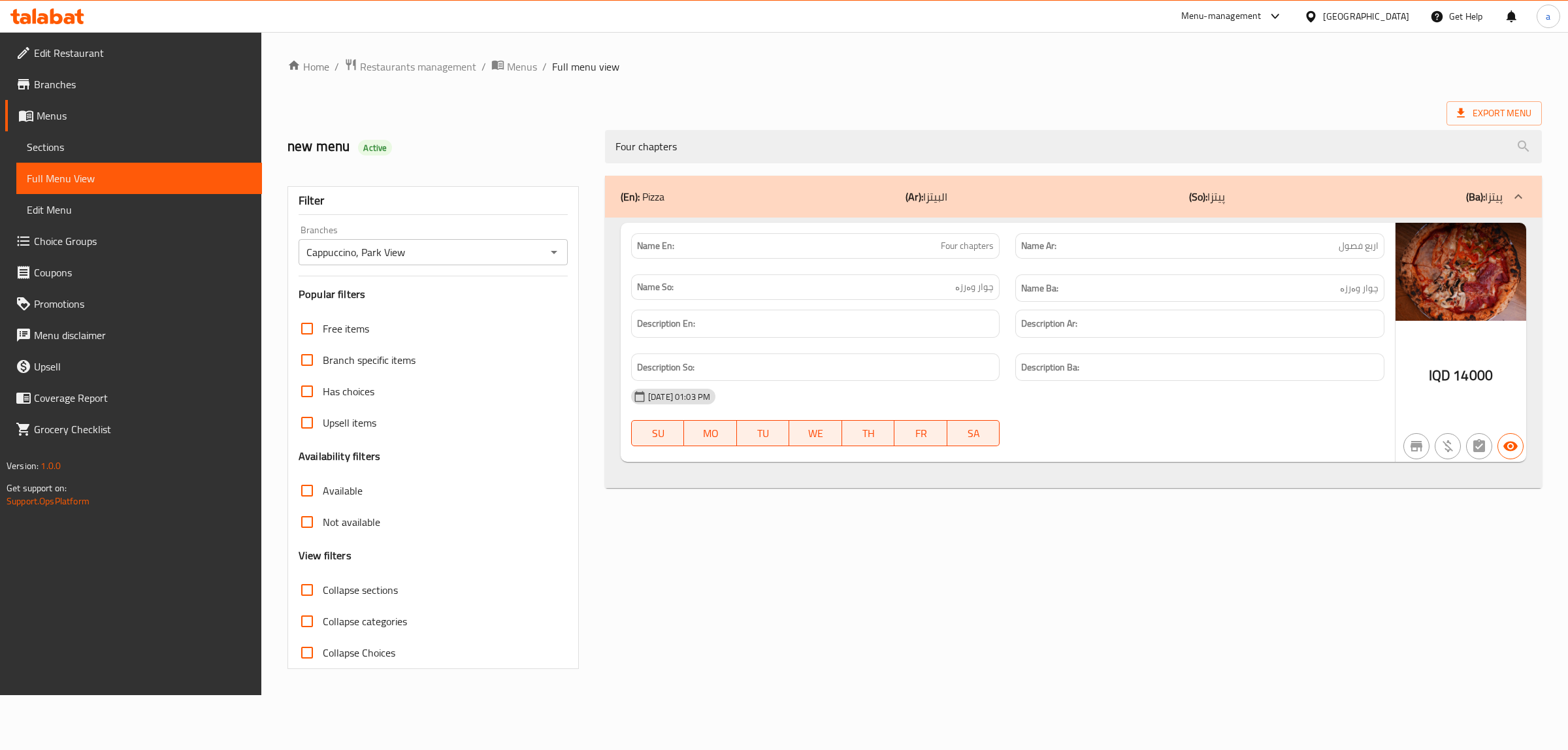
type input "Four chapters"
click at [44, 17] on icon at bounding box center [47, 17] width 73 height 16
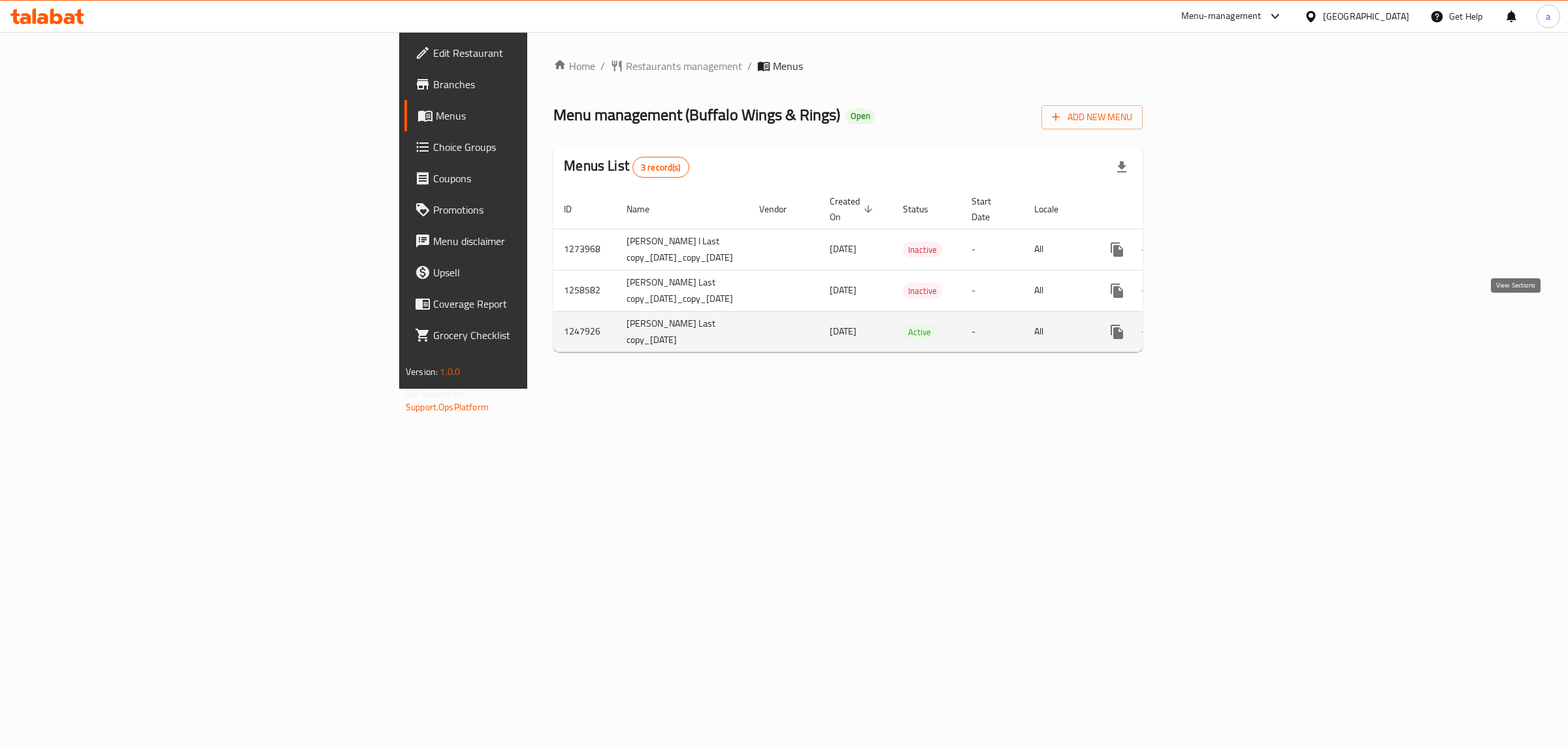
click at [1227, 317] on link "enhanced table" at bounding box center [1210, 331] width 31 height 31
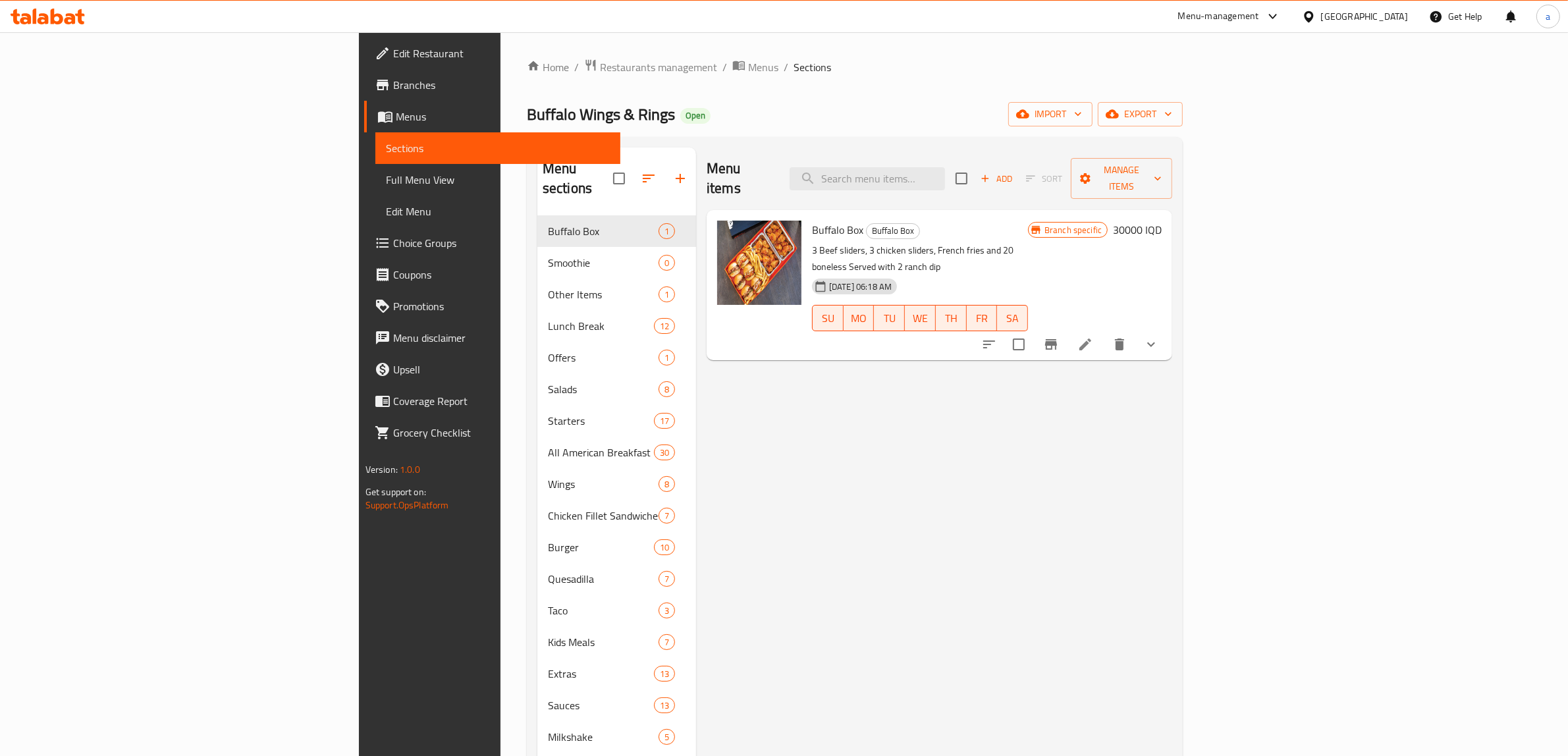
click at [364, 102] on link "Menus" at bounding box center [492, 116] width 257 height 31
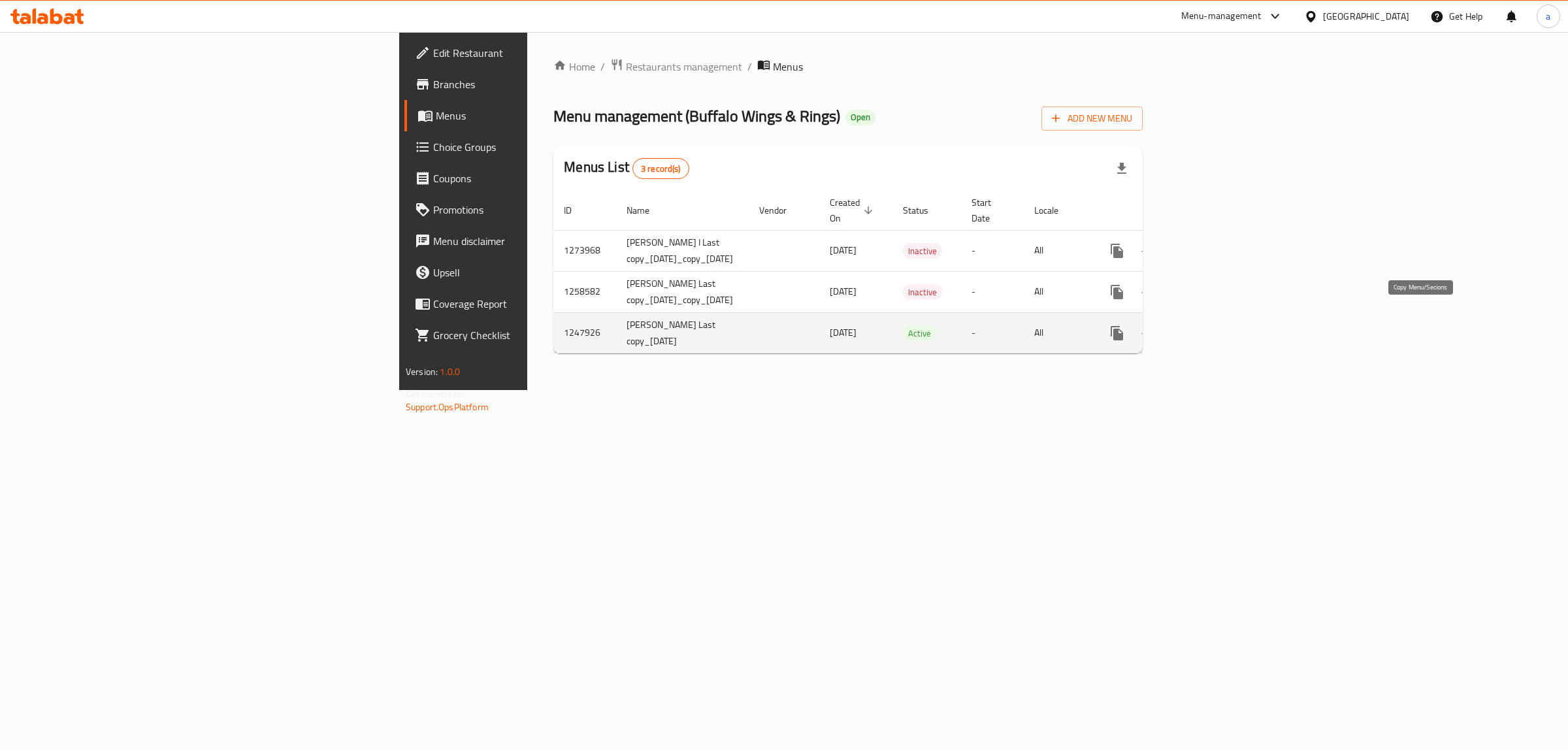
click at [1123, 326] on icon "more" at bounding box center [1117, 333] width 13 height 14
click at [968, 0] on div at bounding box center [784, 0] width 1568 height 0
click at [1133, 318] on button "more" at bounding box center [1116, 333] width 31 height 31
click at [1448, 341] on strong "Copy menu" at bounding box center [1446, 344] width 49 height 16
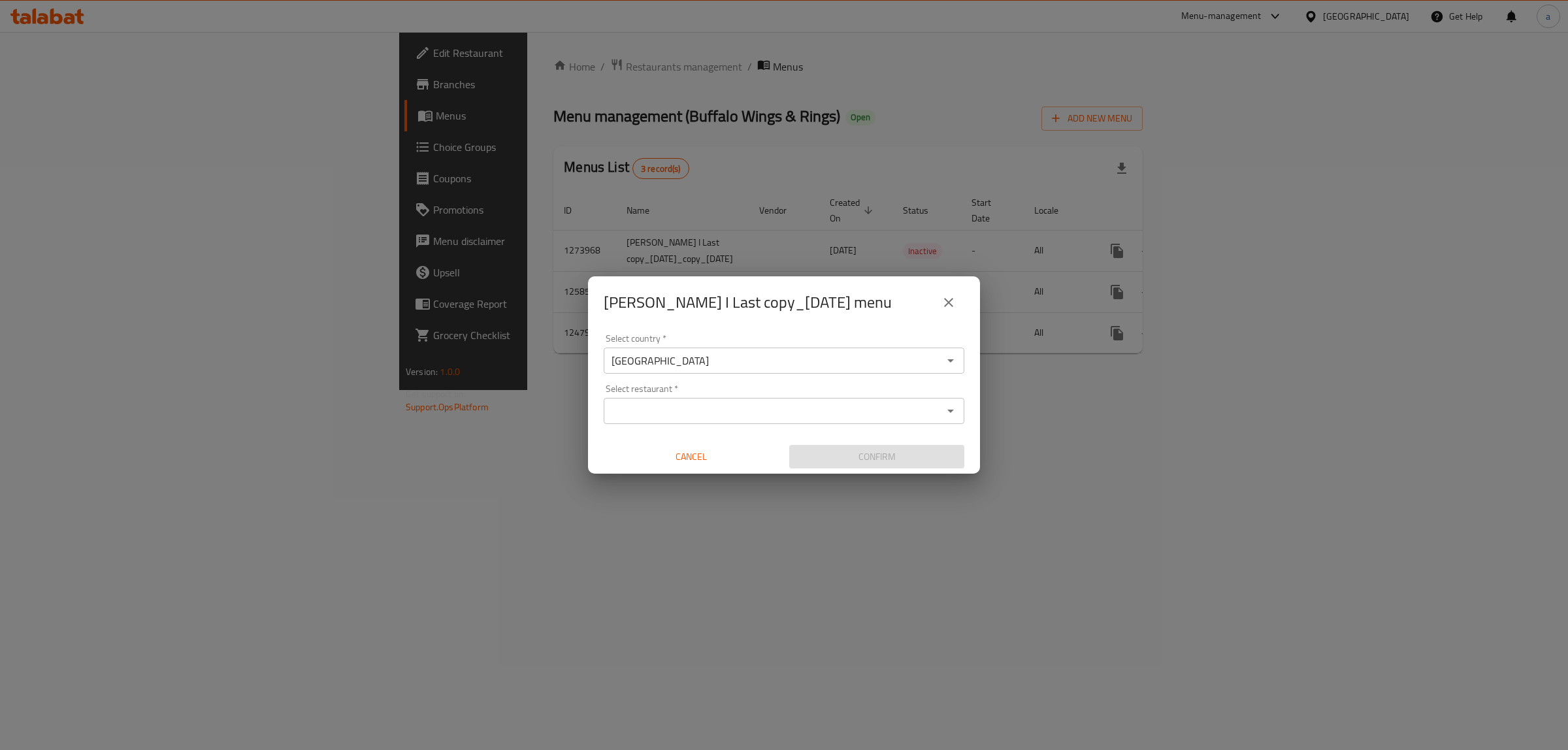
click at [684, 407] on input "Select restaurant   *" at bounding box center [773, 411] width 331 height 18
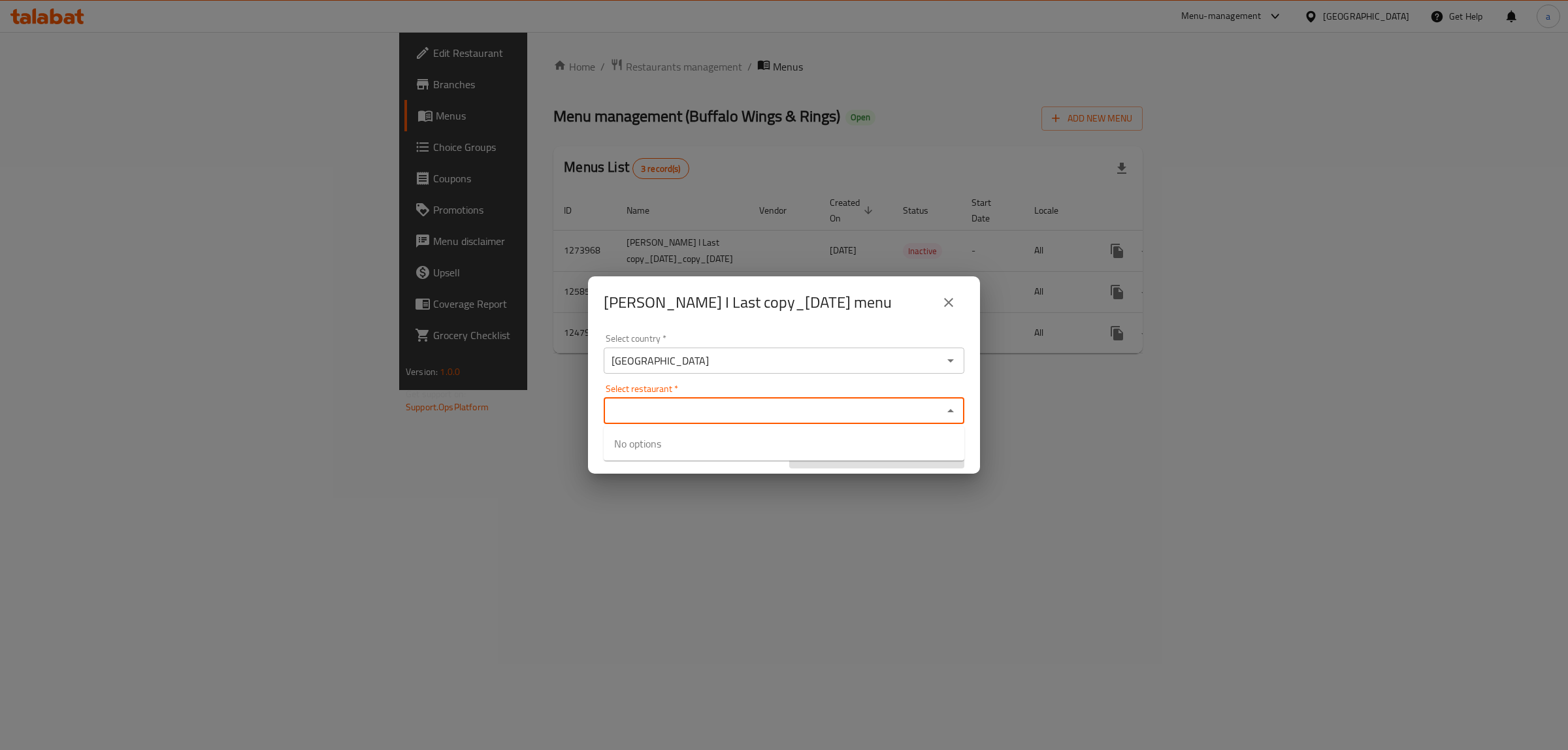
paste input "632077"
click at [762, 334] on div "Select country   * [GEOGRAPHIC_DATA] Select country *" at bounding box center [784, 354] width 361 height 40
type input "632077"
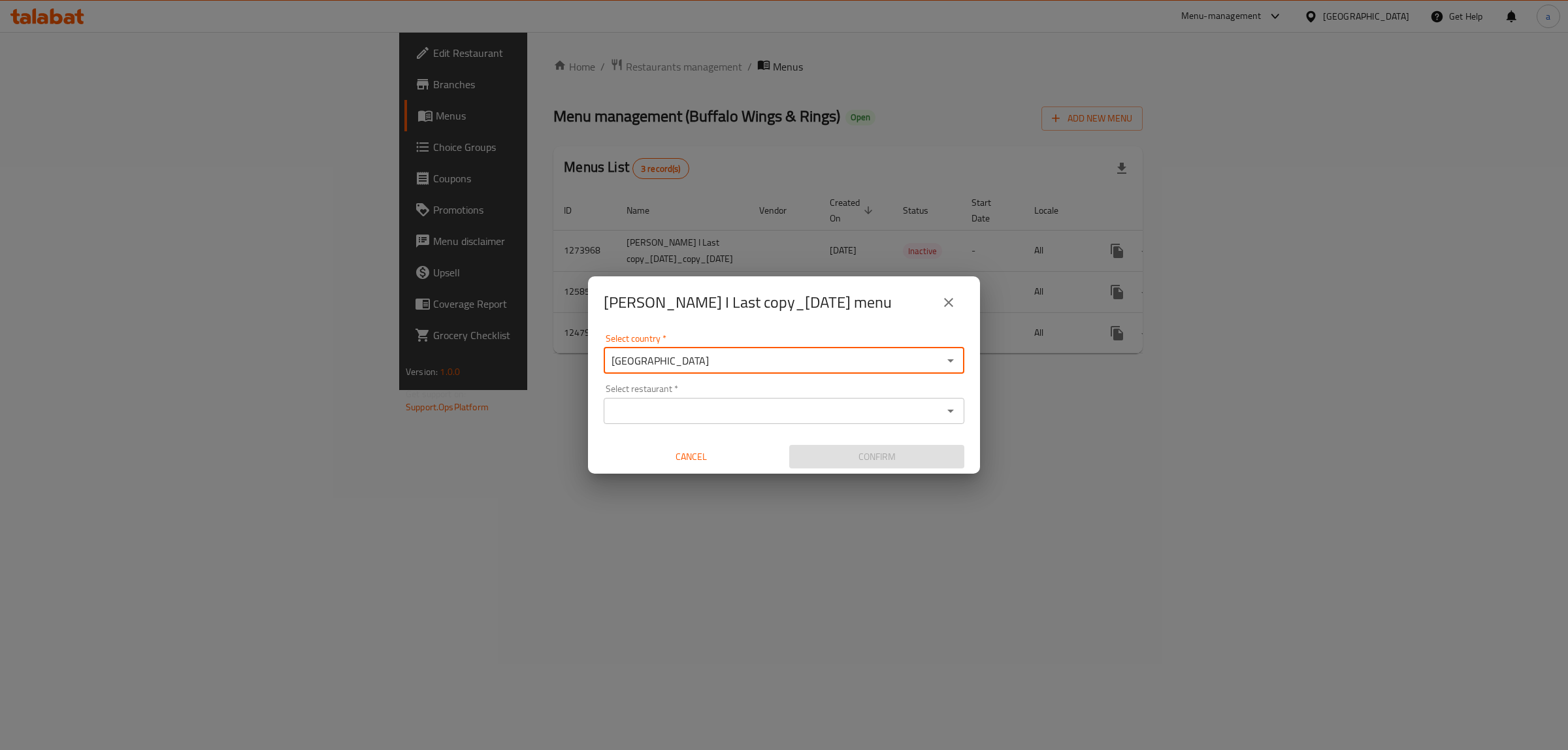
click at [720, 414] on input "Select restaurant   *" at bounding box center [773, 411] width 331 height 18
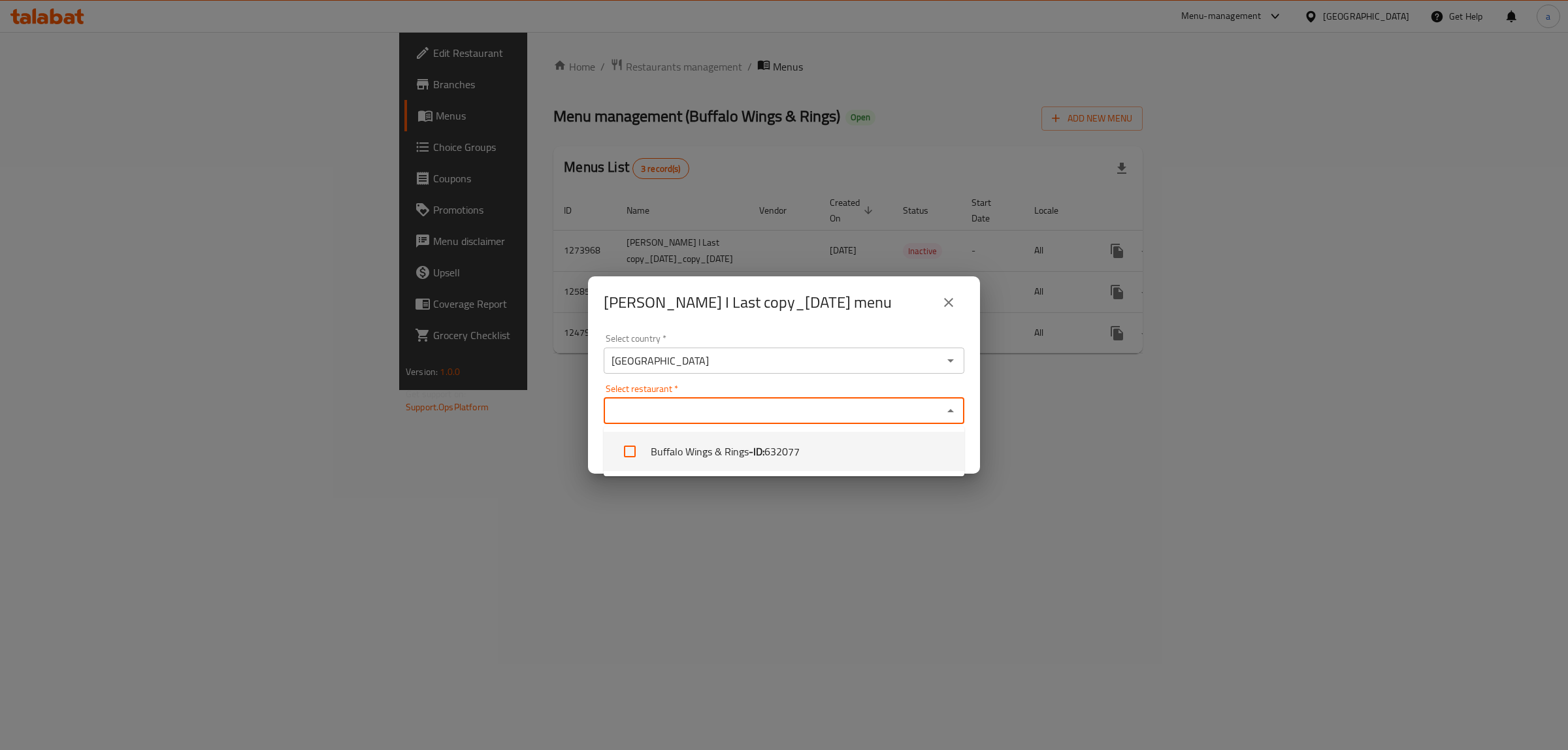
click at [722, 446] on li "Buffalo Wings & Rings - ID: 632077" at bounding box center [784, 451] width 361 height 39
checkbox input "true"
click at [753, 336] on div "Select country   * [GEOGRAPHIC_DATA] Select country *" at bounding box center [784, 354] width 361 height 40
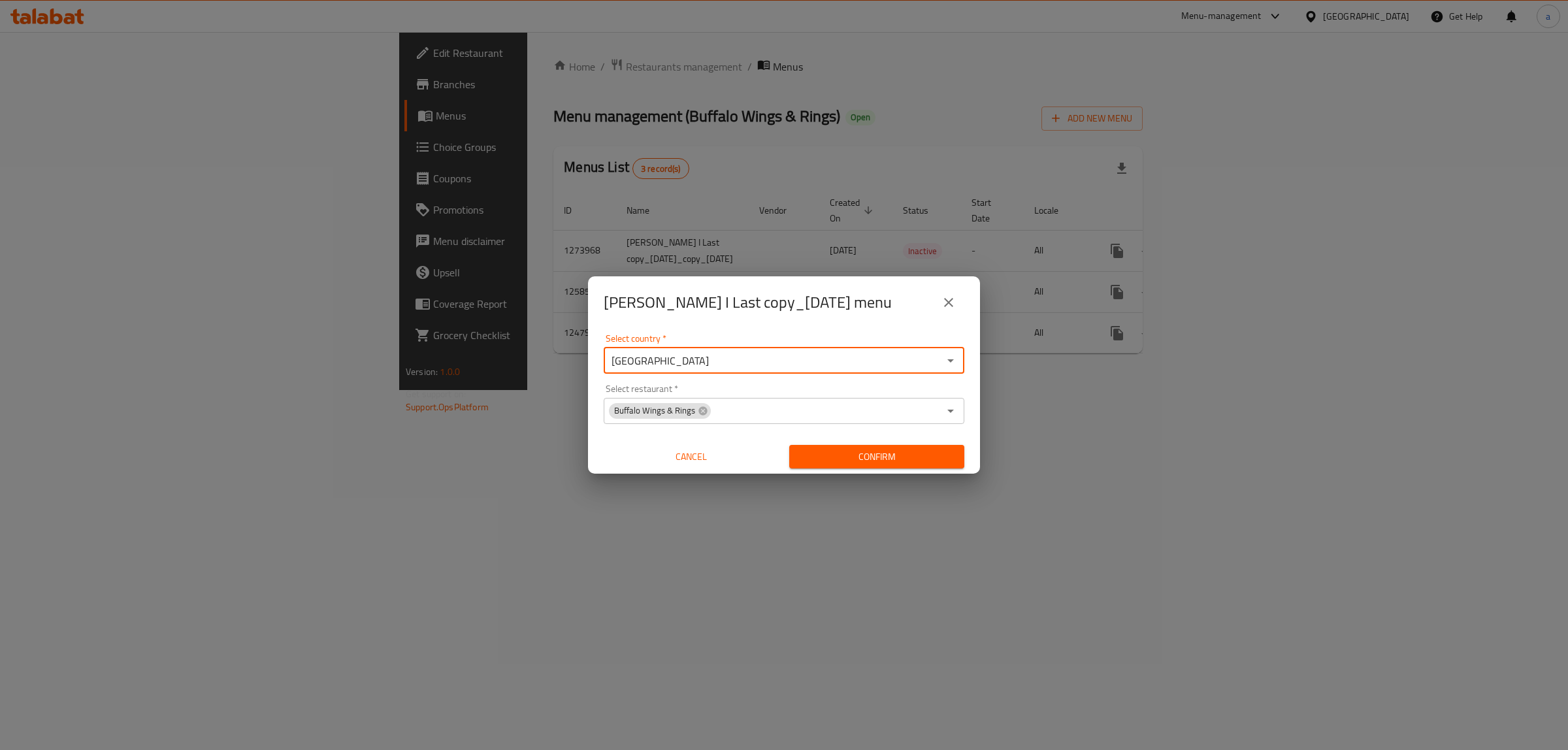
click at [857, 458] on span "Confirm" at bounding box center [876, 457] width 154 height 16
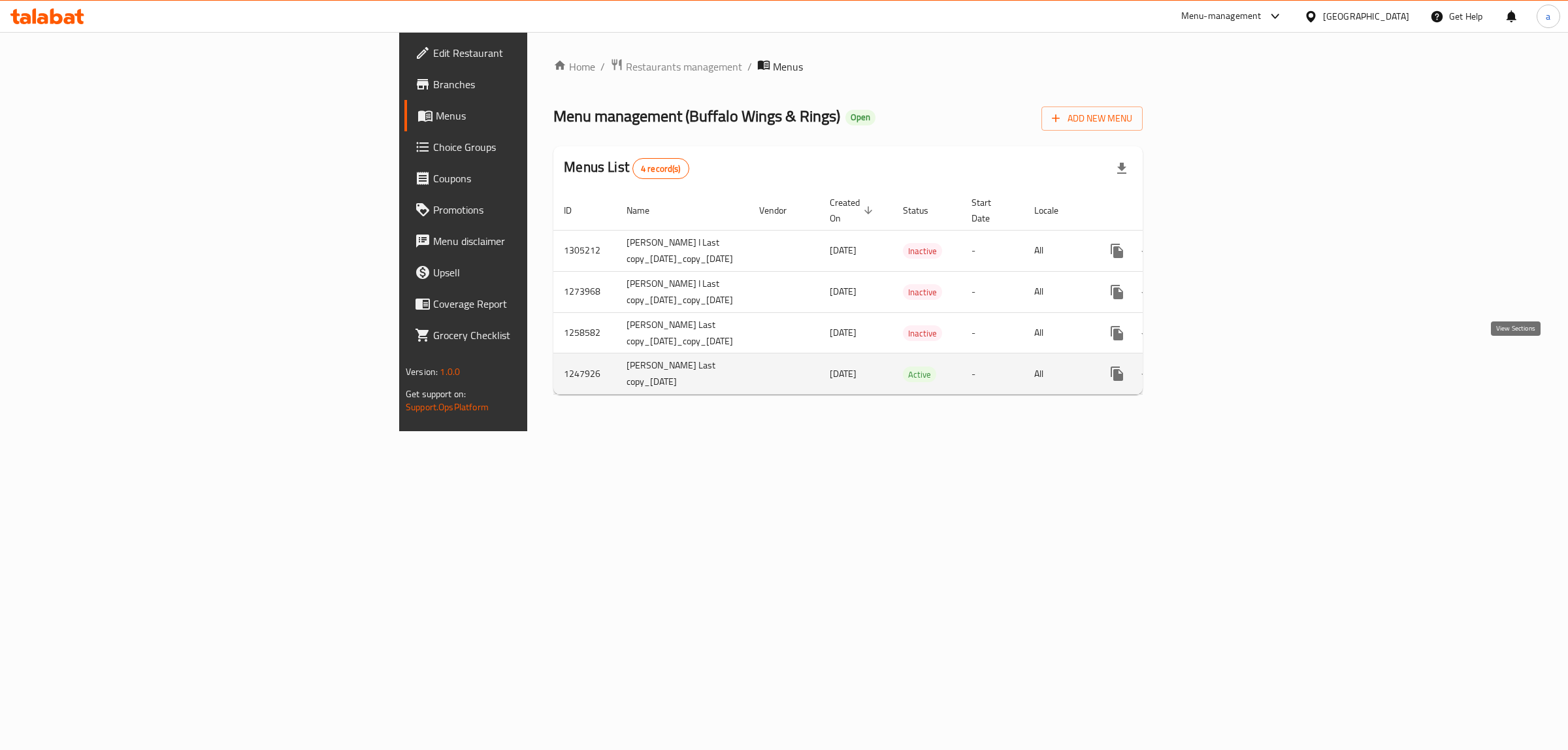
click at [1217, 368] on icon "enhanced table" at bounding box center [1211, 374] width 12 height 12
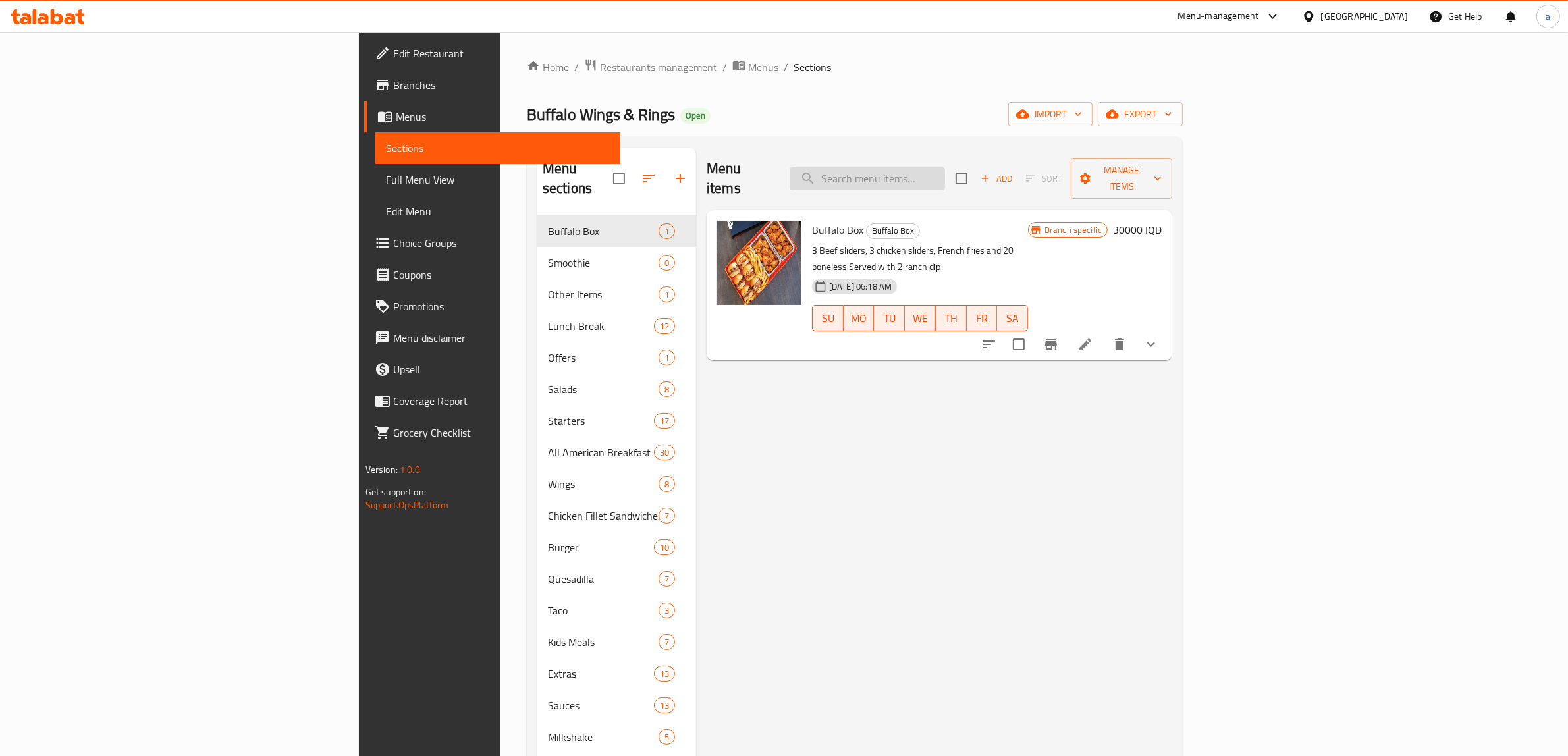
click at [945, 169] on input "search" at bounding box center [867, 179] width 155 height 23
paste input "Avocado mozzarella"
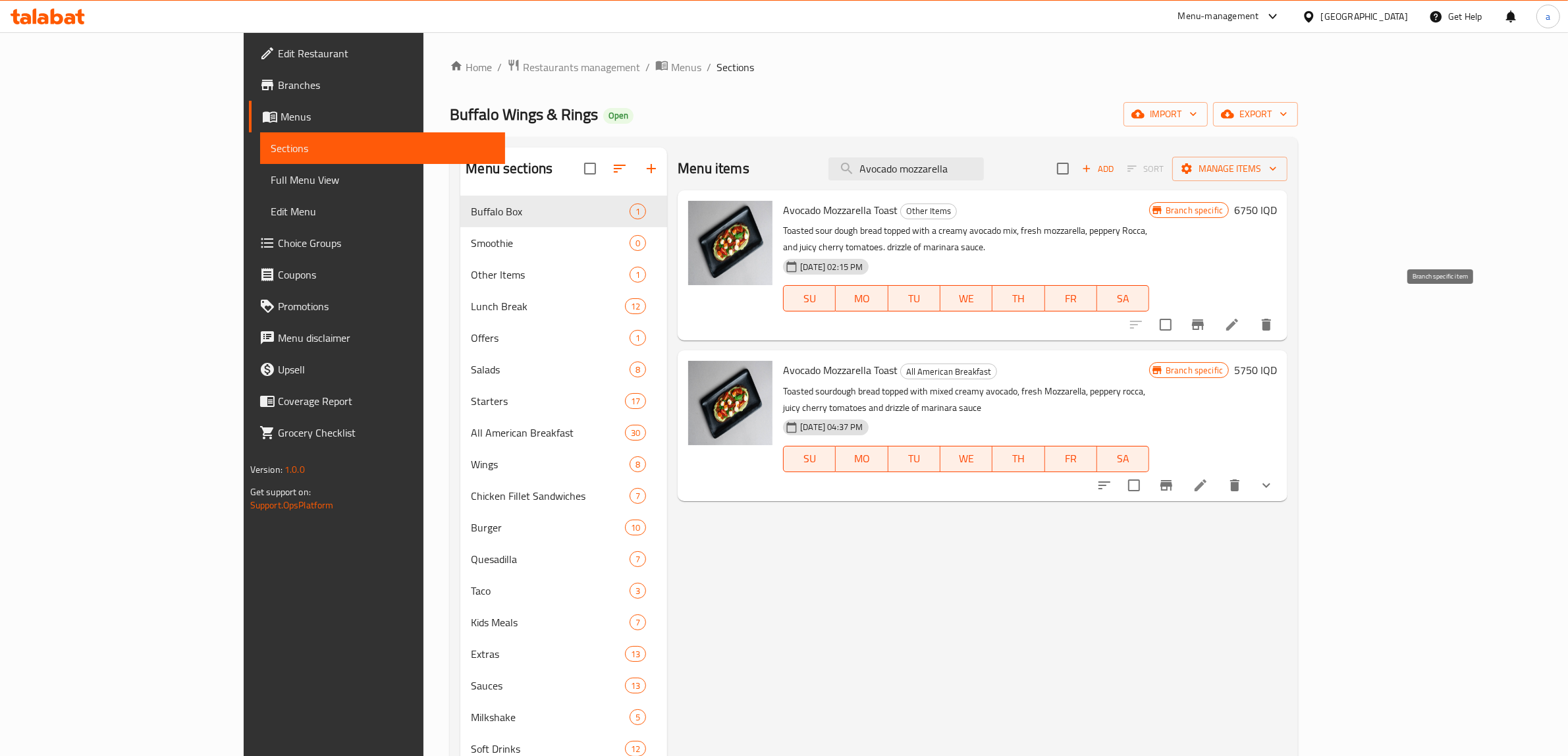
type input "Avocado mozzarella"
click at [1214, 309] on button "Branch-specific-item" at bounding box center [1198, 324] width 31 height 31
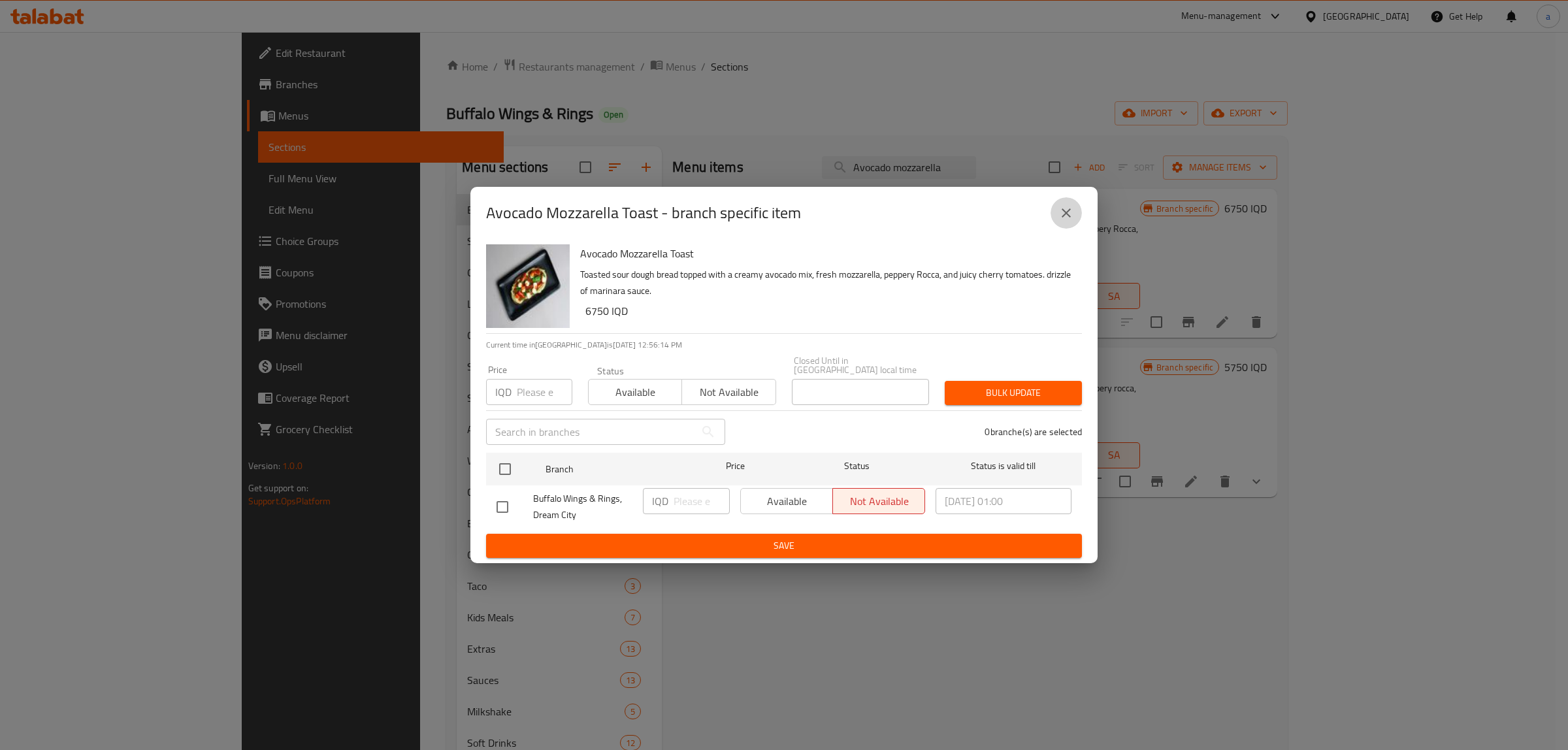
click at [1067, 211] on icon "close" at bounding box center [1066, 213] width 16 height 16
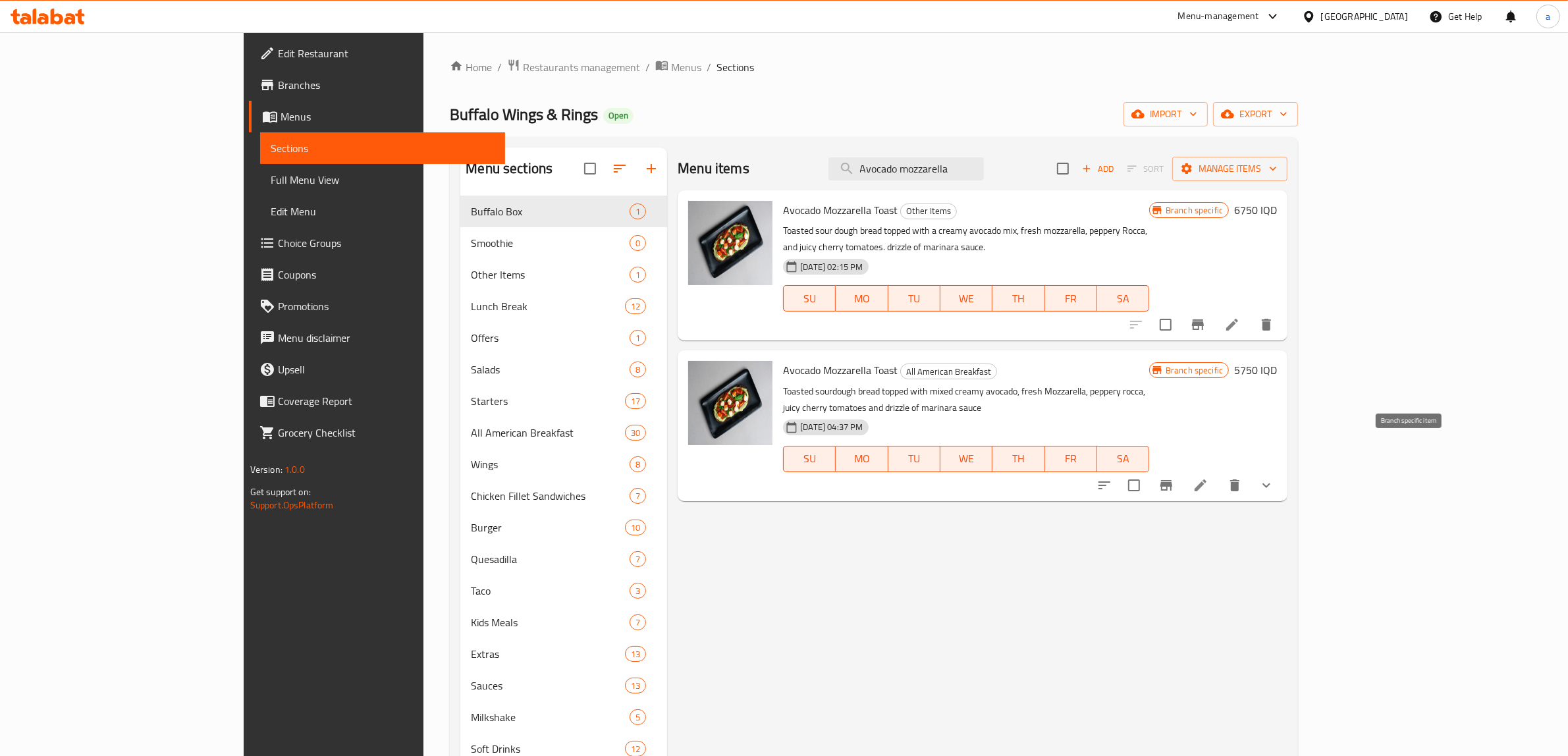
click at [1182, 469] on button "Branch-specific-item" at bounding box center [1166, 485] width 31 height 31
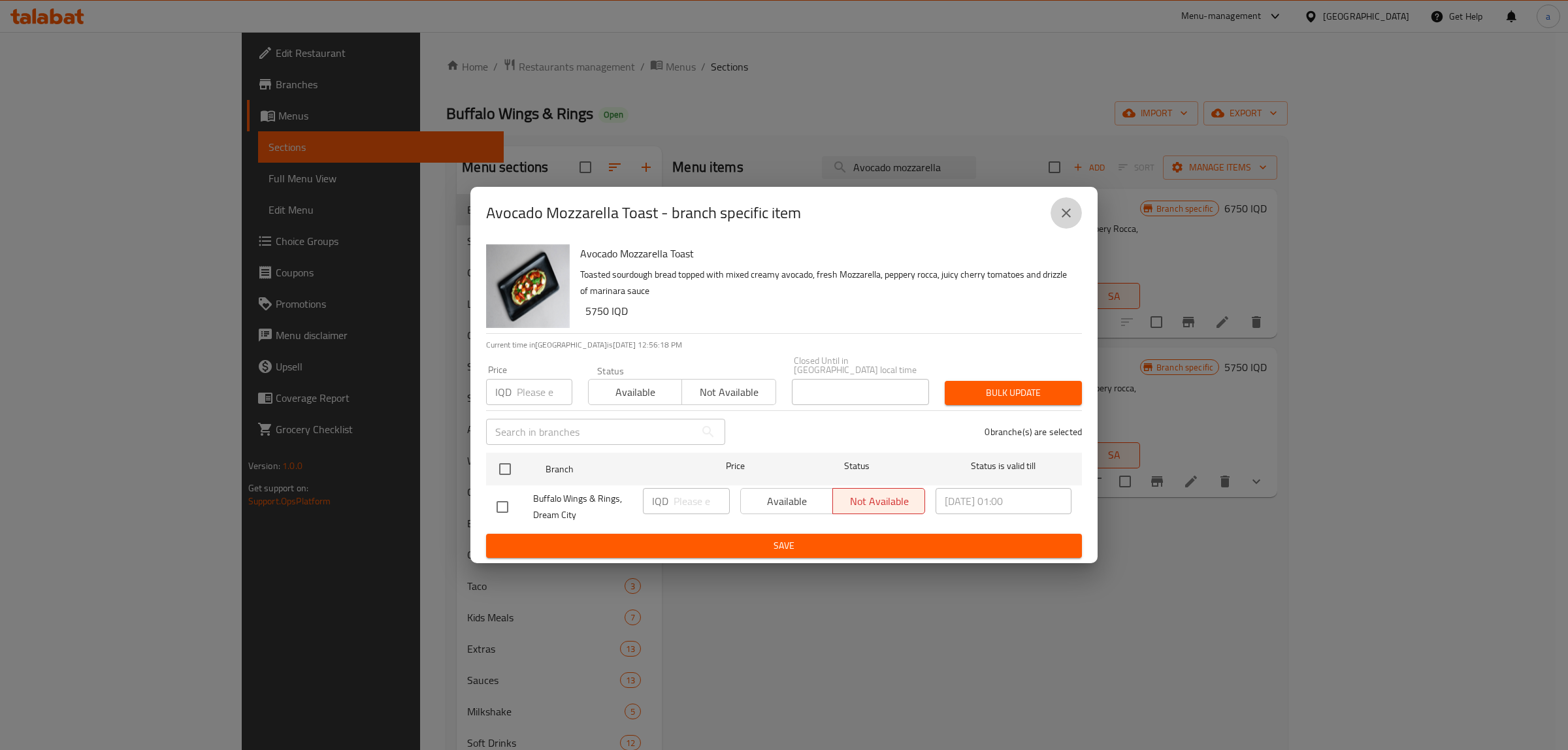
click at [1081, 220] on button "close" at bounding box center [1066, 212] width 31 height 31
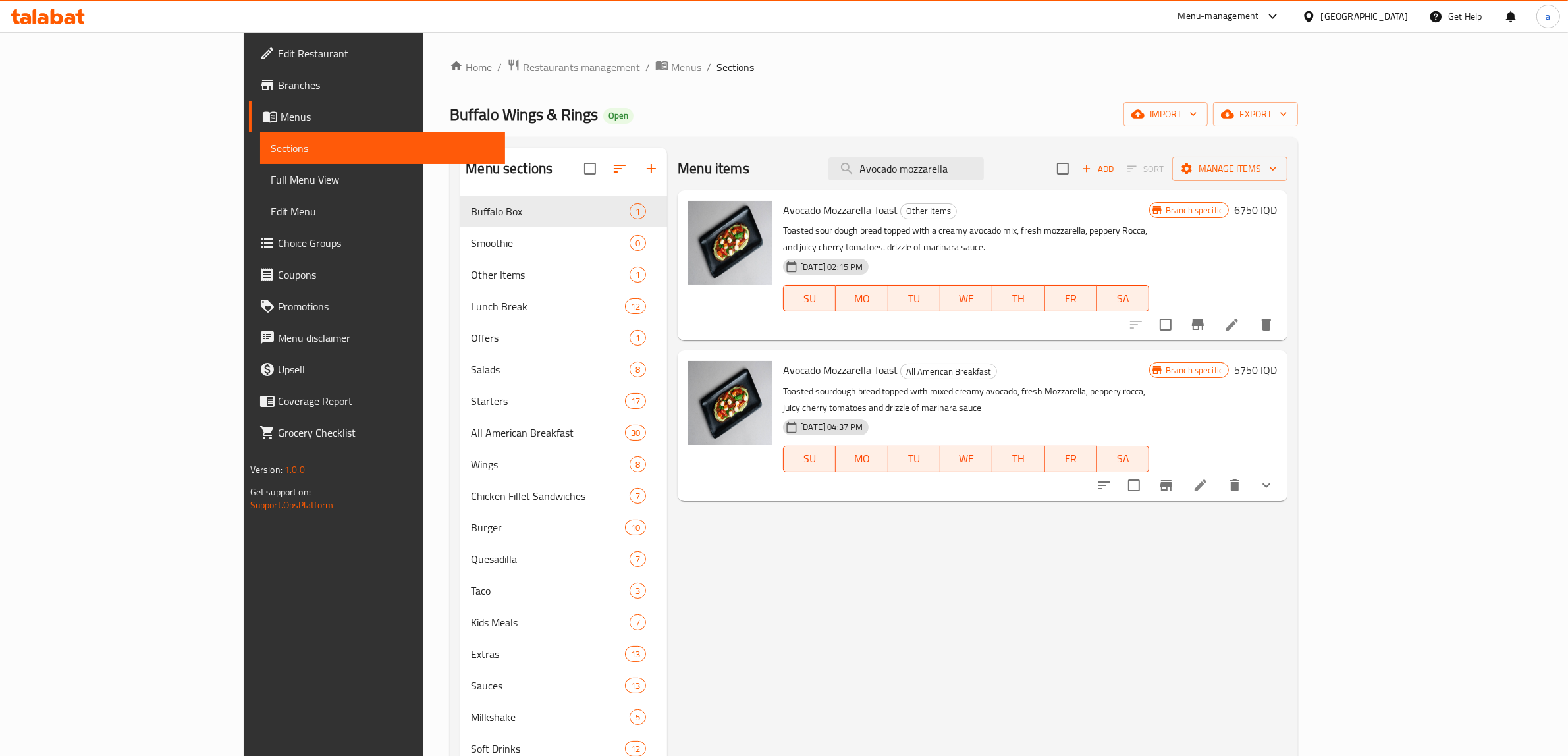
click at [1277, 361] on h6 "5750 IQD" at bounding box center [1255, 370] width 43 height 19
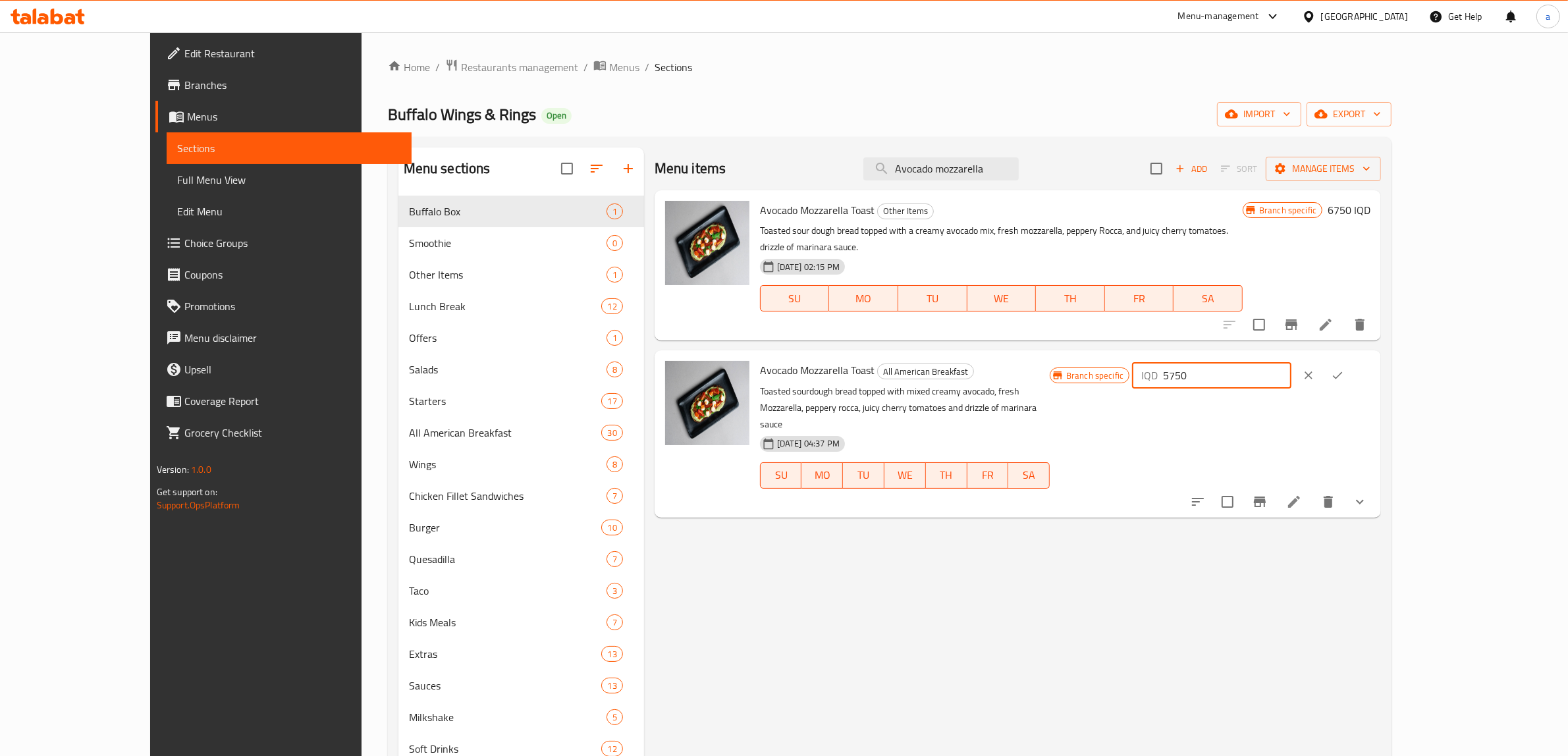
click at [1291, 362] on input "5750" at bounding box center [1227, 375] width 128 height 27
paste input "6"
type input "6750"
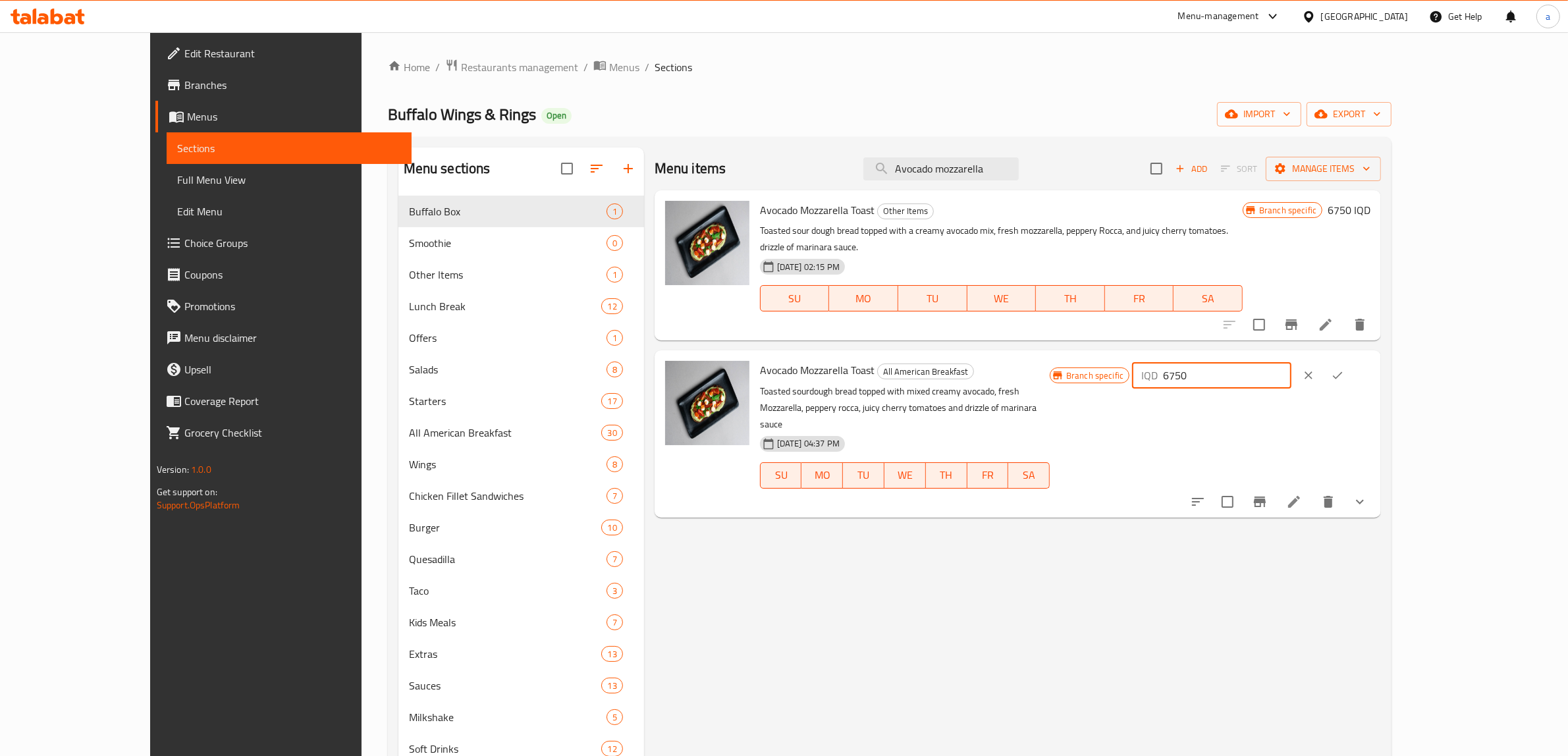
click at [1344, 369] on icon "ok" at bounding box center [1338, 375] width 13 height 13
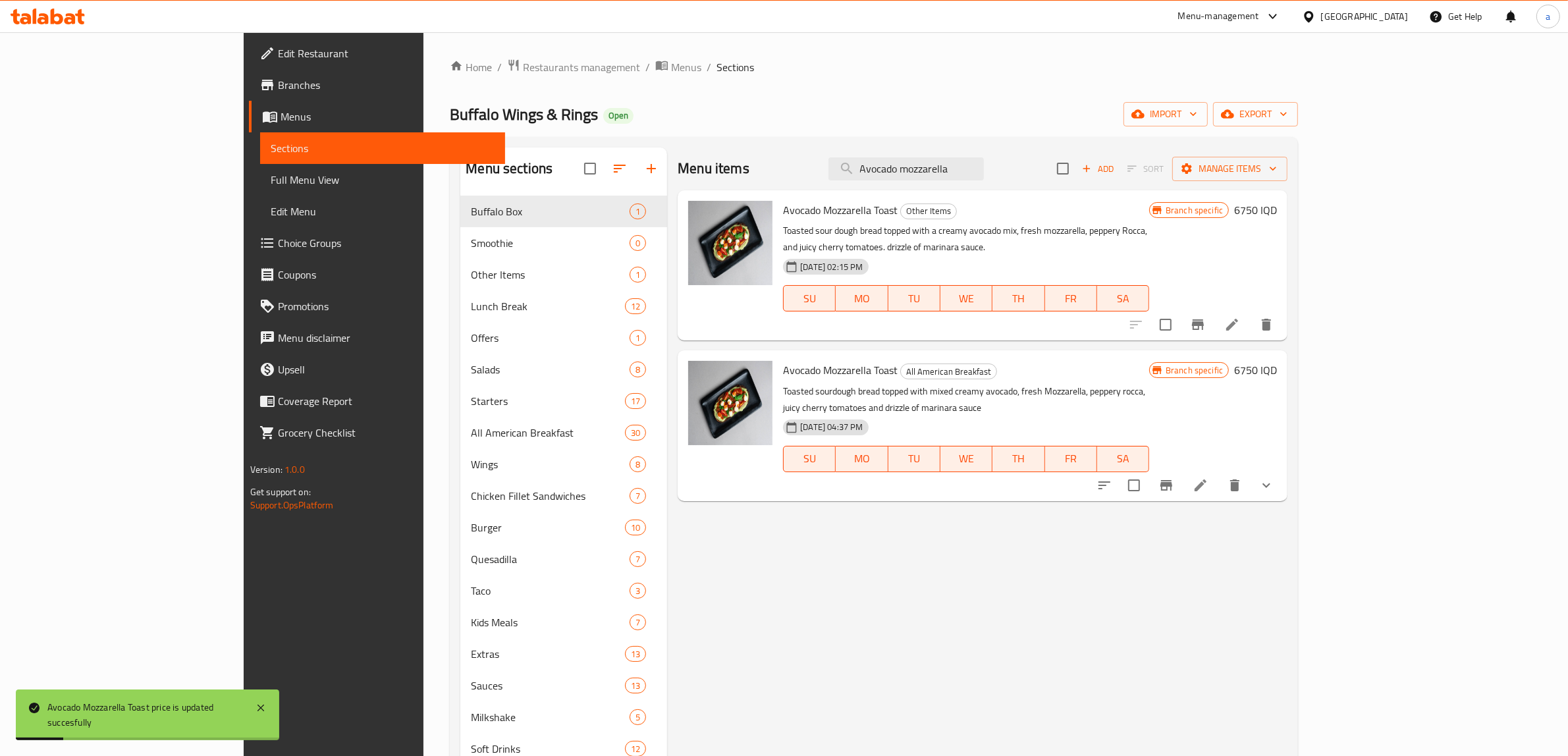
click at [1172, 480] on icon "Branch-specific-item" at bounding box center [1166, 485] width 12 height 10
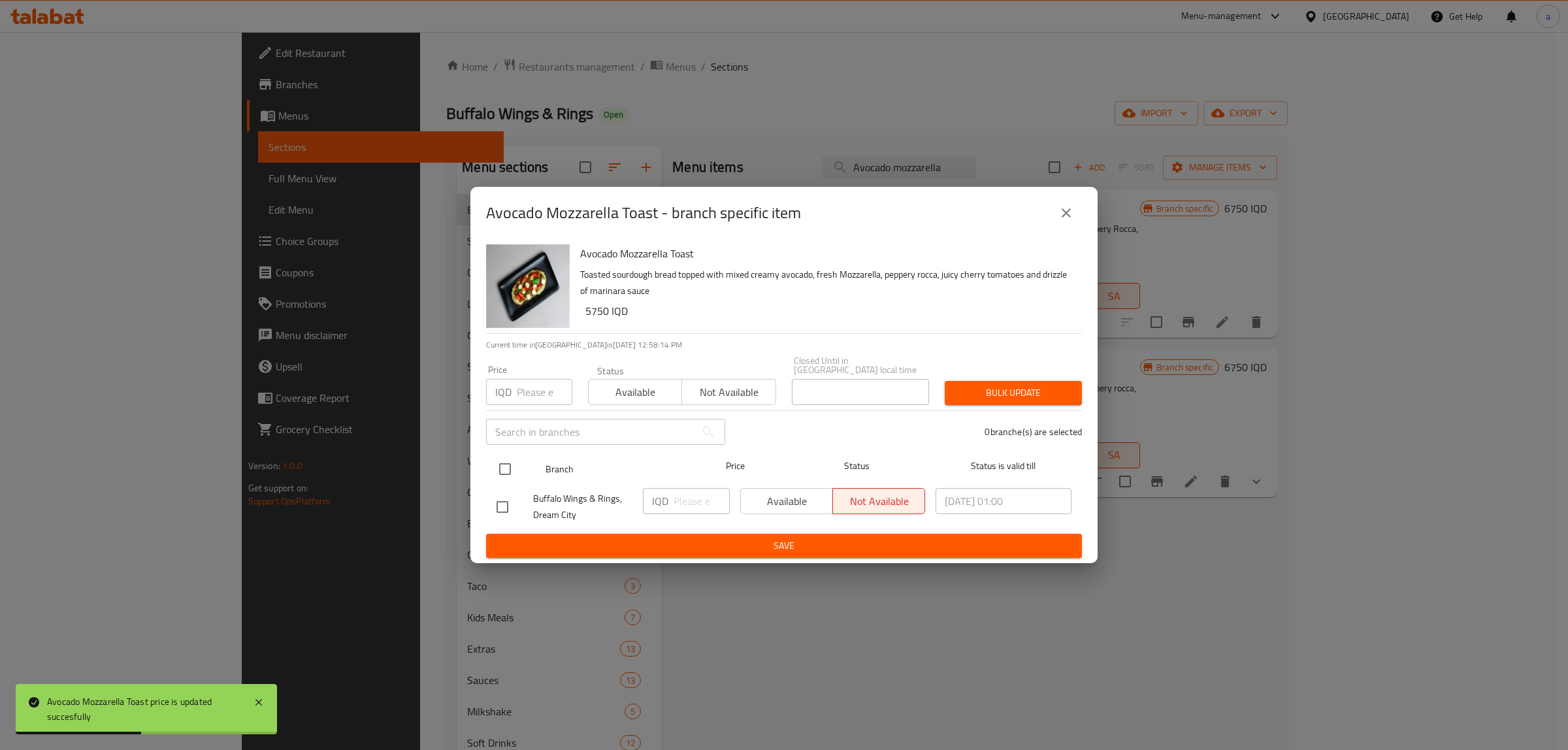
click at [498, 465] on input "checkbox" at bounding box center [505, 469] width 27 height 27
checkbox input "true"
click at [684, 498] on input "number" at bounding box center [702, 501] width 56 height 26
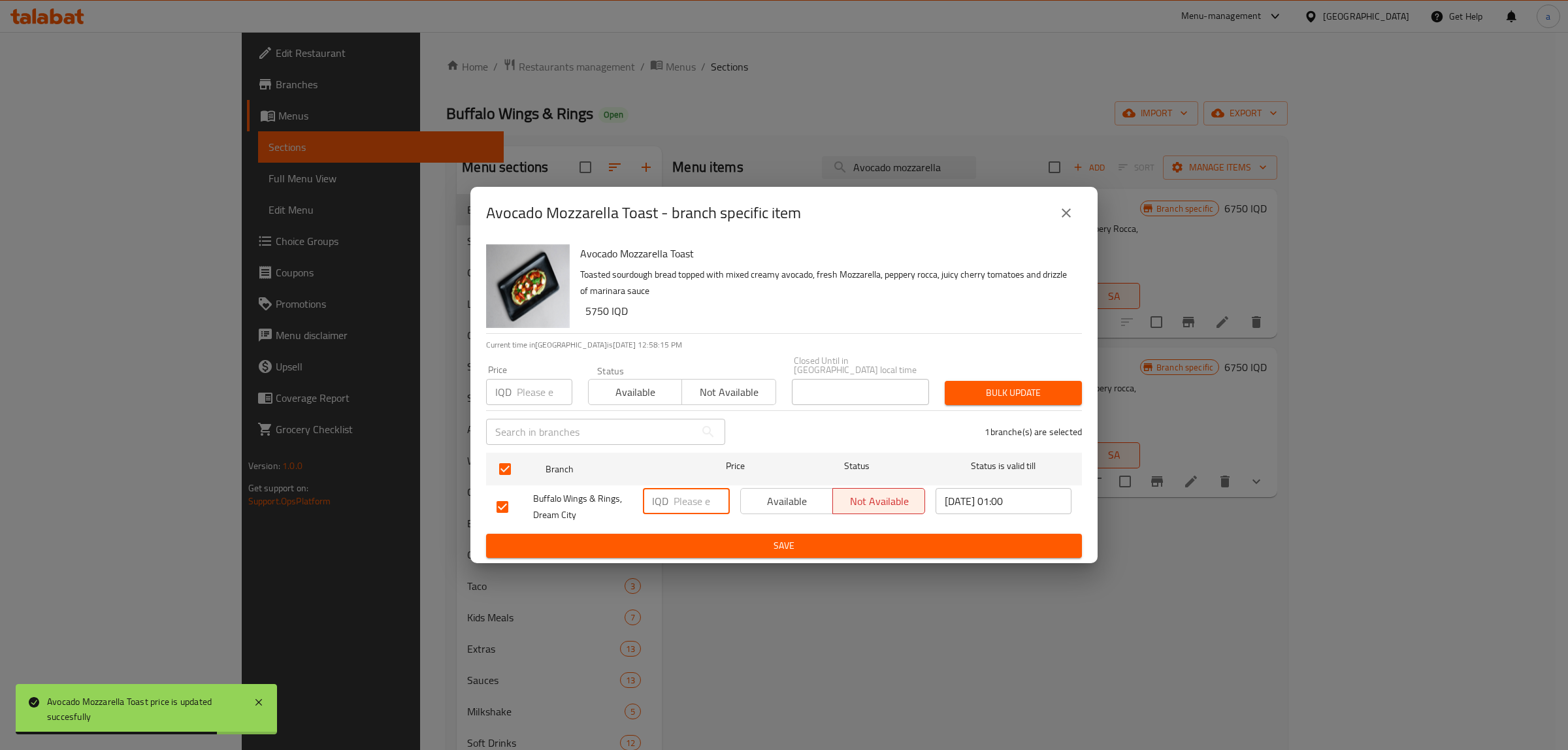
paste input "6750"
type input "6750"
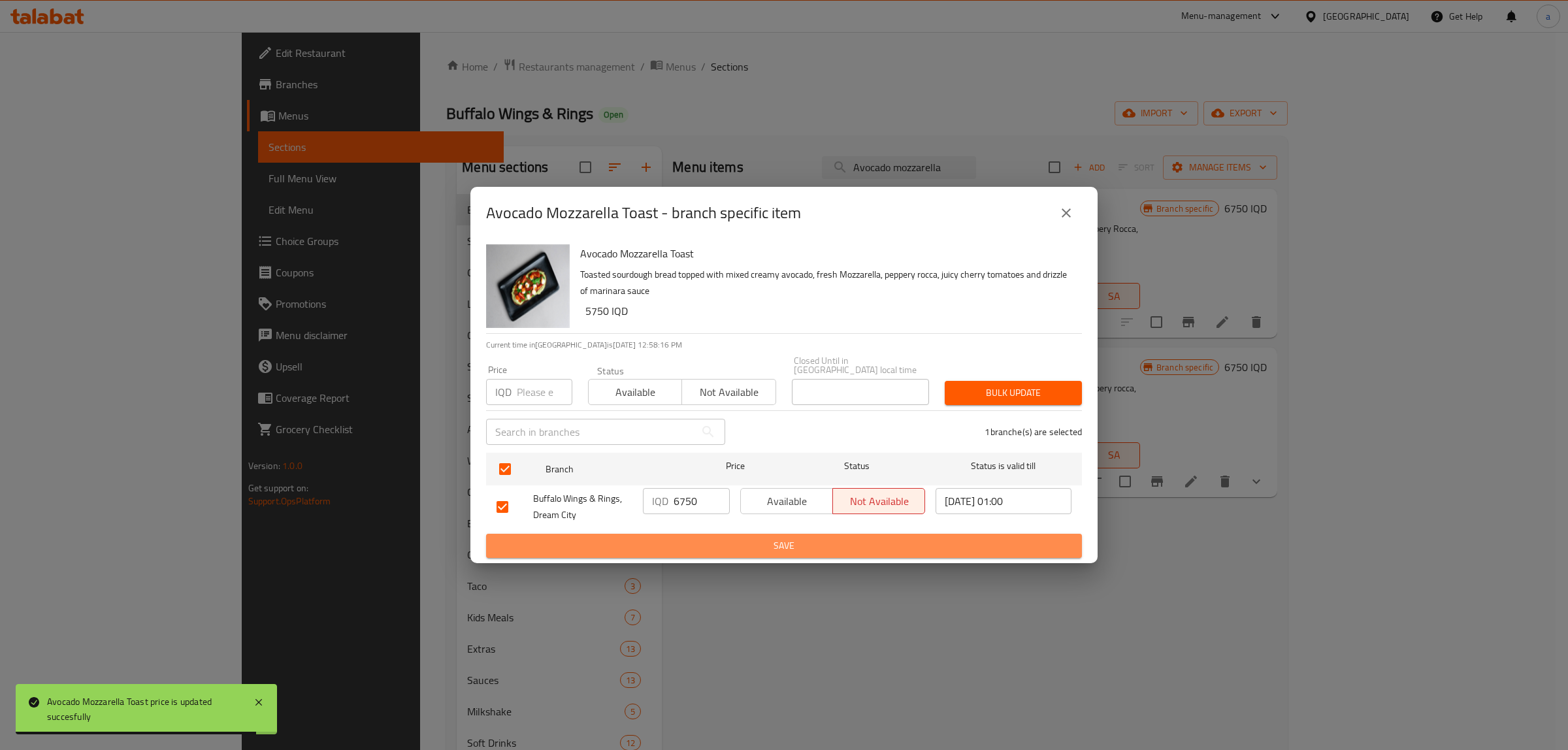
click at [790, 541] on span "Save" at bounding box center [784, 546] width 575 height 16
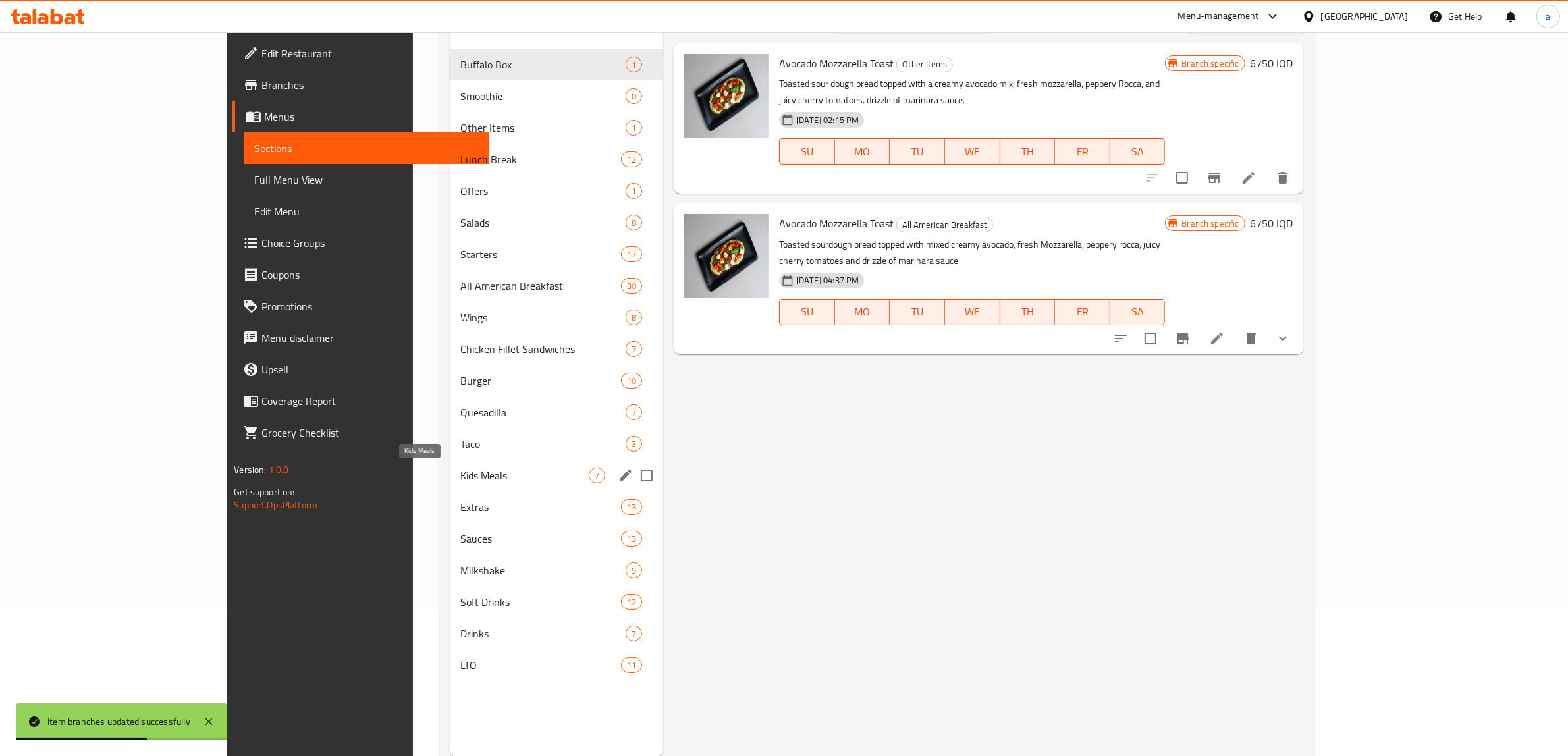
scroll to position [185, 0]
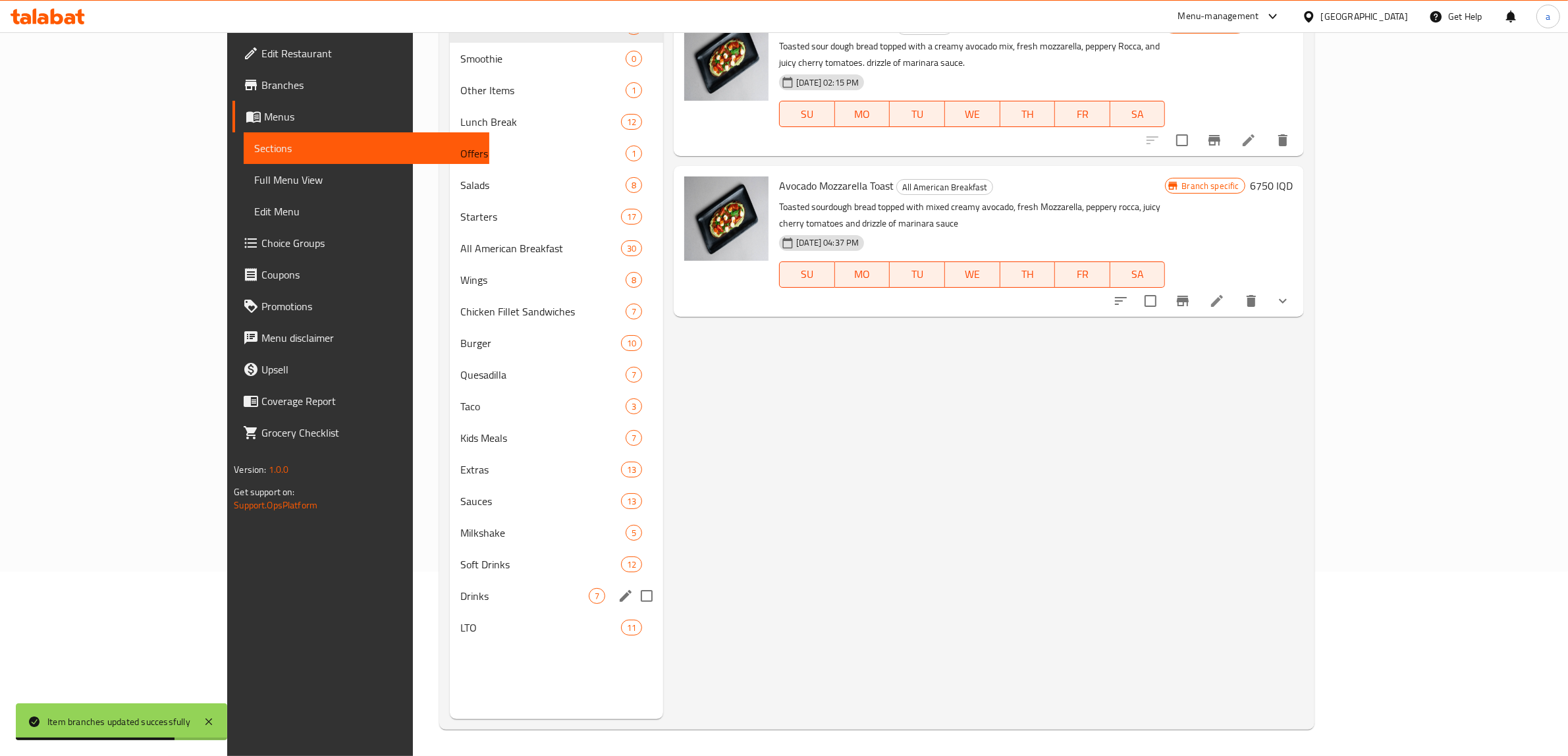
click at [460, 591] on span "Drinks" at bounding box center [525, 597] width 129 height 16
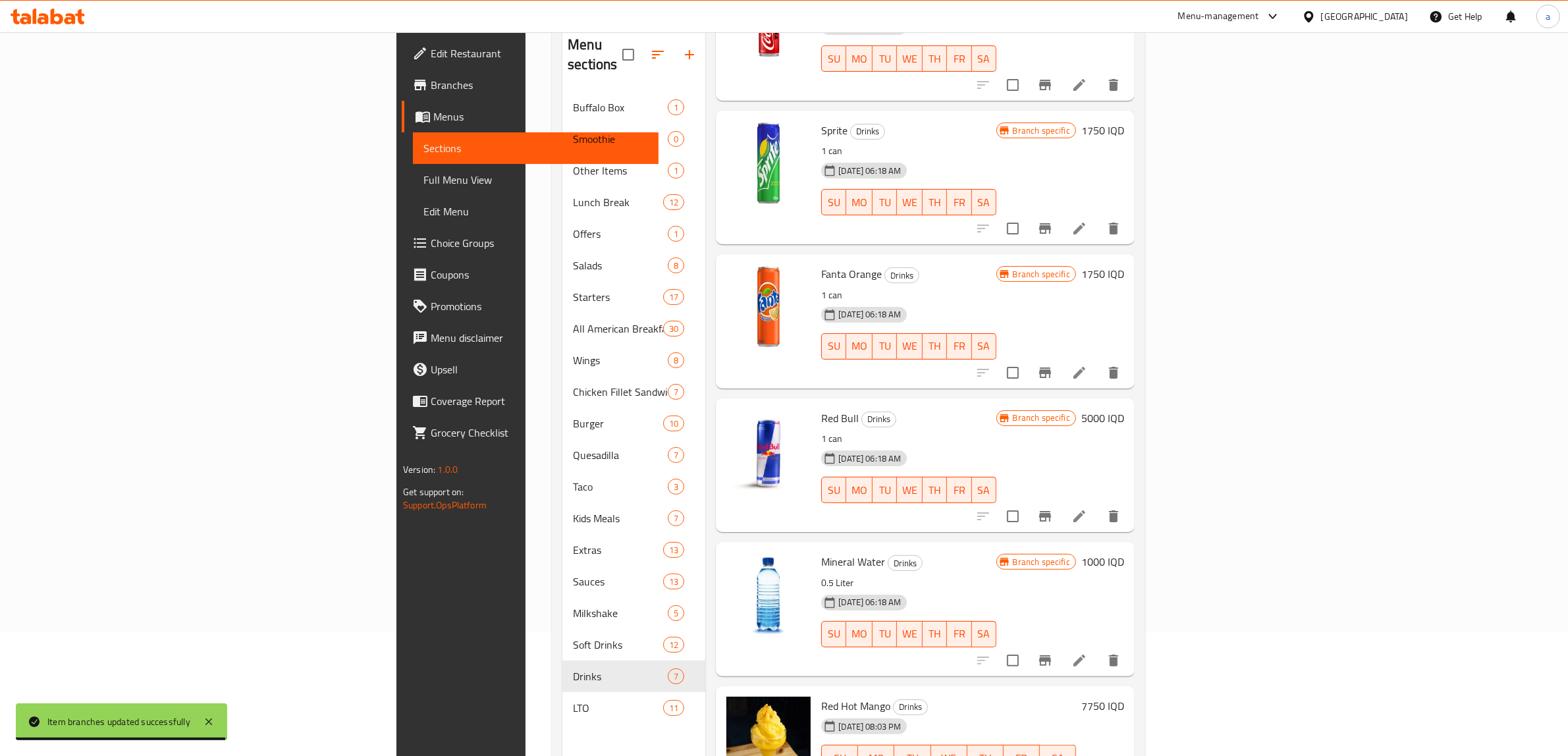
scroll to position [185, 0]
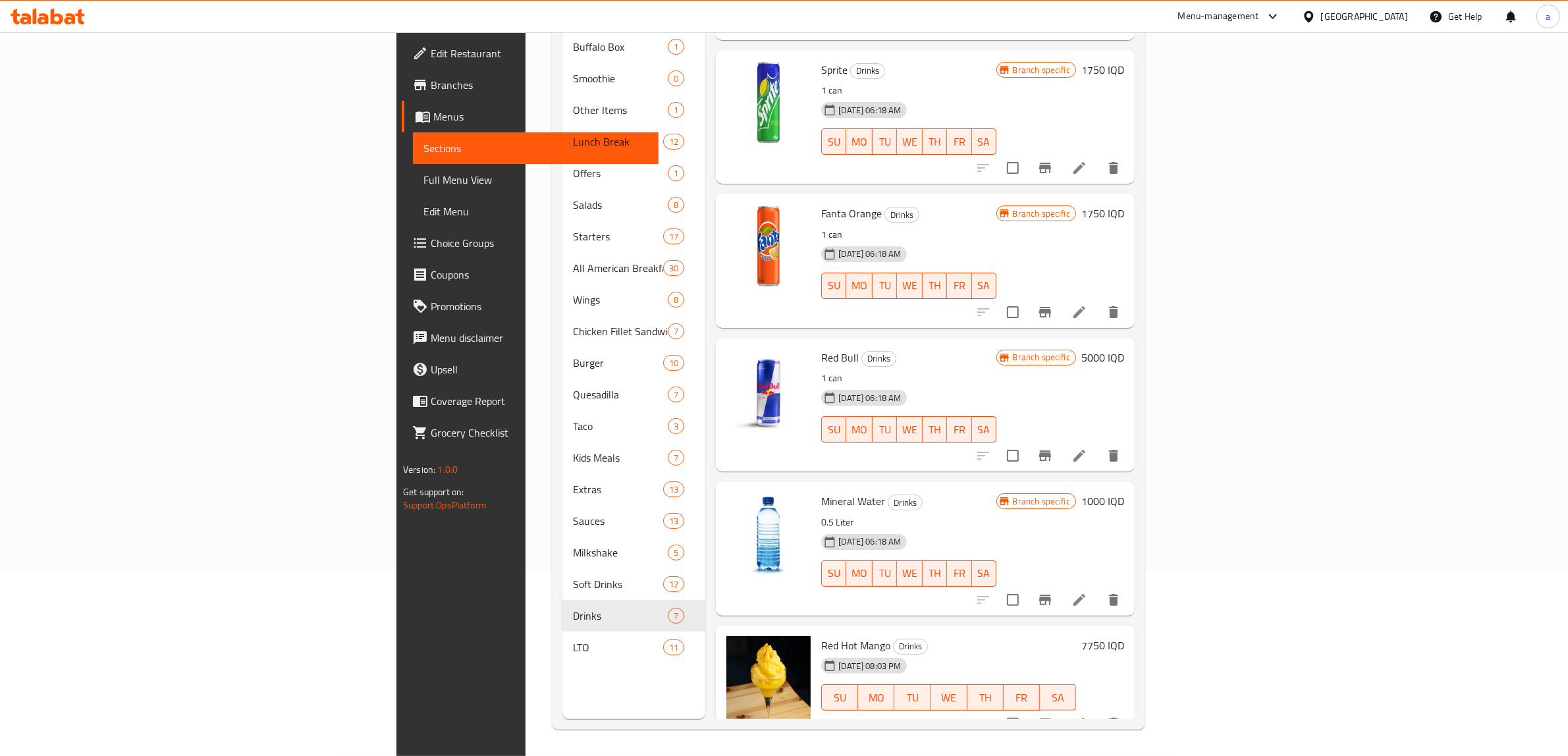
click at [1124, 492] on h6 "1000 IQD" at bounding box center [1102, 501] width 43 height 19
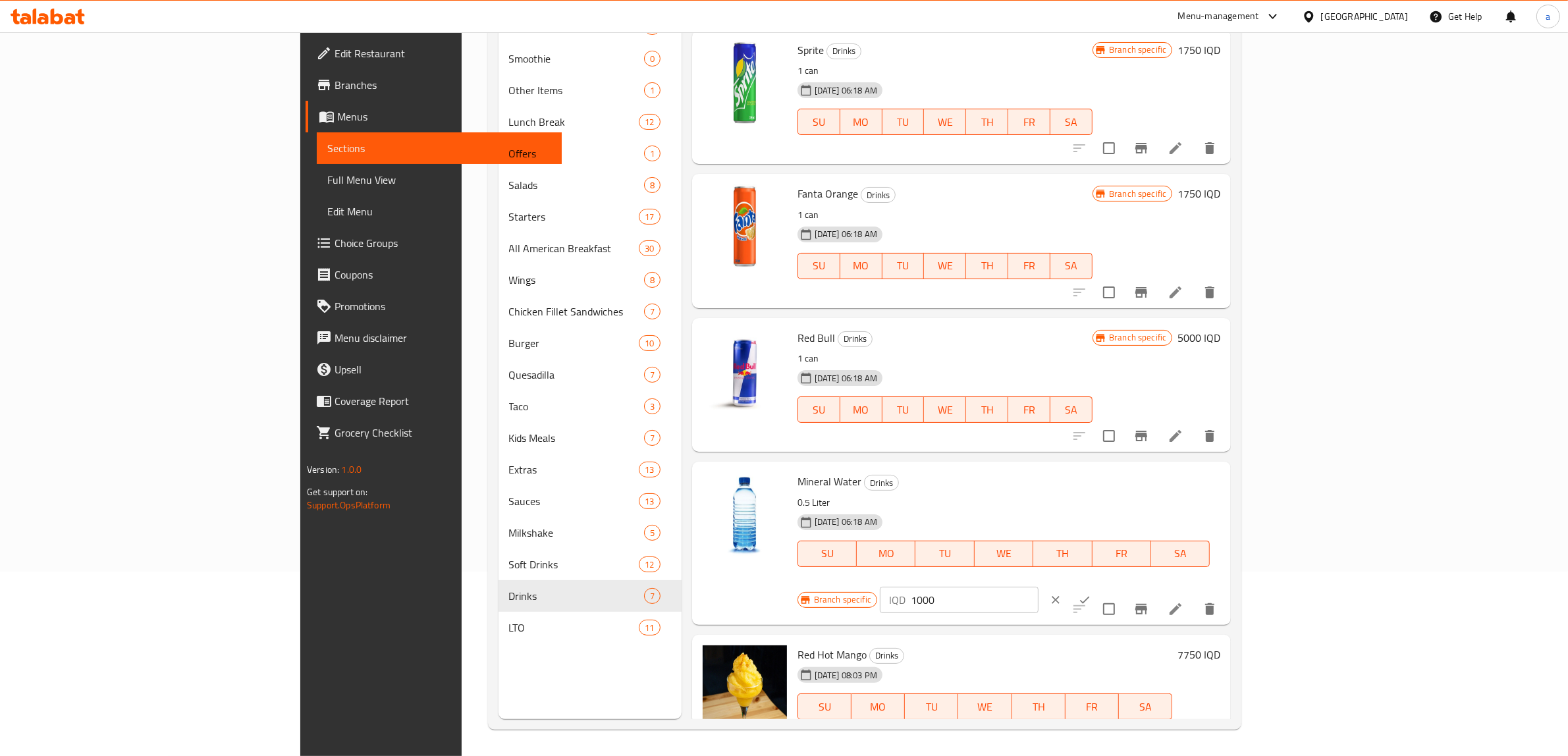
click at [1038, 587] on div "IQD 1000 ​" at bounding box center [959, 600] width 159 height 27
click at [1038, 587] on input "1000" at bounding box center [975, 600] width 128 height 27
paste input "5"
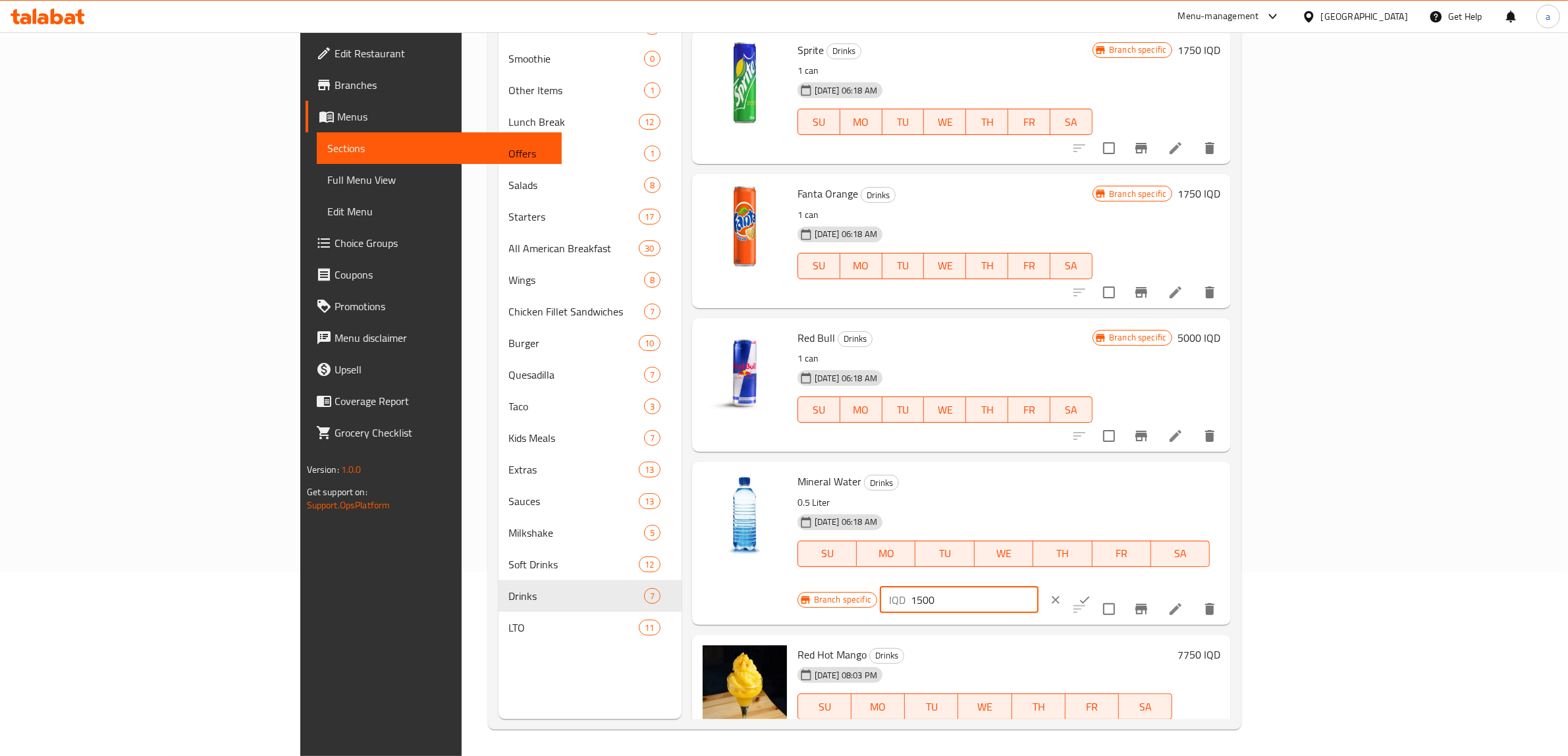
type input "1500"
click at [1091, 593] on icon "ok" at bounding box center [1084, 600] width 13 height 13
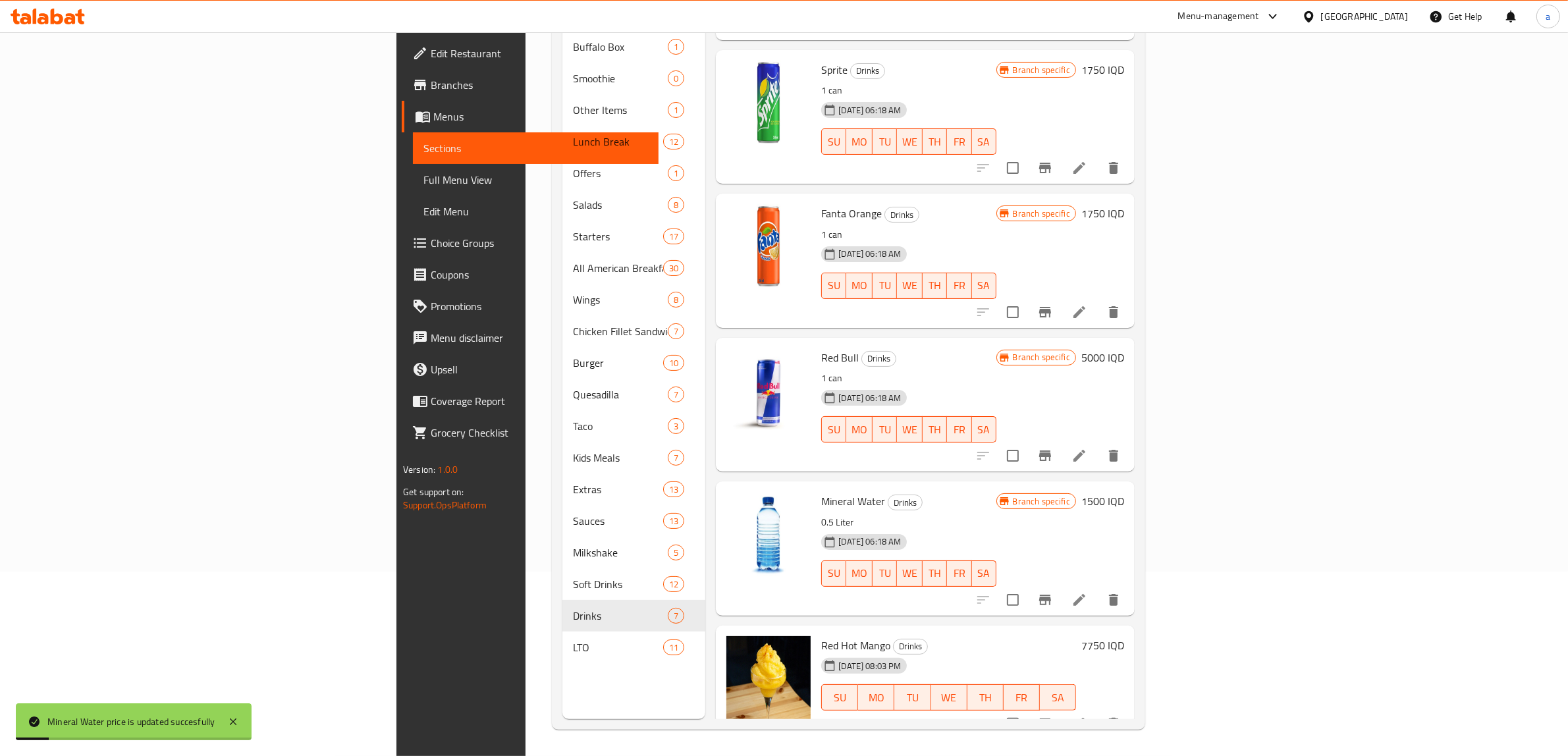
click at [1051, 595] on icon "Branch-specific-item" at bounding box center [1045, 600] width 12 height 10
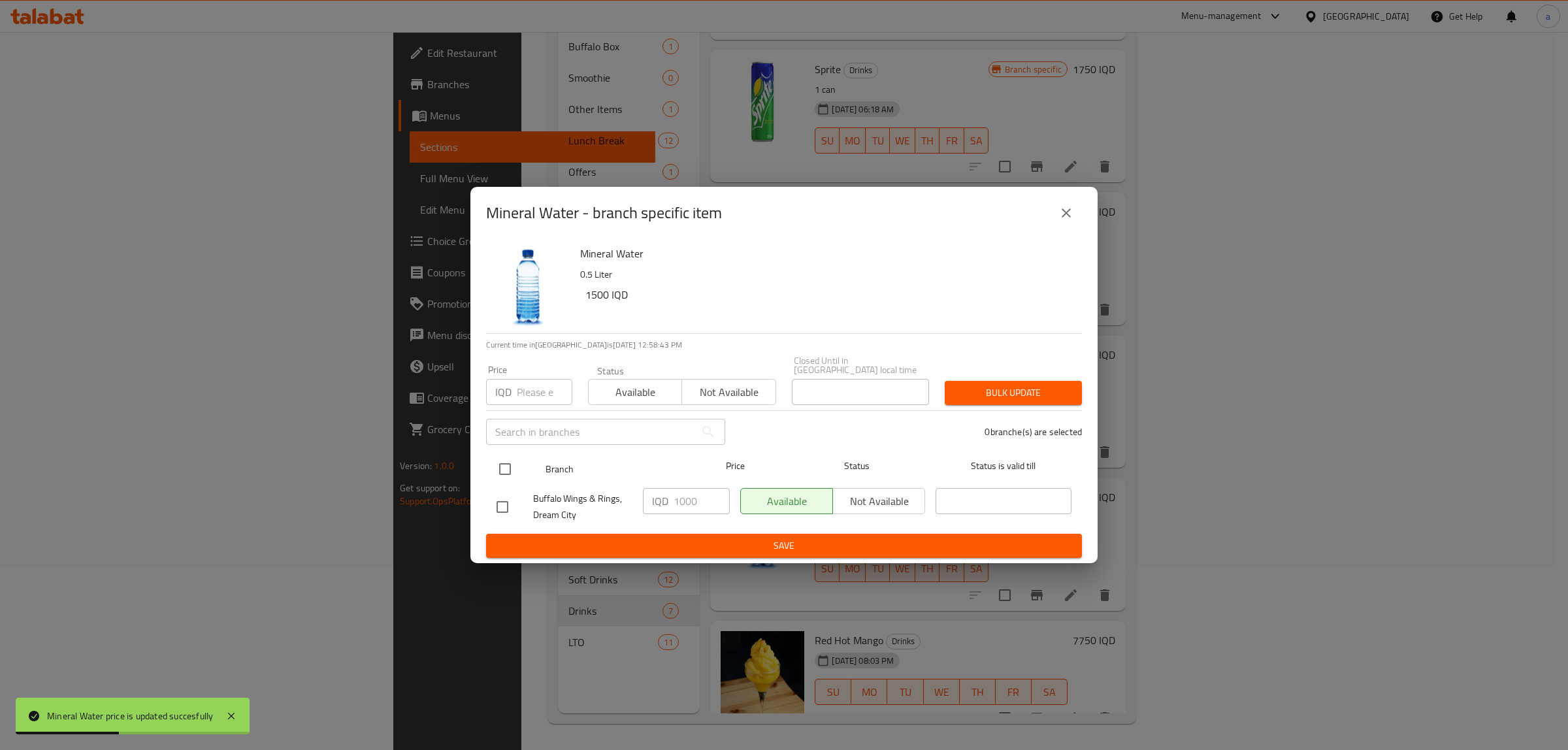
click at [509, 462] on input "checkbox" at bounding box center [505, 469] width 27 height 27
checkbox input "true"
click at [690, 492] on input "1000" at bounding box center [702, 501] width 56 height 26
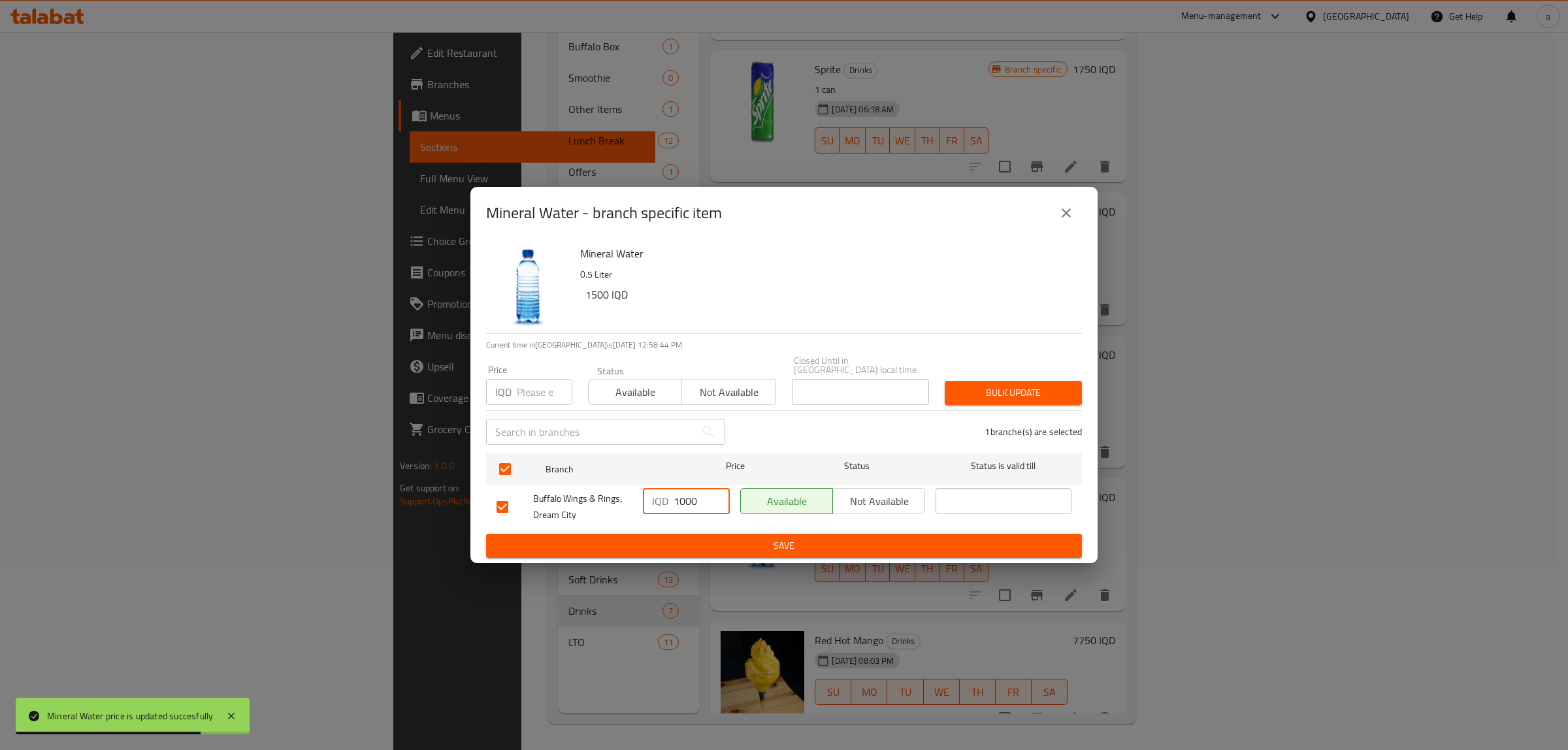
paste input "5"
type input "1500"
click at [750, 538] on span "Save" at bounding box center [784, 546] width 575 height 16
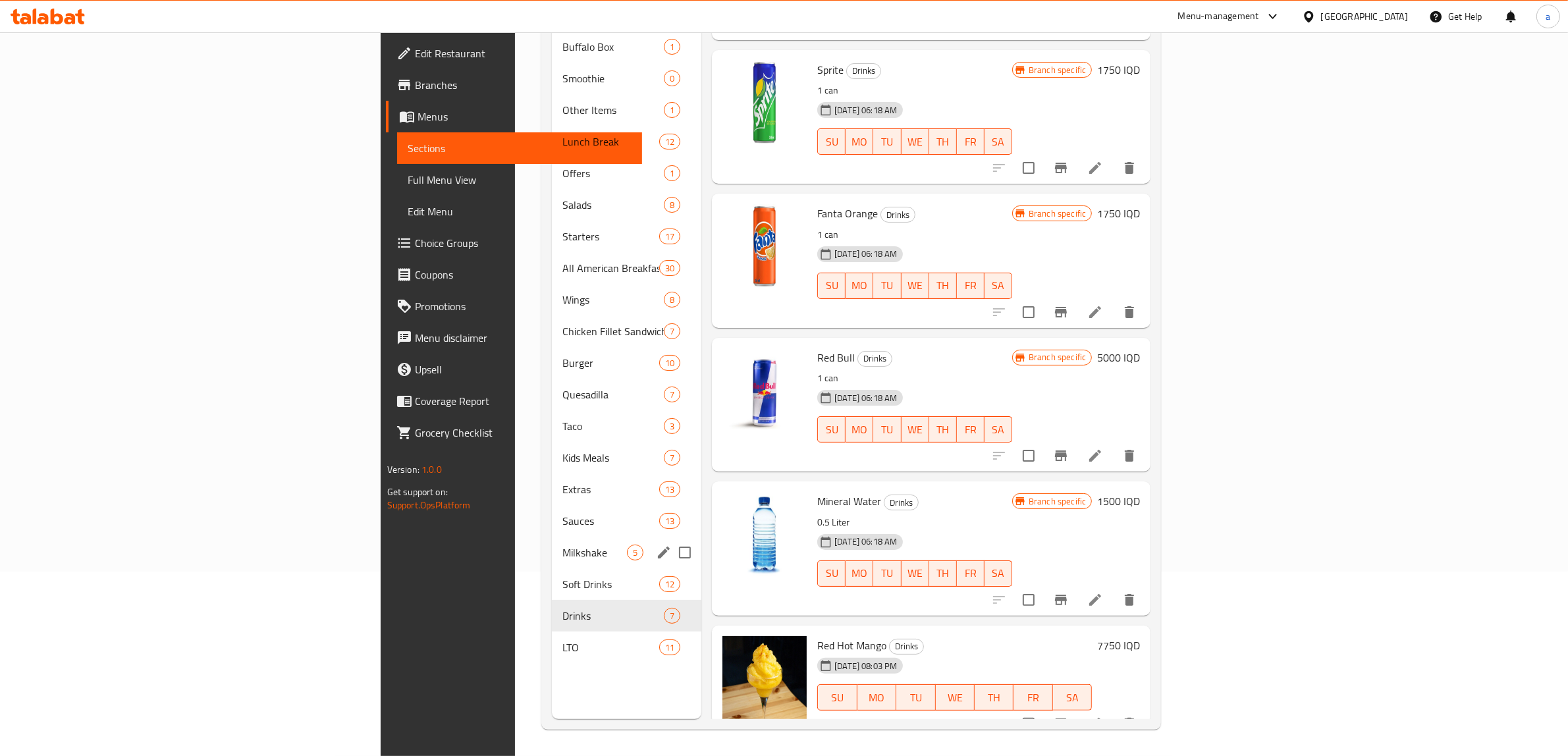
click at [552, 537] on div "Milkshake 5" at bounding box center [627, 552] width 150 height 31
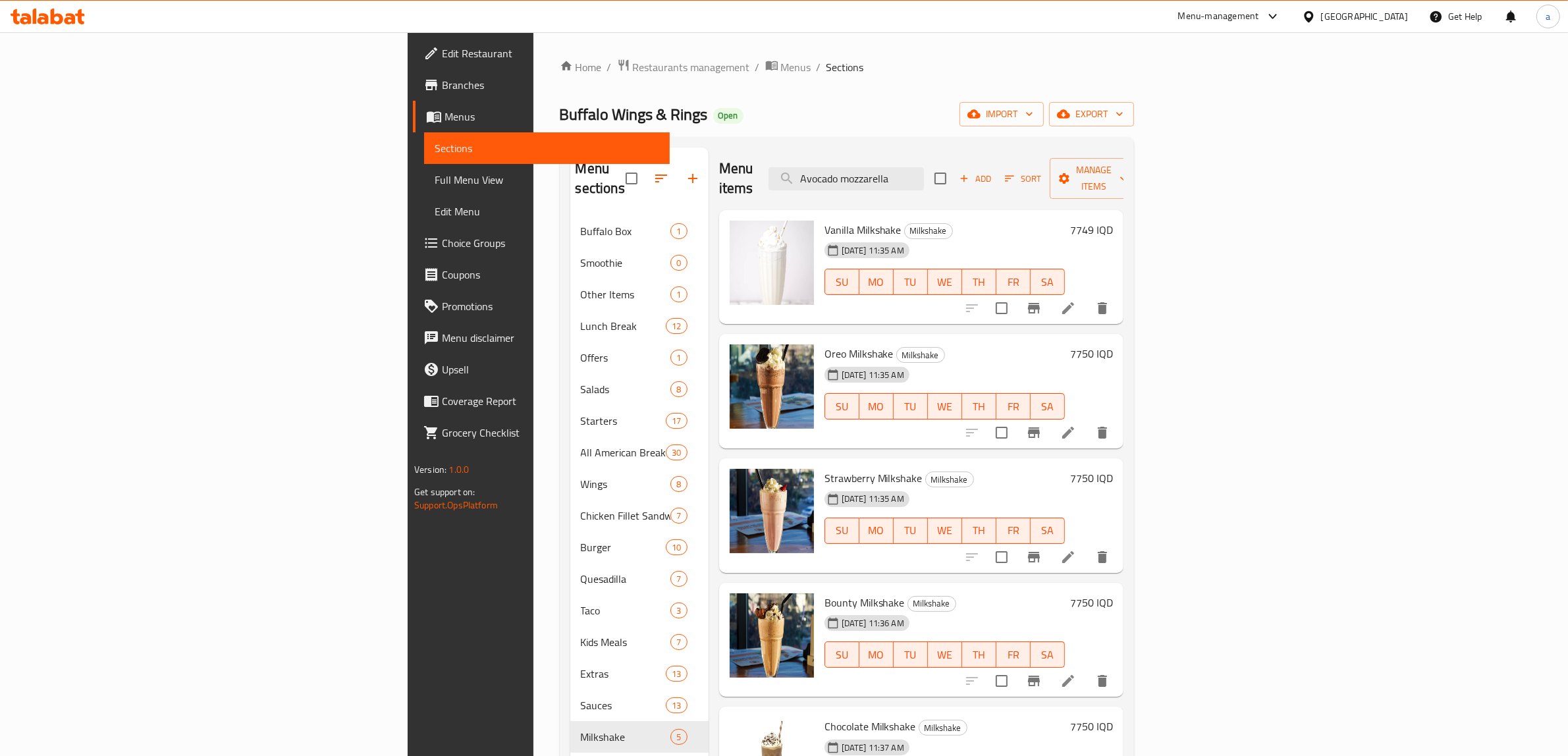
click at [1113, 221] on h6 "7749 IQD" at bounding box center [1091, 229] width 43 height 19
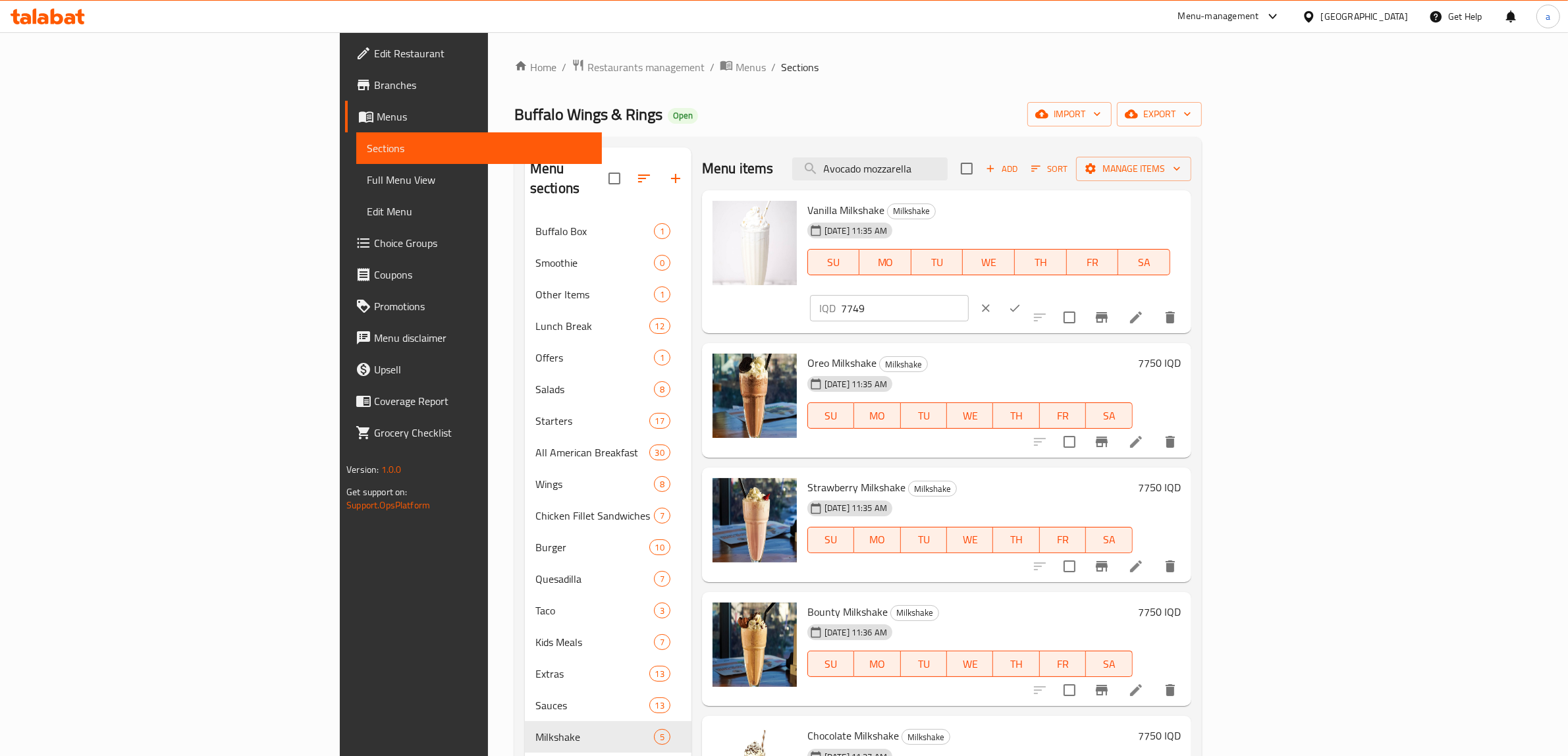
click at [969, 295] on input "7749" at bounding box center [905, 308] width 128 height 27
paste input "50"
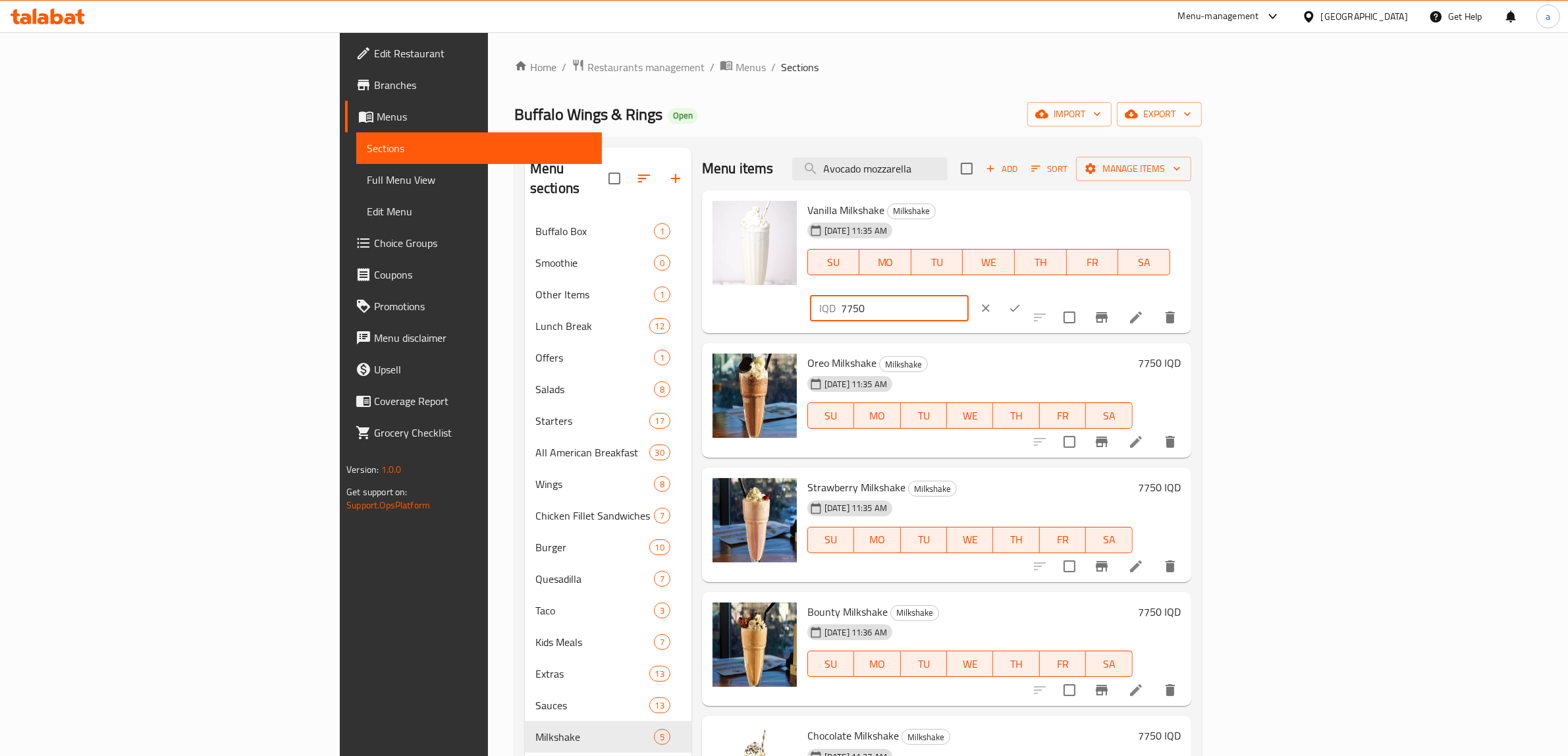
type input "7750"
click at [1030, 294] on button "ok" at bounding box center [1015, 308] width 29 height 29
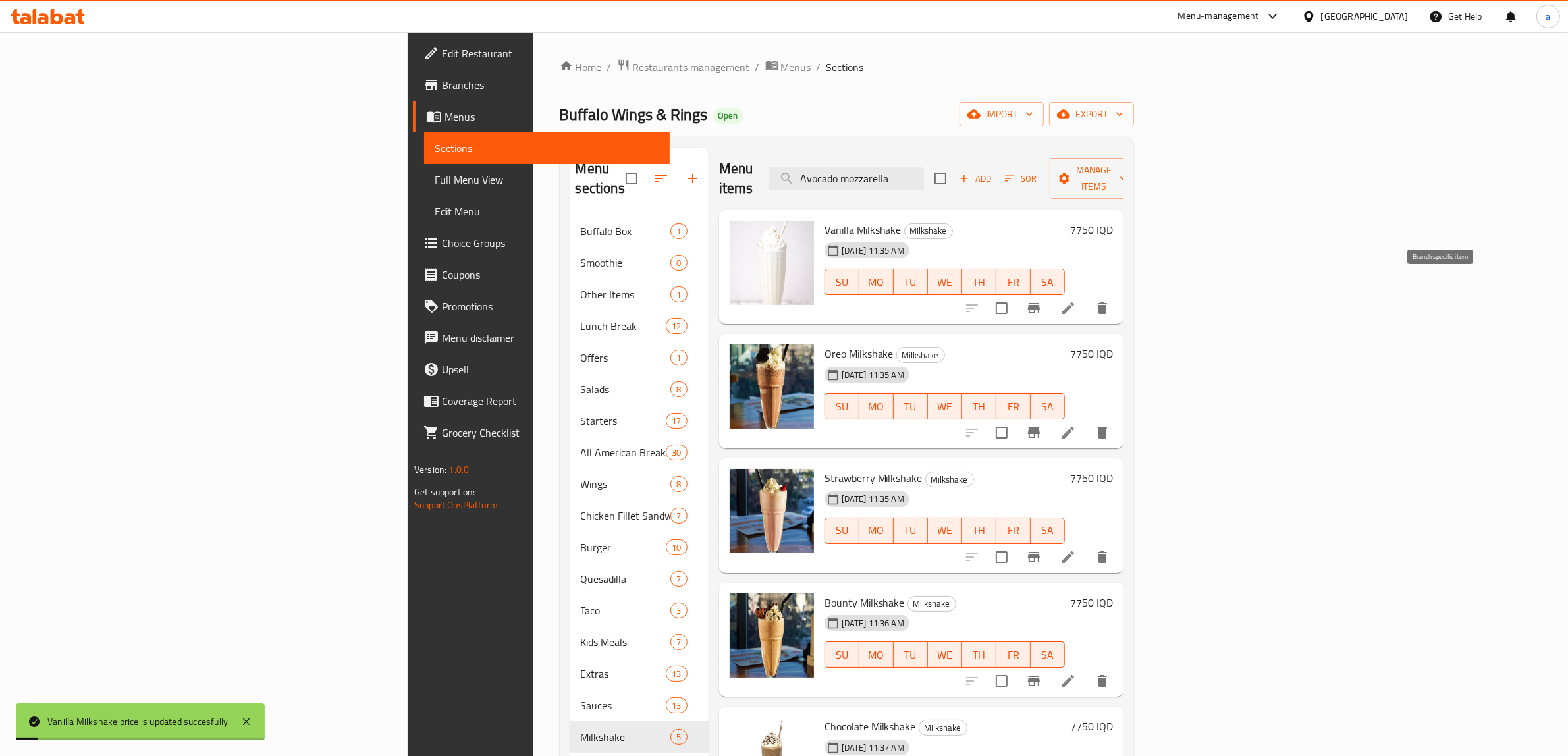
click at [1042, 300] on icon "Branch-specific-item" at bounding box center [1034, 308] width 16 height 16
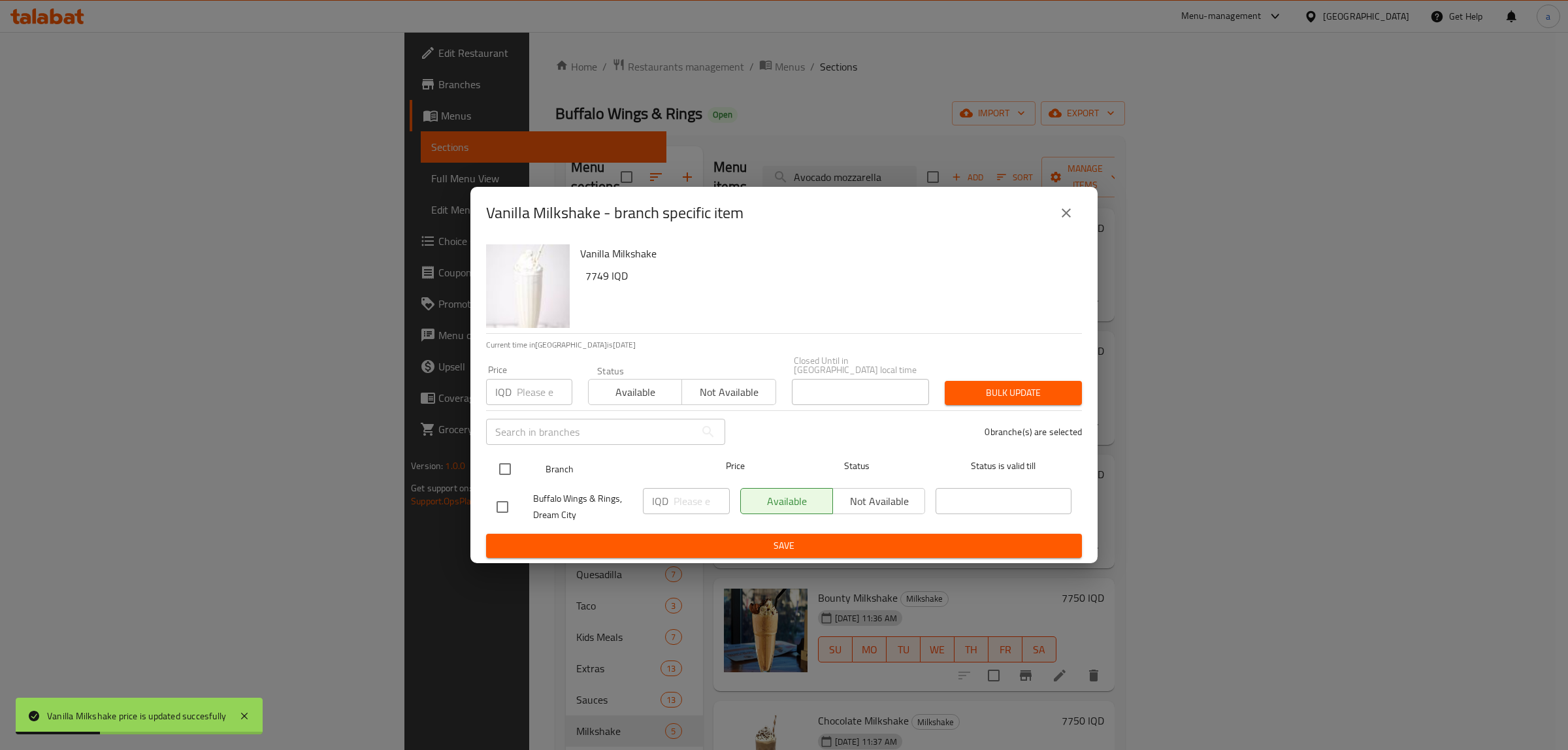
click at [506, 466] on input "checkbox" at bounding box center [505, 469] width 27 height 27
checkbox input "true"
click at [691, 500] on input "number" at bounding box center [702, 501] width 56 height 26
paste input "7750"
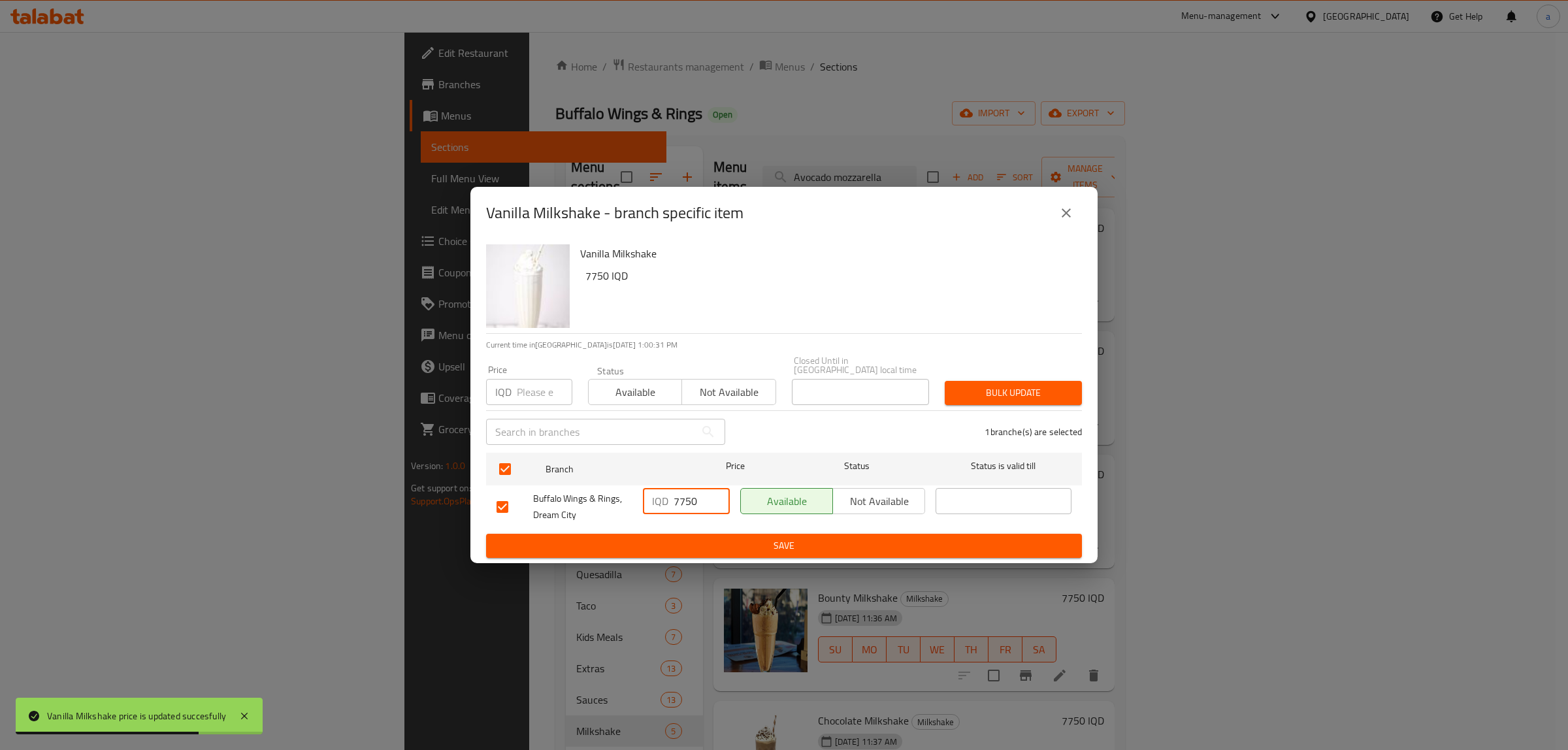
type input "7750"
click at [728, 538] on span "Save" at bounding box center [784, 546] width 575 height 16
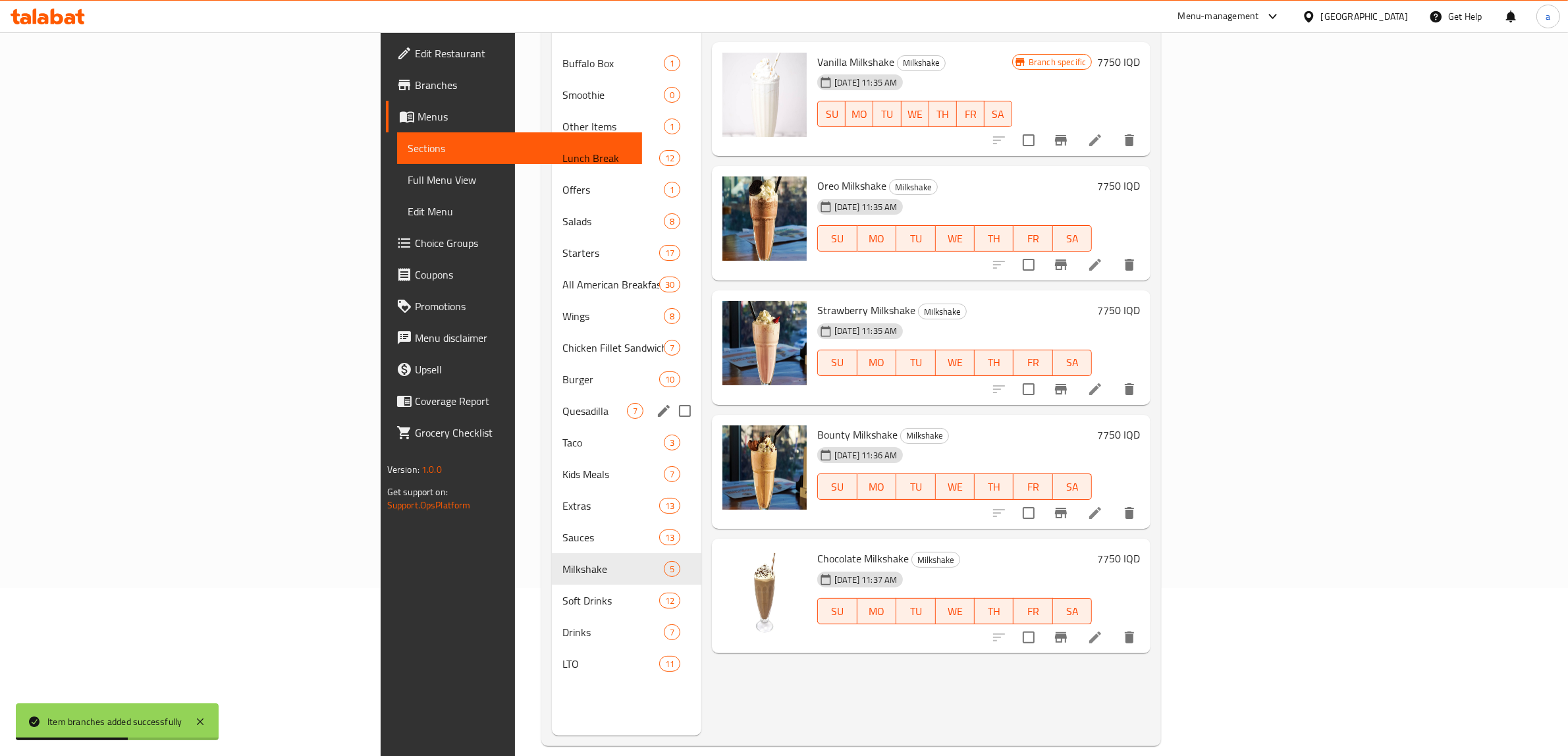
scroll to position [185, 0]
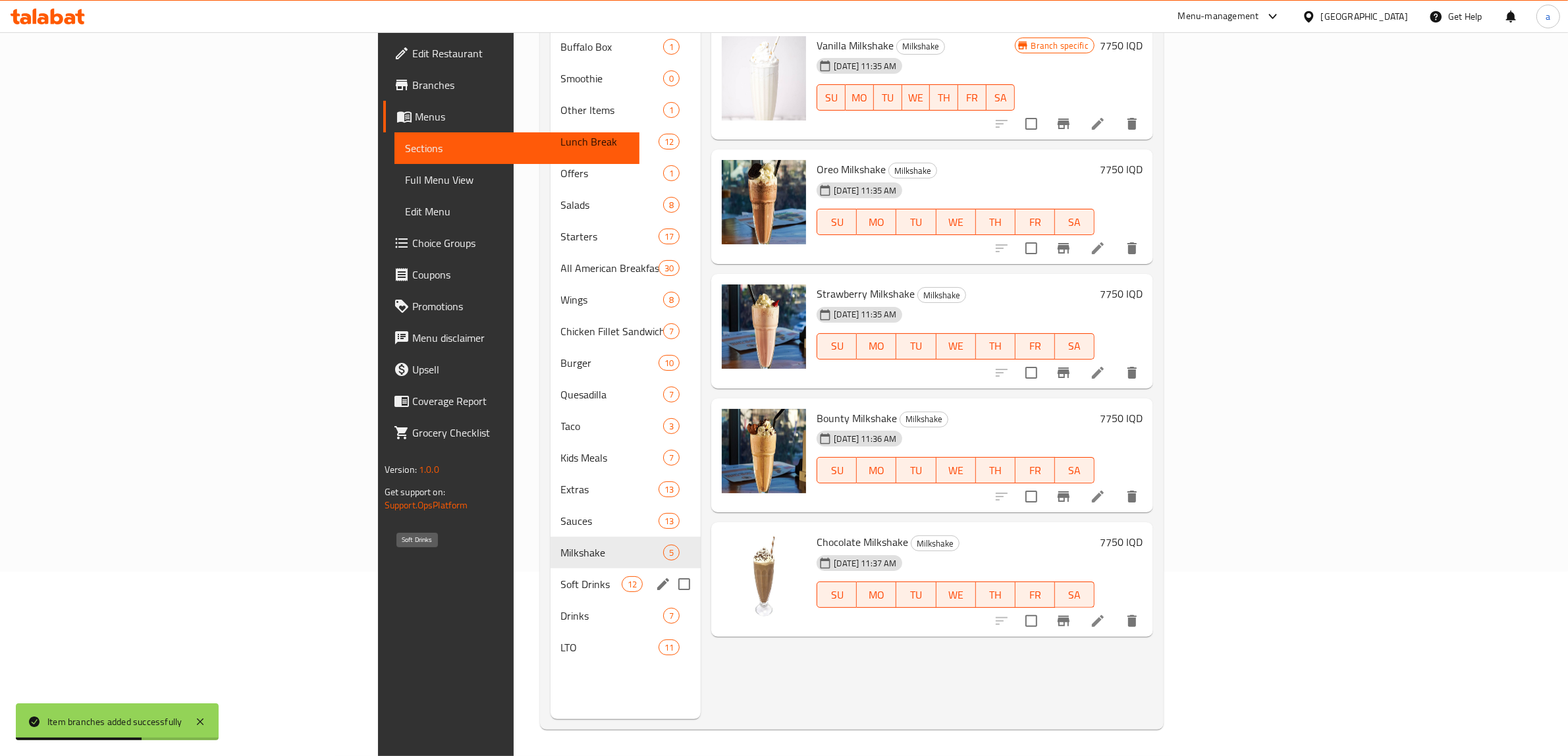
click at [551, 568] on div "Soft Drinks 12" at bounding box center [625, 584] width 151 height 31
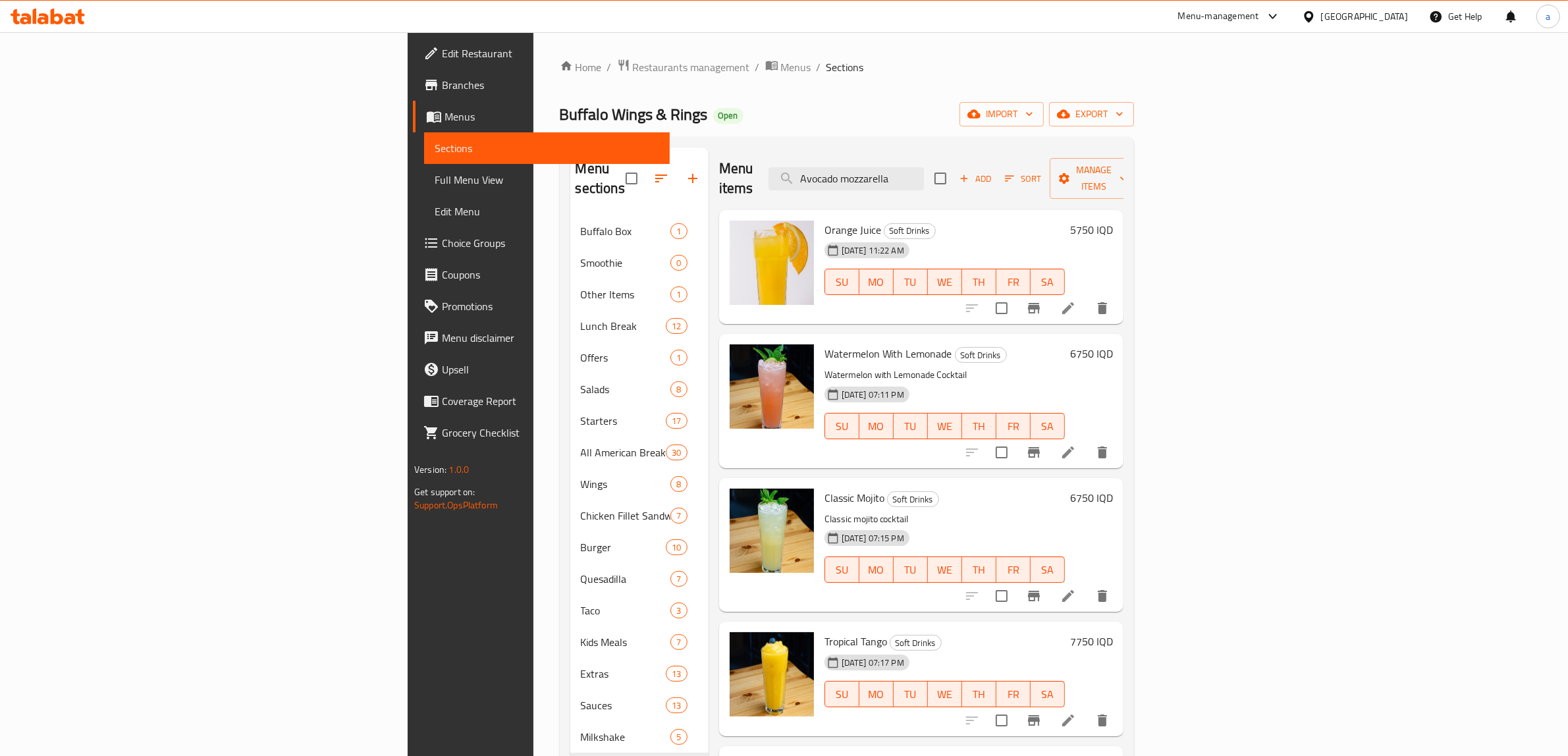
click at [1113, 345] on h6 "6750 IQD" at bounding box center [1091, 353] width 43 height 19
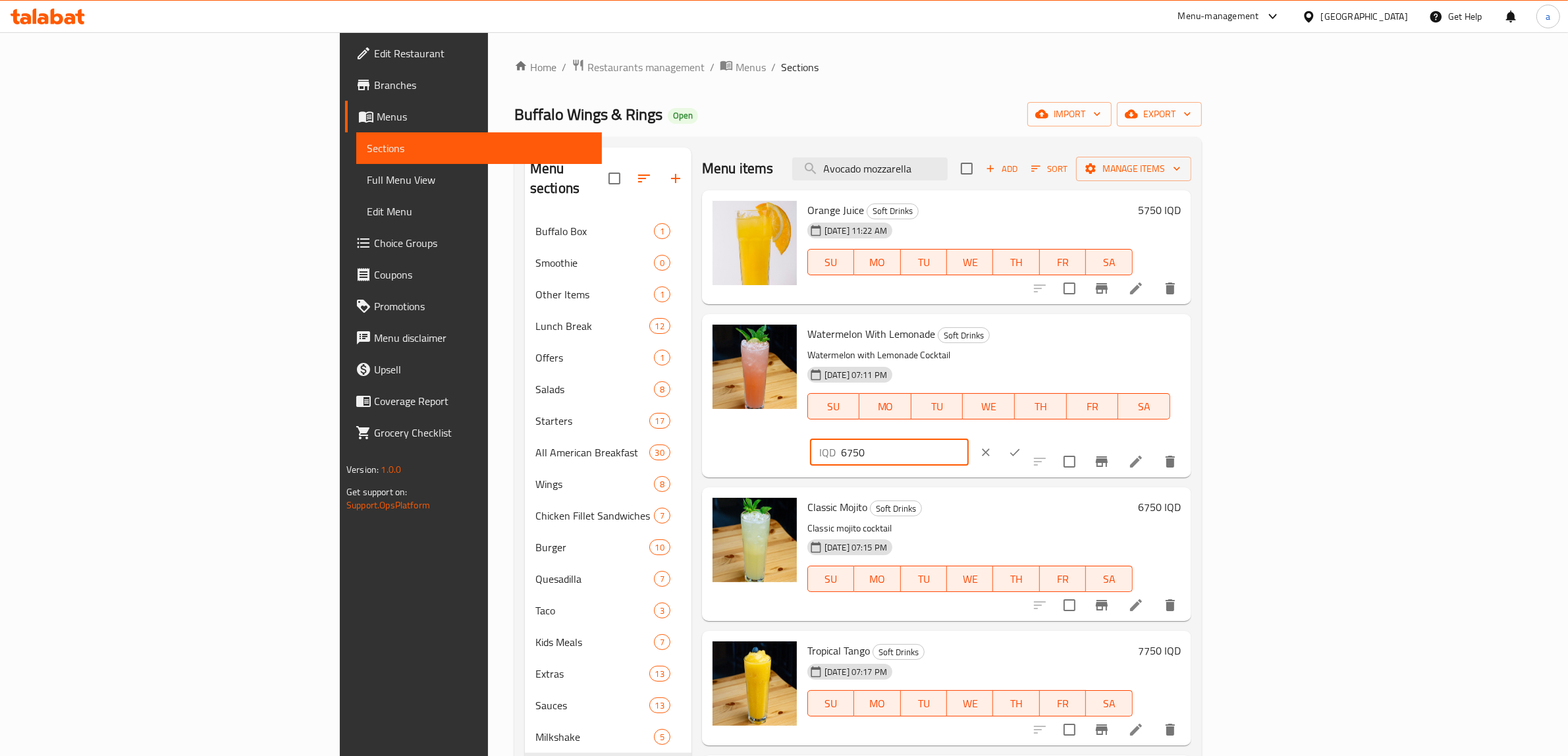
click at [969, 440] on input "6750" at bounding box center [905, 452] width 128 height 27
paste input "5"
type input "5750"
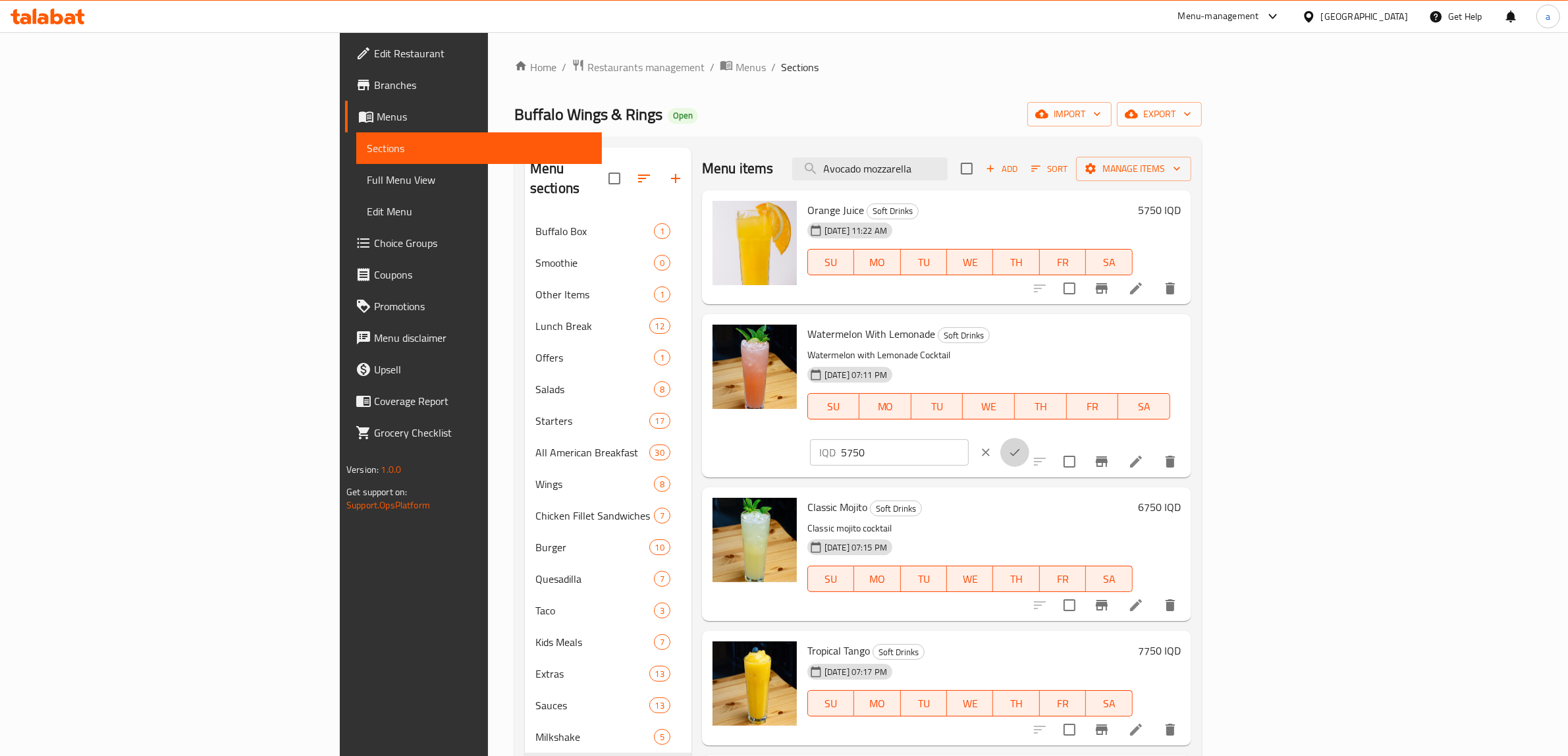
click at [1021, 446] on icon "ok" at bounding box center [1015, 452] width 13 height 13
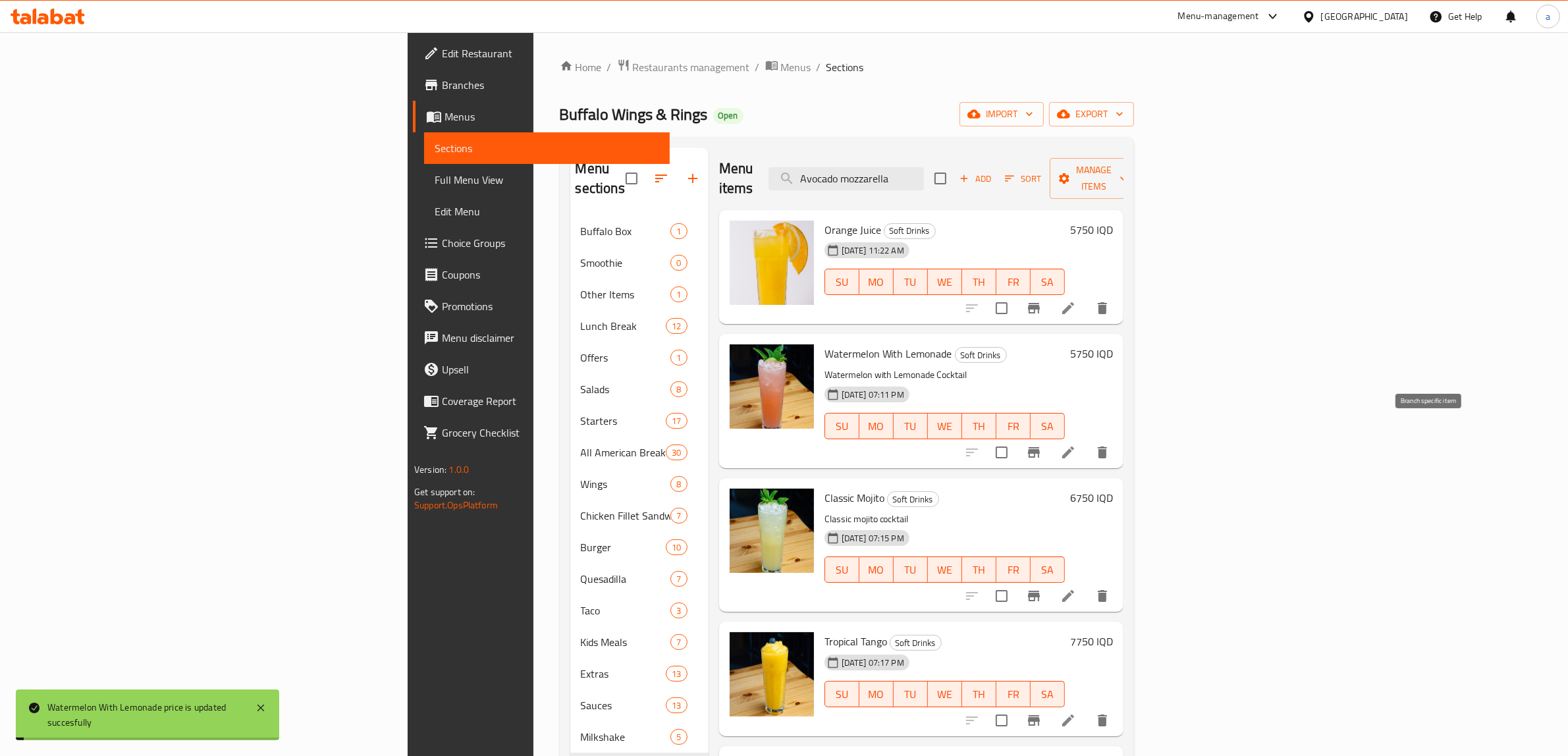
click at [1042, 444] on icon "Branch-specific-item" at bounding box center [1034, 452] width 16 height 16
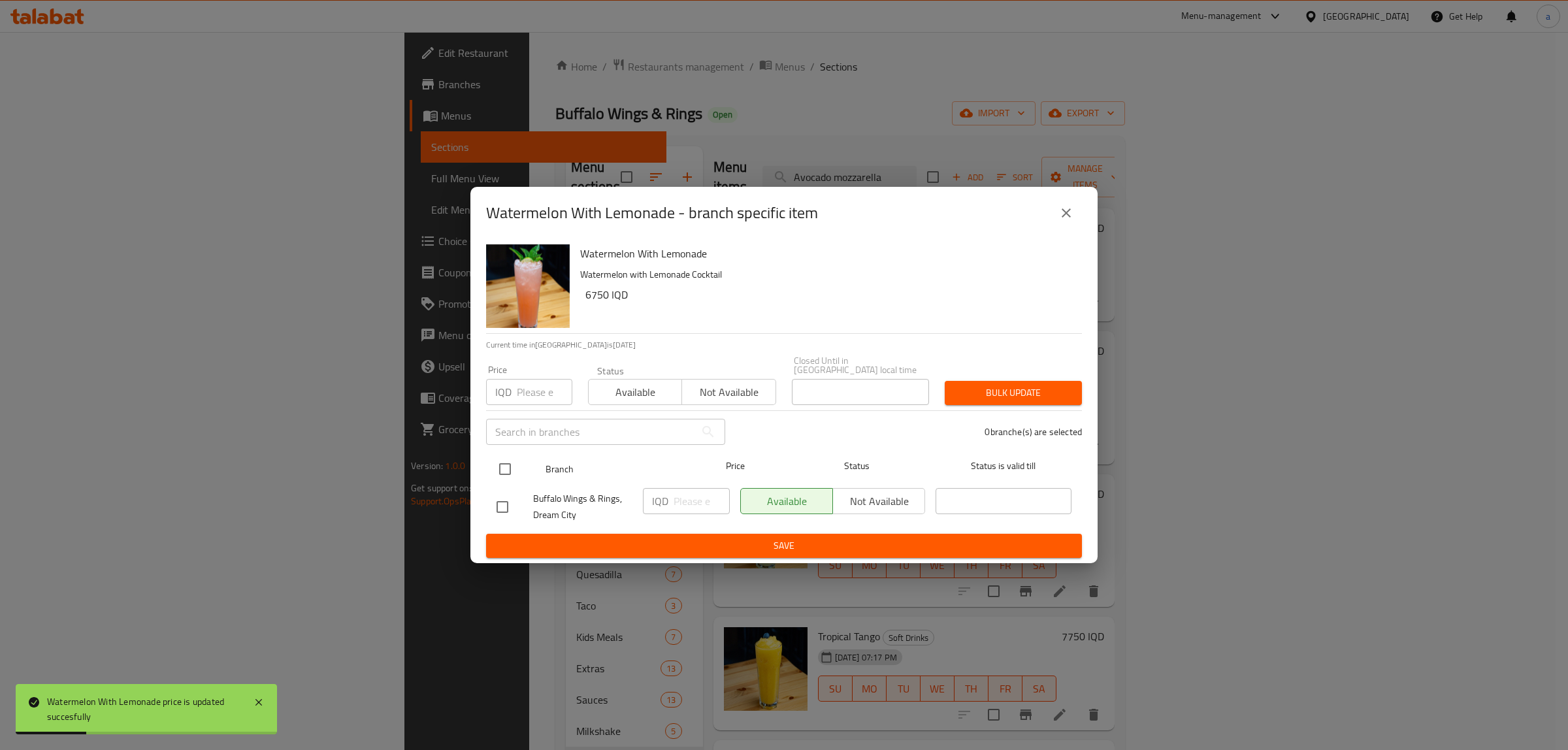
click at [505, 466] on input "checkbox" at bounding box center [505, 469] width 27 height 27
checkbox input "true"
click at [691, 502] on input "number" at bounding box center [702, 501] width 56 height 26
paste input "5750"
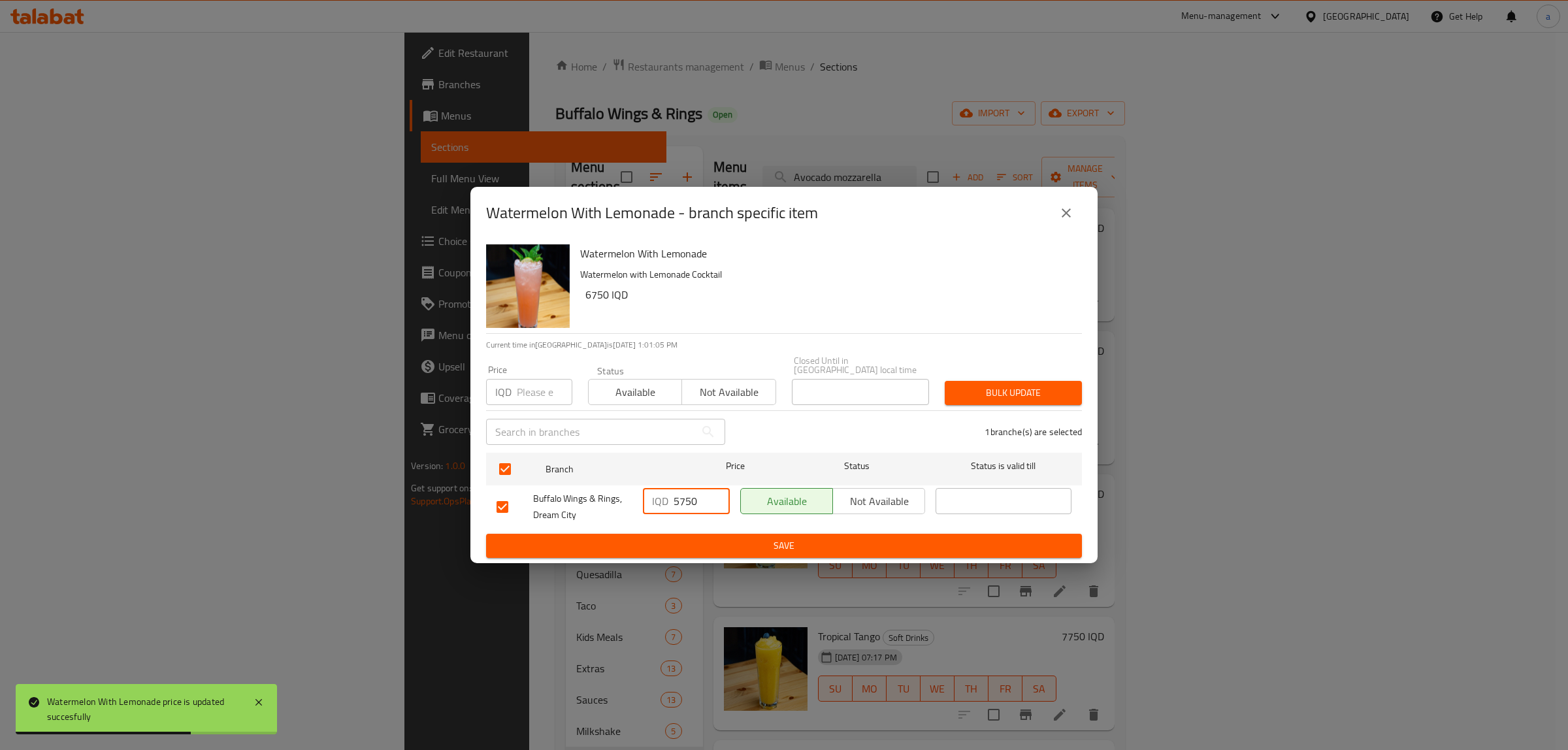
type input "5750"
click at [698, 546] on span "Save" at bounding box center [784, 546] width 575 height 16
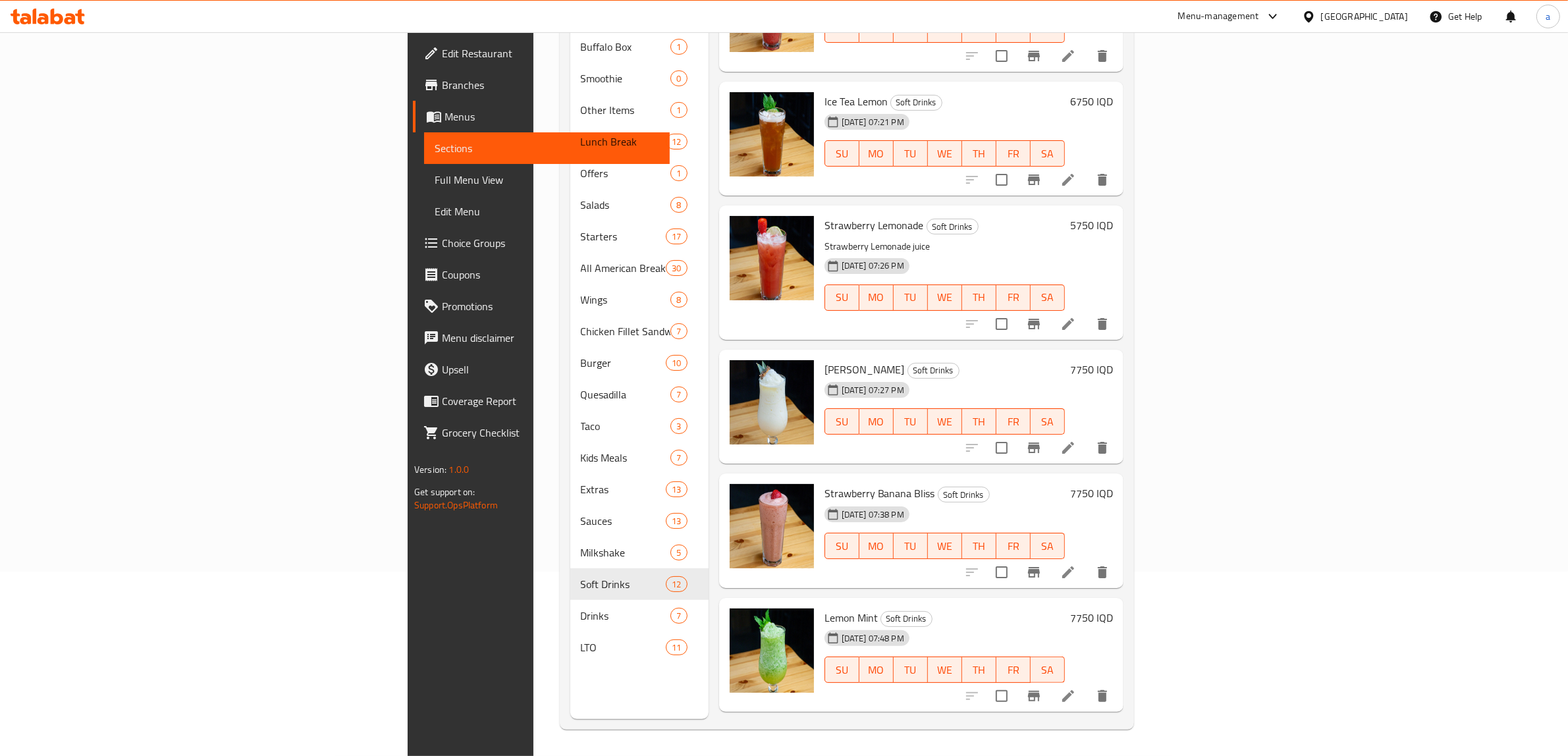
scroll to position [386, 0]
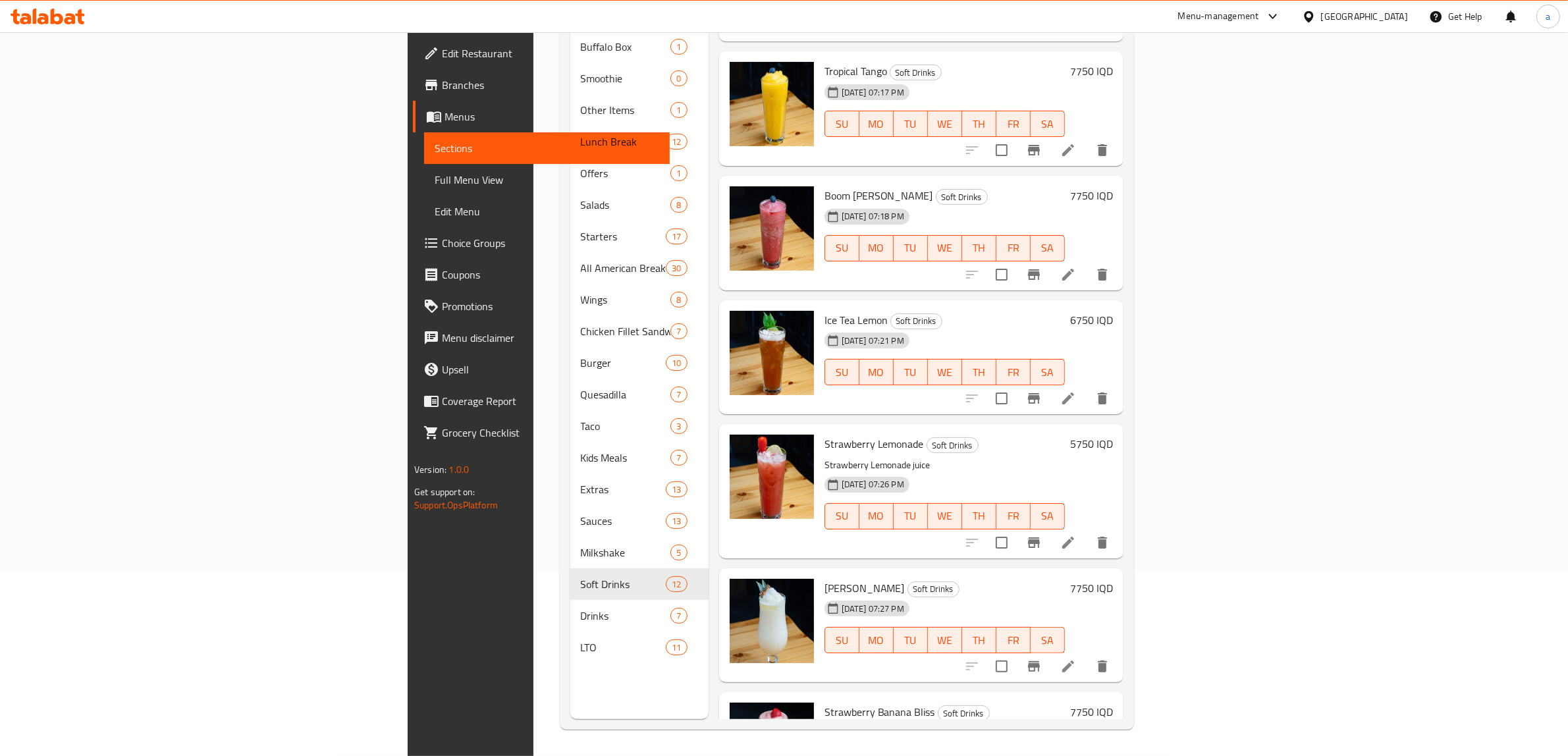
click at [1113, 311] on h6 "6750 IQD" at bounding box center [1091, 320] width 43 height 19
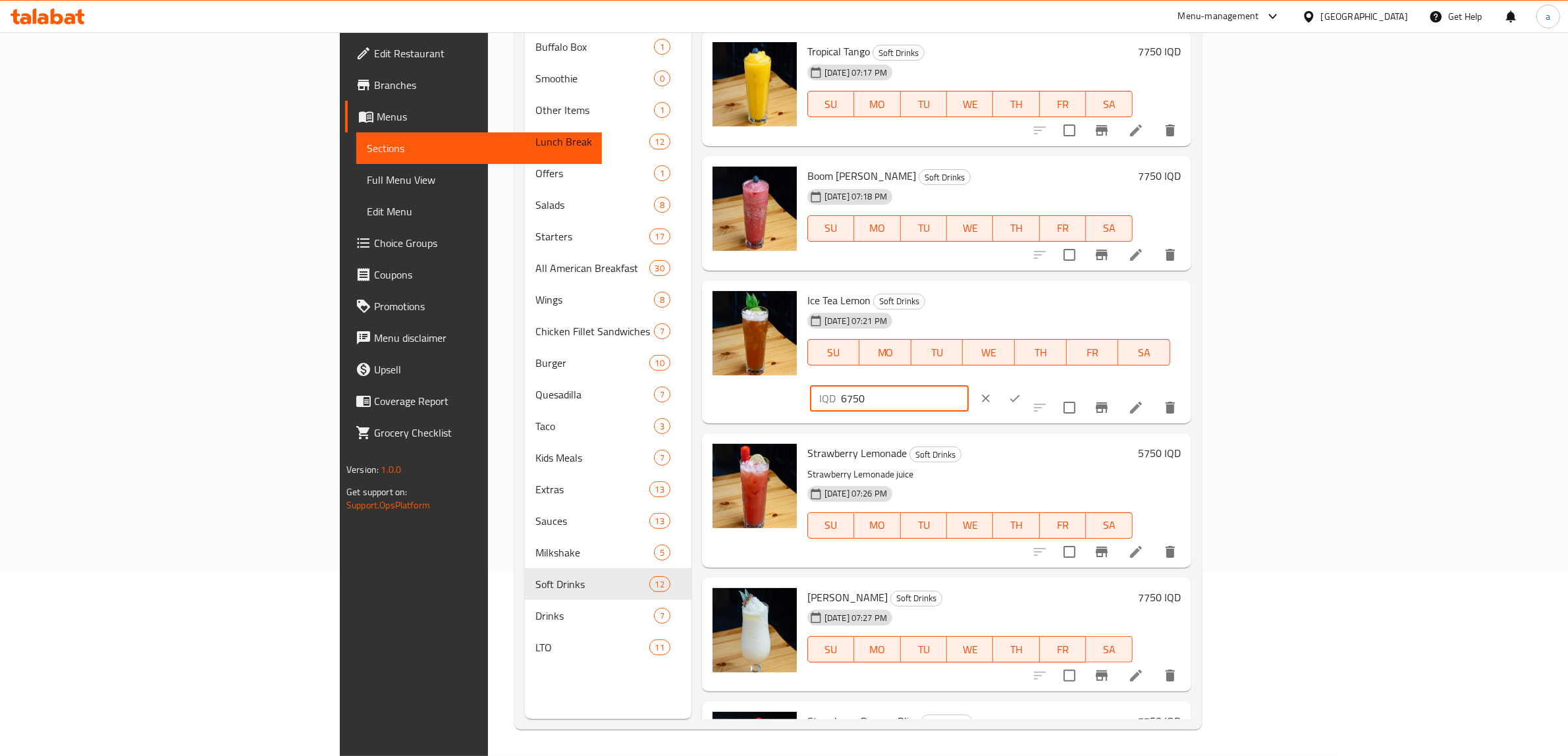
click at [969, 386] on input "6750" at bounding box center [905, 399] width 128 height 27
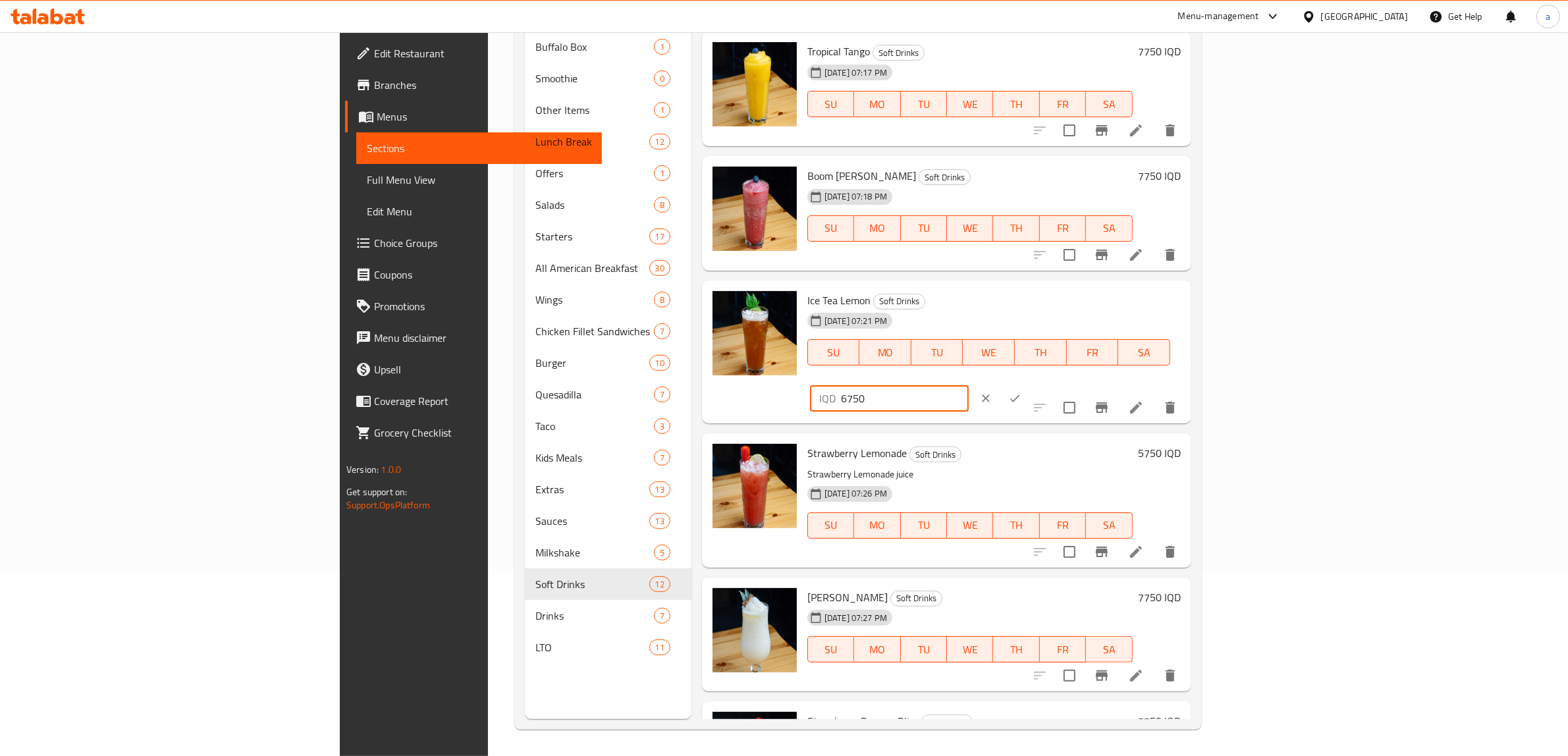
click at [969, 386] on input "6750" at bounding box center [905, 399] width 128 height 27
paste input "5"
type input "5750"
click at [1021, 392] on icon "ok" at bounding box center [1015, 399] width 13 height 13
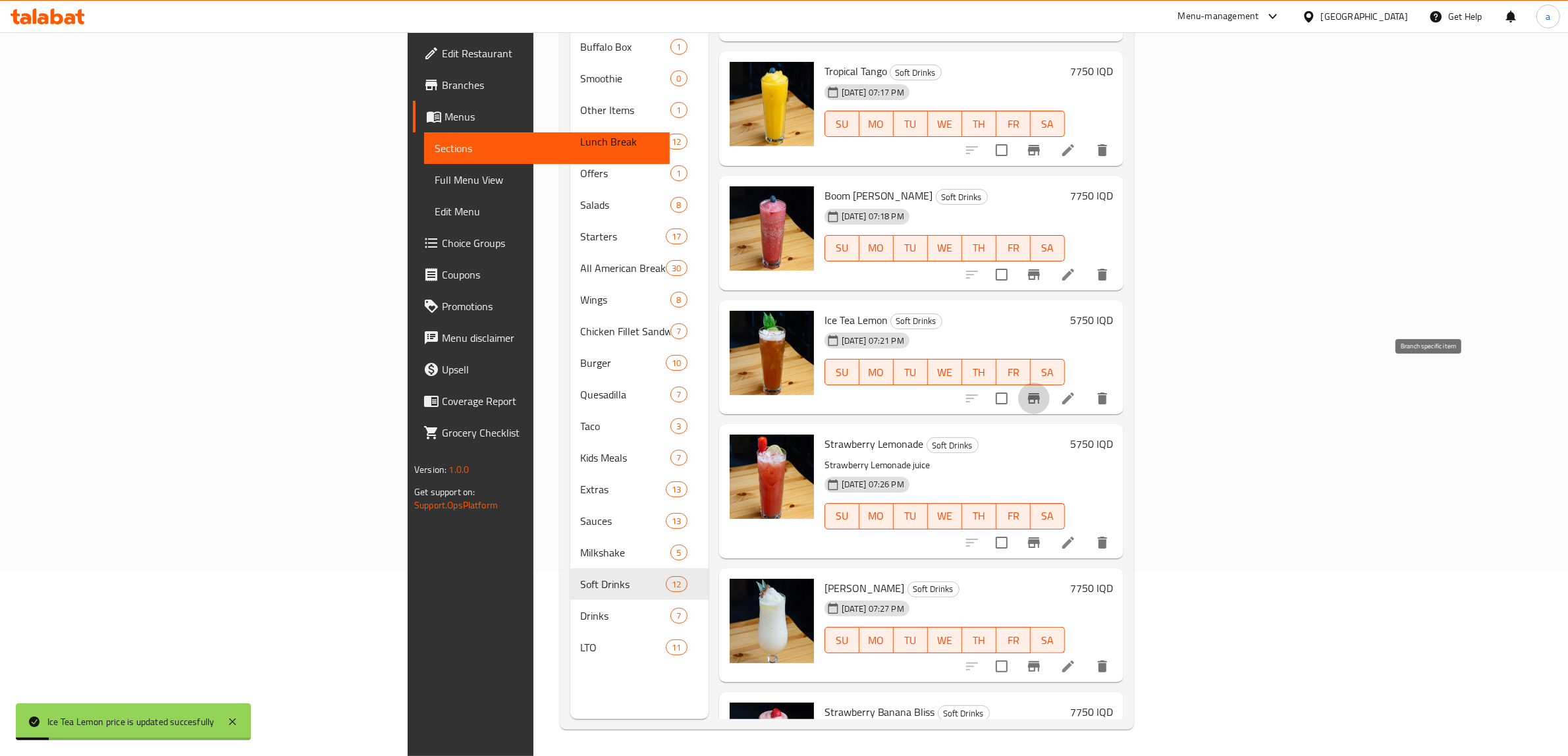
click at [1050, 382] on button "Branch-specific-item" at bounding box center [1034, 398] width 31 height 31
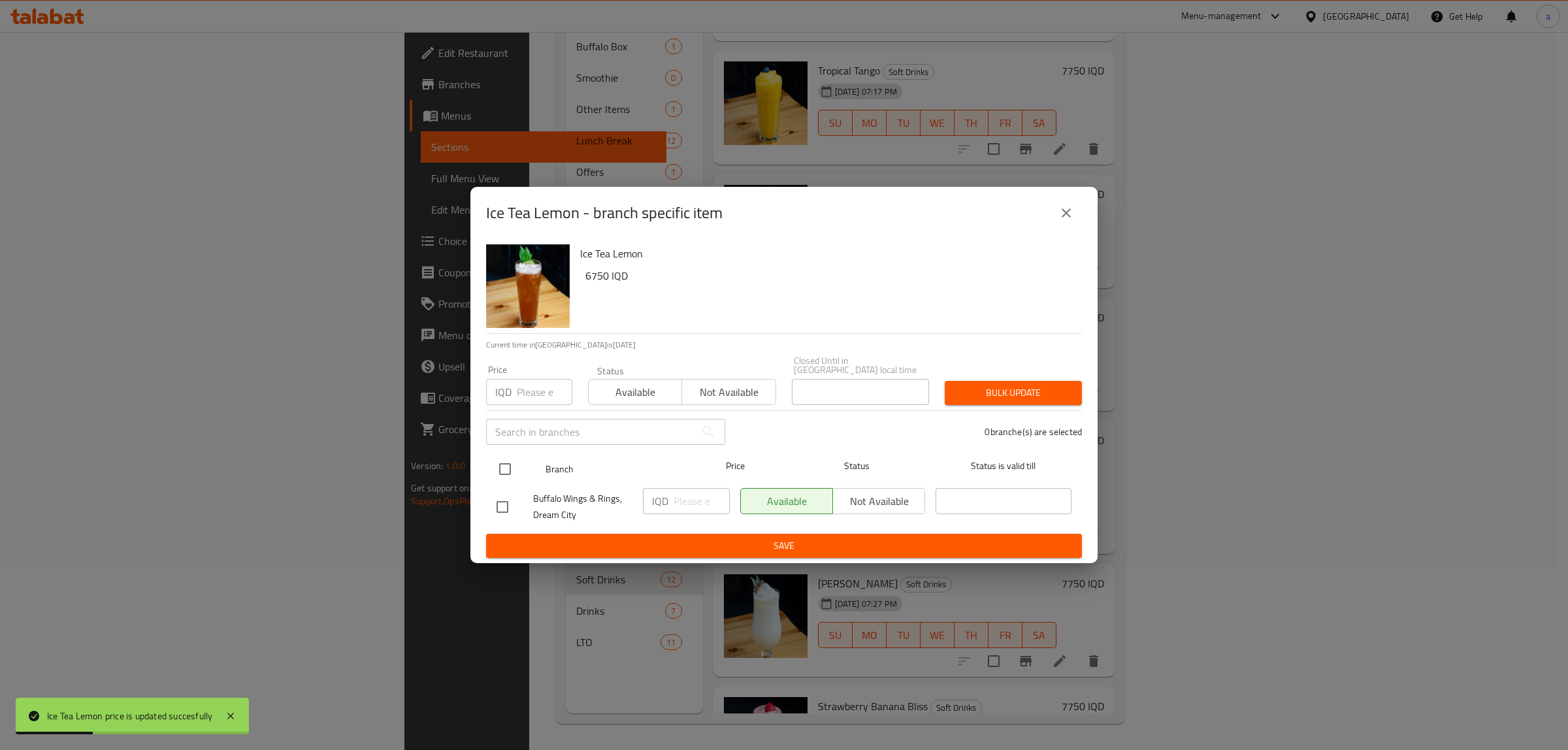
click at [504, 466] on input "checkbox" at bounding box center [505, 469] width 27 height 27
checkbox input "true"
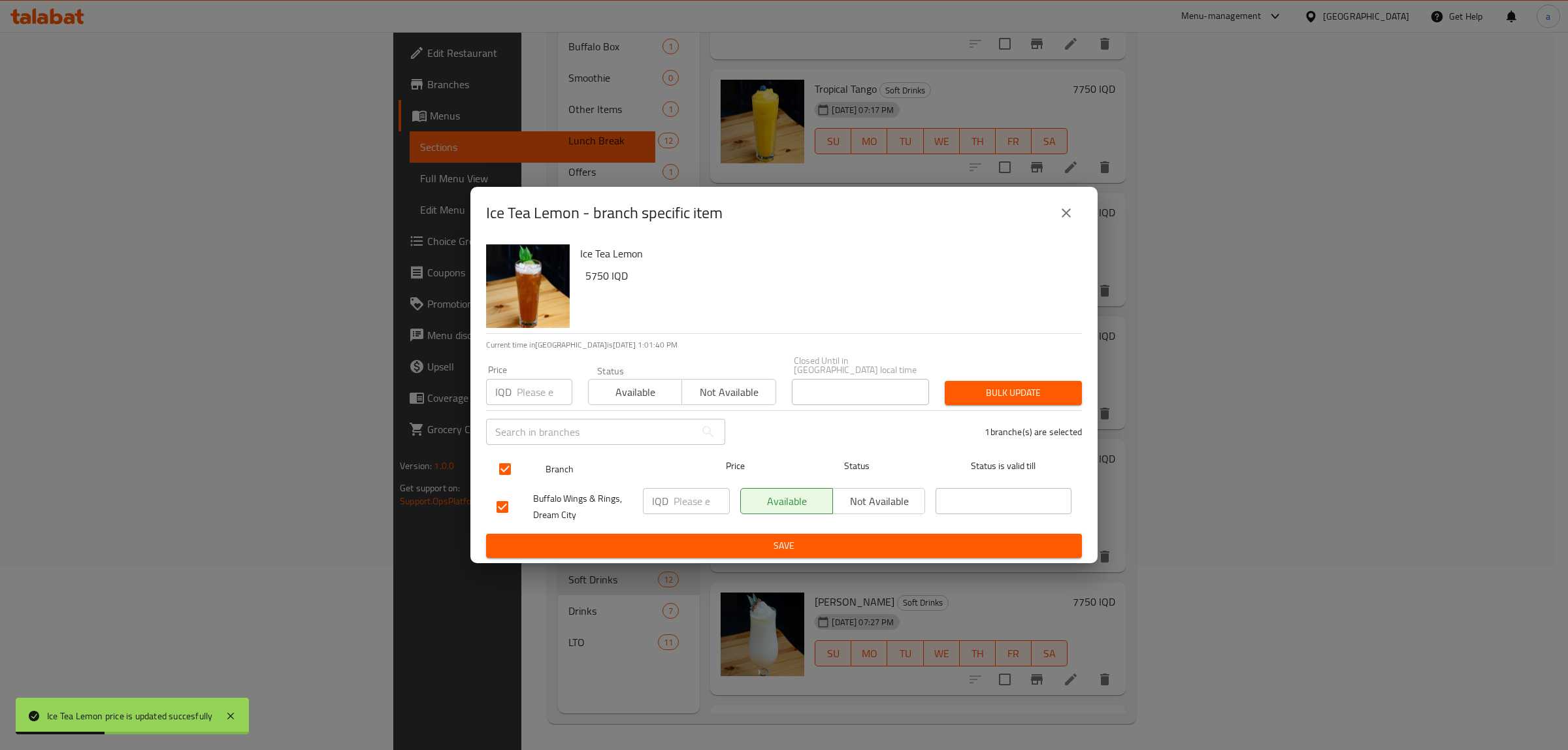
checkbox input "true"
click at [681, 497] on input "number" at bounding box center [702, 501] width 56 height 26
paste input "5750"
type input "5750"
click at [719, 538] on span "Save" at bounding box center [784, 546] width 575 height 16
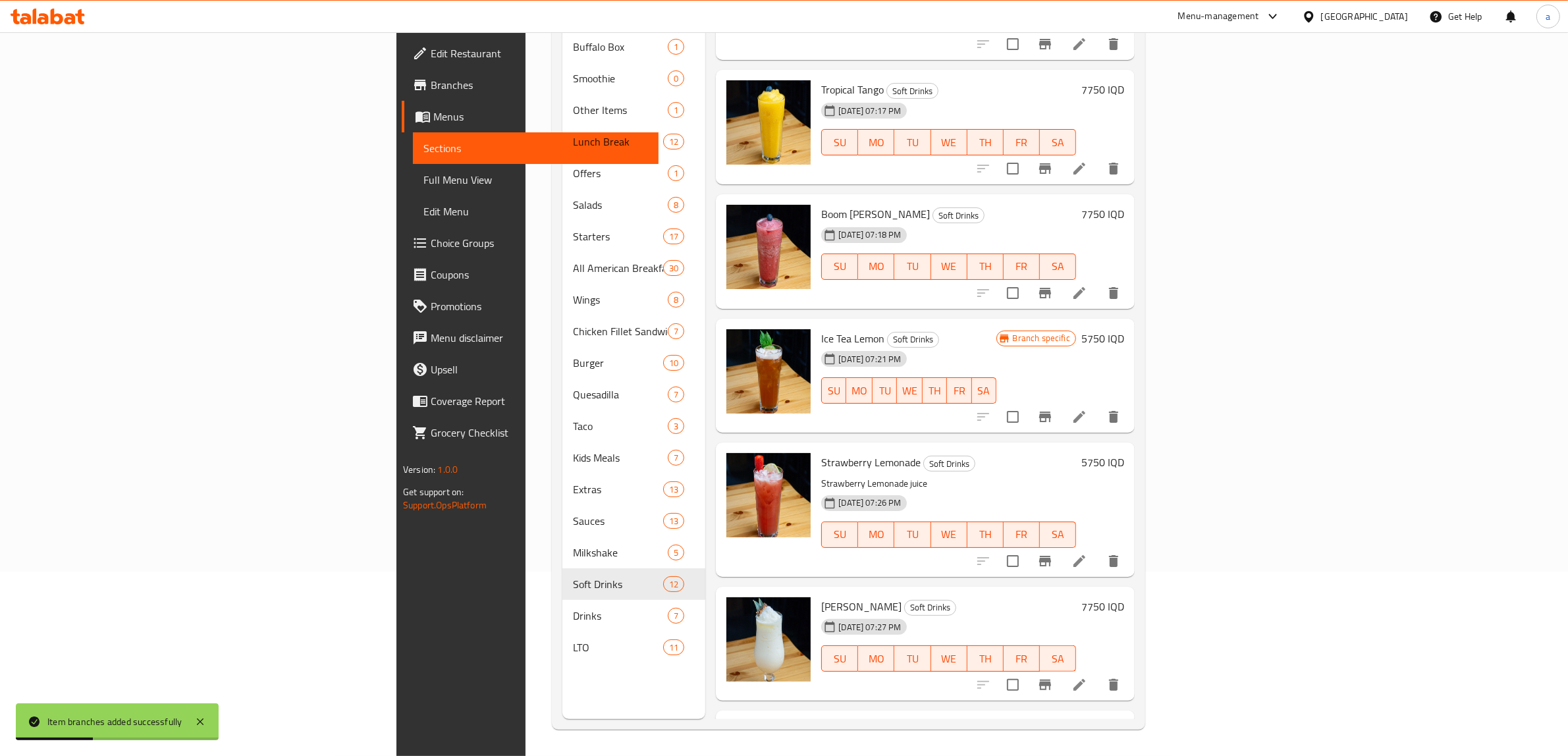
click at [423, 180] on span "Full Menu View" at bounding box center [535, 180] width 225 height 16
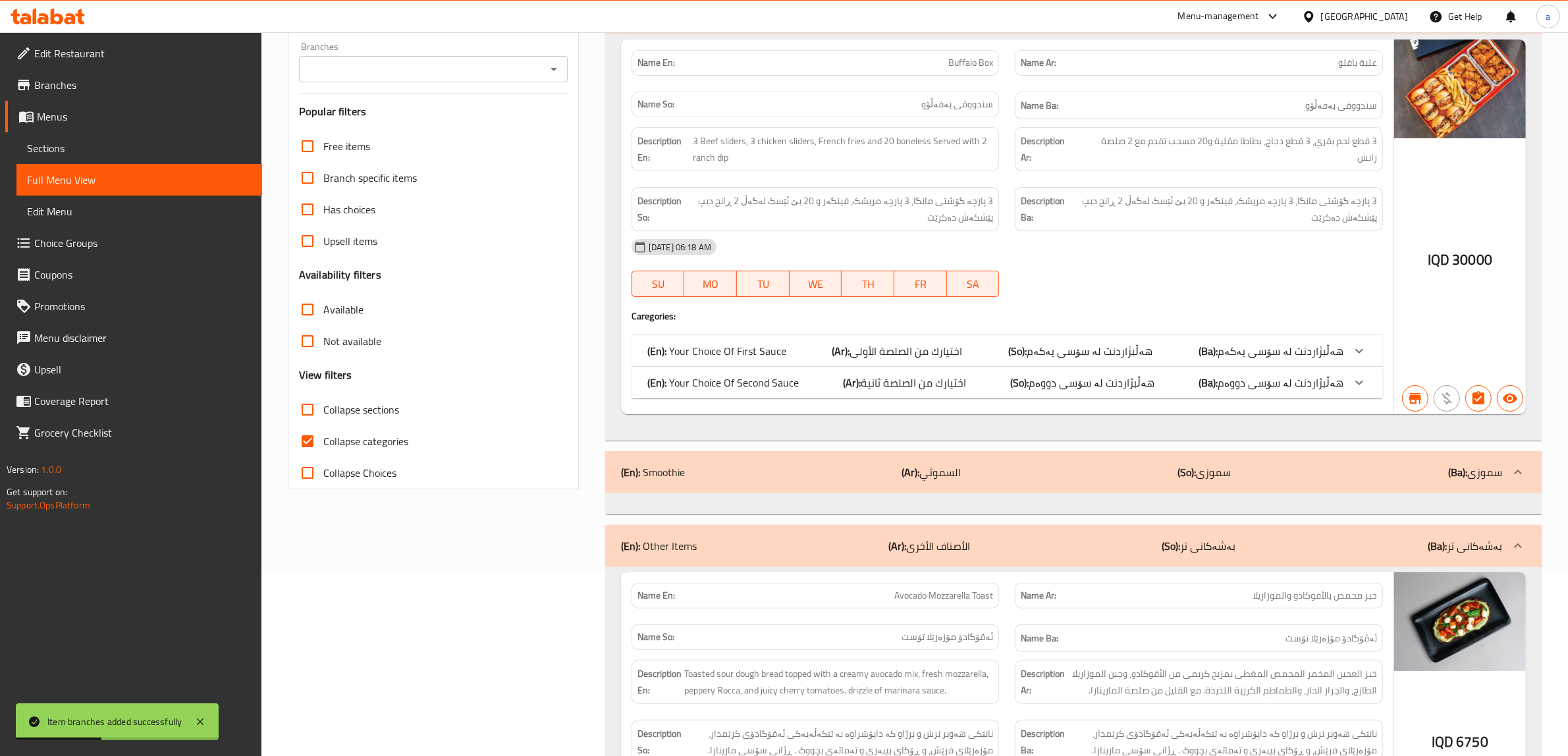
click at [305, 445] on input "Collapse categories" at bounding box center [307, 441] width 31 height 31
checkbox input "false"
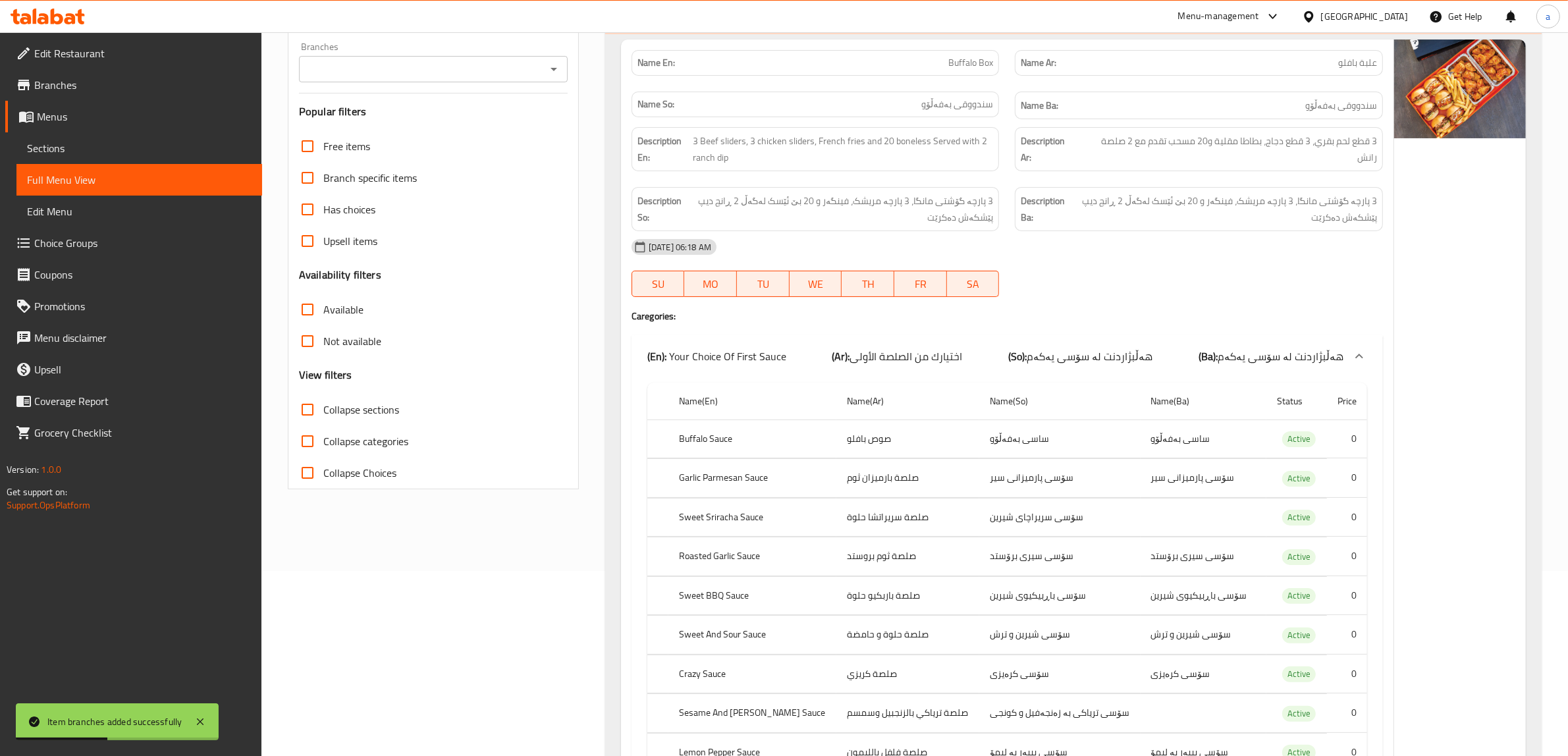
click at [555, 64] on icon "Open" at bounding box center [554, 69] width 16 height 16
click at [417, 129] on span "Buffalo Wings & Rings, Dream City" at bounding box center [386, 126] width 154 height 16
type input "Buffalo Wings & Rings, Dream City"
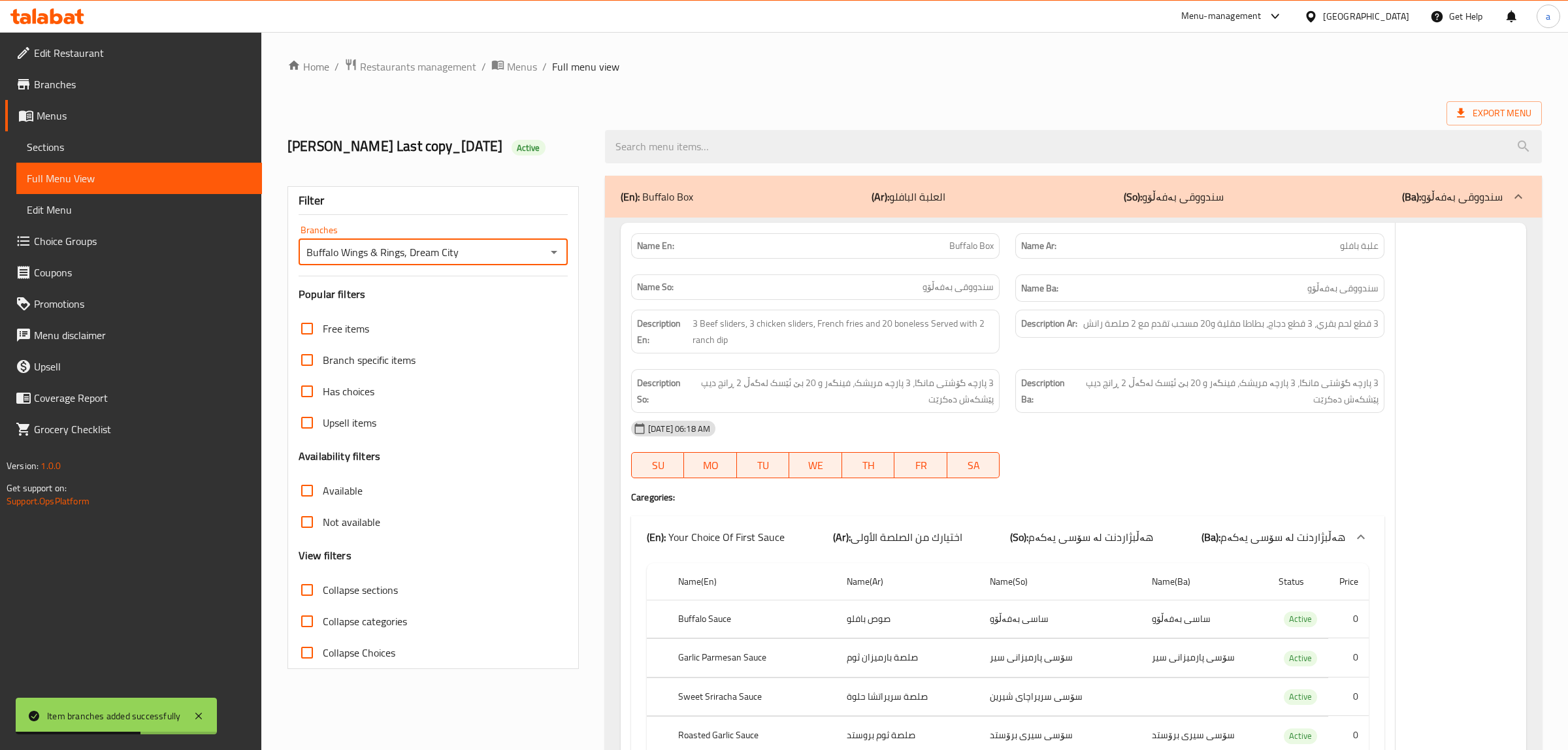
click at [302, 588] on div at bounding box center [784, 375] width 1568 height 750
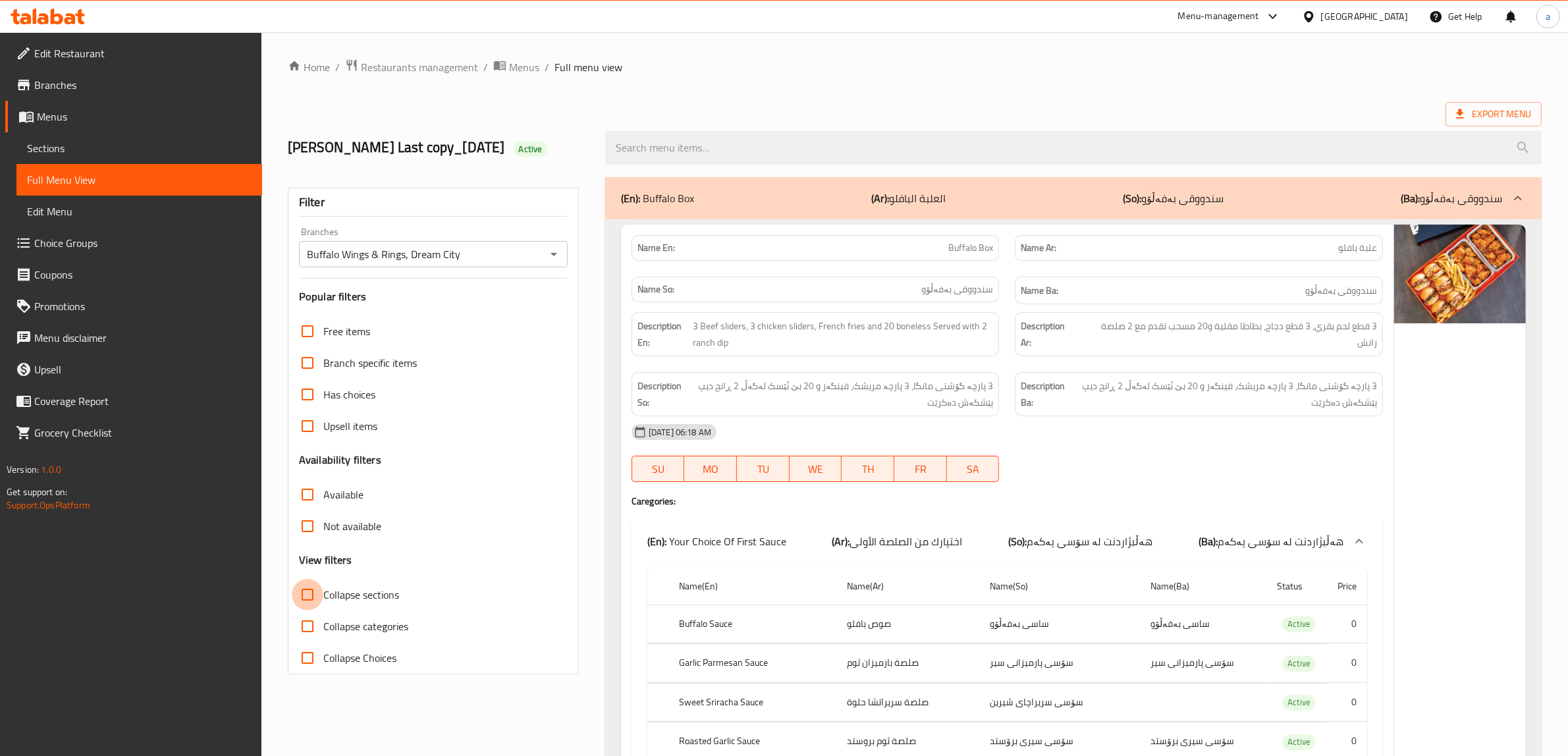
click at [310, 596] on input "Collapse sections" at bounding box center [307, 594] width 31 height 31
checkbox input "true"
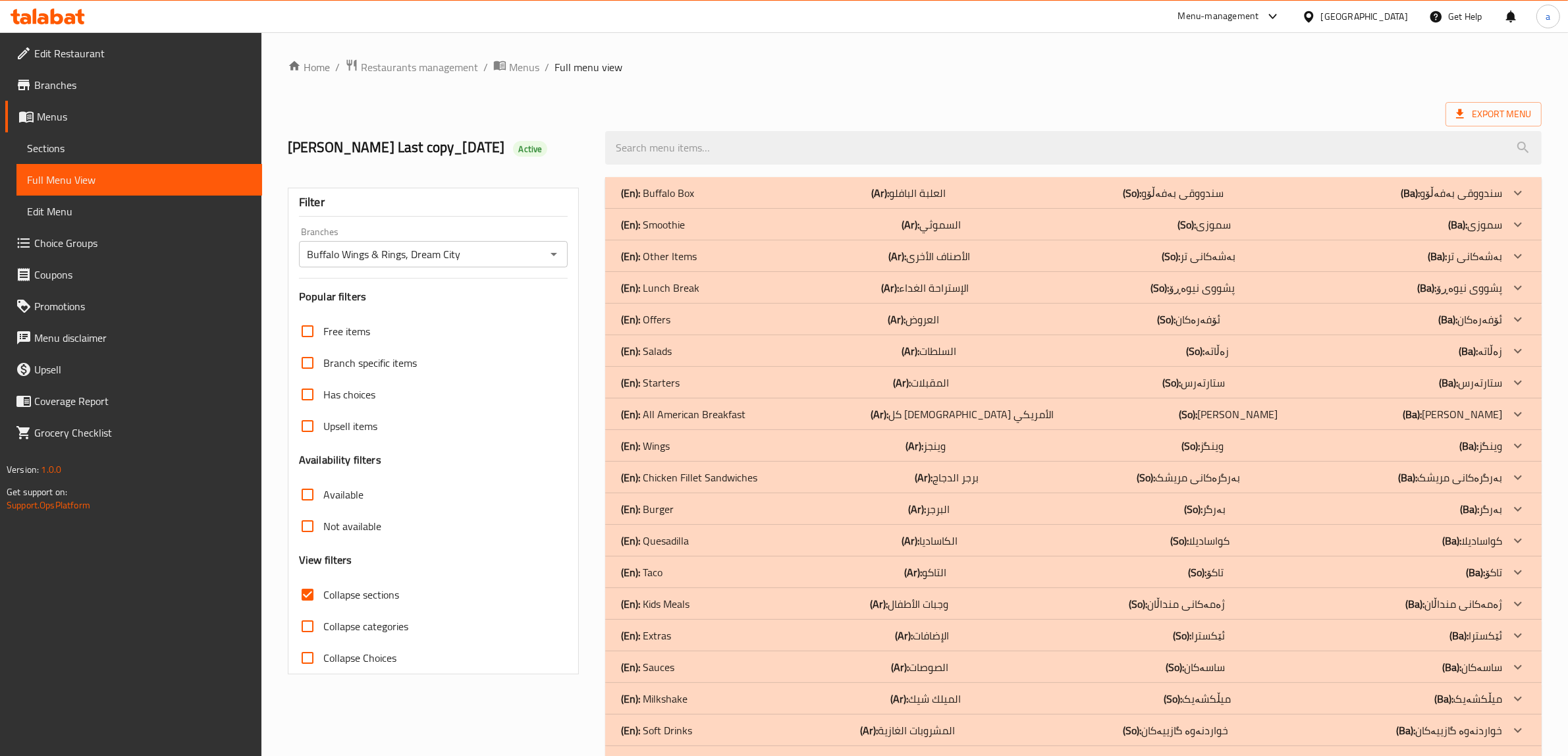
click at [690, 201] on p "(En): All American Breakfast" at bounding box center [658, 193] width 73 height 16
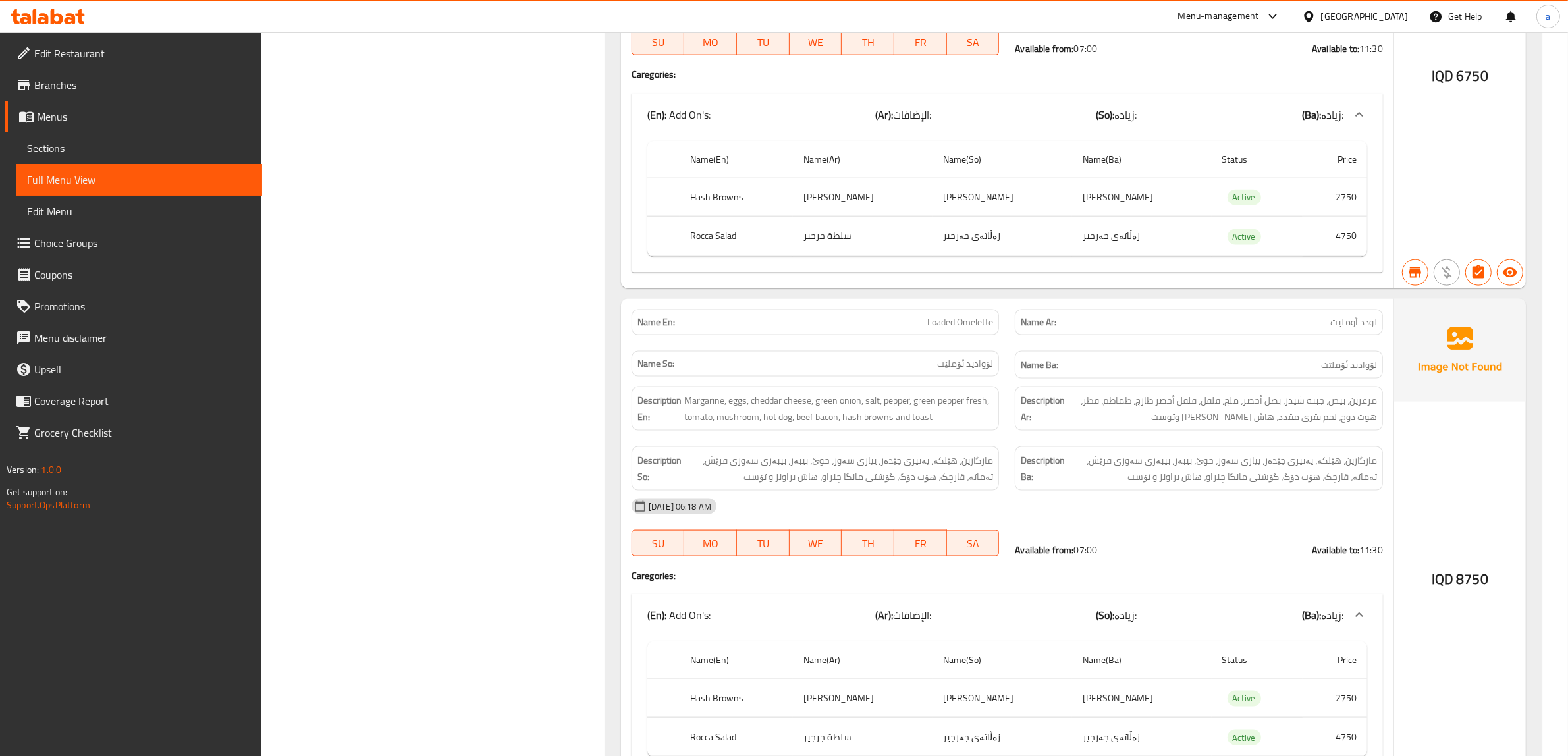
scroll to position [15217, 0]
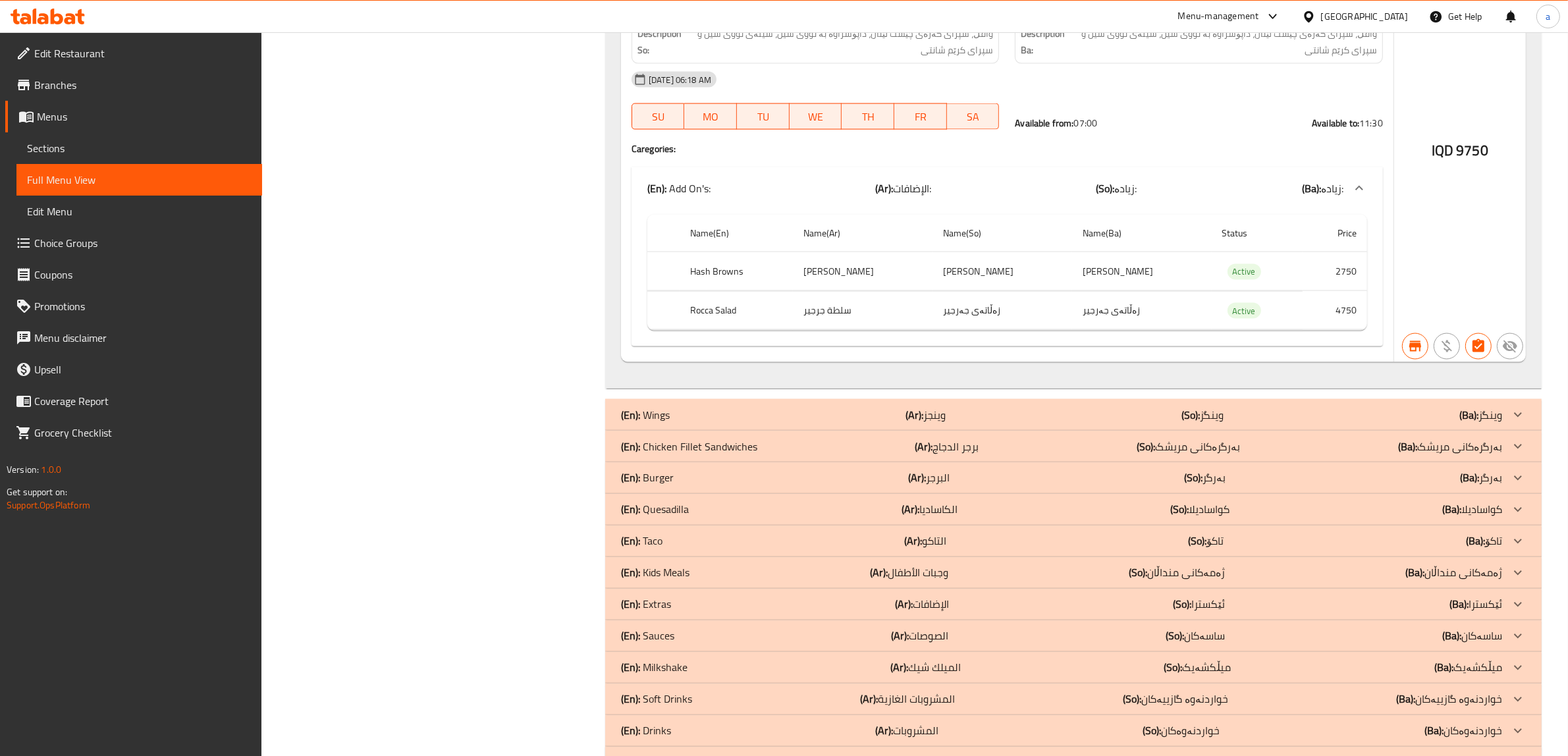
drag, startPoint x: 725, startPoint y: 411, endPoint x: 723, endPoint y: 733, distance: 322.0
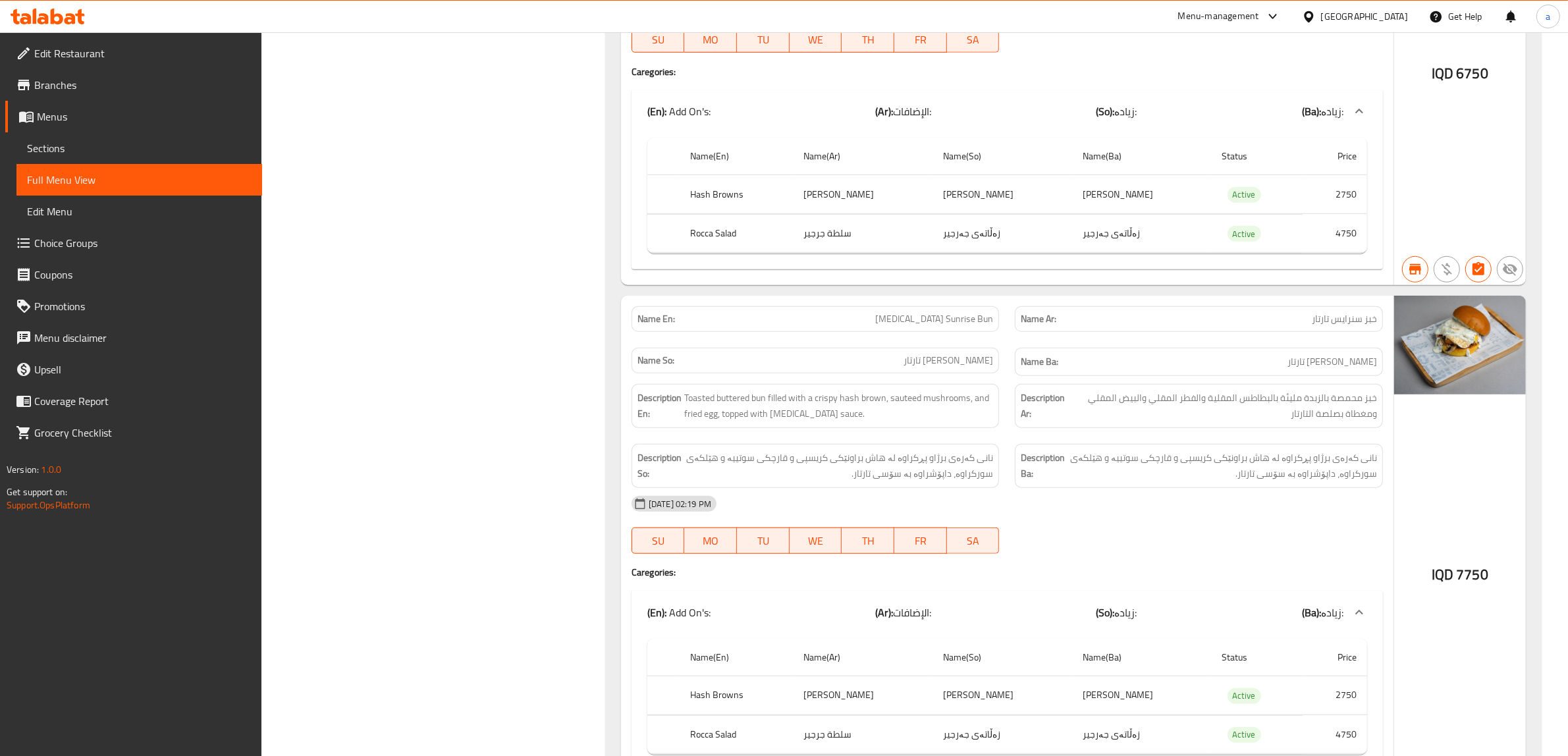
scroll to position [0, 0]
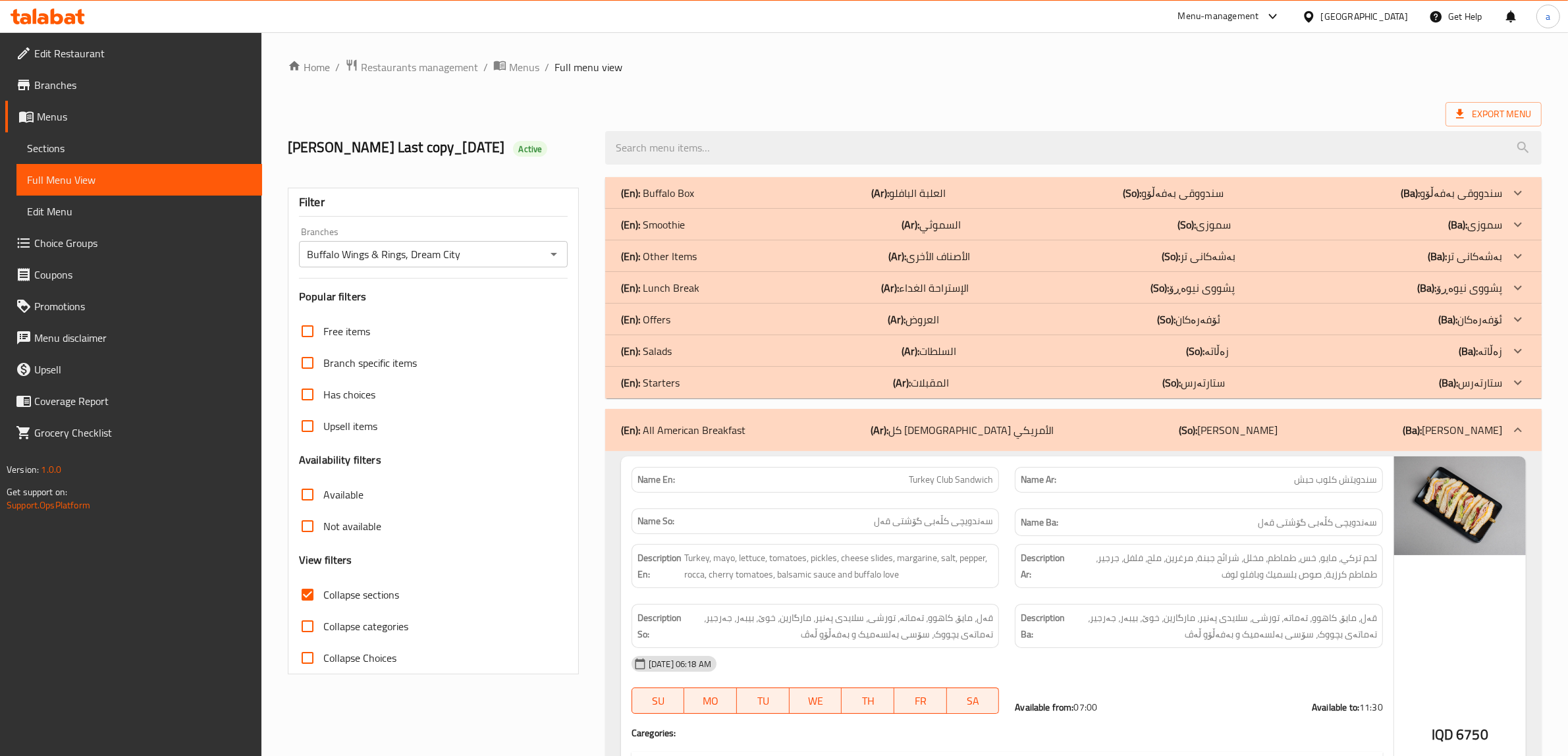
drag, startPoint x: 1165, startPoint y: 384, endPoint x: 1175, endPoint y: 205, distance: 179.3
drag, startPoint x: 983, startPoint y: 409, endPoint x: 1064, endPoint y: 185, distance: 238.2
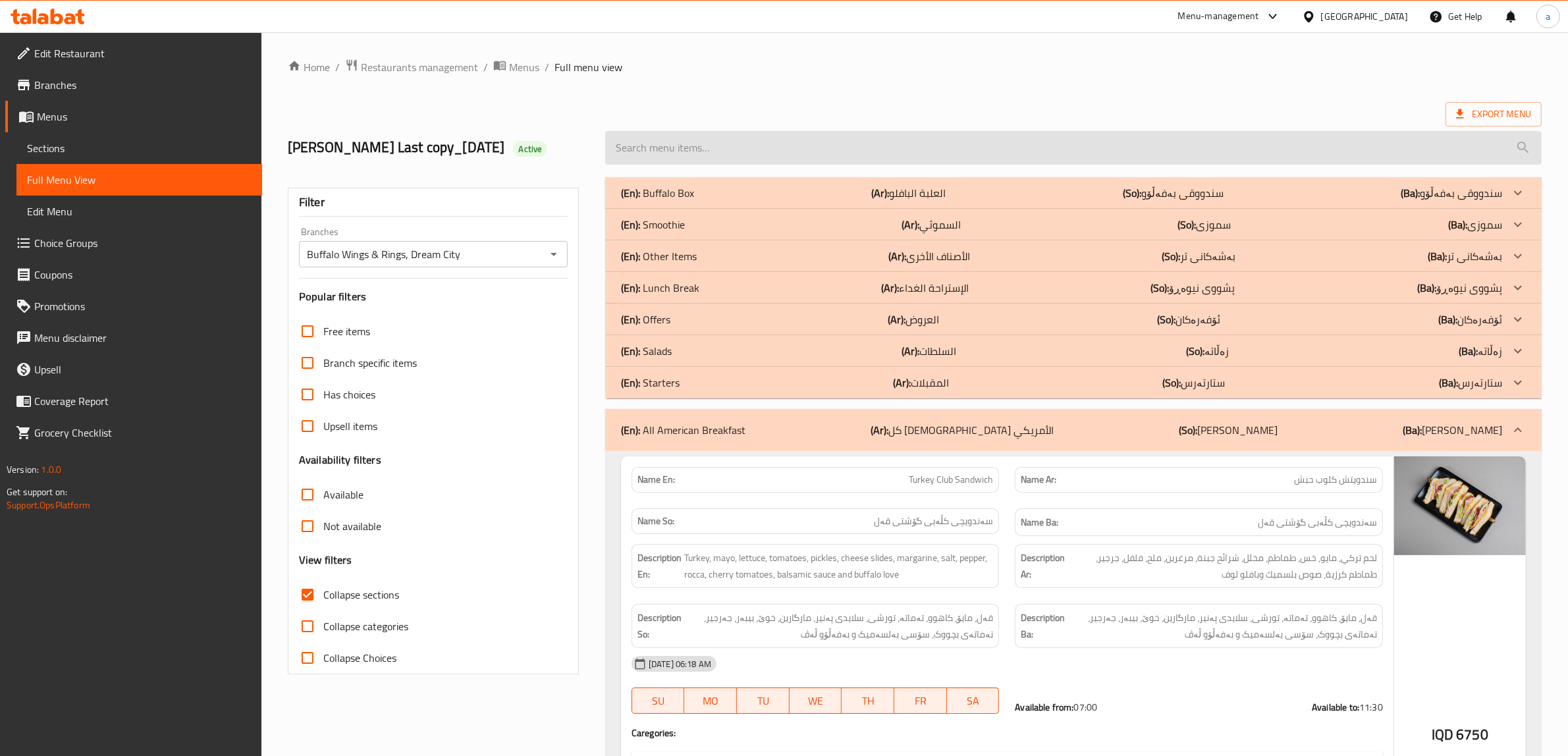
click at [703, 148] on input "search" at bounding box center [1073, 148] width 936 height 34
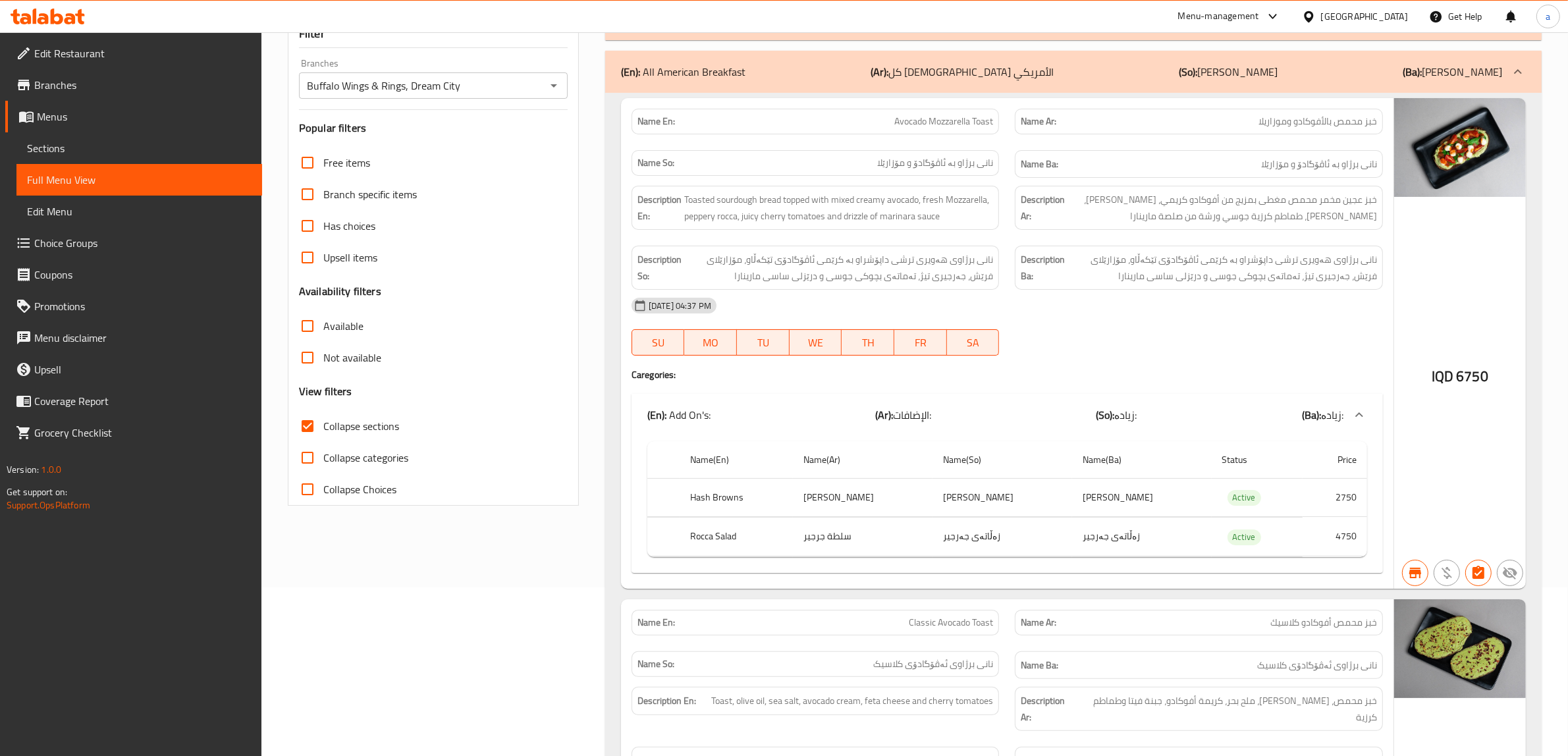
scroll to position [219, 0]
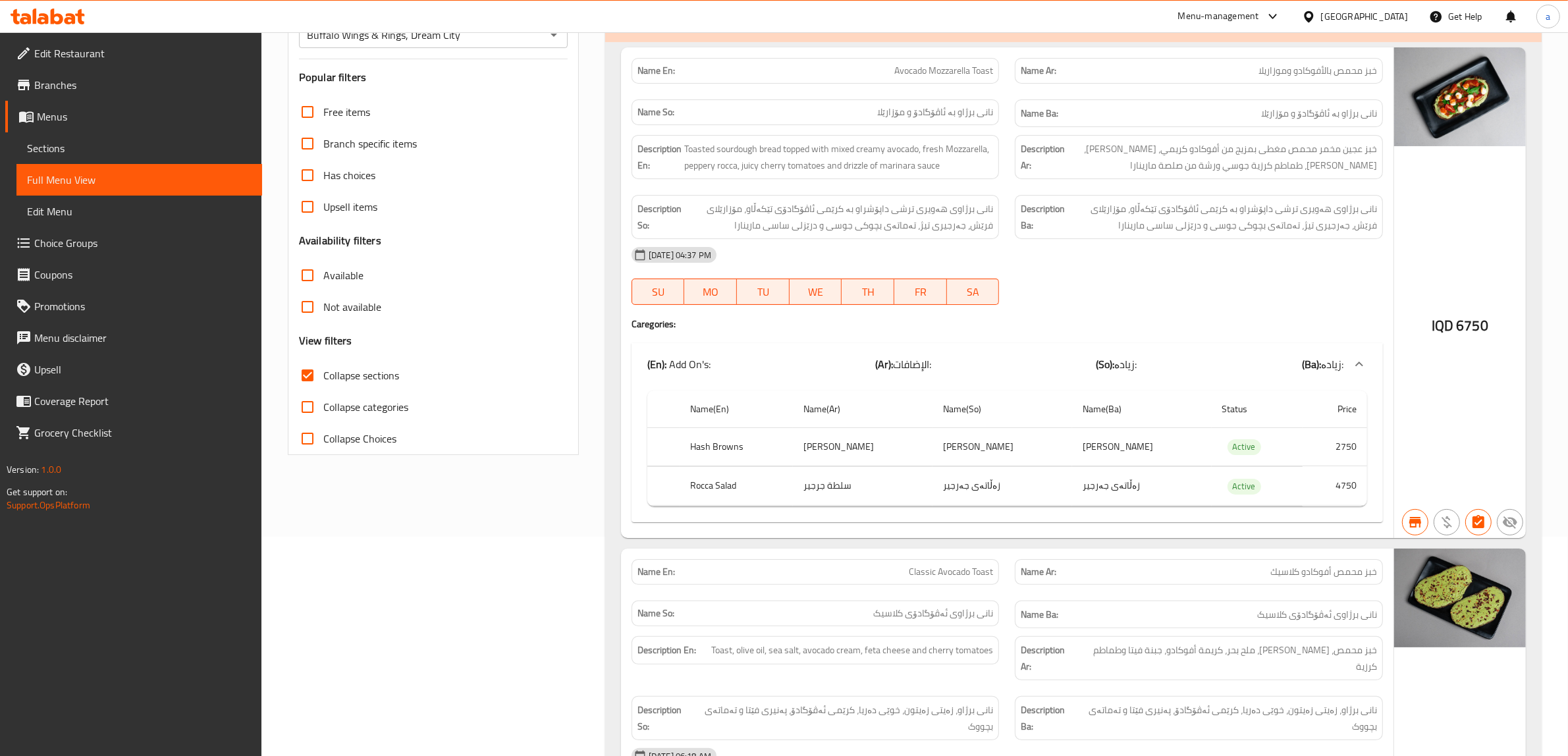
type input "Avocad"
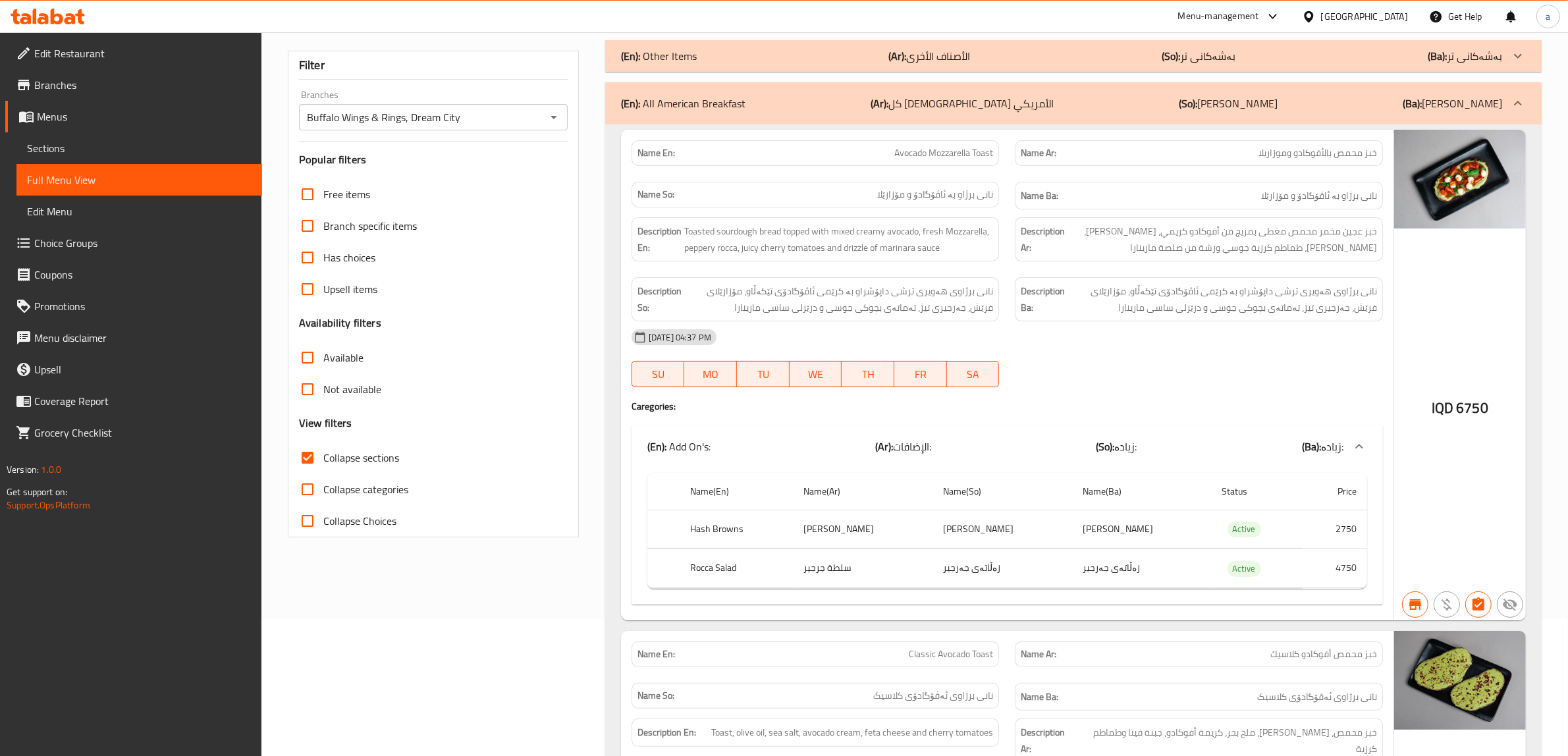
scroll to position [0, 0]
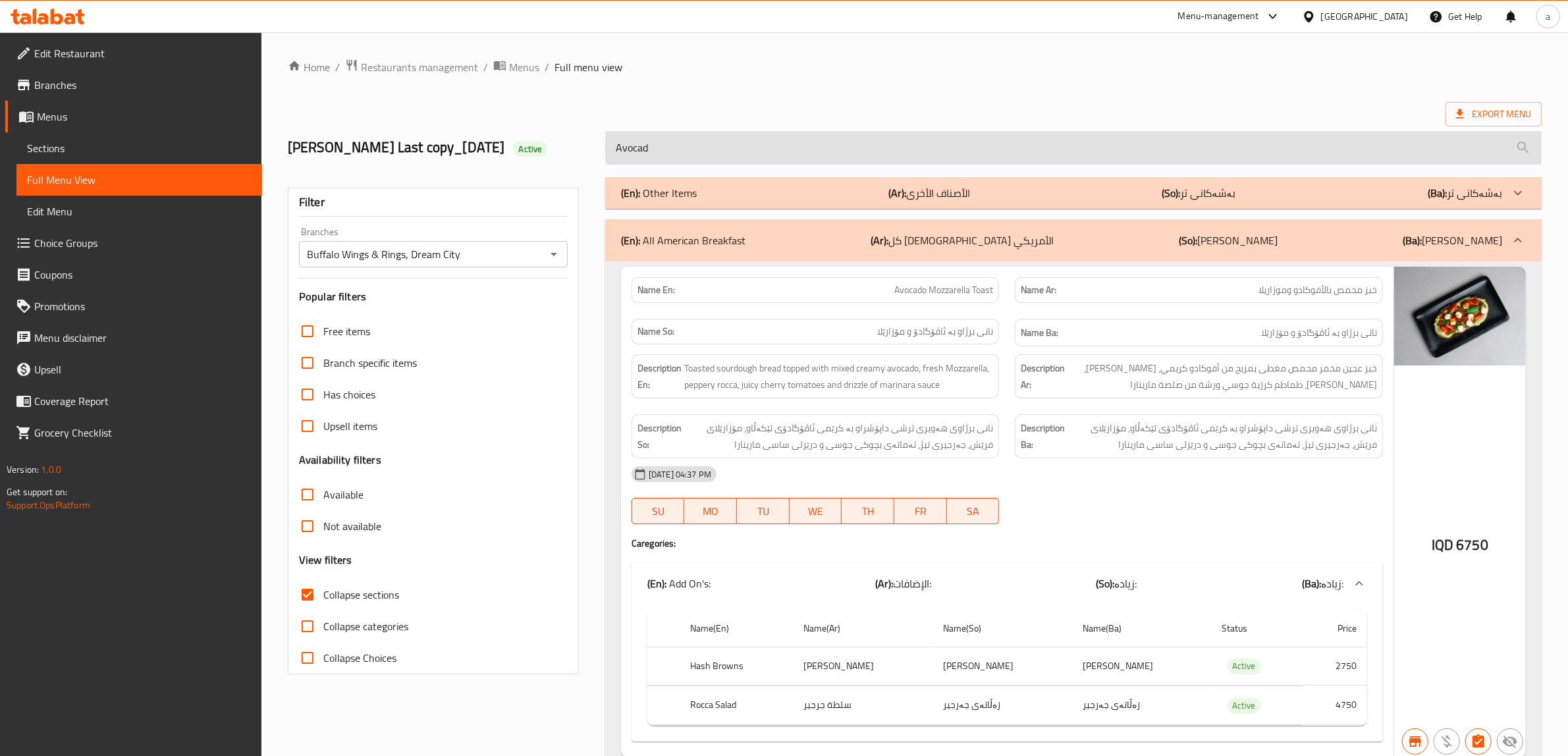
click at [701, 151] on input "Avocad" at bounding box center [1073, 148] width 936 height 34
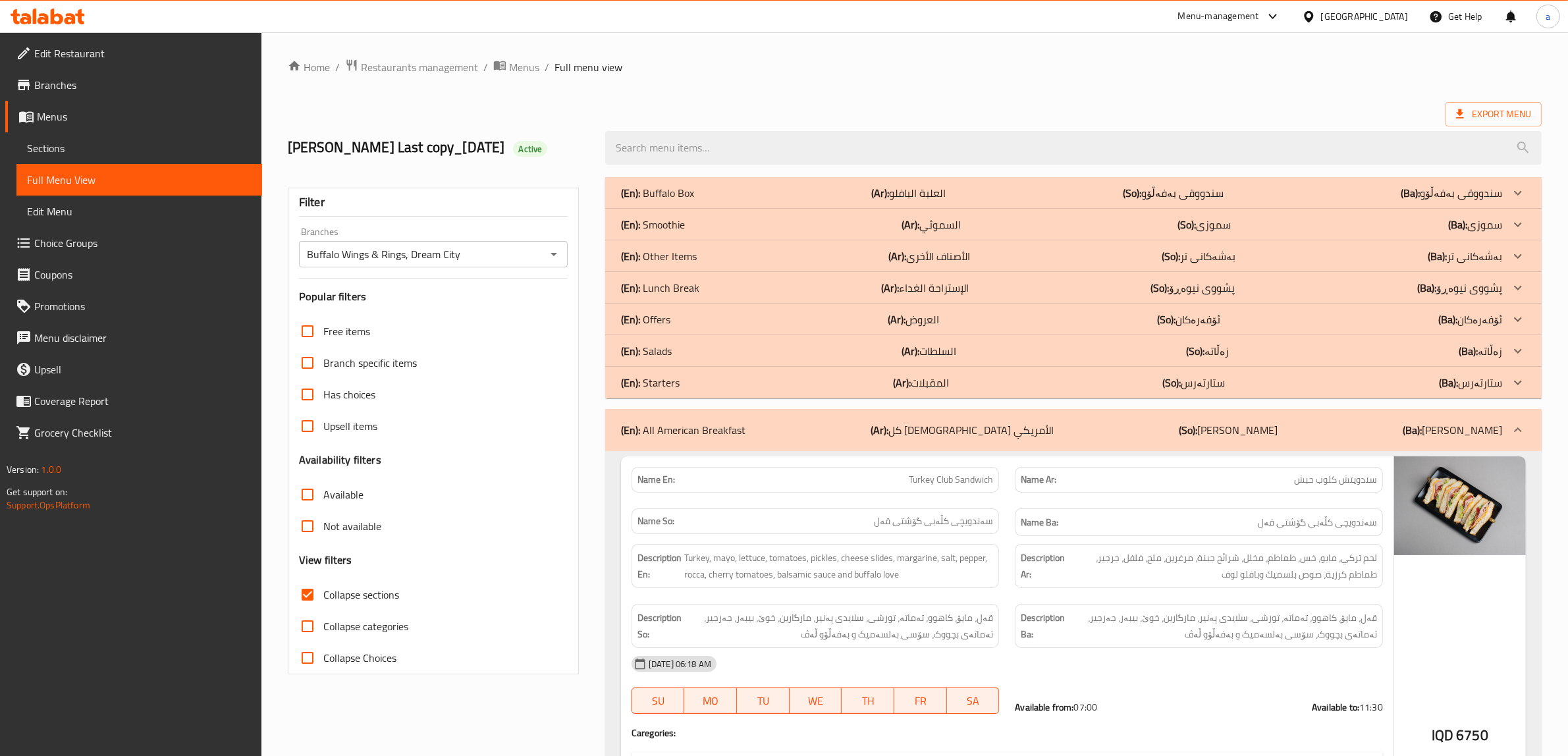
click at [716, 525] on p "Name So: سەندویچی کڵەبی گۆشتی قەل" at bounding box center [815, 521] width 357 height 14
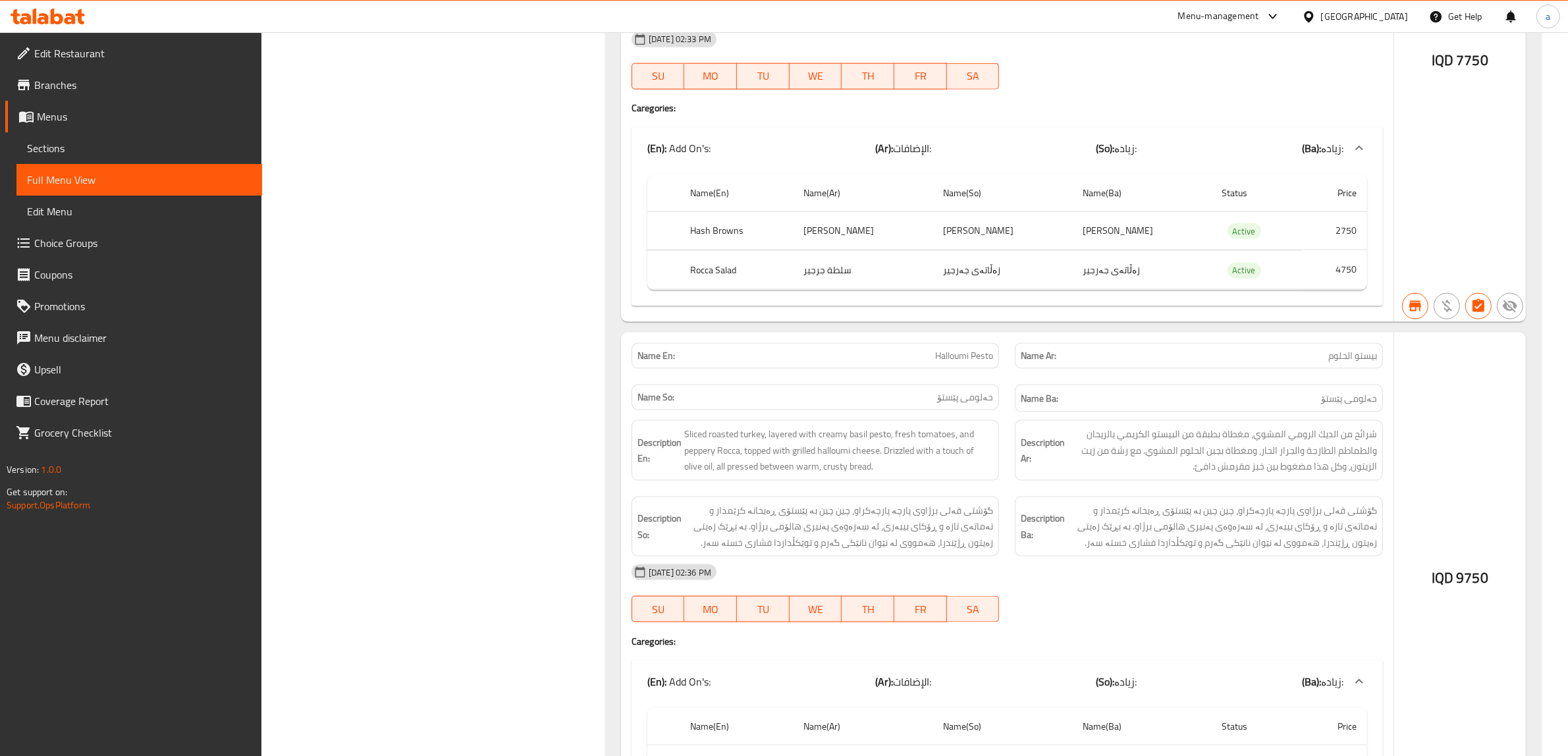
drag, startPoint x: 827, startPoint y: 592, endPoint x: 808, endPoint y: 654, distance: 64.8
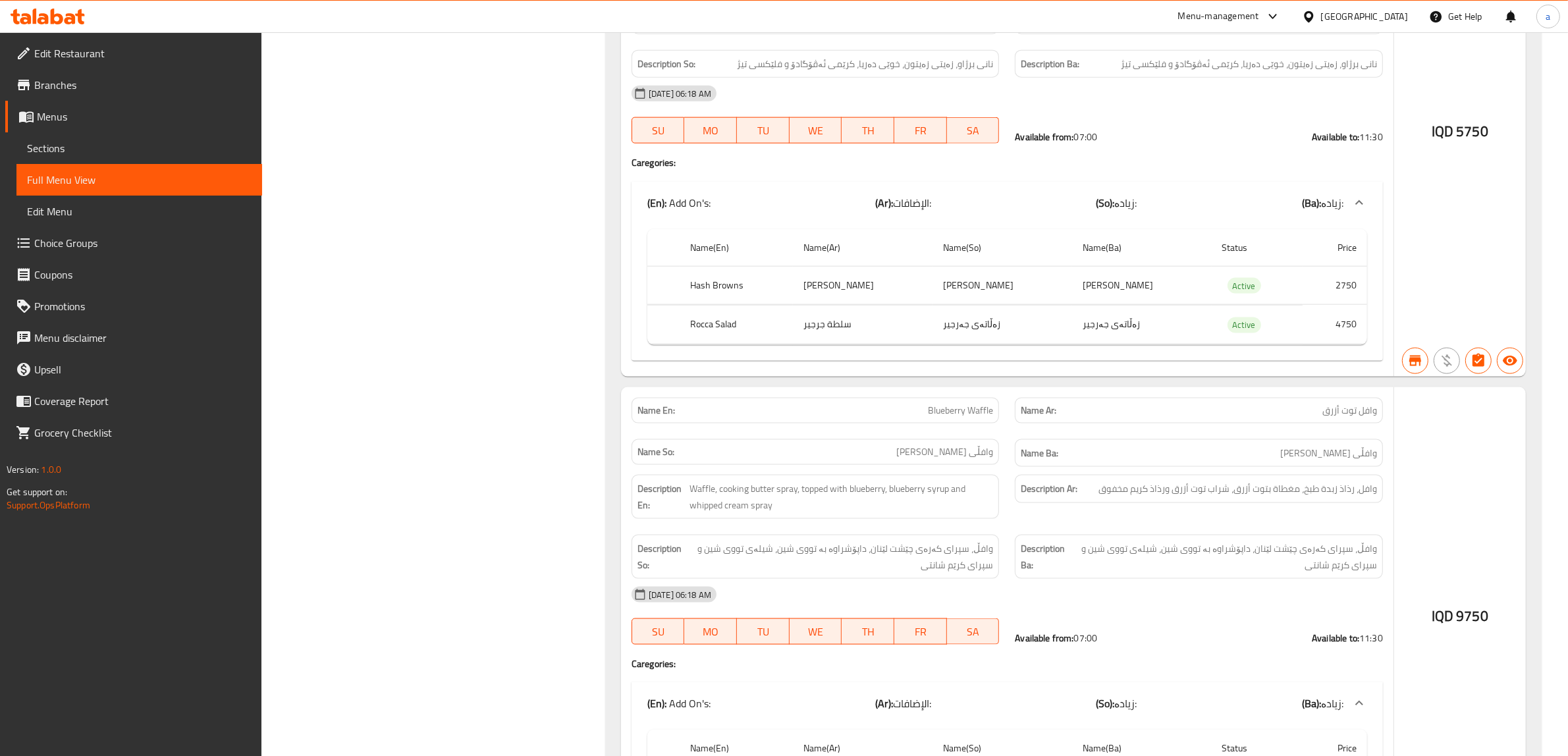
scroll to position [20121, 0]
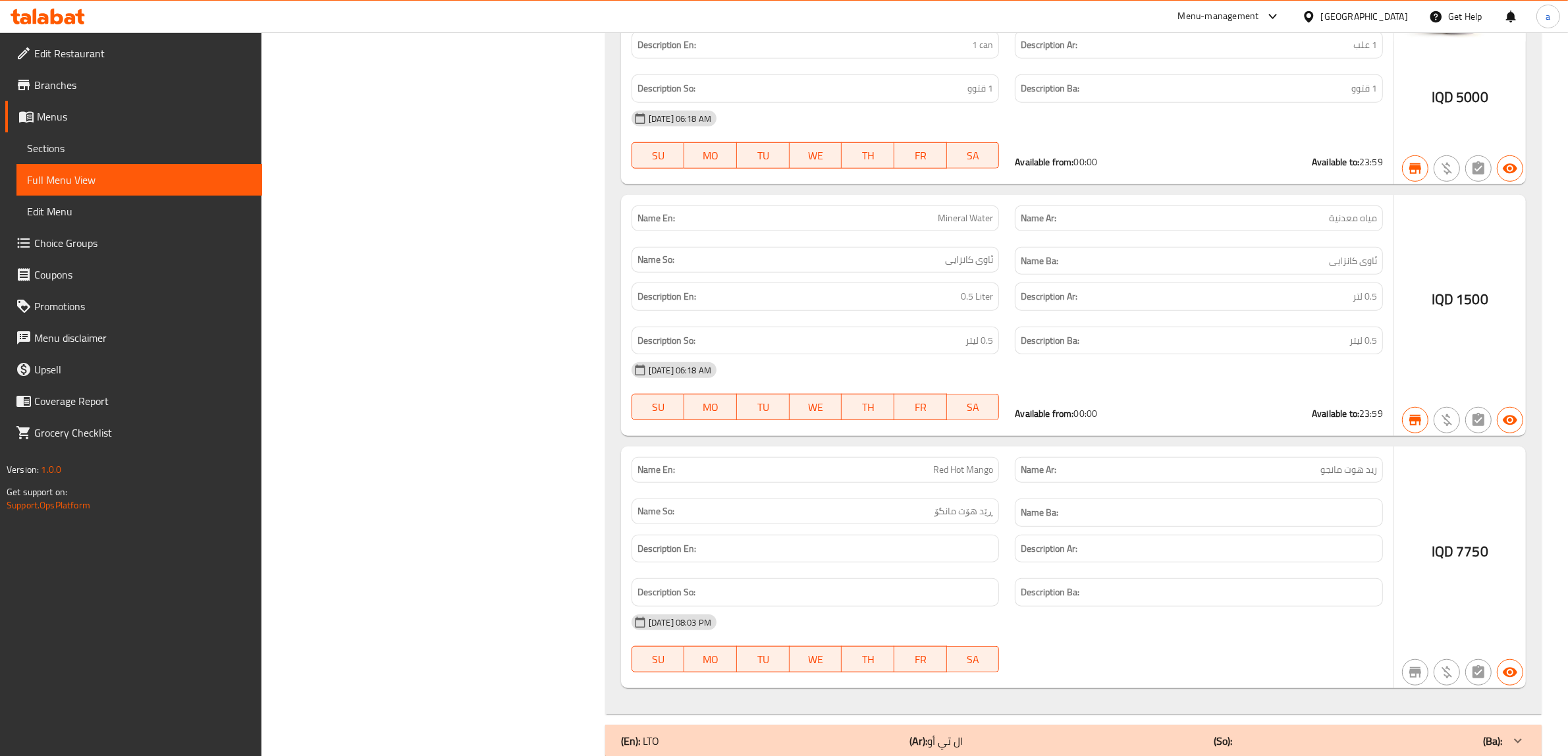
drag, startPoint x: 1016, startPoint y: 704, endPoint x: 976, endPoint y: 784, distance: 89.4
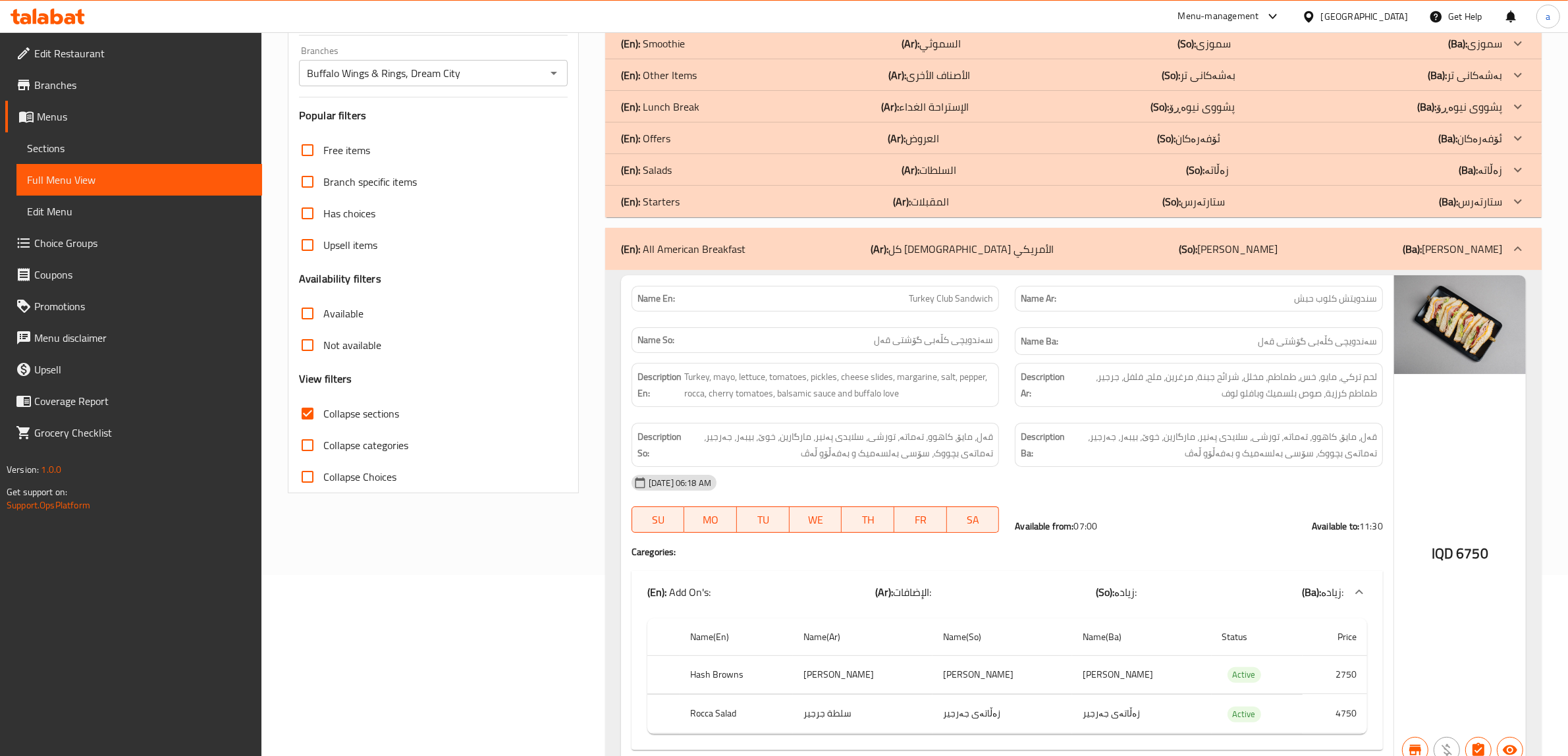
scroll to position [0, 0]
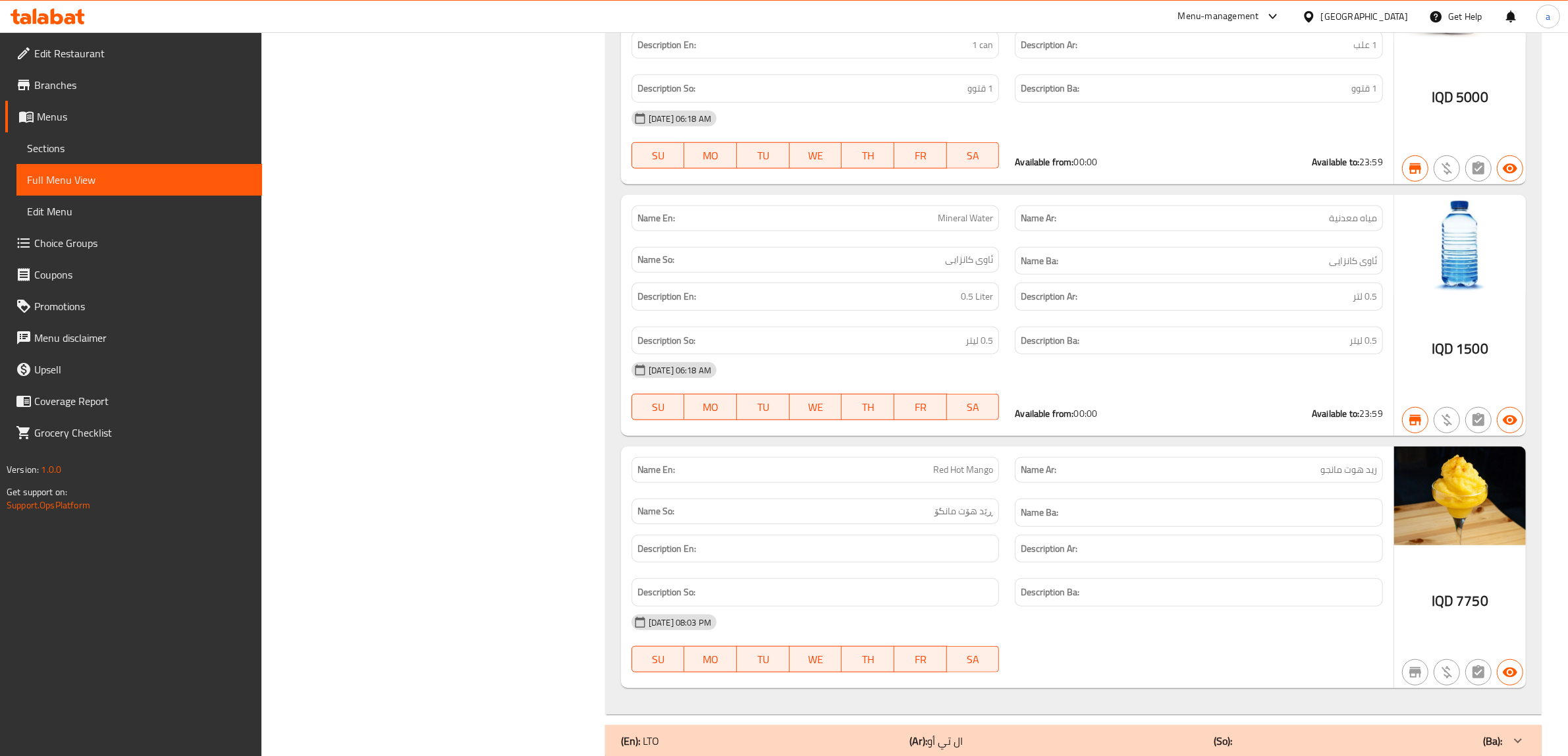
drag, startPoint x: 715, startPoint y: 291, endPoint x: 712, endPoint y: 585, distance: 294.0
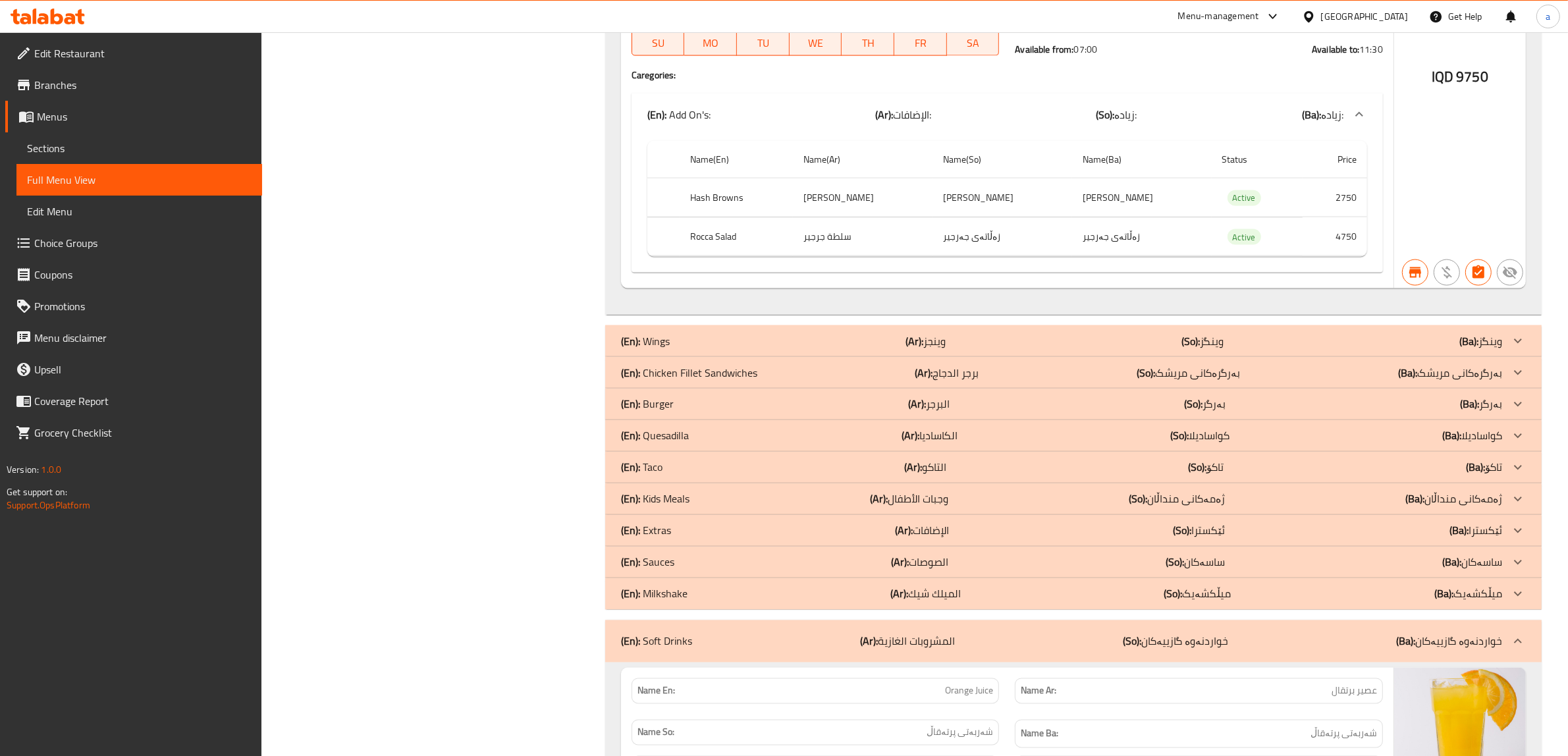
scroll to position [15289, 0]
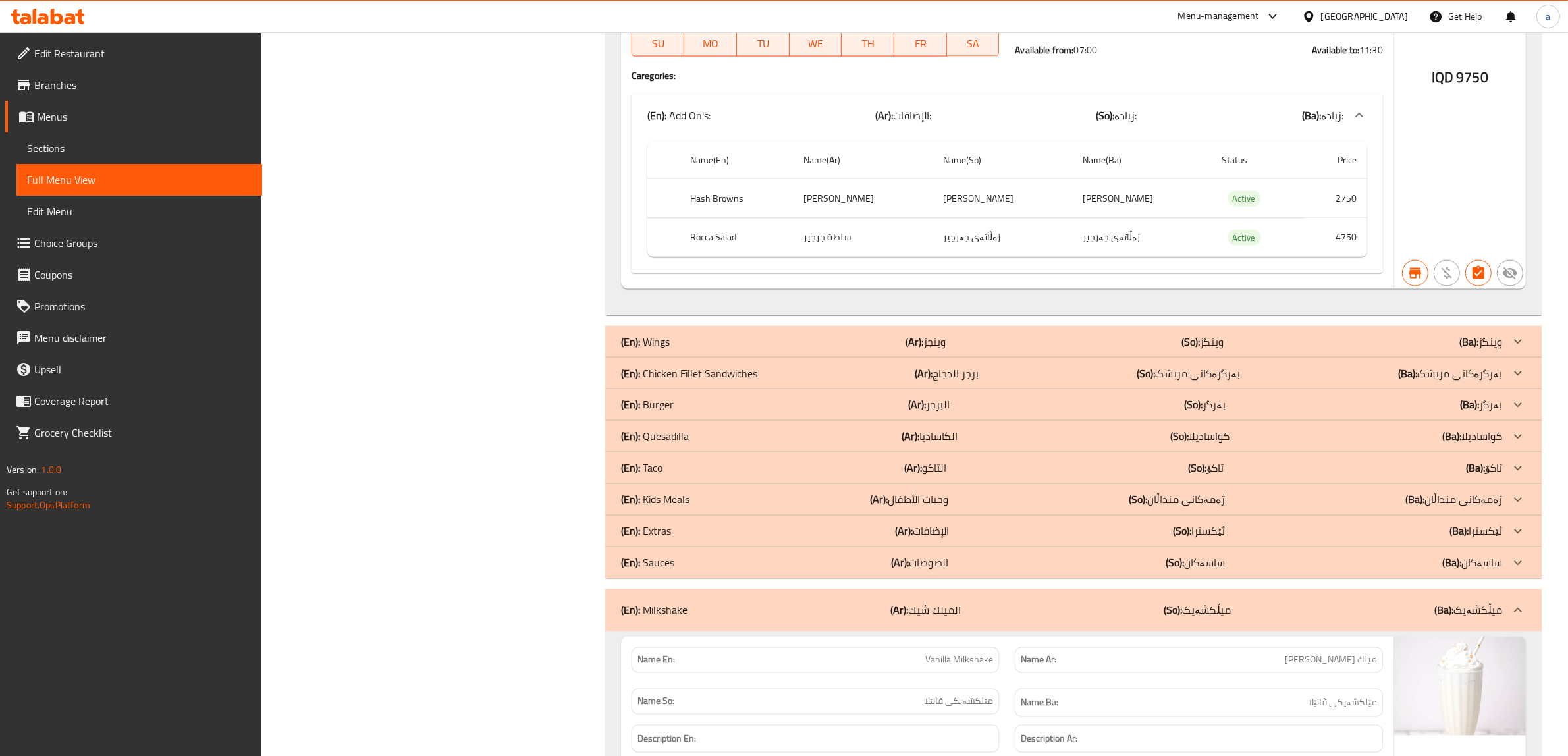
drag, startPoint x: 1042, startPoint y: 640, endPoint x: 1046, endPoint y: 630, distance: 10.8
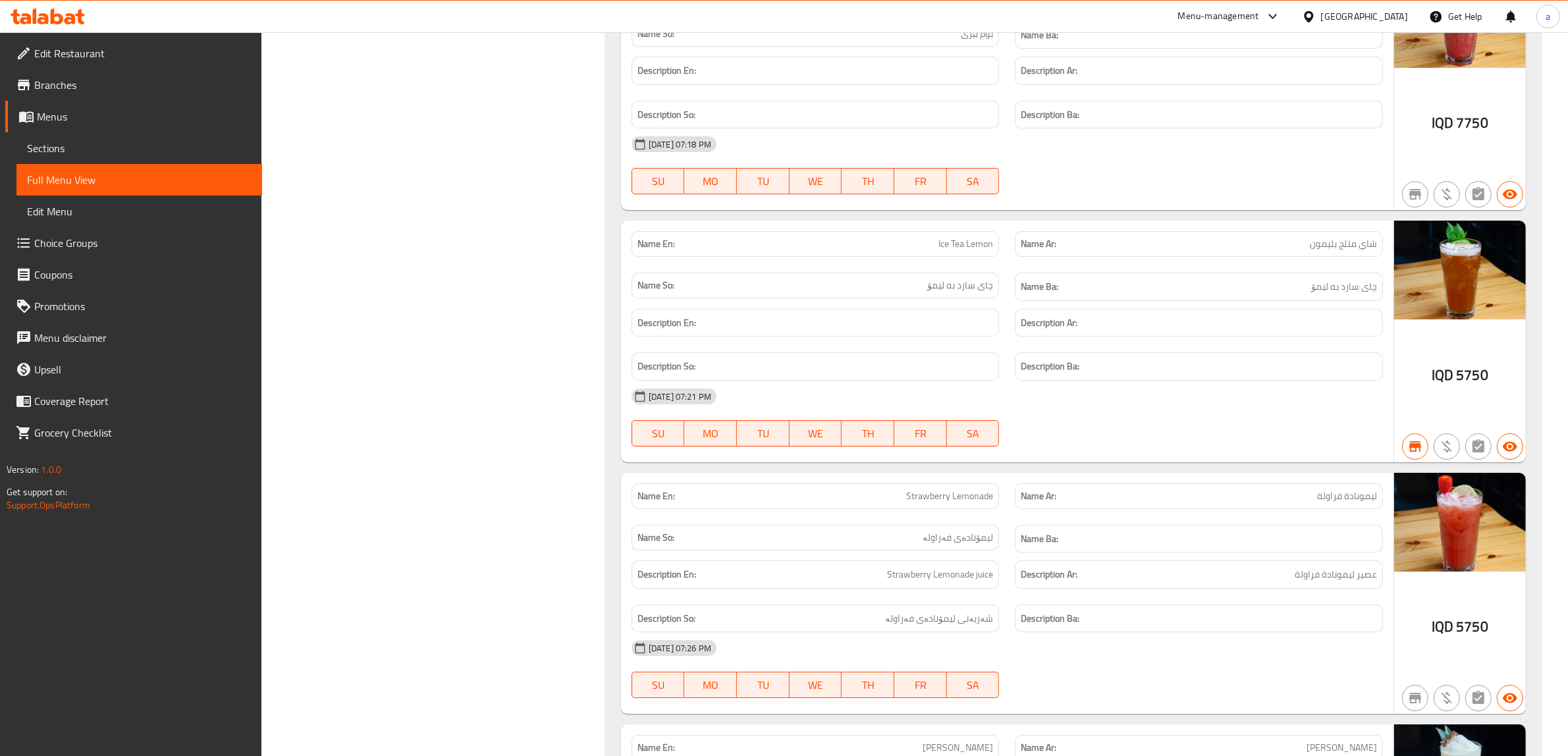
scroll to position [18144, 0]
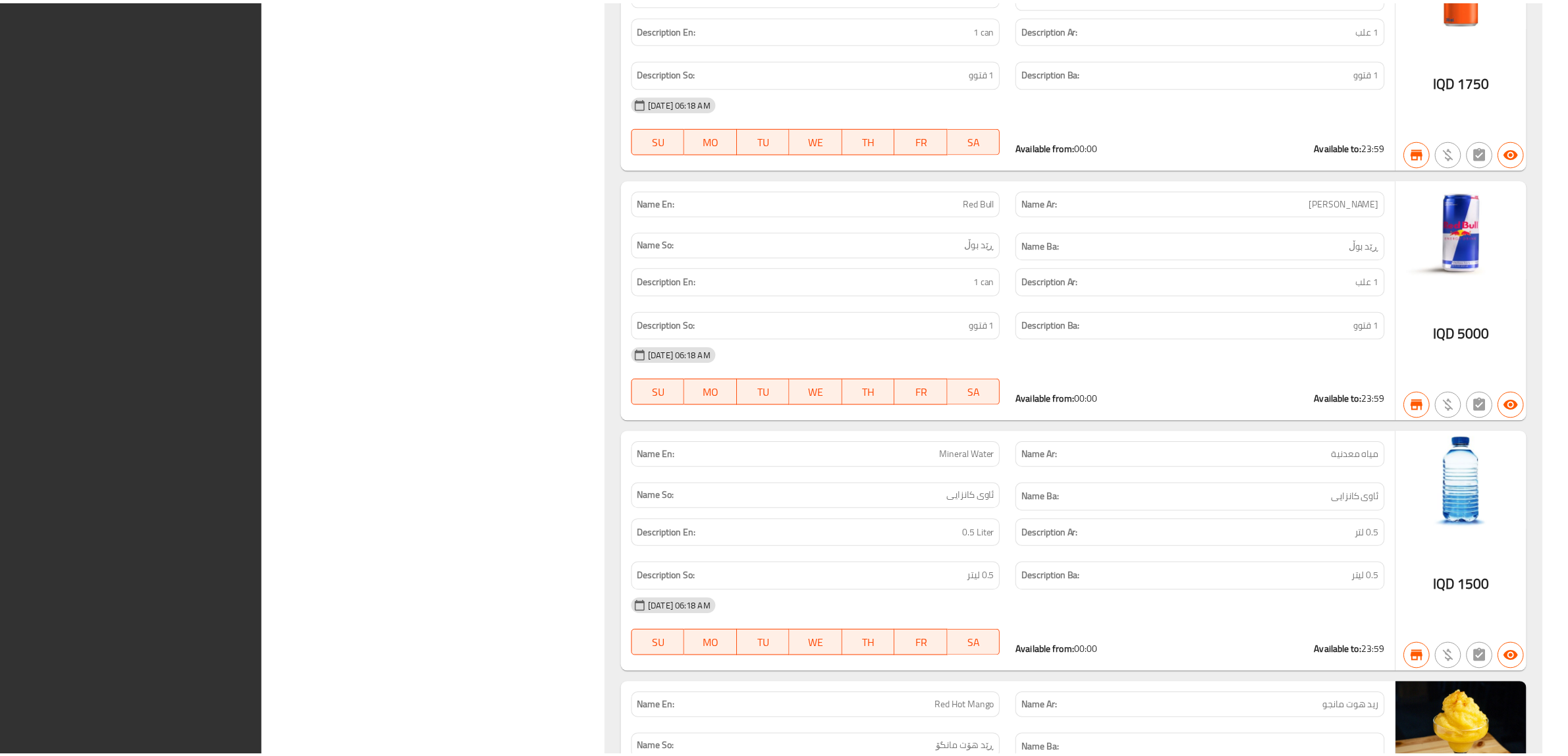
scroll to position [21429, 0]
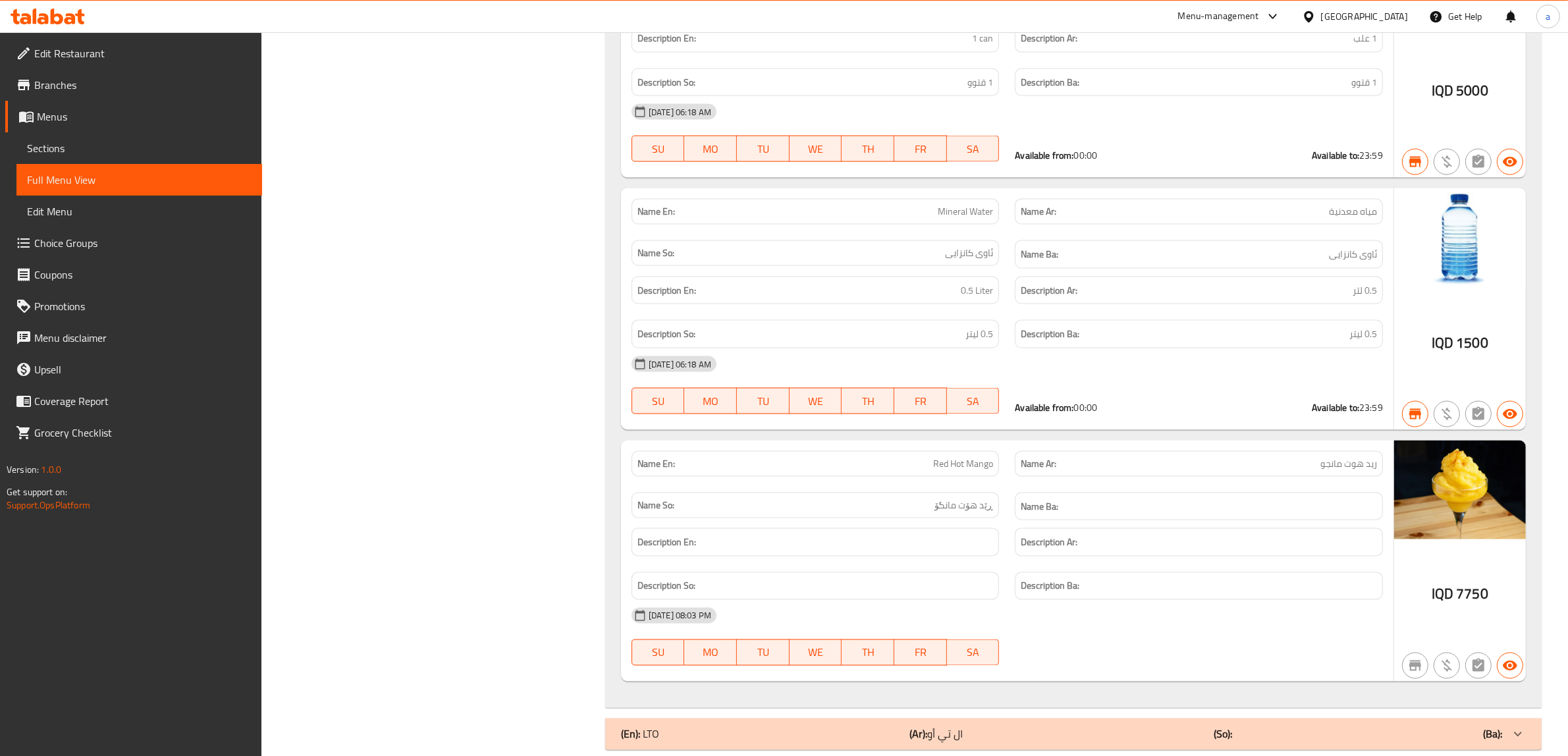
click at [60, 88] on span "Branches" at bounding box center [143, 85] width 217 height 16
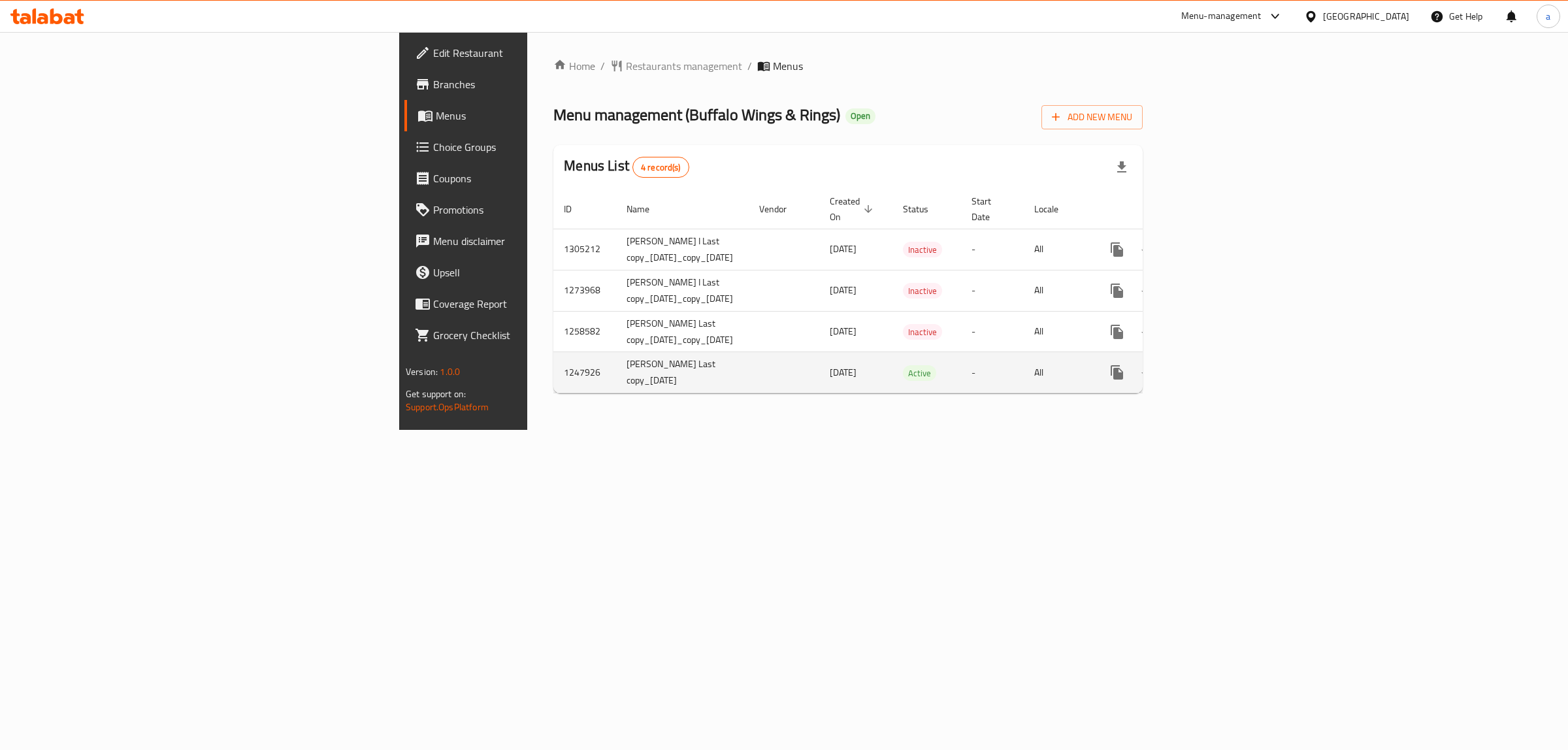
click at [1227, 359] on link "enhanced table" at bounding box center [1210, 372] width 31 height 31
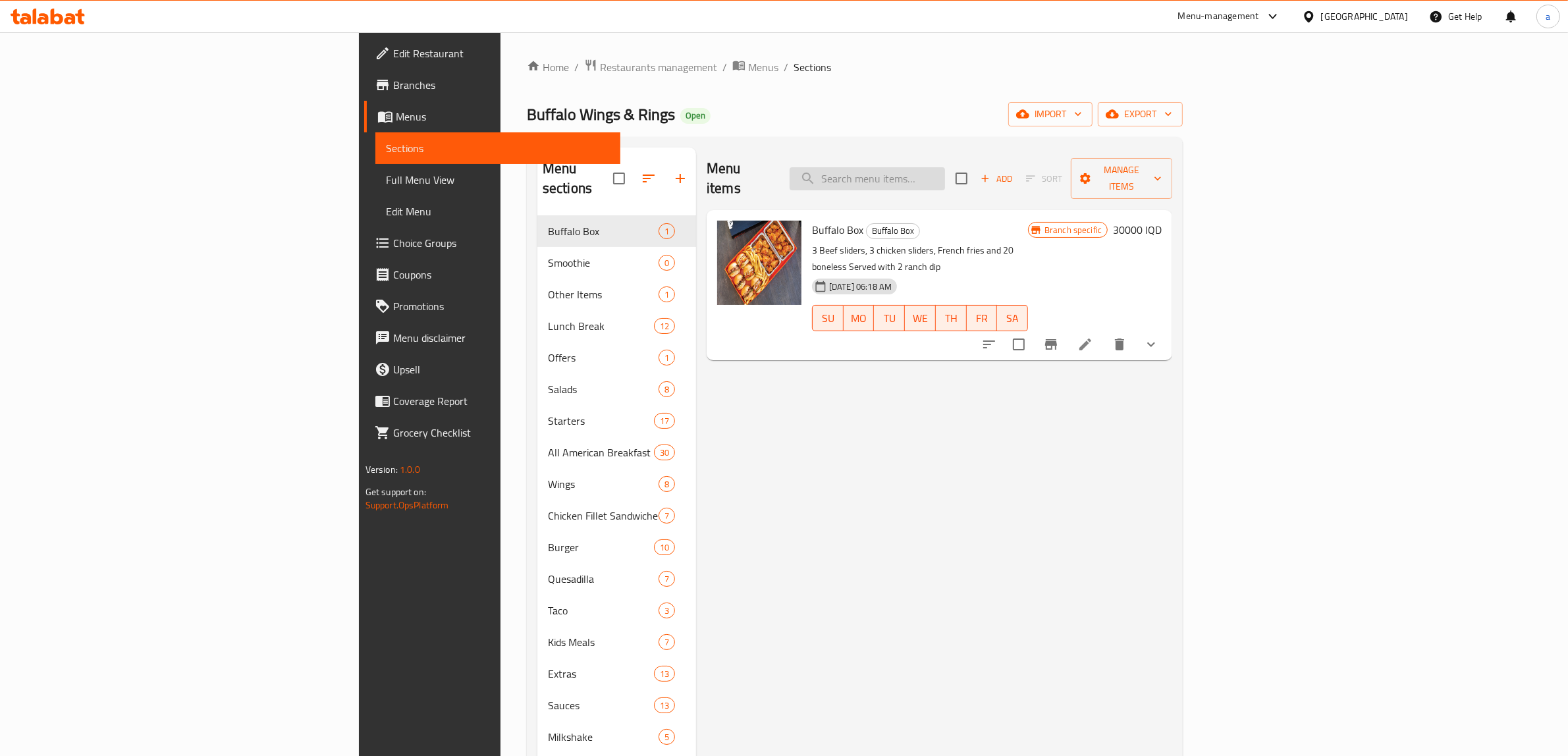
click at [945, 176] on input "search" at bounding box center [867, 179] width 155 height 23
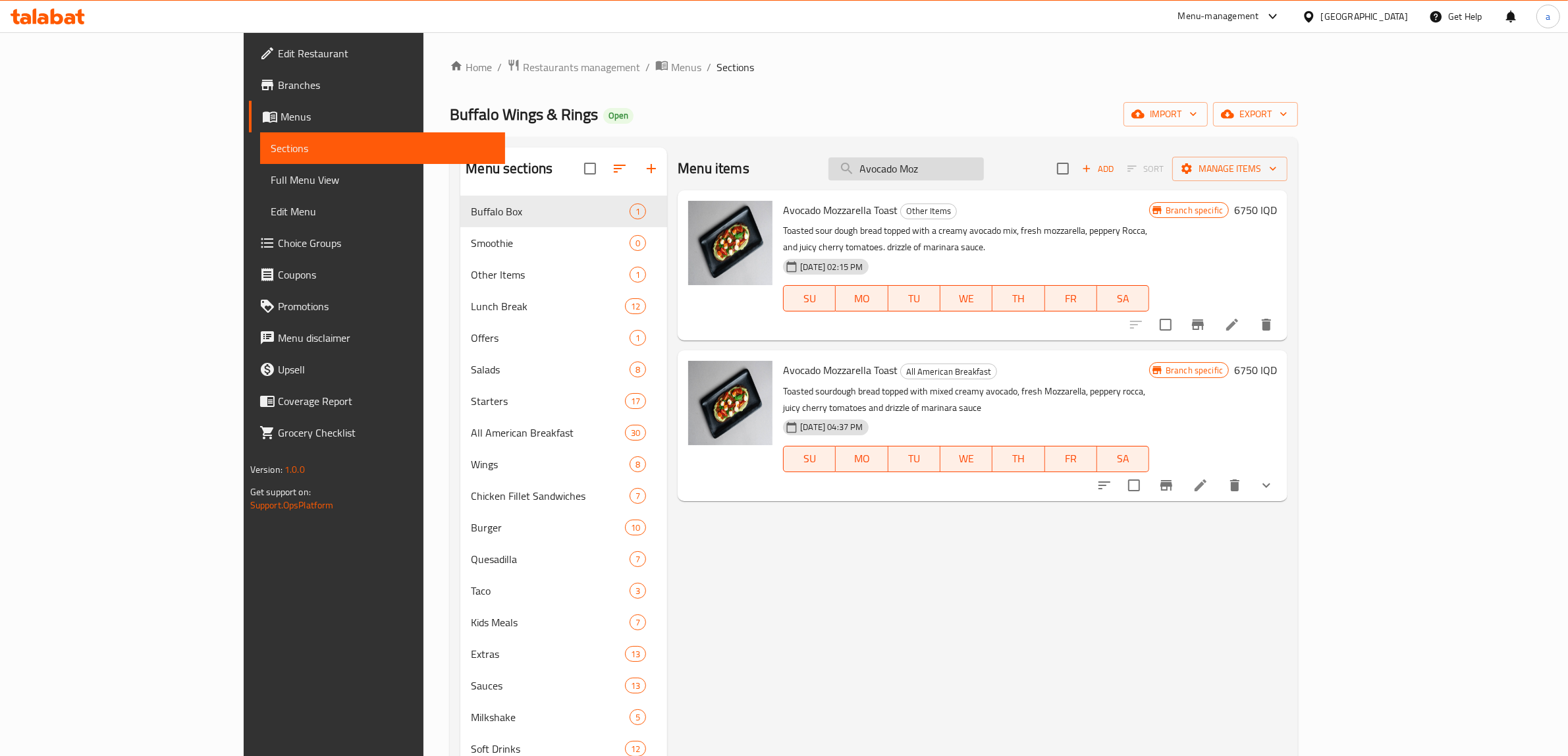
click at [979, 180] on input "Avocado Moz" at bounding box center [906, 169] width 155 height 23
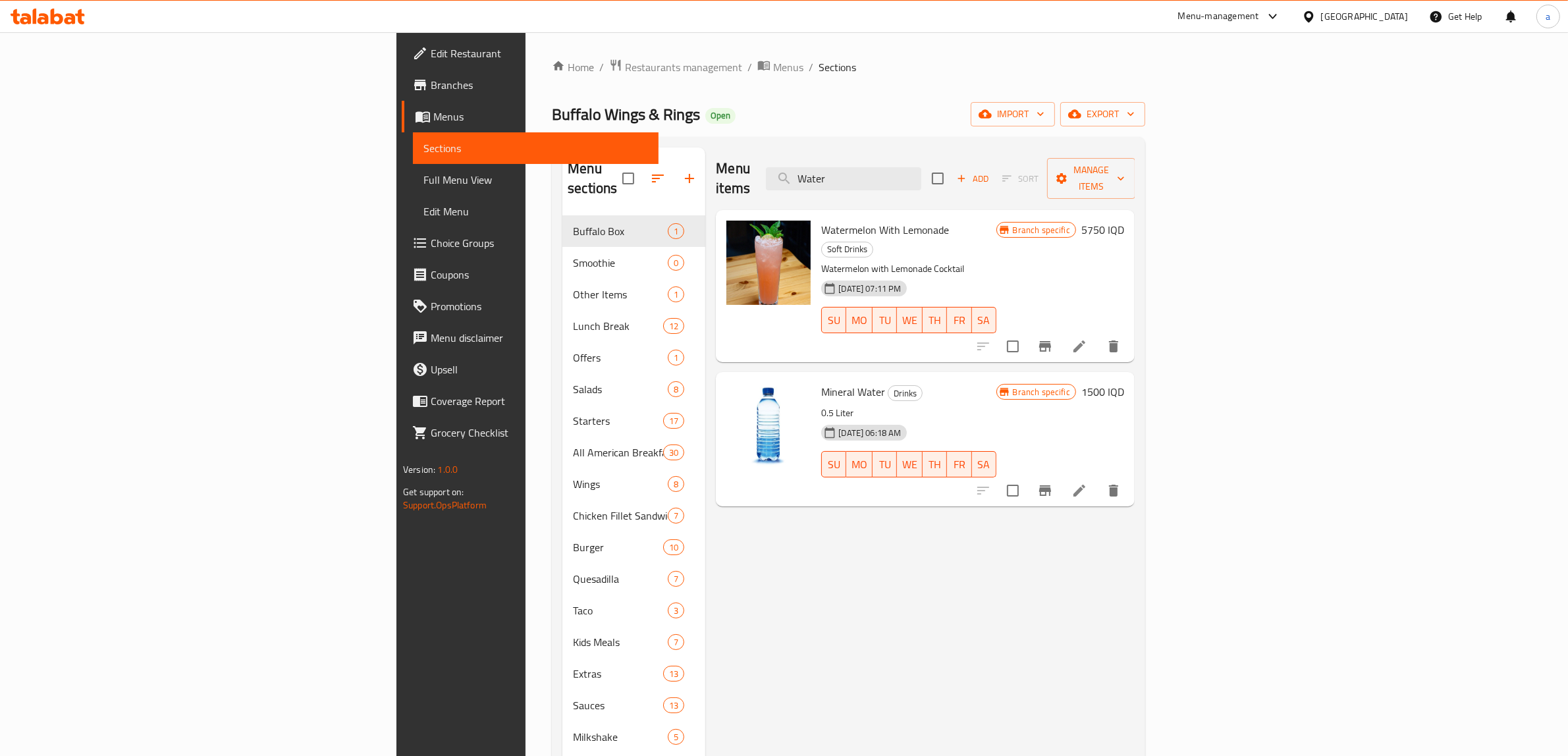
click at [1025, 156] on div "Menu items Water Add Sort Manage items" at bounding box center [925, 179] width 419 height 63
click at [922, 176] on input "Water" at bounding box center [844, 179] width 155 height 23
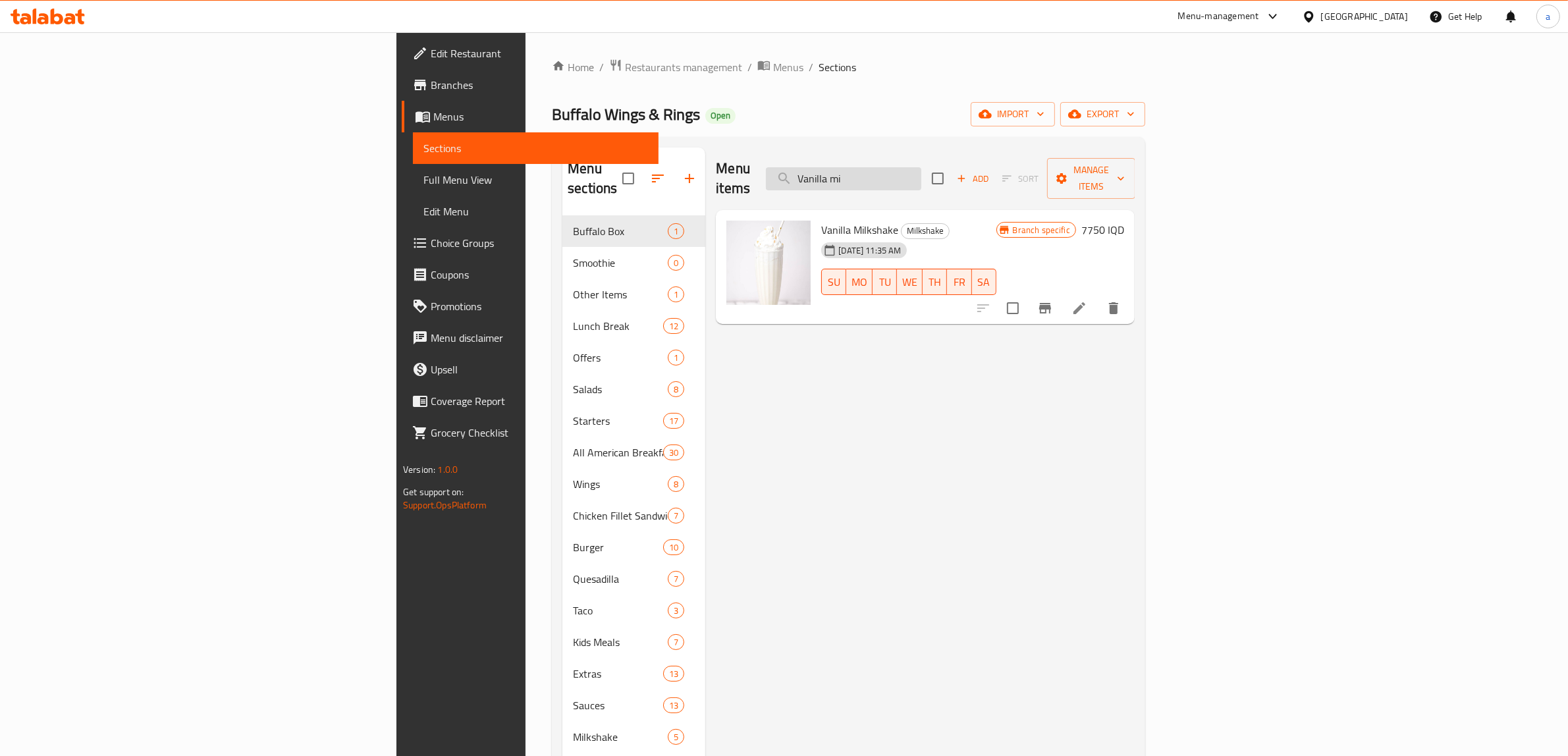
click at [922, 176] on input "Vanilla mi" at bounding box center [844, 179] width 155 height 23
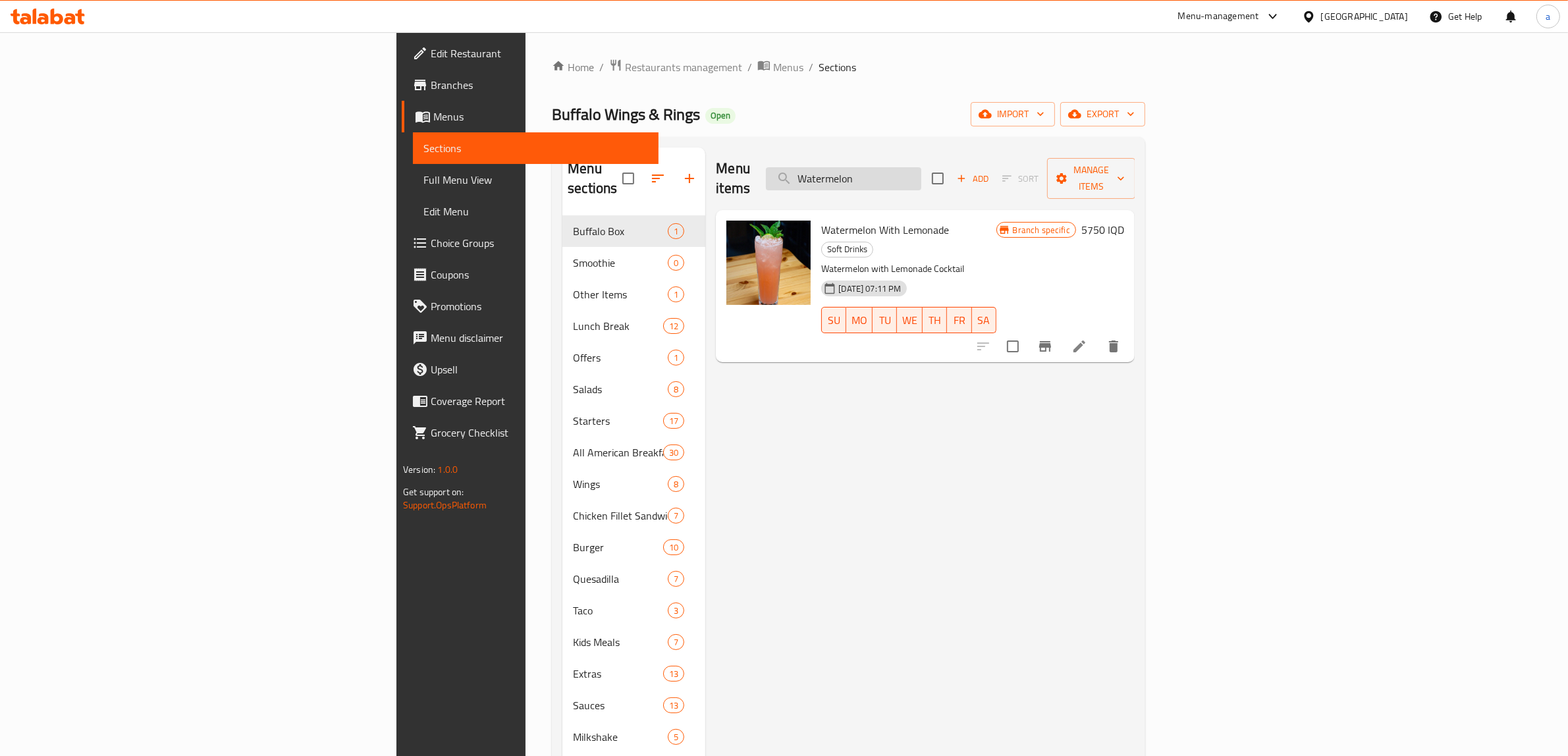
click at [922, 173] on input "Watermelon" at bounding box center [844, 179] width 155 height 23
click at [922, 176] on input "Watermelon" at bounding box center [844, 179] width 155 height 23
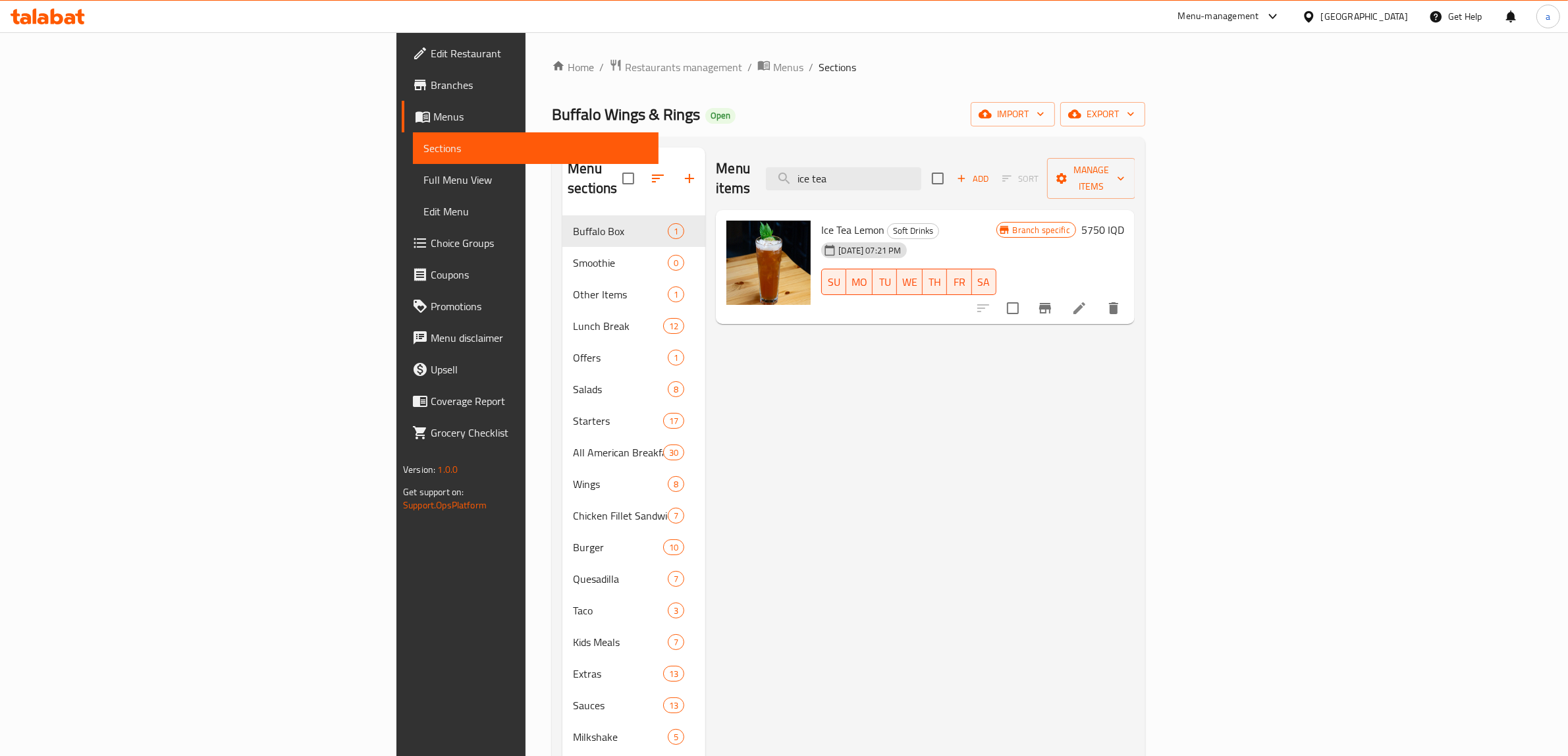
type input "ice tea"
click at [43, 14] on icon at bounding box center [43, 19] width 11 height 11
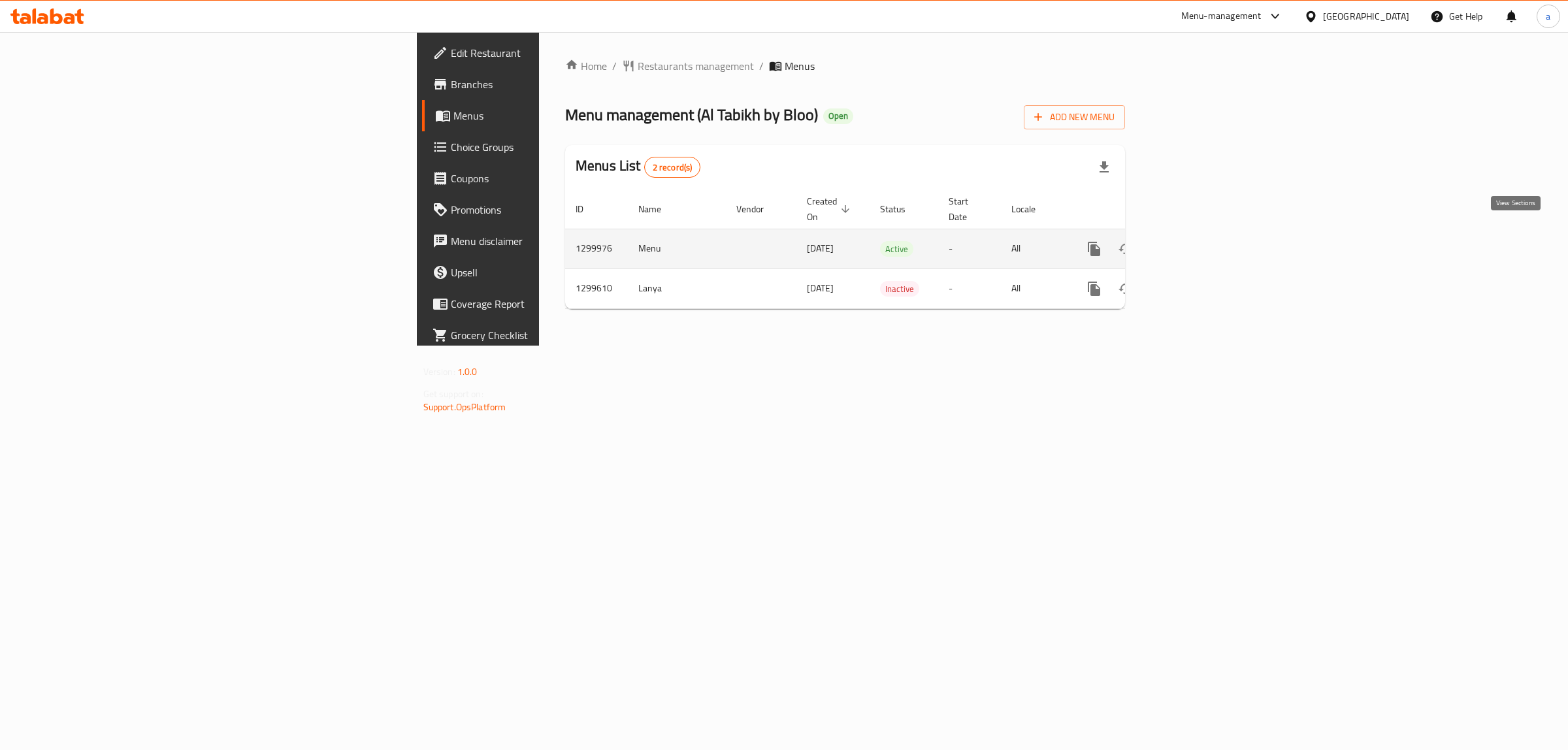
click at [1204, 236] on link "enhanced table" at bounding box center [1188, 248] width 31 height 31
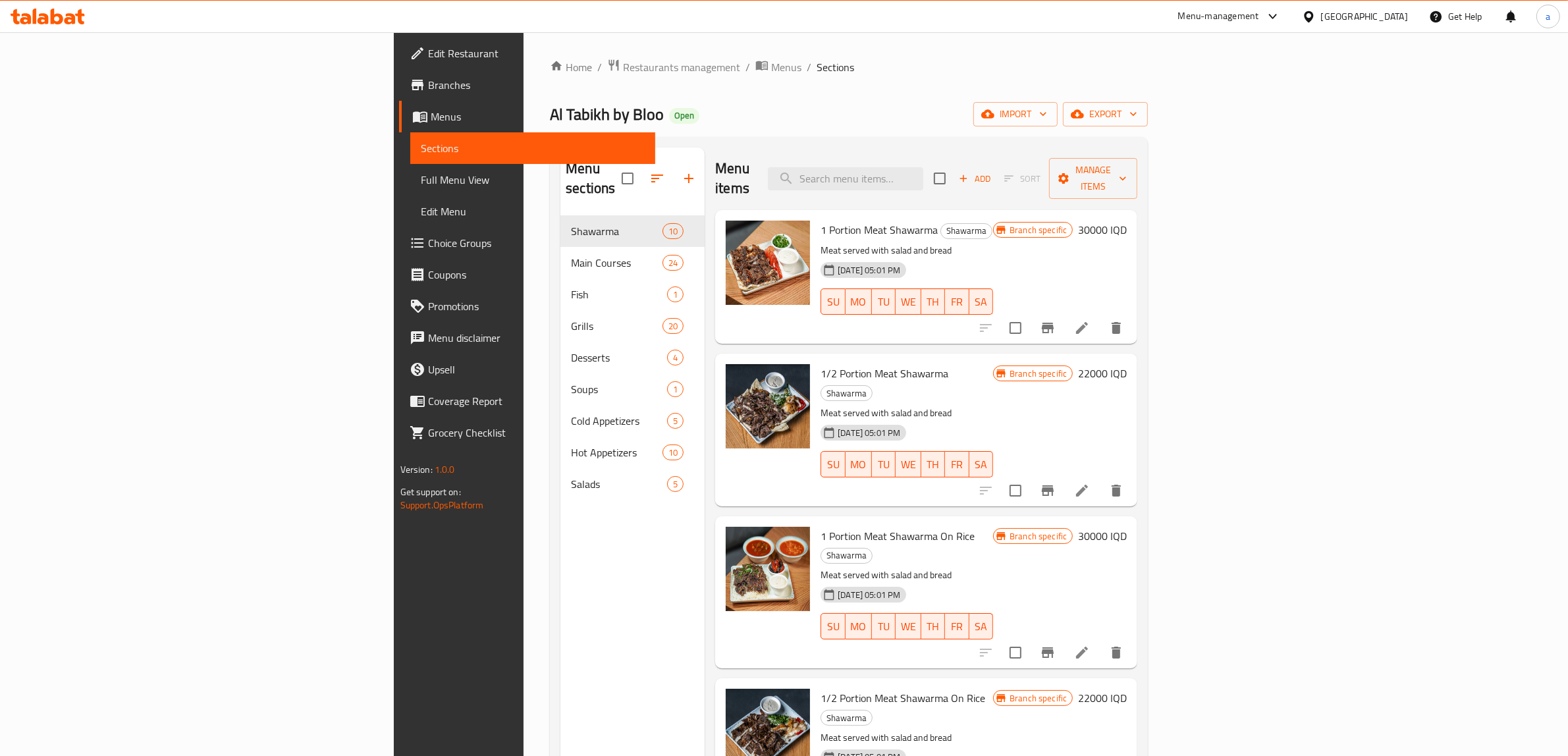
click at [431, 116] on span "Menus" at bounding box center [538, 117] width 215 height 16
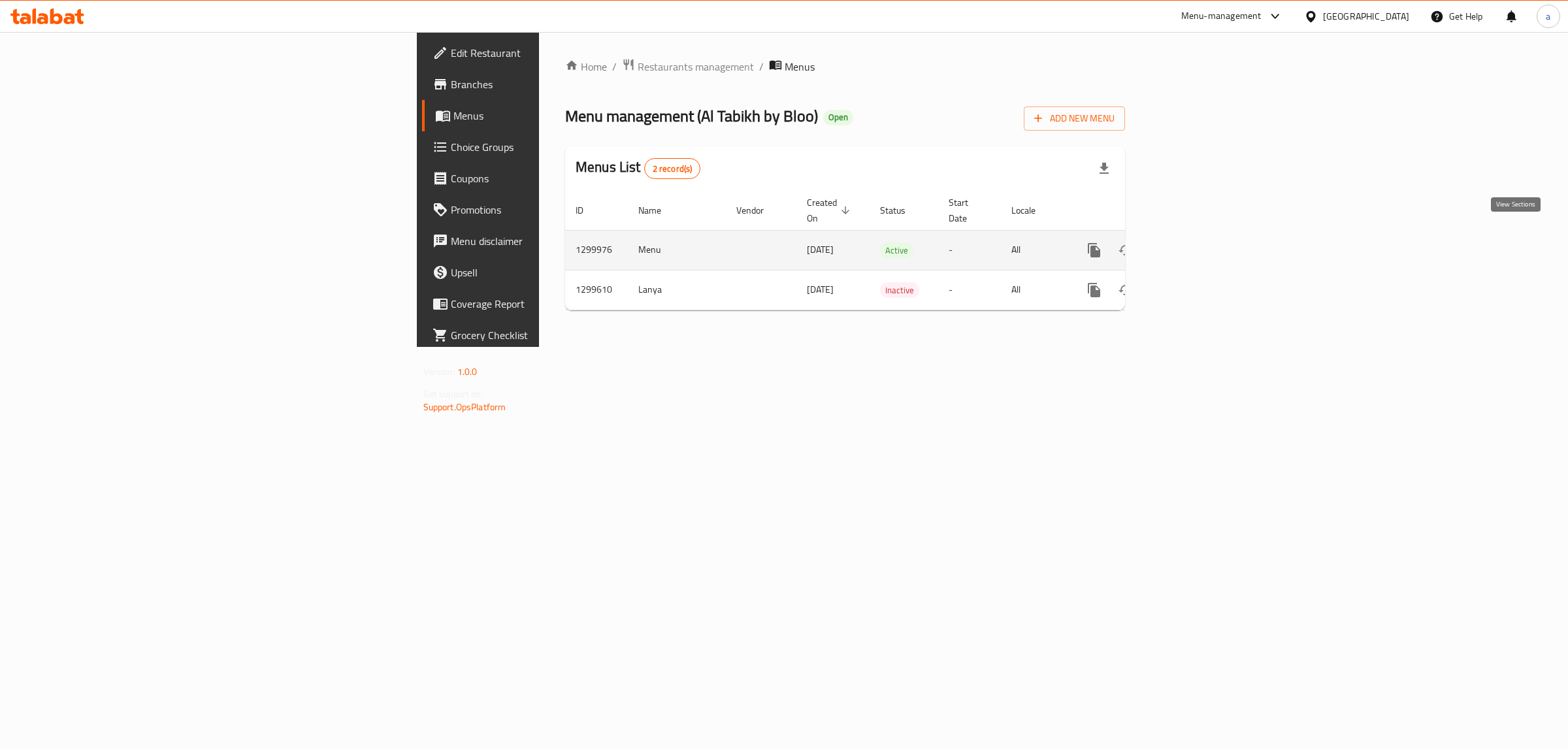
click at [1196, 243] on icon "enhanced table" at bounding box center [1188, 251] width 16 height 16
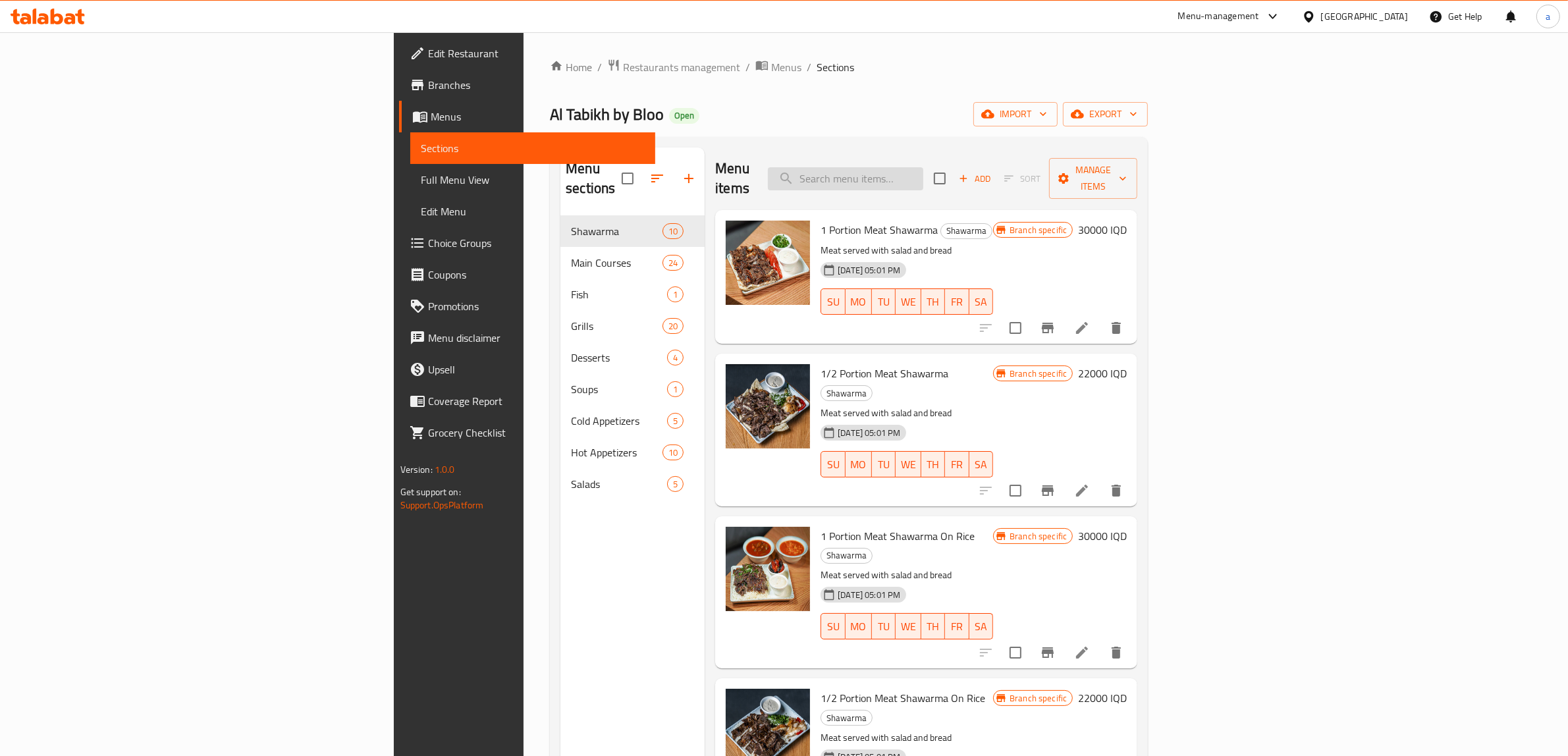
click at [923, 173] on input "search" at bounding box center [845, 179] width 155 height 23
click at [923, 167] on input "search" at bounding box center [845, 179] width 155 height 23
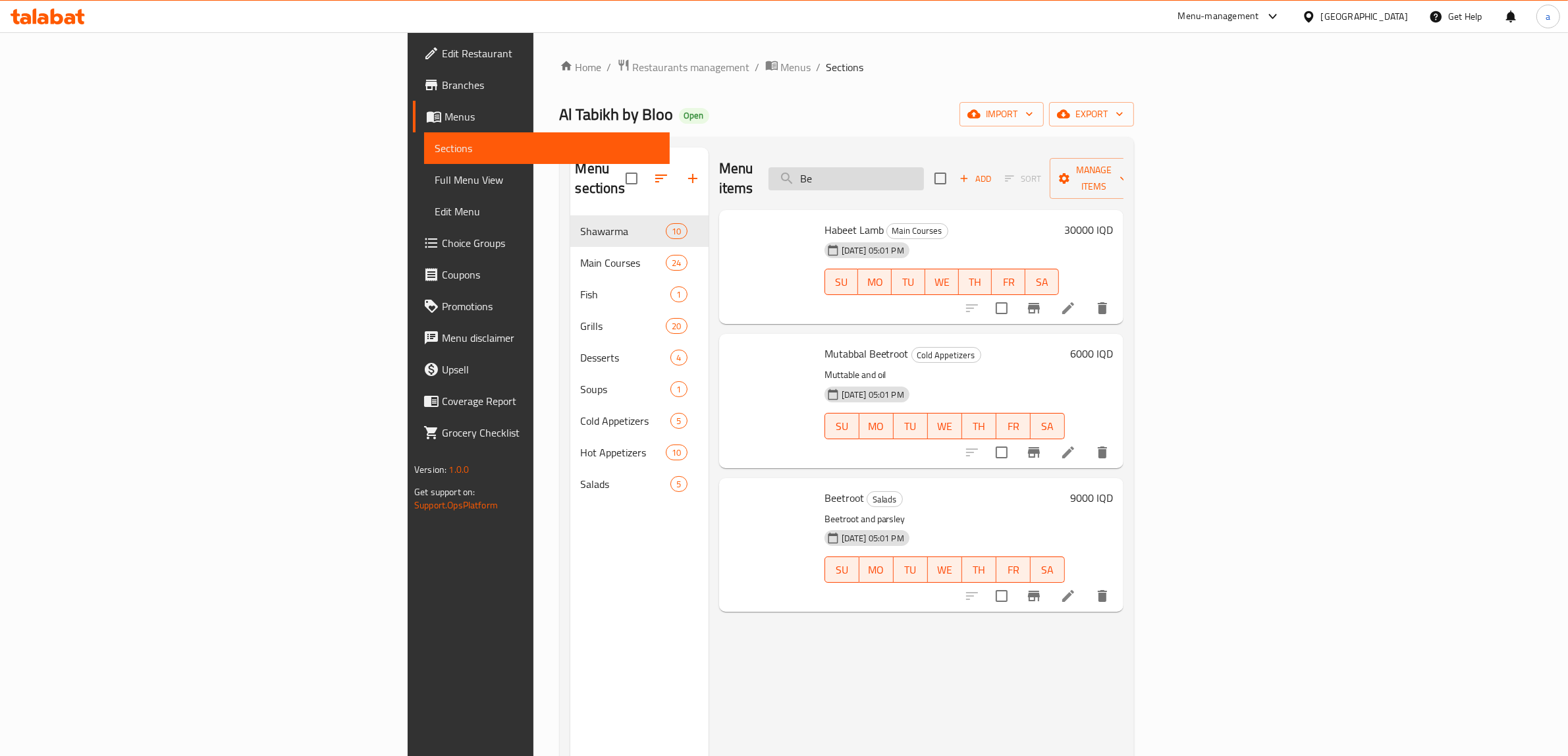
type input "B"
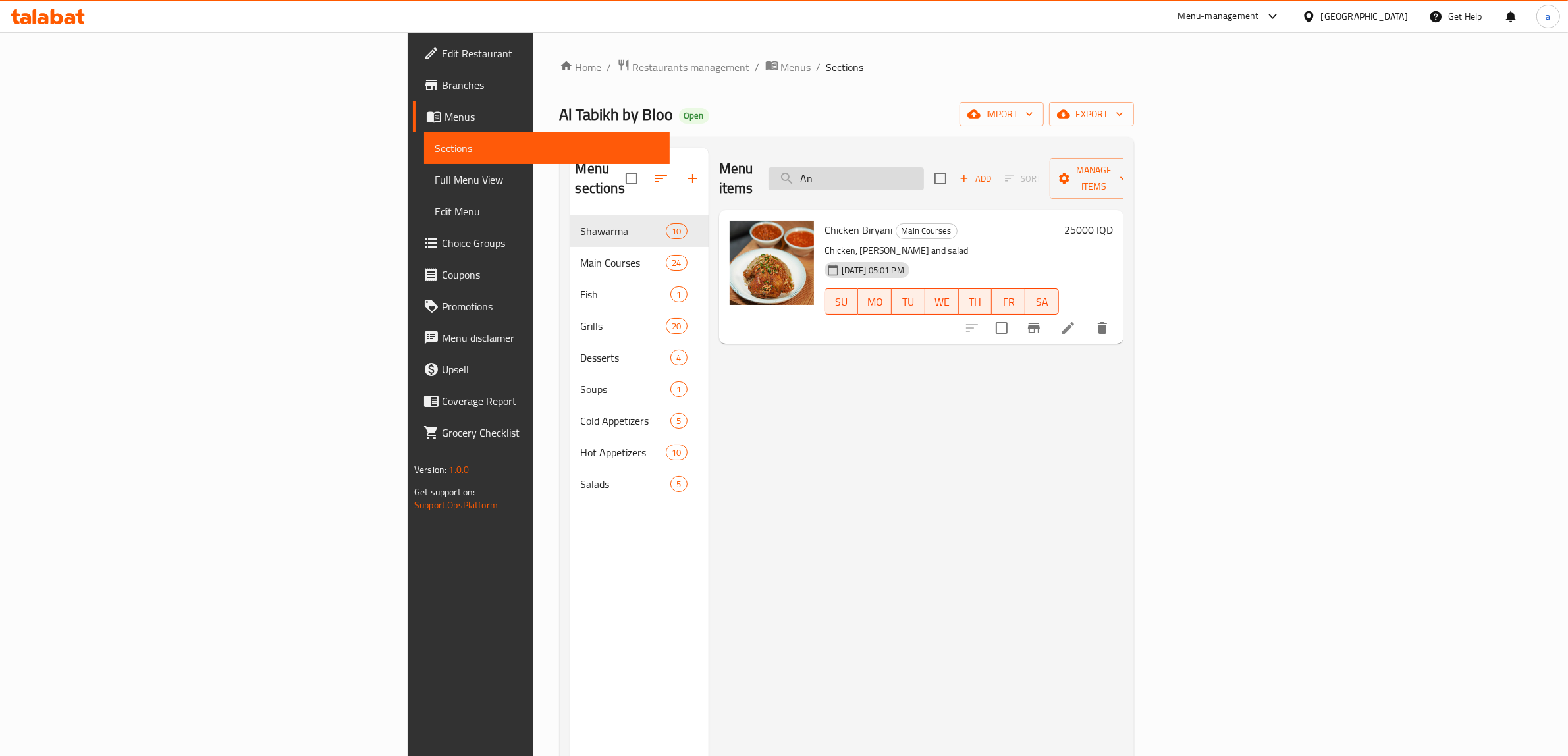
type input "A"
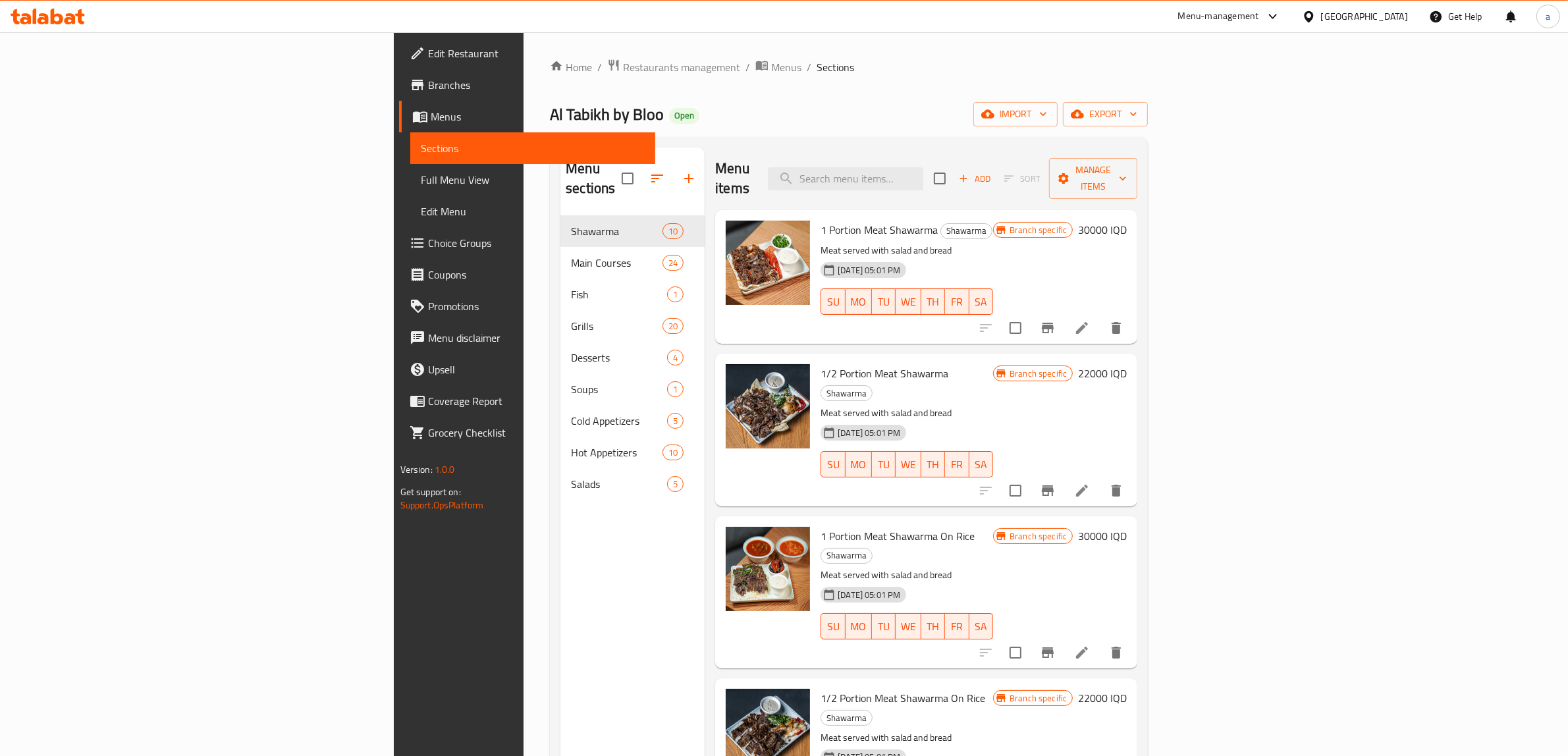
click at [46, 12] on icon at bounding box center [47, 17] width 74 height 16
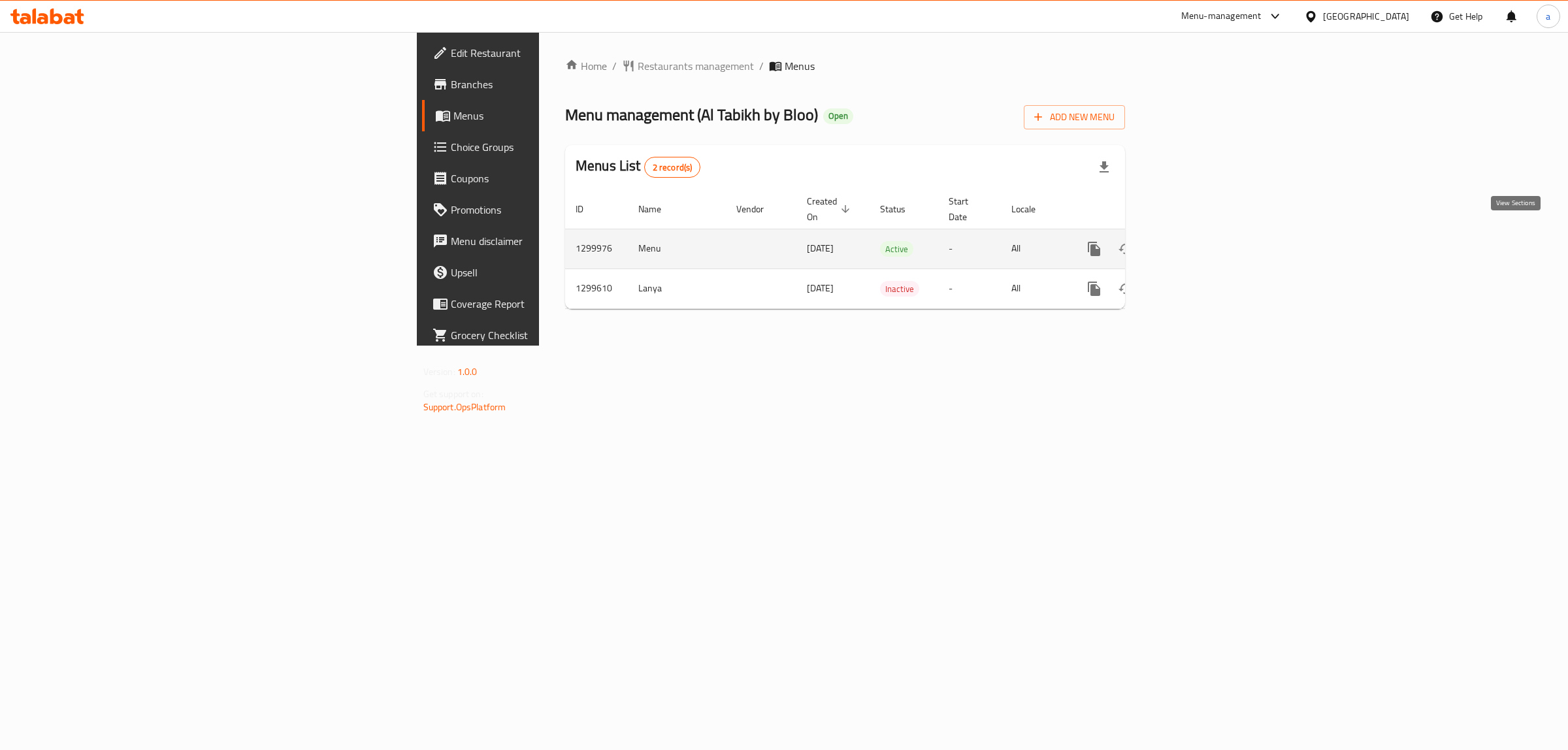
click at [1194, 243] on icon "enhanced table" at bounding box center [1188, 248] width 12 height 12
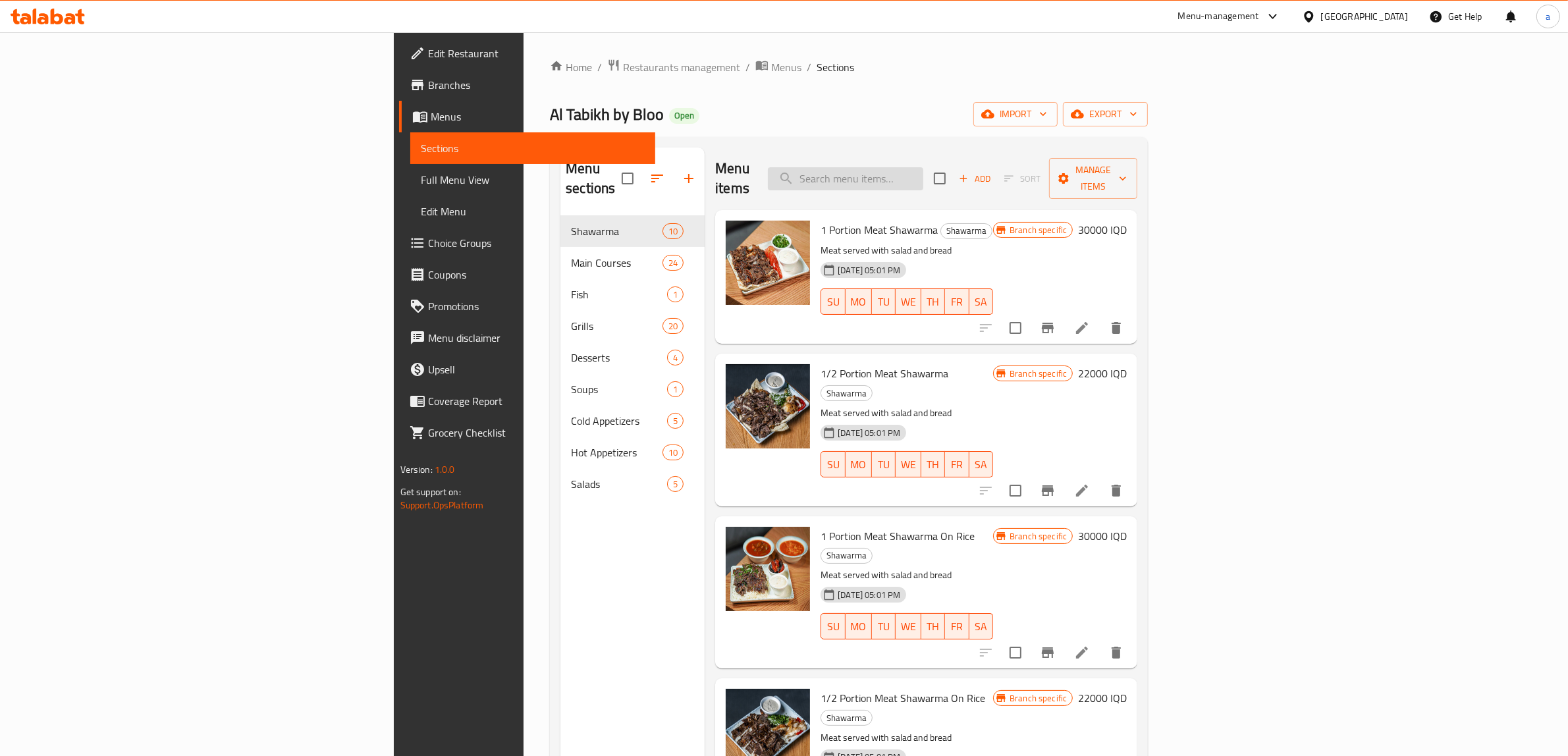
click at [923, 170] on input "search" at bounding box center [845, 179] width 155 height 23
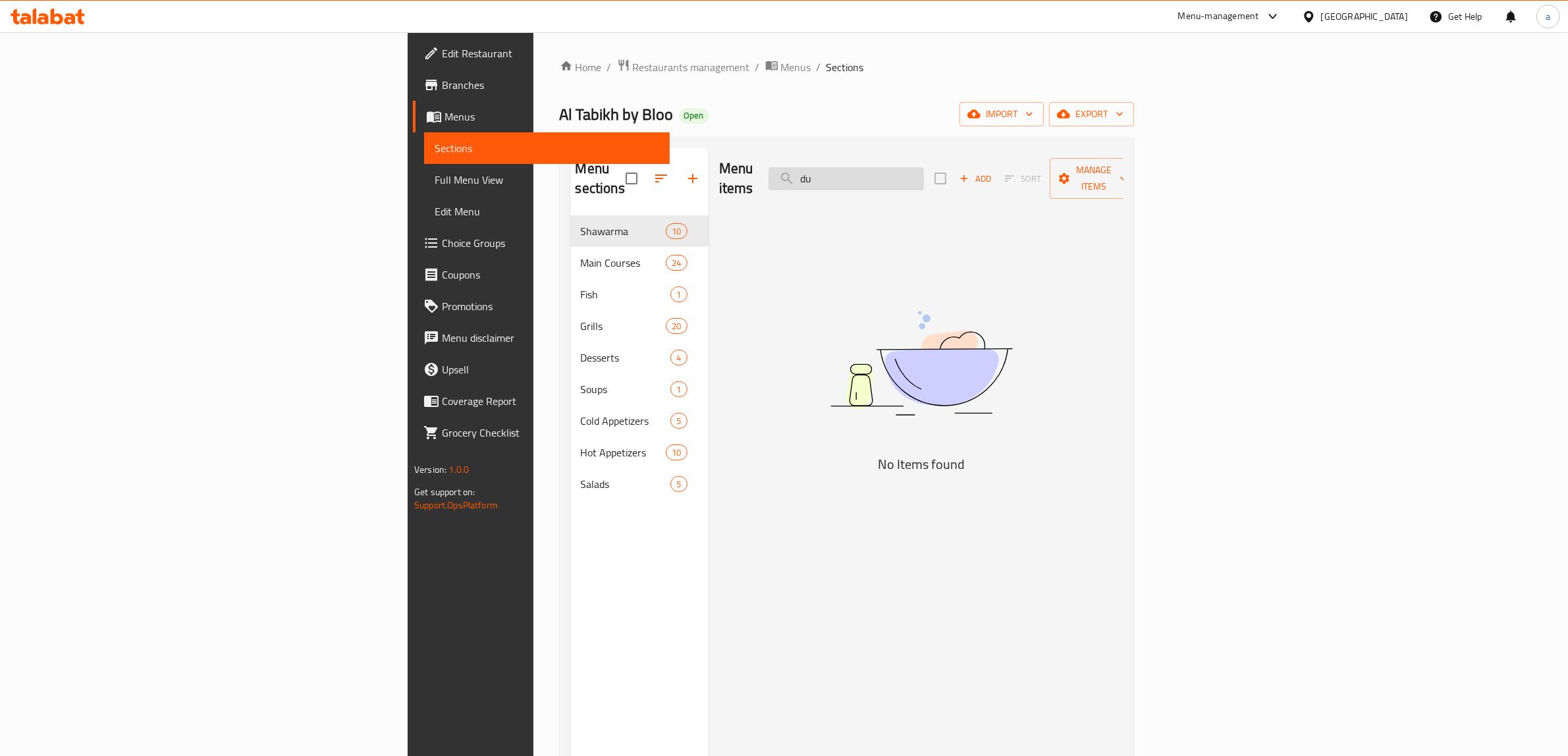
type input "d"
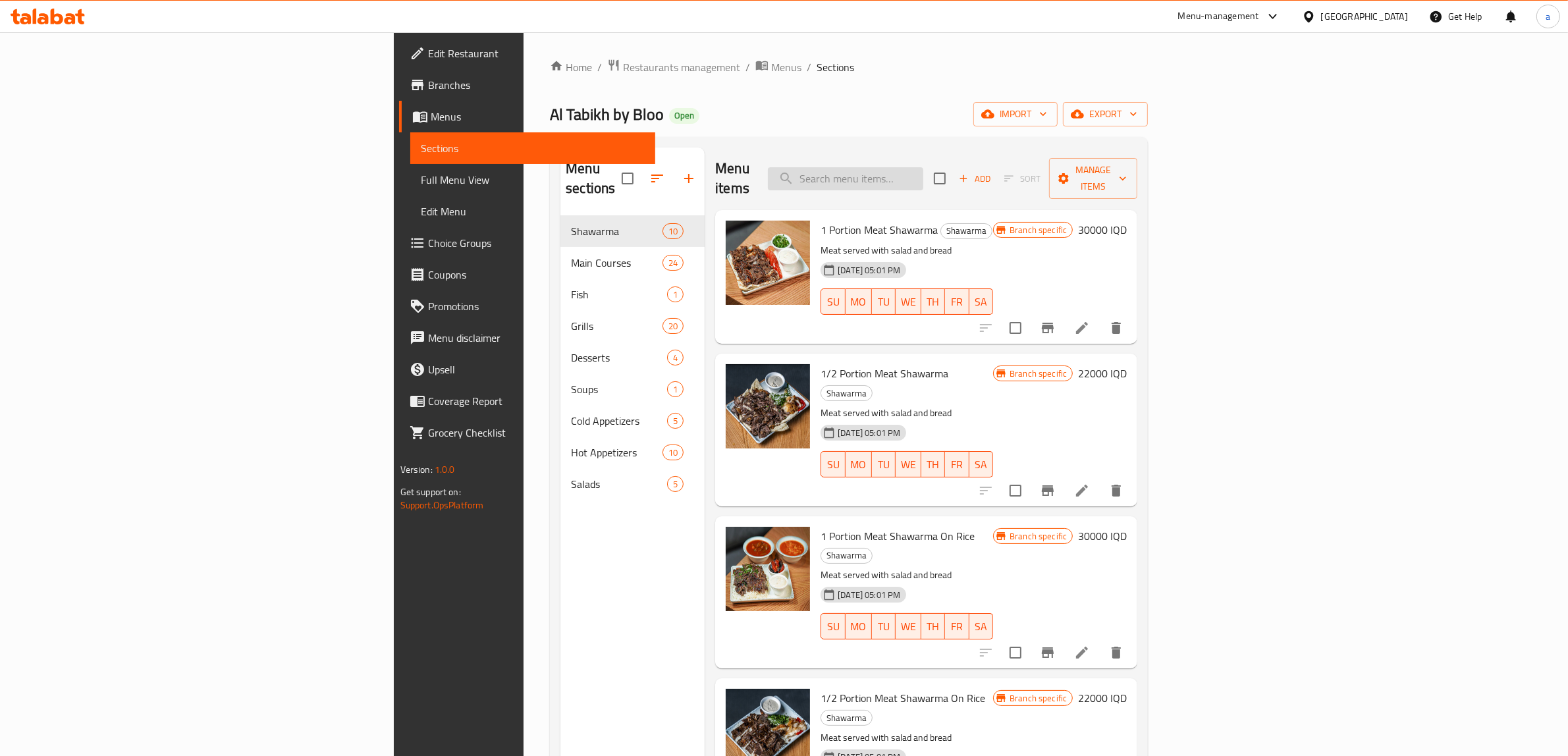
click at [923, 167] on input "search" at bounding box center [845, 179] width 155 height 23
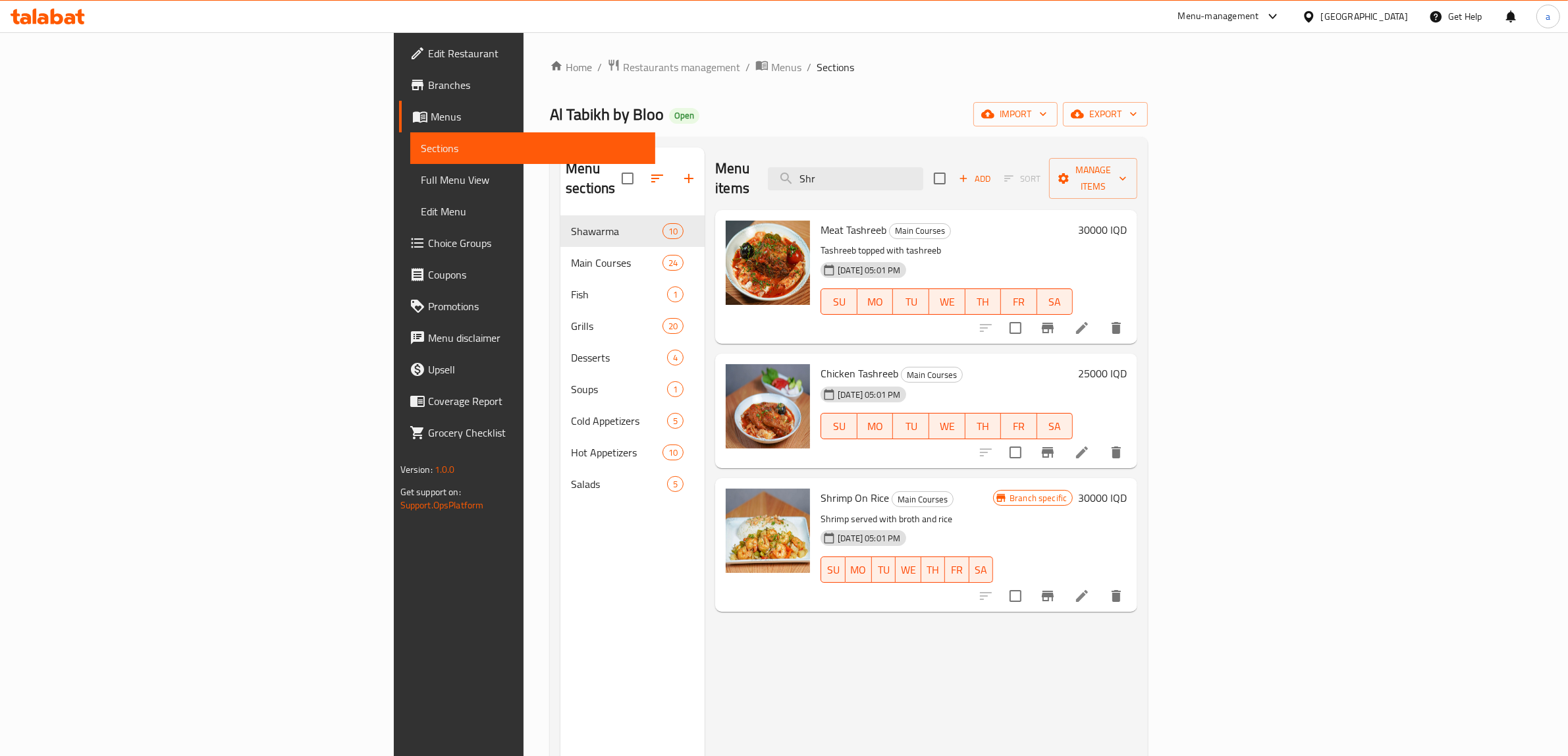
type input "Shr"
click at [923, 168] on input "Shr" at bounding box center [845, 179] width 155 height 23
click at [411, 168] on link "Full Menu View" at bounding box center [533, 180] width 246 height 31
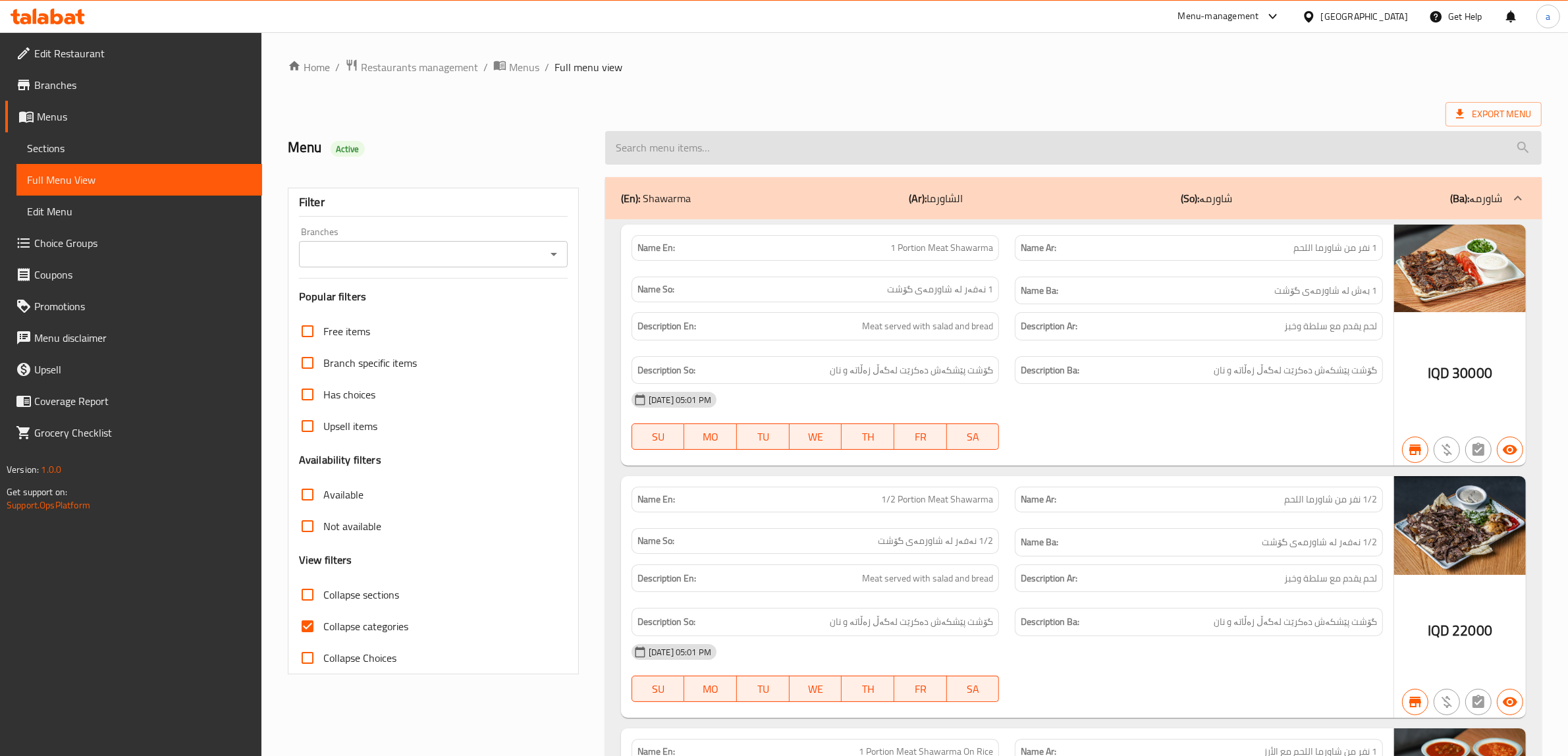
click at [749, 155] on input "search" at bounding box center [1073, 148] width 936 height 34
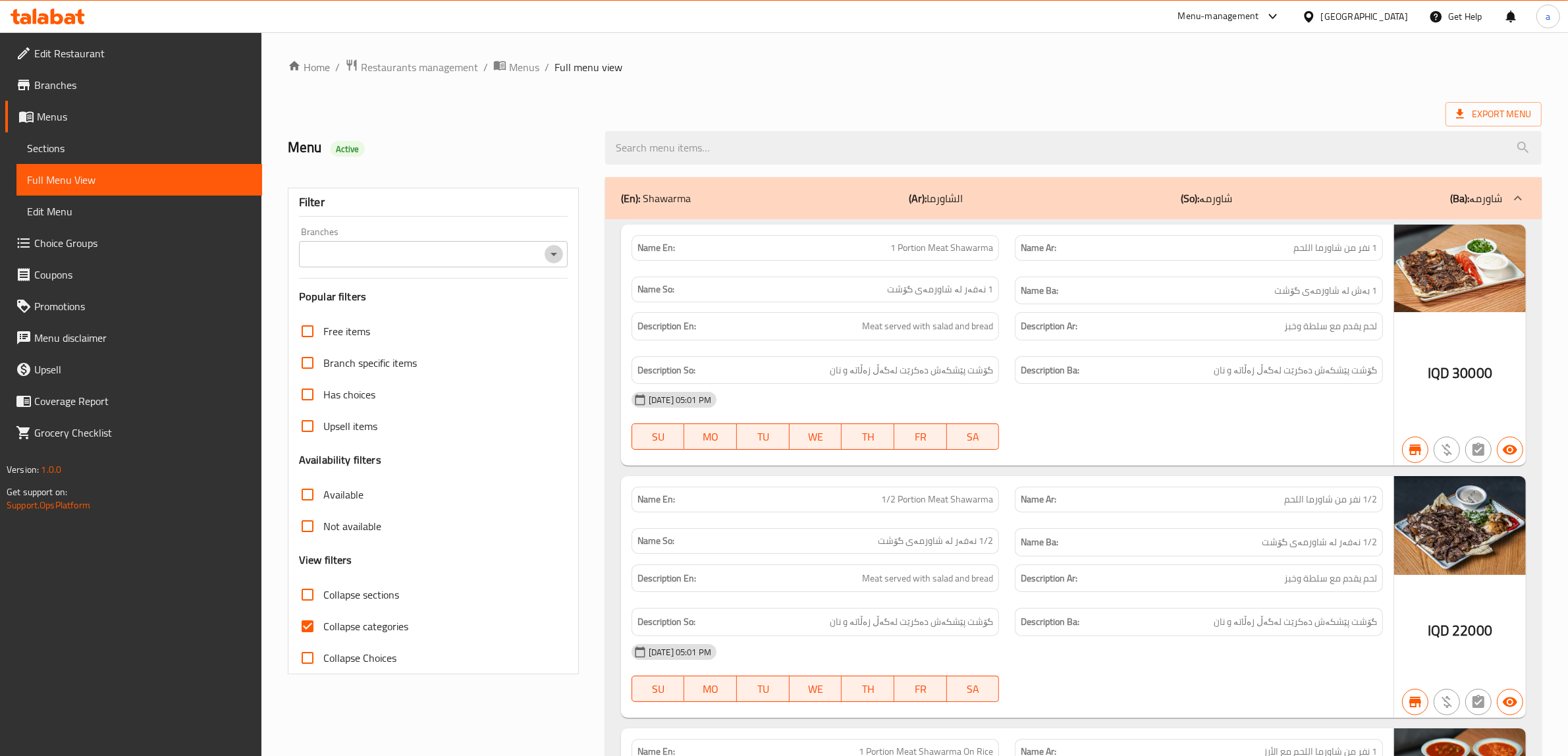
click at [549, 248] on icon "Open" at bounding box center [554, 254] width 16 height 16
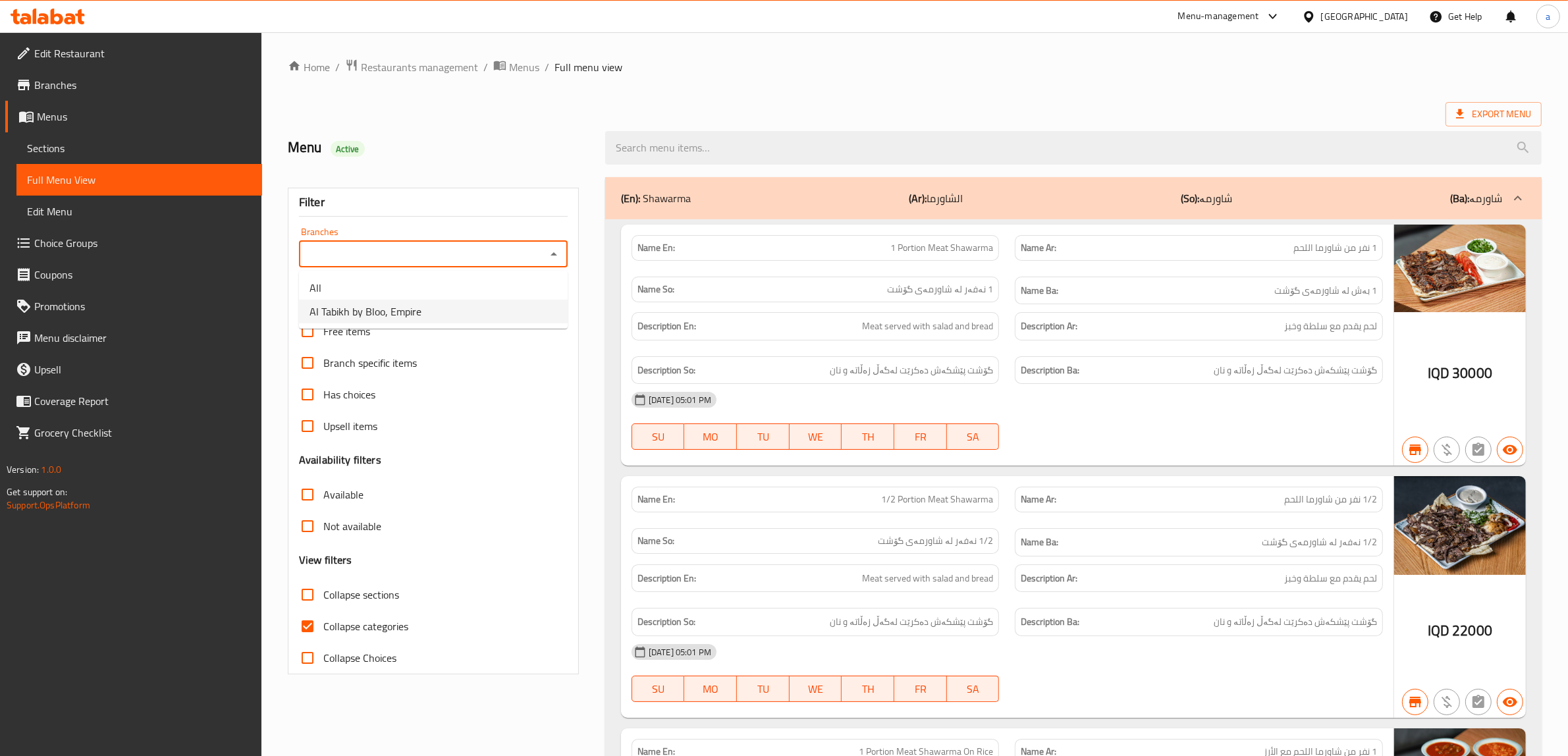
click at [443, 304] on li "Al Tabikh by Bloo, Empire" at bounding box center [433, 311] width 269 height 23
type input "Al Tabikh by Bloo, Empire"
click at [317, 625] on input "Collapse categories" at bounding box center [307, 626] width 31 height 31
checkbox input "false"
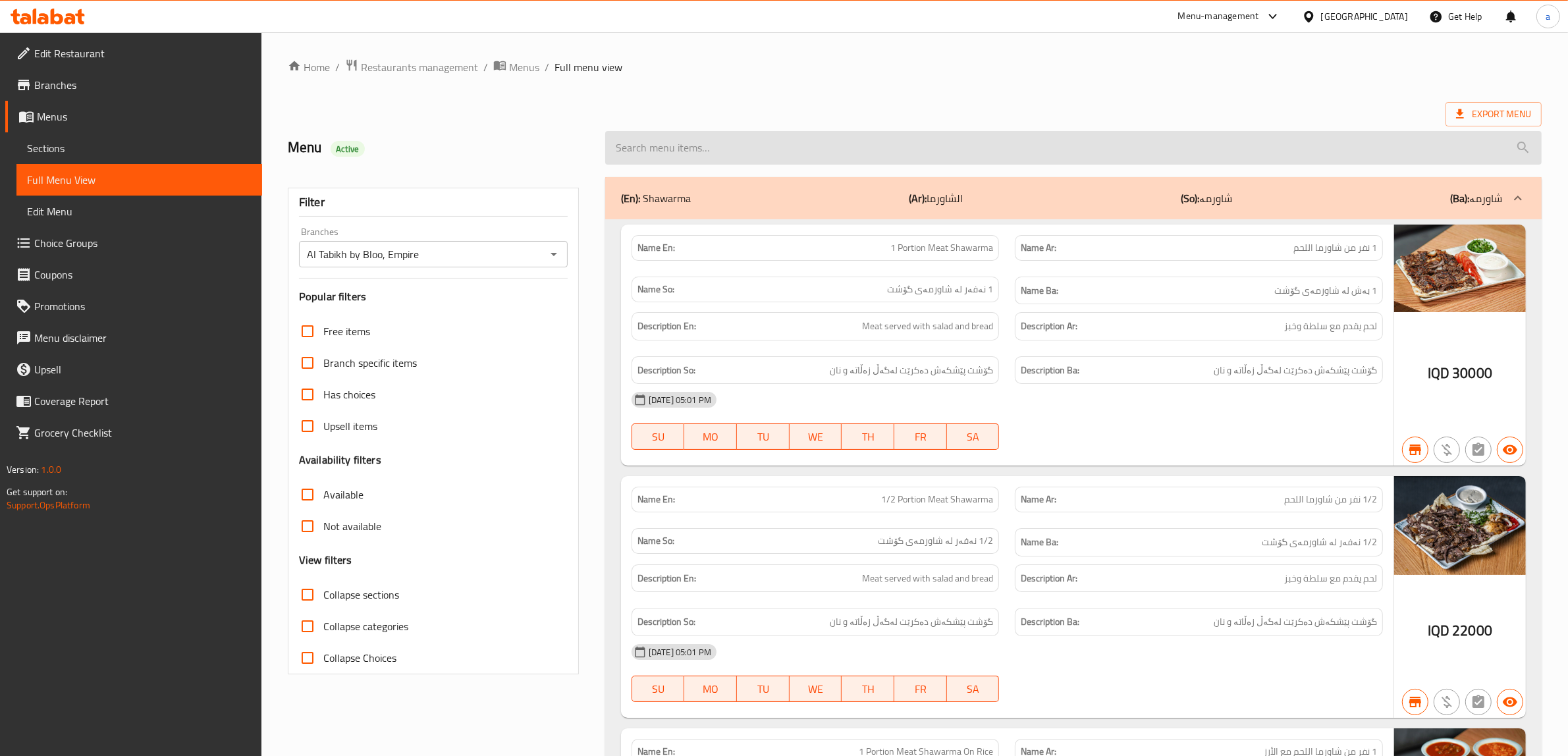
click at [762, 153] on input "search" at bounding box center [1073, 148] width 936 height 34
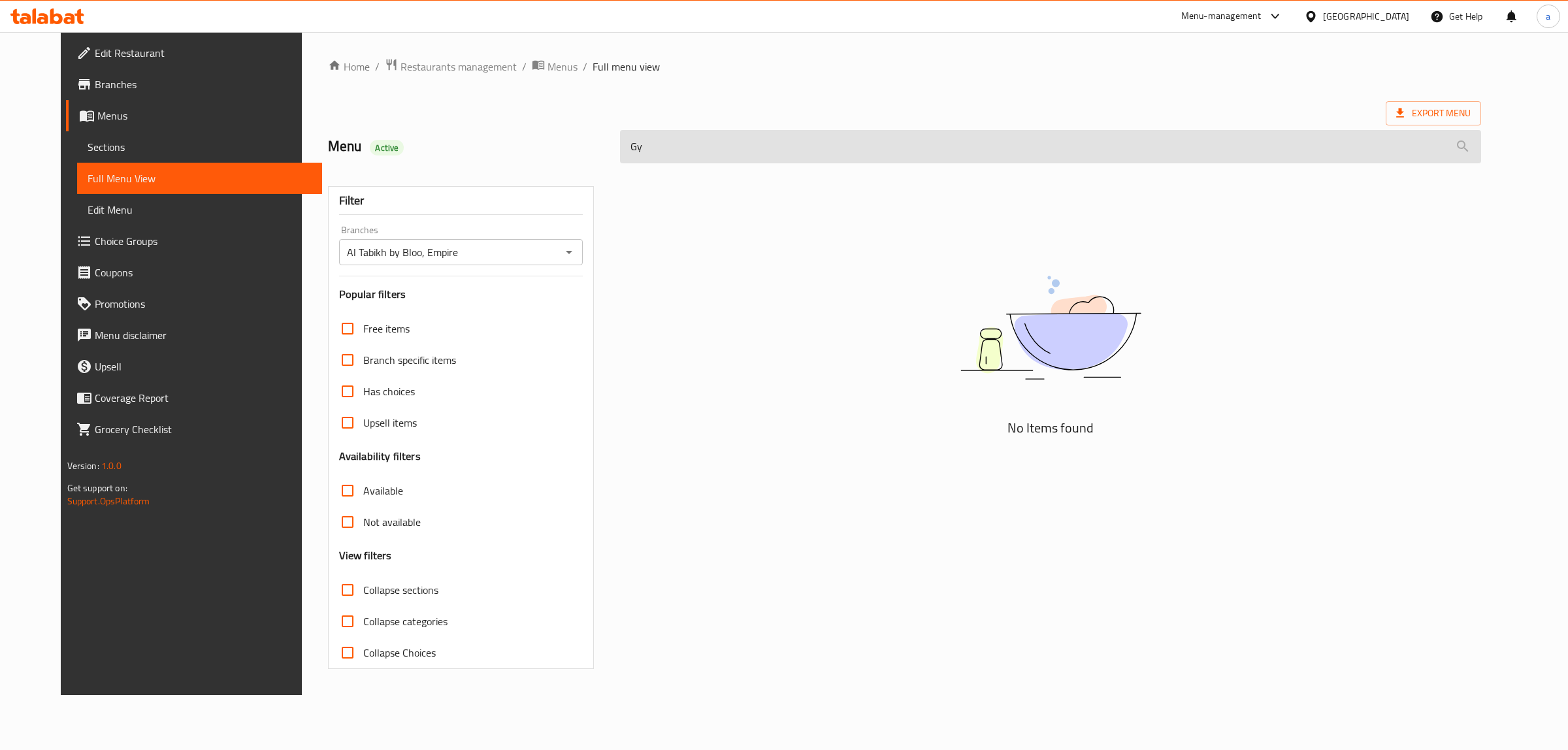
type input "G"
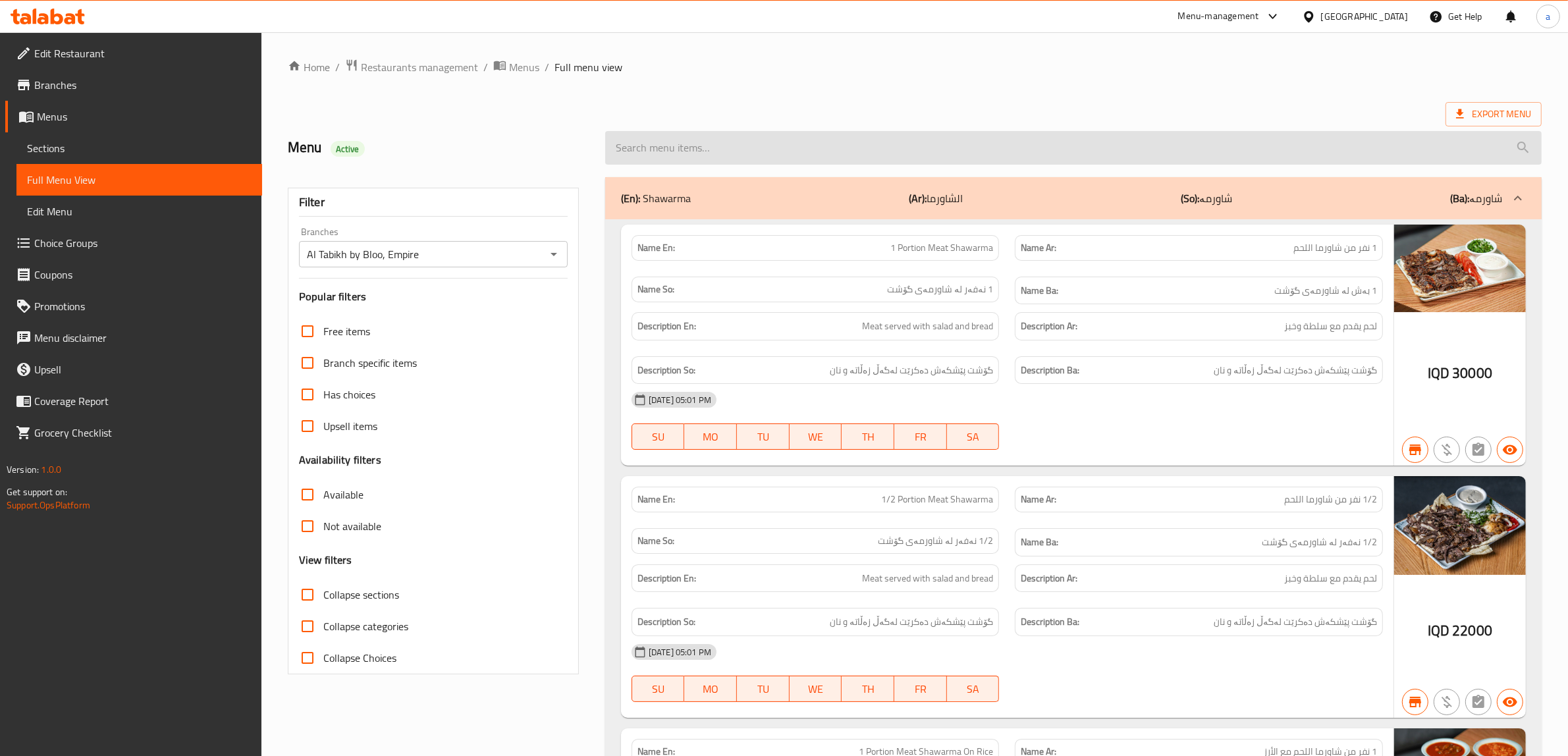
paste input "Shrimp Gyoza"
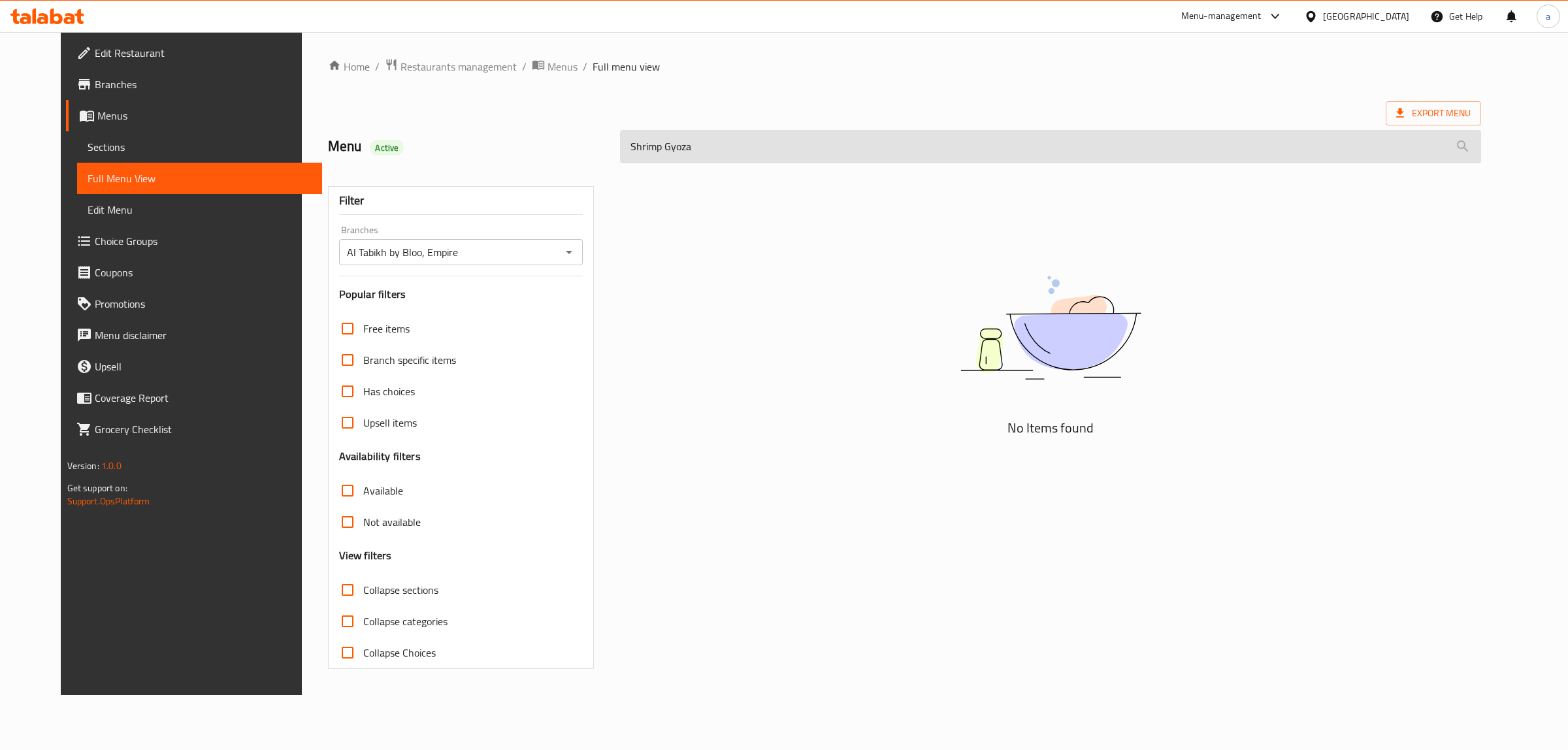
click at [725, 148] on input "Shrimp Gyoza" at bounding box center [1050, 147] width 861 height 34
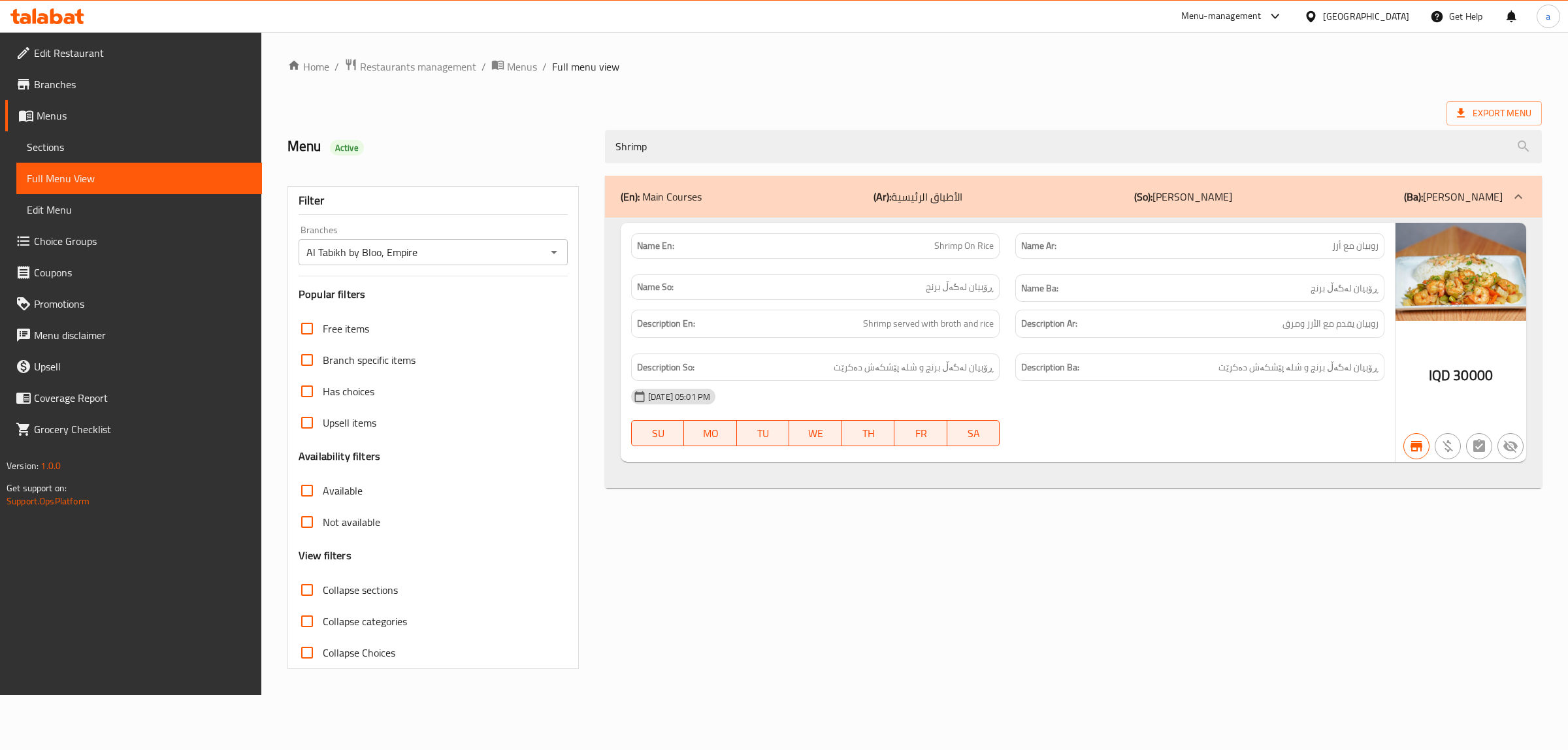
type input "Shrimp"
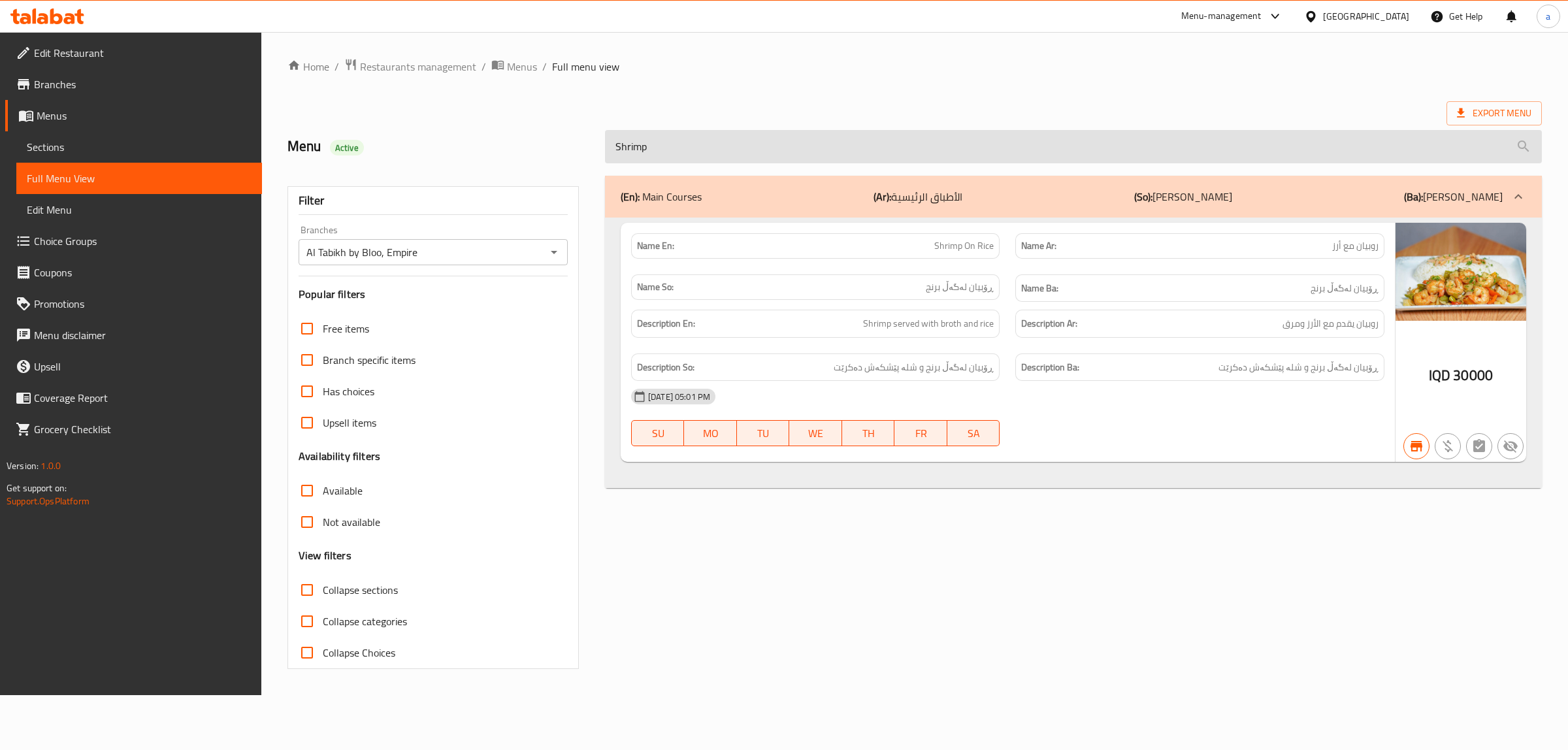
click at [638, 156] on input "Shrimp" at bounding box center [1073, 147] width 936 height 34
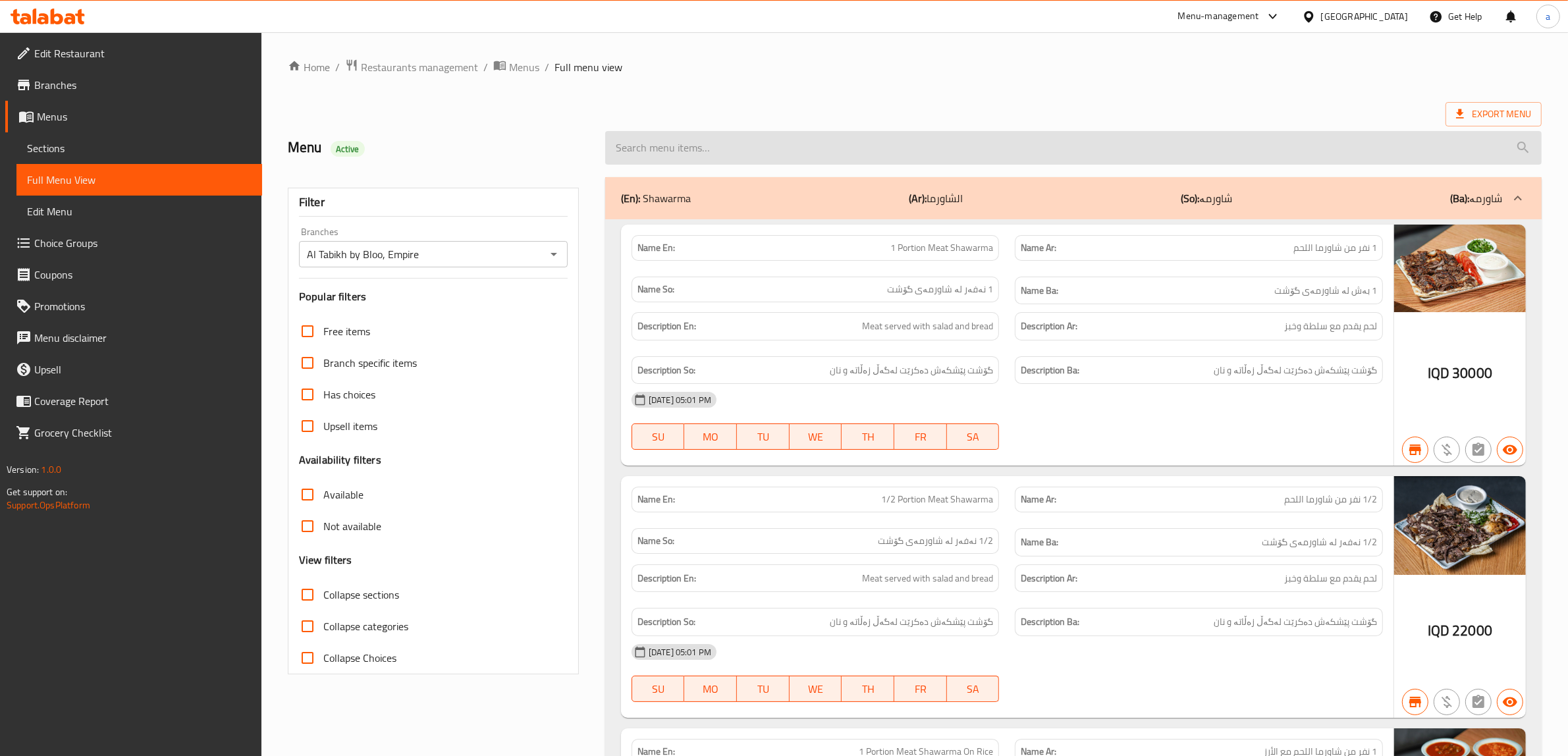
click at [701, 136] on input "search" at bounding box center [1073, 148] width 936 height 34
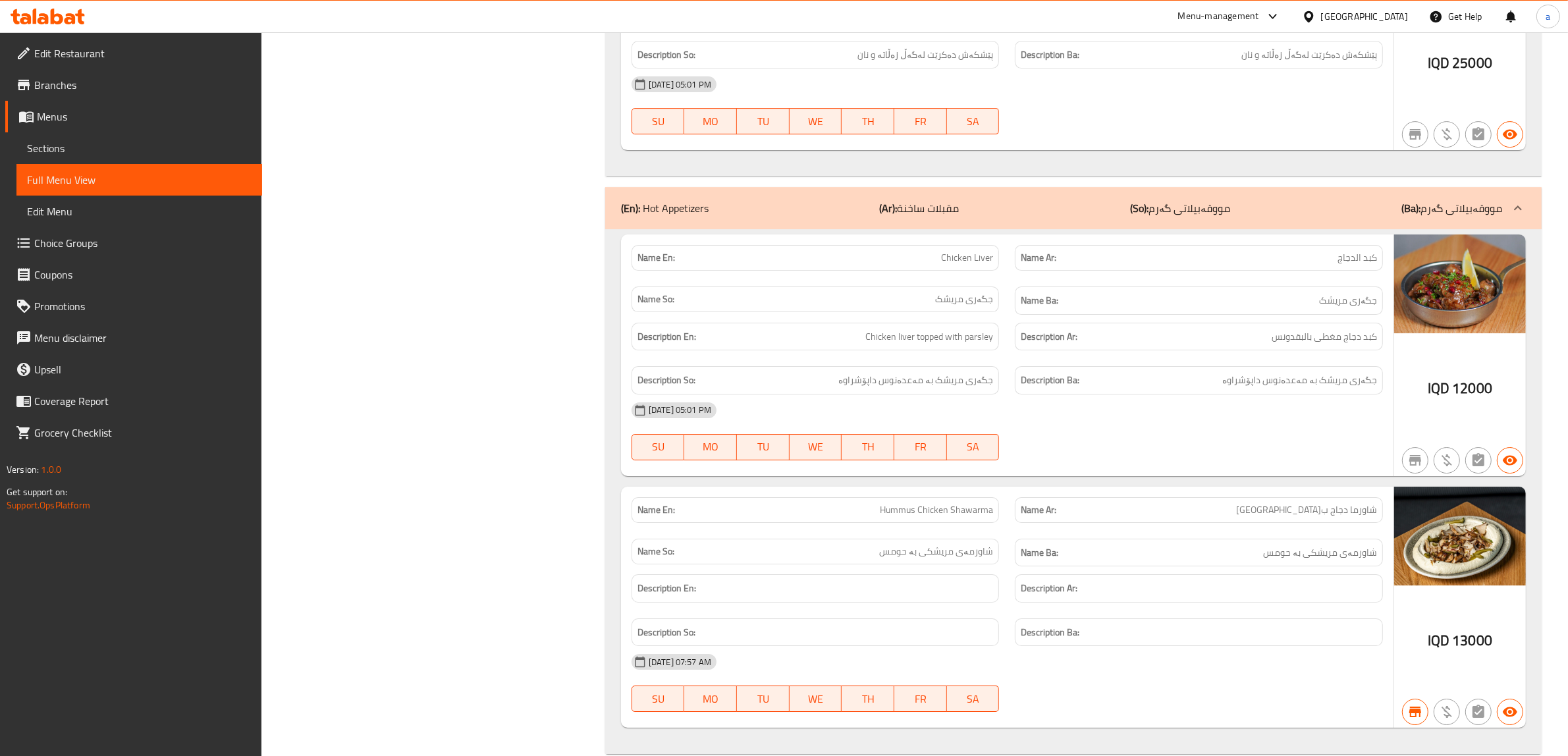
scroll to position [5519, 0]
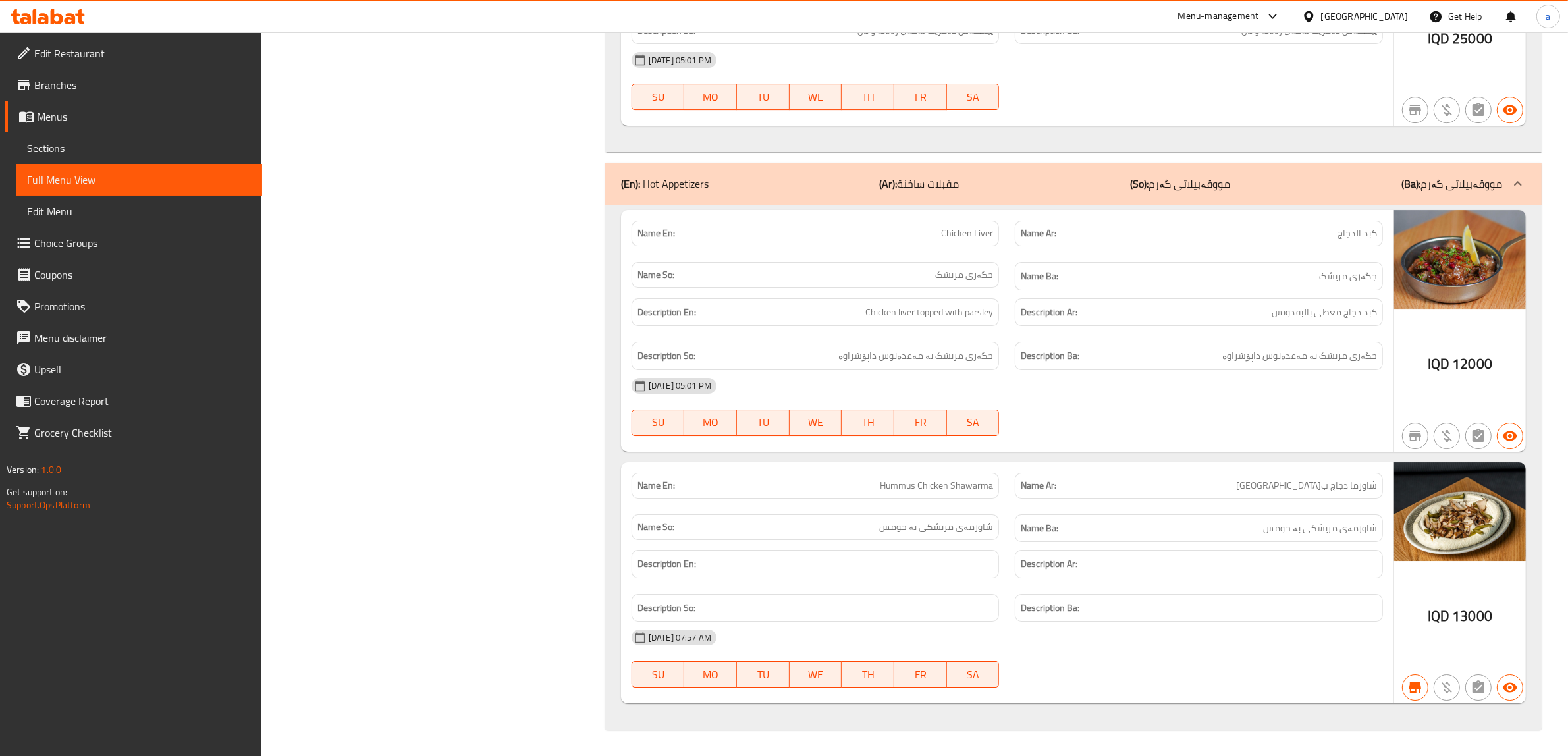
type input "Chicken"
click at [49, 88] on span "Branches" at bounding box center [143, 85] width 217 height 16
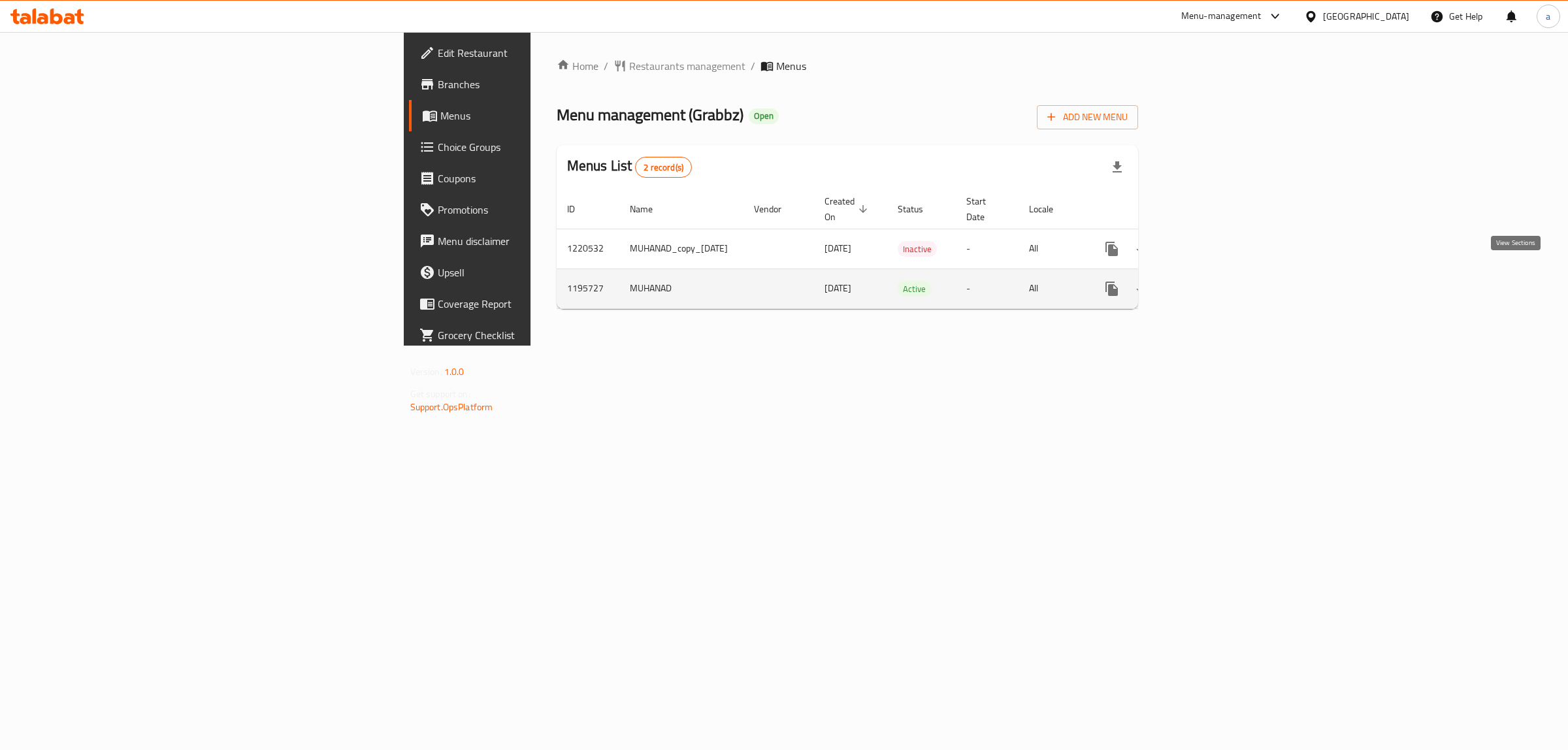
click at [1212, 283] on icon "enhanced table" at bounding box center [1206, 288] width 12 height 12
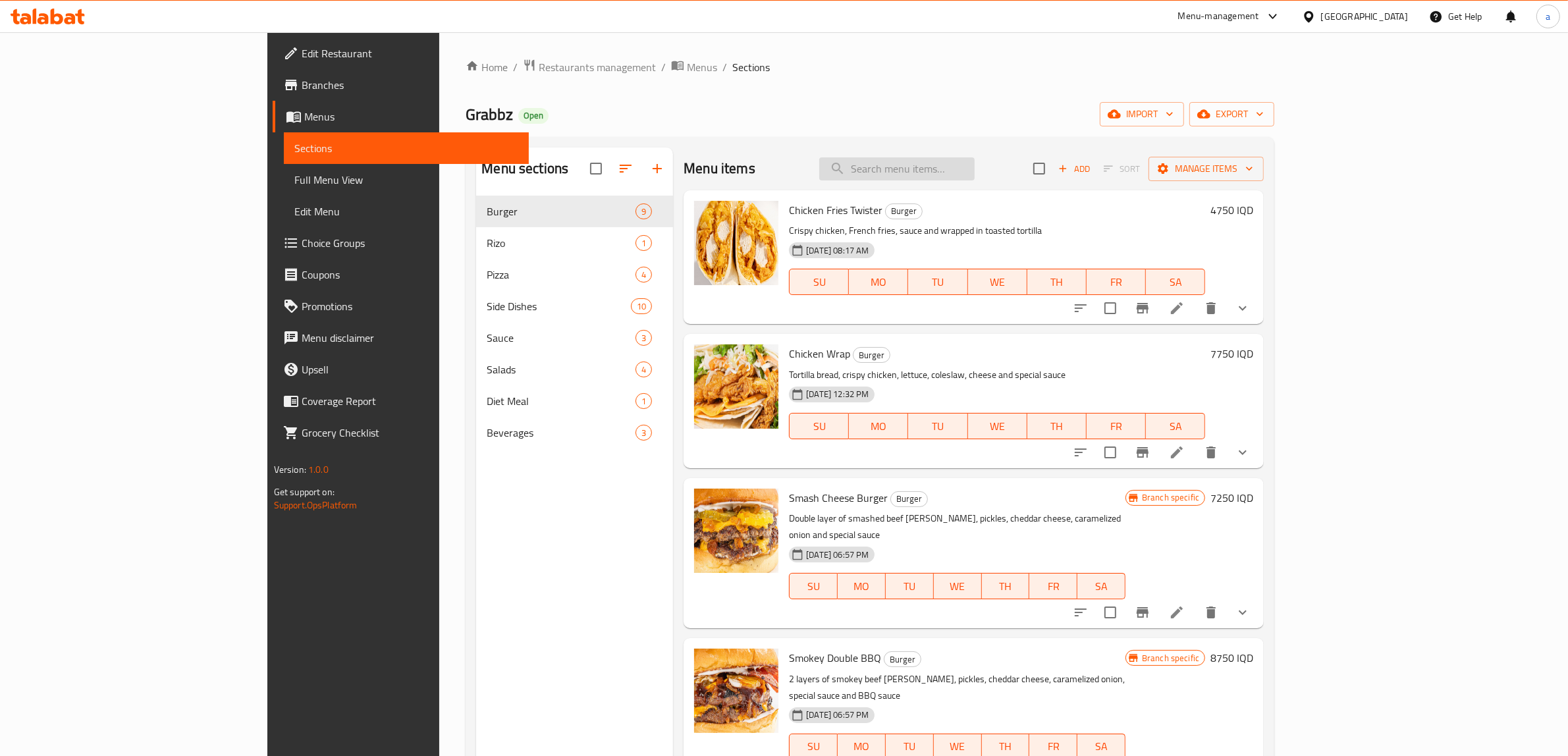
click at [975, 168] on input "search" at bounding box center [897, 169] width 155 height 23
paste input "Onion Rings"
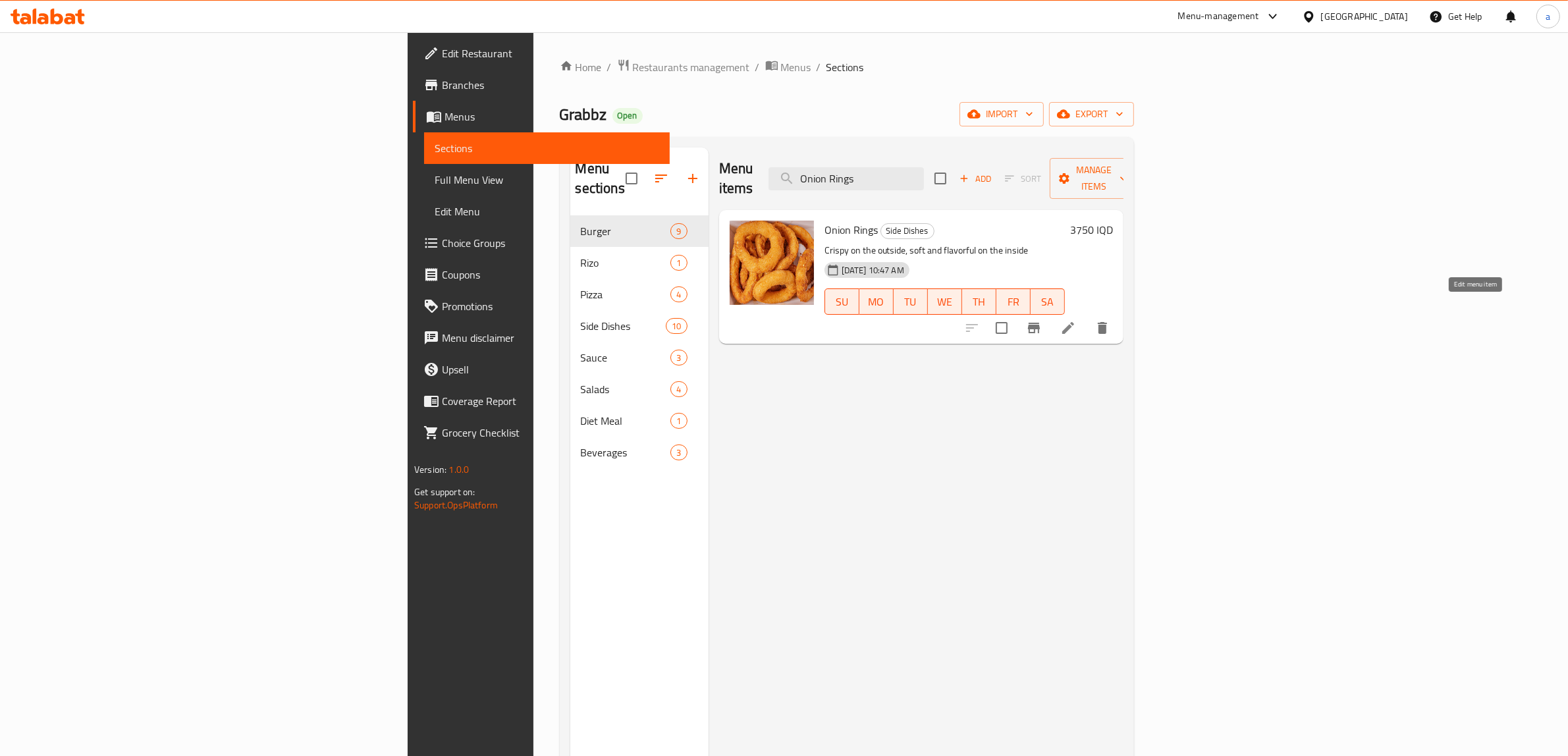
type input "Onion Rings"
click at [1076, 320] on icon at bounding box center [1068, 328] width 16 height 16
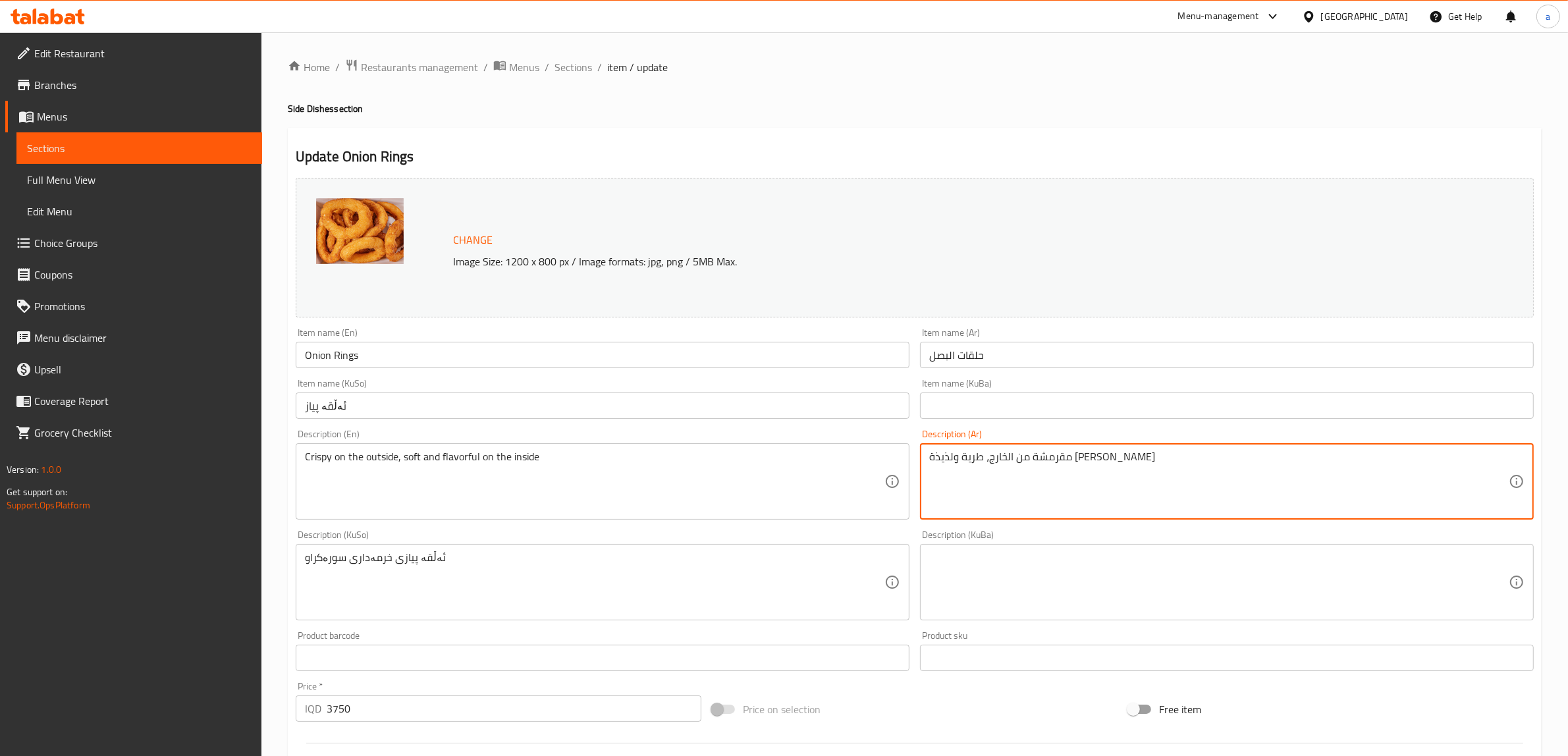
click at [993, 458] on textarea "مقرمشة من الخارج، طرية ولذيذة [PERSON_NAME]" at bounding box center [1219, 482] width 580 height 63
type textarea "مقرمشة من خارج، طرية ولذيذة من داخل"
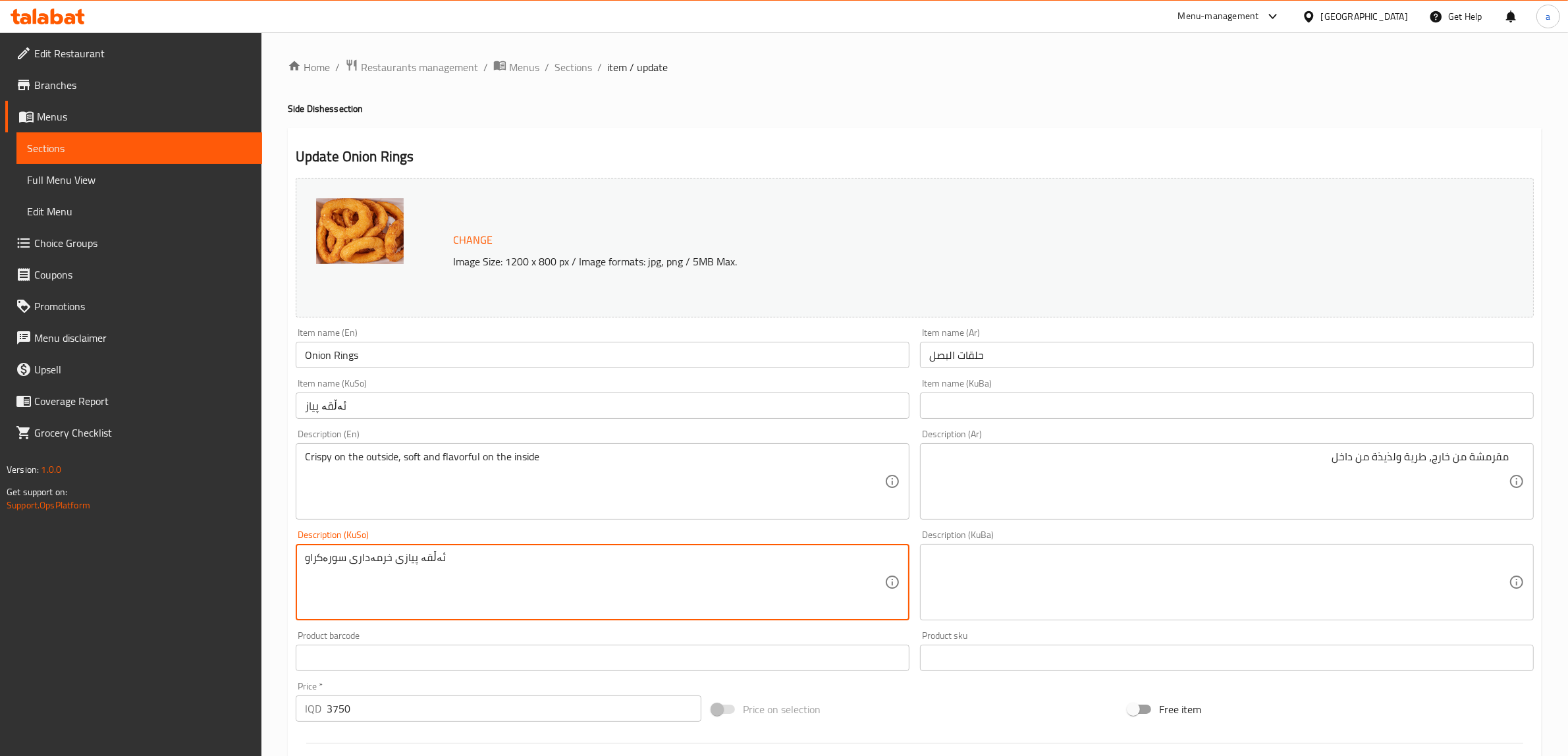
click at [476, 553] on textarea "ئەڵقە پیازی خرمەداری سورەکراو" at bounding box center [595, 583] width 580 height 63
type textarea "کریسپی لە دەرەوە، نەرم و بەتام لە ژوورەوە"
click at [324, 353] on input "Onion Rings" at bounding box center [602, 355] width 614 height 27
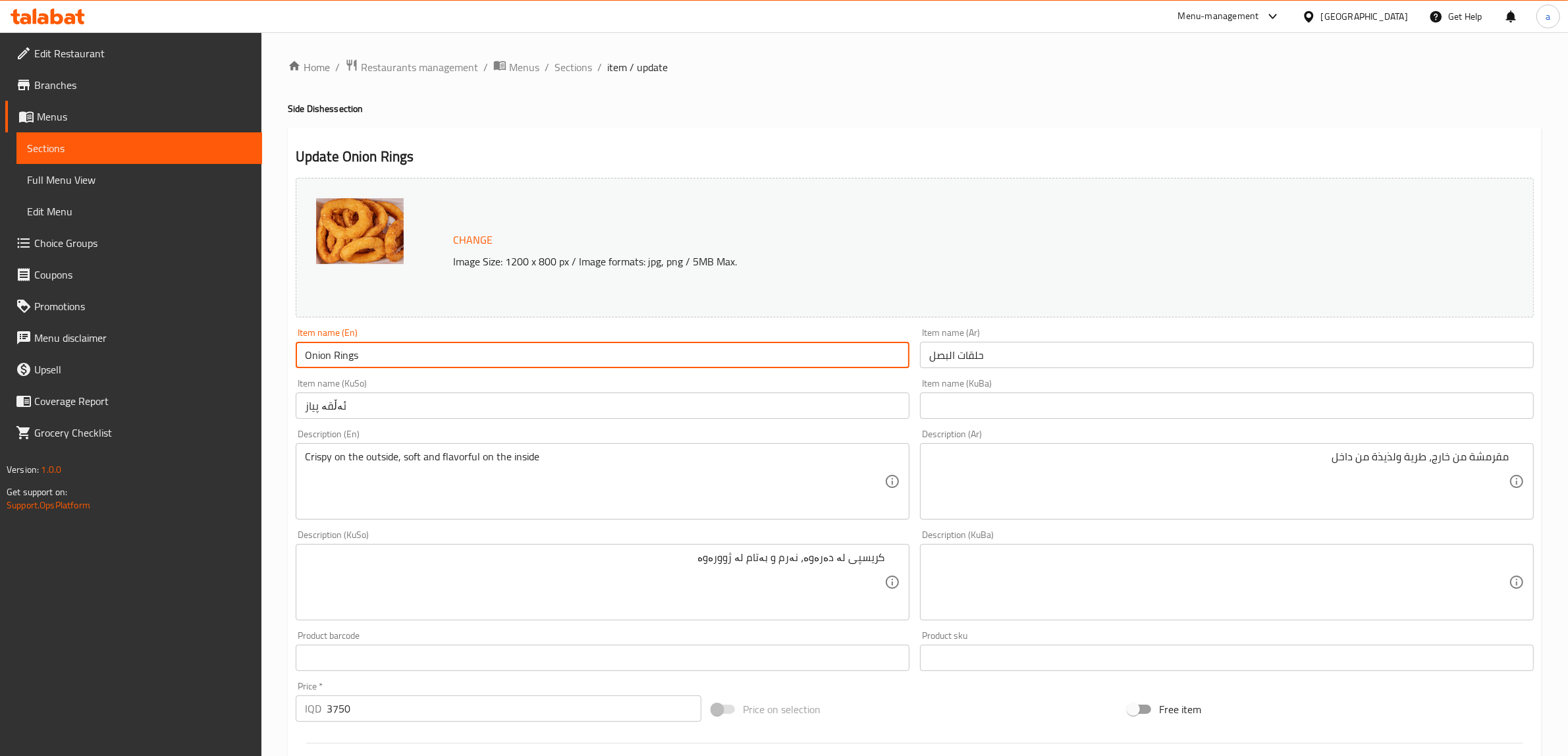
click at [324, 353] on input "Onion Rings" at bounding box center [602, 355] width 614 height 27
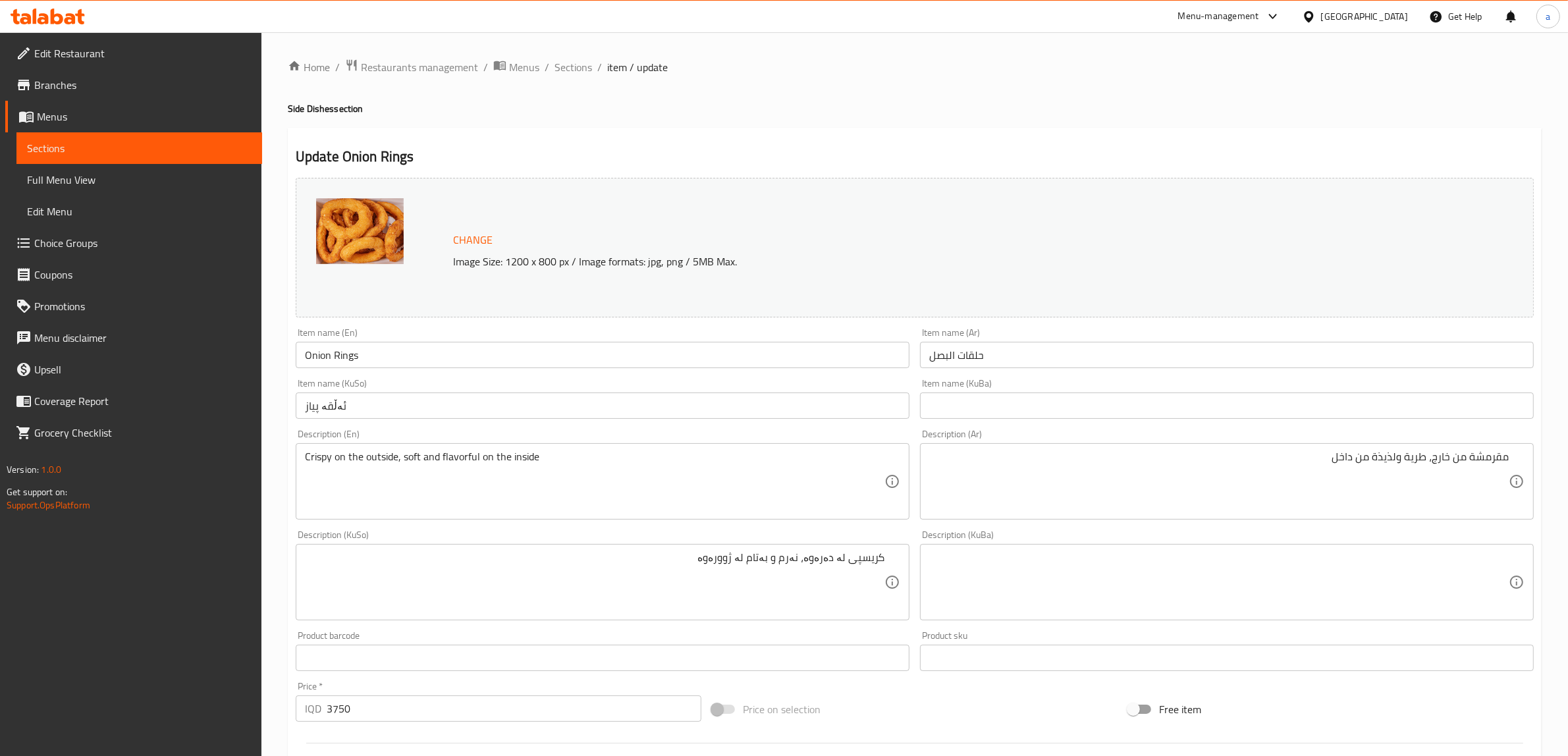
click at [656, 130] on div "Update Onion Rings Change Image Size: 1200 x 800 px / Image formats: jpg, png /…" at bounding box center [915, 597] width 1254 height 937
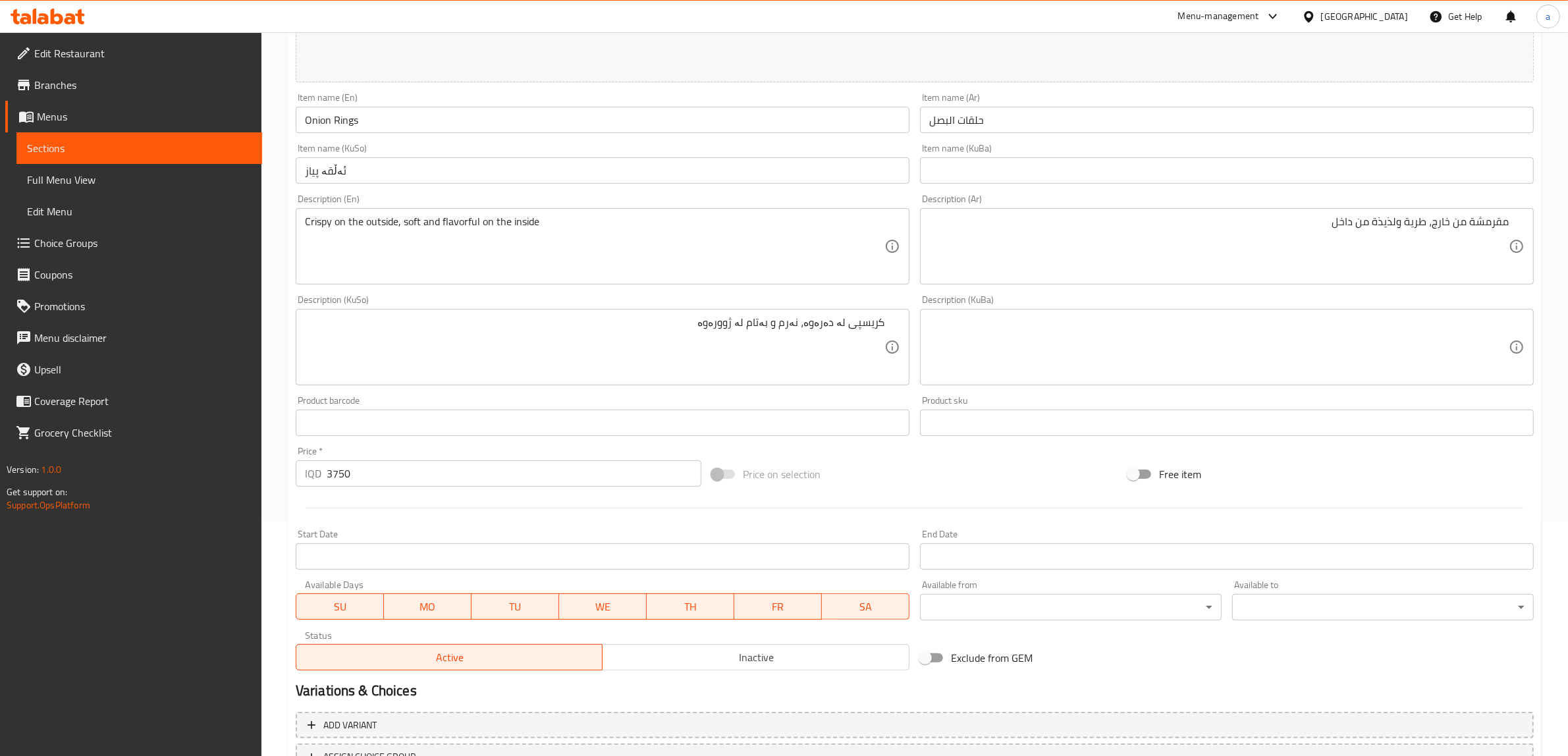
scroll to position [343, 0]
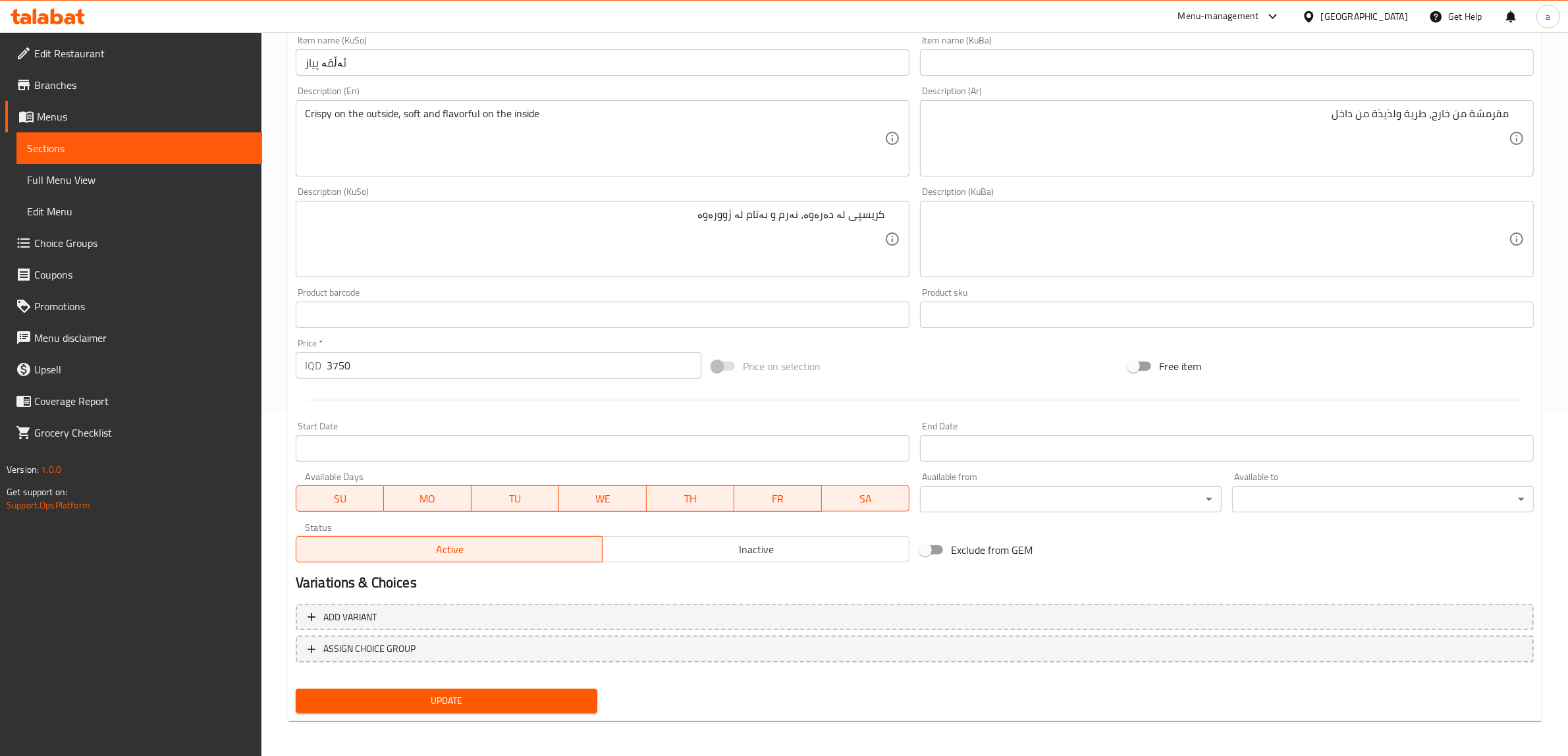
click at [396, 690] on button "Update" at bounding box center [446, 701] width 302 height 24
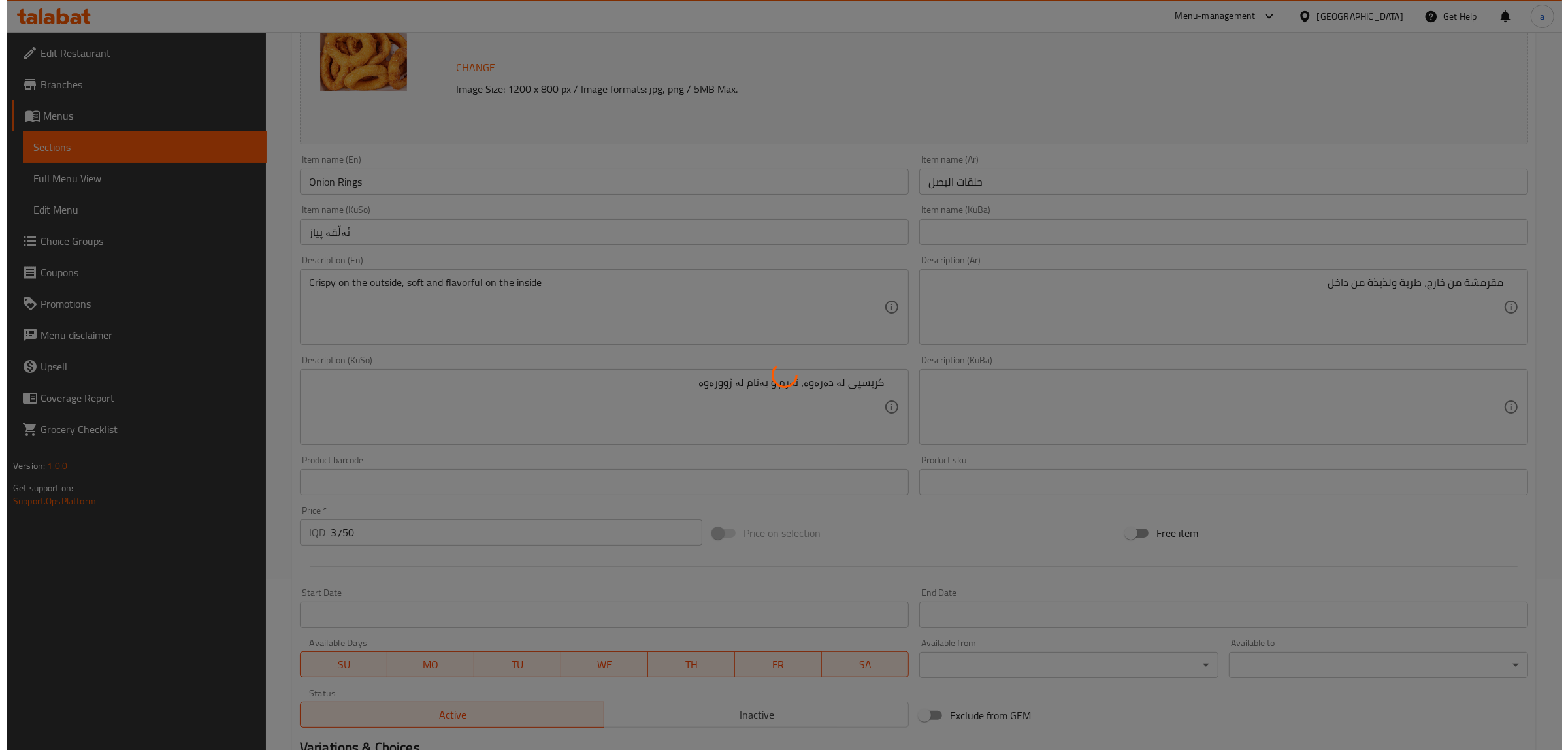
scroll to position [0, 0]
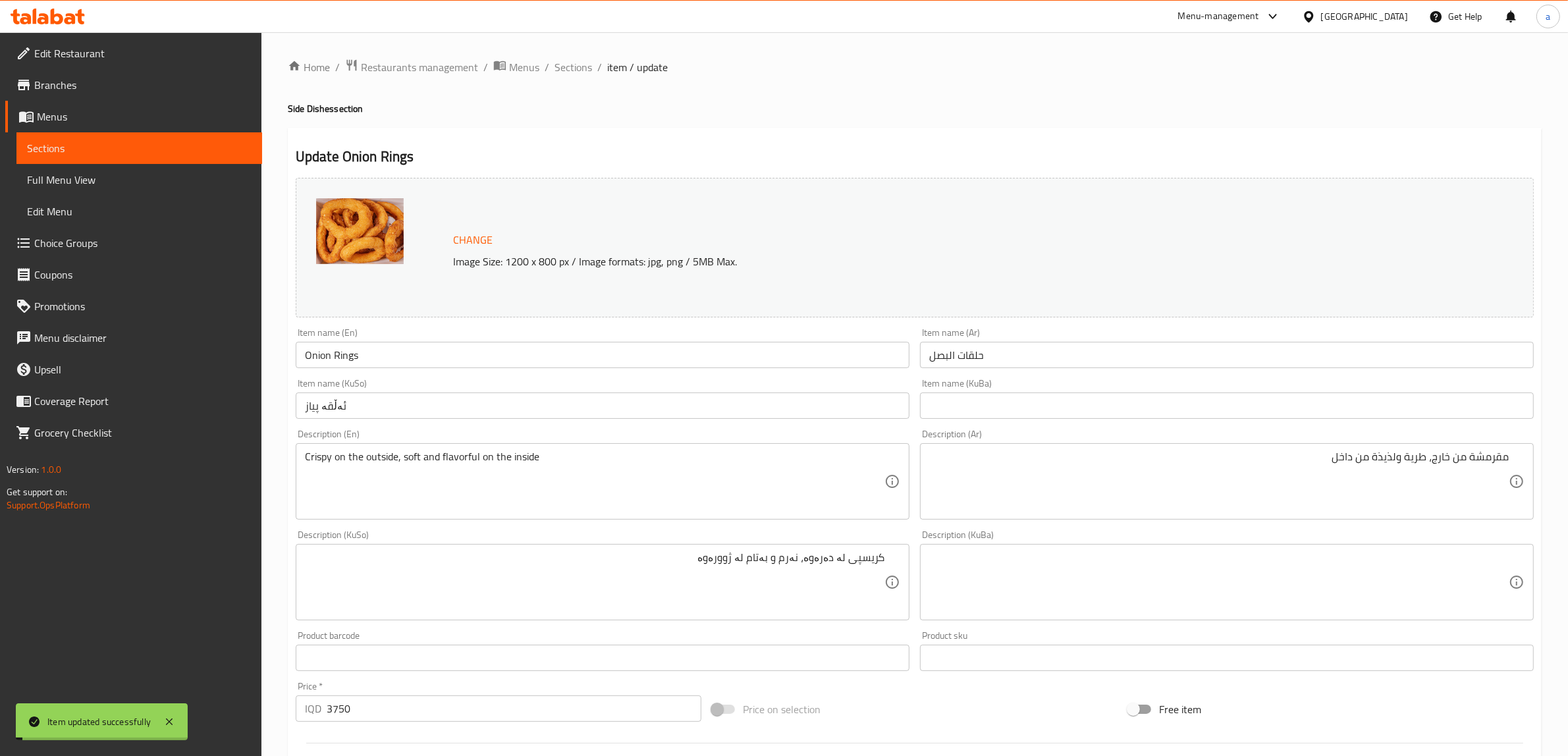
click at [344, 361] on input "Onion Rings" at bounding box center [602, 355] width 614 height 27
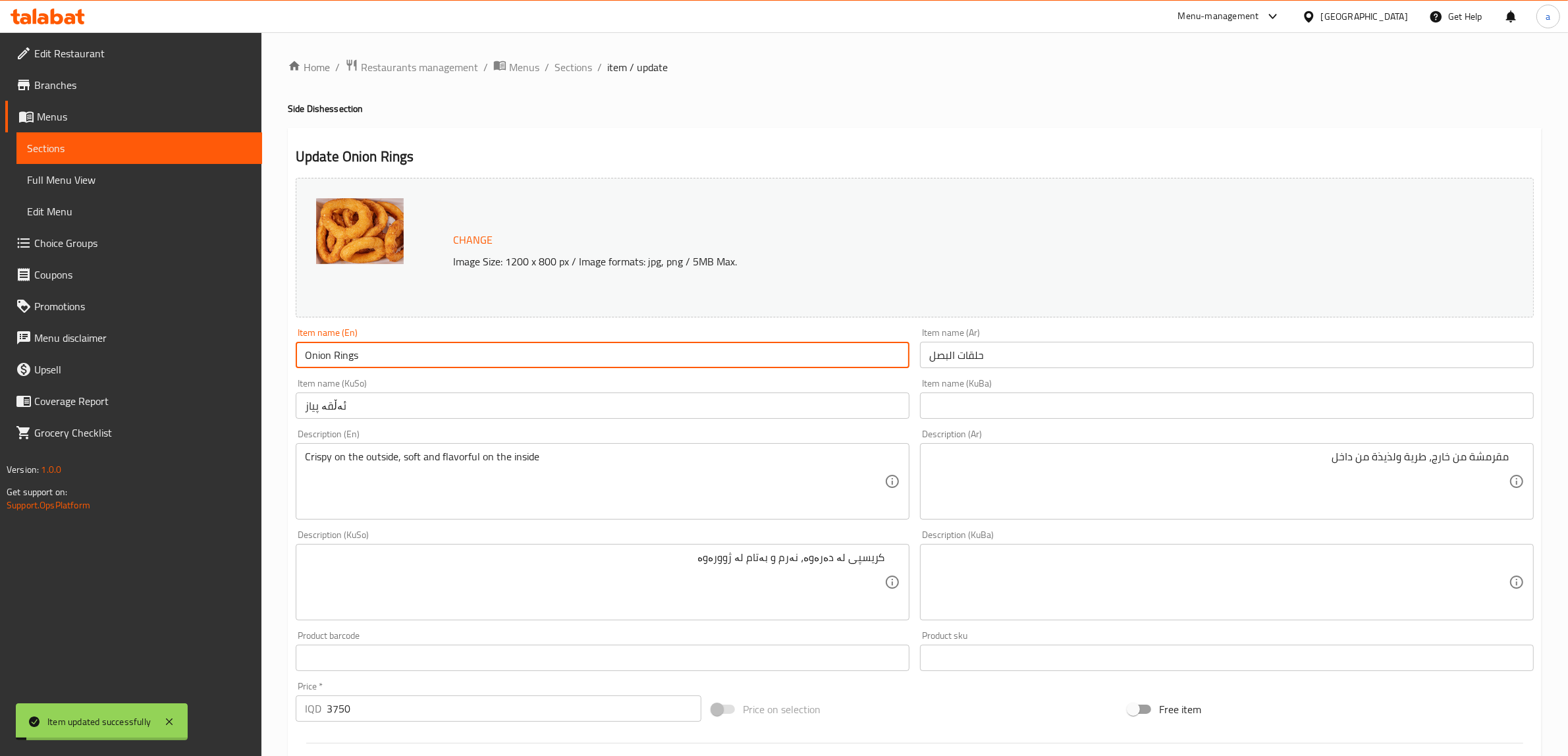
click at [344, 361] on input "Onion Rings" at bounding box center [602, 355] width 614 height 27
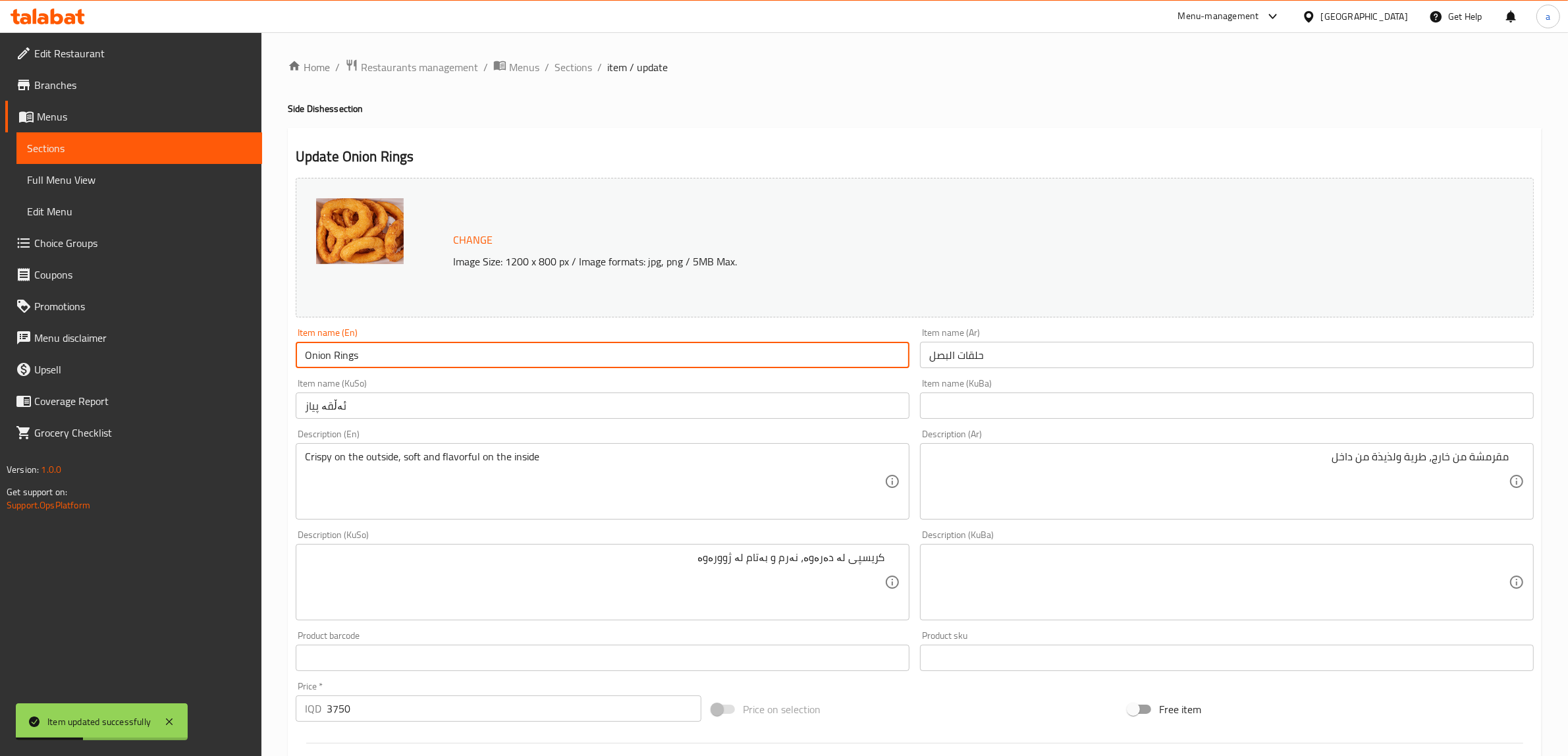
click at [629, 140] on div "Update Onion Rings Change Image Size: 1200 x 800 px / Image formats: jpg, png /…" at bounding box center [915, 597] width 1254 height 937
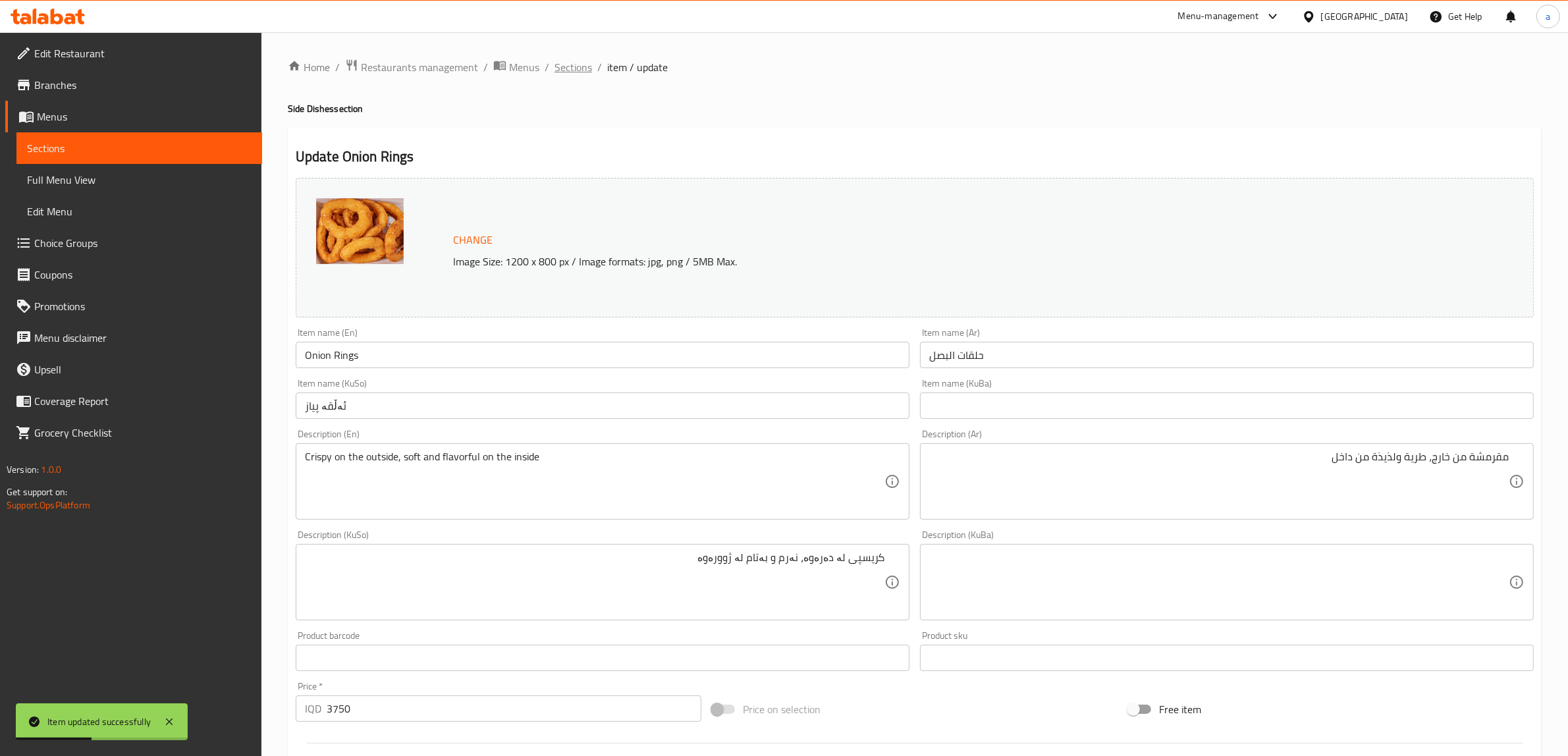
click at [567, 66] on span "Sections" at bounding box center [573, 68] width 38 height 16
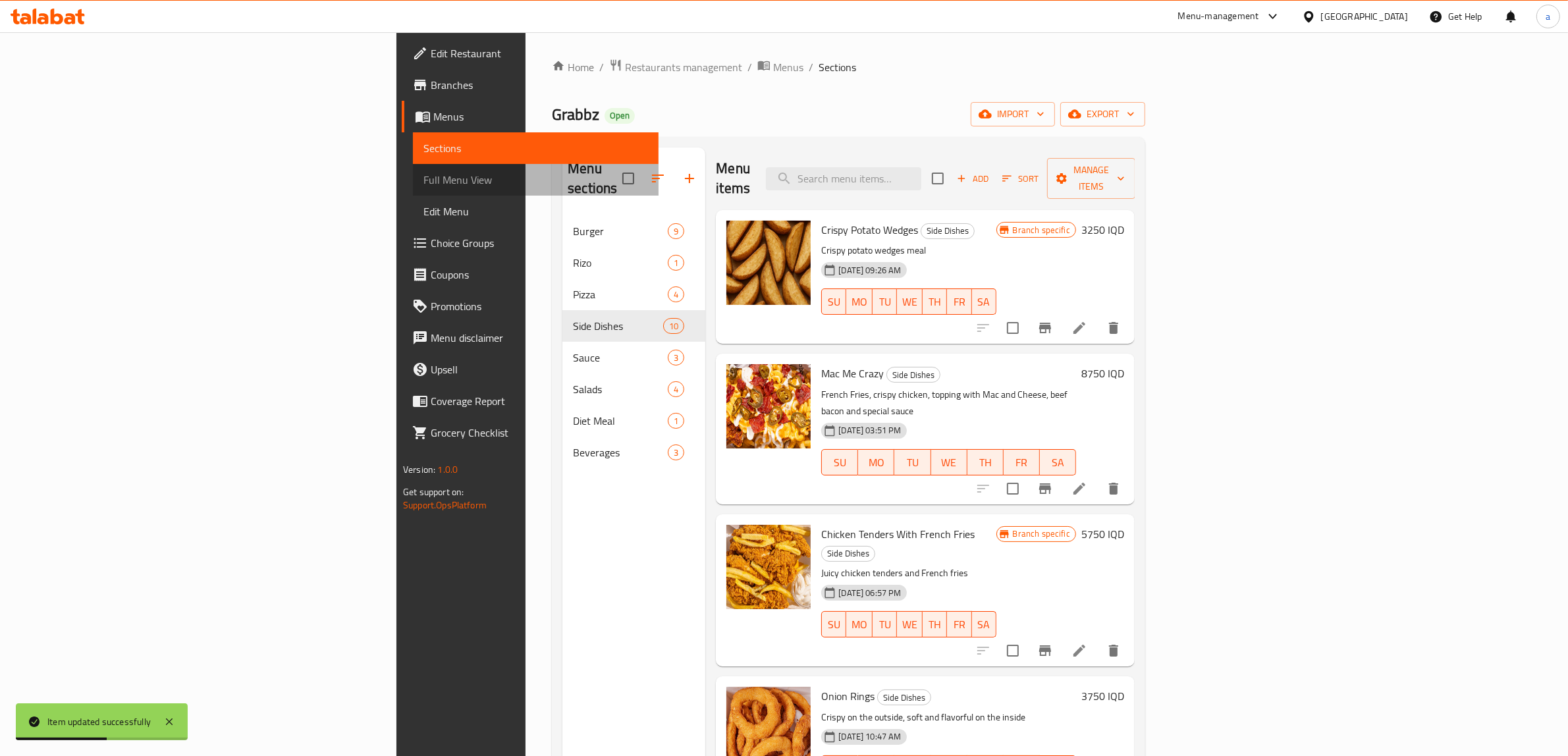
click at [423, 186] on span "Full Menu View" at bounding box center [535, 180] width 225 height 16
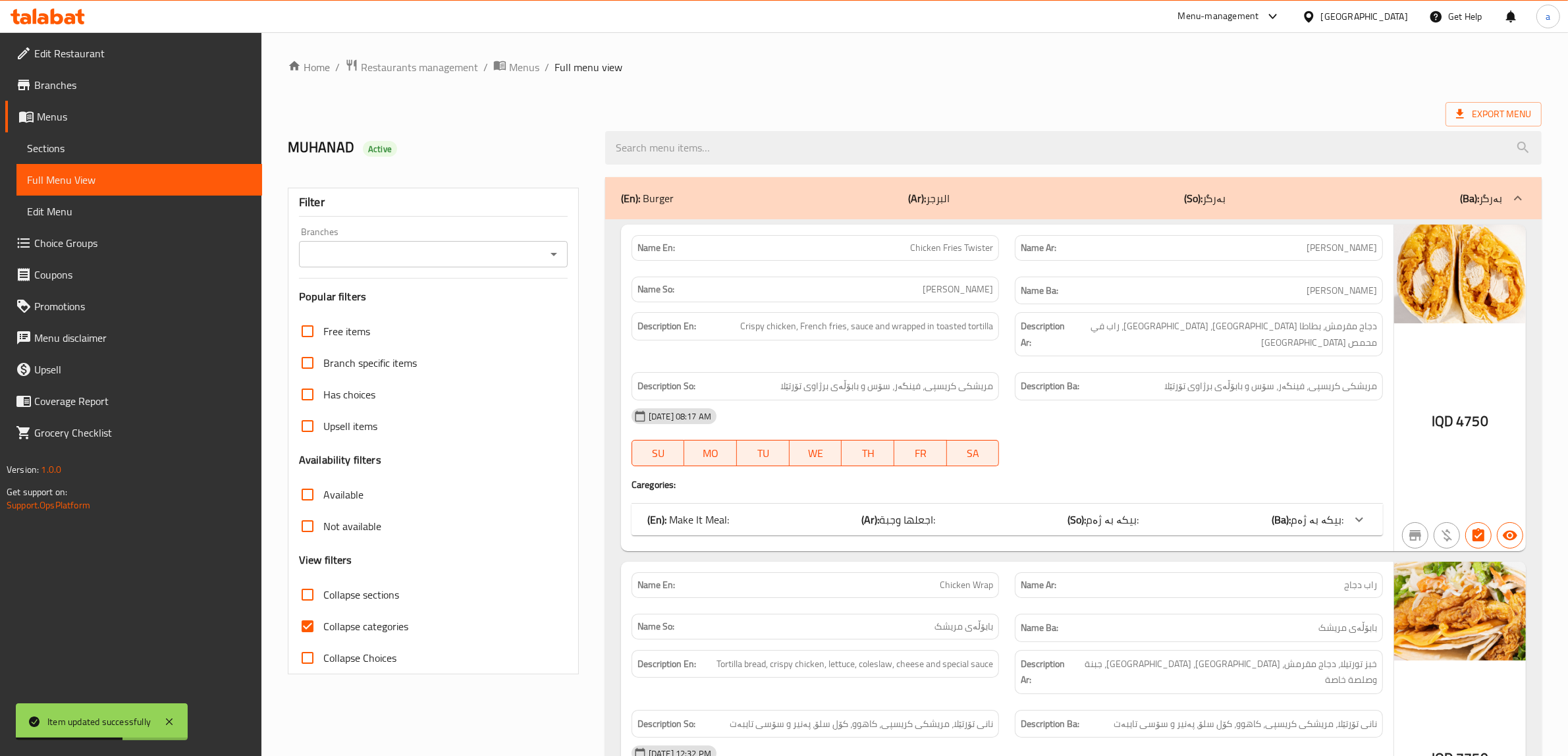
click at [555, 250] on icon "Open" at bounding box center [554, 254] width 16 height 16
click at [555, 257] on icon "Open" at bounding box center [554, 254] width 16 height 16
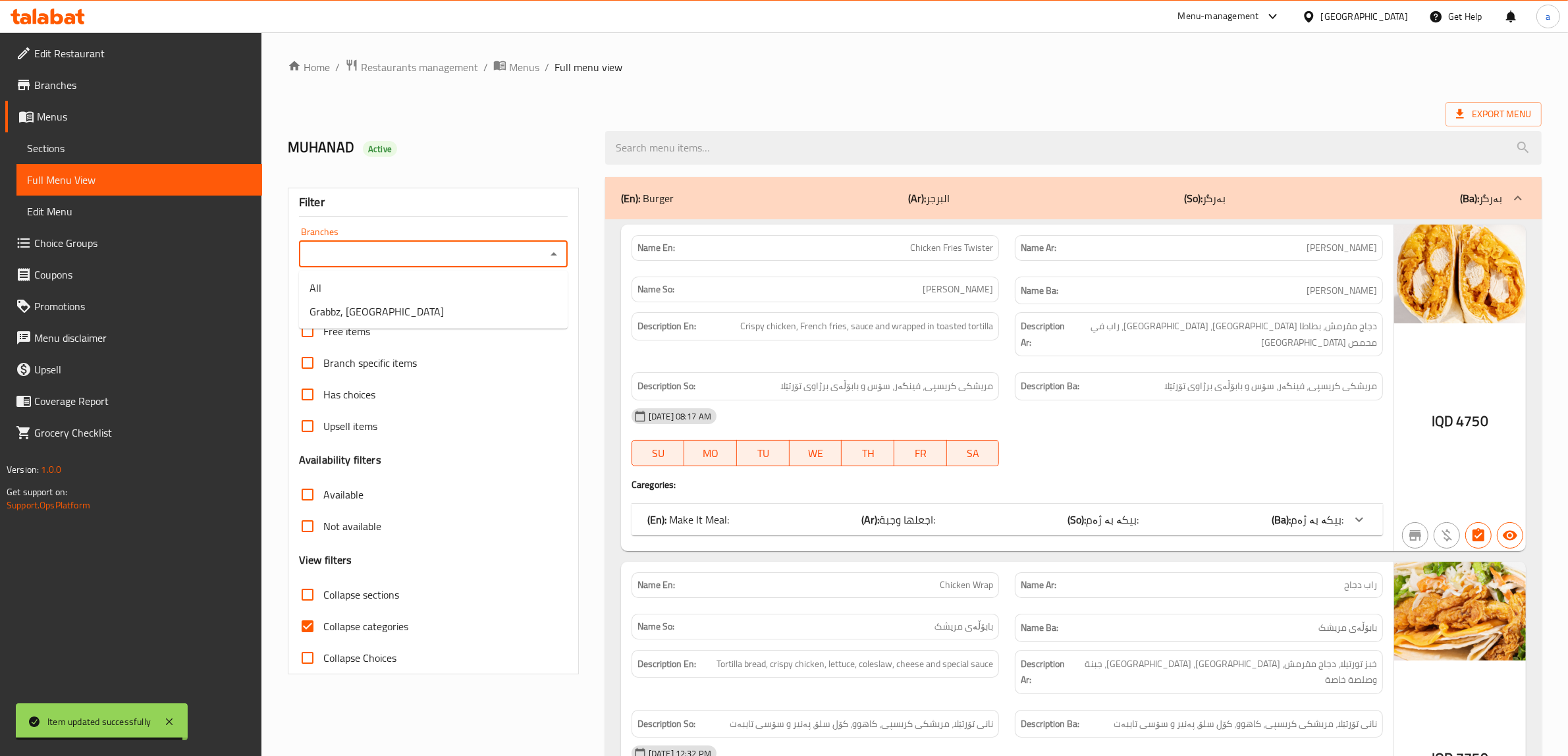
click at [554, 254] on icon "Close" at bounding box center [554, 254] width 6 height 3
click at [554, 254] on icon "Open" at bounding box center [554, 254] width 6 height 3
click at [441, 302] on li "Grabbz, Suli Heights" at bounding box center [433, 311] width 269 height 23
type input "Grabbz, Suli Heights"
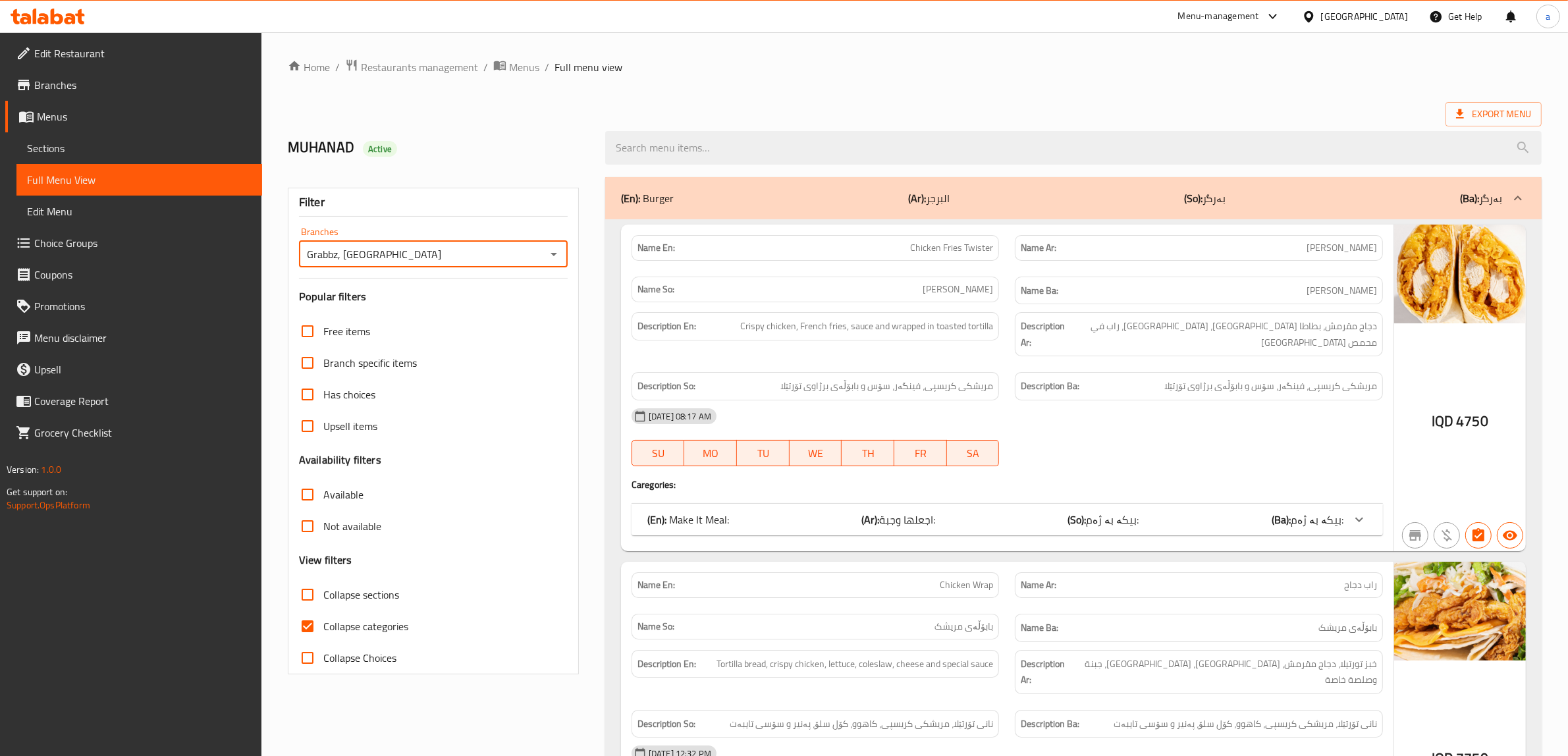
click at [310, 625] on input "Collapse categories" at bounding box center [307, 626] width 31 height 31
checkbox input "false"
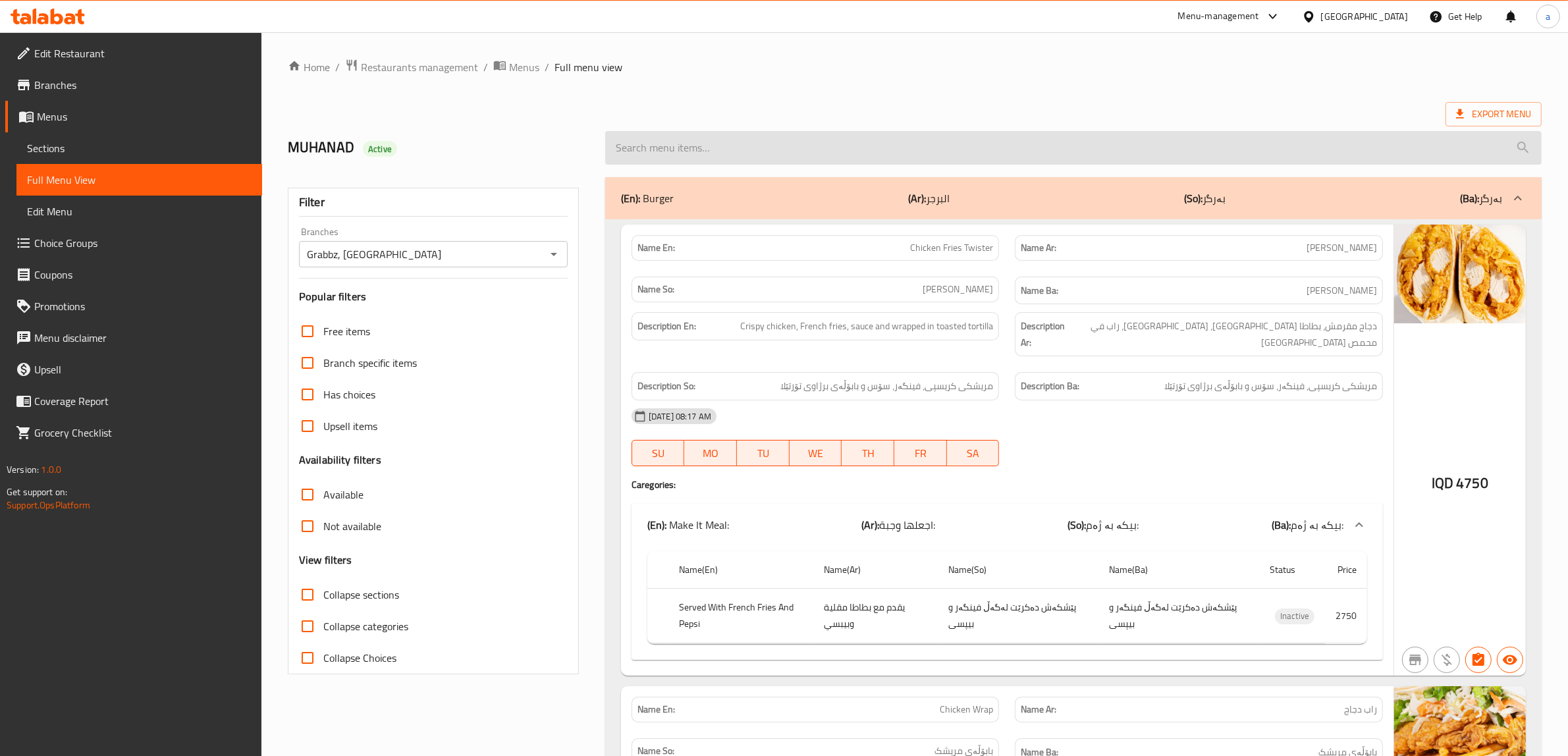
click at [801, 145] on input "search" at bounding box center [1073, 148] width 936 height 34
paste input "Onion Rings"
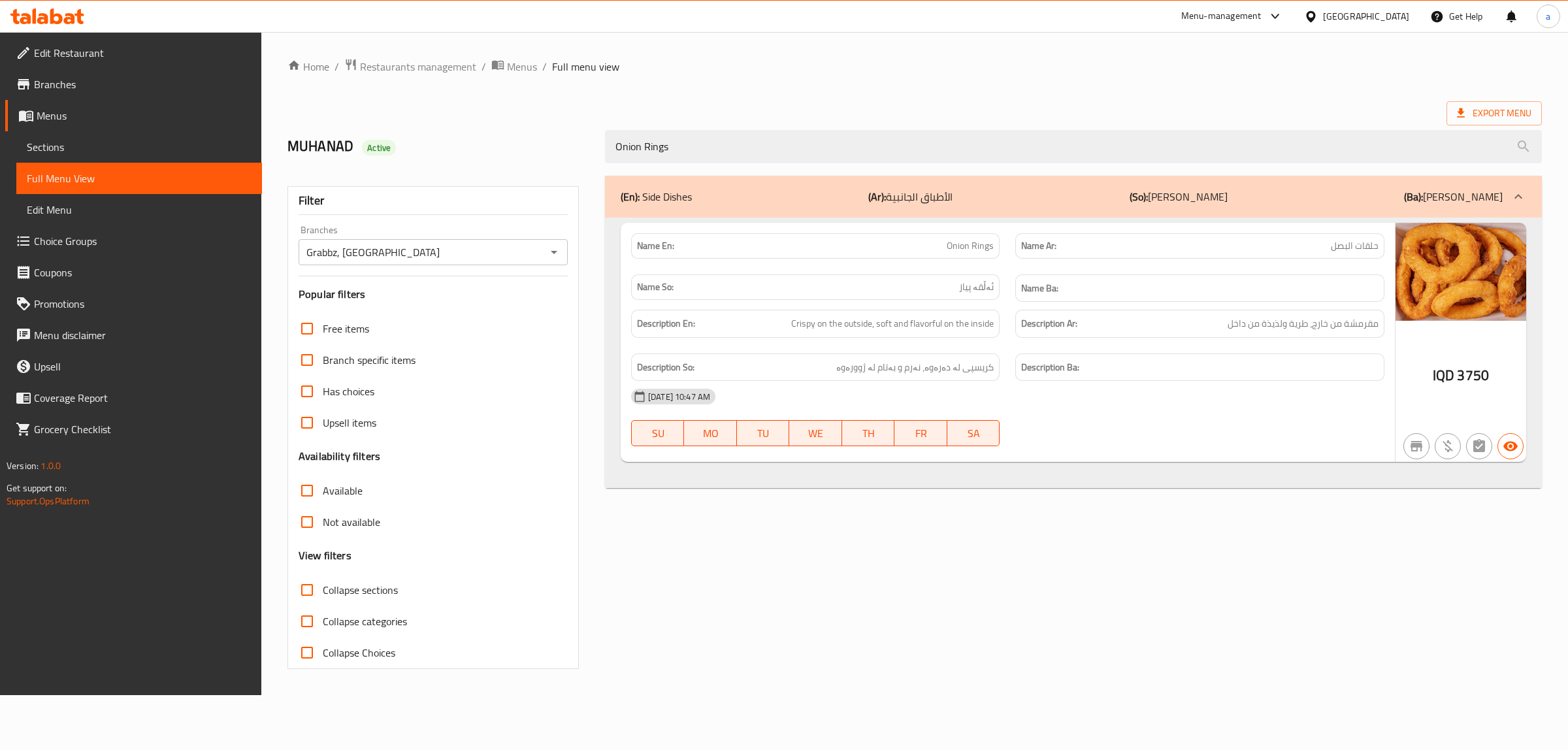
type input "Onion Rings"
click at [53, 141] on span "Sections" at bounding box center [139, 147] width 224 height 16
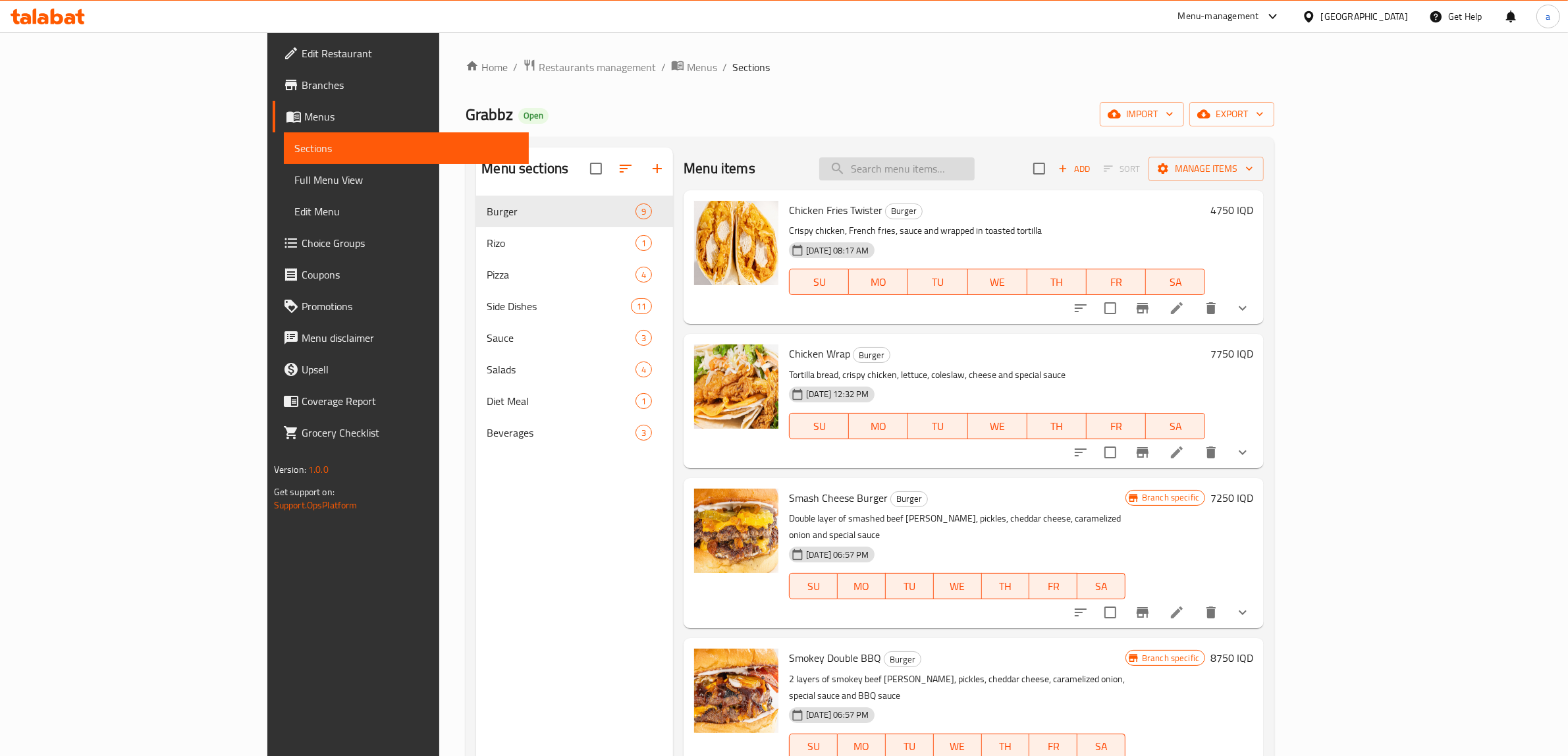
click at [975, 171] on input "search" at bounding box center [897, 169] width 155 height 23
paste input "Chili & Cheese Nuggets"
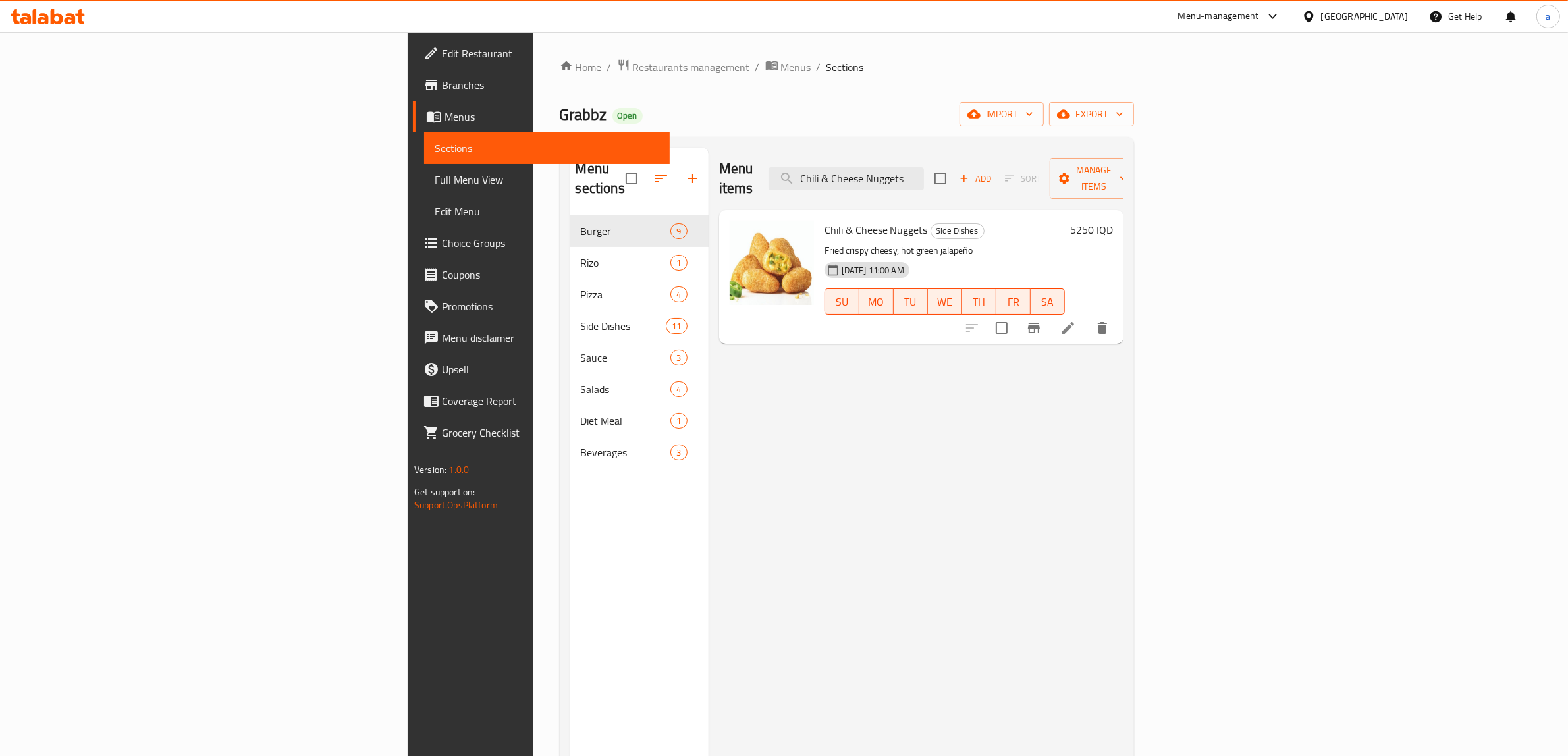
type input "Chili & Cheese Nuggets"
click at [1076, 320] on icon at bounding box center [1068, 328] width 16 height 16
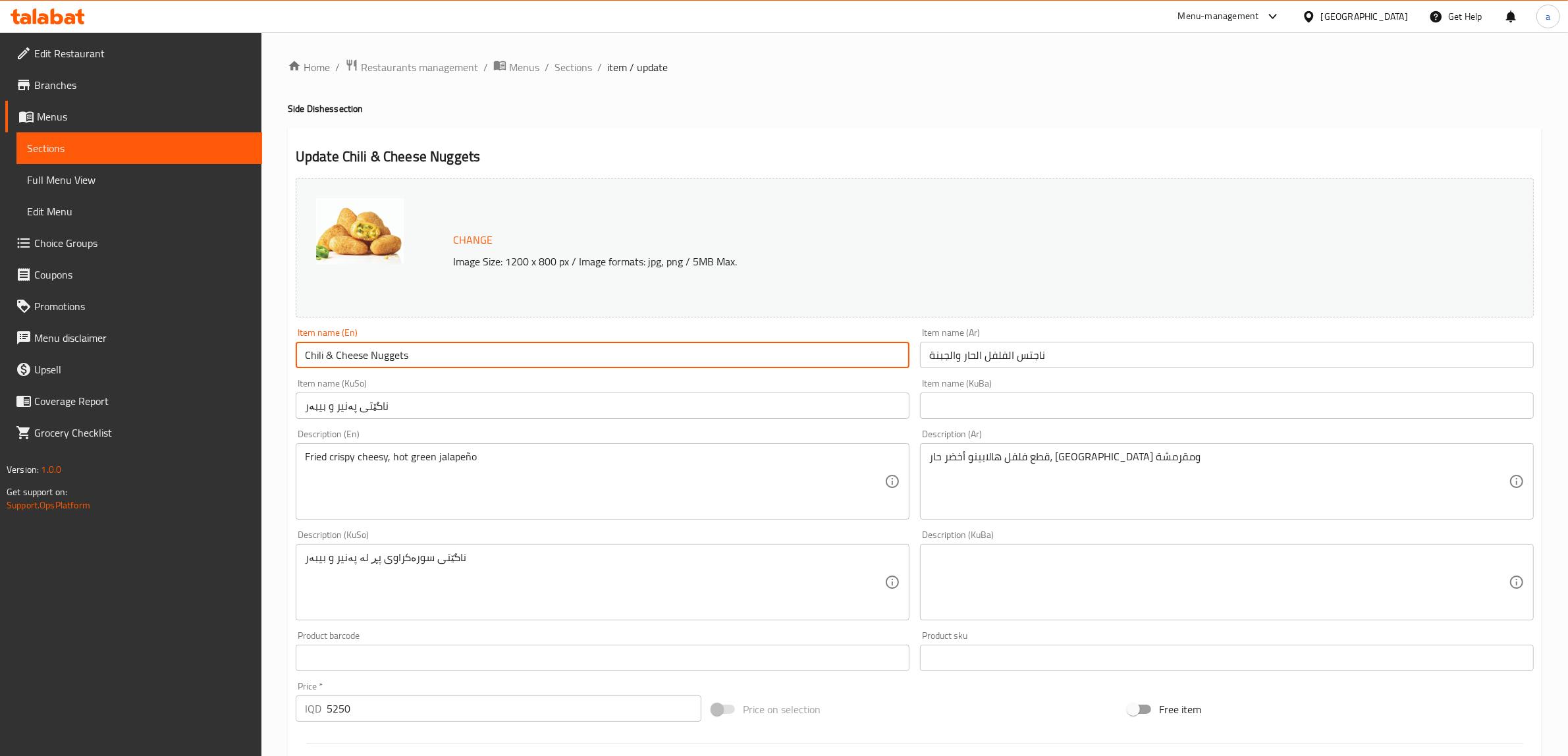
click at [329, 353] on input "Chili & Cheese Nuggets" at bounding box center [602, 355] width 614 height 27
type input "Chili And Cheese Nuggets"
click at [1011, 356] on input "ناجتس الفلفل الحار والجبنة" at bounding box center [1227, 355] width 614 height 27
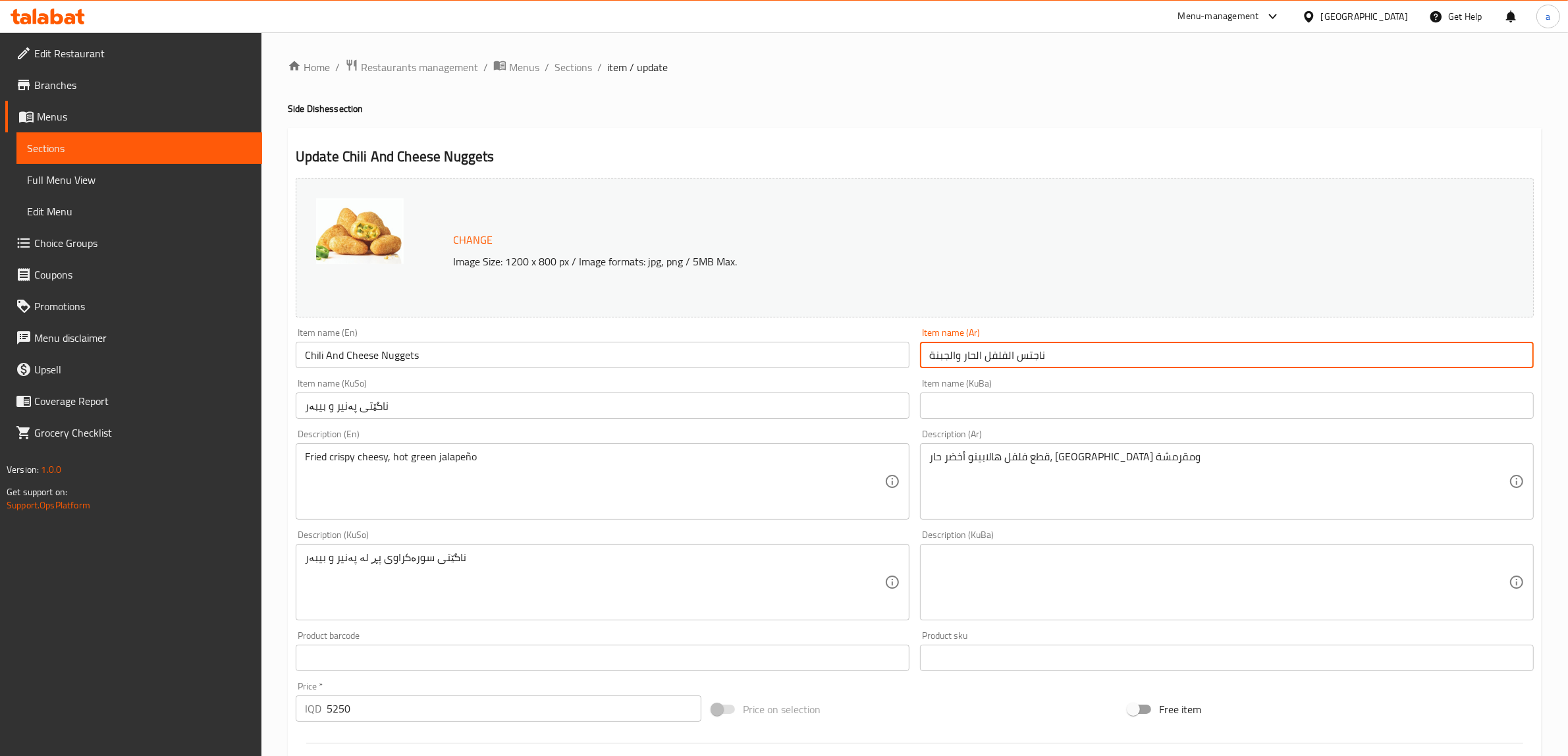
click at [1008, 356] on input "ناجتس الفلفل الحار والجبنة" at bounding box center [1227, 355] width 614 height 27
type input "ناجتس فلفل حار وجبنة"
click at [347, 411] on input "ناگێتی پەنیر و بیبەر" at bounding box center [602, 406] width 614 height 27
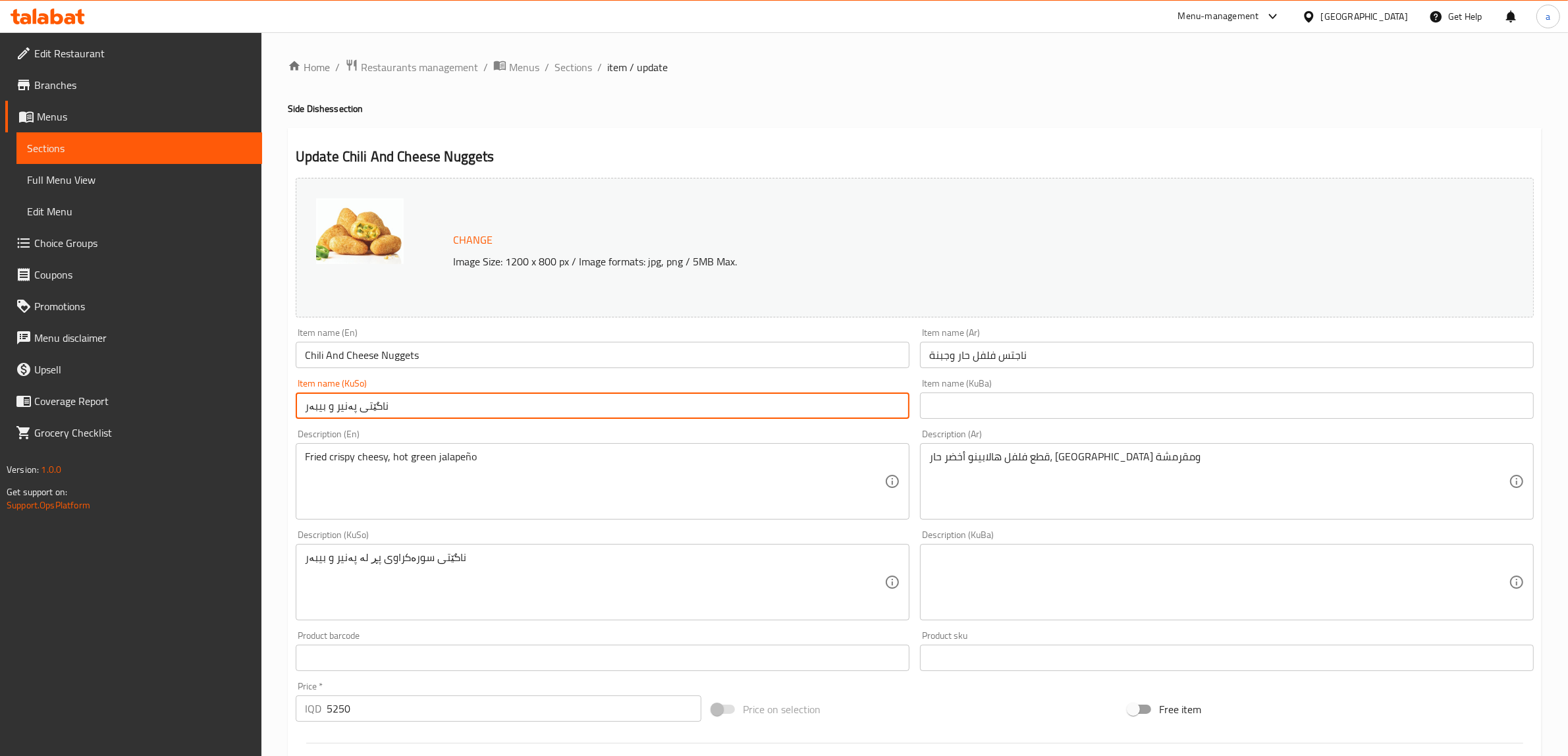
click at [347, 411] on input "ناگێتی پەنیر و بیبەر" at bounding box center [602, 406] width 614 height 27
type input "ناگێتسی بیبەری تیژ و پەنیر"
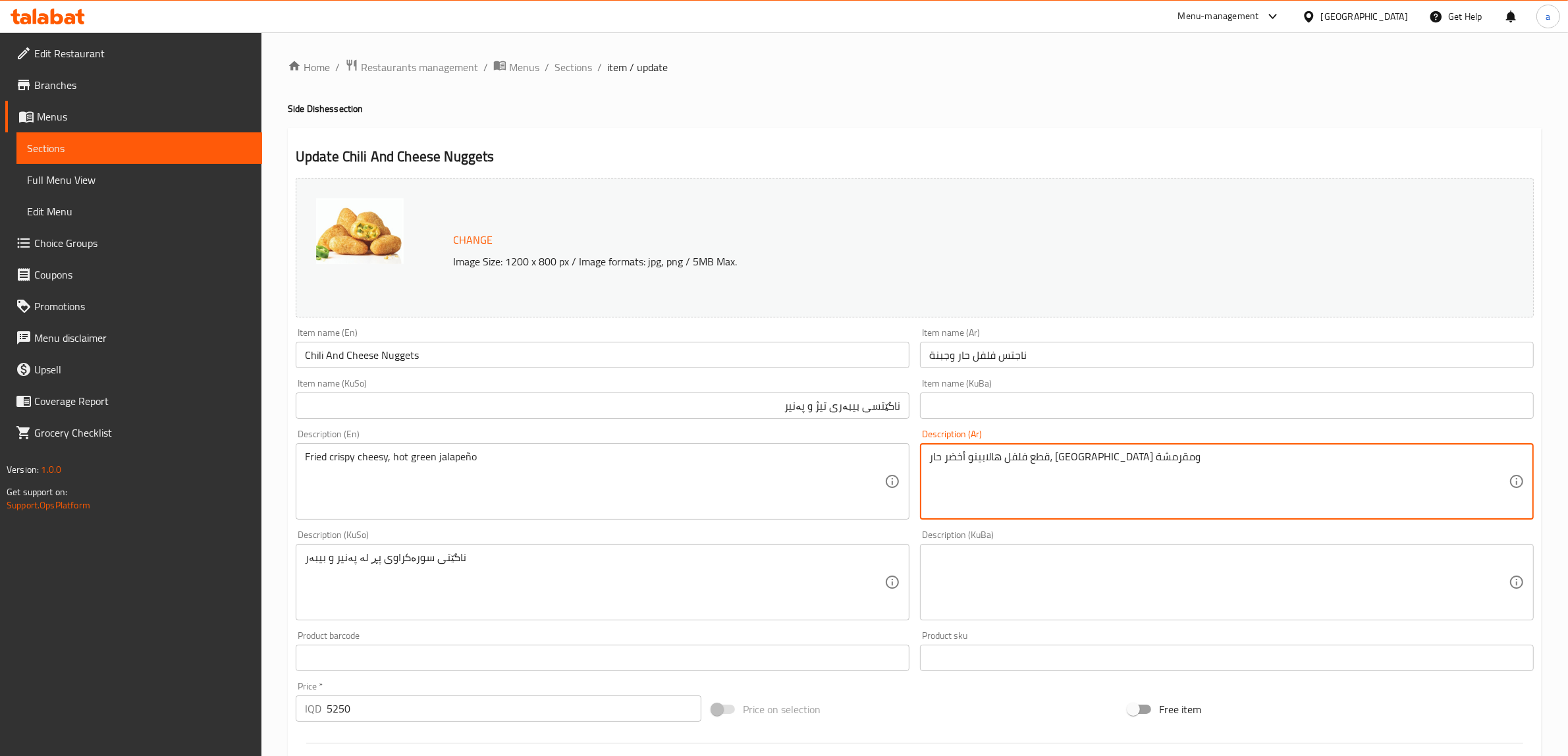
click at [1062, 460] on textarea "قطع فلفل هالابينو أخضر حار، مقلية ومقرمشة" at bounding box center [1219, 482] width 580 height 63
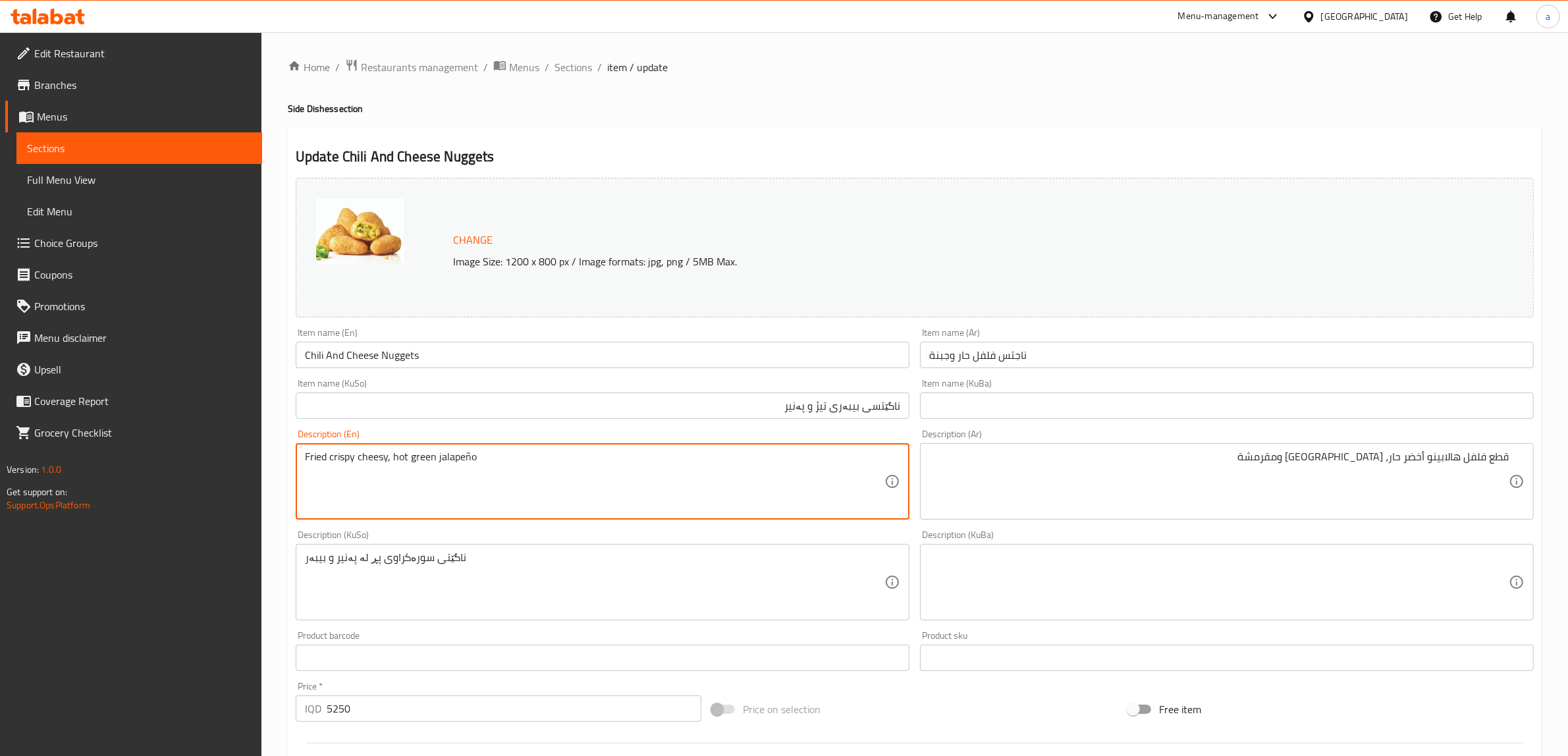
click at [435, 452] on textarea "Fried crispy cheesy, hot green jalapeño" at bounding box center [595, 482] width 580 height 63
type textarea "H"
type textarea "Chili green Jalapeno pepper pieces, fried and crispy"
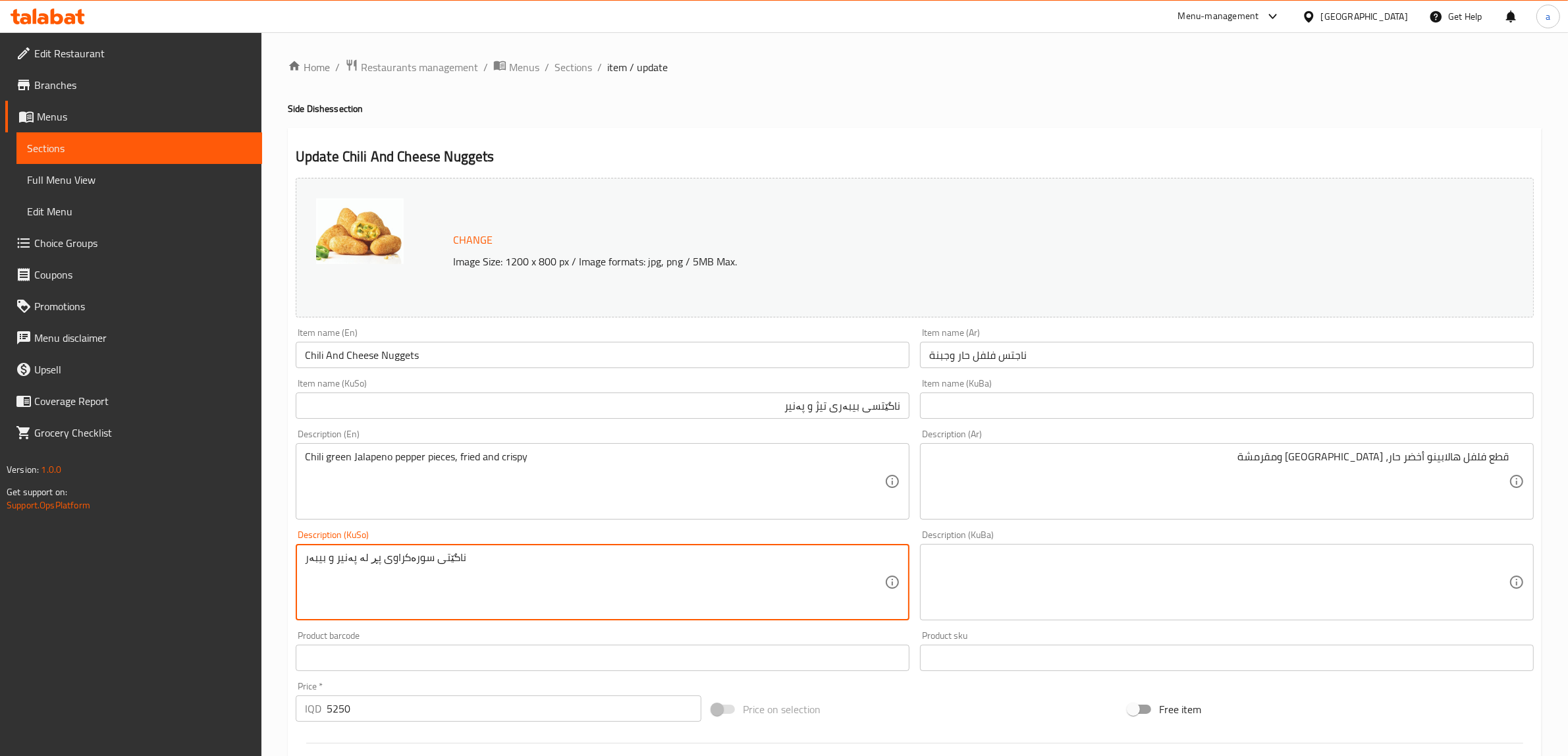
click at [526, 570] on textarea "ناگێتی سورەکراوی پڕ لە پەنیر و بیبەر" at bounding box center [595, 583] width 580 height 63
type textarea "پارچەی بیبەری هالەپینۆی تیژی سەوز، سوورکراوە و کریسپی"
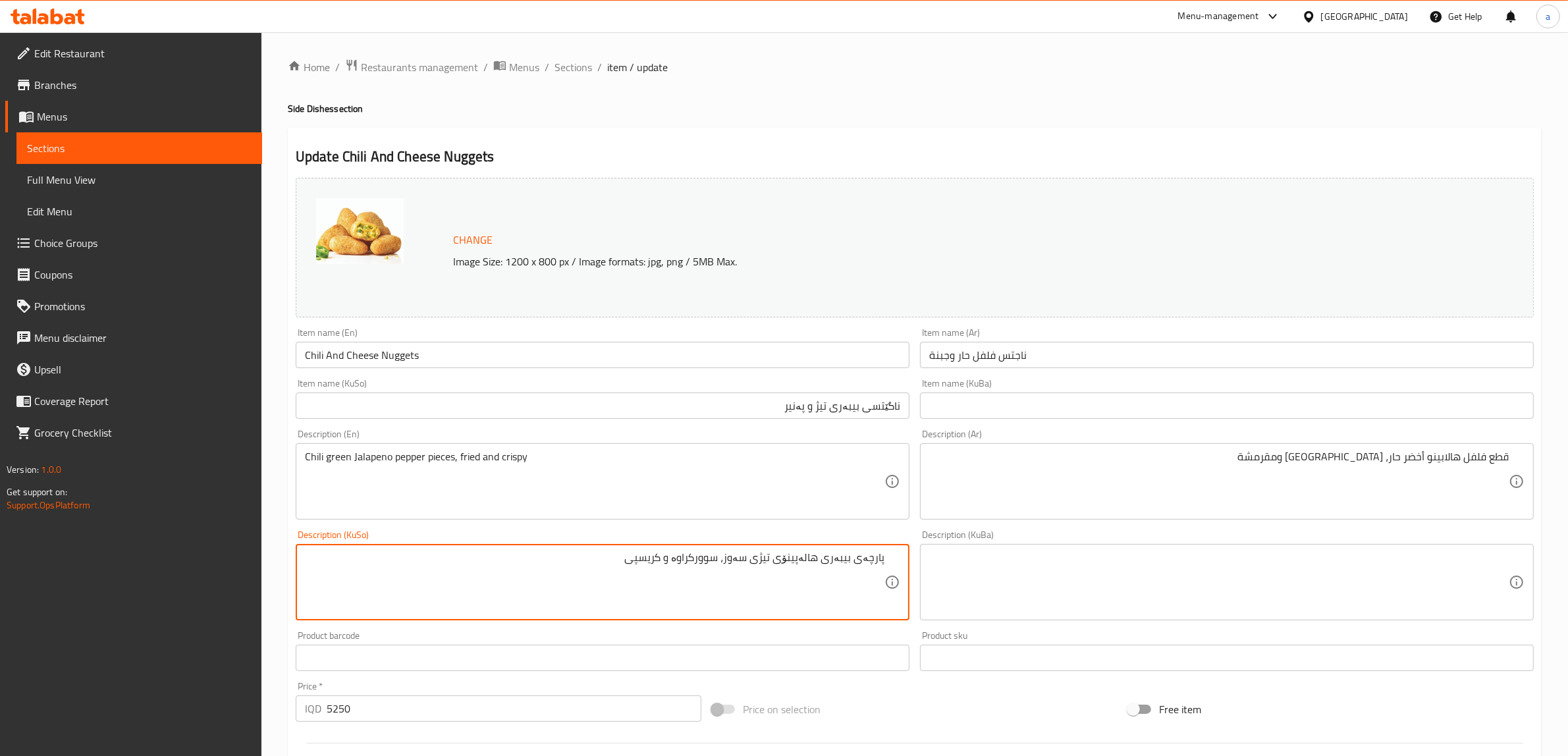
click at [353, 359] on input "Chili And Cheese Nuggets" at bounding box center [602, 355] width 614 height 27
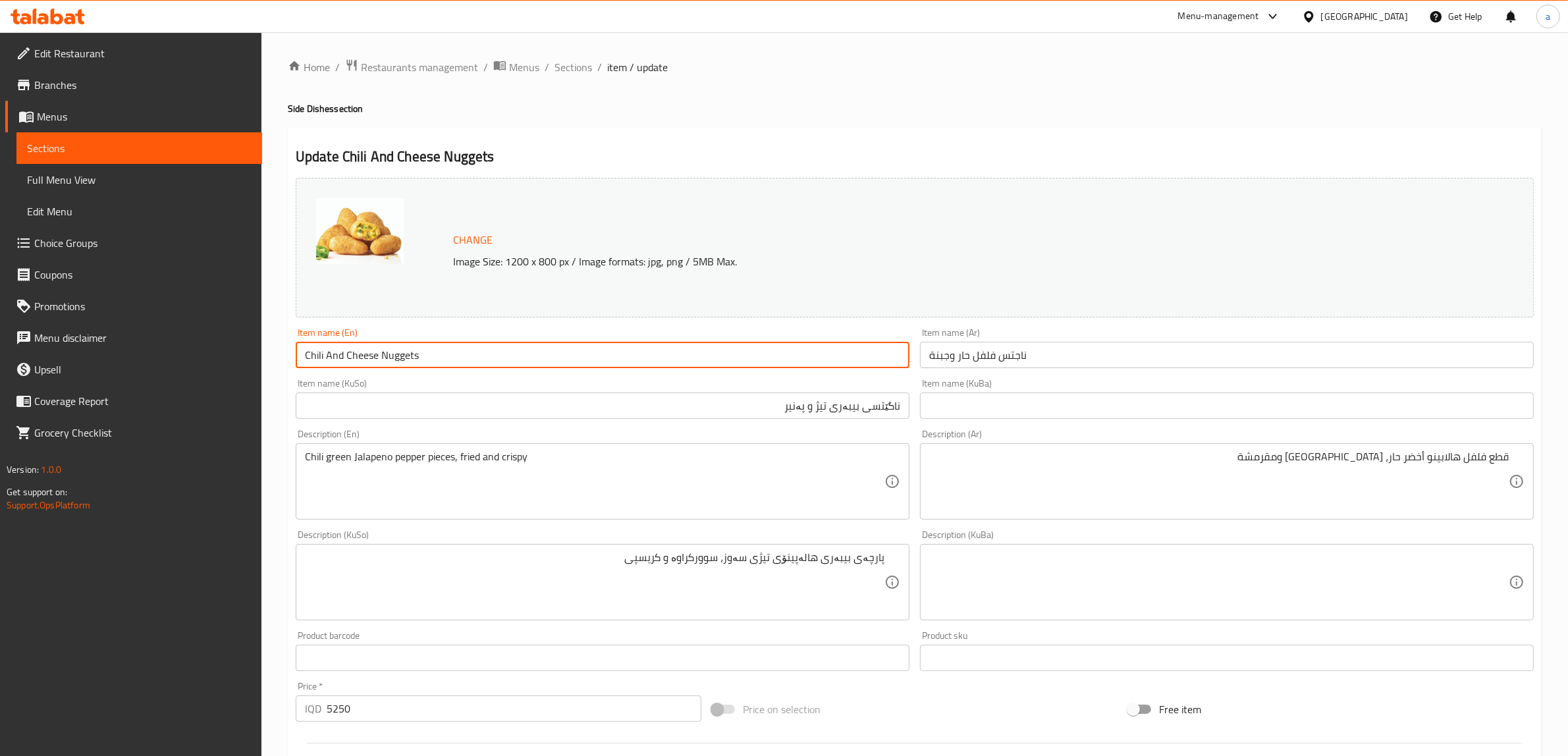
click at [353, 359] on input "Chili And Cheese Nuggets" at bounding box center [602, 355] width 614 height 27
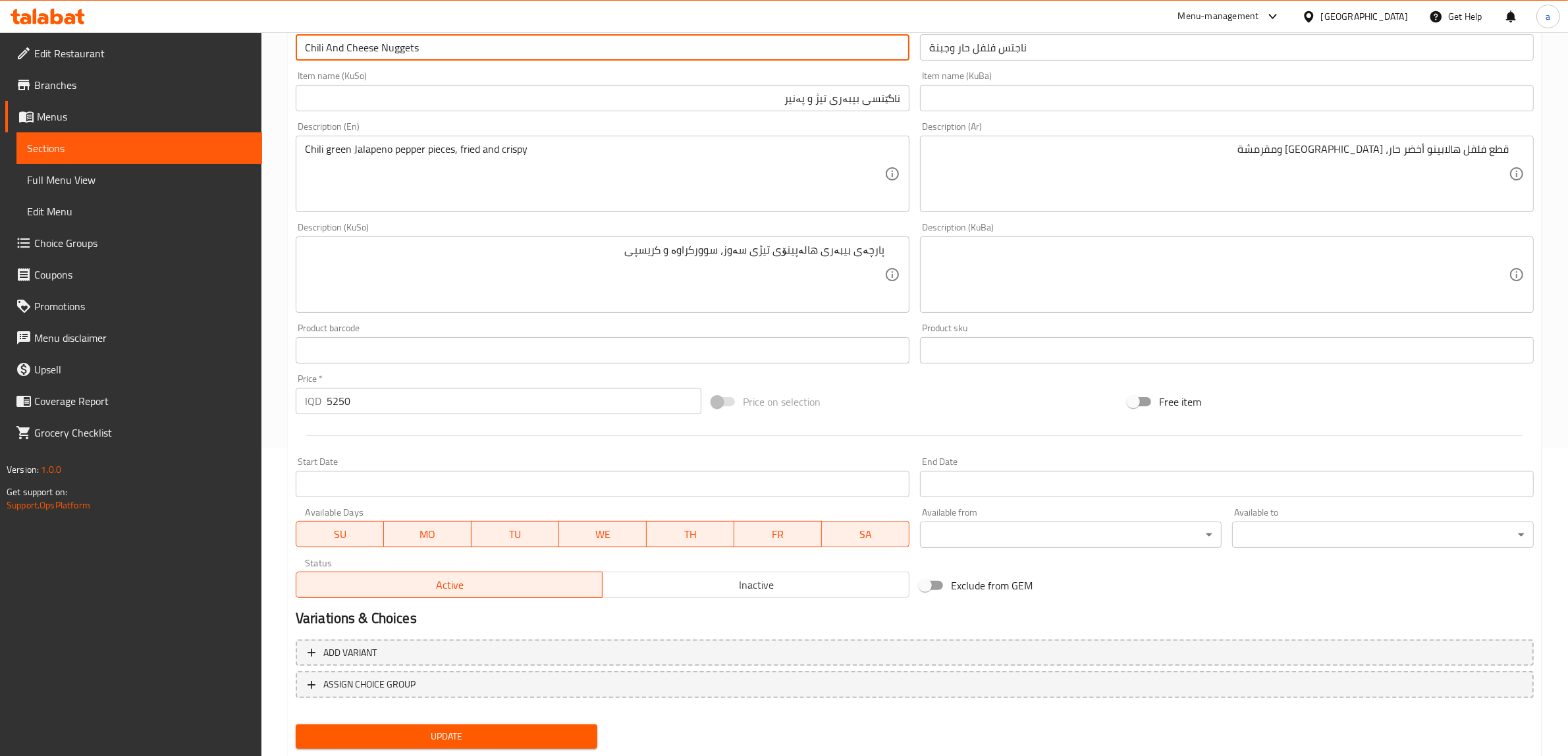
scroll to position [343, 0]
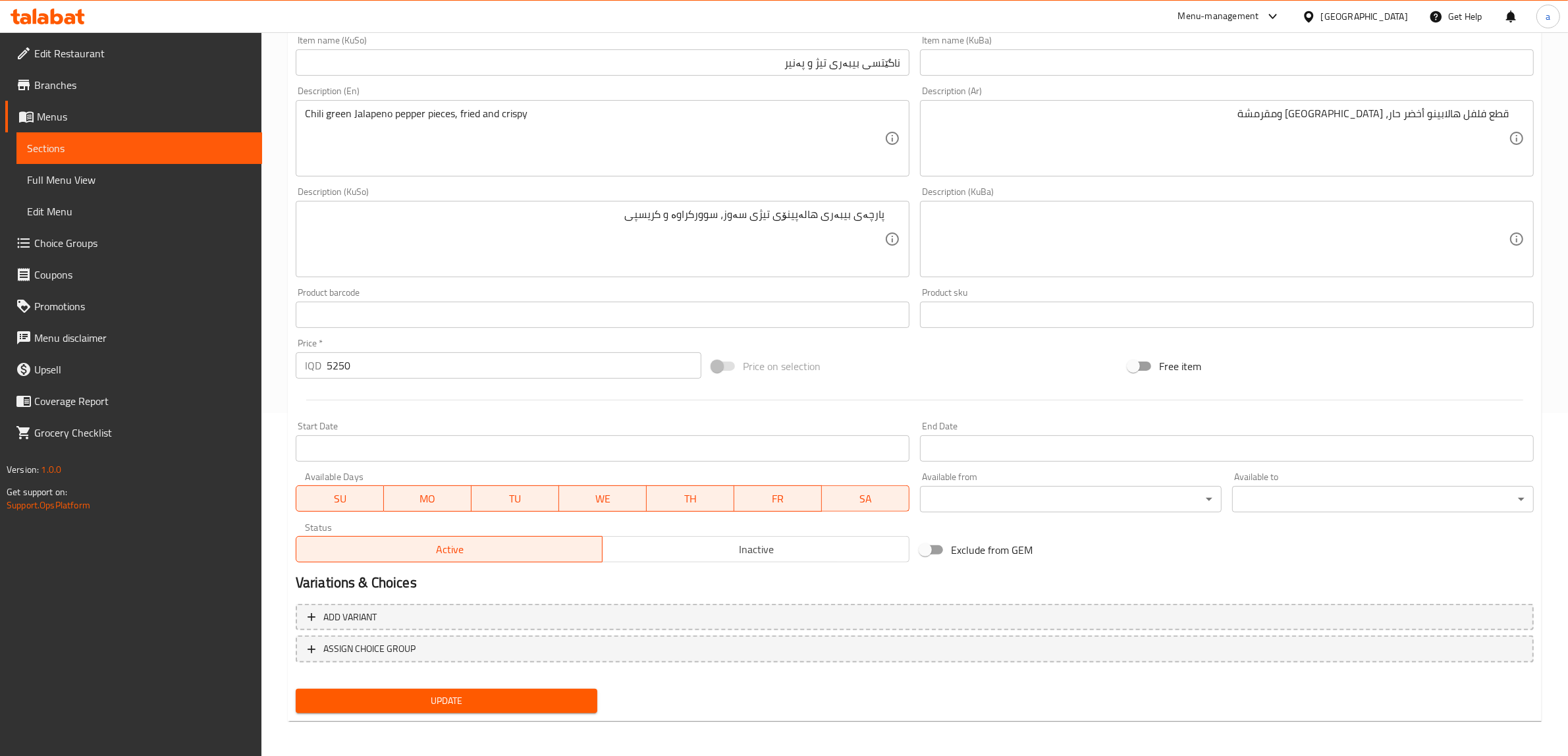
click at [408, 702] on span "Update" at bounding box center [446, 701] width 281 height 16
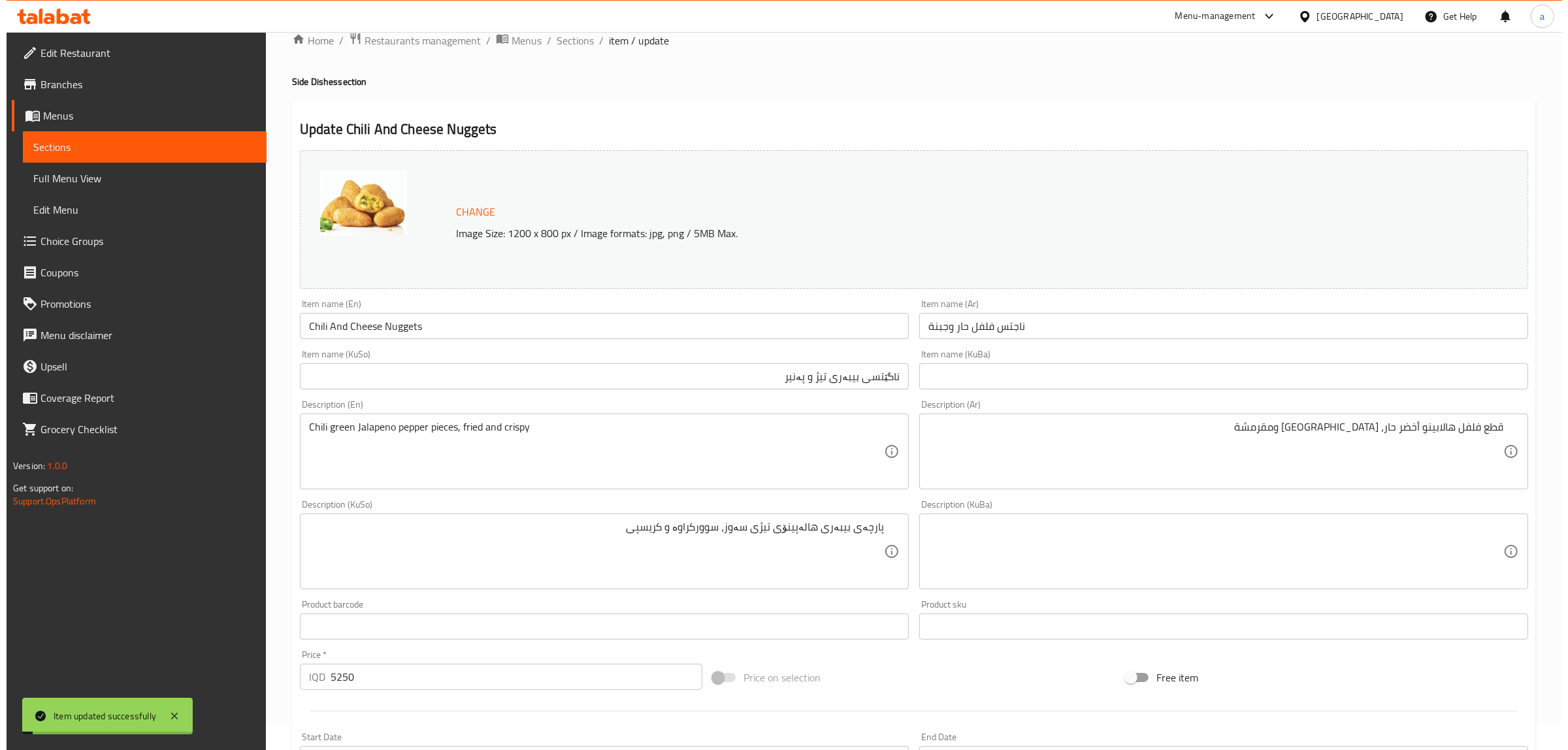
scroll to position [0, 0]
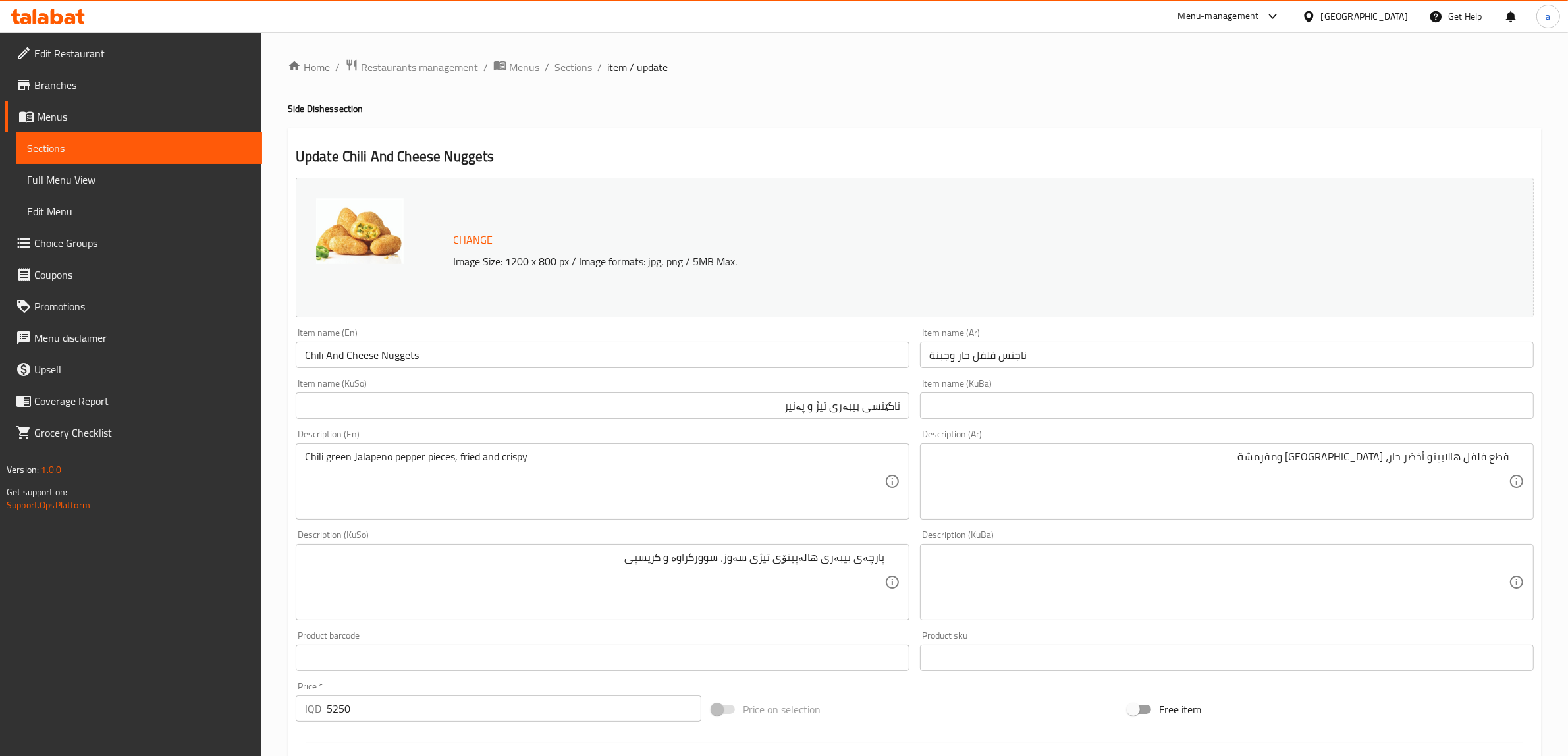
click at [571, 73] on span "Sections" at bounding box center [573, 68] width 38 height 16
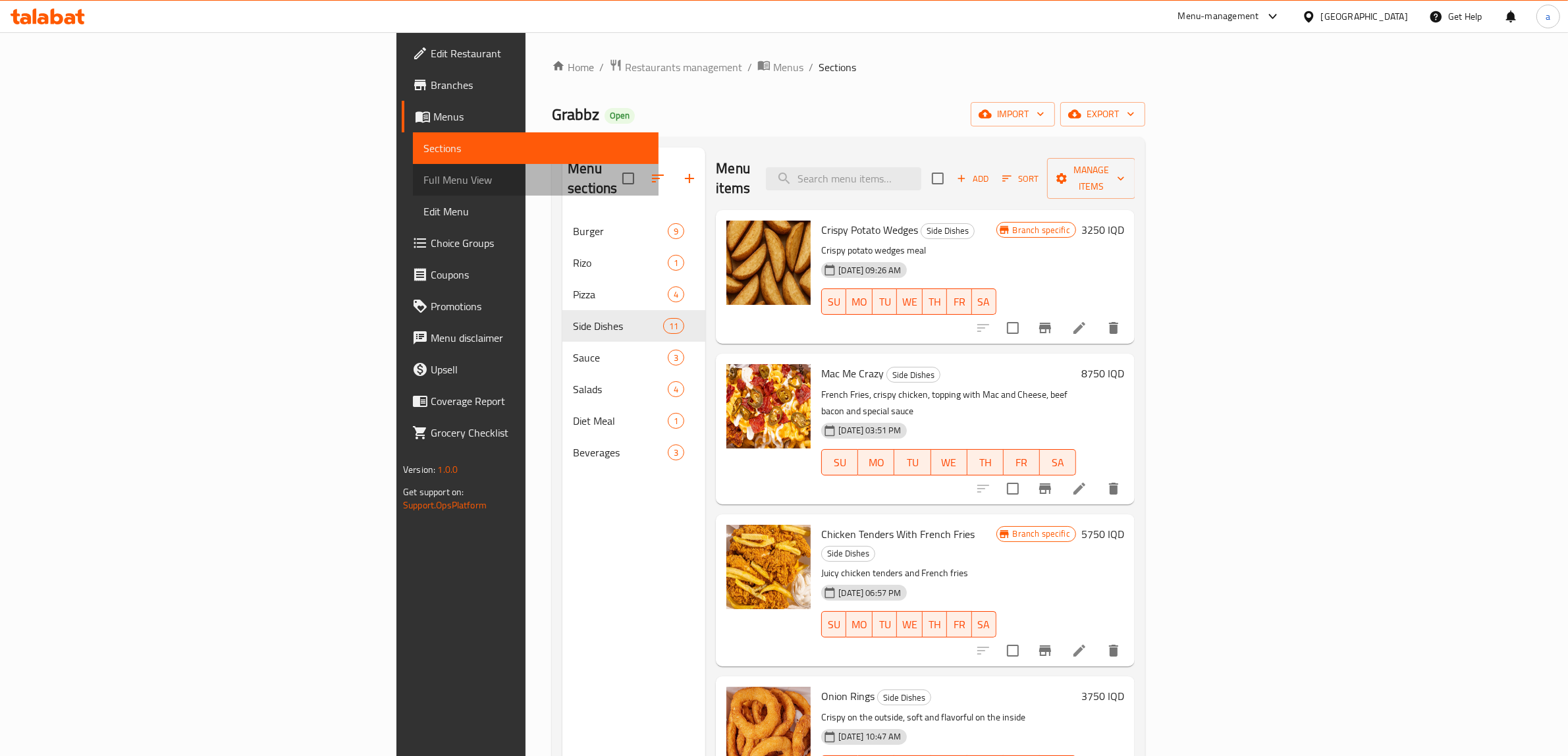
click at [423, 183] on span "Full Menu View" at bounding box center [535, 180] width 225 height 16
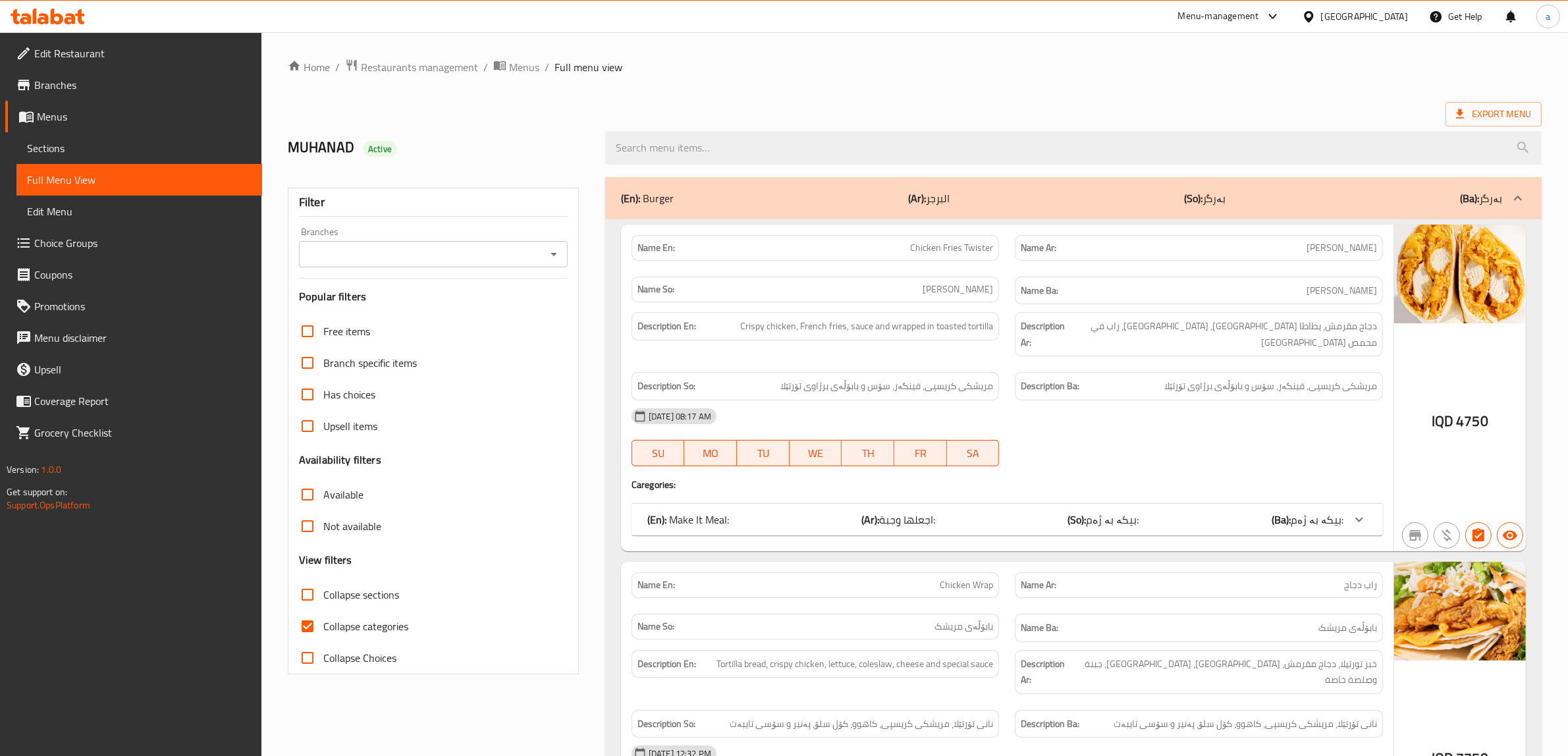
click at [559, 258] on icon "Open" at bounding box center [554, 254] width 16 height 16
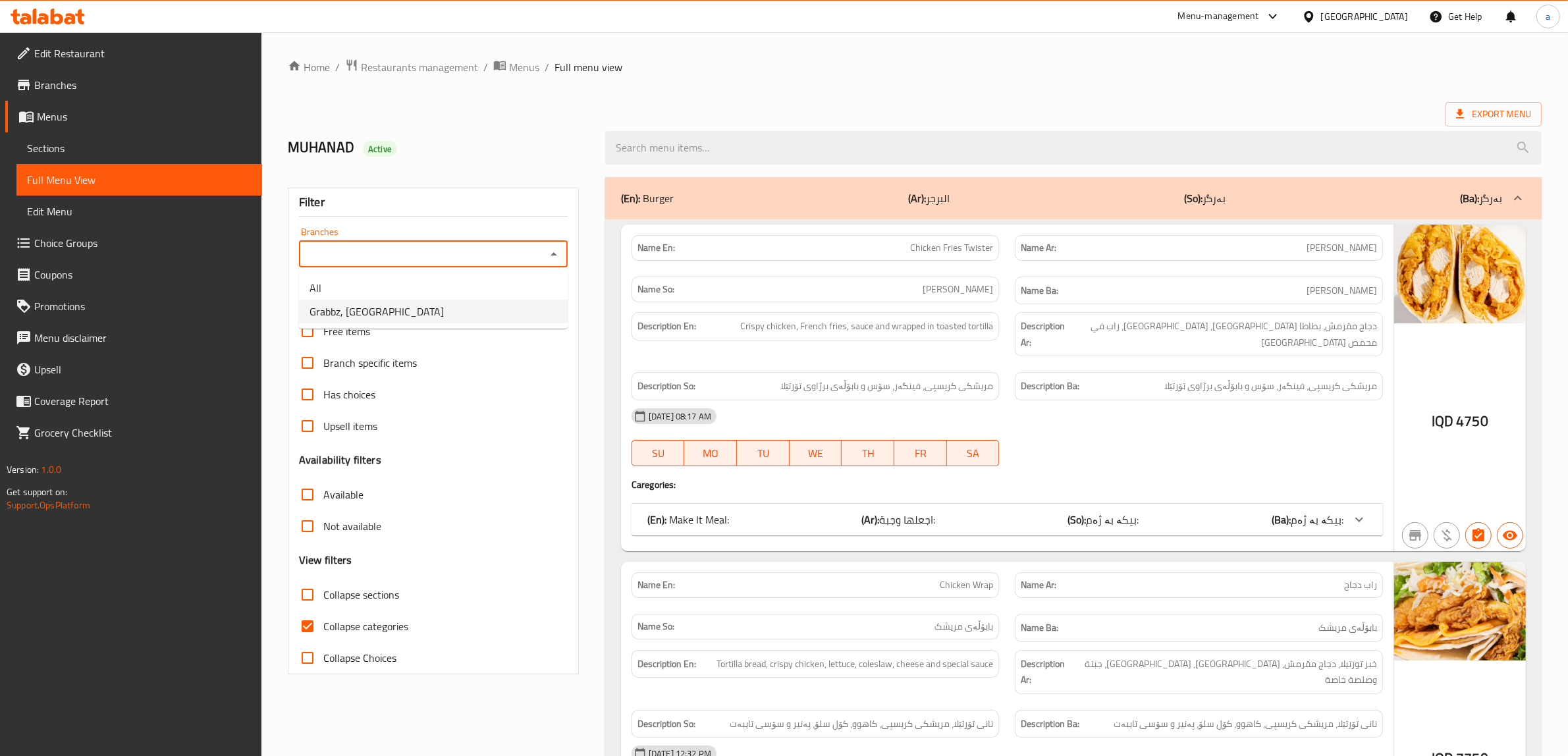
click at [390, 320] on span "Grabbz, Suli Heights" at bounding box center [377, 312] width 134 height 16
type input "Grabbz, Suli Heights"
click at [307, 630] on input "Collapse categories" at bounding box center [307, 626] width 31 height 31
checkbox input "false"
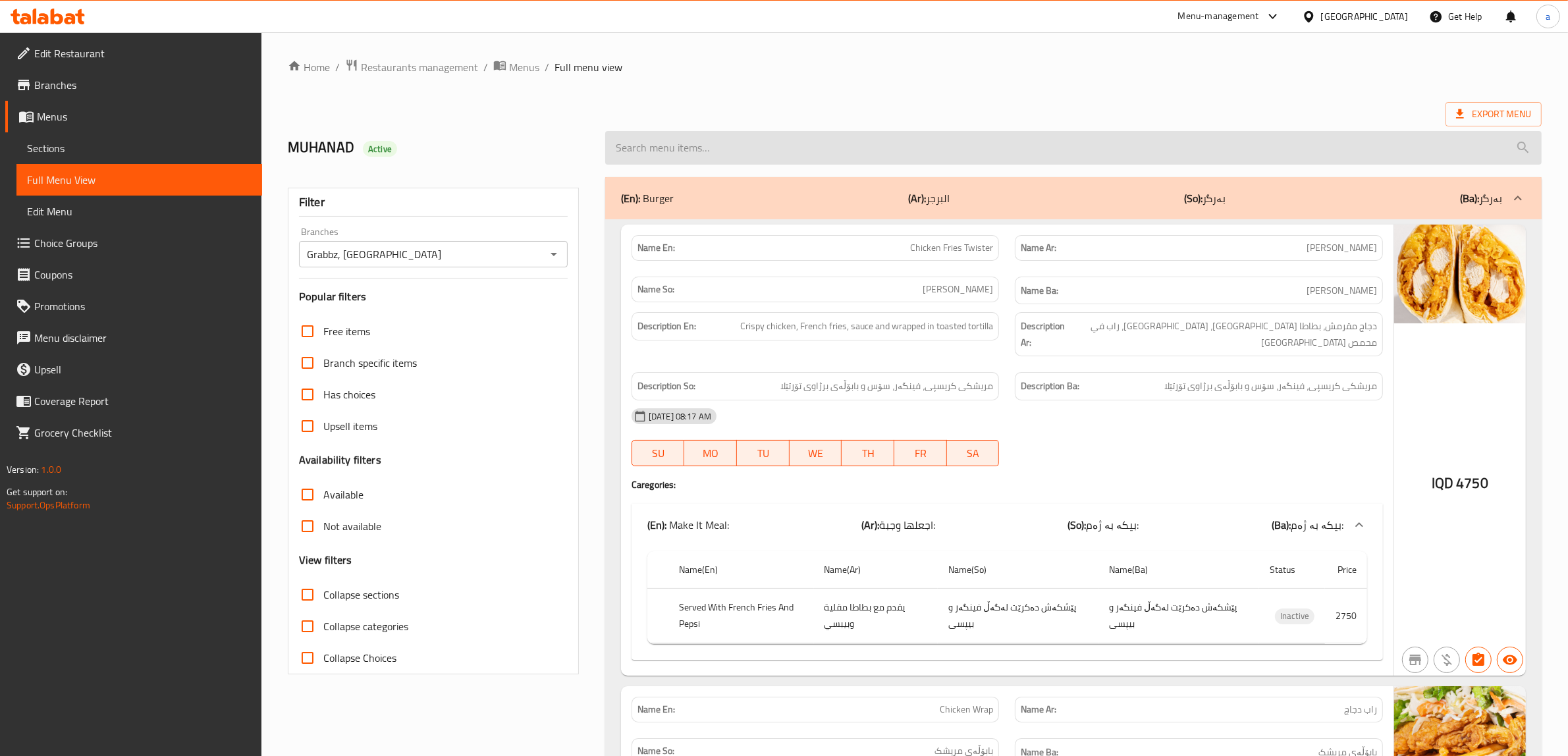
click at [753, 142] on input "search" at bounding box center [1073, 148] width 936 height 34
paste input "Chili And Cheese Nuggets"
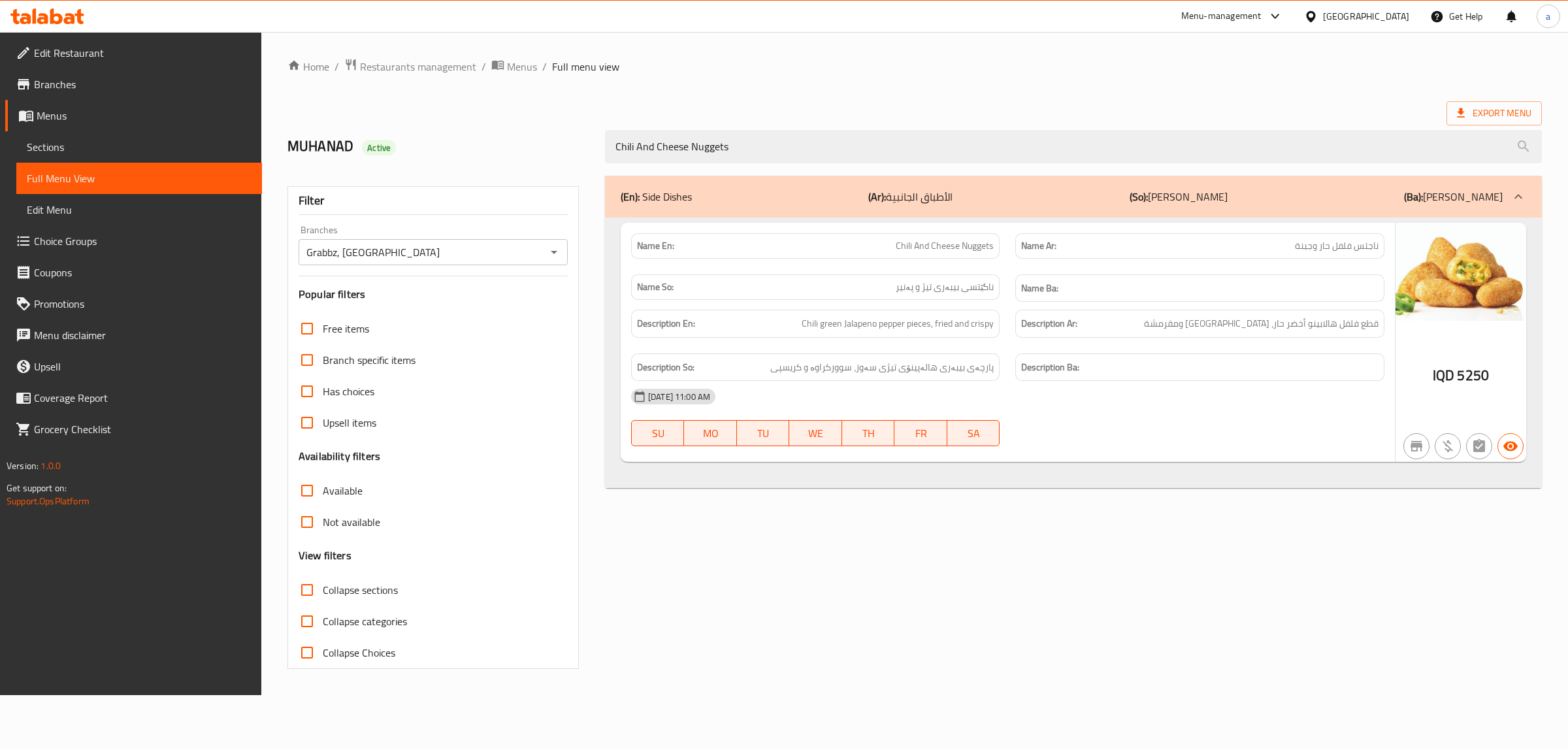
type input "Chili And Cheese Nuggets"
click at [44, 18] on icon at bounding box center [43, 18] width 11 height 11
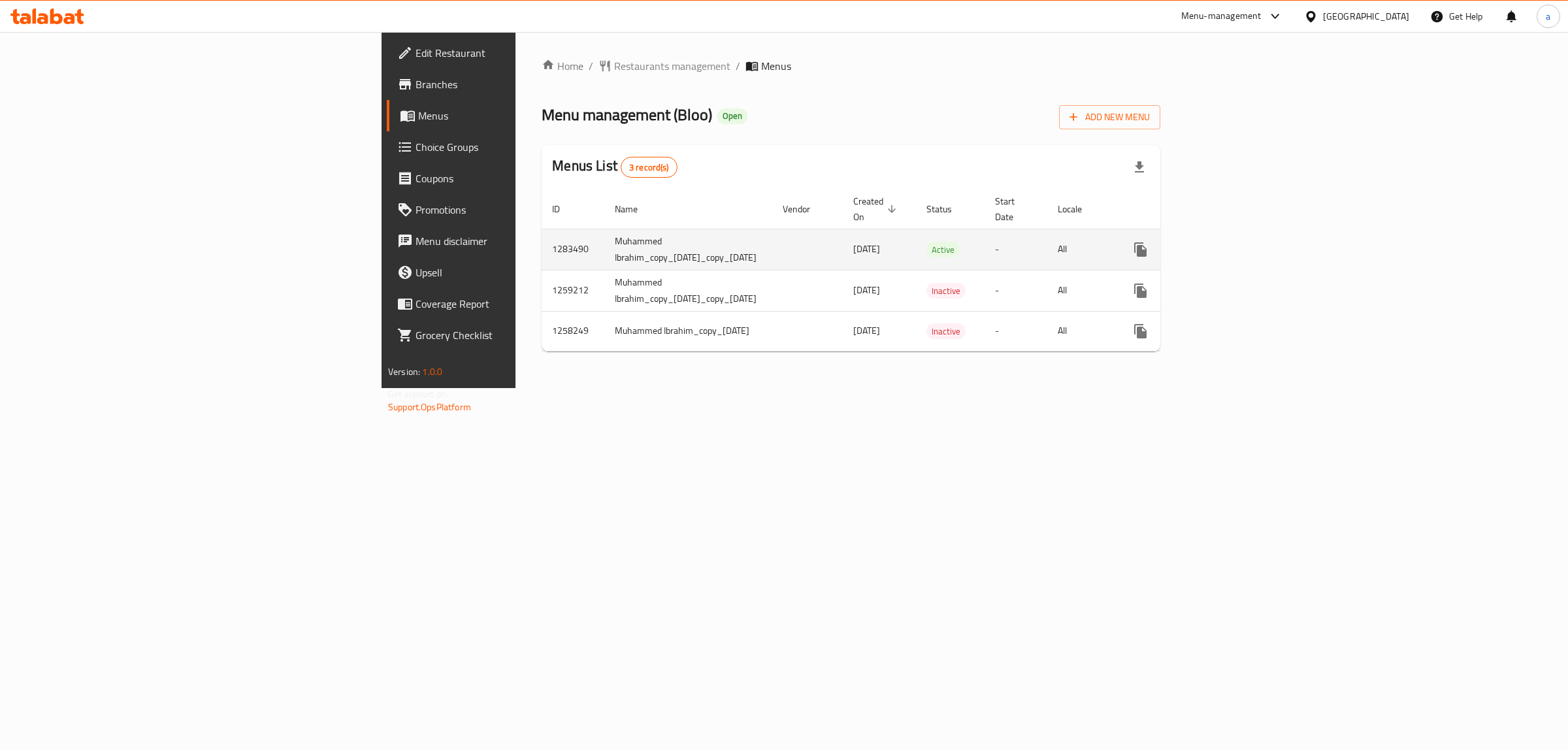
click at [1242, 242] on icon "enhanced table" at bounding box center [1235, 250] width 16 height 16
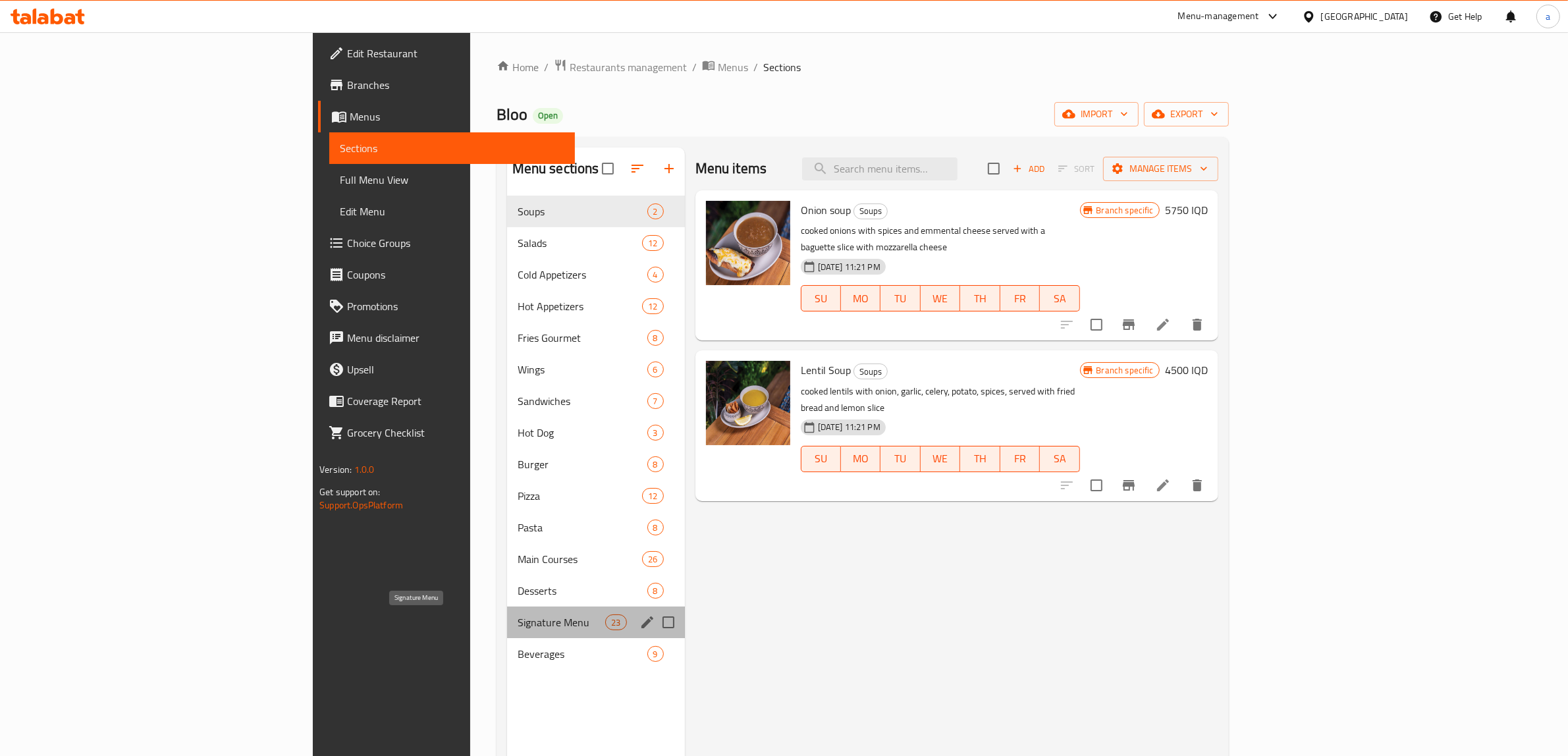
click at [518, 619] on span "Signature Menu" at bounding box center [562, 622] width 89 height 16
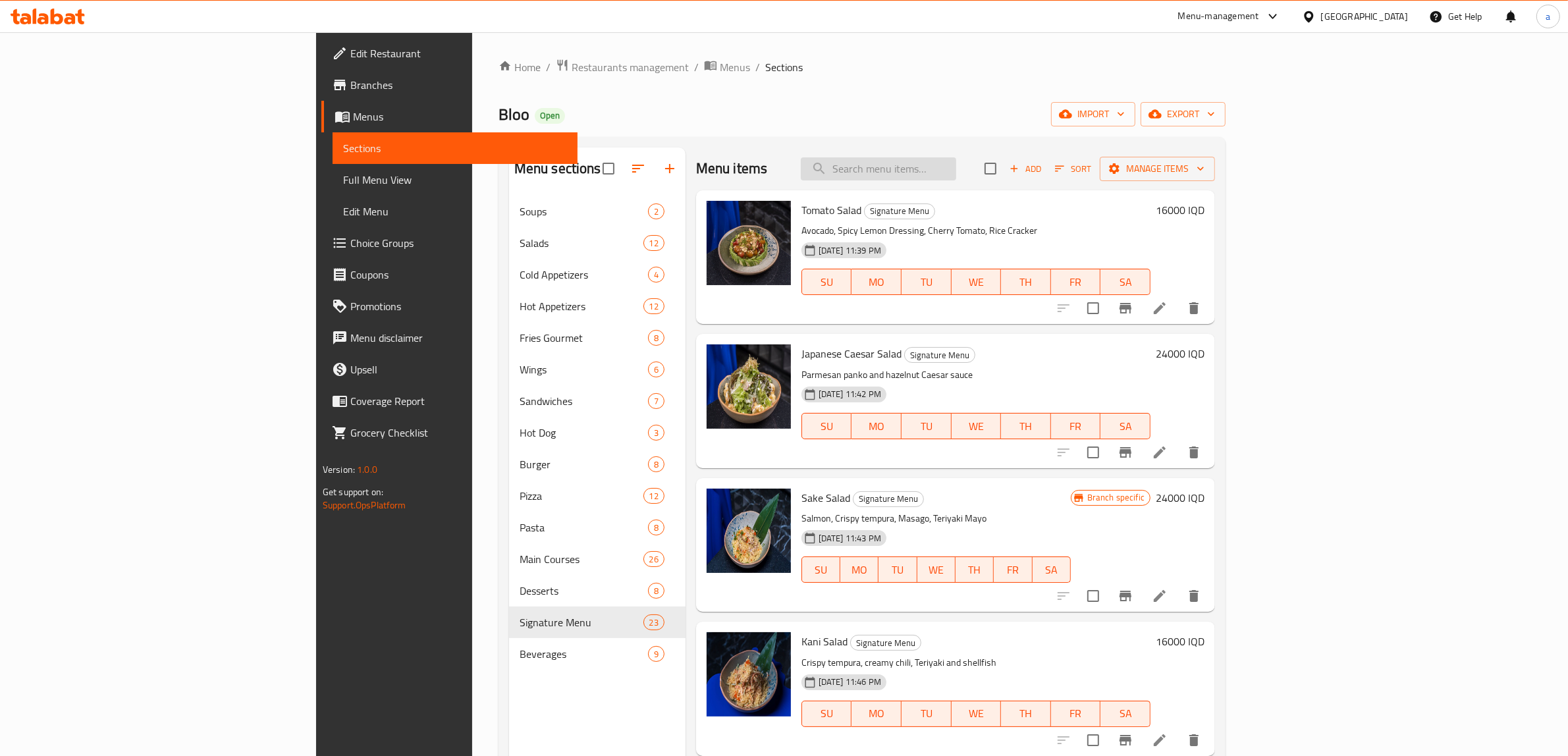
click at [956, 168] on input "search" at bounding box center [878, 169] width 155 height 23
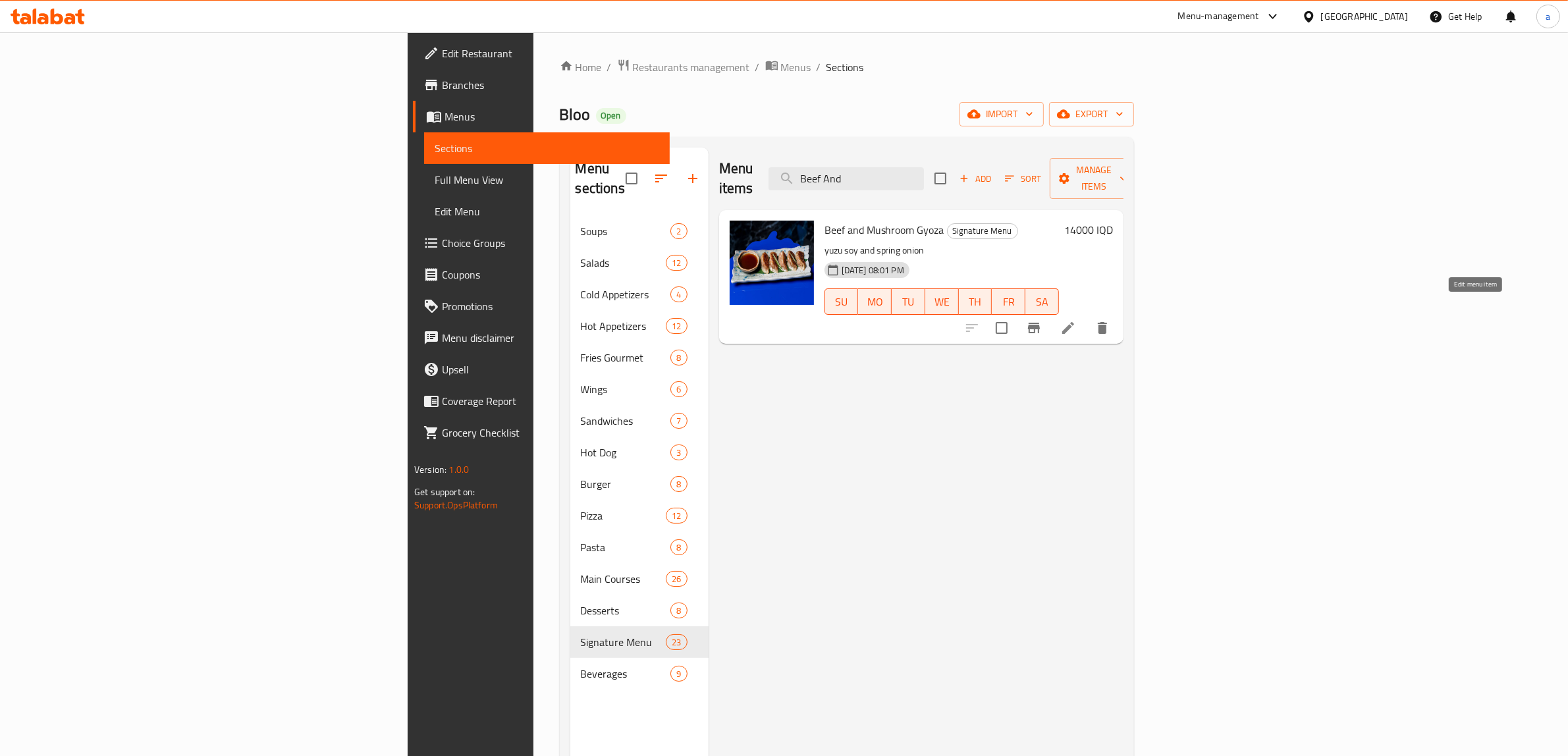
type input "Beef And"
click at [1076, 320] on icon at bounding box center [1068, 328] width 16 height 16
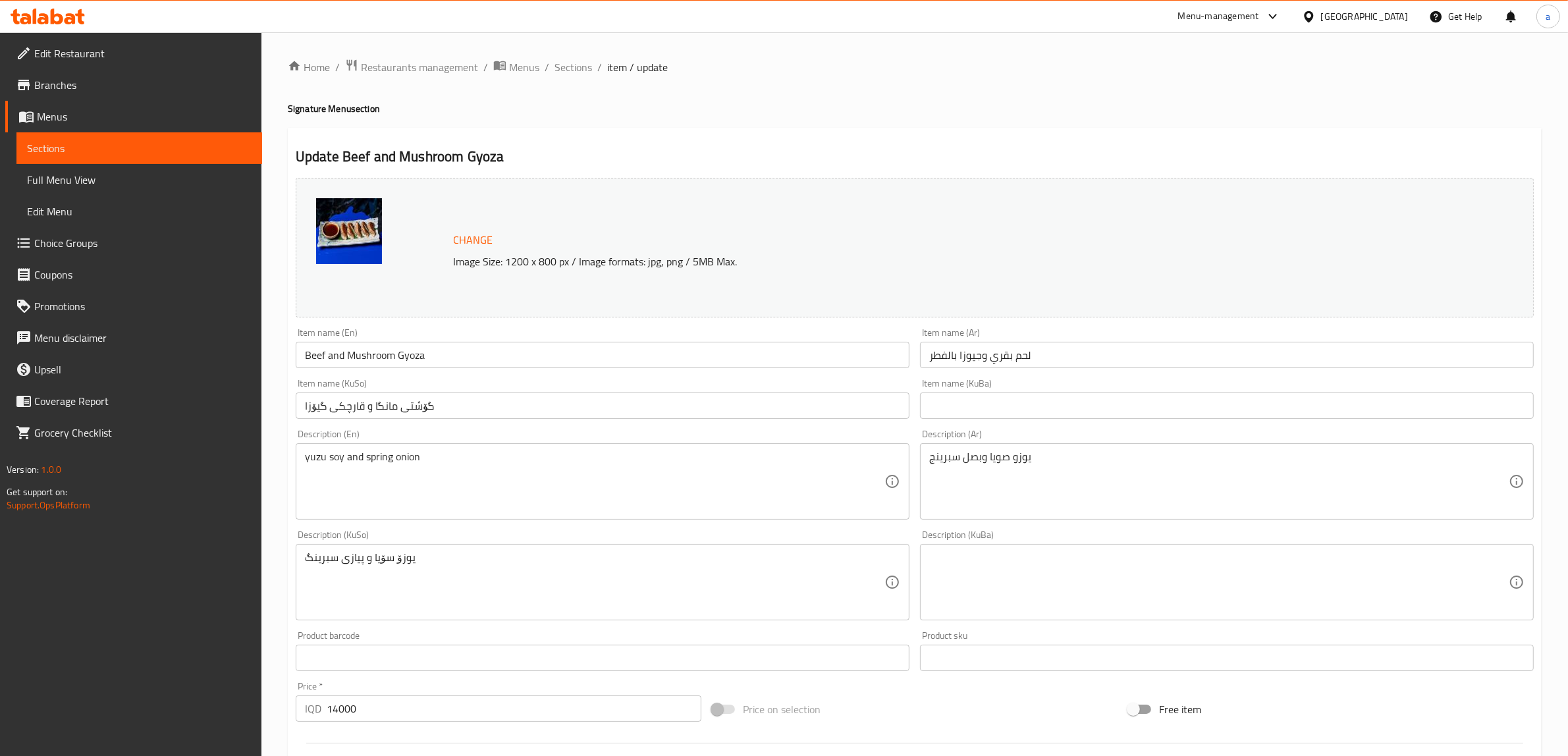
click at [372, 357] on input "Beef and Mushroom Gyoza" at bounding box center [602, 355] width 614 height 27
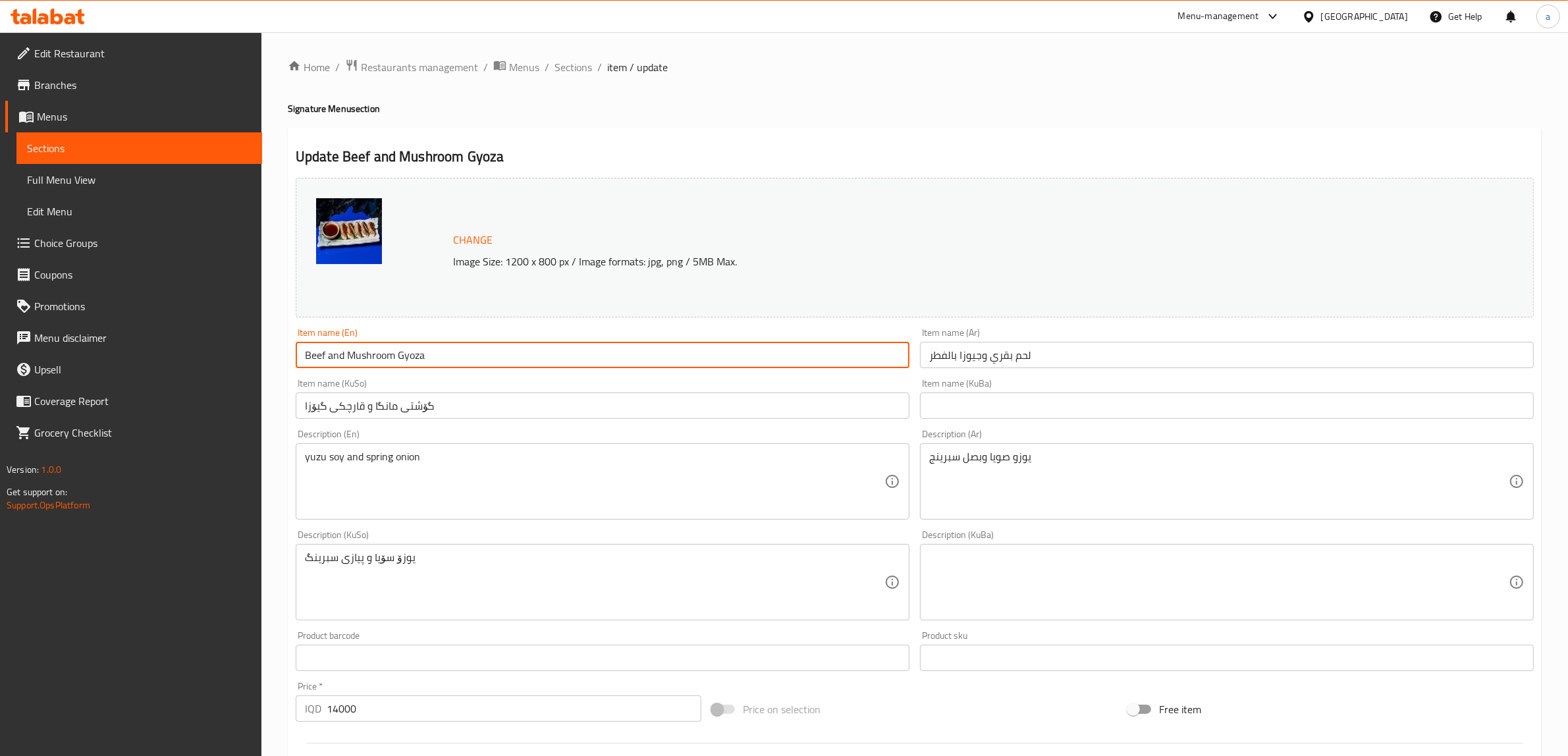
click at [372, 357] on input "Beef and Mushroom Gyoza" at bounding box center [602, 355] width 614 height 27
paste input "& Mushroom Dumplings"
click at [333, 354] on input "Beef & Mushroom Dumplings" at bounding box center [602, 355] width 614 height 27
type input "Beef And Mushroom Dumplings"
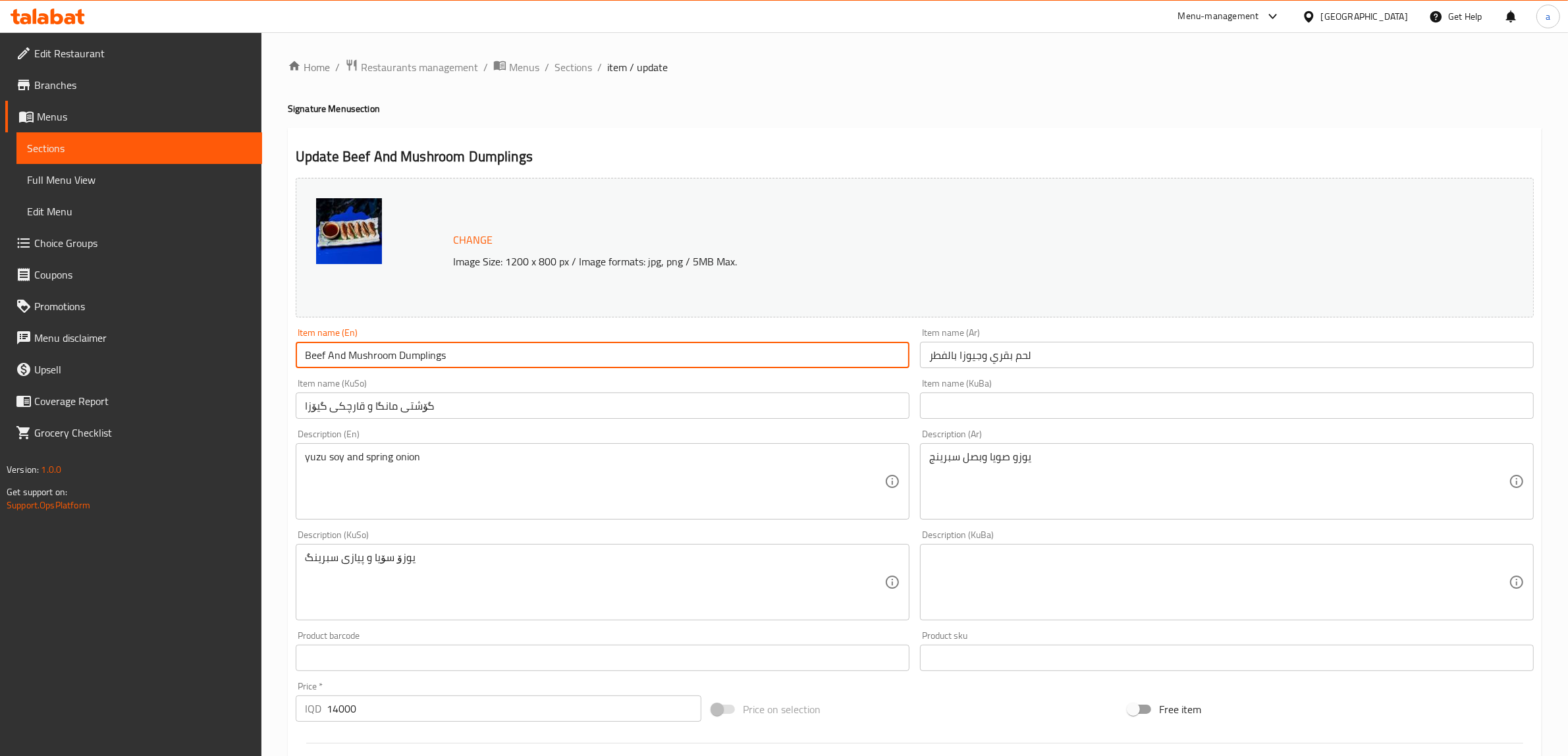
click at [993, 350] on input "لحم بقري وجيوزا بالفطر" at bounding box center [1227, 355] width 614 height 27
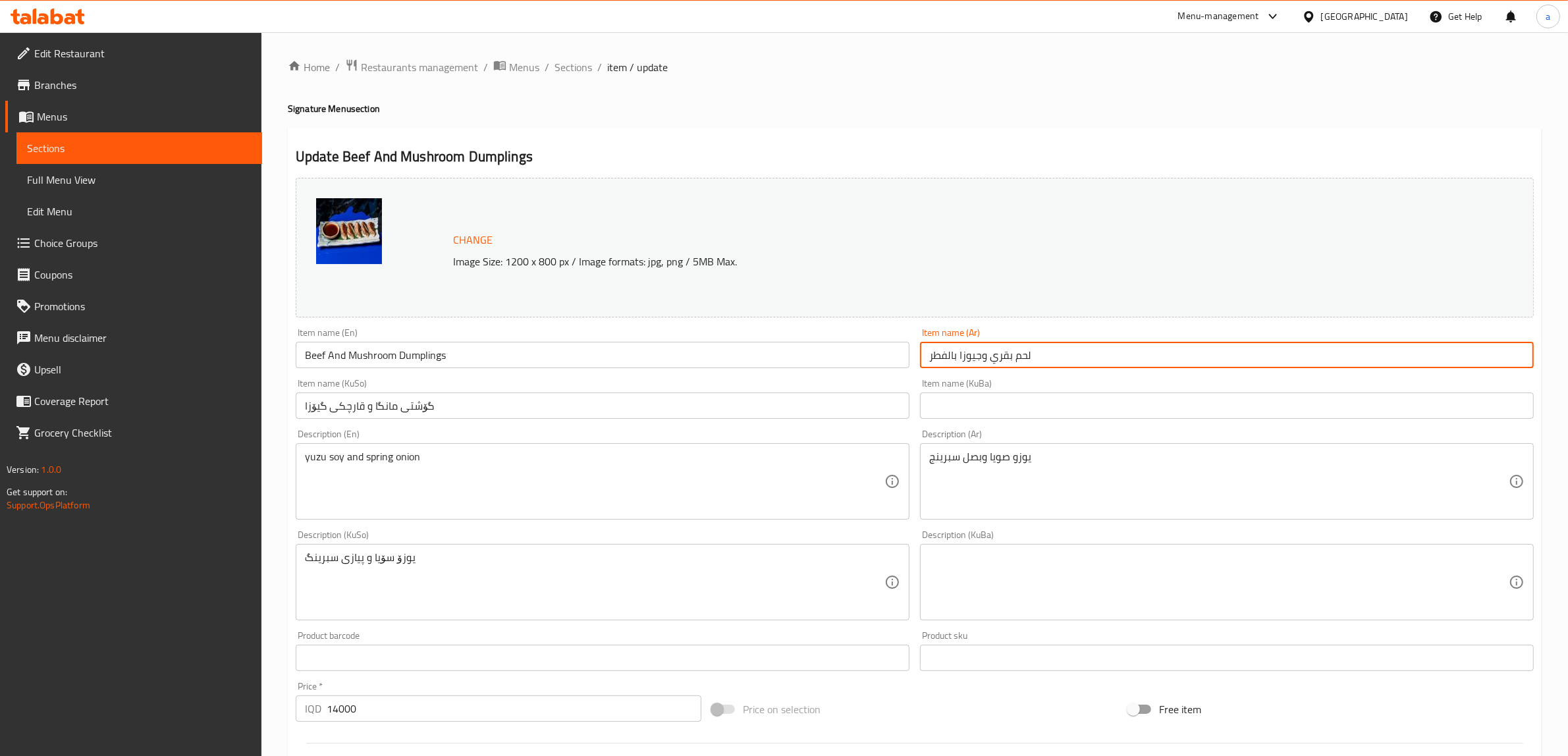
click at [993, 350] on input "لحم بقري وجيوزا بالفطر" at bounding box center [1227, 355] width 614 height 27
paste input "دامبلينج"
type input "دامبلينج لحم بقري و فطر"
click at [402, 416] on input "گۆشتی مانگا و قارچکی گیۆزا" at bounding box center [602, 406] width 614 height 27
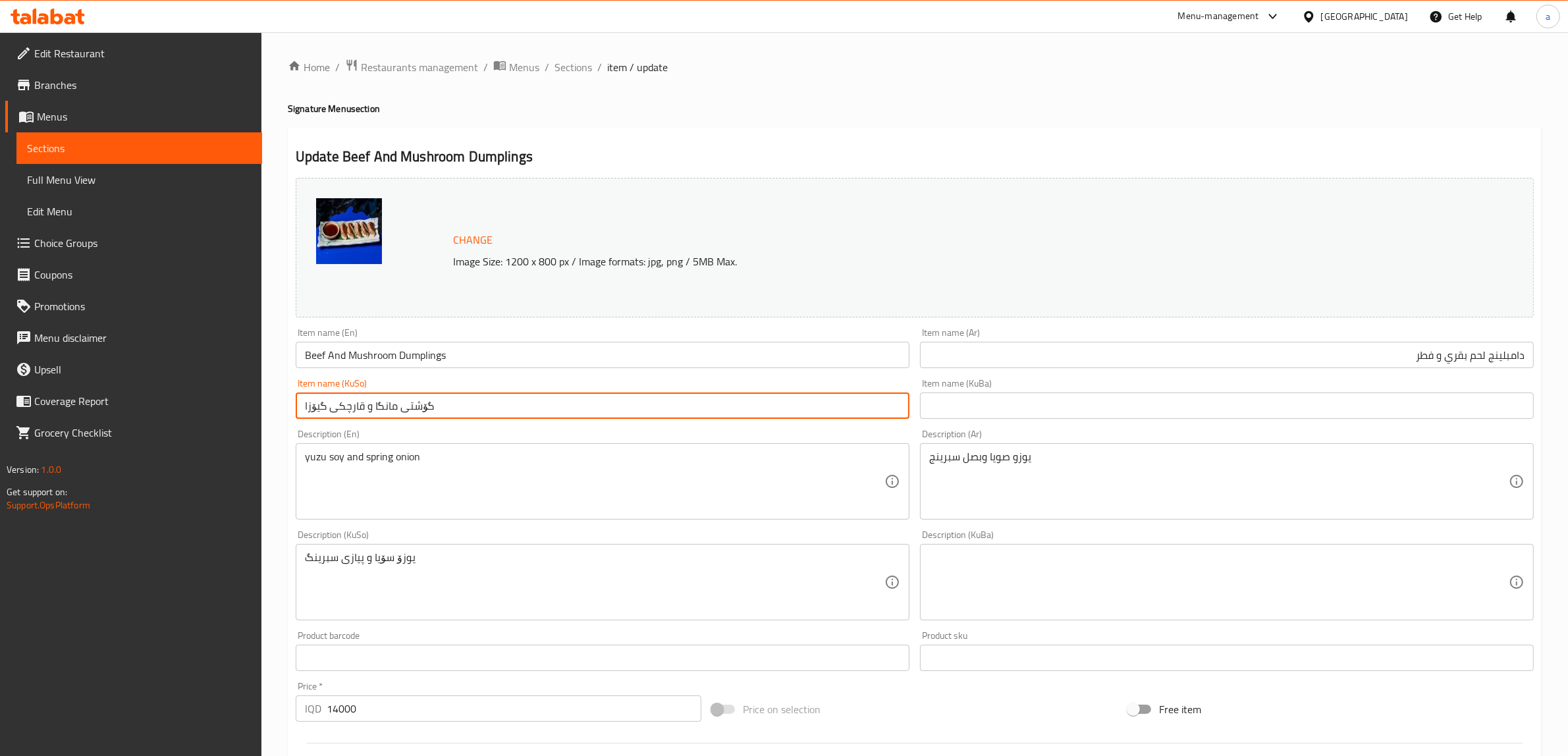
click at [402, 416] on input "گۆشتی مانگا و قارچکی گیۆزا" at bounding box center [602, 406] width 614 height 27
paste input "دەمپڵینگی"
type input "دەمپڵینگی گۆشتی مانگا و قارچک"
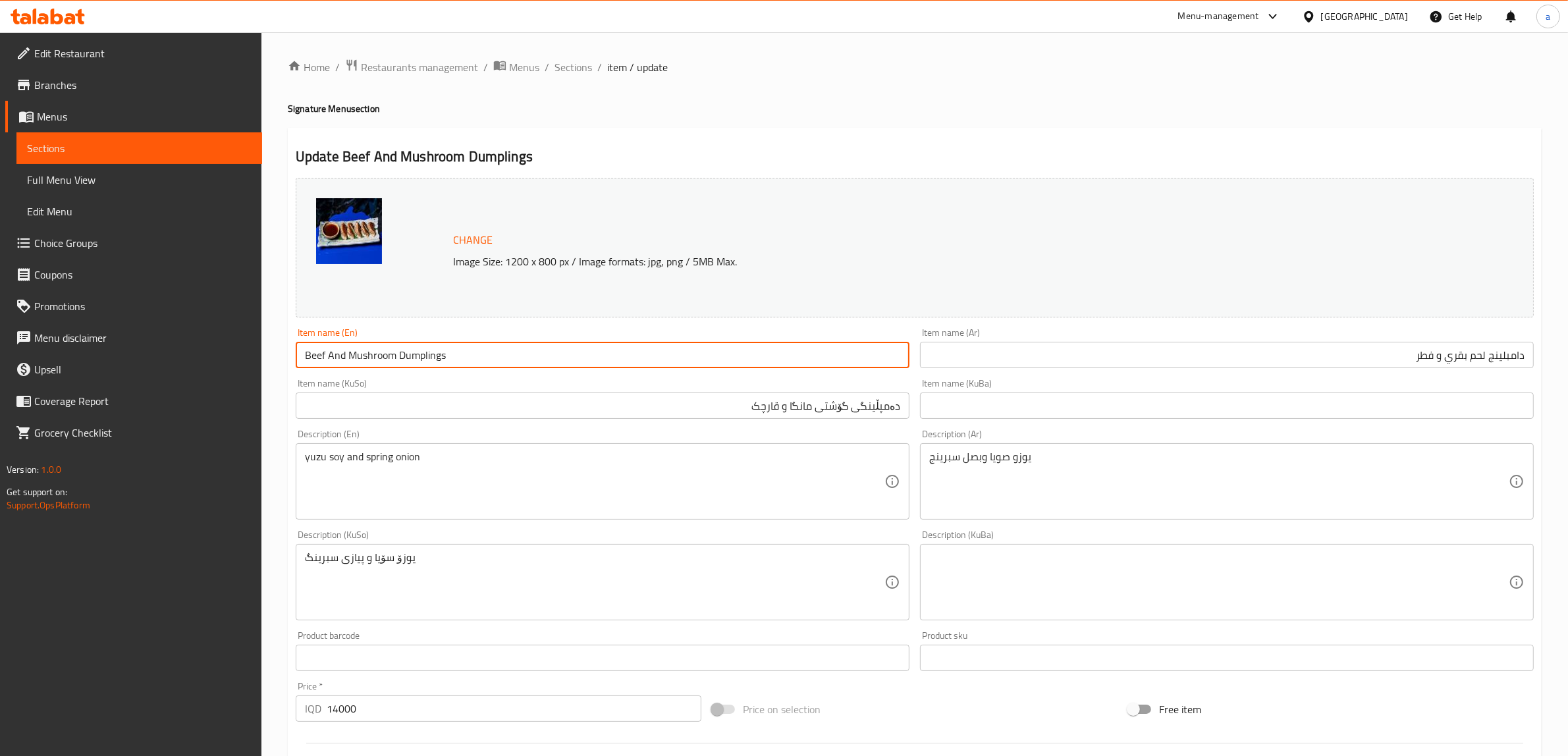
click at [400, 356] on input "Beef And Mushroom Dumplings" at bounding box center [602, 355] width 614 height 27
click at [627, 122] on div "Home / Restaurants management / Menus / Sections / item / update Signature Menu…" at bounding box center [915, 567] width 1254 height 1016
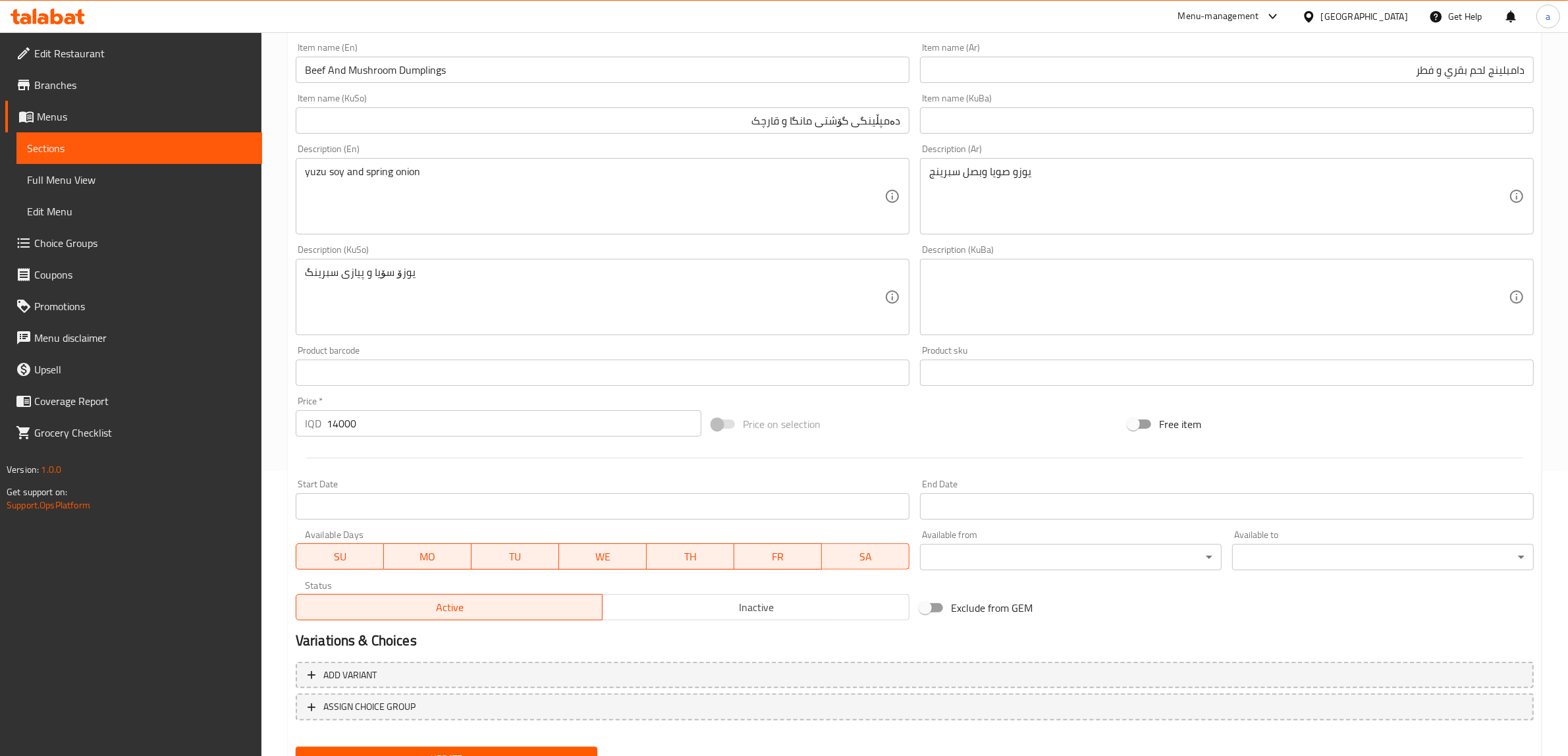
scroll to position [343, 0]
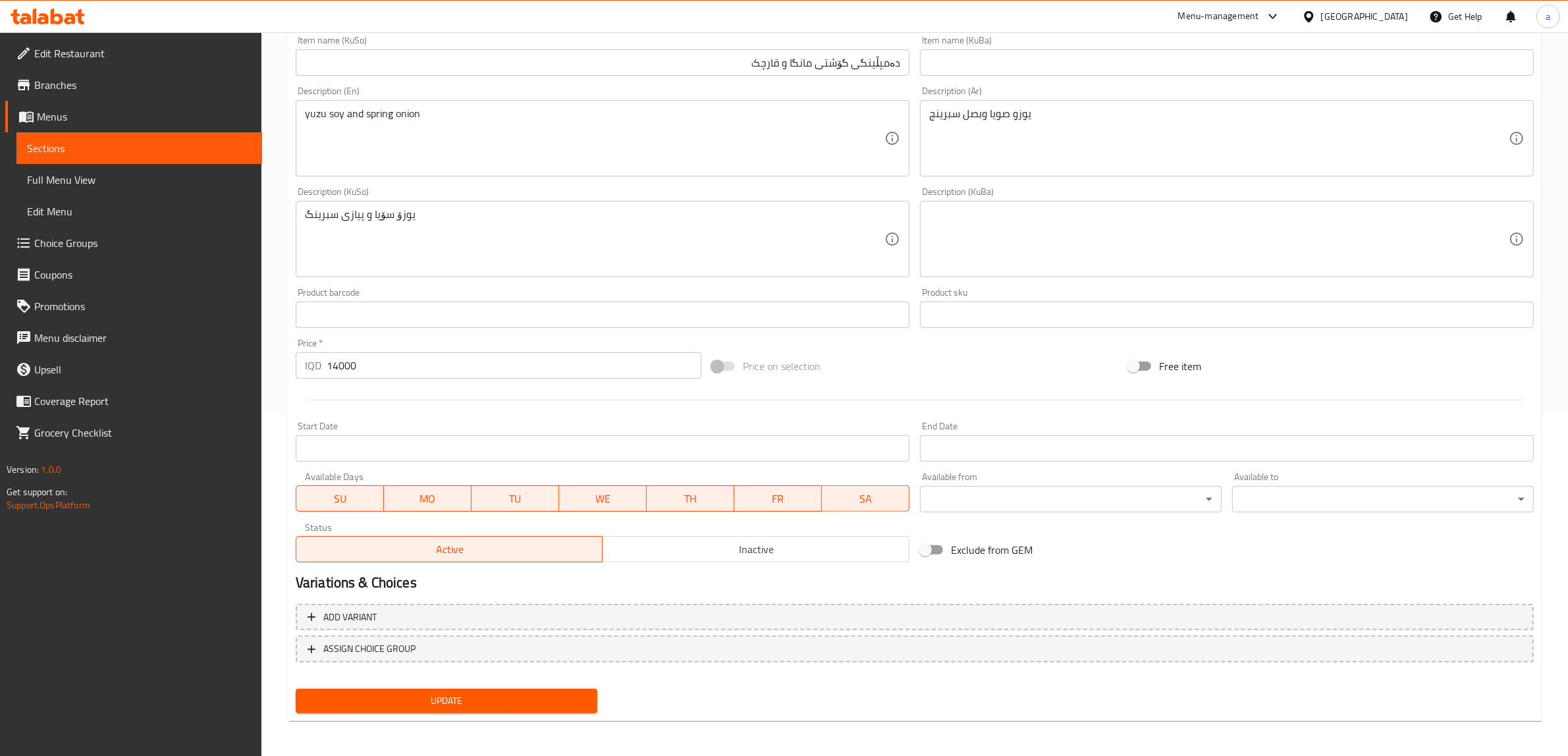
click at [435, 695] on span "Update" at bounding box center [446, 701] width 281 height 16
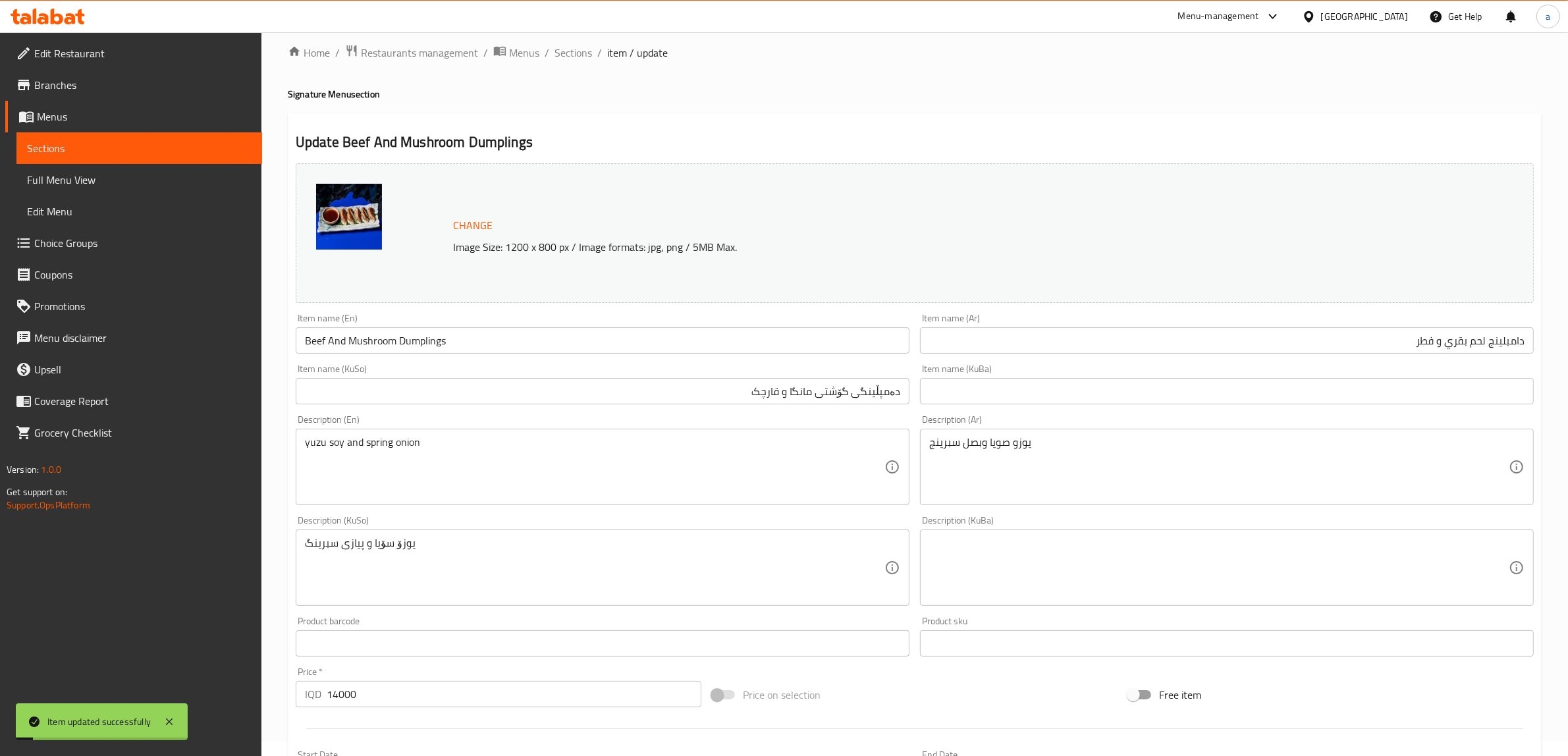
scroll to position [0, 0]
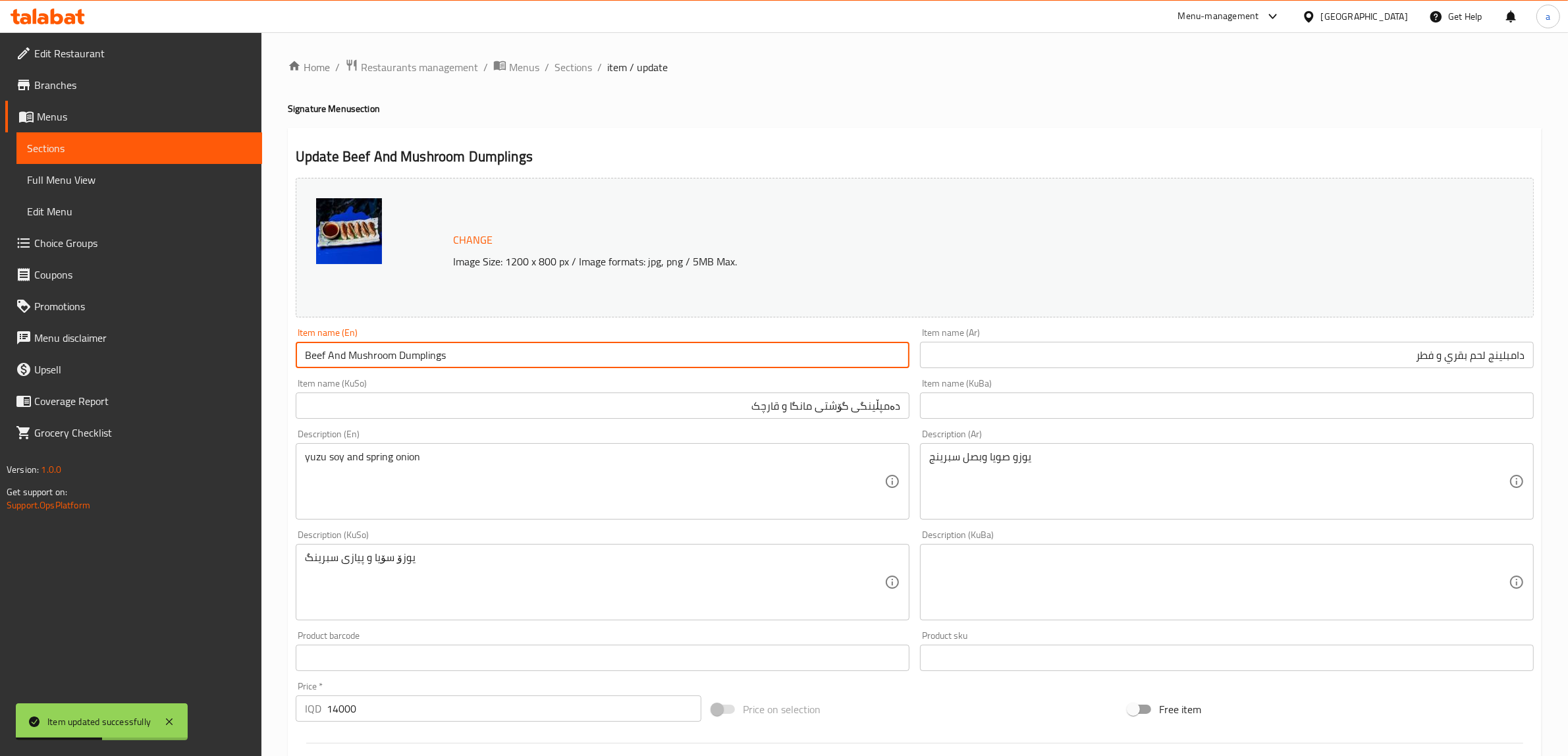
click at [382, 357] on input "Beef And Mushroom Dumplings" at bounding box center [602, 355] width 614 height 27
click at [103, 172] on span "Full Menu View" at bounding box center [139, 180] width 225 height 16
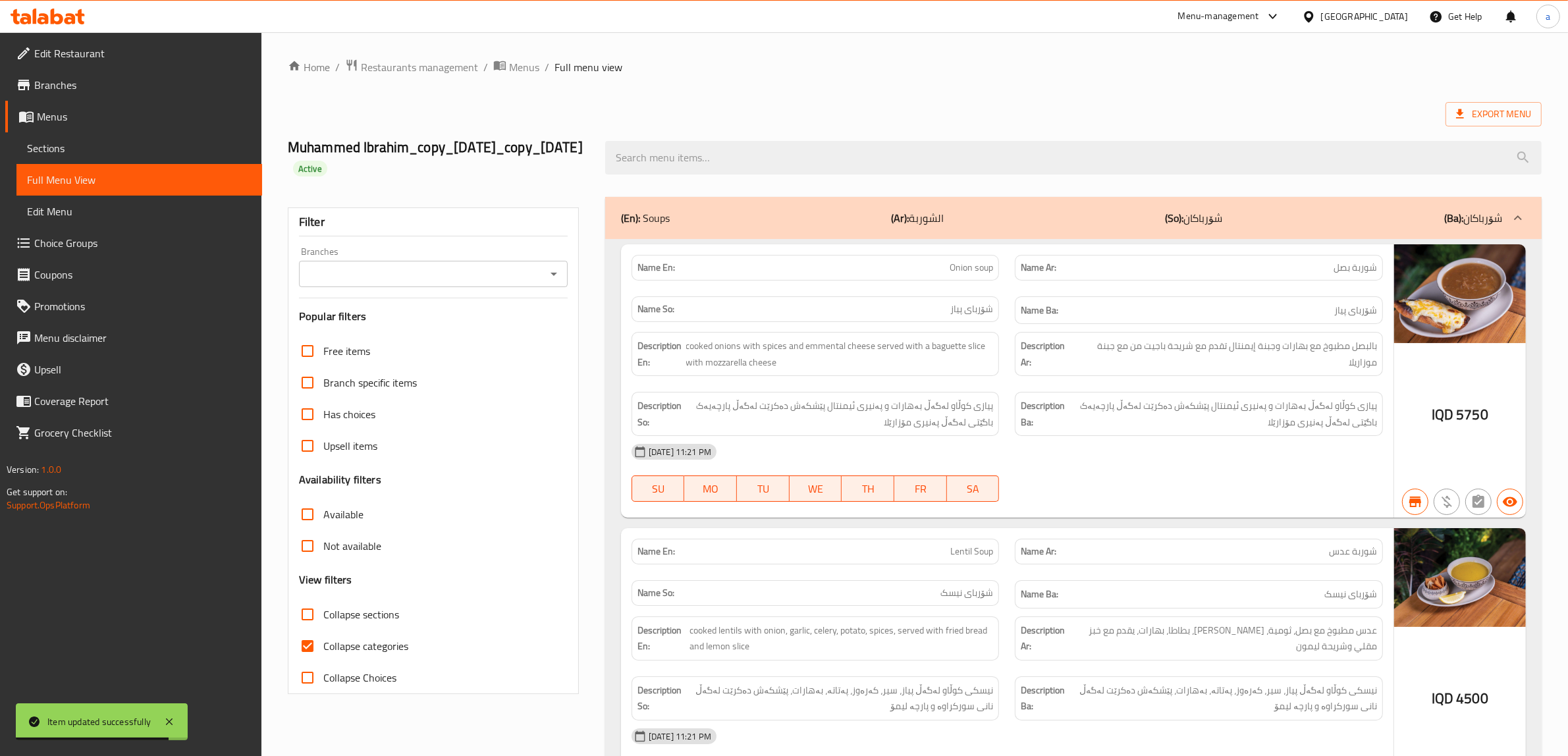
click at [547, 287] on div "Branches" at bounding box center [433, 274] width 269 height 27
click at [550, 282] on icon "Open" at bounding box center [554, 275] width 16 height 16
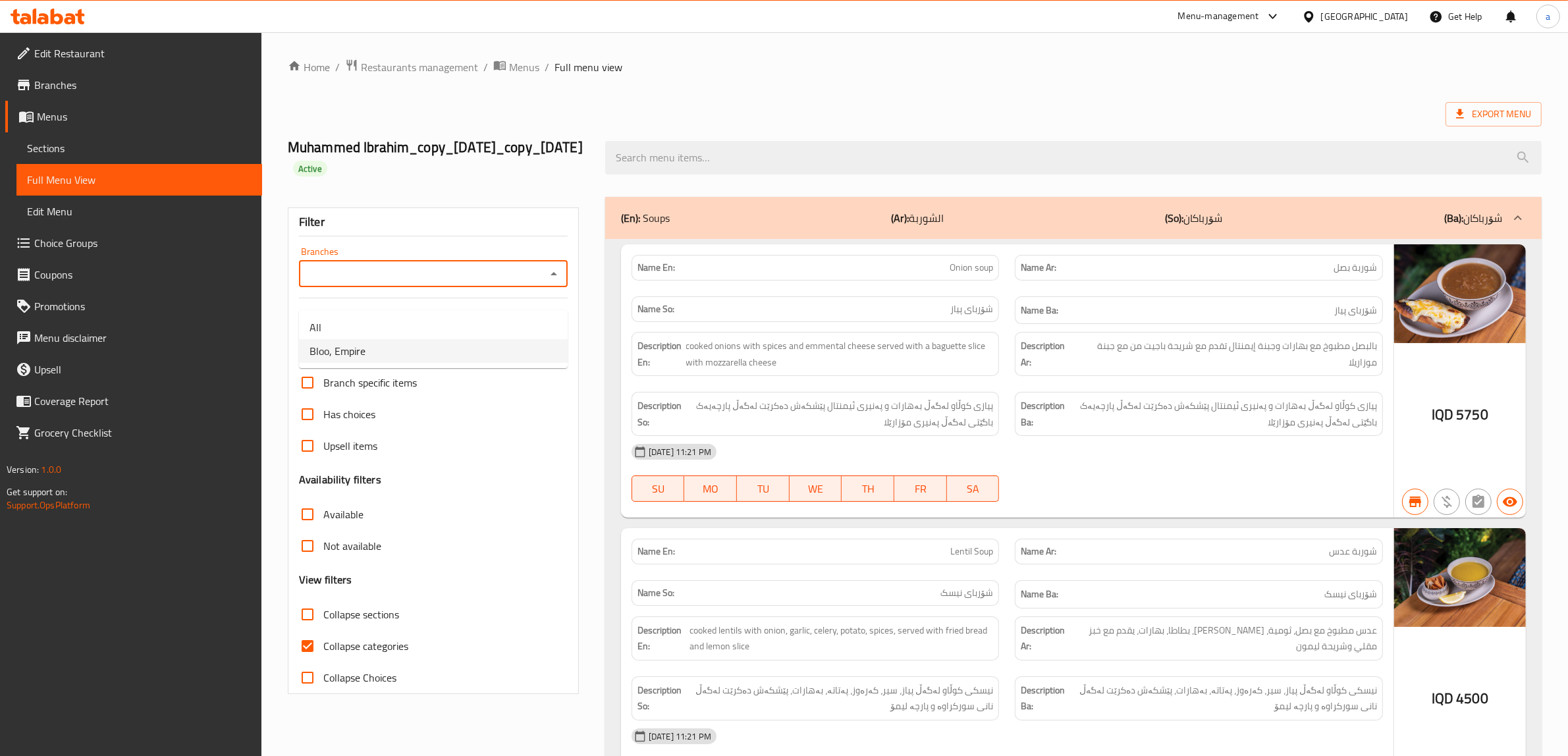
click at [414, 357] on li "Bloo, Empire" at bounding box center [433, 350] width 269 height 23
type input "Bloo, Empire"
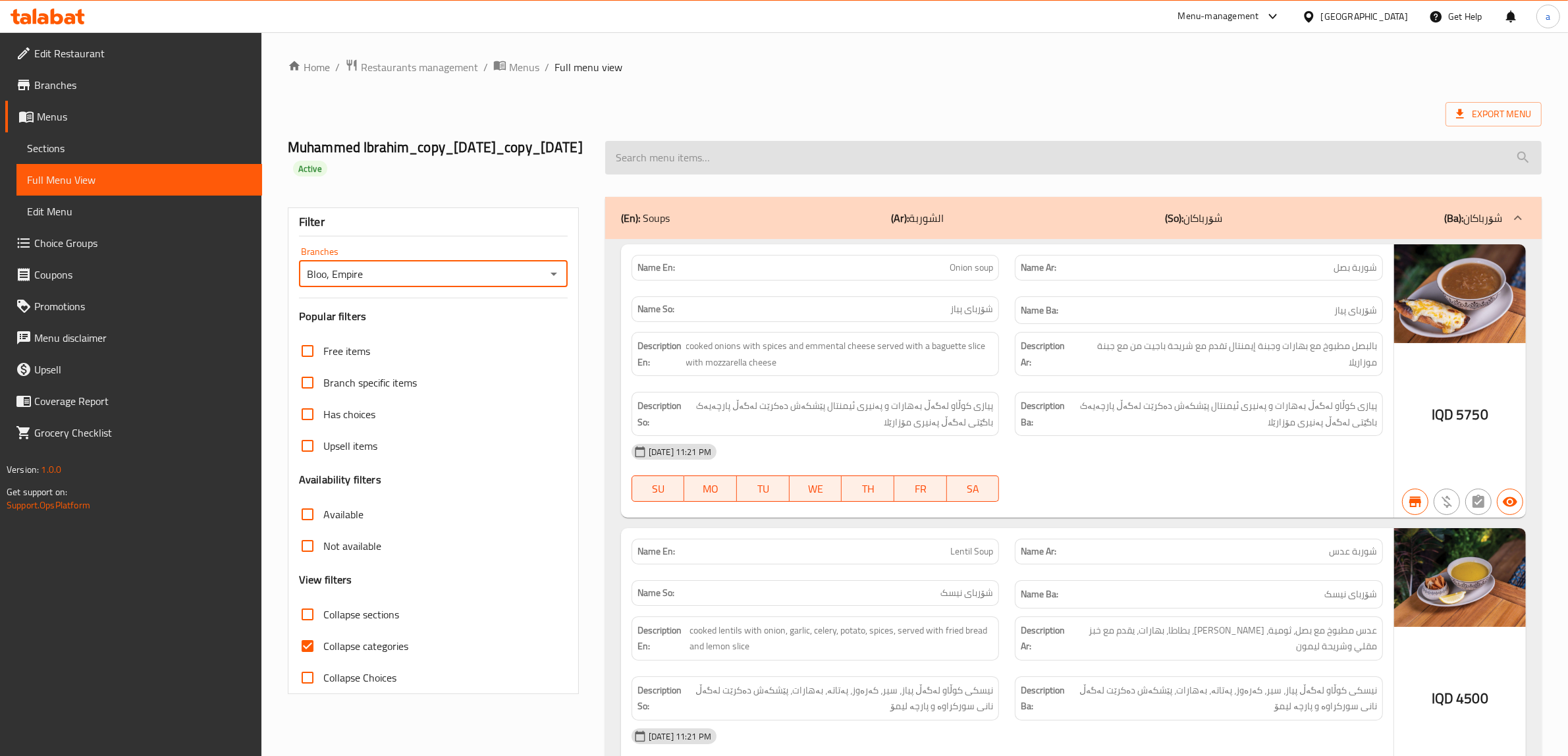
click at [659, 168] on input "search" at bounding box center [1073, 158] width 936 height 34
paste input "Beef And Mushroom Dumplings"
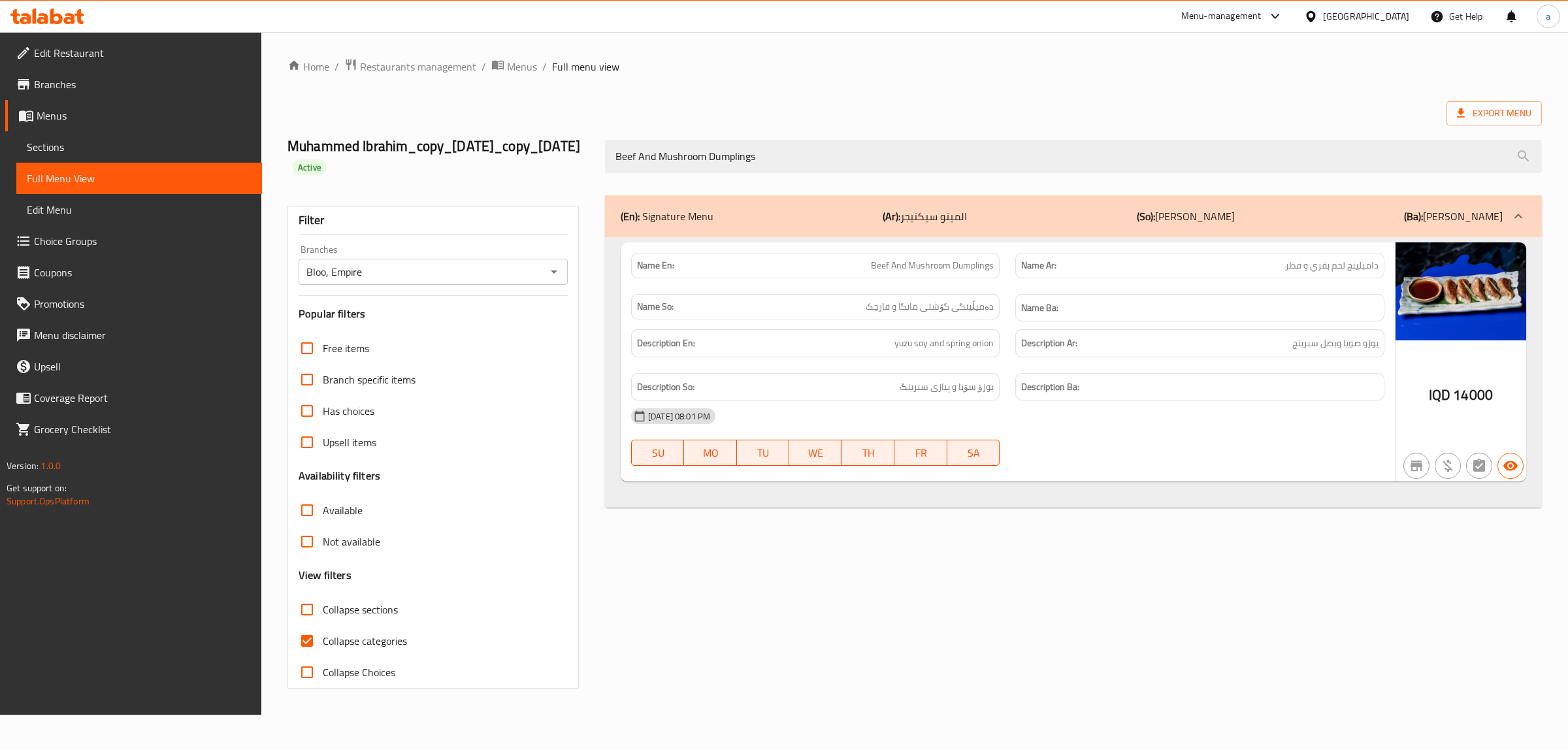
type input "Beef And Mushroom Dumplings"
click at [87, 135] on link "Sections" at bounding box center [139, 146] width 246 height 31
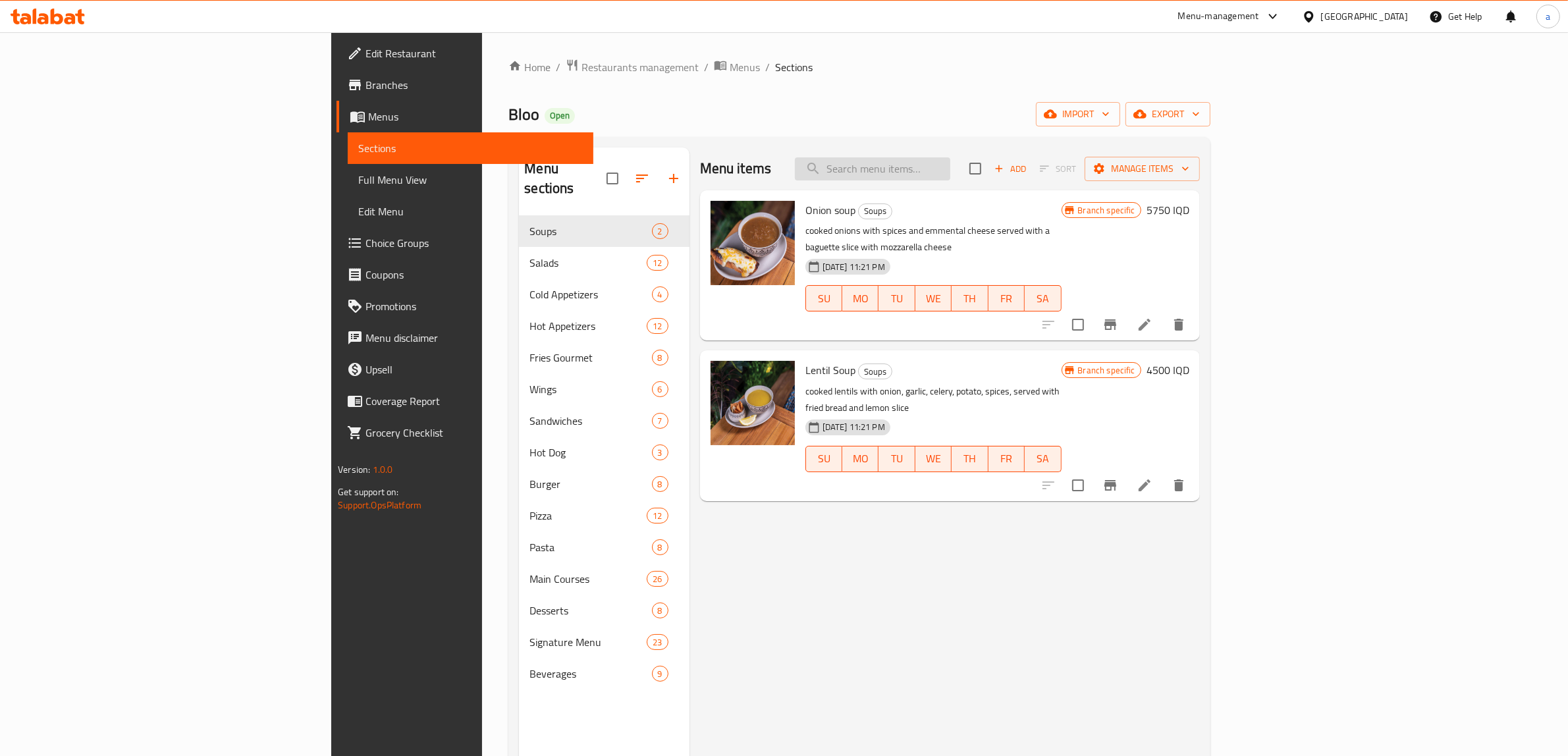
click at [951, 168] on input "search" at bounding box center [873, 169] width 155 height 23
paste input "Shrimp Gyoza"
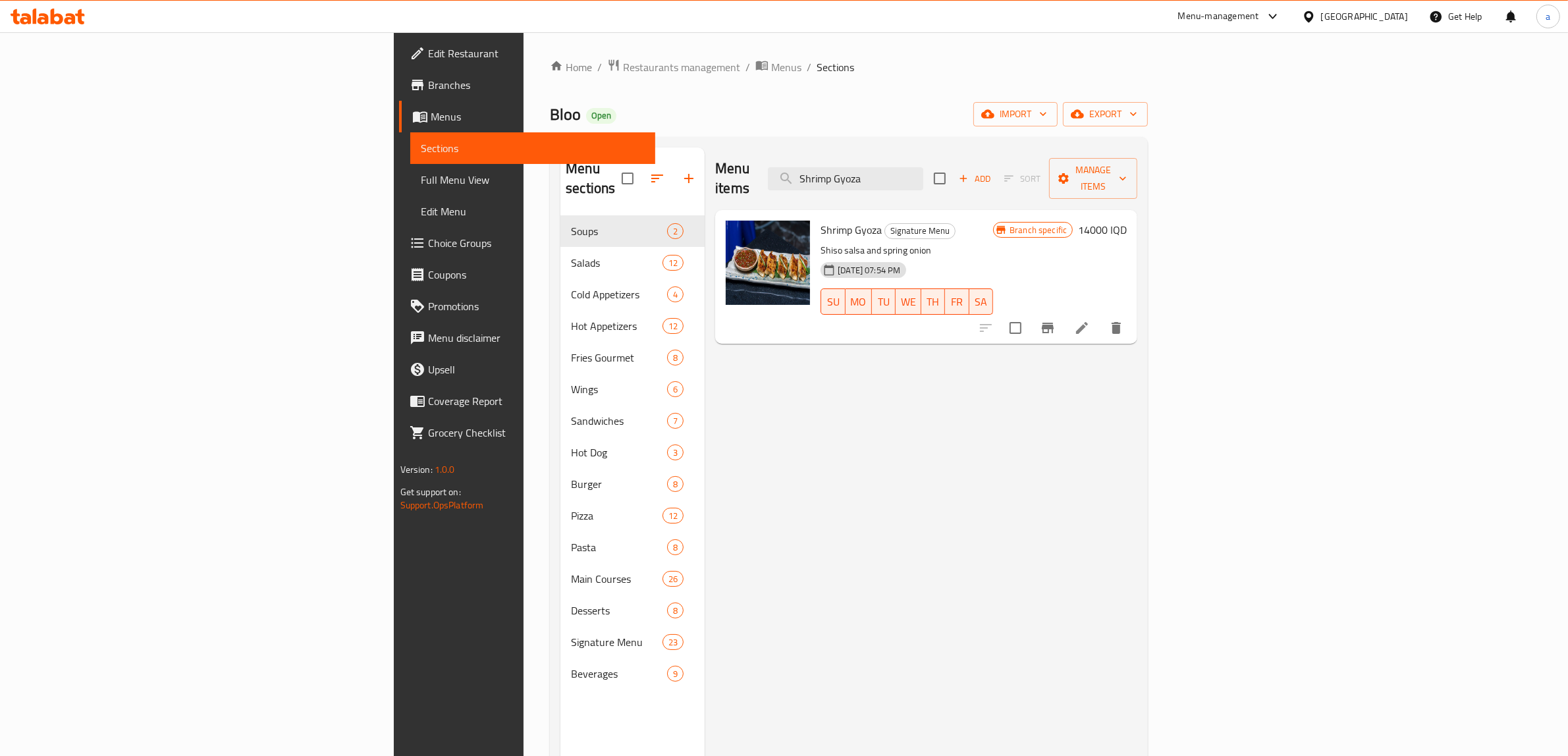
type input "Shrimp Gyoza"
click at [1100, 316] on li at bounding box center [1082, 328] width 37 height 23
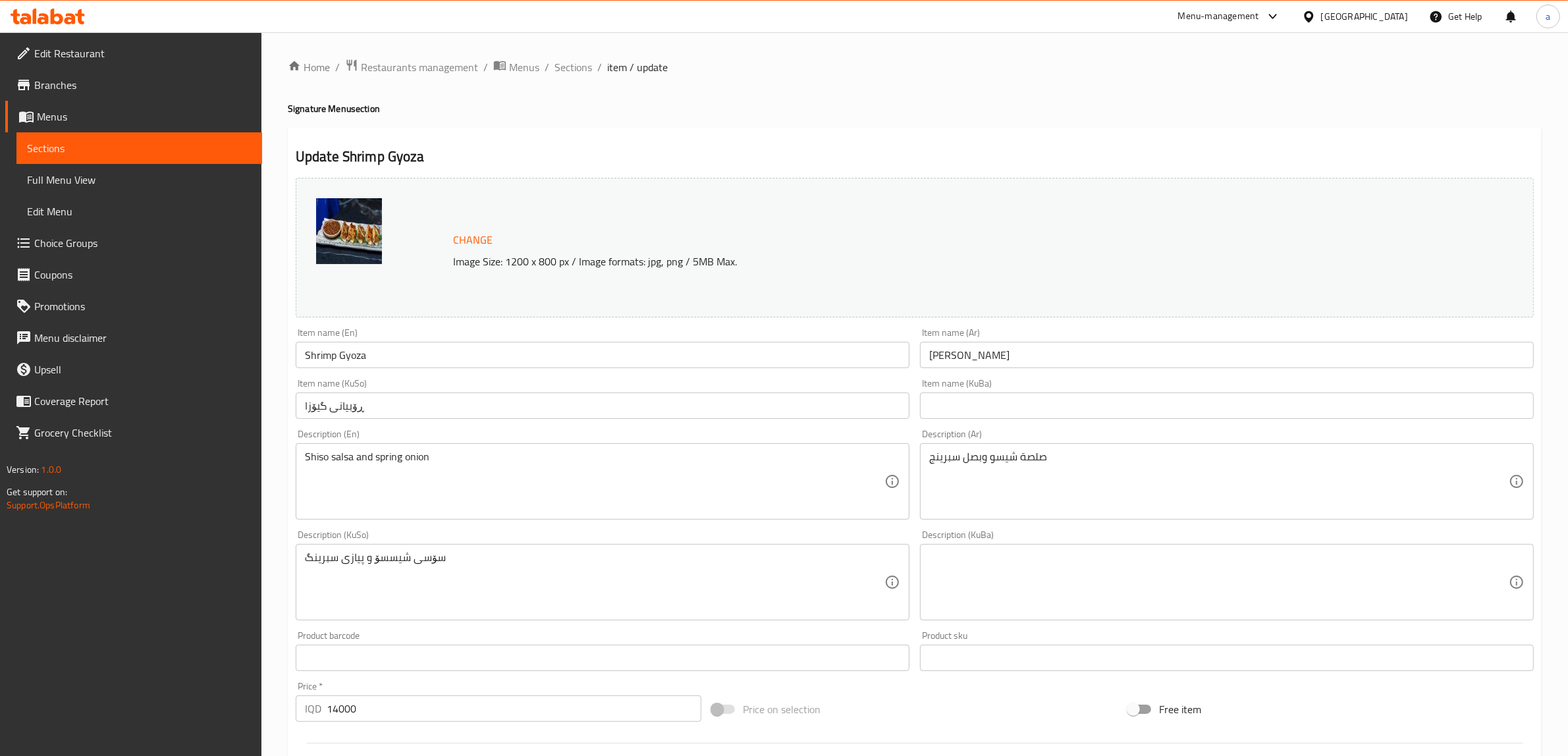
click at [366, 362] on input "Shrimp Gyoza" at bounding box center [602, 355] width 614 height 27
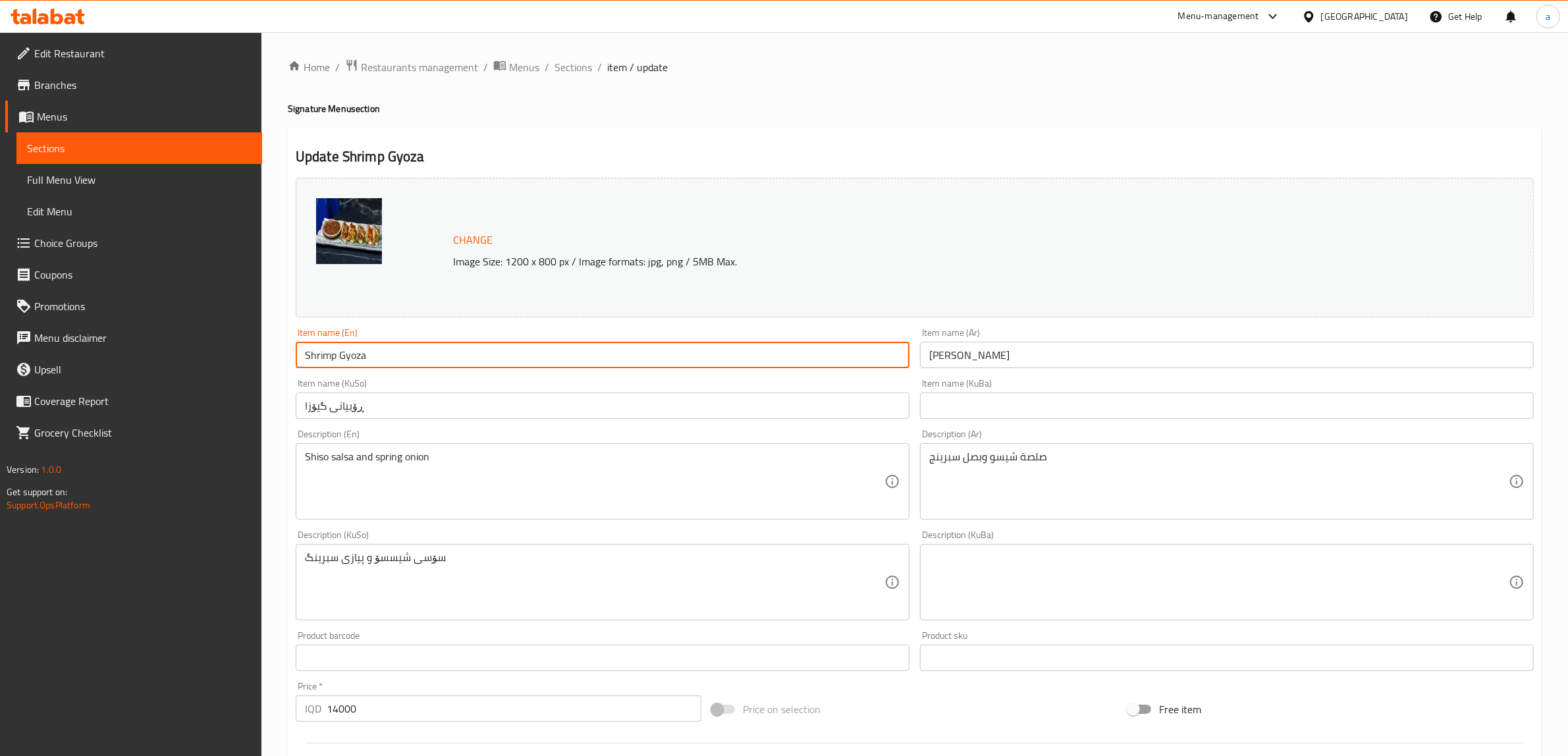
click at [366, 362] on input "Shrimp Gyoza" at bounding box center [602, 355] width 614 height 27
paste input "Dumplings"
type input "Shrimp Dumplings"
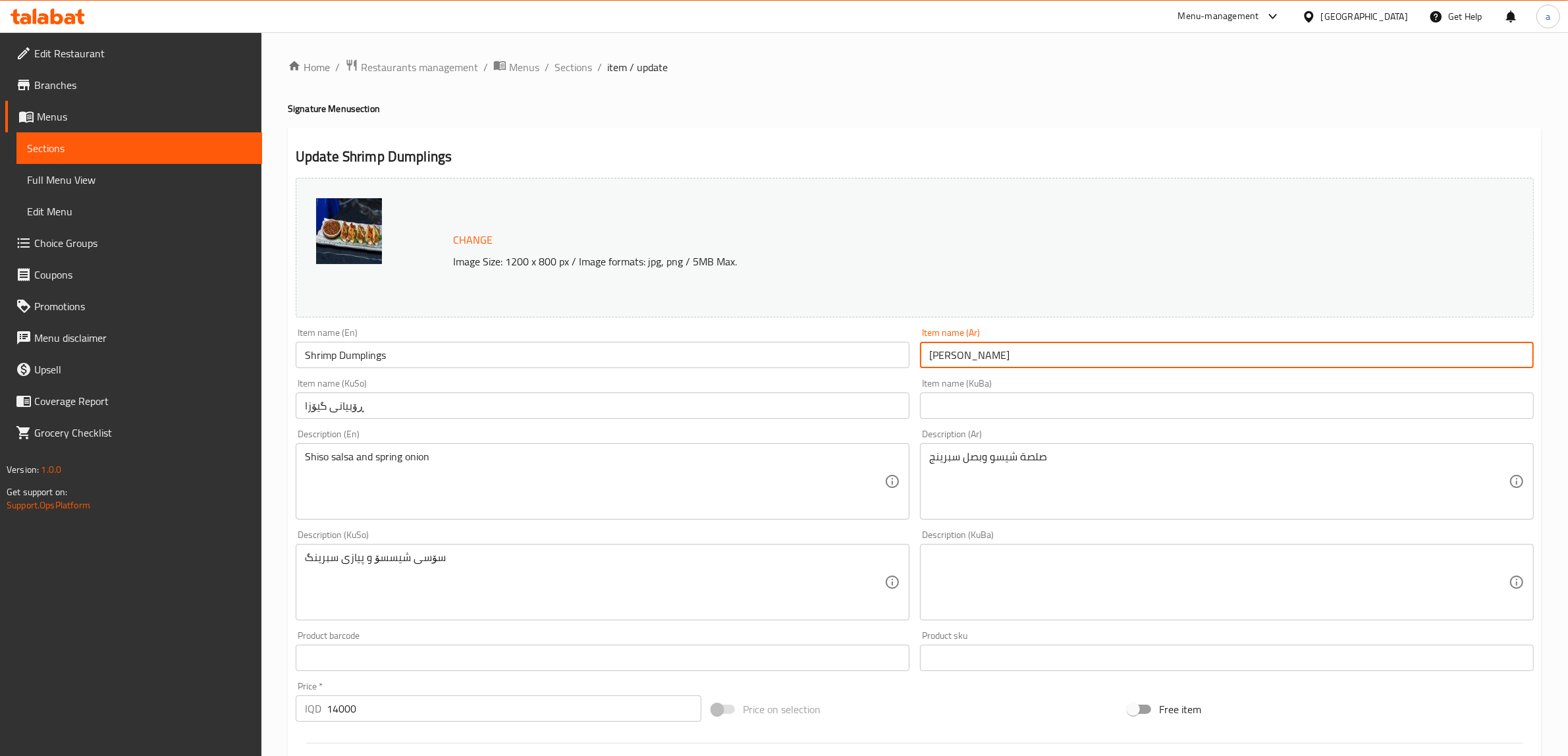
click at [979, 353] on input "جيوزا بالروبيان" at bounding box center [1227, 355] width 614 height 27
paste input "دامبلينج"
click at [1506, 363] on input "دامبلينج بالروبيان" at bounding box center [1227, 355] width 614 height 27
type input "دامبلينج روبيان"
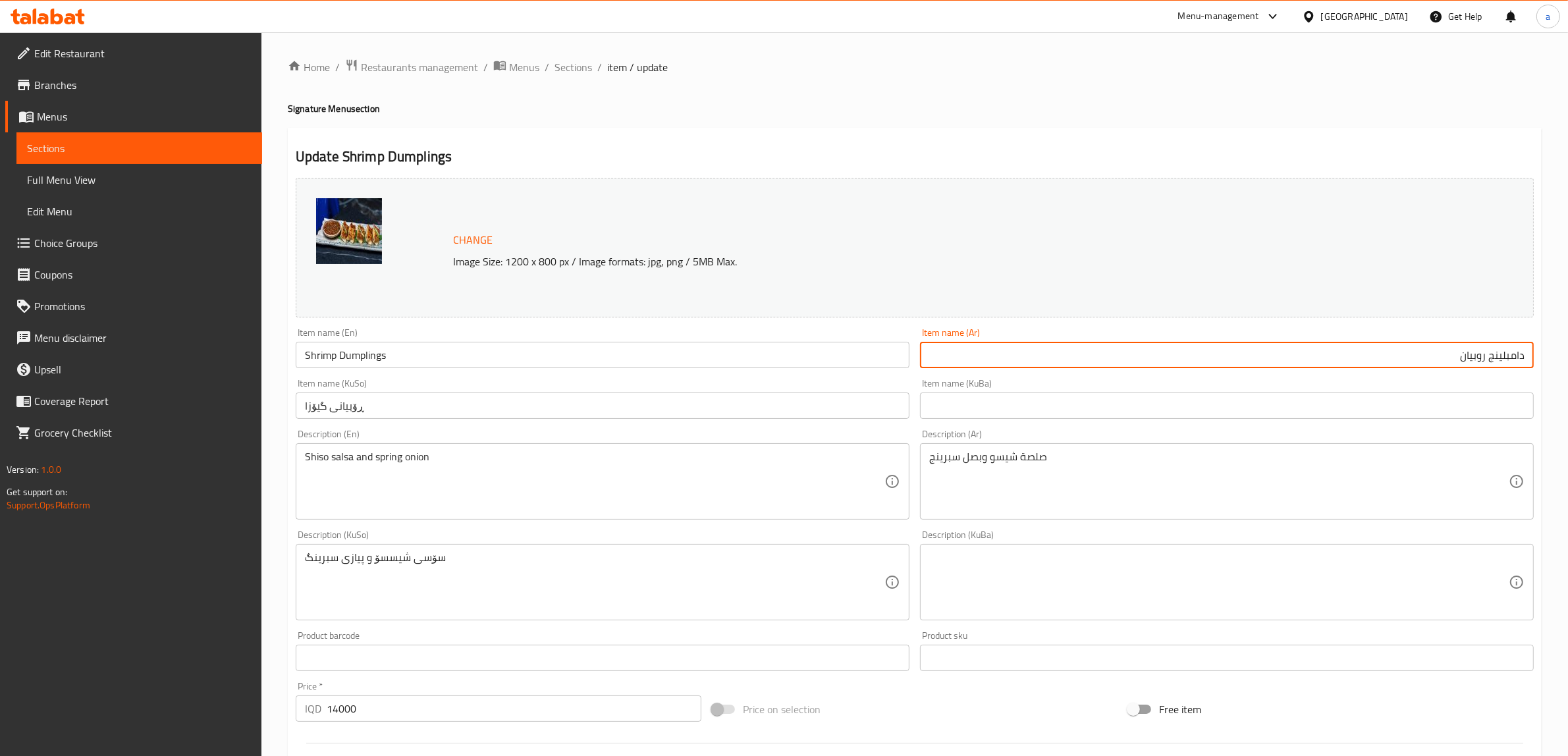
click at [712, 411] on input "ڕۆبیانی گیۆزا" at bounding box center [602, 406] width 614 height 27
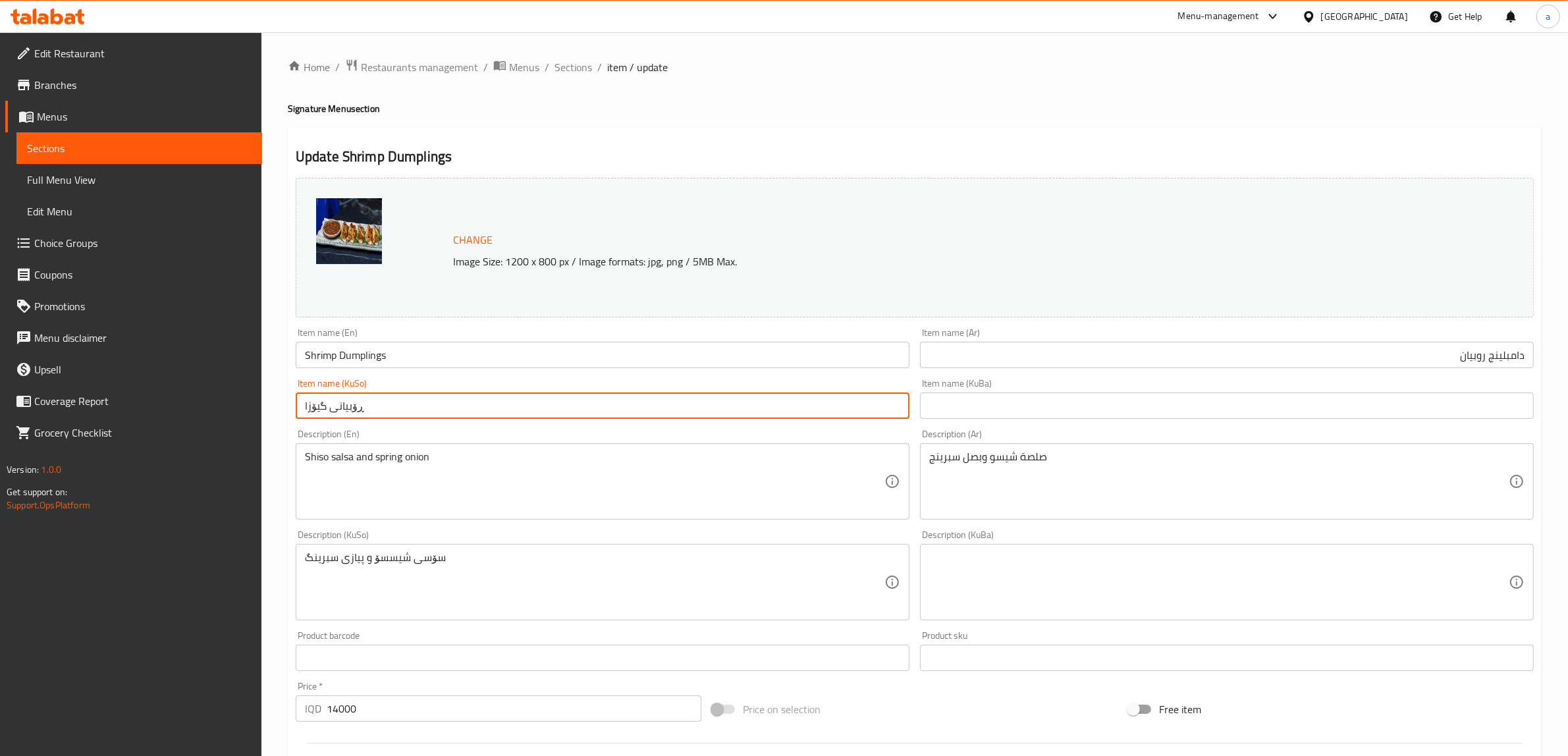
click at [712, 411] on input "ڕۆبیانی گیۆزا" at bounding box center [602, 406] width 614 height 27
paste input "دەمپڵینگی"
type input "دەمپڵینگی ڕۆبیان"
click at [365, 357] on input "Shrimp Dumplings" at bounding box center [602, 355] width 614 height 27
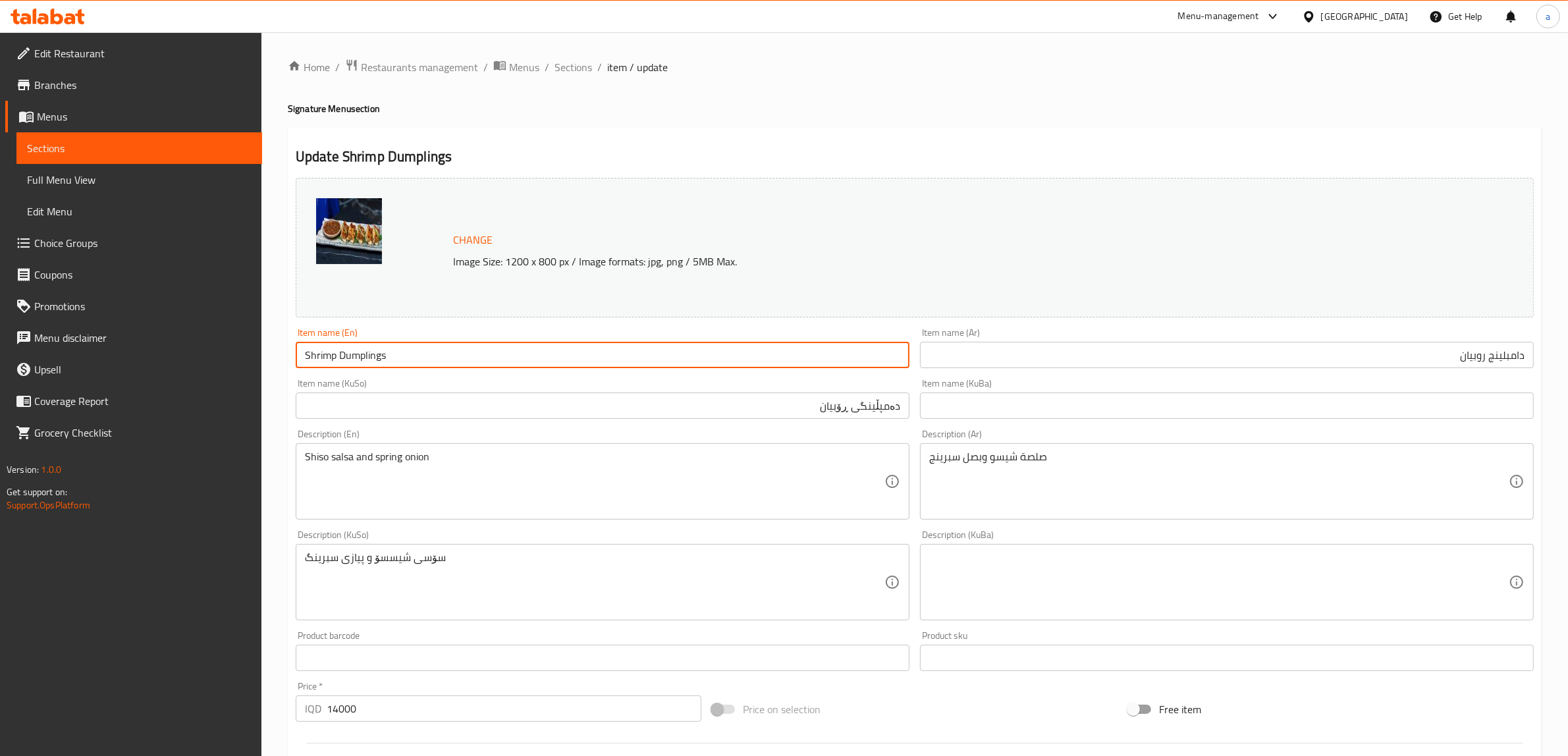
click at [365, 357] on input "Shrimp Dumplings" at bounding box center [602, 355] width 614 height 27
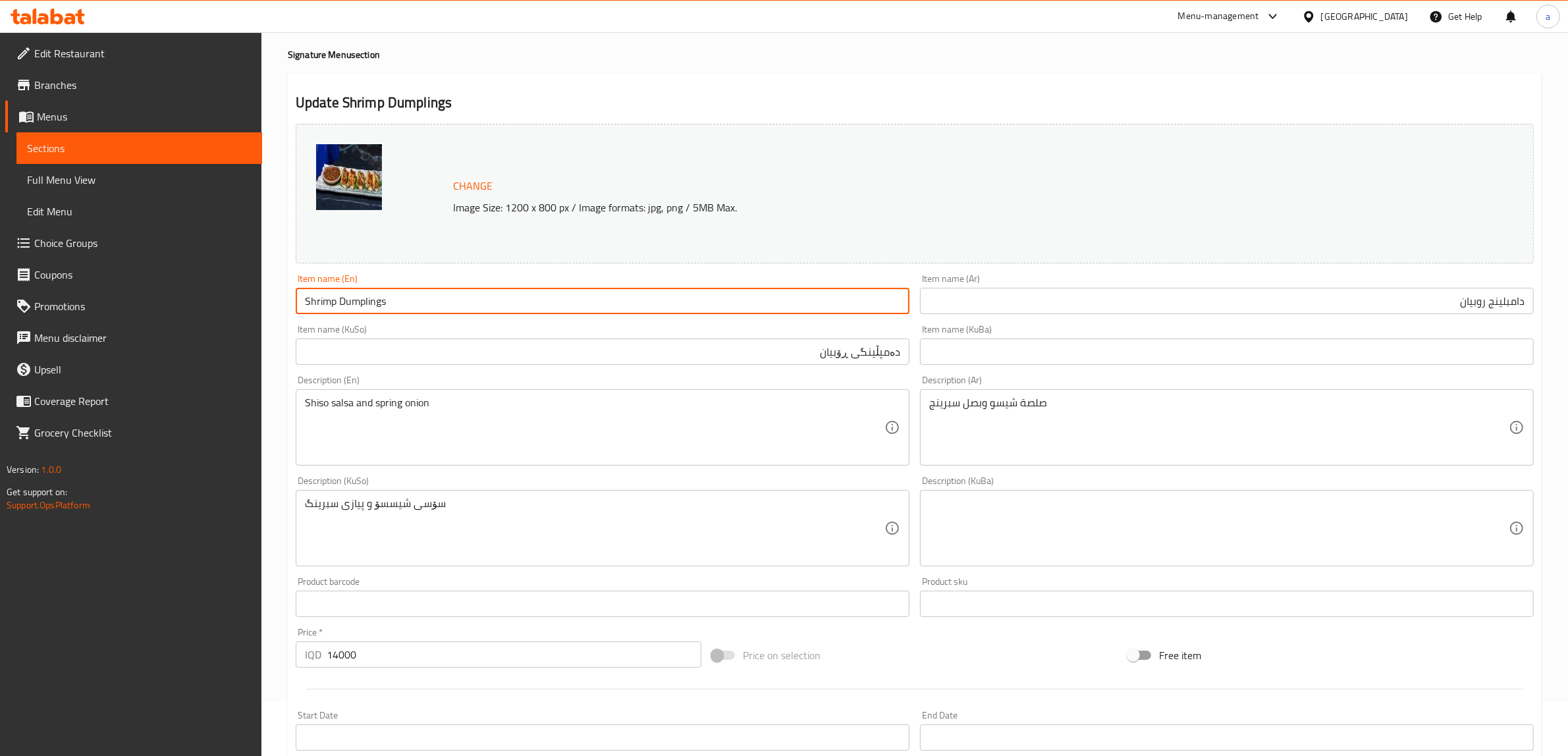
scroll to position [343, 0]
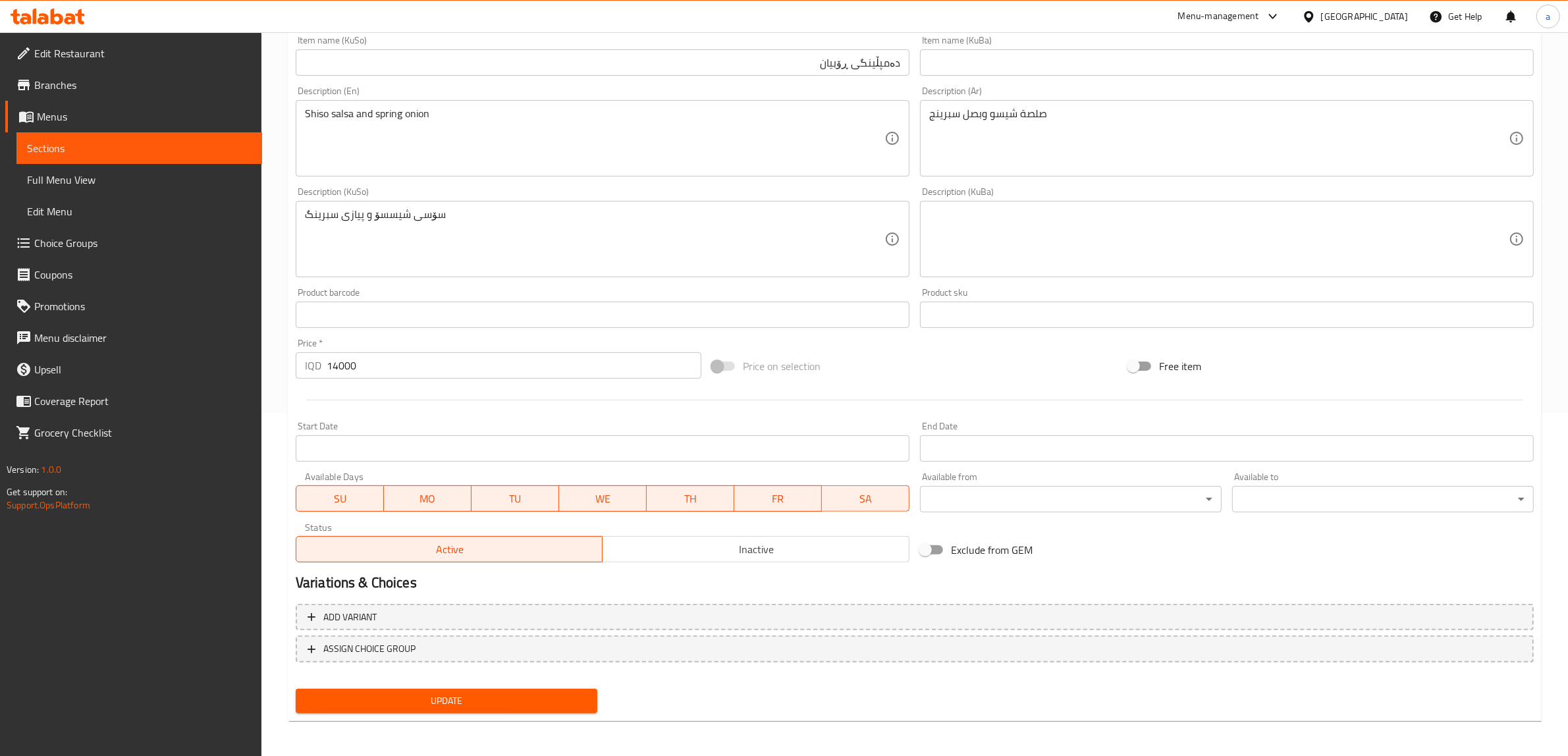
click at [472, 690] on button "Update" at bounding box center [446, 701] width 302 height 24
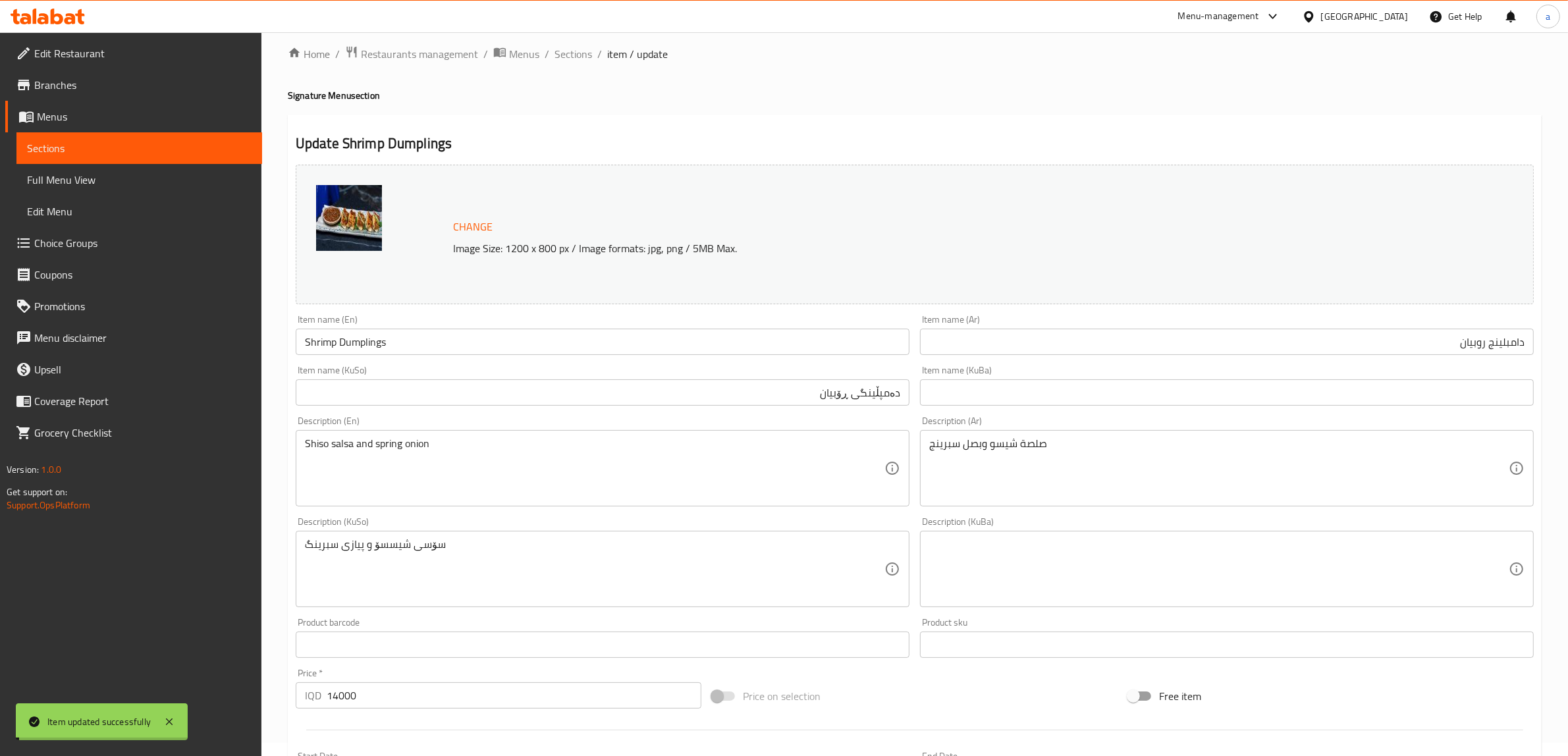
scroll to position [0, 0]
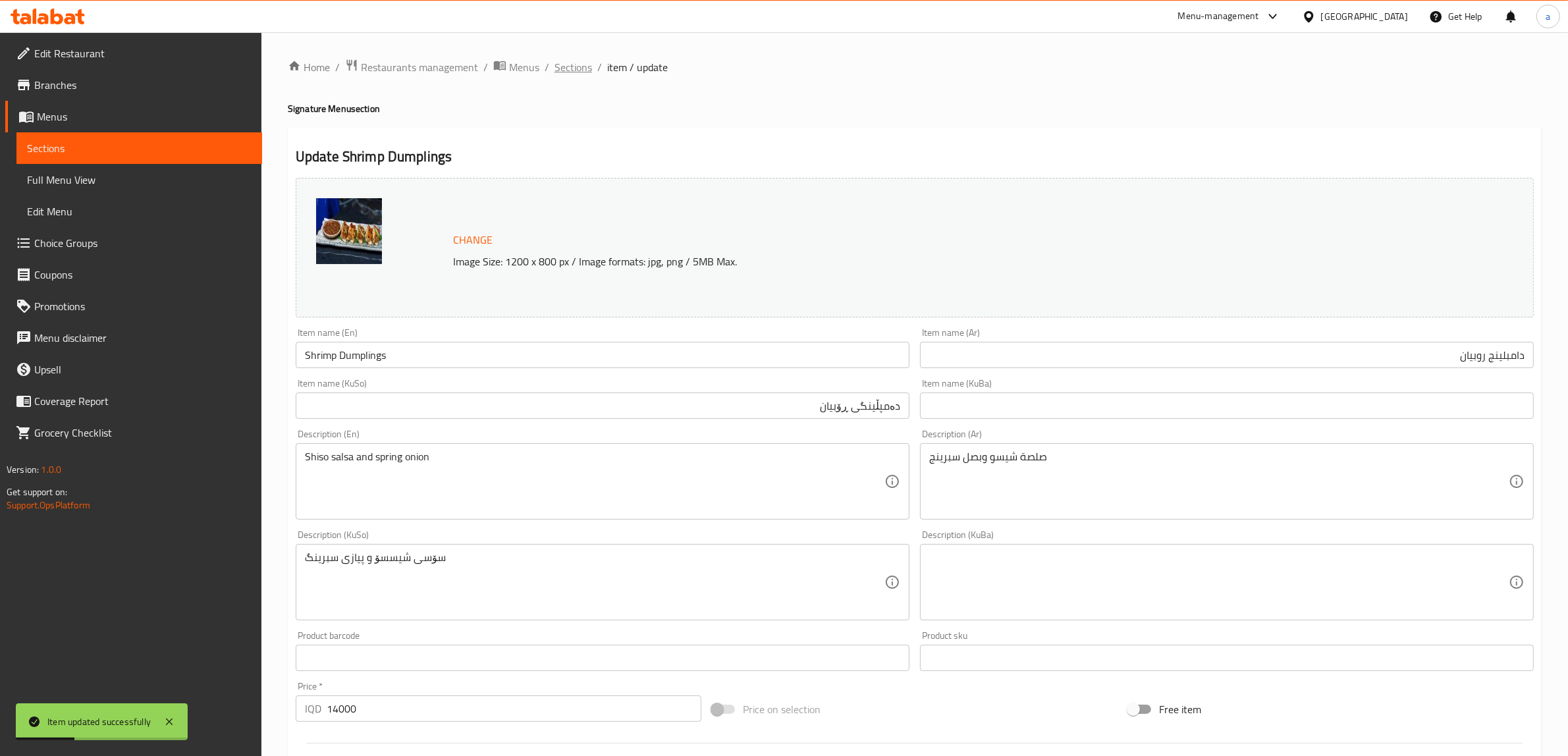
click at [571, 64] on span "Sections" at bounding box center [573, 68] width 38 height 16
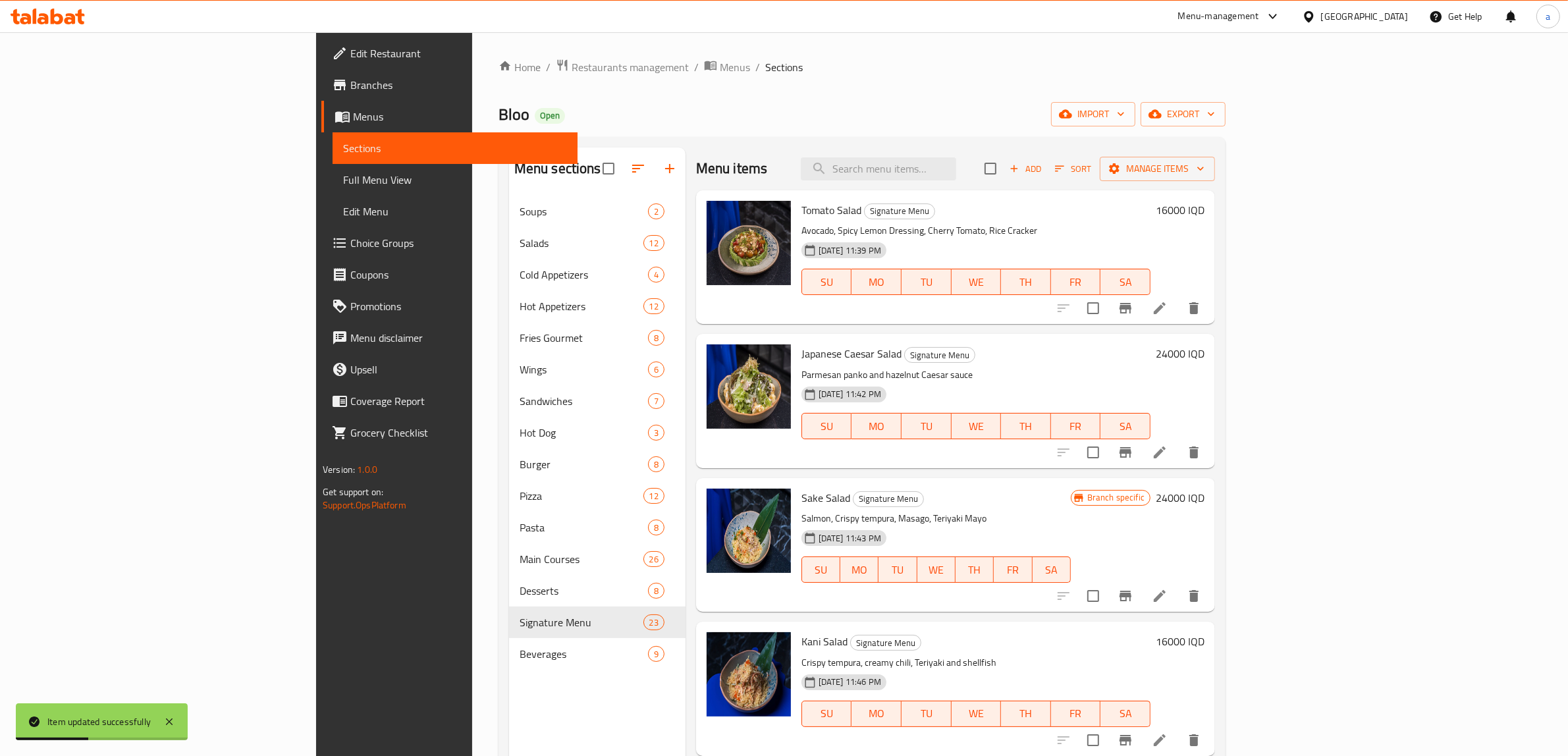
click at [343, 172] on span "Full Menu View" at bounding box center [455, 180] width 225 height 16
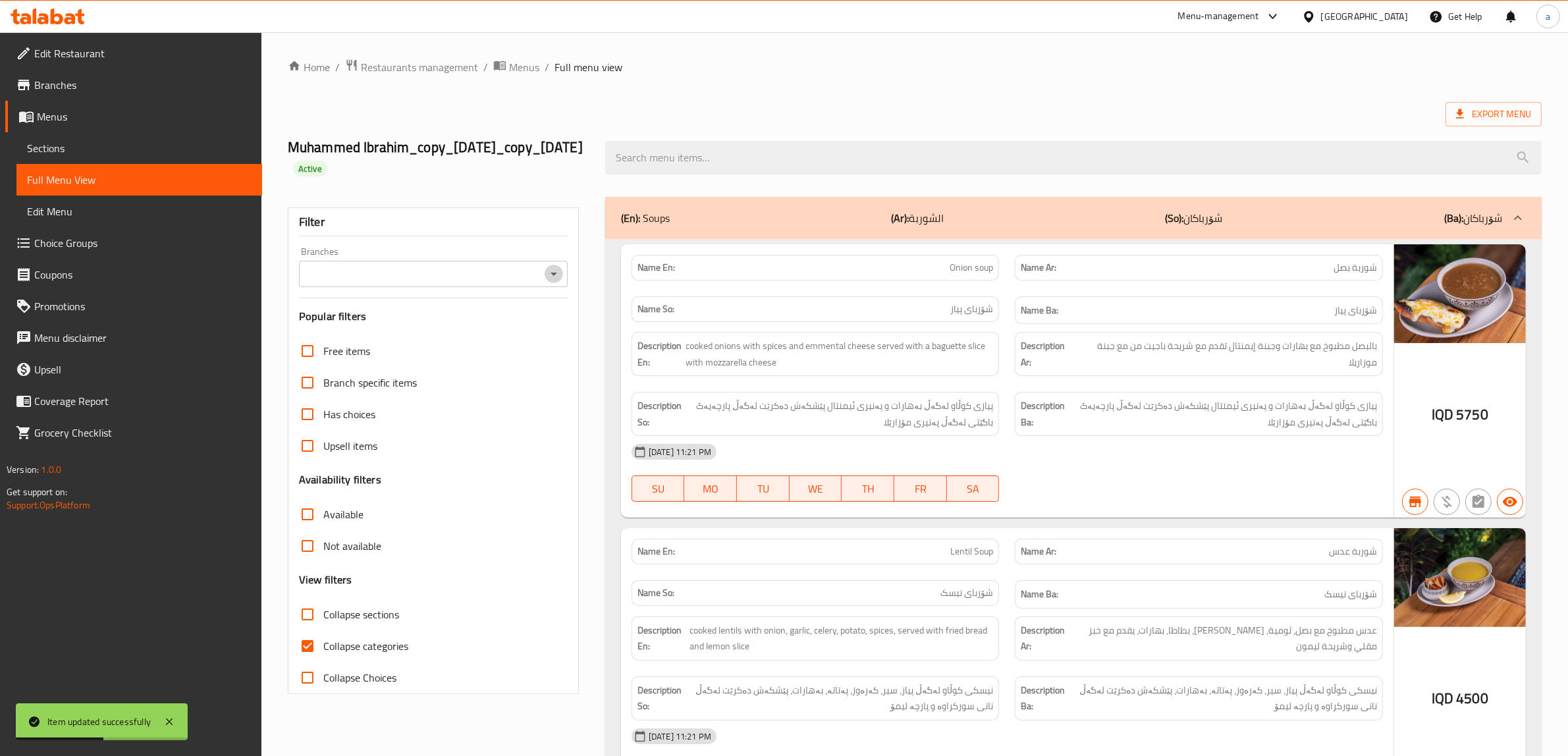
click at [551, 282] on icon "Open" at bounding box center [554, 275] width 16 height 16
click at [425, 341] on li "Bloo, Empire" at bounding box center [433, 350] width 269 height 23
type input "Bloo, Empire"
click at [676, 175] on input "search" at bounding box center [1073, 158] width 936 height 34
paste input "Shrimp Dumplings"
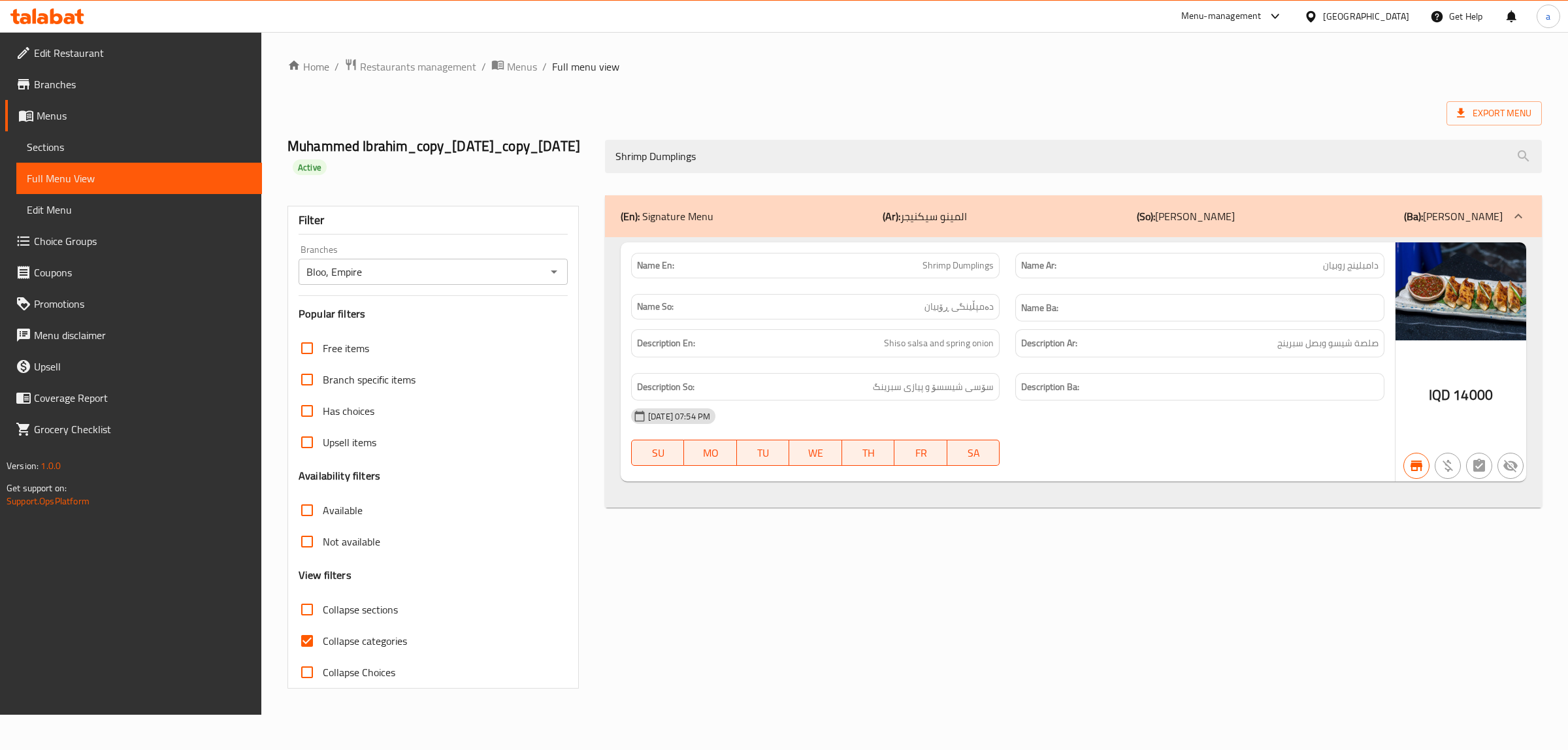
type input "Shrimp Dumplings"
click at [46, 144] on span "Sections" at bounding box center [139, 147] width 224 height 16
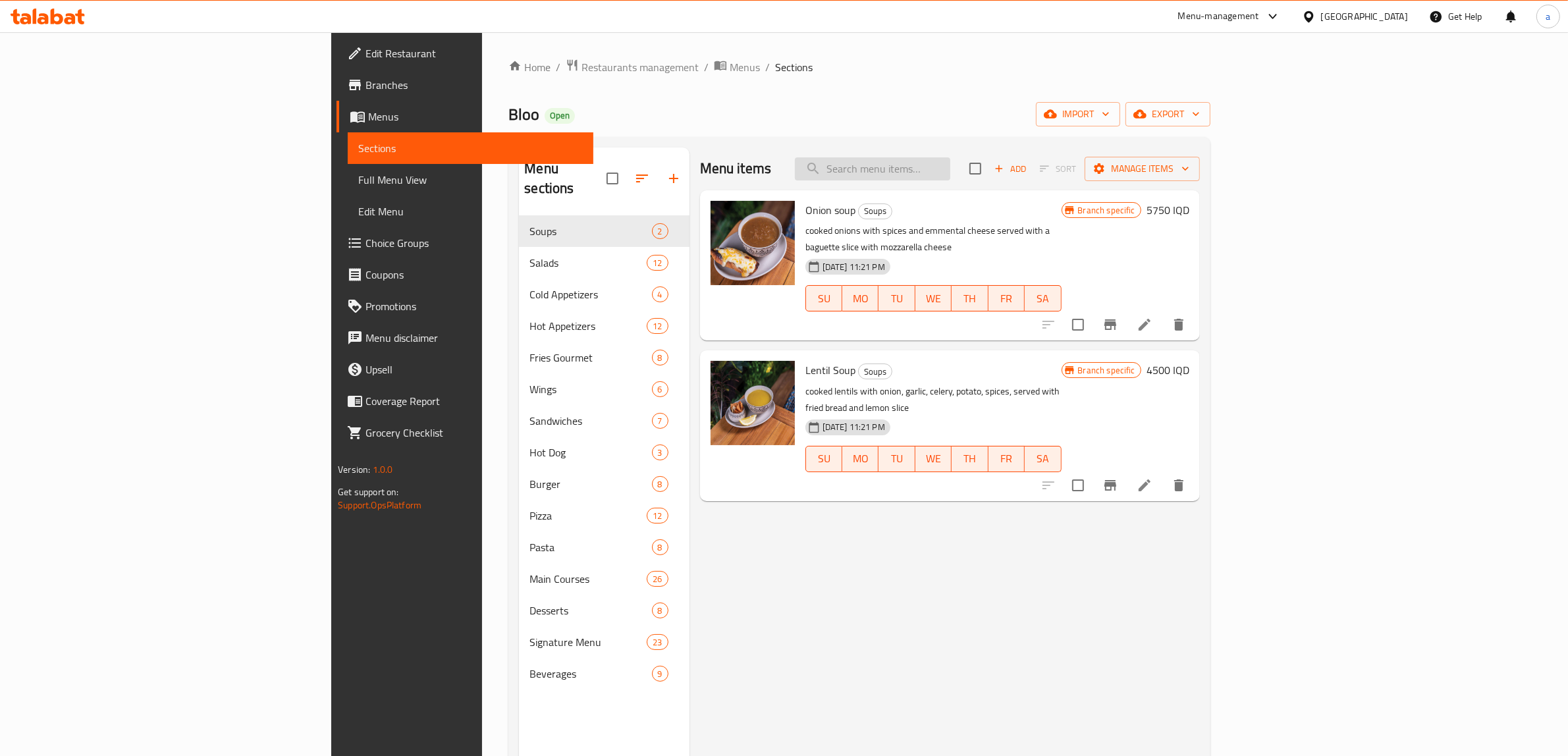
click at [951, 176] on input "search" at bounding box center [873, 169] width 155 height 23
paste input "Chicken Gyoza"
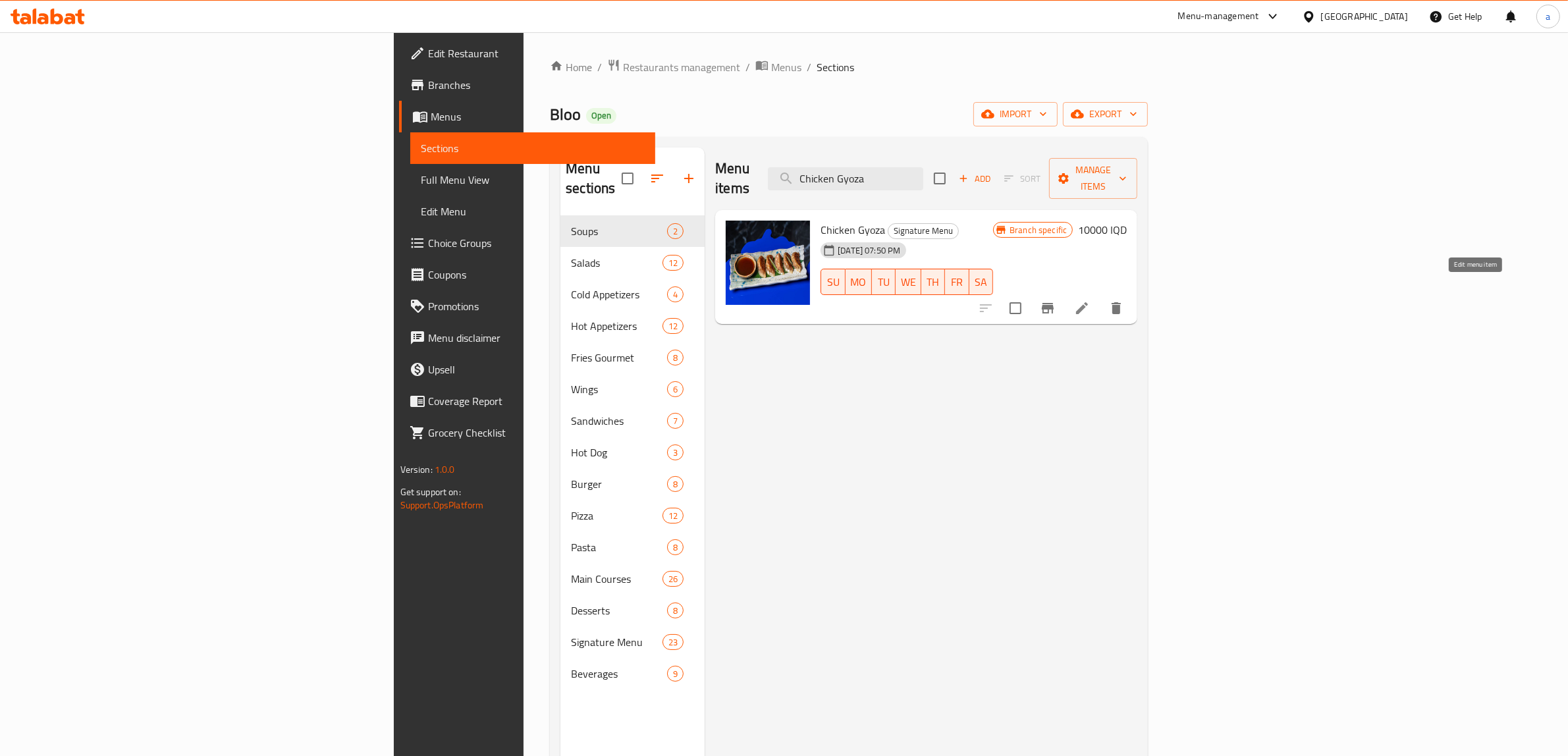
type input "Chicken Gyoza"
click at [1090, 300] on icon at bounding box center [1082, 308] width 16 height 16
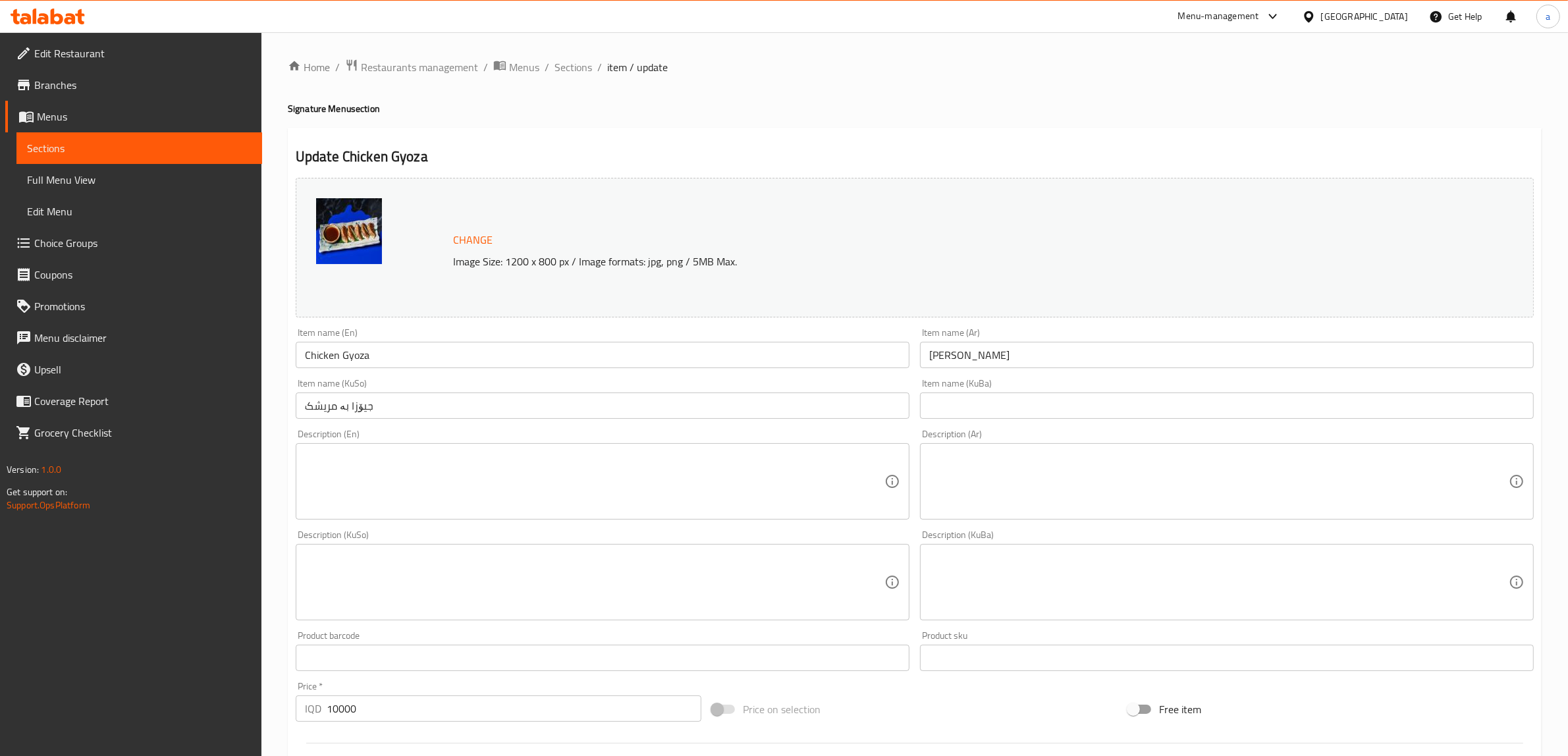
click at [349, 359] on input "Chicken Gyoza" at bounding box center [602, 355] width 614 height 27
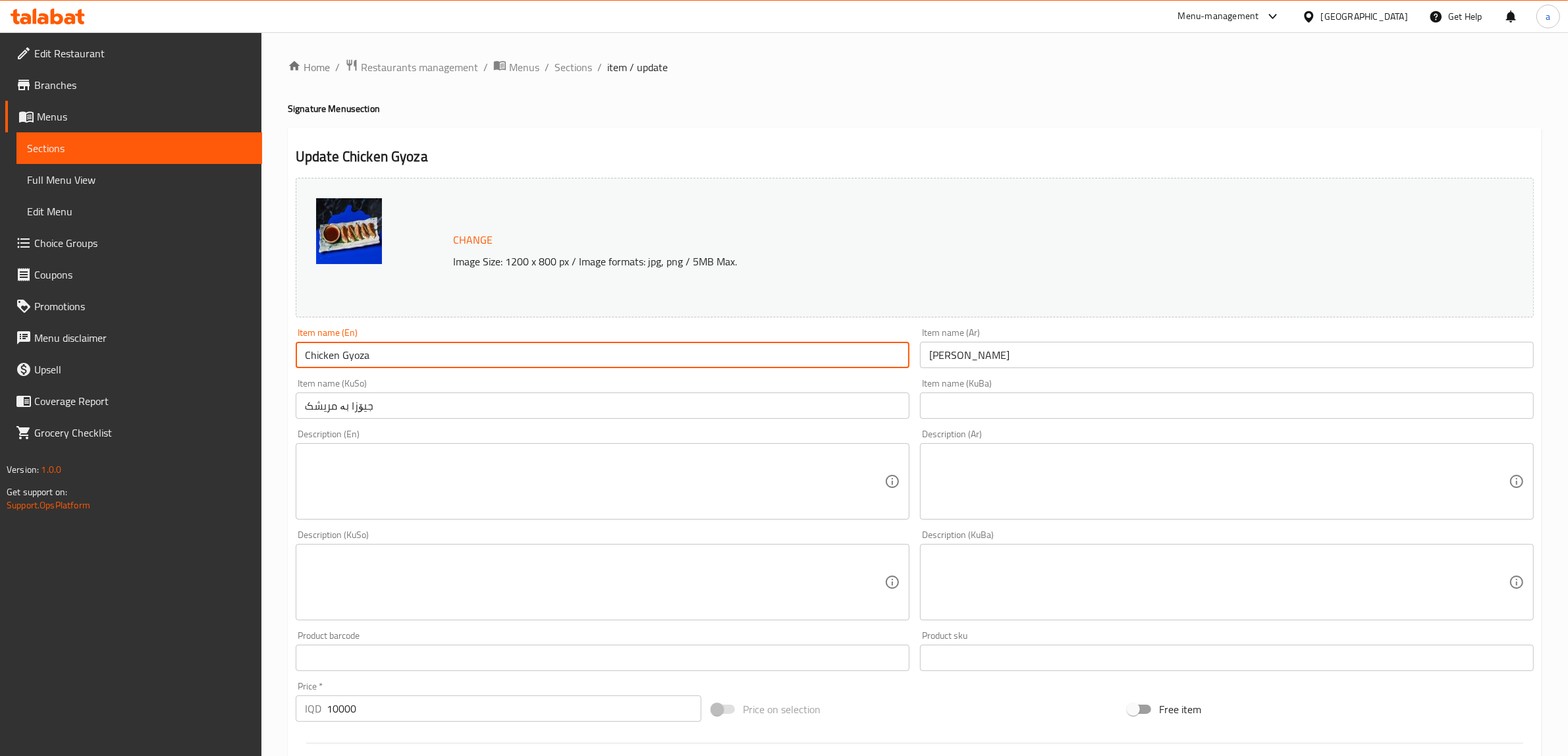
click at [349, 359] on input "Chicken Gyoza" at bounding box center [602, 355] width 614 height 27
paste input "Dumplings"
type input "Chicken Dumplings"
click at [963, 361] on input "جيوزا بالدجاج" at bounding box center [1227, 355] width 614 height 27
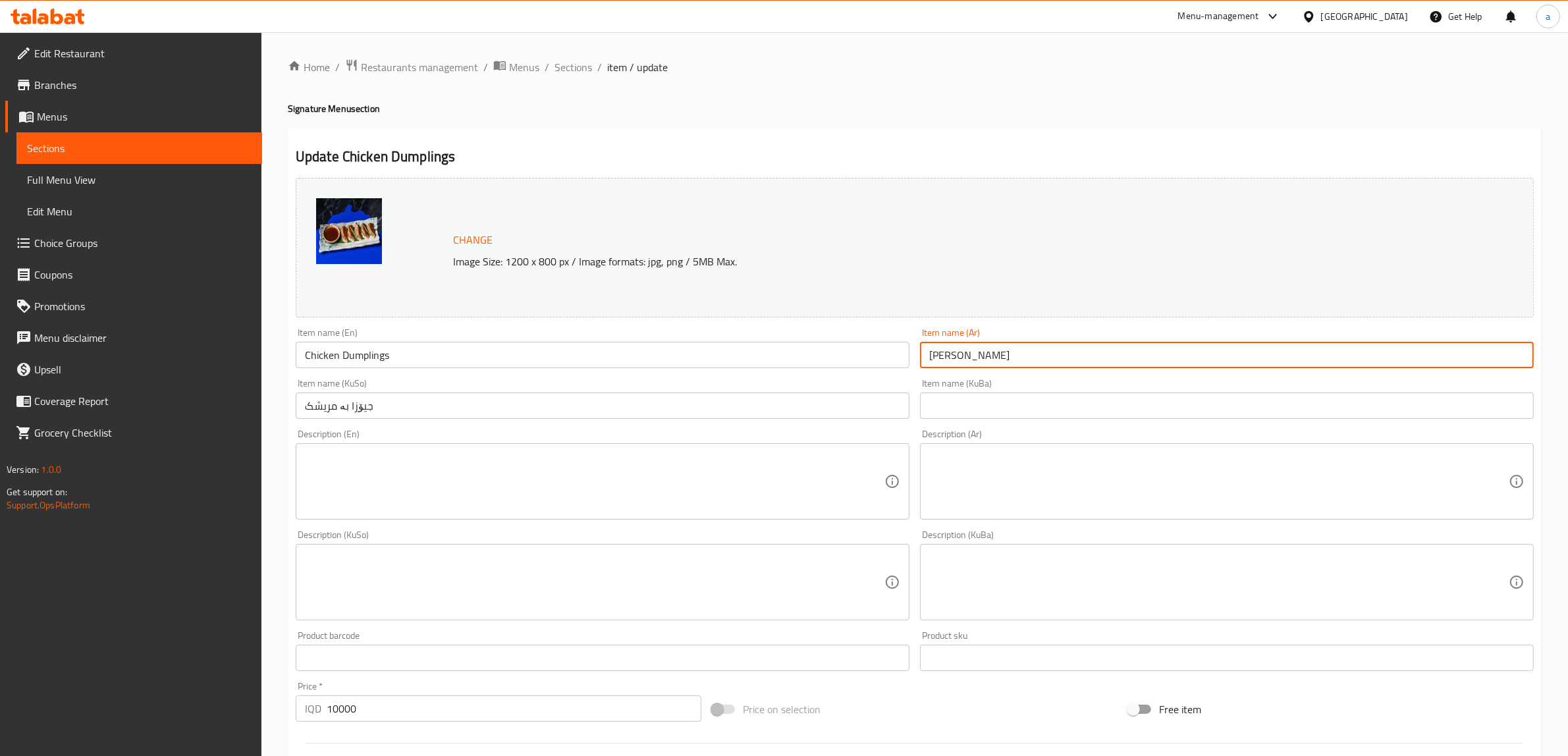
click at [963, 361] on input "جيوزا بالدجاج" at bounding box center [1227, 355] width 614 height 27
paste input "دامبلينج"
click at [1505, 356] on input "دامبلينج دجاج" at bounding box center [1227, 355] width 614 height 27
type input "دامبلينج دجاج"
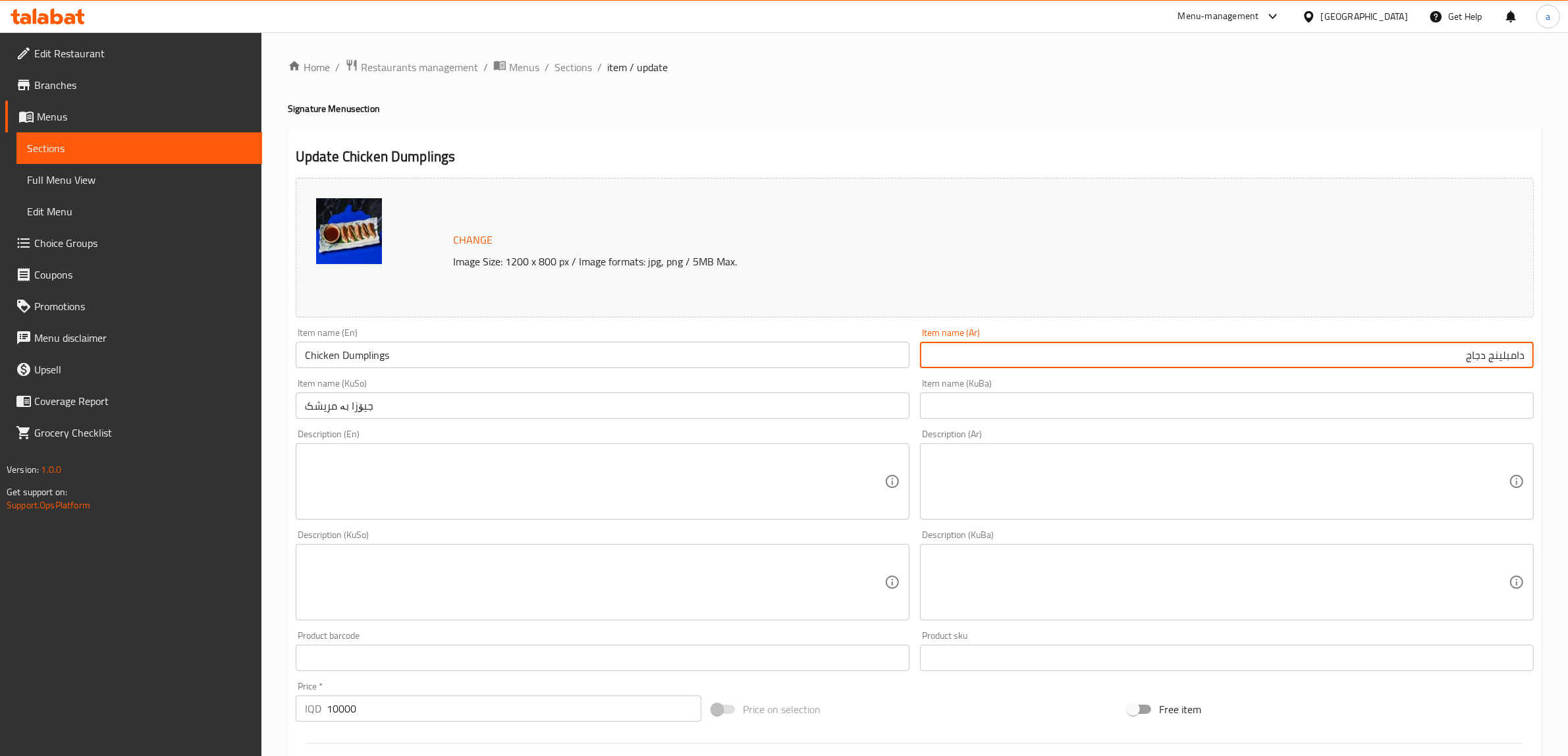
click at [395, 410] on input "جیۆزا بە مریشک" at bounding box center [602, 406] width 614 height 27
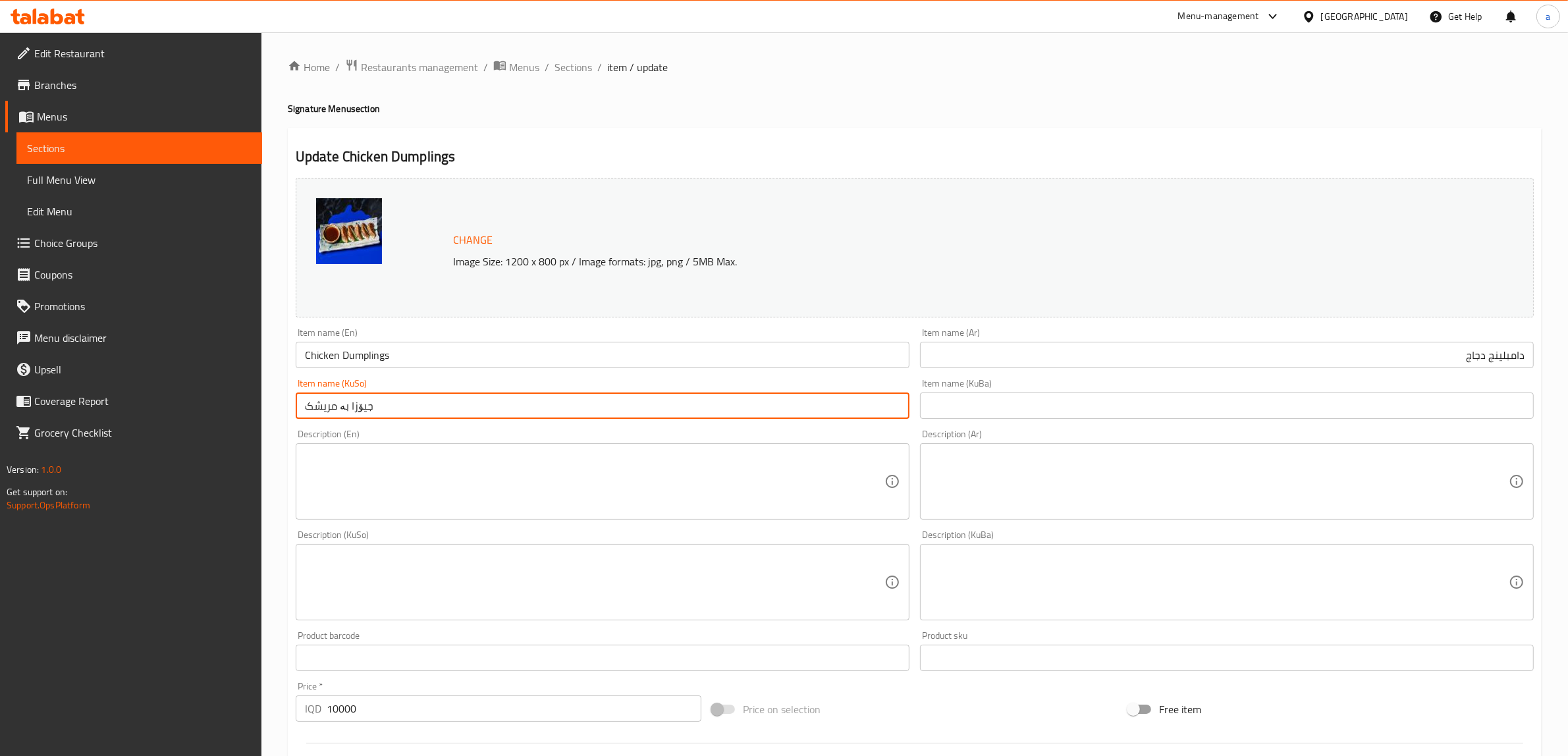
click at [395, 410] on input "جیۆزا بە مریشک" at bounding box center [602, 406] width 614 height 27
paste input "دەمپڵینگی"
type input "دەمپڵینگی مریشک"
click at [344, 357] on input "Chicken Dumplings" at bounding box center [602, 355] width 614 height 27
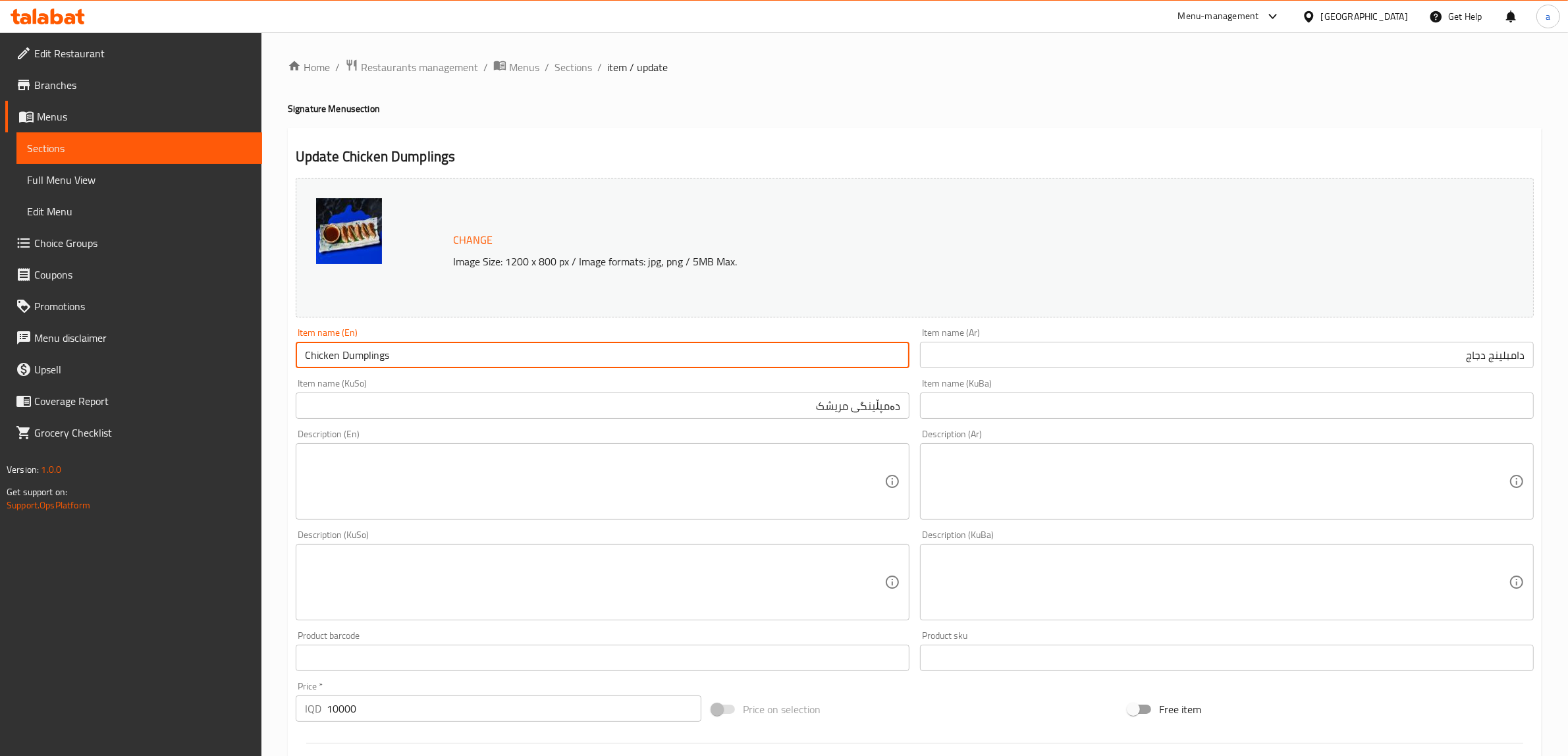
click at [344, 357] on input "Chicken Dumplings" at bounding box center [602, 355] width 614 height 27
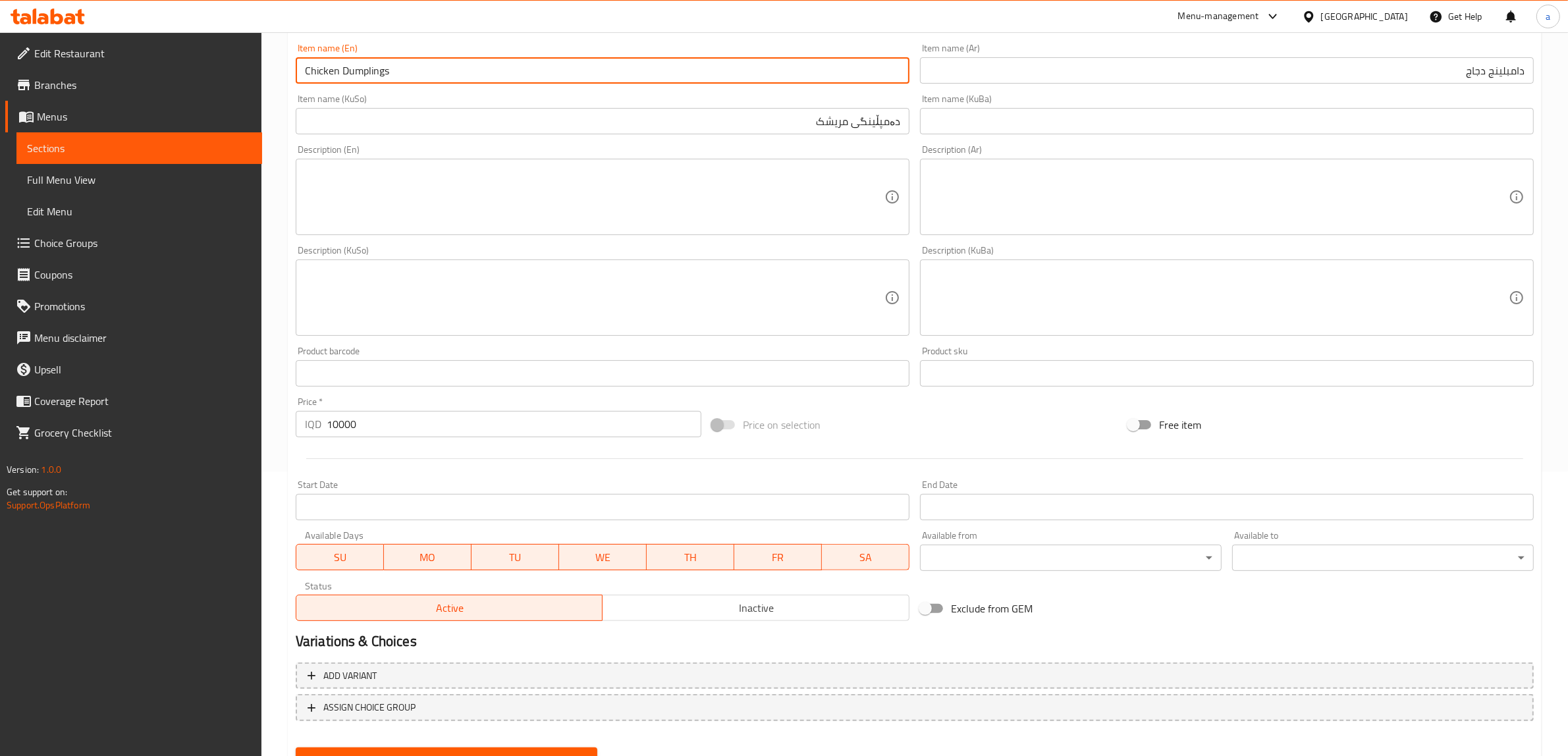
scroll to position [343, 0]
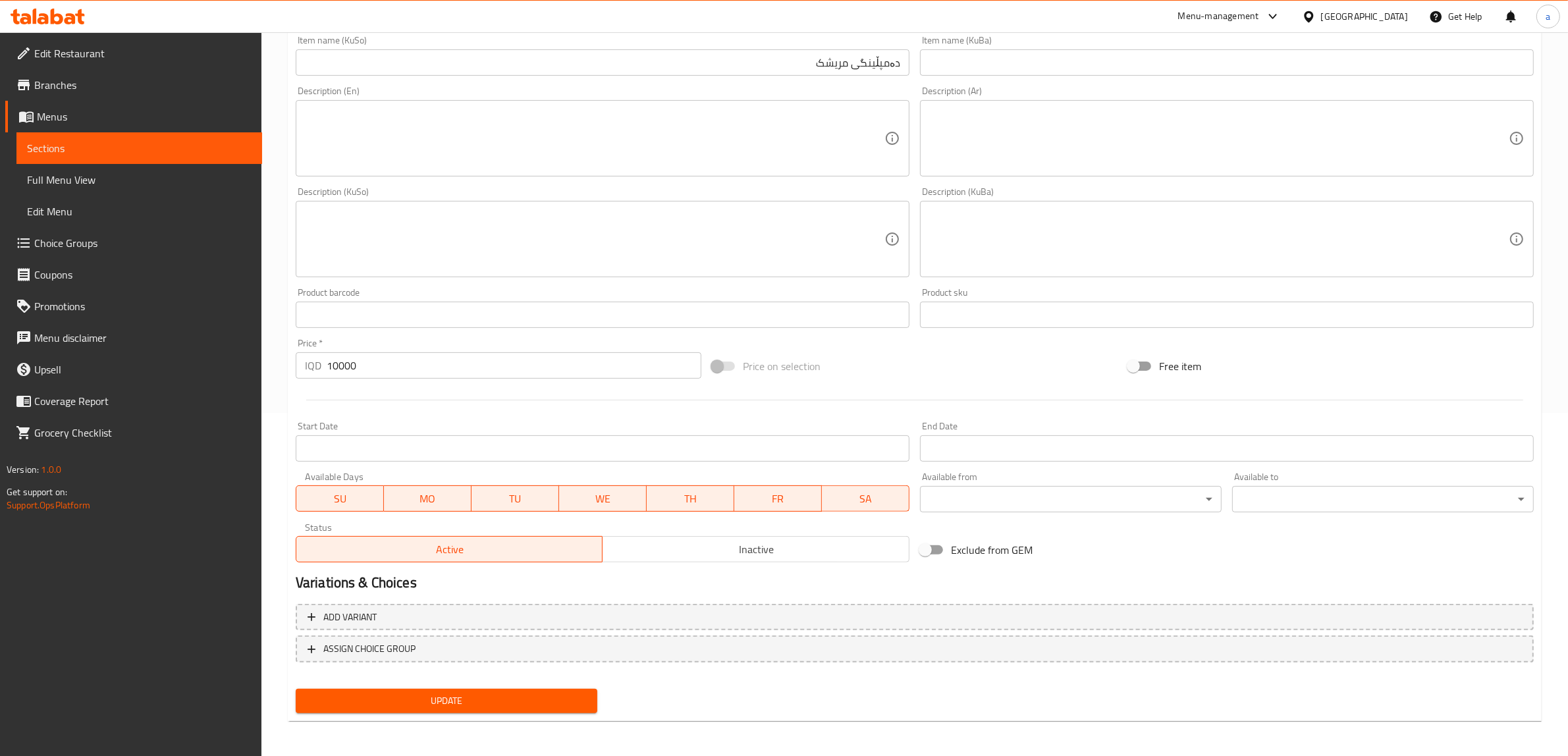
click at [422, 695] on span "Update" at bounding box center [446, 701] width 281 height 16
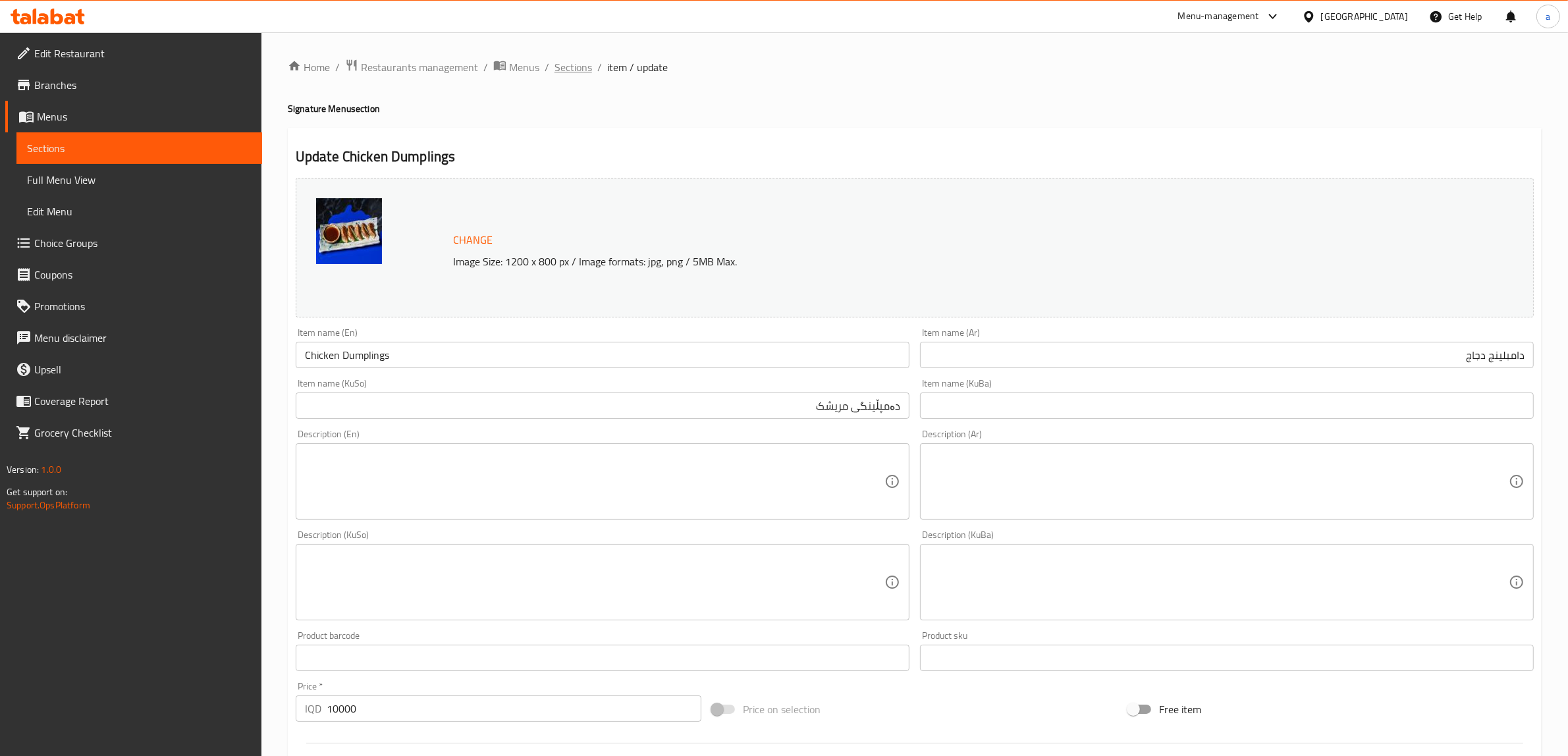
click at [574, 60] on span "Sections" at bounding box center [573, 68] width 38 height 16
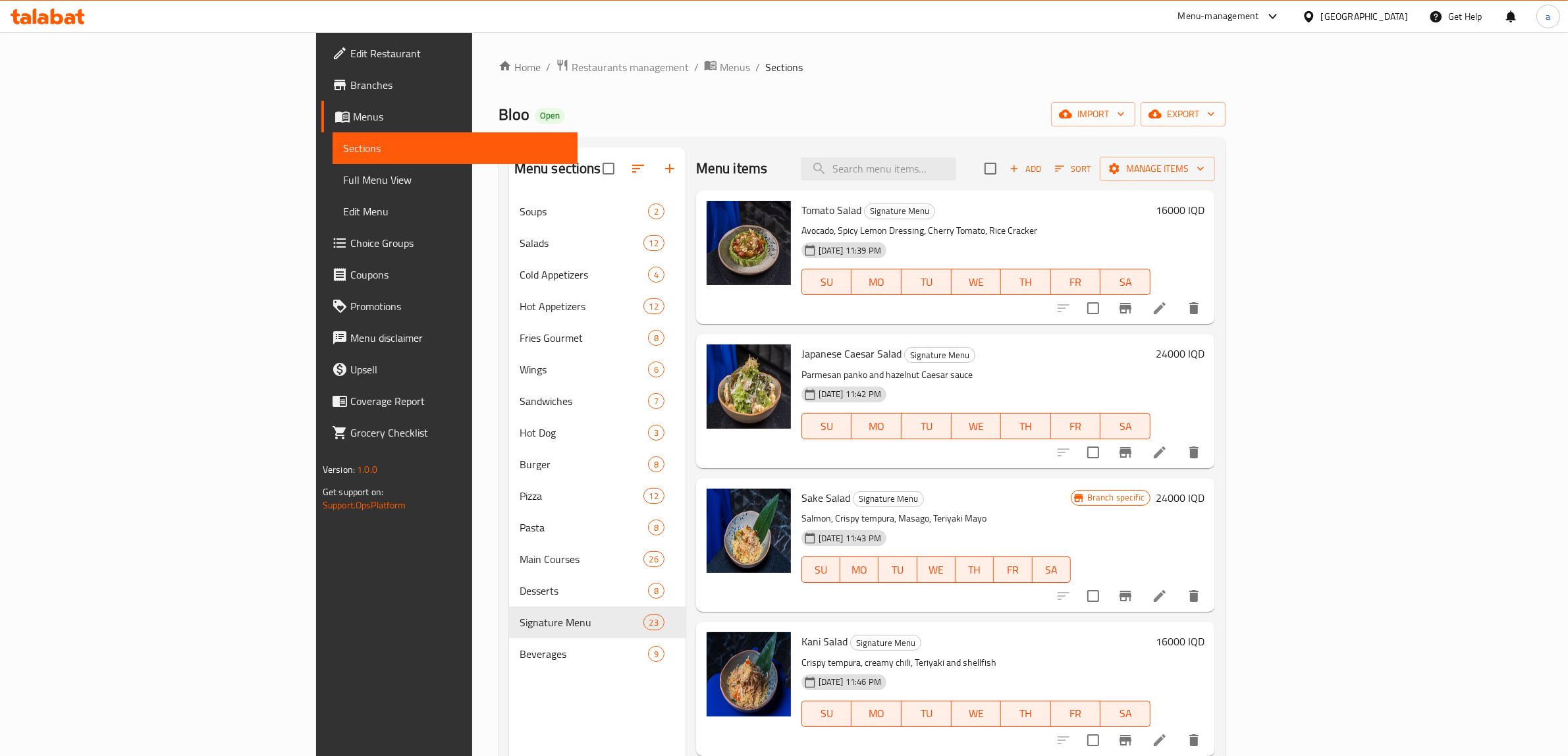
click at [343, 181] on span "Full Menu View" at bounding box center [455, 180] width 225 height 16
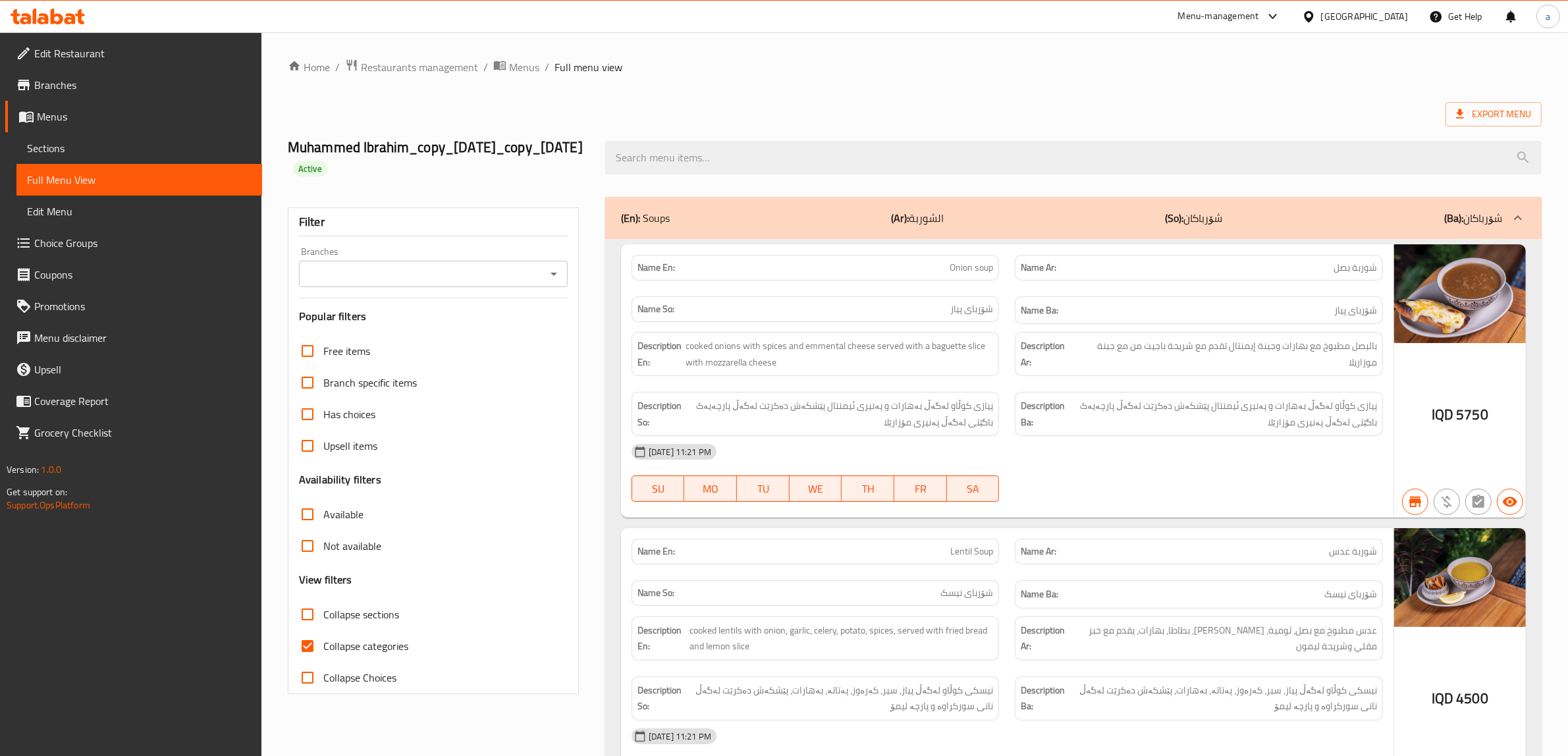
click at [553, 283] on button "Open" at bounding box center [554, 274] width 19 height 19
click at [372, 353] on li "Bloo, Empire" at bounding box center [433, 350] width 269 height 23
type input "Bloo, Empire"
click at [307, 662] on input "Collapse categories" at bounding box center [307, 646] width 31 height 31
checkbox input "false"
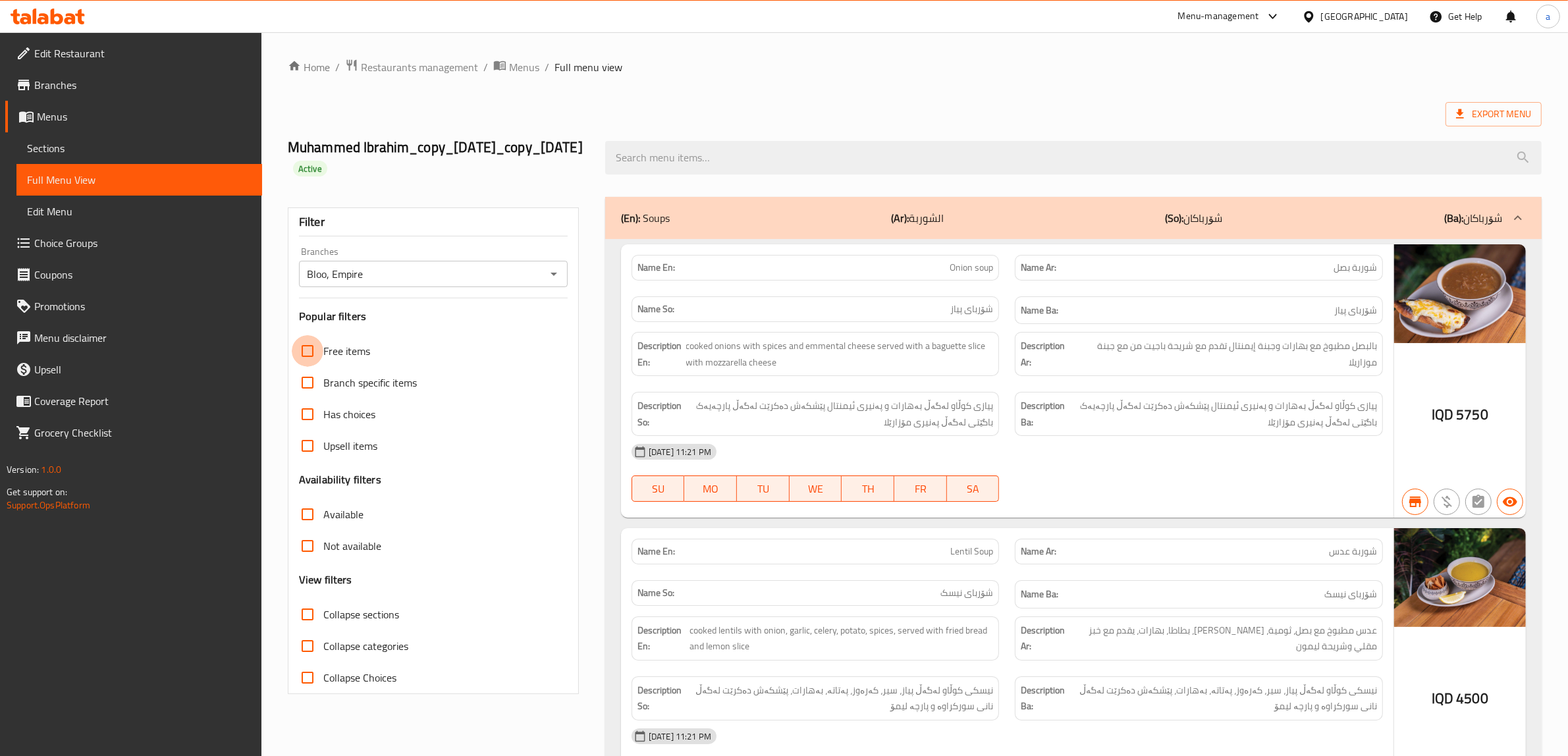
click at [307, 367] on input "Free items" at bounding box center [307, 350] width 31 height 31
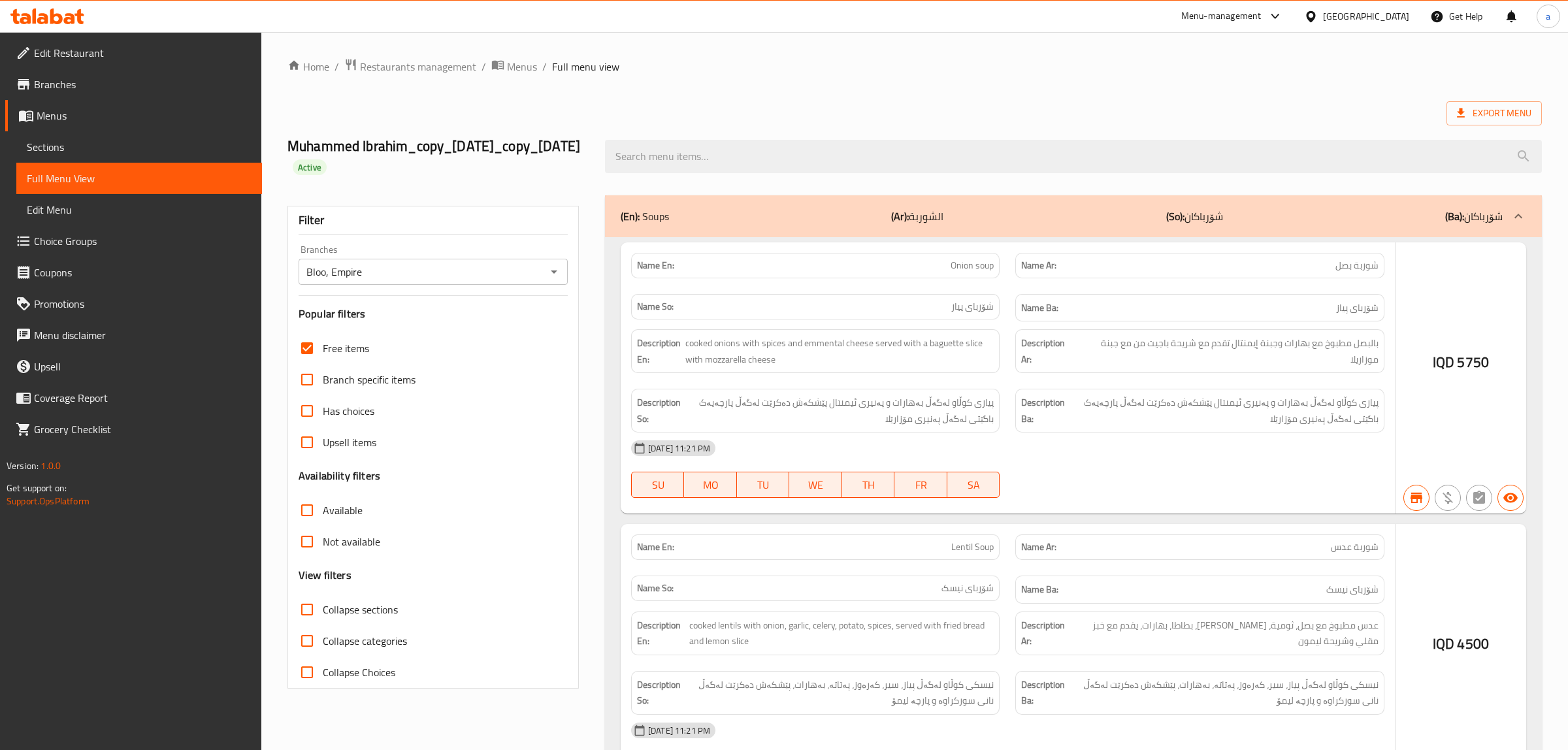
click at [303, 364] on input "Free items" at bounding box center [307, 347] width 31 height 31
checkbox input "false"
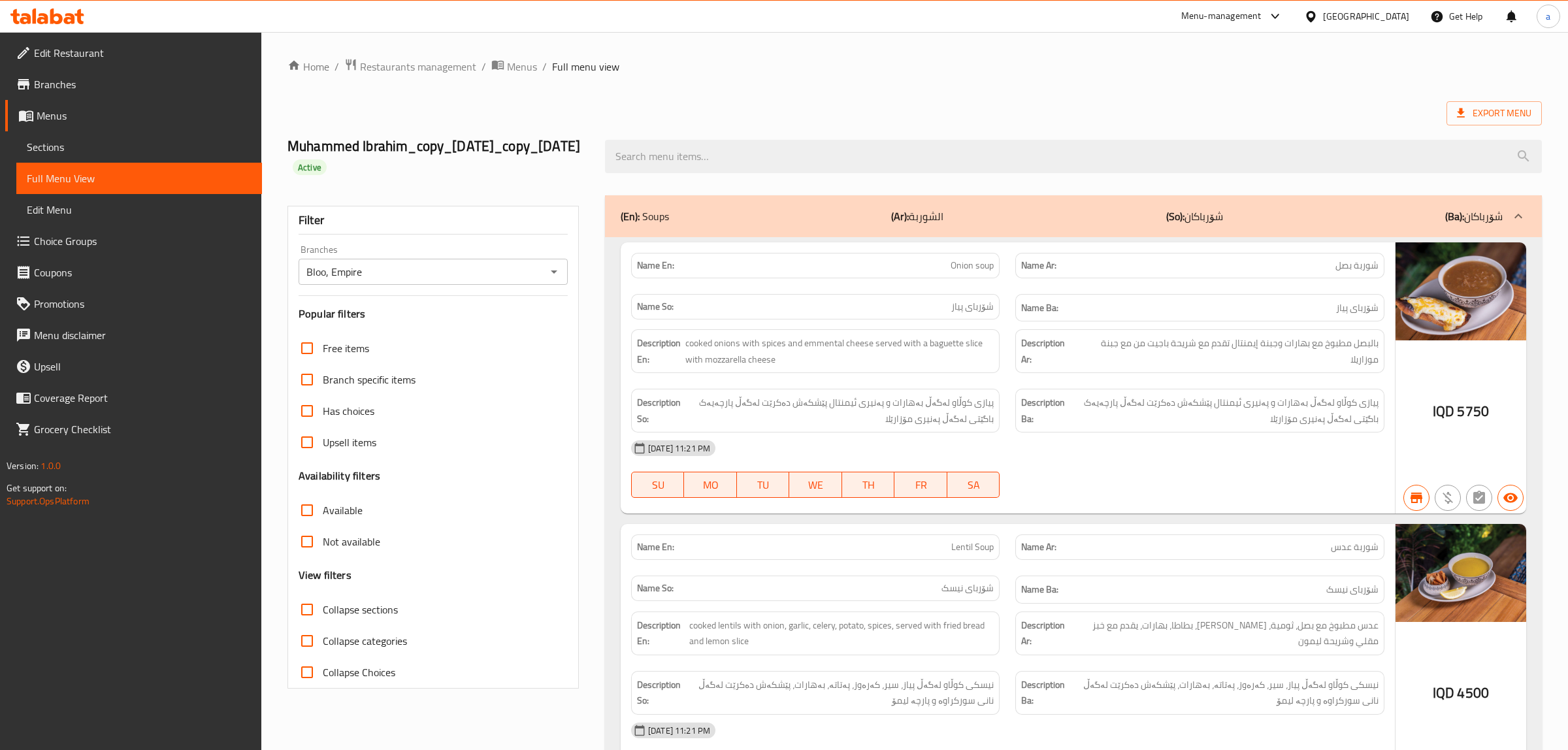
click at [303, 625] on input "Collapse sections" at bounding box center [307, 609] width 31 height 31
checkbox input "true"
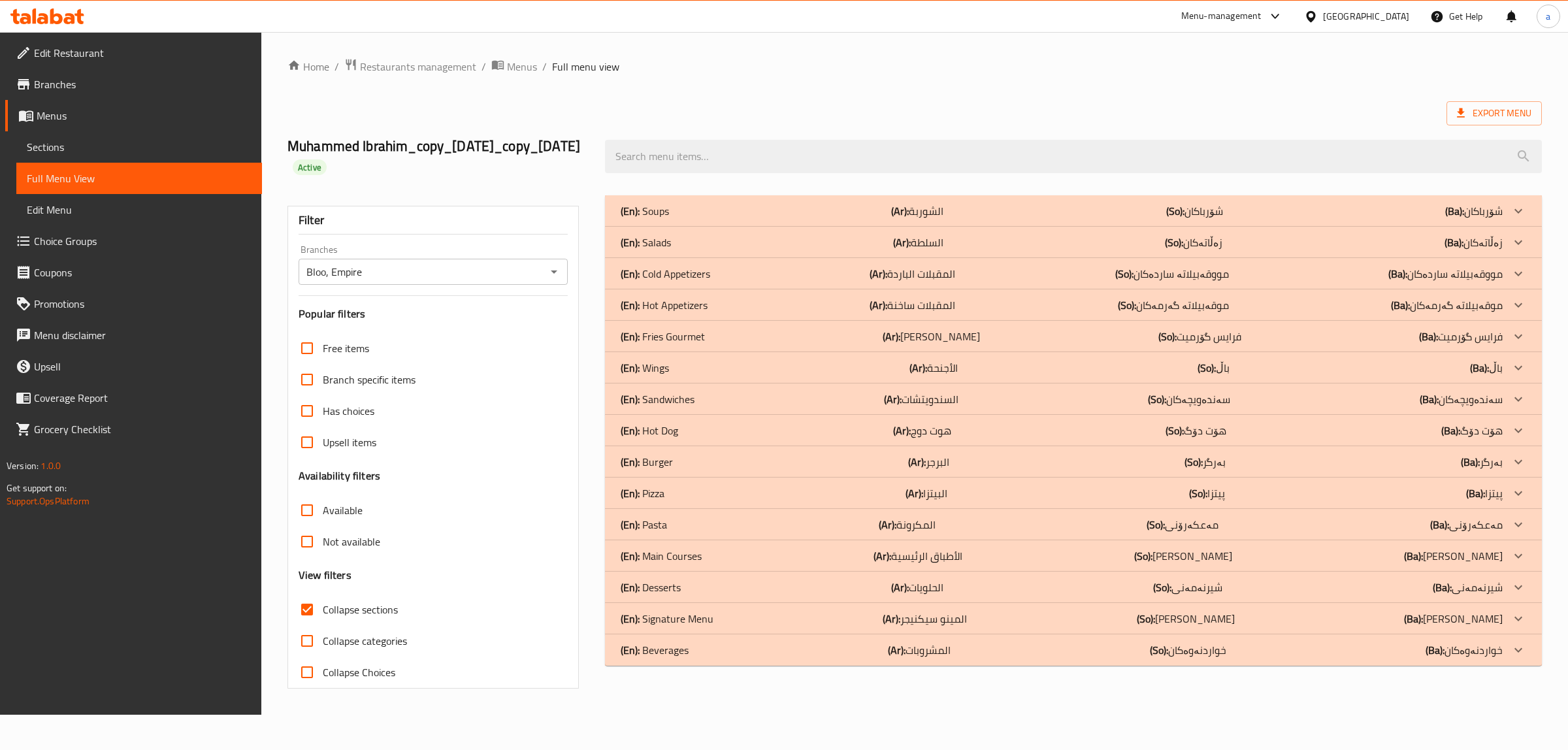
click at [653, 219] on p "(En): Signature Menu" at bounding box center [644, 211] width 49 height 16
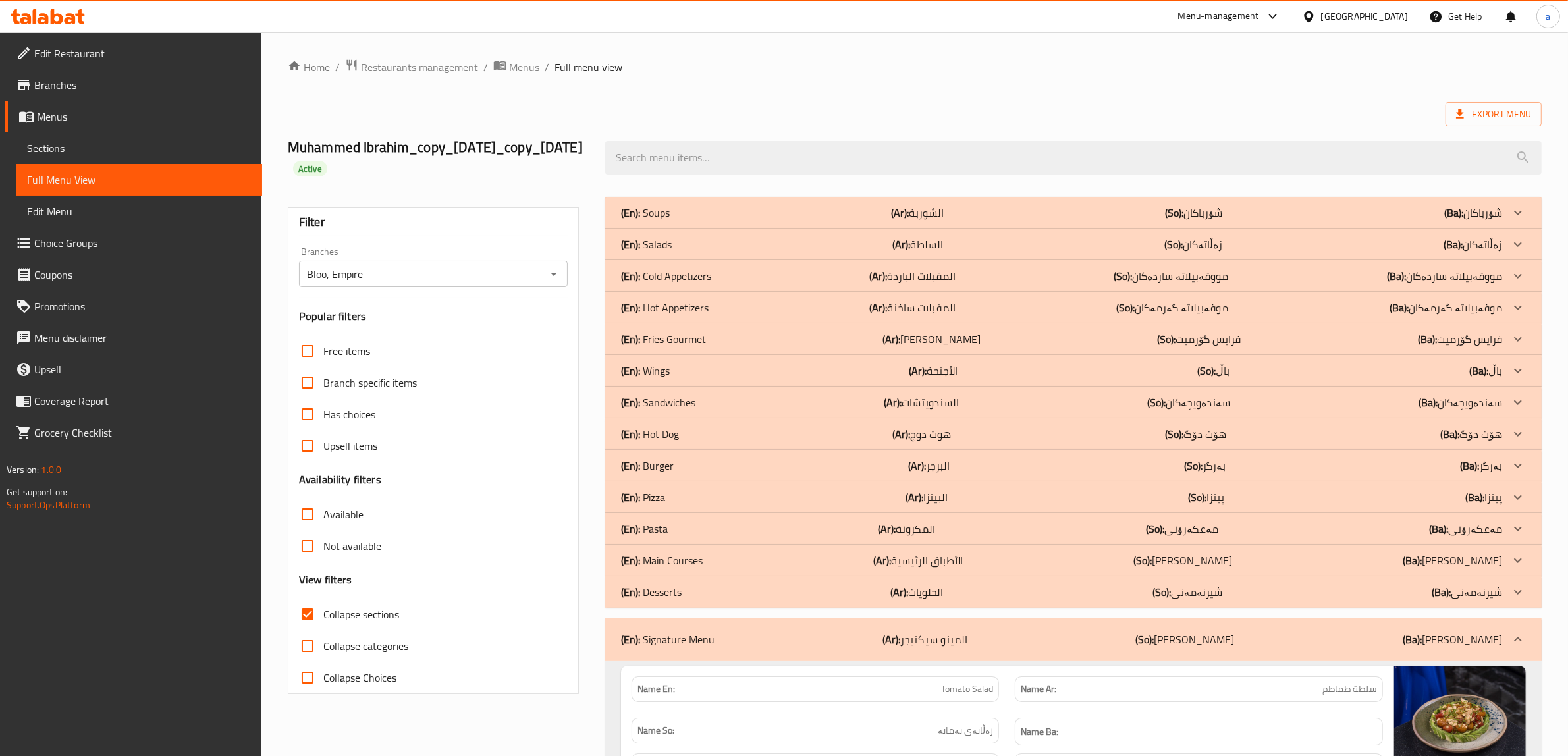
drag, startPoint x: 613, startPoint y: 242, endPoint x: 472, endPoint y: 44, distance: 243.1
drag, startPoint x: 404, startPoint y: 227, endPoint x: 416, endPoint y: 143, distance: 84.9
click at [43, 27] on div at bounding box center [47, 16] width 96 height 27
click at [38, 15] on icon at bounding box center [47, 17] width 74 height 16
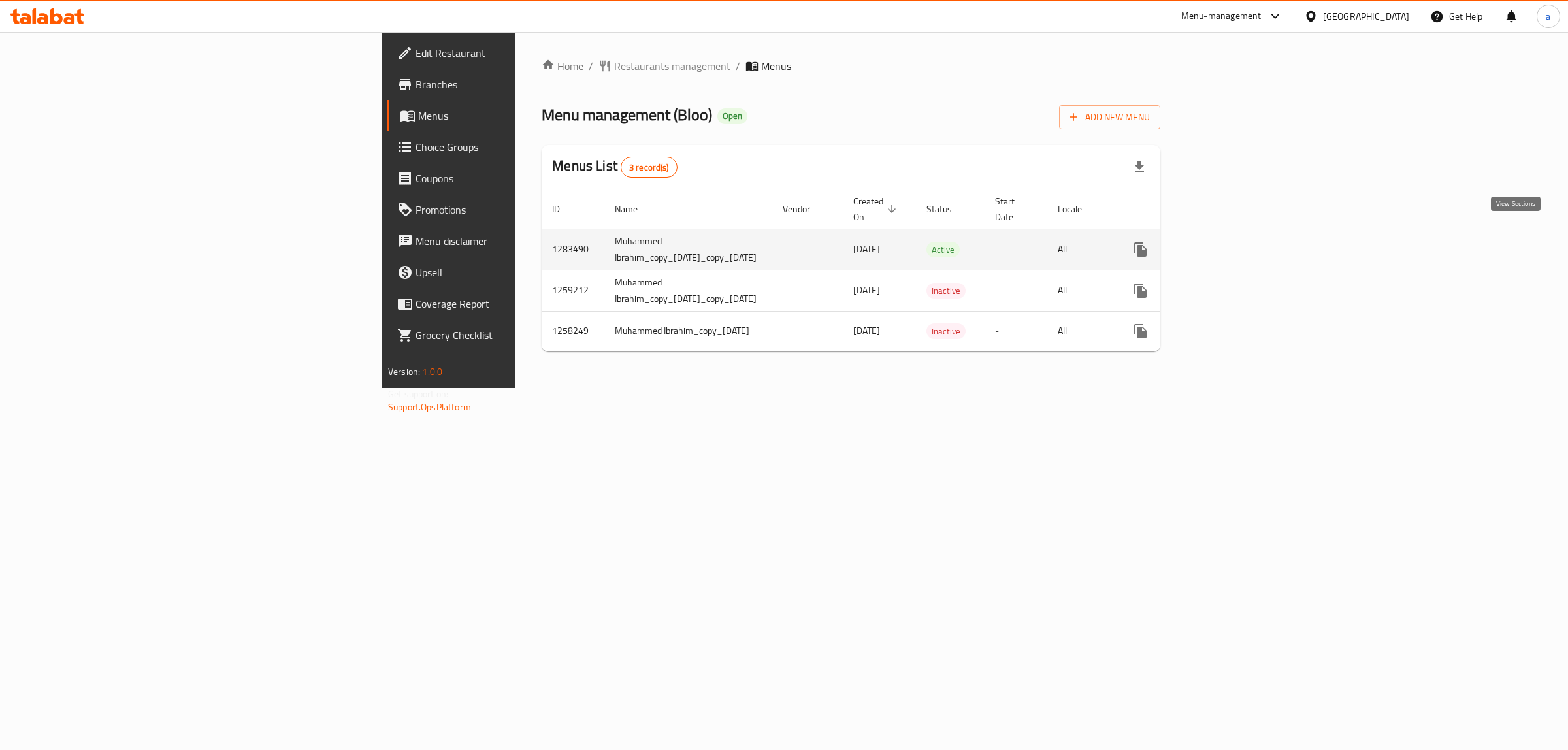
click at [1242, 242] on icon "enhanced table" at bounding box center [1235, 250] width 16 height 16
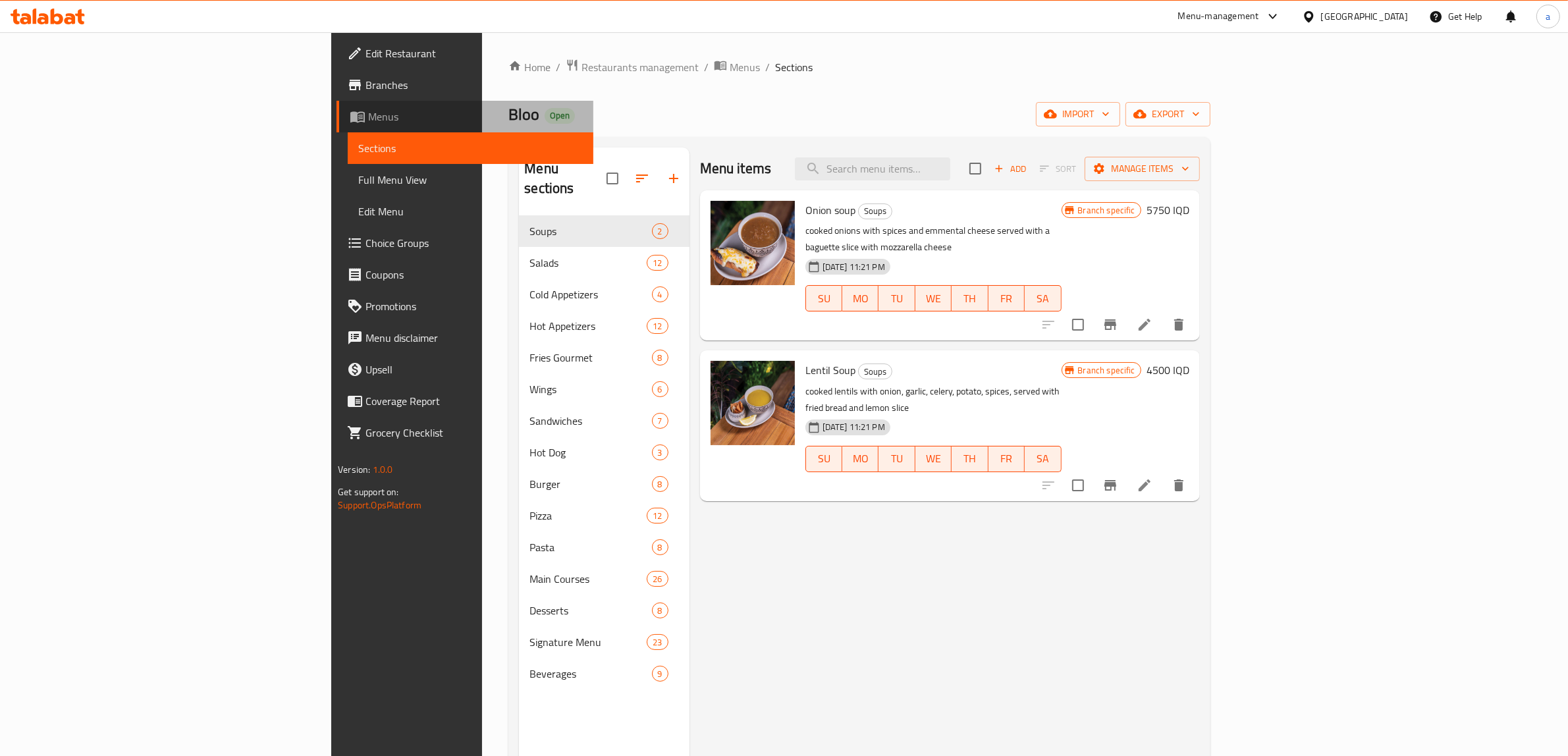
click at [368, 110] on span "Menus" at bounding box center [475, 117] width 215 height 16
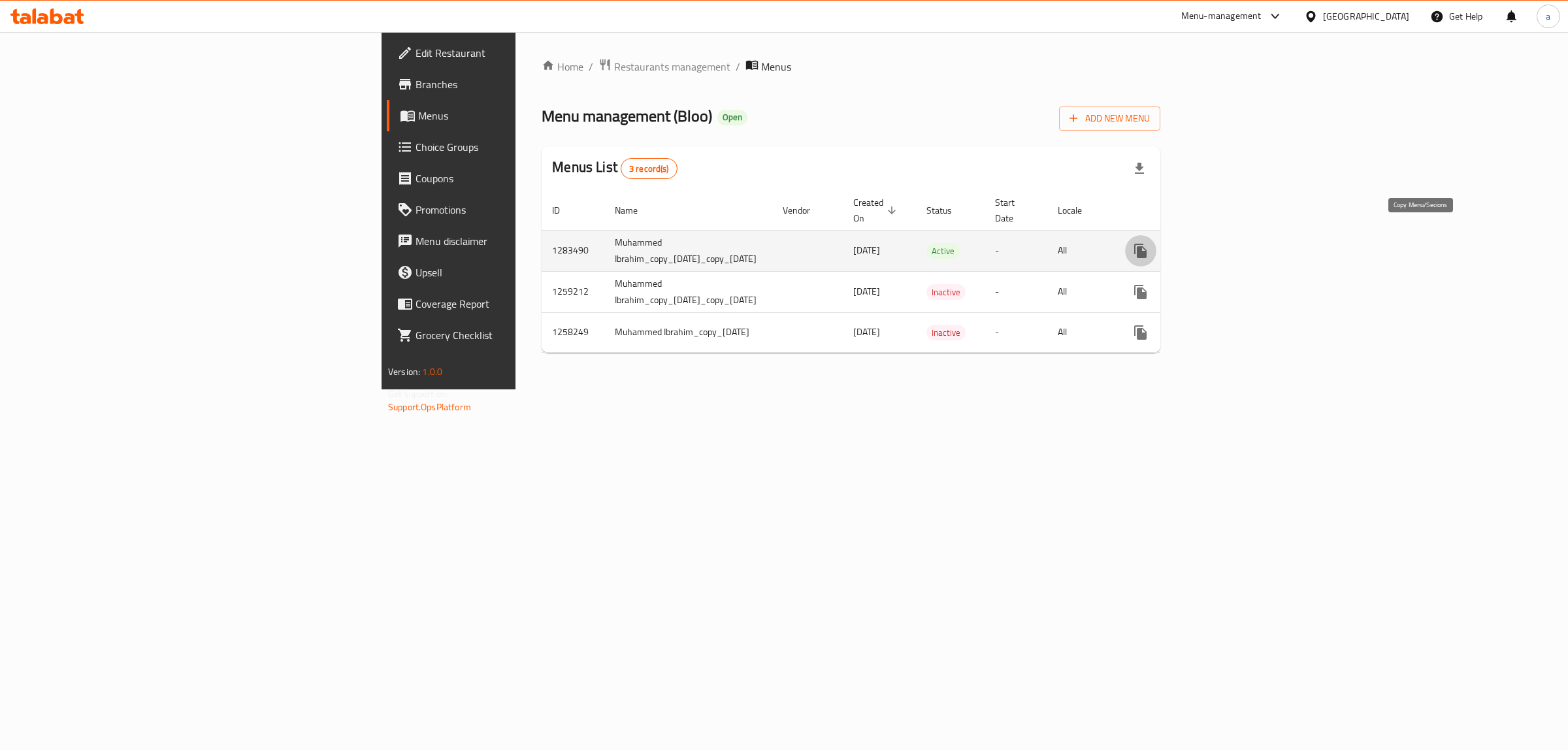
click at [1148, 243] on icon "more" at bounding box center [1141, 251] width 16 height 16
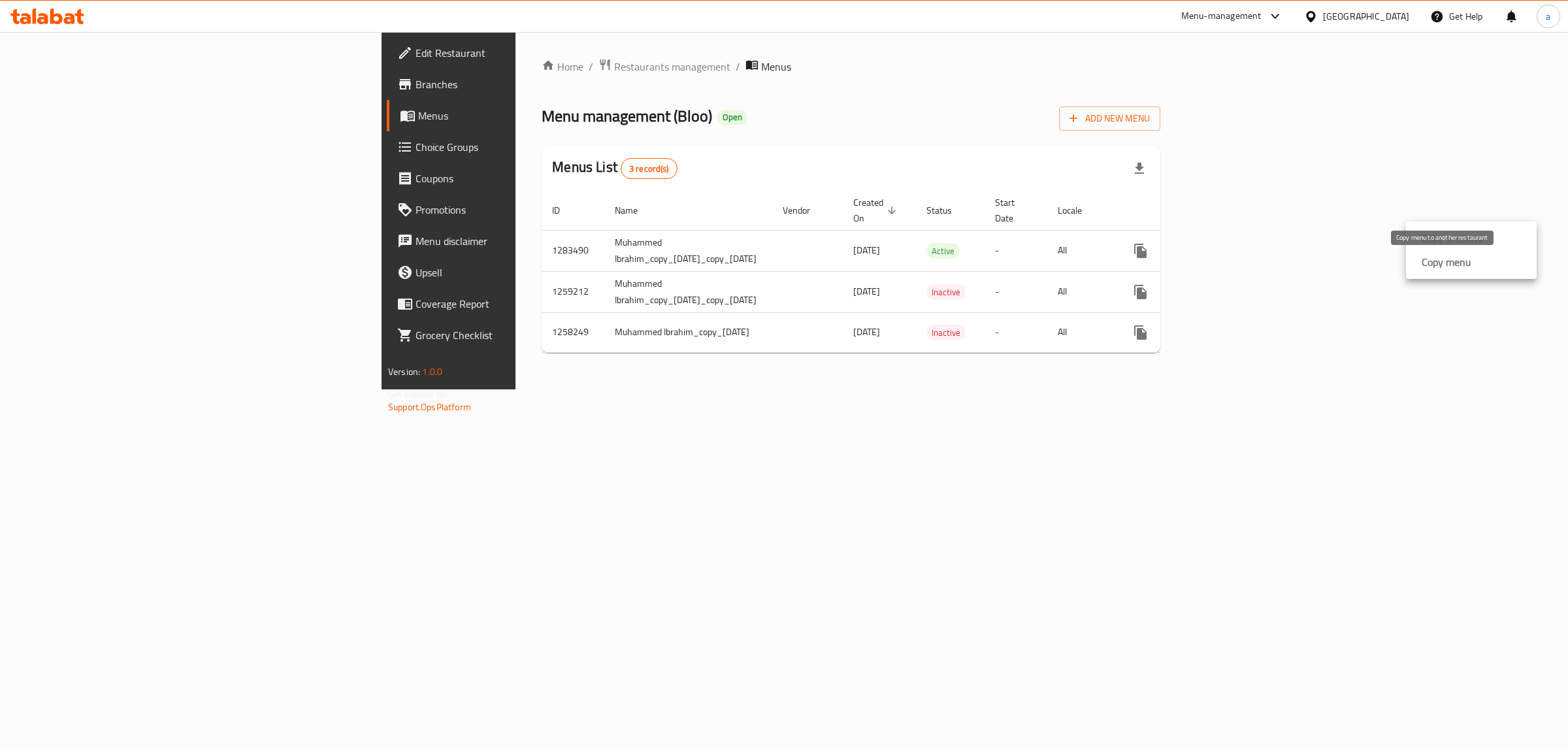
click at [1457, 265] on strong "Copy menu" at bounding box center [1446, 262] width 49 height 16
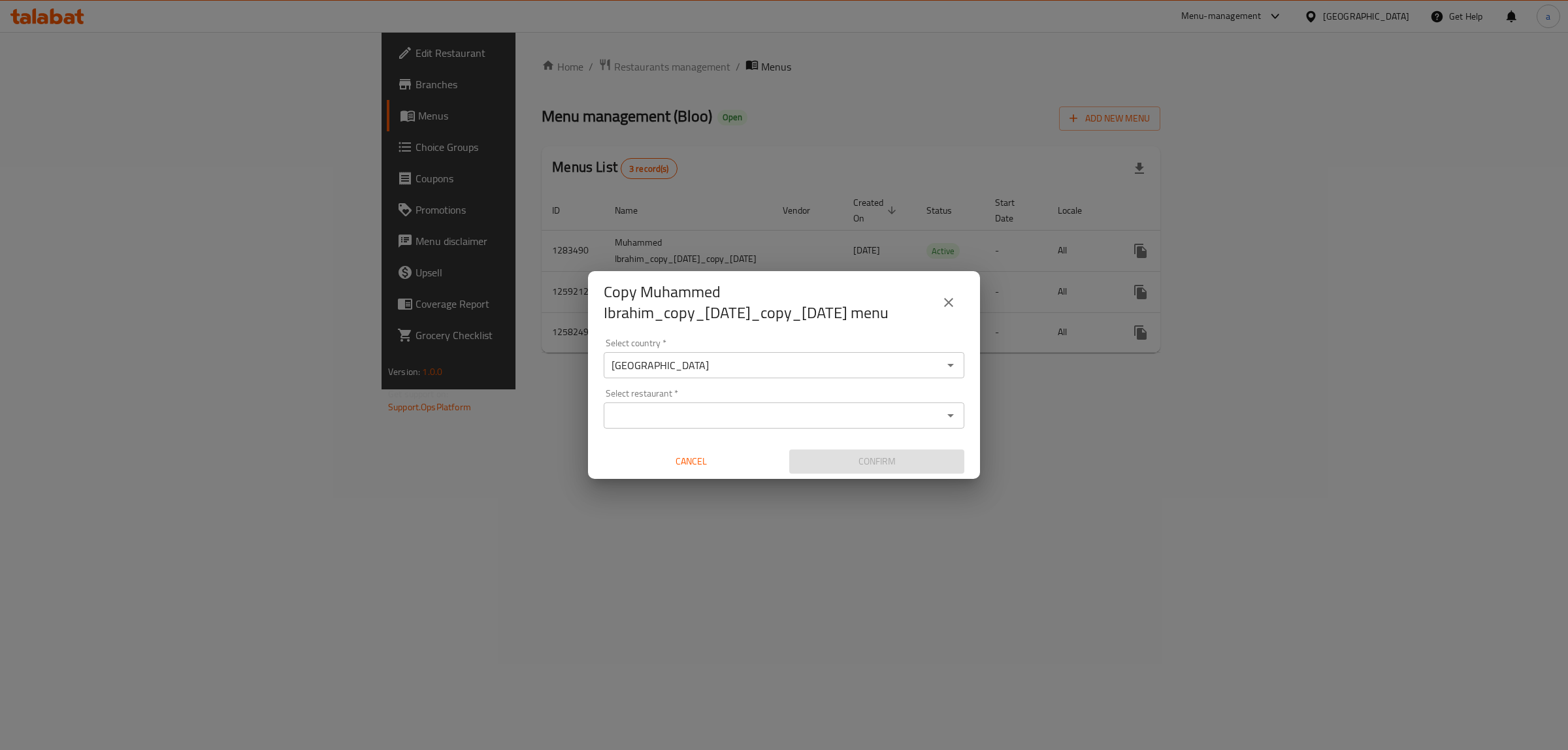
click at [674, 420] on input "Select restaurant   *" at bounding box center [773, 415] width 331 height 18
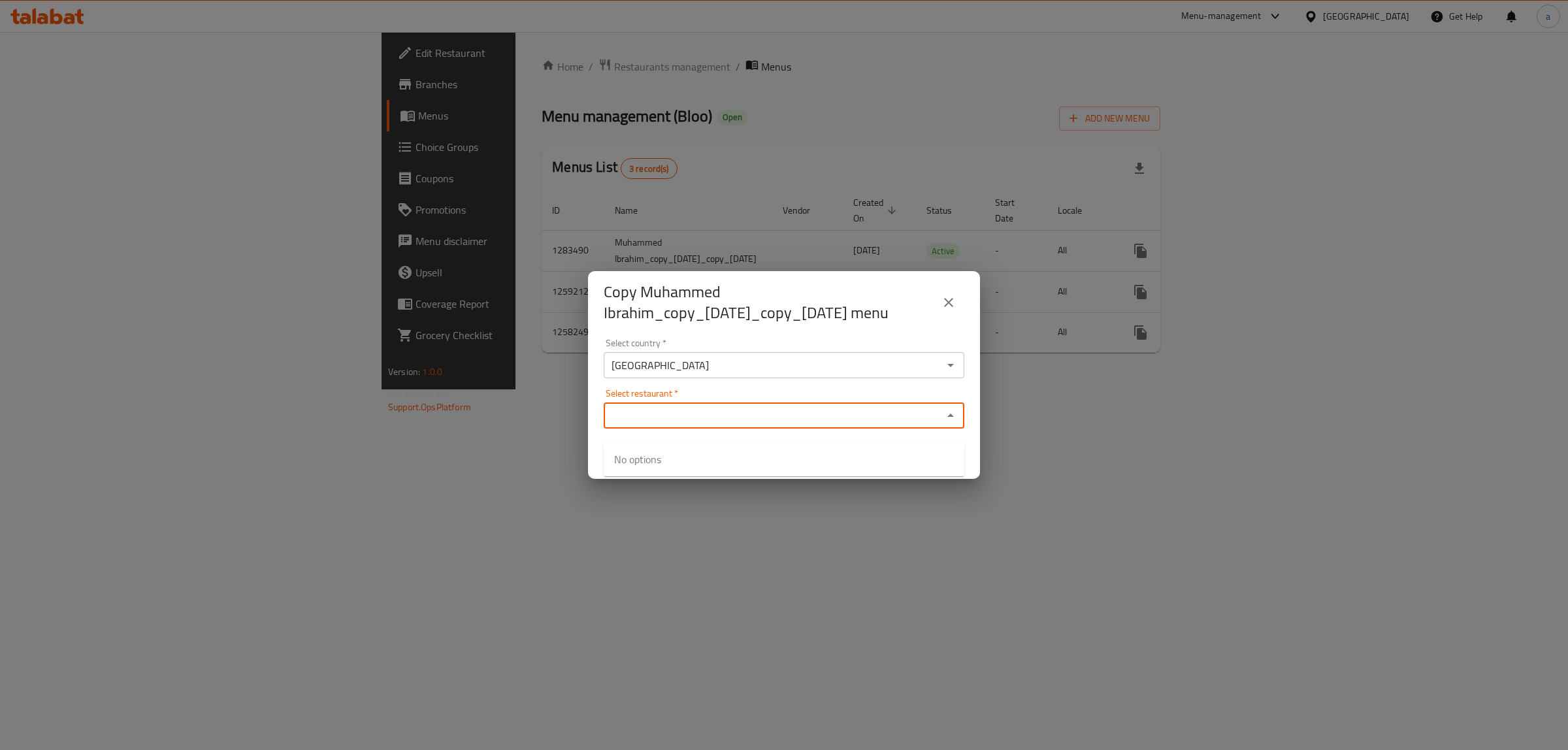
paste input "682952"
type input "682952"
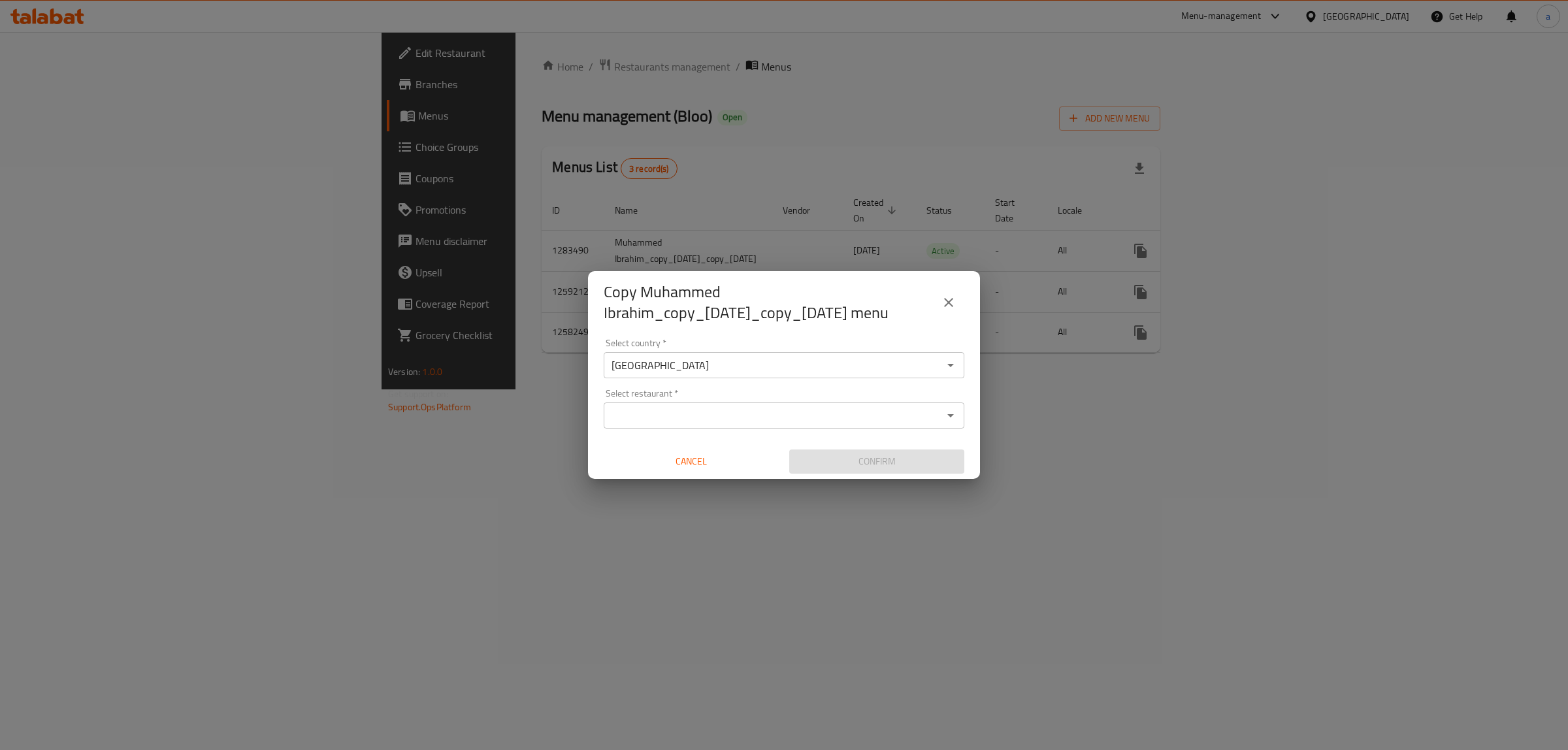
click at [752, 334] on div "Copy Muhammed Ibrahim_copy_[DATE]_copy_[DATE] menu" at bounding box center [783, 303] width 392 height 63
click at [707, 425] on input "Select restaurant   *" at bounding box center [773, 415] width 331 height 18
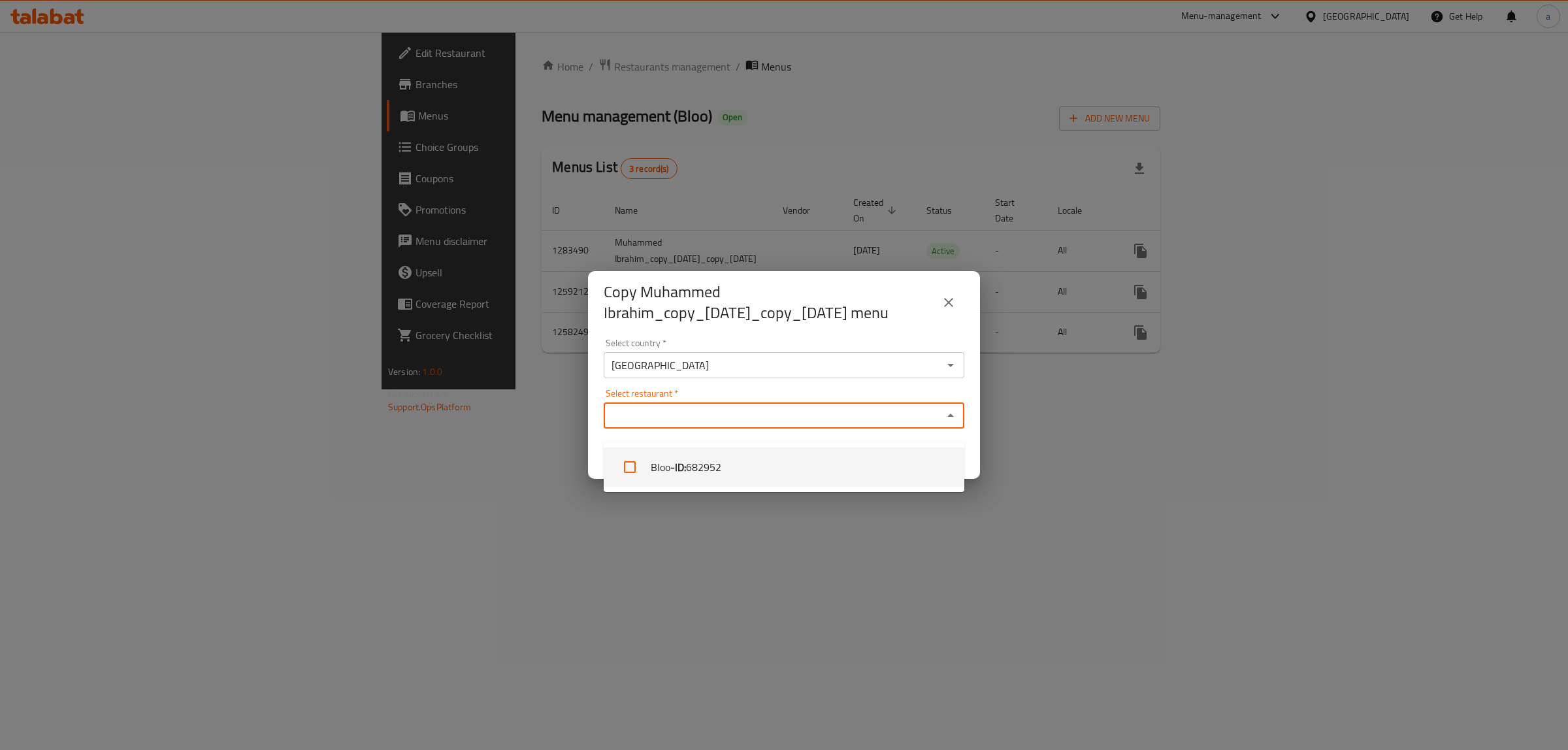
click at [694, 464] on span "682952" at bounding box center [703, 467] width 35 height 16
checkbox input "true"
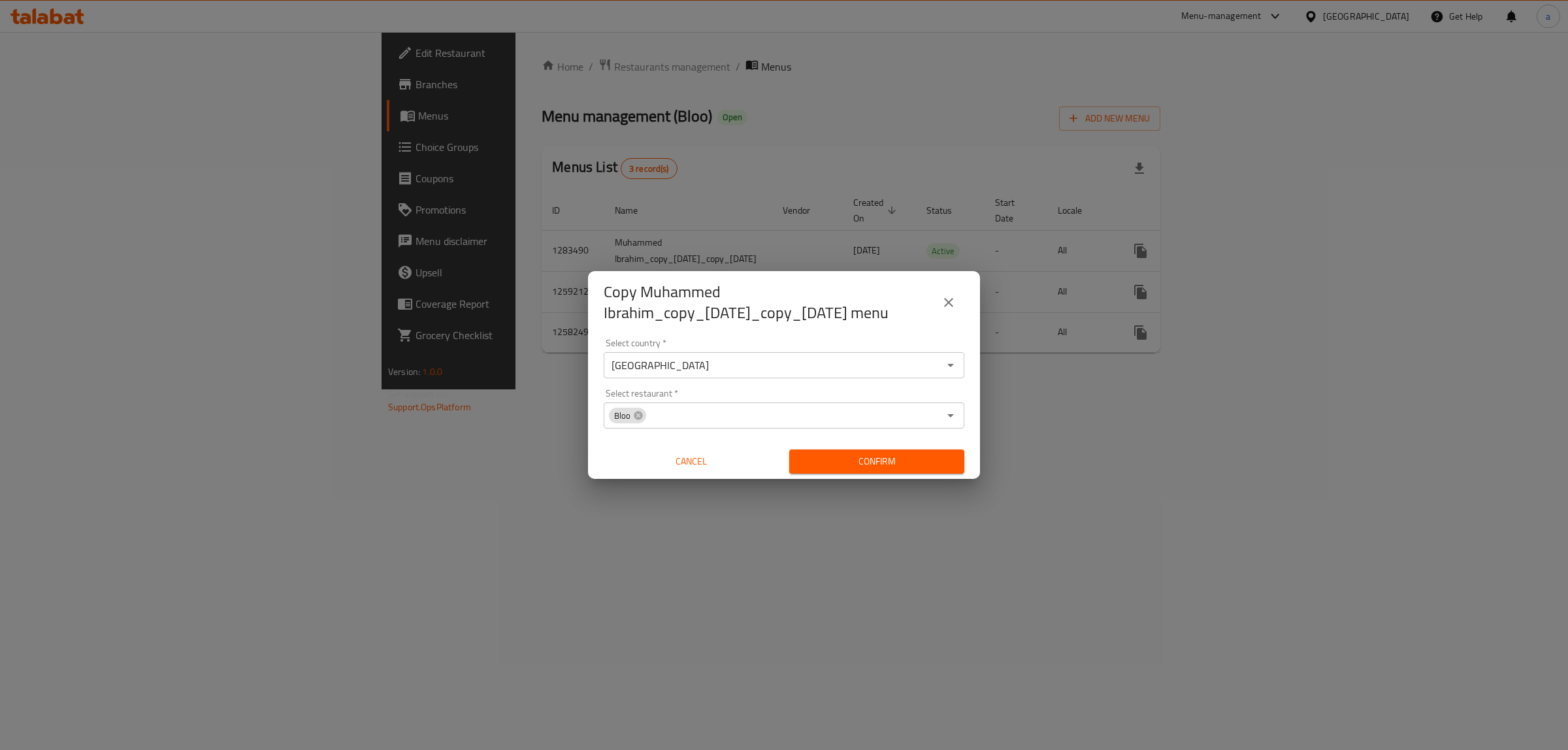
click at [938, 542] on div "Copy Muhammed Ibrahim_copy_[DATE]_copy_[DATE] menu Select country   * [GEOGRAPH…" at bounding box center [784, 375] width 1568 height 750
click at [926, 468] on span "Confirm" at bounding box center [876, 462] width 154 height 16
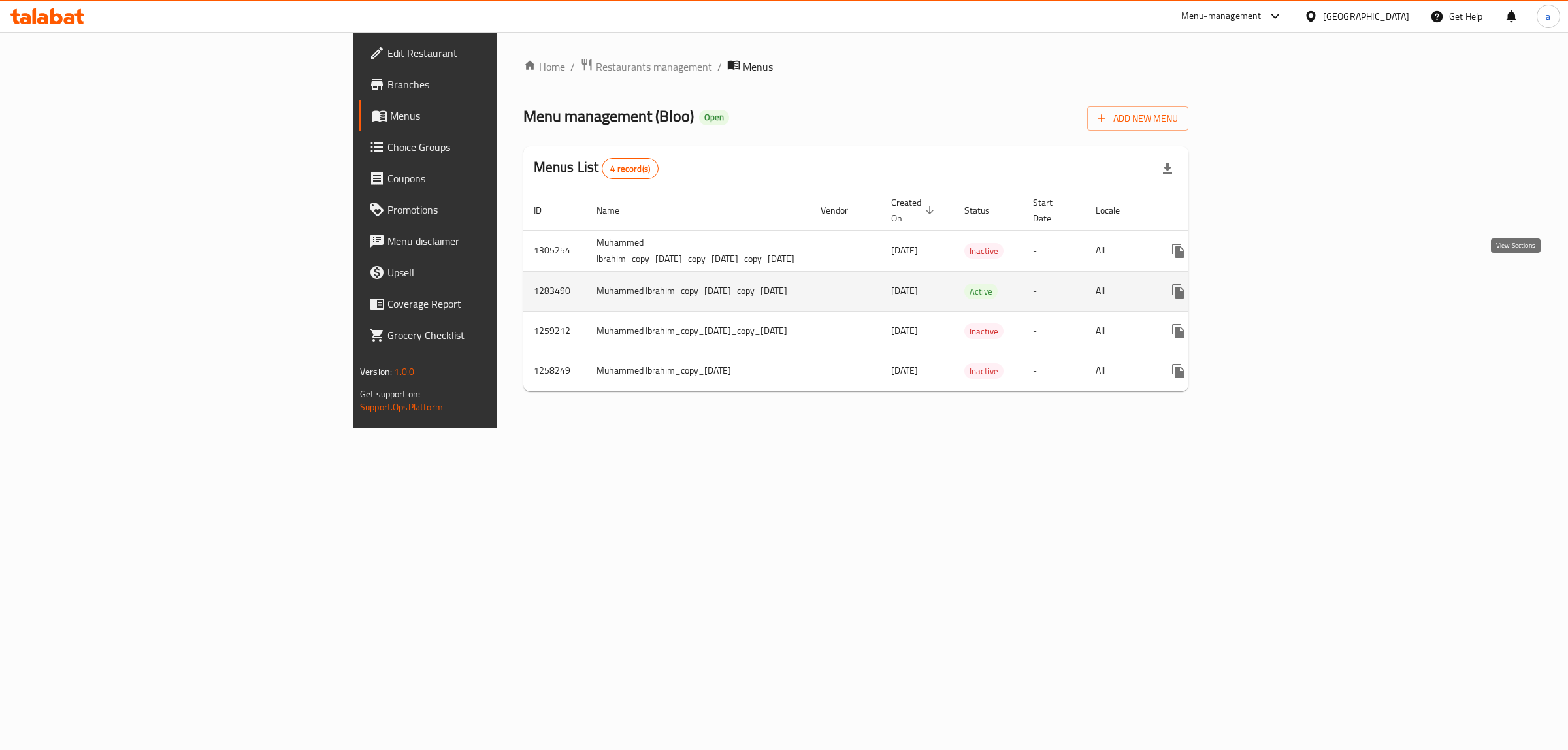
click at [1281, 284] on icon "enhanced table" at bounding box center [1273, 292] width 16 height 16
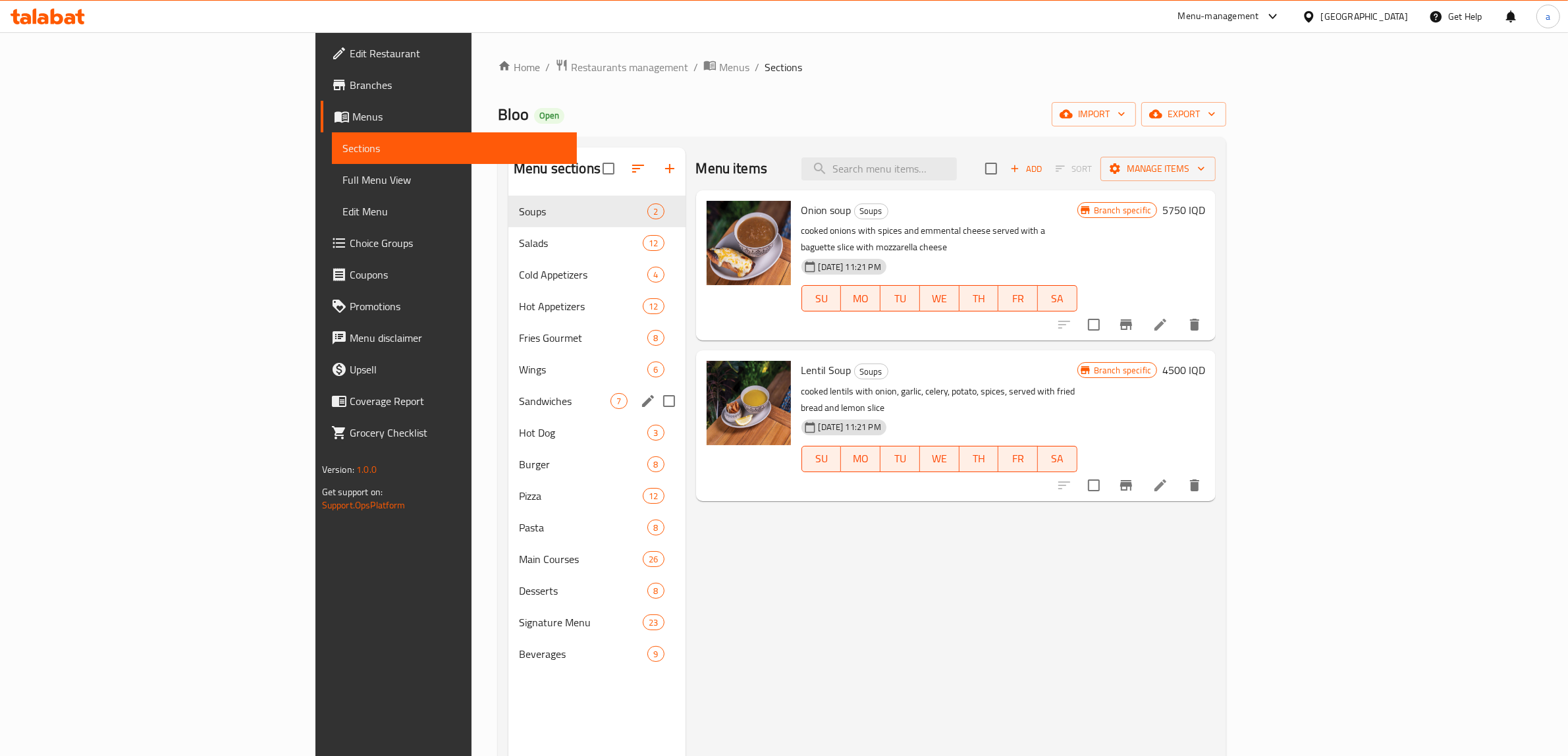
click at [519, 402] on span "Sandwiches" at bounding box center [565, 401] width 92 height 16
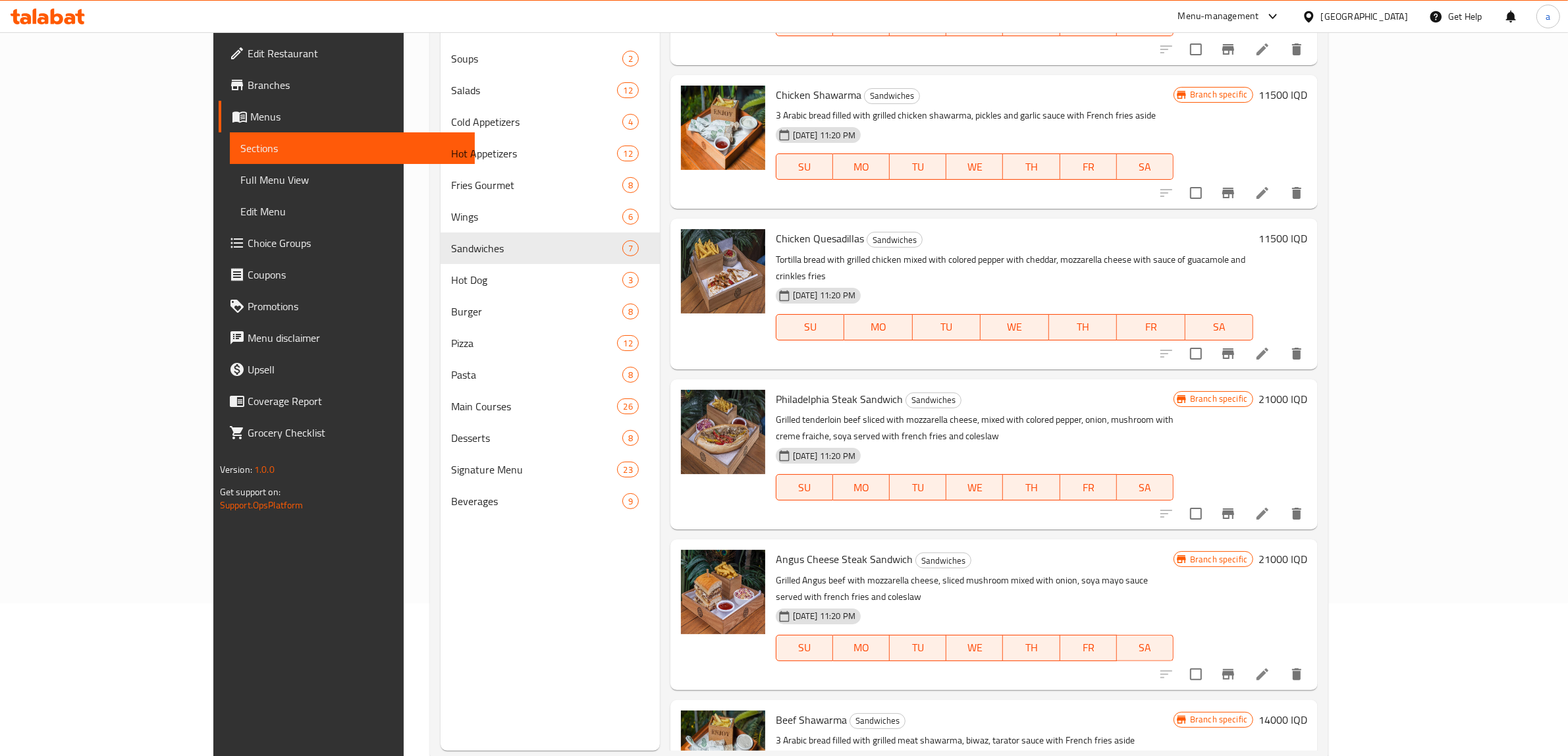
scroll to position [185, 0]
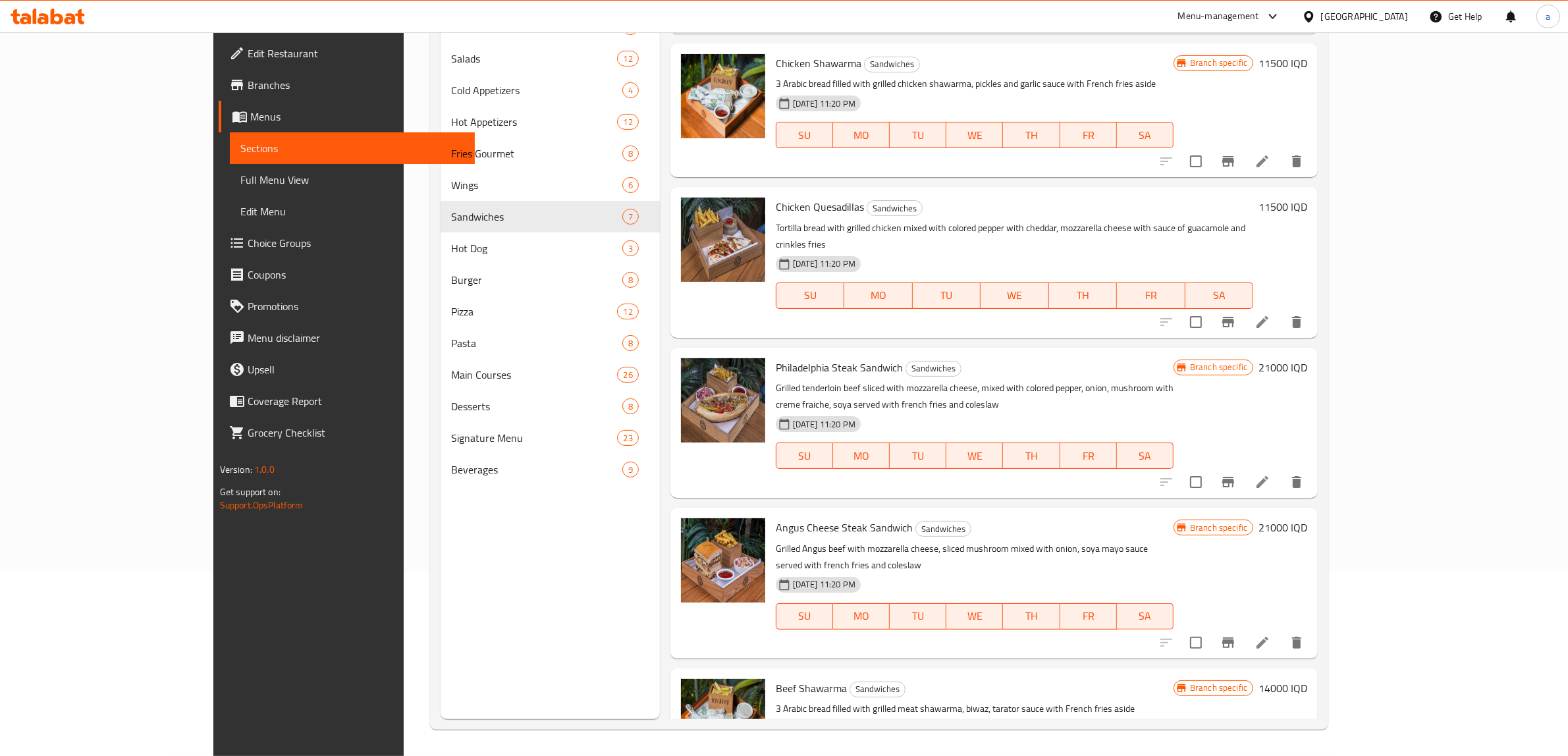
click at [1307, 680] on h6 "14000 IQD" at bounding box center [1283, 688] width 49 height 19
click at [1228, 680] on input "14000" at bounding box center [1163, 693] width 128 height 27
paste input "6"
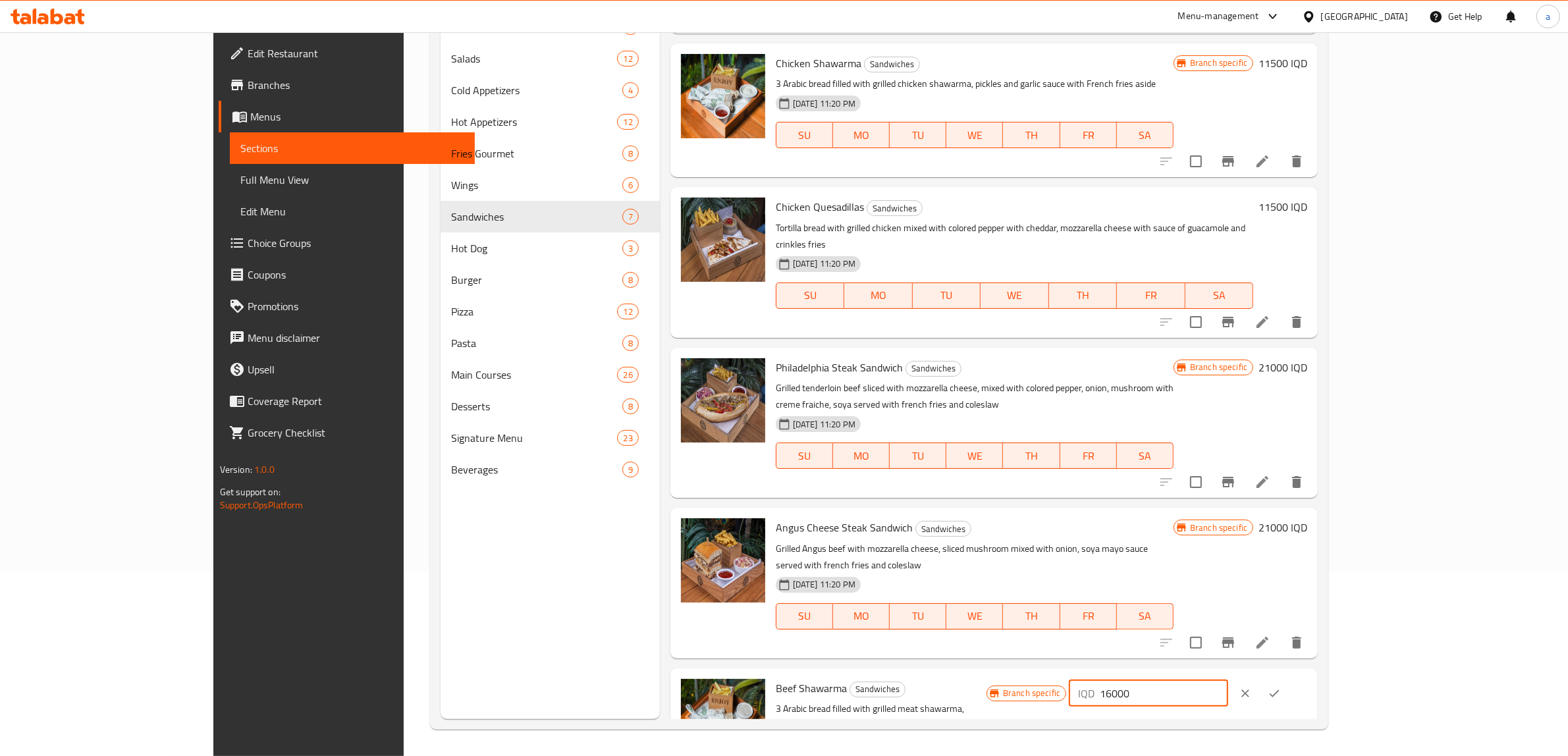
type input "16000"
click at [1289, 680] on button "ok" at bounding box center [1274, 694] width 29 height 29
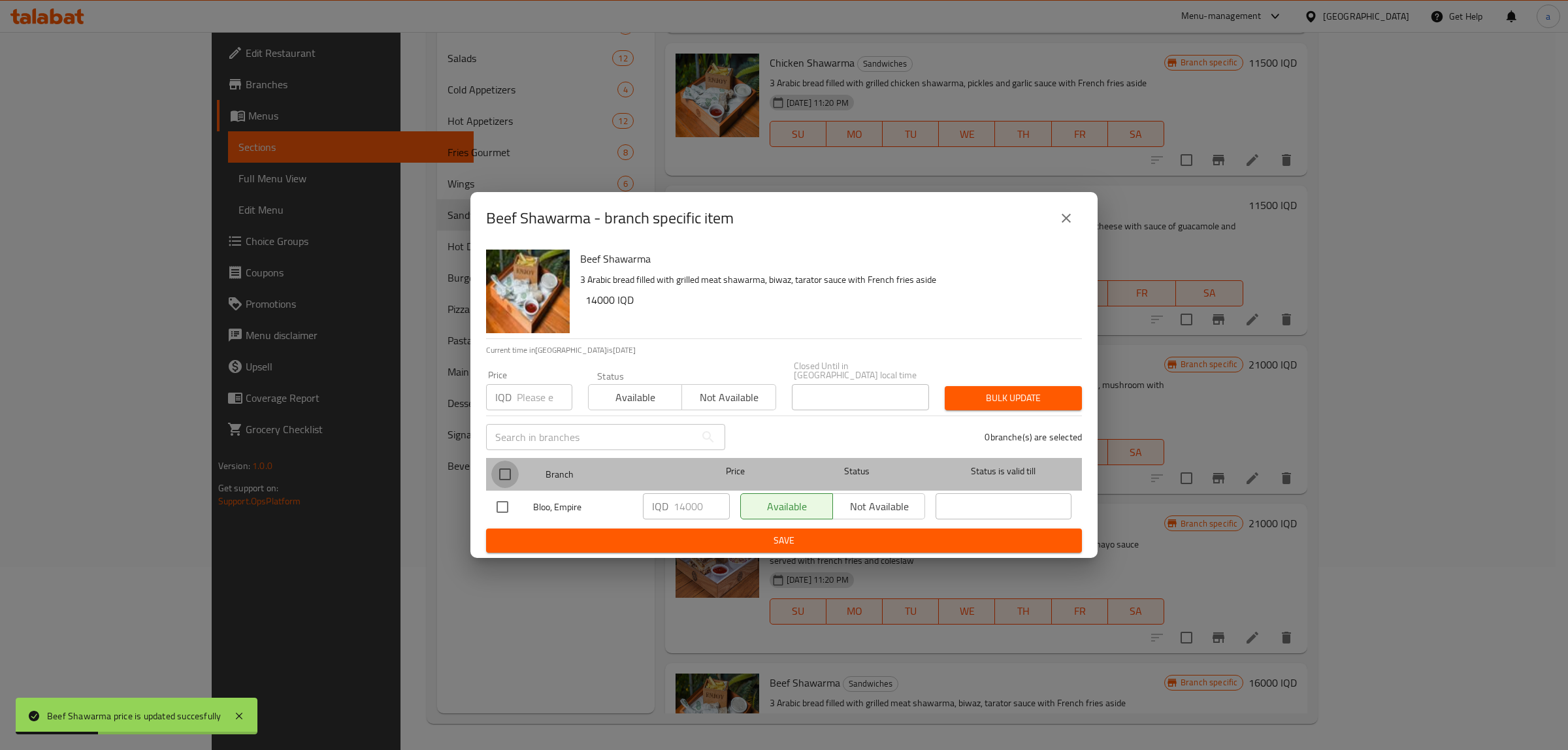
click at [517, 462] on input "checkbox" at bounding box center [505, 474] width 27 height 27
checkbox input "true"
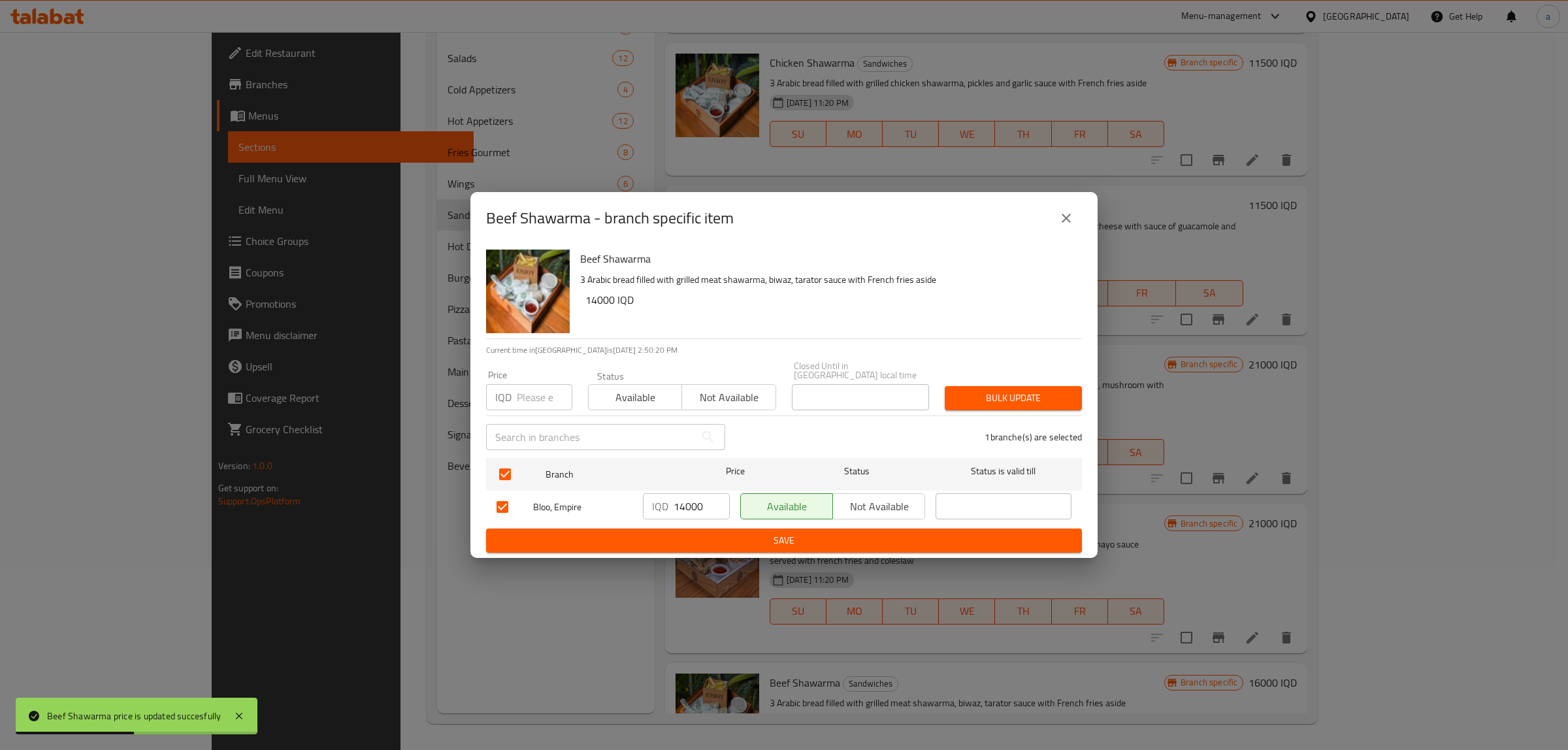
click at [683, 503] on input "14000" at bounding box center [702, 506] width 56 height 26
paste input "6"
type input "16000"
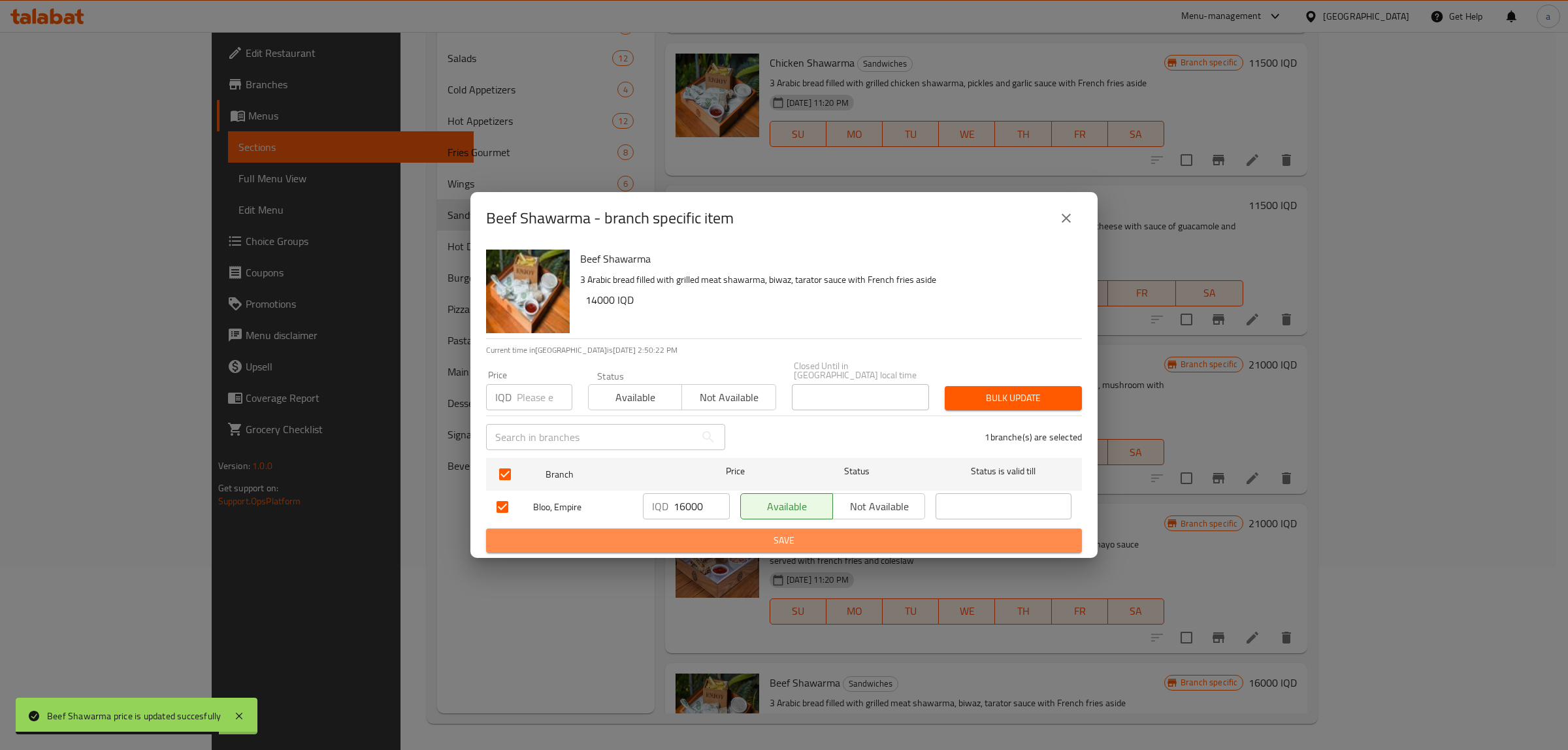
click at [707, 533] on span "Save" at bounding box center [784, 541] width 575 height 16
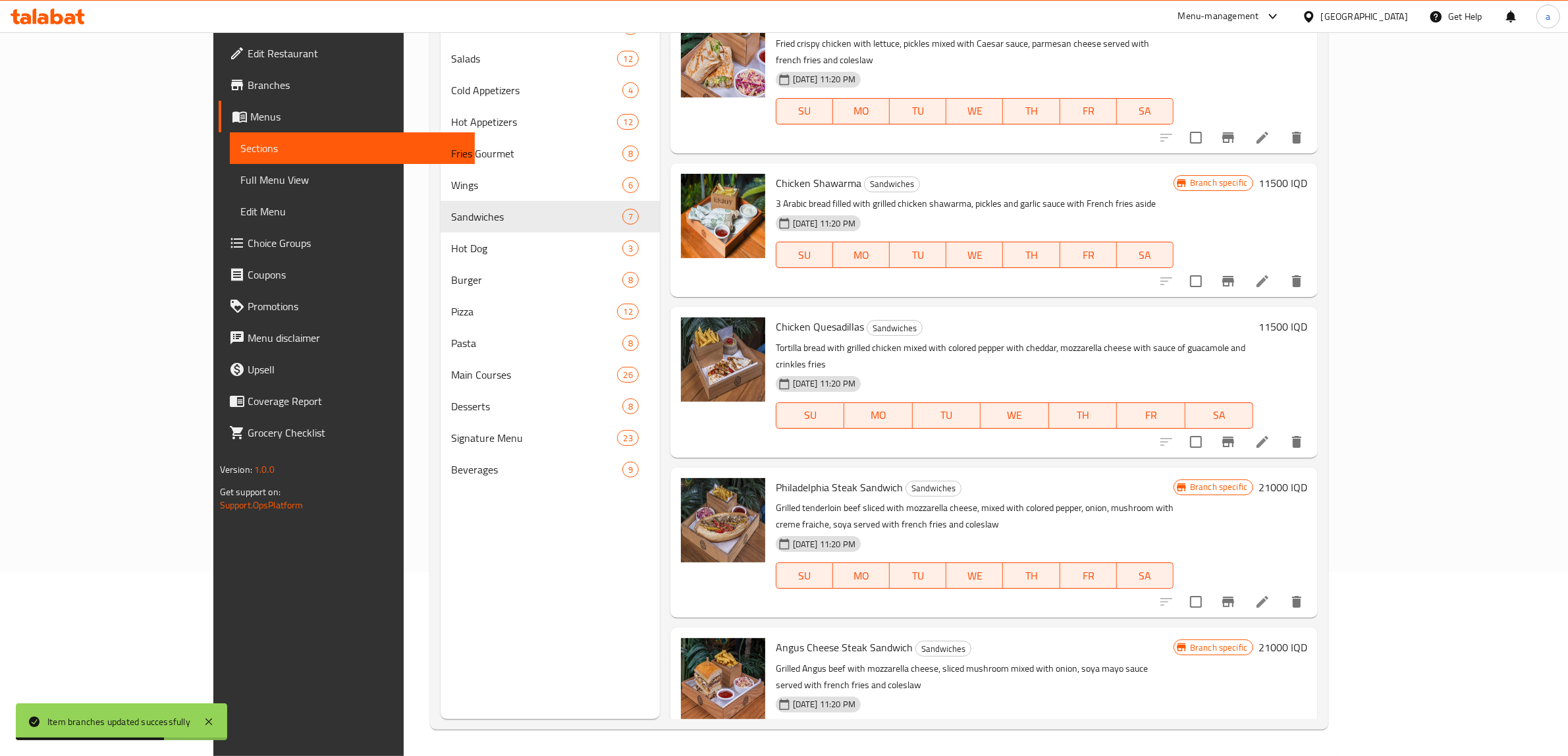
scroll to position [64, 0]
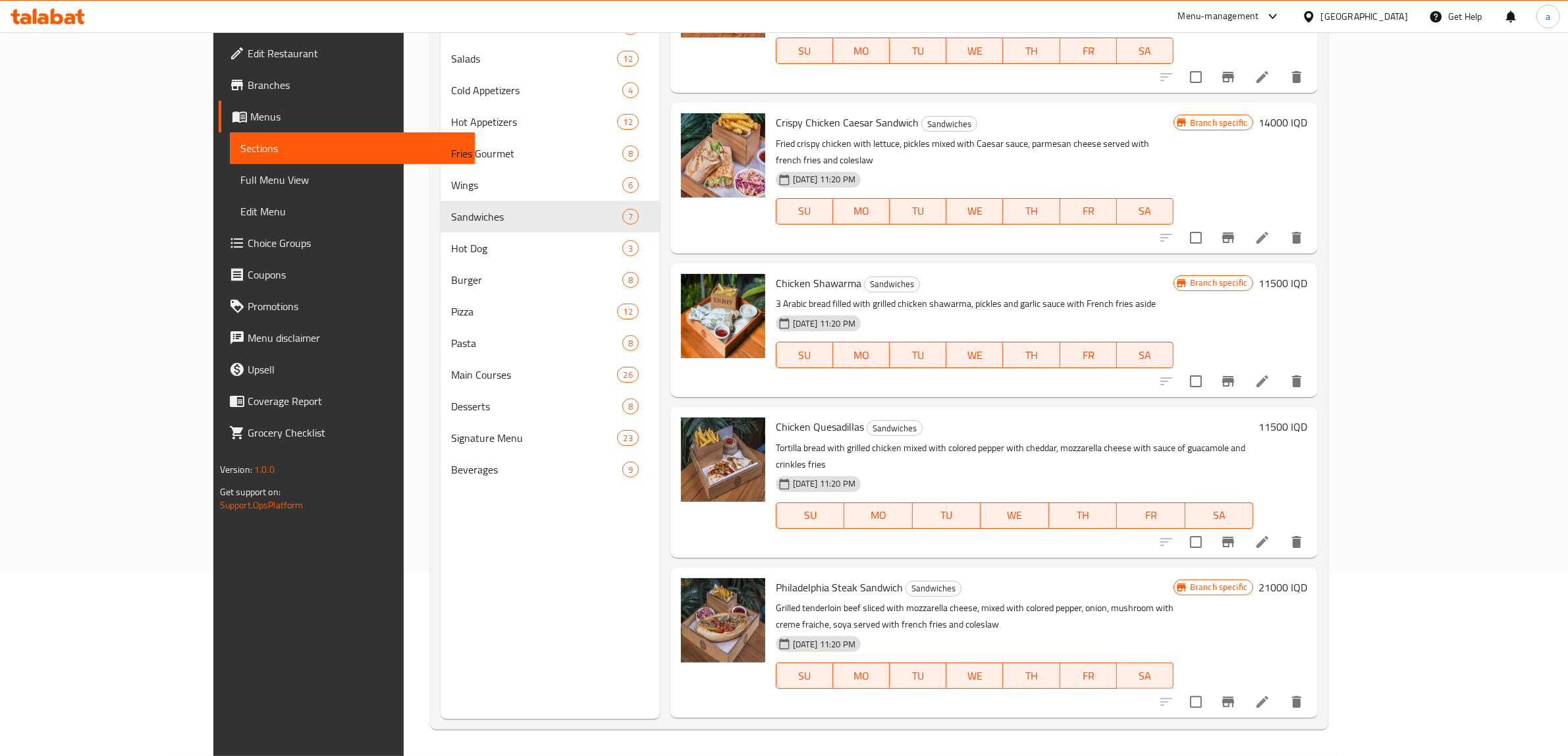
click at [1307, 274] on h6 "11500 IQD" at bounding box center [1283, 283] width 49 height 19
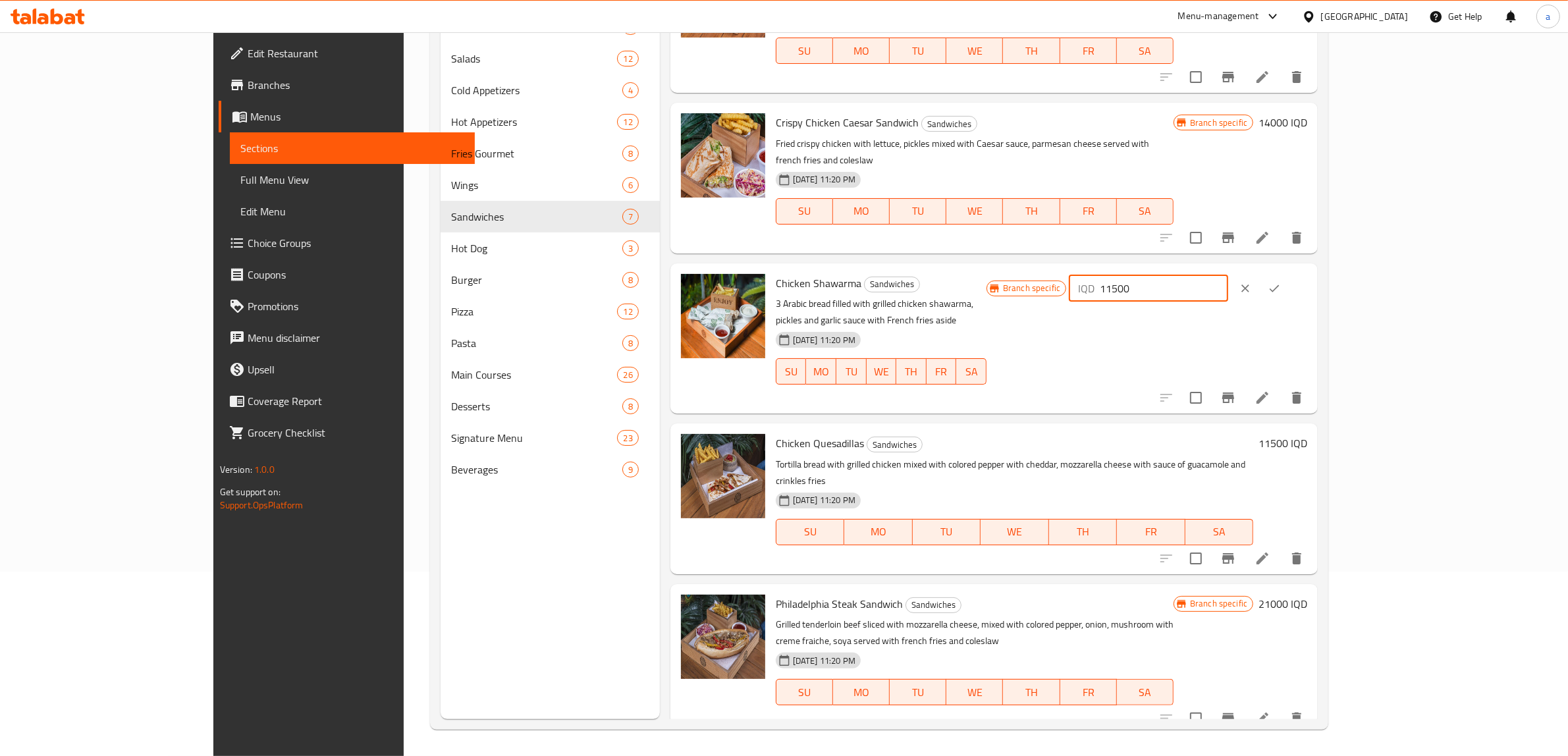
click at [1228, 275] on input "11500" at bounding box center [1163, 288] width 128 height 27
paste input "40"
type input "14000"
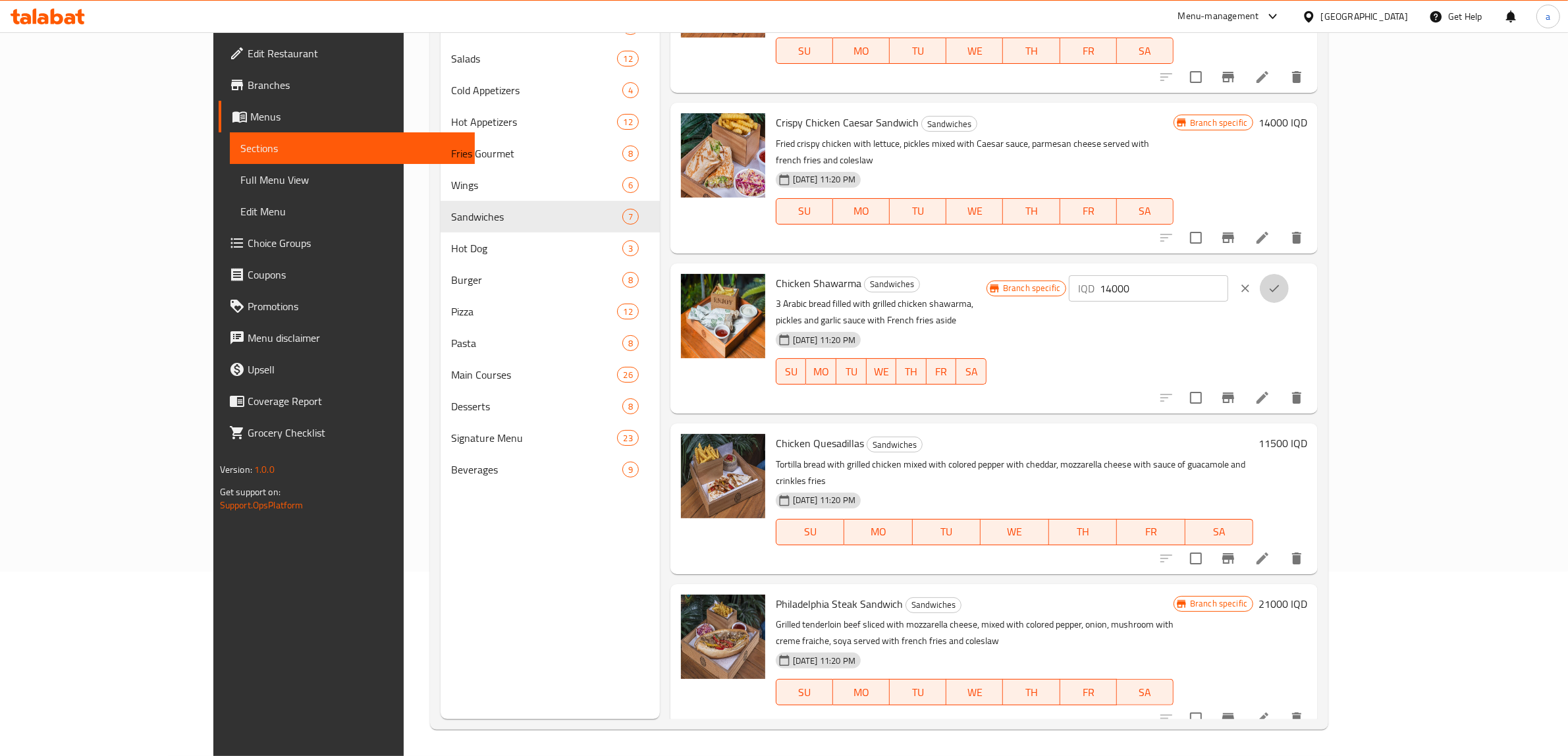
click at [1281, 282] on icon "ok" at bounding box center [1274, 288] width 13 height 13
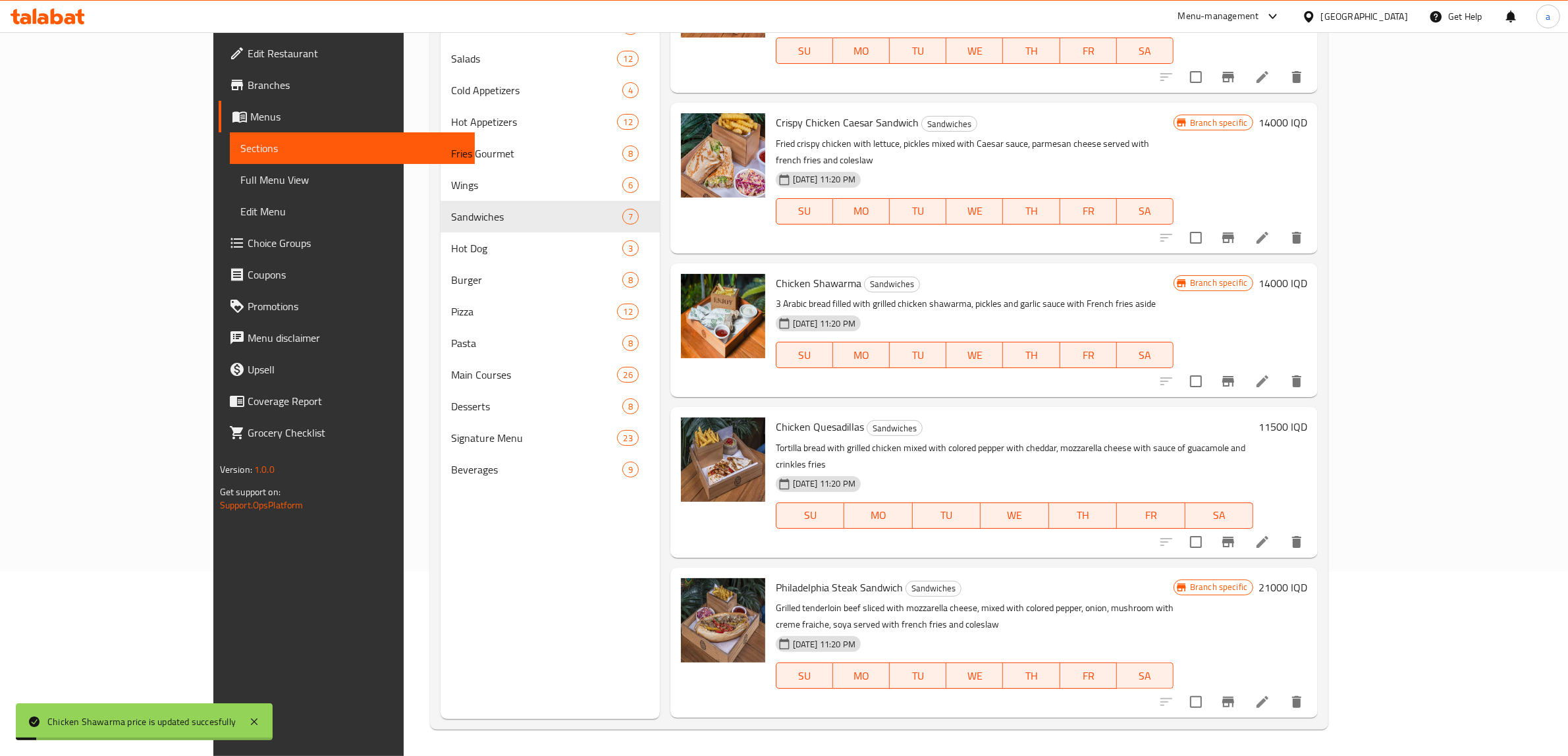
click at [1236, 374] on icon "Branch-specific-item" at bounding box center [1228, 382] width 16 height 16
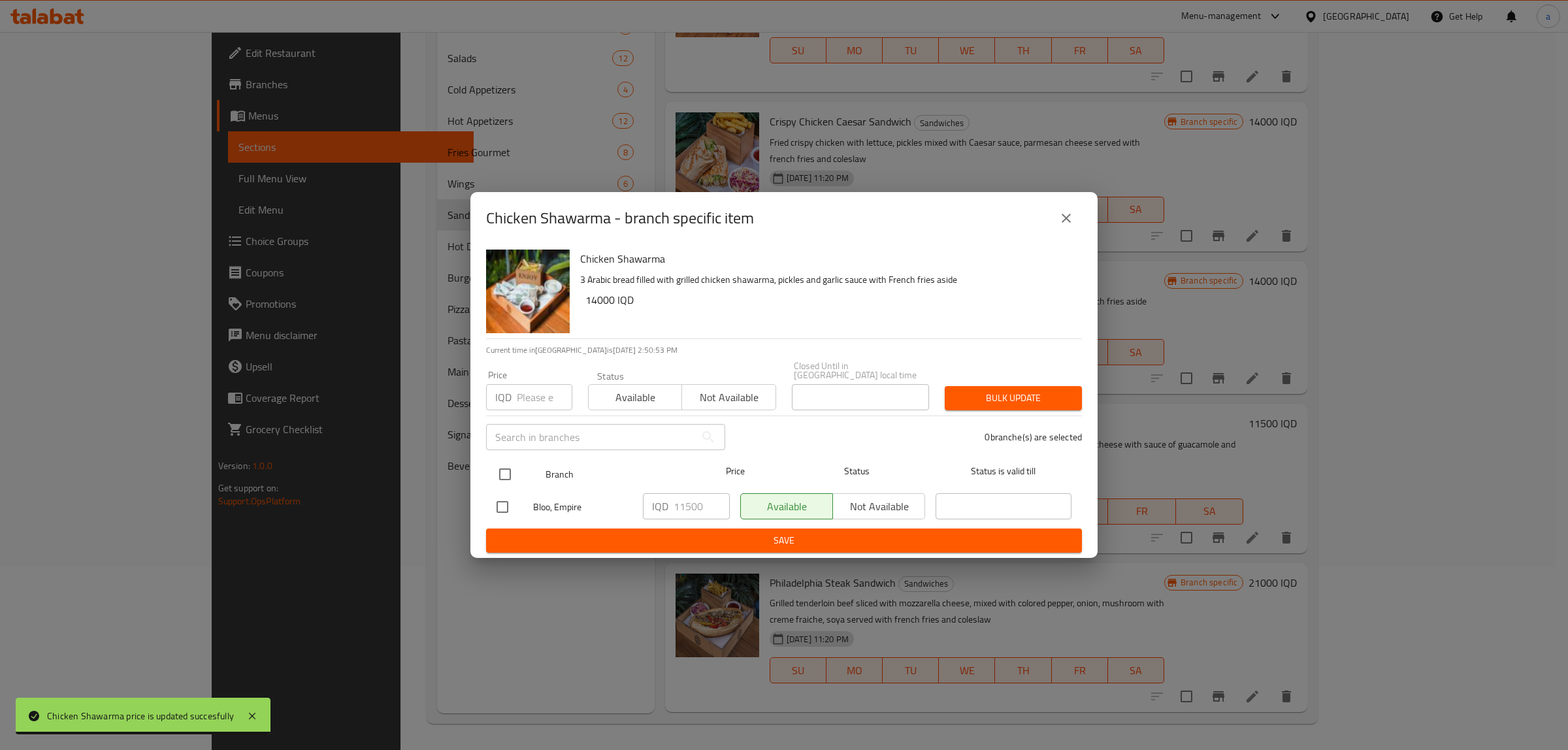
click at [508, 462] on input "checkbox" at bounding box center [505, 474] width 27 height 27
checkbox input "true"
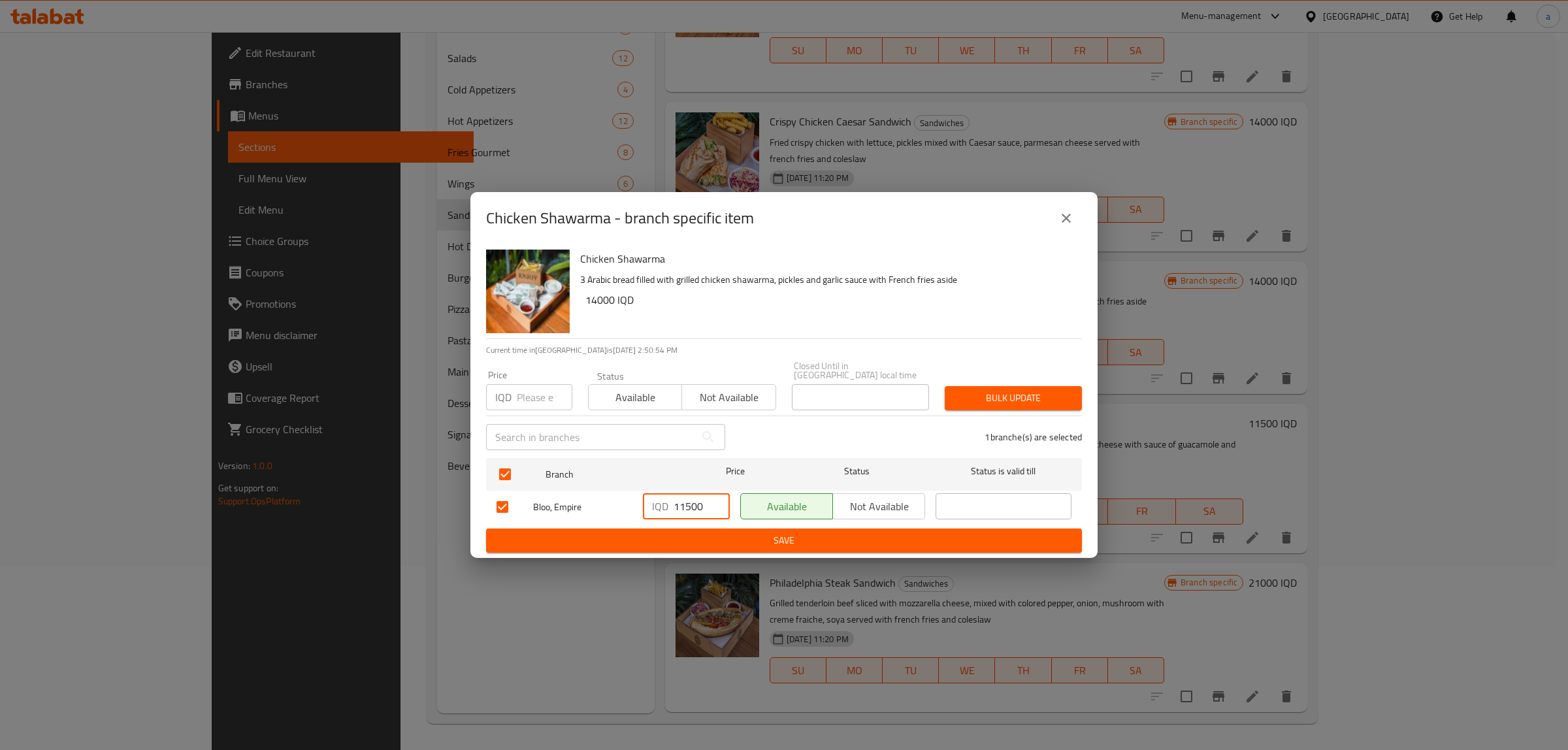
click at [684, 498] on input "11500" at bounding box center [702, 506] width 56 height 26
paste input "40"
type input "14000"
click at [703, 533] on span "Save" at bounding box center [784, 541] width 575 height 16
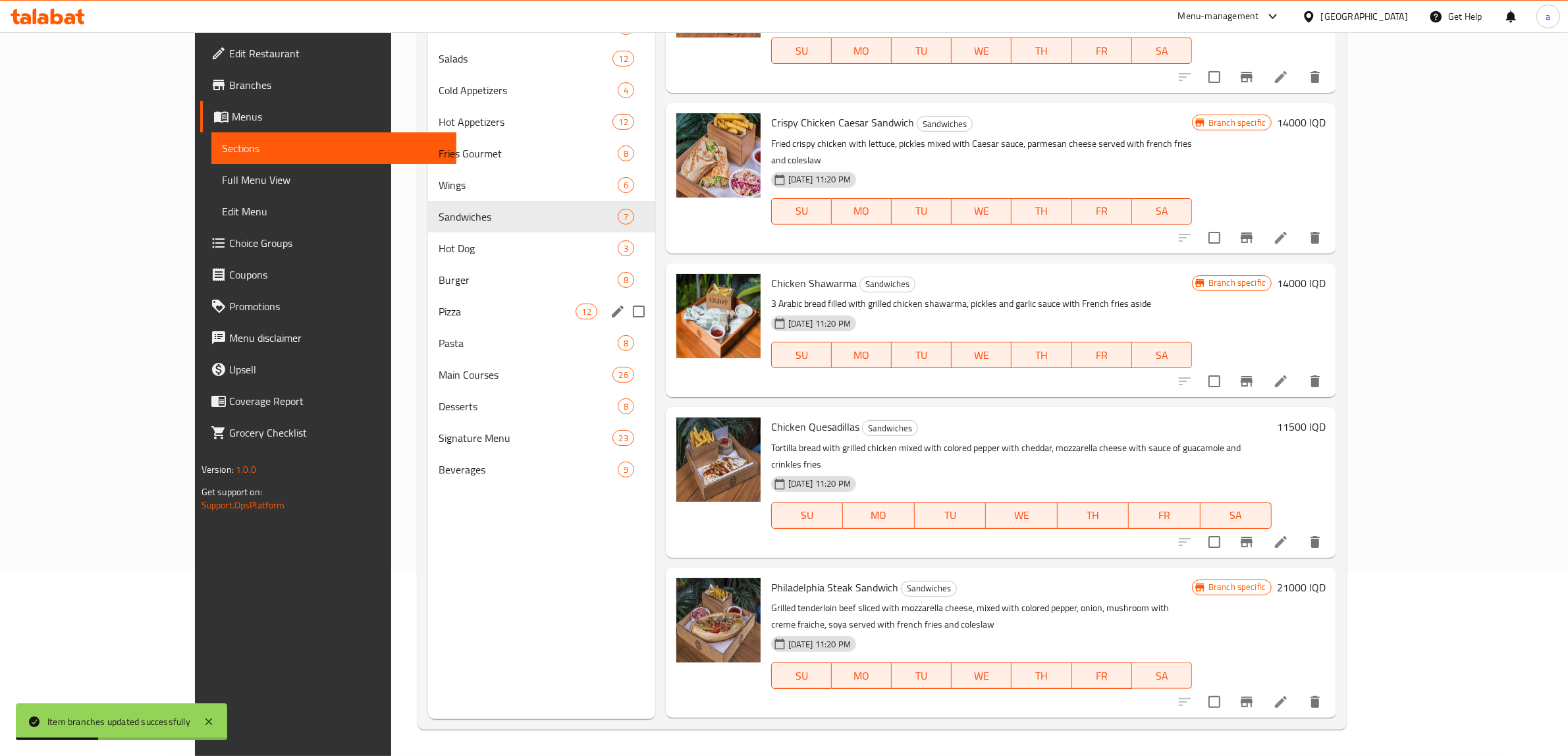
click at [439, 305] on span "Pizza" at bounding box center [507, 312] width 138 height 16
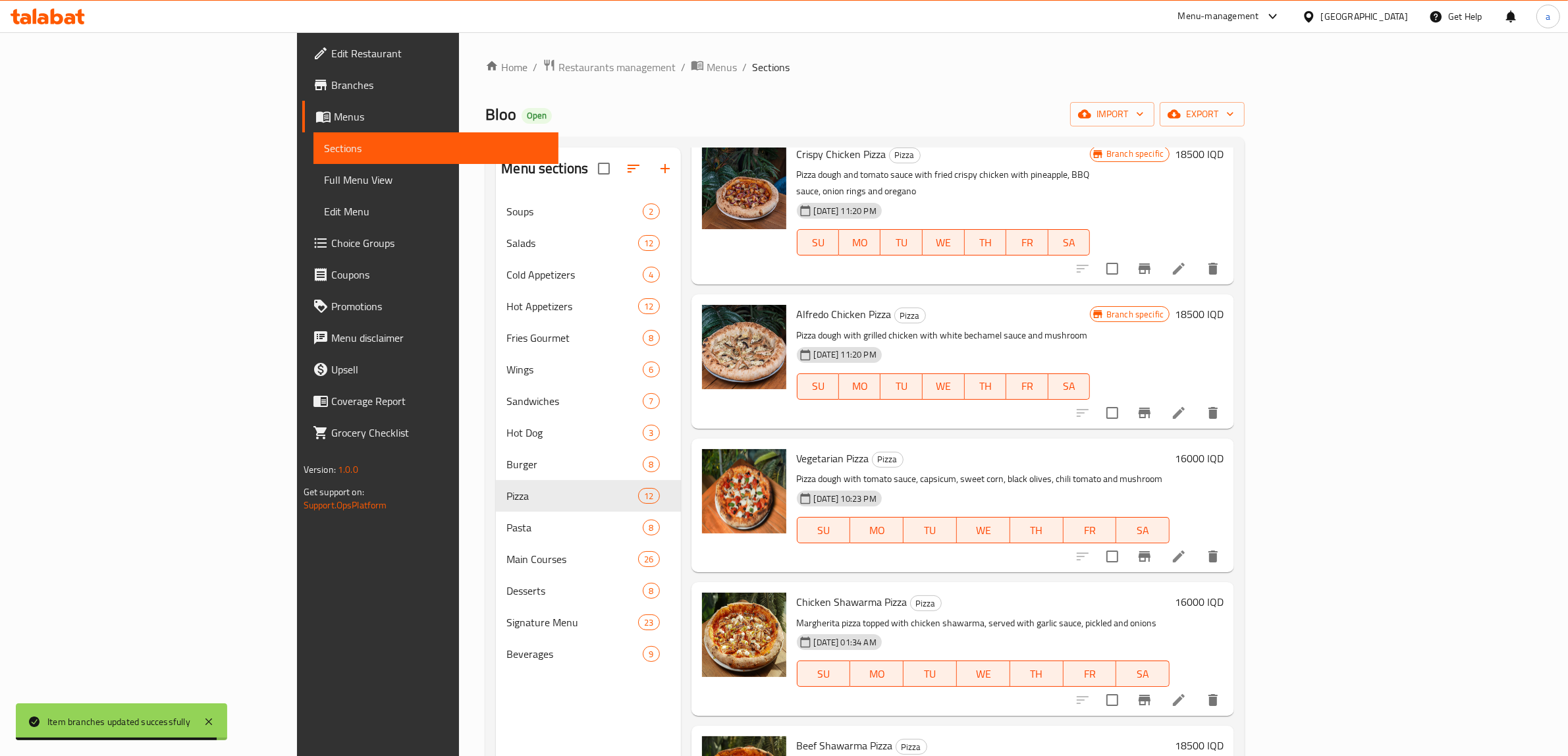
scroll to position [185, 0]
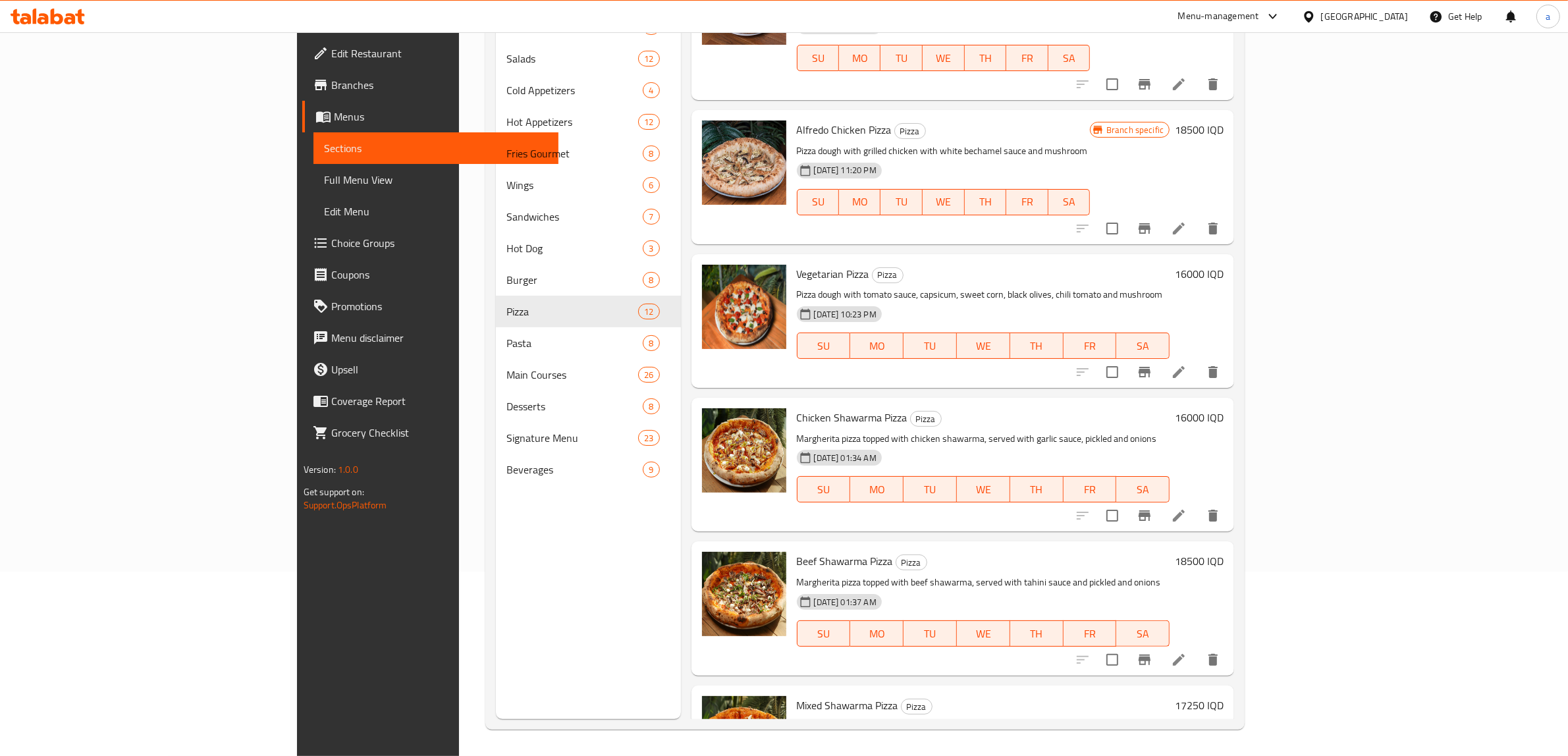
click at [1223, 552] on h6 "18500 IQD" at bounding box center [1199, 561] width 49 height 19
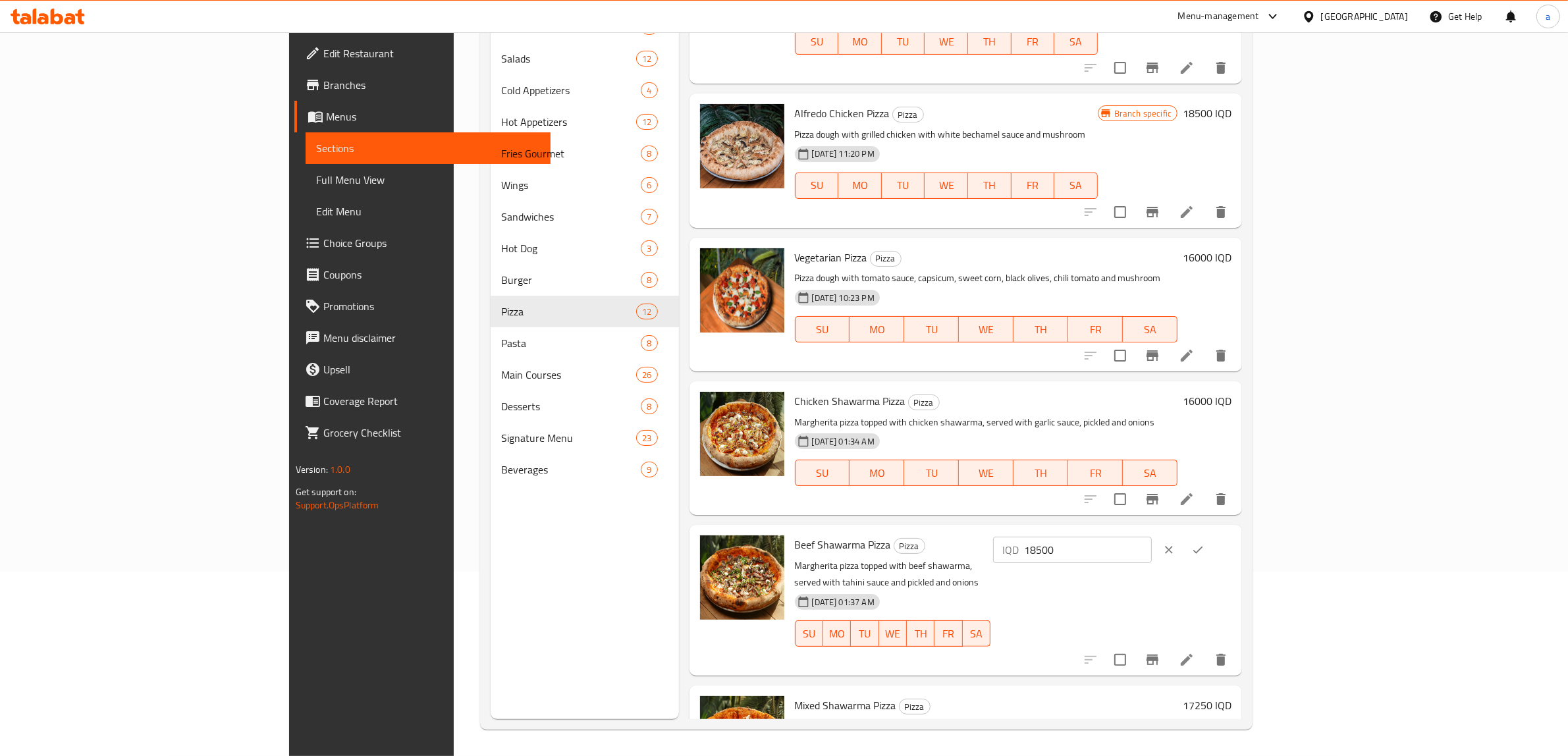
click at [1152, 537] on input "18500" at bounding box center [1087, 550] width 128 height 27
paste input "210"
type input "21000"
click at [1212, 535] on button "ok" at bounding box center [1198, 550] width 29 height 29
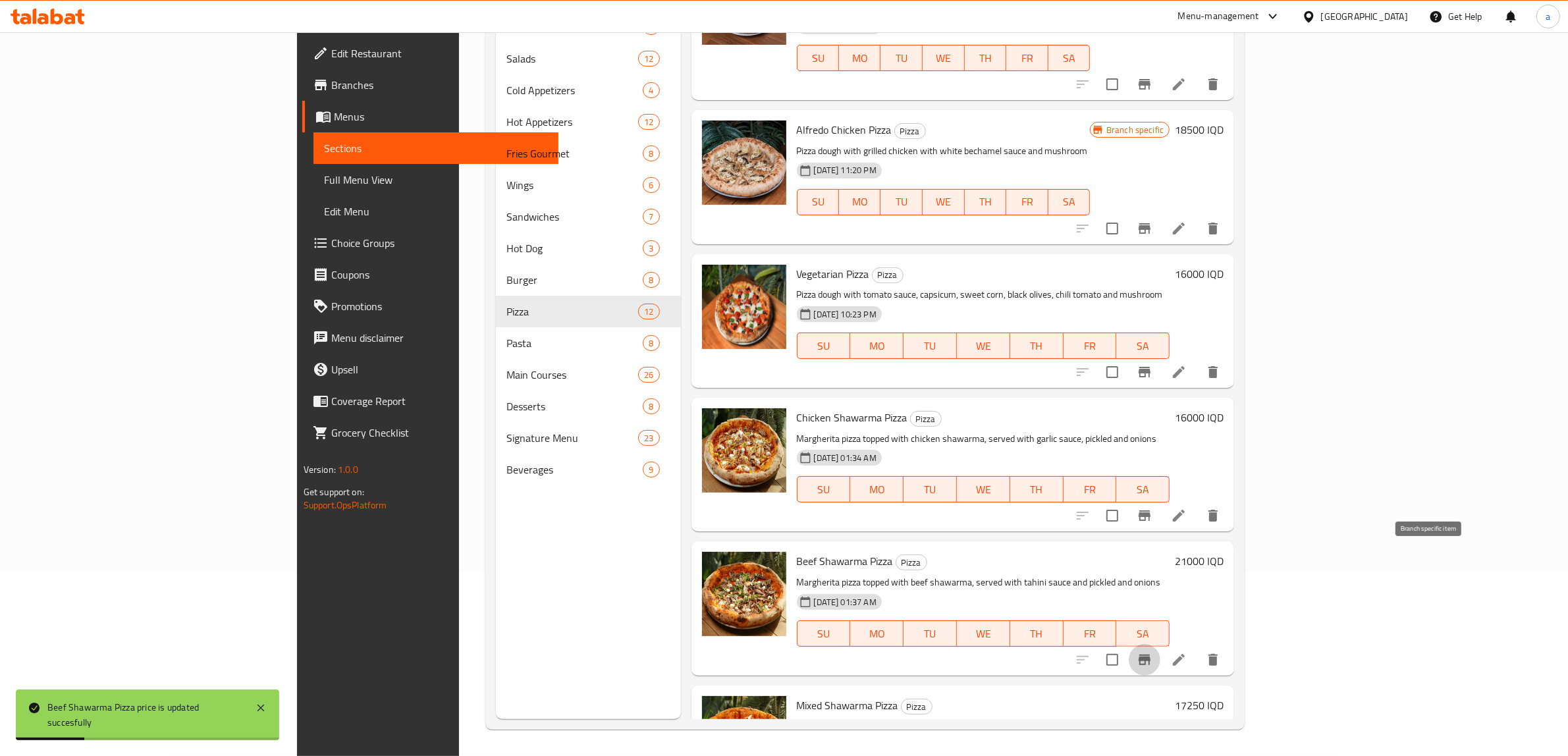
click at [1150, 655] on icon "Branch-specific-item" at bounding box center [1145, 659] width 12 height 10
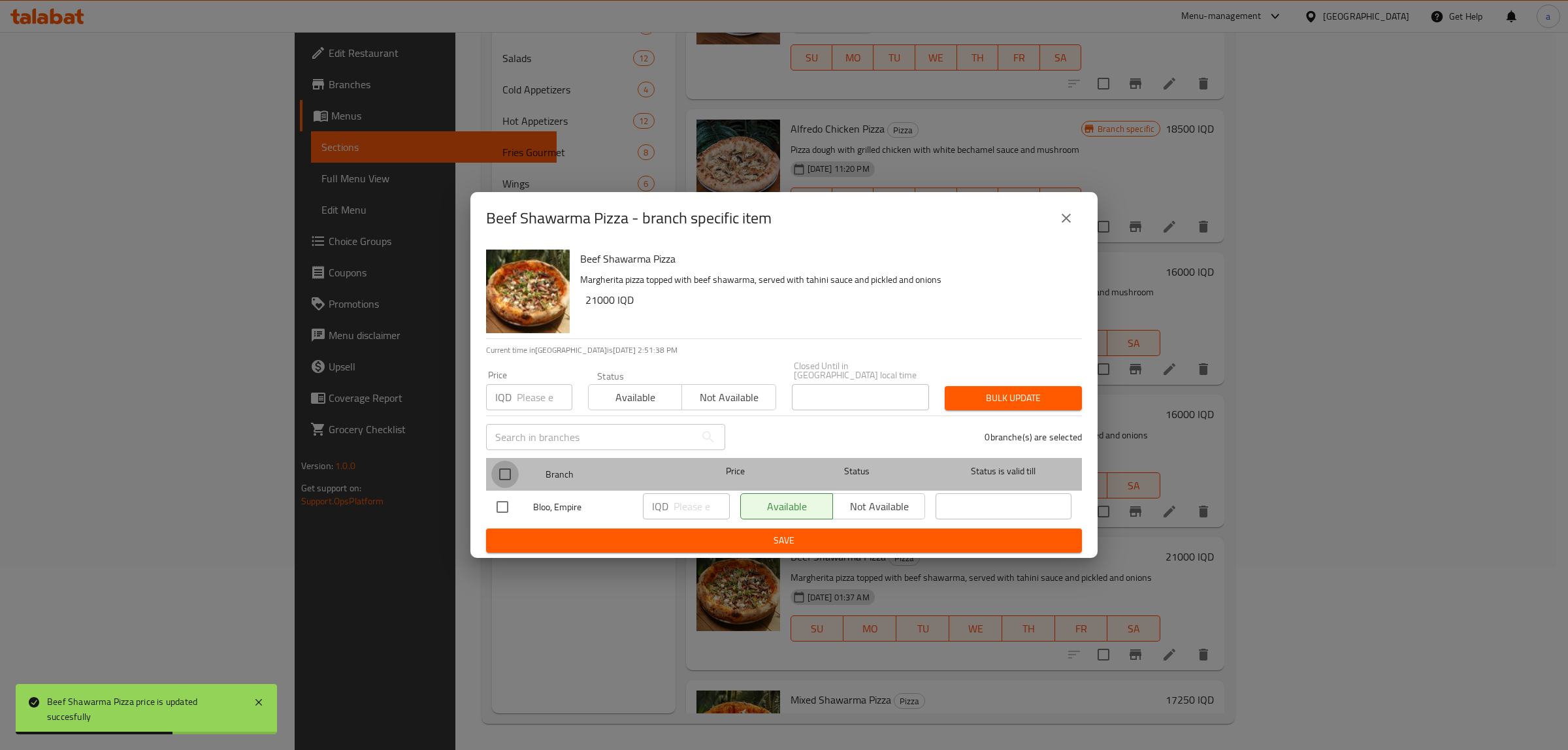
click at [498, 471] on input "checkbox" at bounding box center [505, 474] width 27 height 27
checkbox input "true"
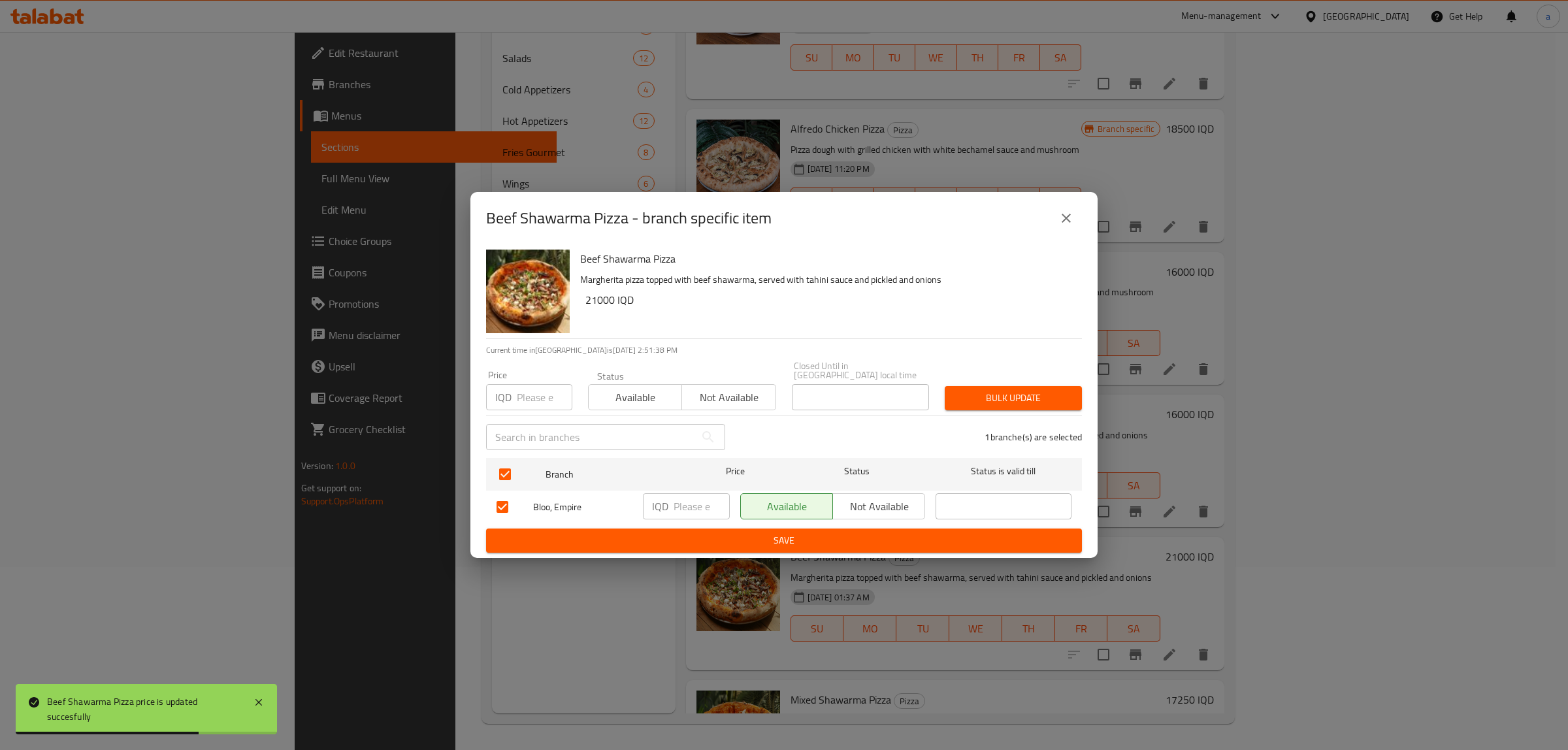
click at [686, 511] on input "number" at bounding box center [702, 506] width 56 height 26
paste input "21000"
type input "21000"
click at [701, 533] on span "Save" at bounding box center [784, 541] width 575 height 16
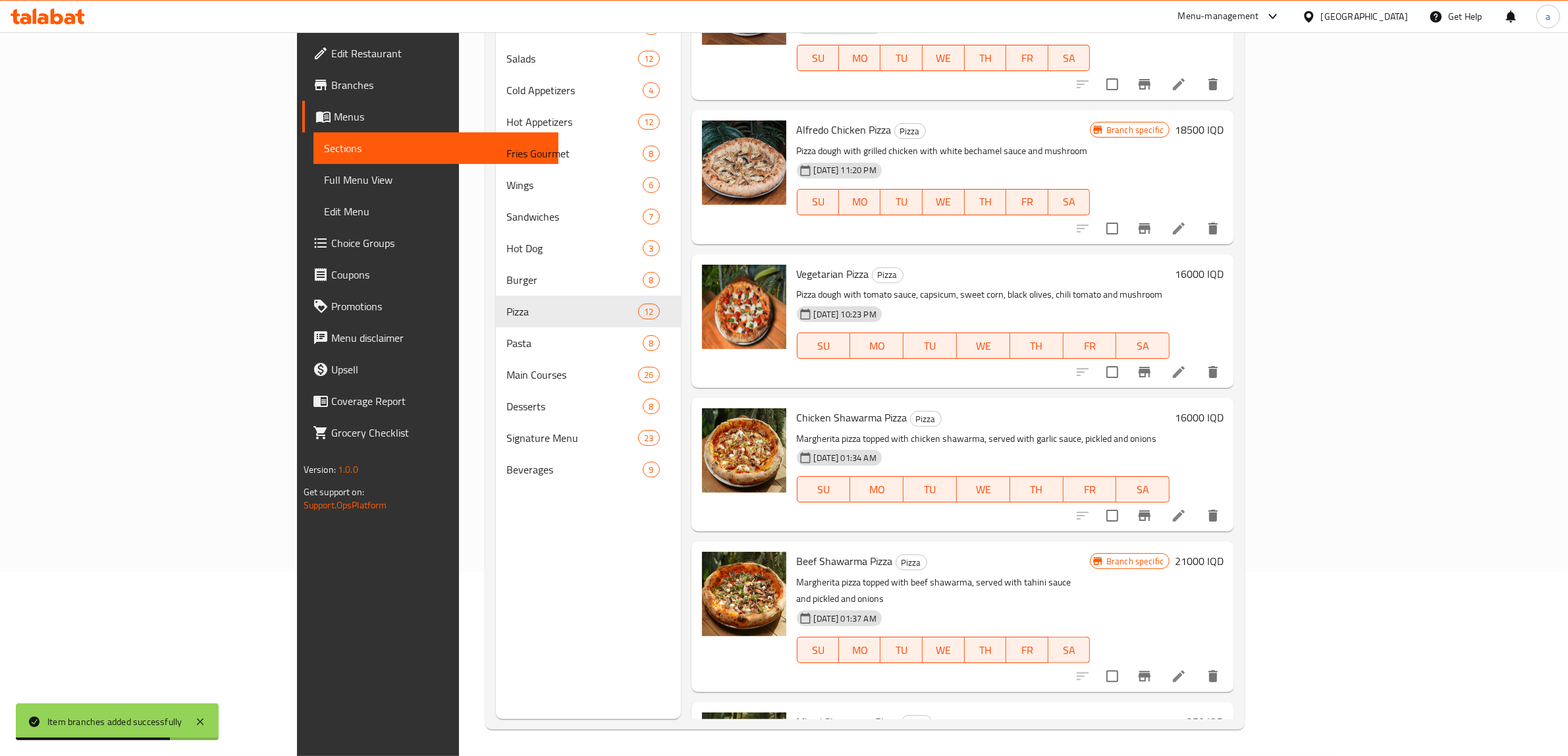
click at [1223, 408] on h6 "16000 IQD" at bounding box center [1199, 417] width 49 height 19
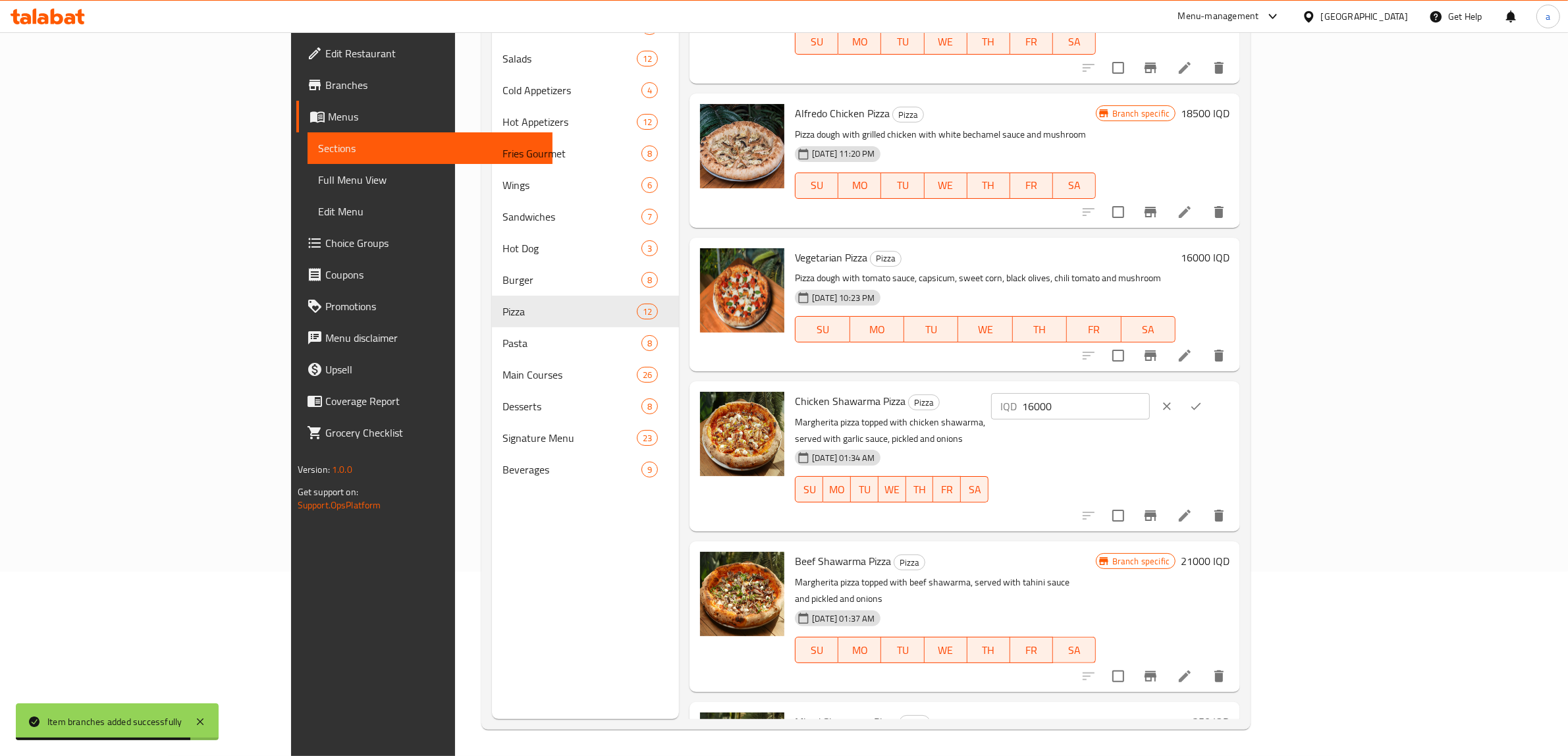
click at [1150, 393] on input "16000" at bounding box center [1086, 406] width 128 height 27
paste input "85"
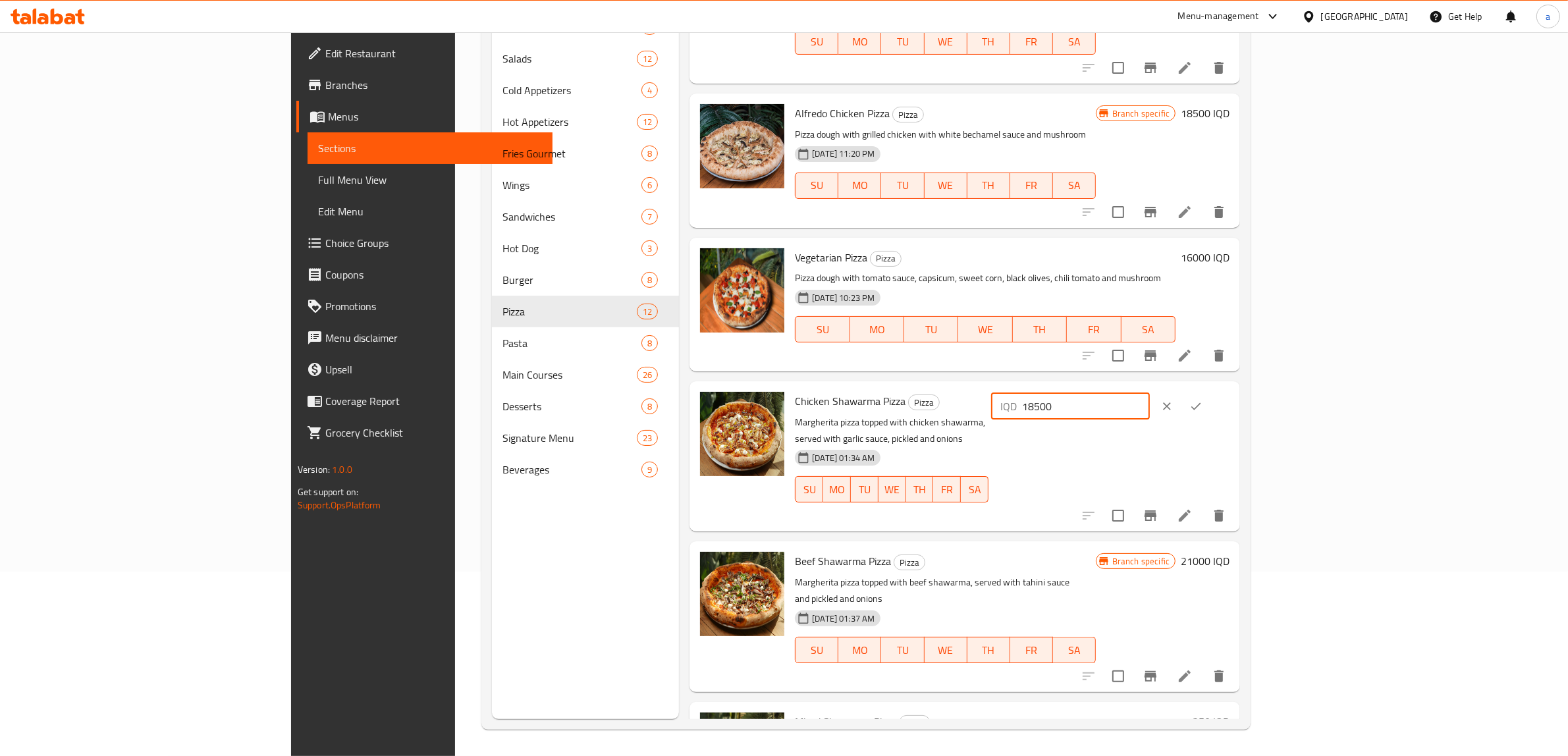
type input "18500"
click at [1211, 392] on button "ok" at bounding box center [1196, 407] width 29 height 29
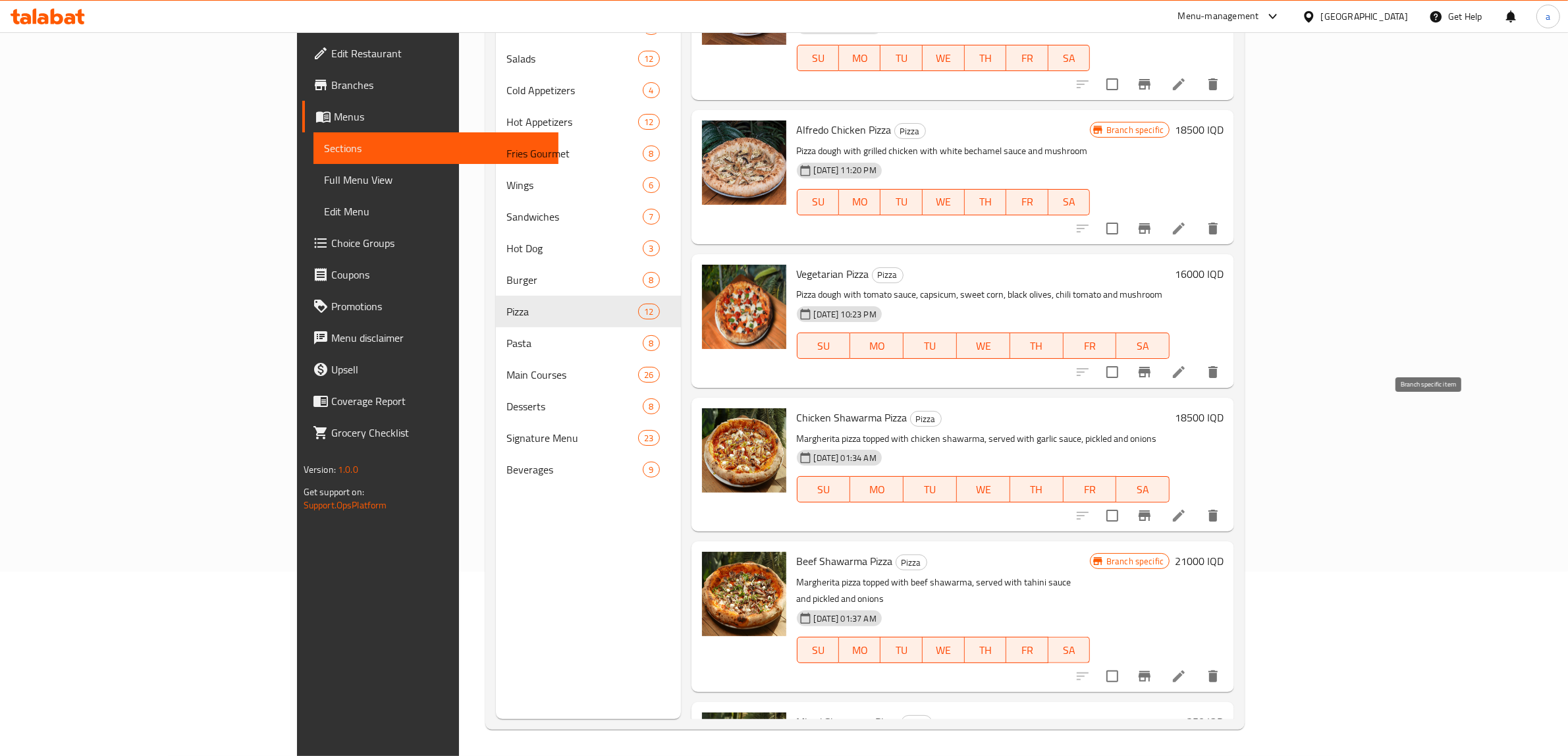
click at [1150, 510] on icon "Branch-specific-item" at bounding box center [1145, 515] width 12 height 10
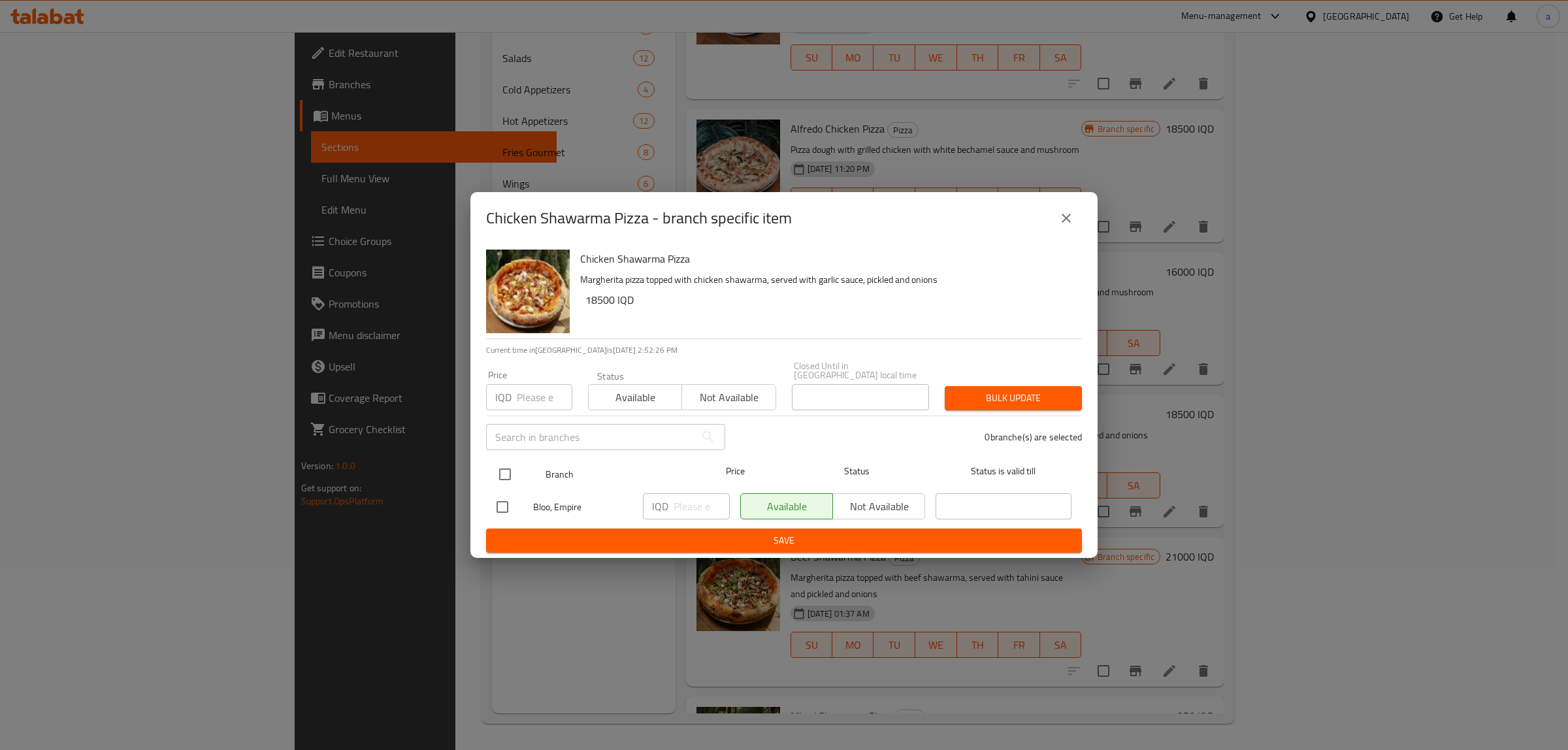
click at [507, 472] on input "checkbox" at bounding box center [505, 474] width 27 height 27
checkbox input "true"
click at [687, 507] on input "number" at bounding box center [702, 506] width 56 height 26
paste input "18500"
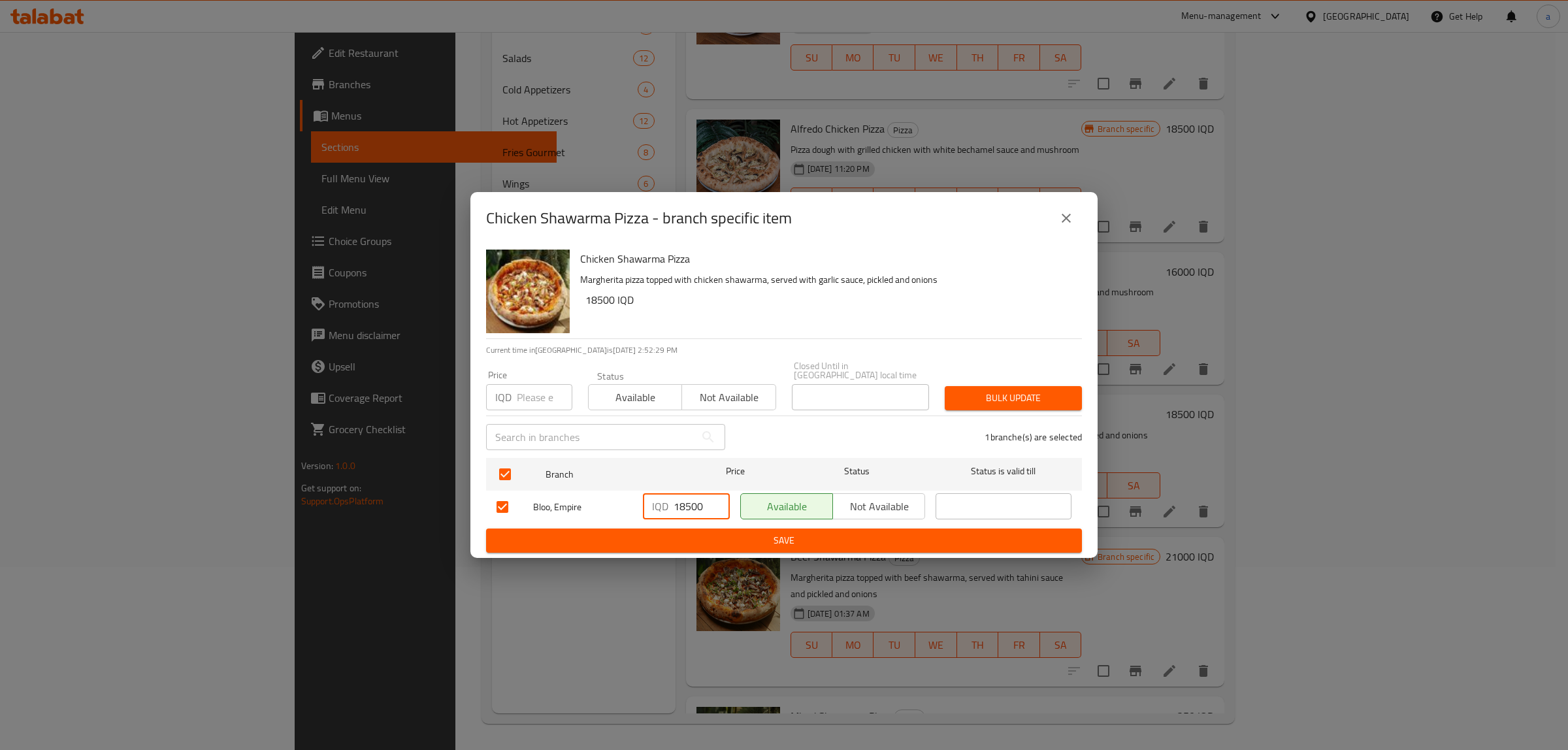
type input "18500"
click at [694, 533] on span "Save" at bounding box center [784, 541] width 575 height 16
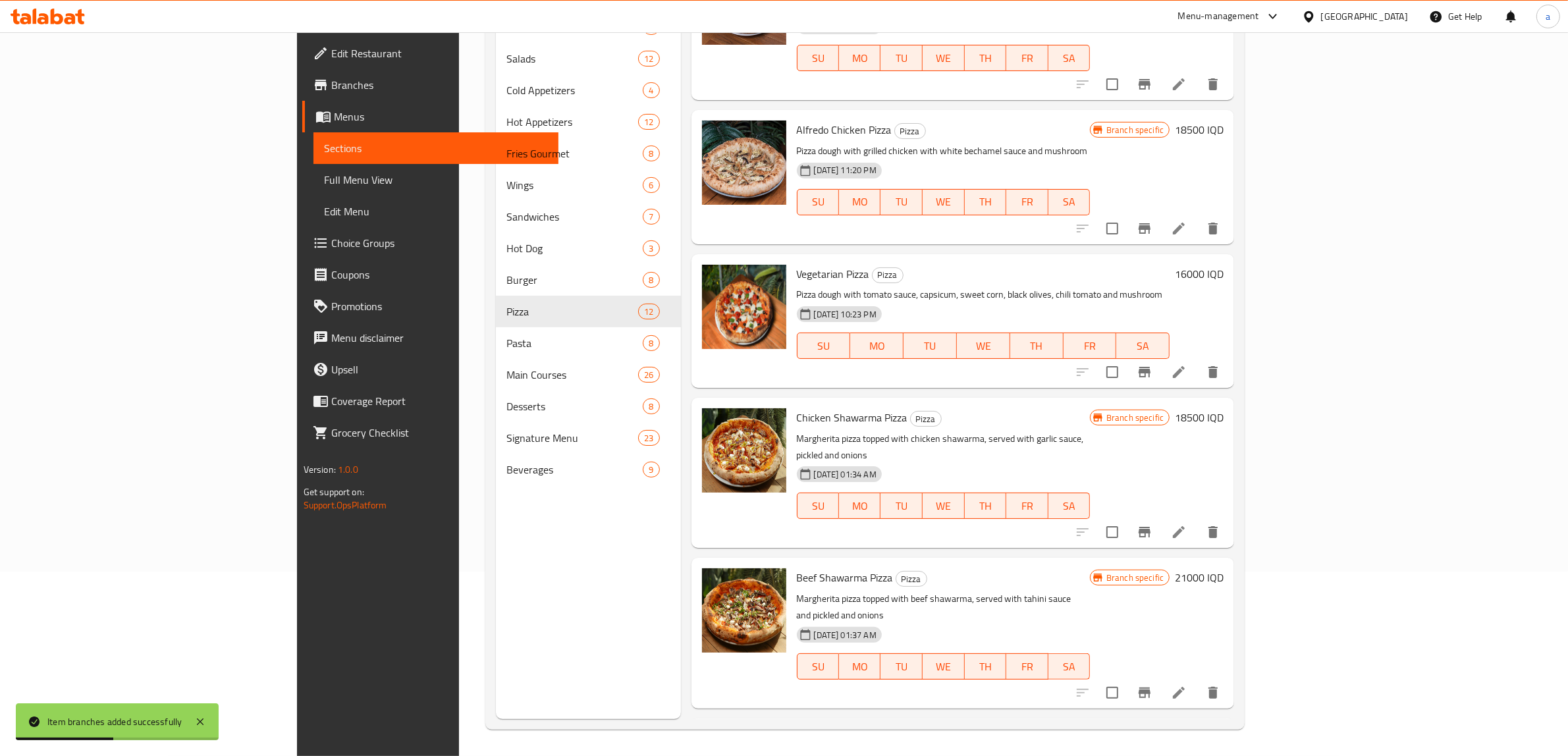
click at [1223, 729] on div "17250 IQD" at bounding box center [1196, 738] width 54 height 19
click at [1223, 729] on h6 "17250 IQD" at bounding box center [1199, 738] width 49 height 19
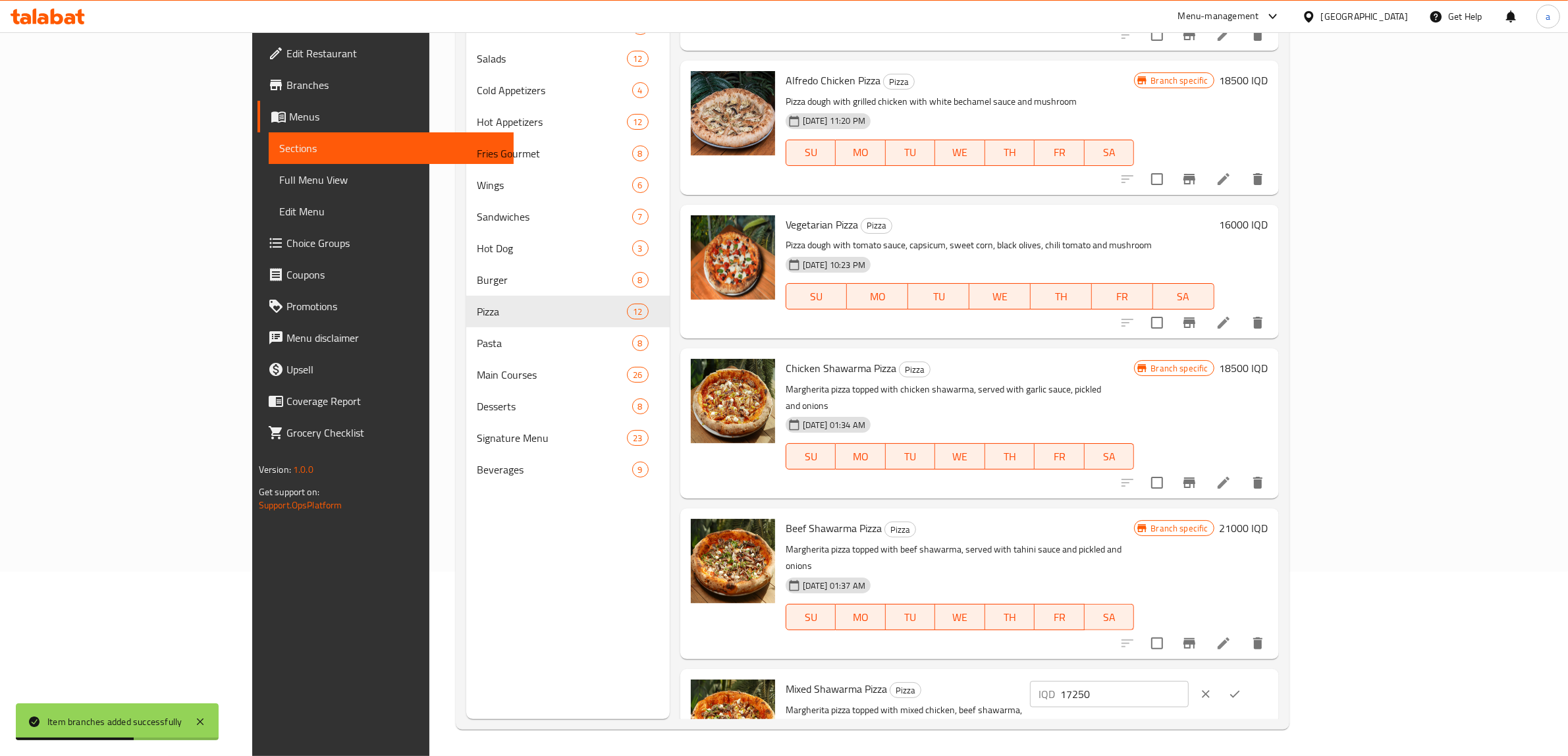
click at [1189, 681] on input "17250" at bounding box center [1124, 694] width 128 height 27
paste input "2100"
type input "21000"
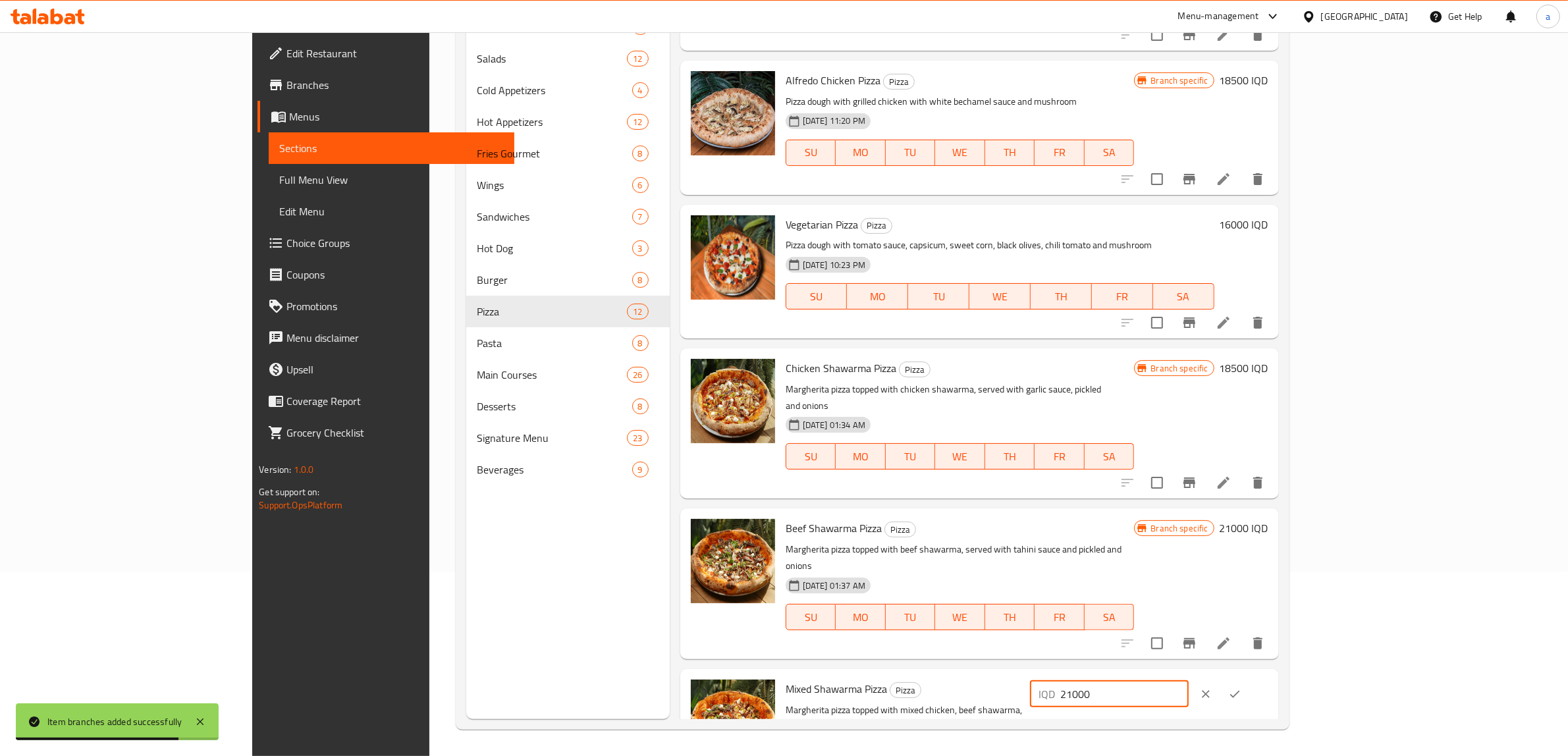
click at [1241, 688] on icon "ok" at bounding box center [1235, 694] width 13 height 13
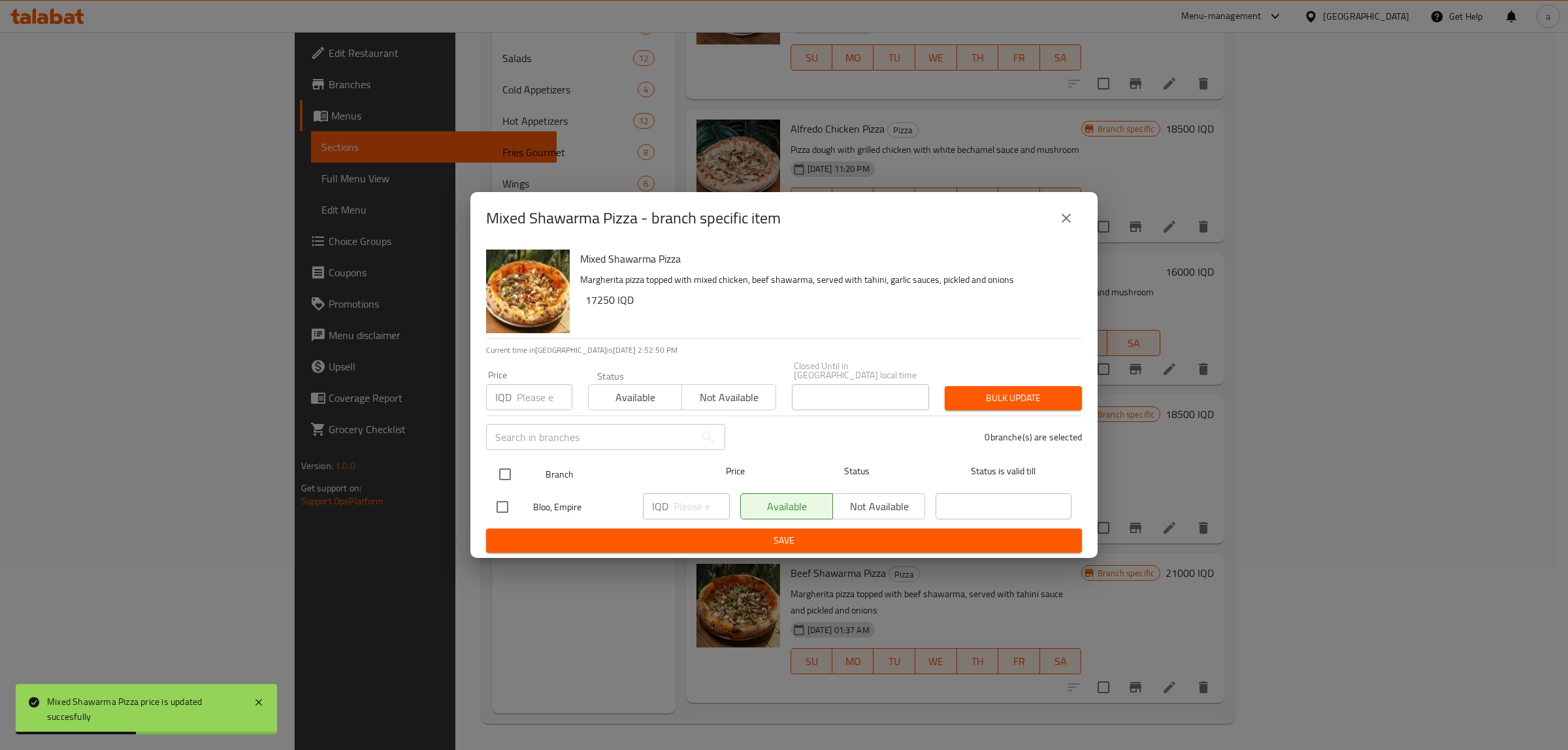
click at [495, 469] on input "checkbox" at bounding box center [505, 474] width 27 height 27
checkbox input "true"
click at [687, 503] on input "number" at bounding box center [702, 506] width 56 height 26
paste input "21000"
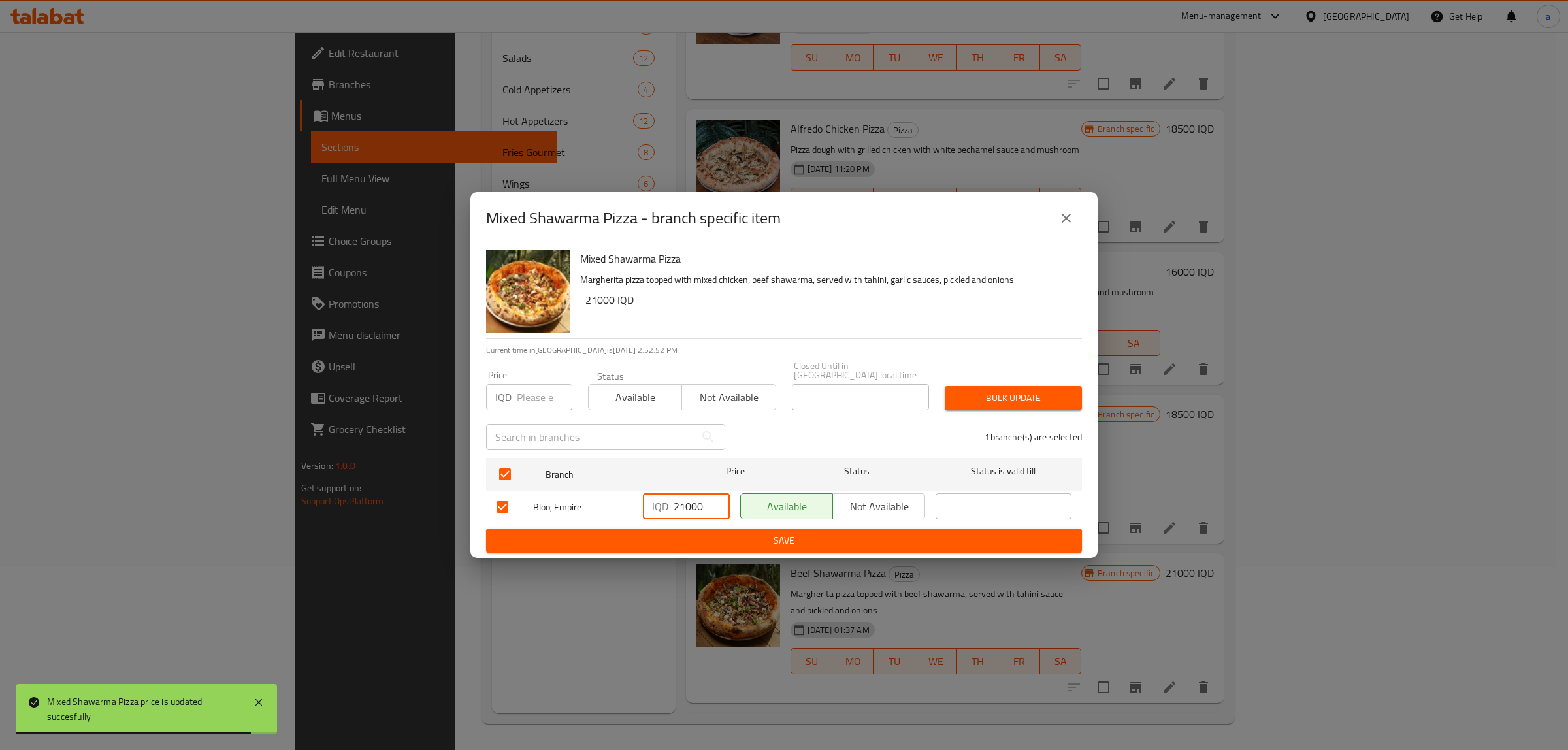
type input "21000"
click at [823, 538] on span "Save" at bounding box center [784, 541] width 575 height 16
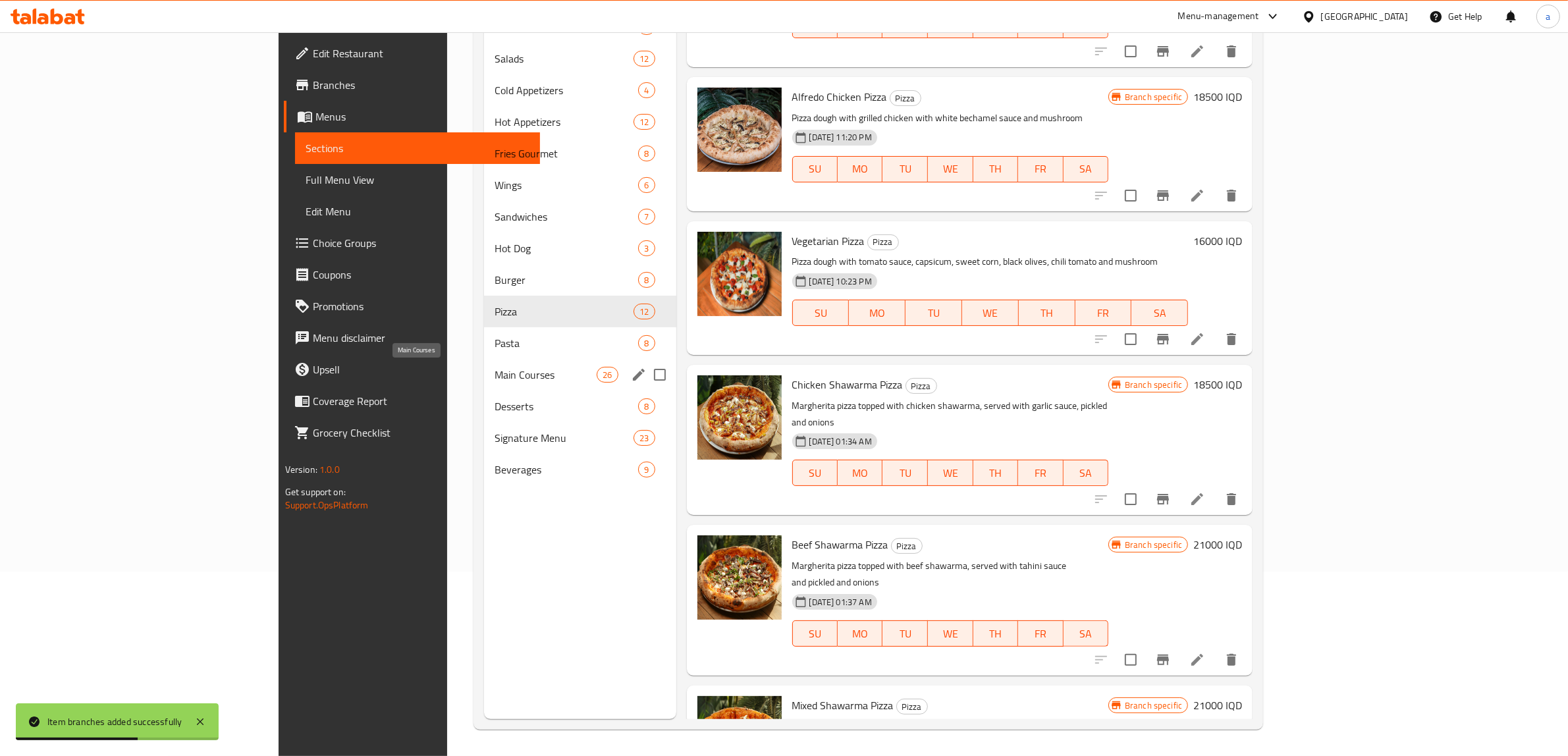
click at [494, 380] on span "Main Courses" at bounding box center [546, 375] width 103 height 16
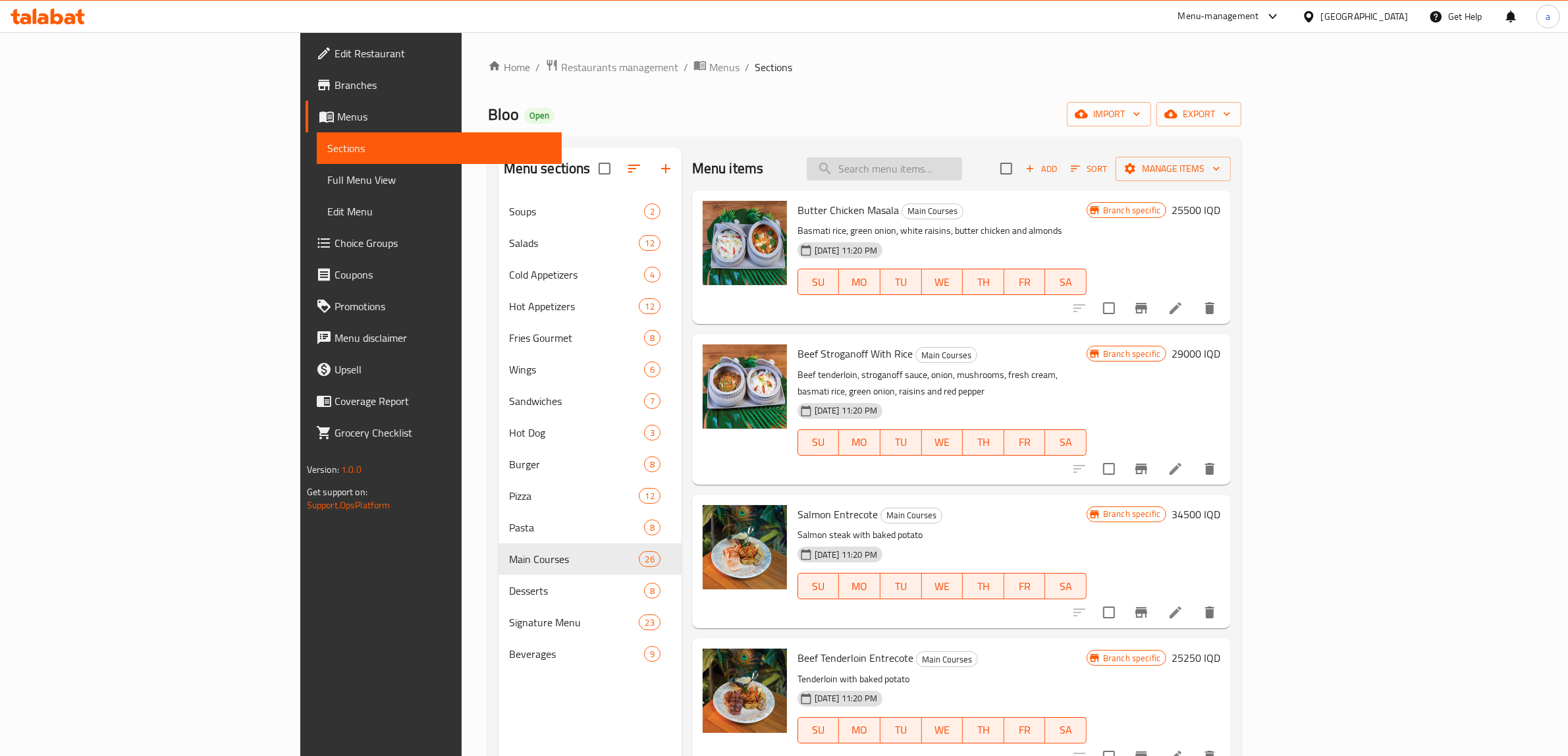
click at [962, 163] on input "search" at bounding box center [884, 169] width 155 height 23
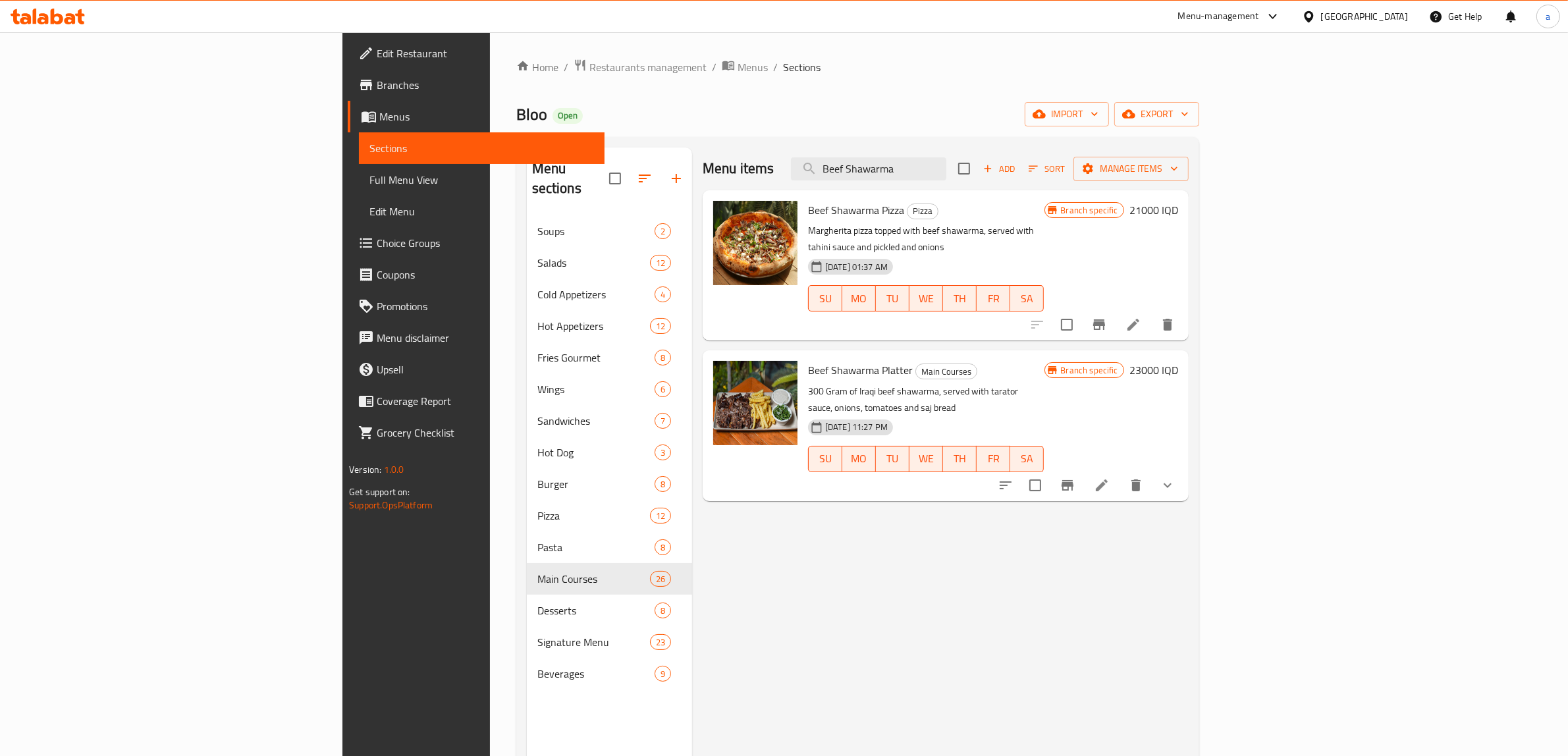
type input "Beef Shawarma"
click at [1178, 361] on h6 "23000 IQD" at bounding box center [1153, 370] width 49 height 19
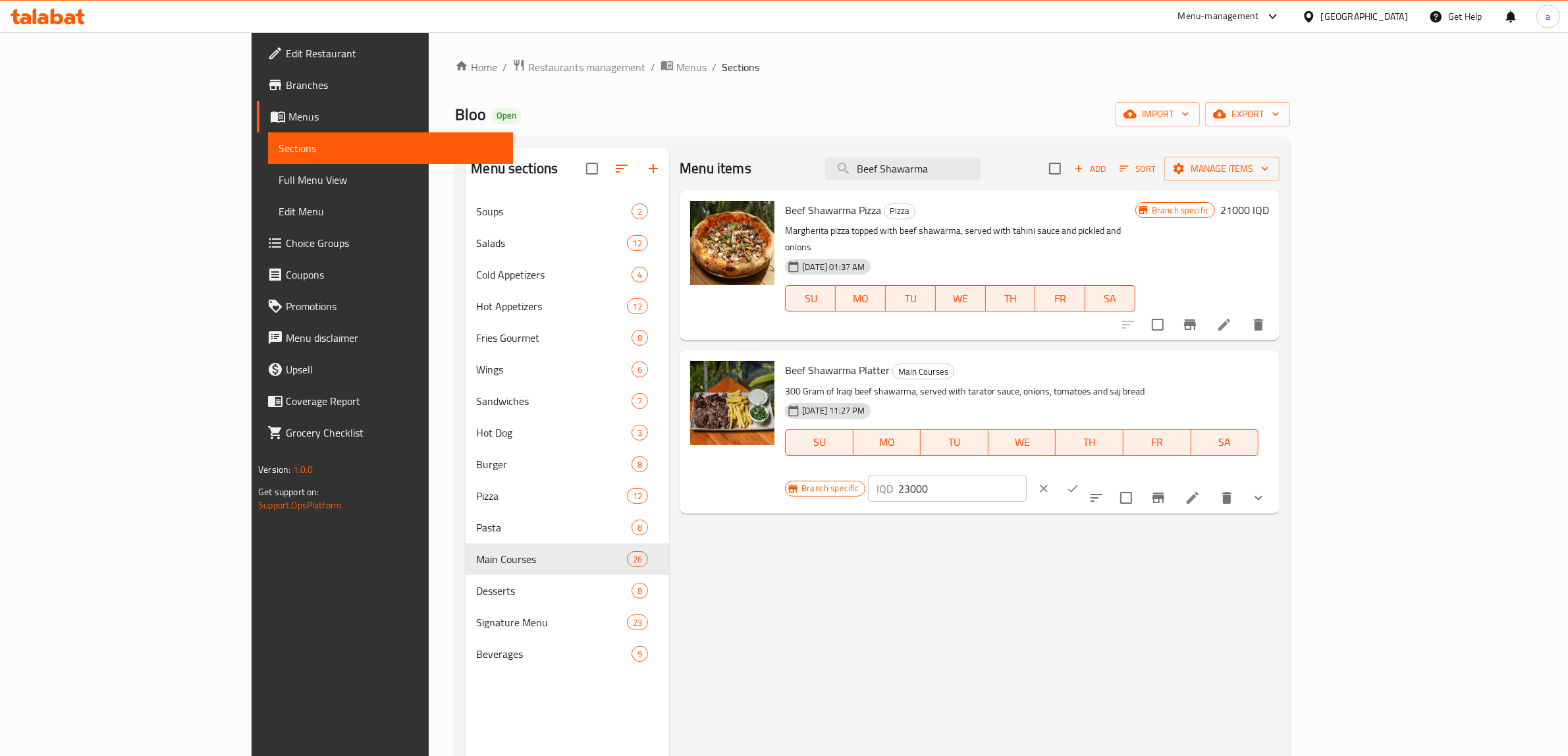
click at [1027, 476] on input "23000" at bounding box center [963, 489] width 128 height 27
paste input "9"
type input "29000"
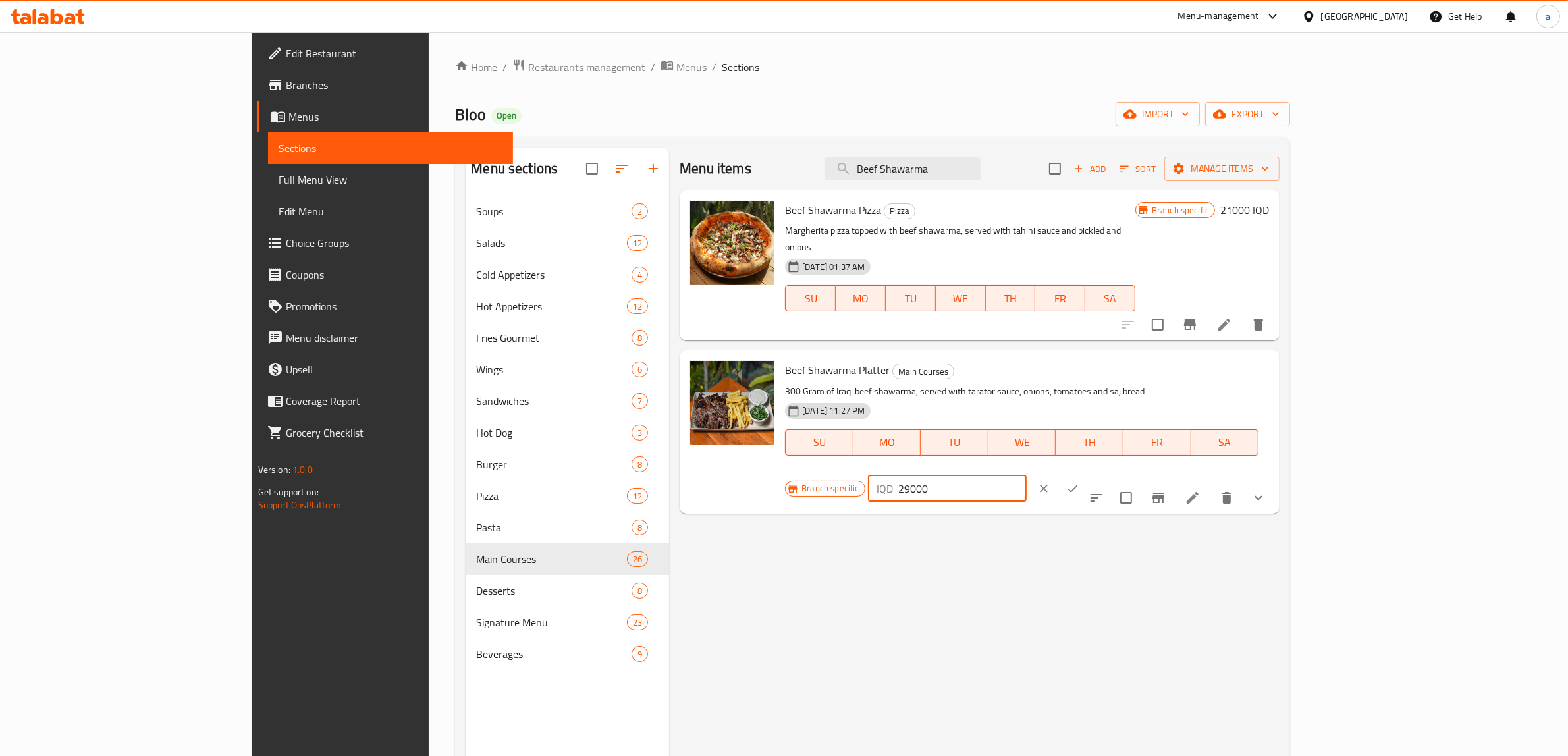
click at [1079, 482] on icon "ok" at bounding box center [1073, 489] width 13 height 13
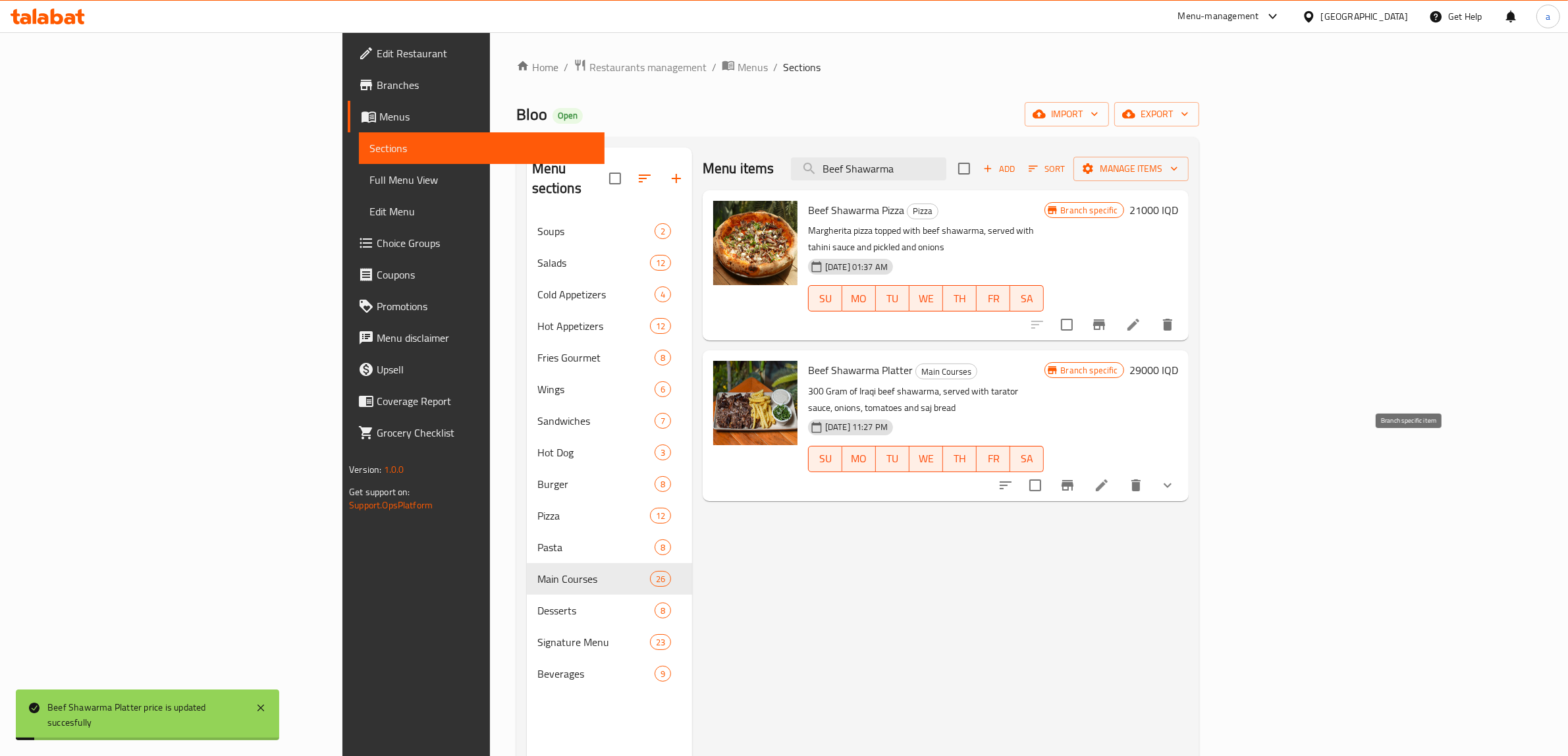
click at [1075, 477] on icon "Branch-specific-item" at bounding box center [1067, 485] width 16 height 16
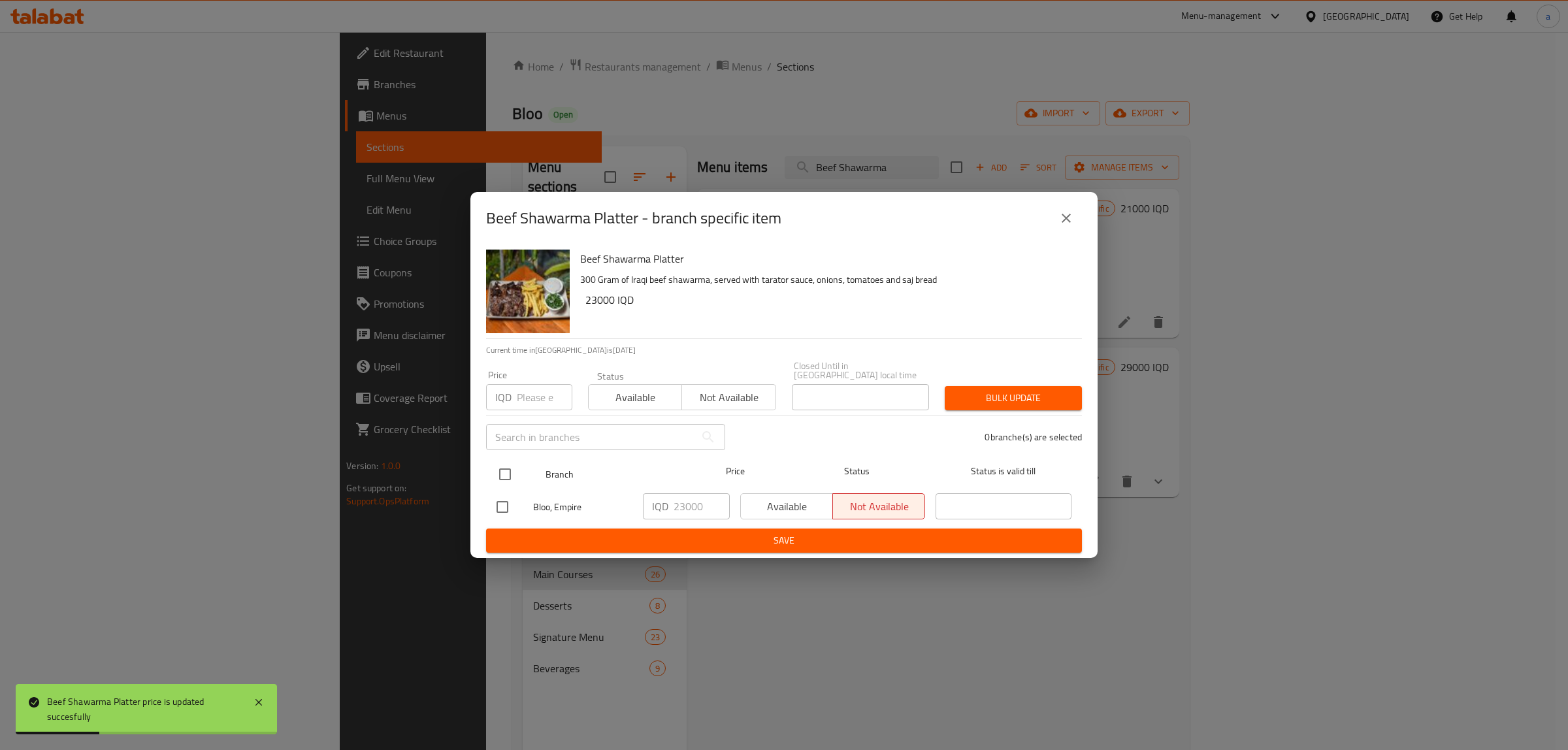
click at [503, 474] on input "checkbox" at bounding box center [505, 474] width 27 height 27
checkbox input "true"
click at [686, 505] on input "23000" at bounding box center [702, 506] width 56 height 26
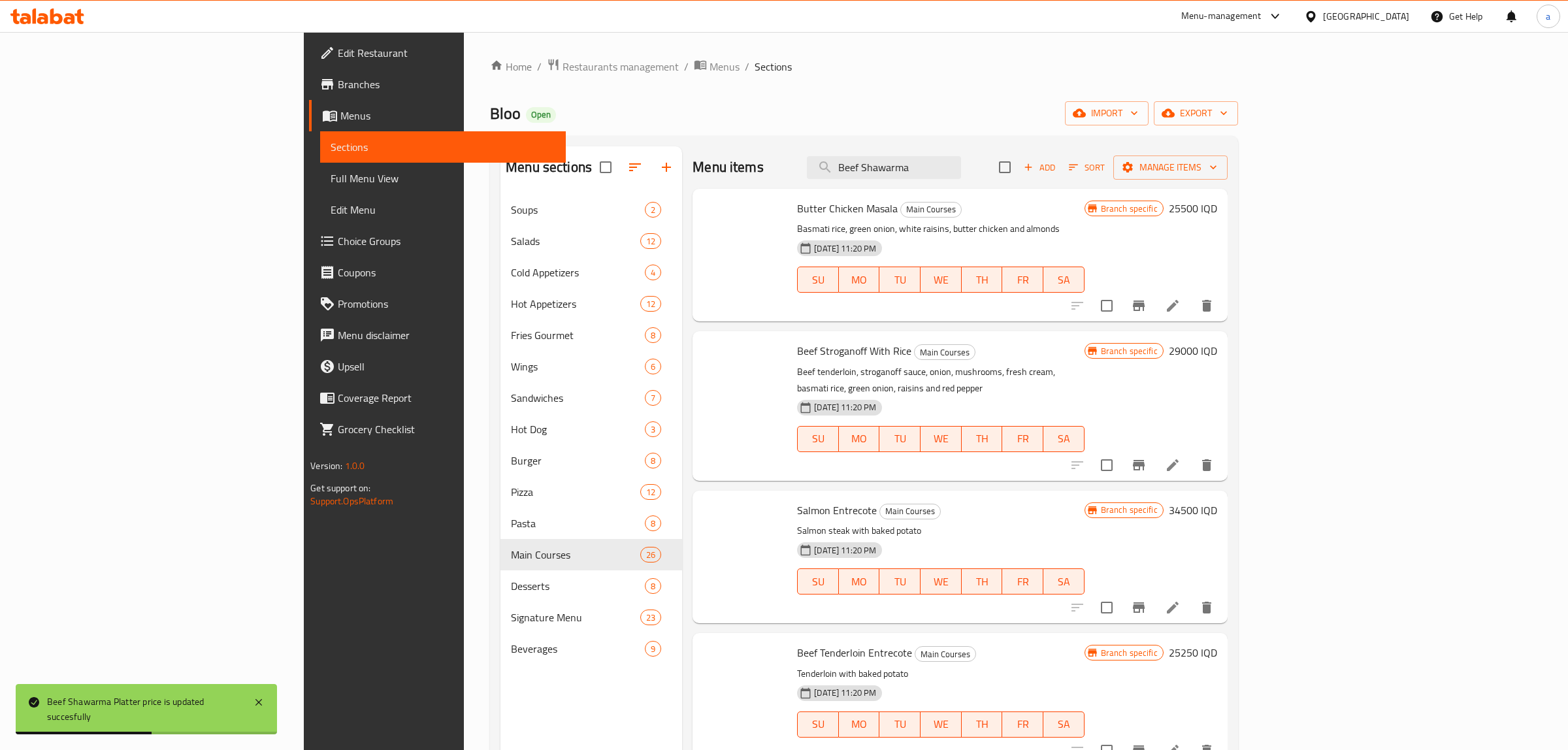
click at [703, 505] on span at bounding box center [744, 543] width 84 height 84
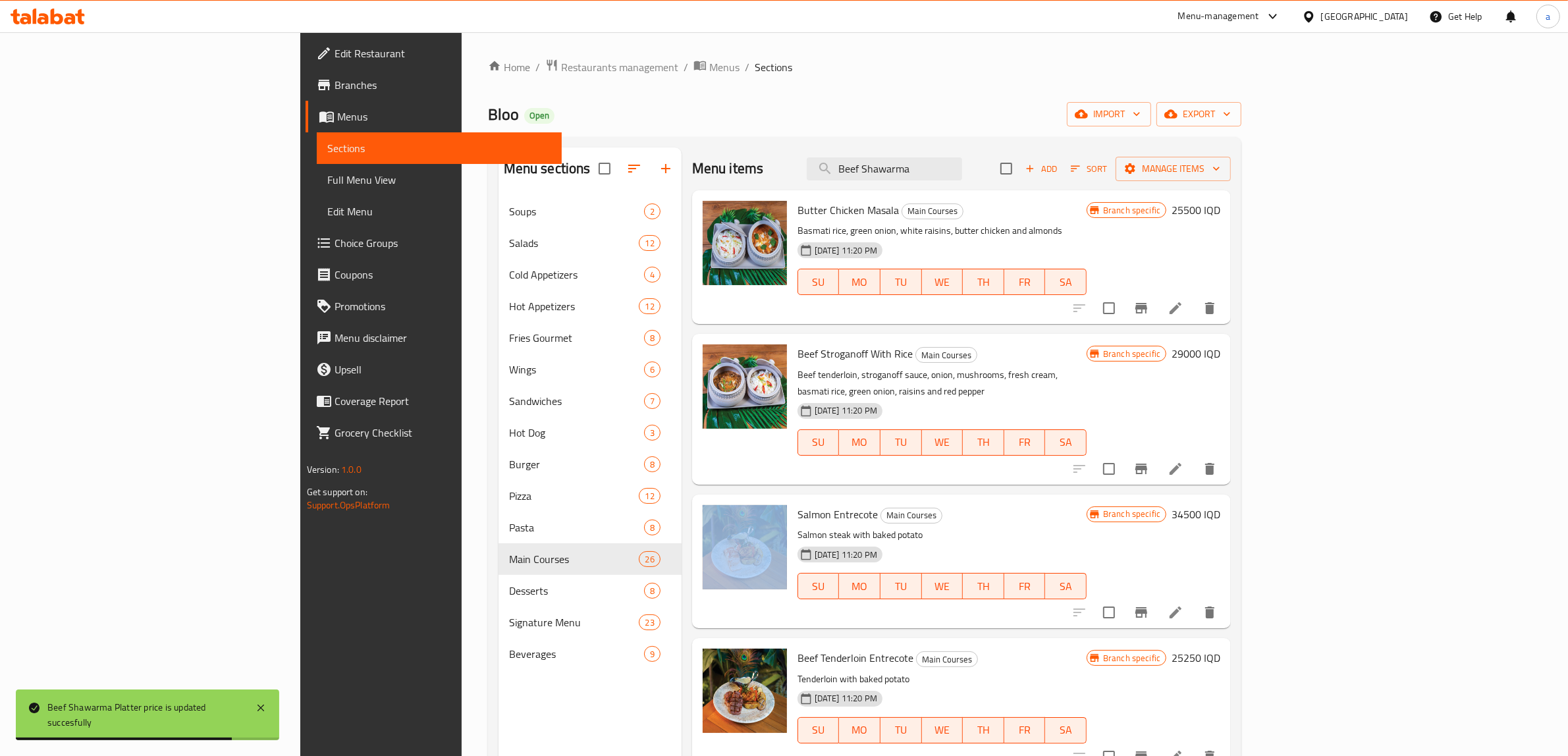
click at [682, 471] on div "Menu items Beef Shawarma Add Sort Manage items Butter Chicken Masala Main Cours…" at bounding box center [956, 525] width 549 height 756
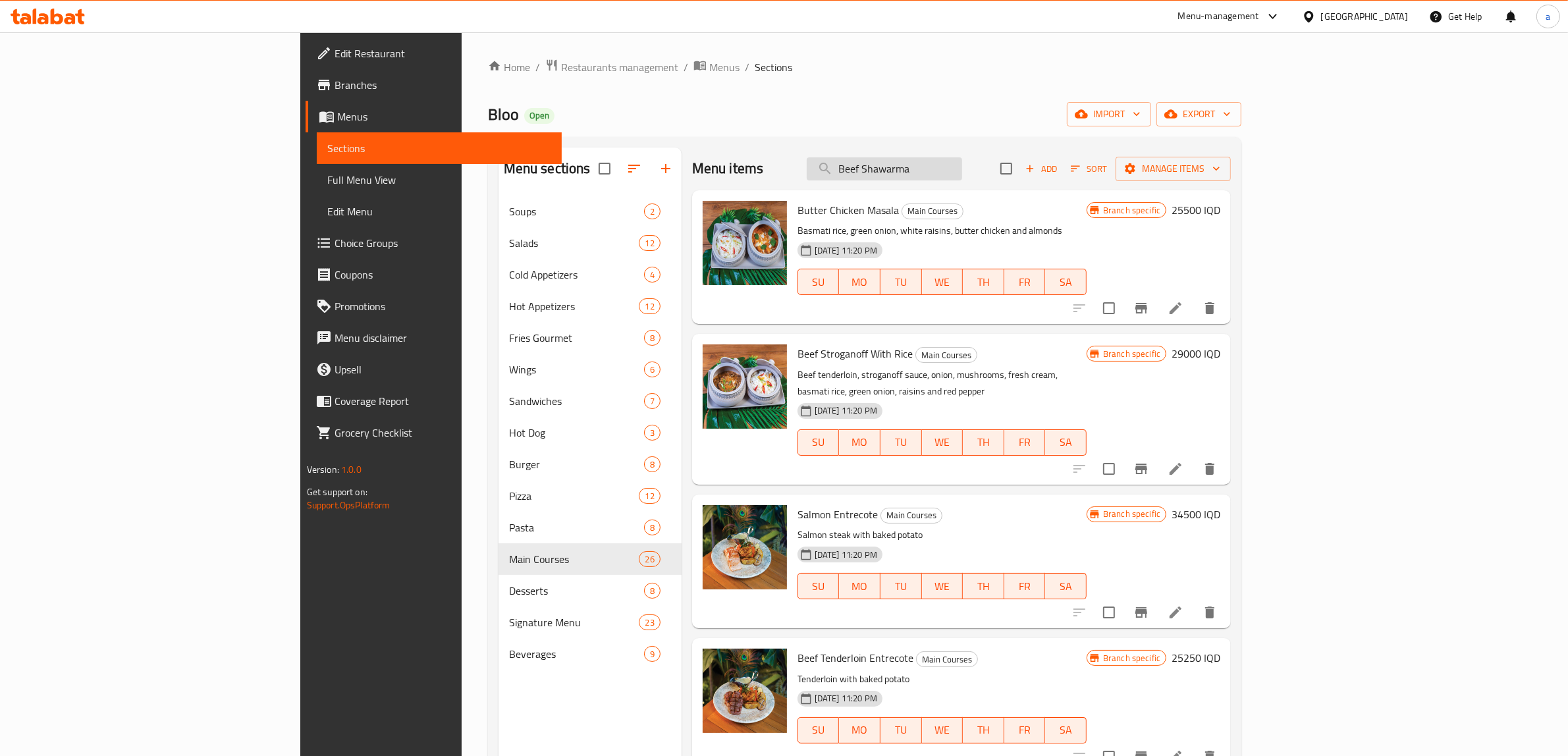
click at [962, 169] on input "Beef Shawarma" at bounding box center [884, 169] width 155 height 23
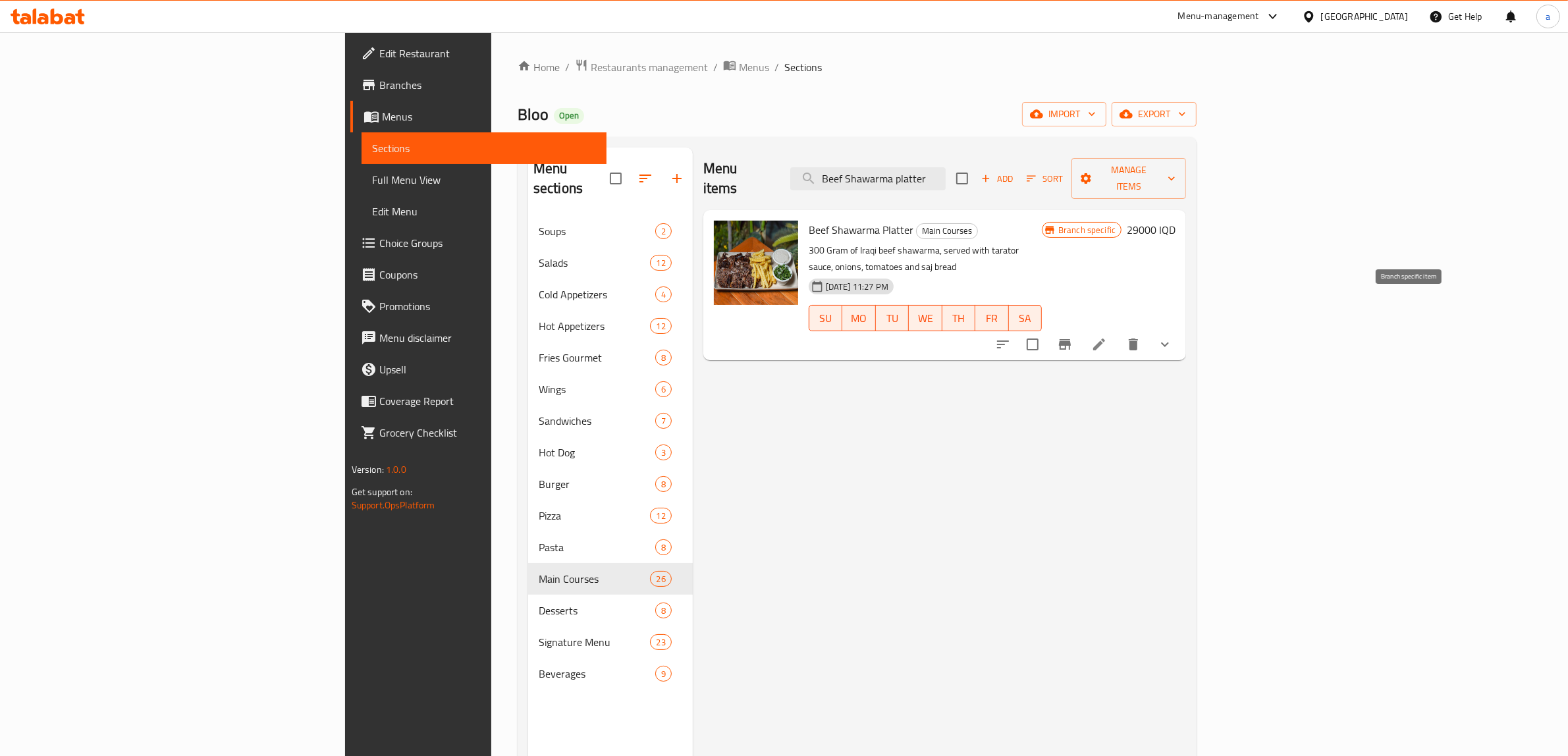
type input "Beef Shawarma platter"
click at [1073, 337] on icon "Branch-specific-item" at bounding box center [1065, 345] width 16 height 16
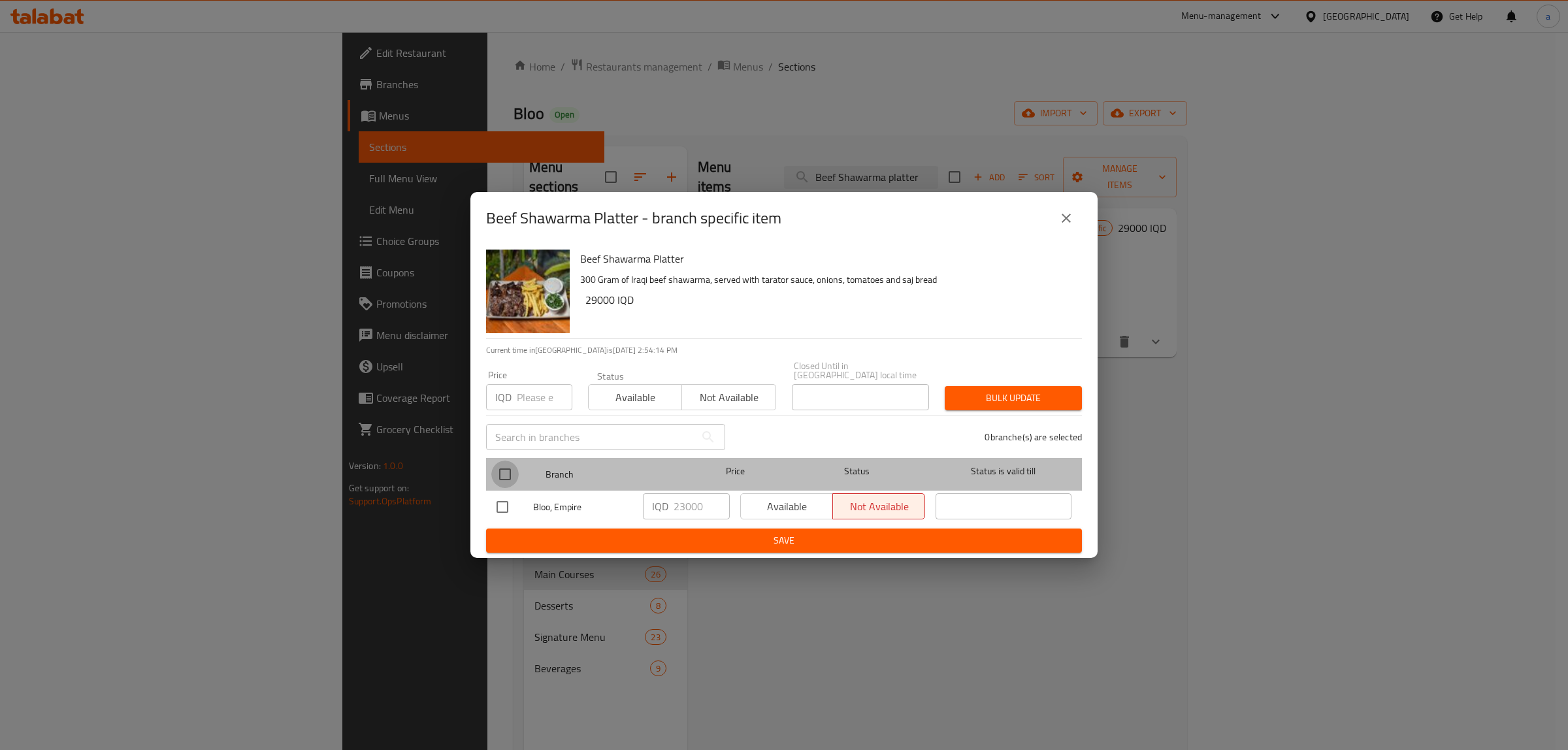
click at [501, 469] on input "checkbox" at bounding box center [505, 474] width 27 height 27
checkbox input "true"
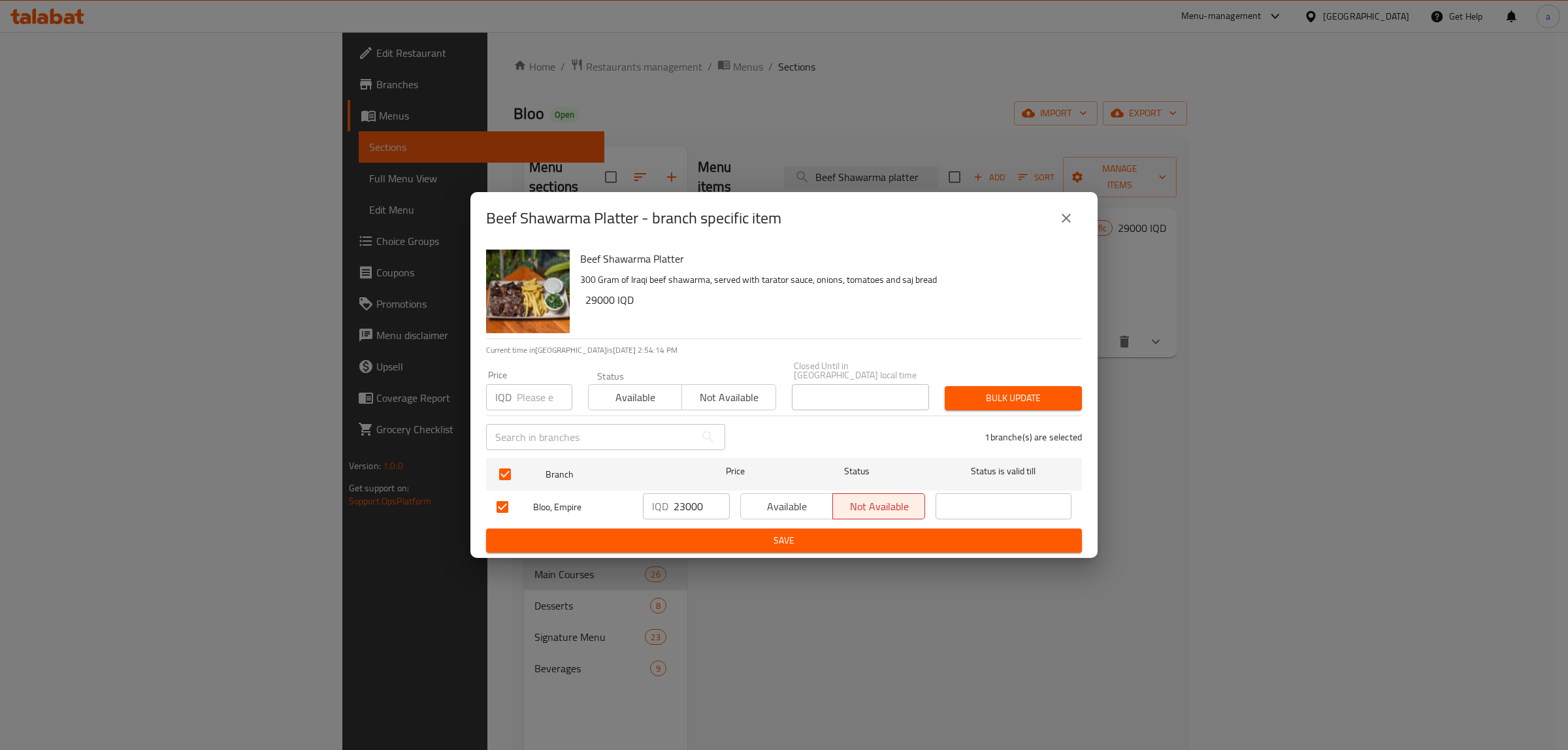
click at [697, 504] on input "23000" at bounding box center [702, 506] width 56 height 26
paste input "9"
type input "29000"
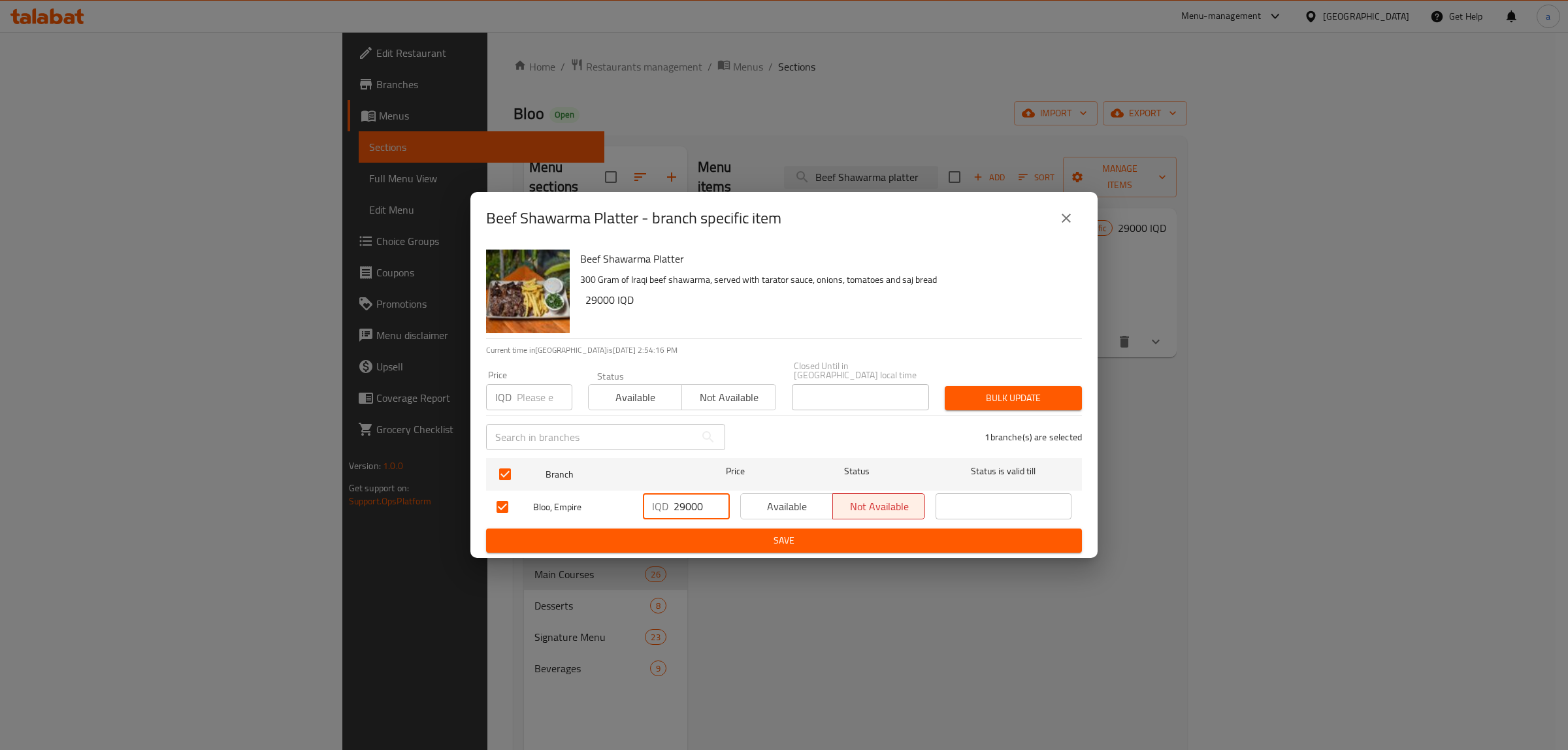
click at [716, 539] on span "Save" at bounding box center [784, 541] width 575 height 16
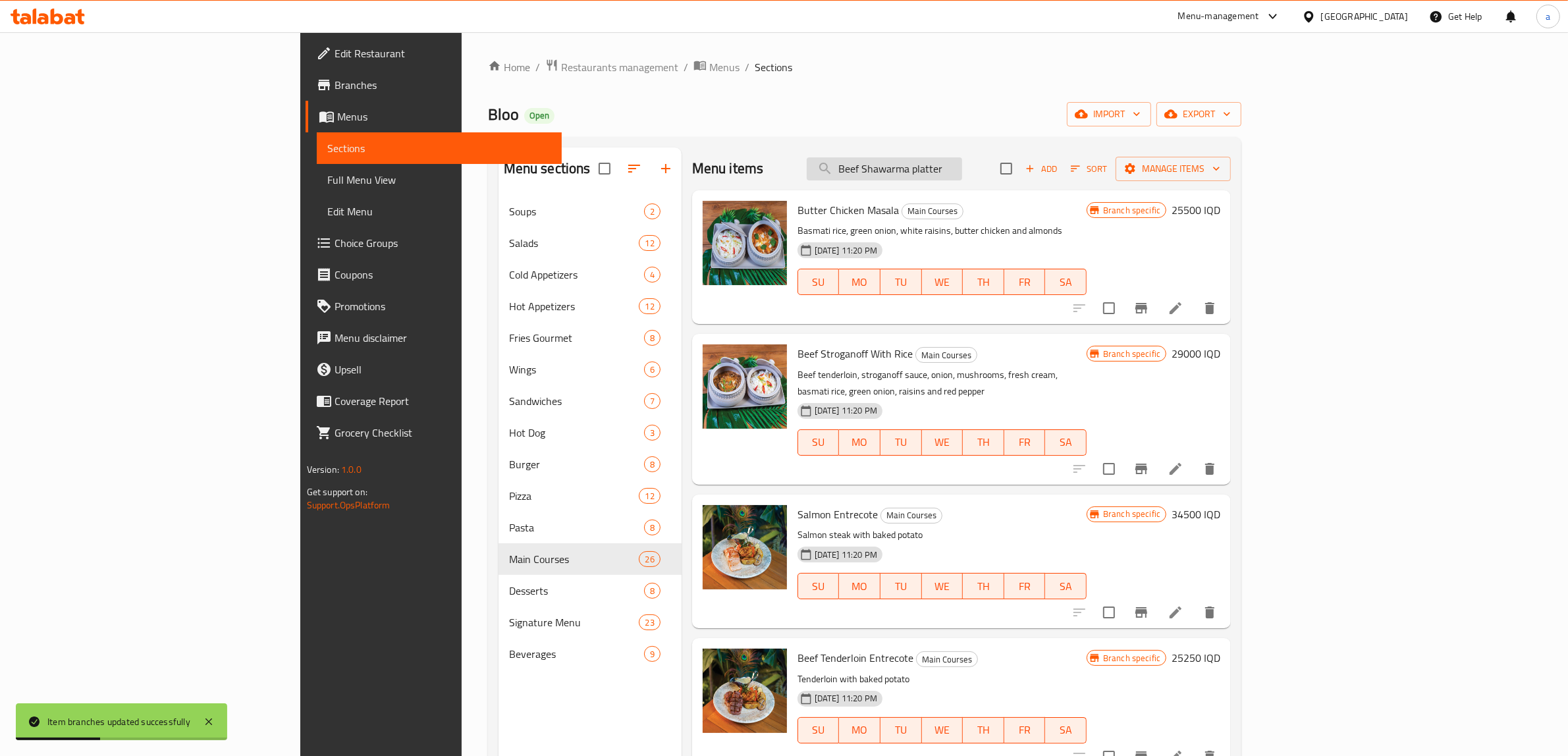
click at [962, 163] on input "Beef Shawarma platter" at bounding box center [884, 169] width 155 height 23
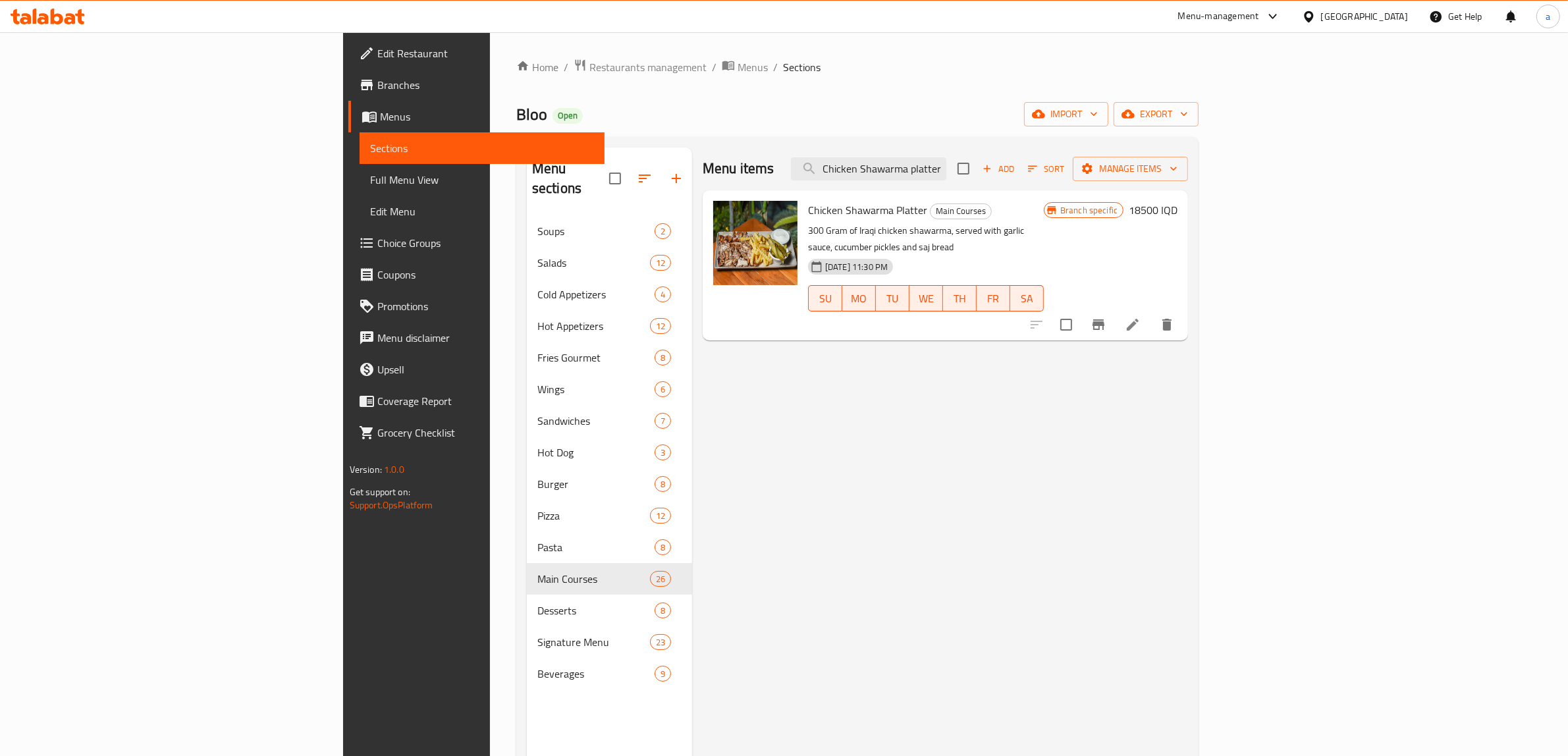
type input "Chicken Shawarma platter"
click at [1188, 193] on div "Chicken Shawarma Platter Main Courses 300 Gram of Iraqi chicken shawarma, serve…" at bounding box center [945, 265] width 485 height 151
click at [1178, 204] on h6 "18500 IQD" at bounding box center [1153, 210] width 49 height 19
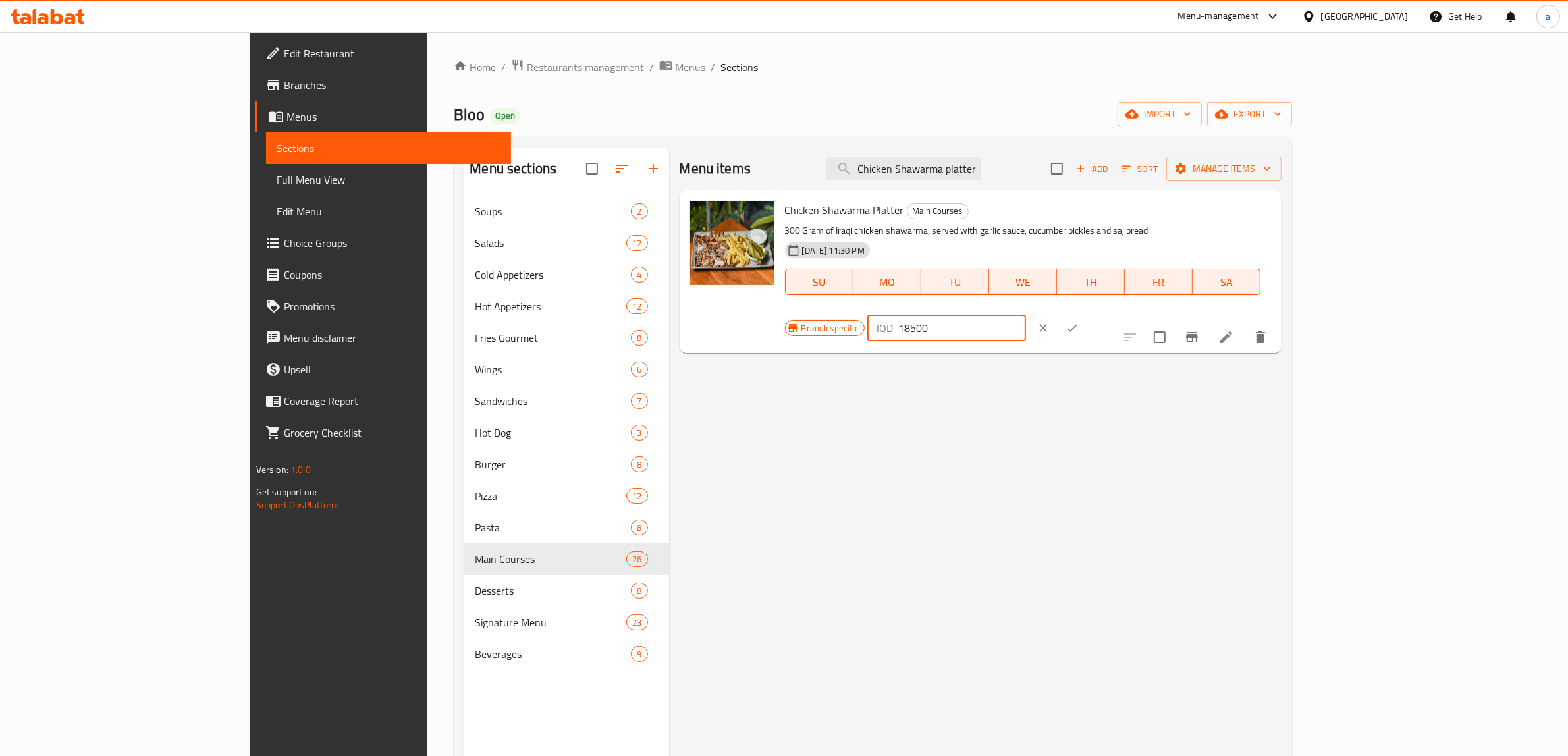
click at [1026, 315] on input "18500" at bounding box center [962, 328] width 128 height 27
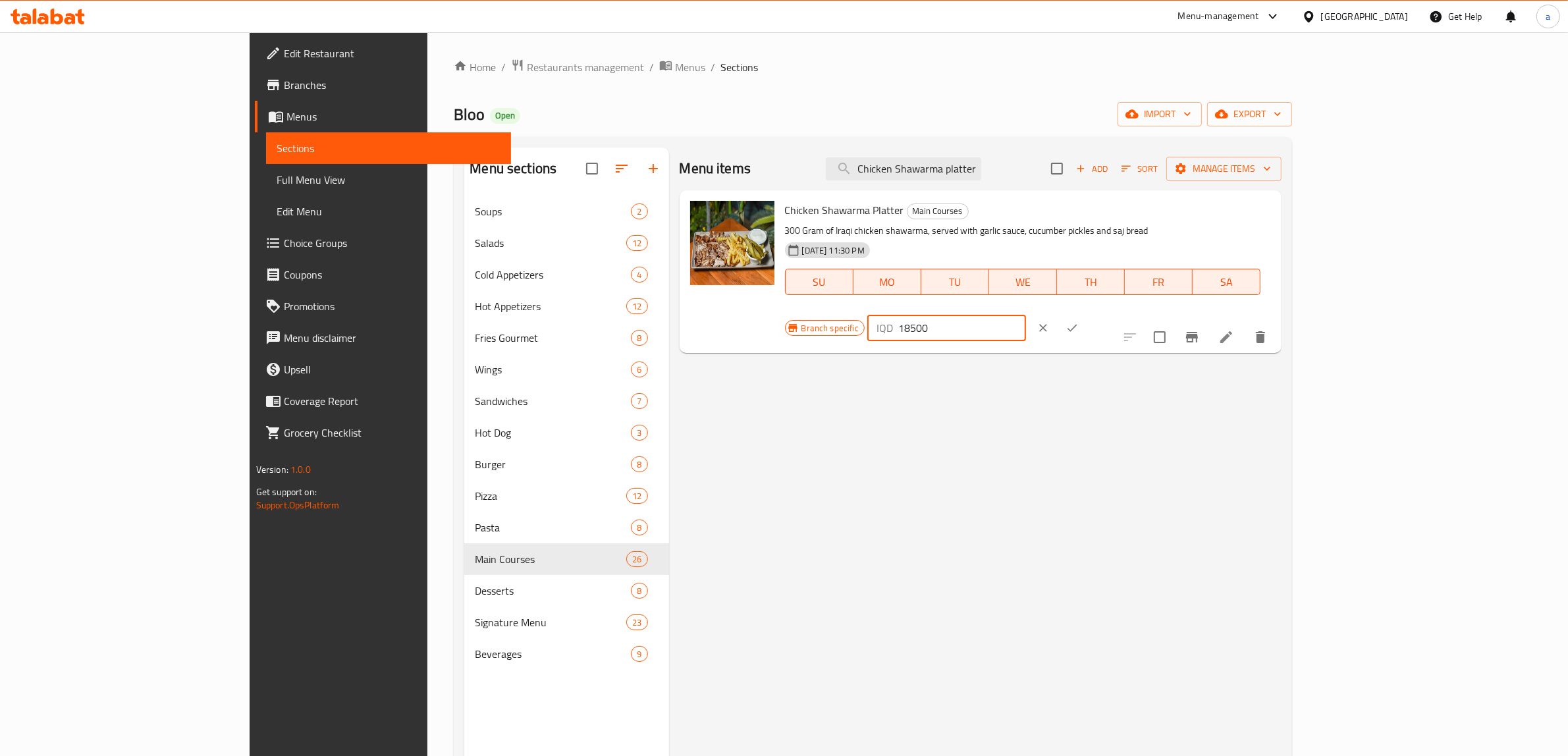
paste input "220"
type input "22000"
click at [1078, 324] on icon "ok" at bounding box center [1072, 328] width 10 height 7
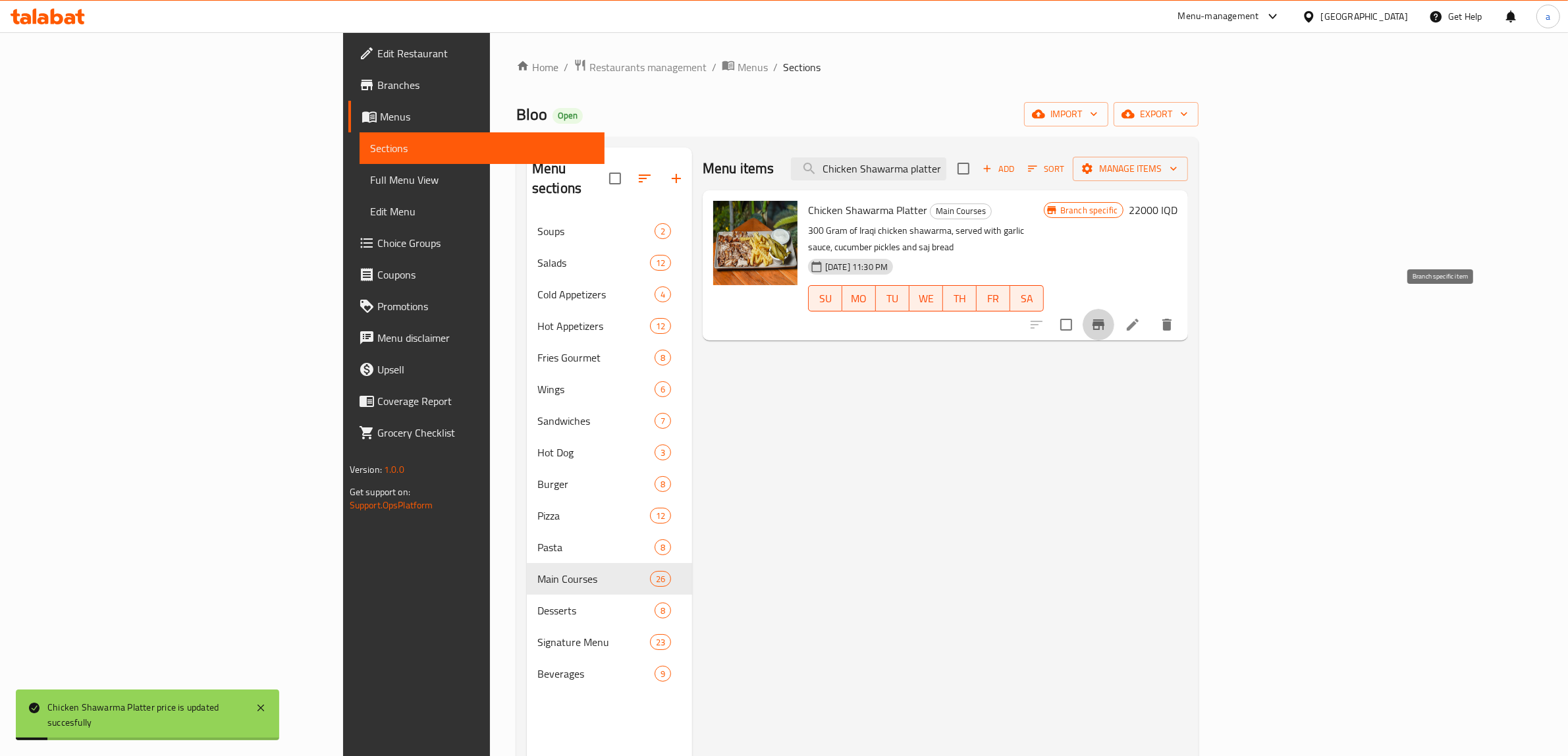
click at [1107, 317] on icon "Branch-specific-item" at bounding box center [1099, 325] width 16 height 16
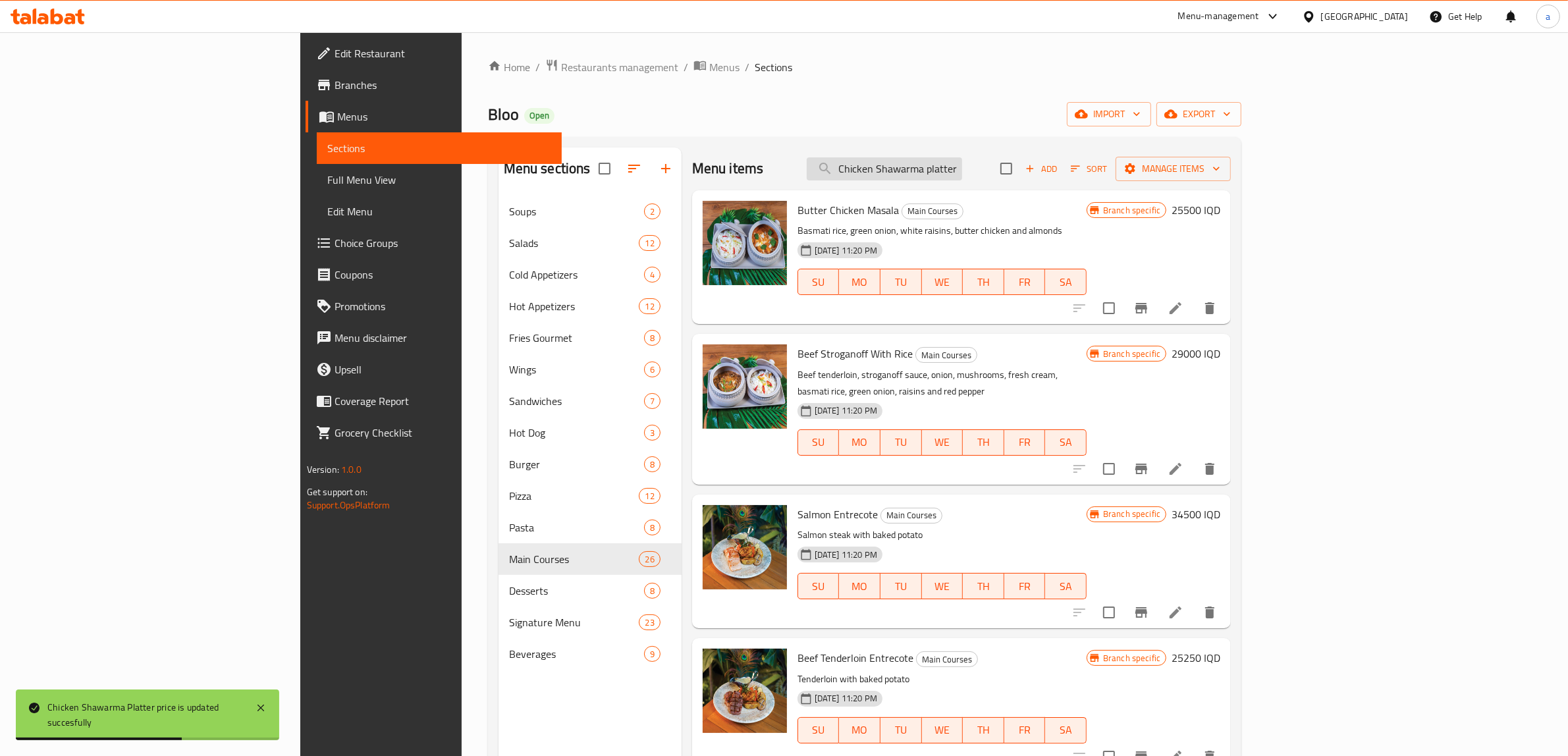
click at [962, 166] on input "Chicken Shawarma platter" at bounding box center [884, 169] width 155 height 23
click at [962, 173] on input "Chicken Shawarma platter" at bounding box center [884, 169] width 155 height 23
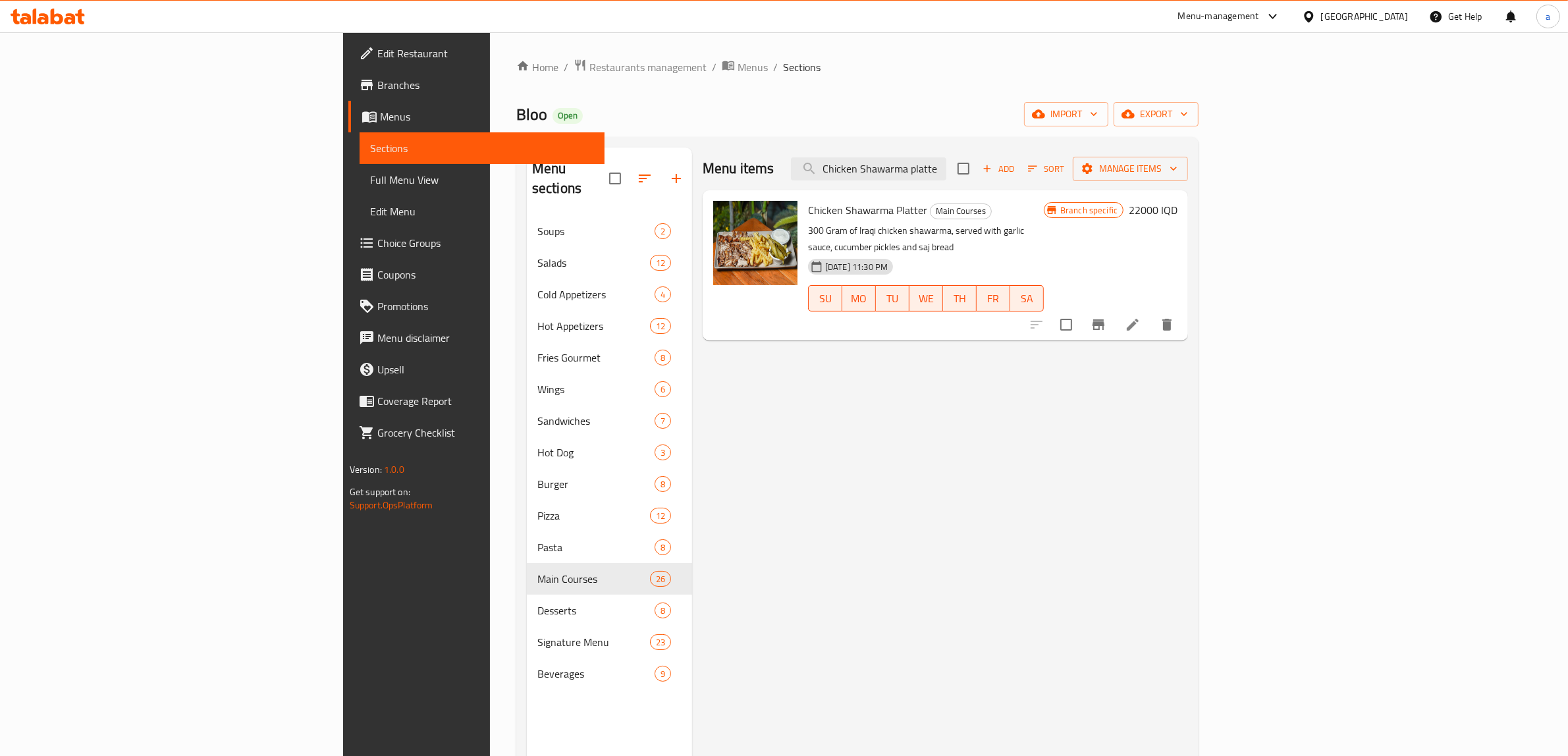
type input "Chicken Shawarma platte"
click at [1104, 320] on icon "Branch-specific-item" at bounding box center [1098, 324] width 12 height 10
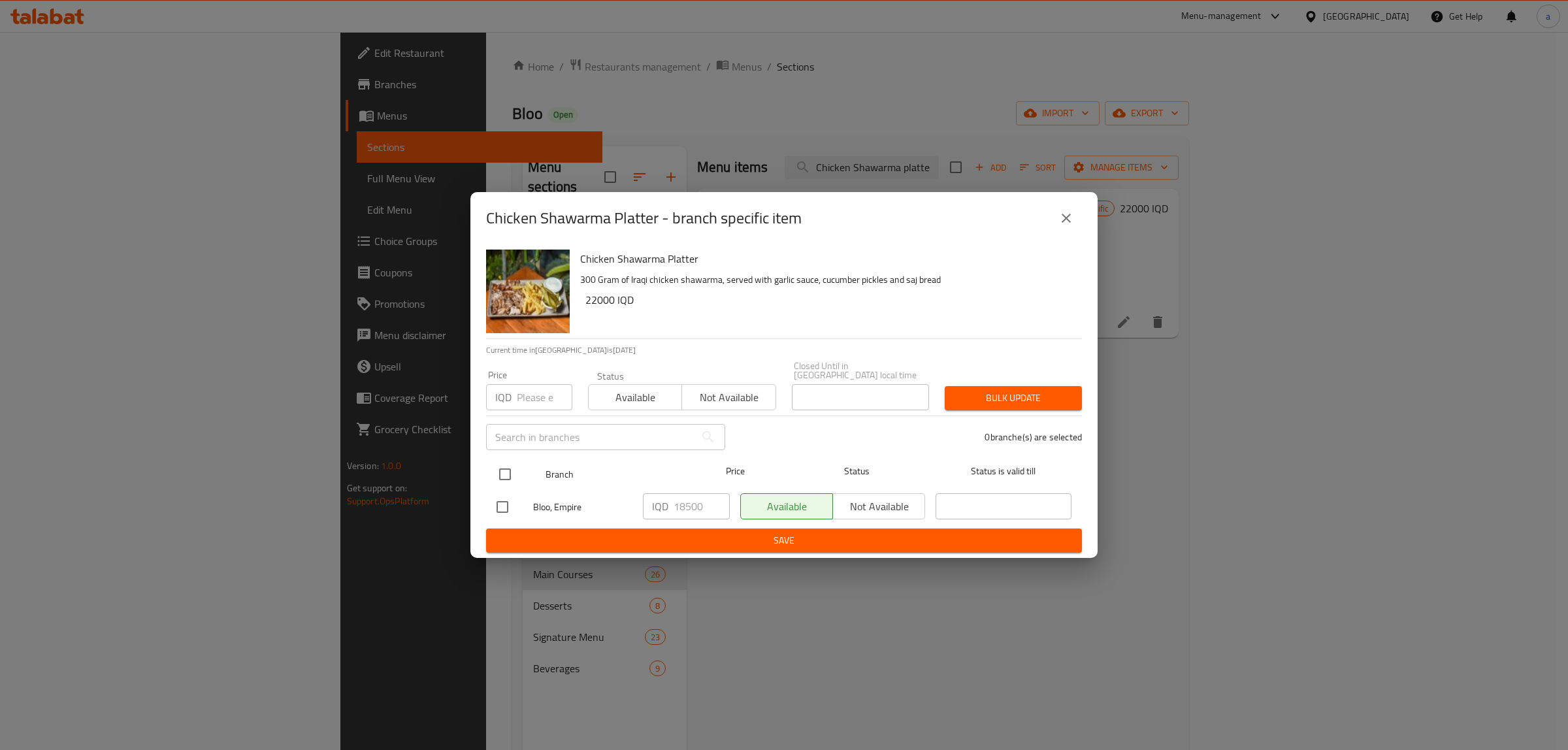
click at [511, 469] on input "checkbox" at bounding box center [505, 474] width 27 height 27
checkbox input "true"
click at [679, 501] on input "18500" at bounding box center [702, 506] width 56 height 26
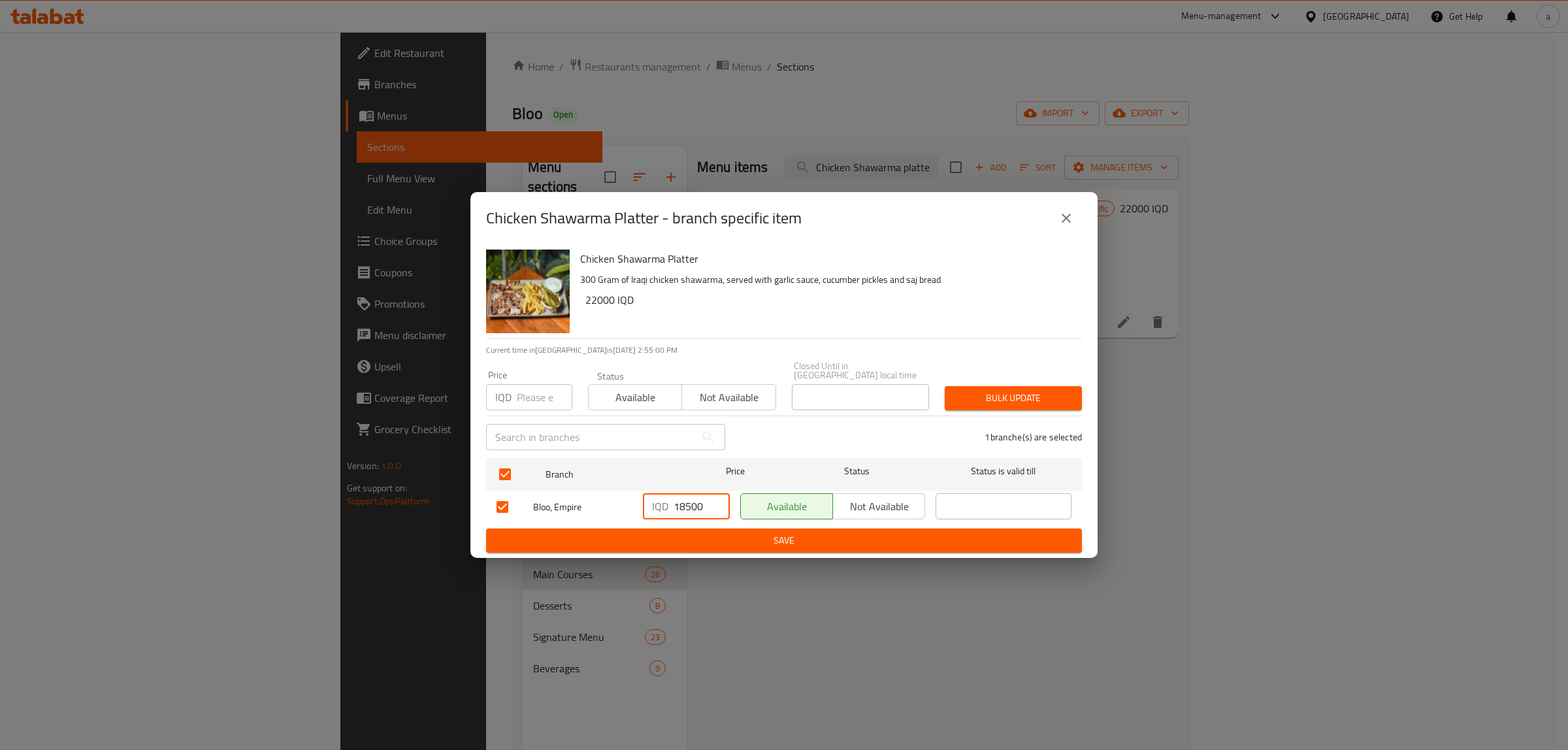
click at [679, 501] on input "18500" at bounding box center [702, 506] width 56 height 26
paste input "220"
type input "22000"
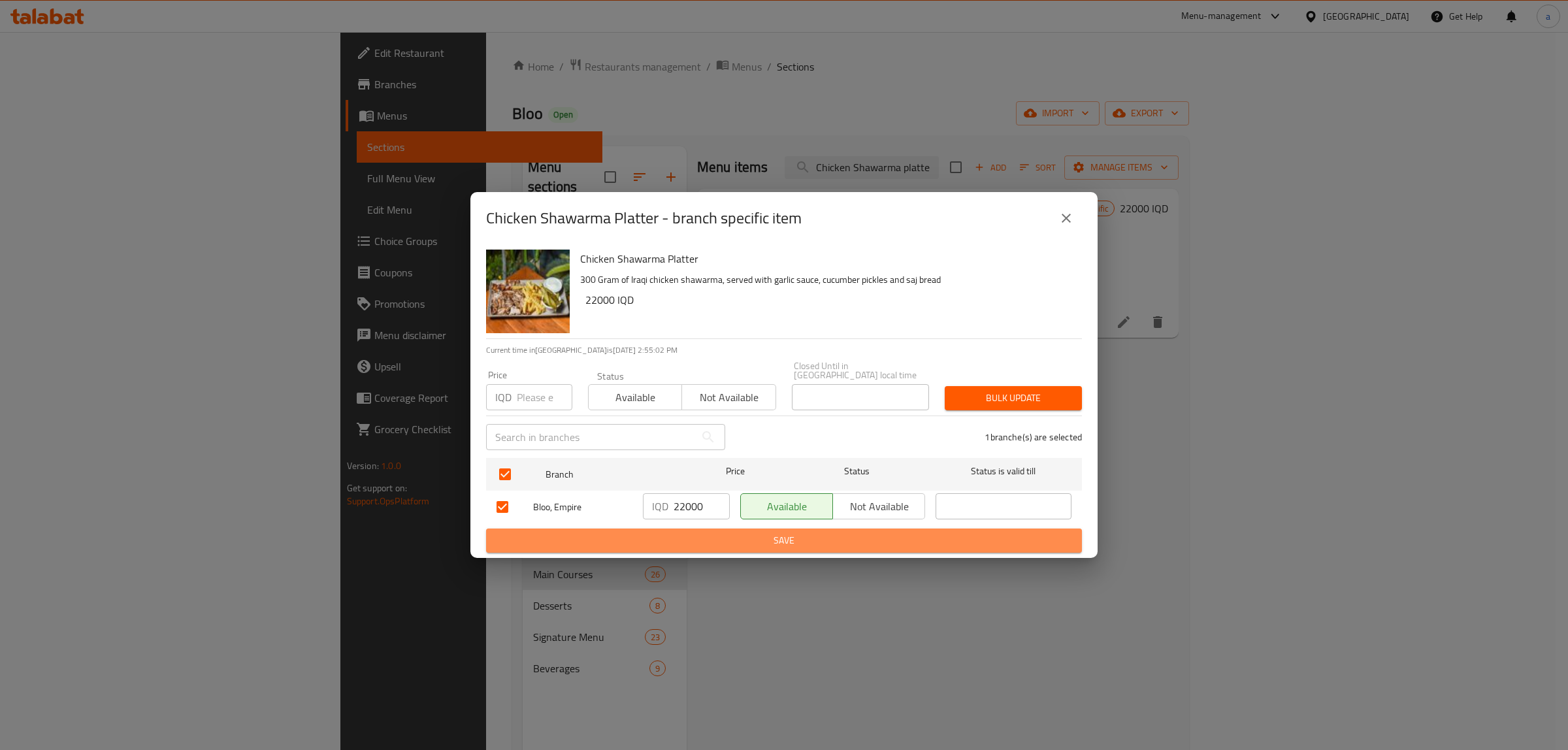
click at [755, 537] on span "Save" at bounding box center [784, 541] width 575 height 16
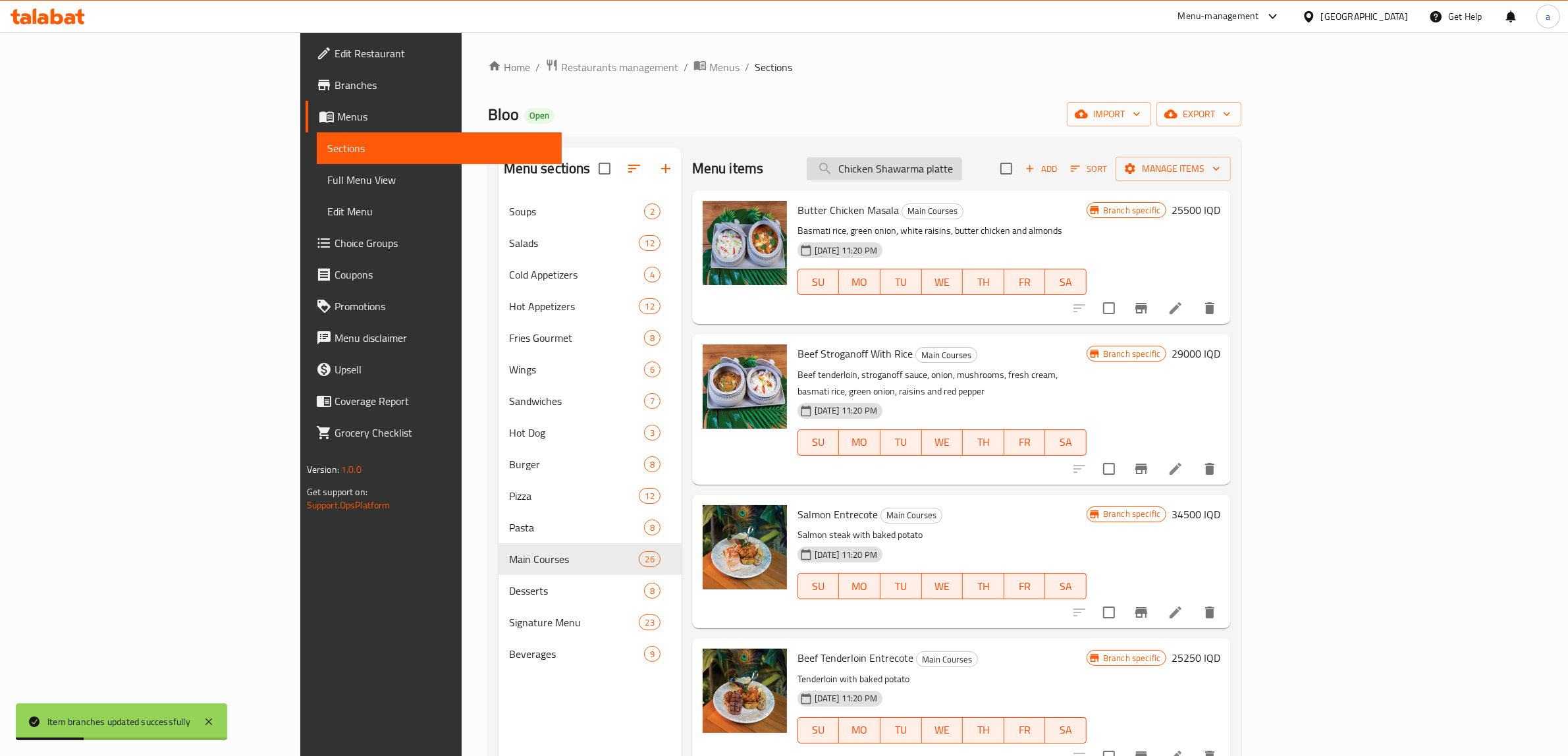
click at [962, 178] on input "Chicken Shawarma platte" at bounding box center [884, 169] width 155 height 23
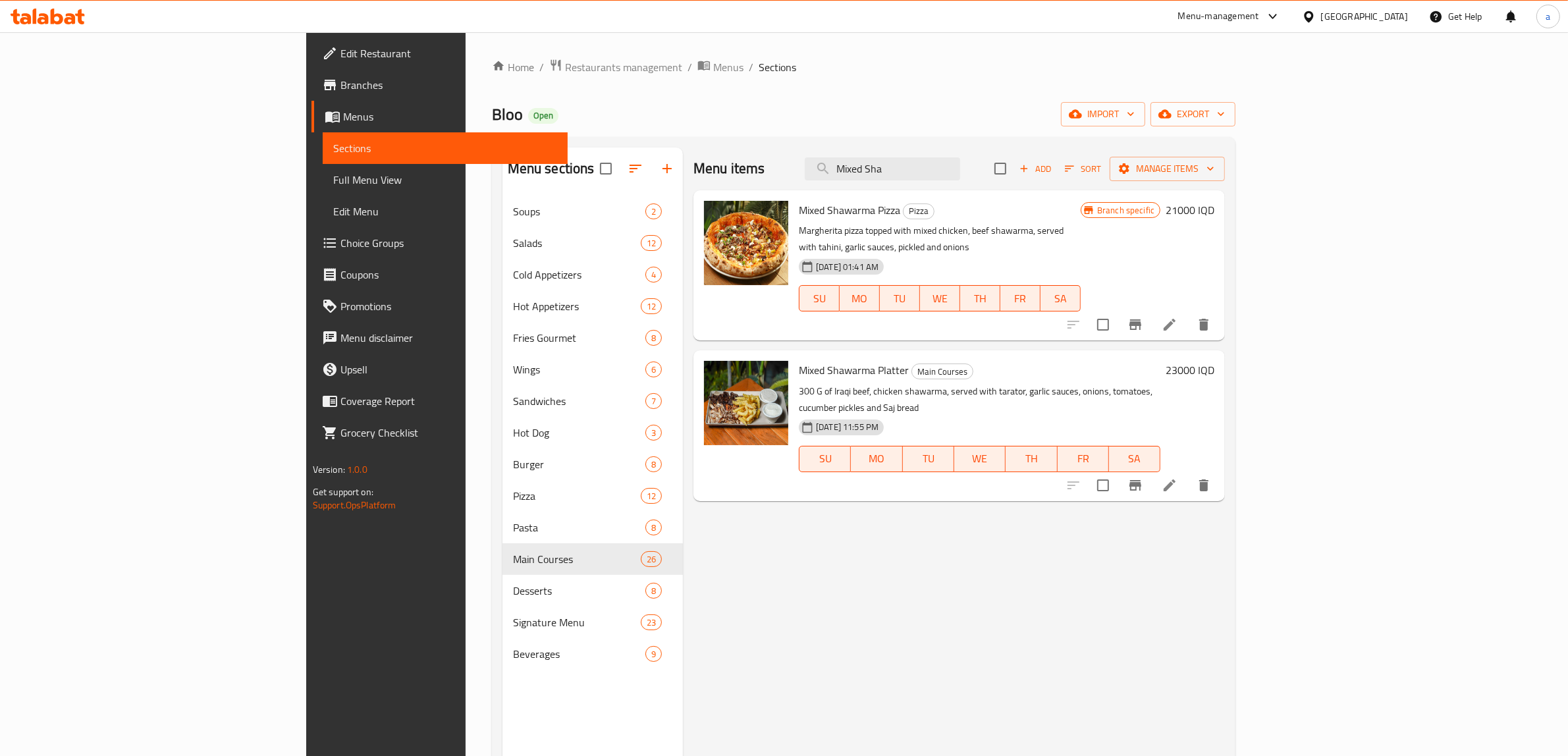
type input "Mixed Sha"
click at [1215, 361] on h6 "23000 IQD" at bounding box center [1190, 370] width 49 height 19
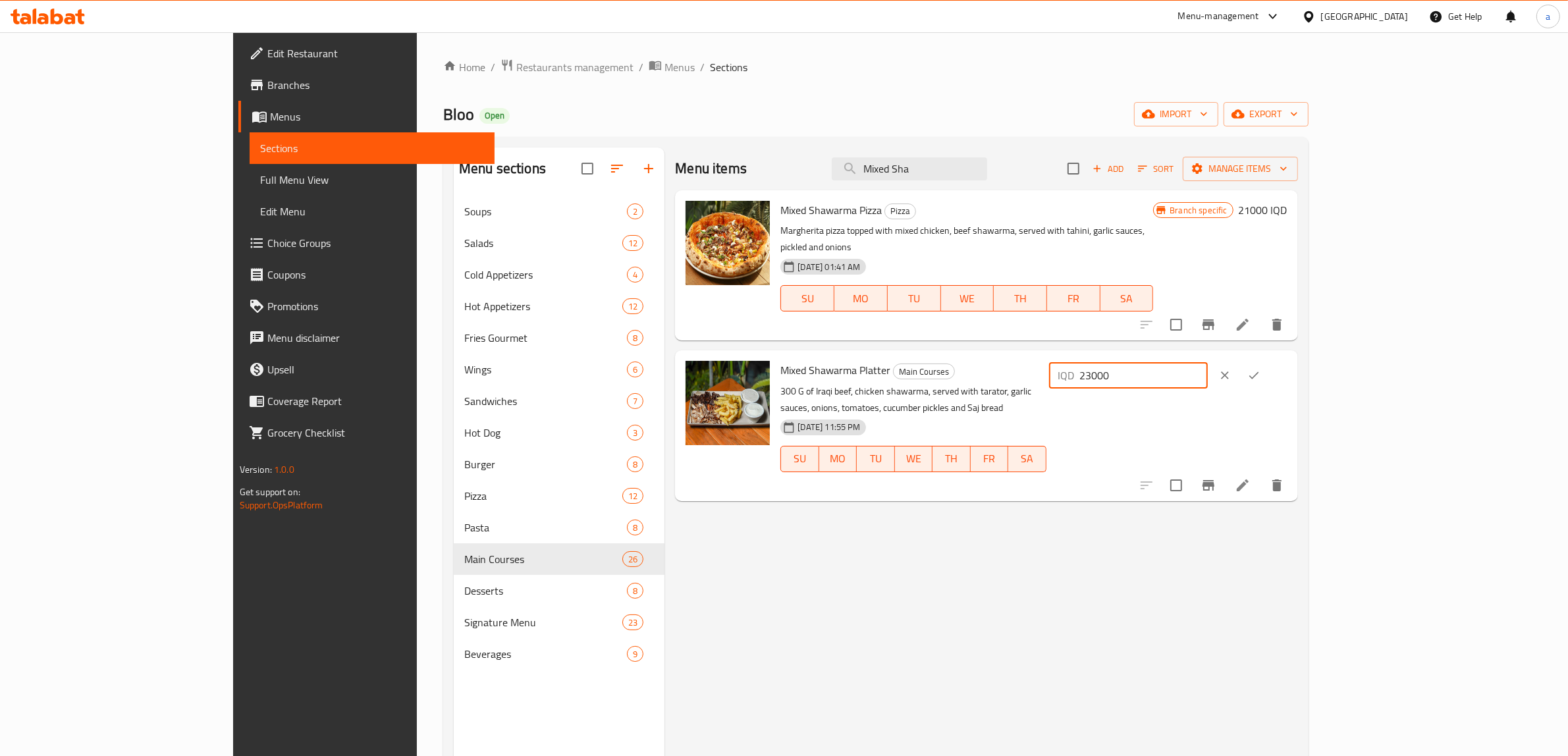
click at [1208, 366] on input "23000" at bounding box center [1144, 375] width 128 height 27
paste input "525"
type input "25250"
click at [1269, 363] on button "ok" at bounding box center [1254, 375] width 29 height 29
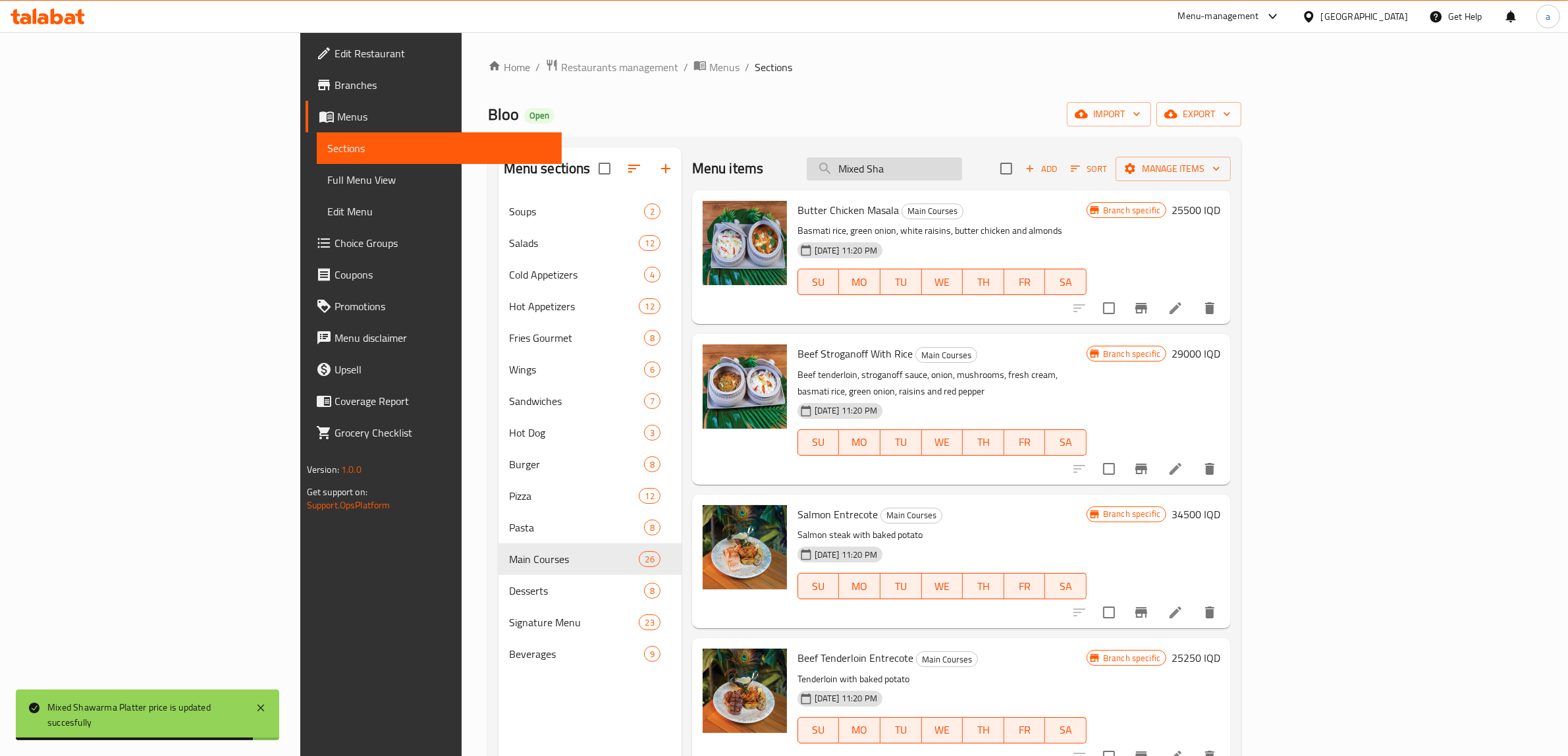
click at [962, 166] on input "Mixed Sha" at bounding box center [884, 169] width 155 height 23
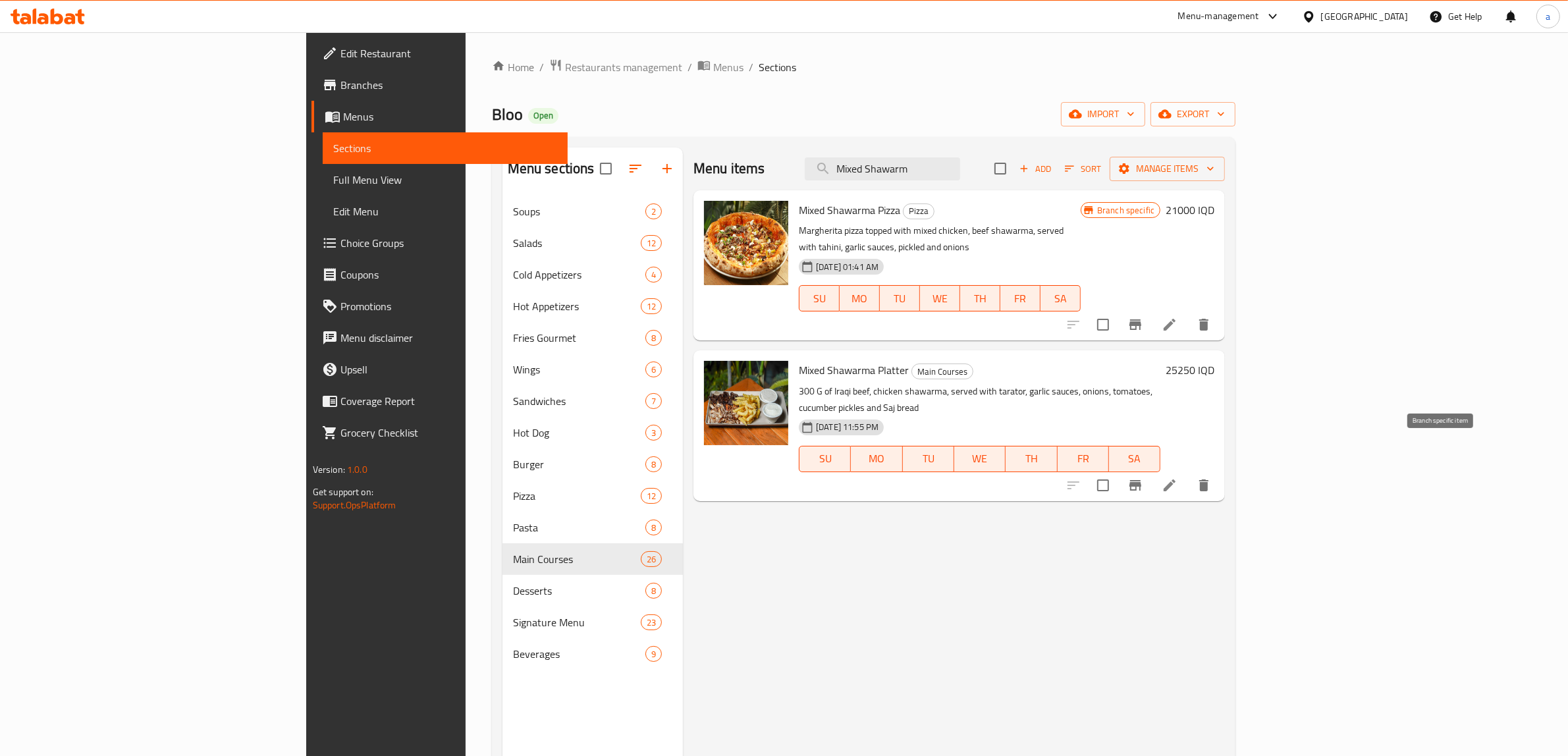
type input "Mixed Shawarm"
click at [1141, 480] on icon "Branch-specific-item" at bounding box center [1135, 485] width 12 height 10
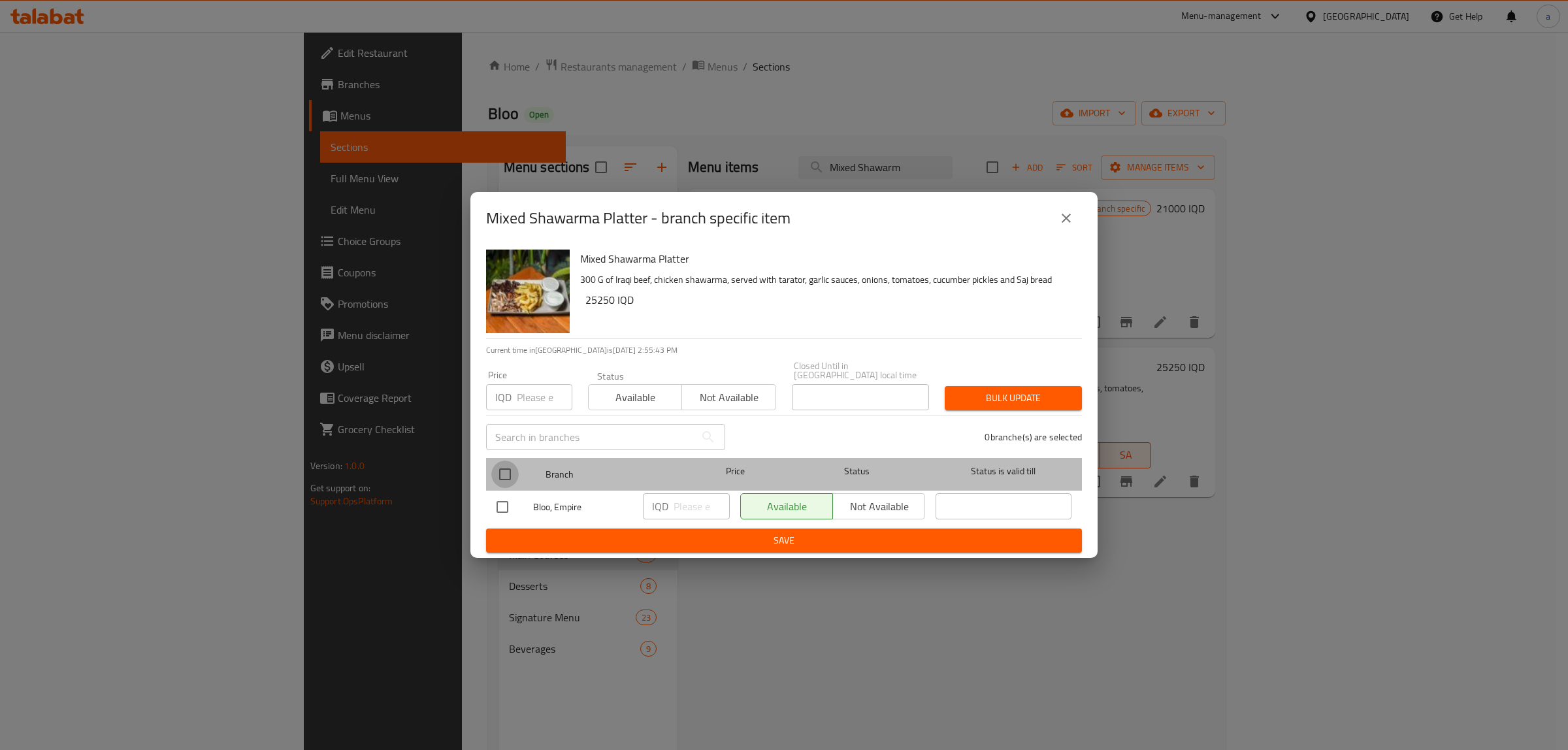
click at [501, 466] on input "checkbox" at bounding box center [505, 474] width 27 height 27
checkbox input "true"
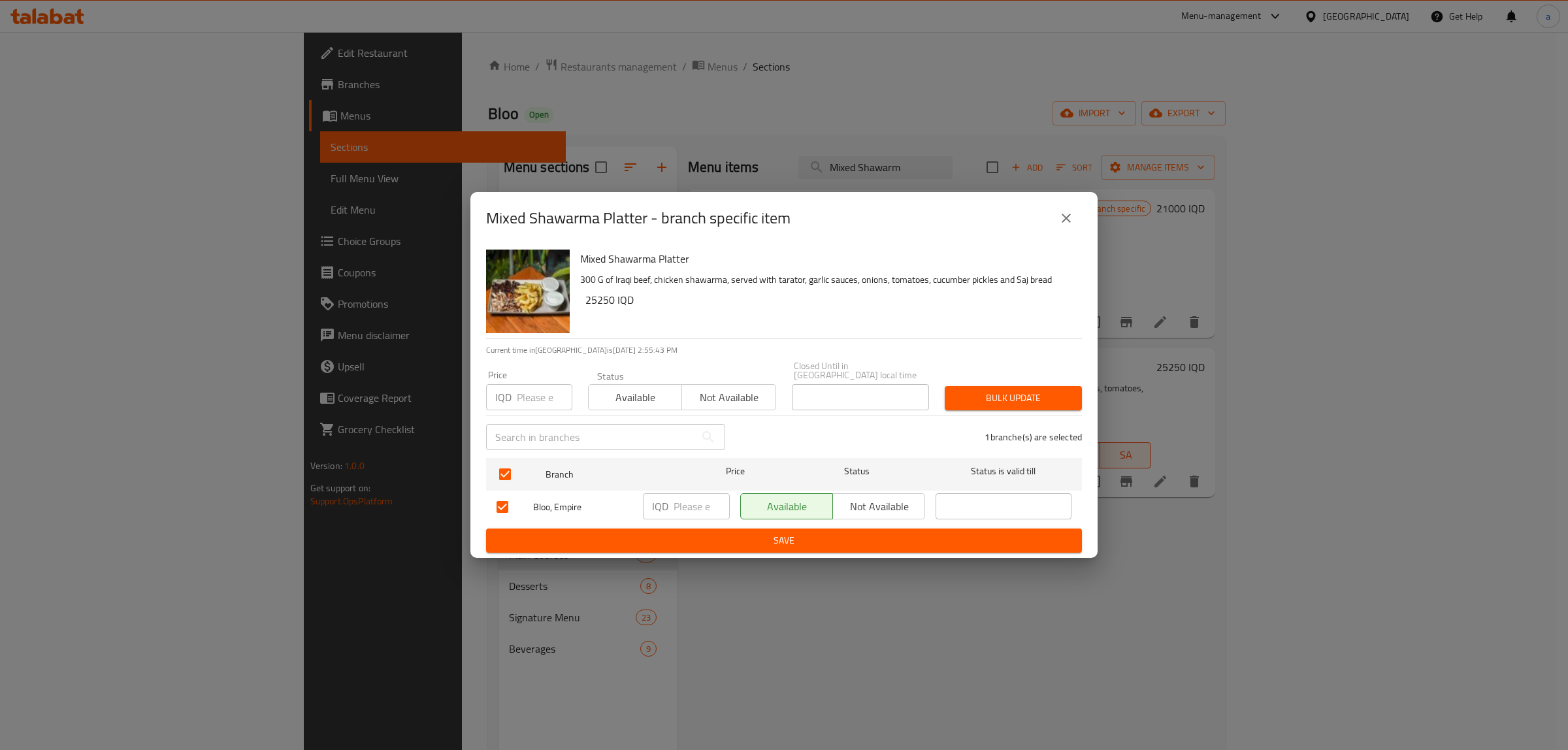
click at [693, 503] on input "number" at bounding box center [702, 506] width 56 height 26
paste input "25250"
type input "25250"
click at [703, 536] on span "Save" at bounding box center [784, 541] width 575 height 16
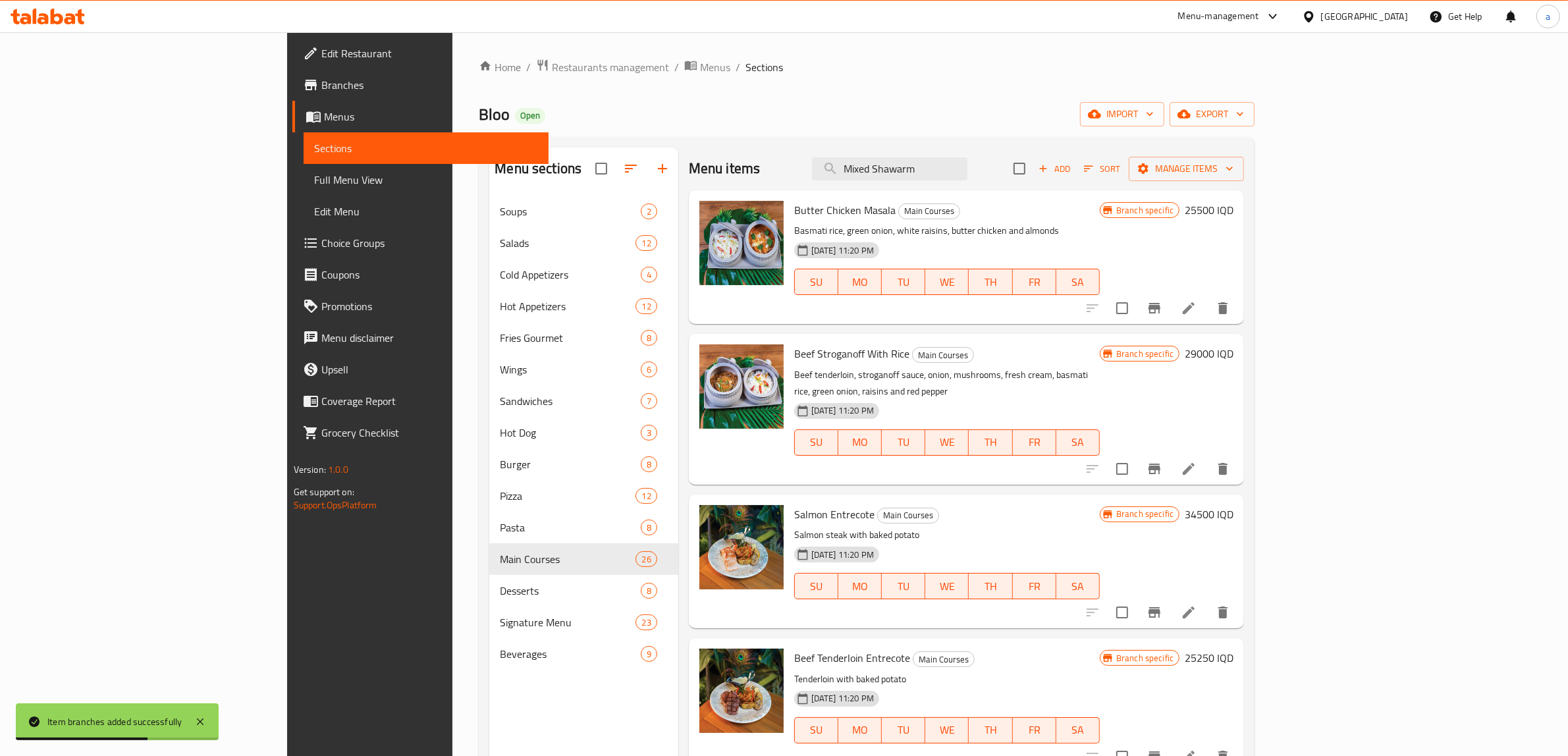
click at [314, 172] on span "Full Menu View" at bounding box center [426, 180] width 225 height 16
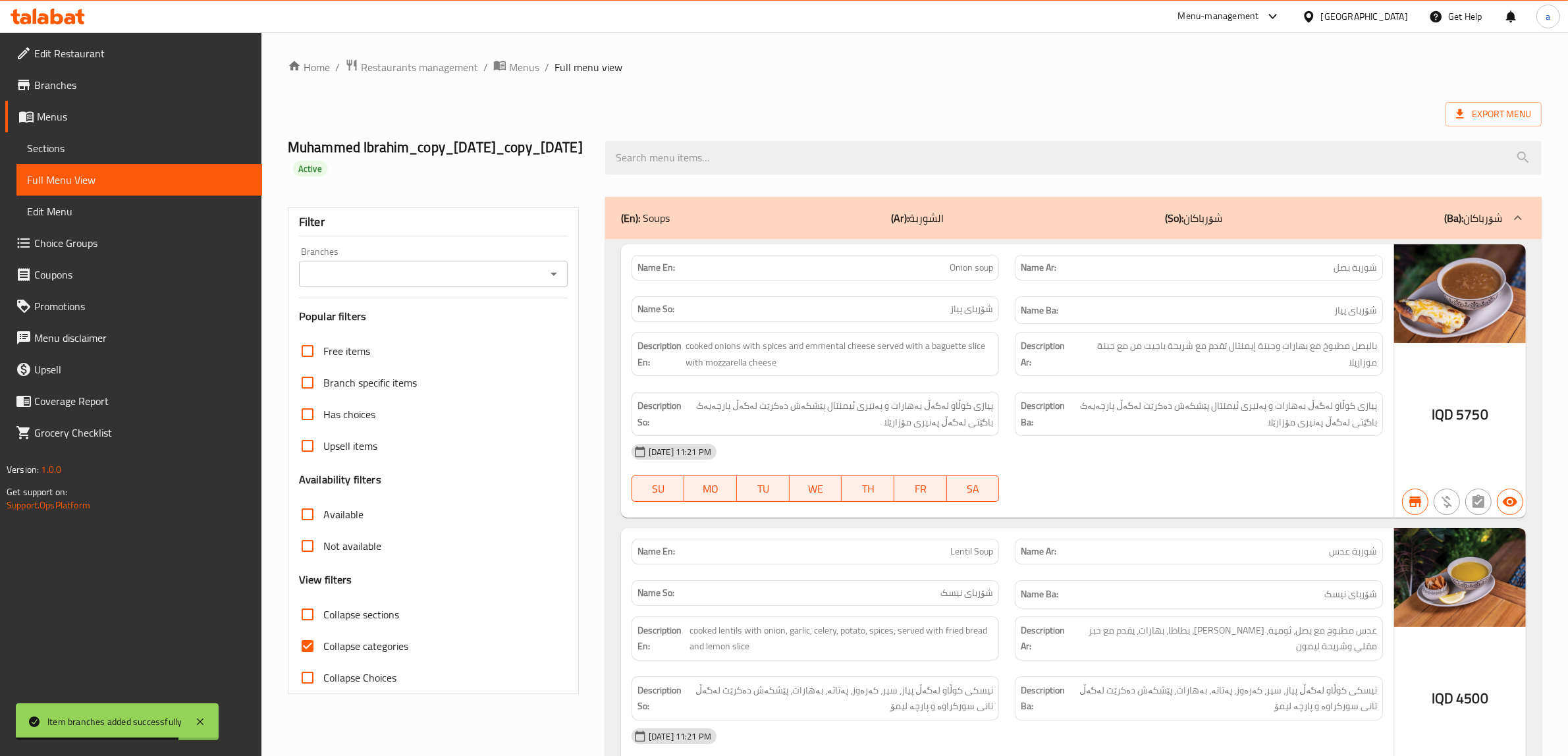
click at [553, 282] on icon "Open" at bounding box center [554, 275] width 16 height 16
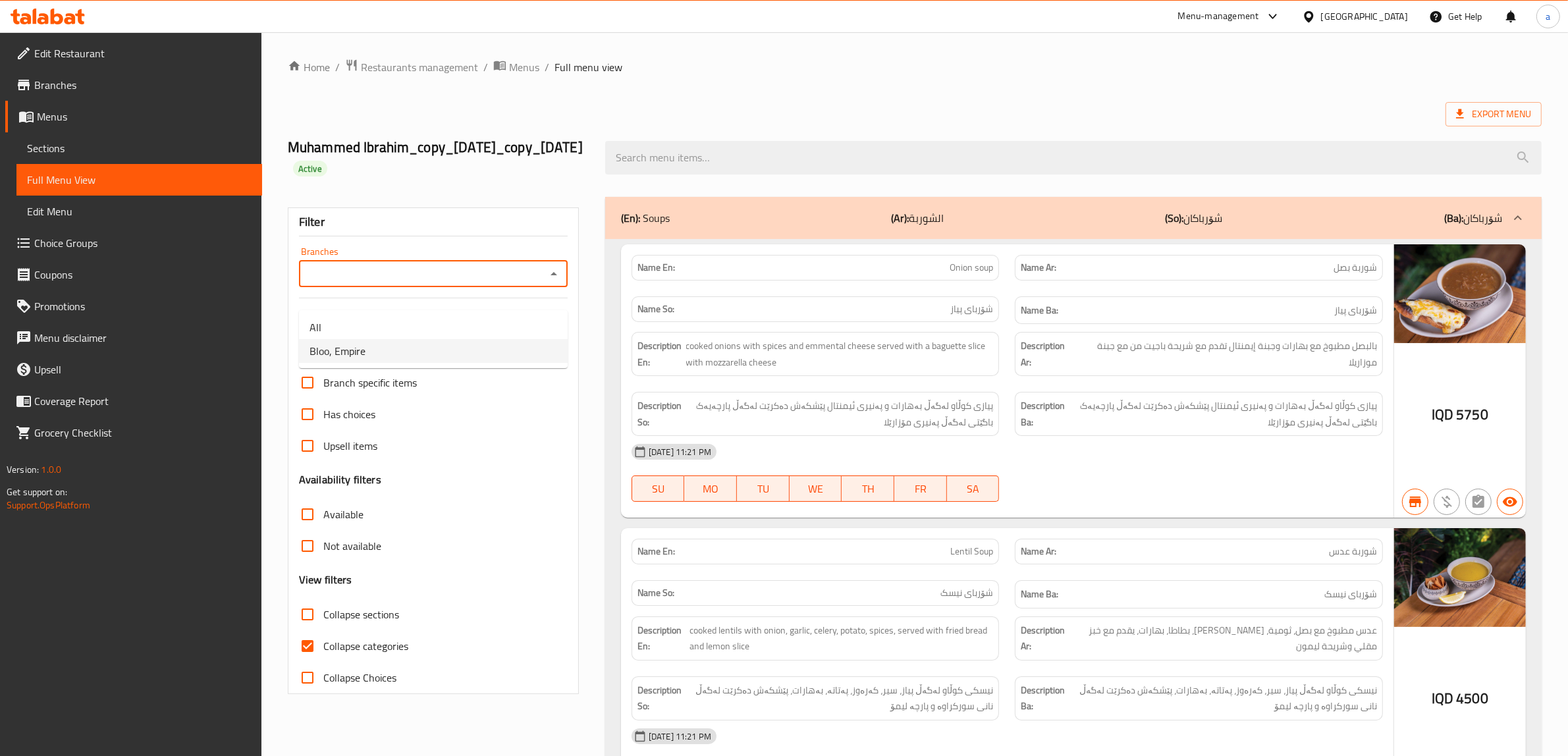
click at [359, 353] on span "Bloo, Empire" at bounding box center [338, 351] width 56 height 16
type input "Bloo, Empire"
click at [307, 662] on input "Collapse categories" at bounding box center [307, 646] width 31 height 31
checkbox input "false"
click at [308, 629] on input "Collapse sections" at bounding box center [307, 614] width 31 height 31
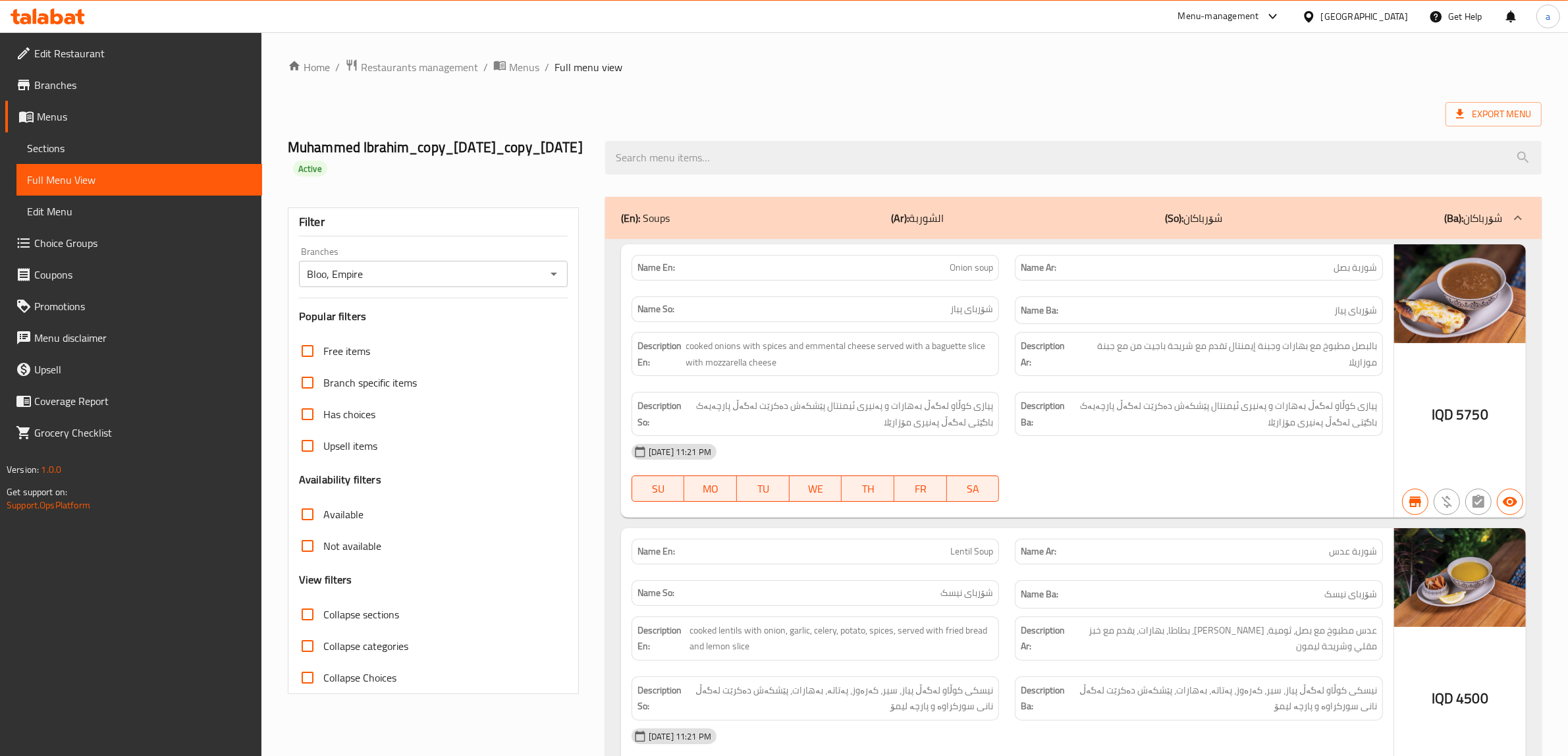
checkbox input "true"
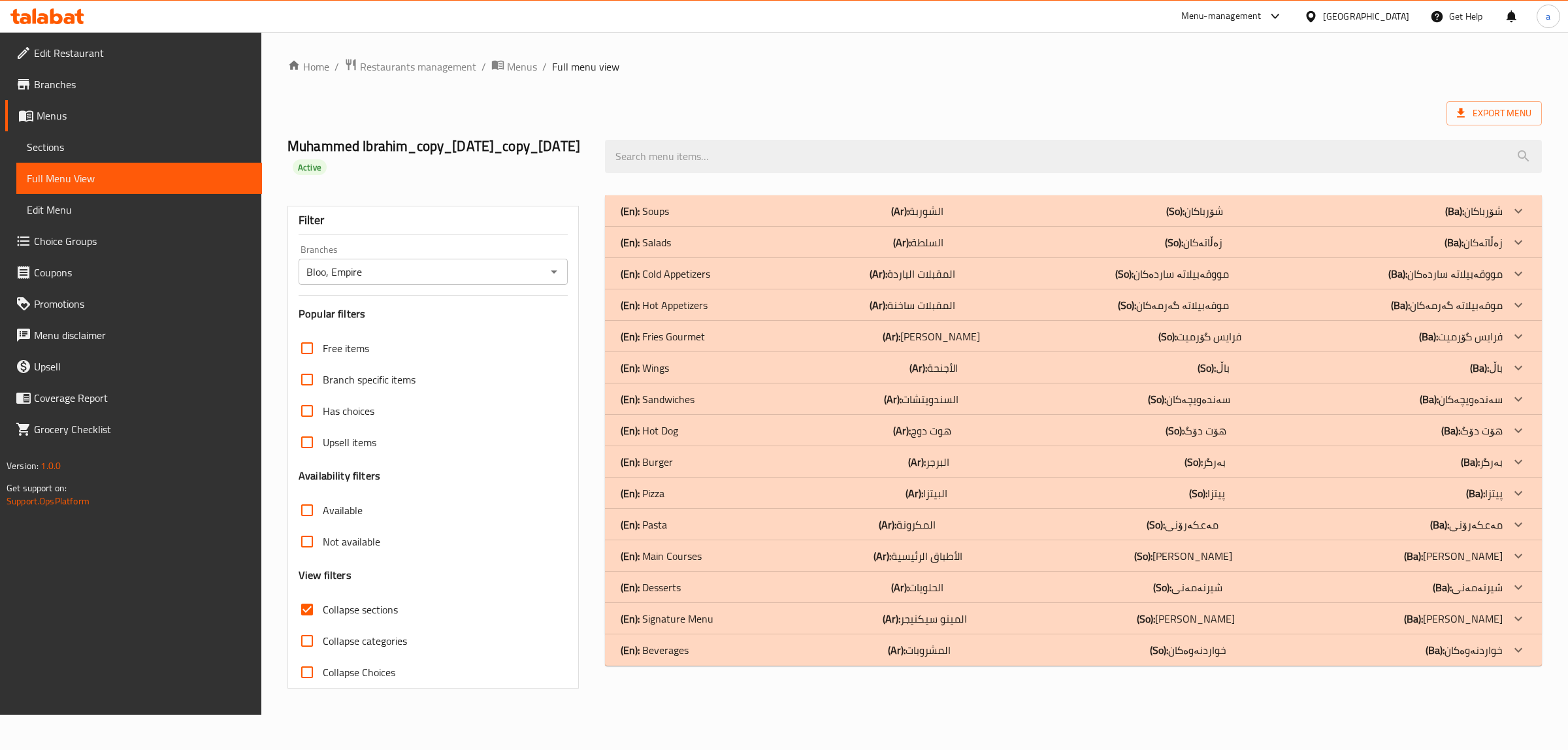
click at [663, 227] on div "(En): Main Courses (Ar): الأطباق الرئيسية (So): ژەمە سەرەکییەکان (Ba): ژەمە سەر…" at bounding box center [1073, 211] width 936 height 31
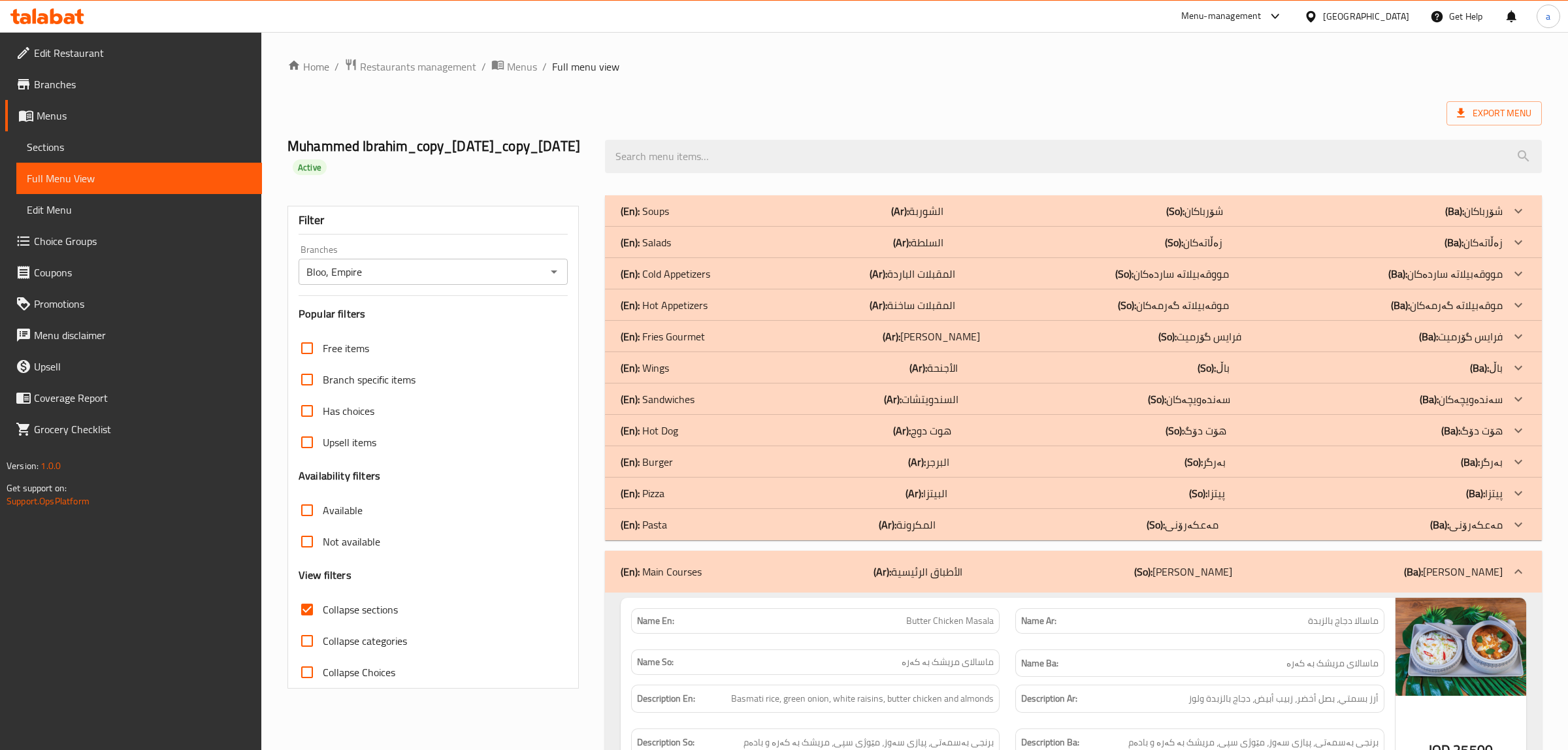
click at [659, 219] on p "(En): Pizza" at bounding box center [644, 211] width 49 height 16
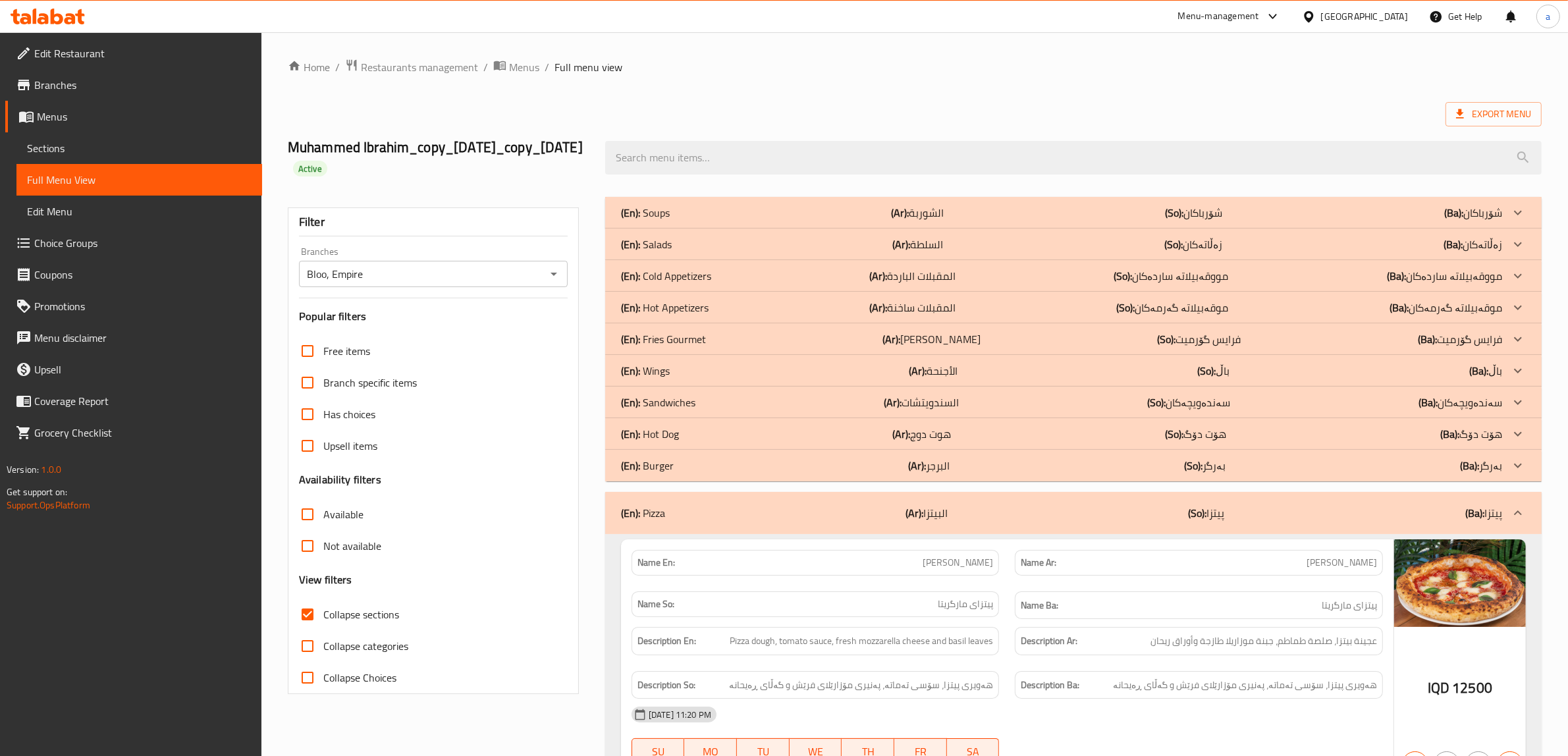
click at [670, 221] on p "(En): Sandwiches" at bounding box center [646, 213] width 49 height 16
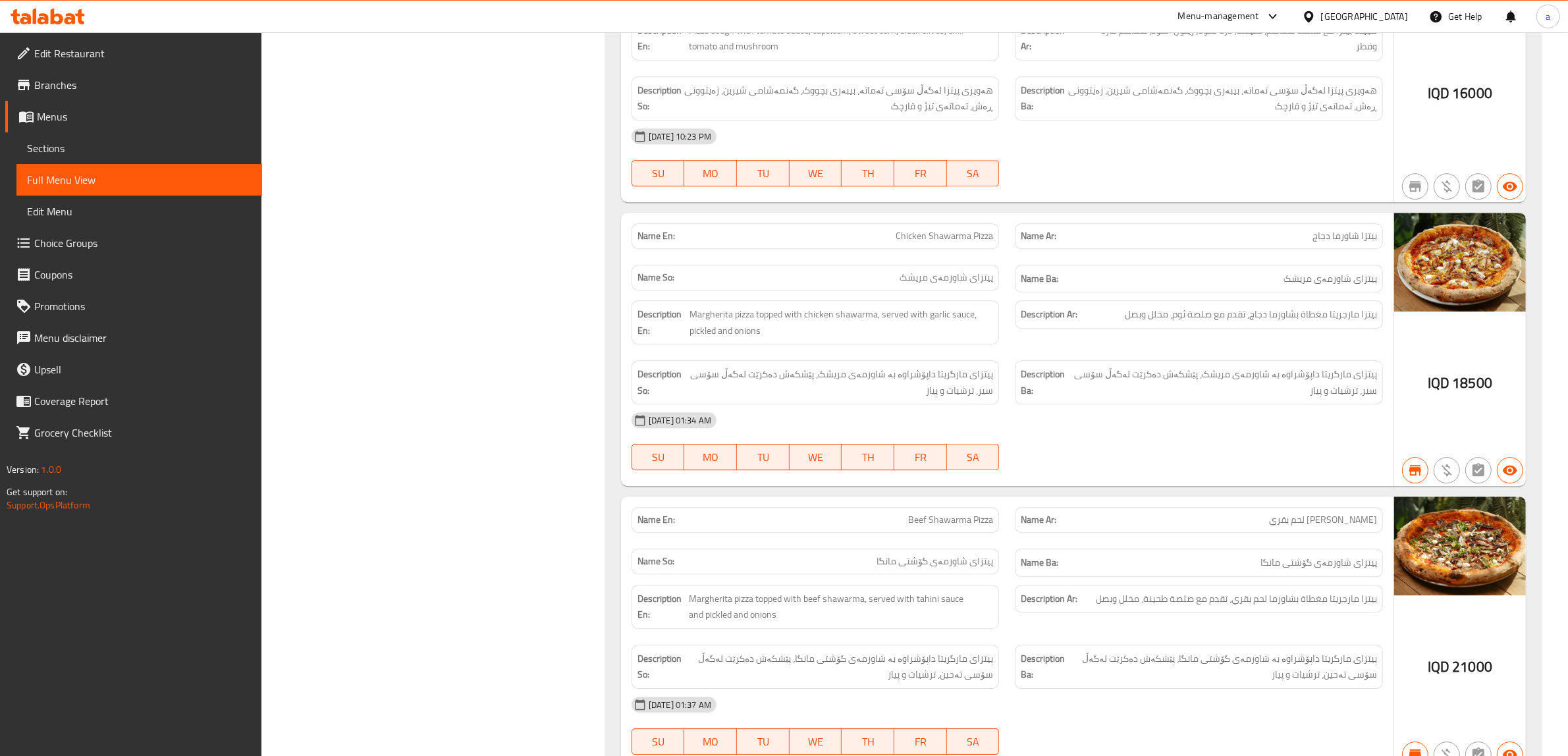
scroll to position [5269, 0]
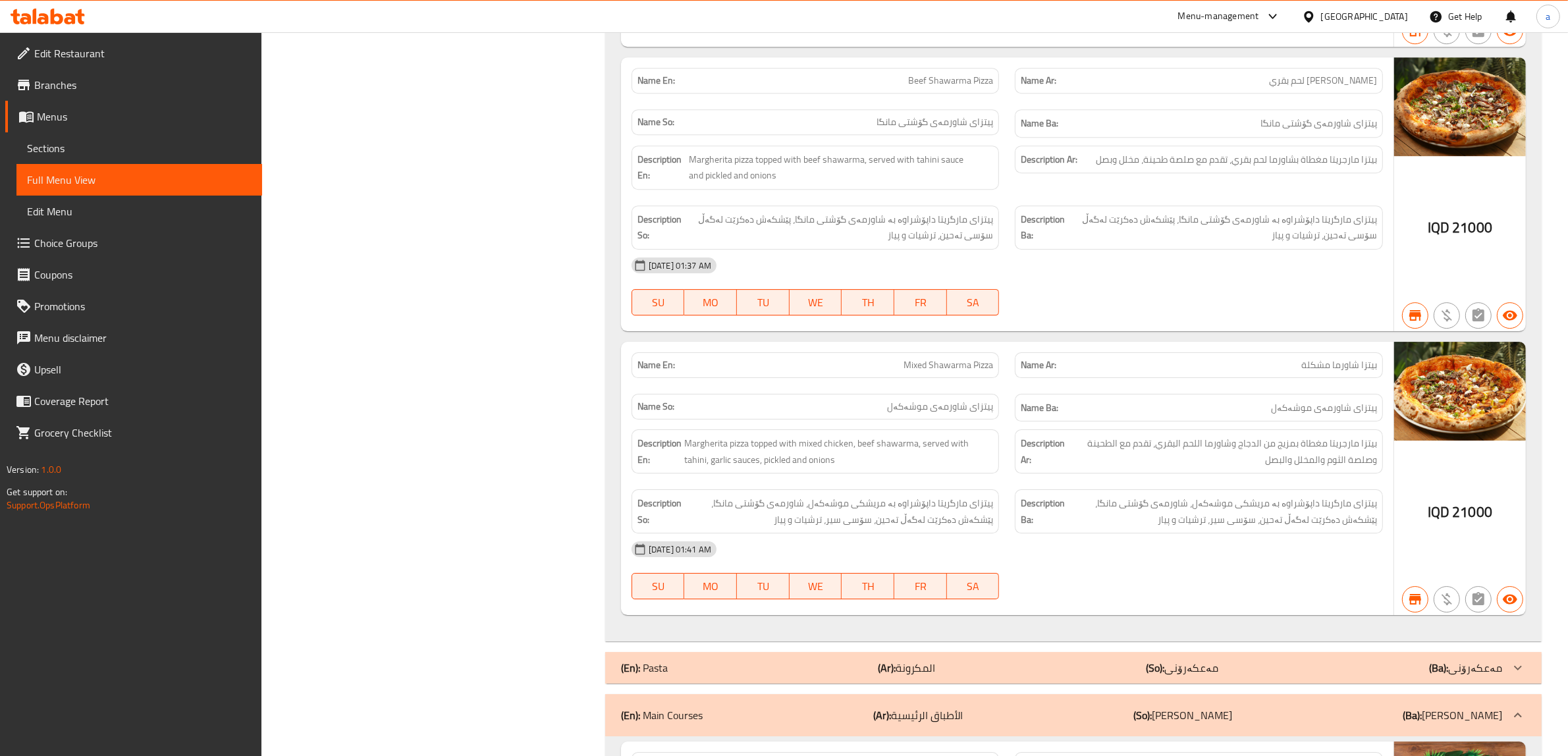
drag, startPoint x: 146, startPoint y: 402, endPoint x: 502, endPoint y: 293, distance: 372.3
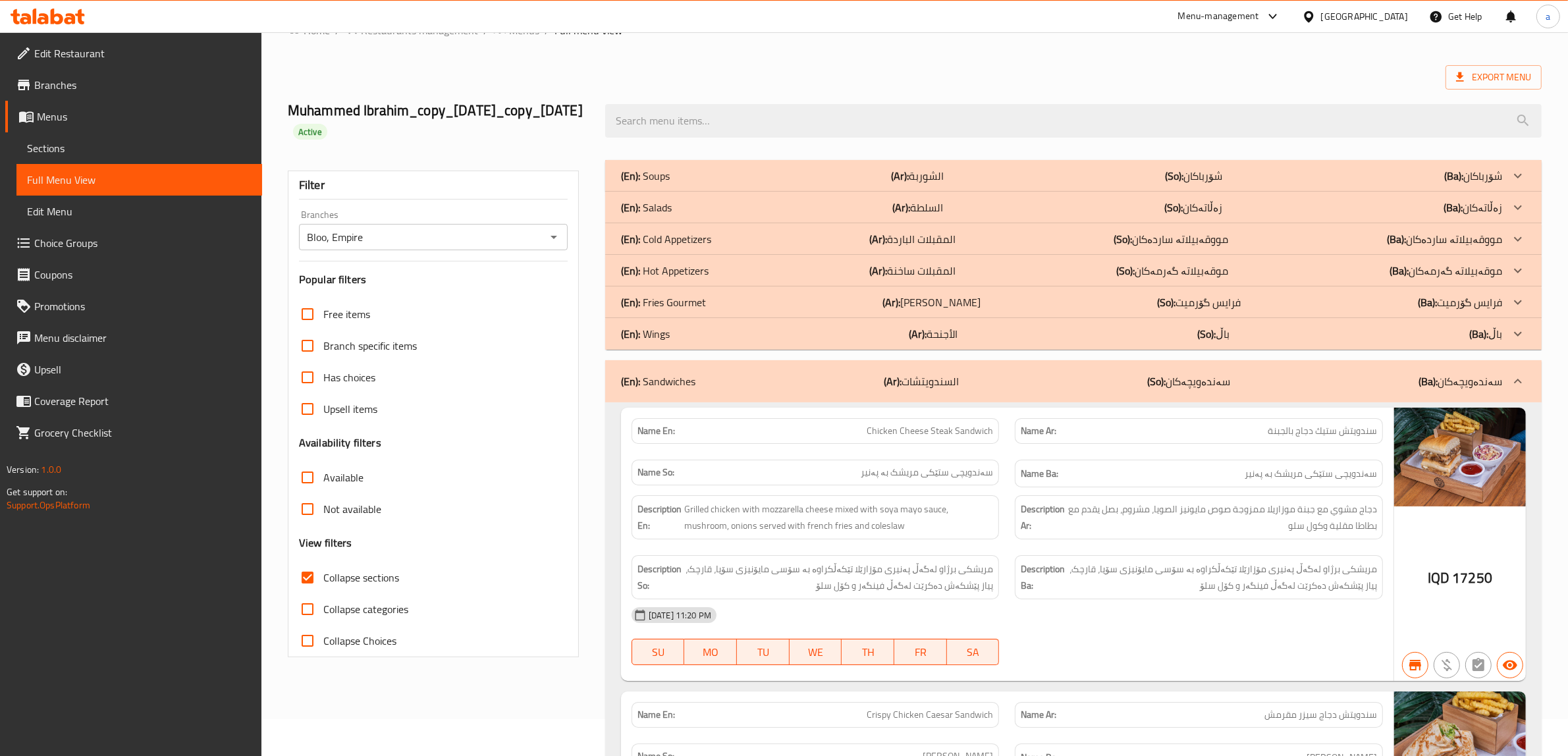
scroll to position [0, 0]
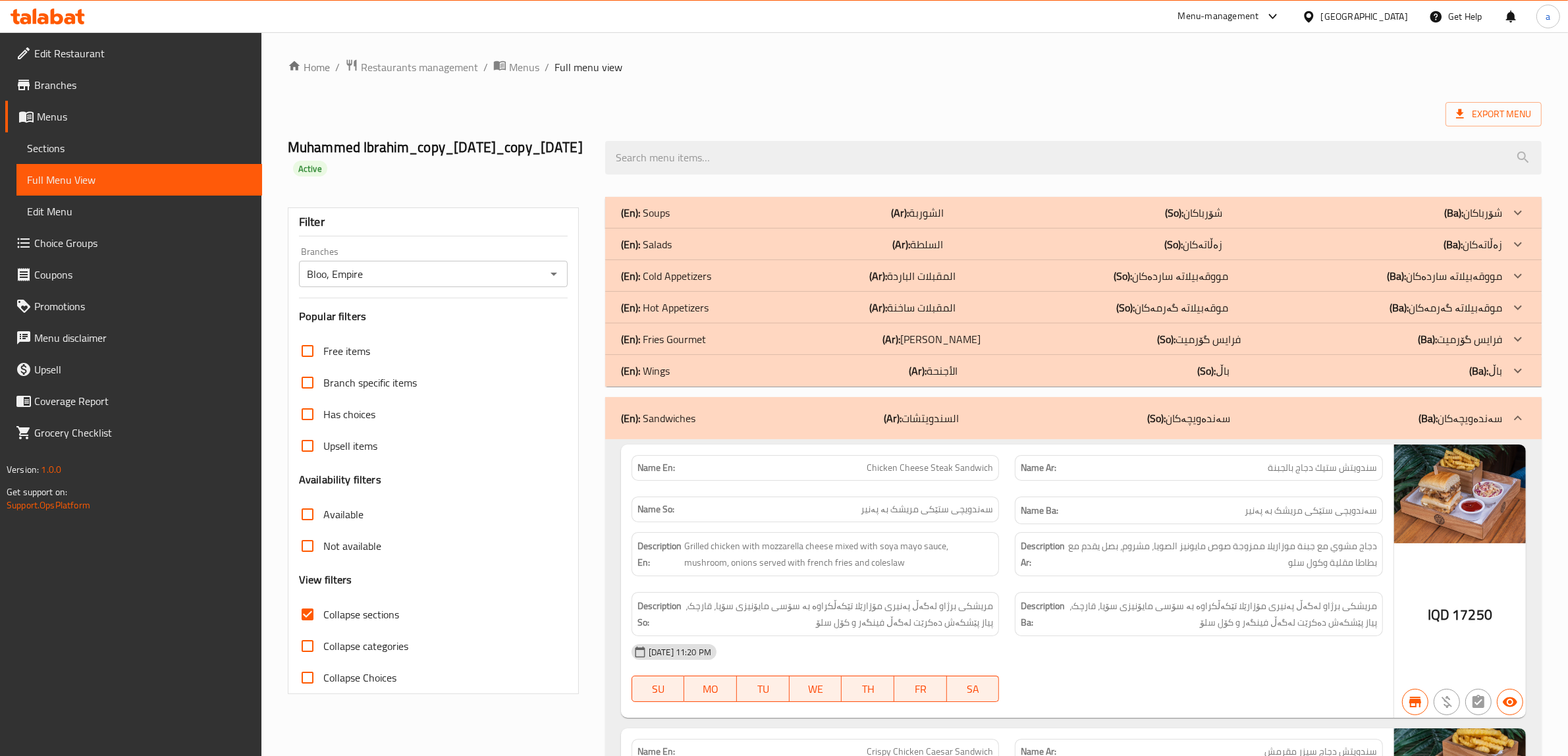
drag, startPoint x: 496, startPoint y: 328, endPoint x: 491, endPoint y: 103, distance: 225.1
click at [56, 143] on span "Sections" at bounding box center [139, 148] width 225 height 16
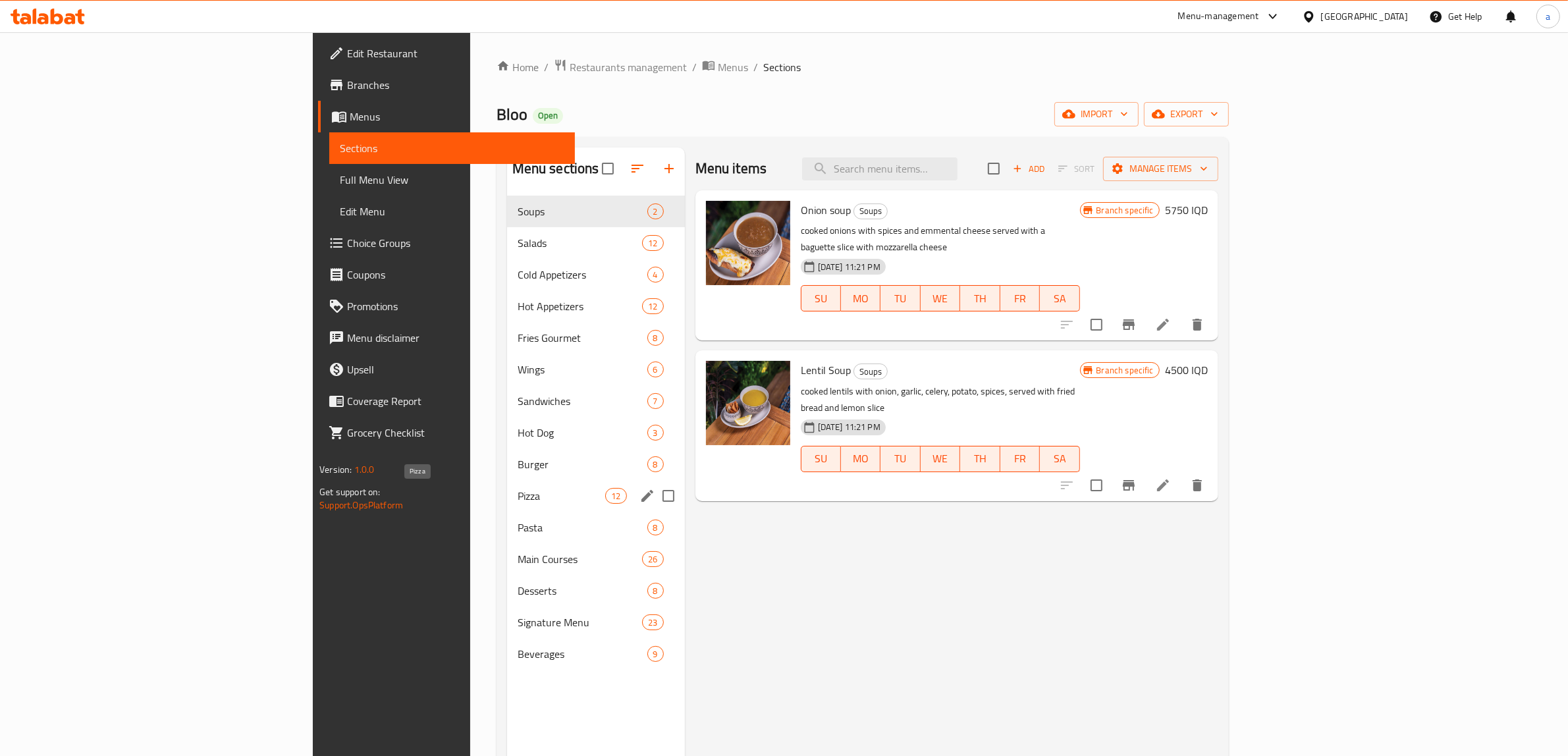
click at [518, 499] on span "Pizza" at bounding box center [562, 496] width 89 height 16
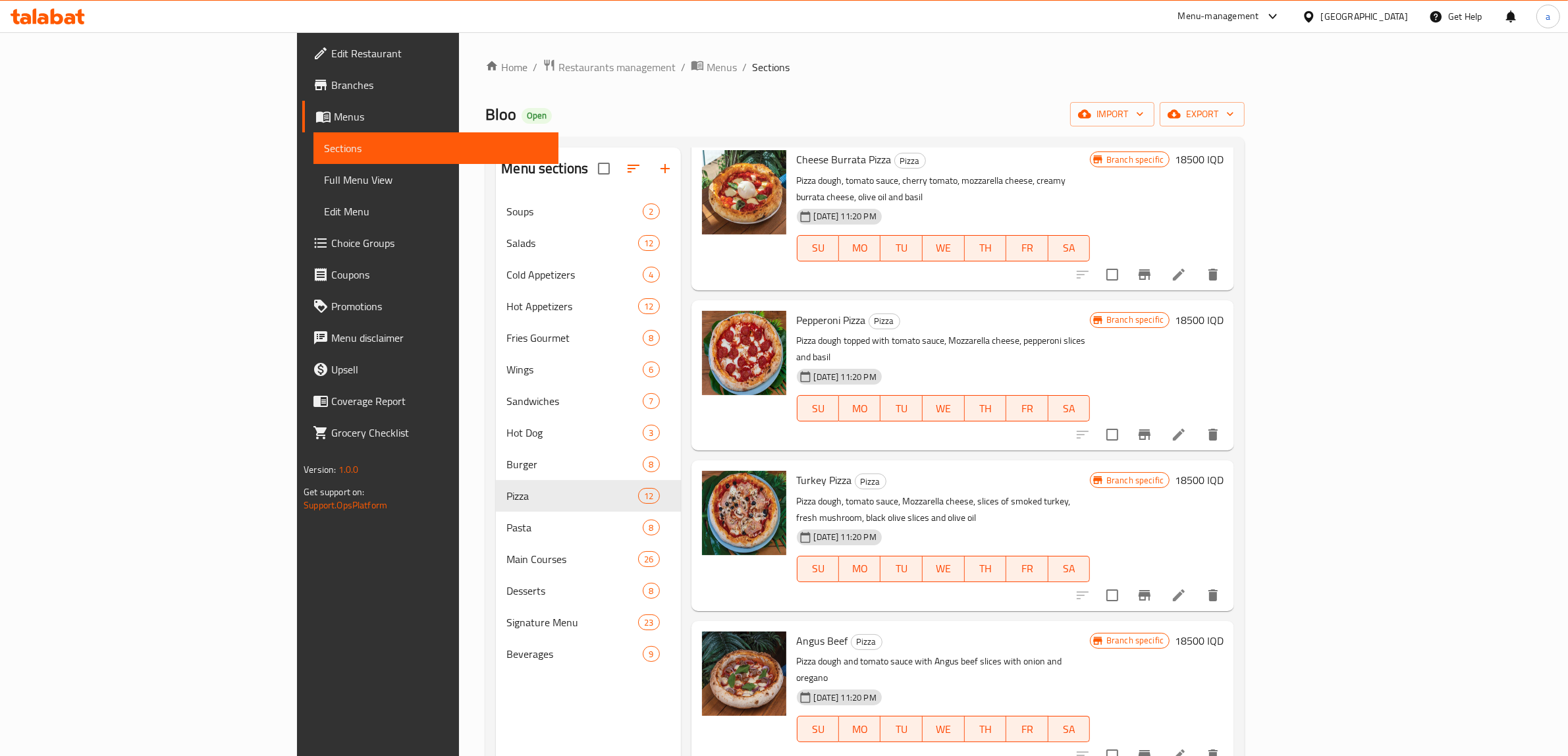
scroll to position [1002, 0]
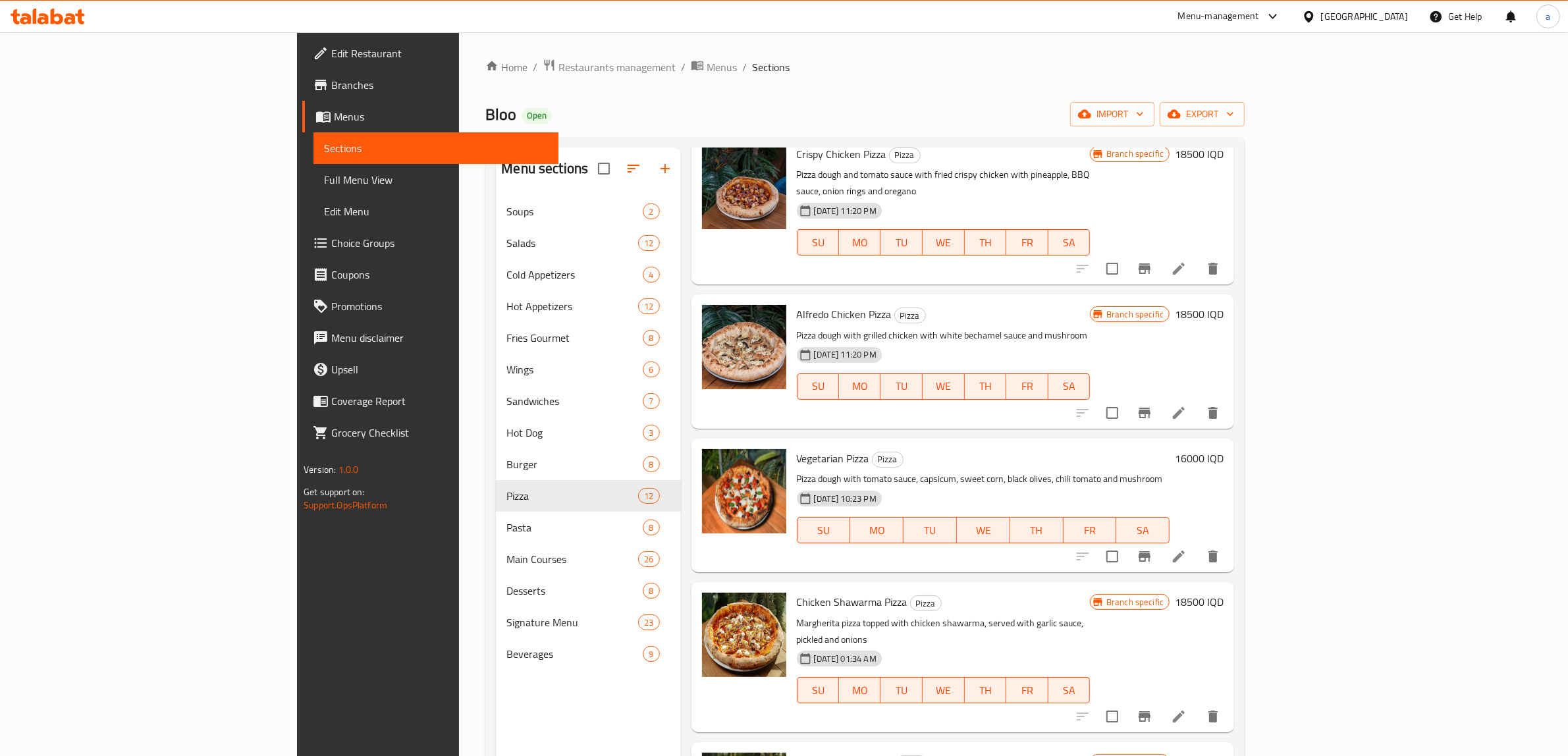
drag, startPoint x: 1137, startPoint y: 262, endPoint x: 1115, endPoint y: 534, distance: 272.9
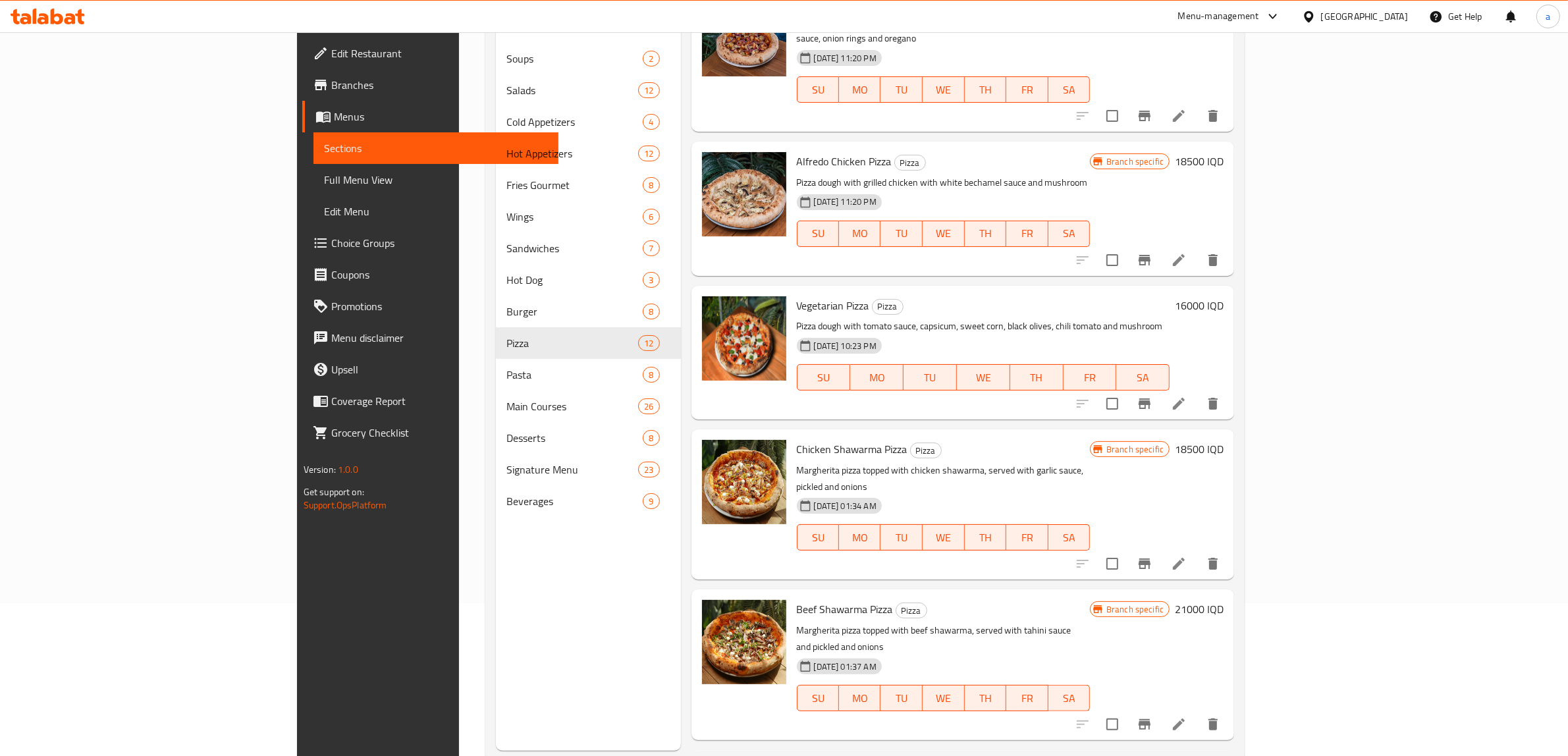
scroll to position [185, 0]
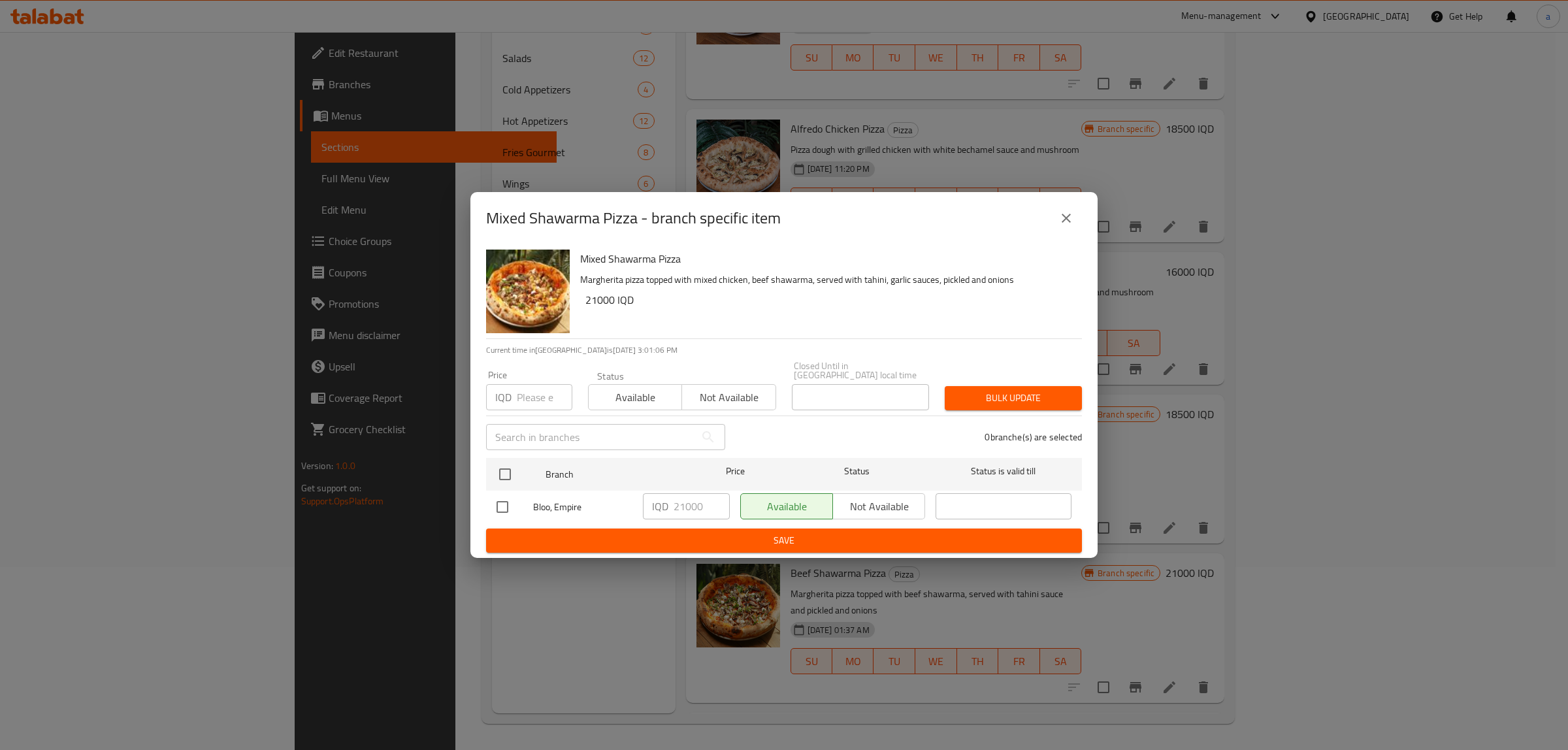
click at [1065, 213] on button "close" at bounding box center [1066, 218] width 31 height 31
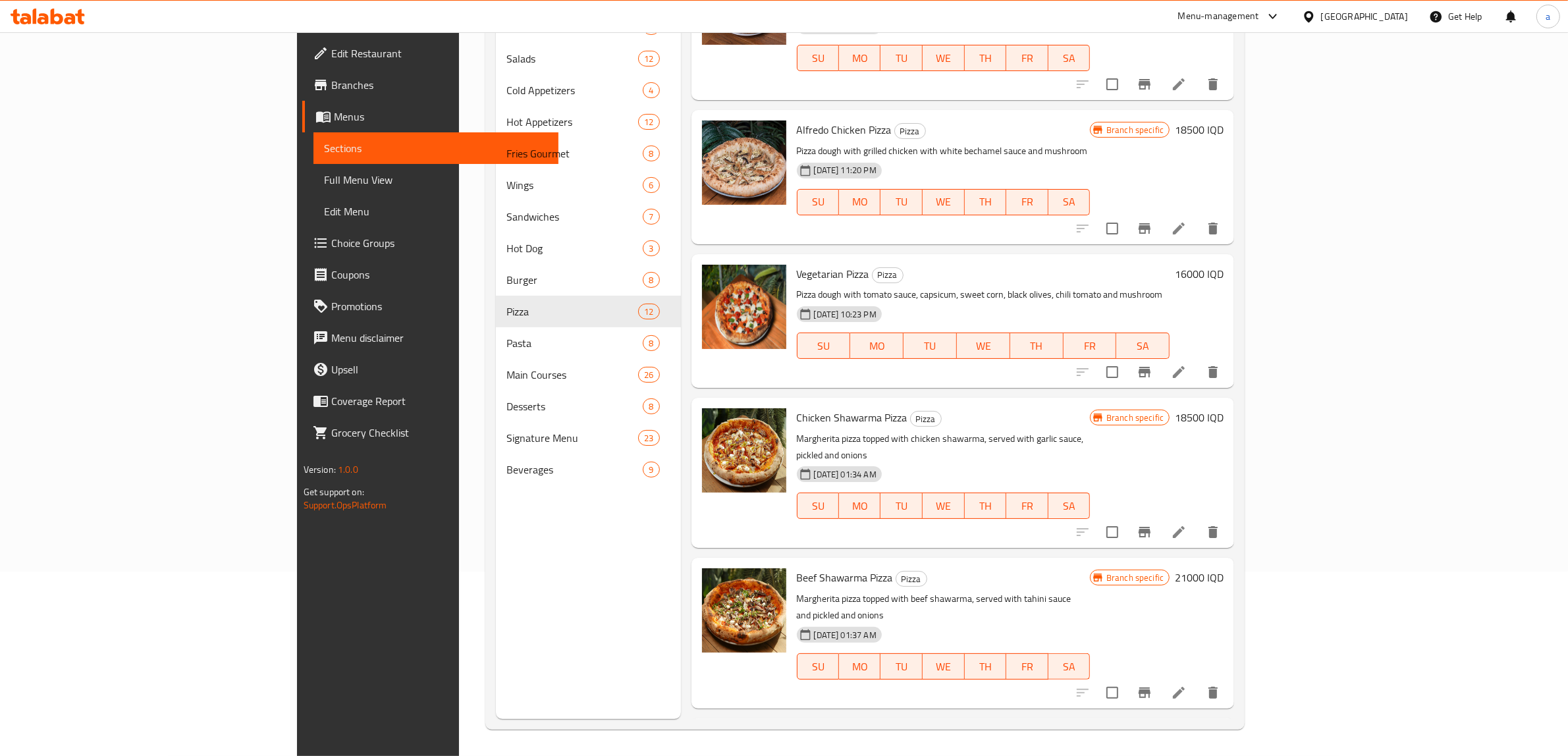
click at [1223, 729] on h6 "21000 IQD" at bounding box center [1199, 738] width 49 height 19
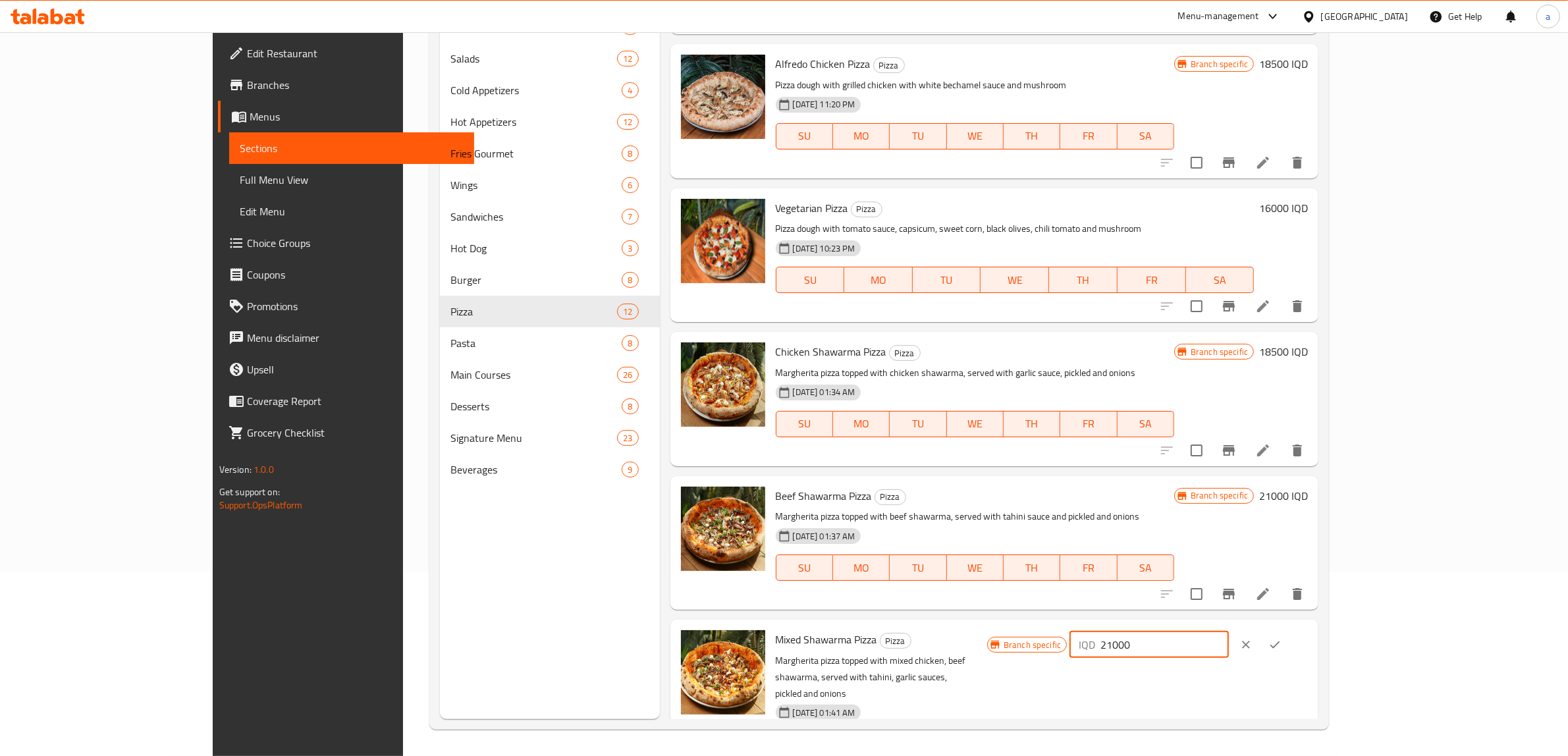
click at [1228, 632] on input "21000" at bounding box center [1164, 645] width 128 height 27
paste input "525"
type input "25250"
click at [1289, 630] on button "ok" at bounding box center [1275, 645] width 29 height 29
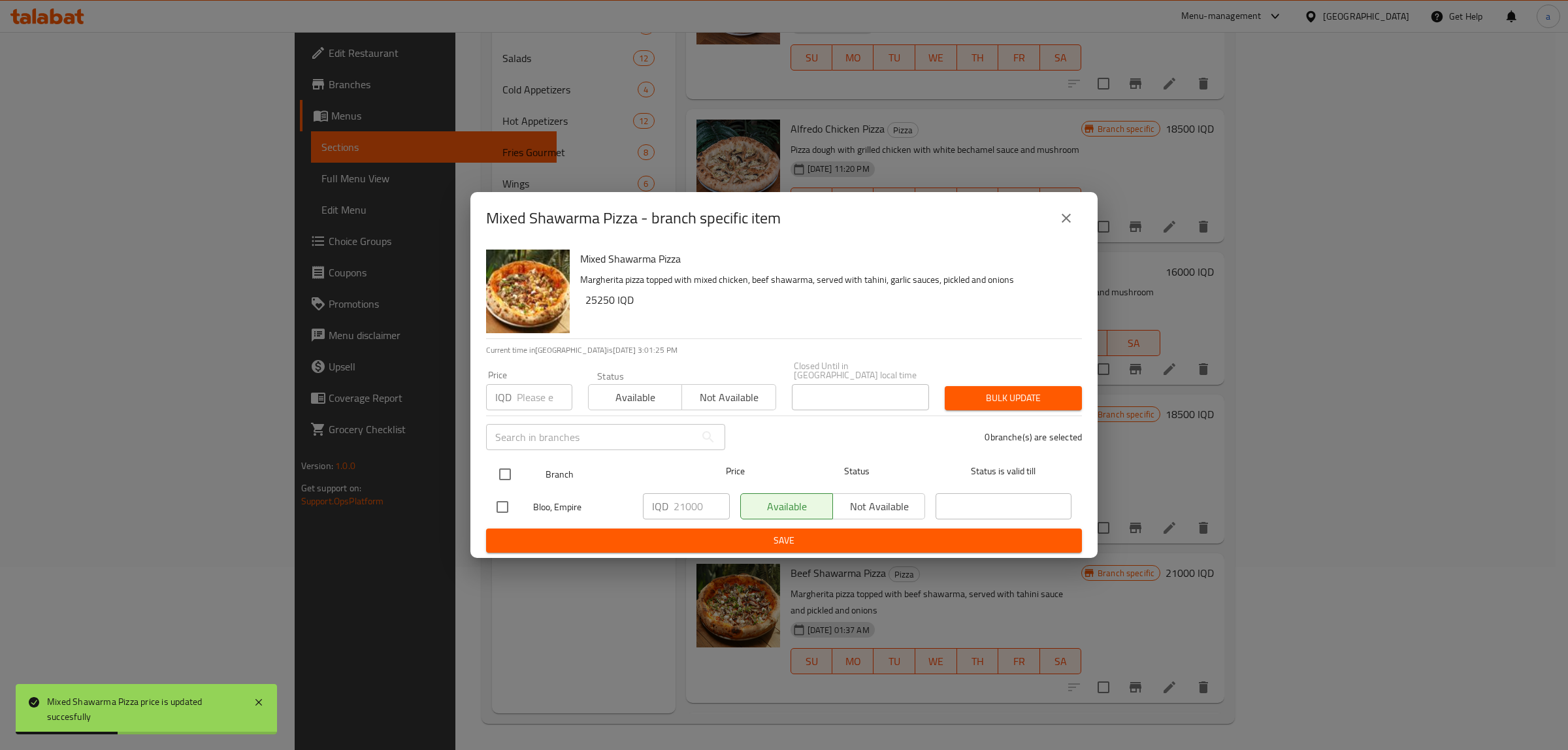
click at [501, 466] on input "checkbox" at bounding box center [505, 474] width 27 height 27
checkbox input "true"
click at [688, 502] on input "21000" at bounding box center [702, 506] width 56 height 26
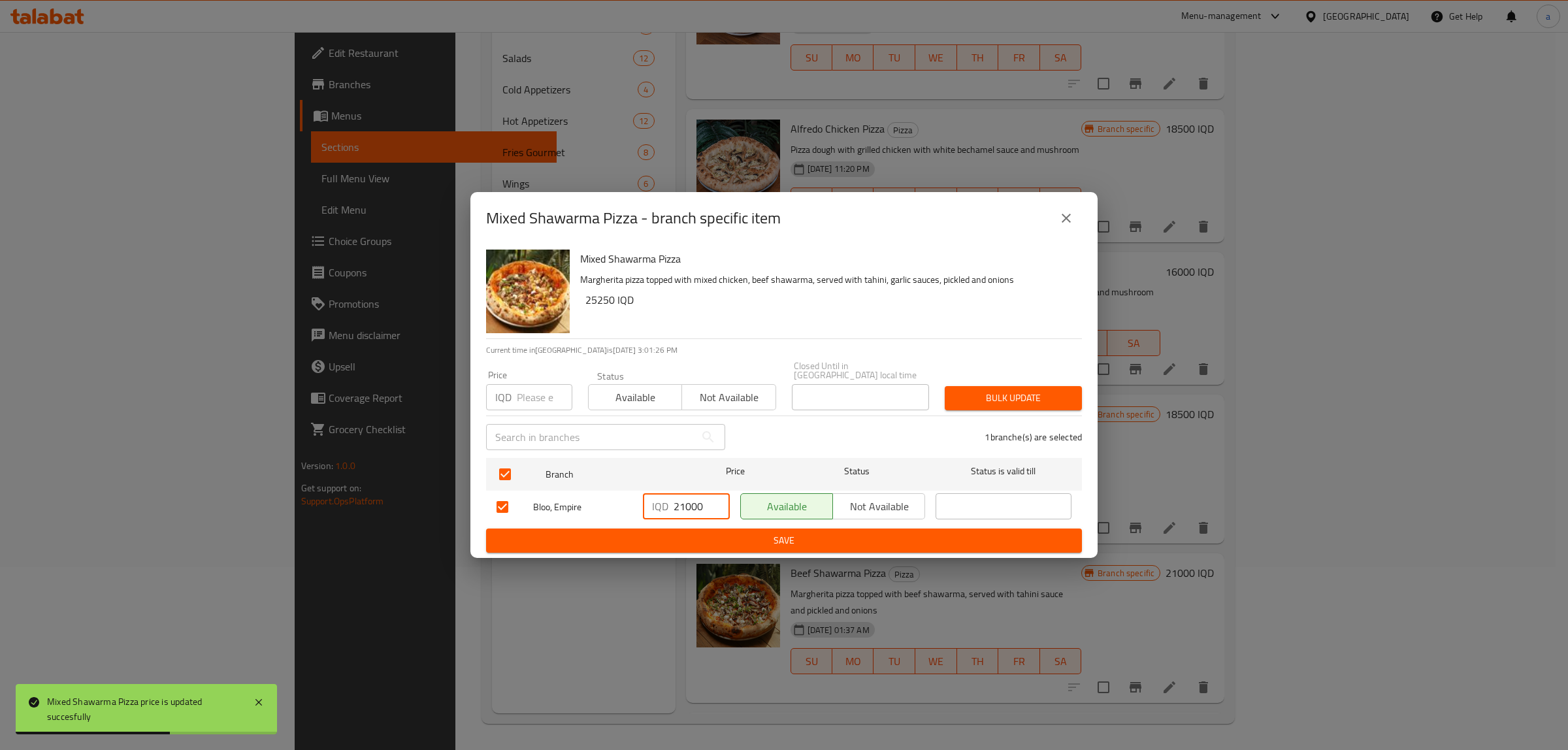
click at [688, 502] on input "21000" at bounding box center [702, 506] width 56 height 26
paste input "525"
type input "25250"
click at [722, 539] on span "Save" at bounding box center [784, 541] width 575 height 16
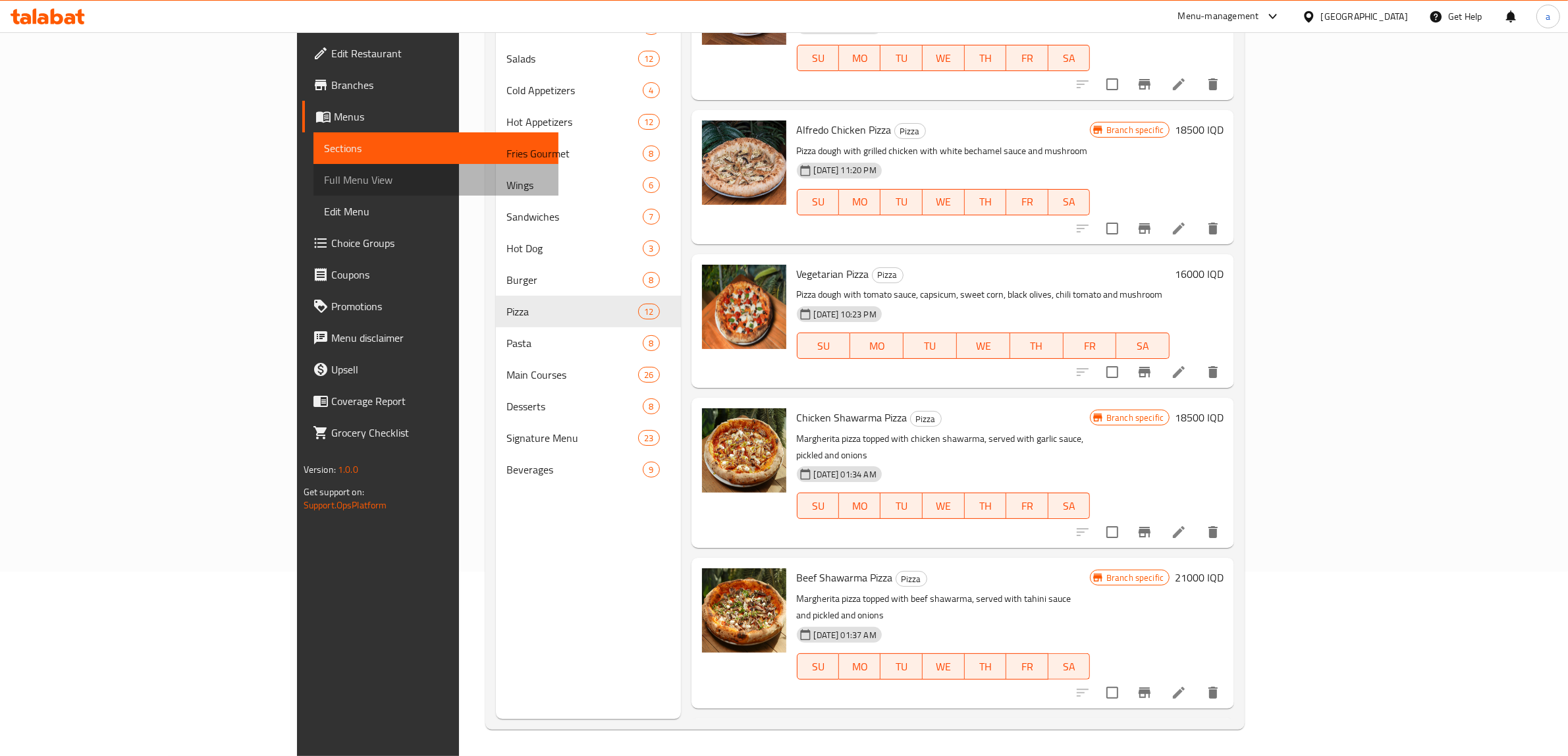
click at [324, 184] on span "Full Menu View" at bounding box center [436, 180] width 225 height 16
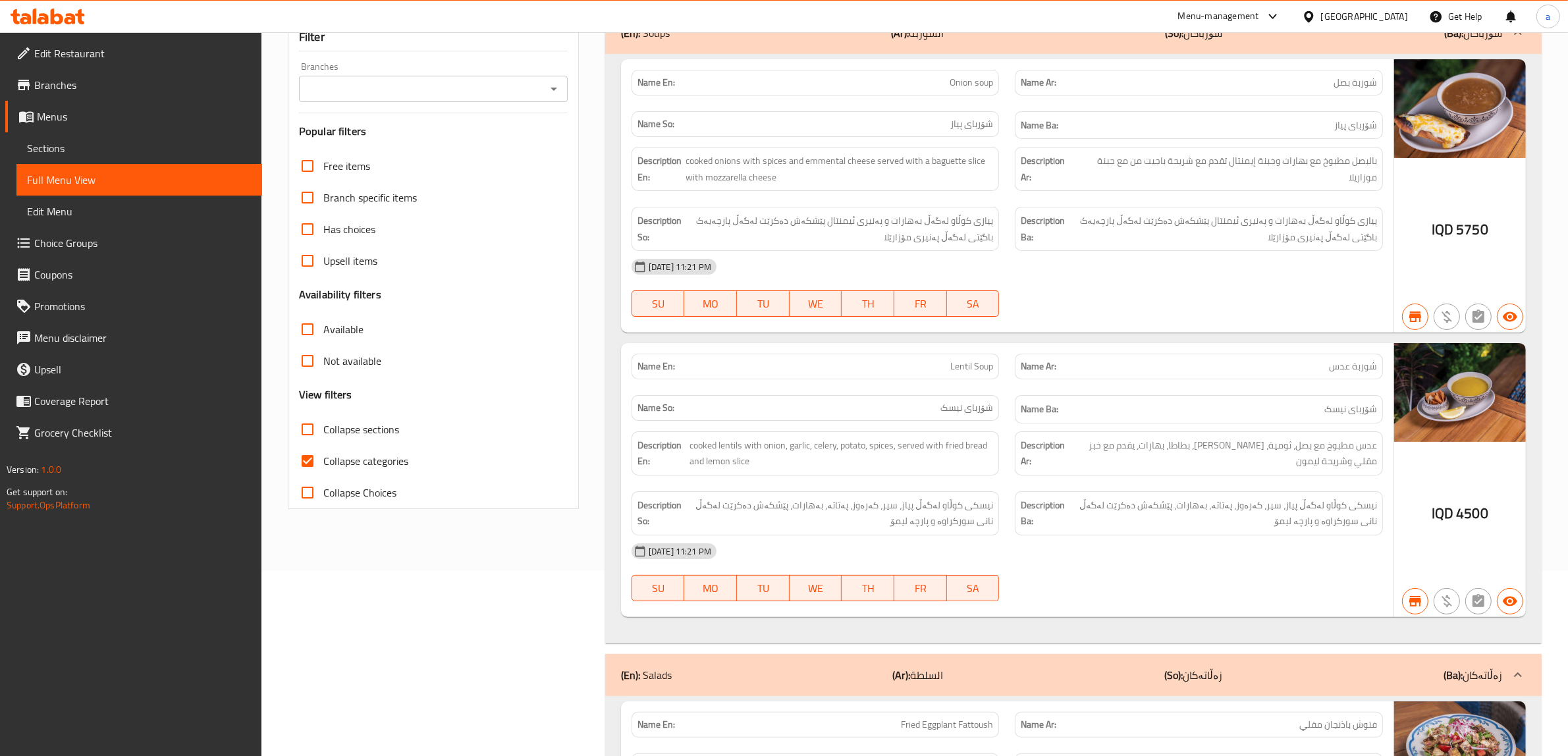
click at [553, 98] on button "Open" at bounding box center [554, 89] width 19 height 19
click at [382, 163] on li "Bloo, Empire" at bounding box center [433, 165] width 269 height 23
type input "Bloo, Empire"
click at [307, 477] on input "Collapse categories" at bounding box center [307, 461] width 31 height 31
checkbox input "false"
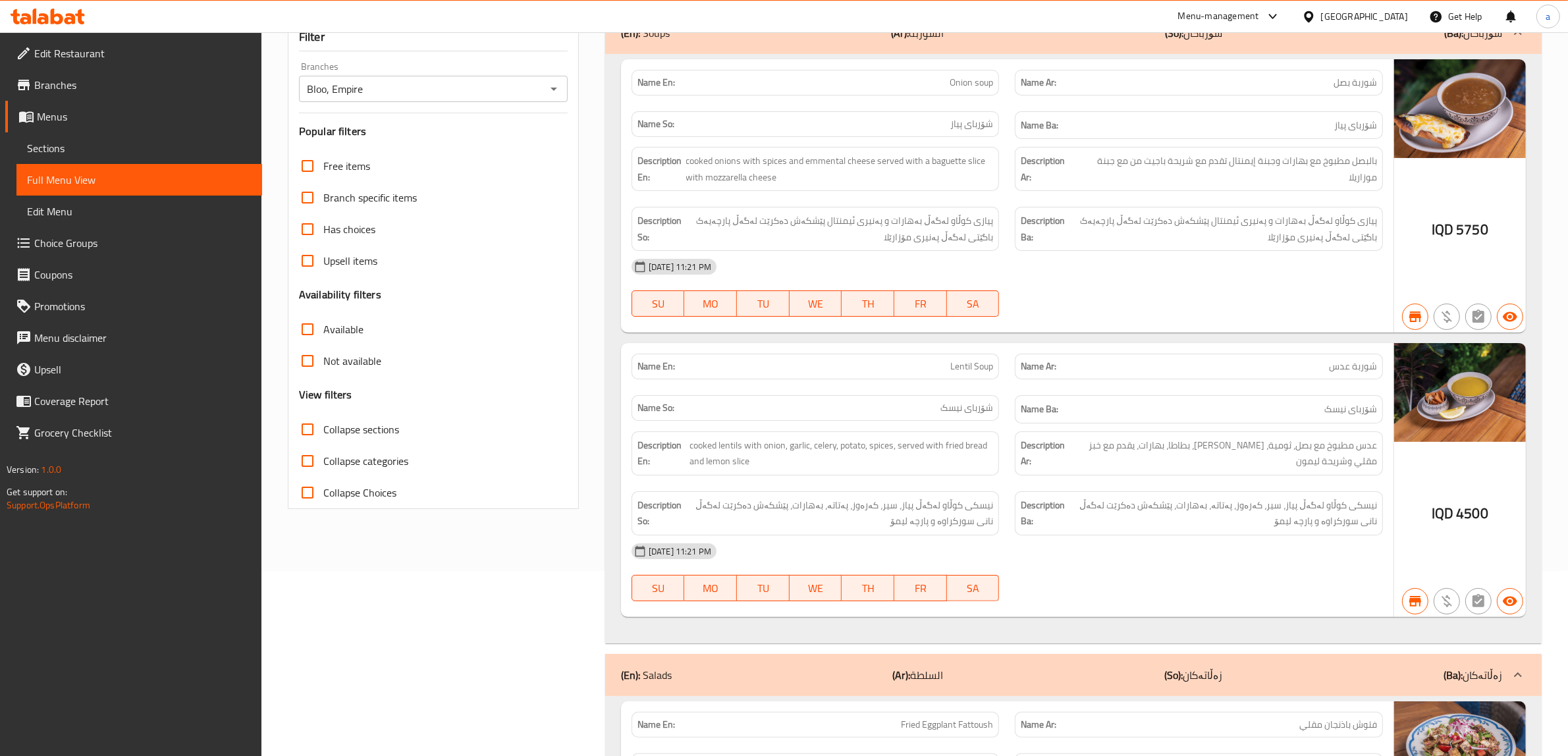
click at [306, 445] on input "Collapse sections" at bounding box center [307, 429] width 31 height 31
checkbox input "true"
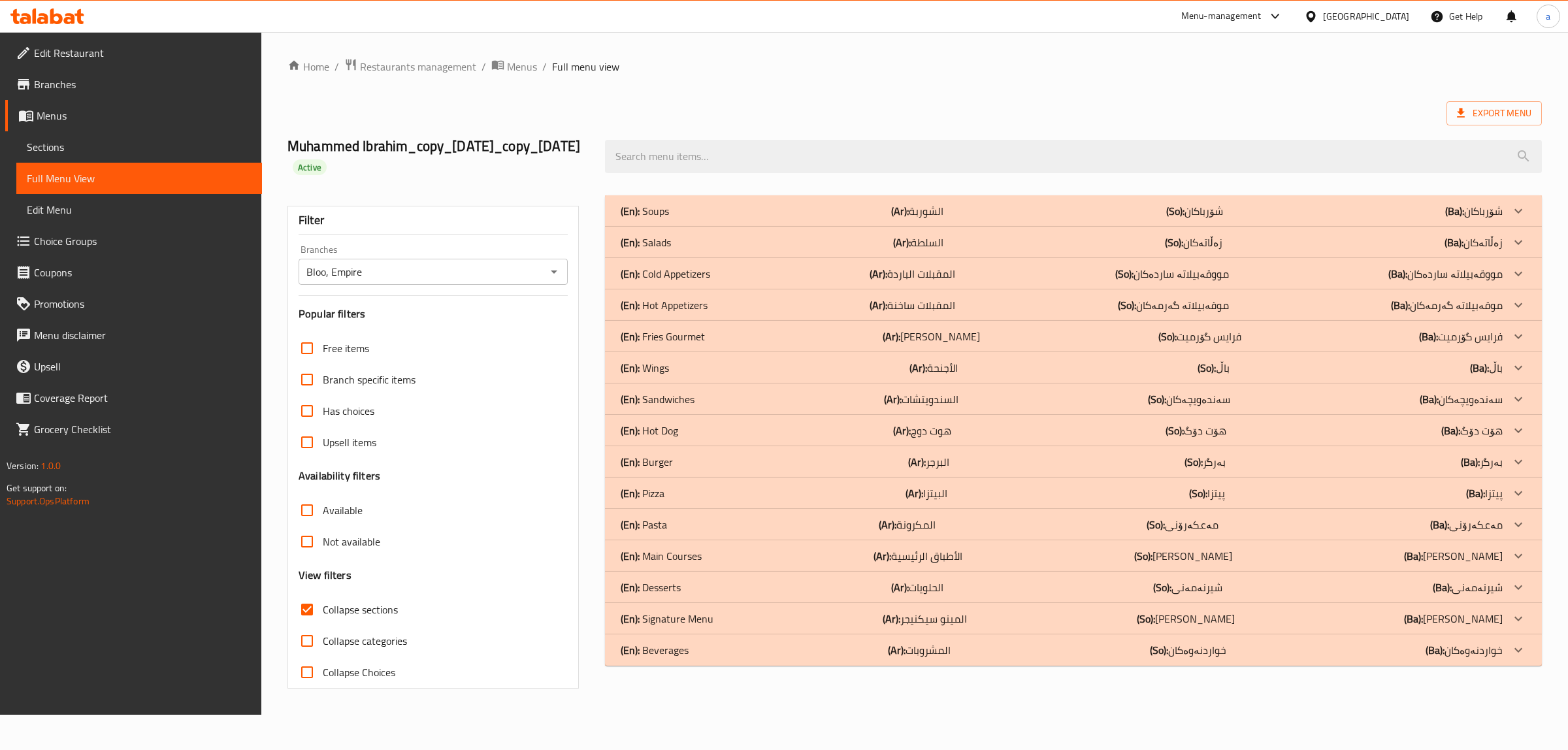
click at [669, 219] on p "(En): Main Courses" at bounding box center [644, 211] width 49 height 16
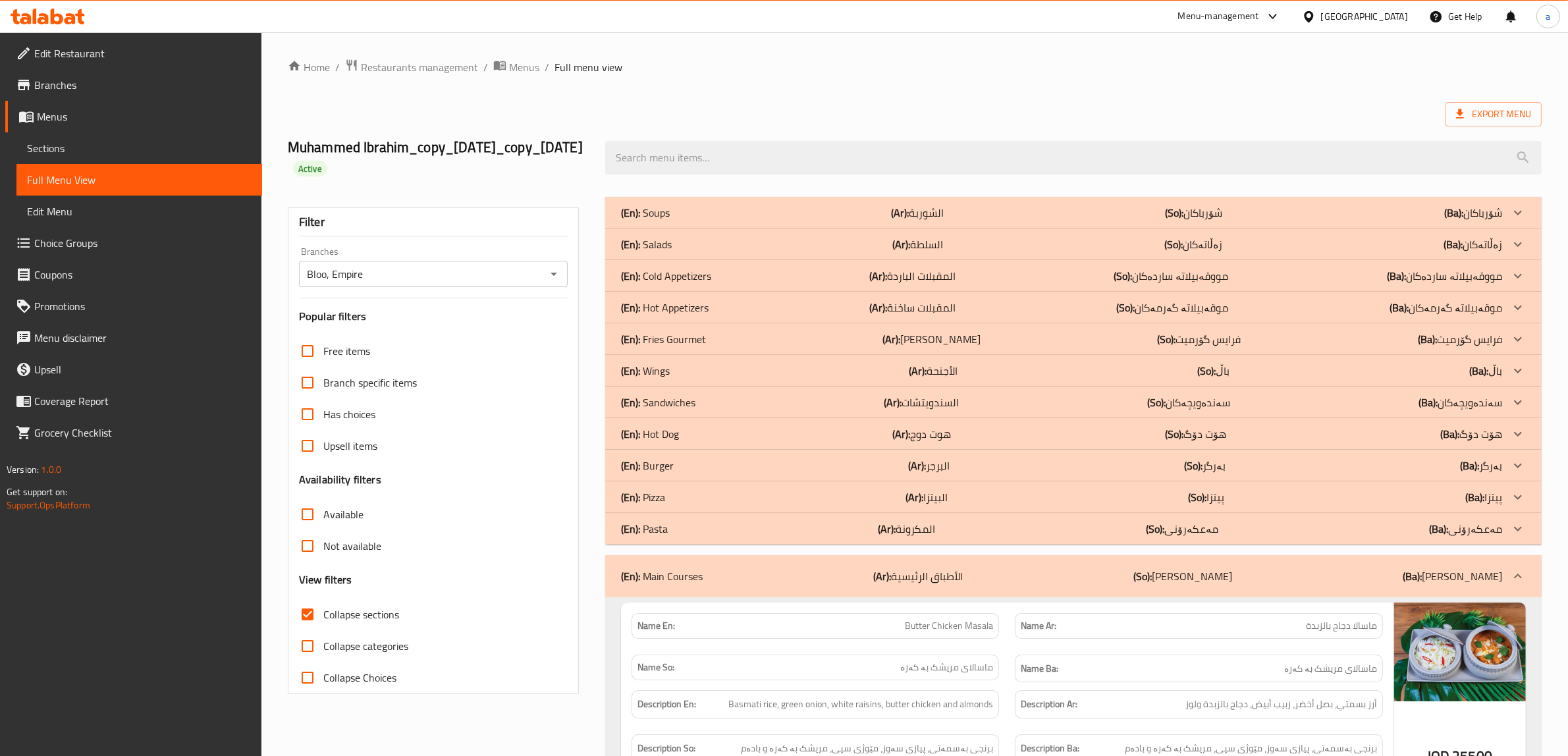
click at [669, 221] on div "(En): Pizza (Ar): البيتزا (So): پیتزا (Ba): پیتزا" at bounding box center [1062, 213] width 881 height 16
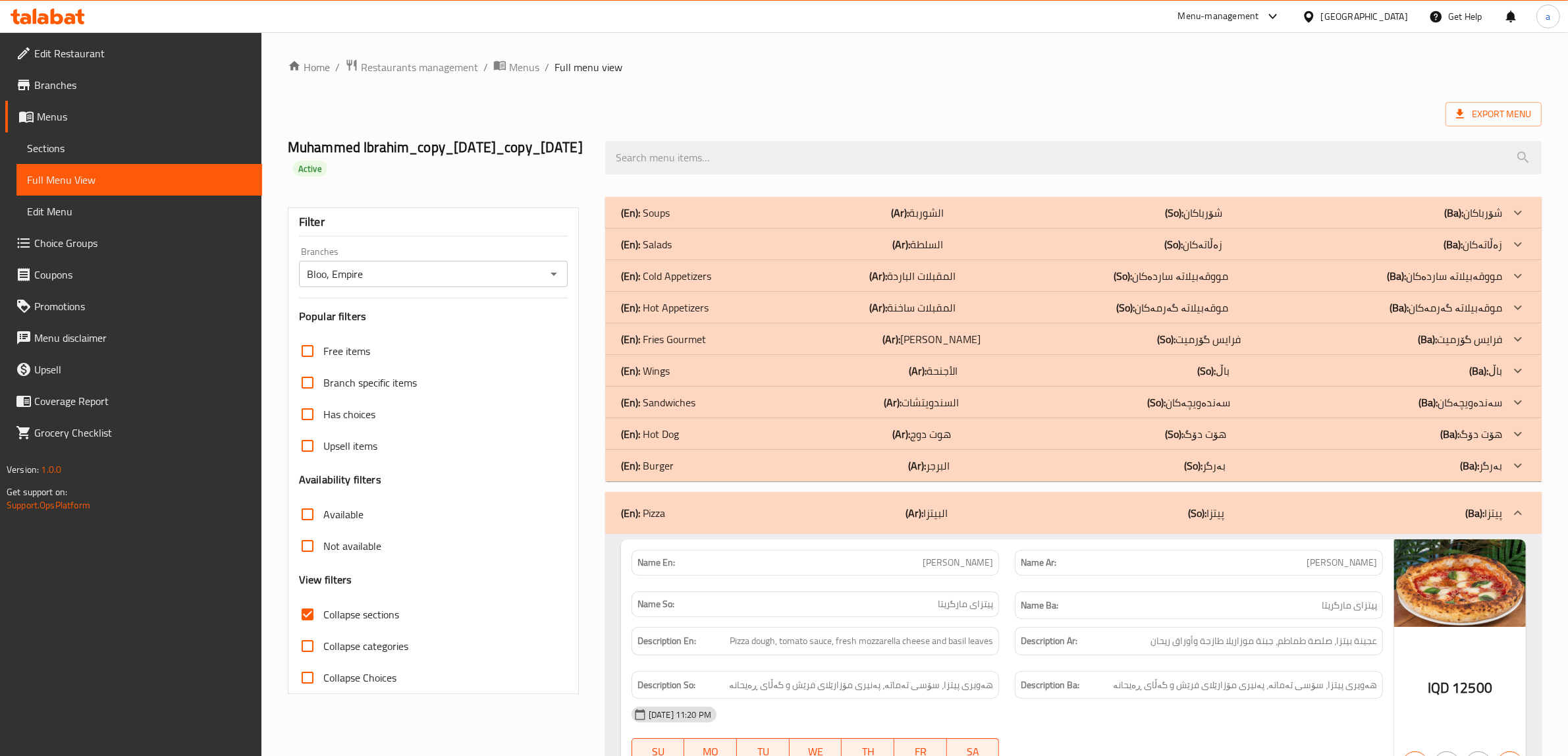
click at [670, 221] on p "(En): Sandwiches" at bounding box center [646, 213] width 49 height 16
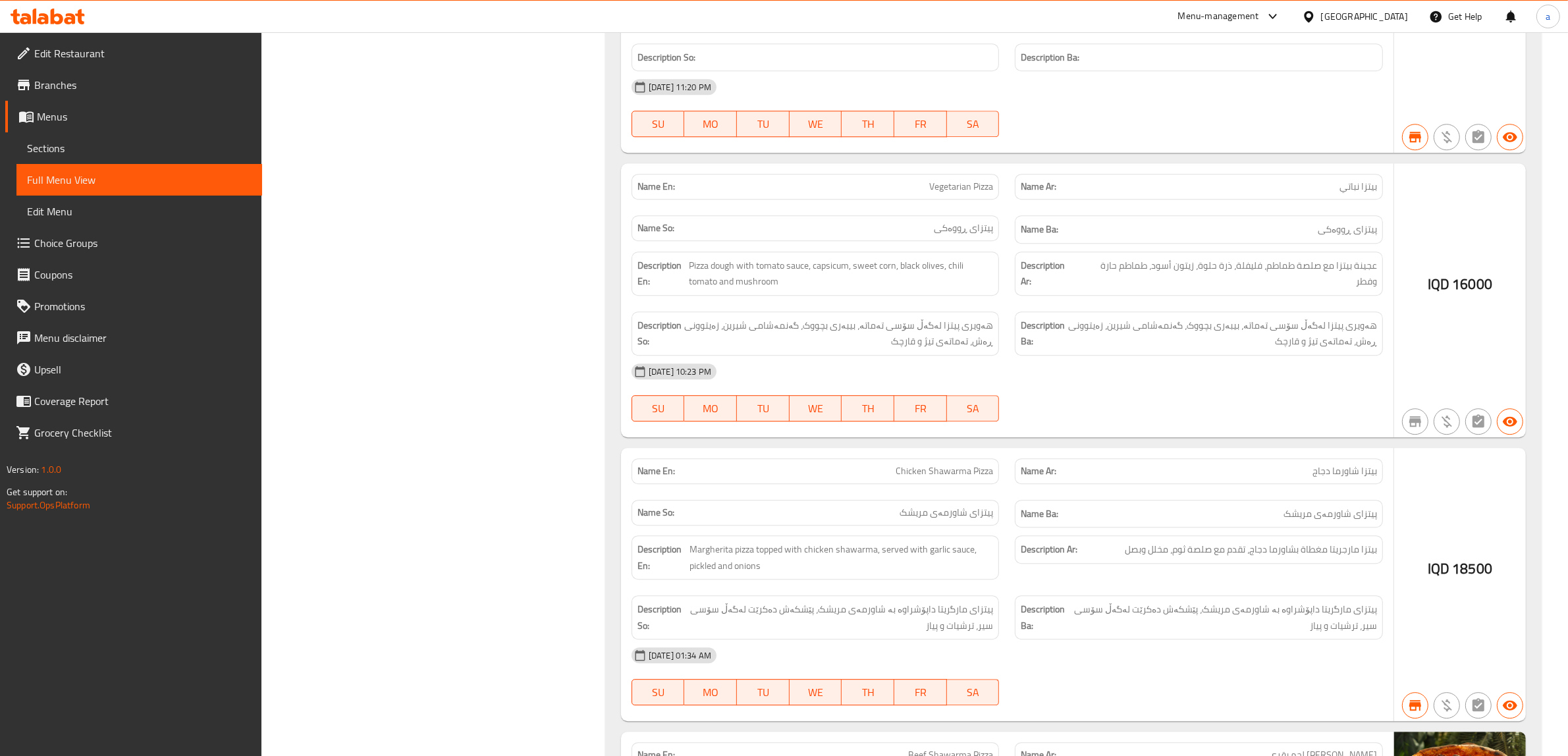
scroll to position [4831, 0]
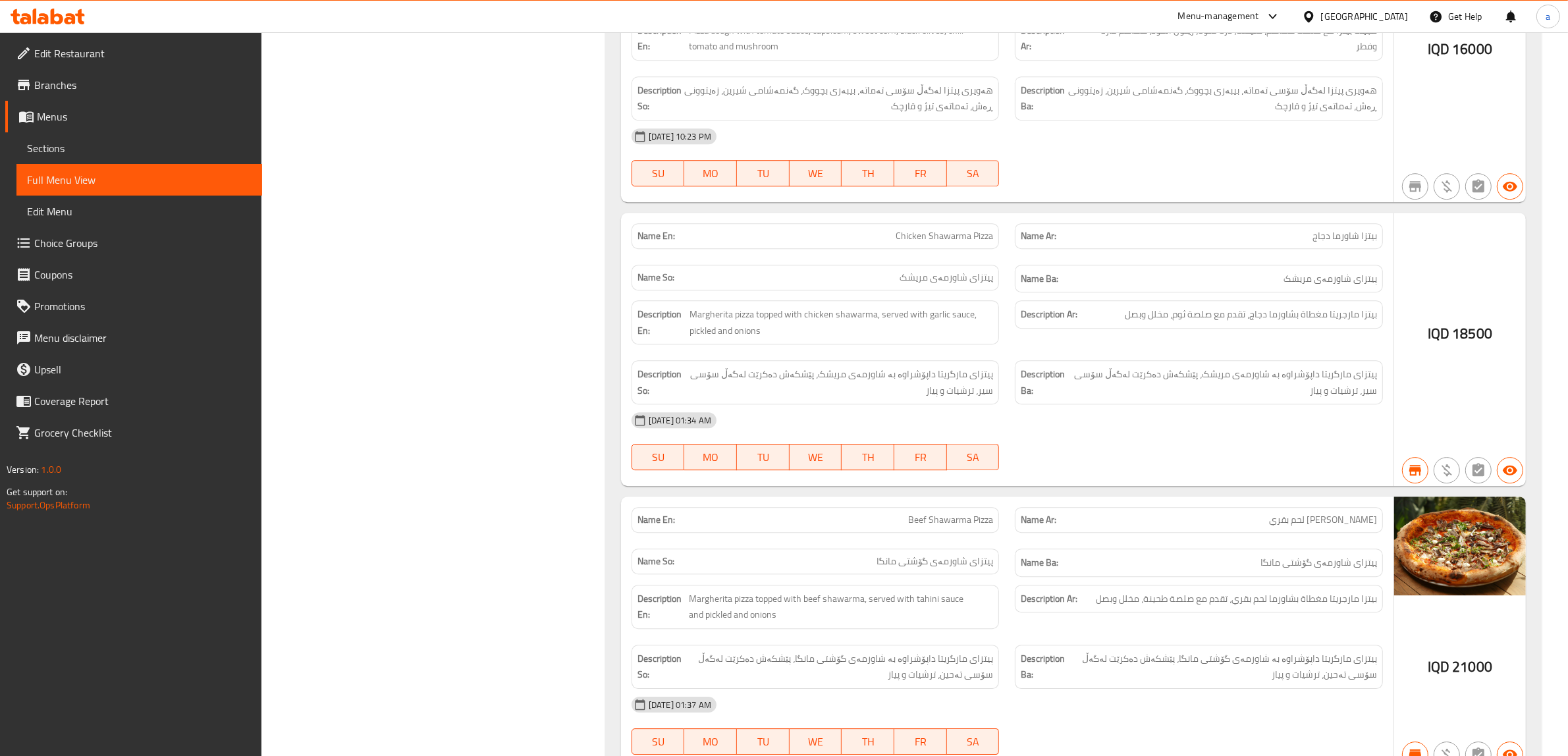
click at [58, 147] on span "Sections" at bounding box center [139, 148] width 225 height 16
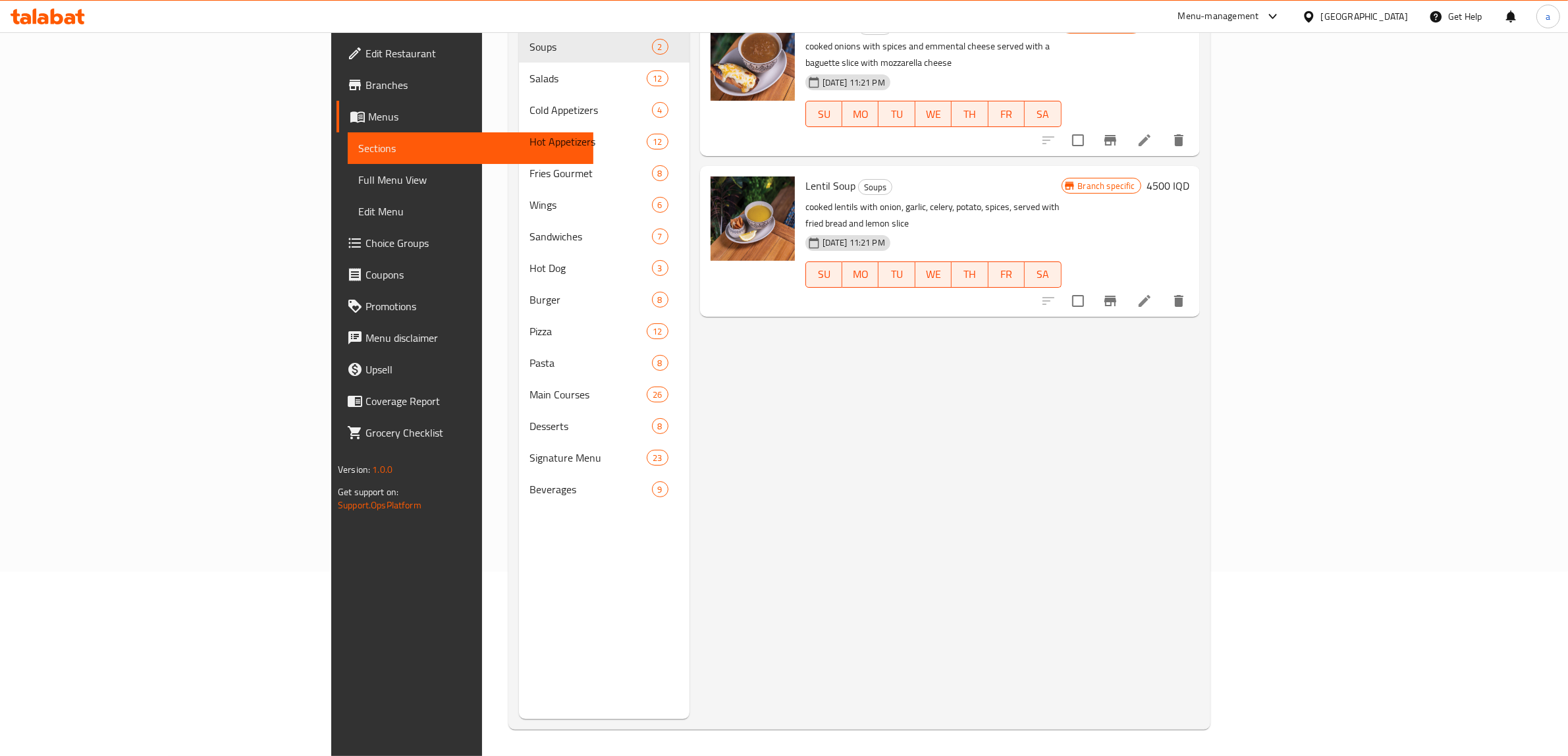
scroll to position [185, 0]
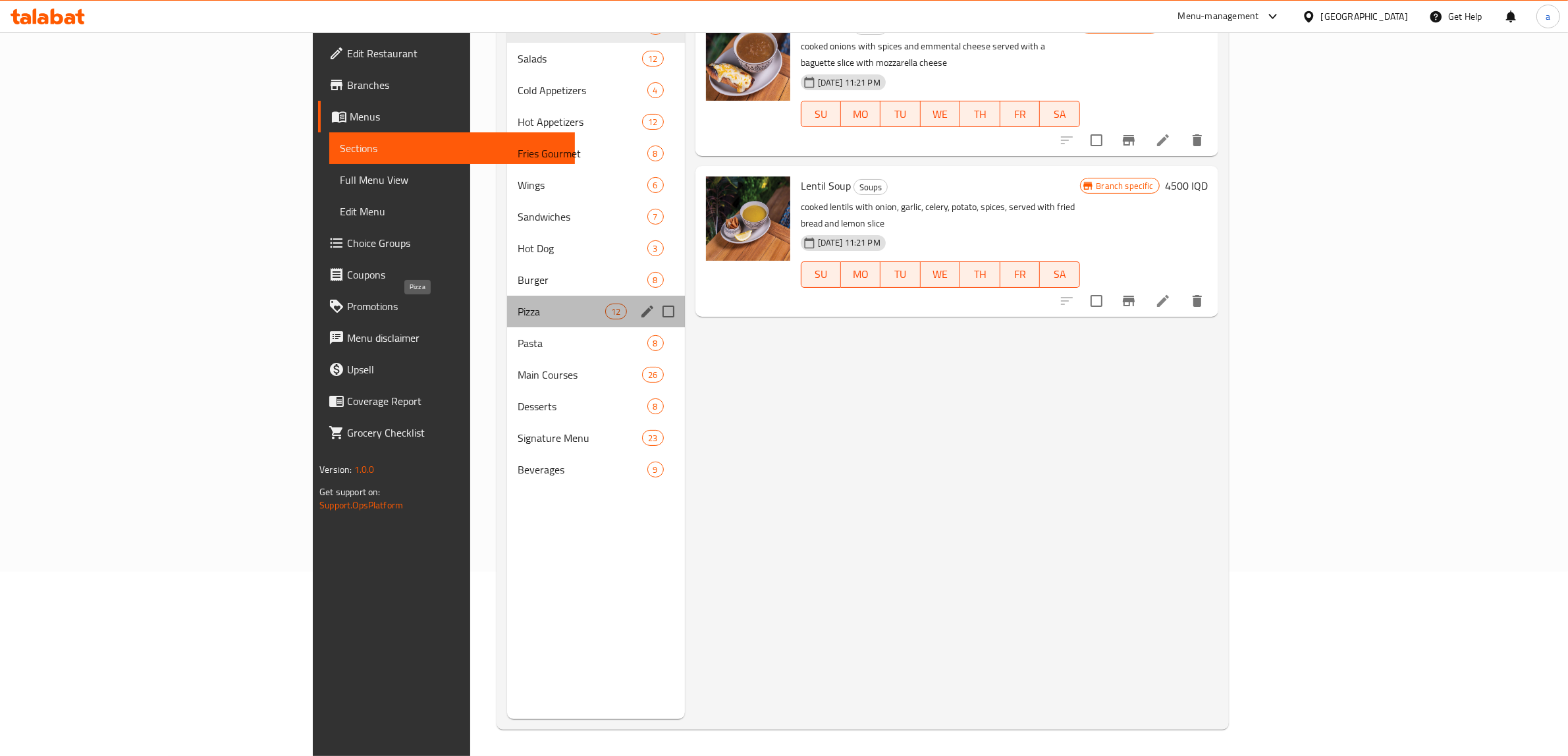
click at [518, 317] on span "Pizza" at bounding box center [562, 312] width 89 height 16
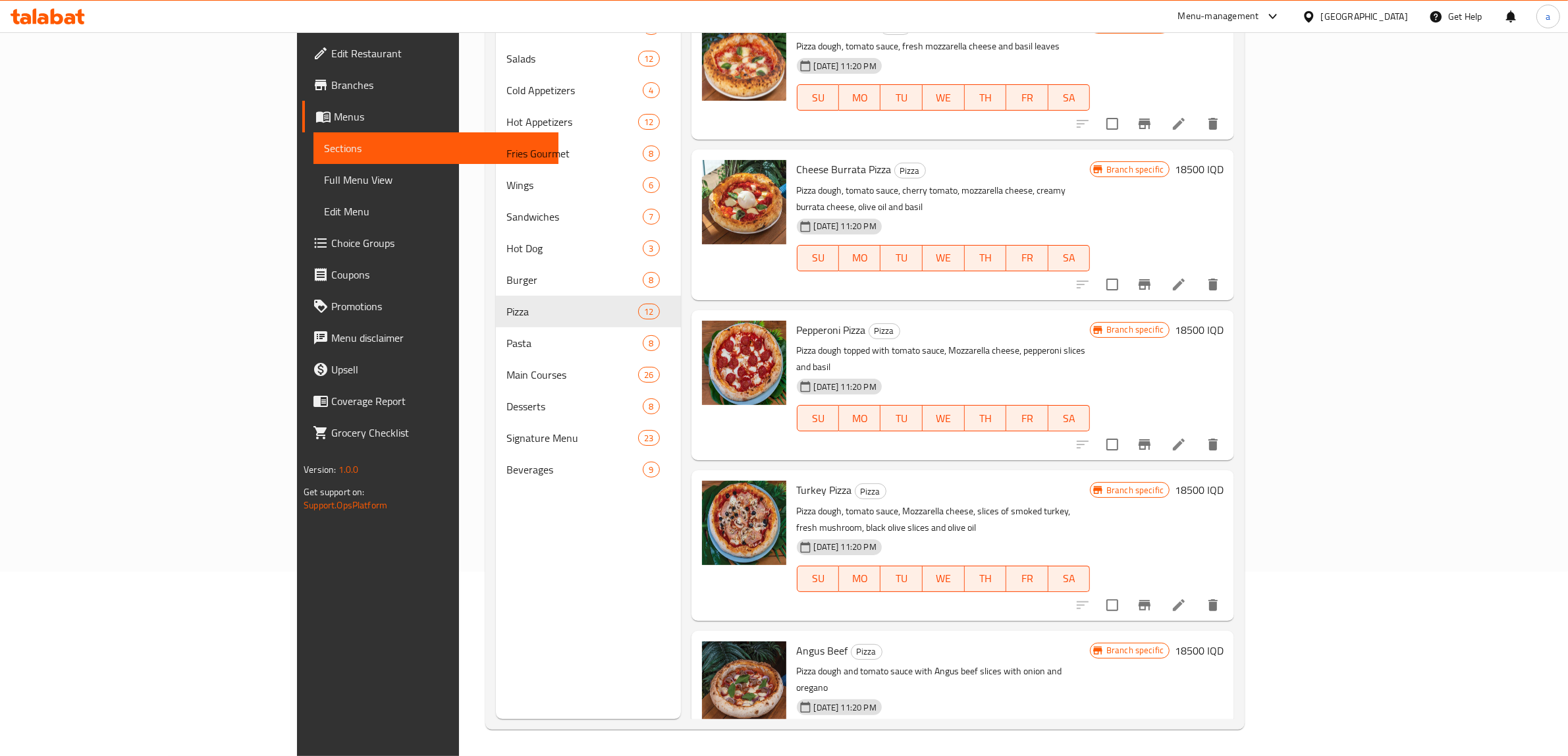
drag, startPoint x: 1252, startPoint y: 461, endPoint x: 1222, endPoint y: 353, distance: 112.1
drag, startPoint x: 1255, startPoint y: 288, endPoint x: 1274, endPoint y: 518, distance: 230.8
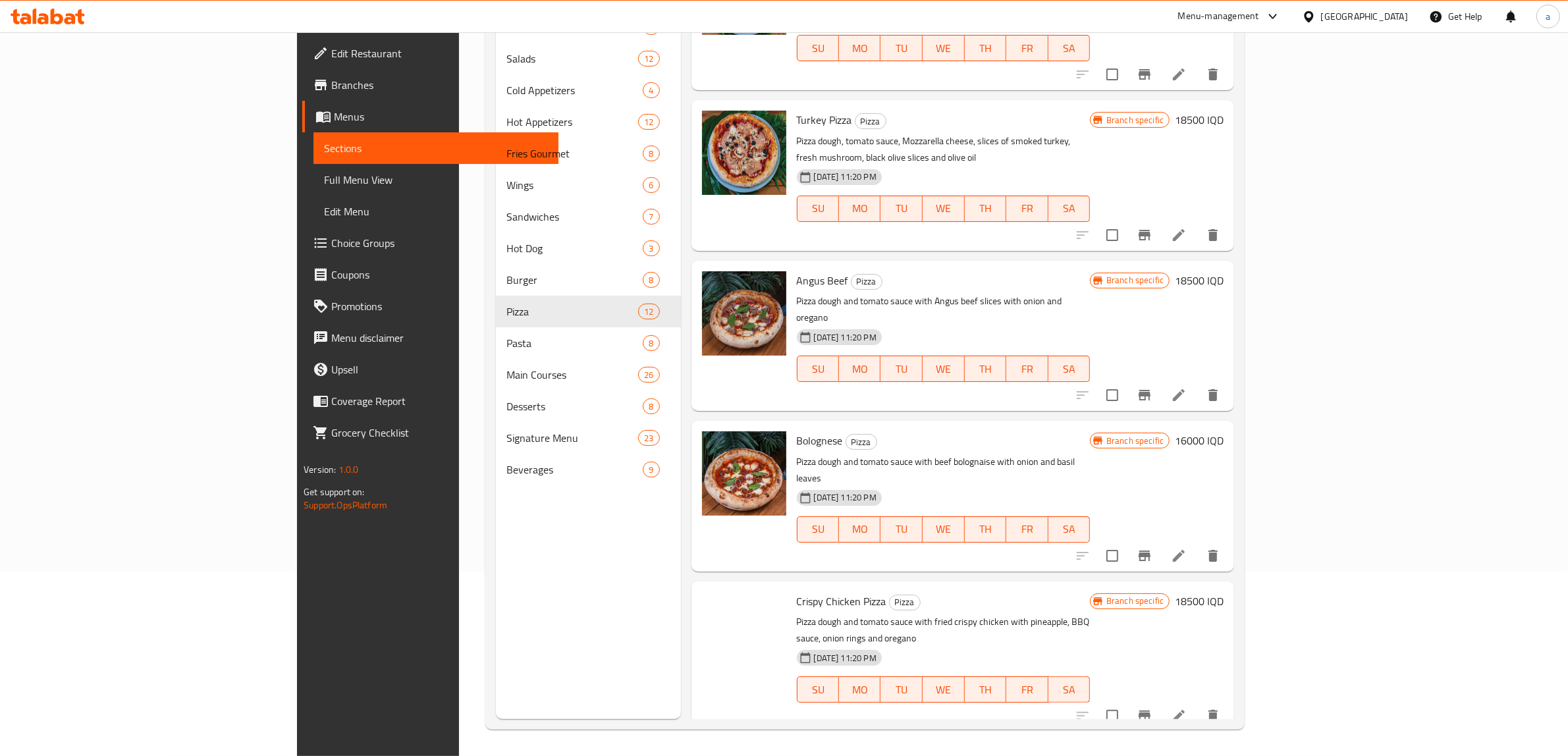
scroll to position [659, 0]
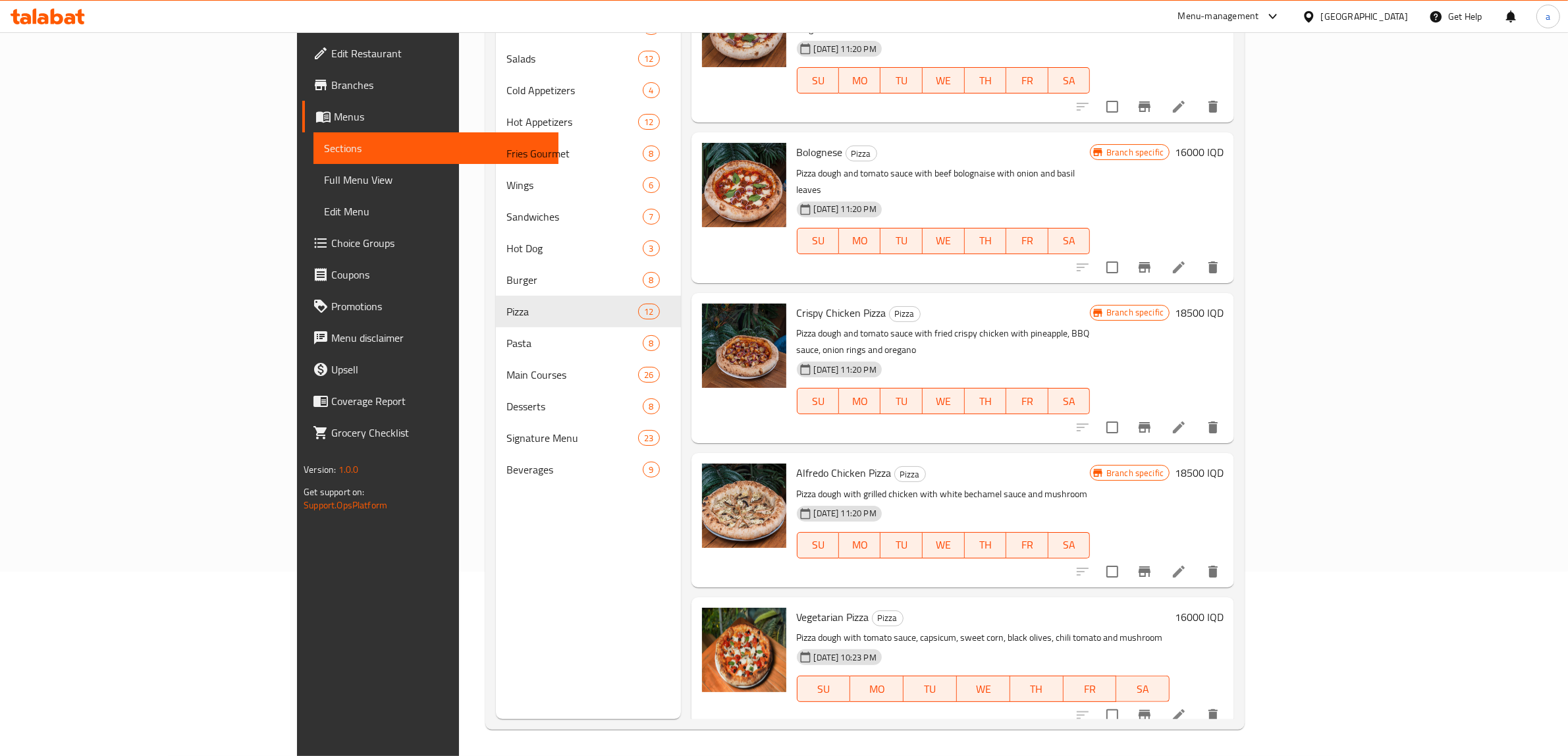
drag, startPoint x: 1250, startPoint y: 285, endPoint x: 1463, endPoint y: 384, distance: 234.9
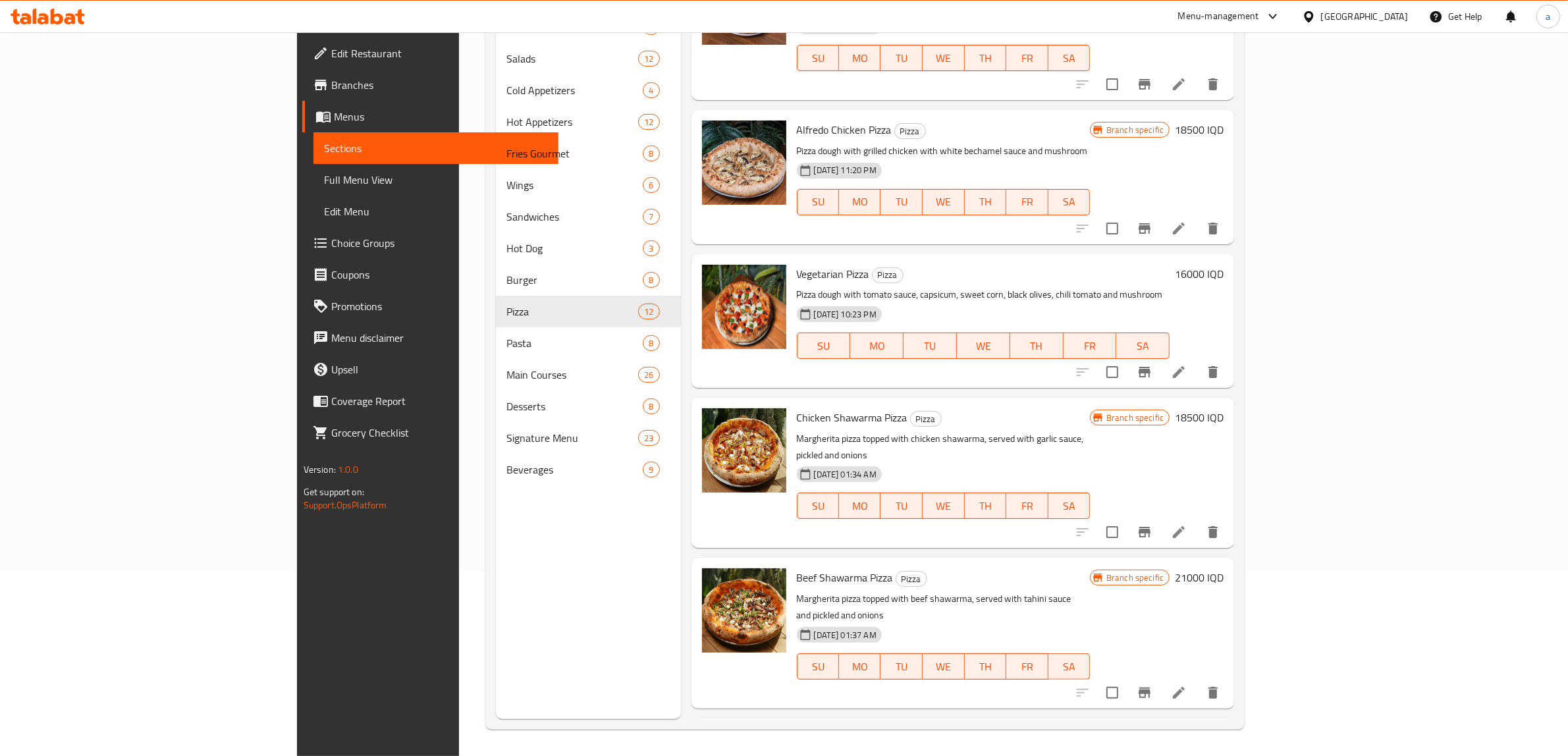
click at [1223, 729] on h6 "25250 IQD" at bounding box center [1199, 738] width 49 height 19
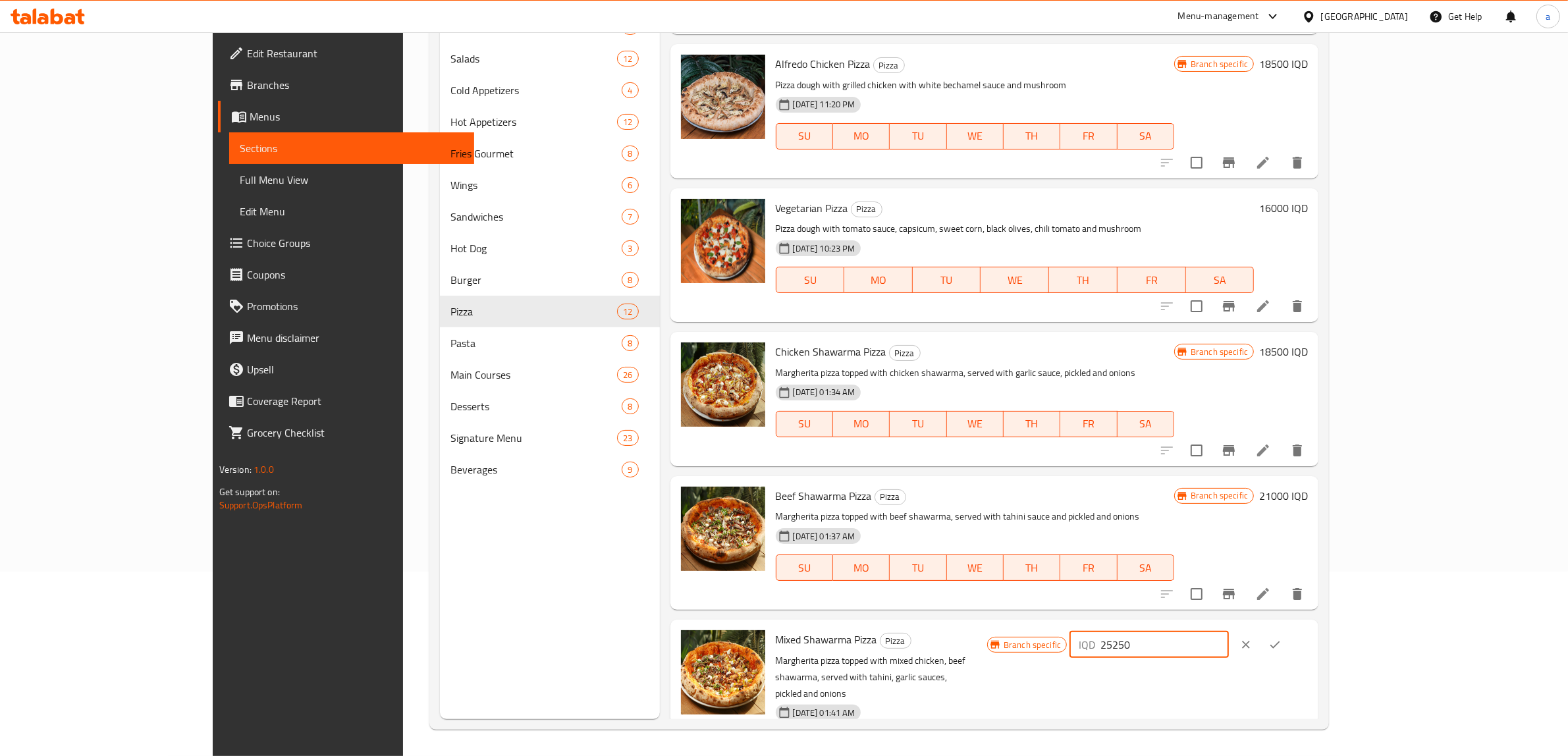
click at [1228, 632] on input "25250" at bounding box center [1164, 645] width 128 height 27
paste input "100"
type input "21000"
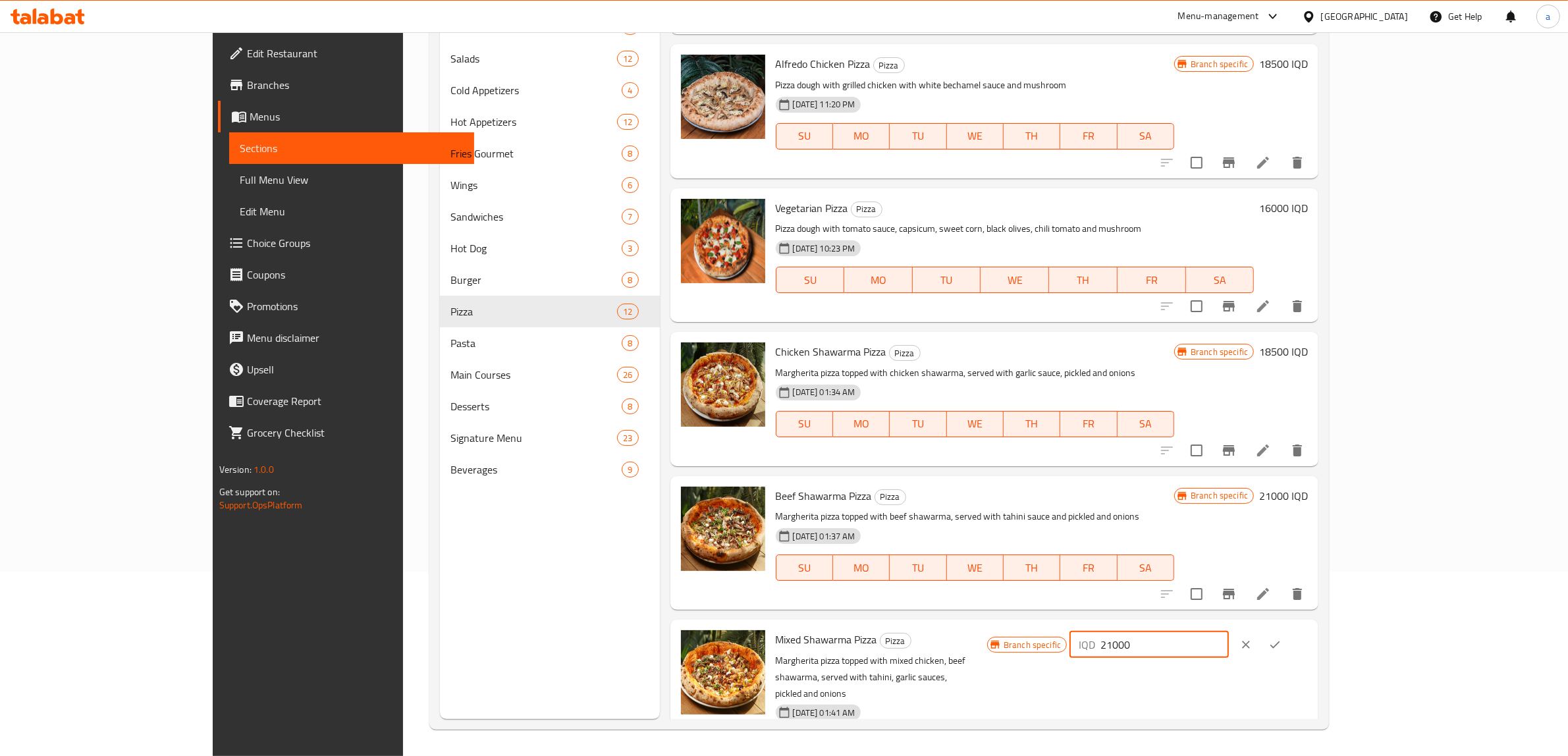
click at [1280, 642] on icon "ok" at bounding box center [1274, 645] width 10 height 7
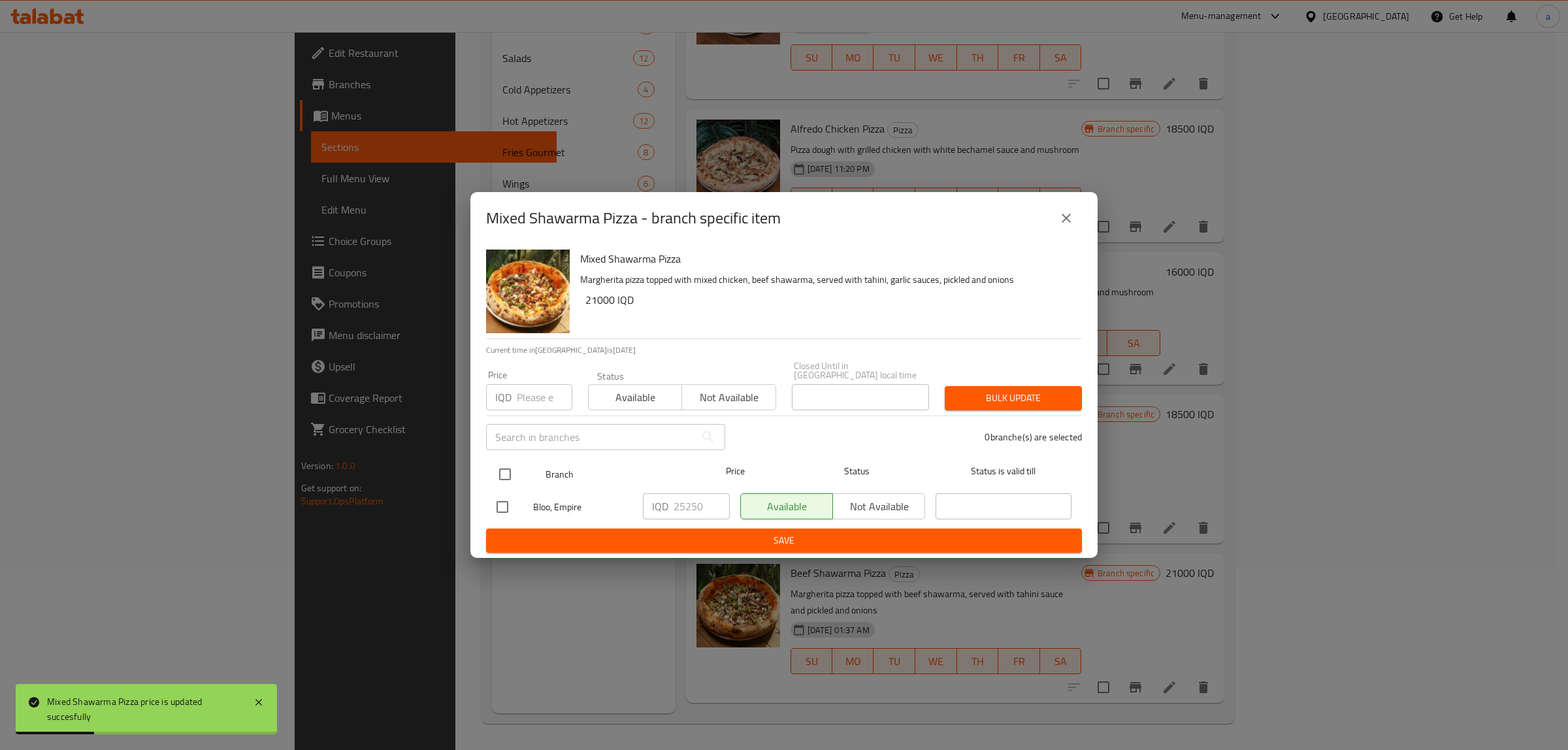
click at [501, 471] on input "checkbox" at bounding box center [505, 474] width 27 height 27
checkbox input "true"
click at [689, 503] on input "25250" at bounding box center [702, 506] width 56 height 26
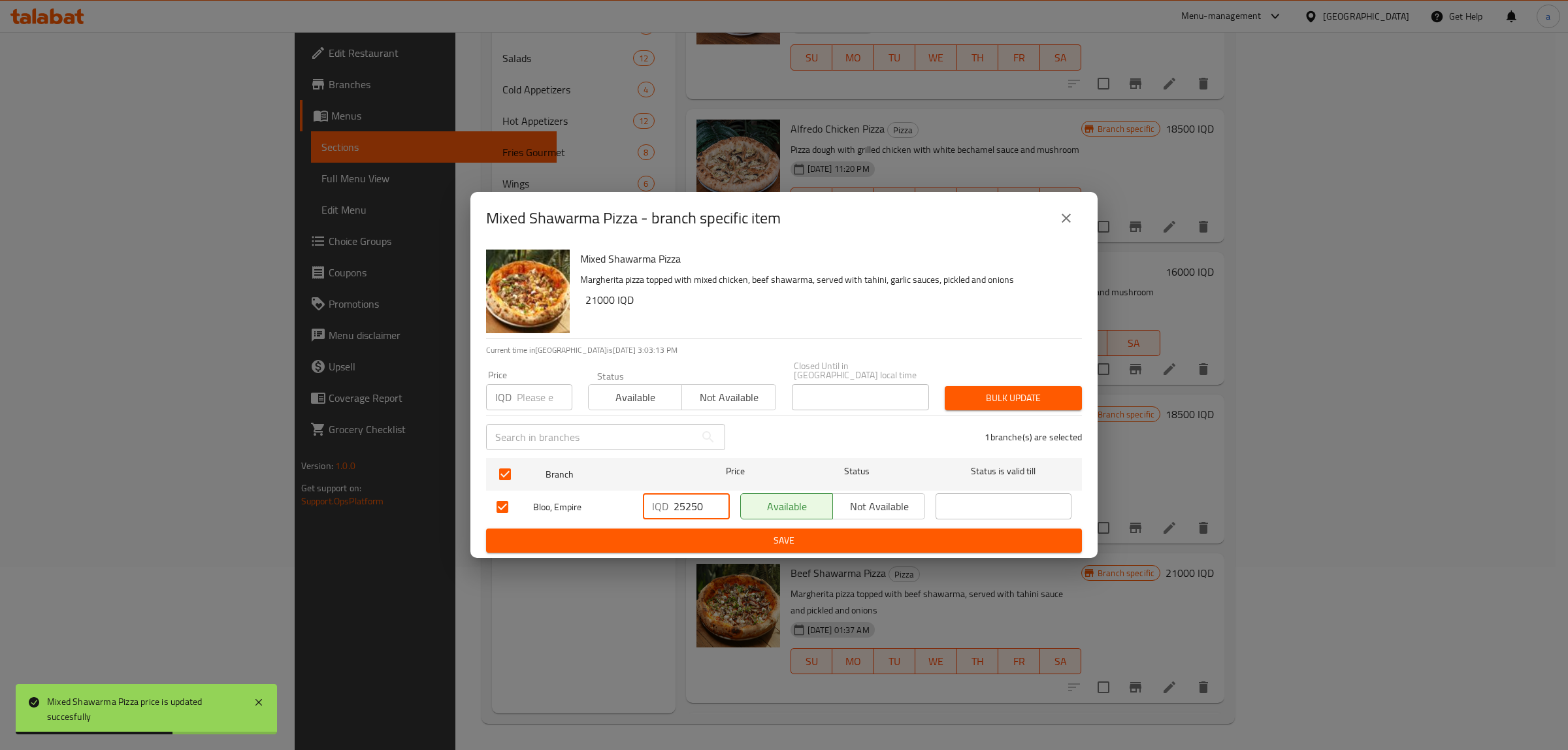
paste input "100"
type input "21000"
click at [833, 541] on span "Save" at bounding box center [784, 541] width 575 height 16
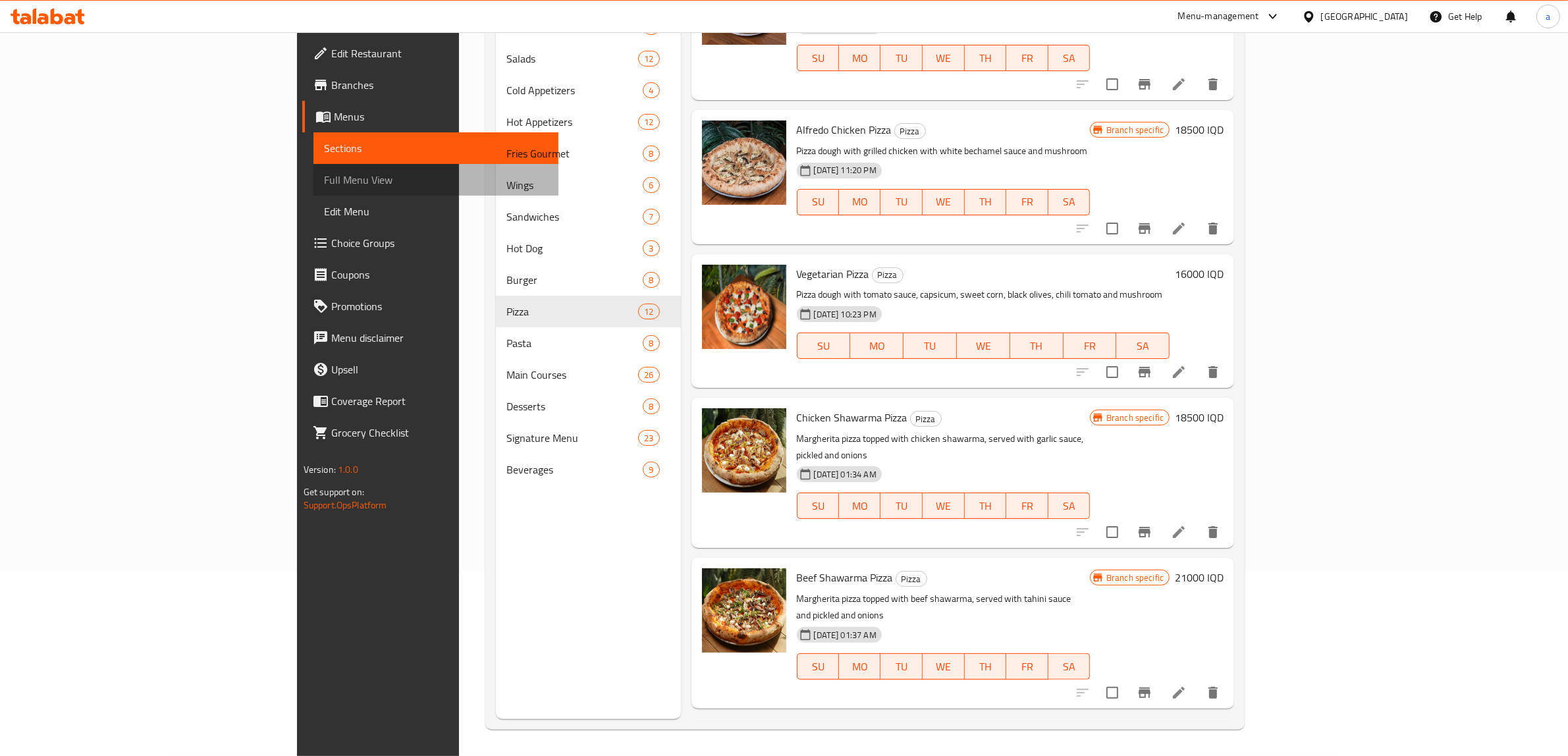
click at [324, 175] on span "Full Menu View" at bounding box center [436, 180] width 225 height 16
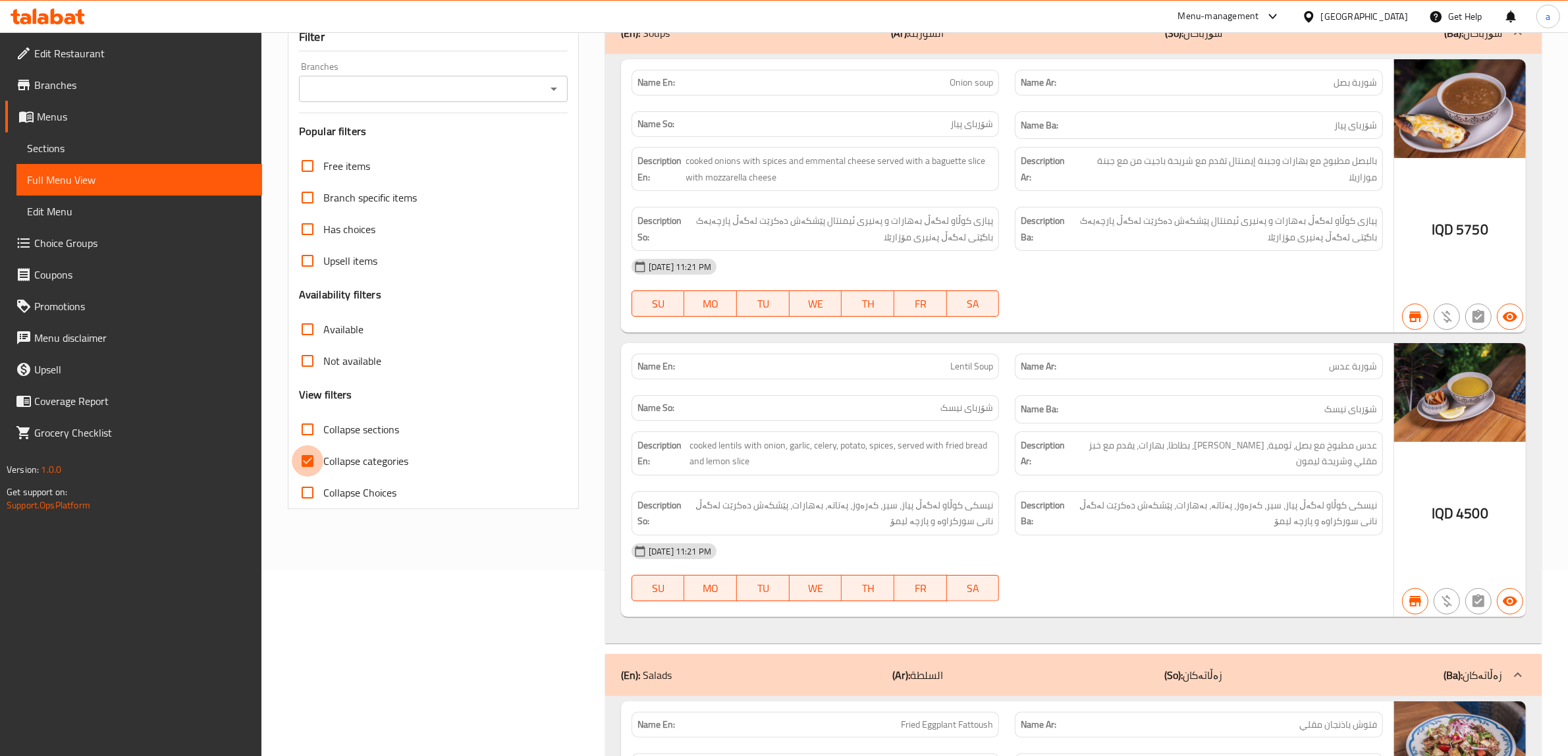
click at [308, 477] on input "Collapse categories" at bounding box center [307, 461] width 31 height 31
checkbox input "false"
click at [547, 97] on icon "Open" at bounding box center [554, 89] width 16 height 16
click at [416, 168] on li "Bloo, Empire" at bounding box center [433, 165] width 269 height 23
type input "Bloo, Empire"
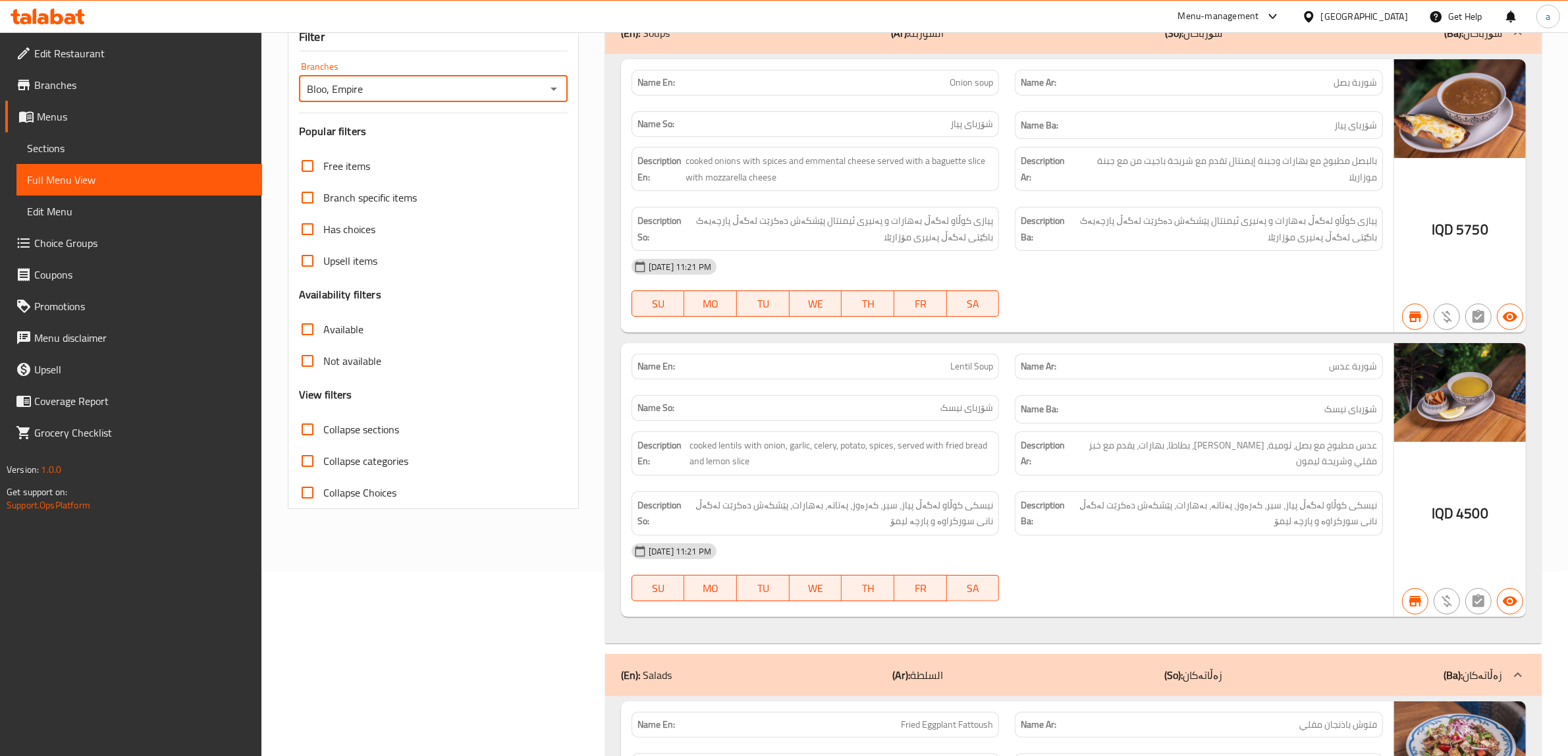
click at [304, 445] on input "Collapse sections" at bounding box center [307, 429] width 31 height 31
checkbox input "true"
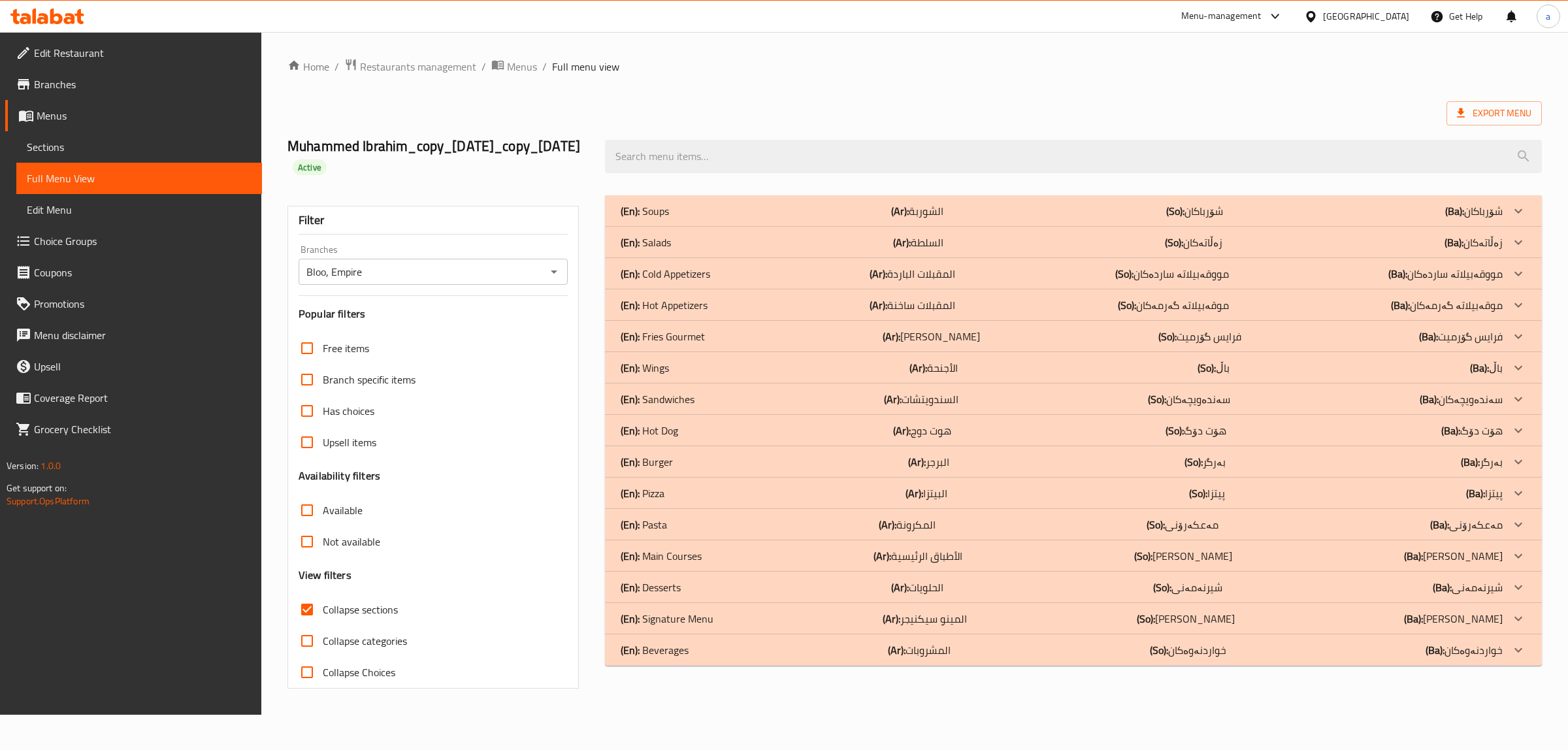
click at [668, 219] on p "(En): Main Courses" at bounding box center [644, 211] width 49 height 16
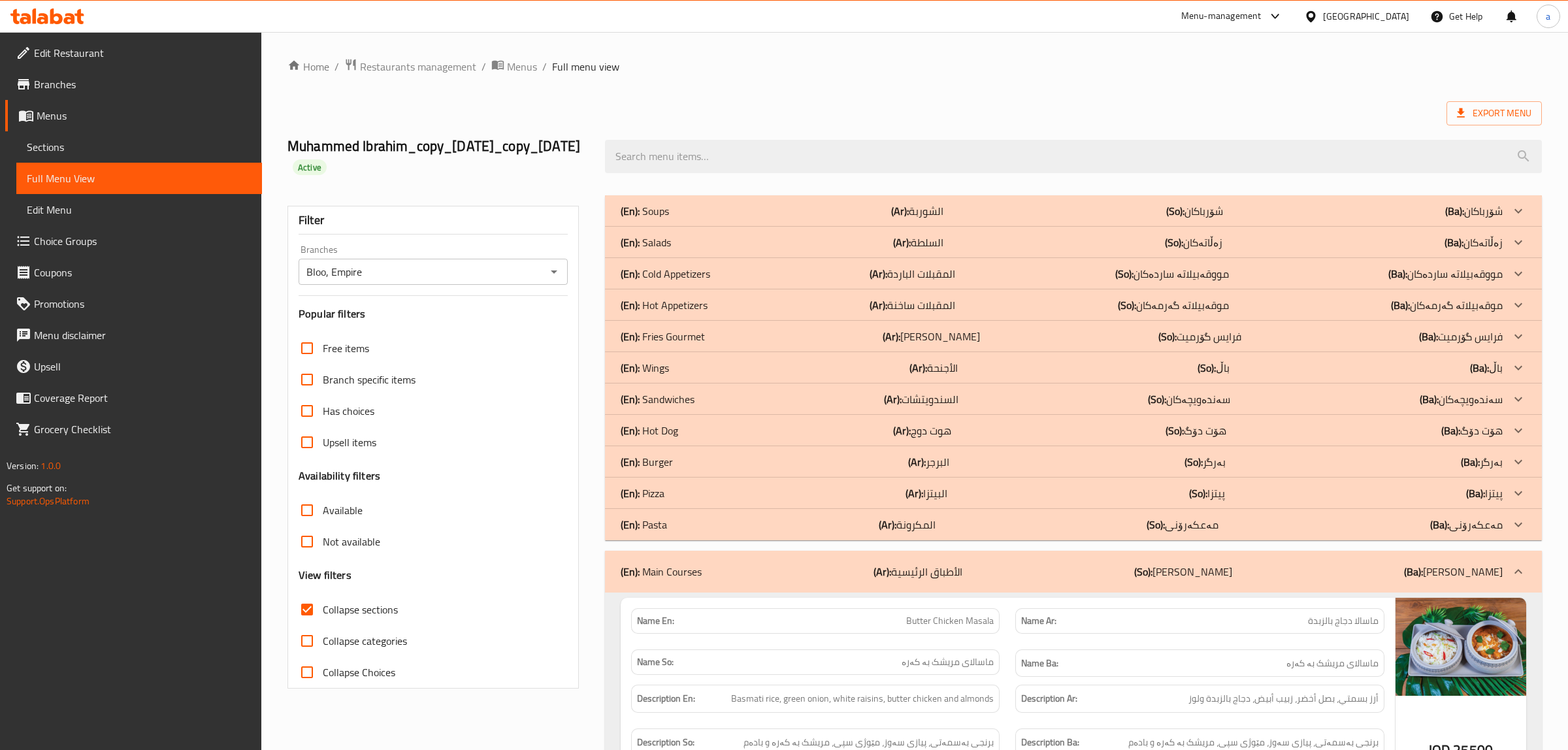
click at [665, 219] on div "(En): Pizza (Ar): البيتزا (So): پیتزا (Ba): پیتزا" at bounding box center [1061, 211] width 882 height 16
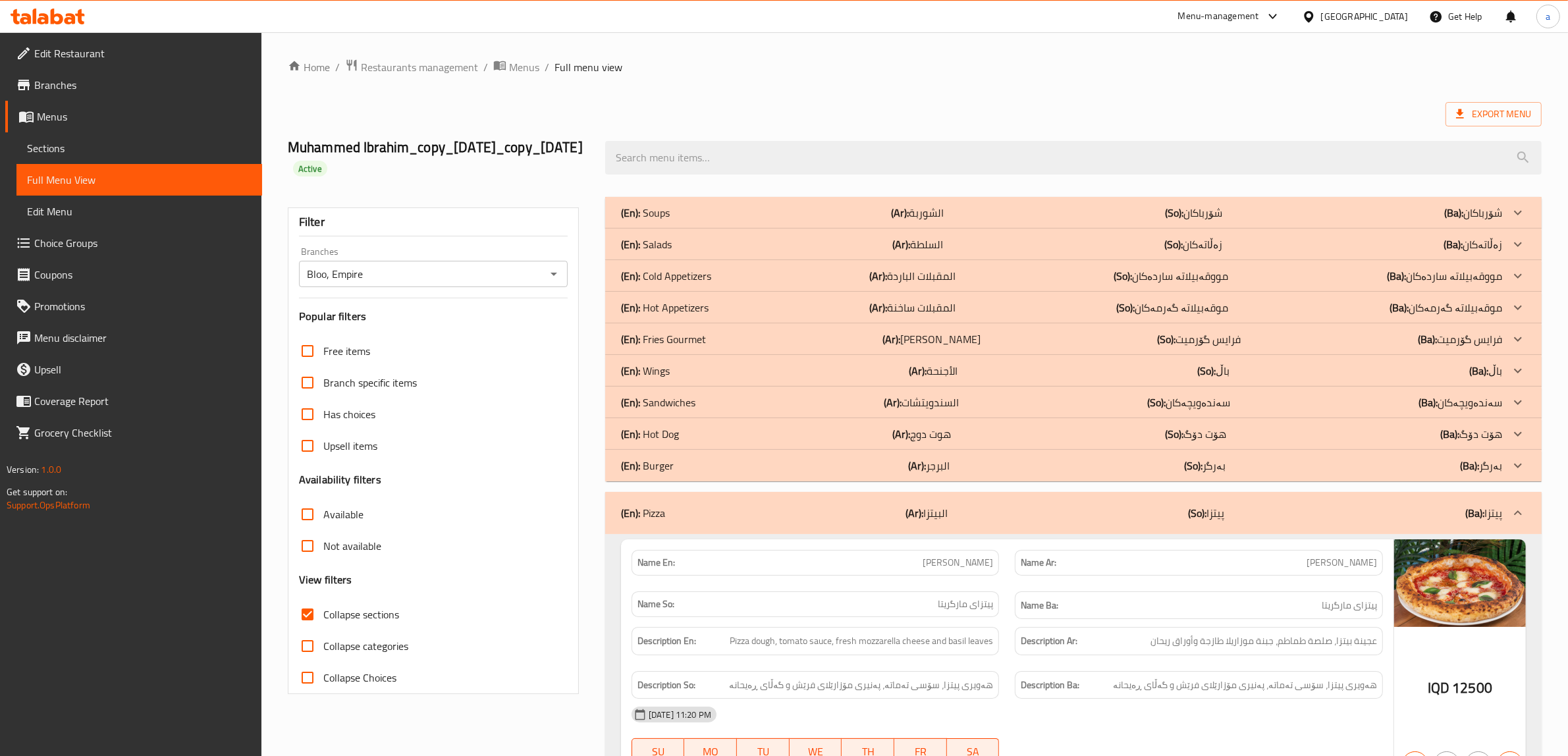
click at [656, 221] on p "(En): Sandwiches" at bounding box center [646, 213] width 49 height 16
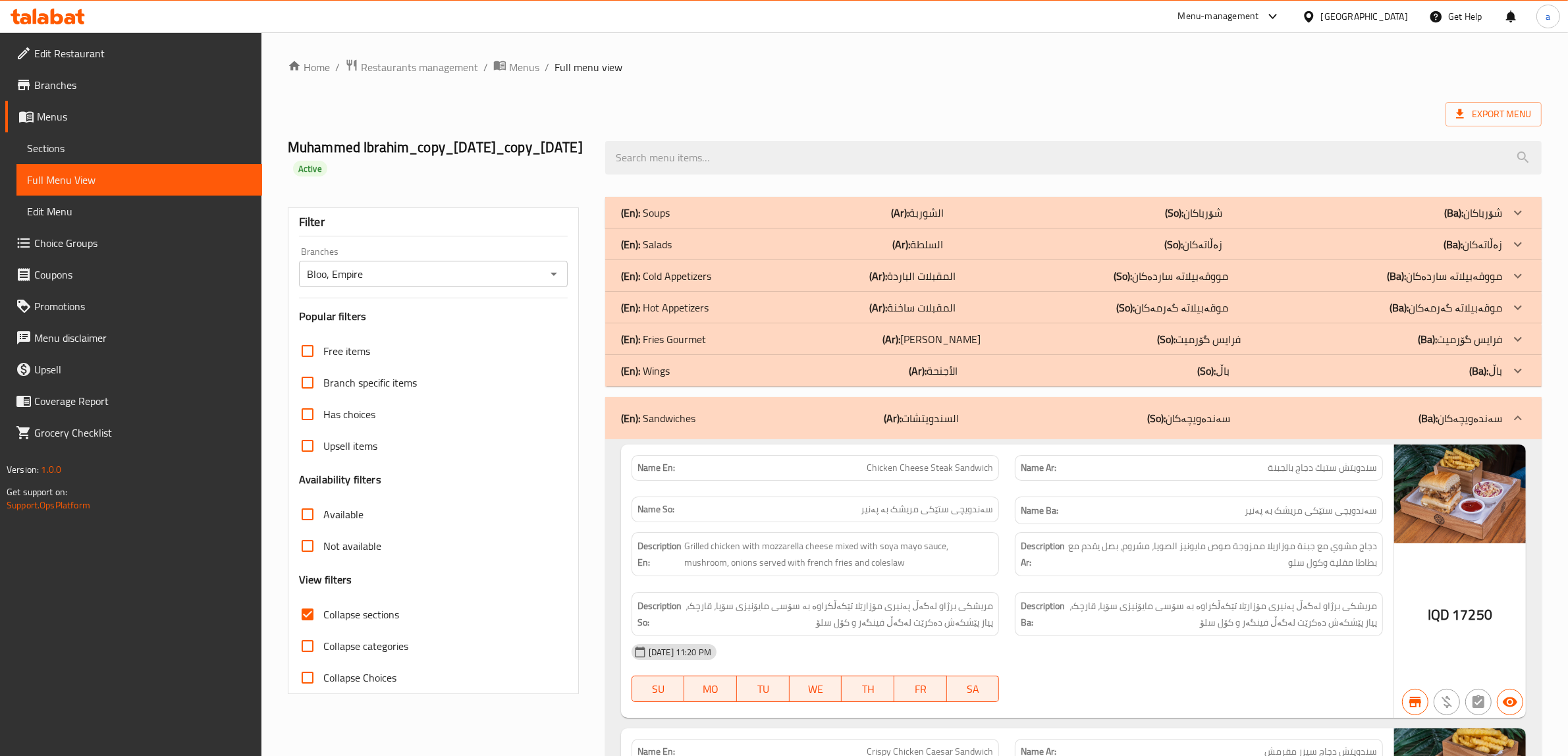
drag, startPoint x: 1042, startPoint y: 361, endPoint x: 1162, endPoint y: 27, distance: 354.9
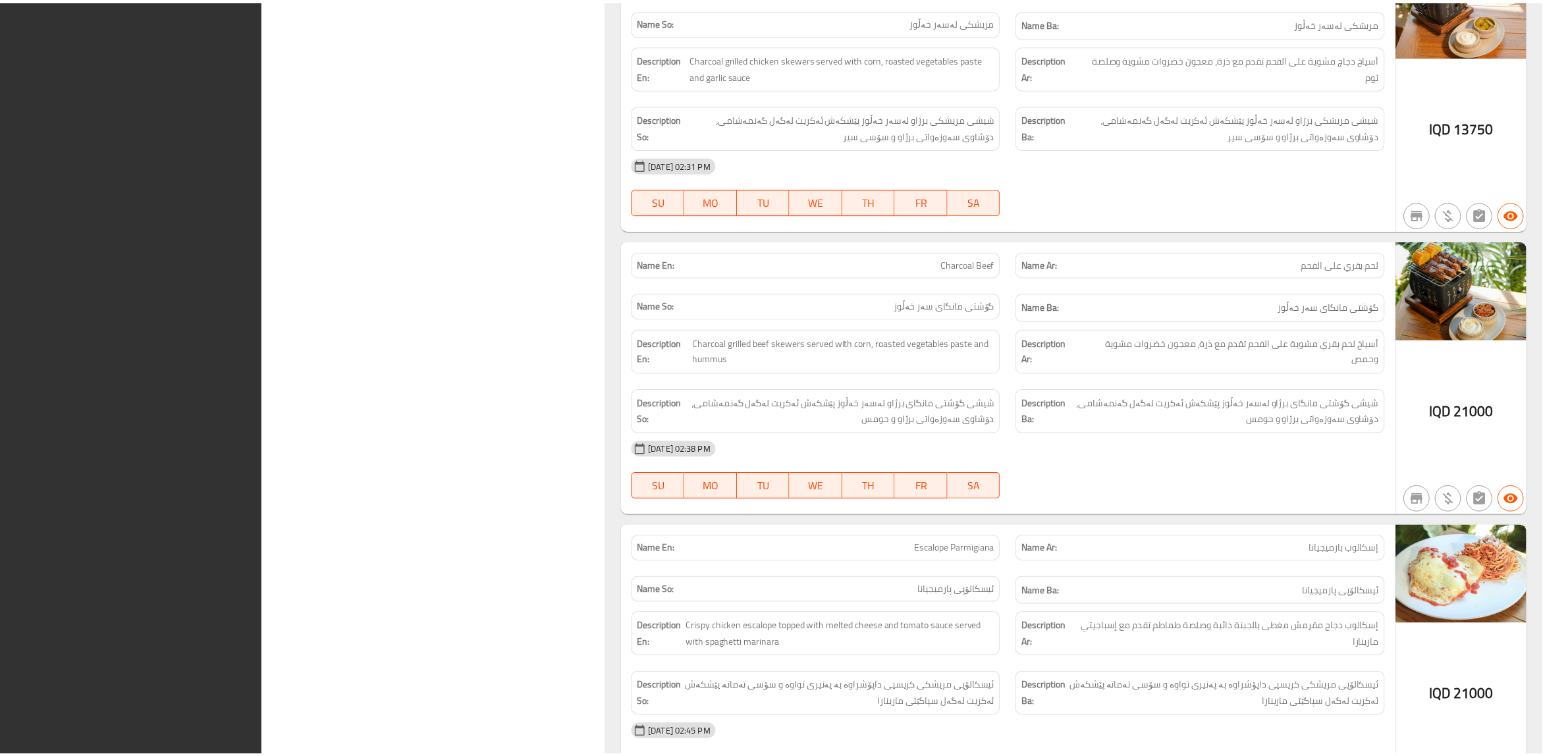
scroll to position [13317, 0]
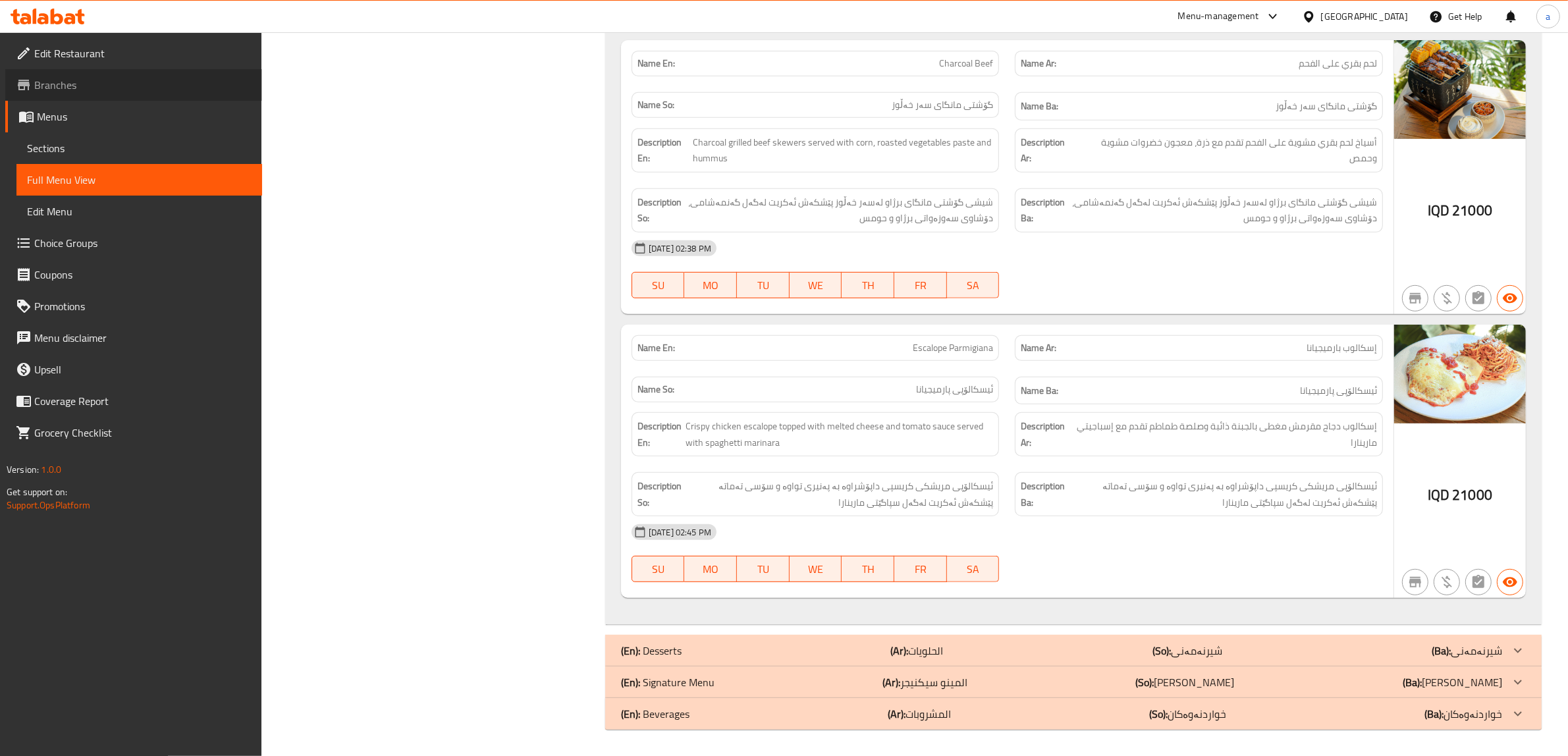
click at [41, 89] on span "Branches" at bounding box center [143, 85] width 217 height 16
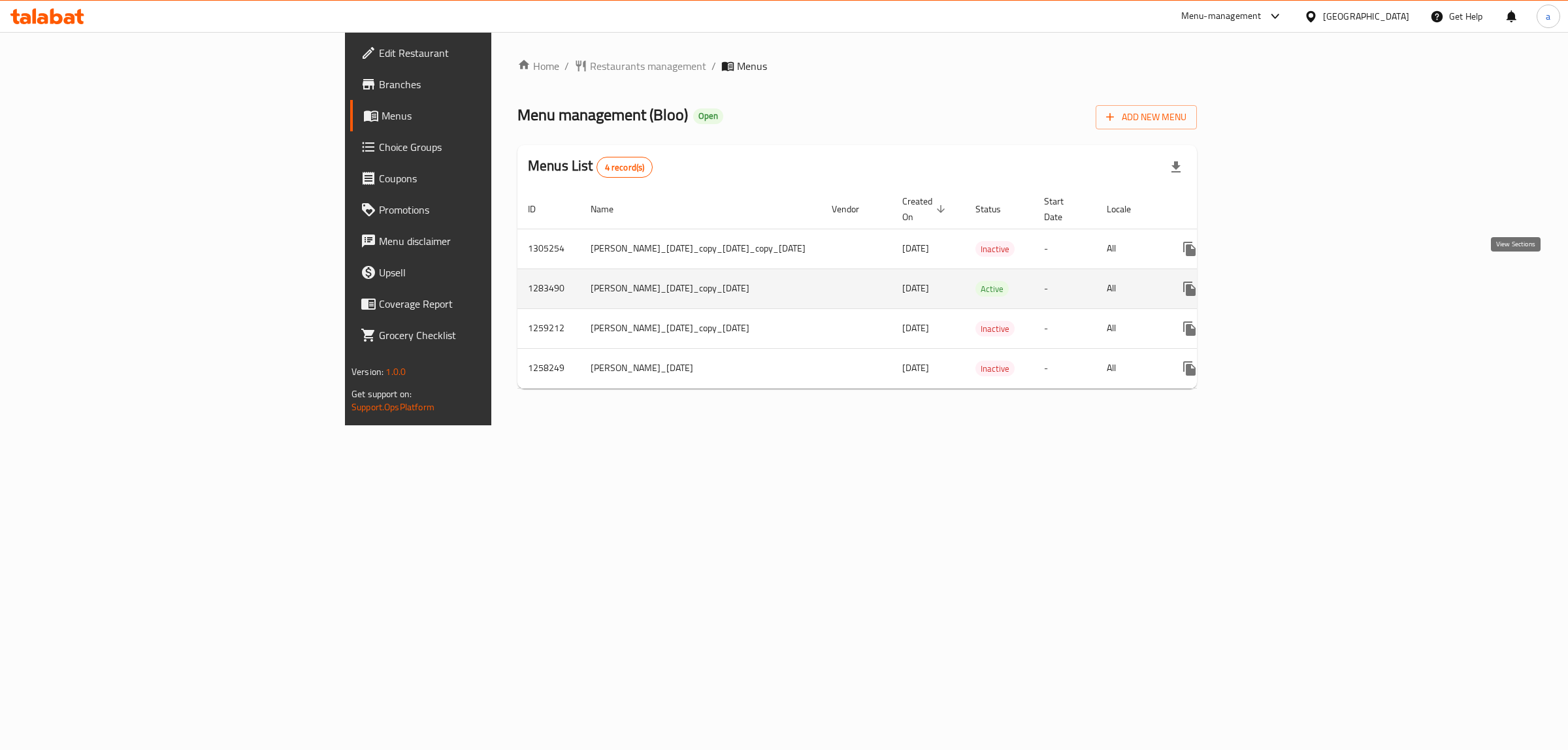
click at [1299, 273] on link "enhanced table" at bounding box center [1283, 288] width 31 height 31
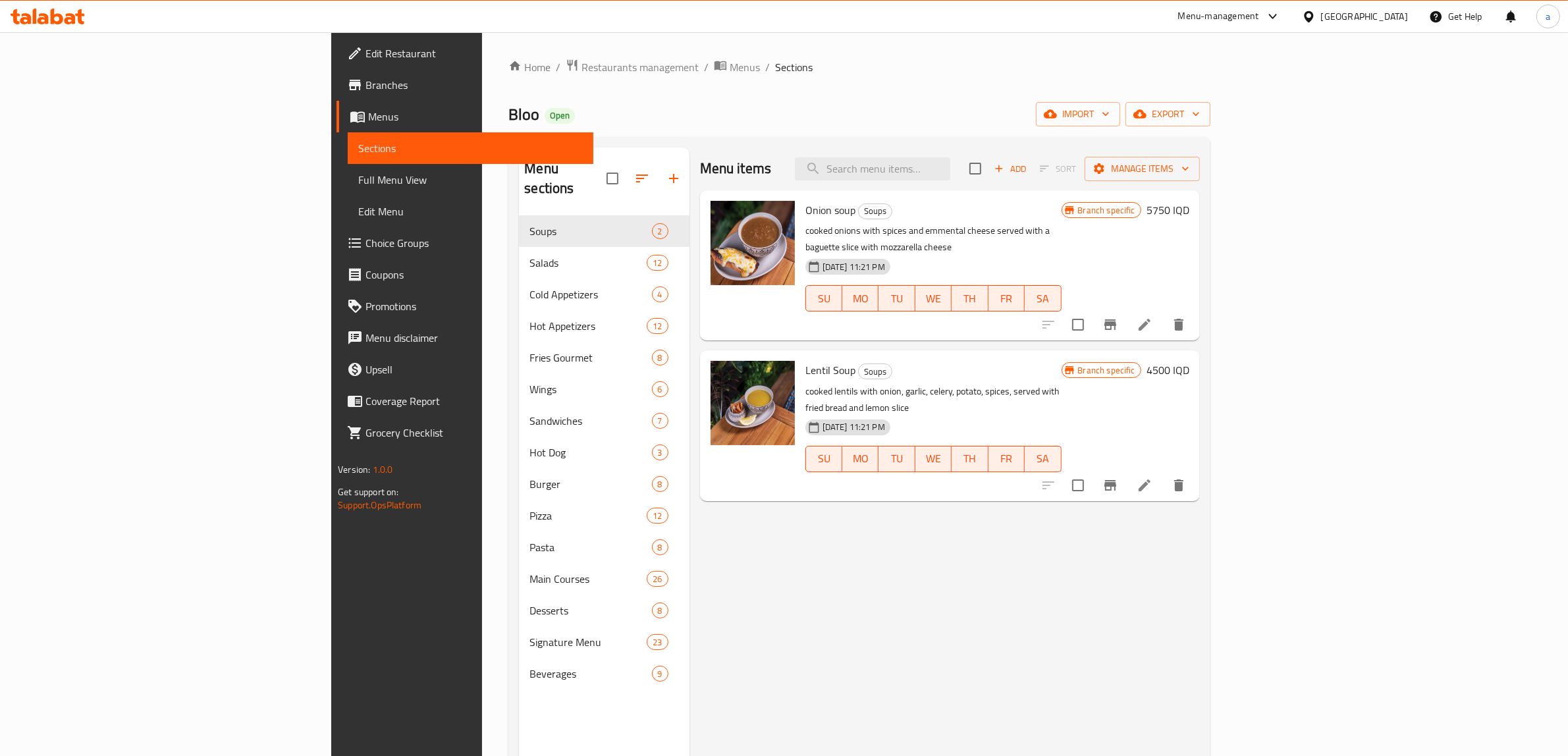
click at [358, 183] on span "Full Menu View" at bounding box center [470, 180] width 225 height 16
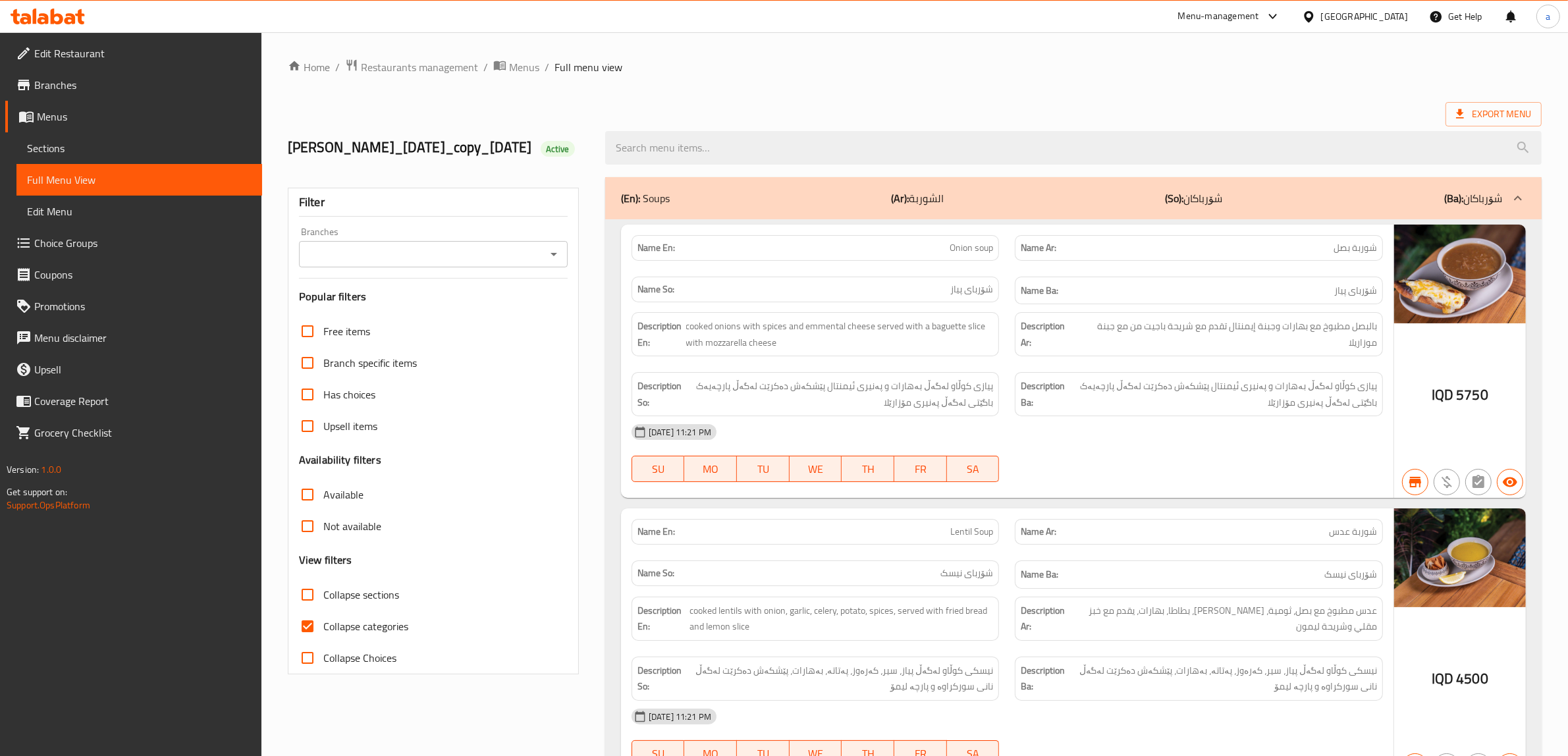
click at [554, 256] on icon "Open" at bounding box center [554, 254] width 6 height 3
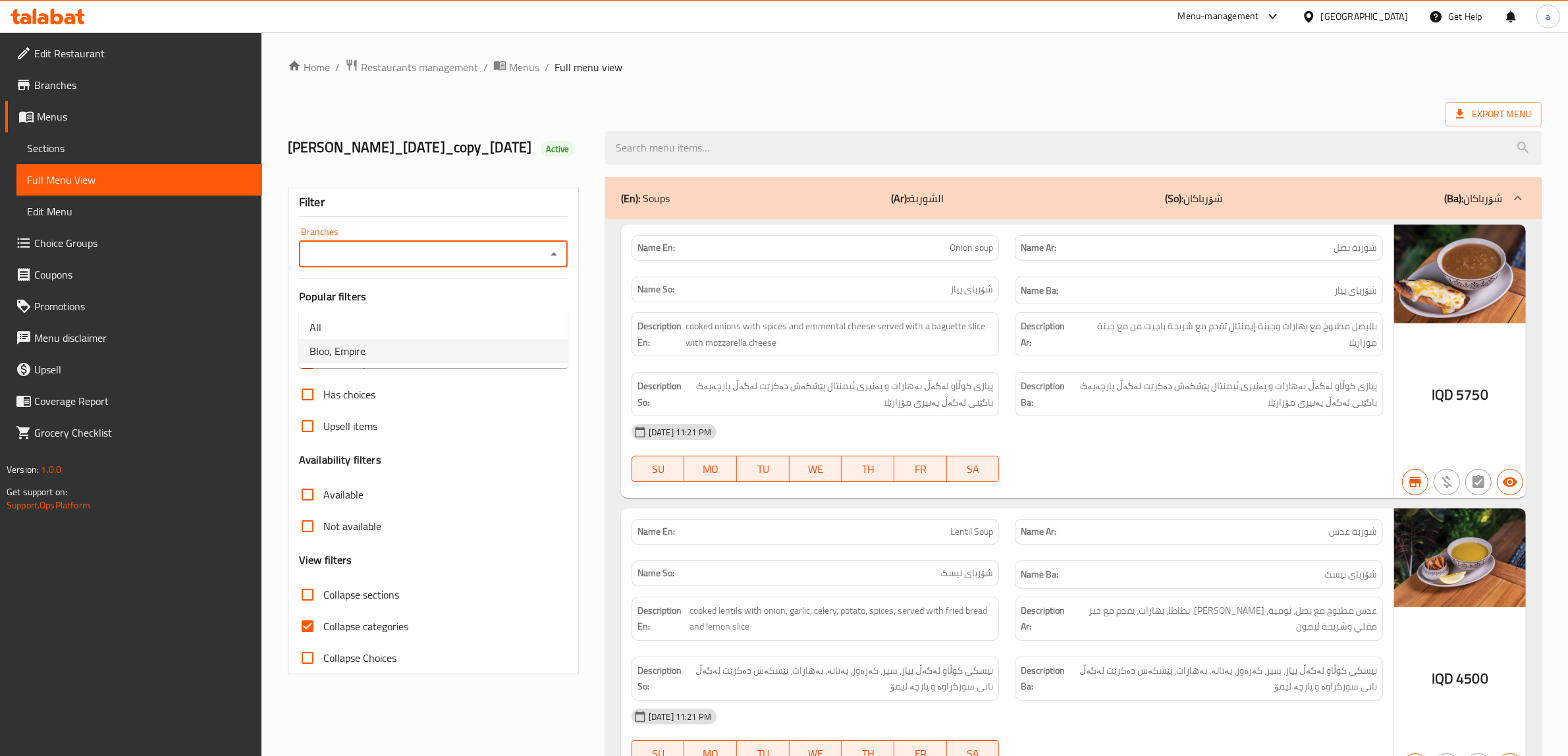
click at [435, 341] on li "Bloo, Empire" at bounding box center [433, 350] width 269 height 23
type input "Bloo, Empire"
click at [306, 642] on input "Collapse categories" at bounding box center [307, 626] width 31 height 31
checkbox input "false"
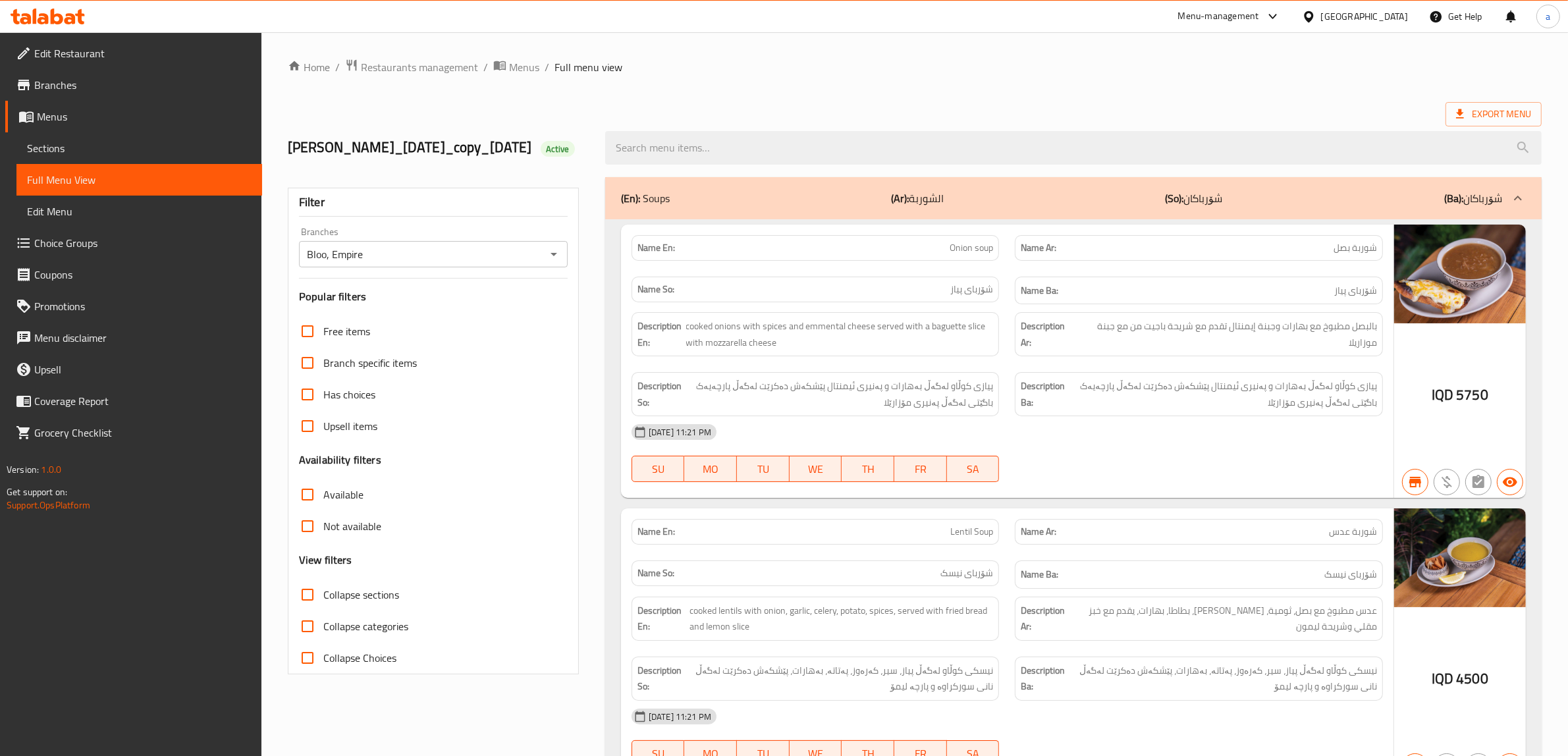
click at [304, 610] on input "Collapse sections" at bounding box center [307, 594] width 31 height 31
checkbox input "true"
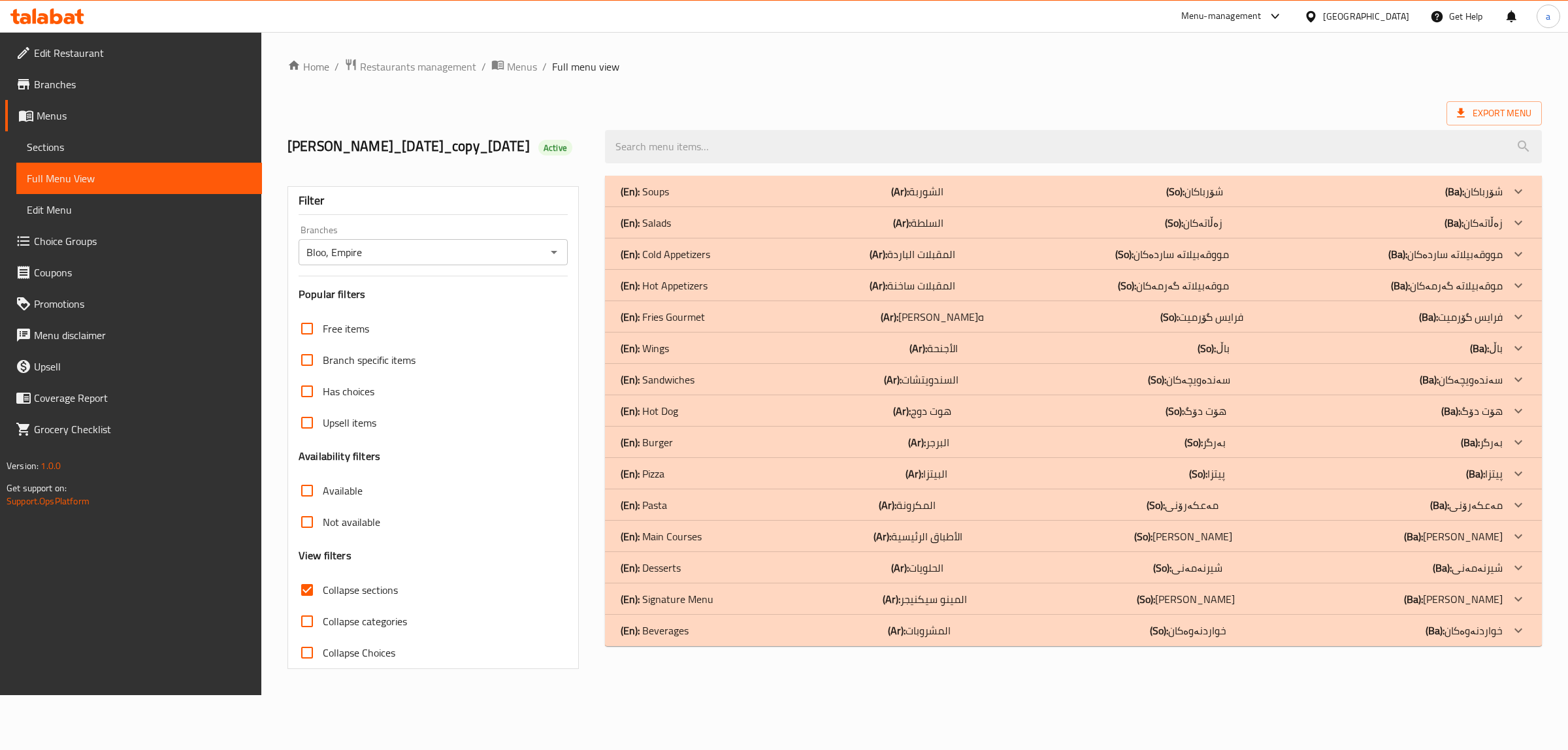
click at [667, 200] on p "(En): Main Courses" at bounding box center [644, 192] width 49 height 16
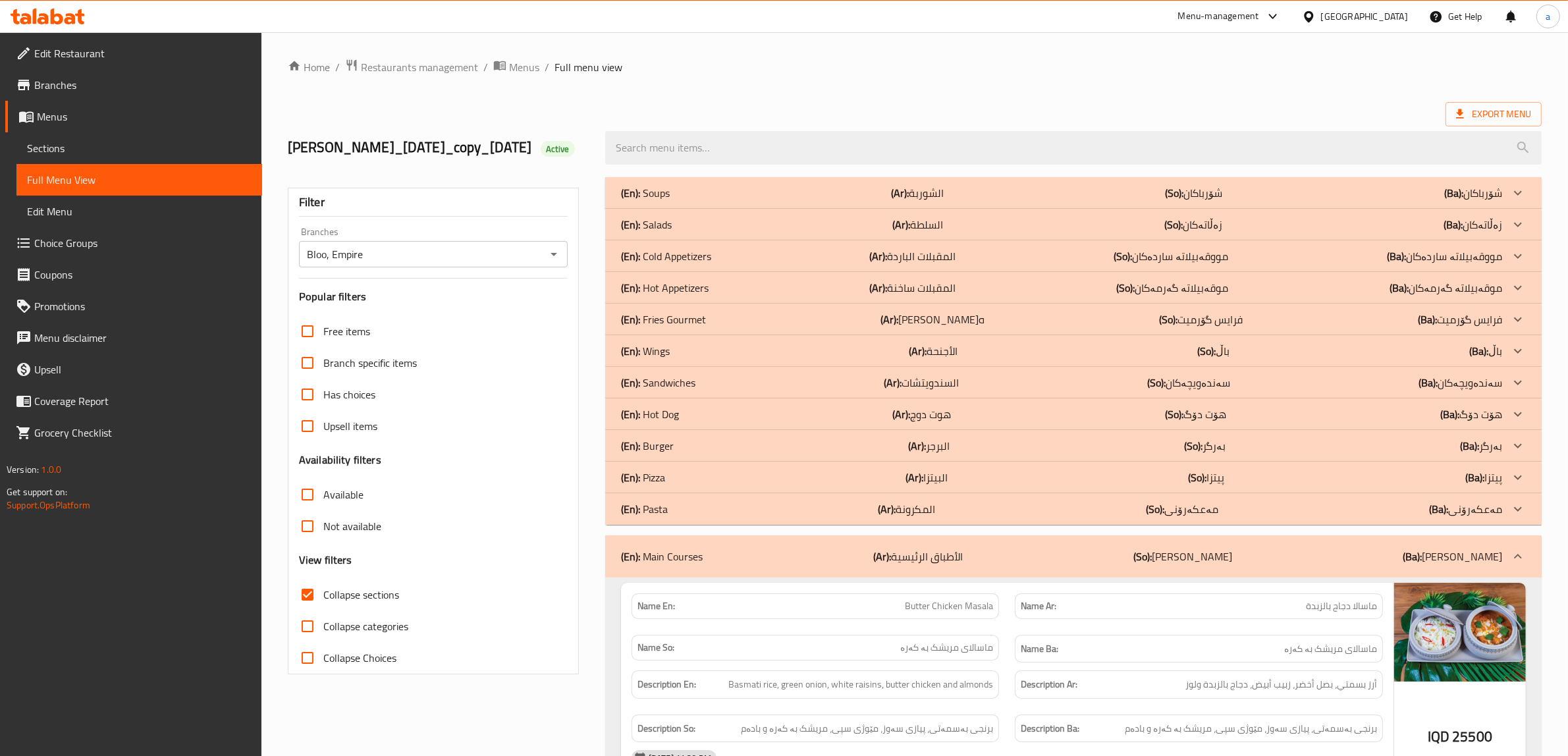
click at [660, 201] on p "(En): Pizza" at bounding box center [646, 193] width 49 height 16
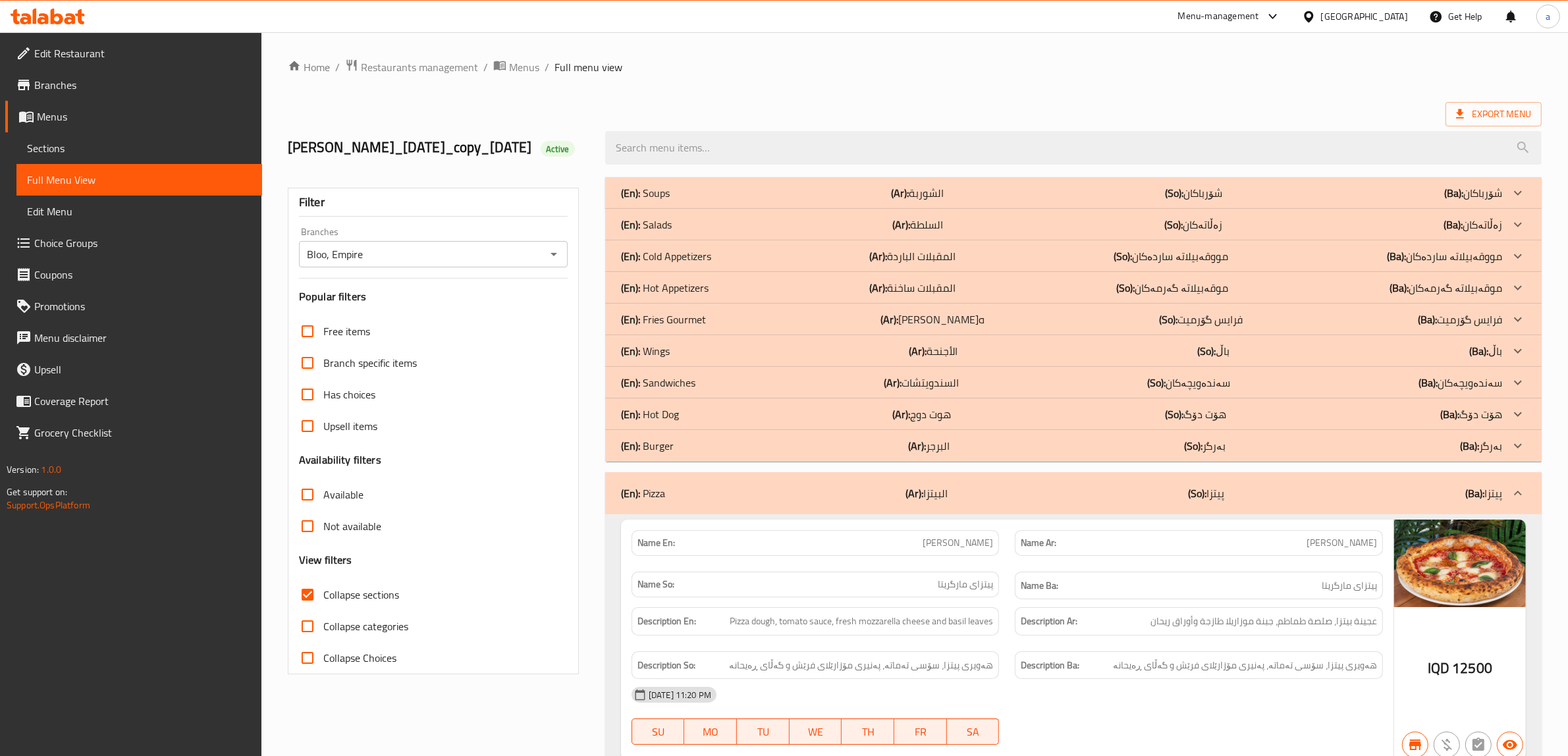
click at [668, 201] on p "(En): Sandwiches" at bounding box center [646, 193] width 49 height 16
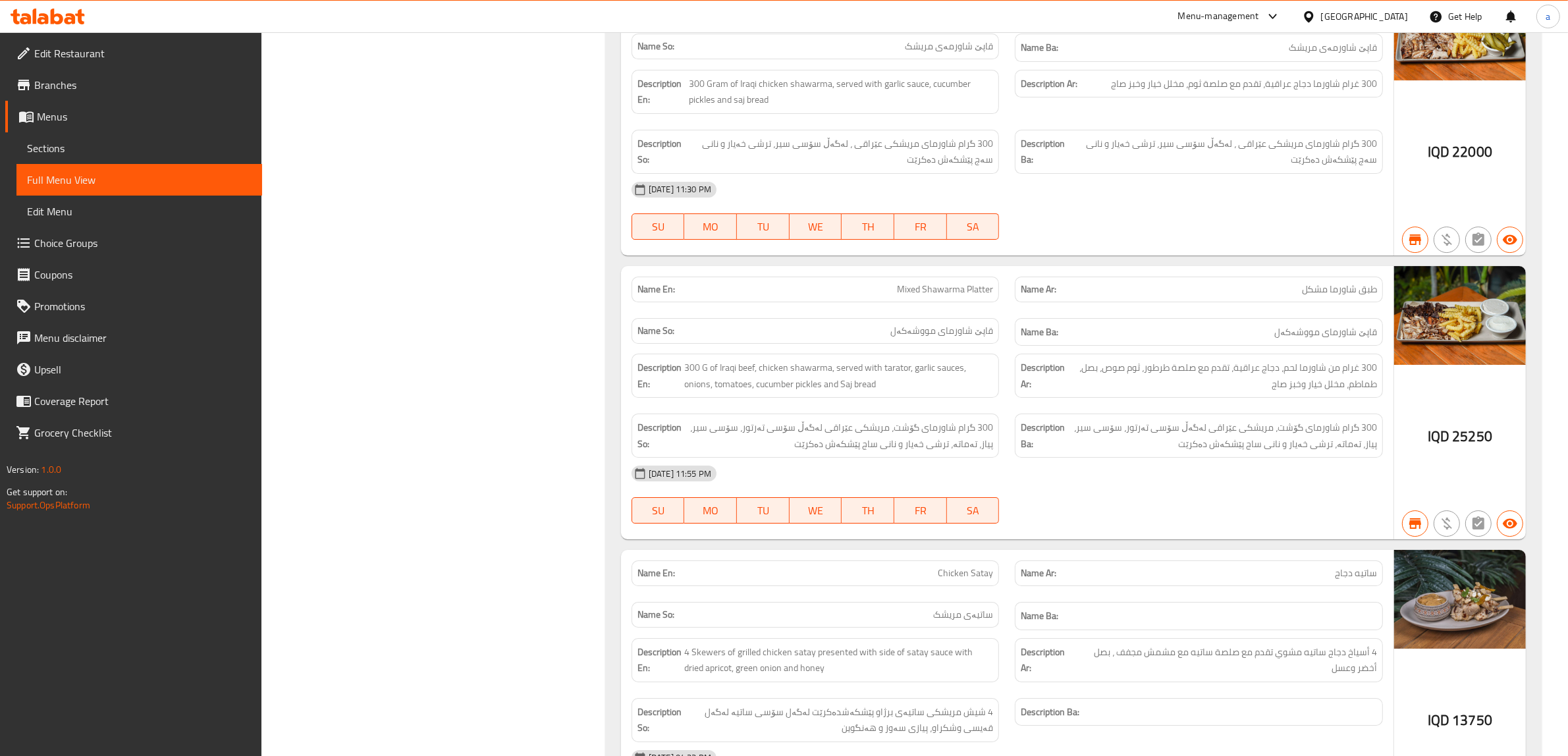
scroll to position [11857, 0]
